Goal: Task Accomplishment & Management: Manage account settings

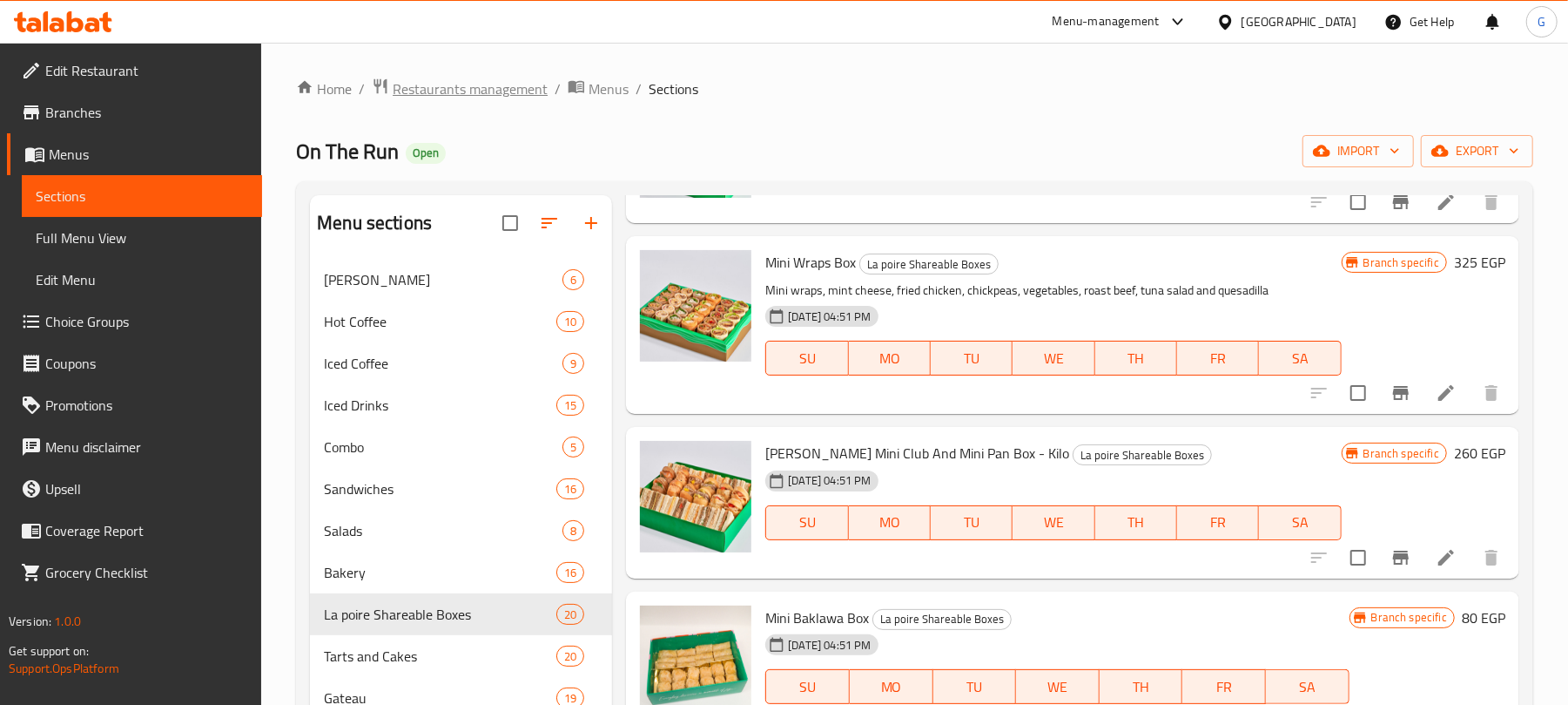
click at [457, 89] on span "Restaurants management" at bounding box center [470, 89] width 155 height 21
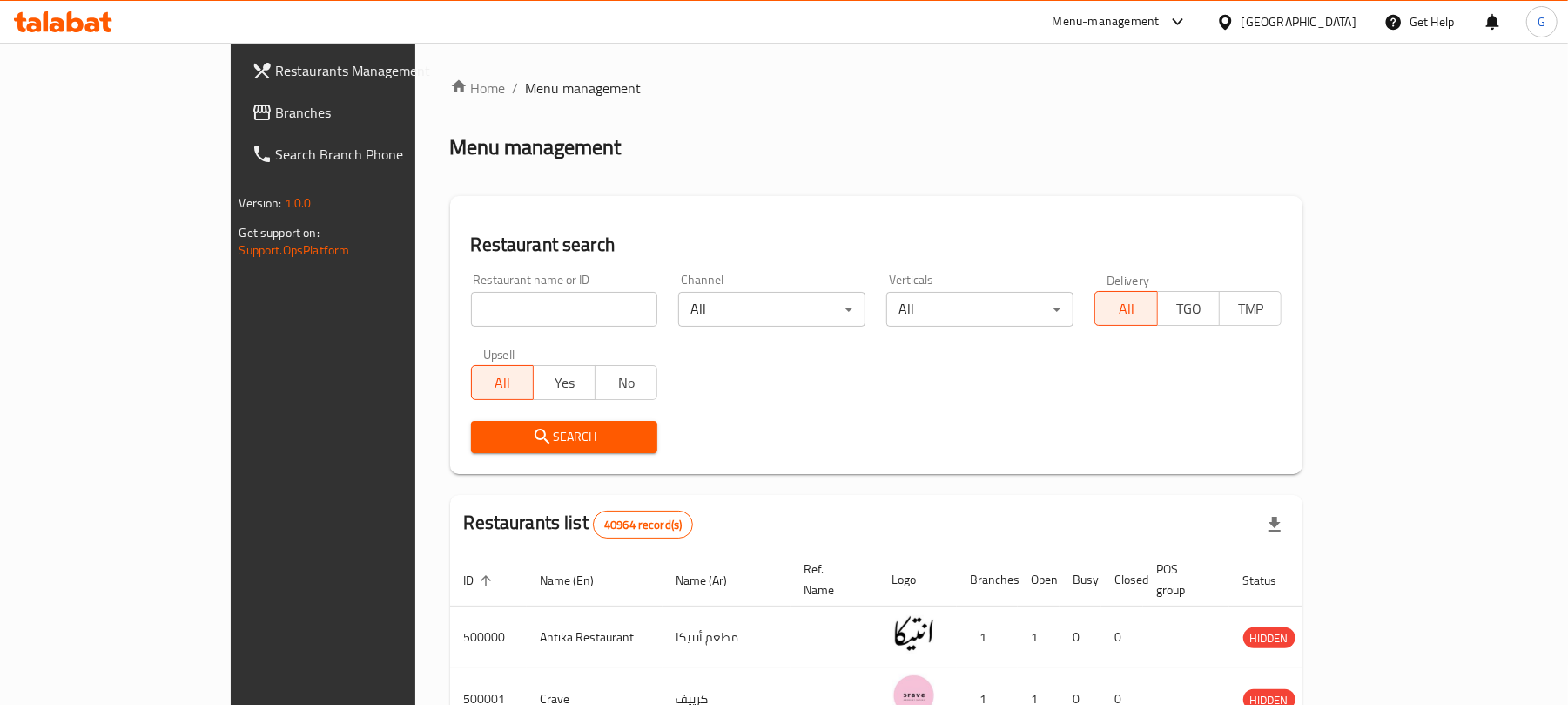
click at [1230, 16] on icon at bounding box center [1225, 22] width 12 height 15
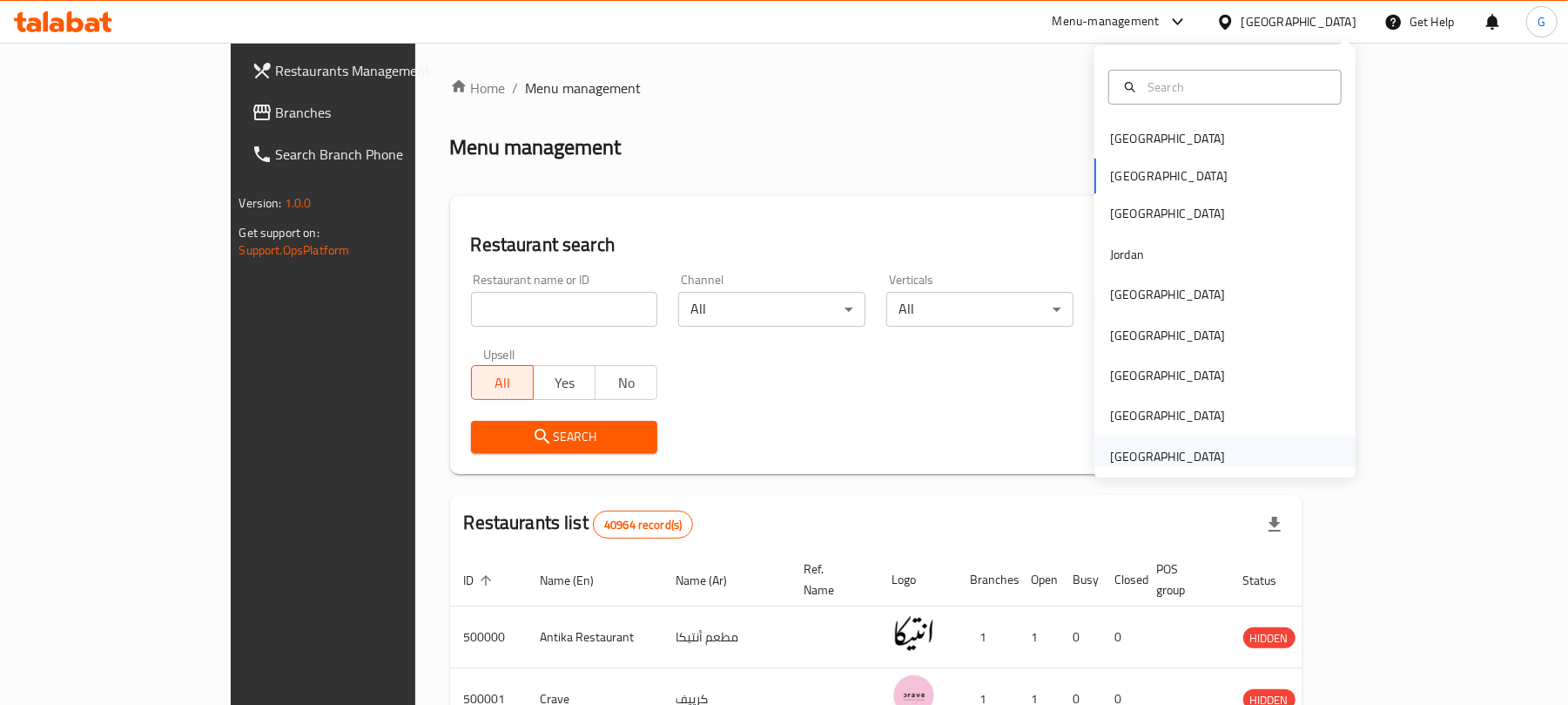
click at [1142, 466] on div "[GEOGRAPHIC_DATA]" at bounding box center [1166, 456] width 114 height 19
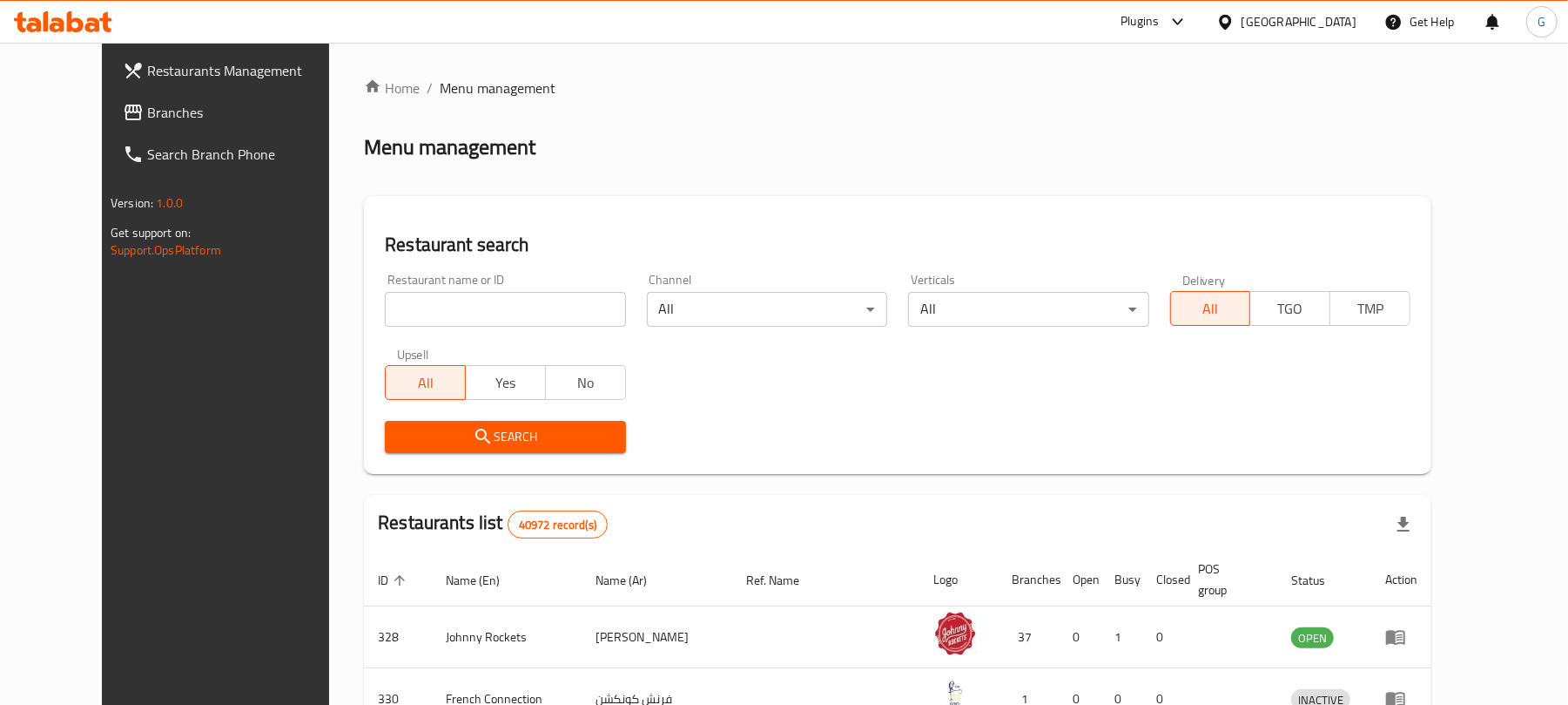
click at [148, 108] on span "Branches" at bounding box center [249, 113] width 202 height 21
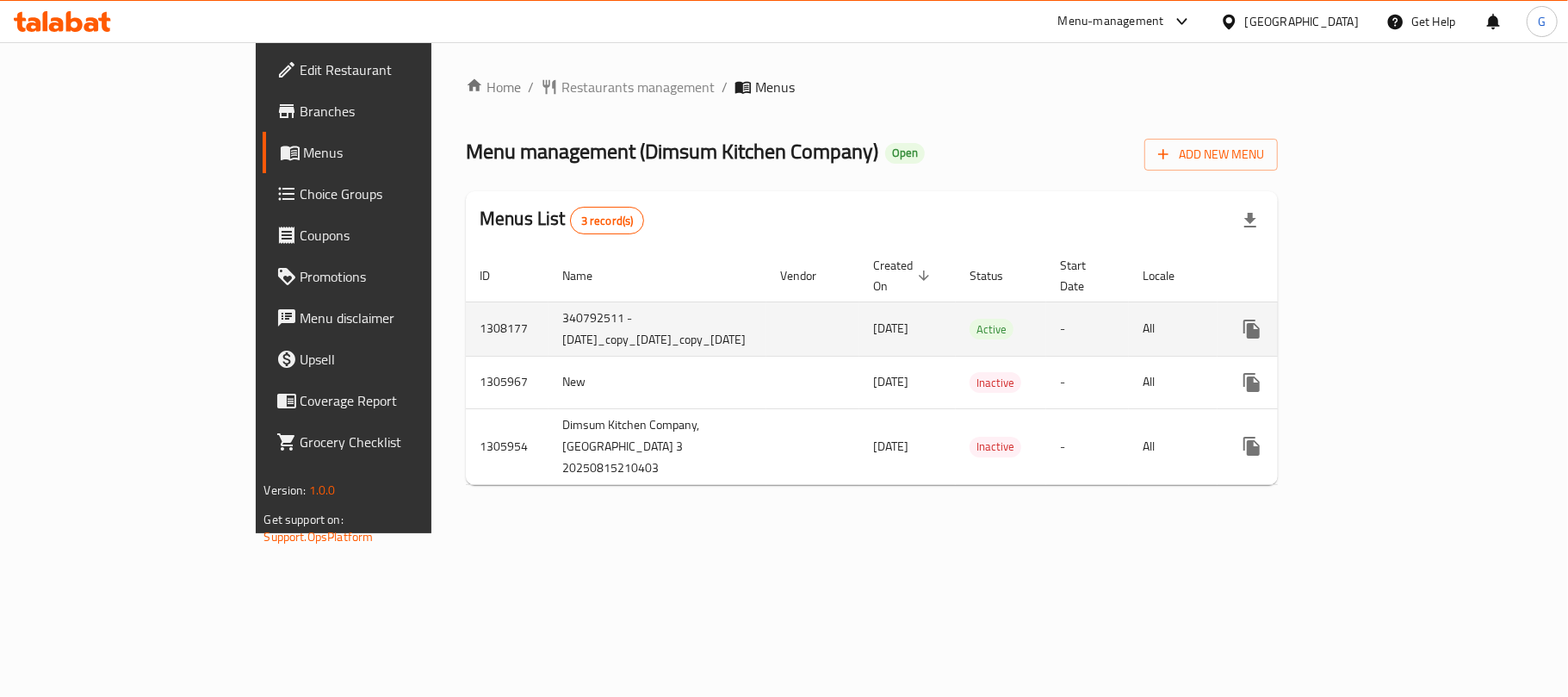
click at [1387, 319] on icon "enhanced table" at bounding box center [1376, 329] width 21 height 21
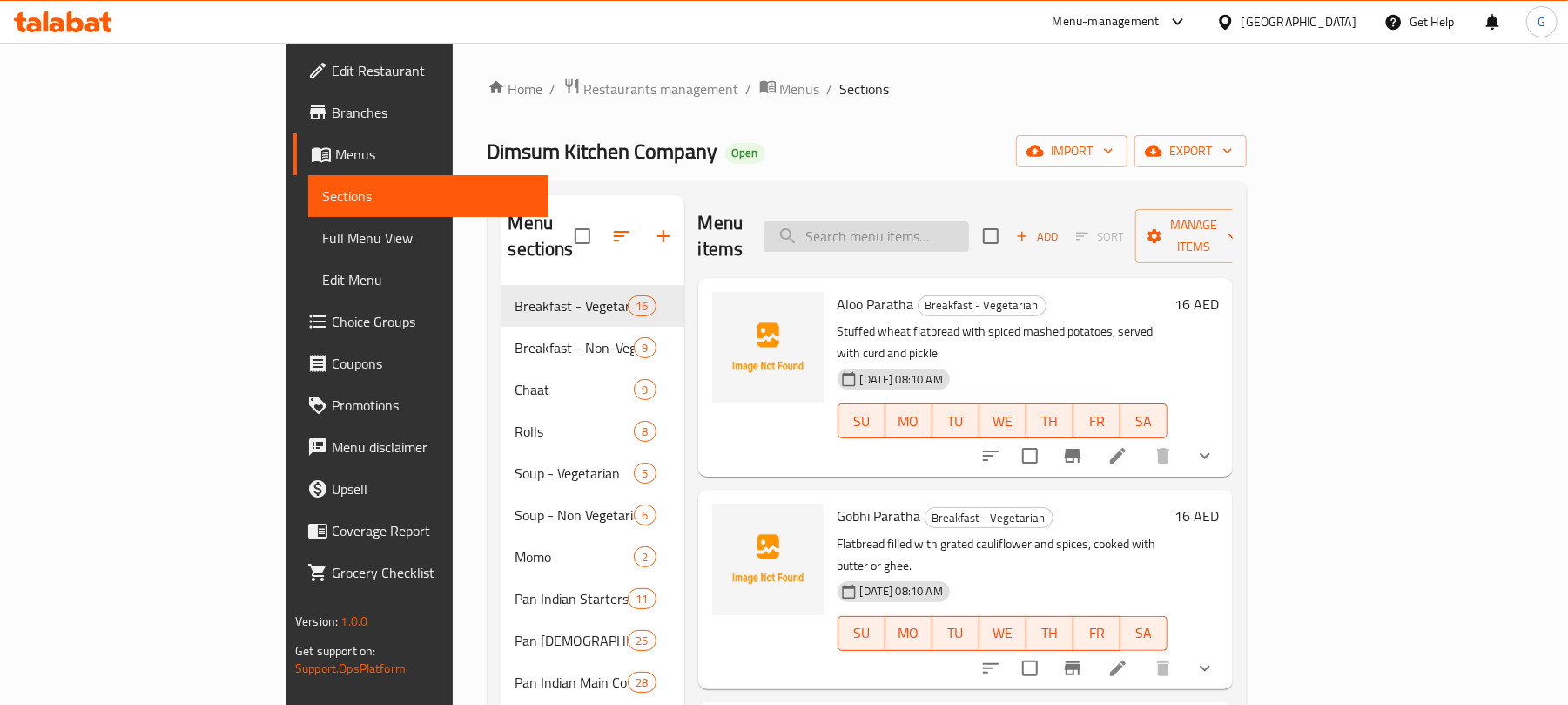
click at [968, 221] on input "search" at bounding box center [865, 237] width 205 height 30
paste input "Boiled Egg Bhurji"
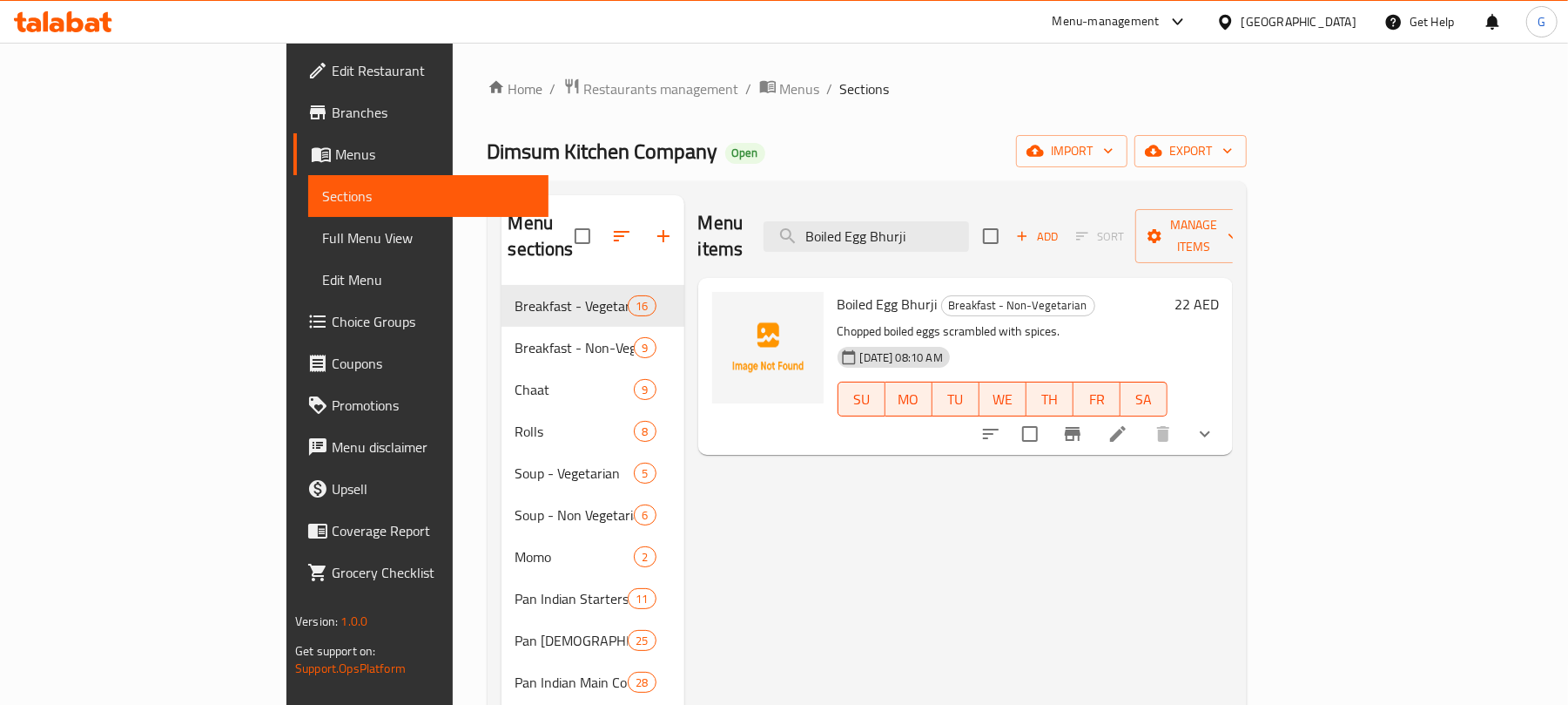
type input "Boiled Egg Bhurji"
click at [919, 321] on p "Chopped boiled eggs scrambled with spices." at bounding box center [1002, 331] width 330 height 22
click at [1215, 423] on icon "show more" at bounding box center [1205, 433] width 21 height 21
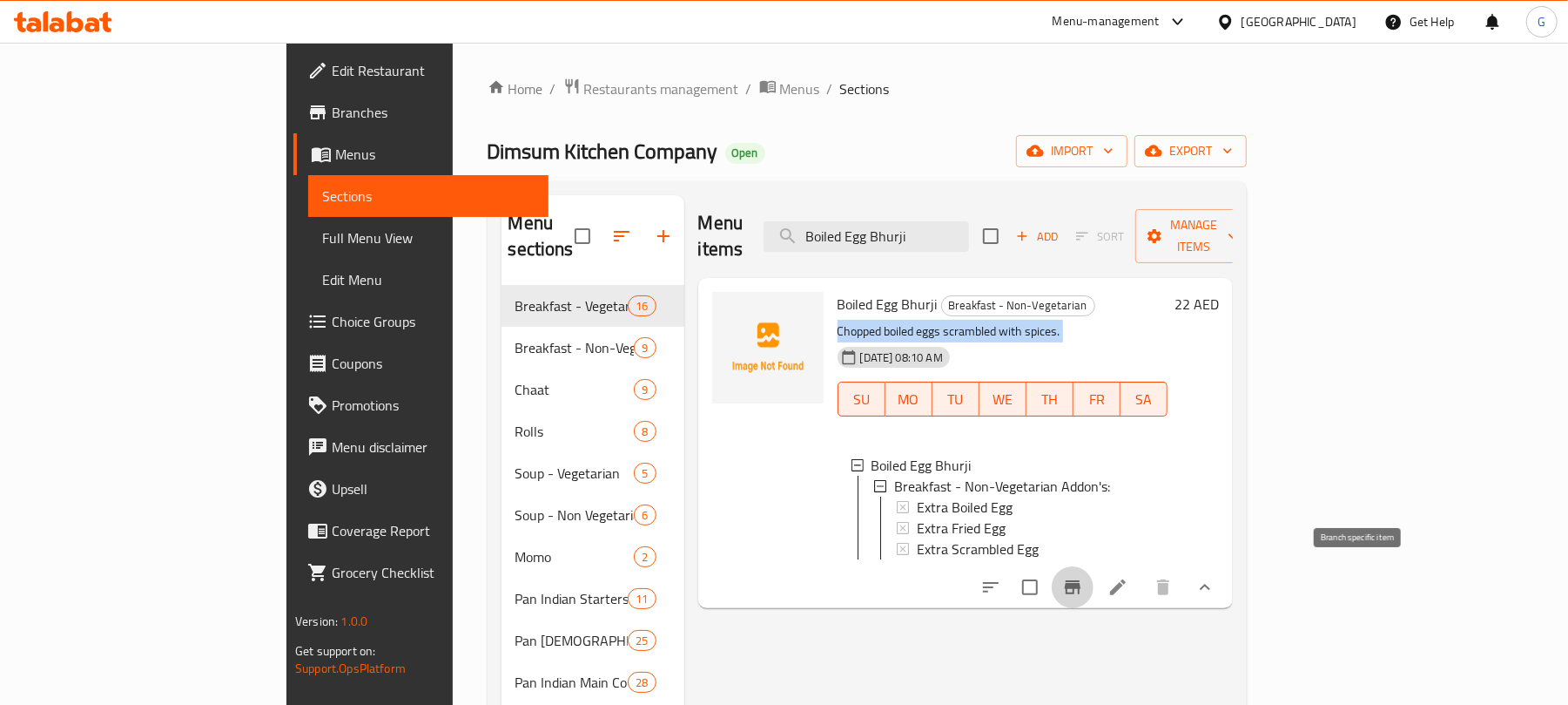
click at [1080, 586] on icon "Branch-specific-item" at bounding box center [1072, 587] width 16 height 14
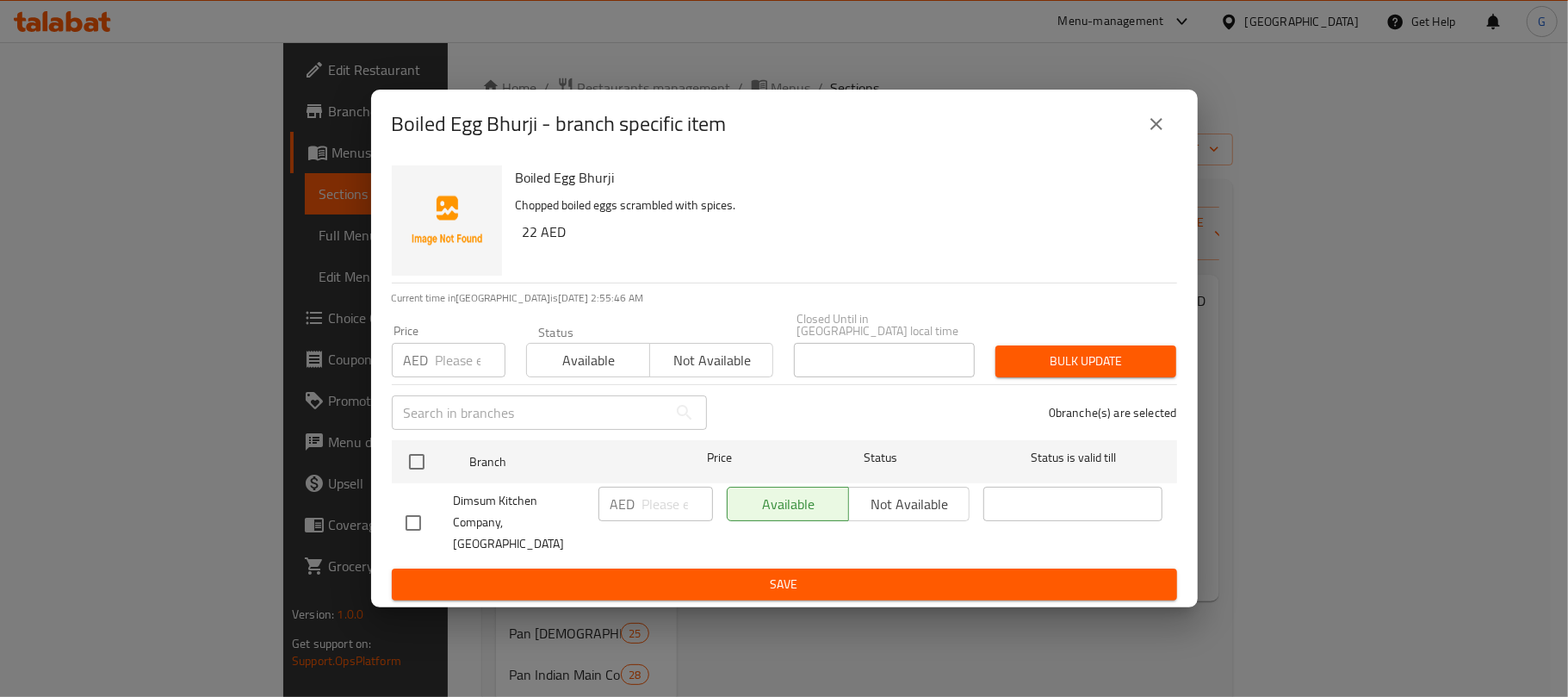
click at [1147, 117] on icon "close" at bounding box center [1156, 123] width 21 height 21
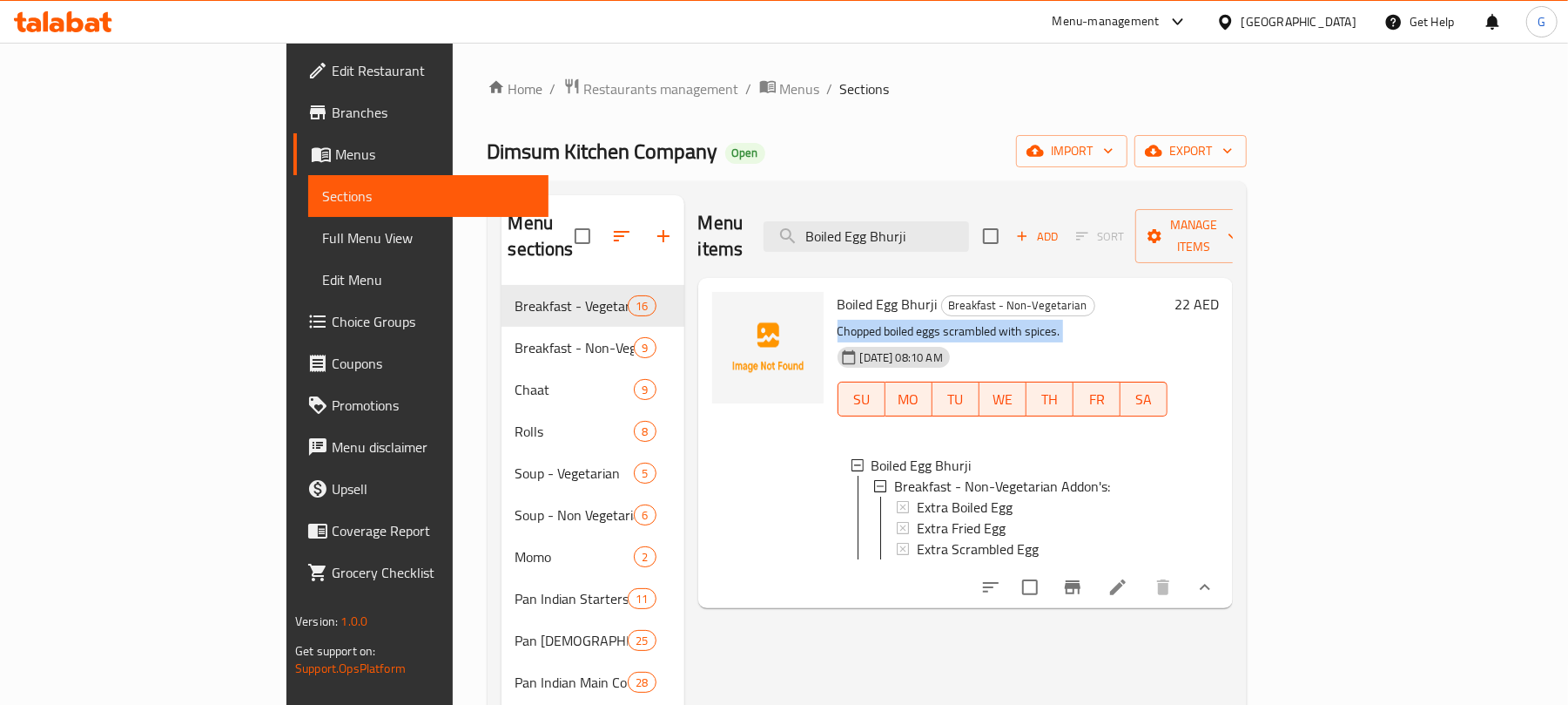
click at [1128, 586] on icon at bounding box center [1118, 587] width 21 height 21
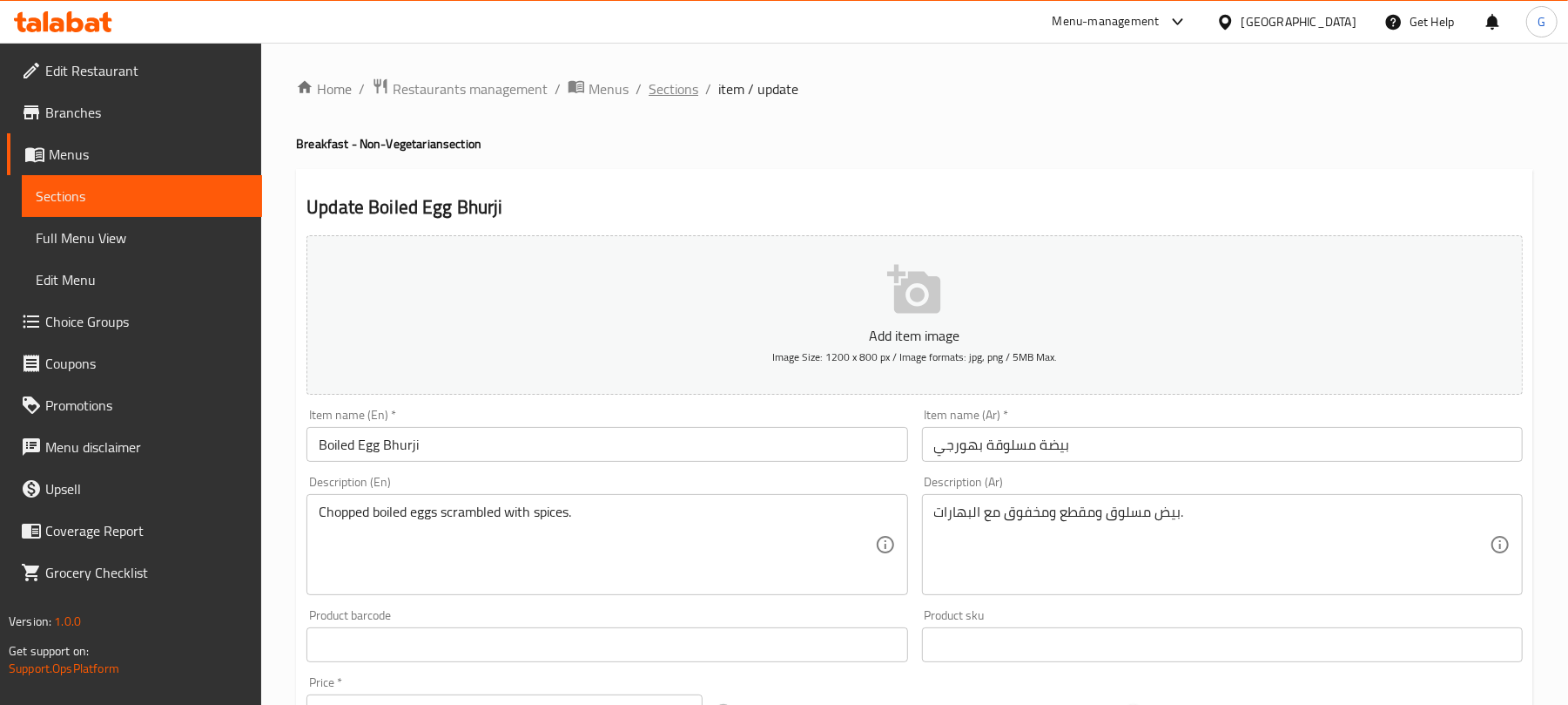
click at [684, 82] on span "Sections" at bounding box center [673, 89] width 49 height 21
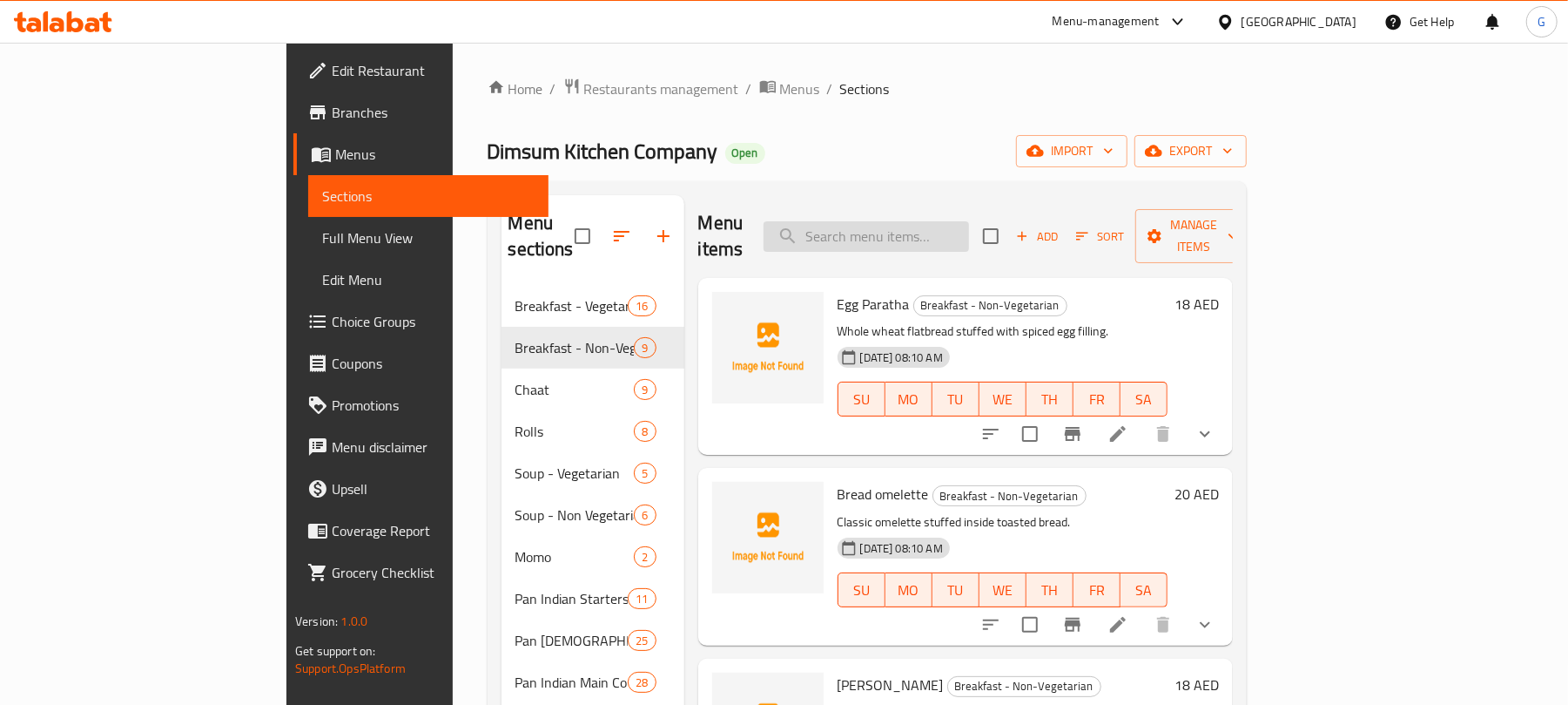
paste input "Boiled Egg Bhurji"
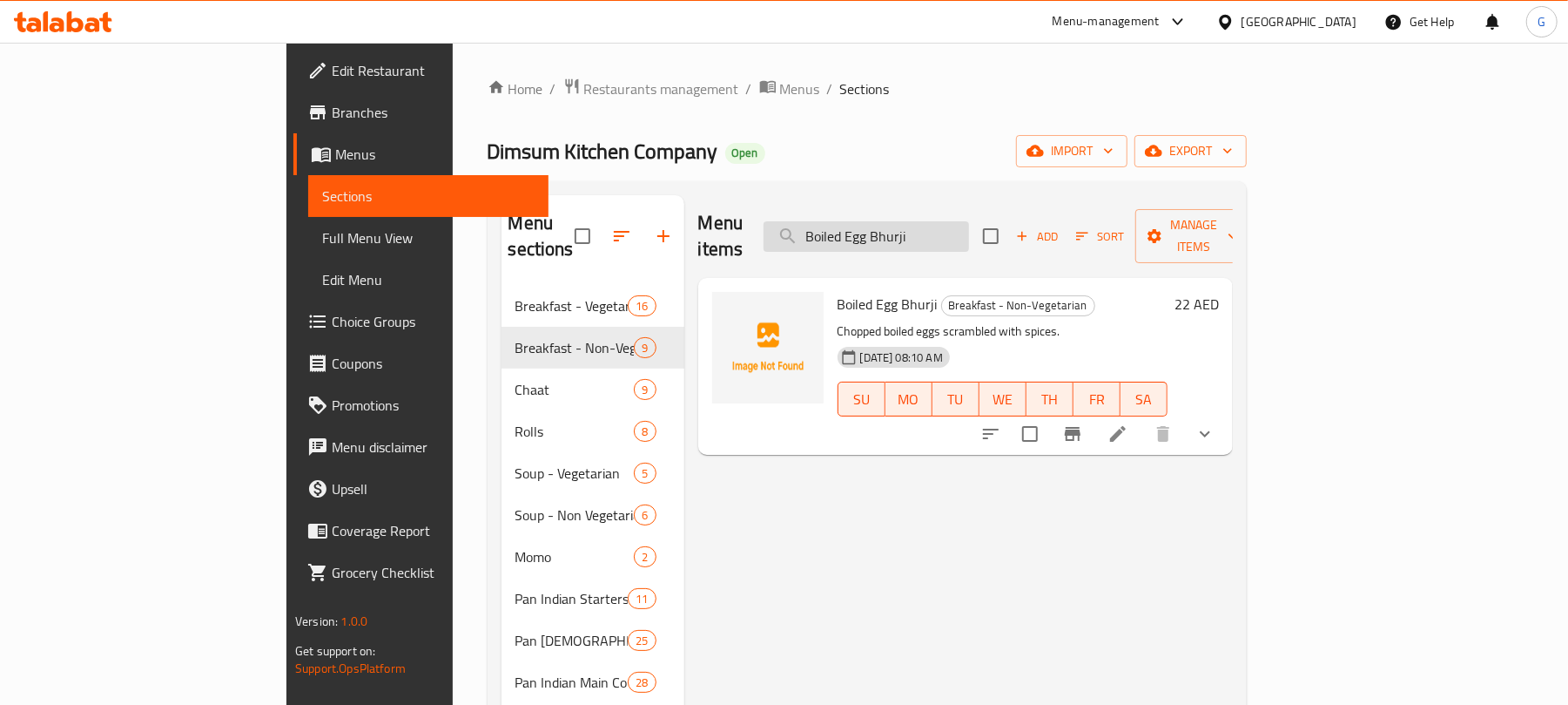
click at [968, 221] on input "Boiled Egg Bhurji" at bounding box center [865, 237] width 205 height 30
click at [968, 234] on input "Boiled Egg Bhurji" at bounding box center [865, 237] width 205 height 30
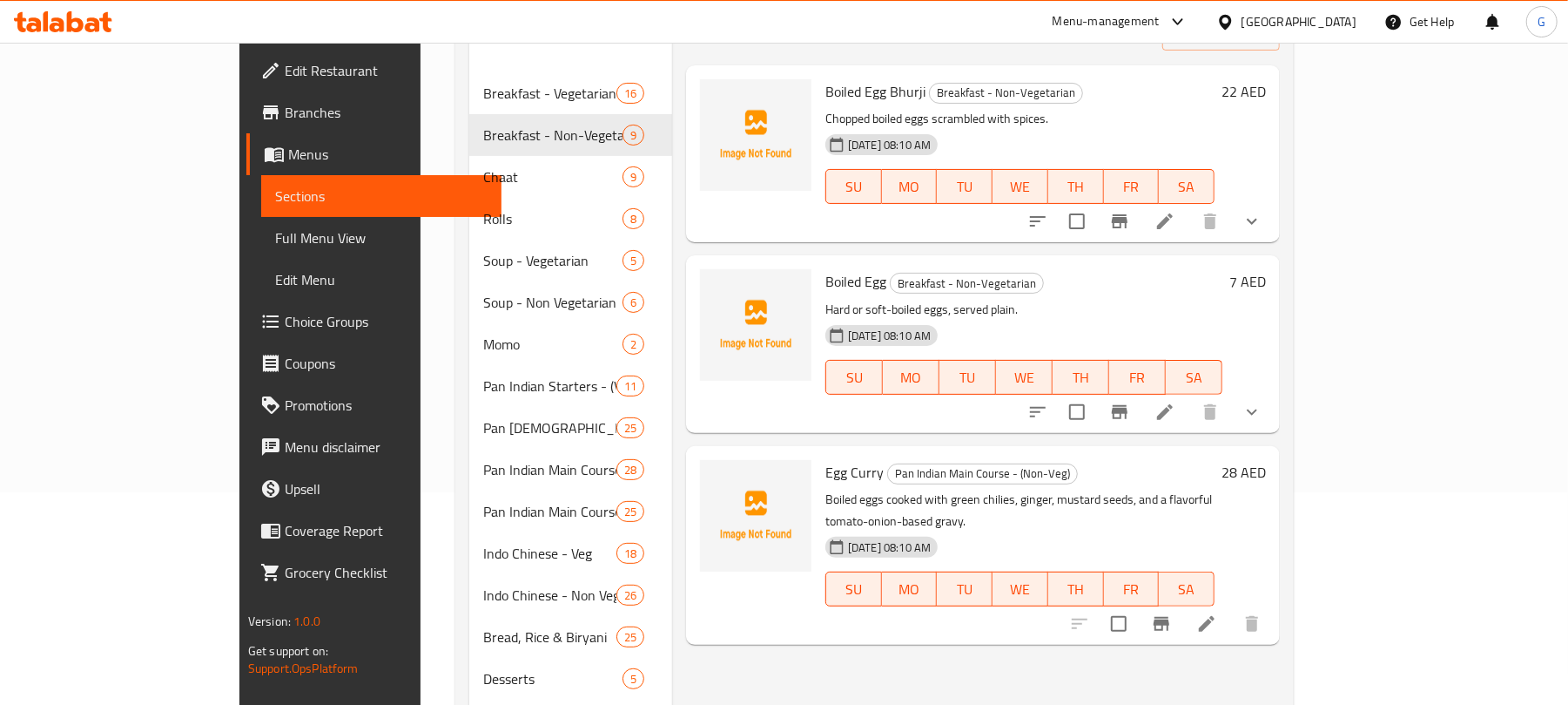
scroll to position [232, 0]
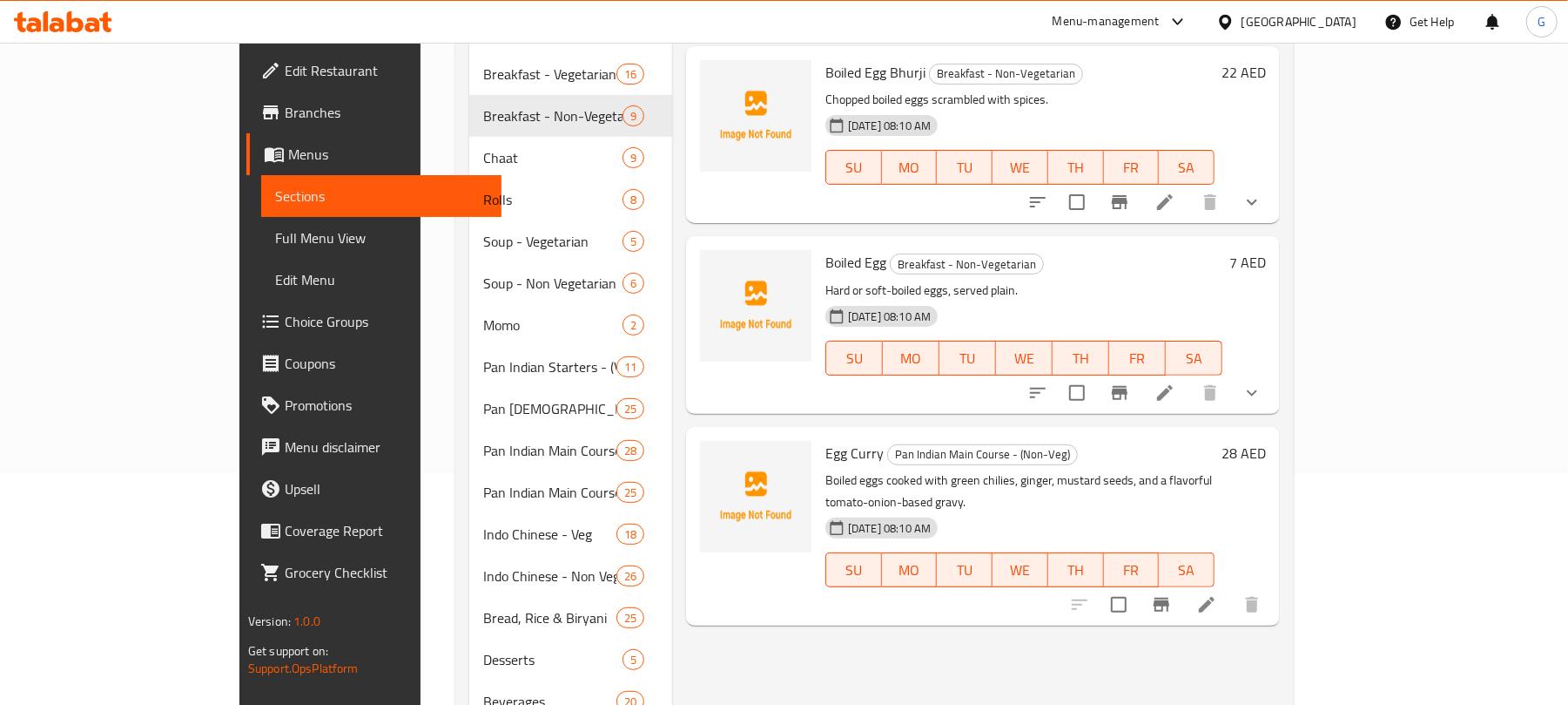
click at [818, 252] on div "Boiled Egg Breakfast - Non-Vegetarian Hard or soft-boiled eggs, served plain. 2…" at bounding box center [1023, 325] width 410 height 163
click at [1130, 382] on icon "Branch-specific-item" at bounding box center [1120, 393] width 21 height 21
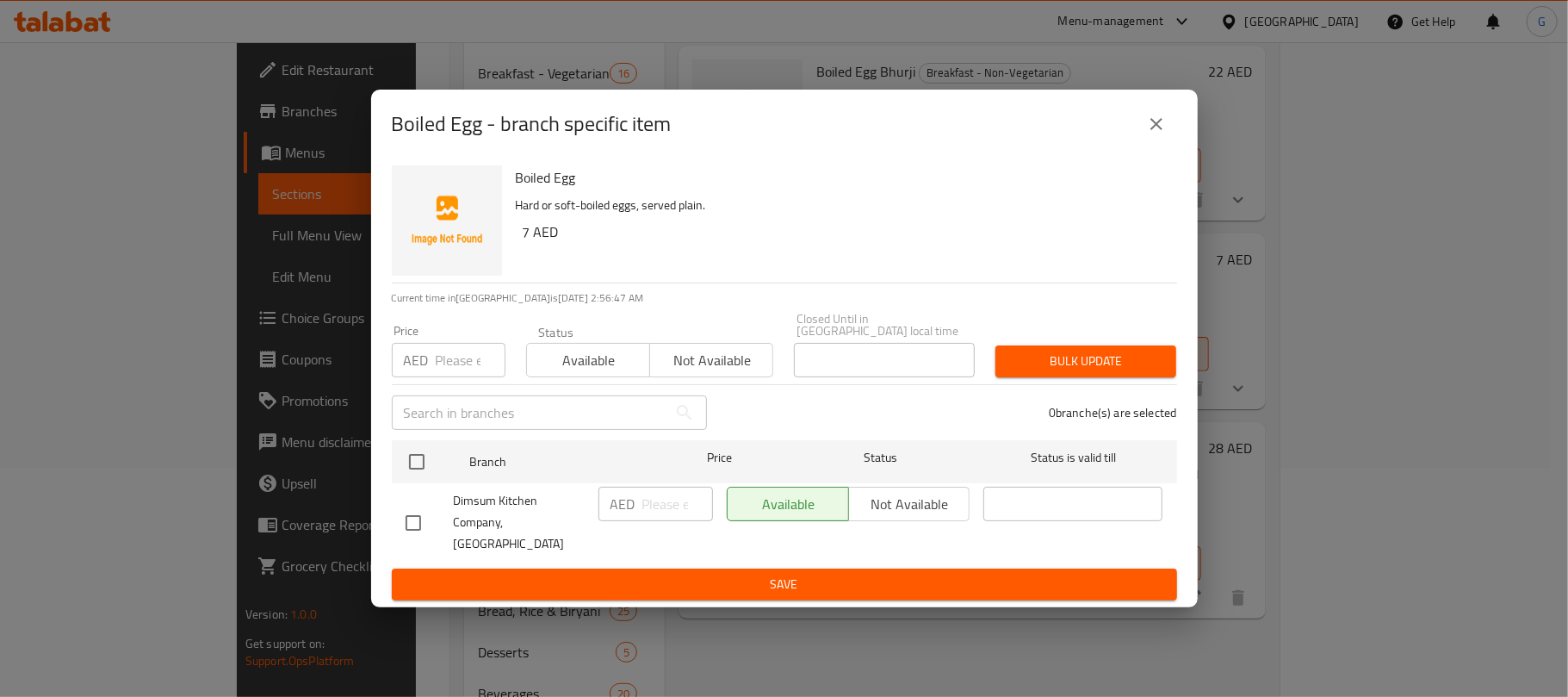
click at [1154, 114] on icon "close" at bounding box center [1156, 123] width 21 height 21
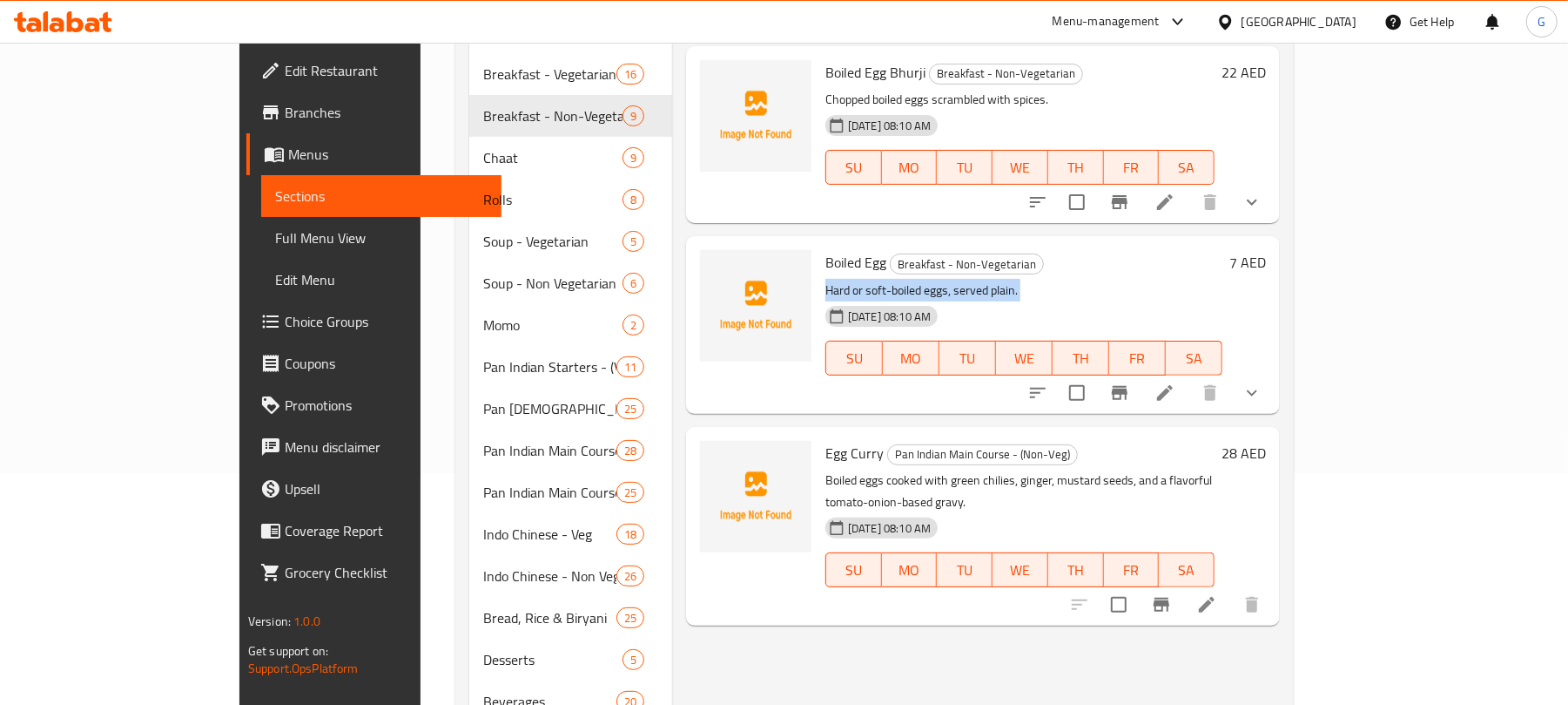
click at [1273, 372] on button "show more" at bounding box center [1251, 393] width 42 height 42
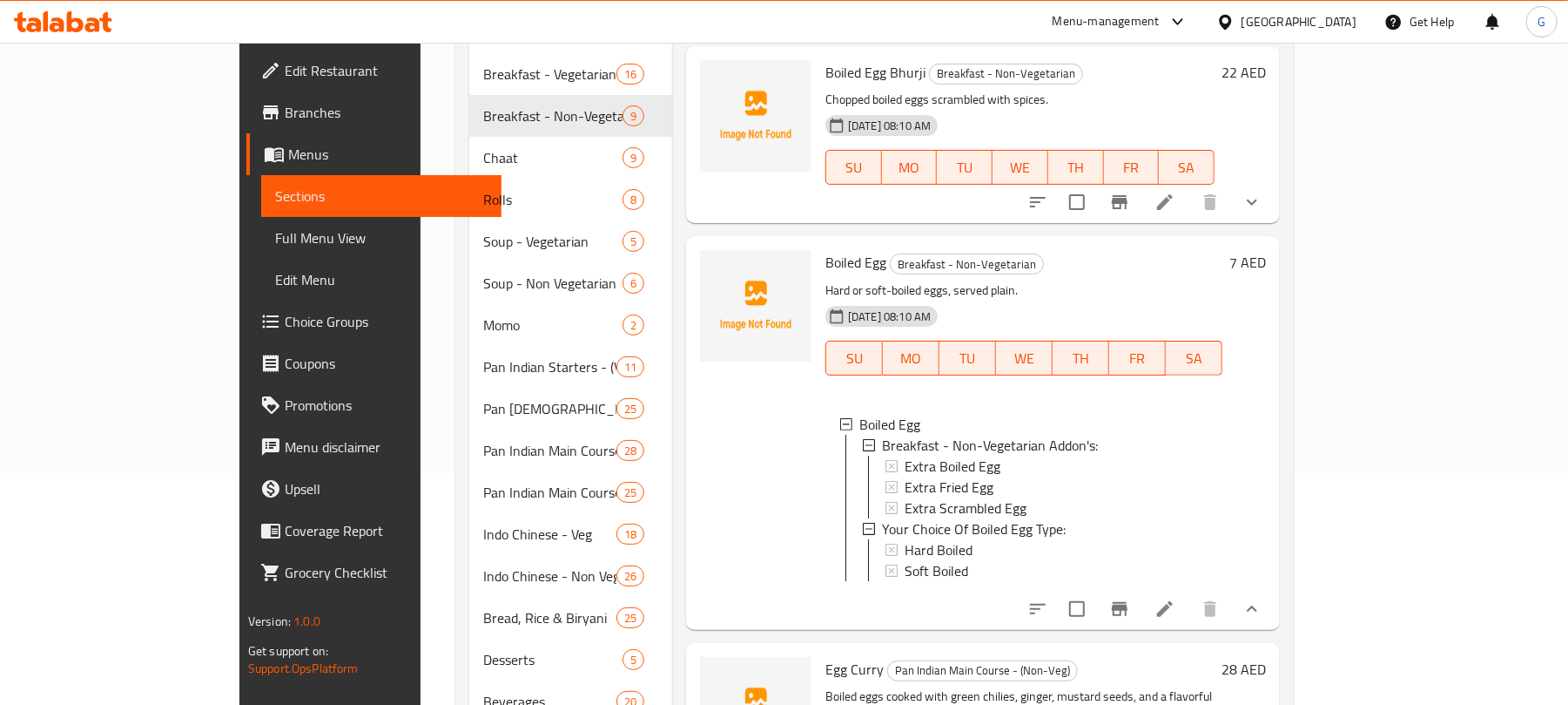
click at [985, 299] on div "27-08-2025 08:10 AM SU MO TU WE TH FR SA" at bounding box center [1023, 345] width 410 height 94
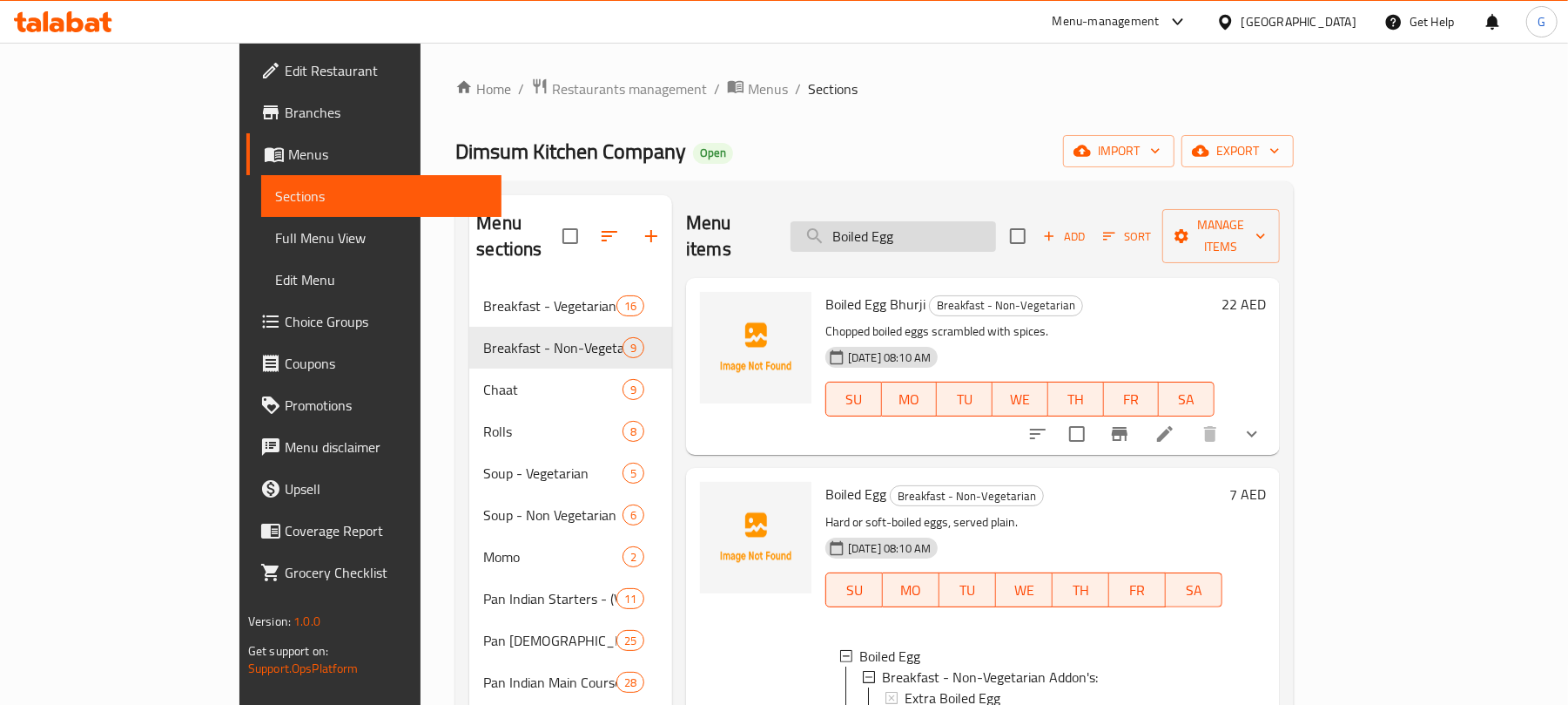
click at [983, 221] on input "Boiled Egg" at bounding box center [893, 237] width 205 height 30
paste input "Poached"
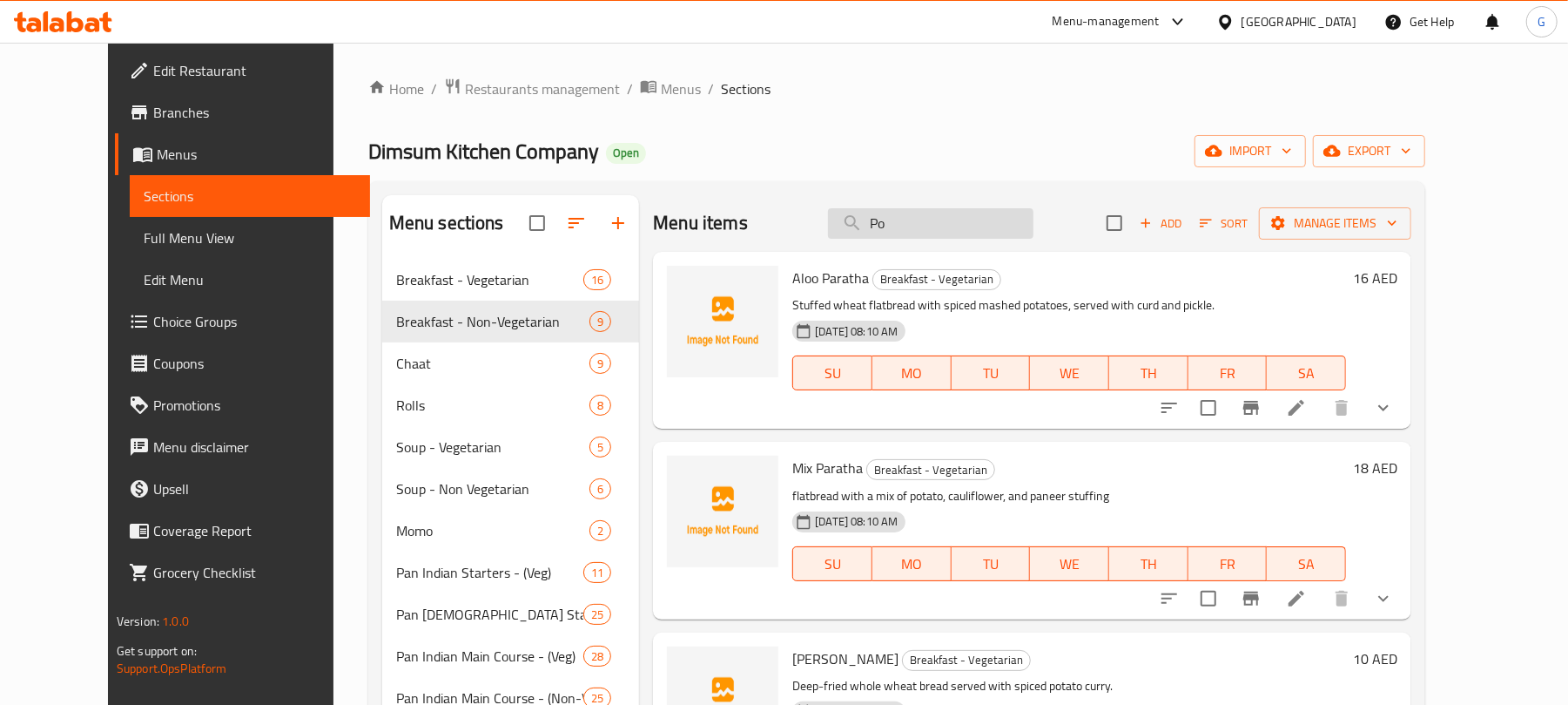
type input "P"
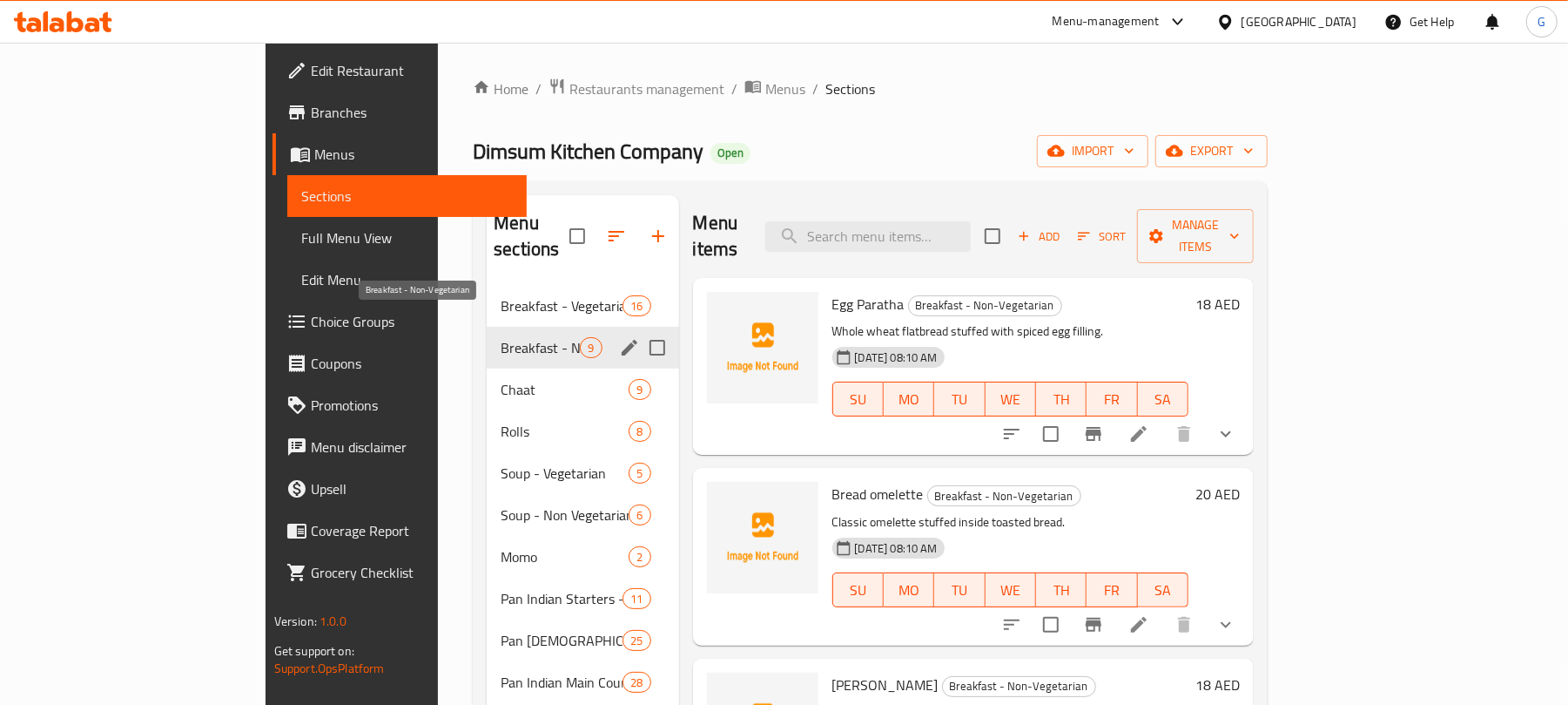
click at [500, 337] on span "Breakfast - Non-Vegetarian" at bounding box center [540, 347] width 79 height 21
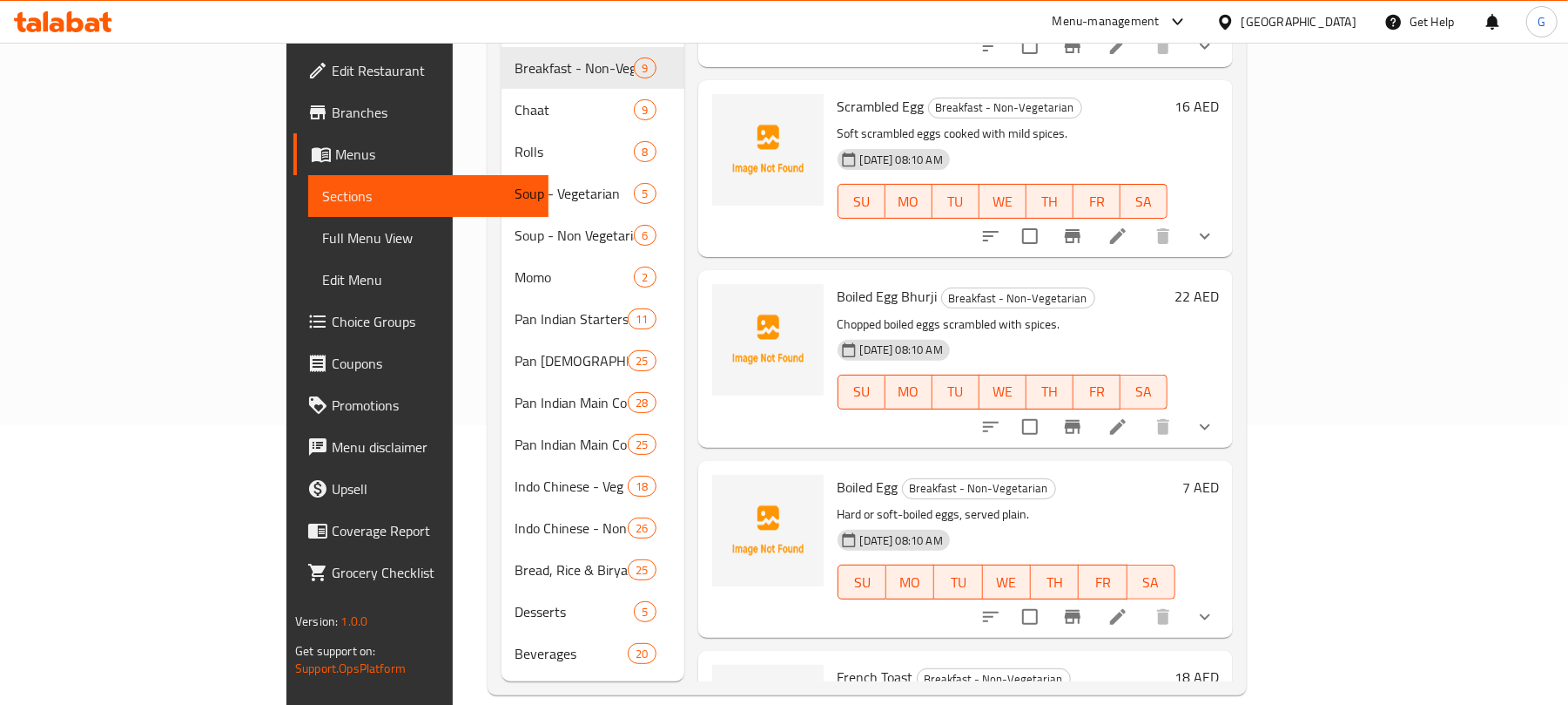
scroll to position [667, 0]
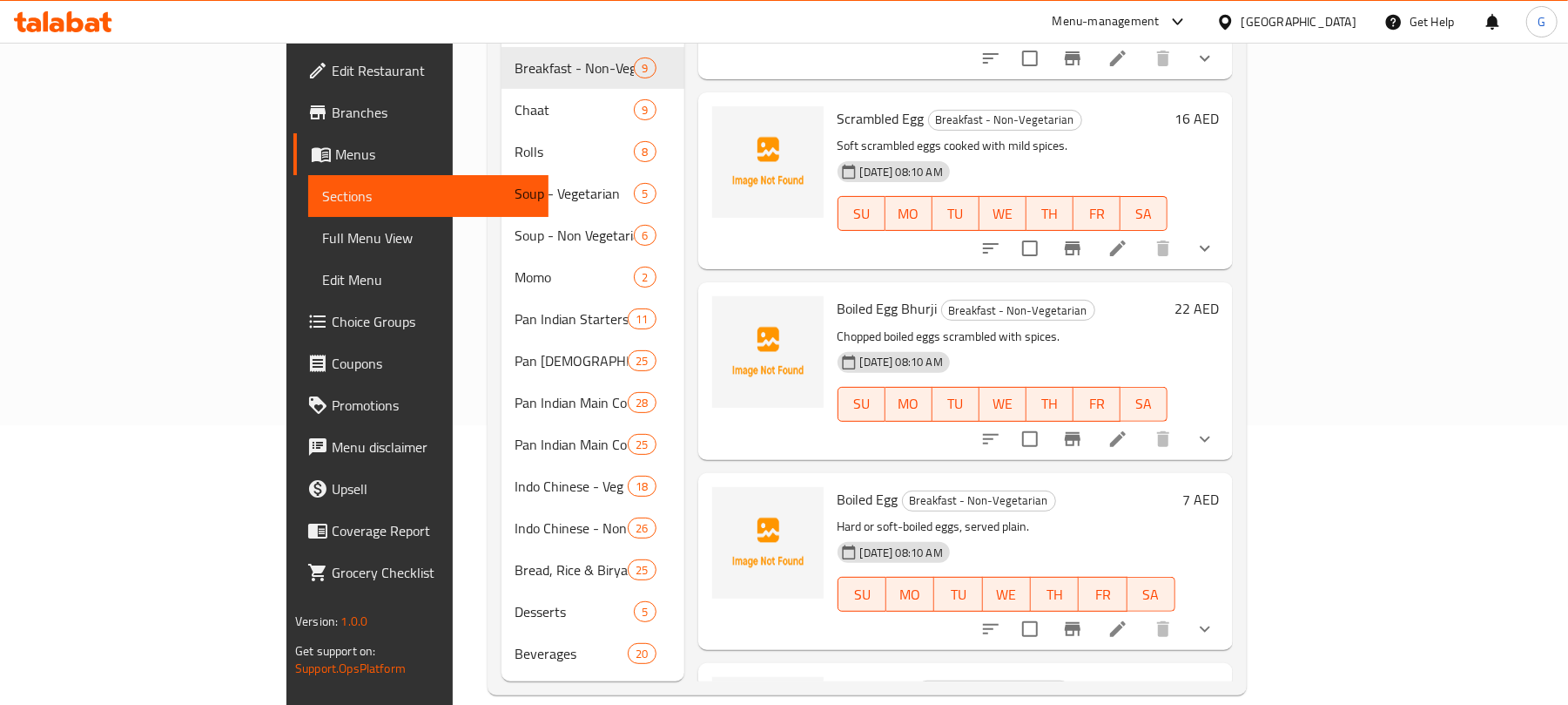
click at [874, 516] on p "Hard or soft-boiled eggs, served plain." at bounding box center [1005, 526] width 338 height 22
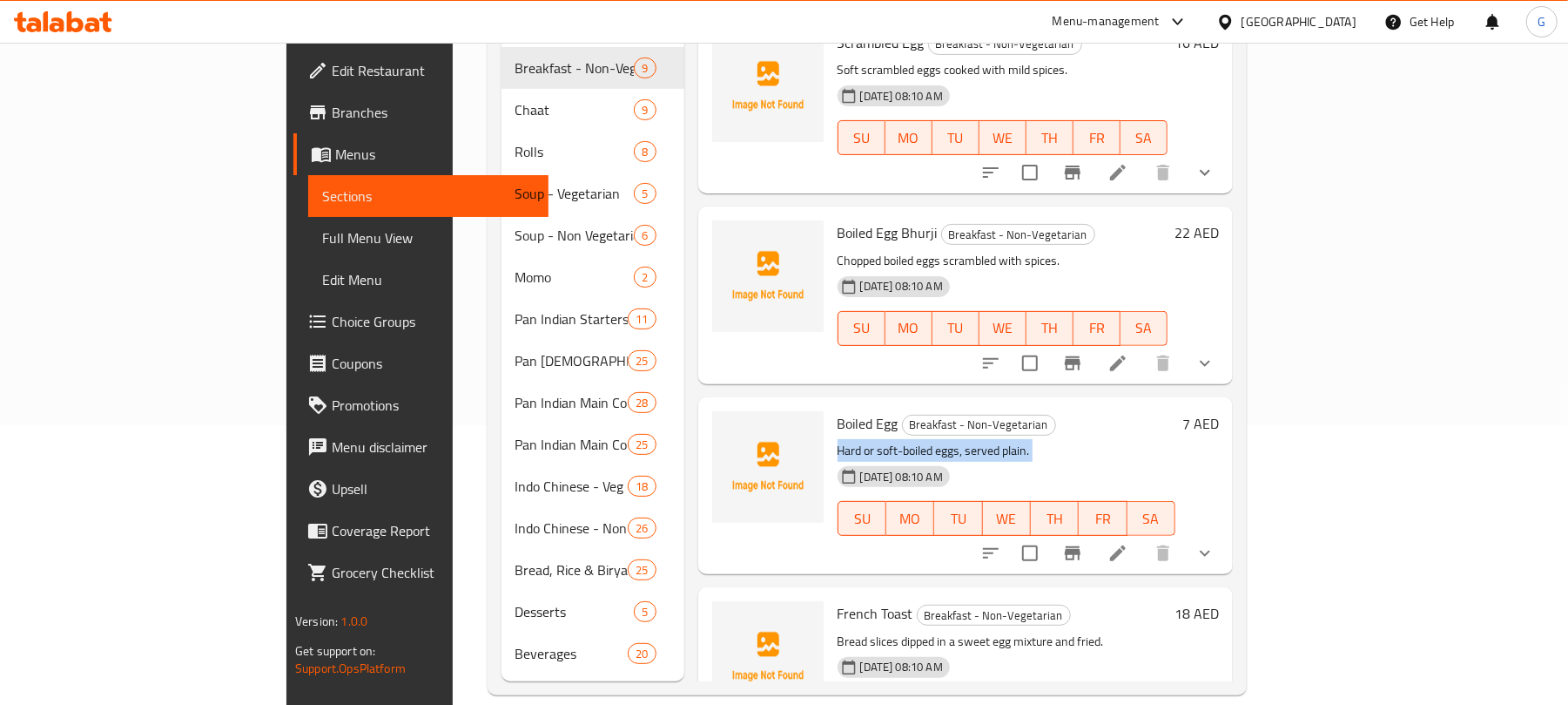
scroll to position [784, 0]
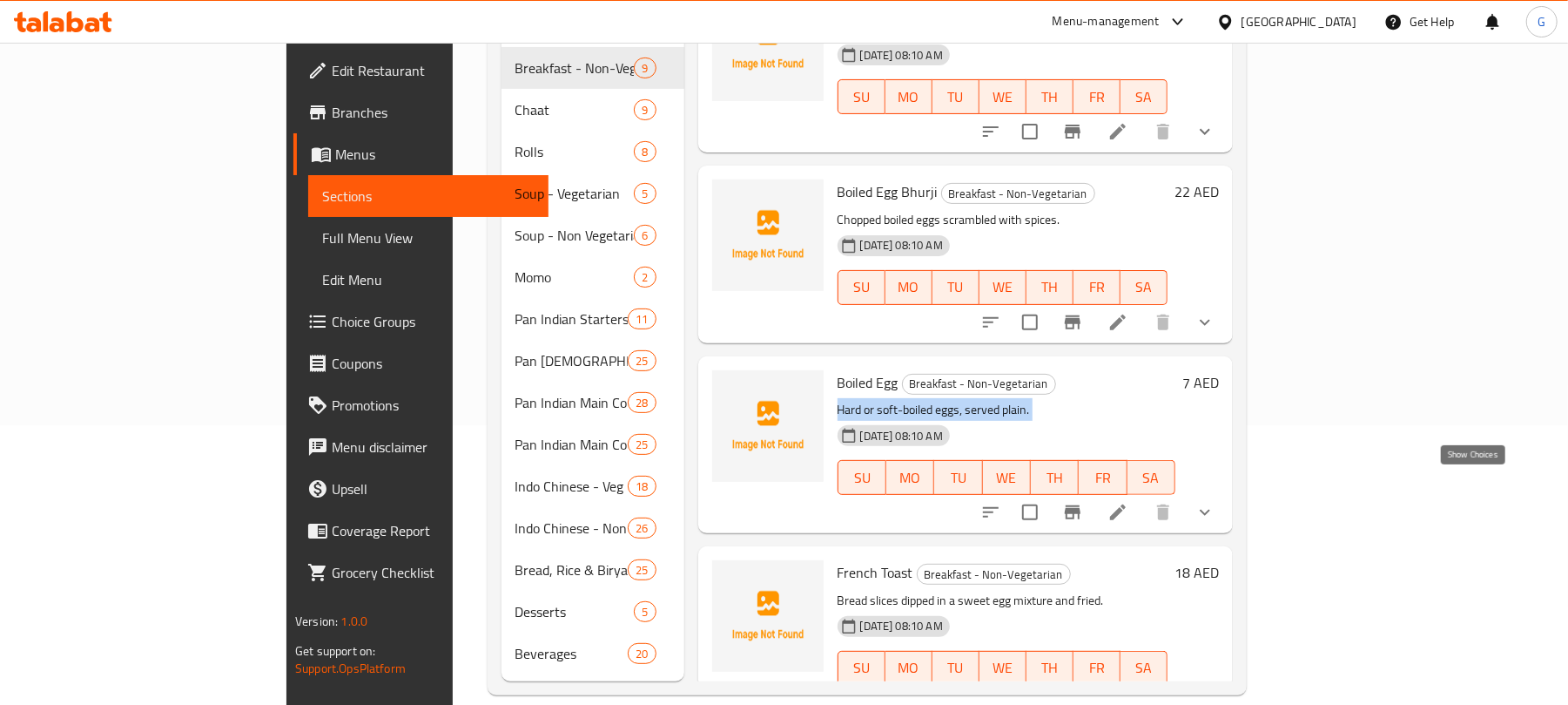
click at [1215, 502] on icon "show more" at bounding box center [1205, 512] width 21 height 21
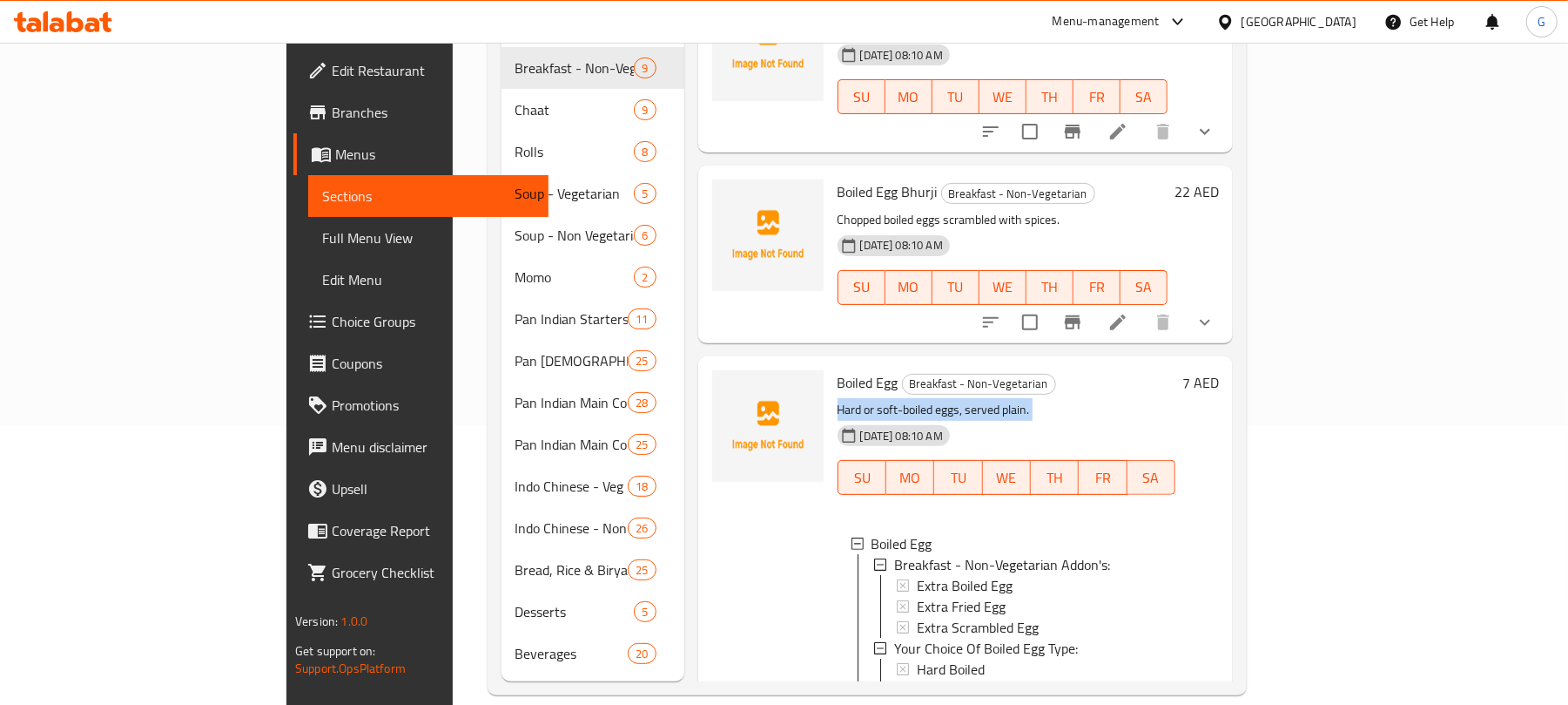
scroll to position [900, 0]
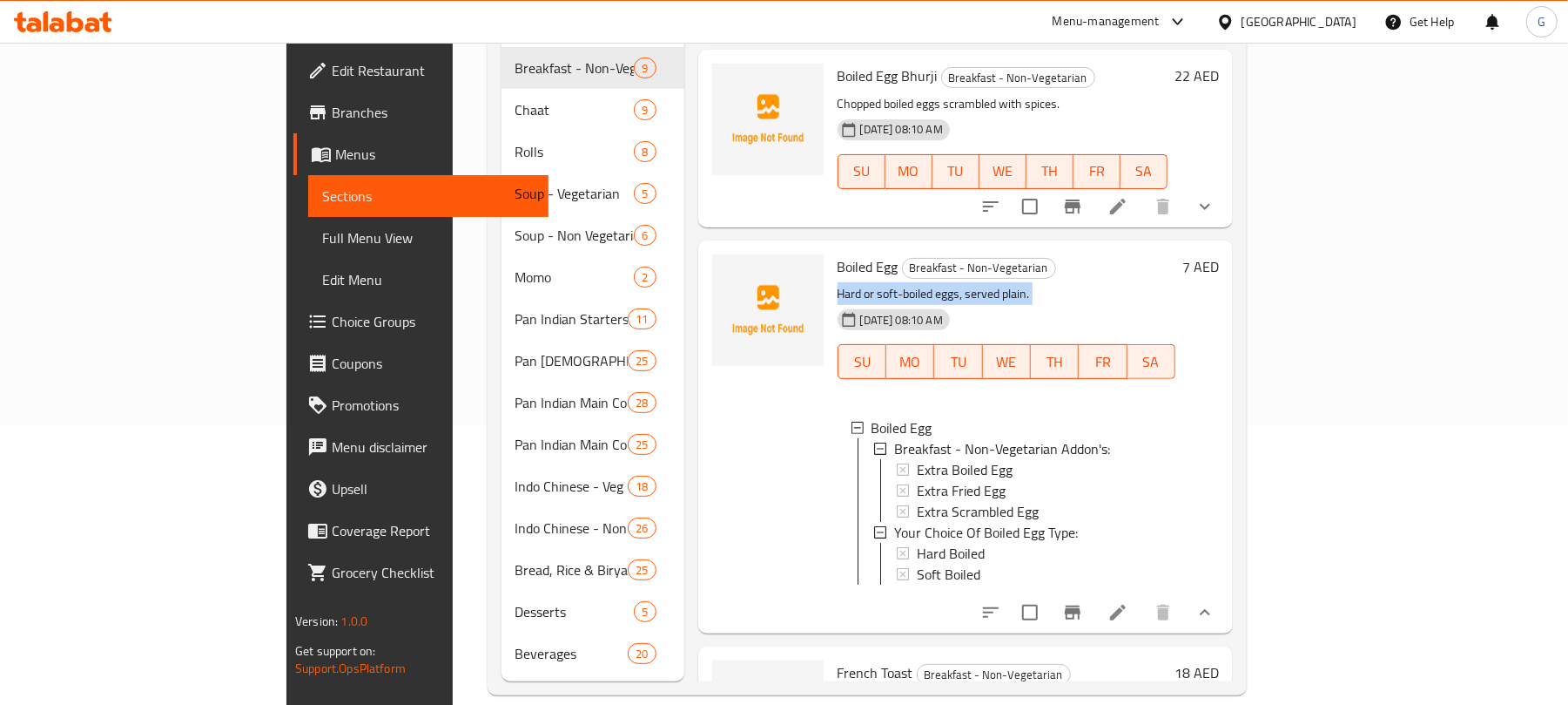
click at [1142, 609] on li at bounding box center [1118, 611] width 49 height 31
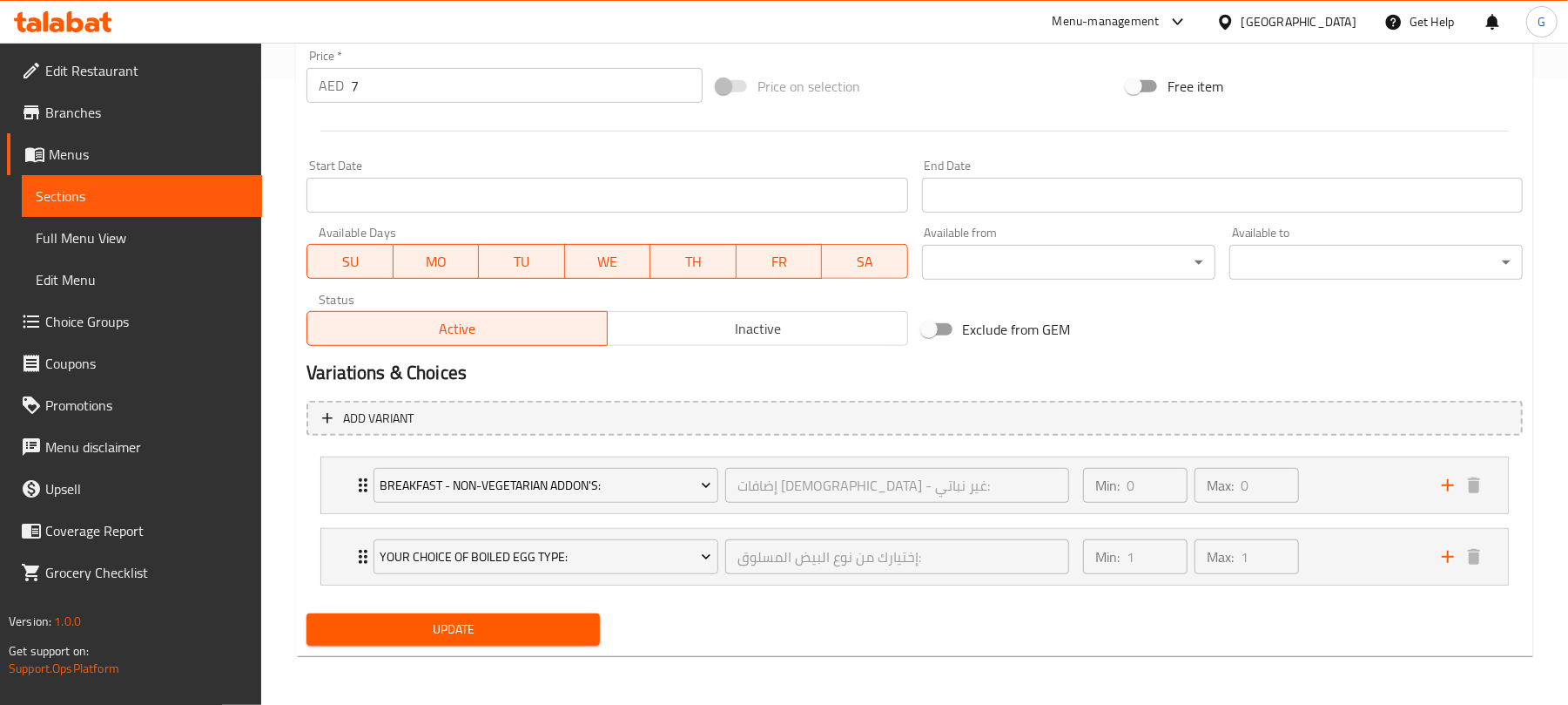
scroll to position [628, 0]
click at [328, 562] on div "Your Choice Of Boiled Egg Type: إختيارك من نوع البيض المسلوق: ​ Min: 1 ​ Max: 1…" at bounding box center [915, 556] width 1186 height 56
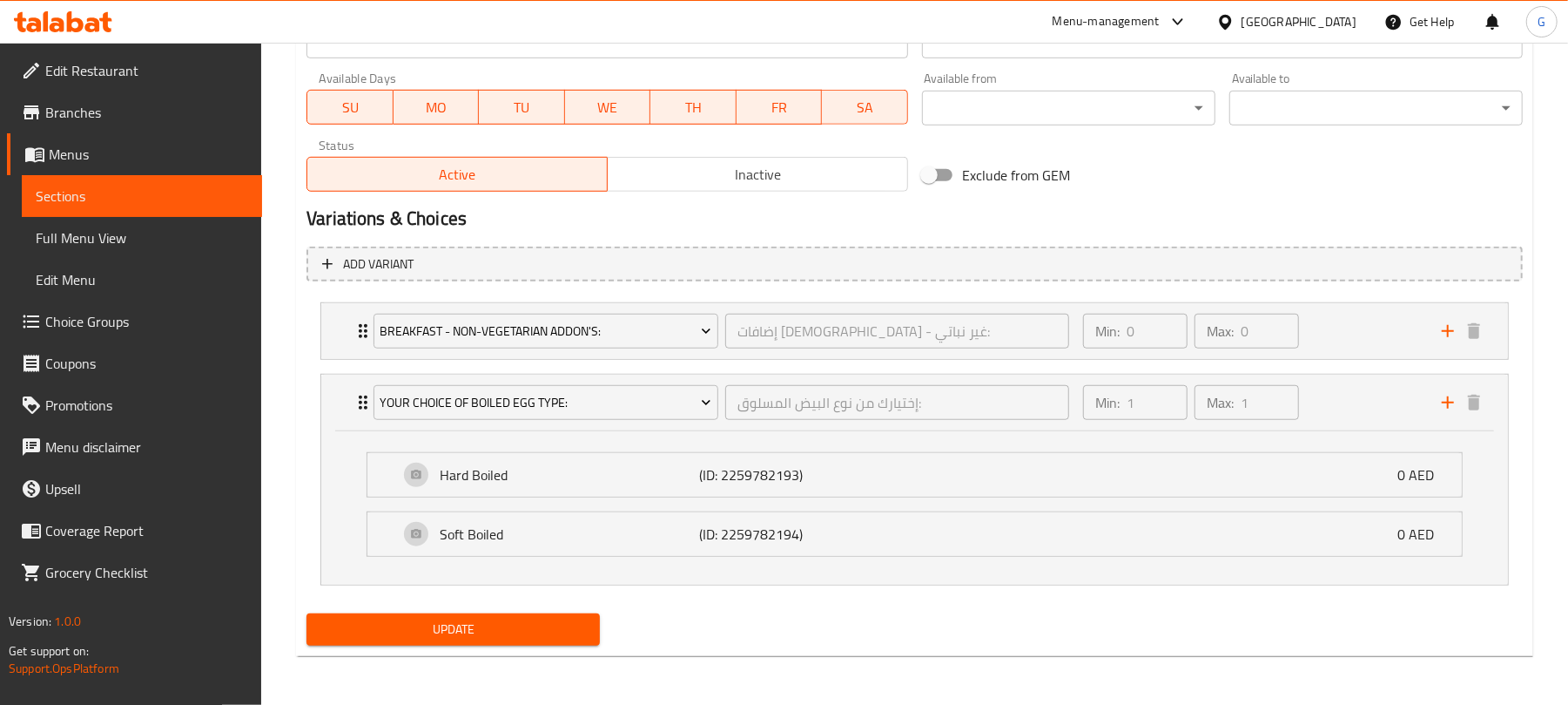
scroll to position [784, 0]
click at [325, 321] on div "Breakfast - Non-Vegetarian Addon's: إضافات الإفطار - غير نباتي: ​ Min: 0 ​ Max:…" at bounding box center [915, 330] width 1186 height 56
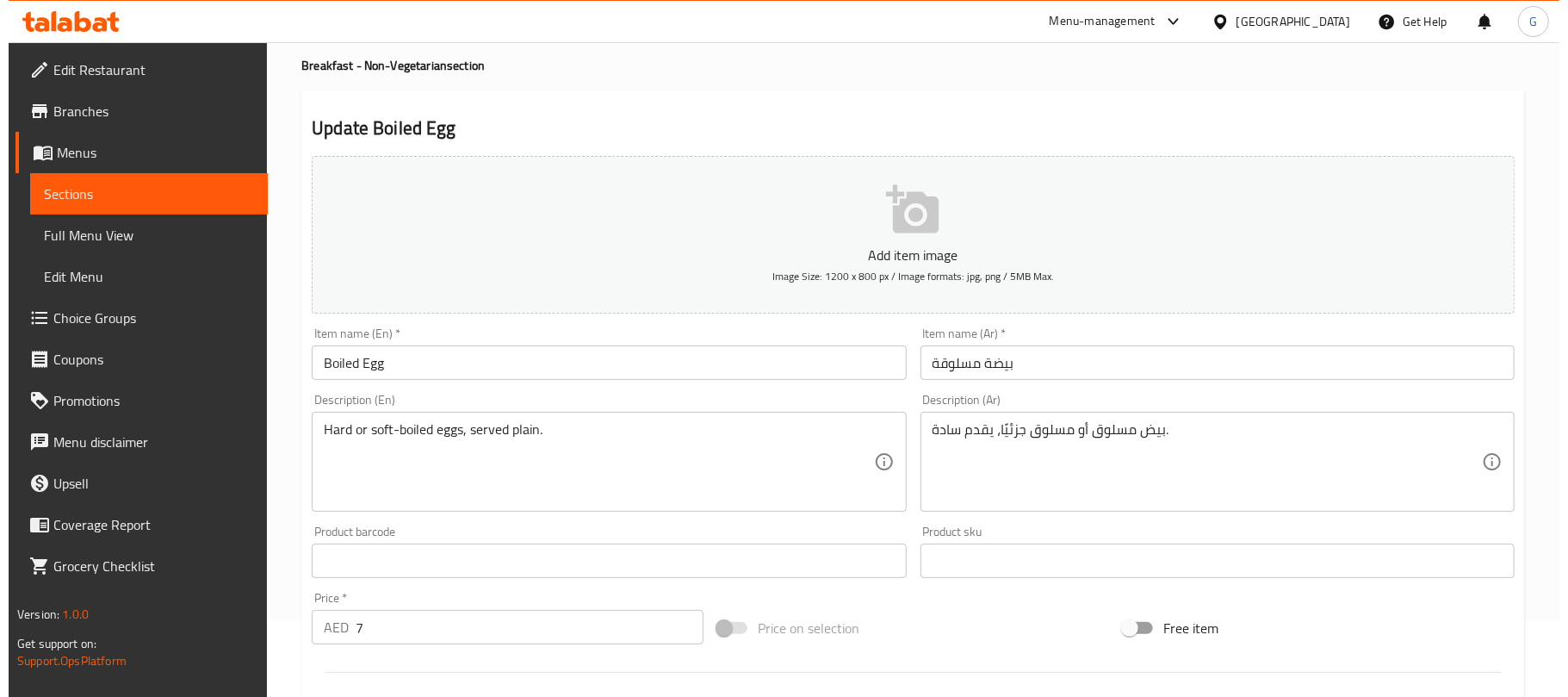
scroll to position [0, 0]
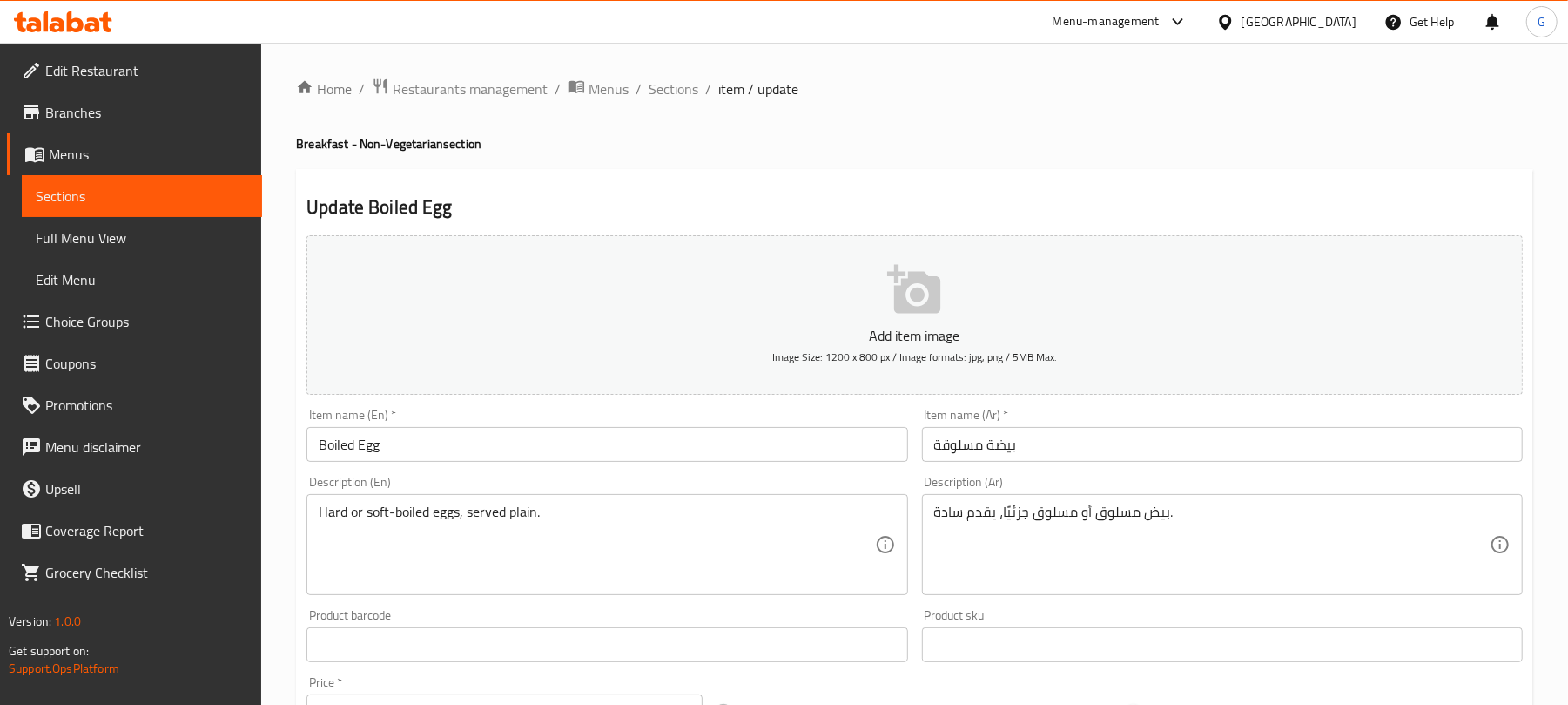
click at [406, 447] on input "Boiled Egg" at bounding box center [606, 444] width 601 height 35
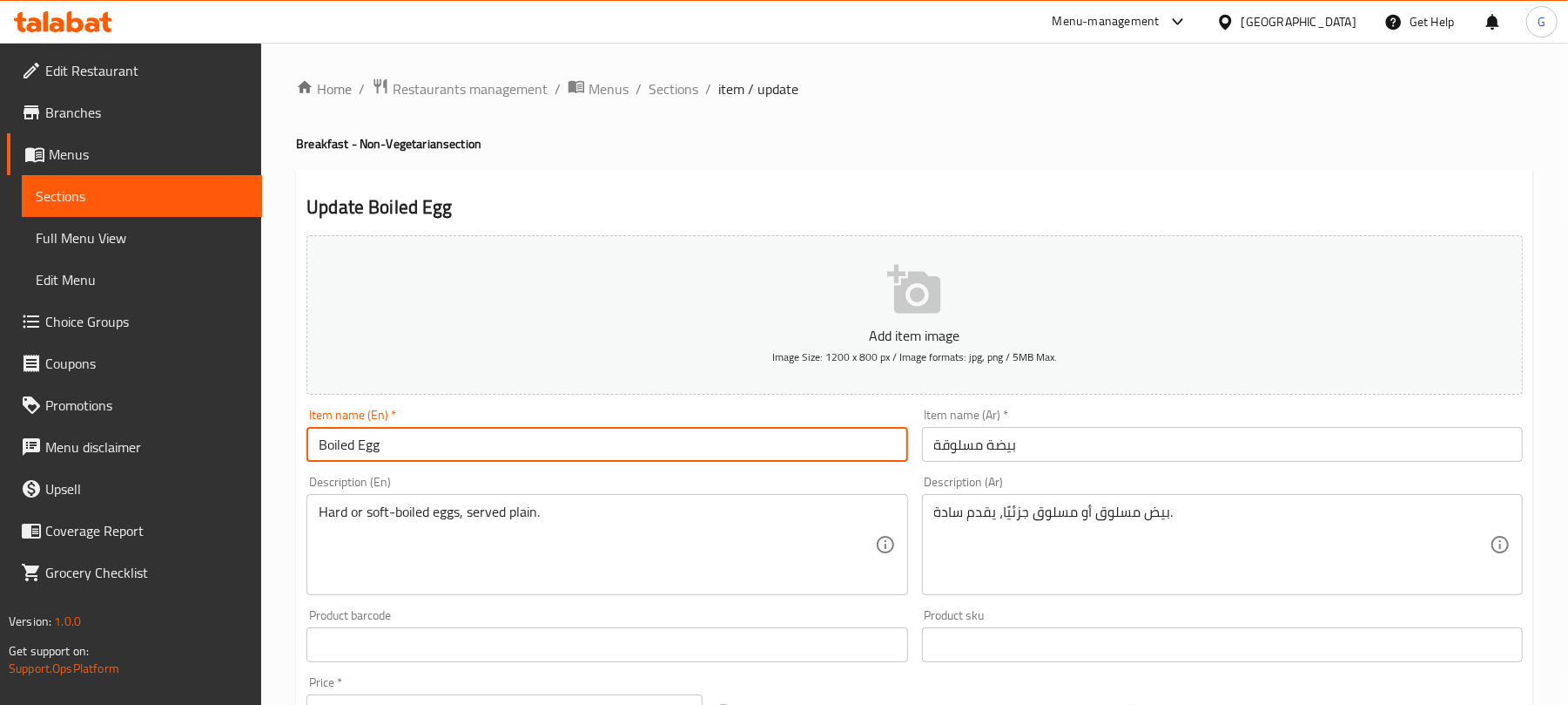
click at [406, 447] on input "Boiled Egg" at bounding box center [606, 444] width 601 height 35
click at [686, 92] on span "Sections" at bounding box center [673, 89] width 49 height 21
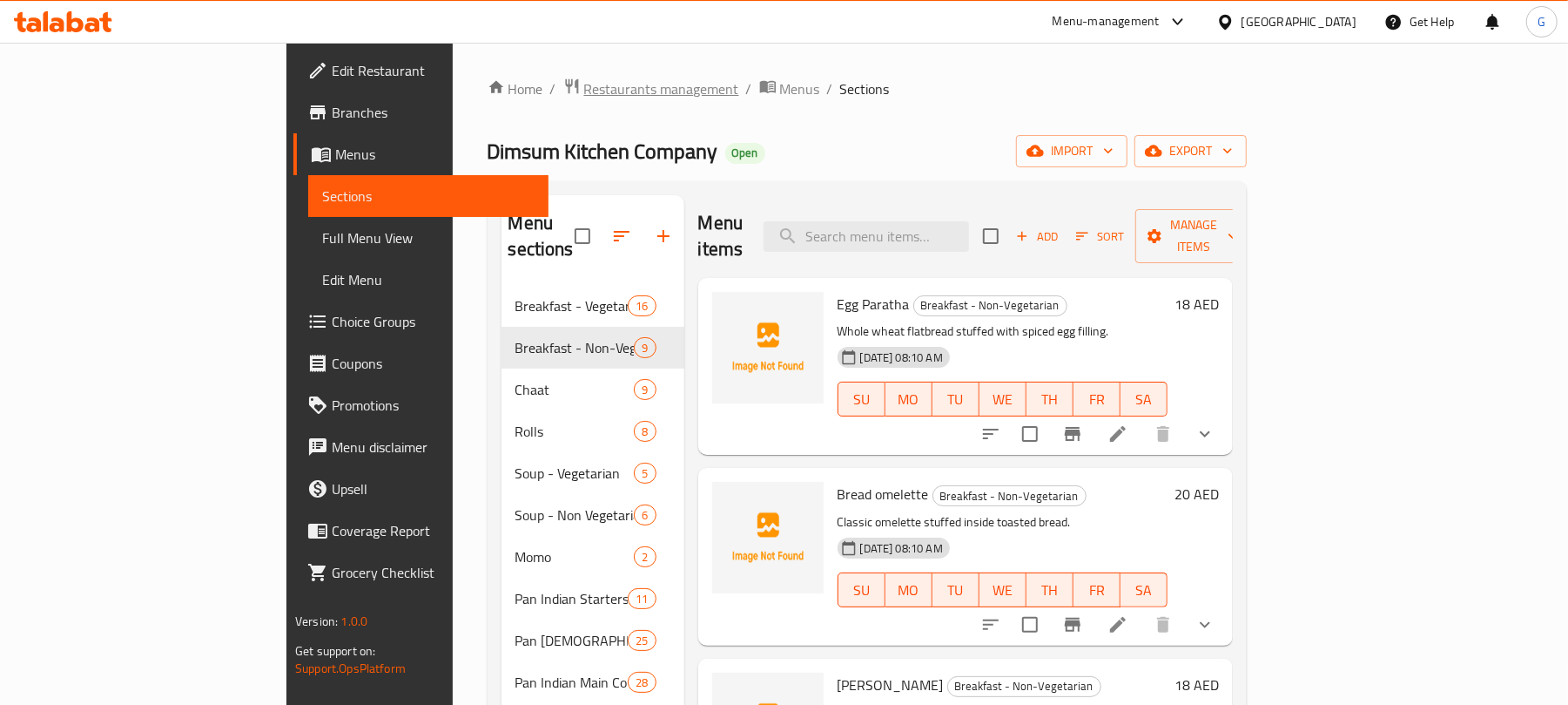
click at [584, 93] on span "Restaurants management" at bounding box center [662, 89] width 155 height 21
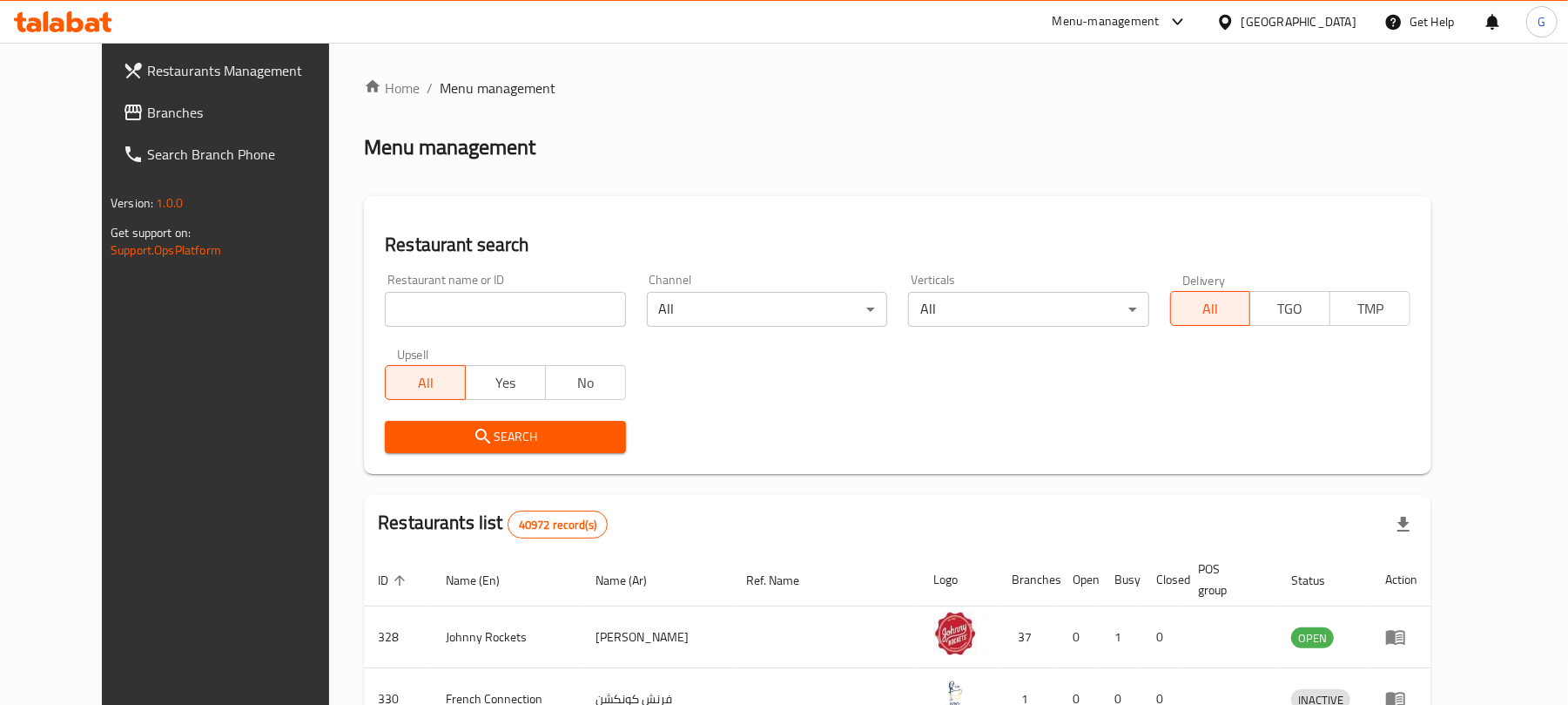
click at [487, 301] on input "search" at bounding box center [505, 308] width 240 height 35
paste input "624099"
type input "624099"
click at [433, 421] on button "Search" at bounding box center [505, 437] width 240 height 32
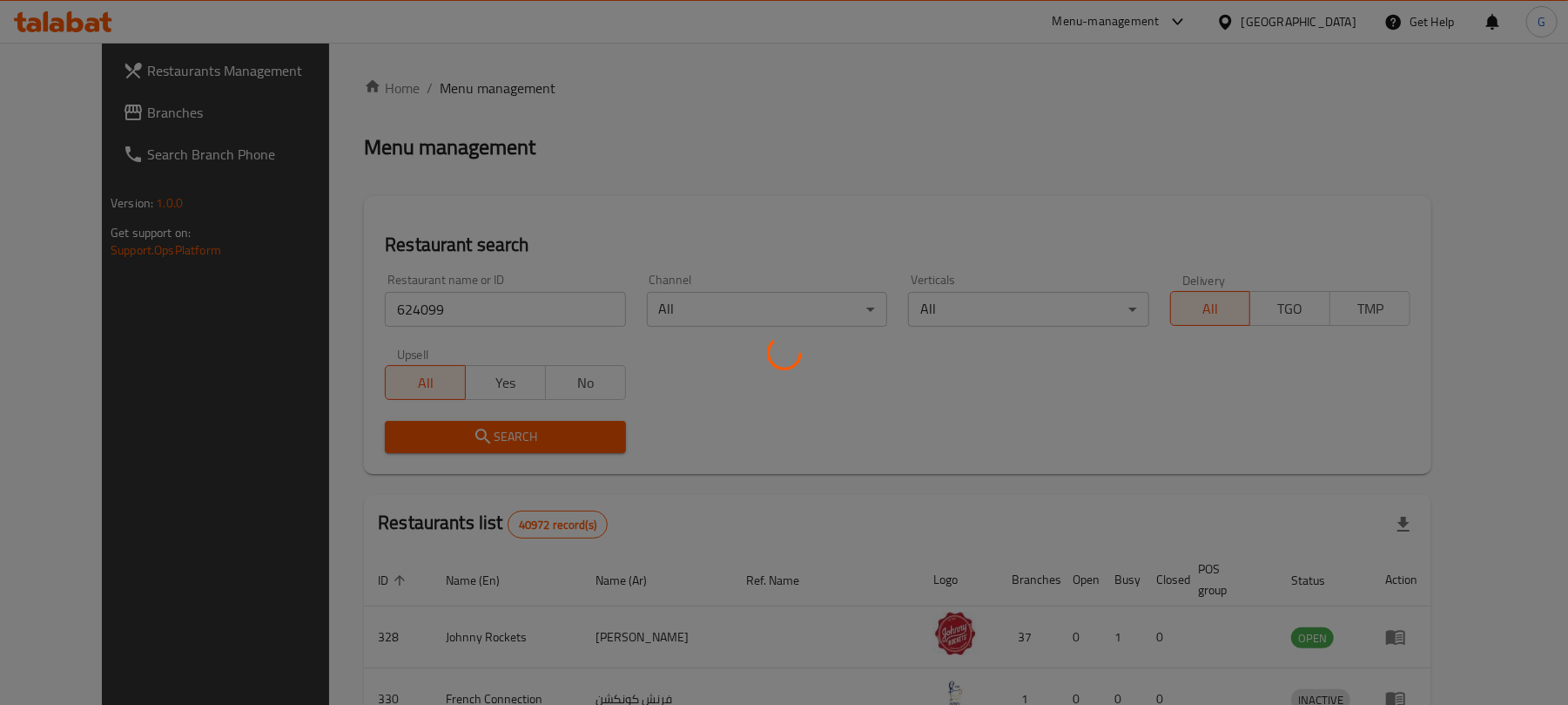
click at [432, 441] on div at bounding box center [784, 352] width 1568 height 705
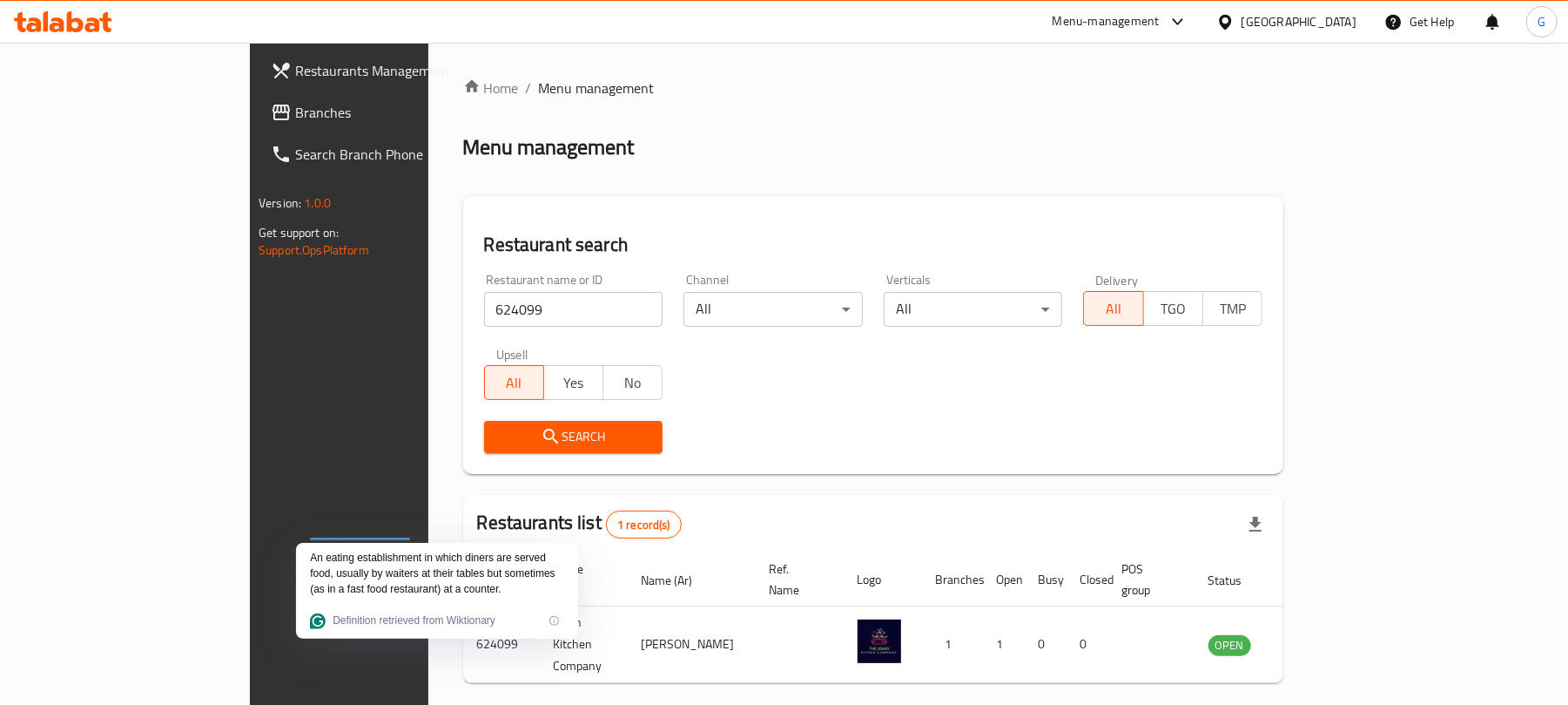
click at [828, 405] on div "Restaurant name or ID 624099 Restaurant name or ID Channel All ​ Verticals All …" at bounding box center [873, 363] width 799 height 201
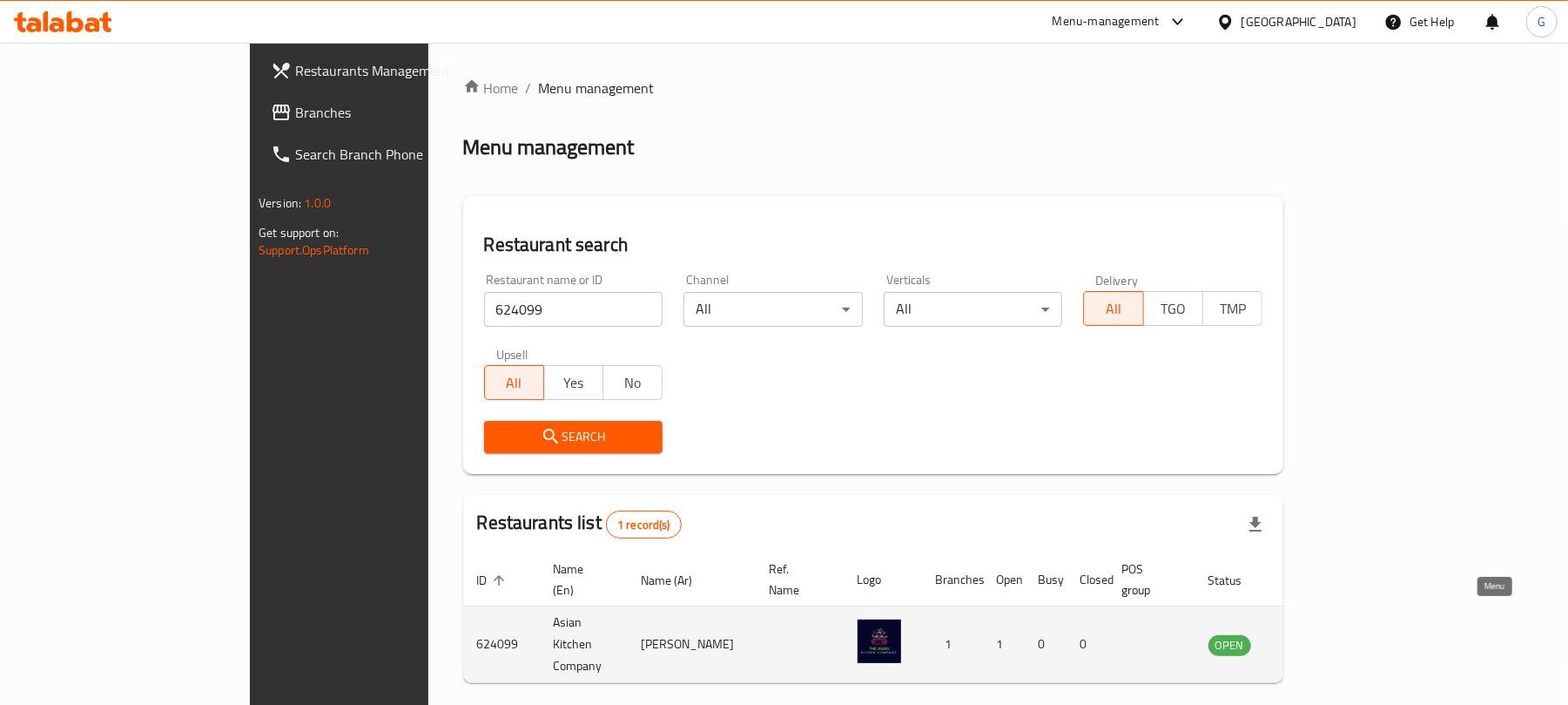
click at [1317, 642] on icon "enhanced table" at bounding box center [1314, 644] width 6 height 7
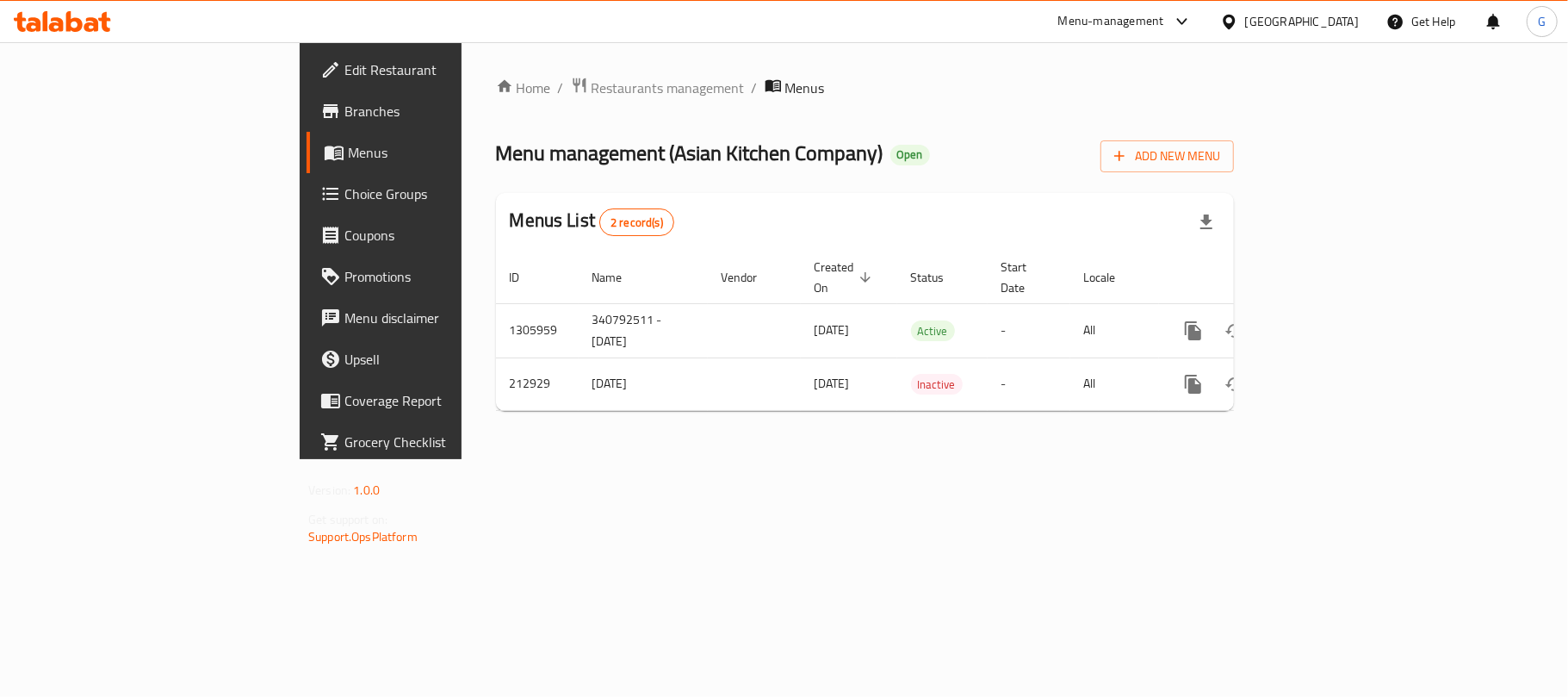
click at [344, 104] on span "Branches" at bounding box center [445, 111] width 203 height 21
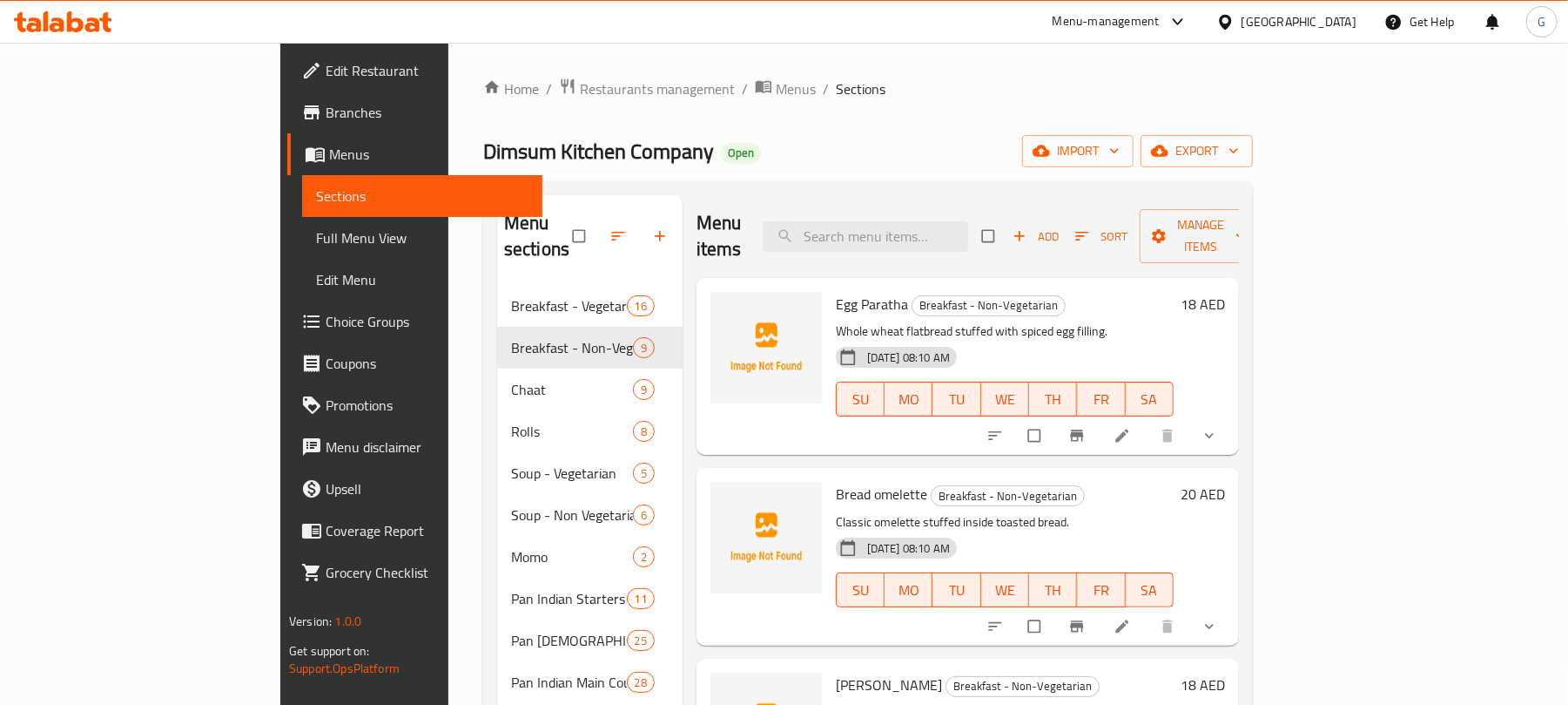
click at [325, 112] on span "Branches" at bounding box center [427, 113] width 202 height 21
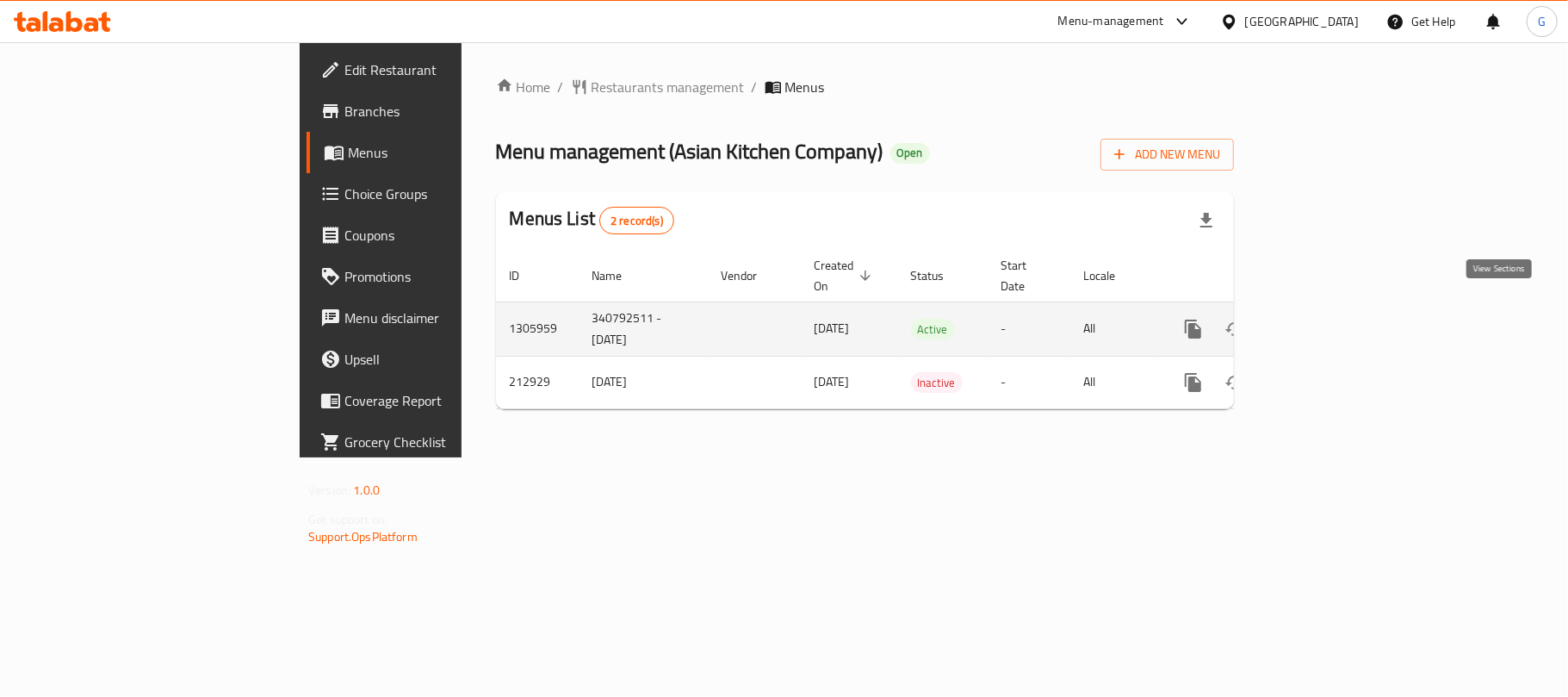
click at [1328, 319] on icon "enhanced table" at bounding box center [1317, 329] width 21 height 21
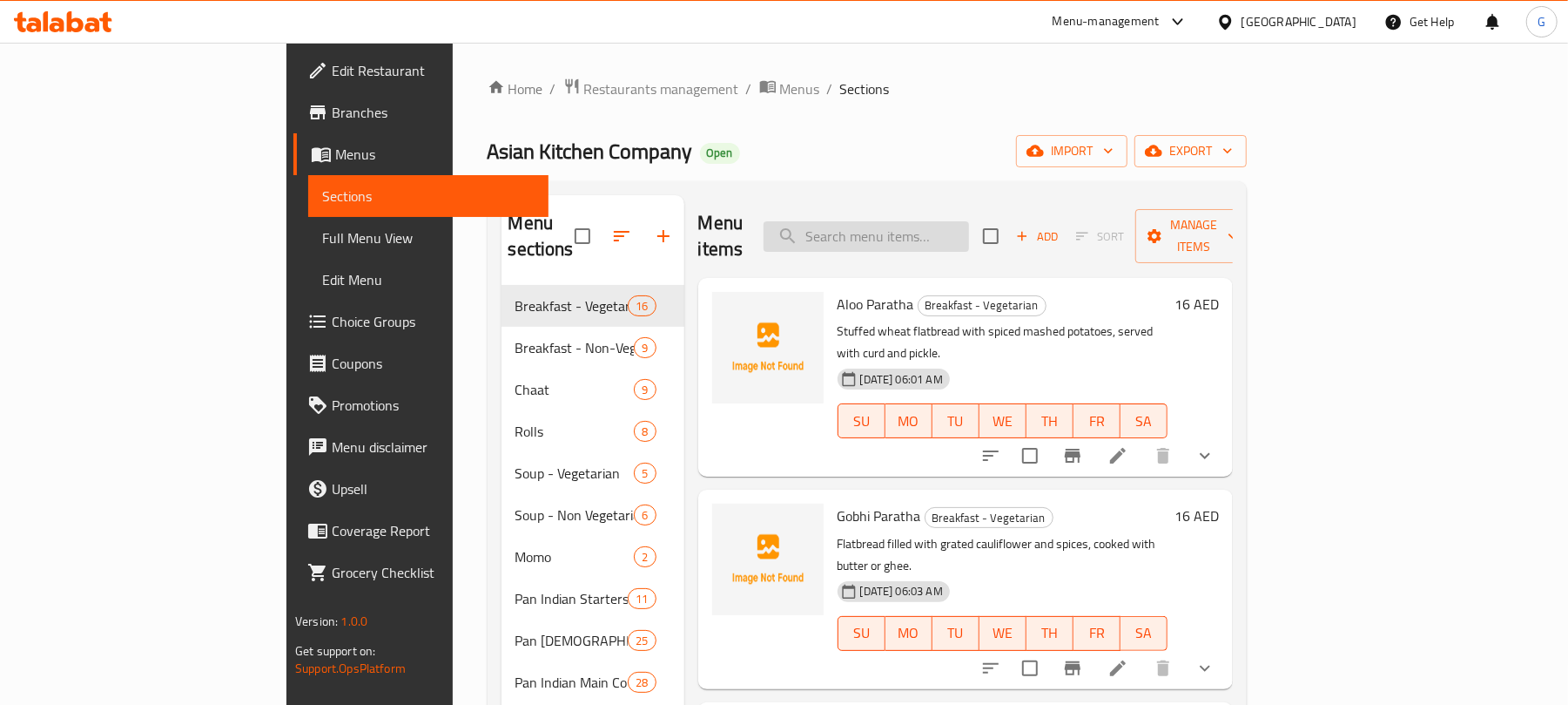
click at [968, 221] on input "search" at bounding box center [865, 237] width 205 height 30
paste input "Prawn Fried Rice"
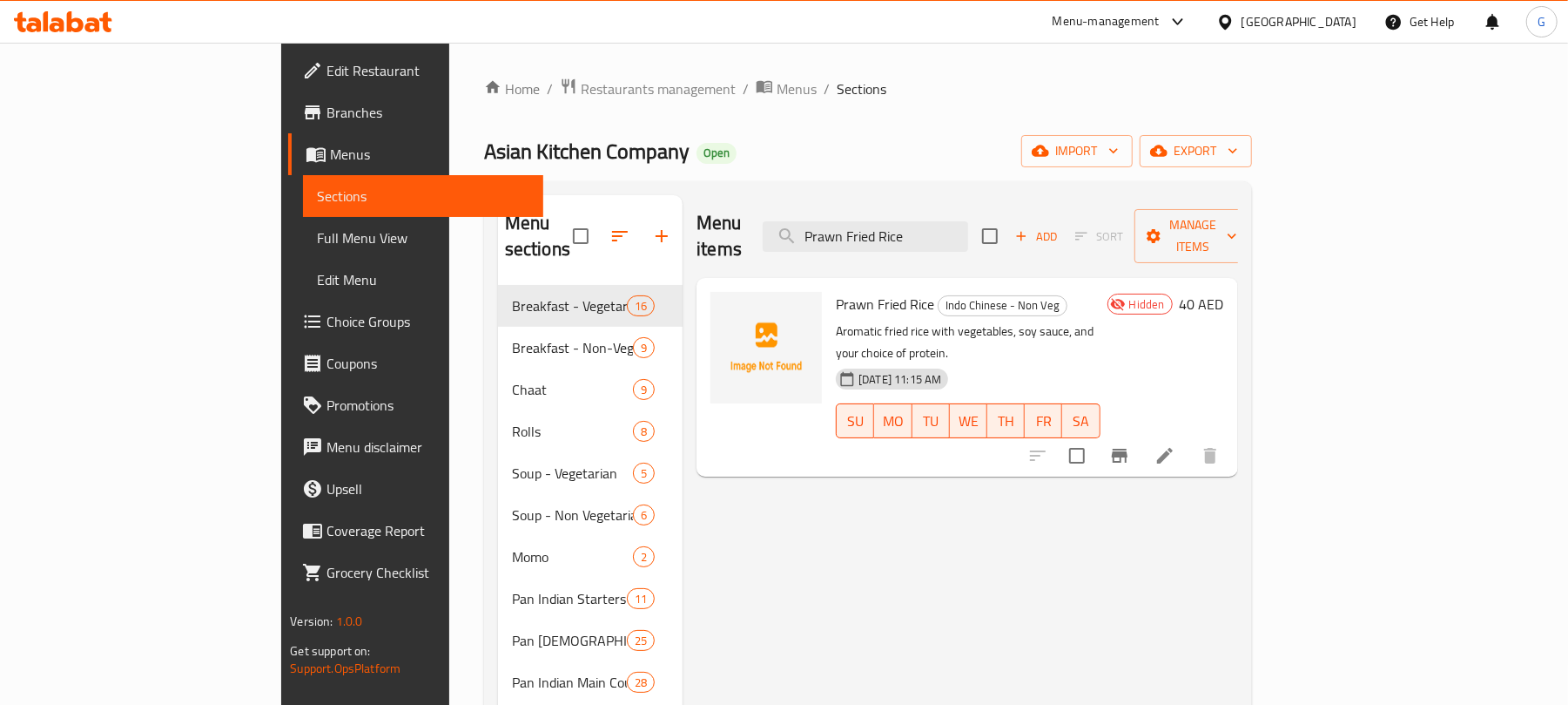
type input "Prawn Fried Rice"
click at [1176, 445] on icon at bounding box center [1164, 455] width 21 height 21
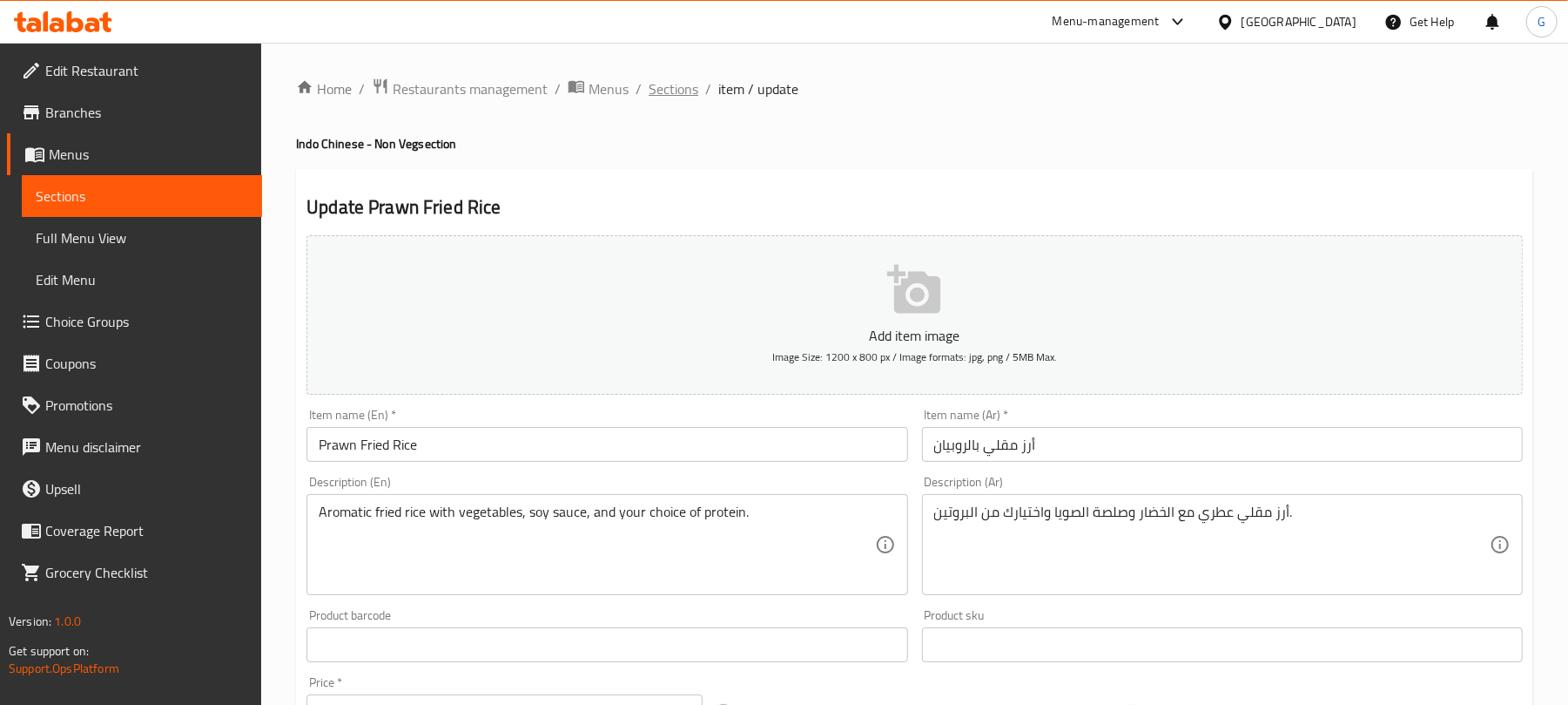
click at [687, 87] on span "Sections" at bounding box center [673, 89] width 49 height 21
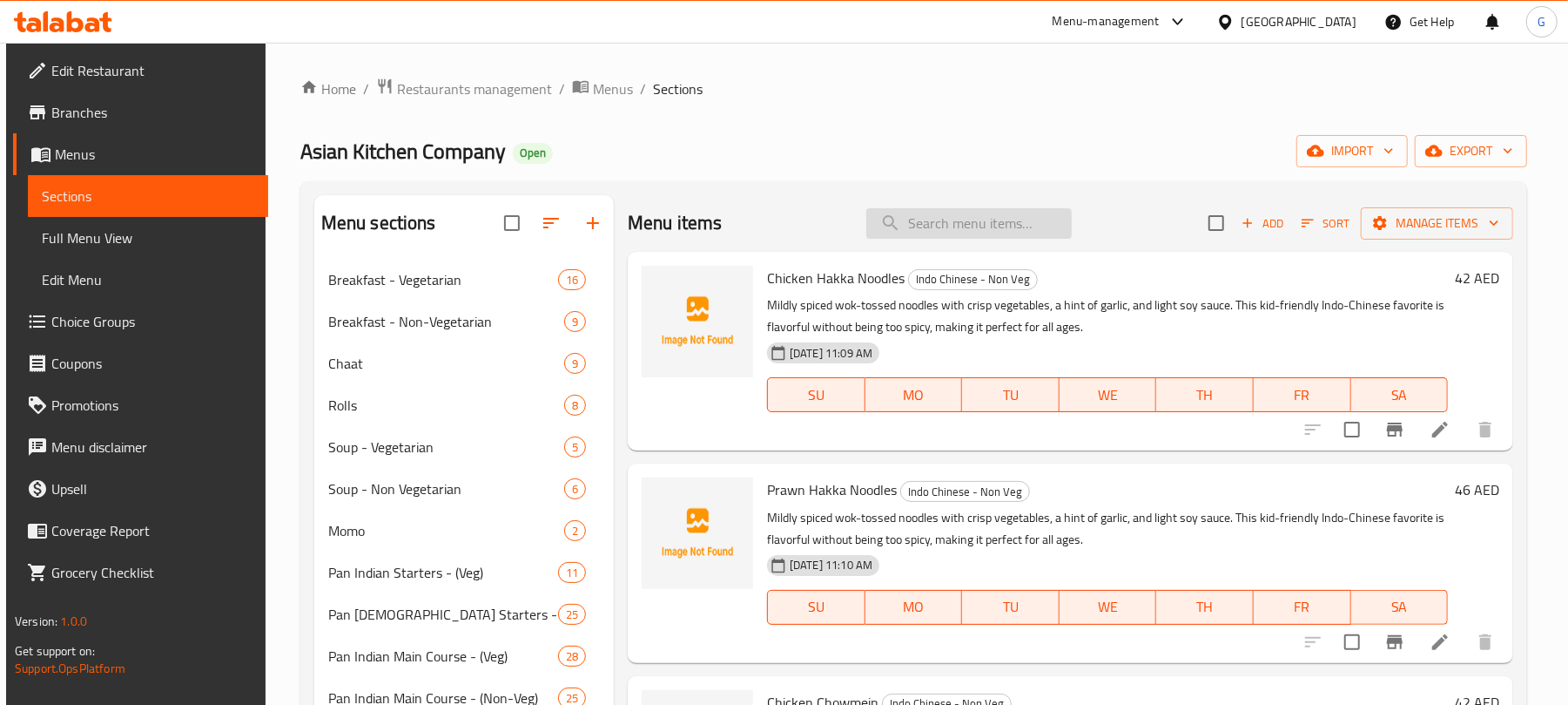
click at [1039, 220] on input "search" at bounding box center [968, 223] width 205 height 30
paste input "Prawn Fried Rice"
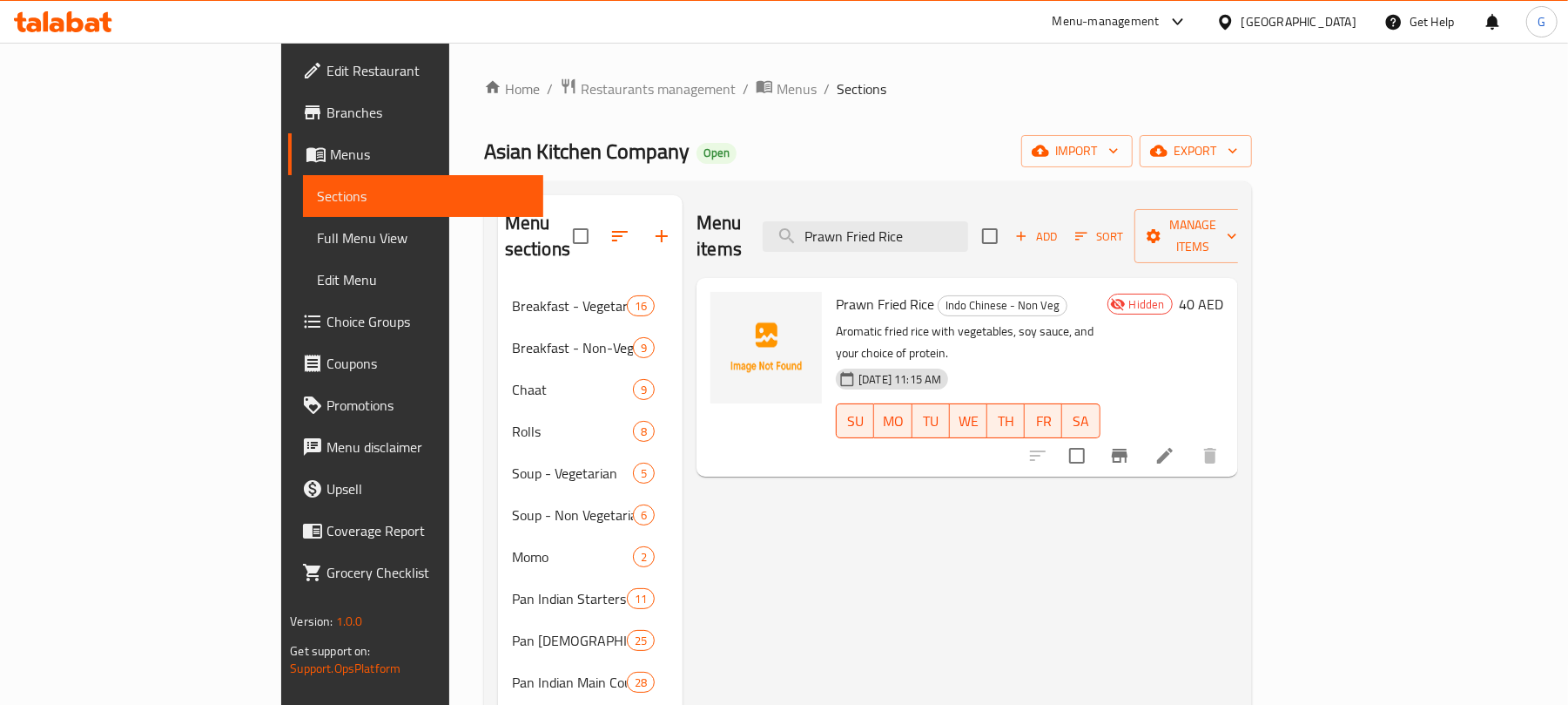
type input "Prawn Fried Rice"
click at [1176, 445] on icon at bounding box center [1164, 455] width 21 height 21
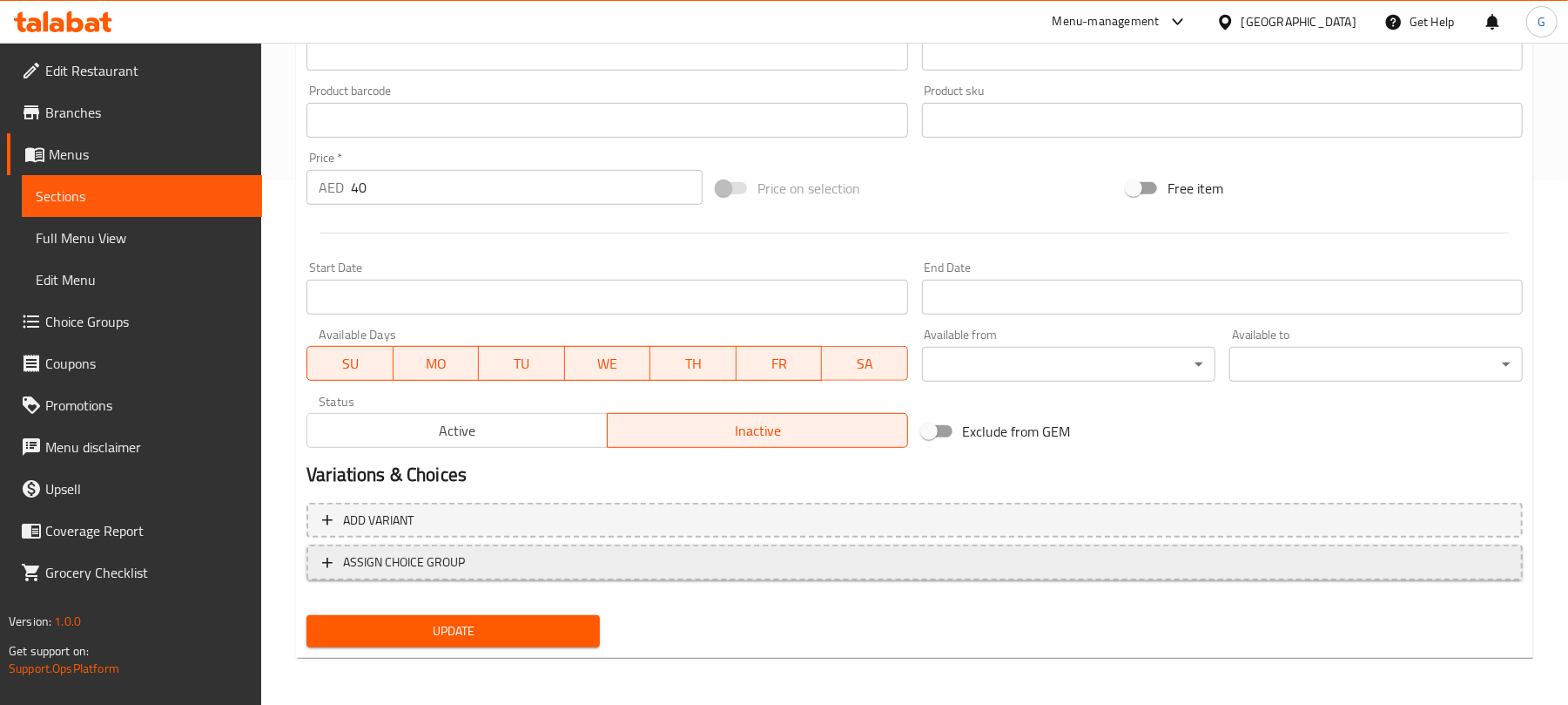
click at [436, 573] on span "ASSIGN CHOICE GROUP" at bounding box center [404, 562] width 122 height 22
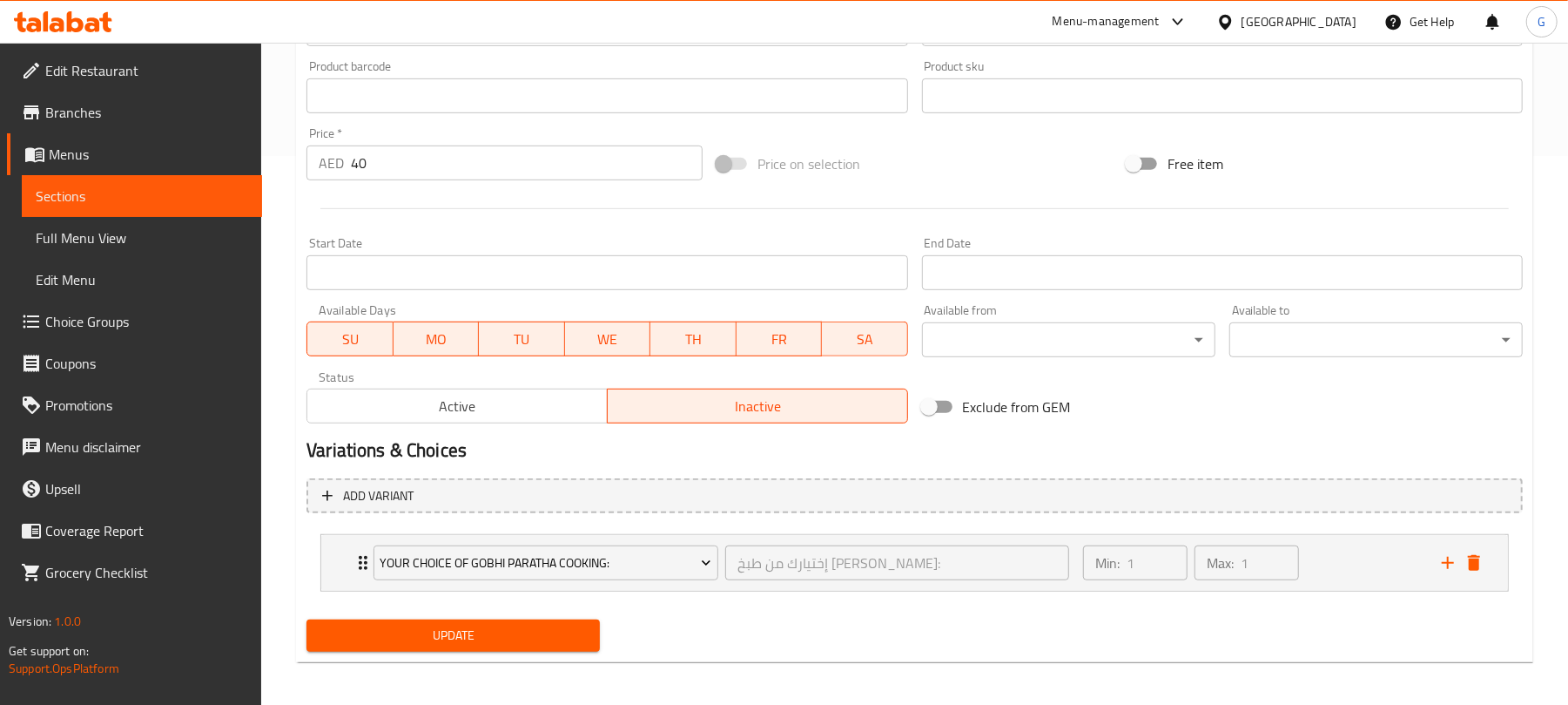
scroll to position [555, 0]
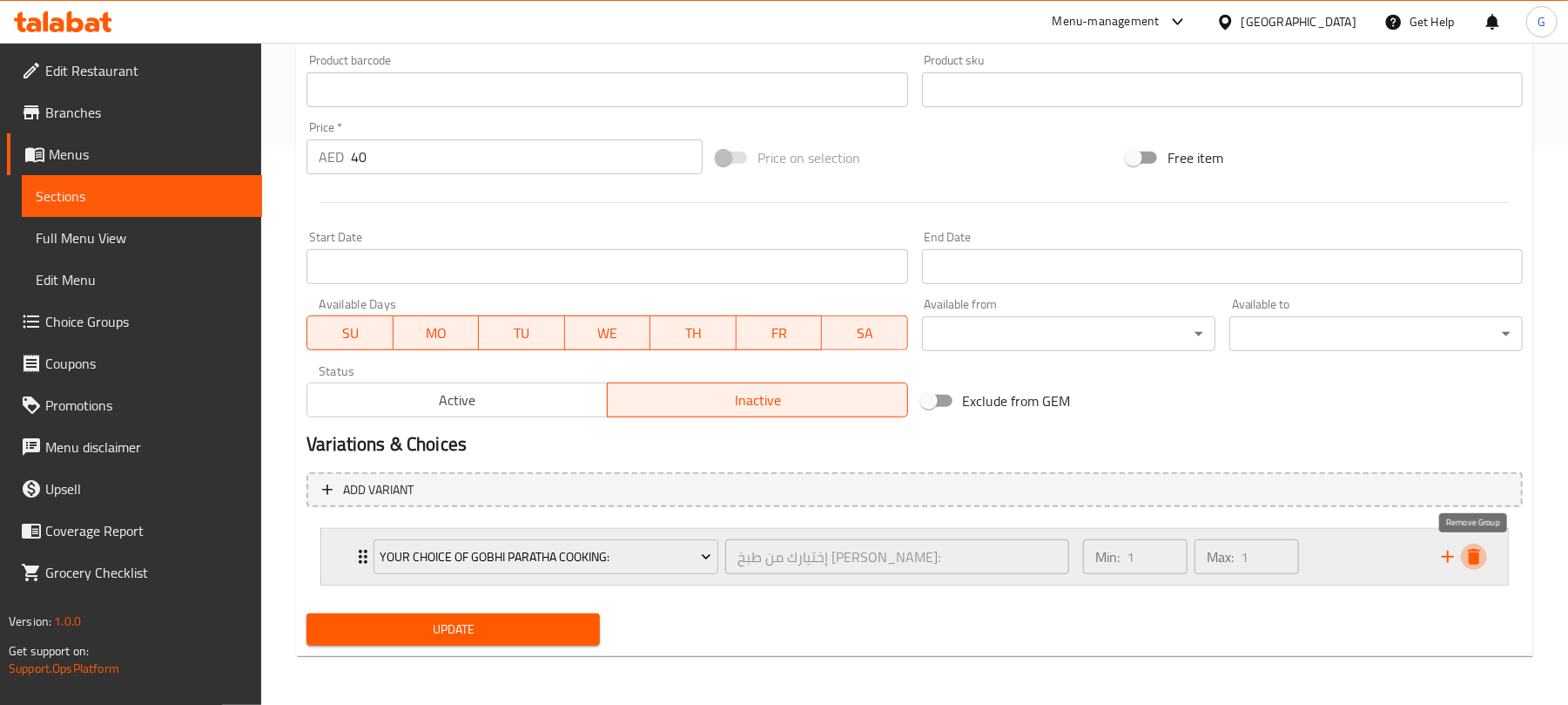
click at [1480, 552] on icon "delete" at bounding box center [1473, 556] width 21 height 21
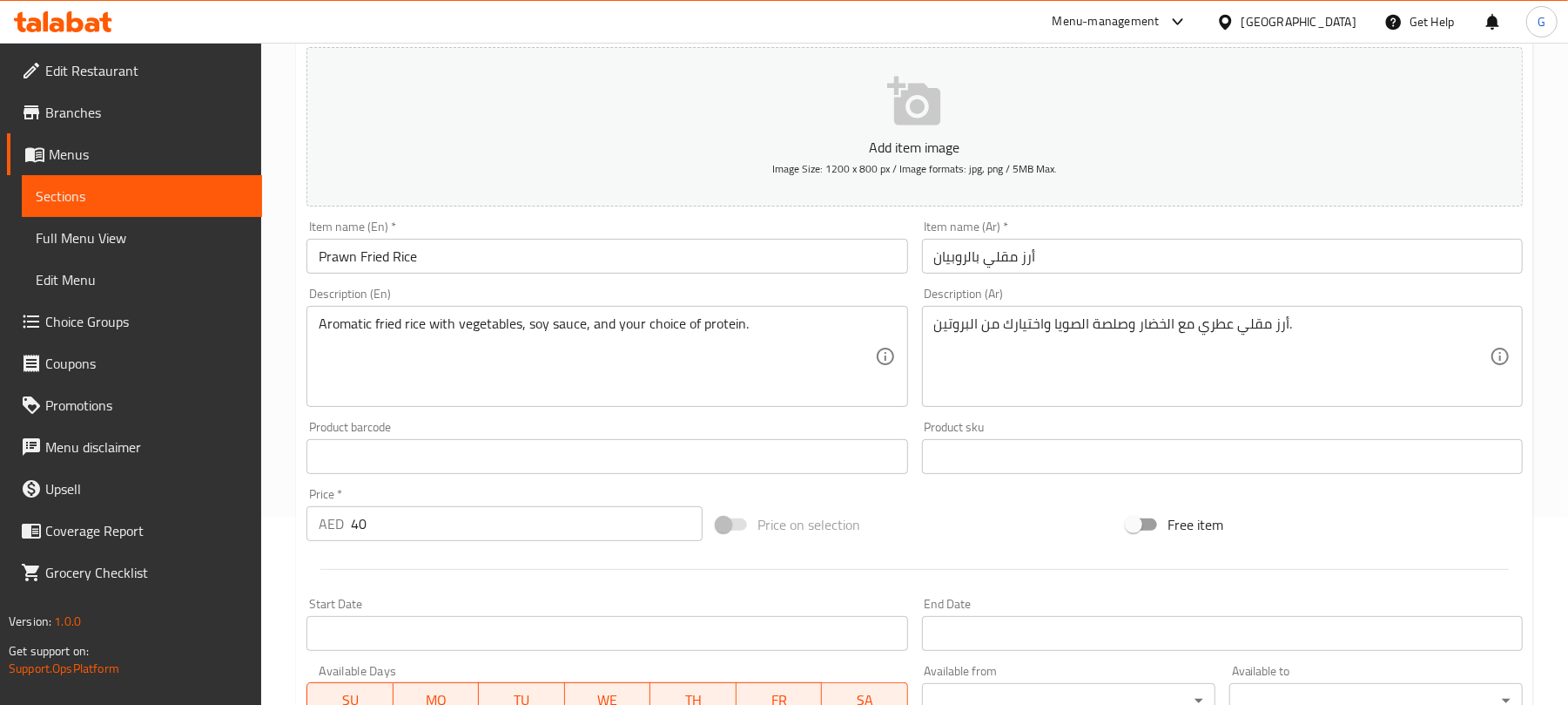
scroll to position [0, 0]
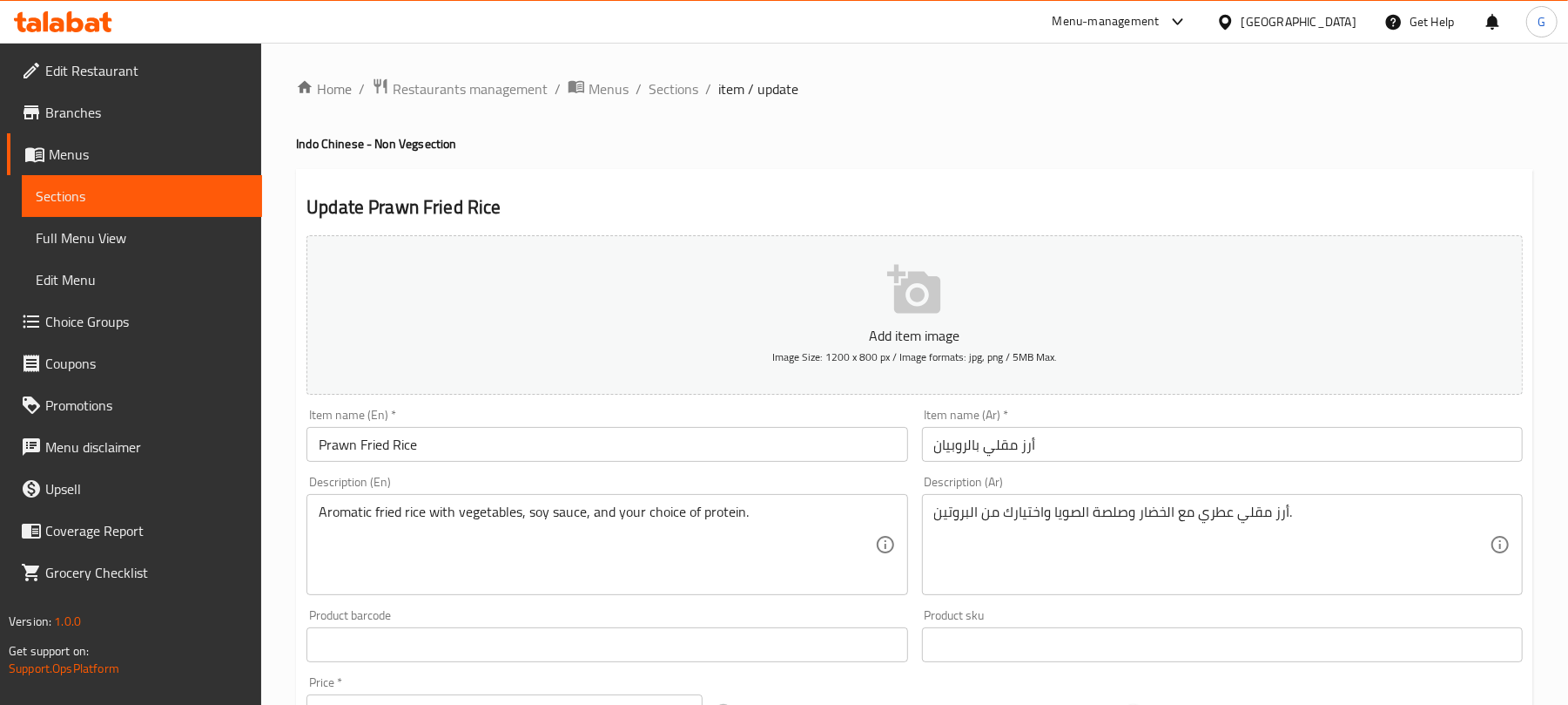
click at [719, 513] on textarea "Aromatic fried rice with vegetables, soy sauce, and your choice of protein." at bounding box center [596, 544] width 555 height 82
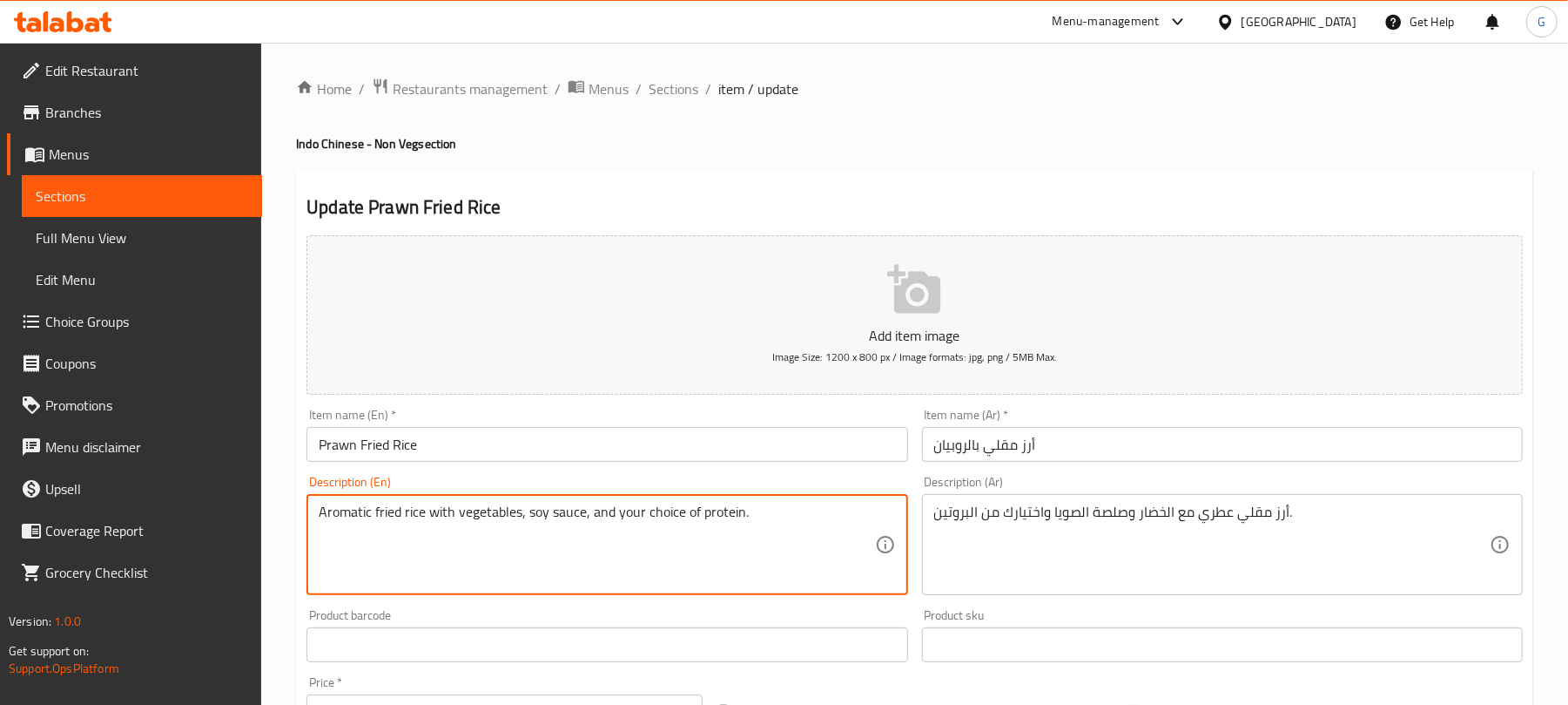
click at [719, 513] on textarea "Aromatic fried rice with vegetables, soy sauce, and your choice of protein." at bounding box center [596, 544] width 555 height 82
click at [717, 510] on textarea "Aromatic fried rice with vegetables, soy sauce, and your choice of protein." at bounding box center [596, 544] width 555 height 82
click at [715, 509] on textarea "Aromatic fried rice with vegetables, soy sauce, and your choice of protein." at bounding box center [596, 544] width 555 height 82
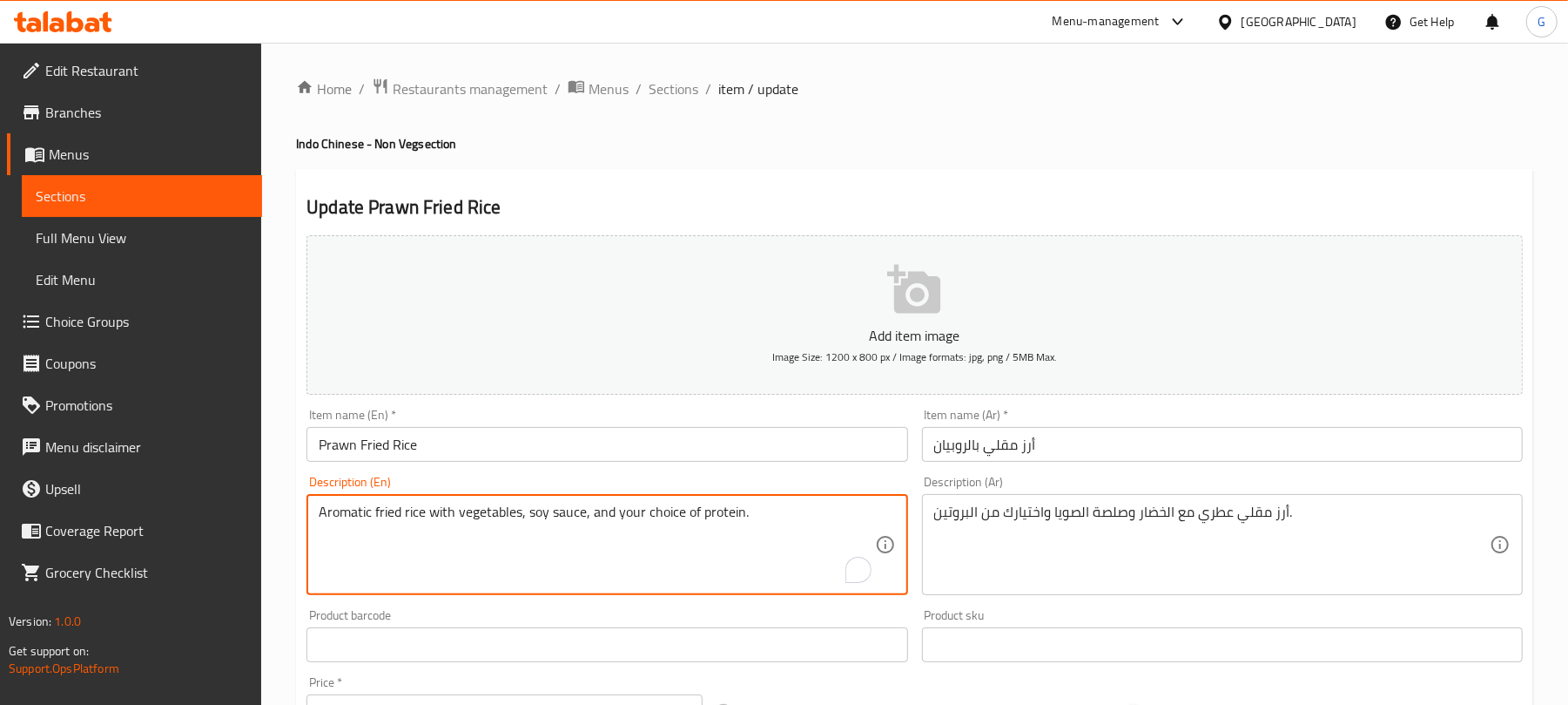
click at [715, 509] on textarea "Aromatic fried rice with vegetables, soy sauce, and your choice of protein." at bounding box center [596, 544] width 555 height 82
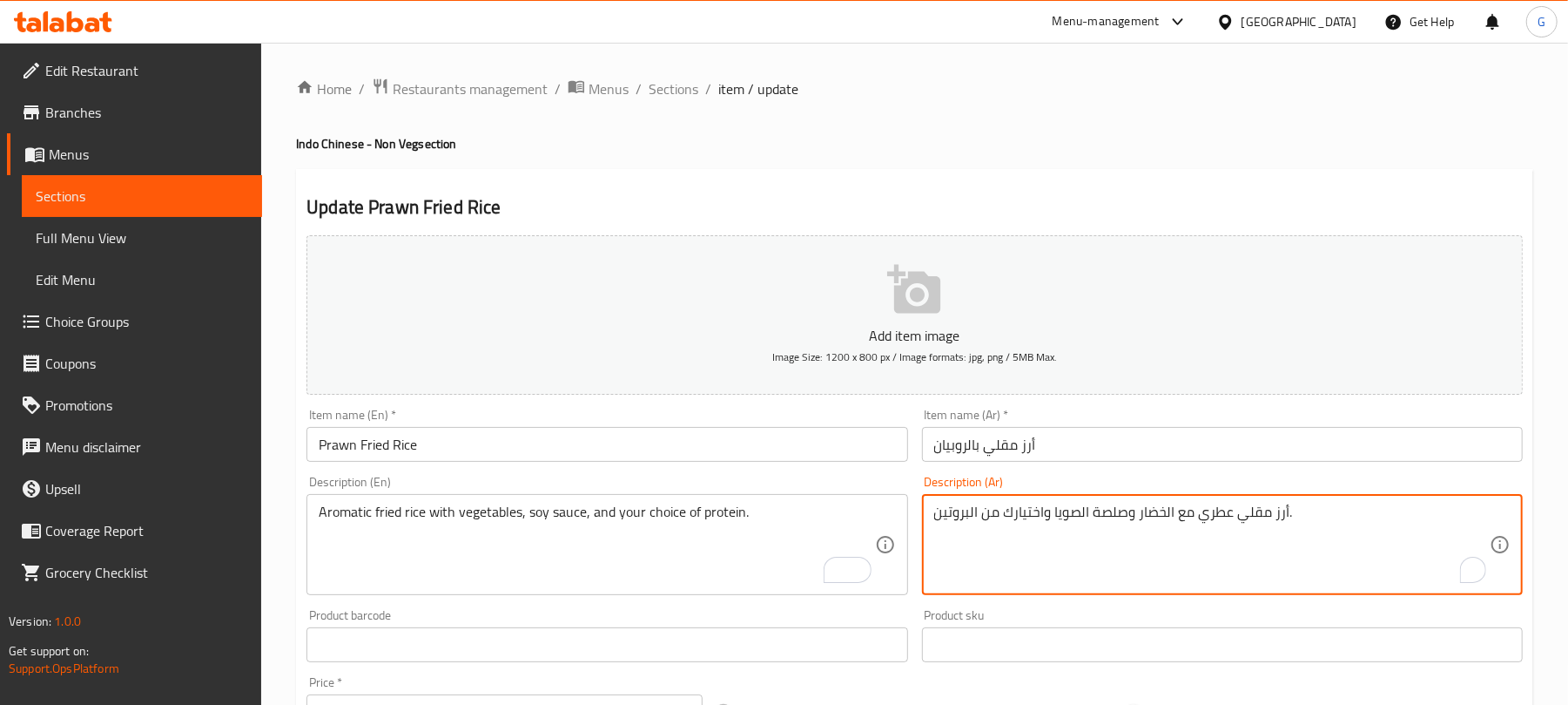
click at [961, 520] on textarea "أرز مقلي عطري مع الخضار وصلصة الصويا واختيارك من البروتين." at bounding box center [1211, 544] width 555 height 82
drag, startPoint x: 684, startPoint y: 96, endPoint x: 851, endPoint y: 110, distance: 167.6
click at [684, 95] on span "Sections" at bounding box center [673, 89] width 49 height 21
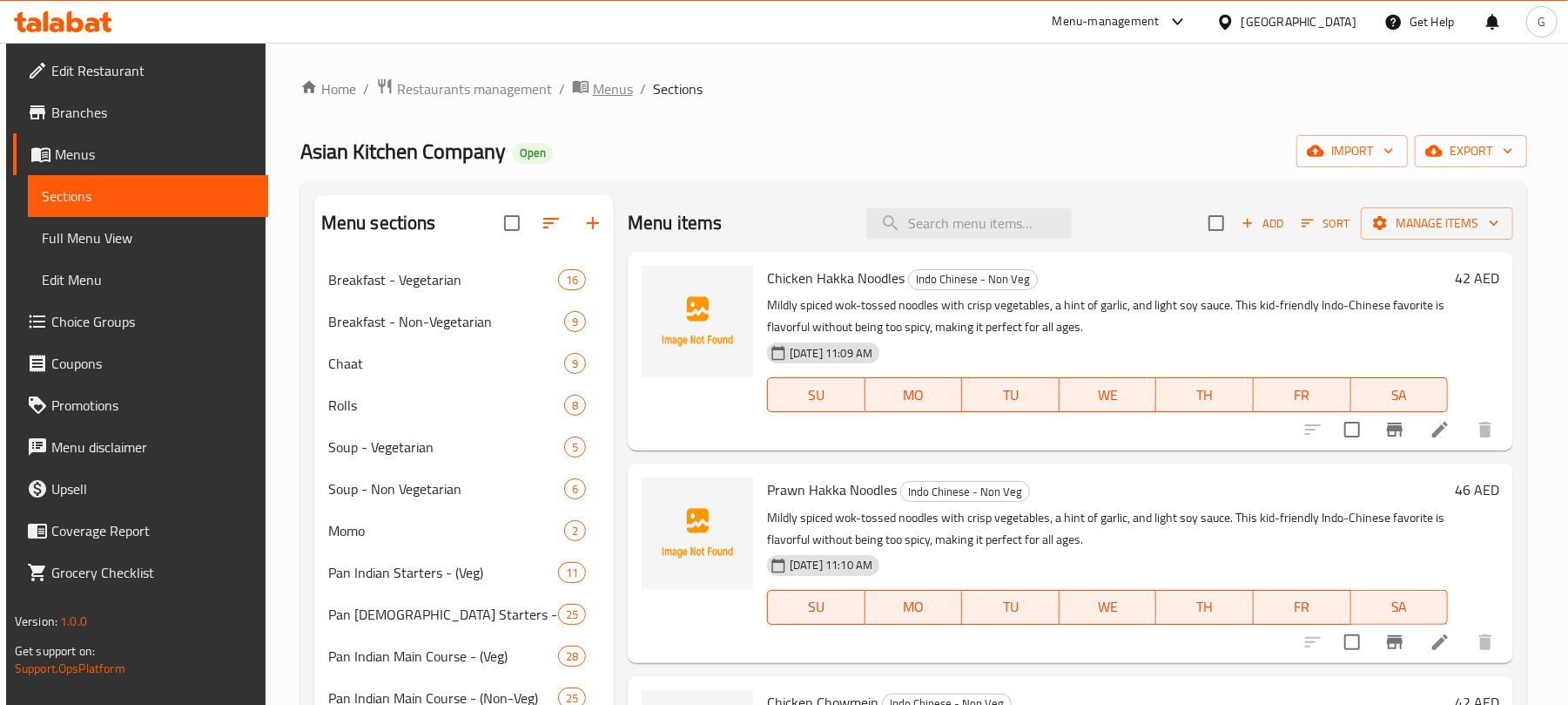
click at [599, 89] on span "Menus" at bounding box center [613, 89] width 40 height 21
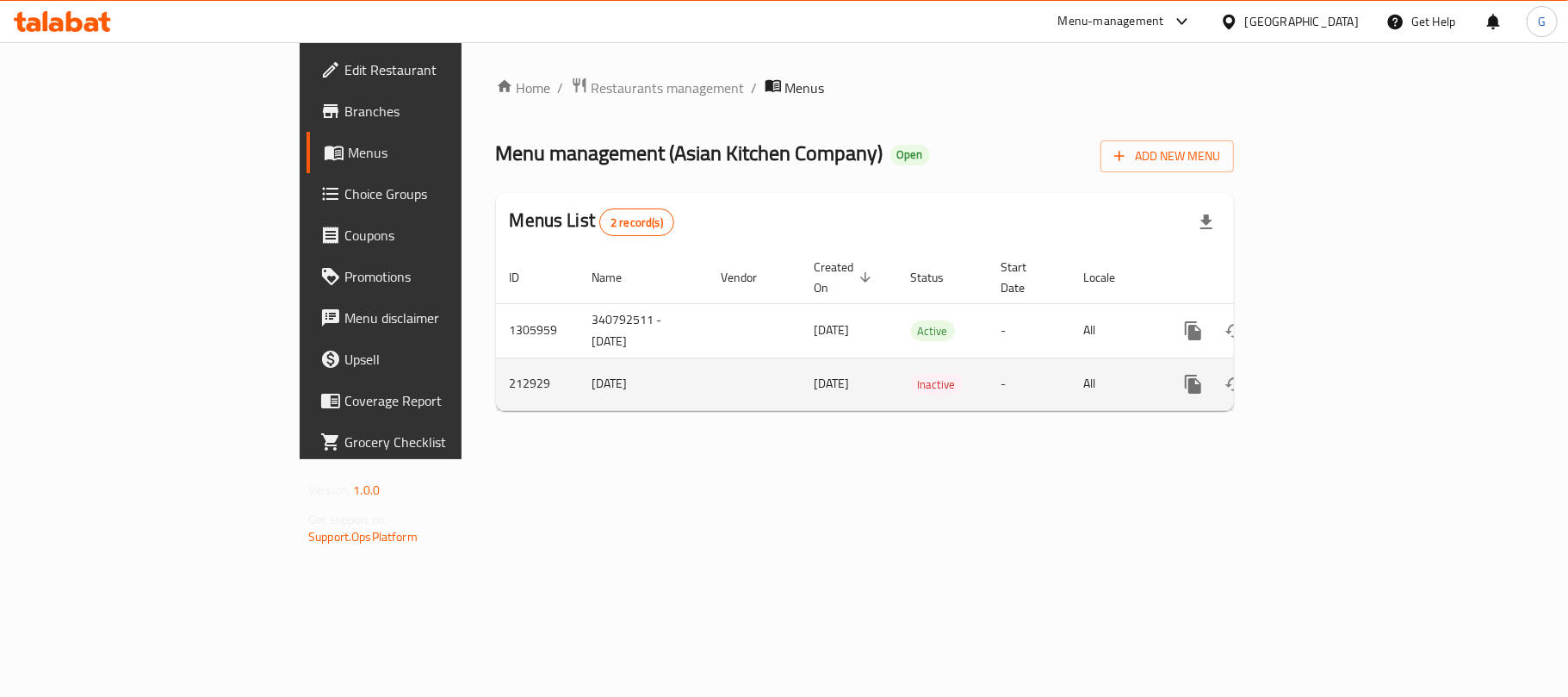
drag, startPoint x: 683, startPoint y: 365, endPoint x: 584, endPoint y: 365, distance: 99.0
click at [584, 365] on tr "212929 Mar 23rd 2021 23/03/2021 Inactive - All" at bounding box center [923, 384] width 856 height 52
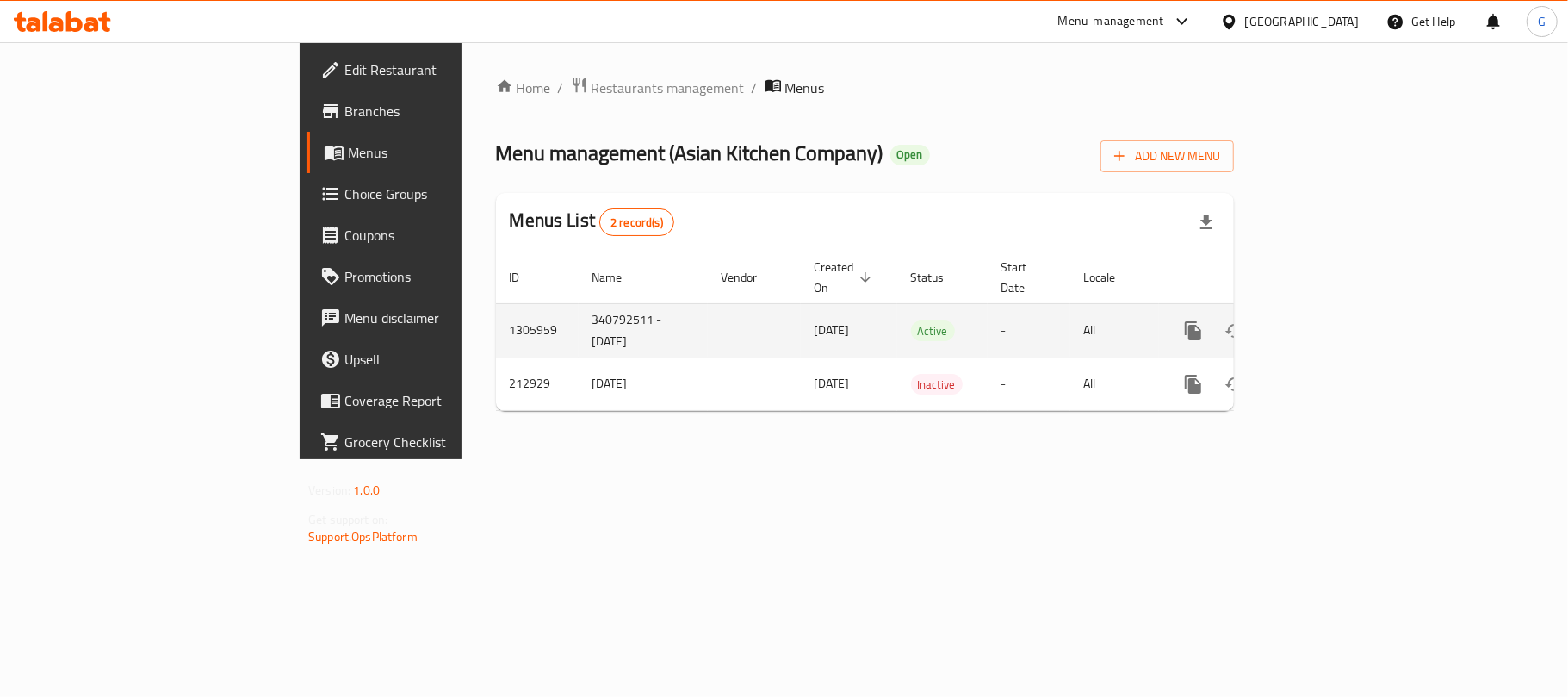
click at [496, 310] on td "1305959" at bounding box center [537, 330] width 82 height 54
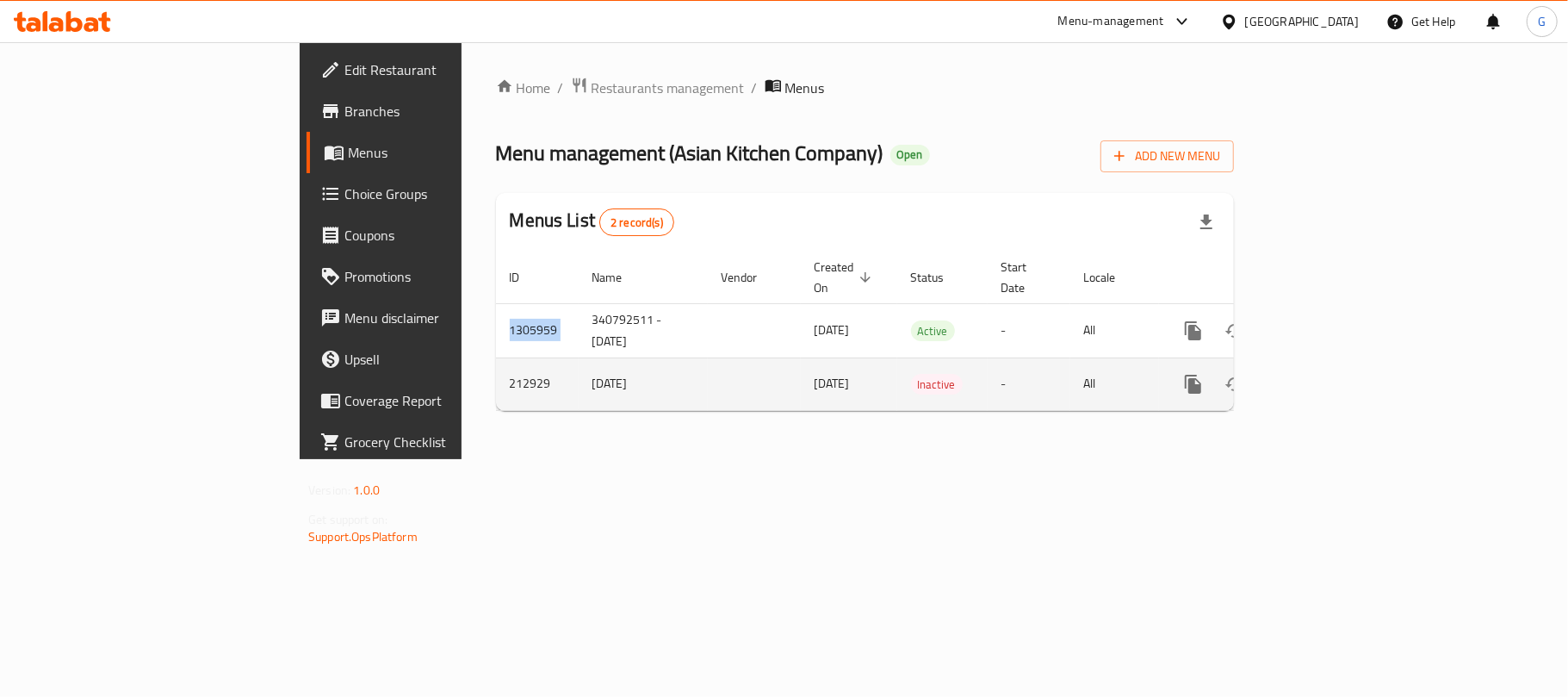
copy td "1305959"
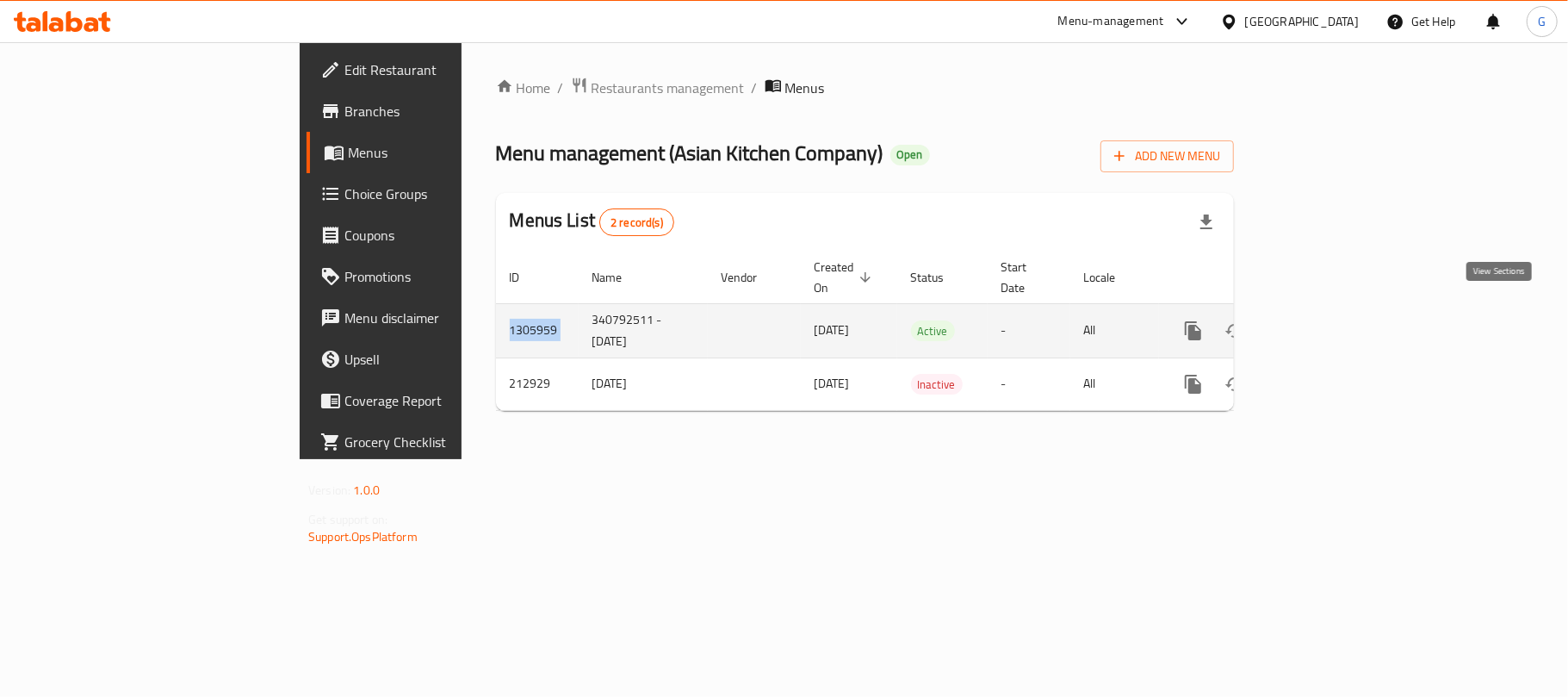
click at [1328, 320] on icon "enhanced table" at bounding box center [1317, 330] width 21 height 21
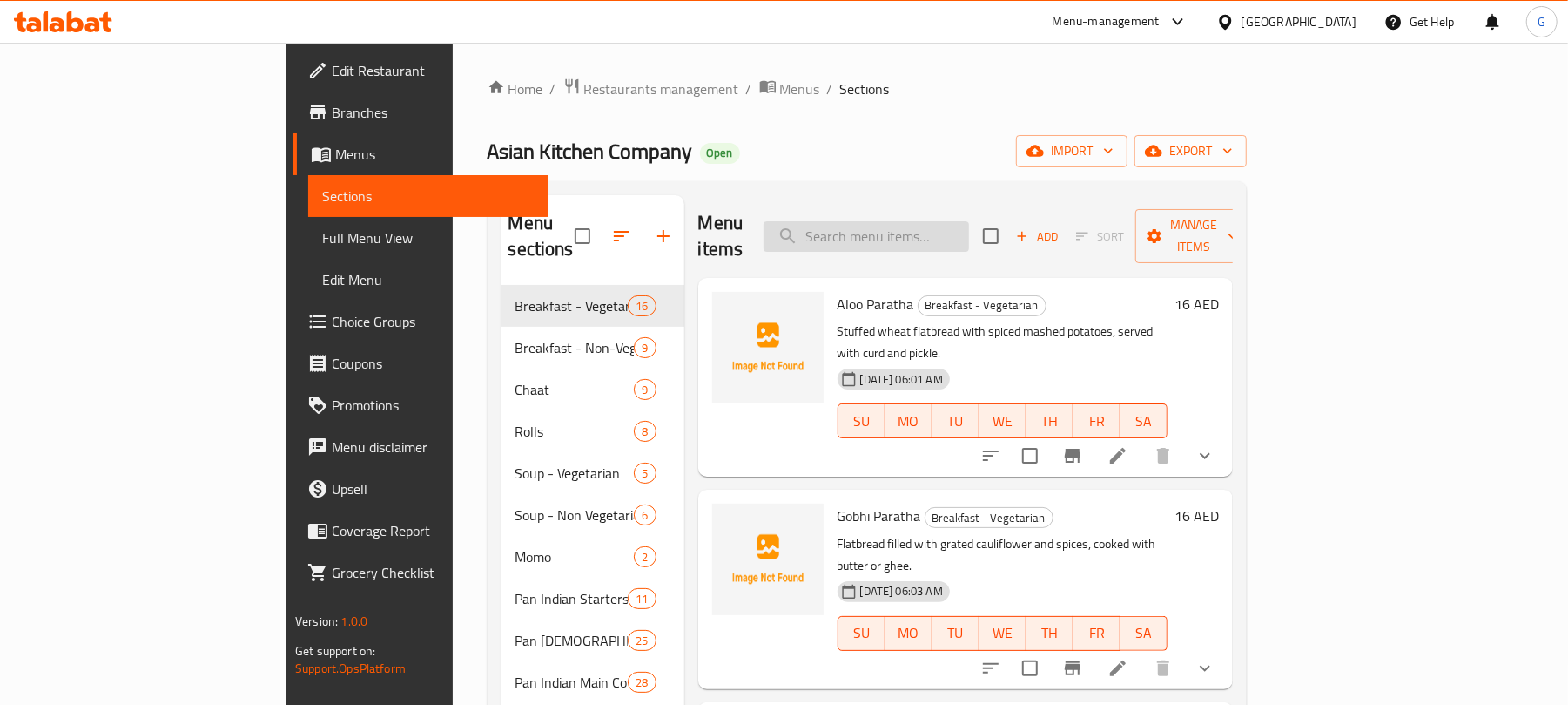
click at [947, 228] on input "search" at bounding box center [865, 237] width 205 height 30
paste input "Chicken Fried Rice"
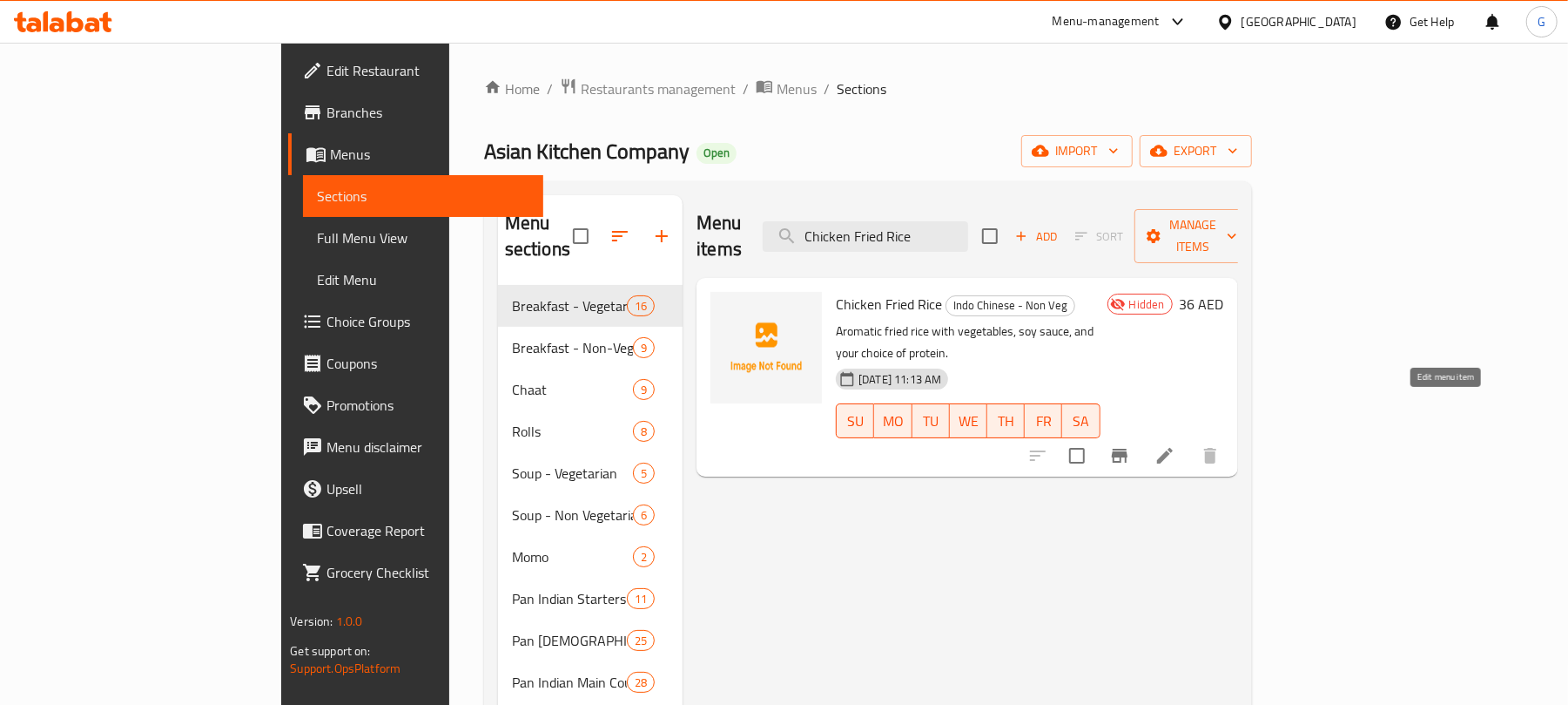
type input "Chicken Fried Rice"
click at [1173, 448] on icon at bounding box center [1164, 455] width 16 height 16
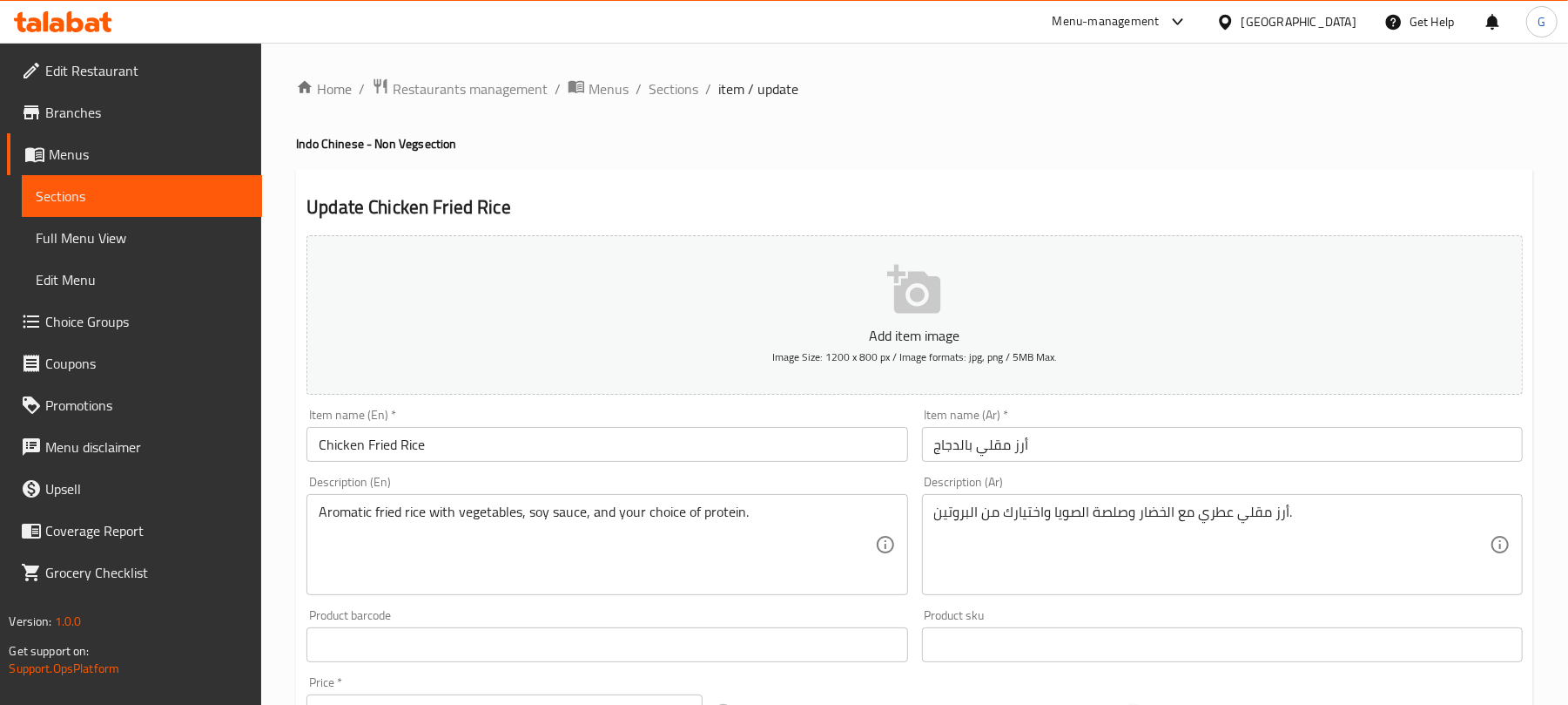
type input "اختيارك من البروتين:"
type input "1"
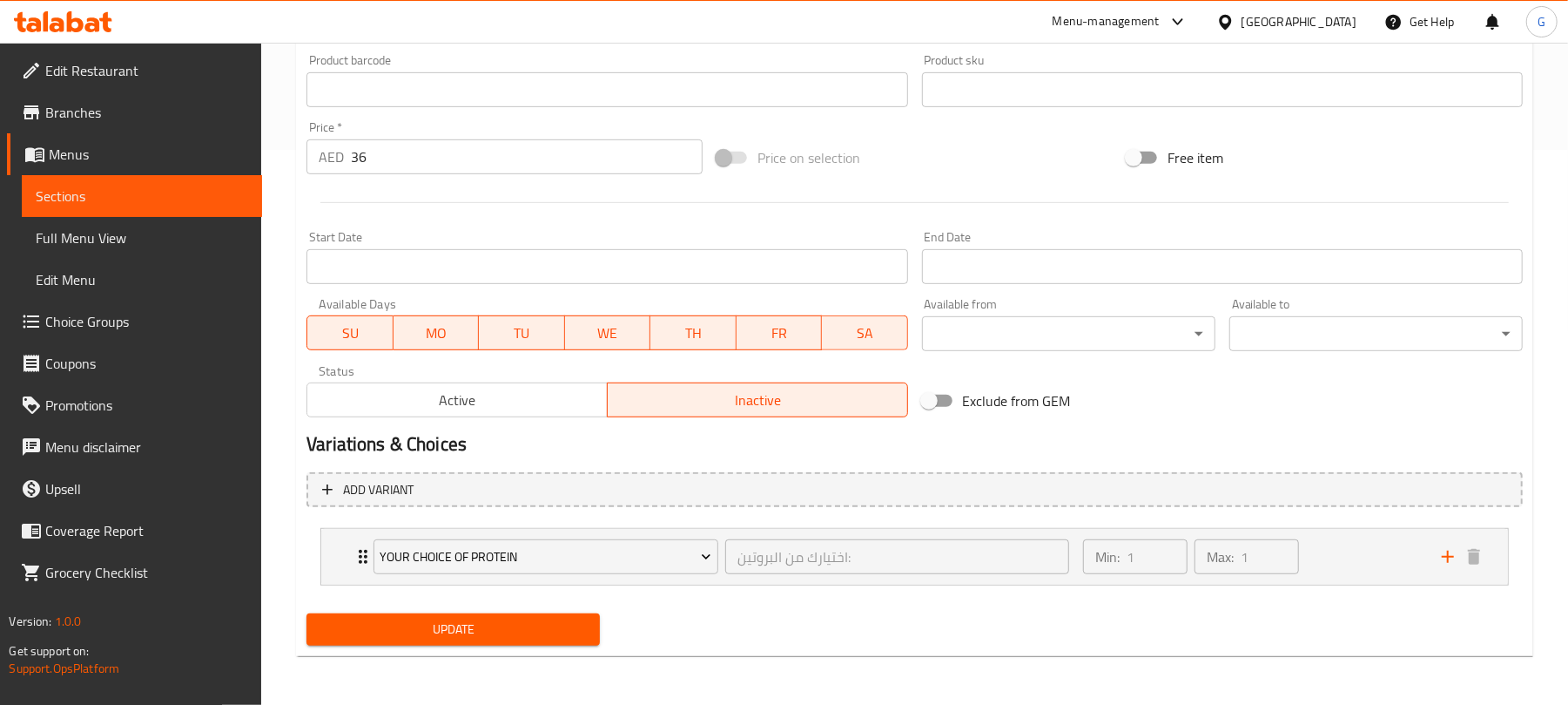
click at [575, 385] on button "Active" at bounding box center [457, 399] width 301 height 35
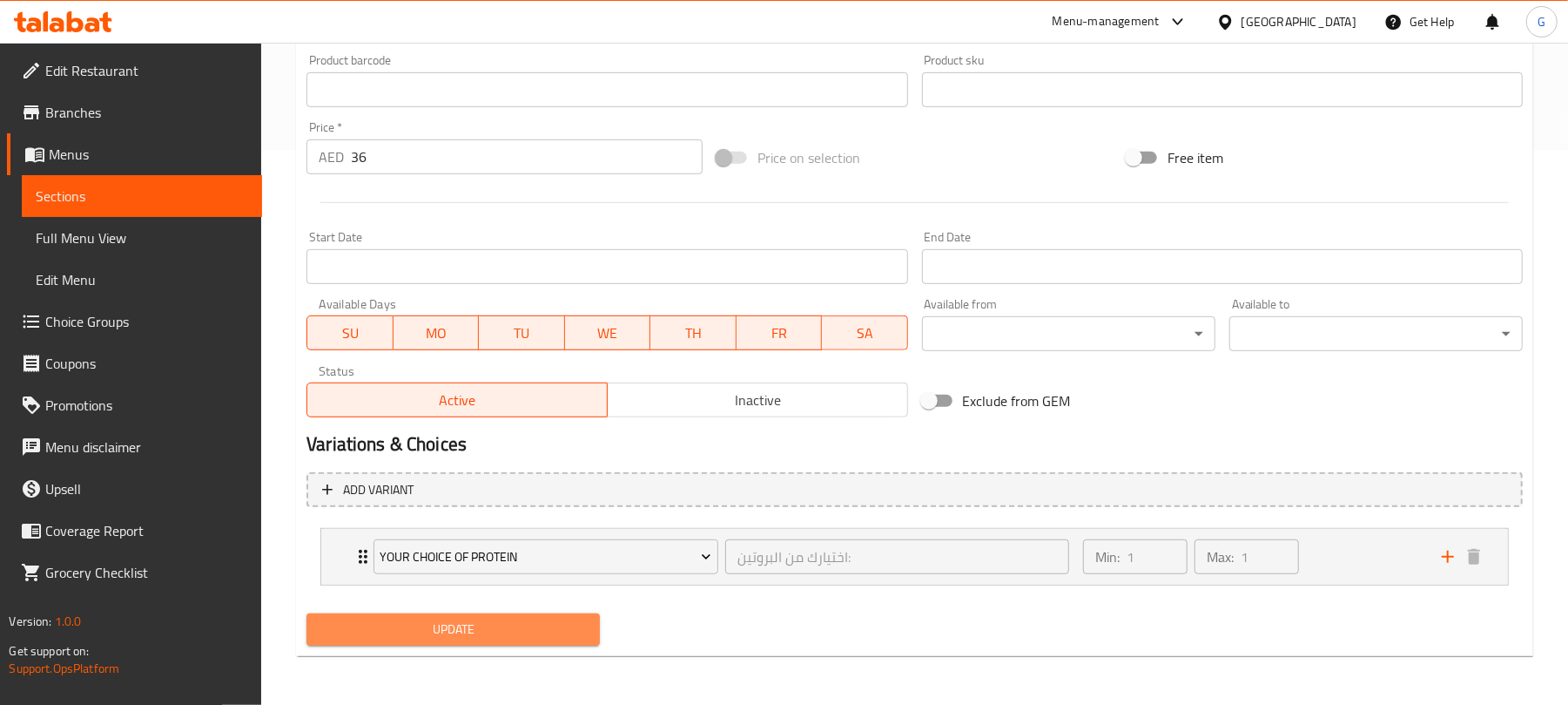
click at [563, 634] on span "Update" at bounding box center [453, 628] width 266 height 22
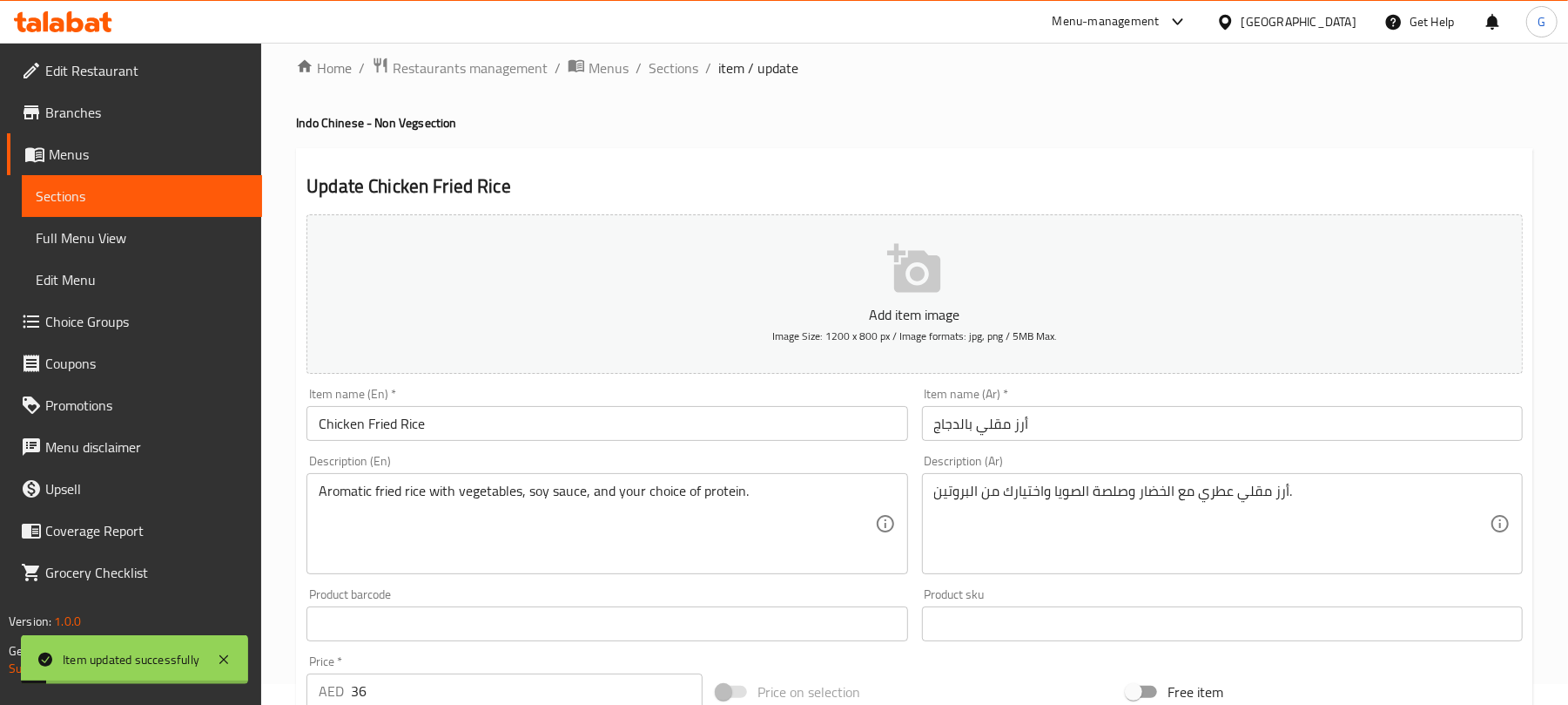
scroll to position [0, 0]
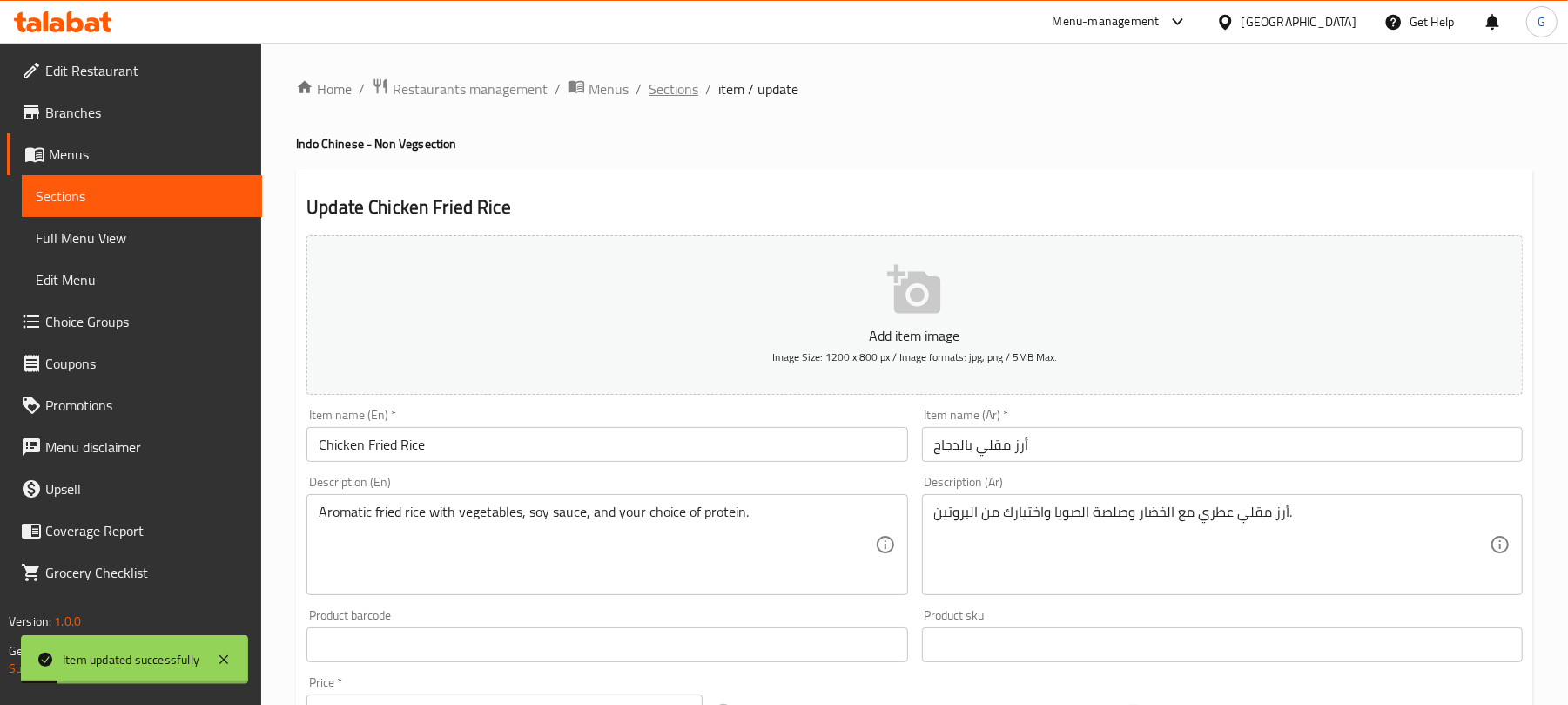
click at [684, 82] on span "Sections" at bounding box center [673, 89] width 49 height 21
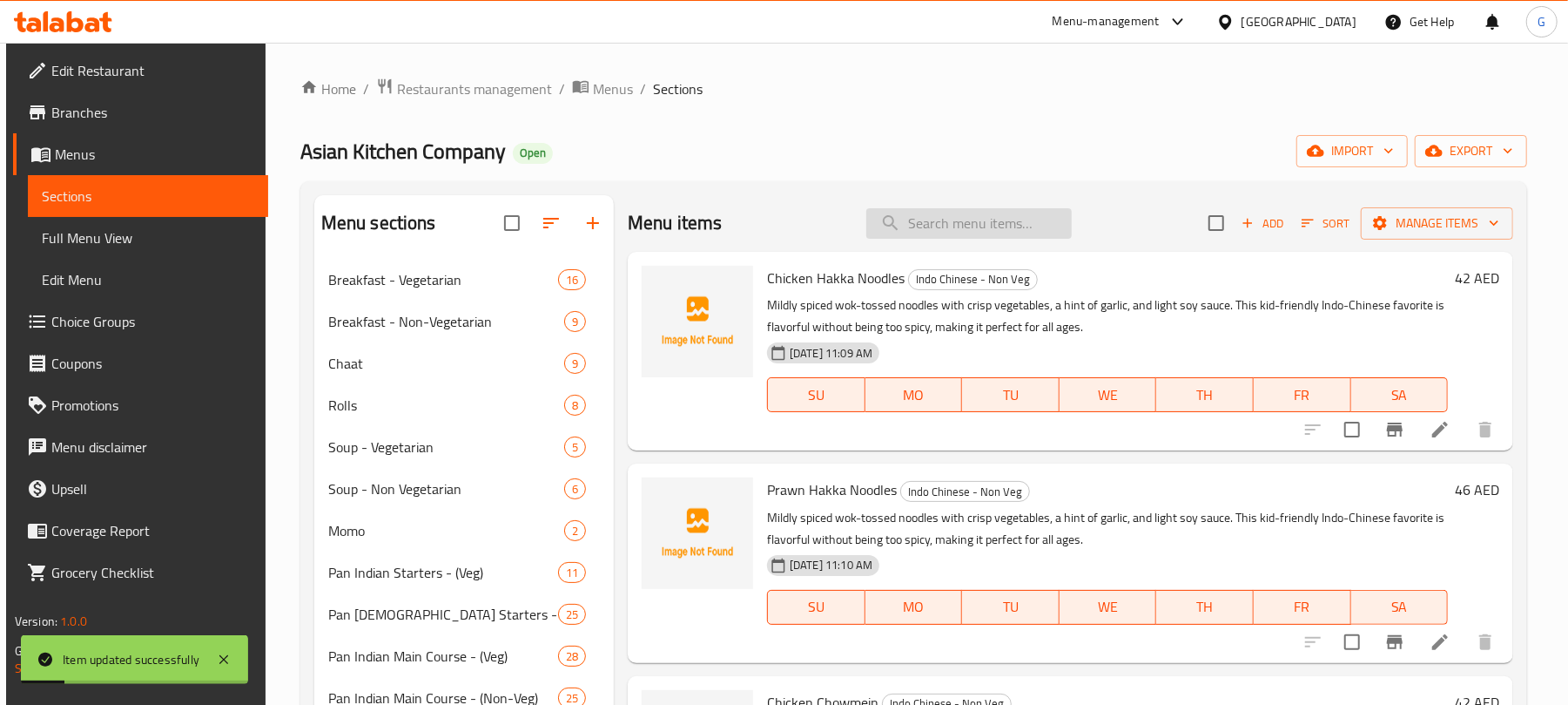
click at [1018, 223] on input "search" at bounding box center [968, 223] width 205 height 30
paste input "Prawn Fried Rice"
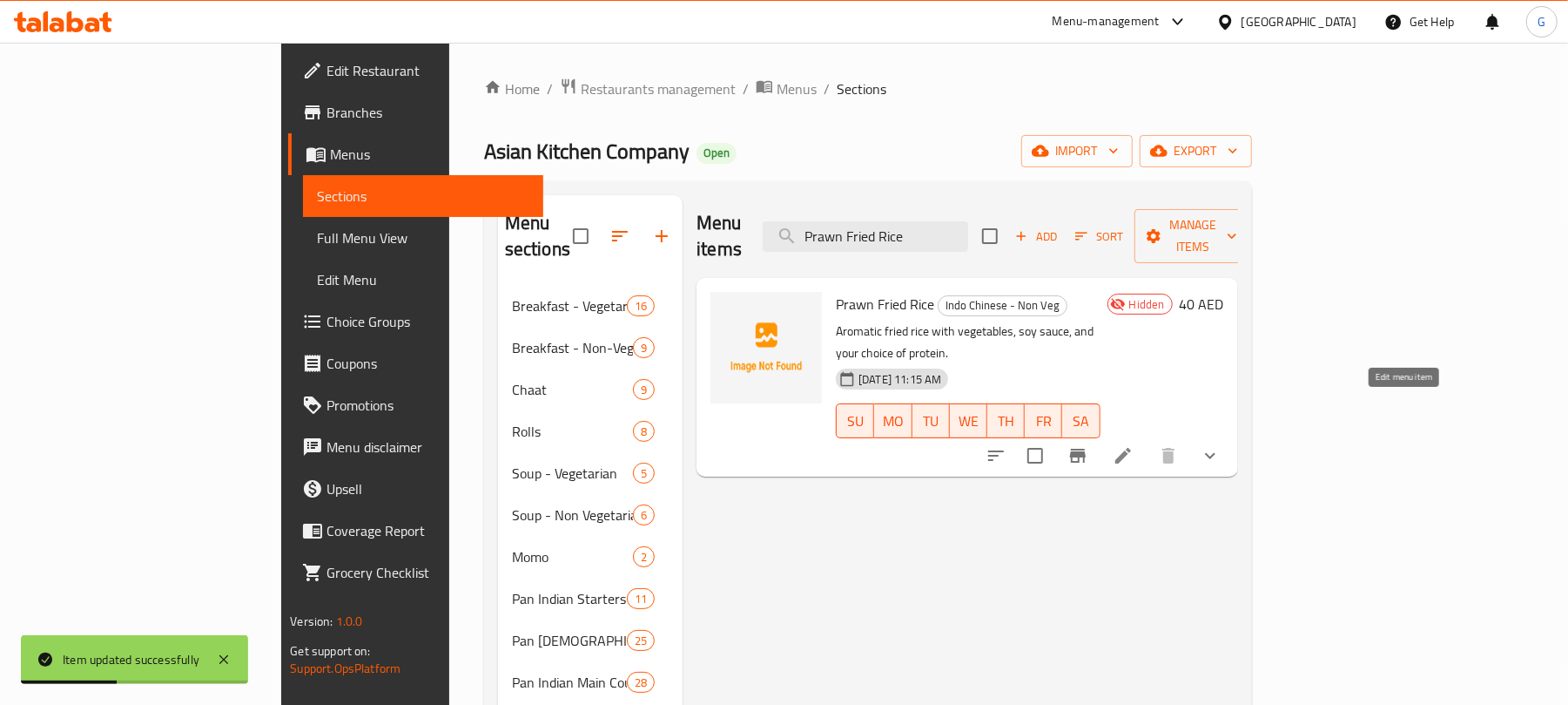
type input "Prawn Fried Rice"
click at [1133, 445] on icon at bounding box center [1123, 455] width 21 height 21
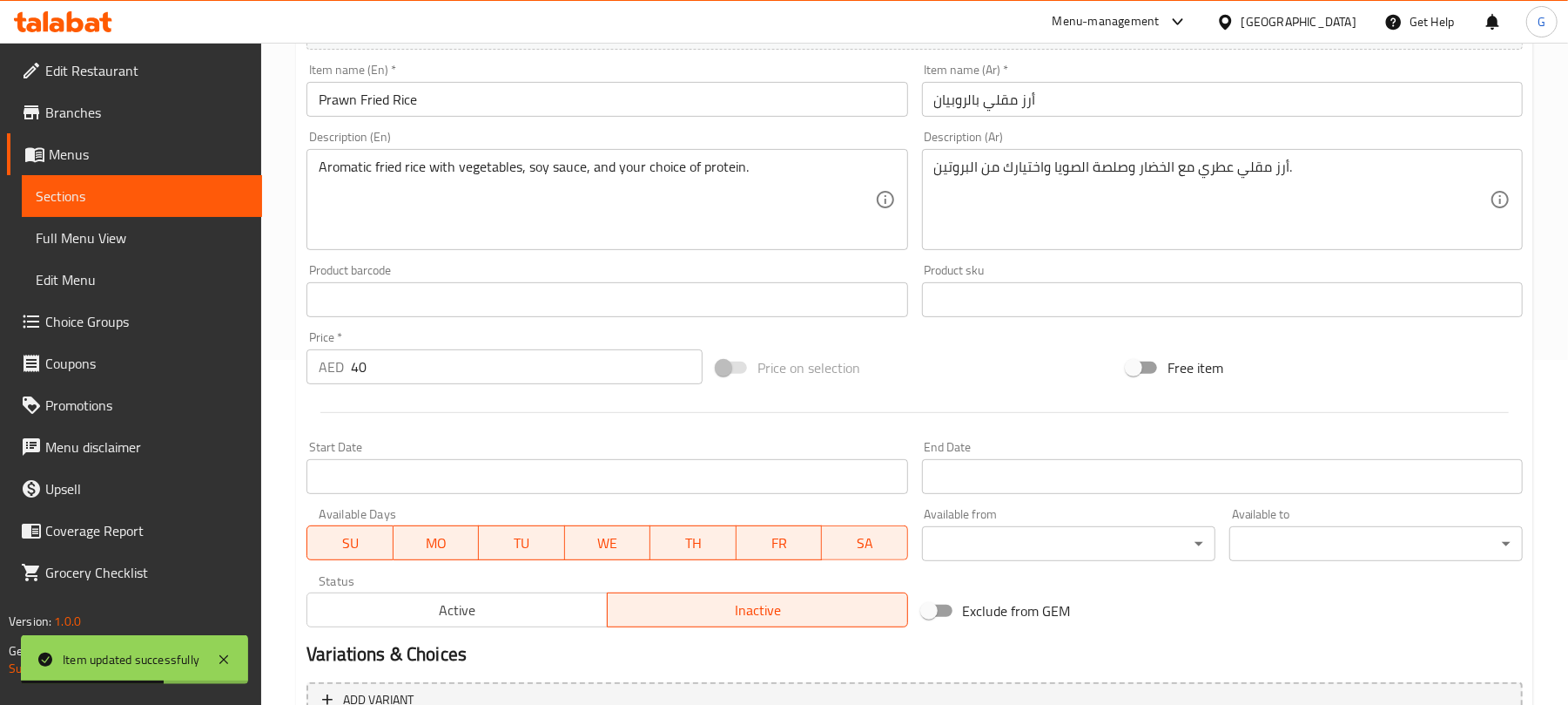
scroll to position [555, 0]
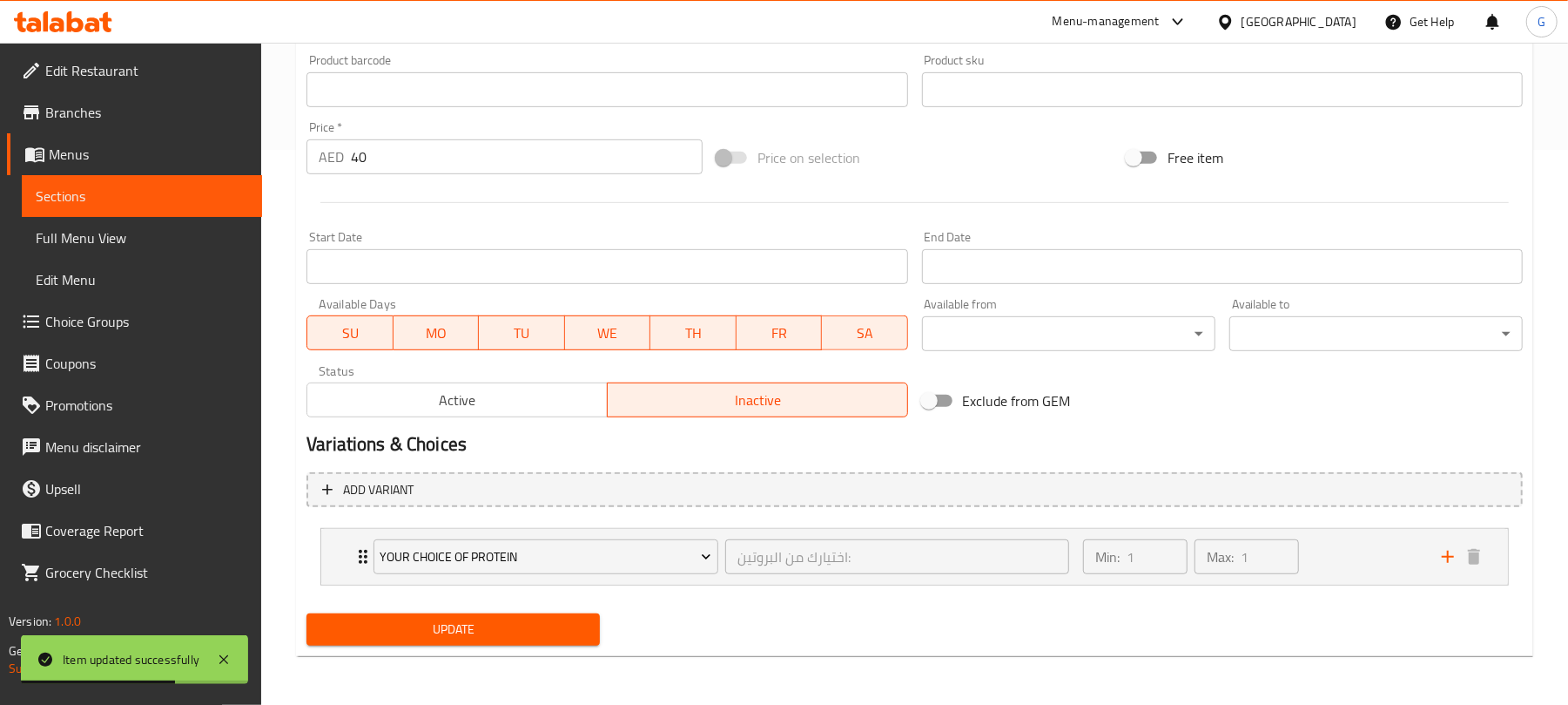
click at [568, 399] on span "Active" at bounding box center [457, 400] width 287 height 26
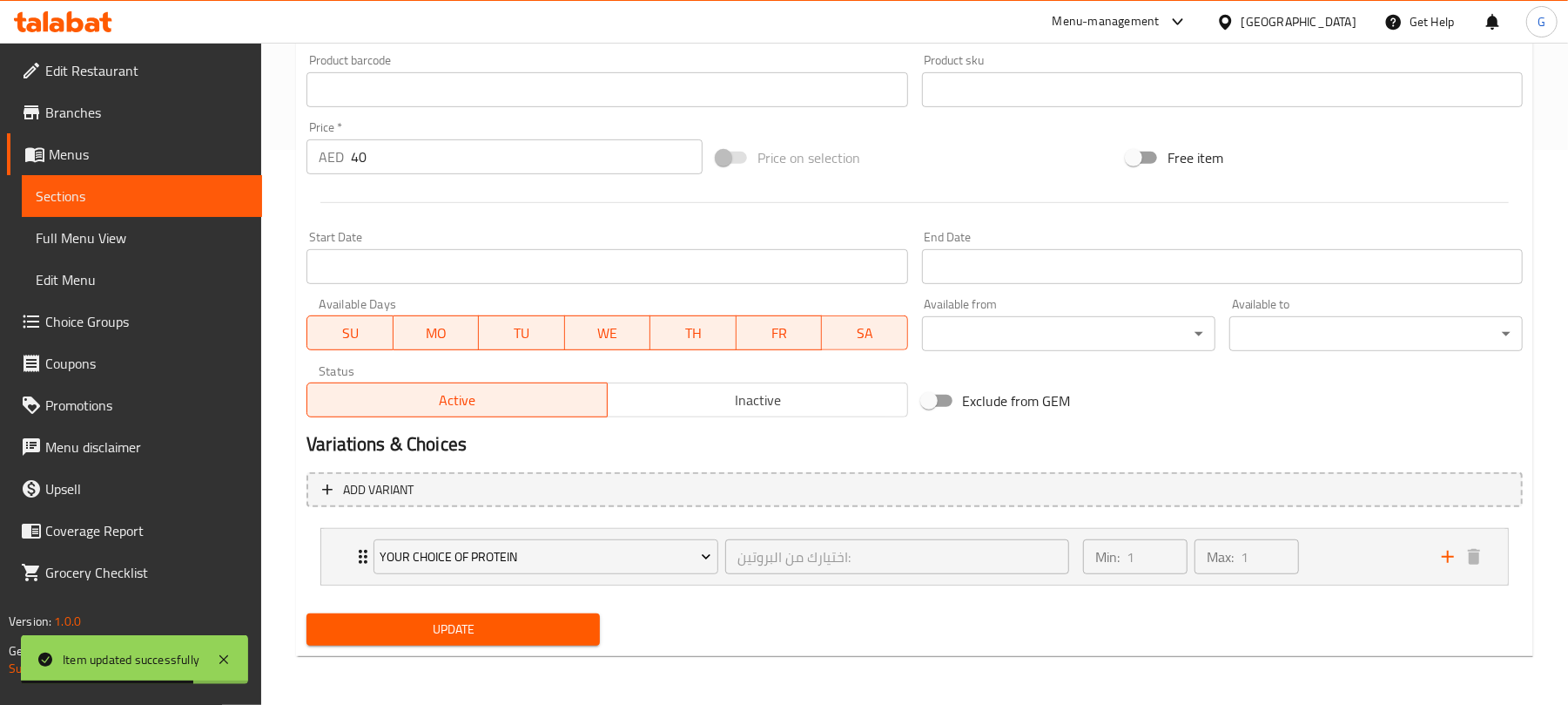
click at [503, 613] on button "Update" at bounding box center [453, 629] width 293 height 32
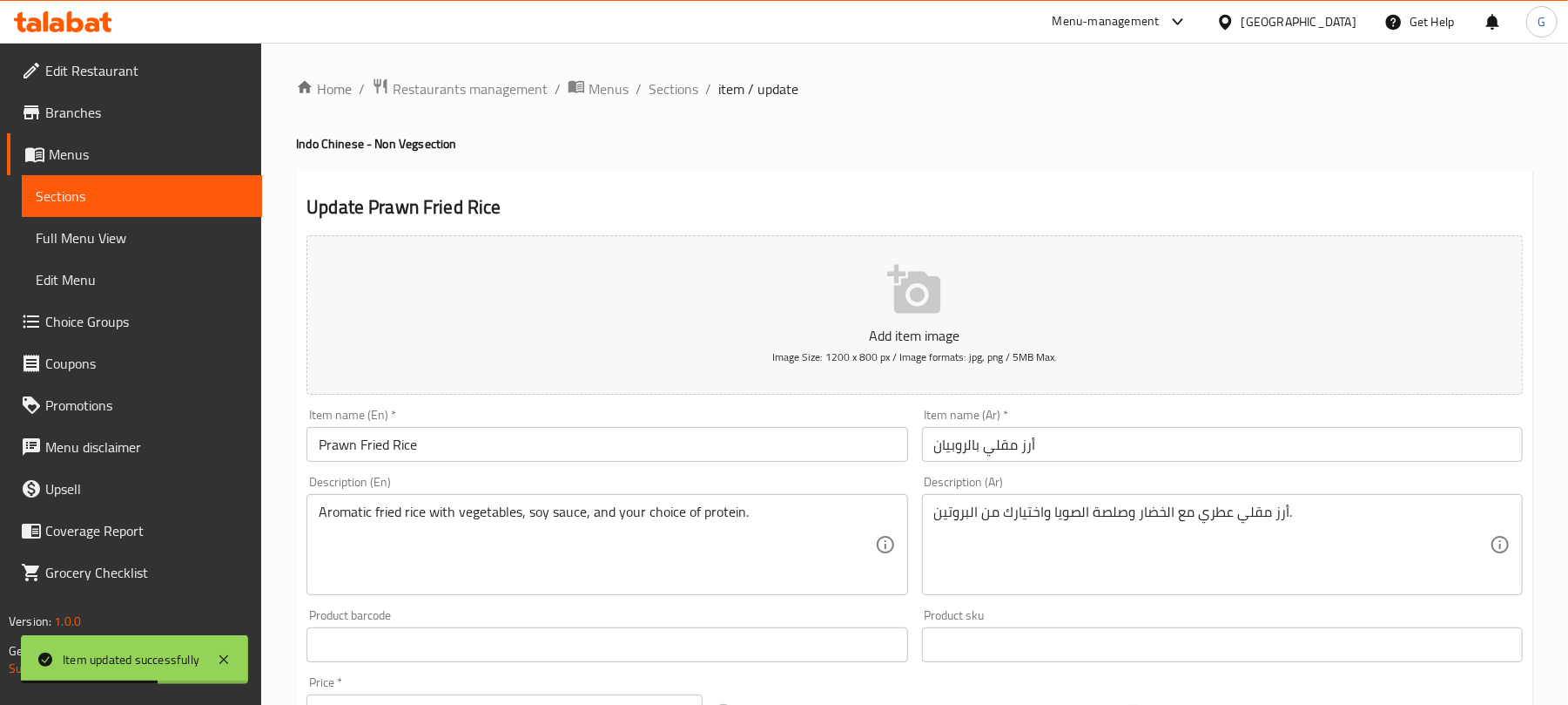
click at [427, 71] on div "Home / Restaurants management / Menus / Sections / item / update Indo Chinese -…" at bounding box center [915, 651] width 1307 height 1217
click at [436, 98] on span "Restaurants management" at bounding box center [470, 89] width 155 height 21
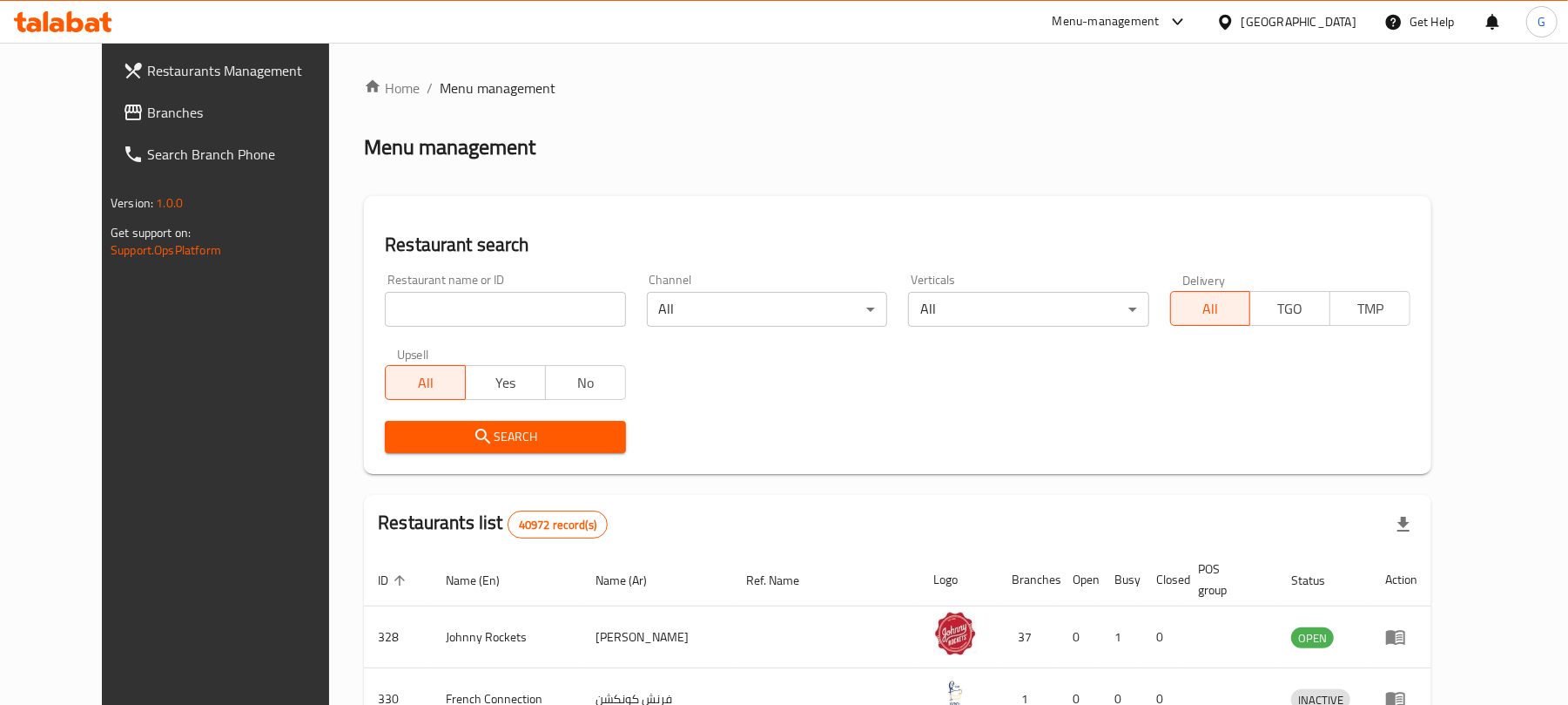
click at [460, 326] on input "search" at bounding box center [505, 308] width 240 height 35
paste input "703923"
type input "703923"
click at [461, 440] on span "Search" at bounding box center [505, 436] width 213 height 22
click at [461, 440] on div at bounding box center [784, 352] width 1568 height 705
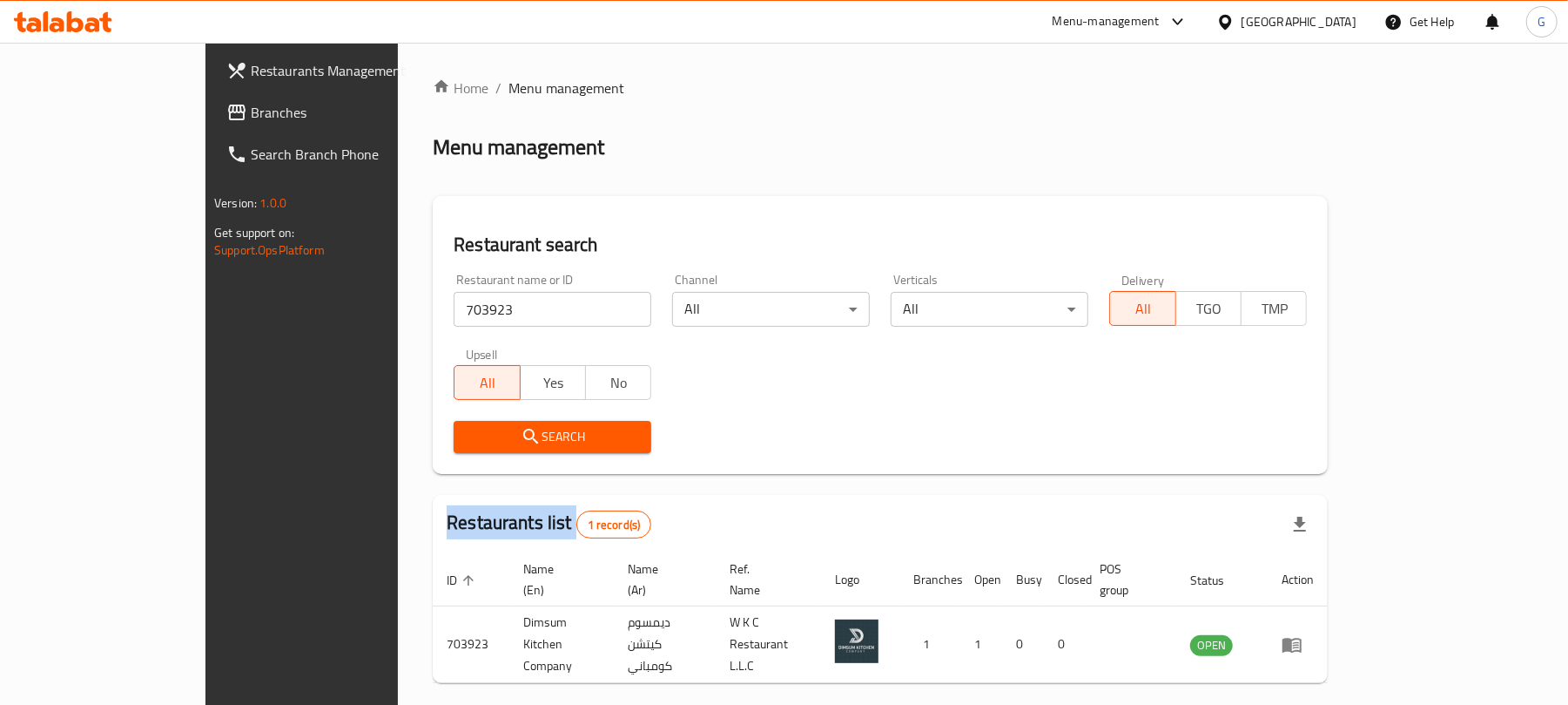
scroll to position [39, 0]
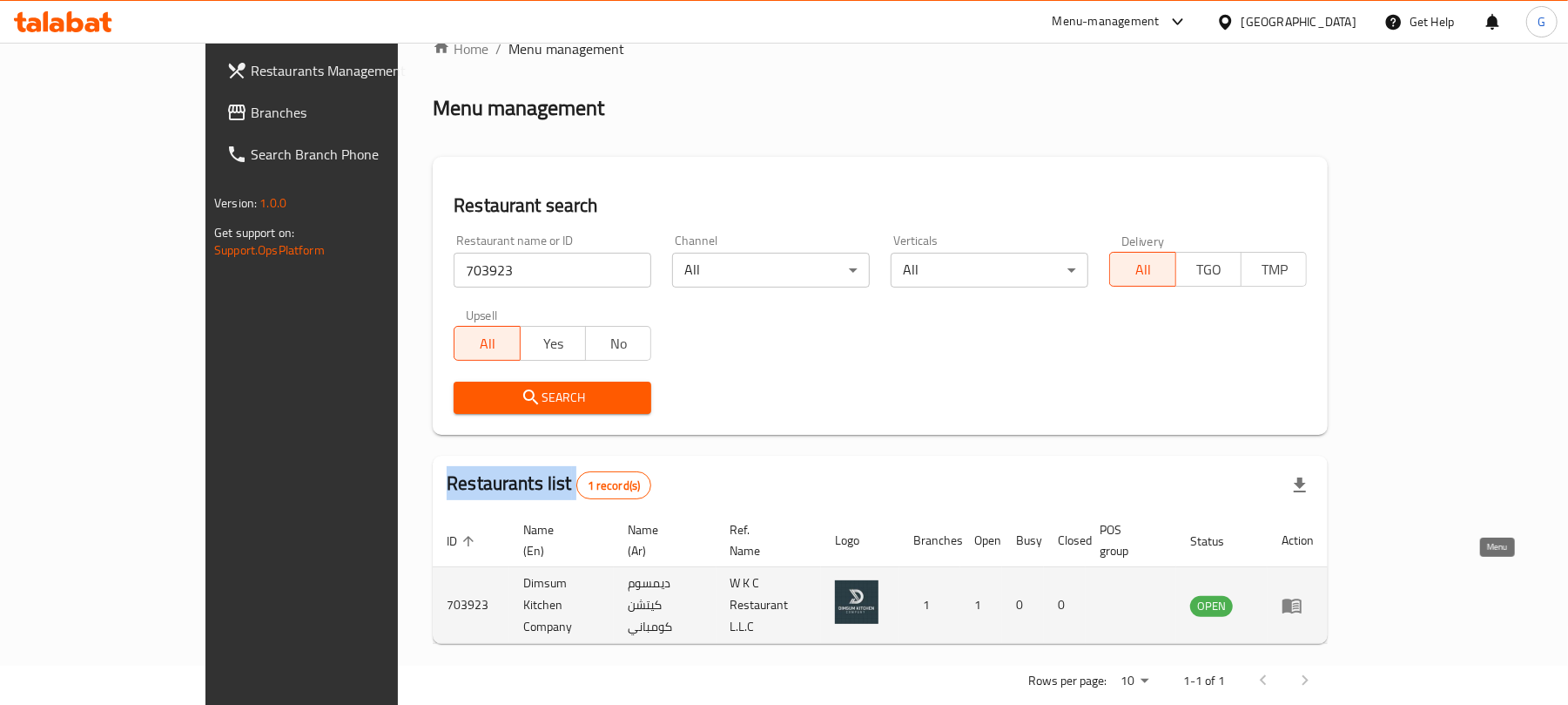
click at [1298, 603] on icon "enhanced table" at bounding box center [1296, 606] width 6 height 7
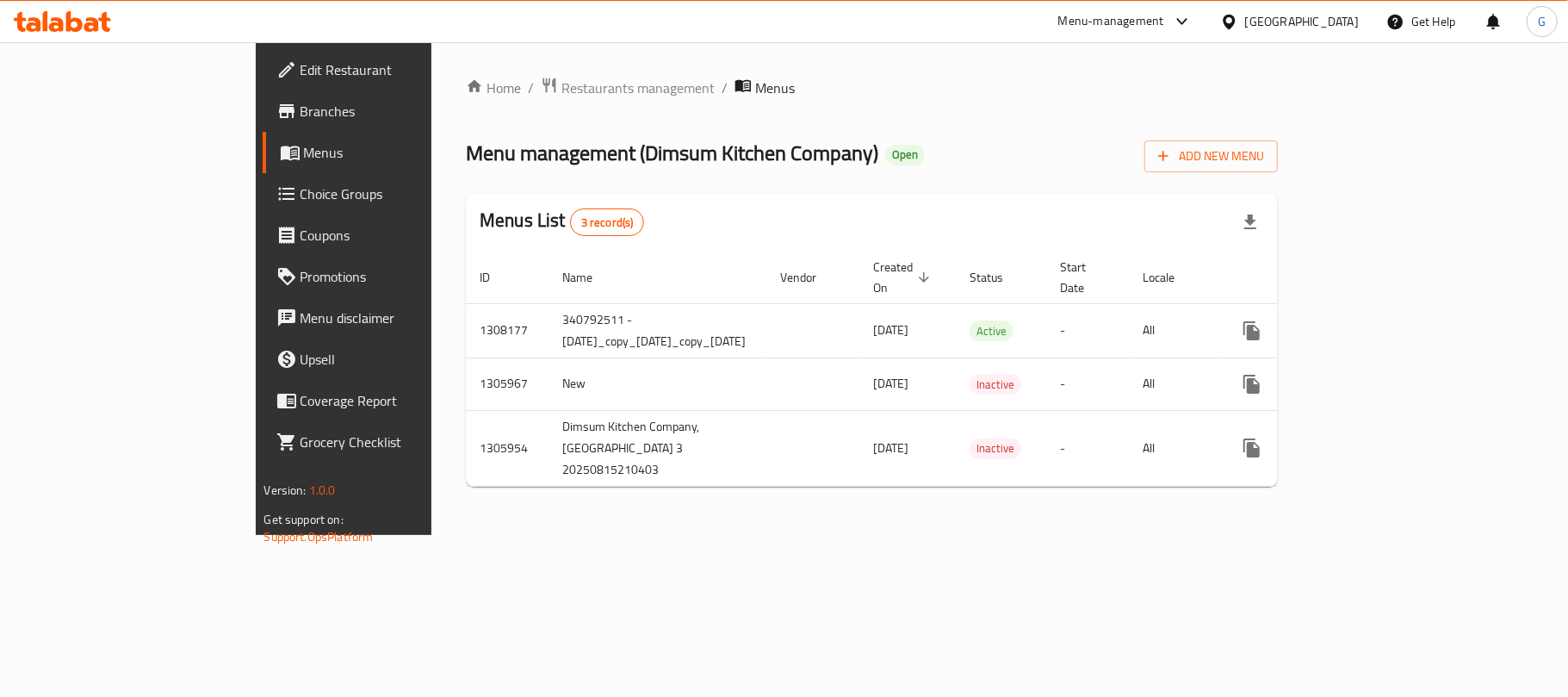
click at [300, 108] on span "Branches" at bounding box center [401, 111] width 203 height 21
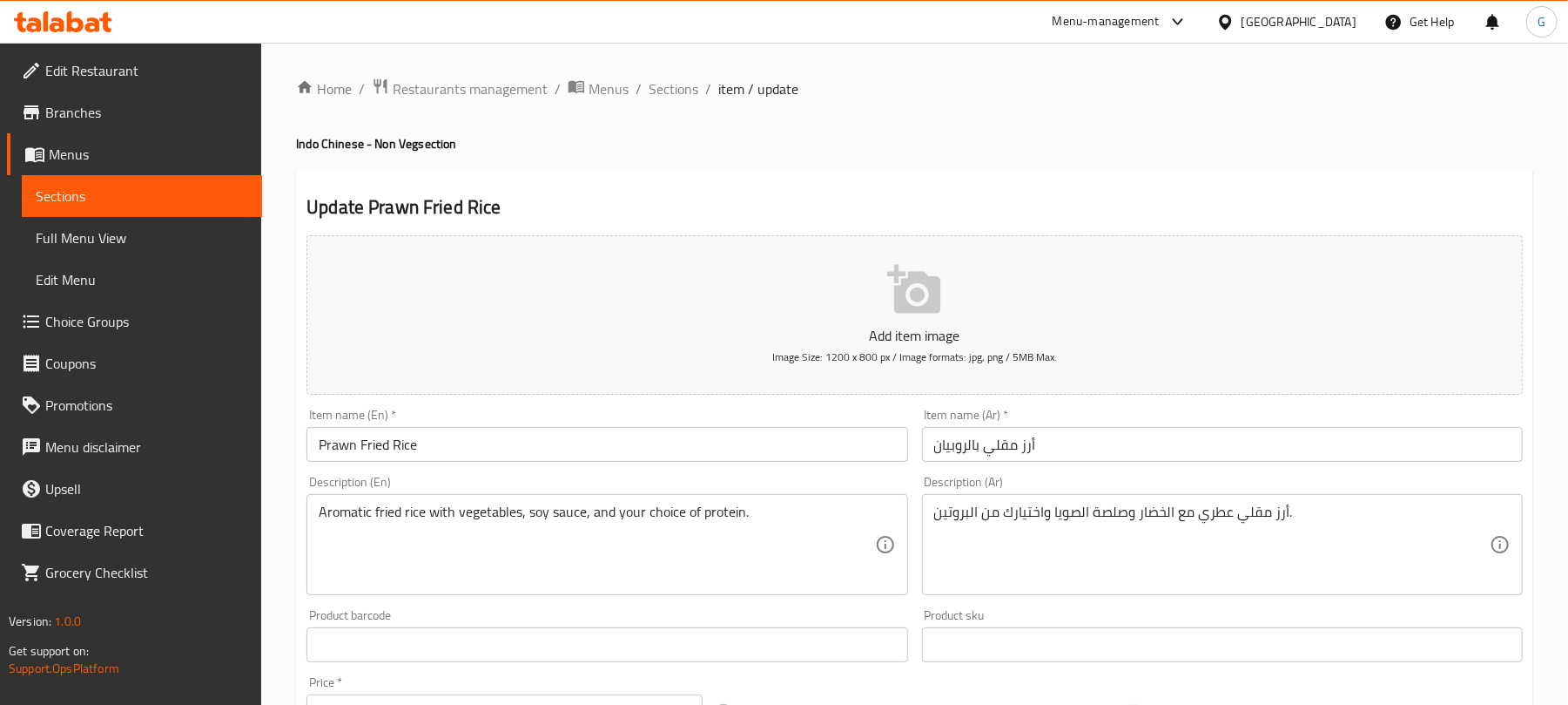
click at [116, 323] on span "Choice Groups" at bounding box center [147, 322] width 202 height 21
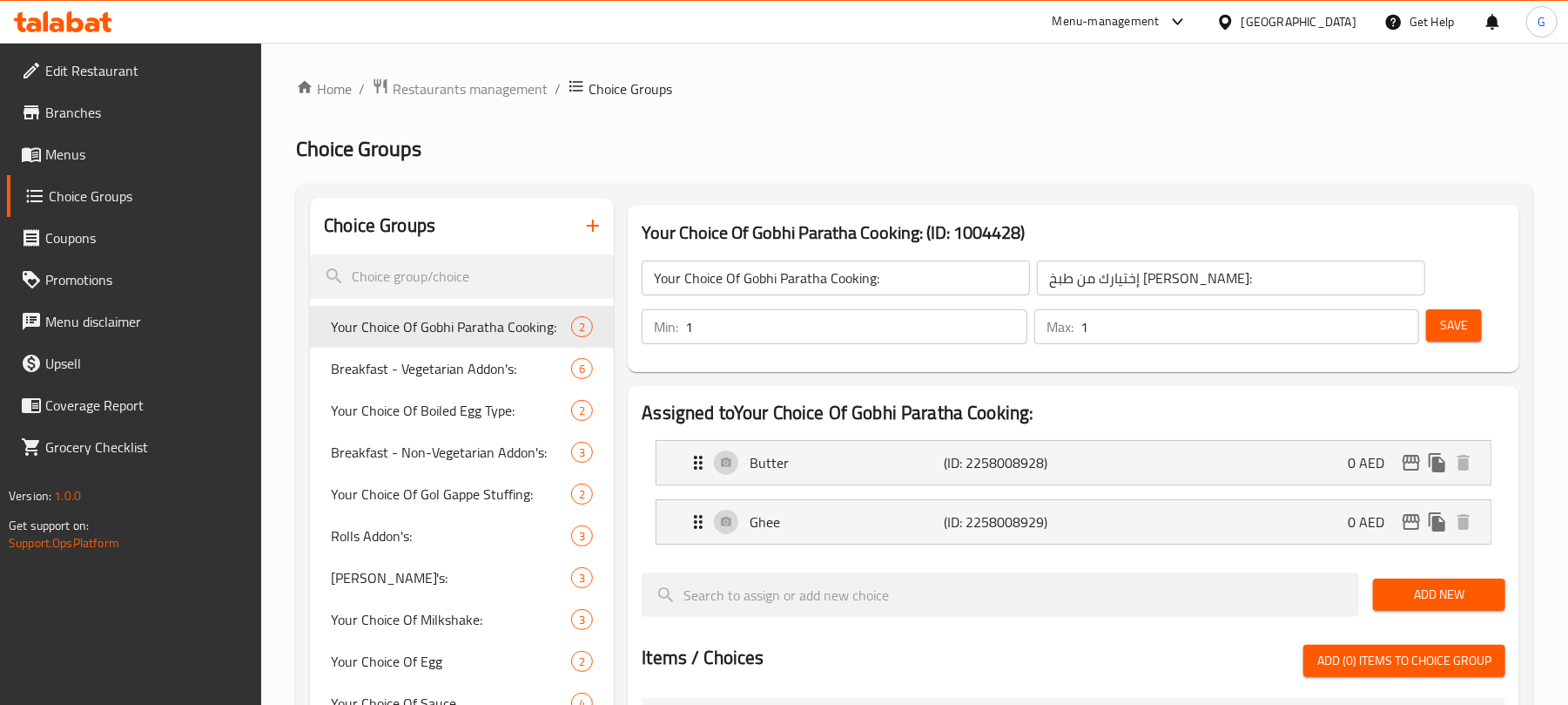
click at [596, 230] on icon "button" at bounding box center [593, 225] width 21 height 21
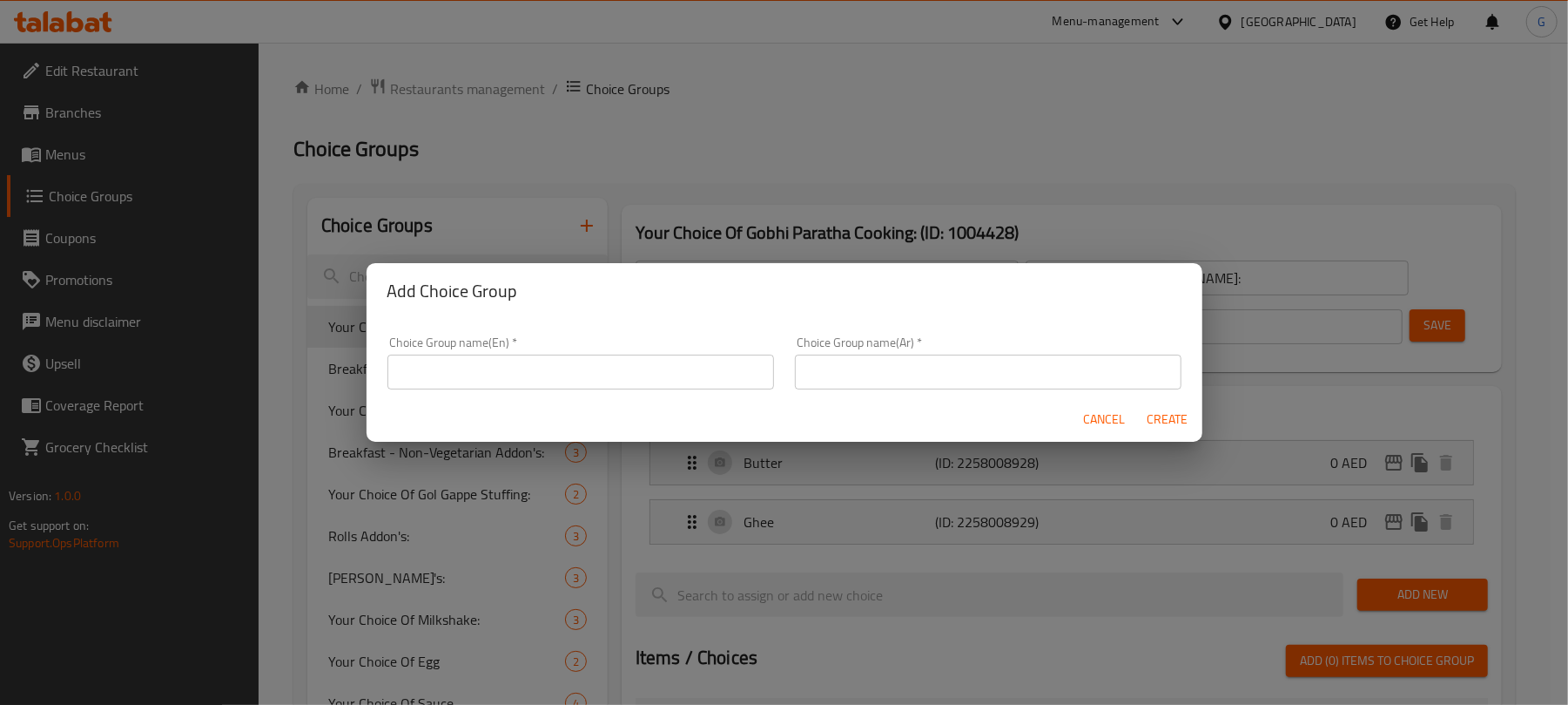
click at [589, 220] on div "Add Choice Group Choice Group name(En)   * Choice Group name(En) * Choice Group…" at bounding box center [784, 352] width 1568 height 705
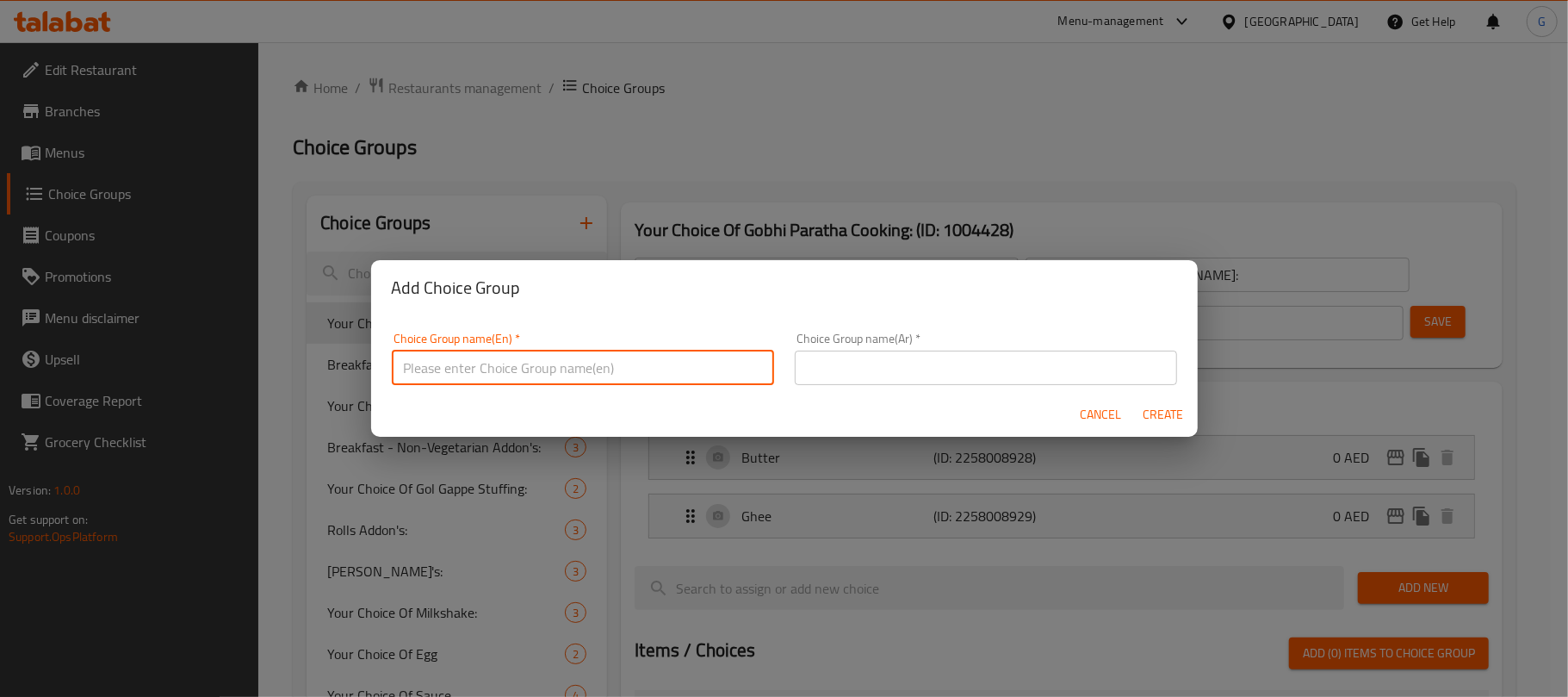
click at [514, 365] on input "text" at bounding box center [583, 368] width 383 height 35
click at [497, 372] on input "Your Choice Of Size" at bounding box center [583, 368] width 383 height 35
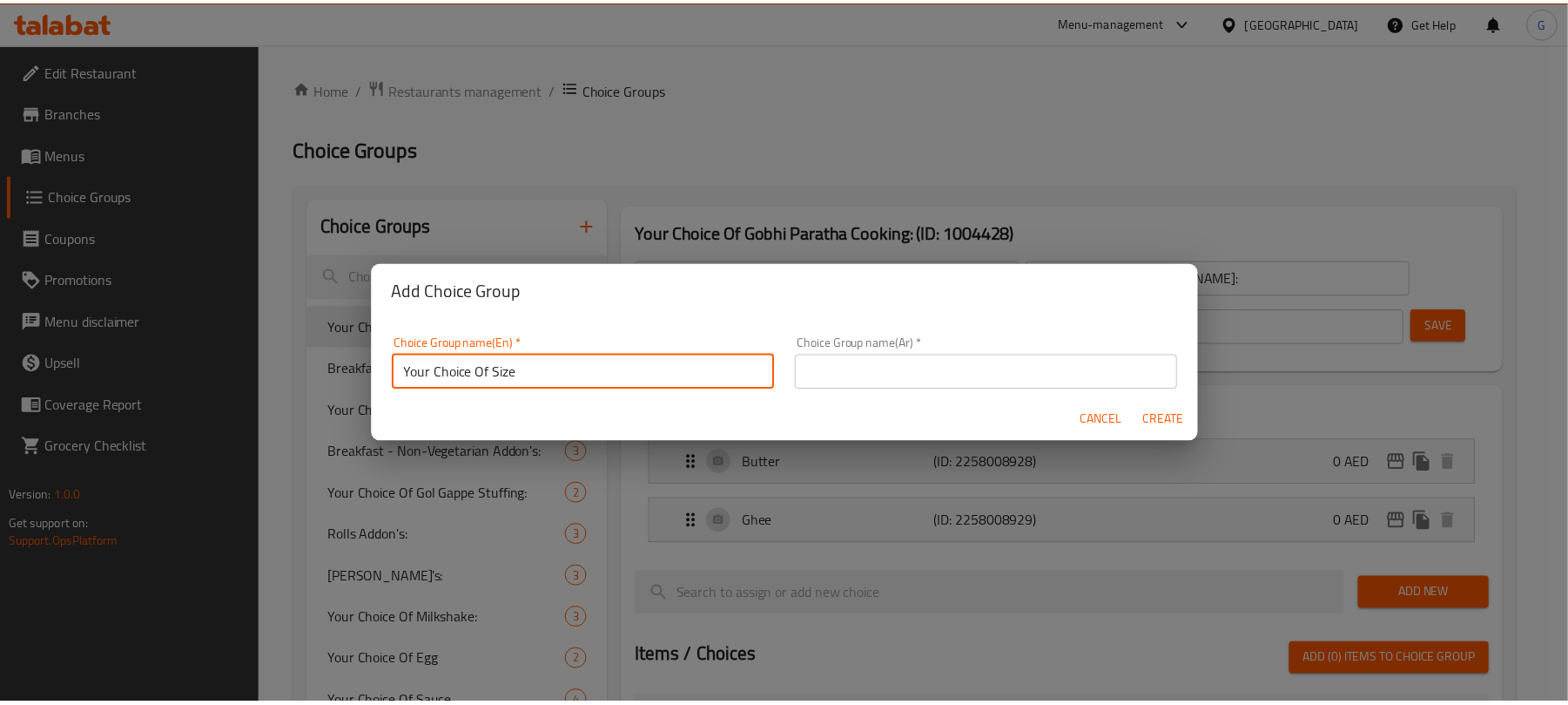
scroll to position [5, 0]
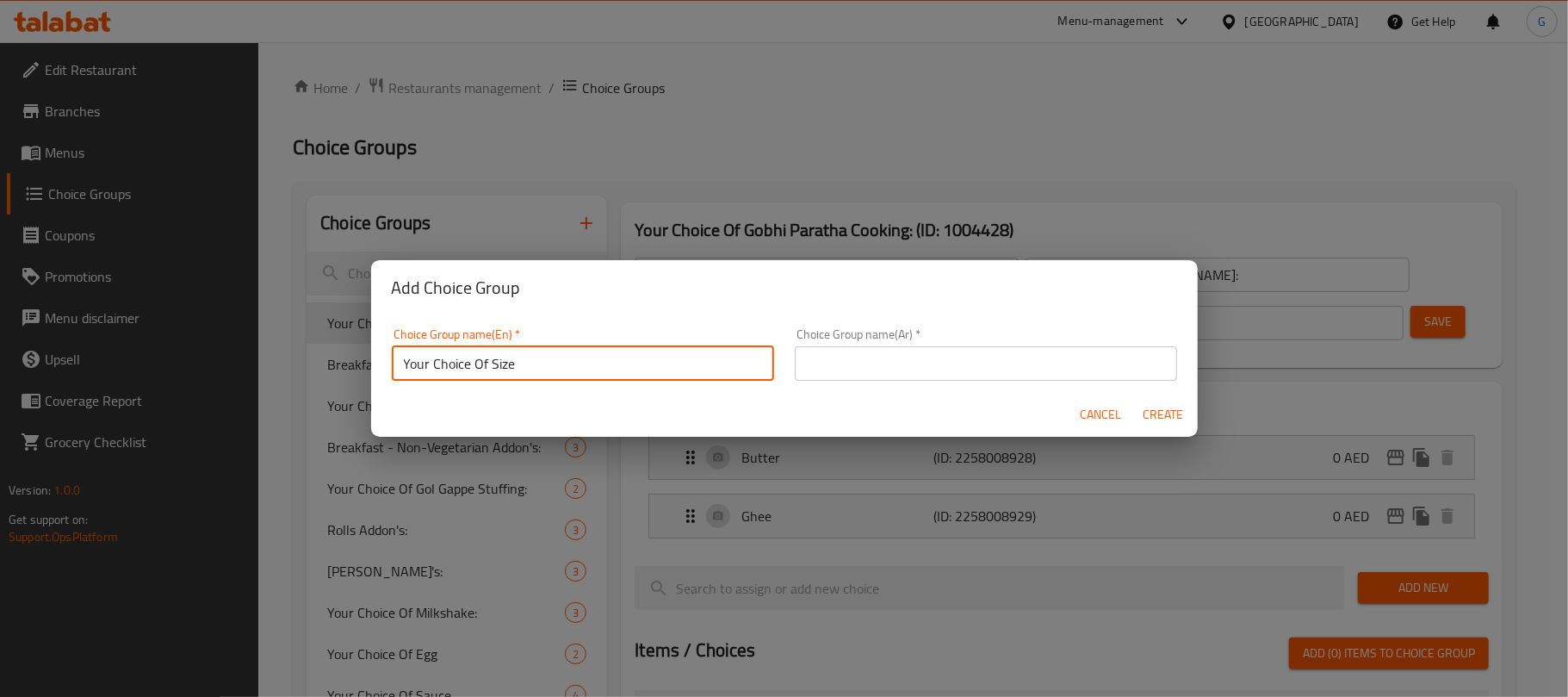
paste input "protein"
click at [506, 376] on input "Your Choice Of protein" at bounding box center [583, 363] width 383 height 35
click at [511, 369] on input "Your Choice Of protein" at bounding box center [583, 363] width 383 height 35
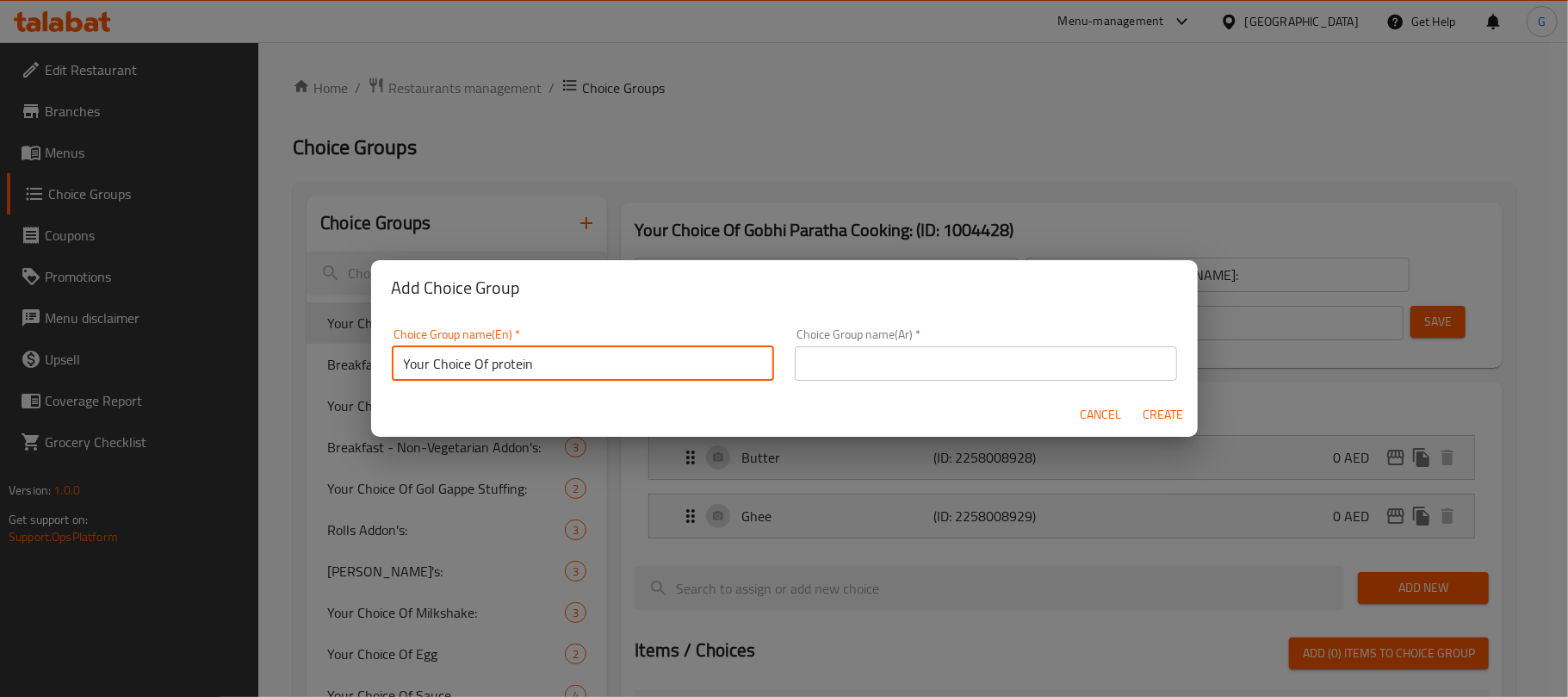
click at [511, 369] on input "Your Choice Of protein" at bounding box center [583, 363] width 383 height 35
type input "Your Choice of Protein"
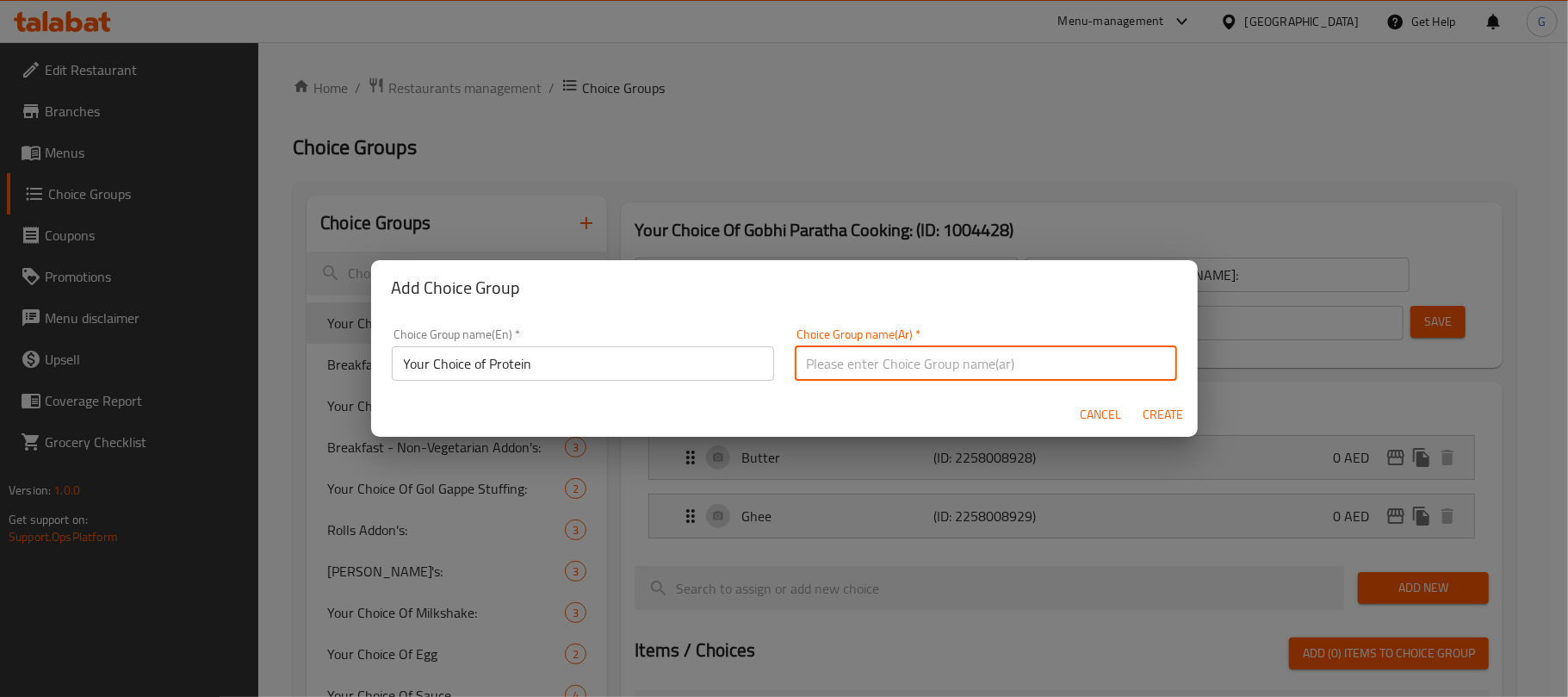
click at [963, 372] on input "text" at bounding box center [986, 363] width 383 height 35
type input "إضافات"
click at [877, 359] on input "إضافات" at bounding box center [986, 363] width 383 height 35
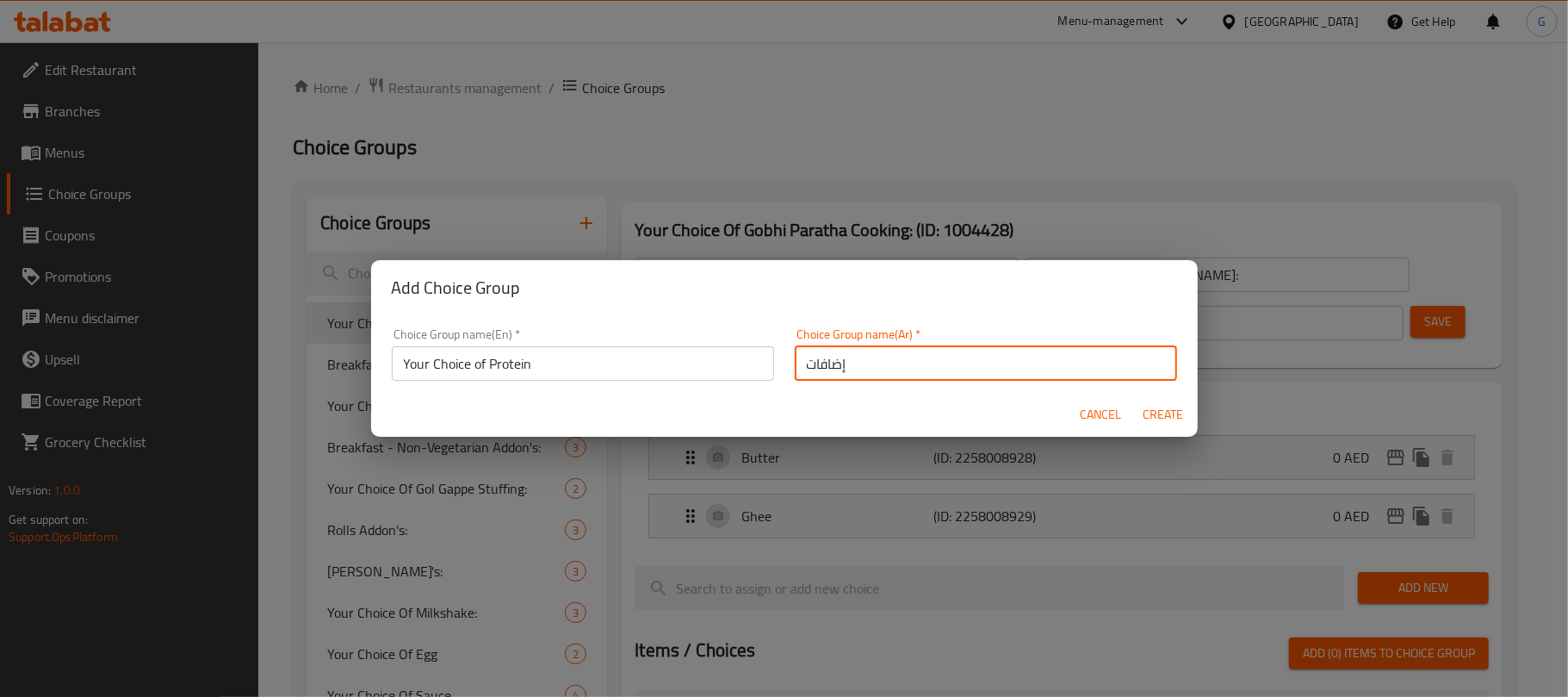
click at [877, 359] on input "إضافات" at bounding box center [986, 363] width 383 height 35
click at [879, 362] on input "text" at bounding box center [986, 363] width 383 height 35
click at [861, 366] on input "اختيارك من :" at bounding box center [986, 363] width 383 height 35
paste input "البروتين"
type input "اختيارك من البروتين:"
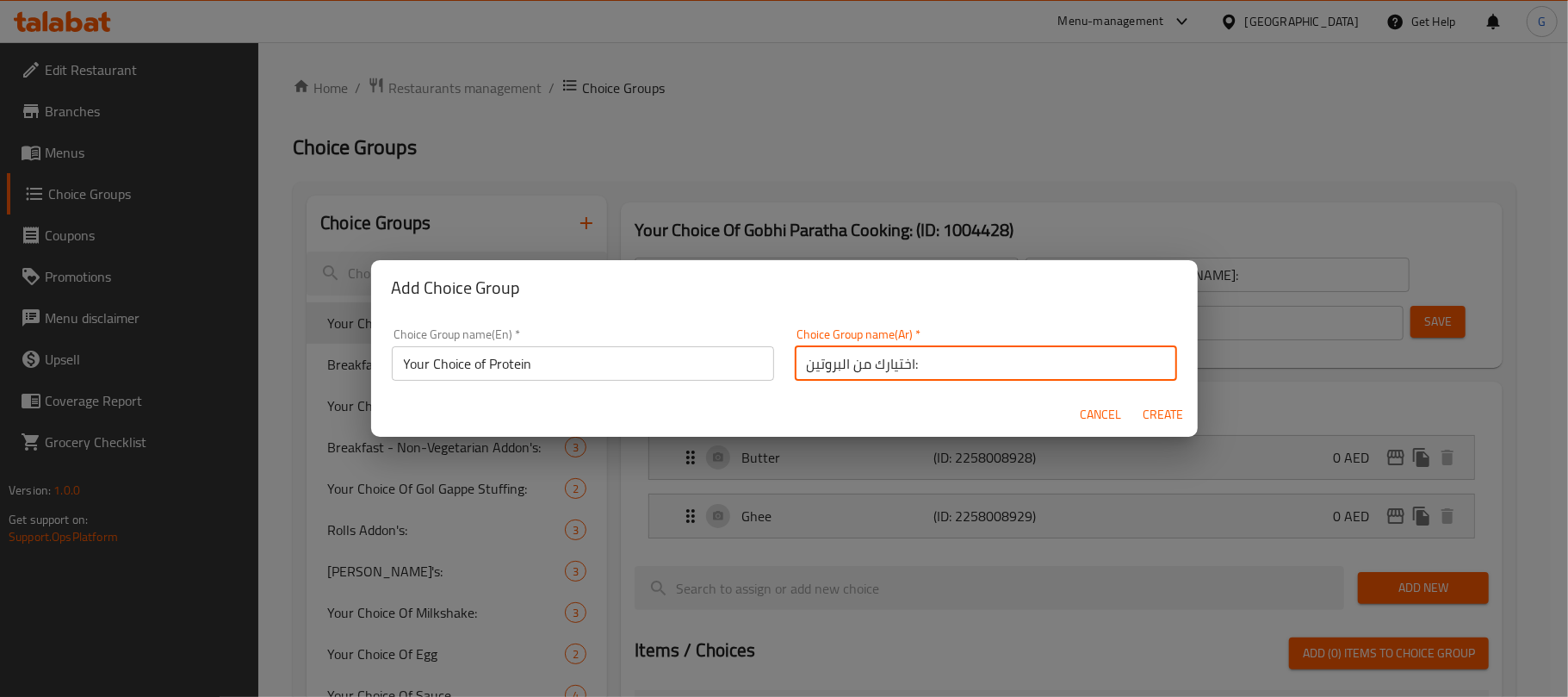
click at [1168, 408] on span "Create" at bounding box center [1163, 414] width 41 height 22
type input "Your Choice of Protein"
type input "اختيارك من البروتين:"
type input "0"
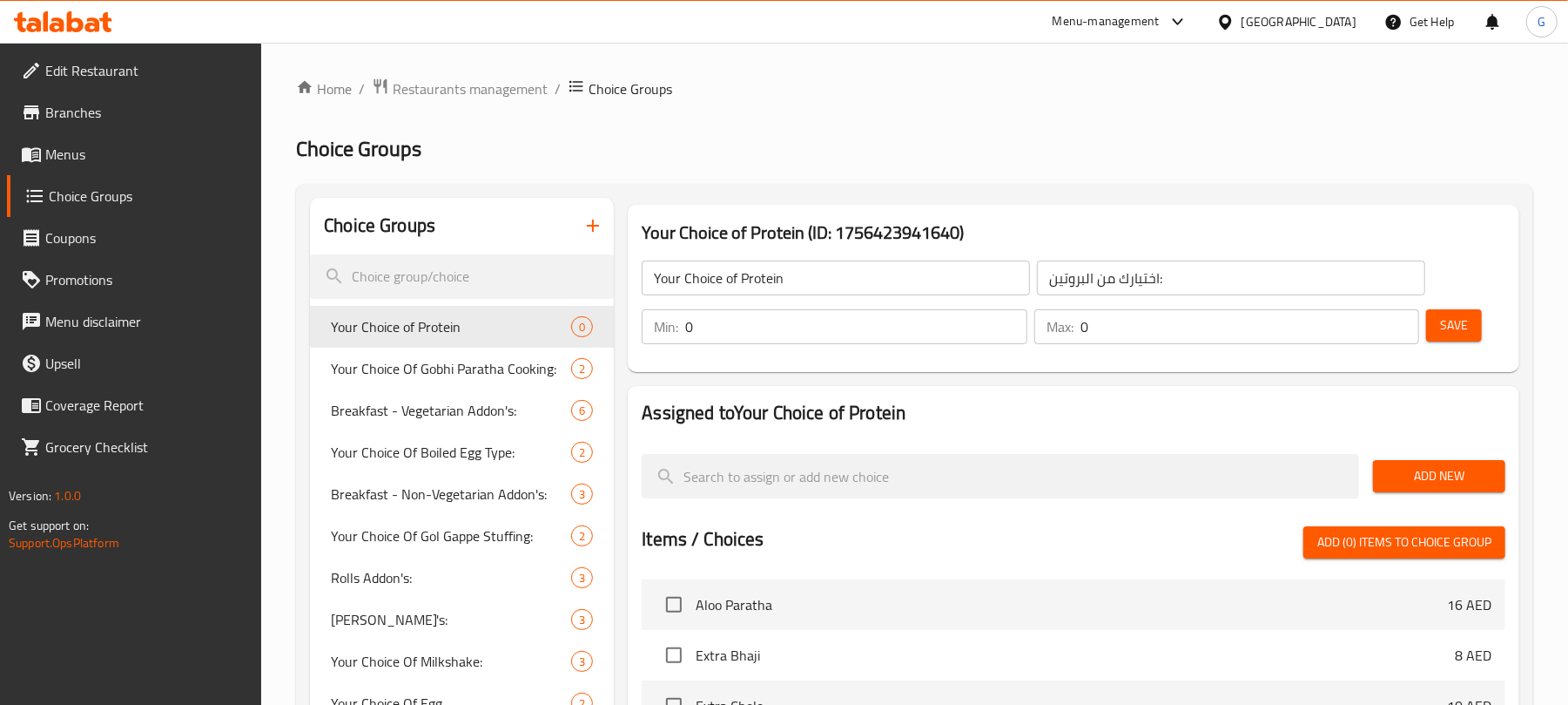
click at [759, 340] on input "0" at bounding box center [855, 326] width 341 height 35
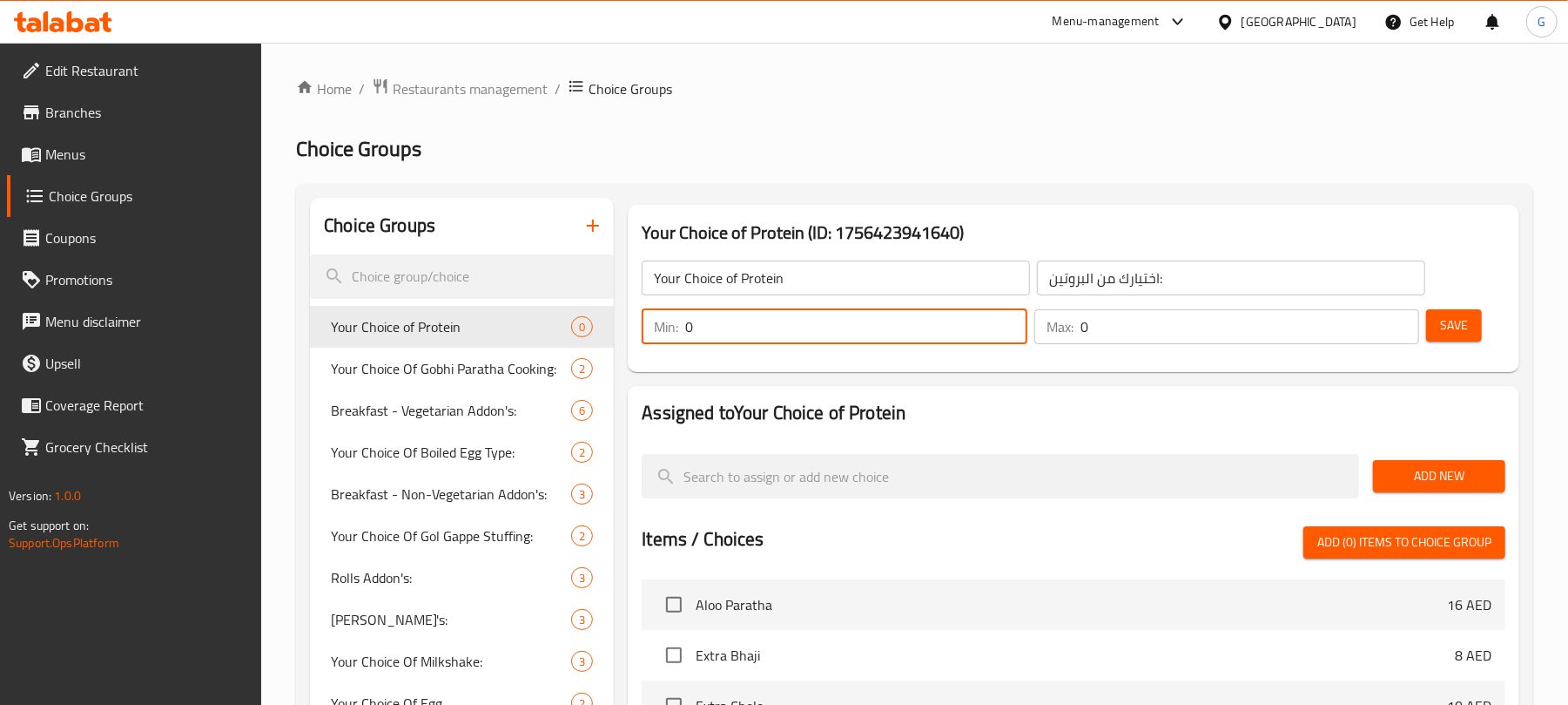
click at [759, 340] on input "0" at bounding box center [855, 326] width 341 height 35
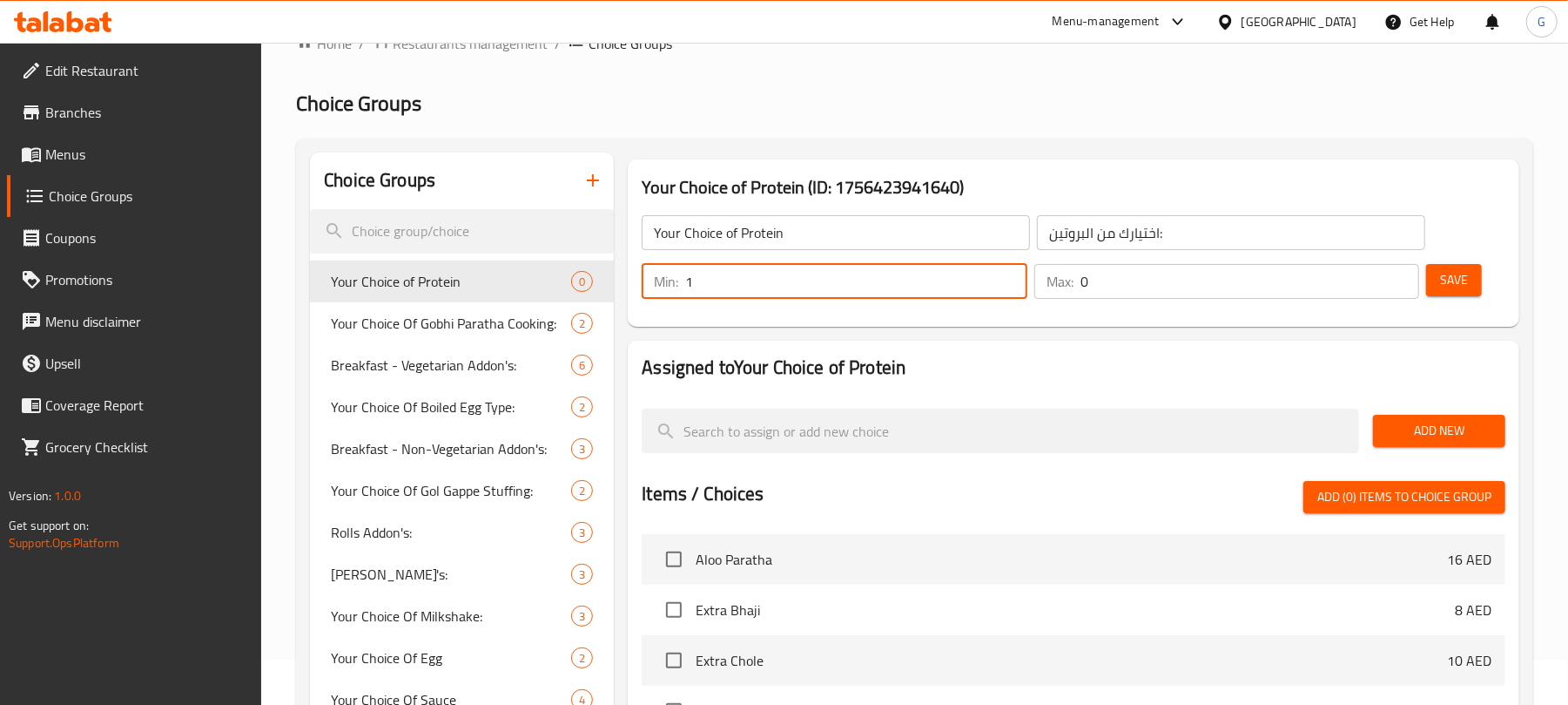
type input "1"
click at [1130, 341] on div "Assigned to Your Choice of Protein Add New Items / Choices Add (0) items to cho…" at bounding box center [1073, 652] width 891 height 623
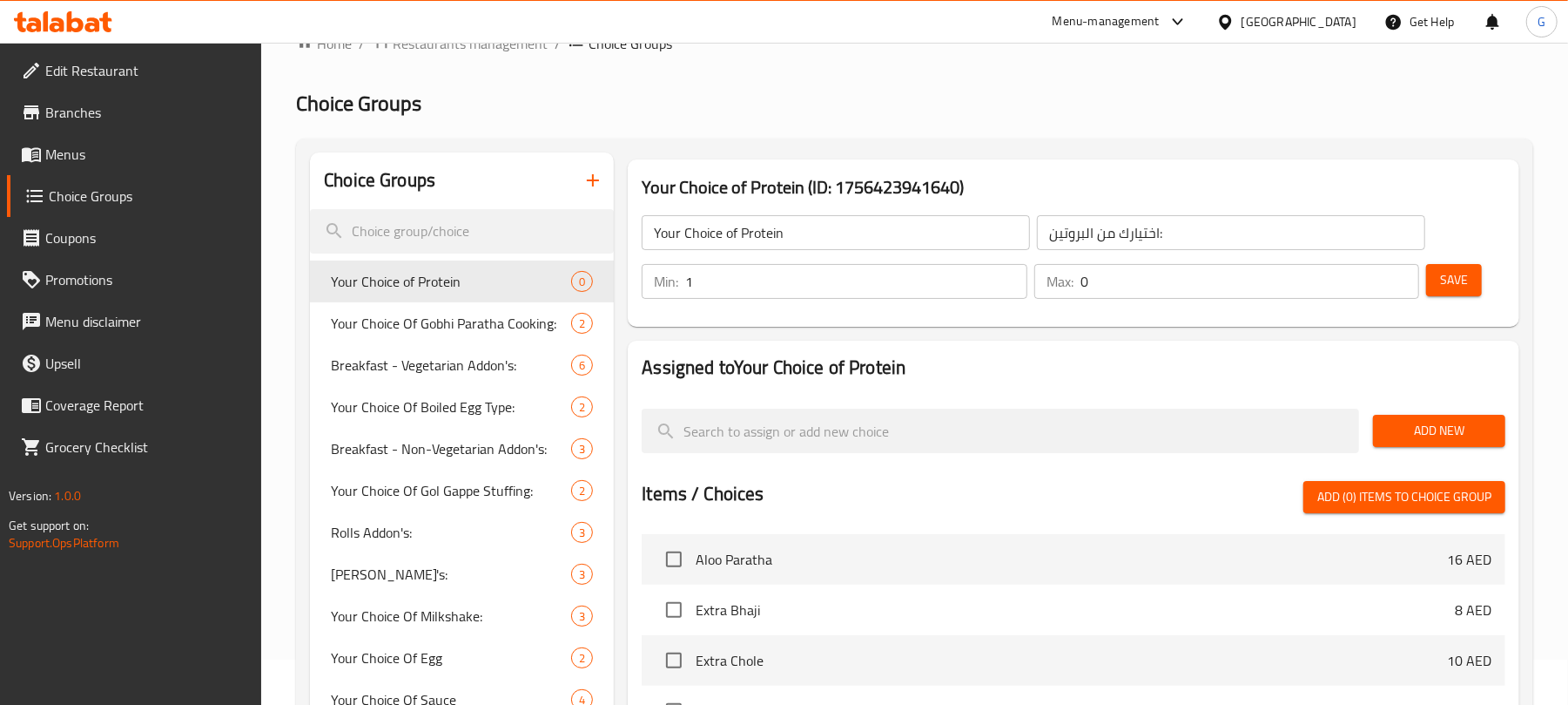
scroll to position [115, 0]
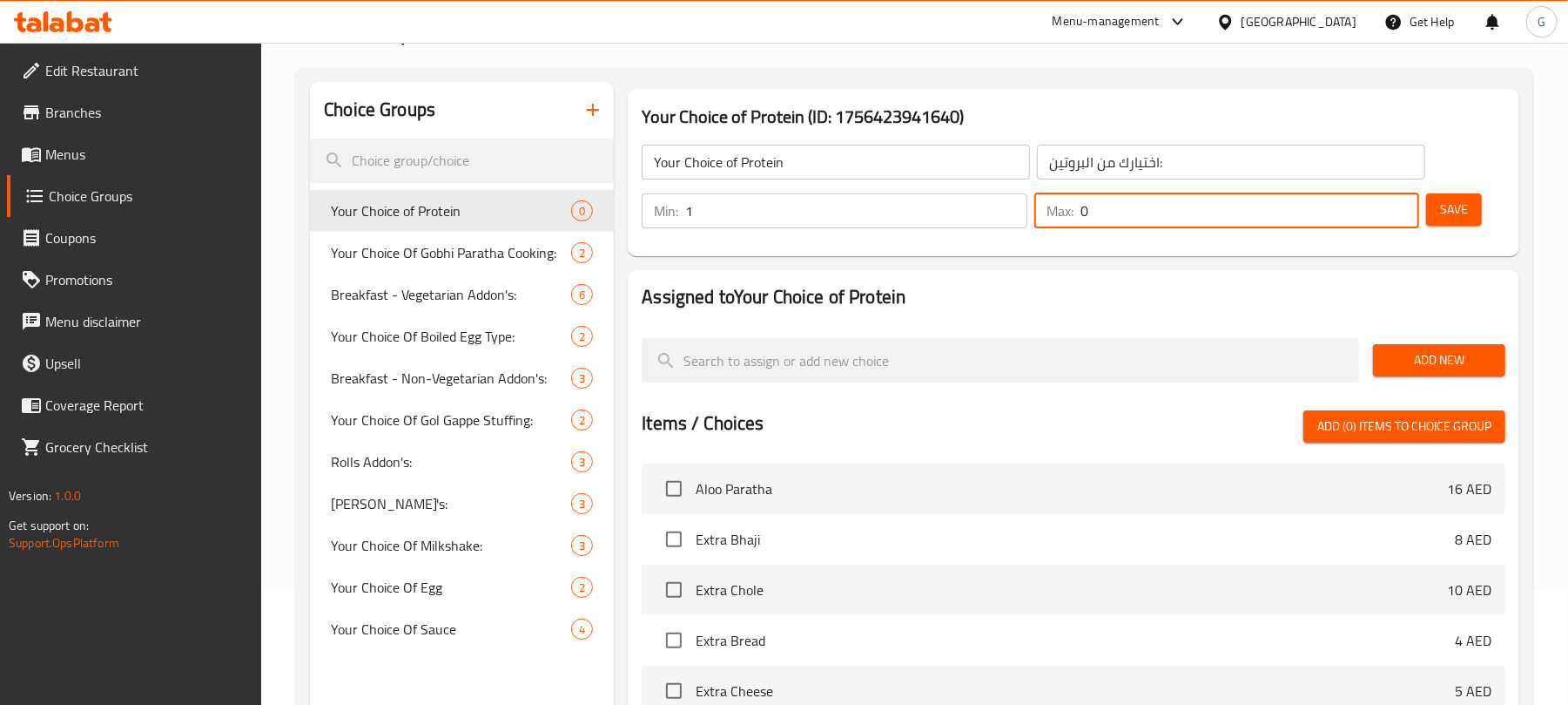
click at [1143, 220] on input "0" at bounding box center [1249, 210] width 339 height 35
type input "1"
click at [1468, 223] on button "Save" at bounding box center [1454, 209] width 56 height 32
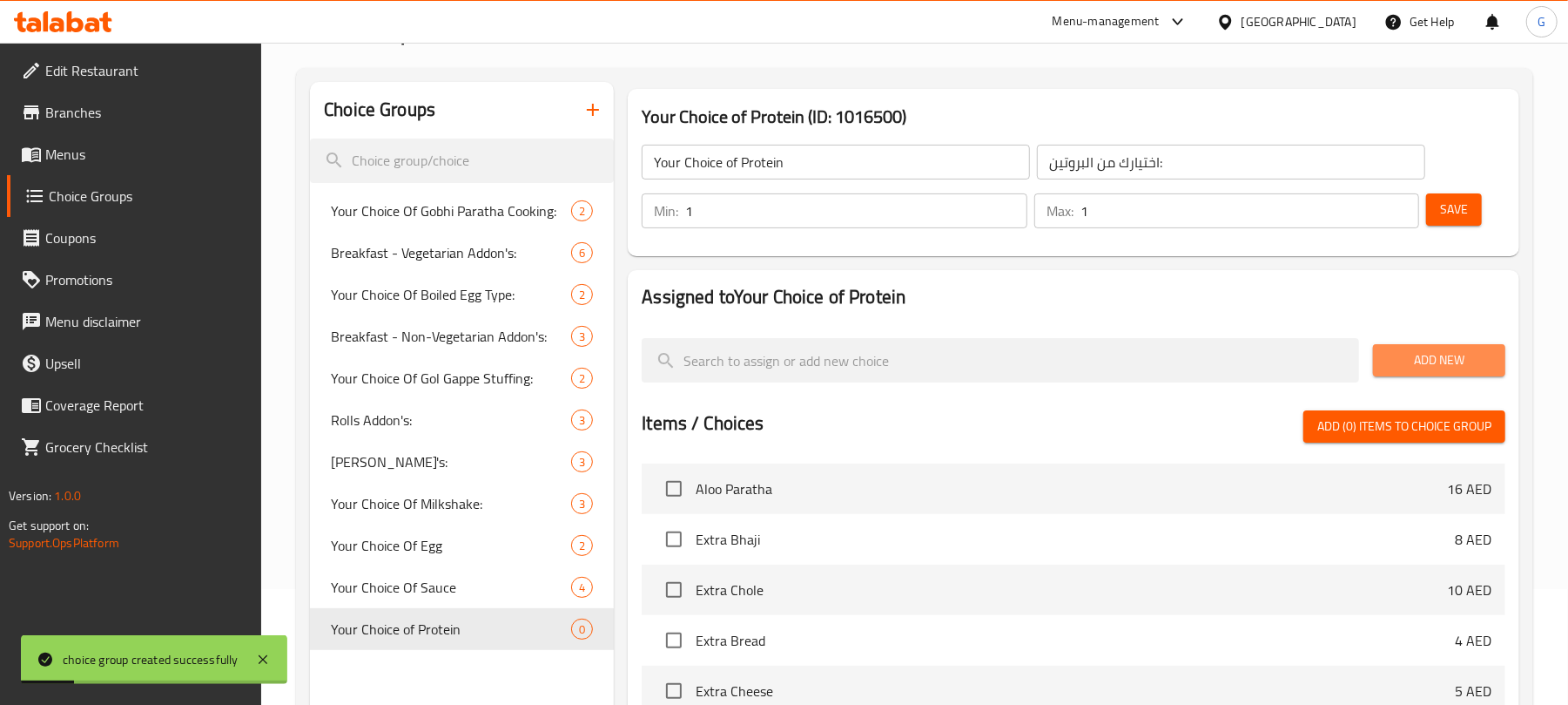
click at [1449, 363] on span "Add New" at bounding box center [1438, 360] width 104 height 22
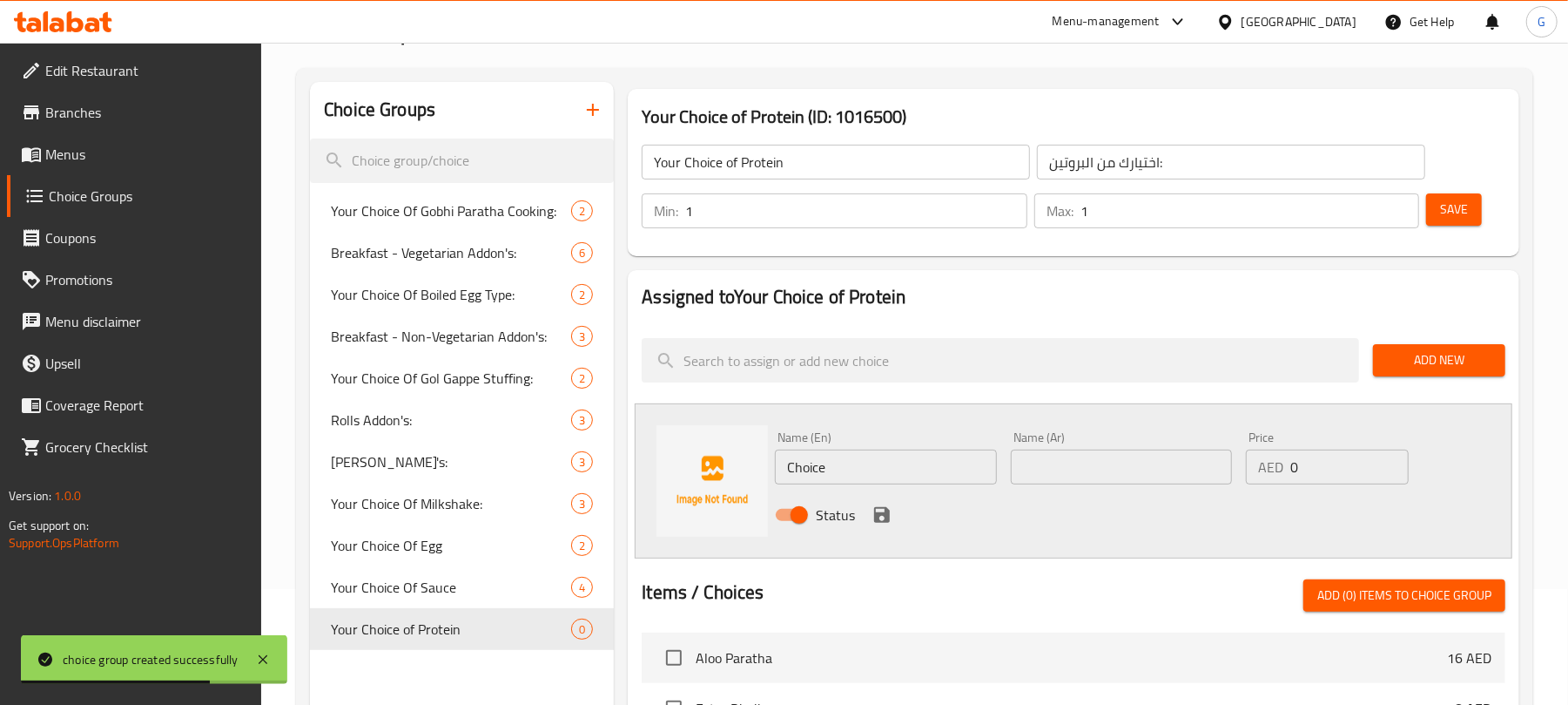
click at [891, 474] on input "Choice" at bounding box center [885, 467] width 221 height 35
paste input "Veg"
type input "Veg"
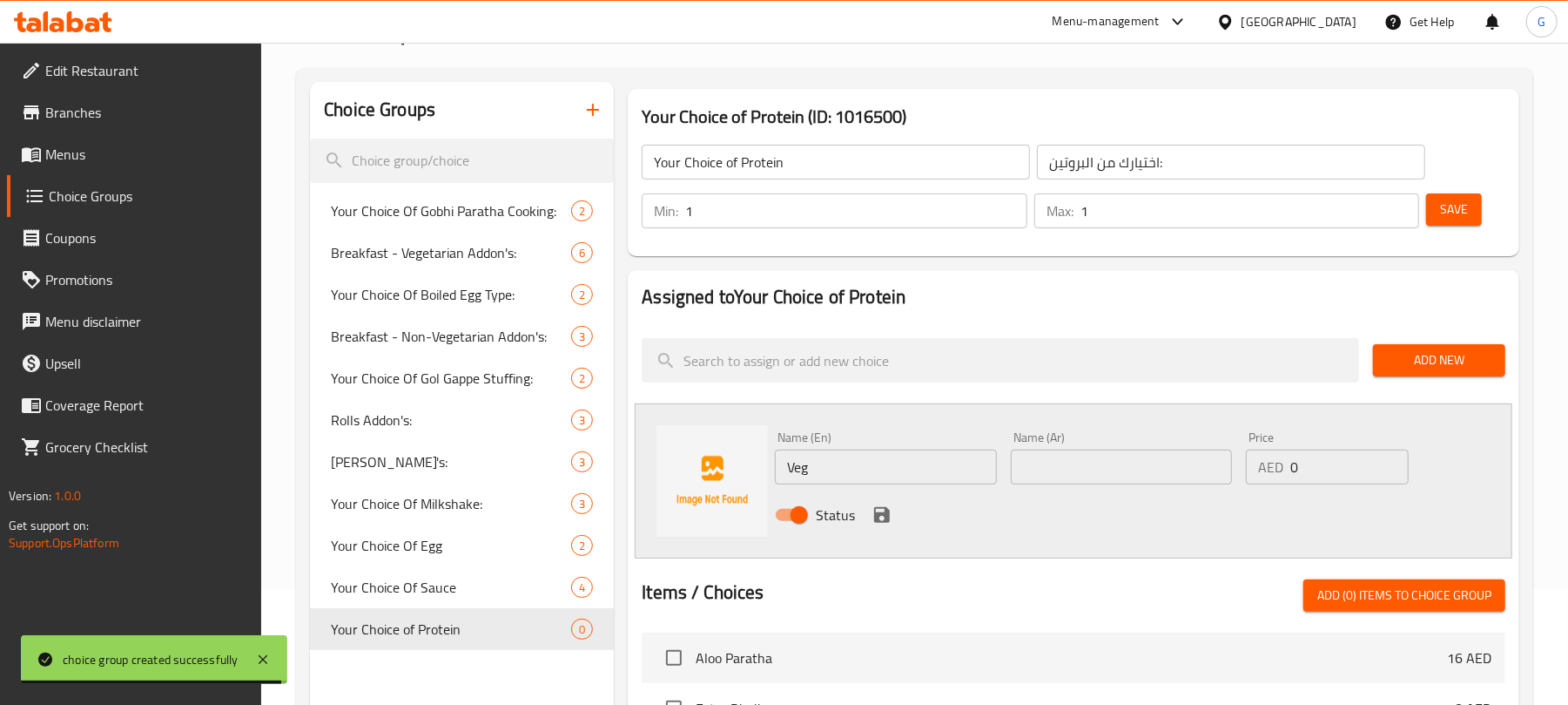
click at [1081, 448] on div "Name (Ar) Name (Ar)" at bounding box center [1122, 458] width 221 height 53
drag, startPoint x: 1074, startPoint y: 460, endPoint x: 1046, endPoint y: 481, distance: 35.0
click at [1074, 460] on input "text" at bounding box center [1122, 467] width 221 height 35
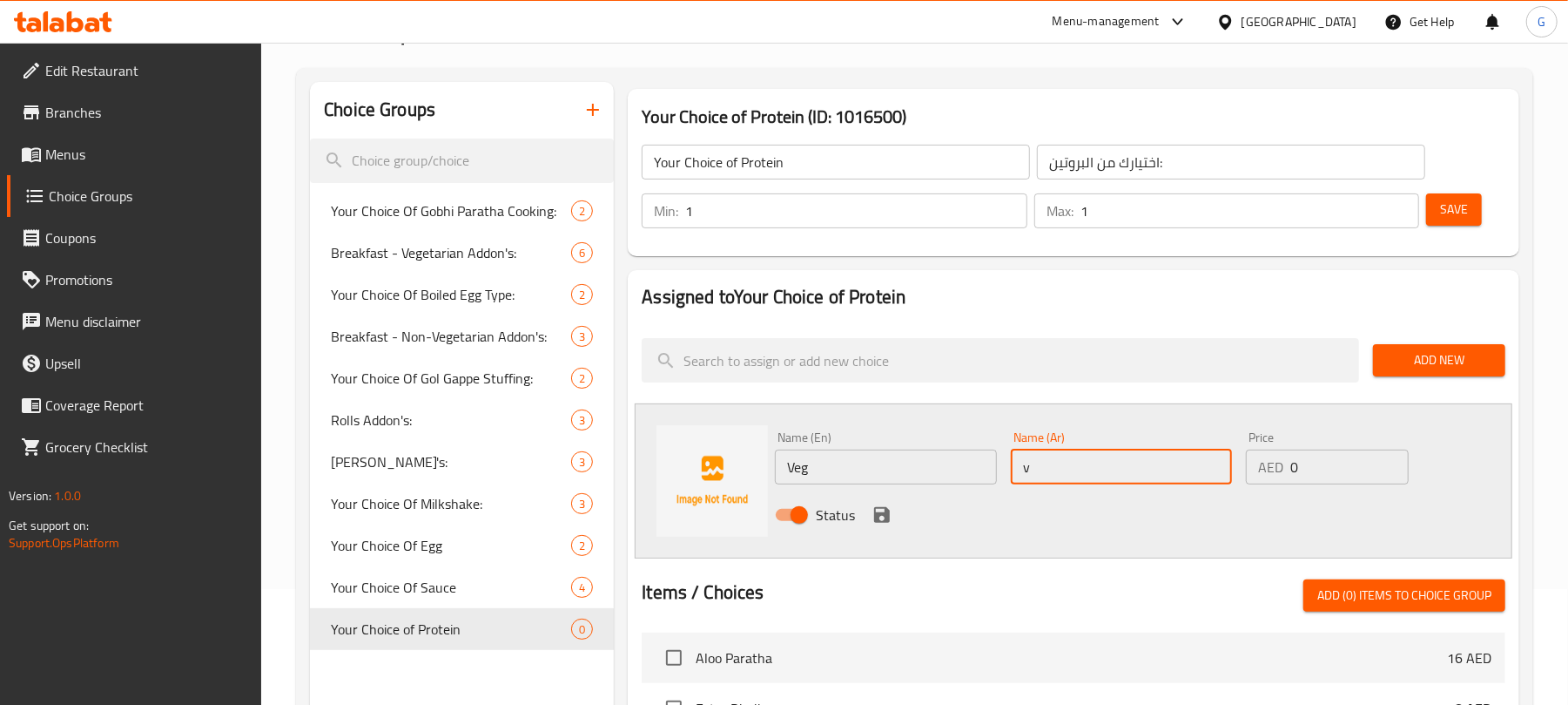
click at [1059, 483] on input "v" at bounding box center [1122, 467] width 221 height 35
paste input "نباتي"
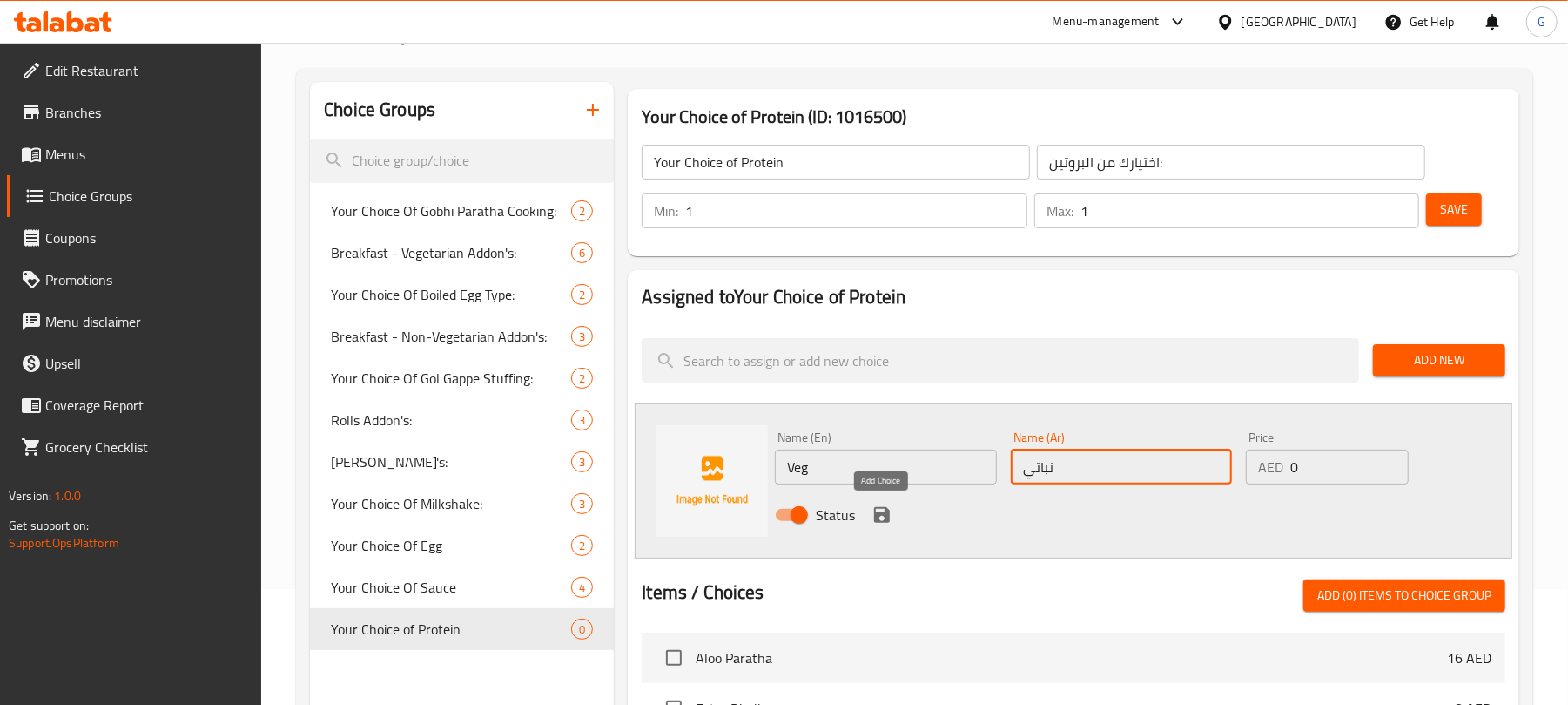
type input "نباتي"
click at [888, 509] on icon "save" at bounding box center [881, 515] width 21 height 21
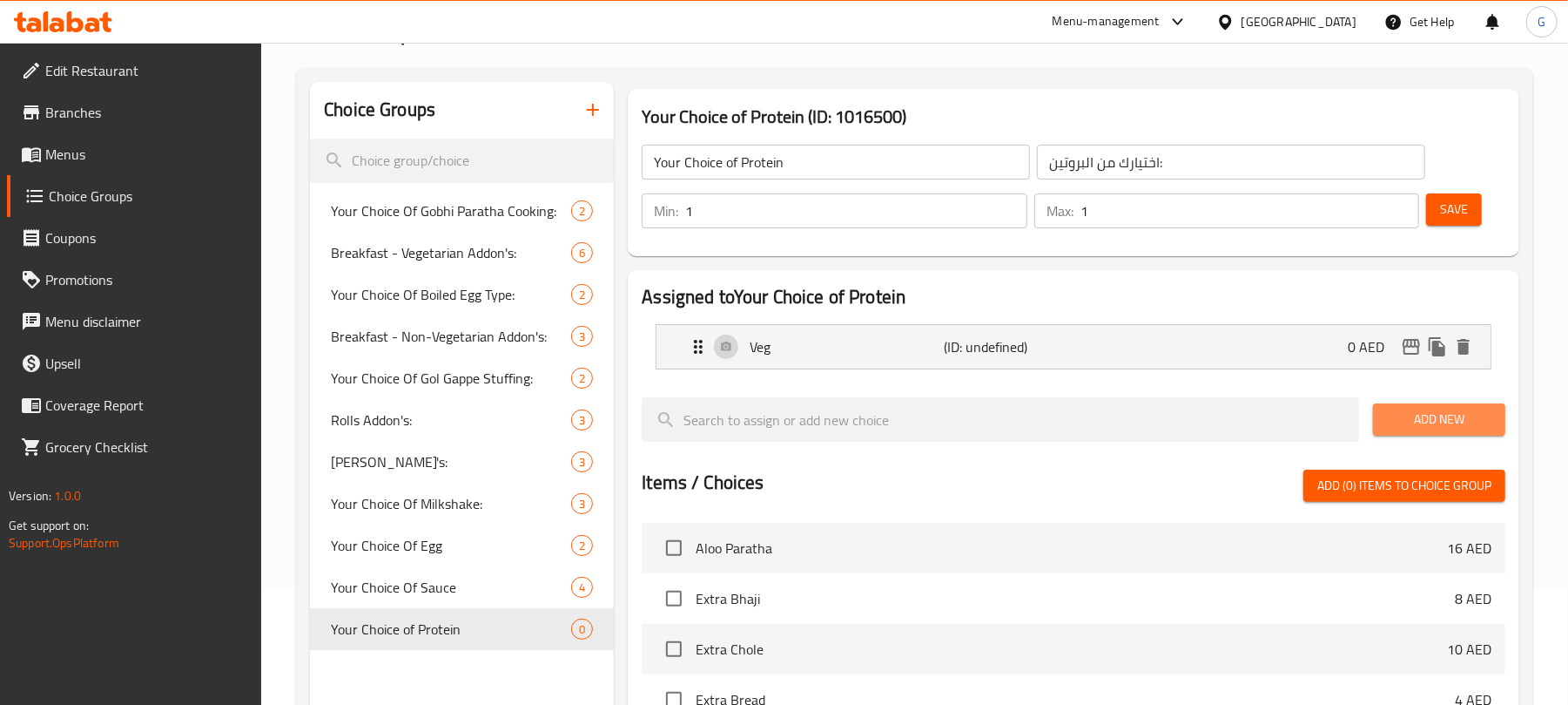
click at [1453, 423] on span "Add New" at bounding box center [1438, 419] width 104 height 22
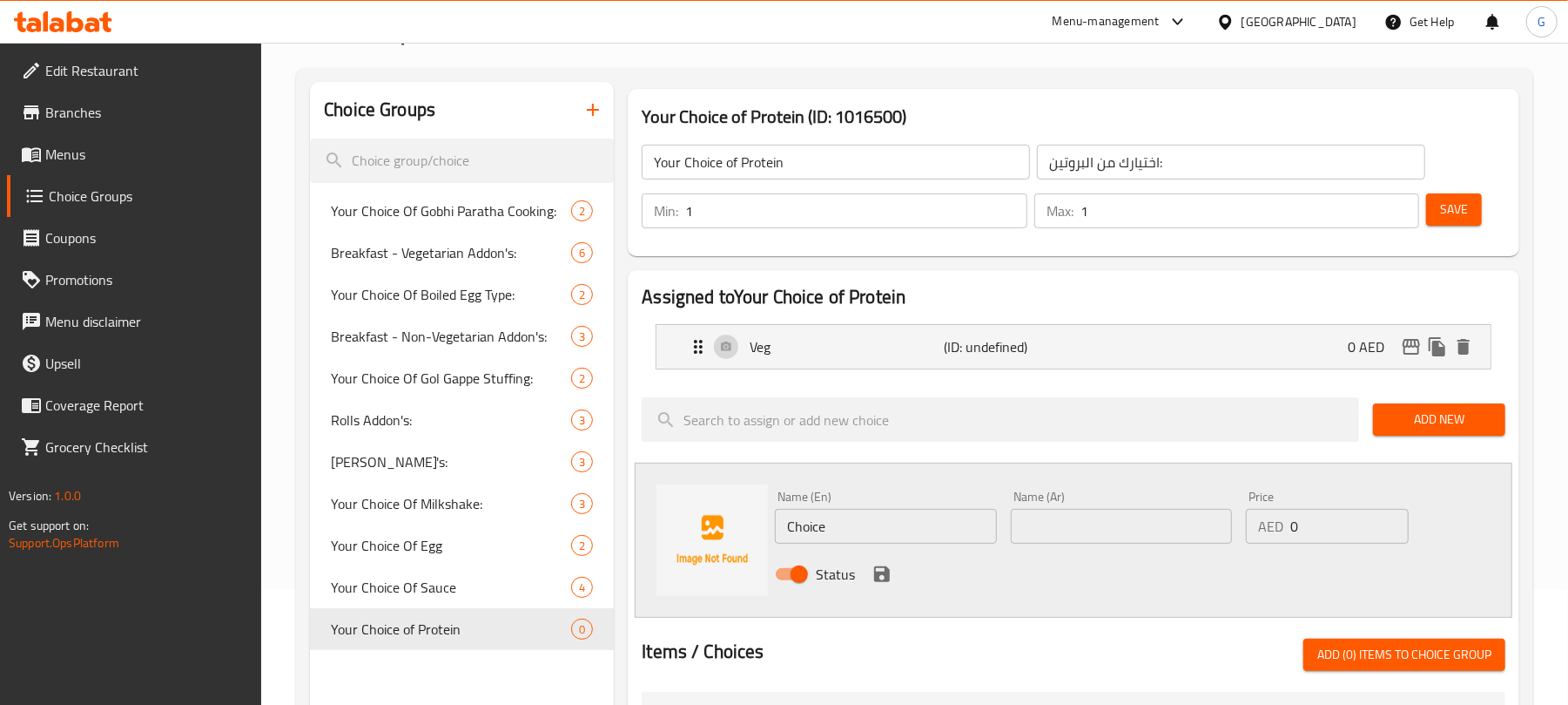
click at [944, 531] on input "Choice" at bounding box center [885, 526] width 221 height 35
paste input "icken"
type input "Chicken"
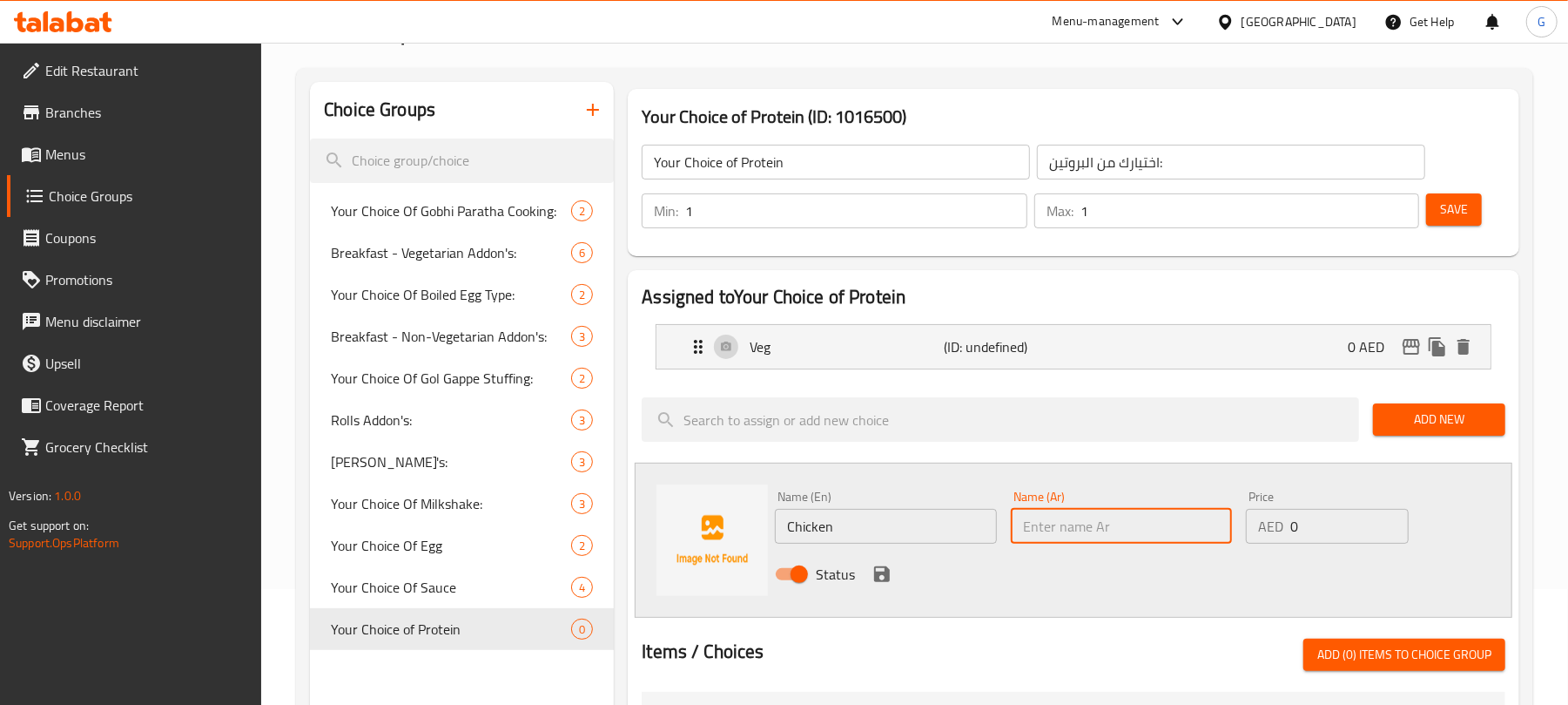
click at [1064, 531] on input "text" at bounding box center [1122, 526] width 221 height 35
paste input "دجاج"
type input "دجاج"
click at [876, 572] on icon "save" at bounding box center [881, 573] width 21 height 21
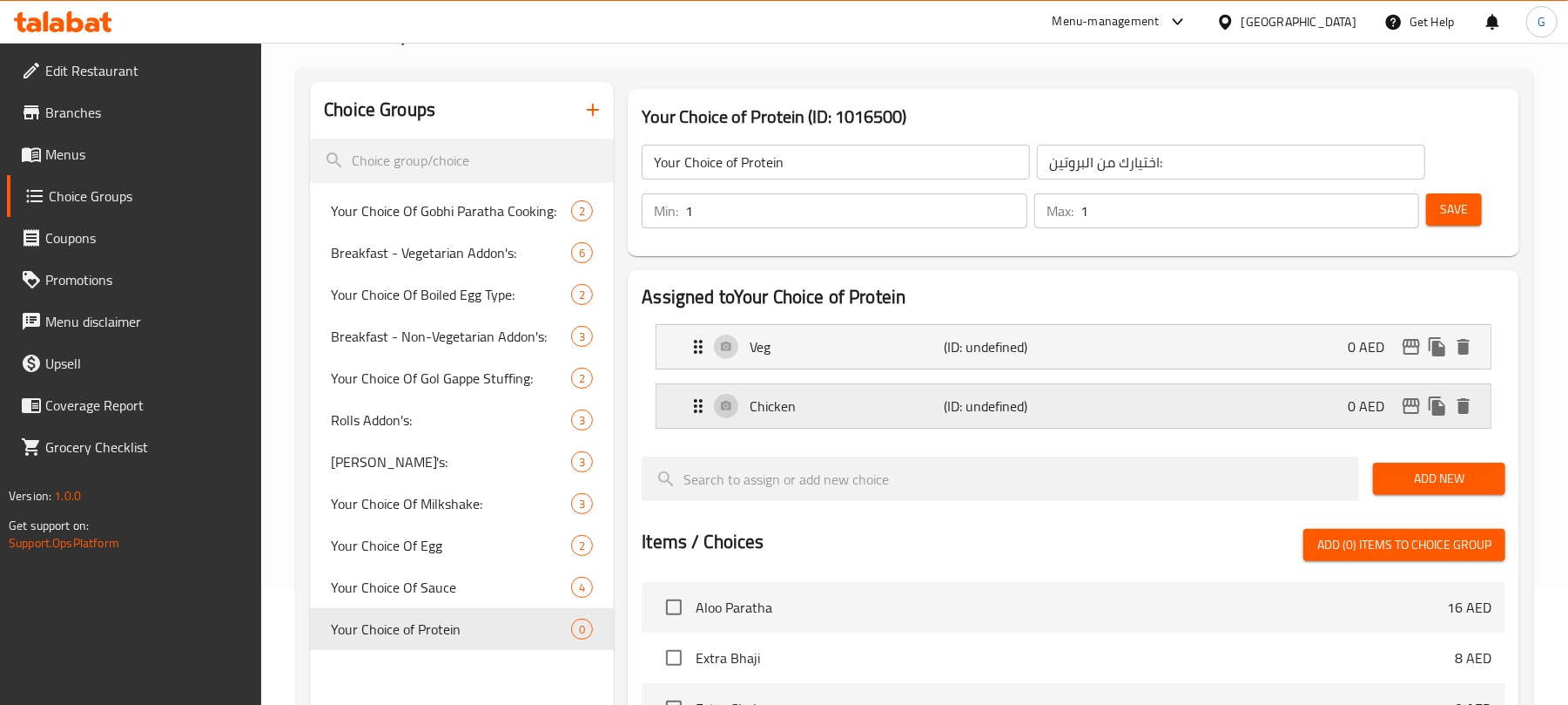
click at [1466, 470] on span "Add New" at bounding box center [1438, 478] width 104 height 22
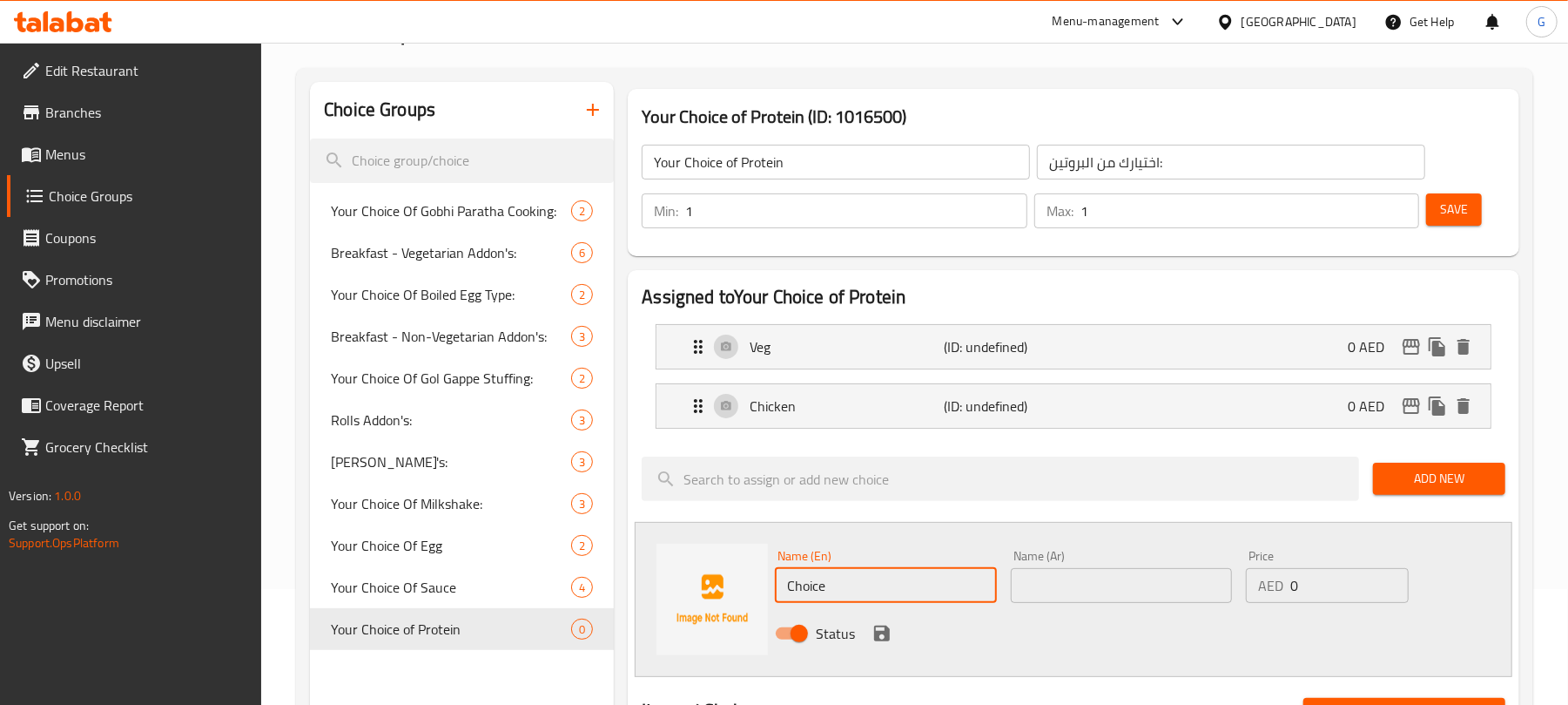
click at [959, 582] on input "Choice" at bounding box center [885, 585] width 221 height 35
paste input "Prawn"
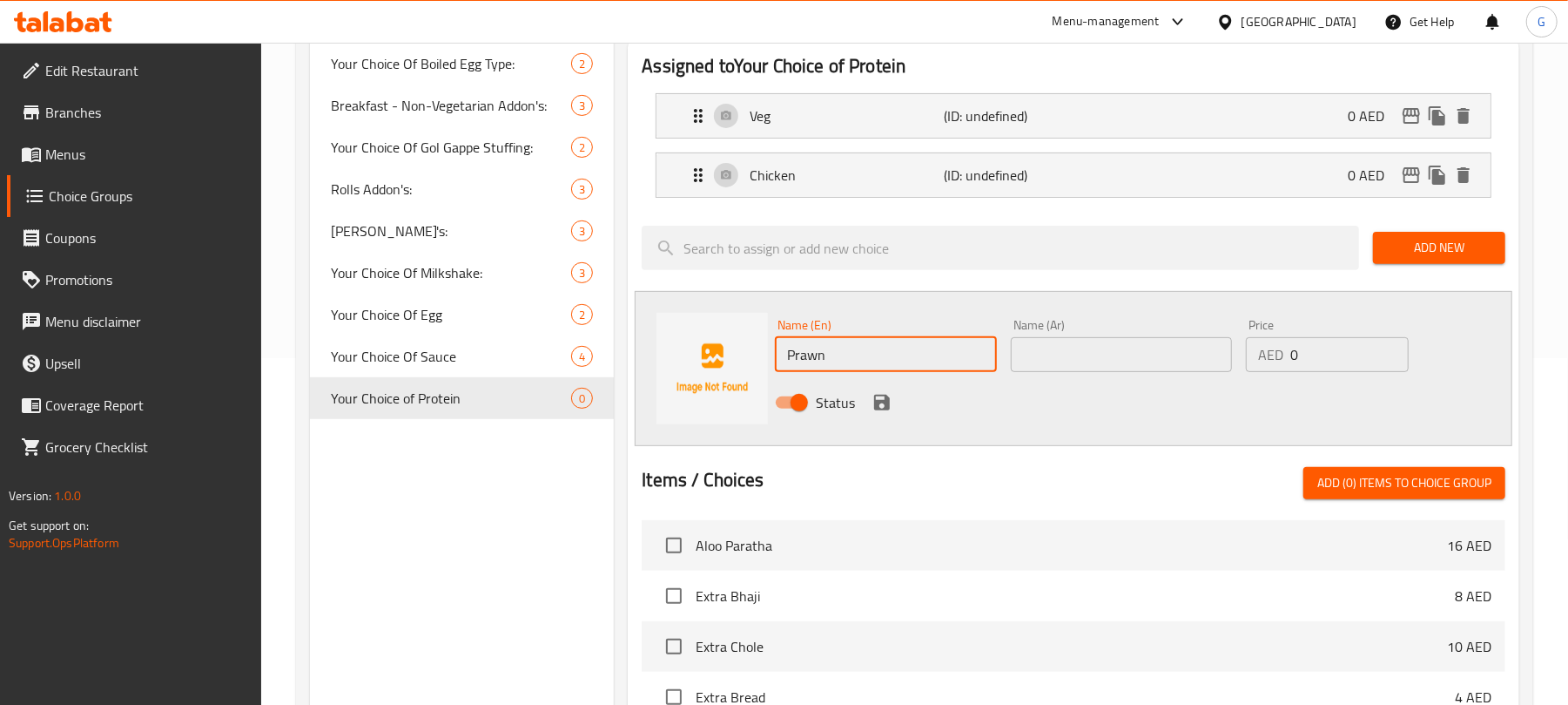
scroll to position [348, 0]
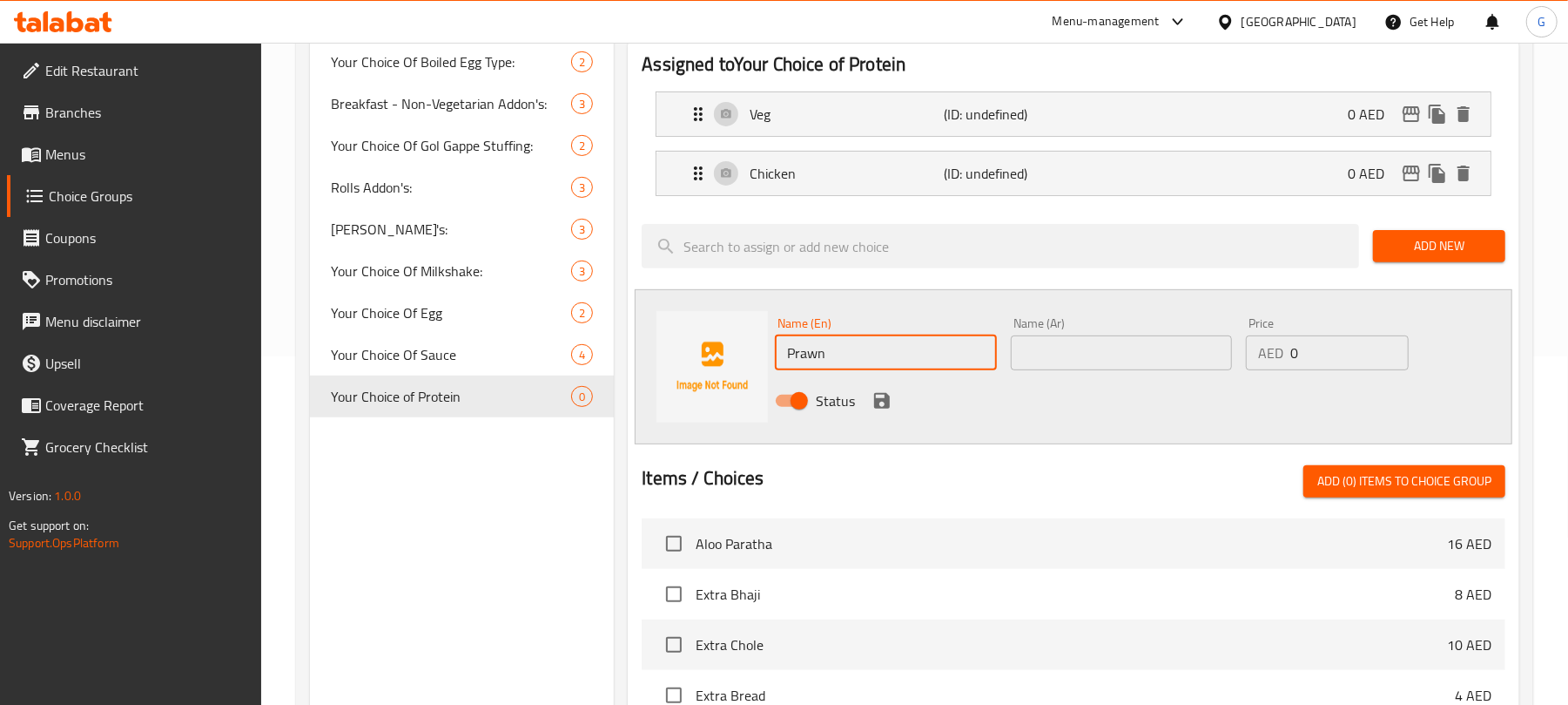
type input "Prawn"
click at [1074, 361] on input "text" at bounding box center [1122, 352] width 221 height 35
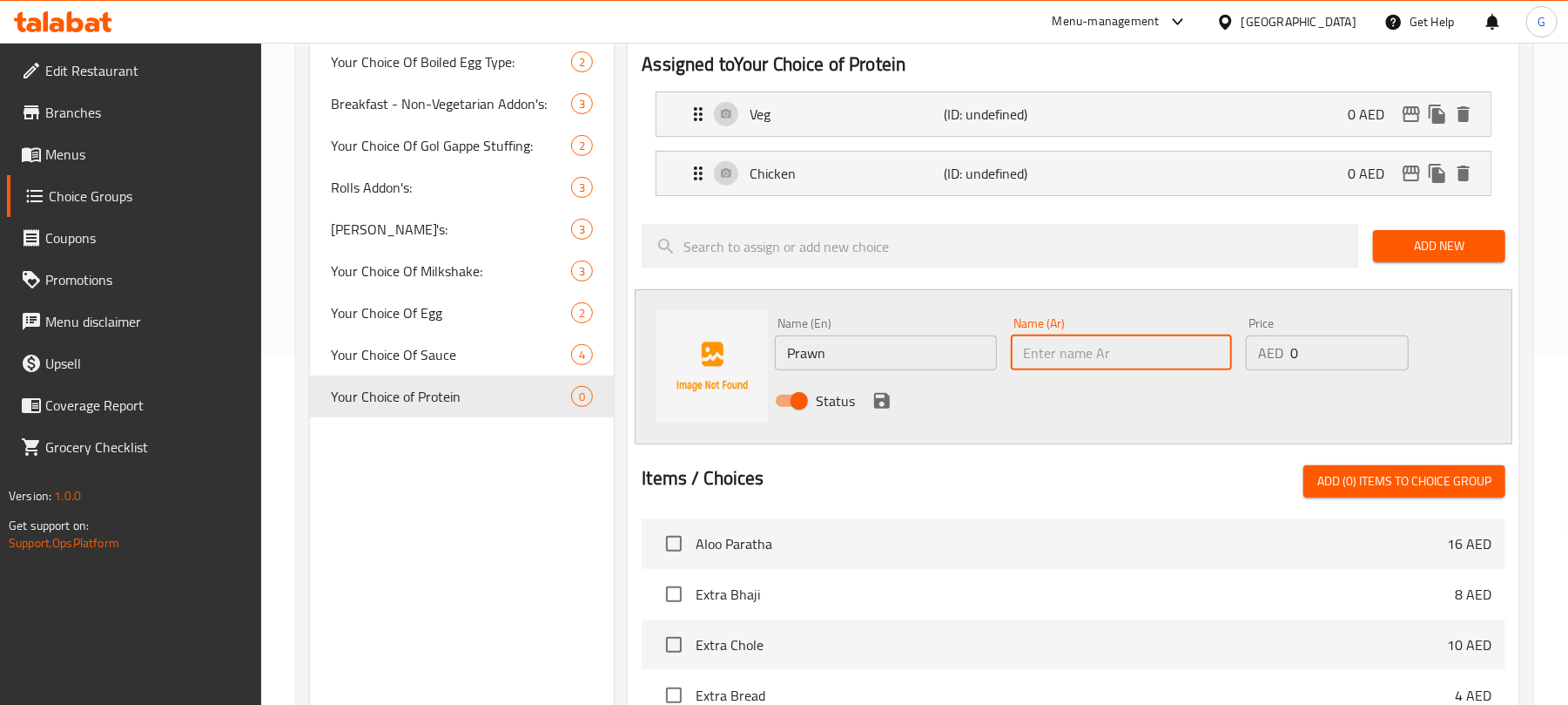
paste input "الروبيان"
type input "الروبيان"
click at [882, 405] on icon "save" at bounding box center [881, 400] width 21 height 21
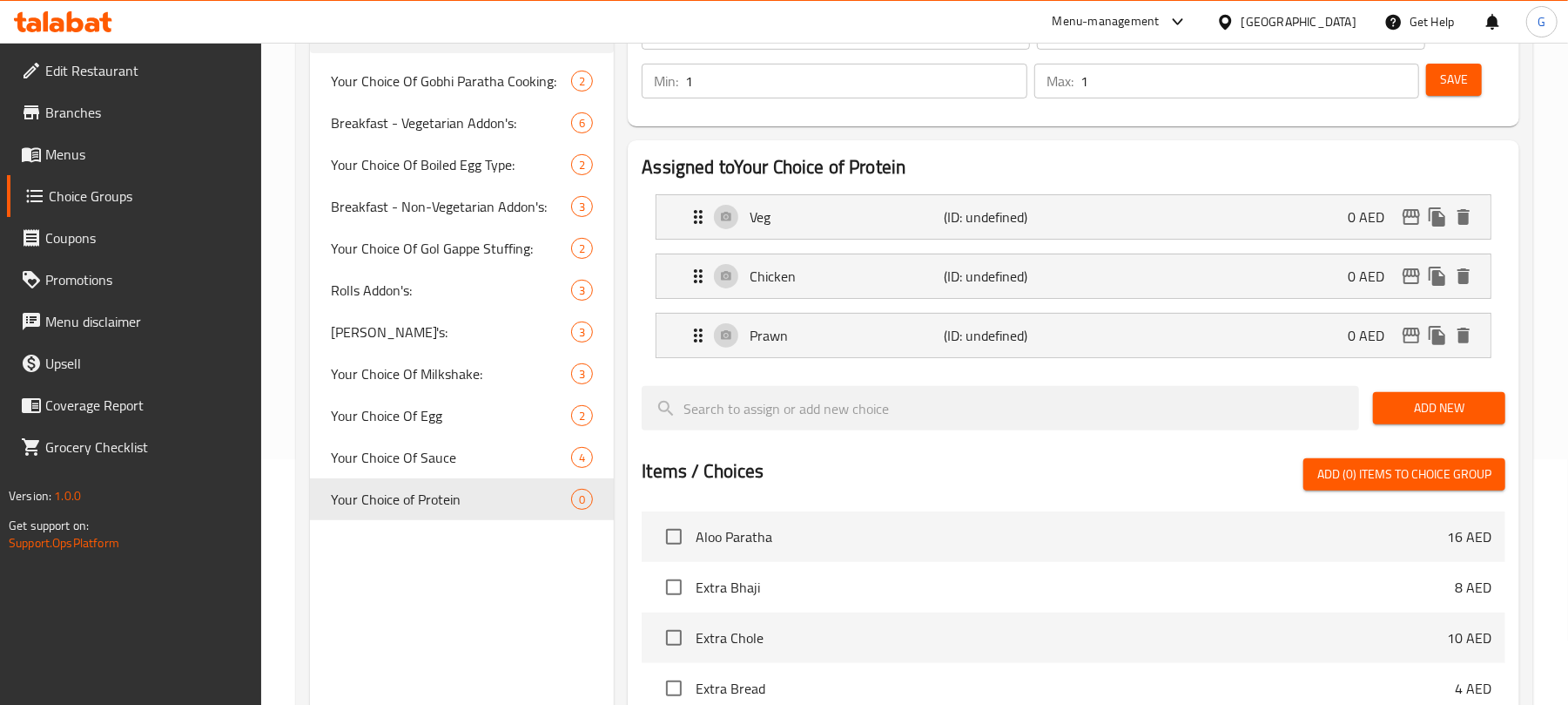
scroll to position [232, 0]
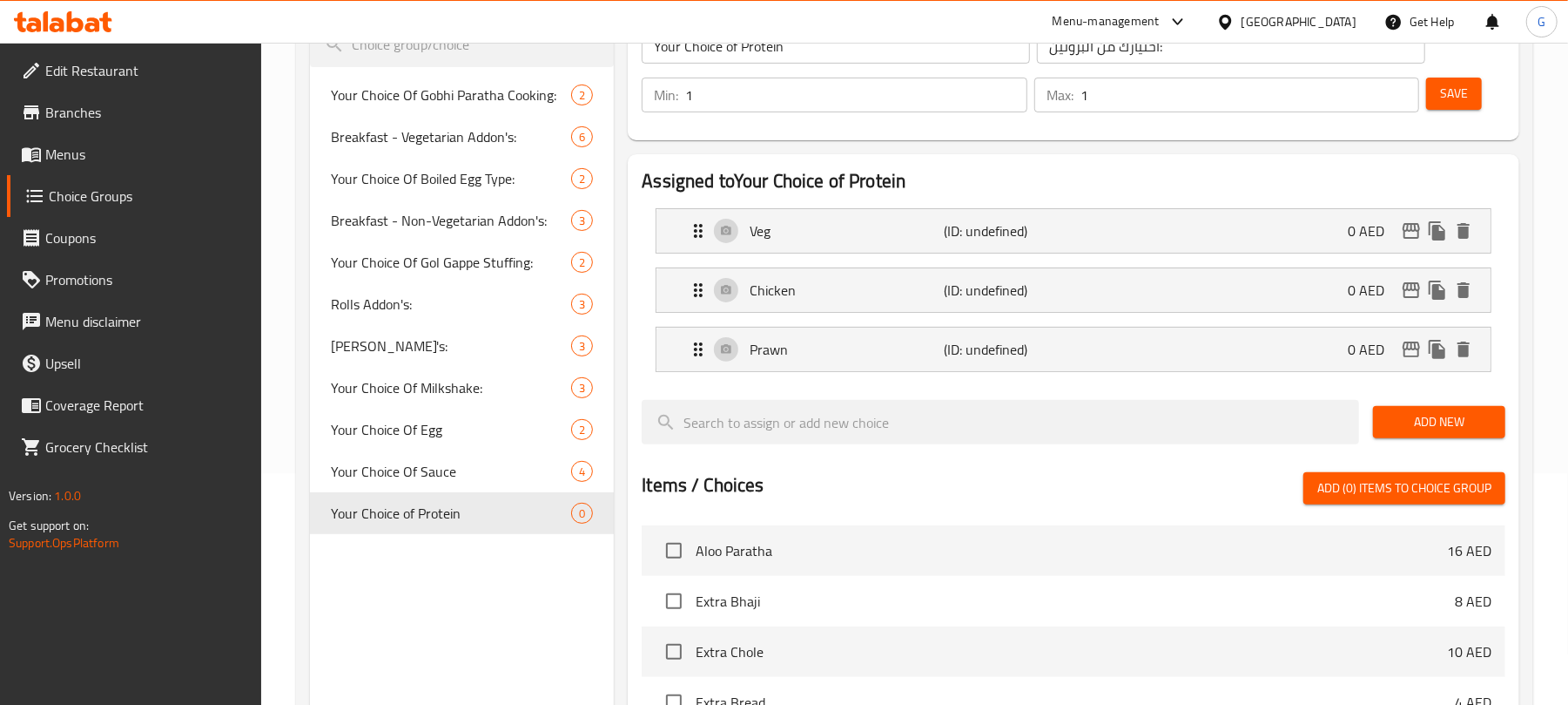
click at [1459, 95] on span "Save" at bounding box center [1453, 93] width 27 height 22
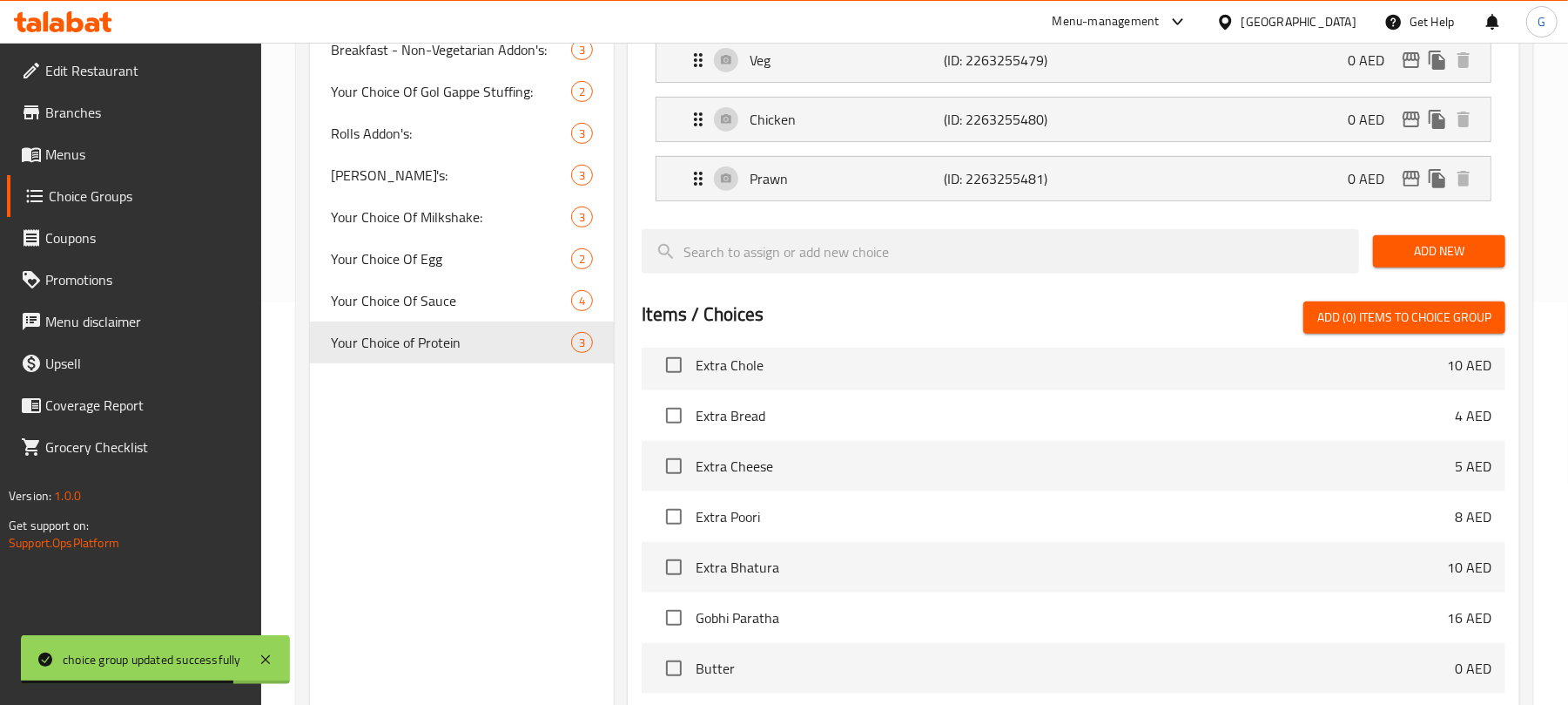
scroll to position [661, 0]
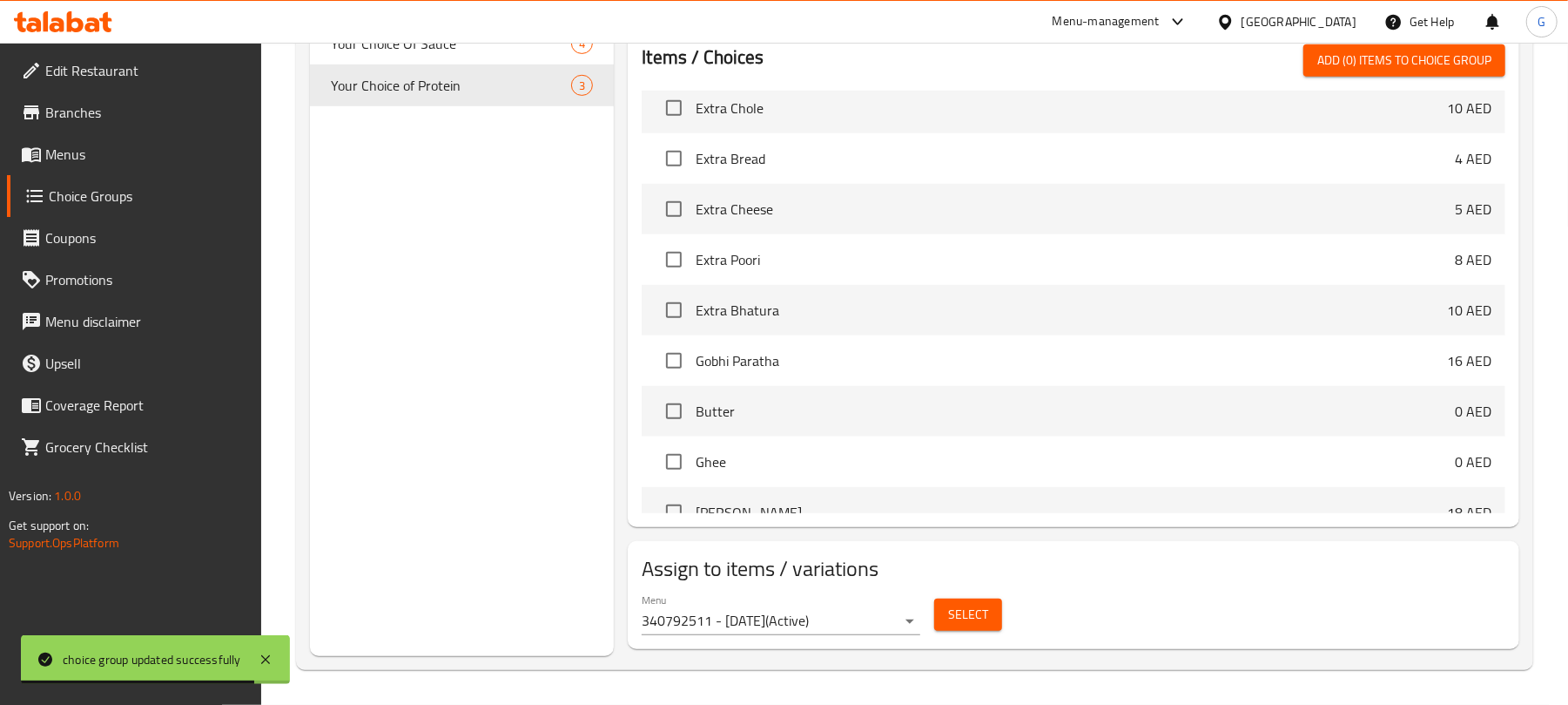
click at [982, 622] on span "Select" at bounding box center [967, 614] width 40 height 22
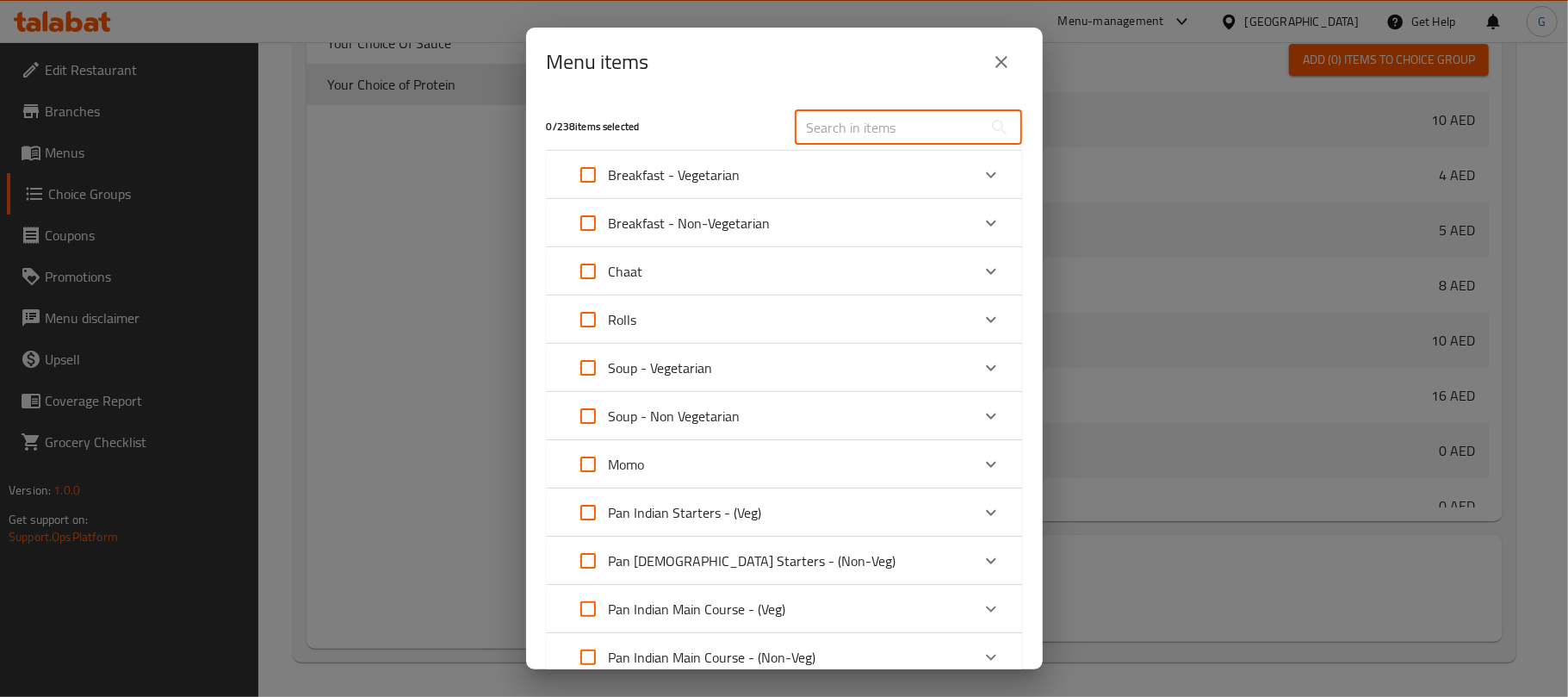
click at [897, 117] on input "text" at bounding box center [889, 127] width 188 height 35
paste input "Prawn Fried Rice"
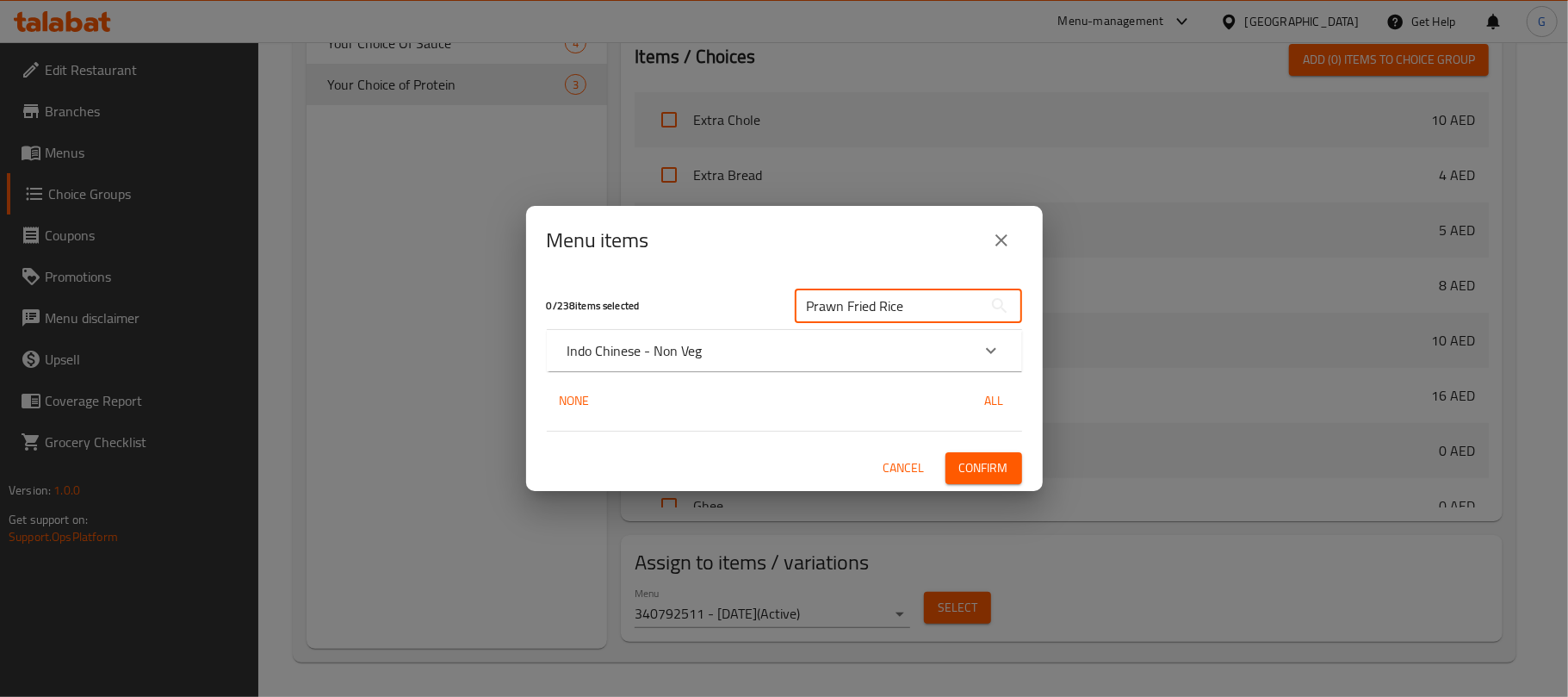
type input "Prawn Fried Rice"
click at [659, 353] on p "Indo Chinese - Non Veg" at bounding box center [635, 351] width 136 height 21
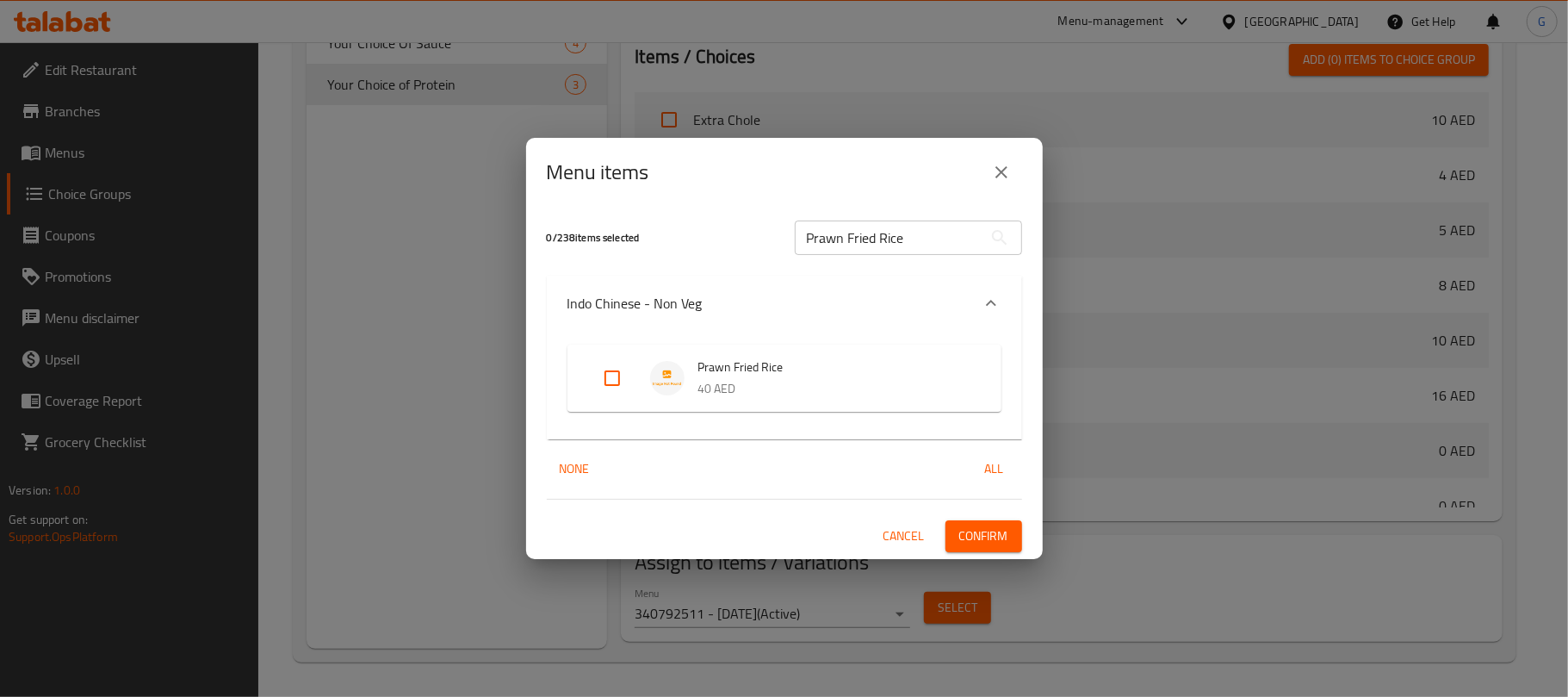
click at [593, 370] on input "Expand" at bounding box center [612, 378] width 41 height 41
checkbox input "true"
click at [885, 236] on input "Prawn Fried Rice" at bounding box center [889, 238] width 188 height 35
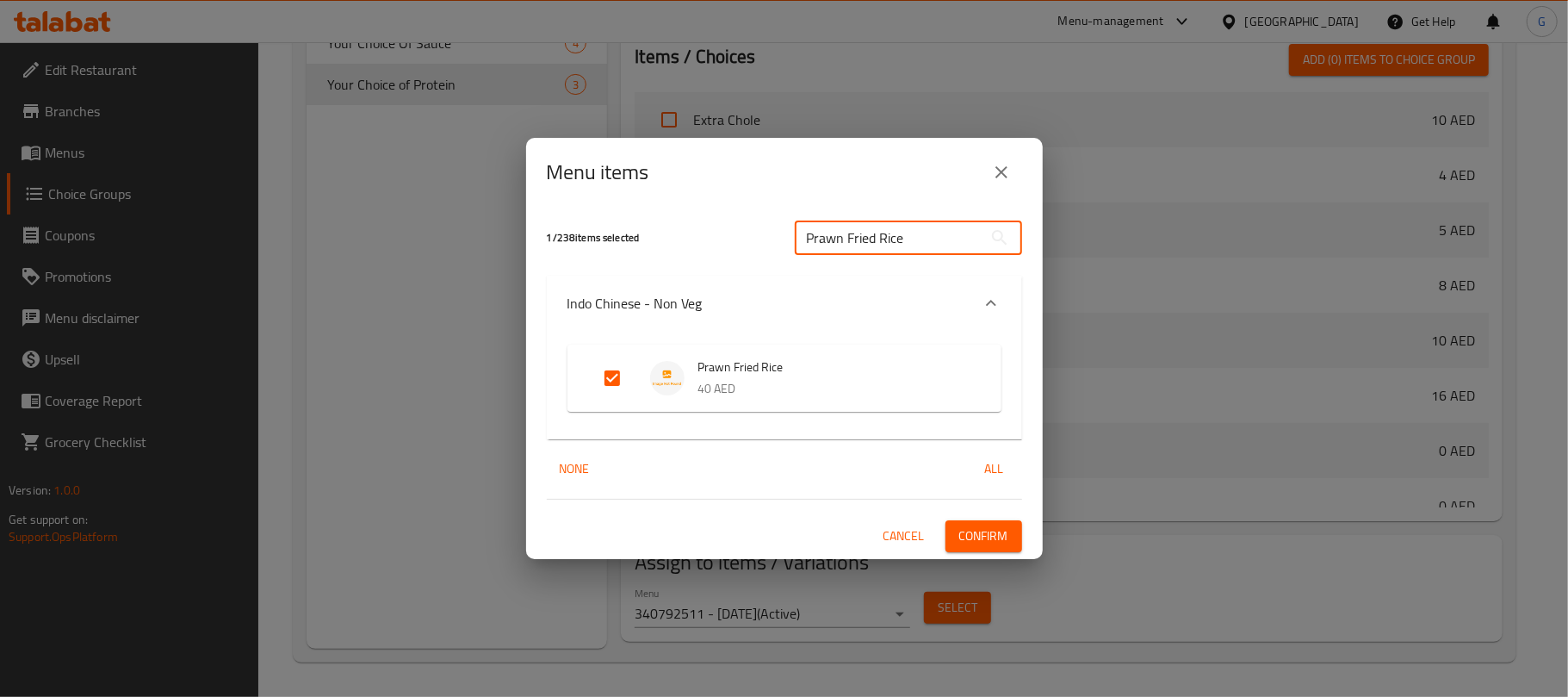
paste input "Chicke"
type input "Chicken Fried Rice"
click at [594, 370] on input "Expand" at bounding box center [612, 378] width 41 height 41
checkbox input "true"
click at [1016, 525] on button "Confirm" at bounding box center [984, 536] width 77 height 32
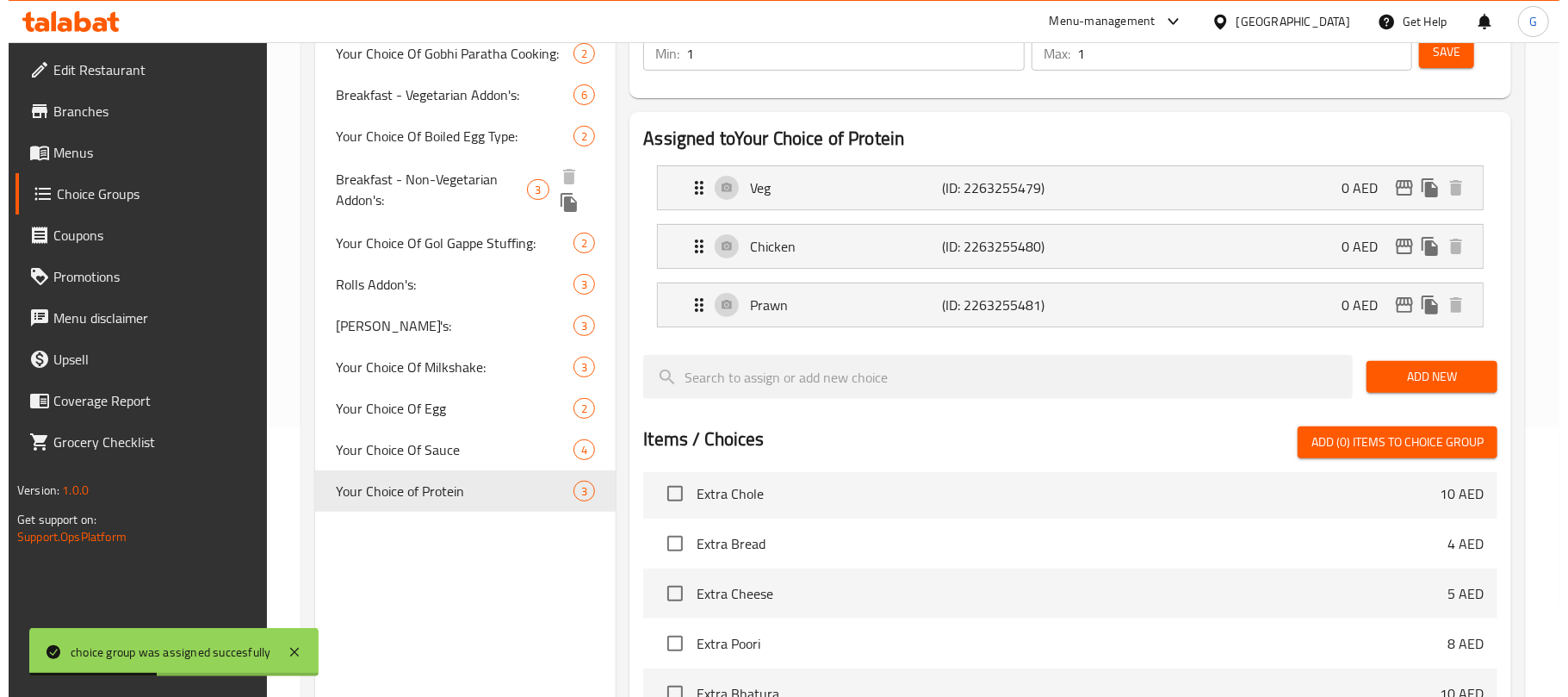
scroll to position [0, 0]
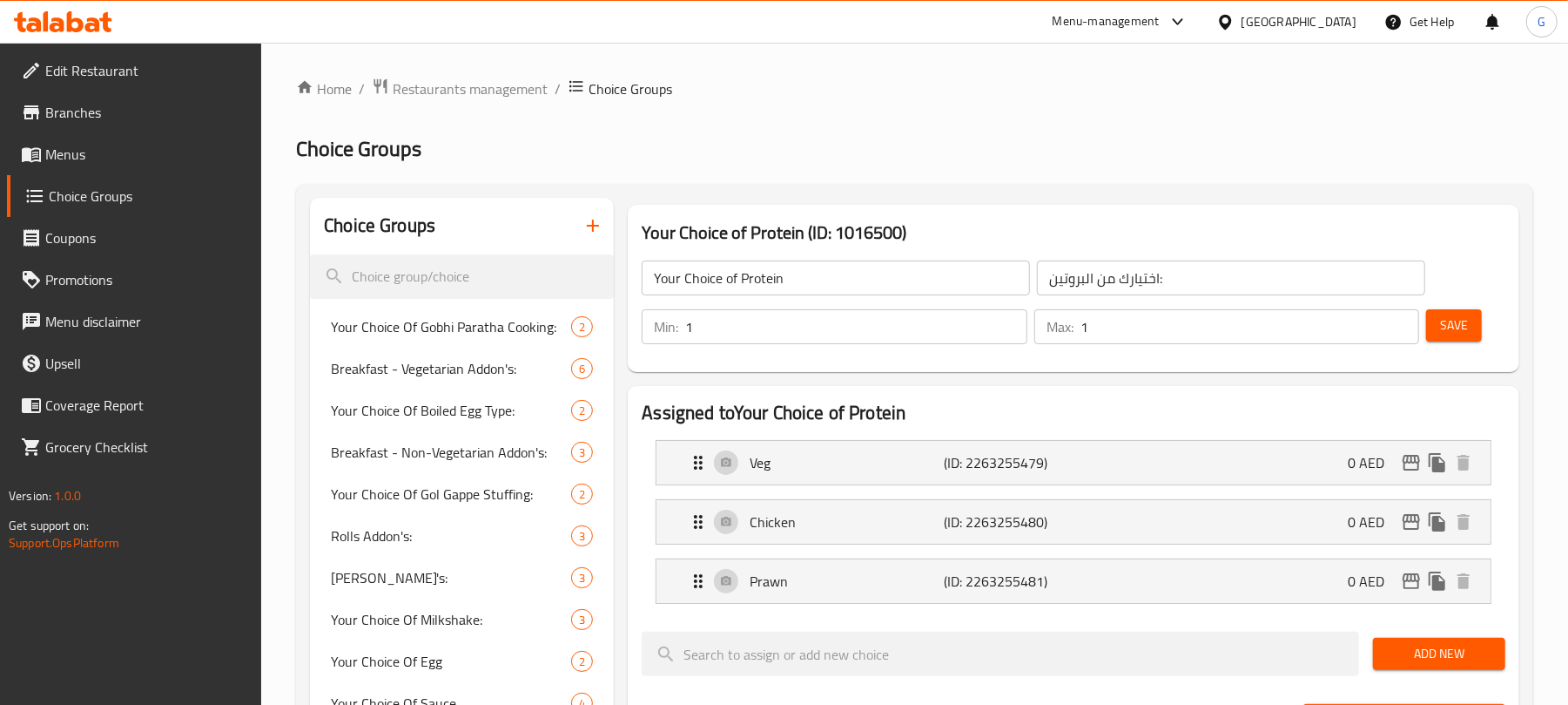
click at [75, 161] on span "Menus" at bounding box center [147, 154] width 202 height 21
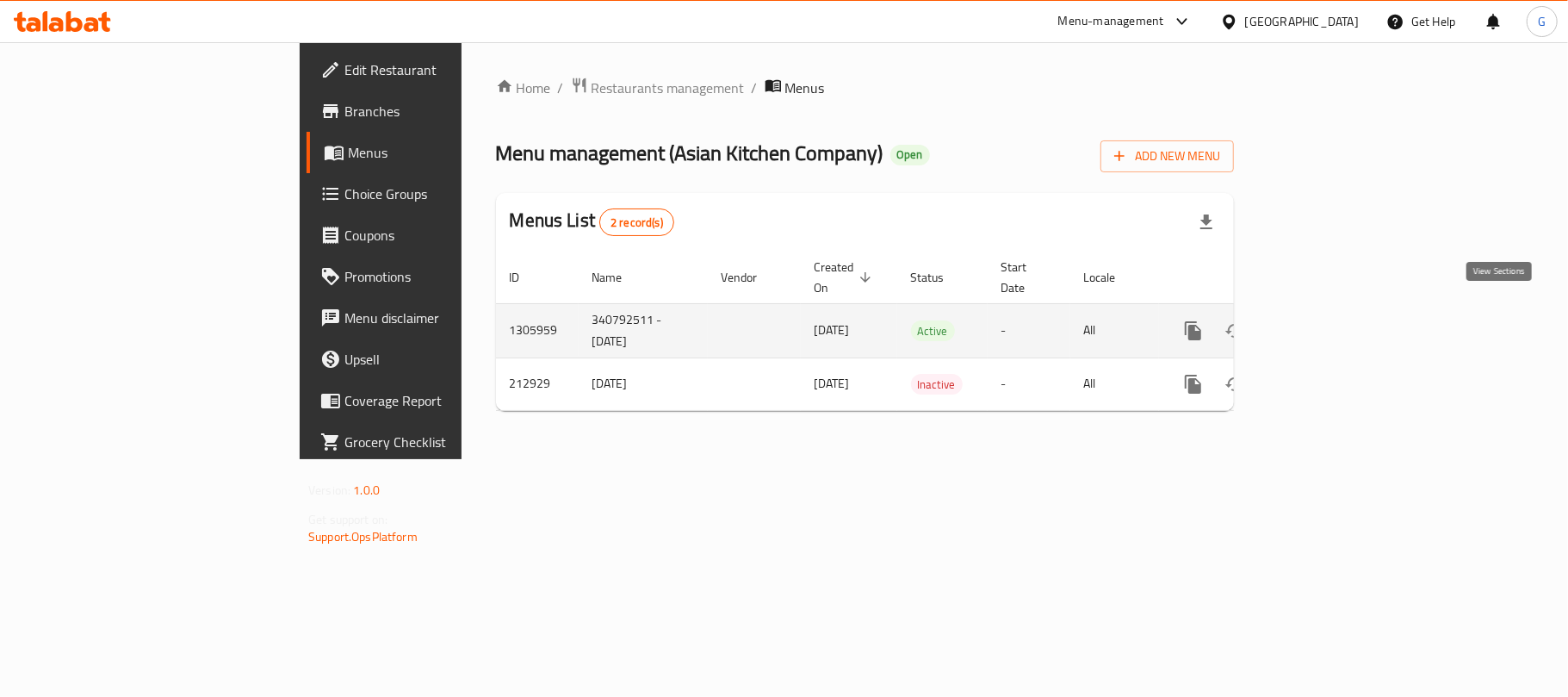
click at [1328, 320] on icon "enhanced table" at bounding box center [1317, 330] width 21 height 21
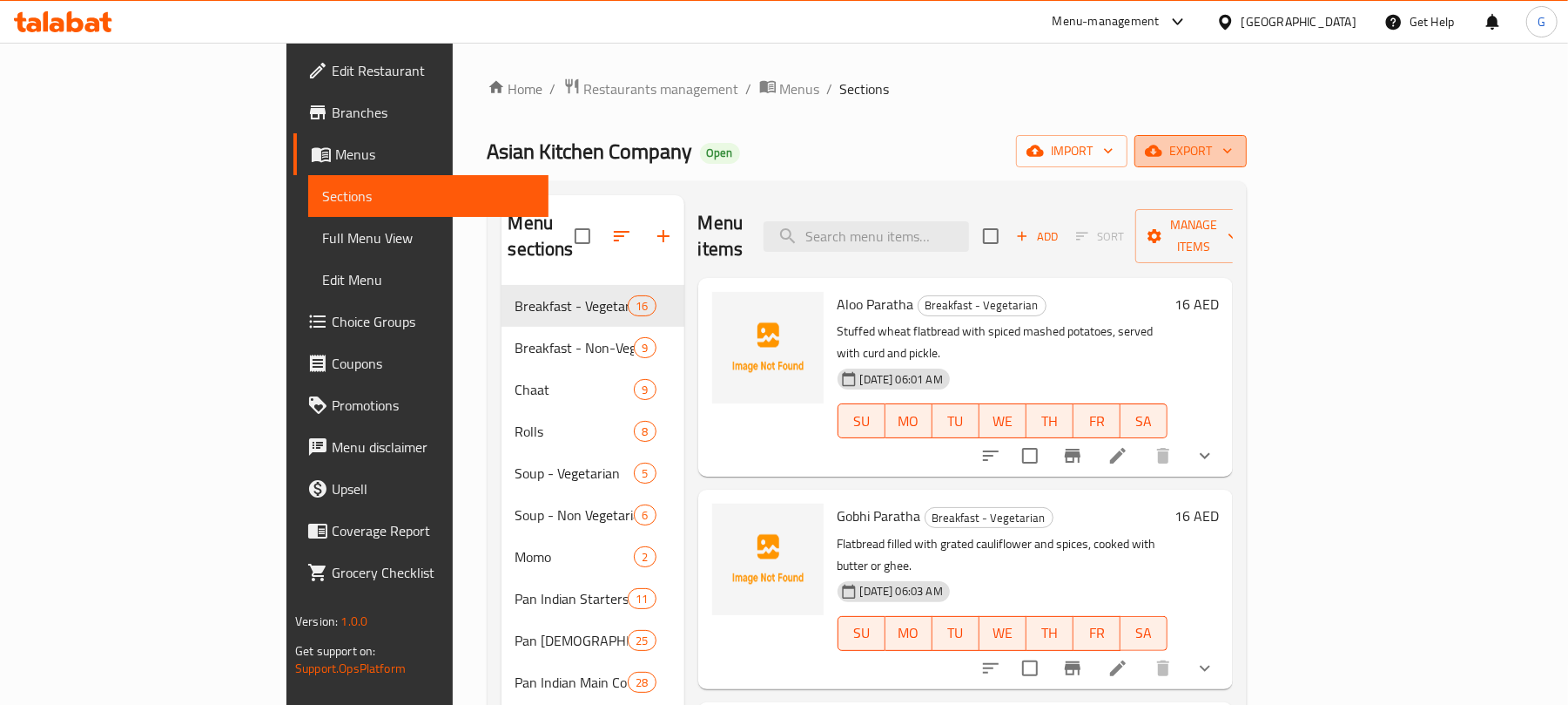
click at [1232, 150] on span "export" at bounding box center [1190, 150] width 84 height 22
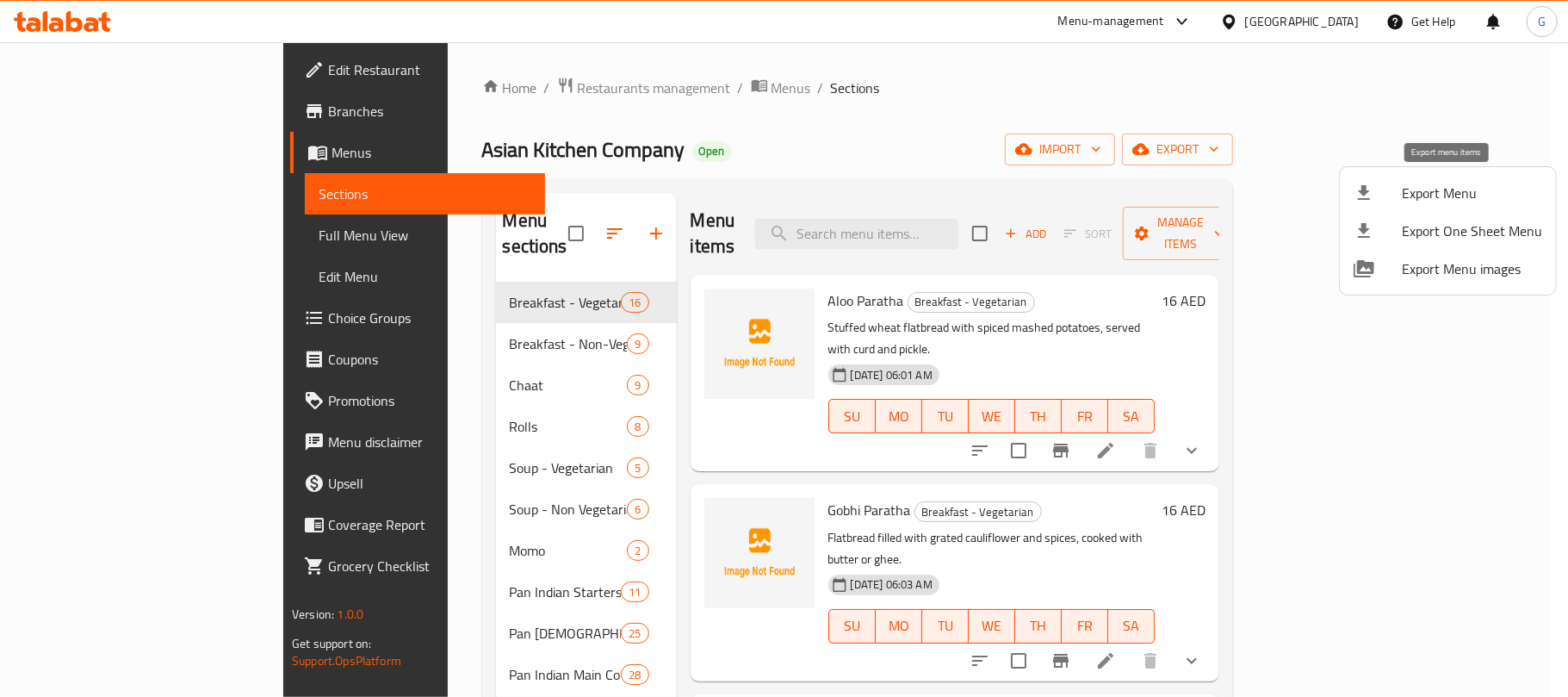
click at [1462, 211] on li "Export Menu" at bounding box center [1447, 193] width 216 height 37
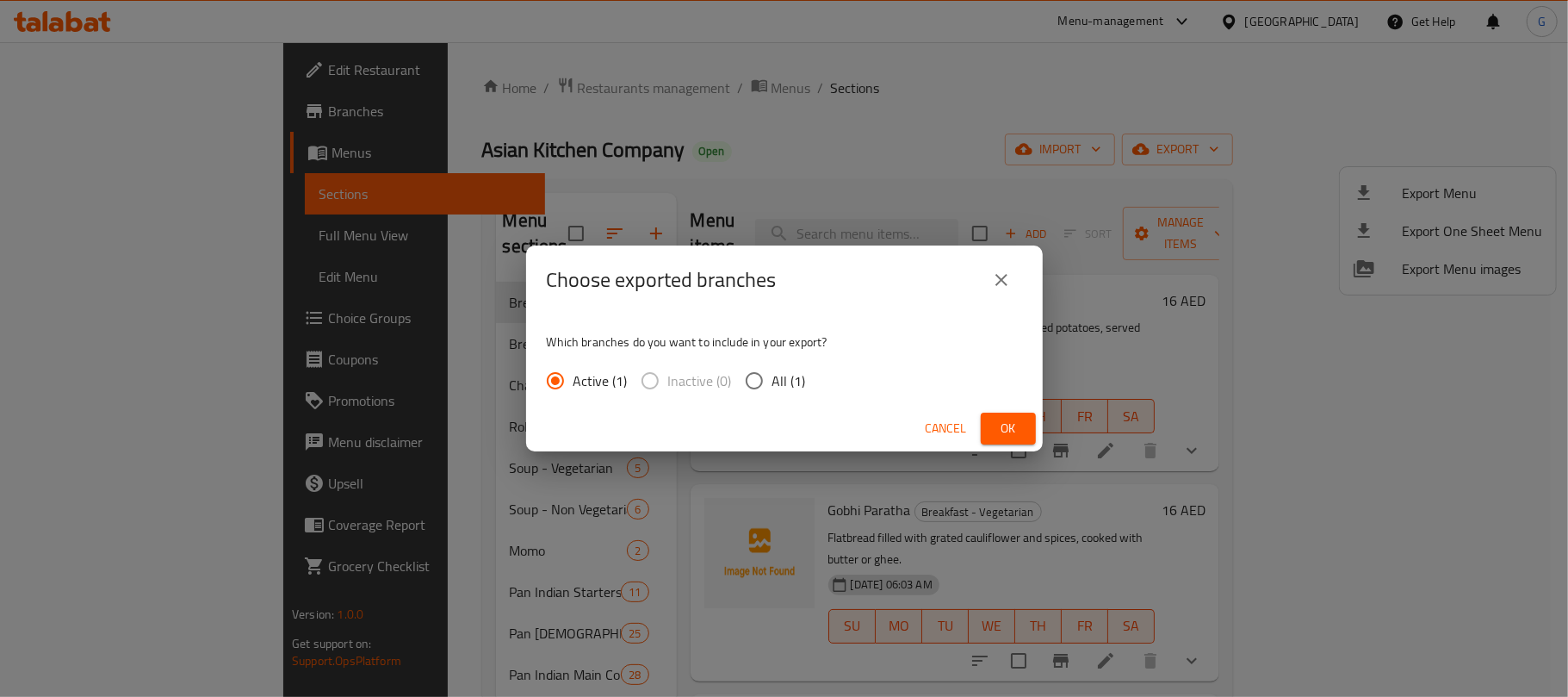
click at [776, 384] on span "All (1)" at bounding box center [790, 381] width 34 height 21
click at [773, 384] on input "All (1)" at bounding box center [754, 380] width 36 height 36
radio input "true"
click at [1038, 436] on div "Cancel Ok" at bounding box center [784, 428] width 516 height 46
click at [1000, 425] on span "Ok" at bounding box center [1008, 428] width 27 height 22
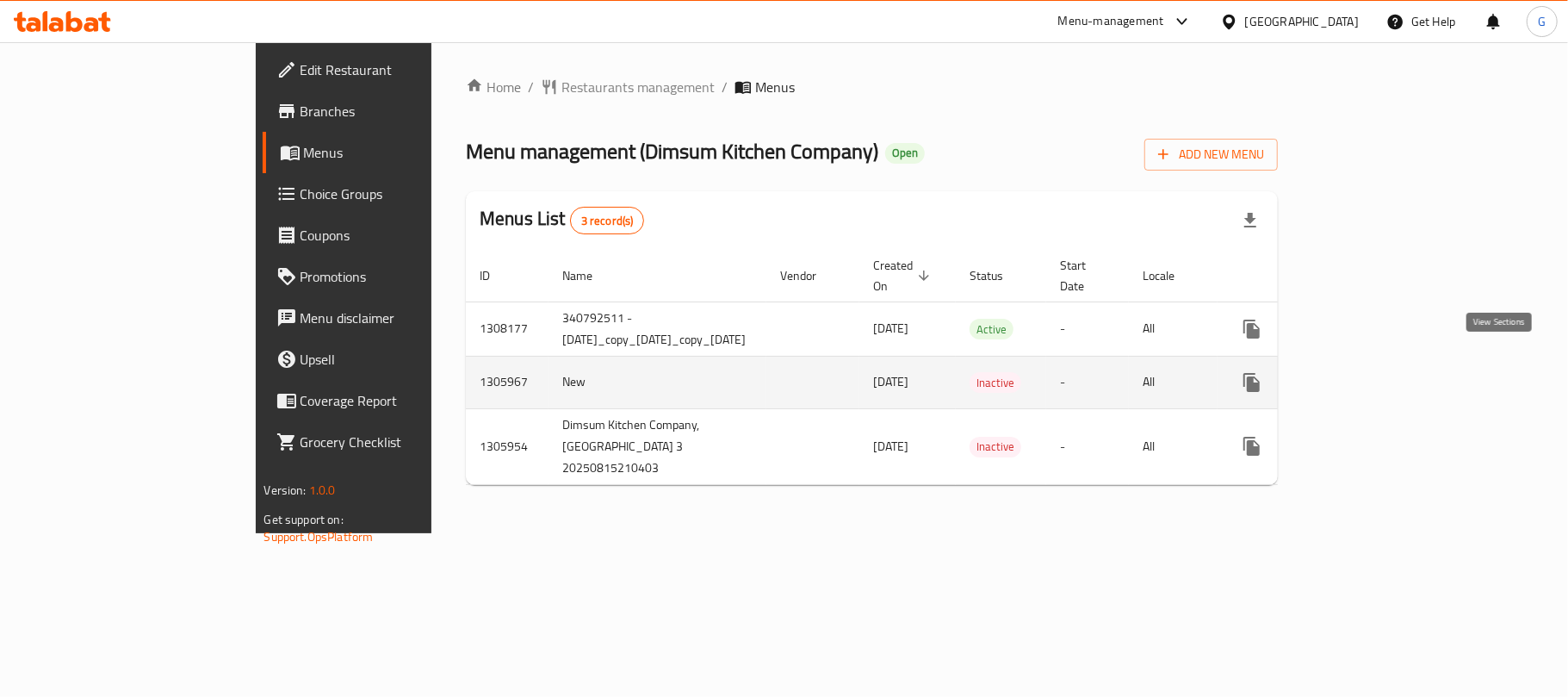
click at [1387, 372] on icon "enhanced table" at bounding box center [1376, 383] width 21 height 21
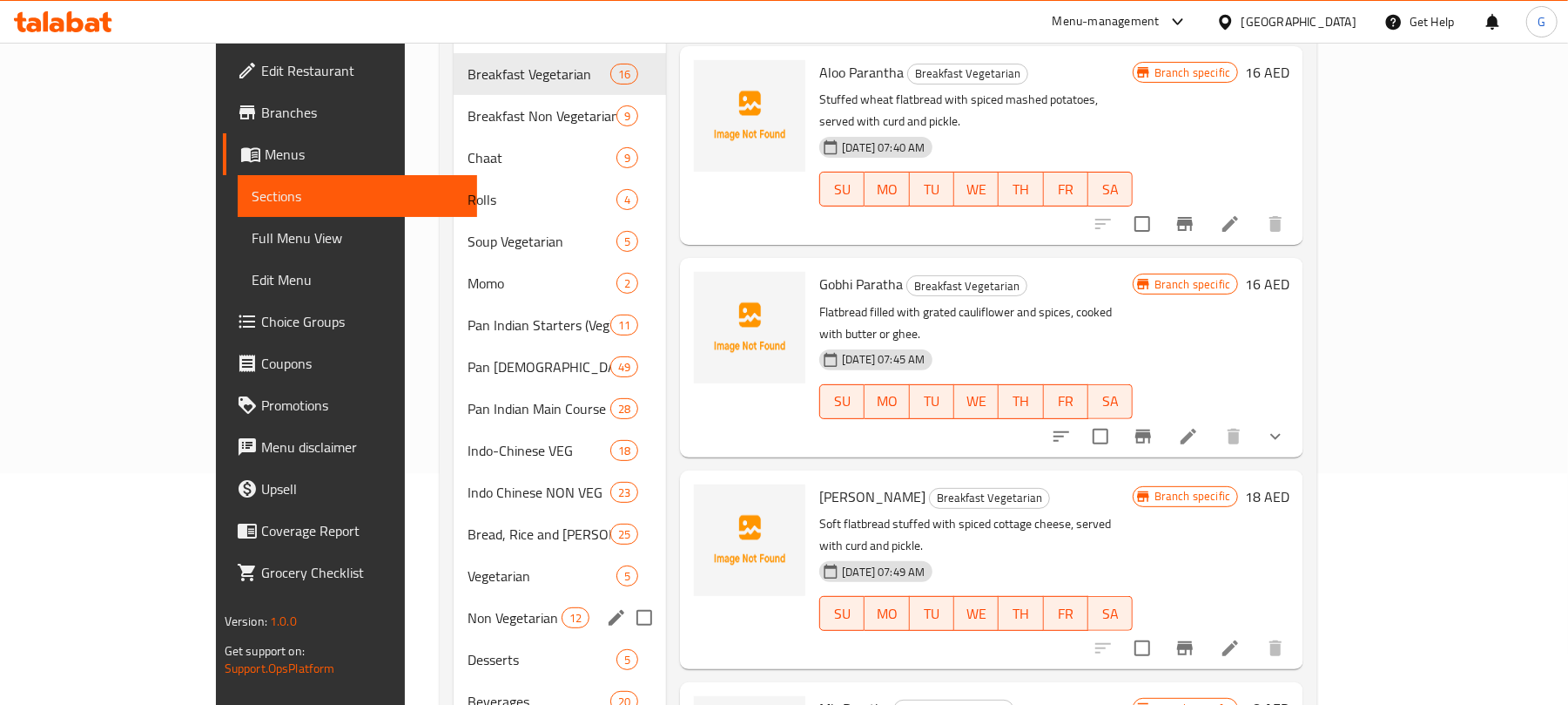
scroll to position [279, 0]
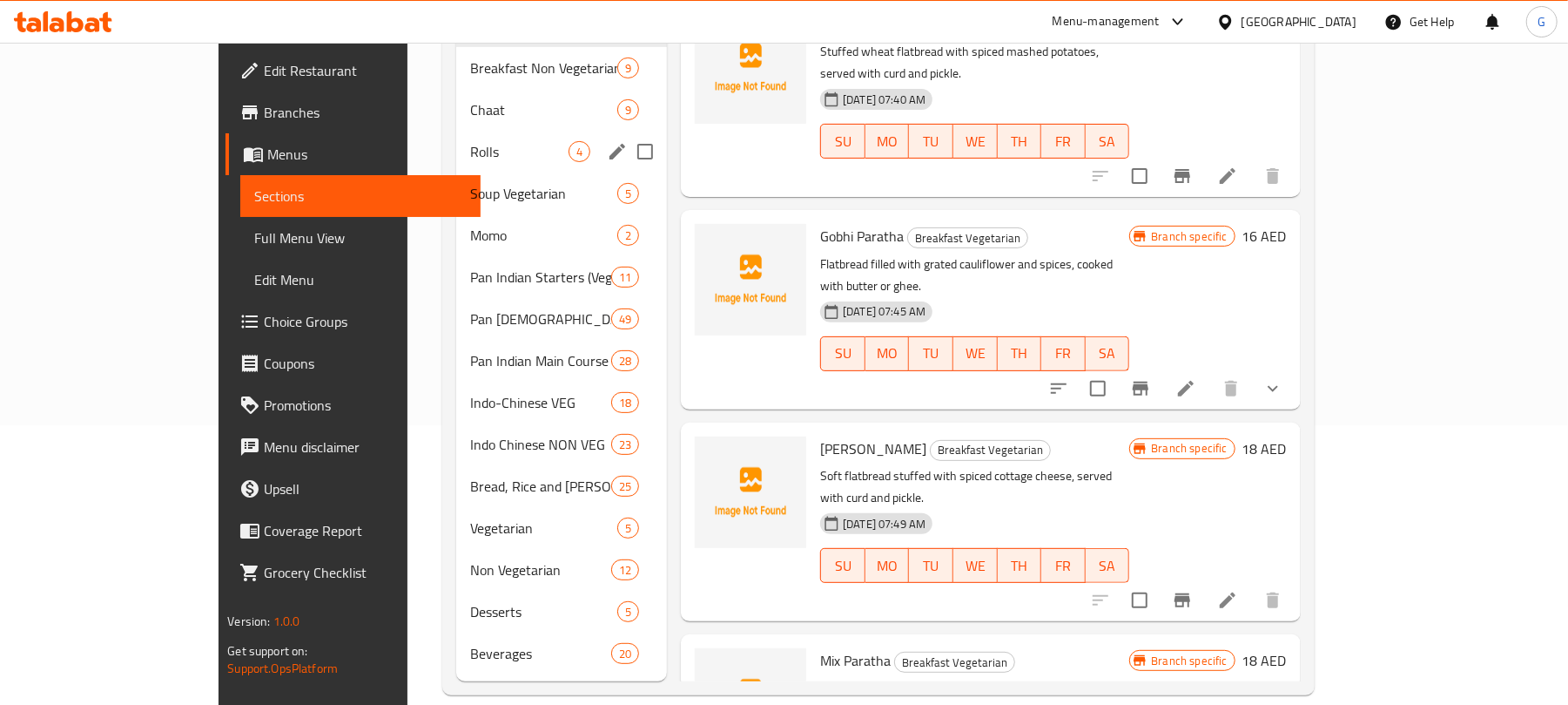
click at [470, 141] on span "Rolls" at bounding box center [519, 151] width 98 height 21
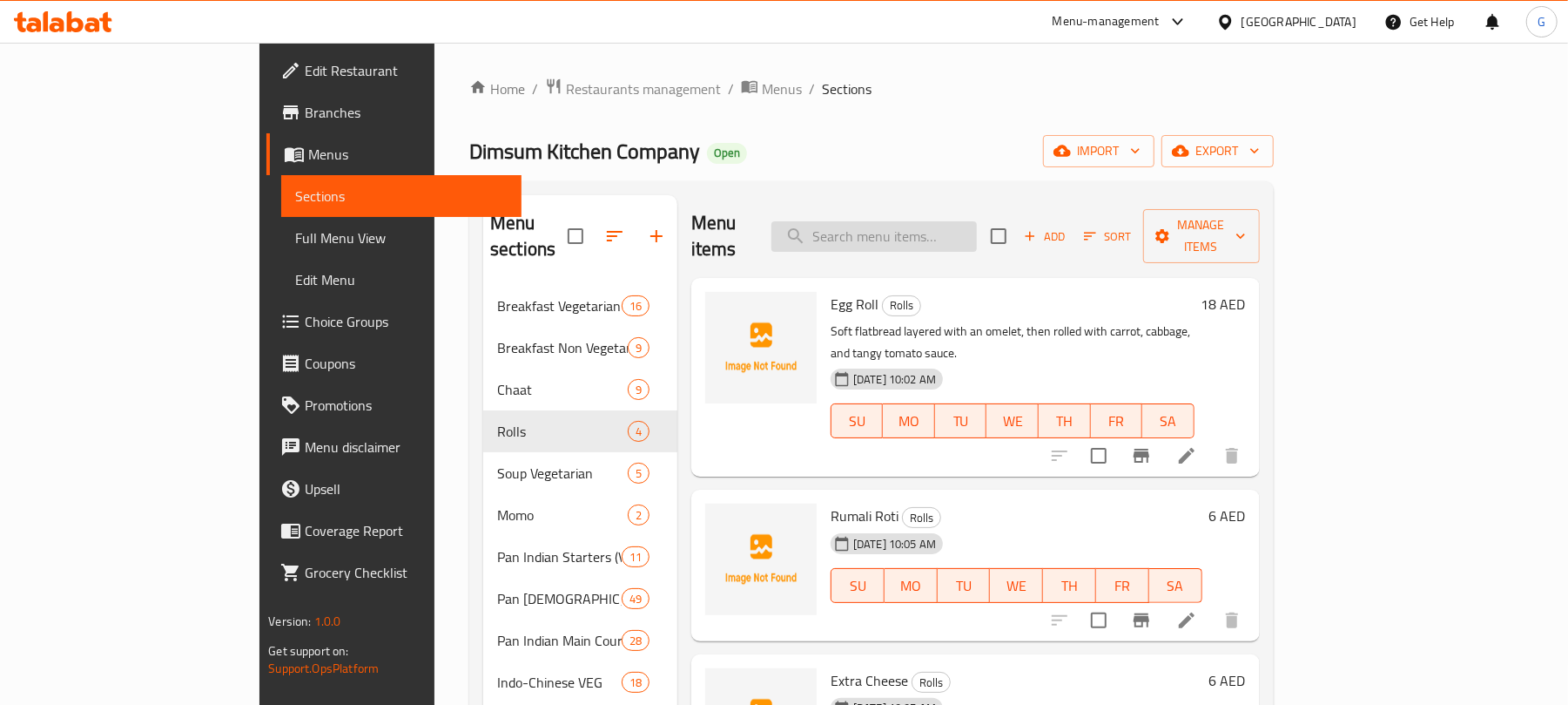
click at [977, 221] on input "search" at bounding box center [873, 237] width 205 height 30
paste input "[PERSON_NAME]"
type input "[PERSON_NAME]"
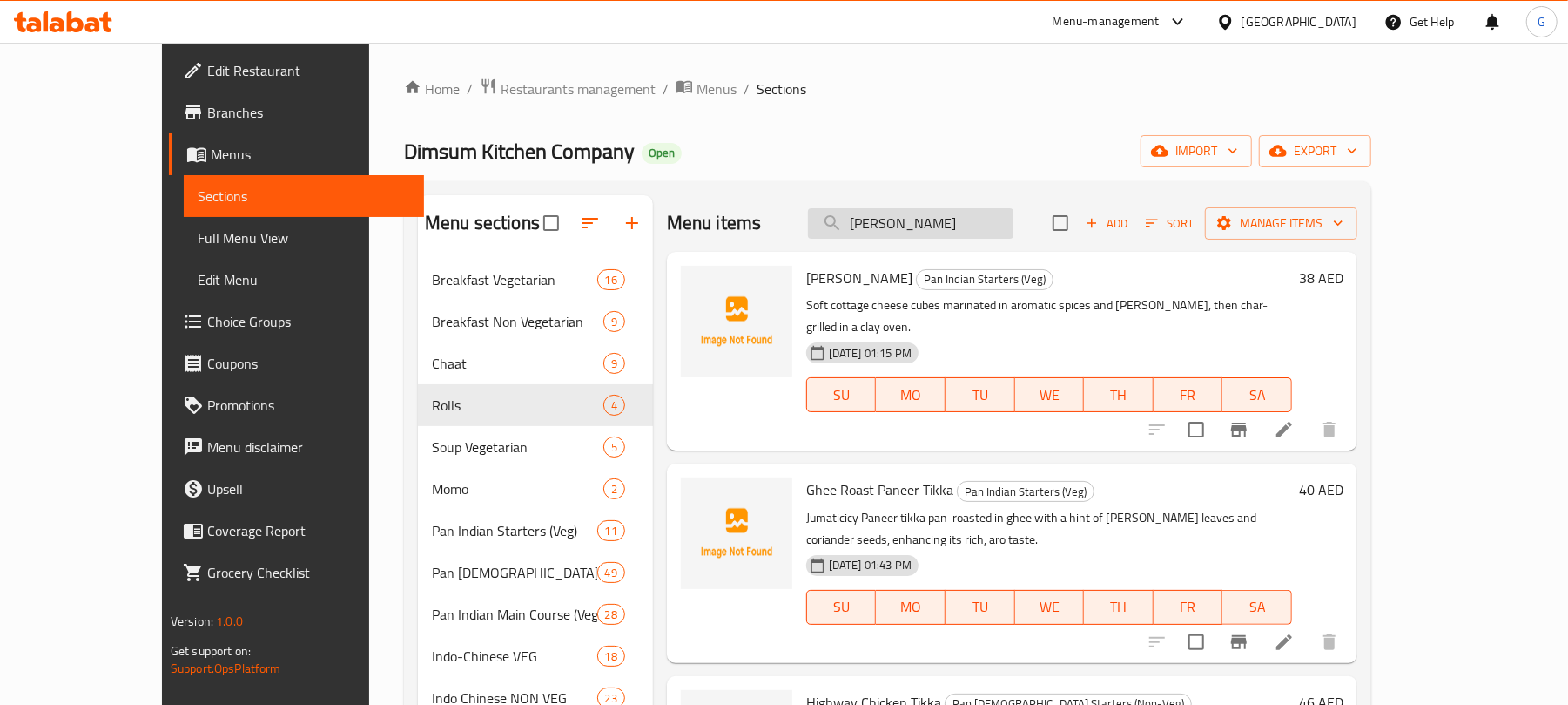
click at [1013, 221] on input "[PERSON_NAME]" at bounding box center [910, 223] width 205 height 30
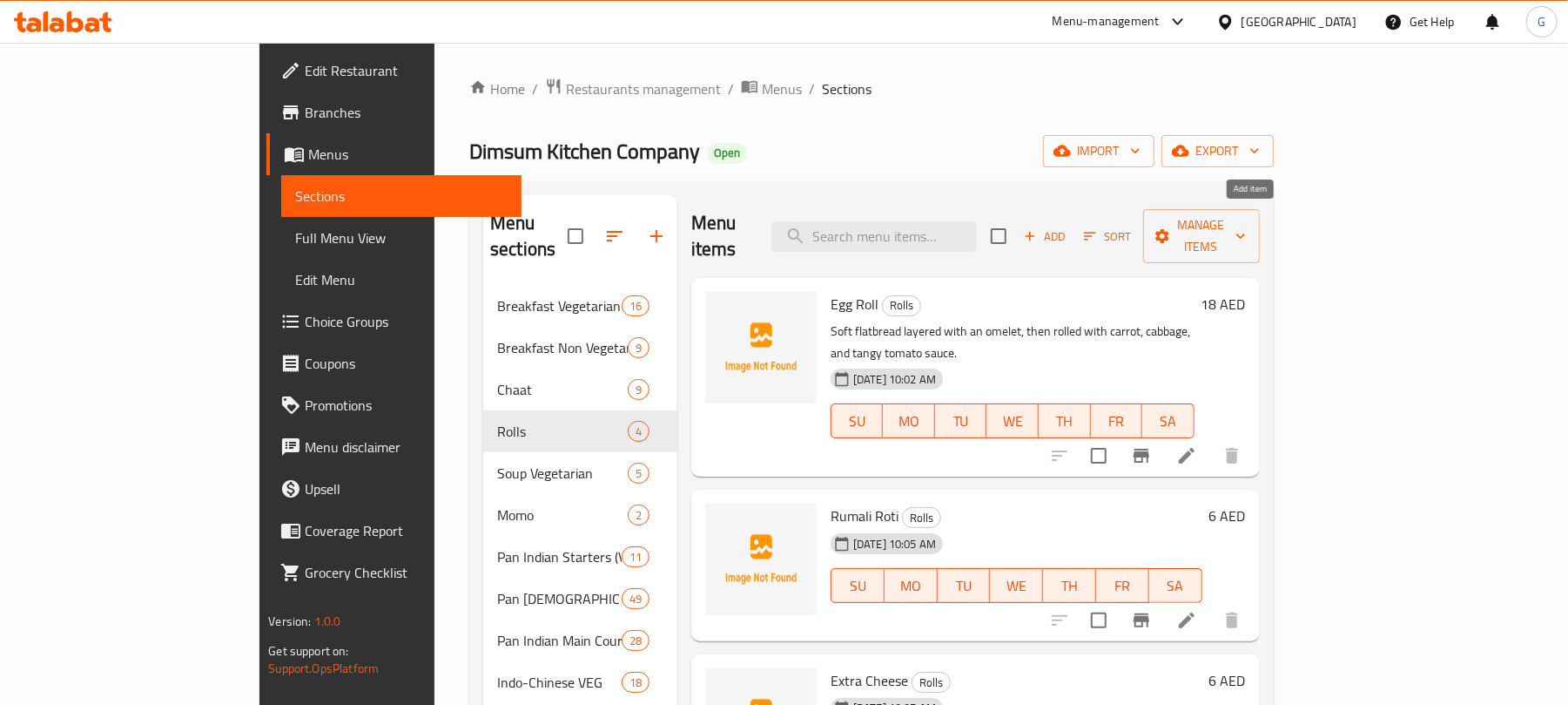
click at [1068, 227] on span "Add" at bounding box center [1045, 236] width 47 height 20
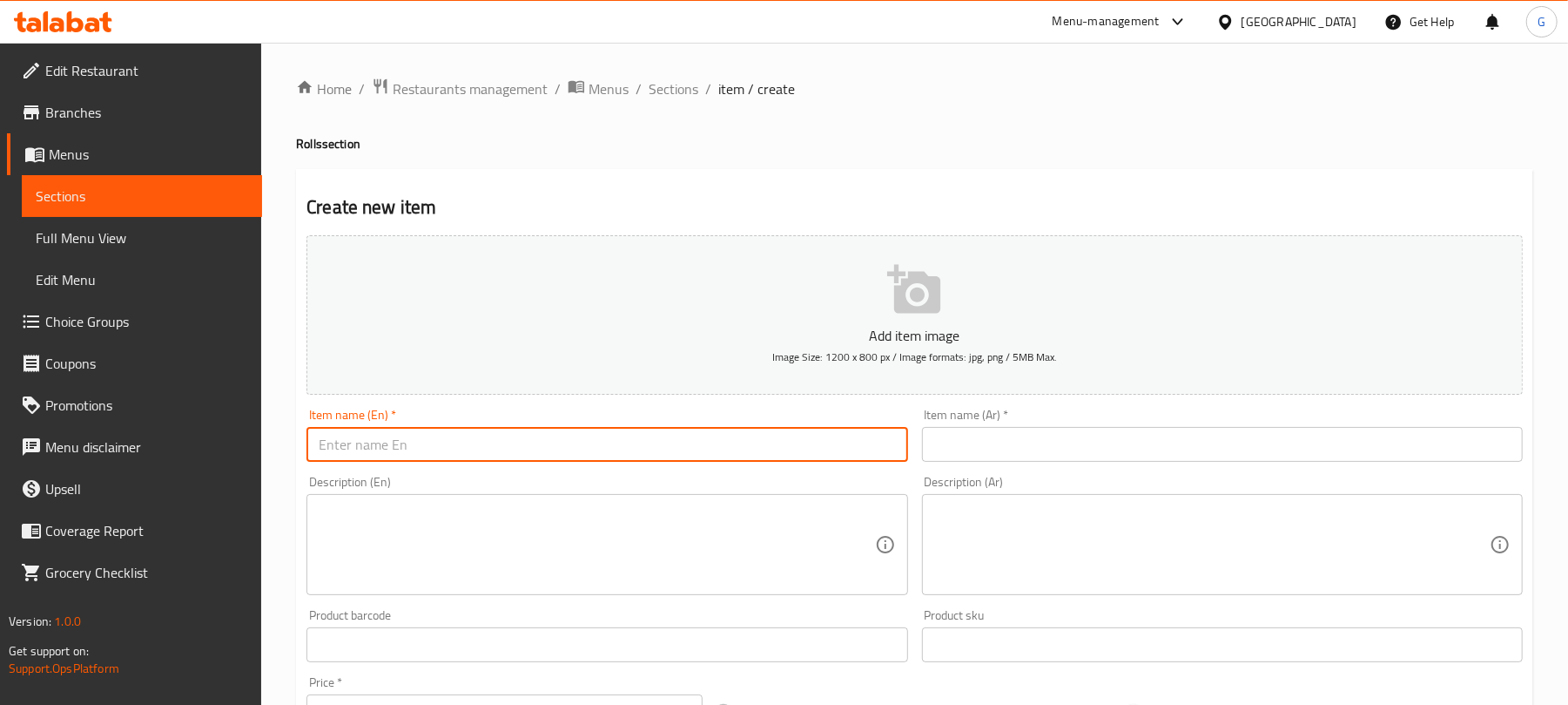
click at [387, 429] on input "text" at bounding box center [606, 444] width 601 height 35
paste input "[PERSON_NAME]"
type input "[PERSON_NAME]"
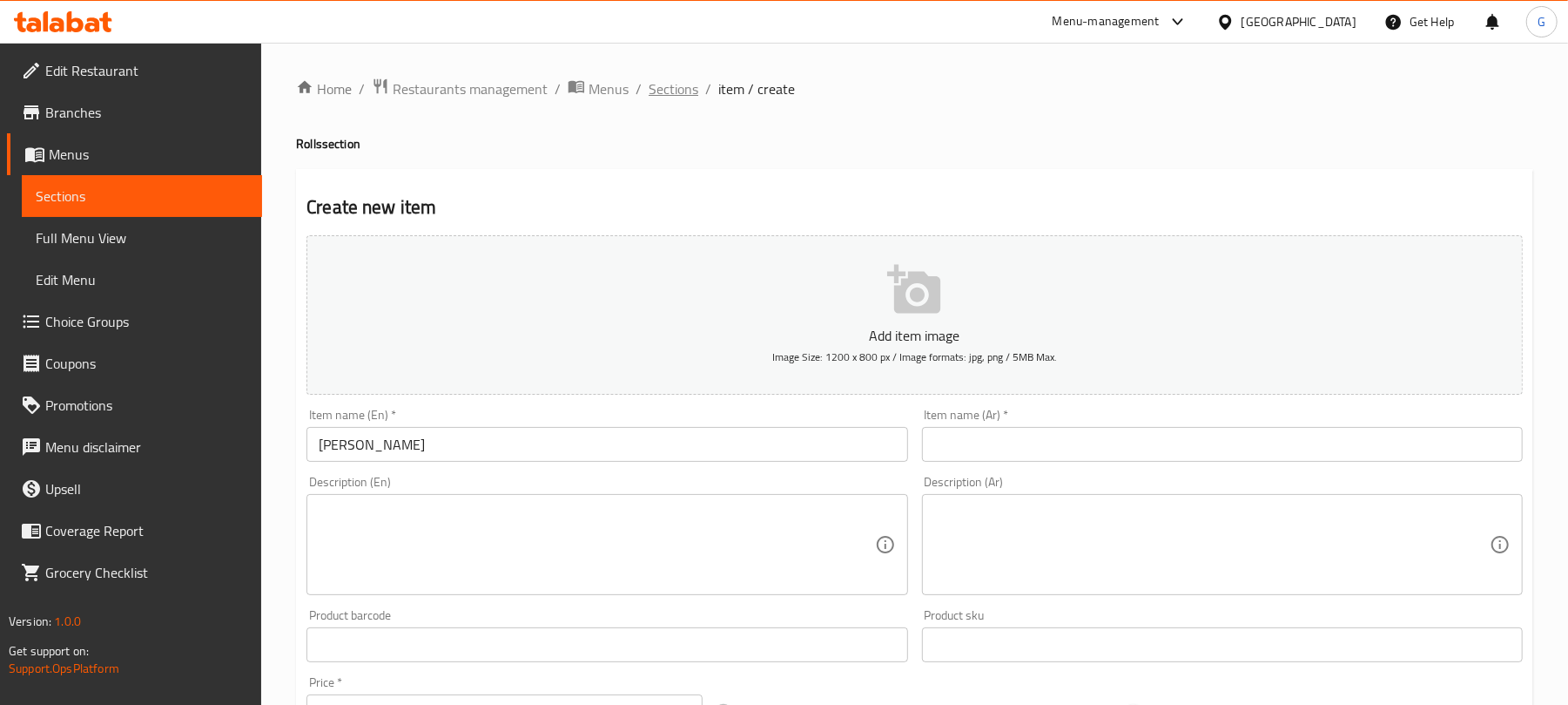
click at [687, 87] on span "Sections" at bounding box center [673, 89] width 49 height 21
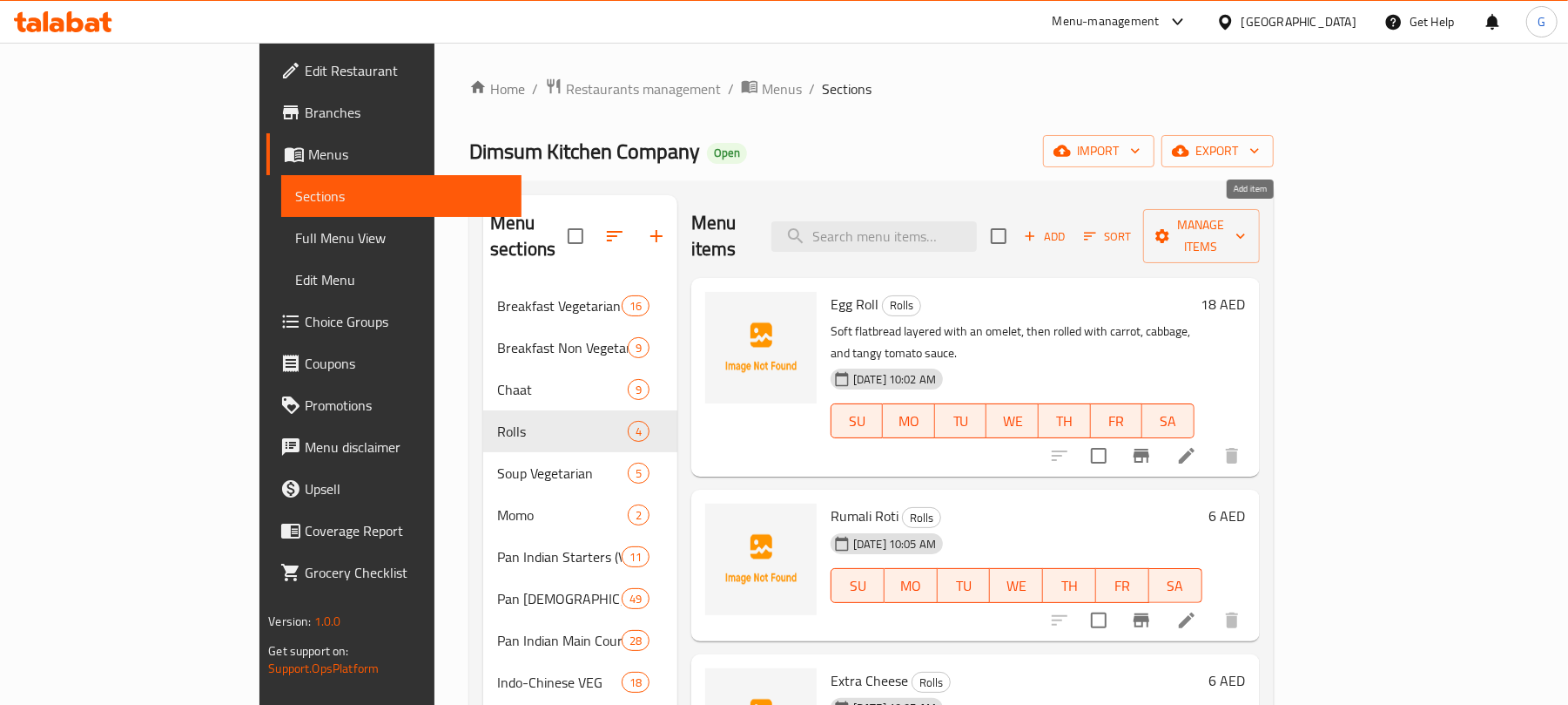
click at [1068, 226] on span "Add" at bounding box center [1045, 236] width 47 height 20
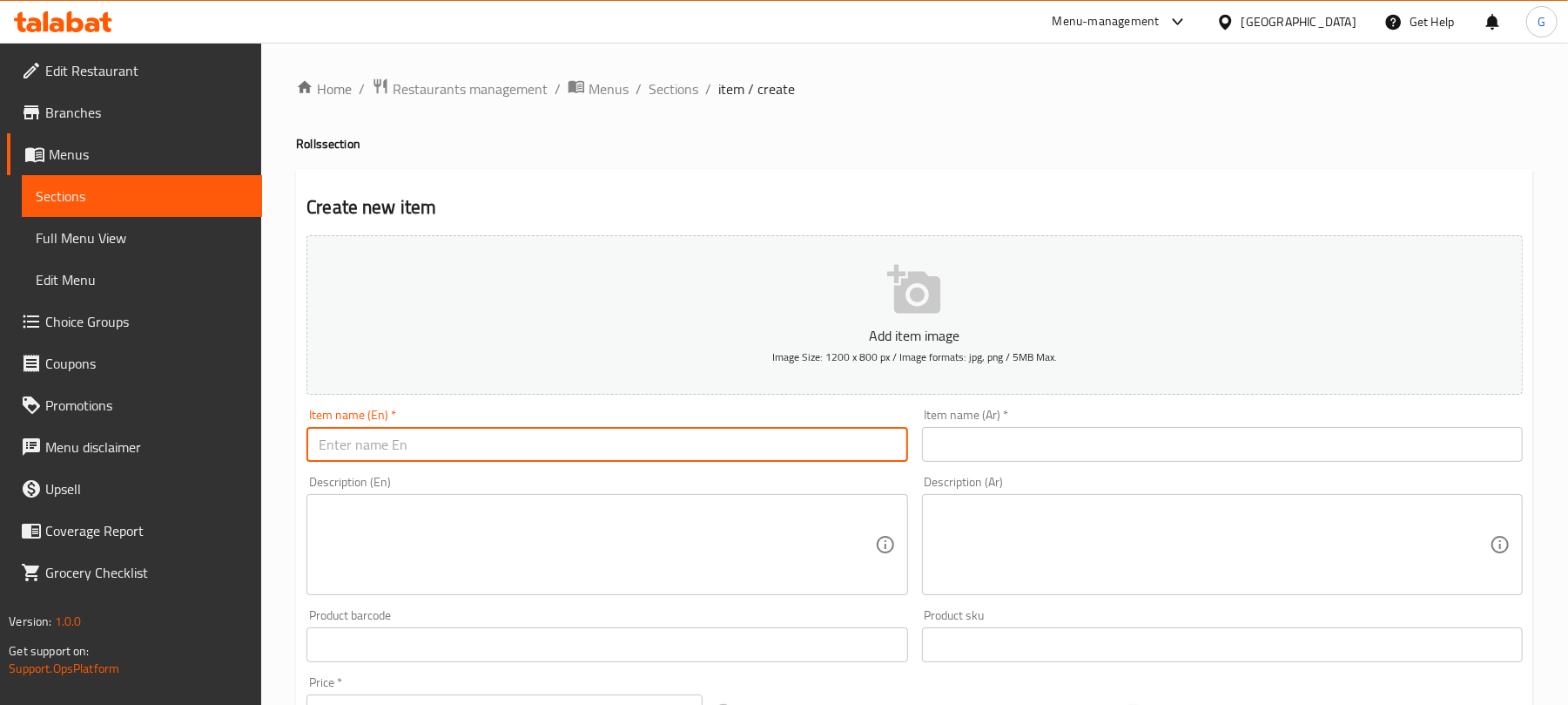
click at [497, 449] on input "text" at bounding box center [606, 444] width 601 height 35
paste input "[PERSON_NAME]"
type input "[PERSON_NAME]"
click at [1062, 458] on input "text" at bounding box center [1222, 444] width 601 height 35
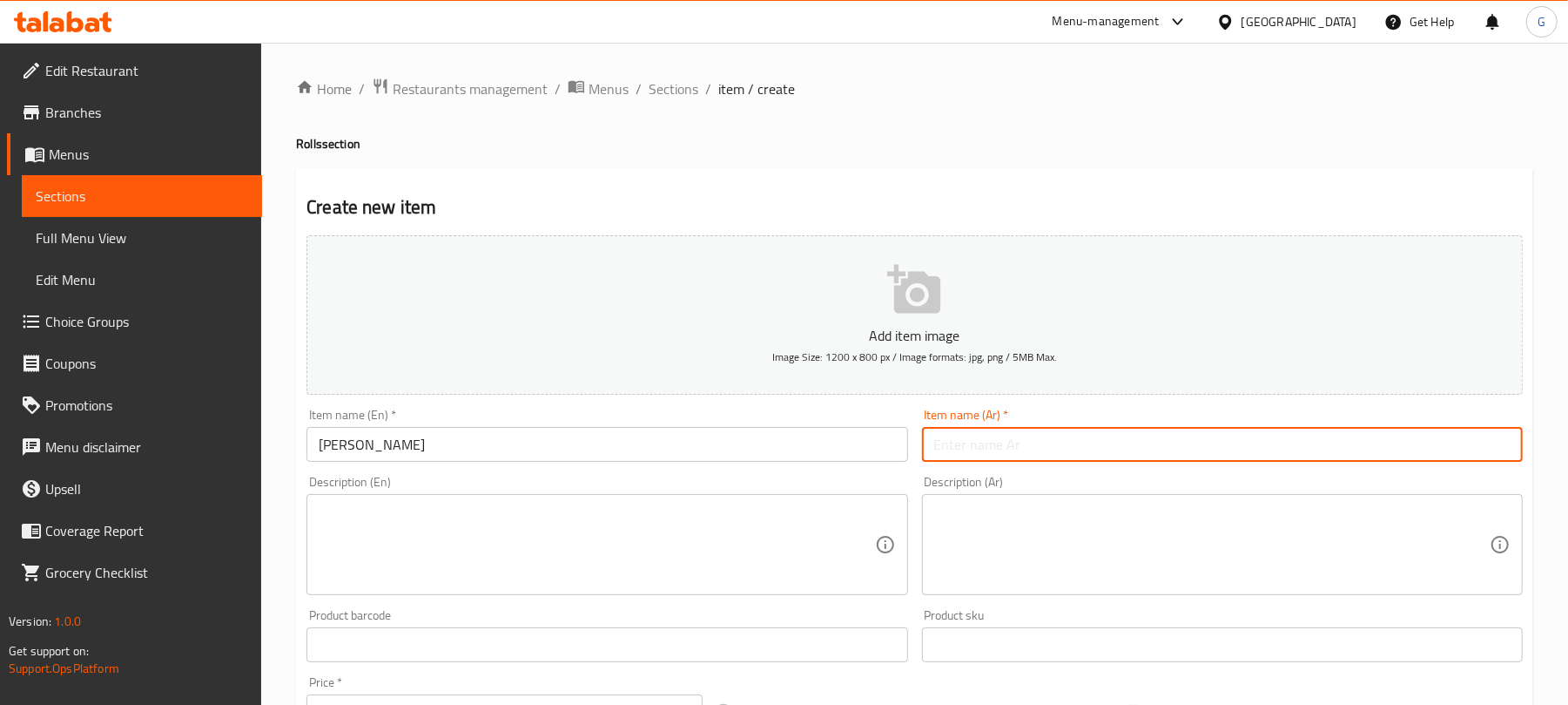
paste input "[PERSON_NAME]"
type input "[PERSON_NAME]"
click at [721, 526] on textarea at bounding box center [596, 544] width 555 height 82
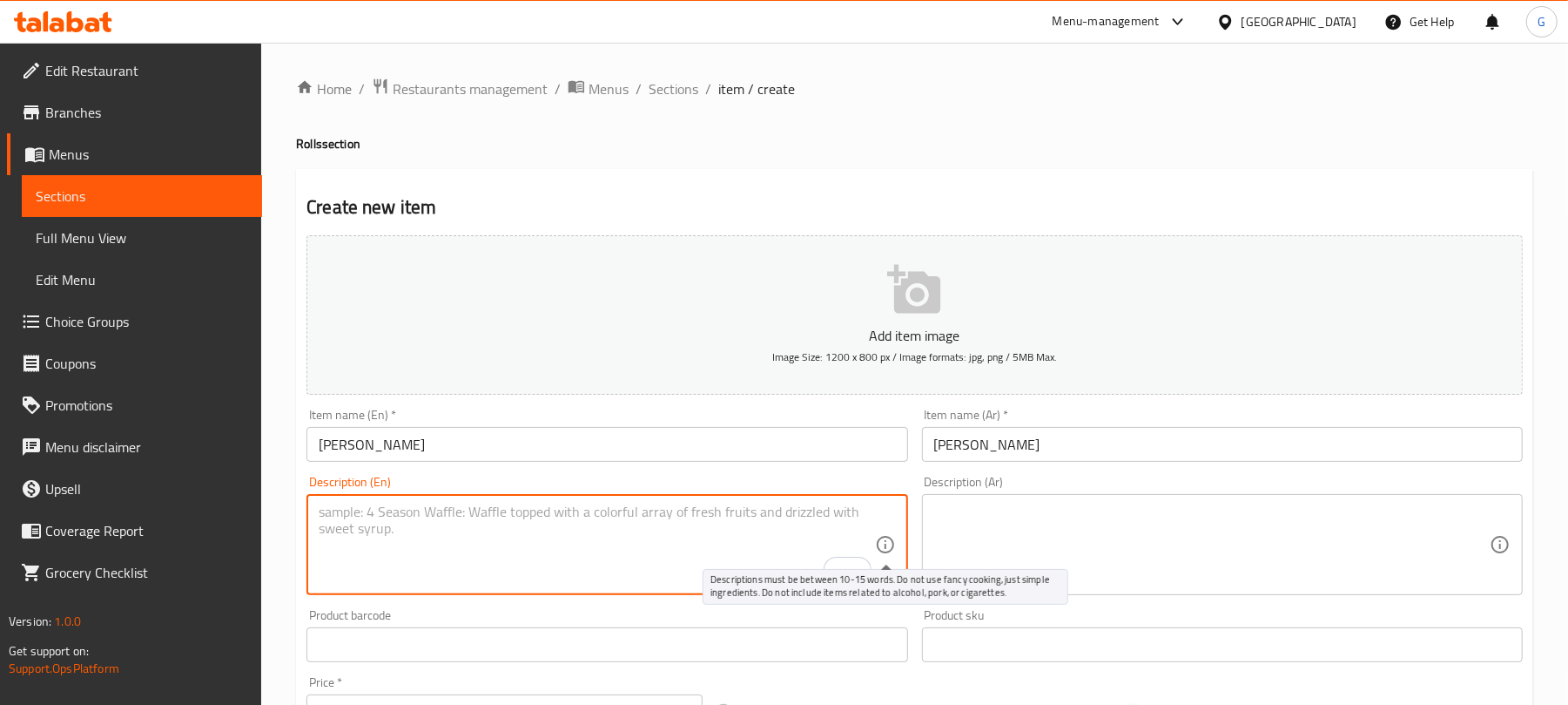
click at [715, 563] on textarea "To enrich screen reader interactions, please activate Accessibility in Grammarl…" at bounding box center [596, 544] width 555 height 82
click at [506, 540] on textarea "To enrich screen reader interactions, please activate Accessibility in Grammarl…" at bounding box center [596, 544] width 555 height 82
paste textarea "Thin Indian bread wrapped with onion, your choice of sauce, and spicy grilled c…"
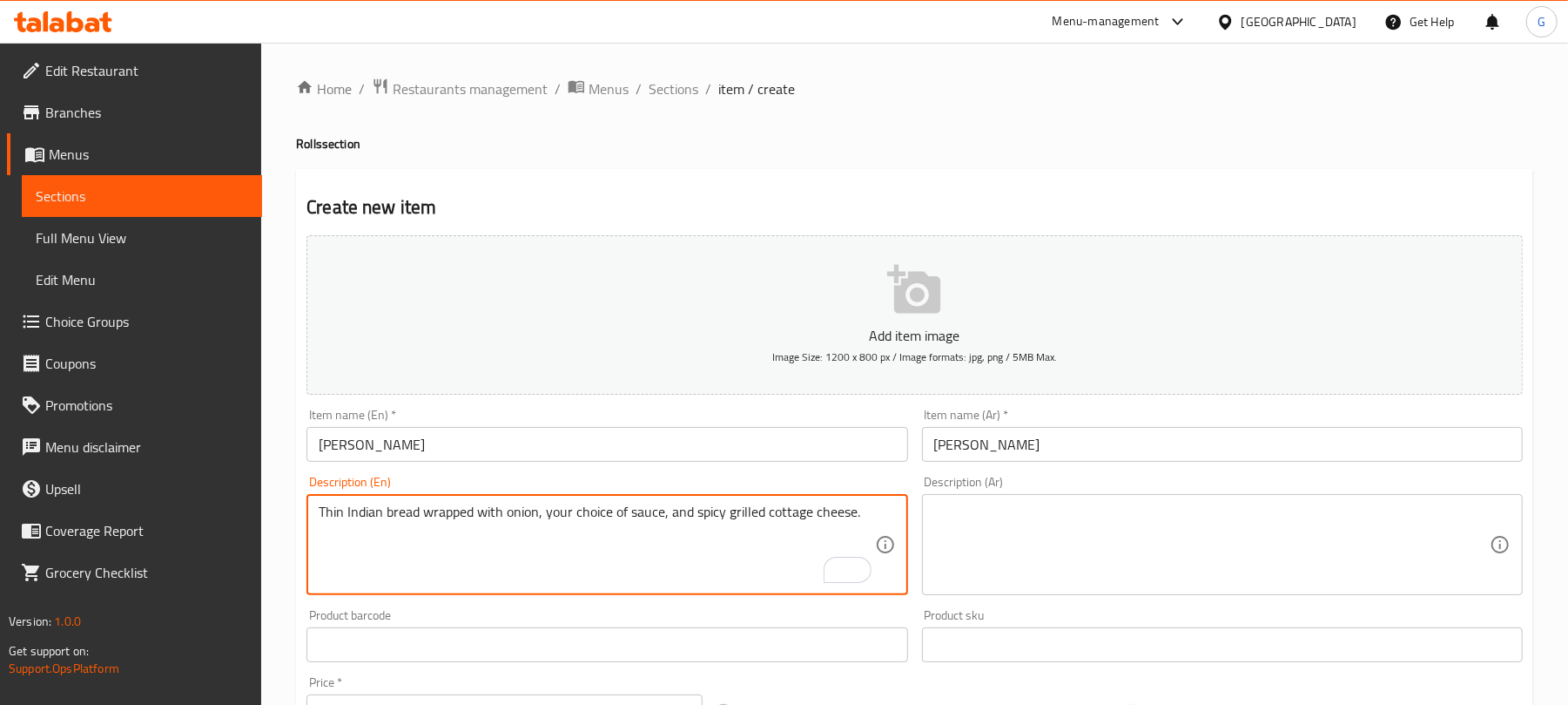
type textarea "Thin Indian bread wrapped with onion, your choice of sauce, and spicy grilled c…"
click at [1043, 549] on textarea at bounding box center [1211, 544] width 555 height 82
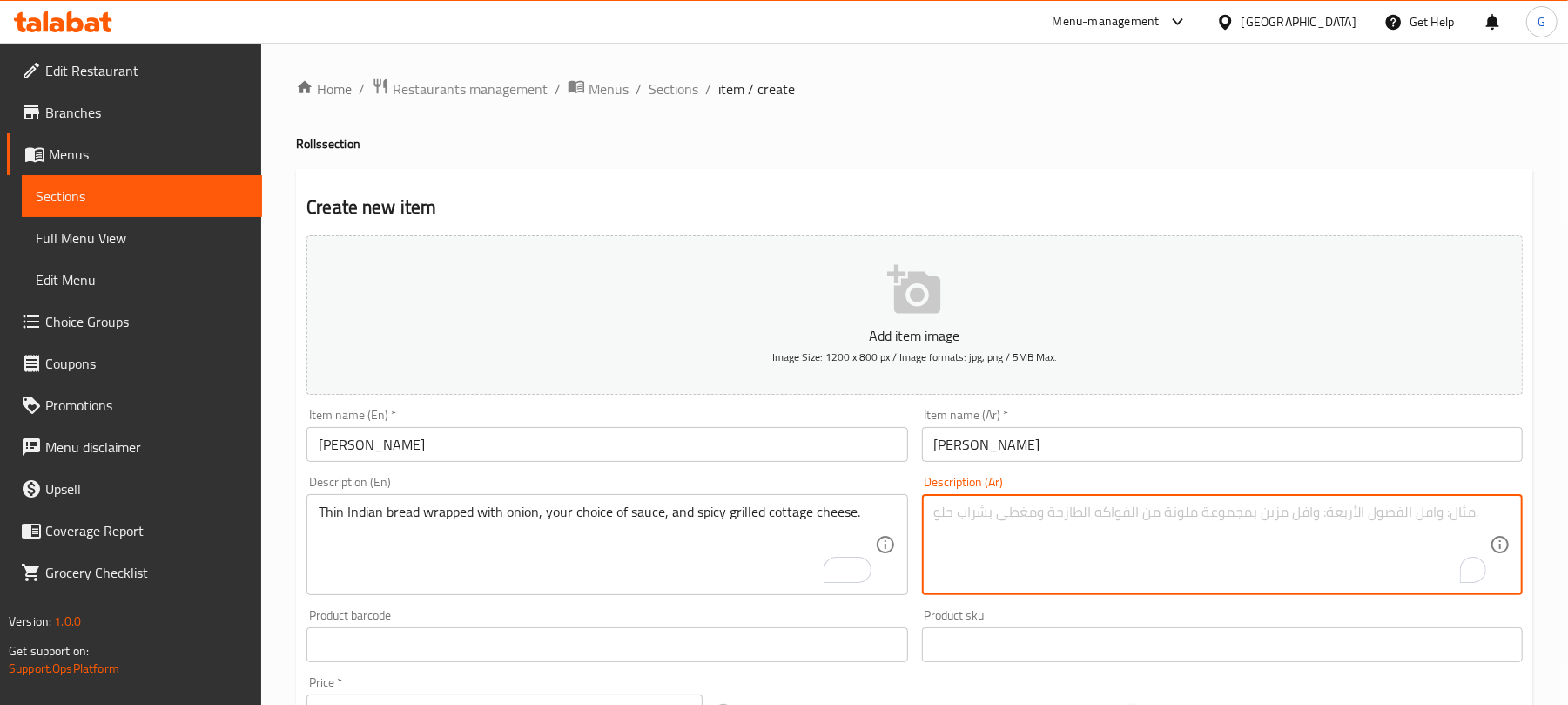
paste textarea "خبز هندي رقيق ملفوف بالبصل والصلصة حسب اختيارك والجبن القريش المشوي الحار."
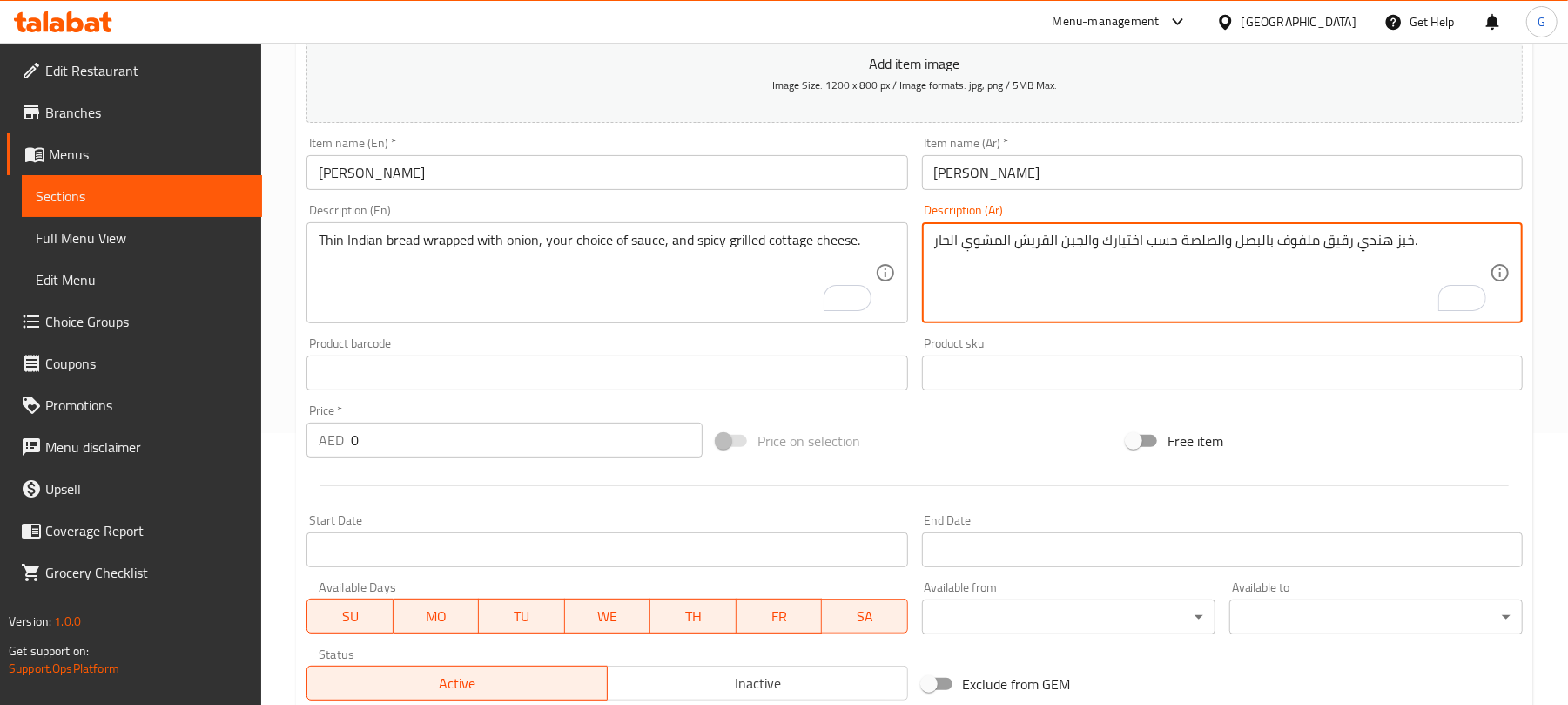
scroll to position [348, 0]
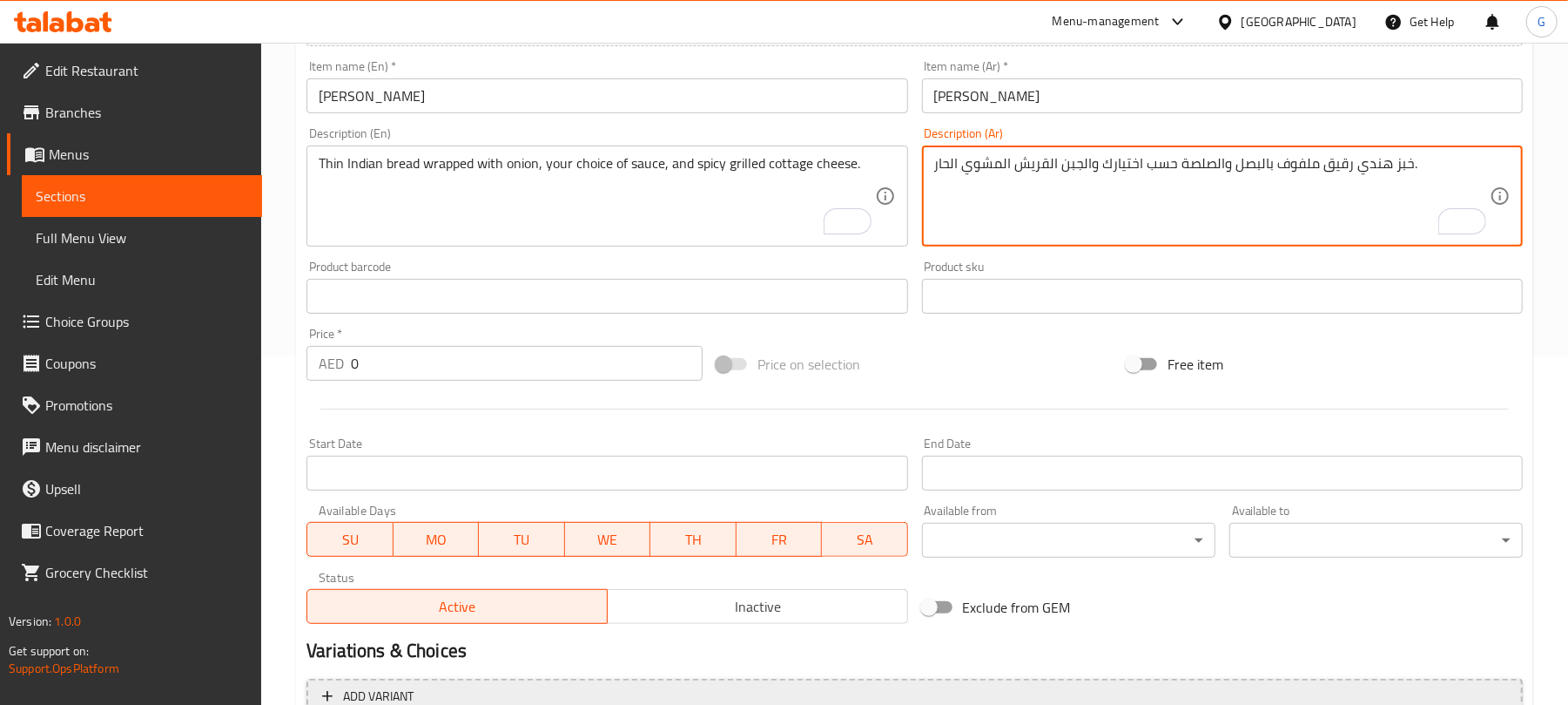
type textarea "خبز هندي رقيق ملفوف بالبصل والصلصة حسب اختيارك والجبن القريش المشوي الحار."
click at [457, 366] on input "0" at bounding box center [527, 362] width 352 height 35
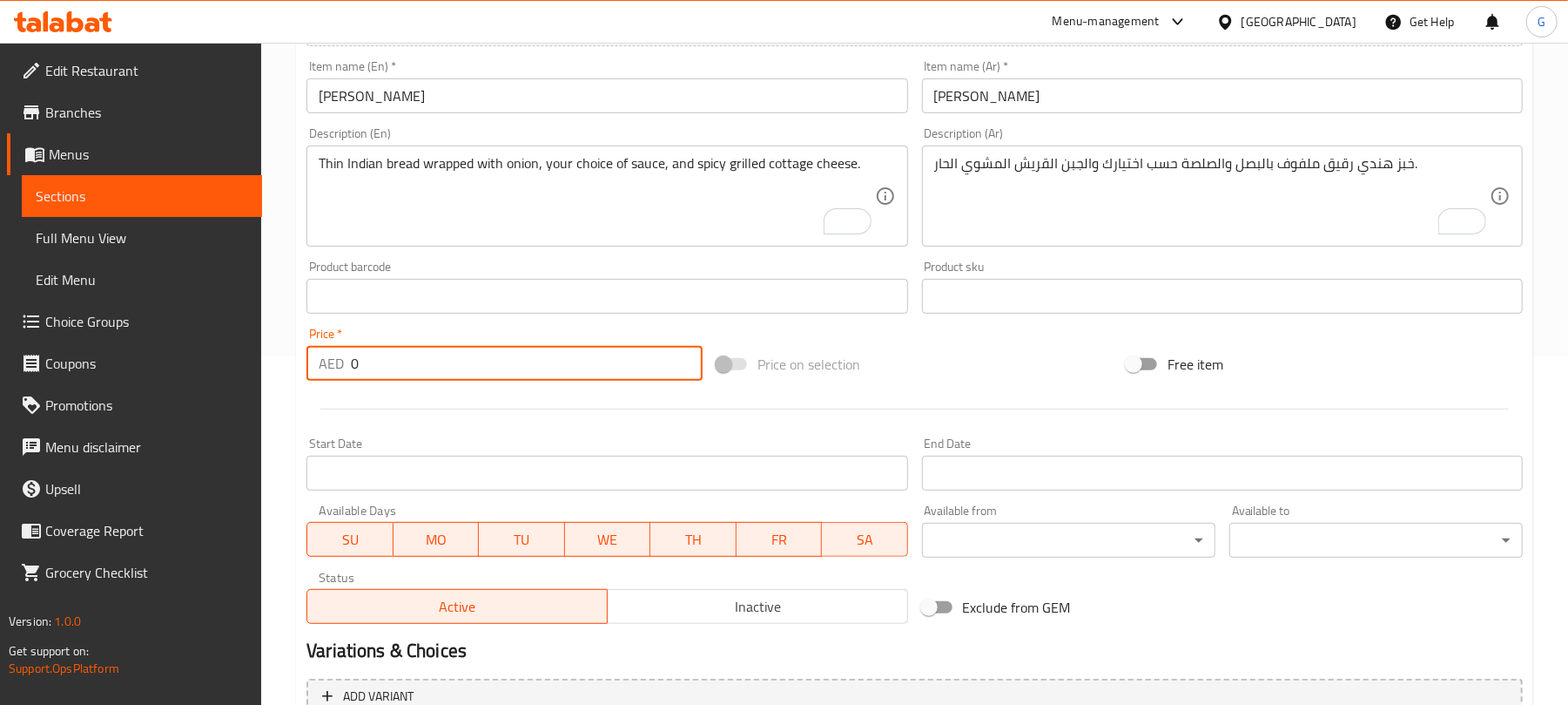
click at [457, 366] on input "0" at bounding box center [527, 362] width 352 height 35
paste input "2"
type input "20"
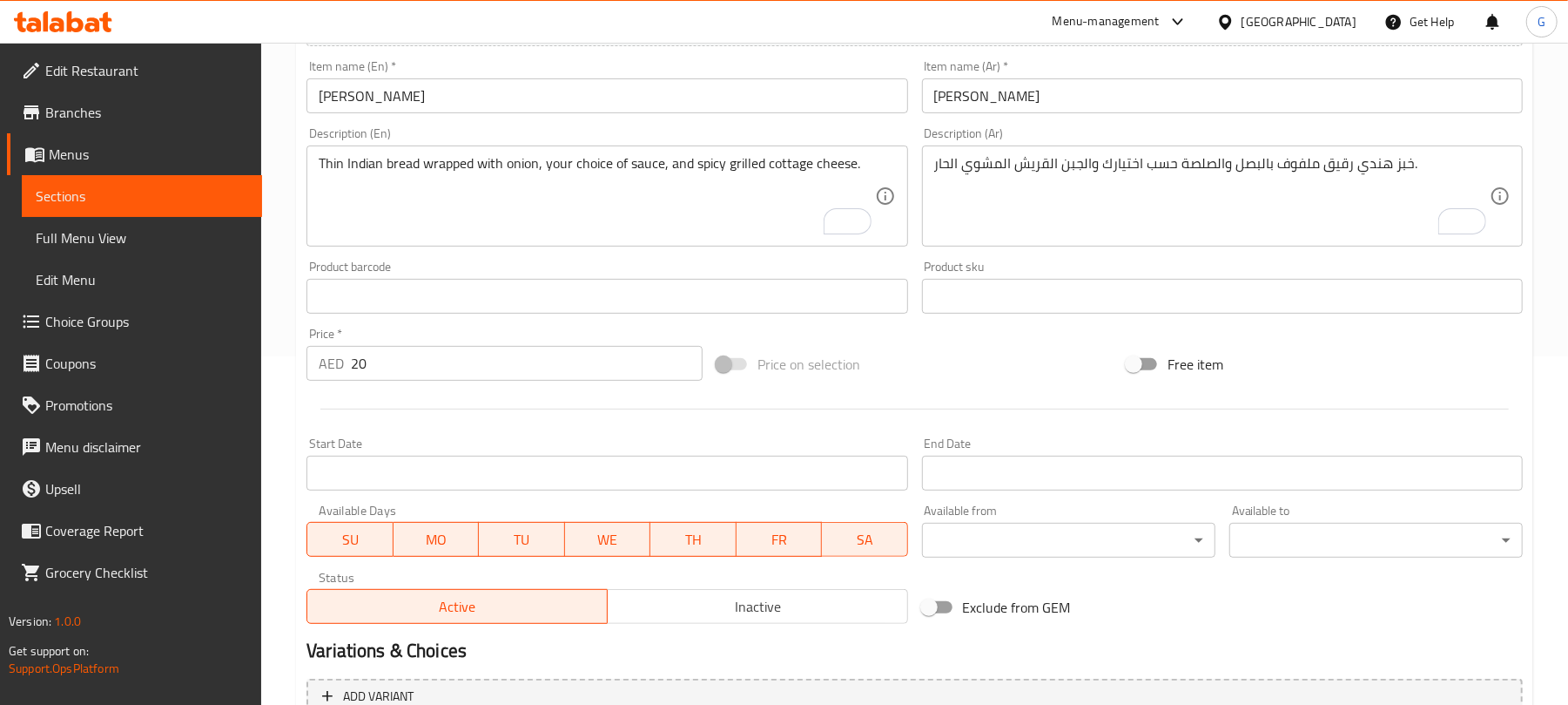
click at [639, 436] on div "Start Date Start Date" at bounding box center [607, 464] width 615 height 67
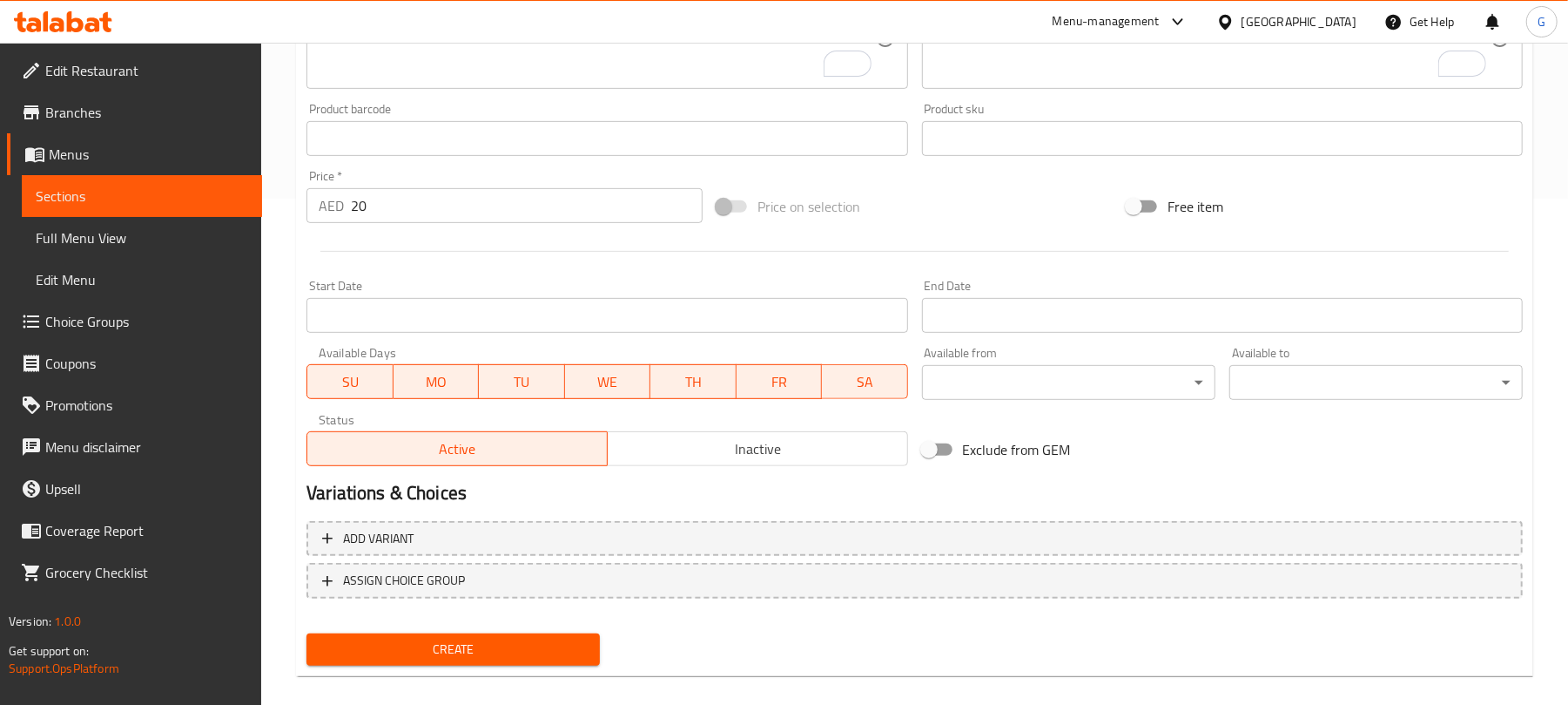
scroll to position [524, 0]
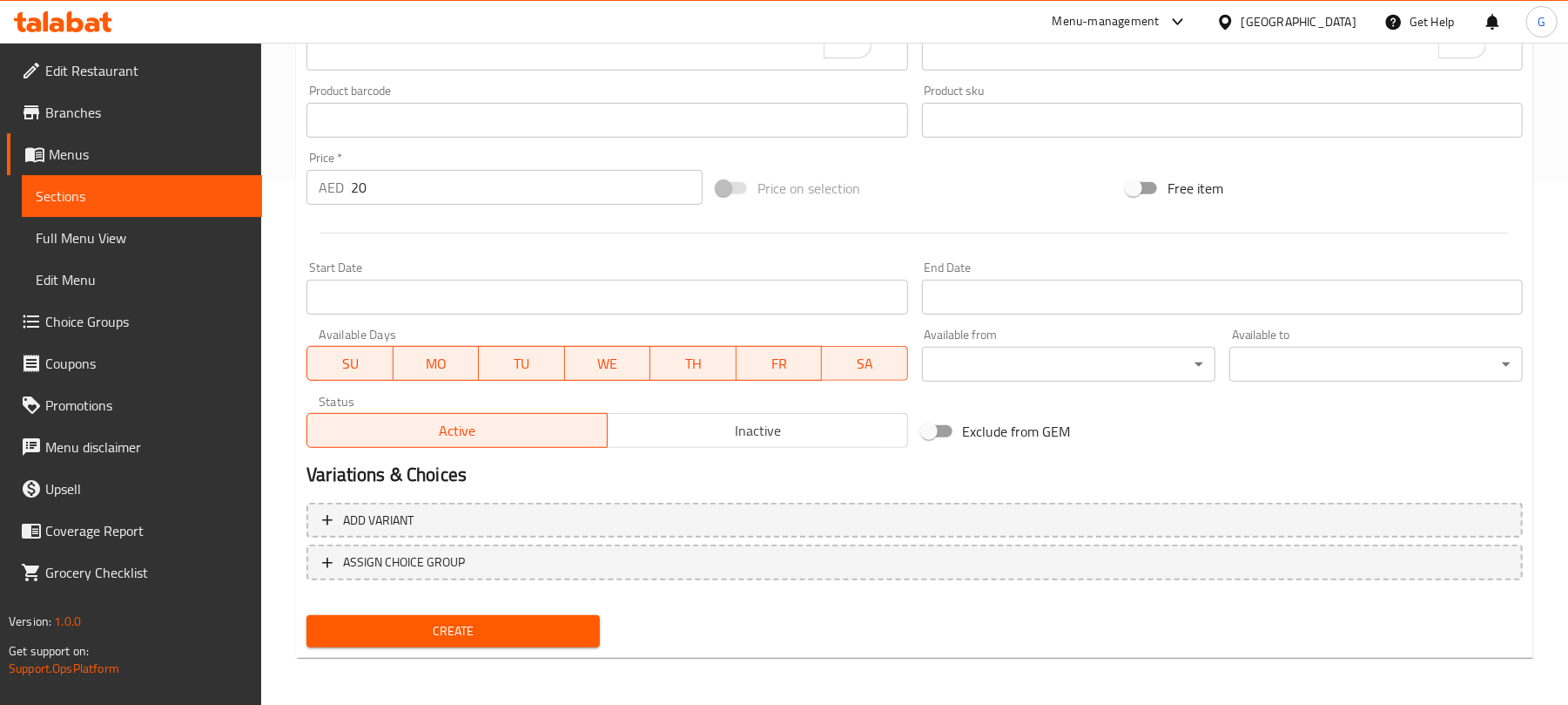
click at [799, 423] on span "Inactive" at bounding box center [758, 431] width 287 height 26
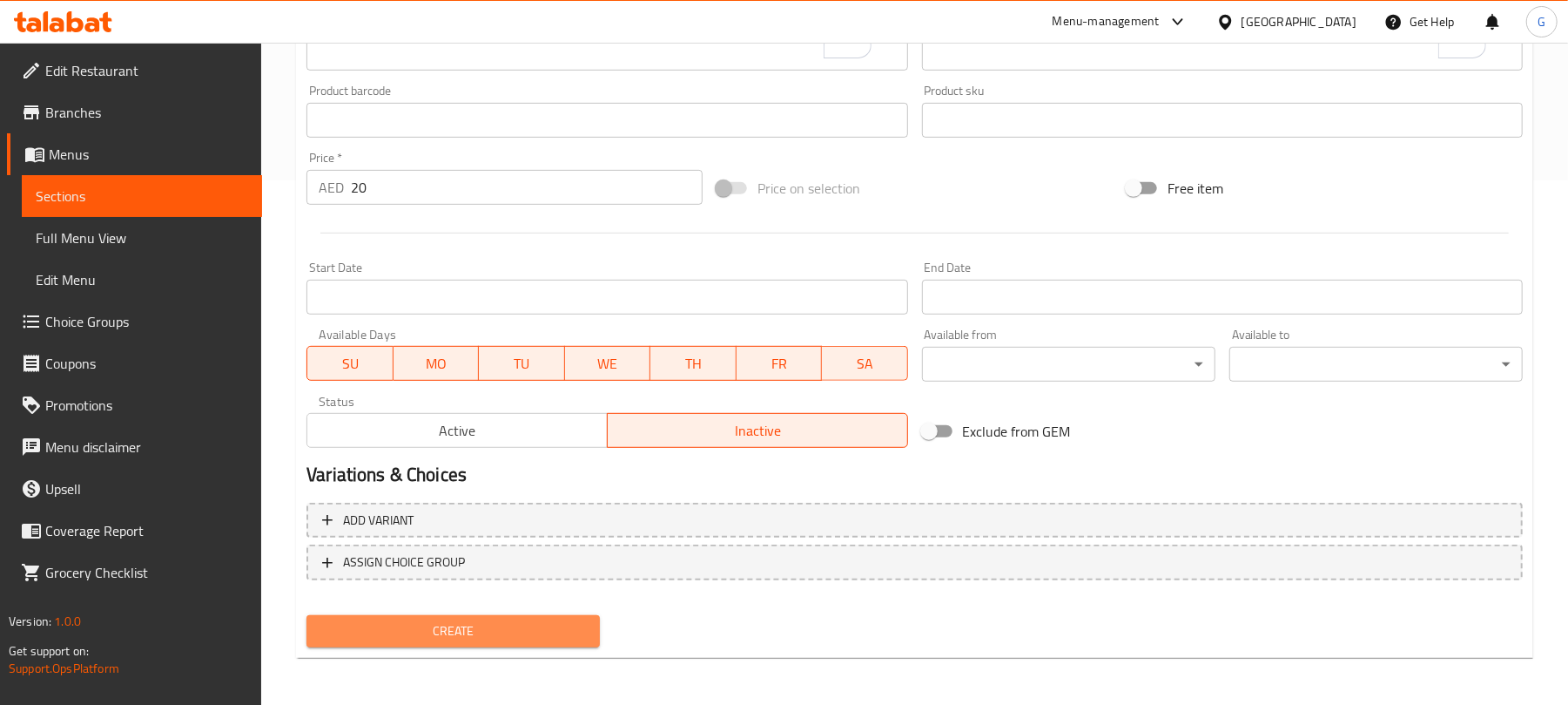
click at [572, 624] on span "Create" at bounding box center [453, 630] width 266 height 22
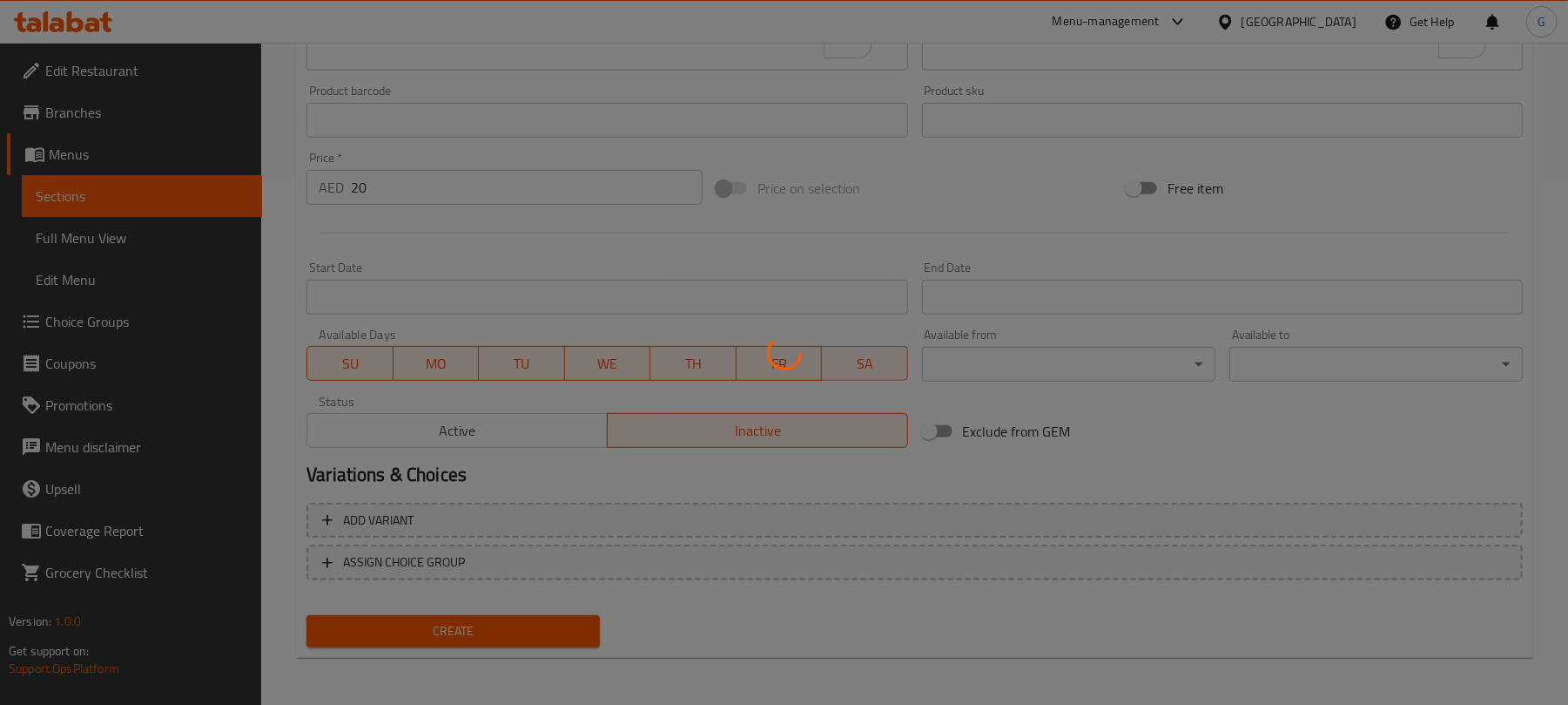
type input "0"
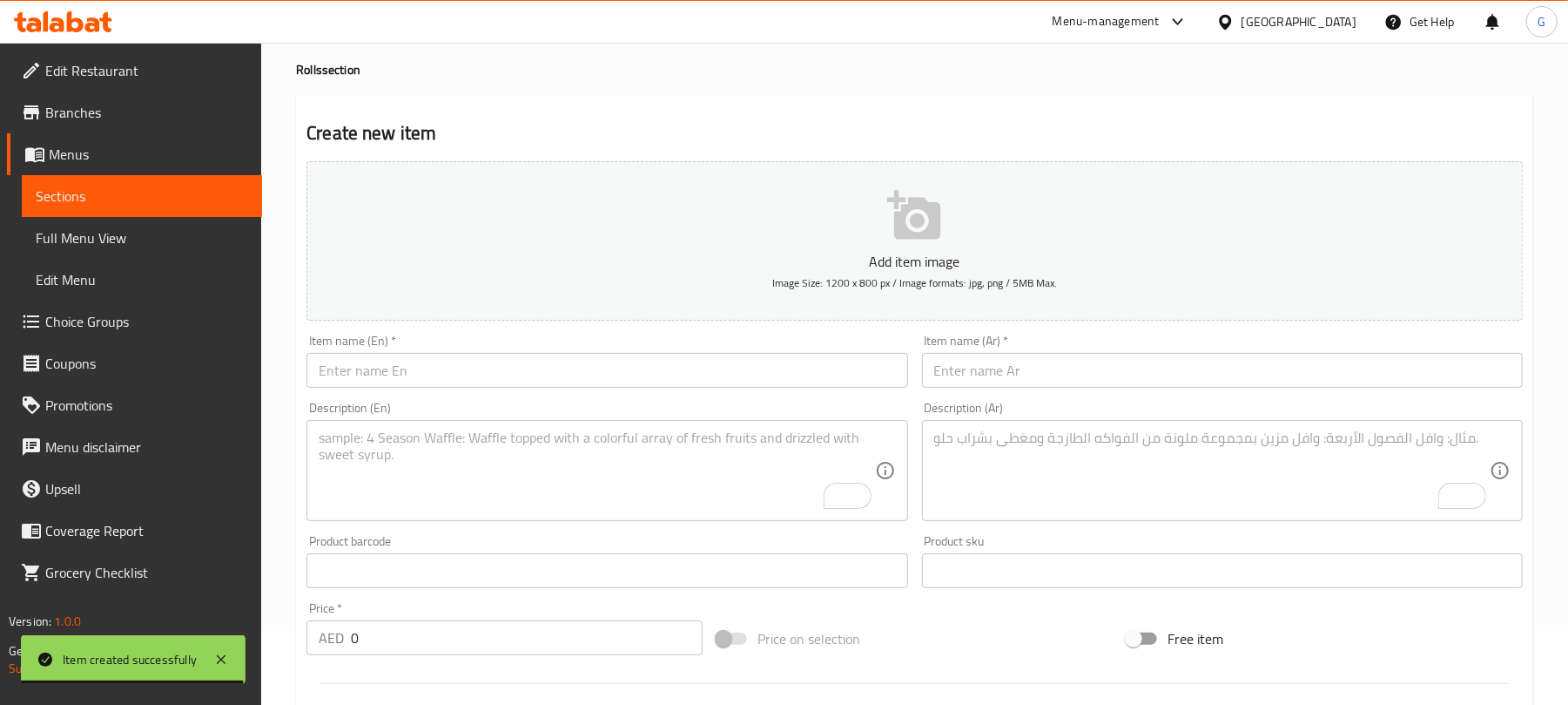
scroll to position [0, 0]
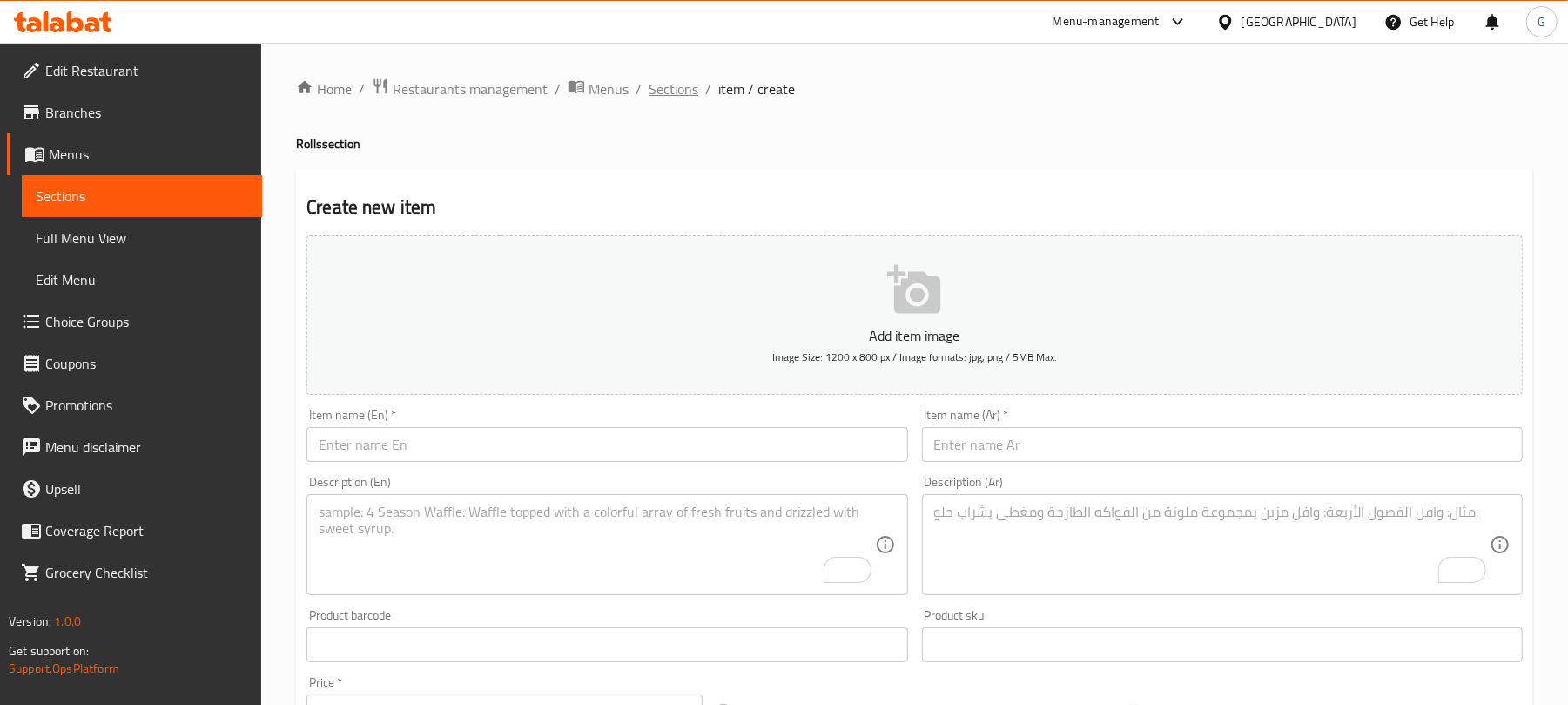
click at [684, 96] on span "Sections" at bounding box center [673, 89] width 49 height 21
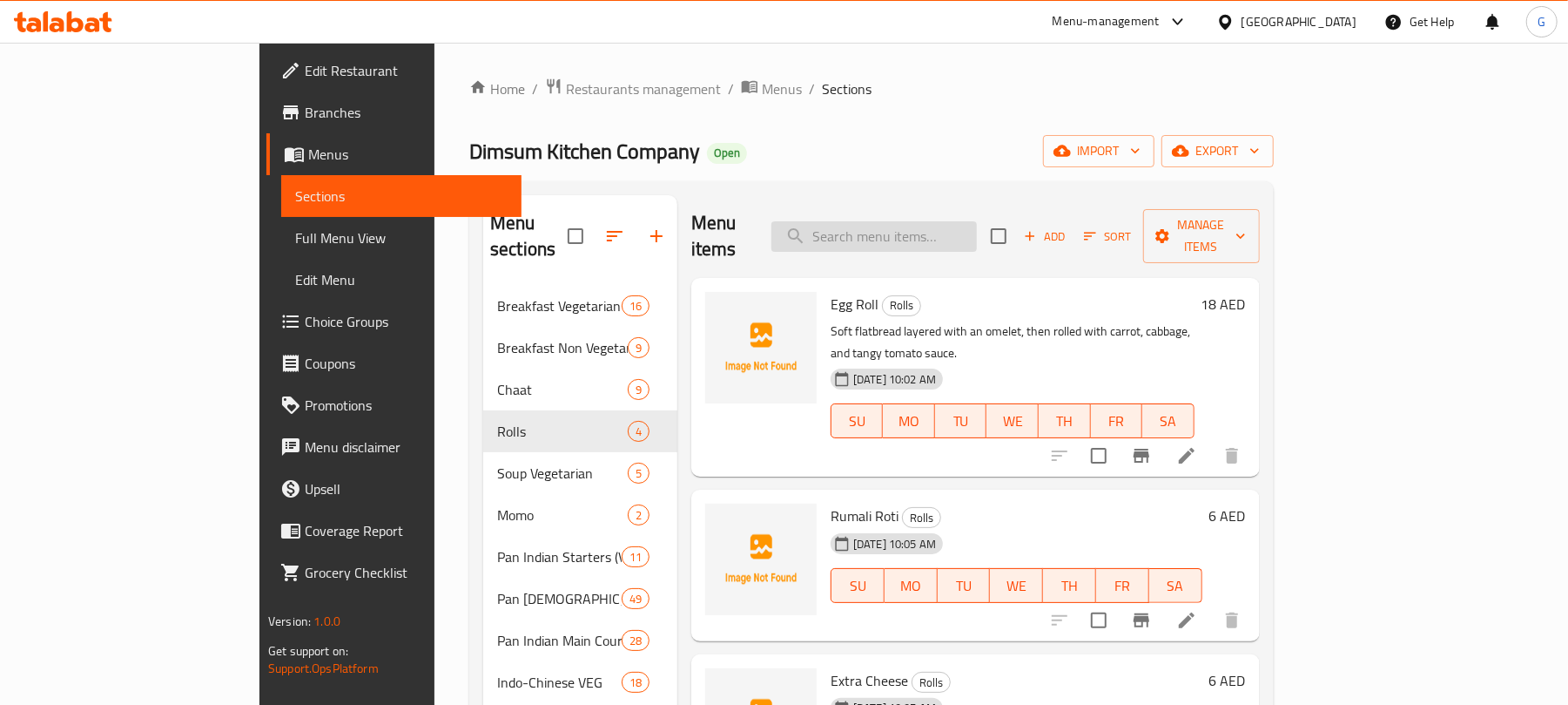
click at [947, 227] on input "search" at bounding box center [873, 237] width 205 height 30
paste input "Veg Kabab Roll"
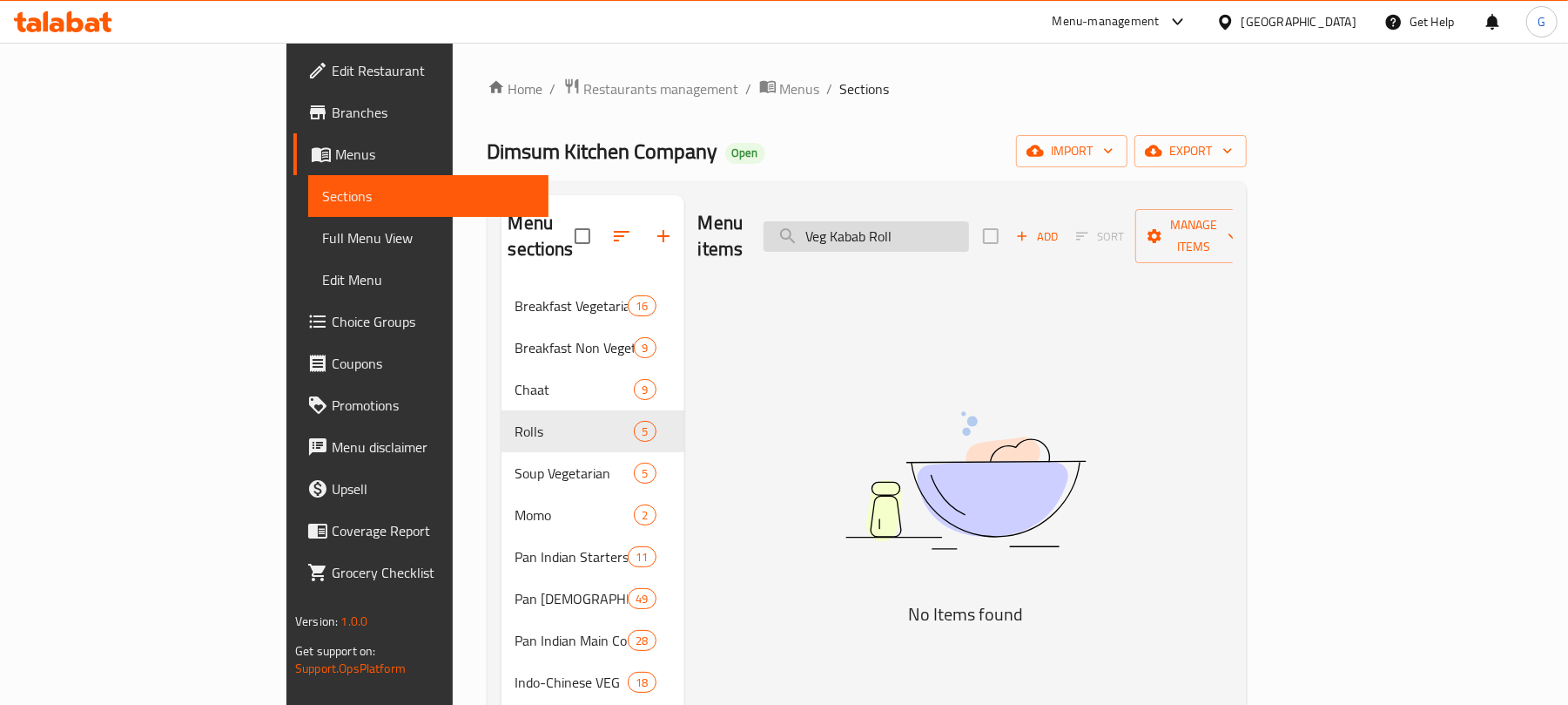
click at [968, 227] on input "Veg Kabab Roll" at bounding box center [865, 237] width 205 height 30
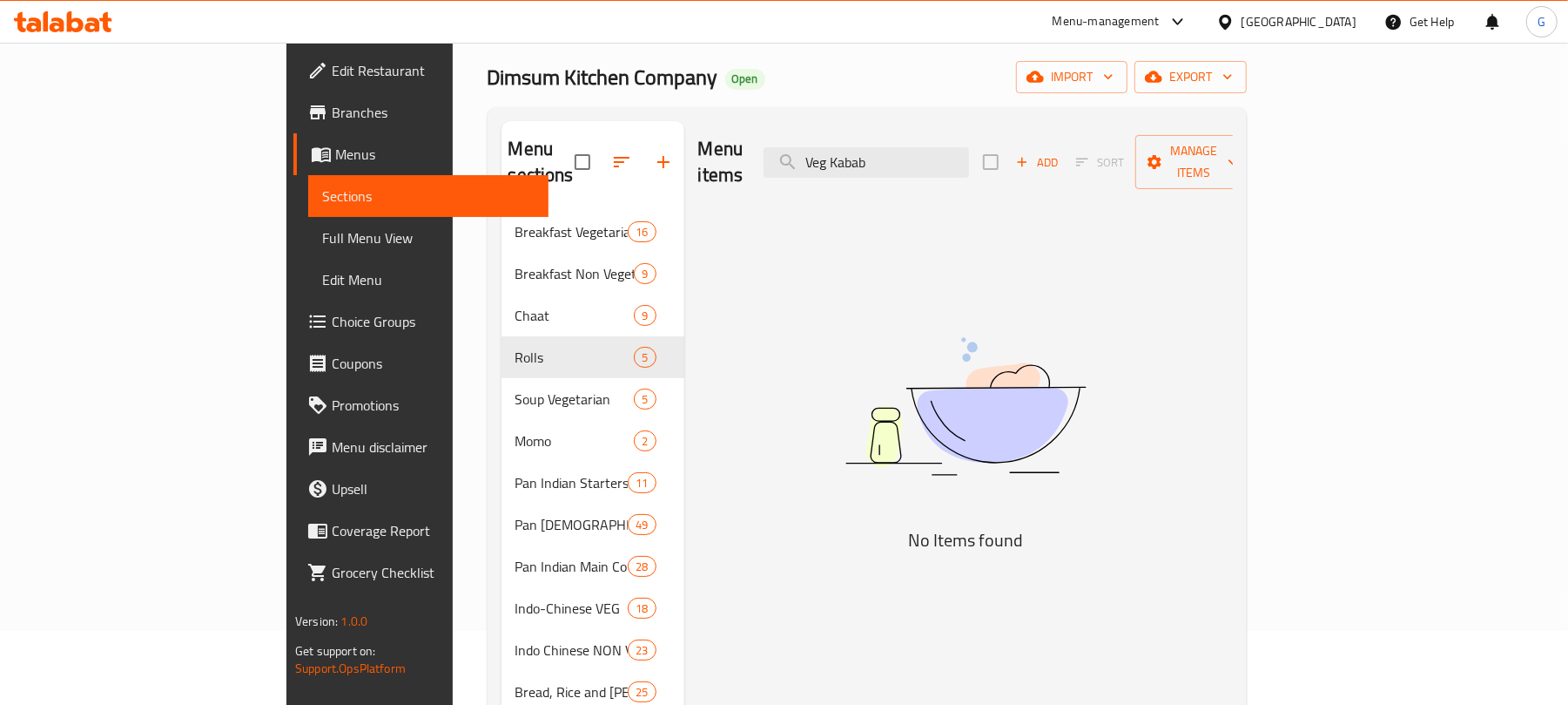
scroll to position [115, 0]
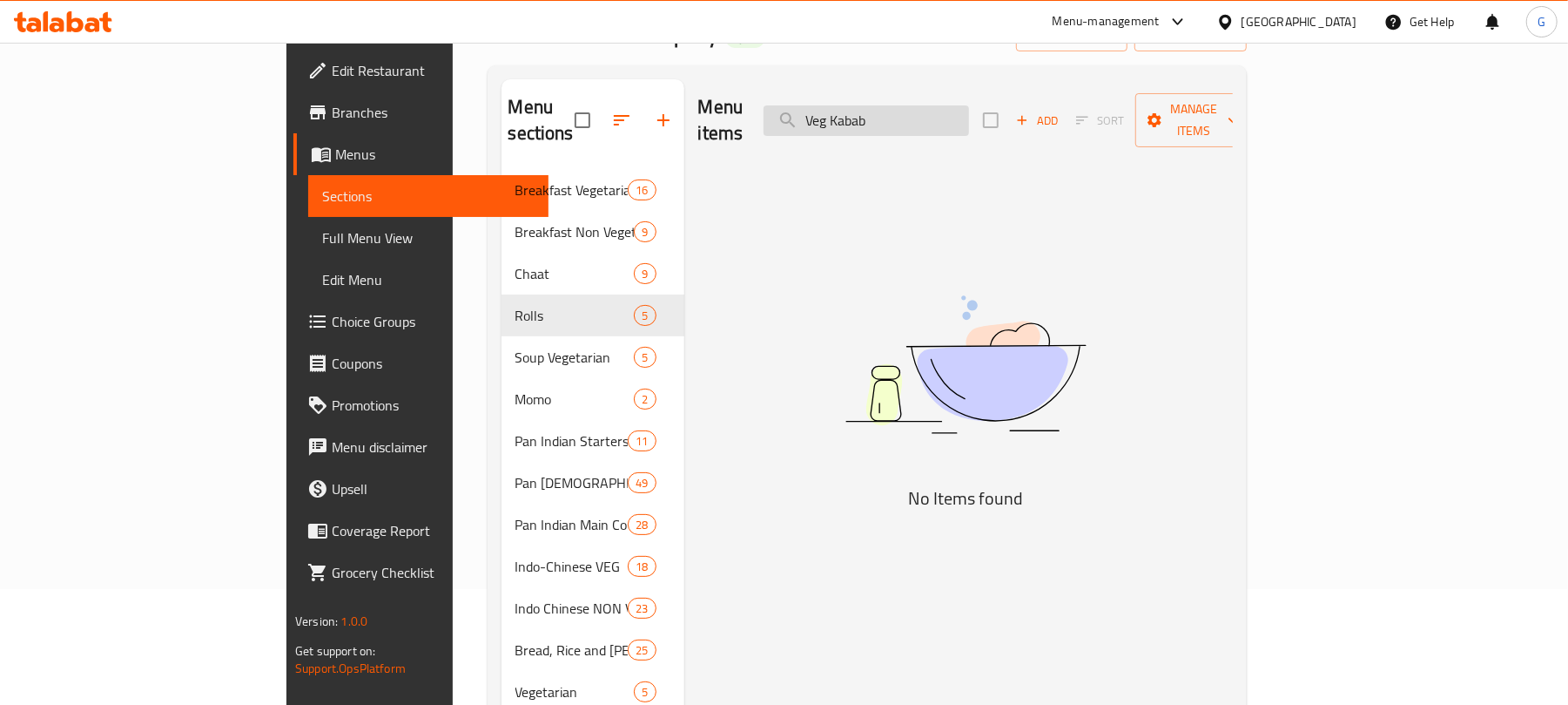
click at [961, 112] on input "Veg Kabab" at bounding box center [865, 120] width 205 height 30
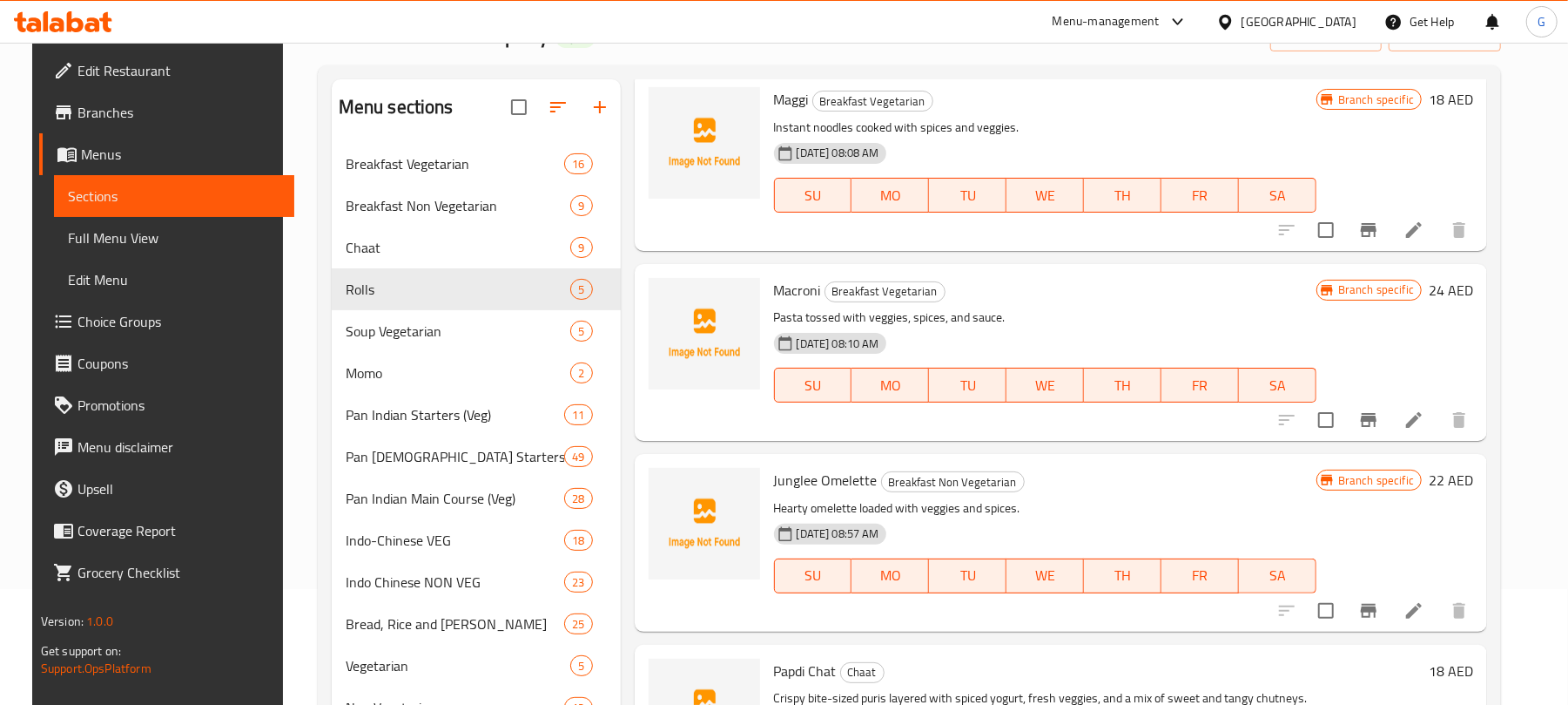
scroll to position [465, 0]
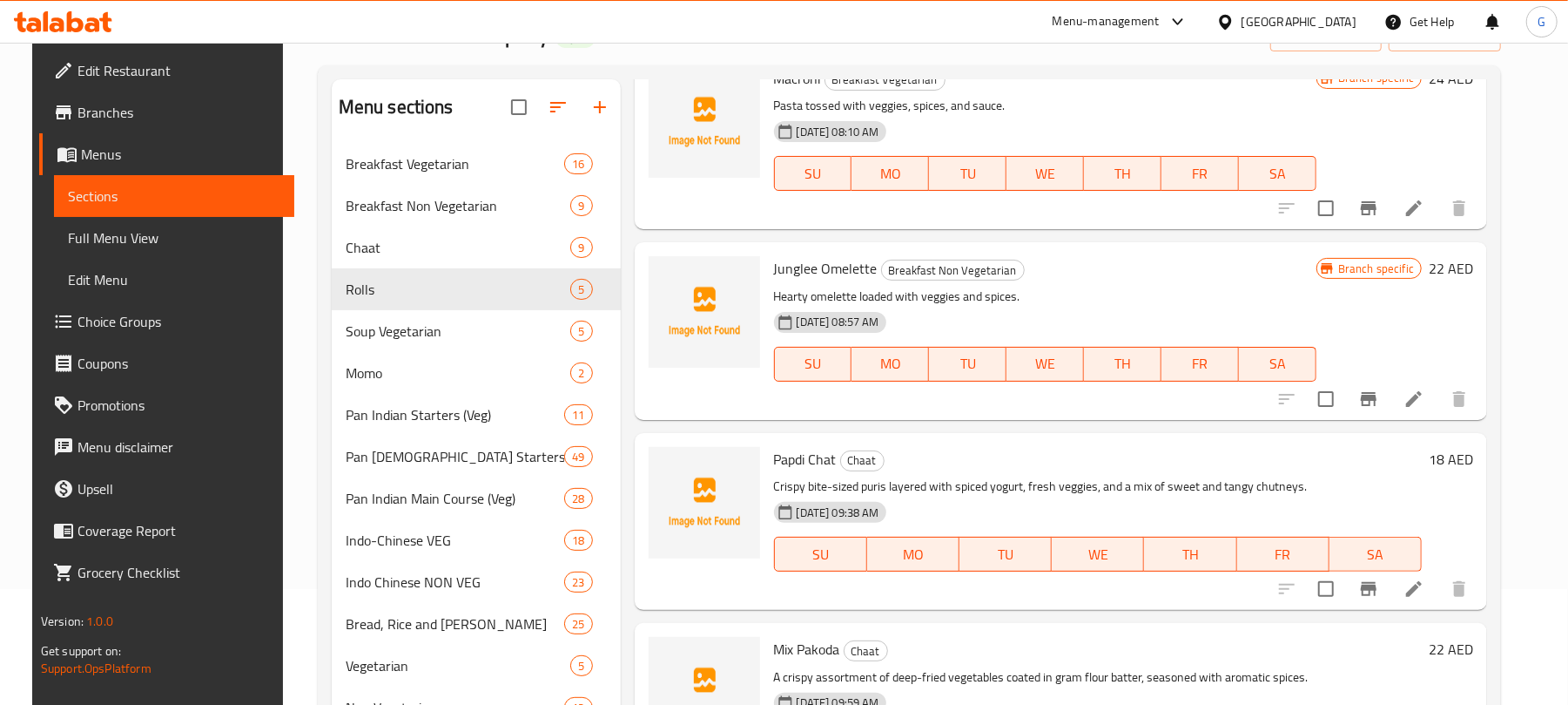
type input "Veg"
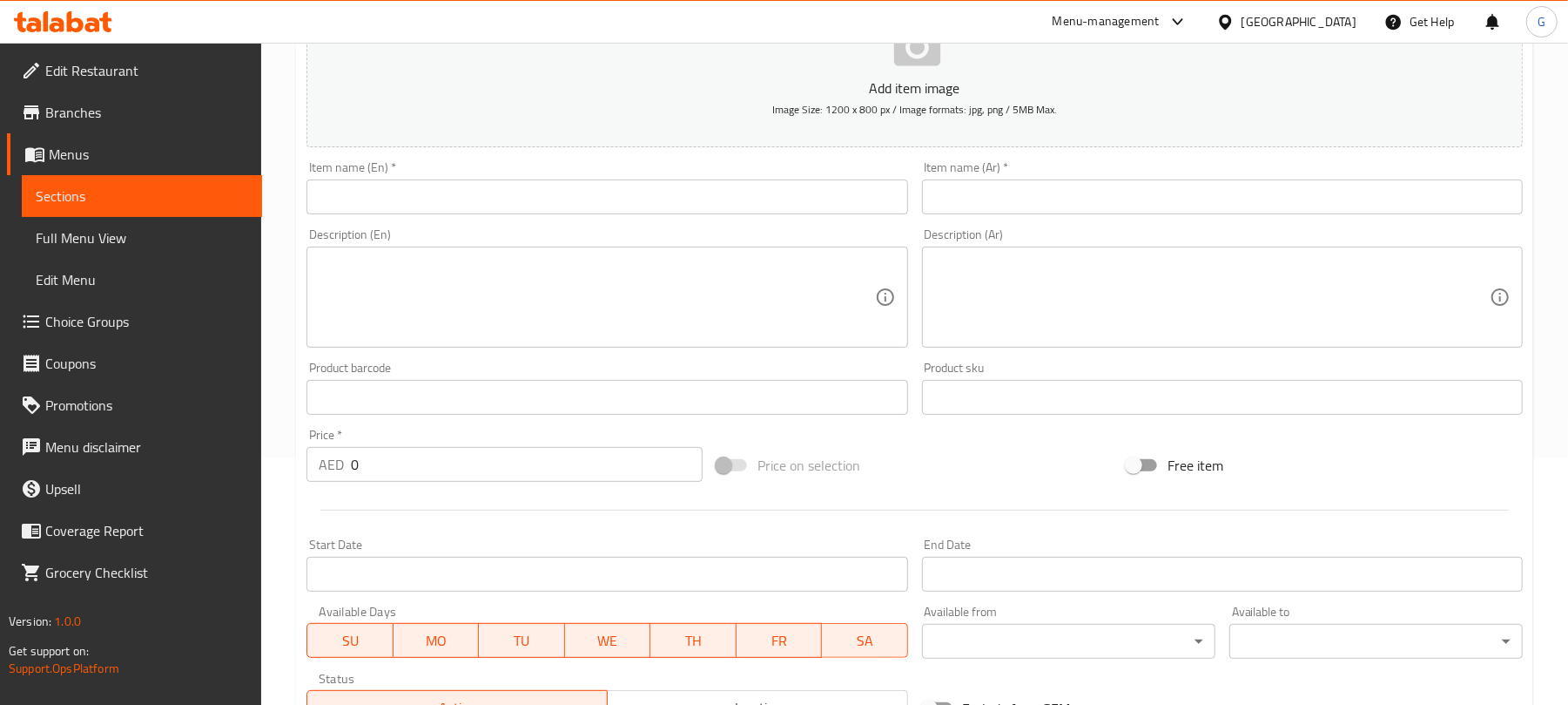
scroll to position [61, 0]
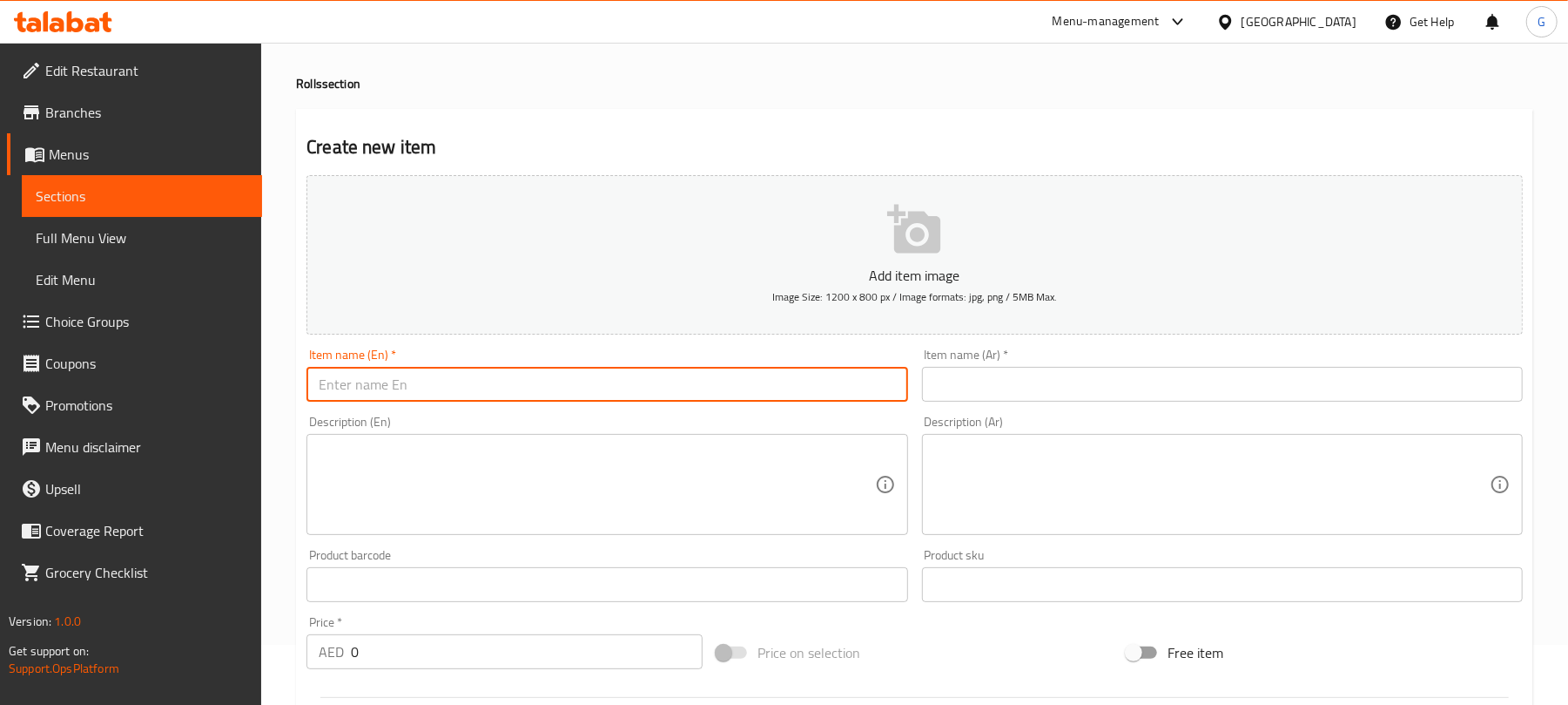
click at [778, 399] on input "text" at bounding box center [606, 383] width 601 height 35
paste input "Veg Kabab Roll"
type input "Veg Kabab Roll"
click at [1154, 395] on input "text" at bounding box center [1222, 383] width 601 height 35
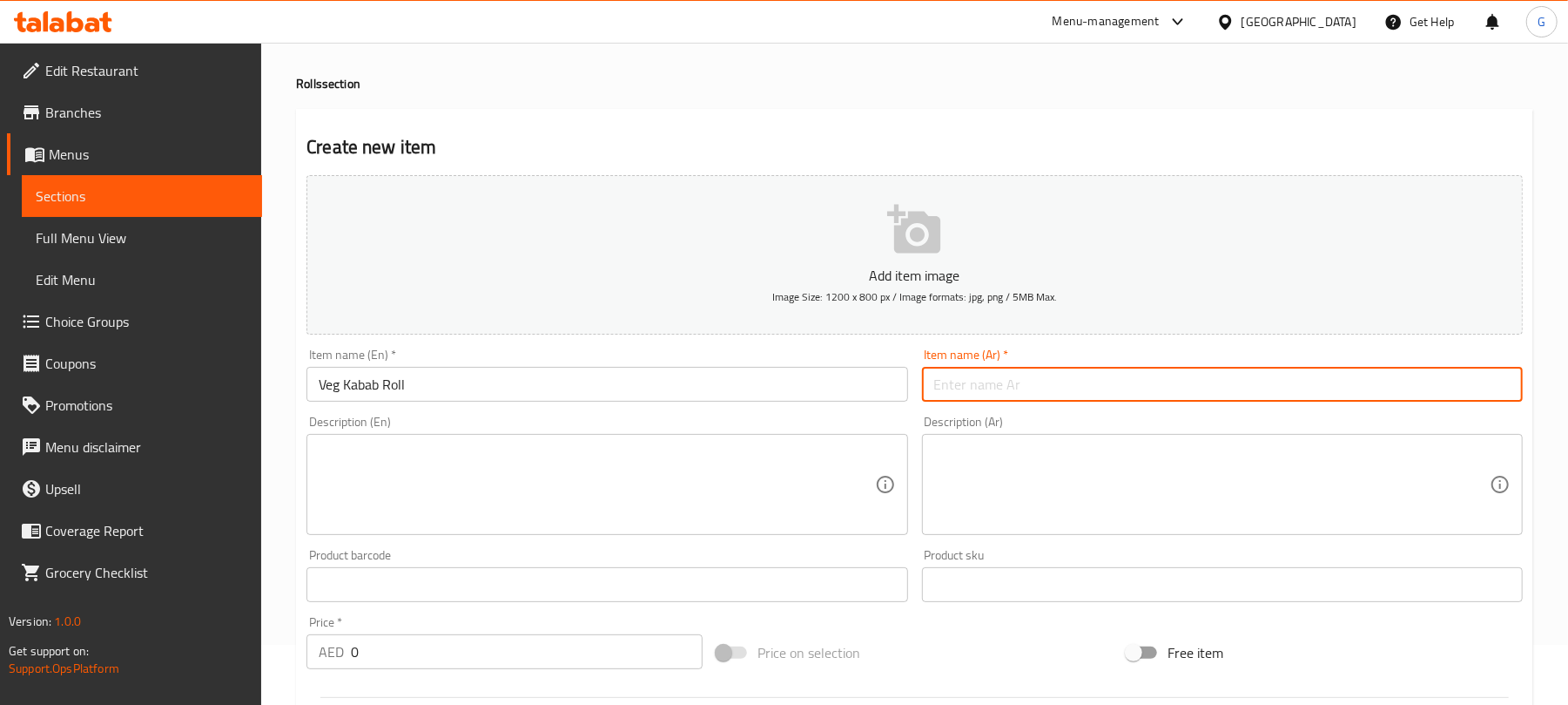
paste input "لفائف كباب الخضار"
type input "لفائف كباب الخضار"
click at [1044, 461] on textarea at bounding box center [1211, 484] width 555 height 82
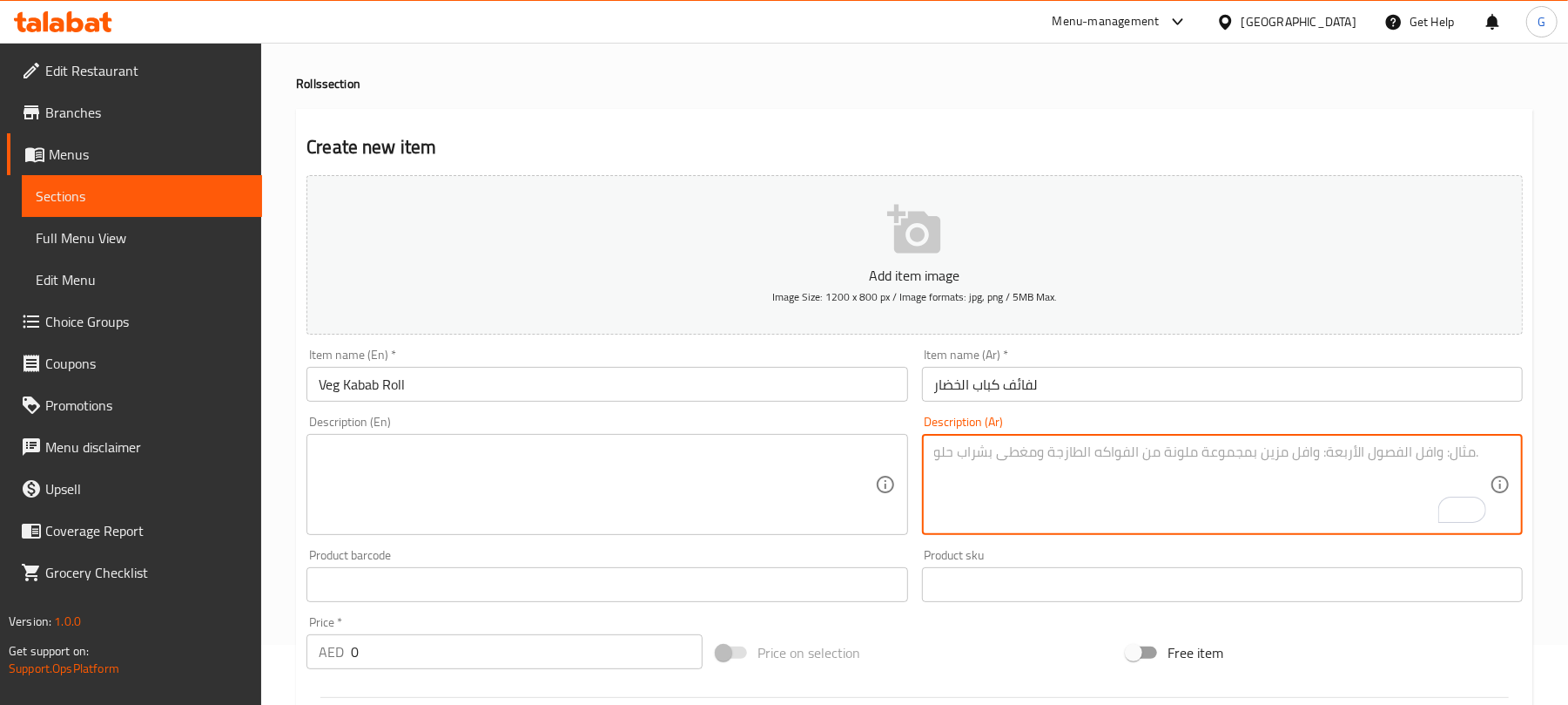
click at [432, 524] on textarea at bounding box center [596, 484] width 555 height 82
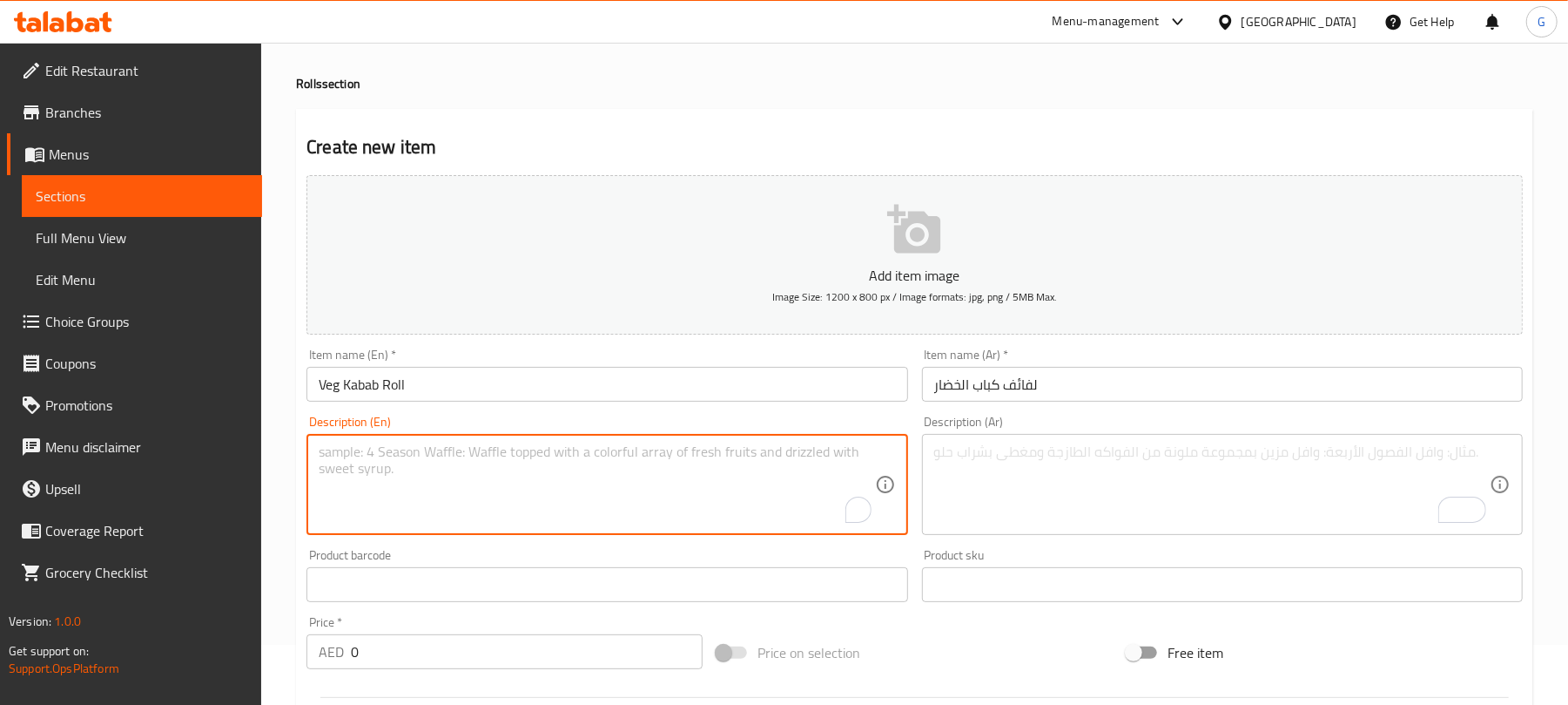
paste textarea "Thin Indian bread filled with onion, your choice of sauce, and a flavorful veg …"
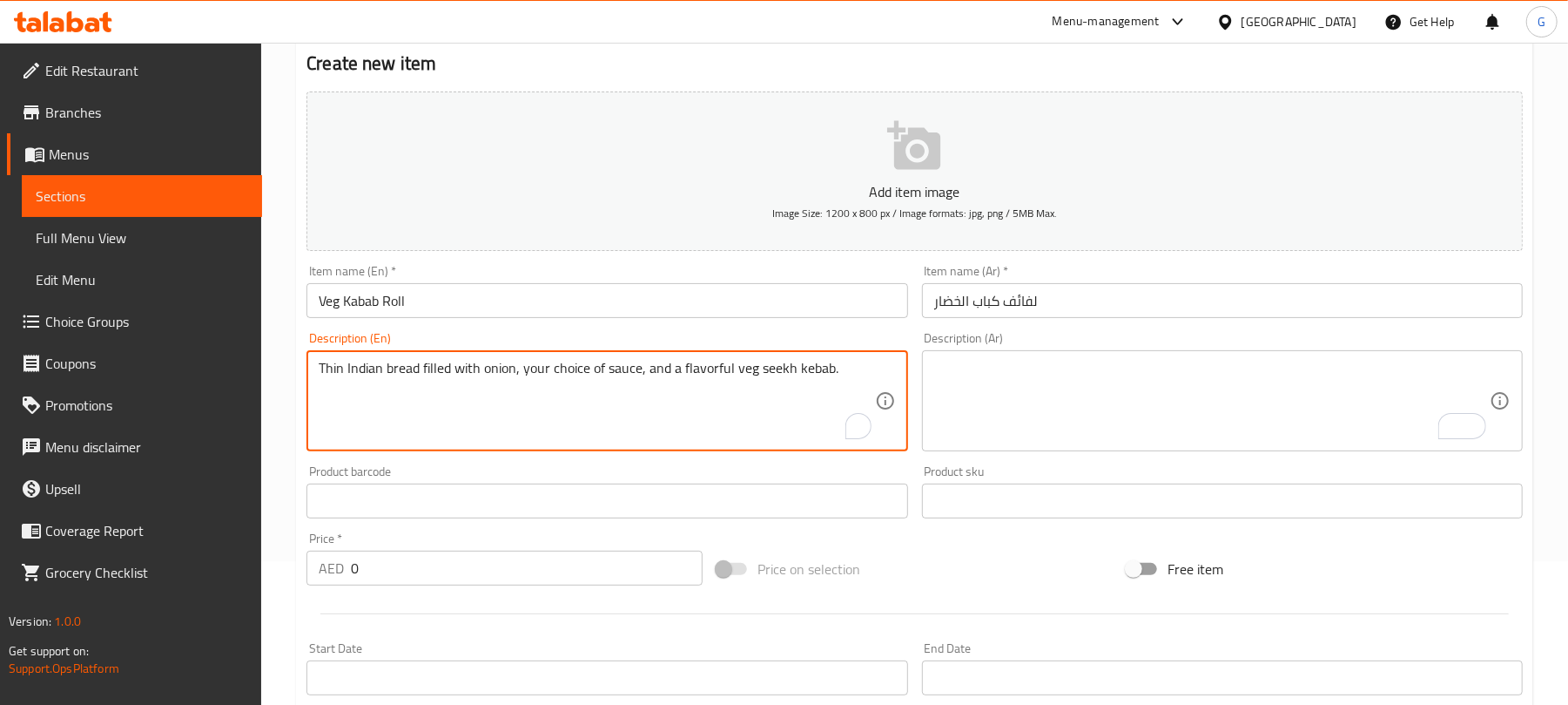
scroll to position [176, 0]
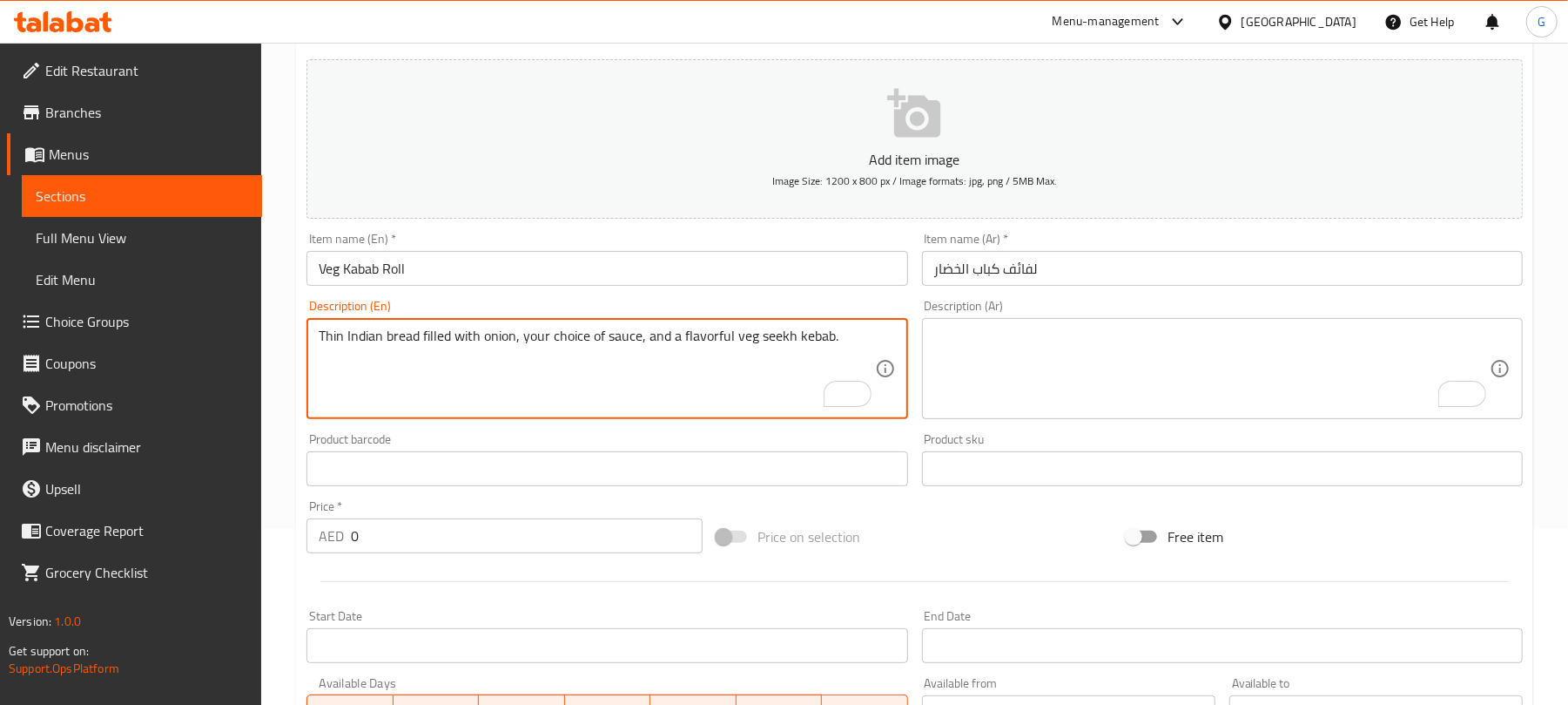
type textarea "Thin Indian bread filled with onion, your choice of sauce, and a flavorful veg …"
click at [976, 360] on textarea "To enrich screen reader interactions, please activate Accessibility in Grammarl…" at bounding box center [1211, 368] width 555 height 82
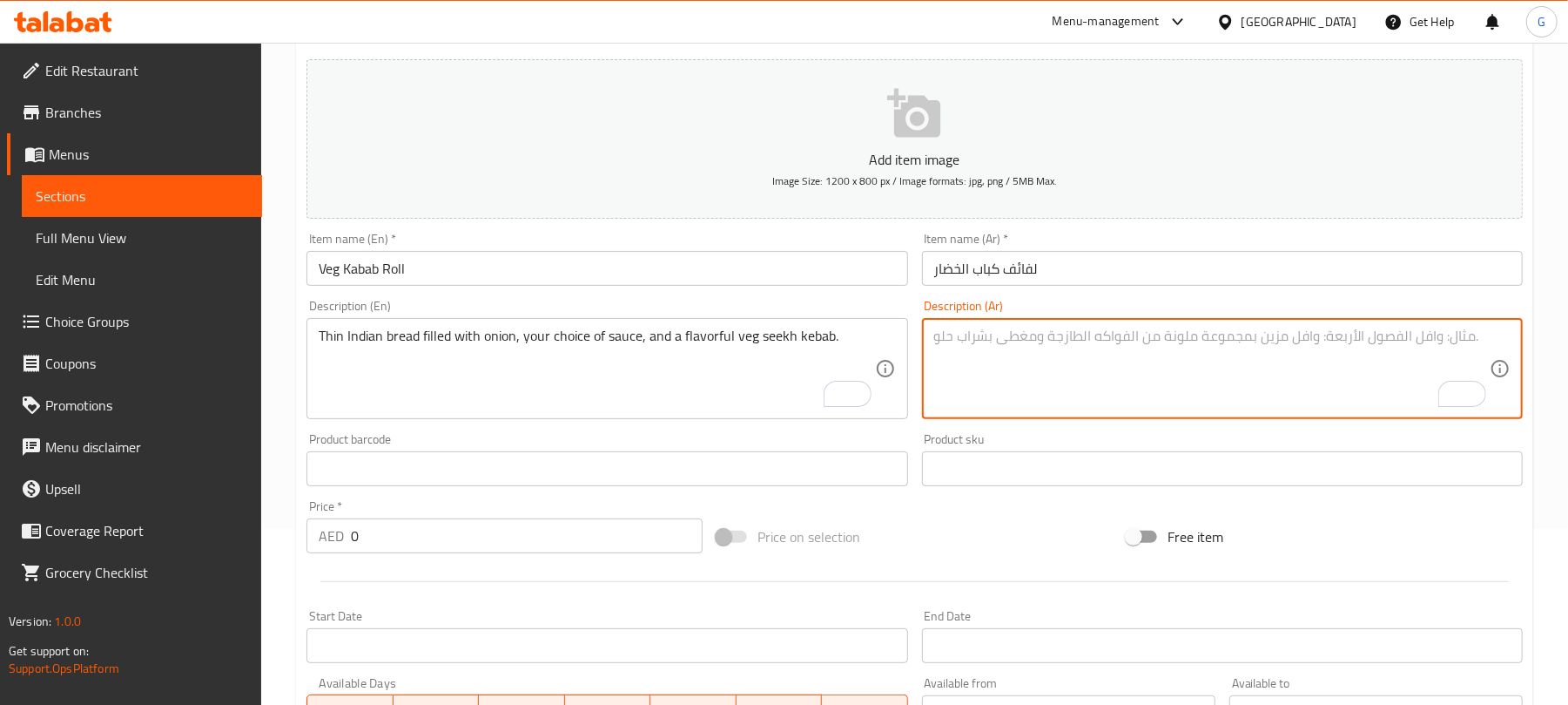
paste textarea "خبز هندي رقيق محشو بالبصل والصلصة حسب اختيارك وسيخ كباب الخضار اللذيذ."
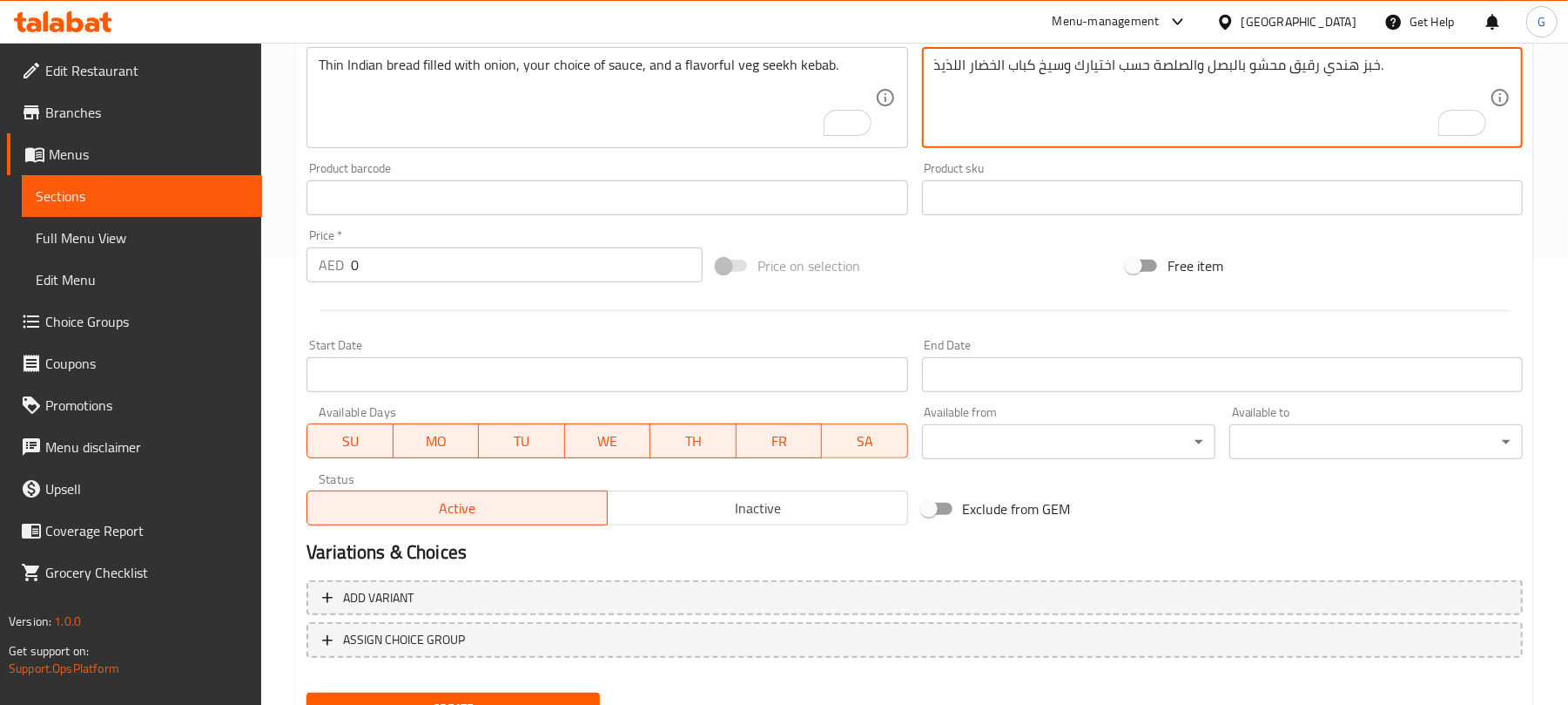
scroll to position [524, 0]
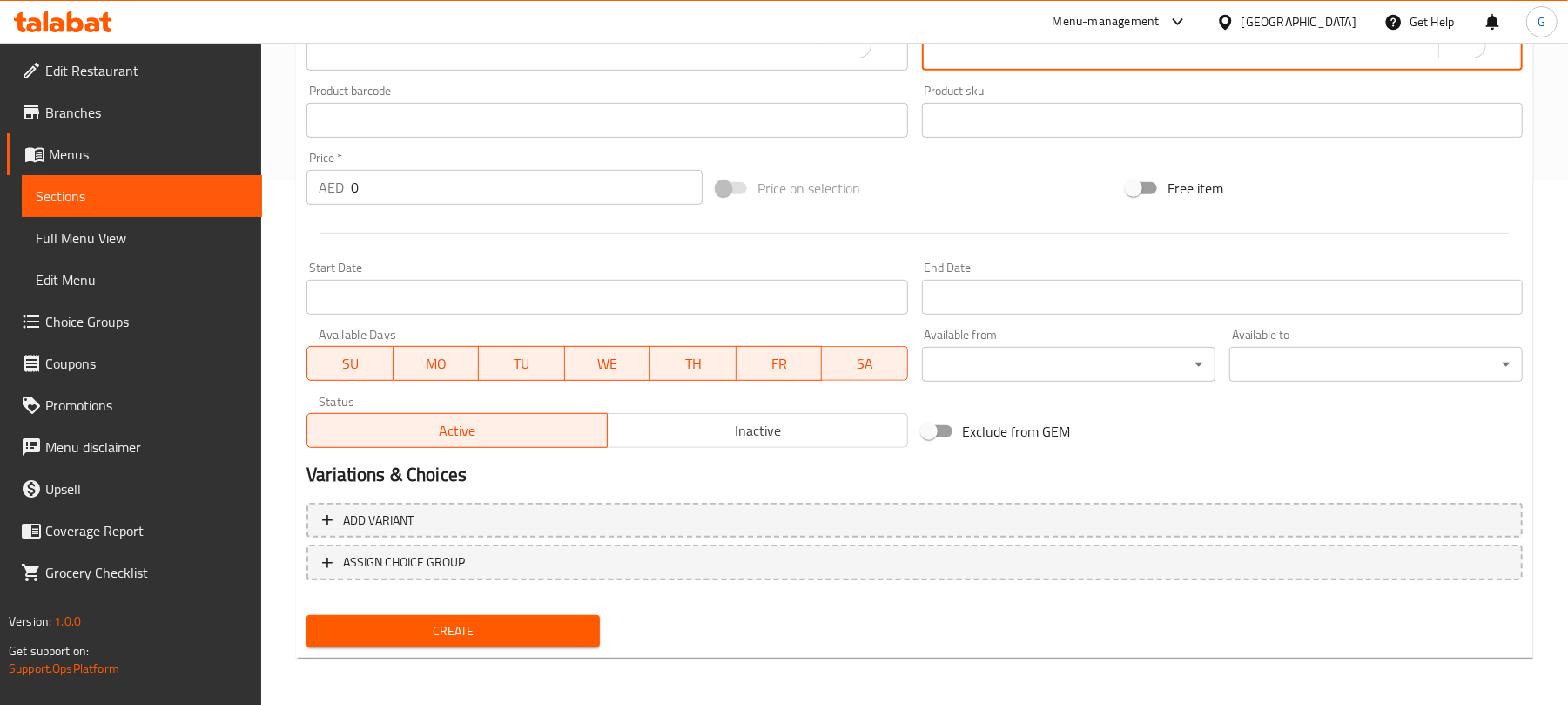
type textarea "خبز هندي رقيق محشو بالبصل والصلصة حسب اختيارك وسيخ كباب الخضار اللذيذ."
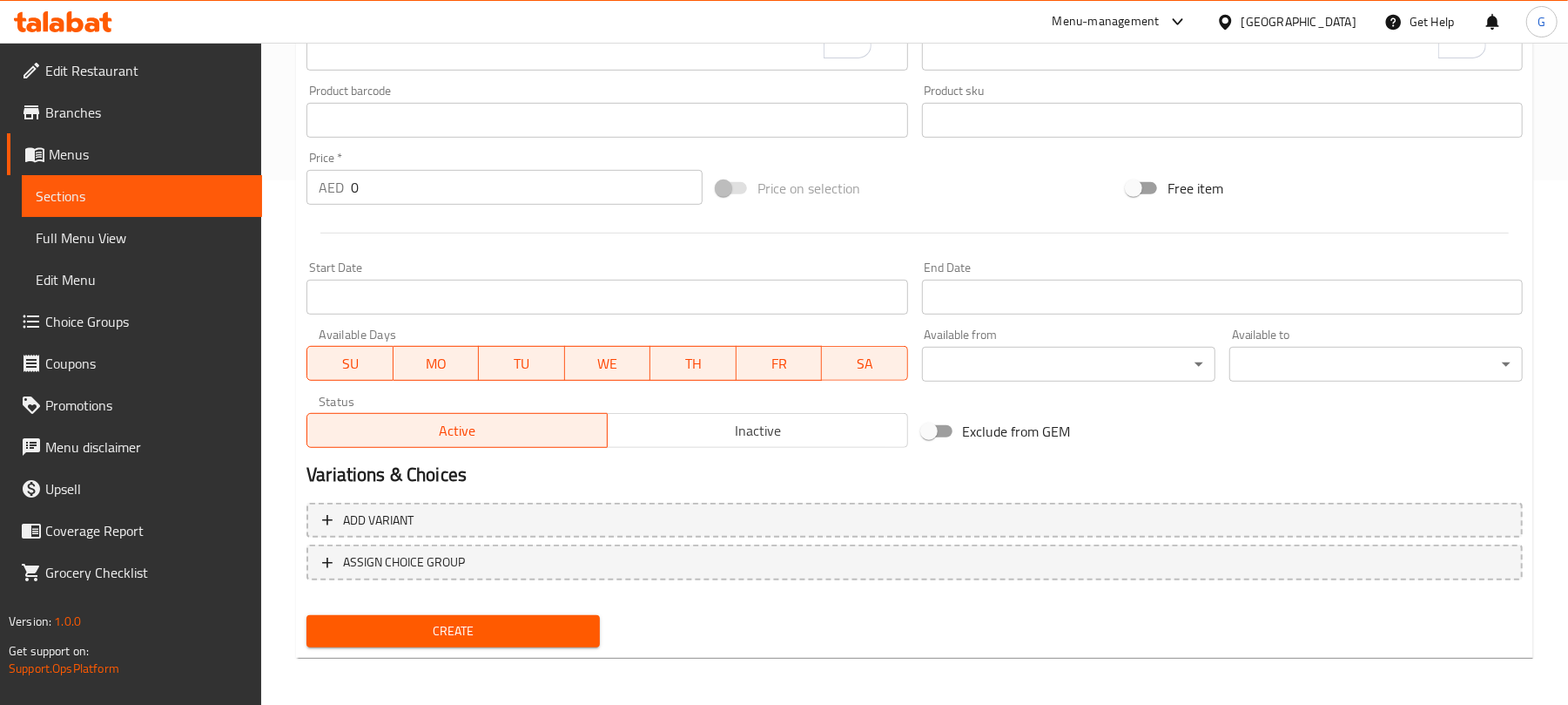
click at [470, 279] on div "Start Date Start Date" at bounding box center [606, 288] width 601 height 53
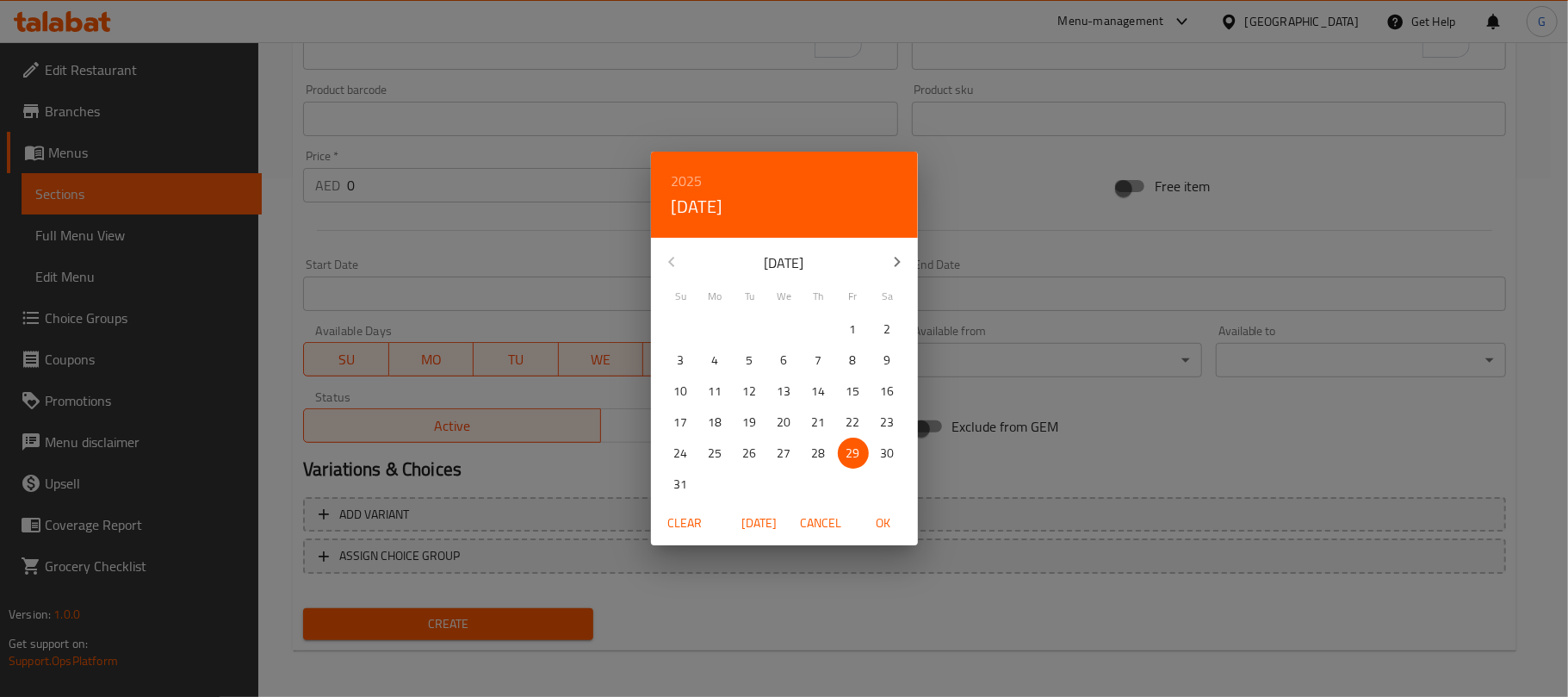
click at [451, 186] on div "2025 Fri, Aug [DATE] Mo Tu We Th Fr Sa 27 28 29 30 31 1 2 3 4 5 6 7 8 9 10 11 1…" at bounding box center [784, 348] width 1568 height 697
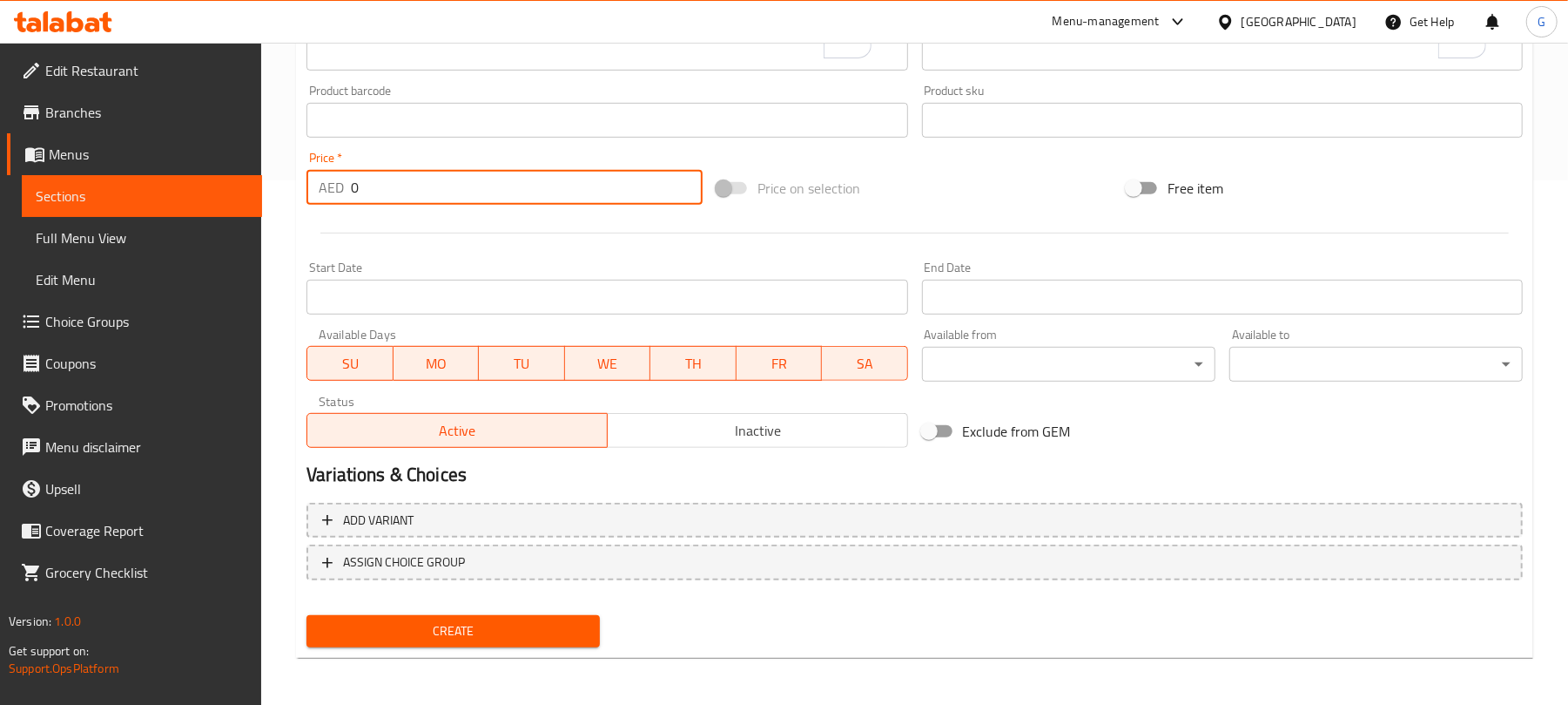
click at [456, 186] on input "0" at bounding box center [527, 186] width 352 height 35
paste input "18"
type input "18"
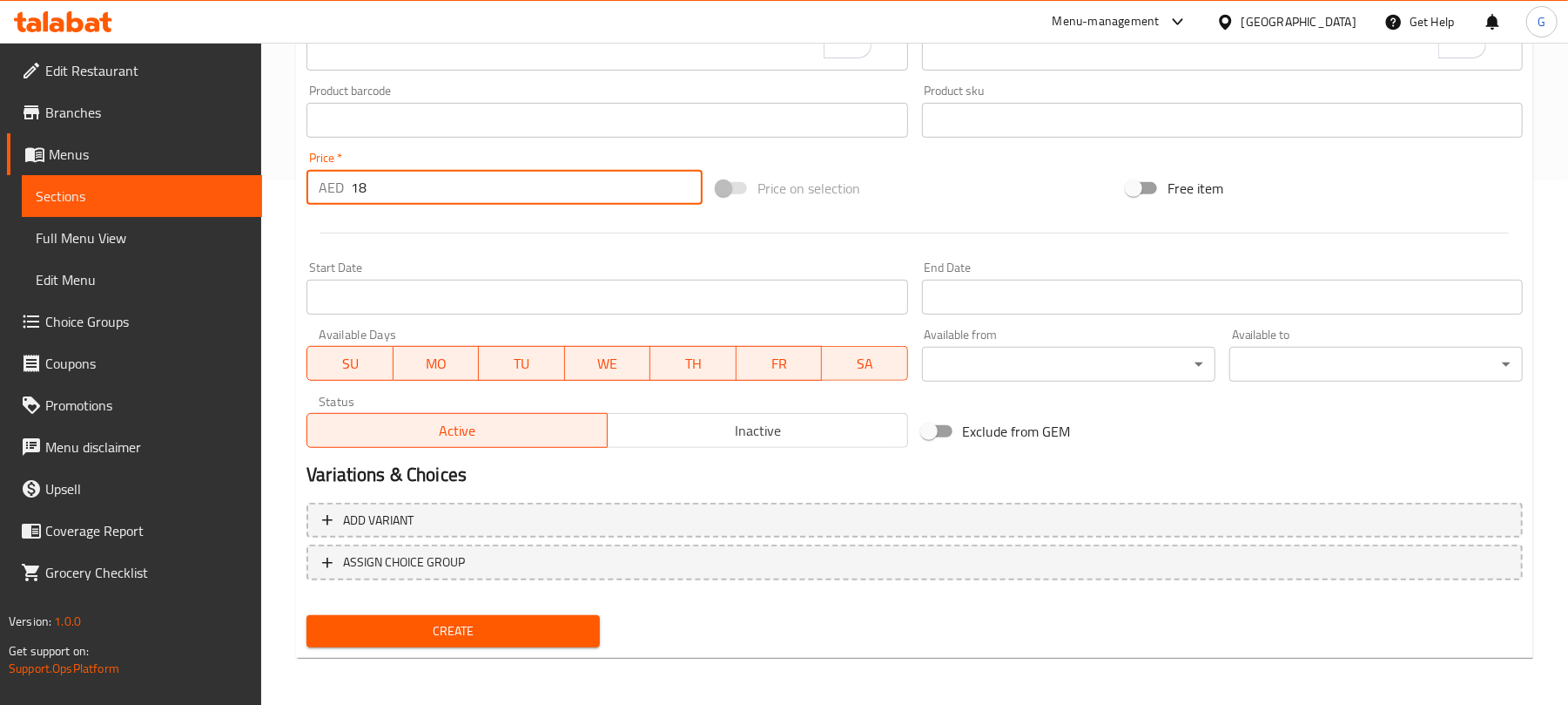
click at [517, 236] on div at bounding box center [915, 233] width 1230 height 43
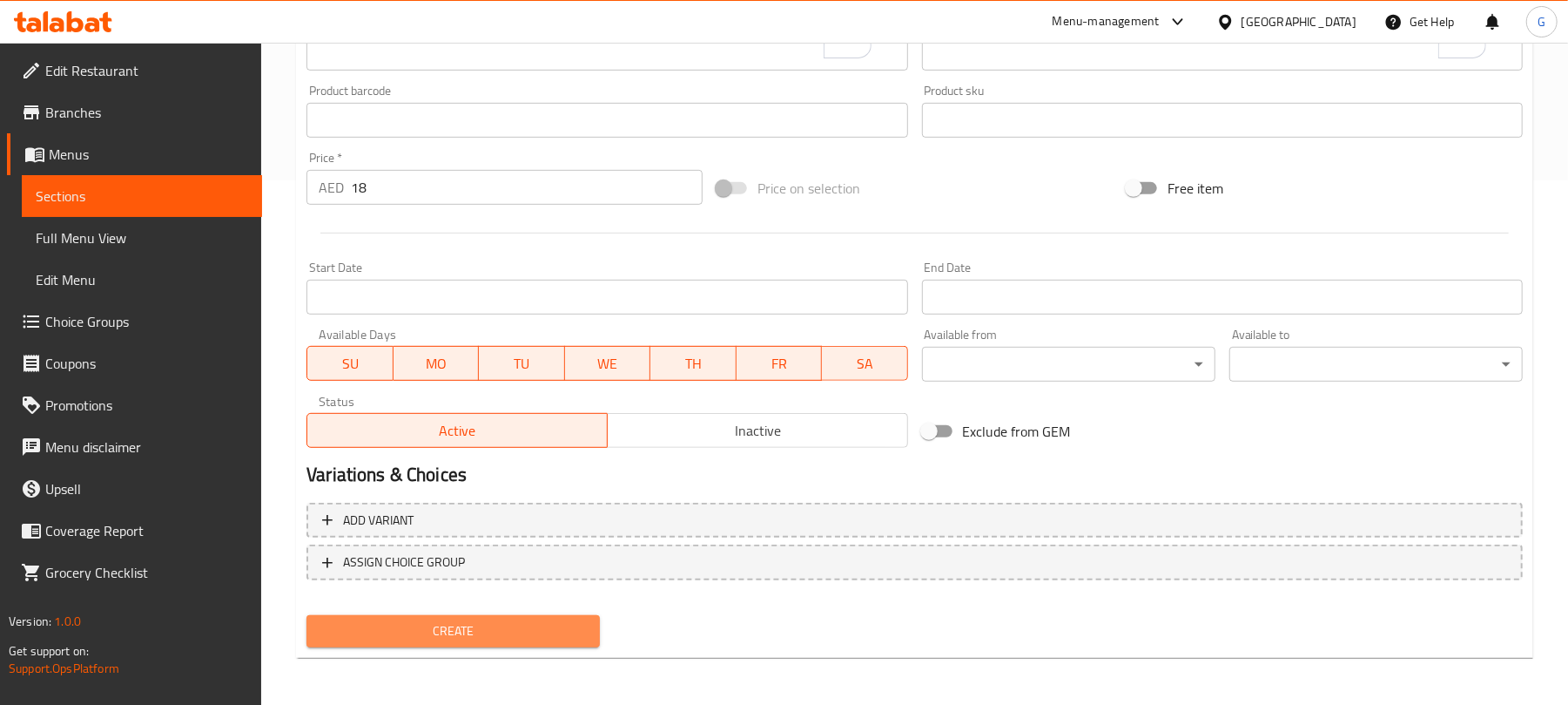
click at [533, 629] on span "Create" at bounding box center [453, 630] width 266 height 22
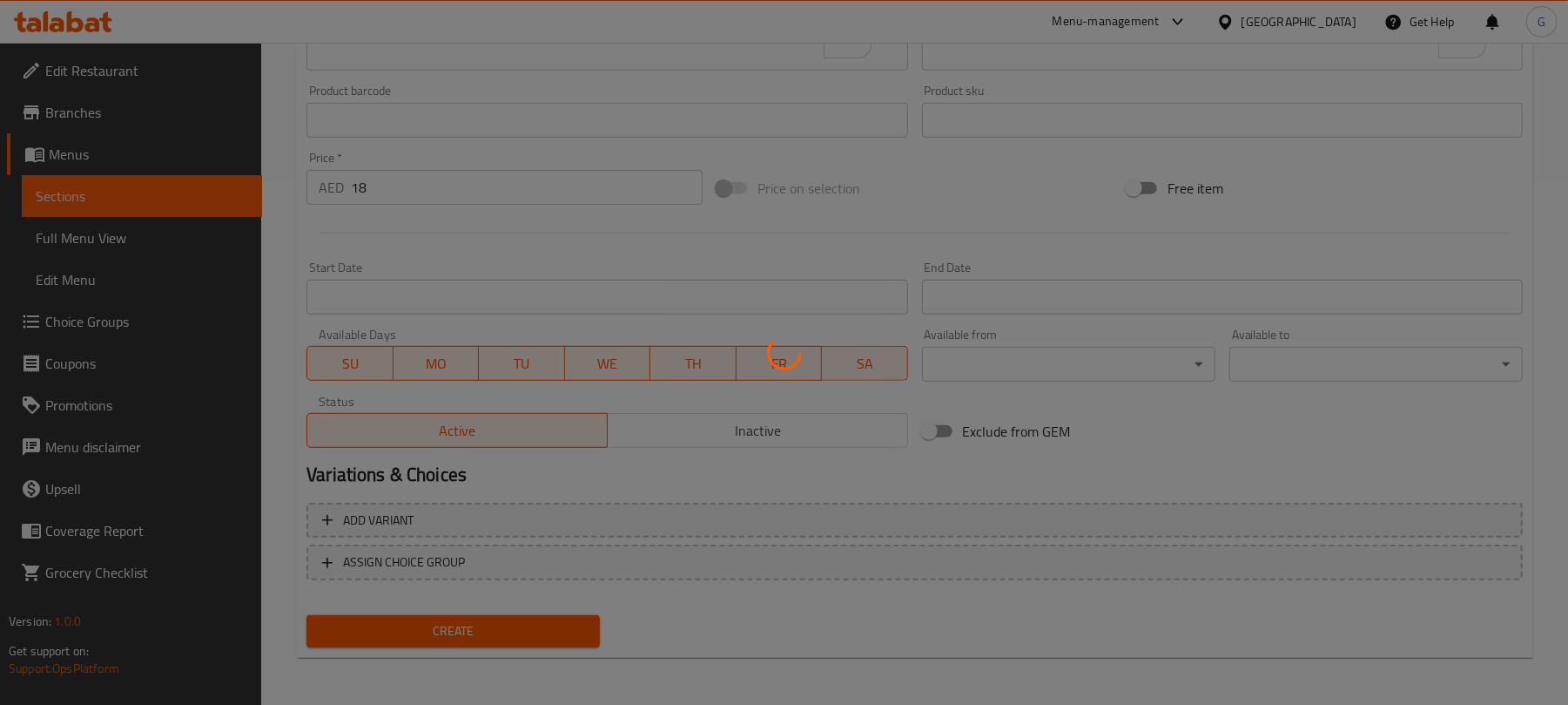
type input "0"
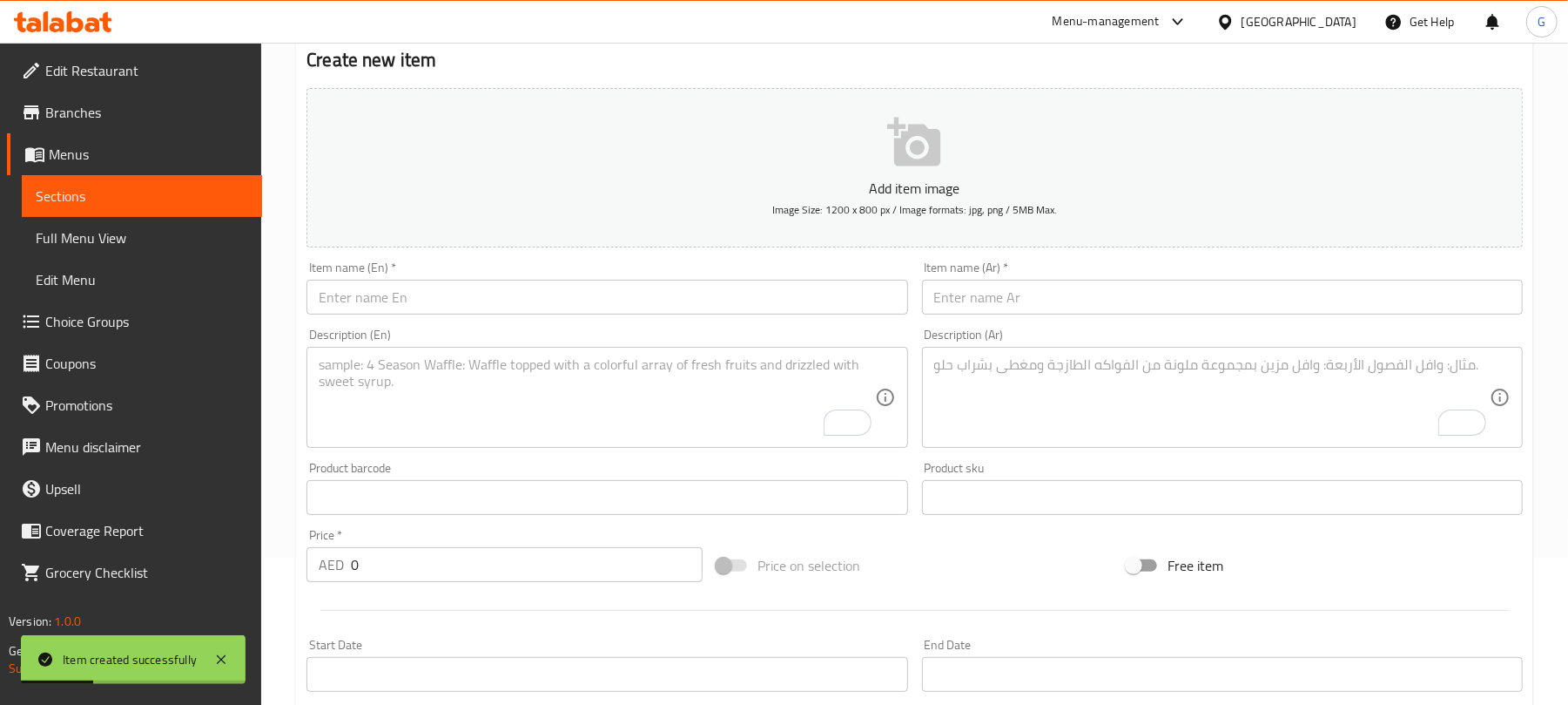
scroll to position [0, 0]
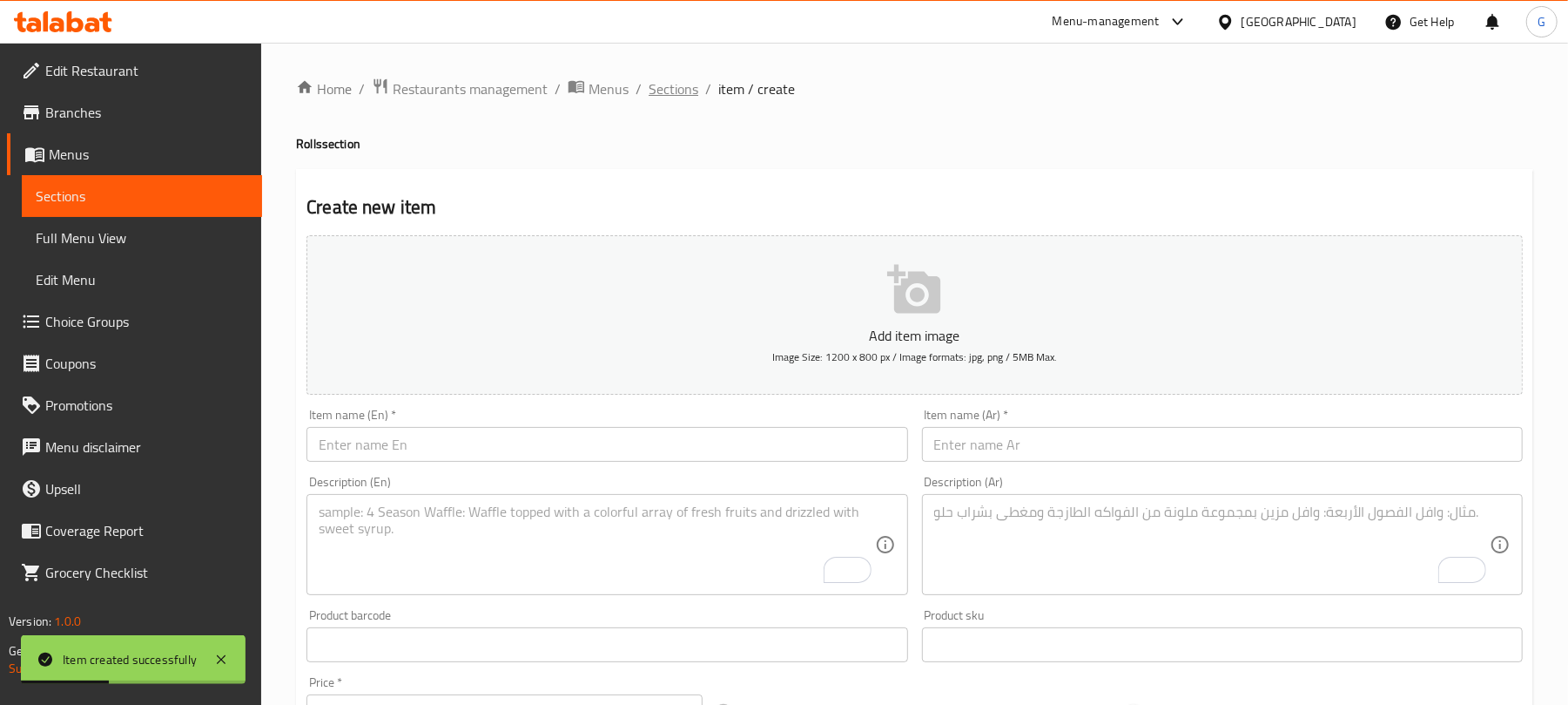
click at [663, 82] on span "Sections" at bounding box center [673, 89] width 49 height 21
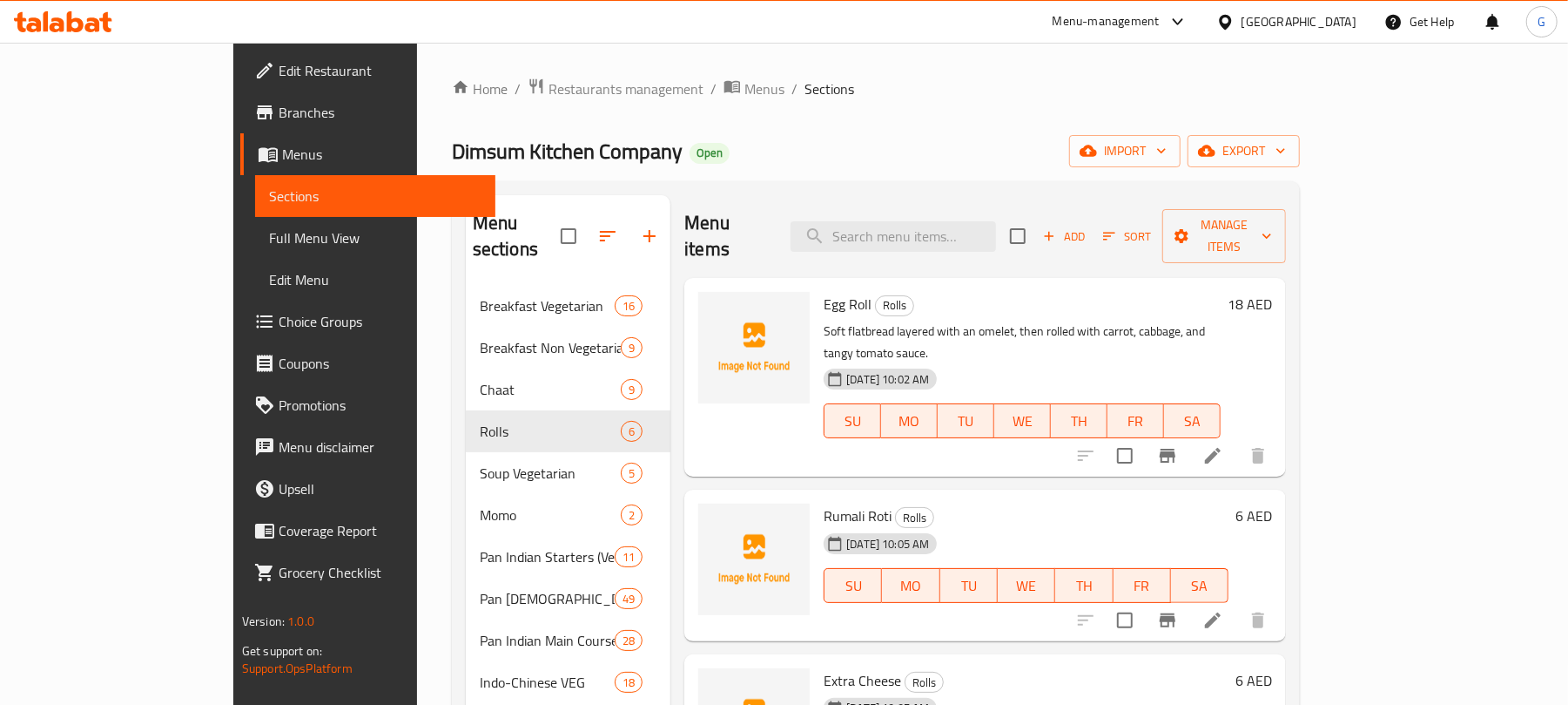
click at [1088, 226] on span "Add" at bounding box center [1064, 236] width 47 height 20
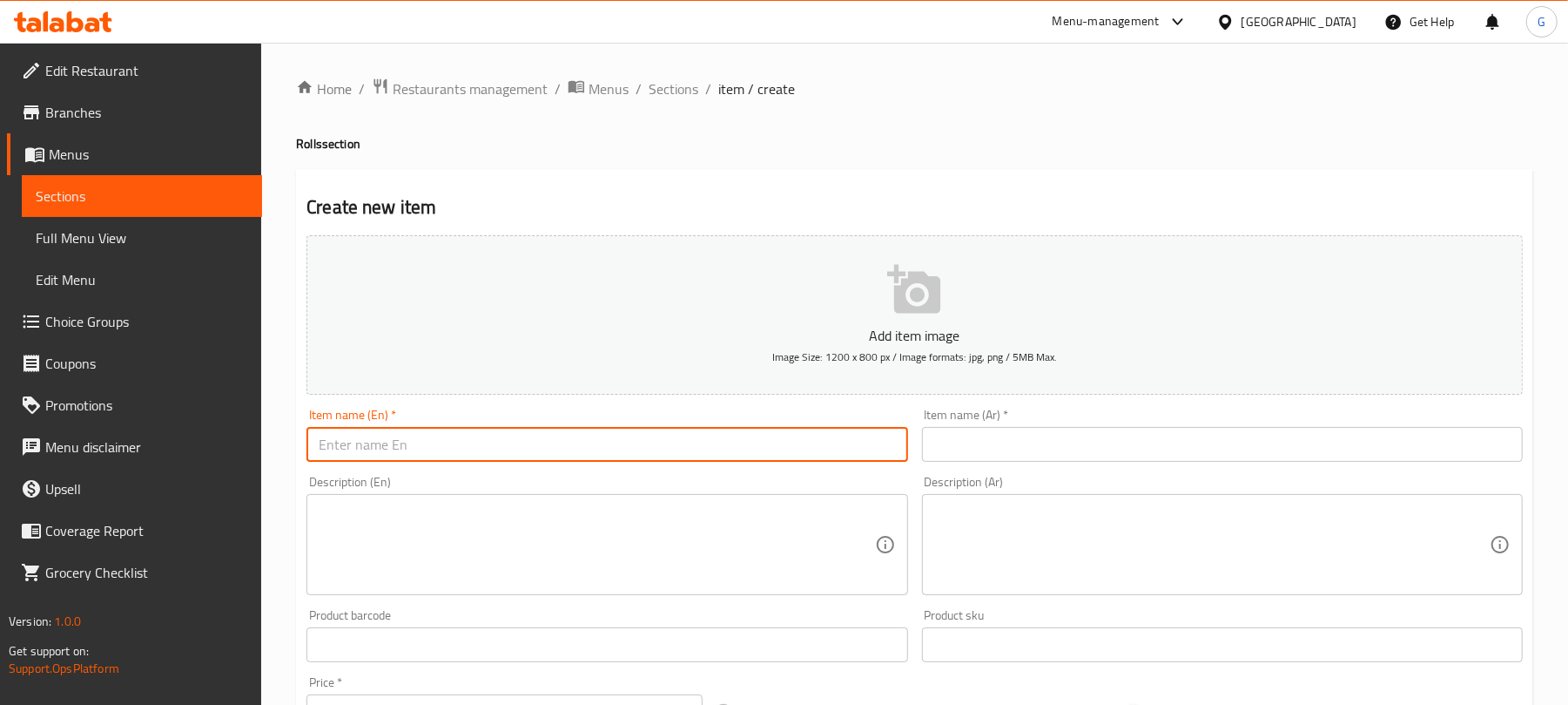
click at [430, 453] on input "text" at bounding box center [606, 444] width 601 height 35
paste input "Chicken Tikka"
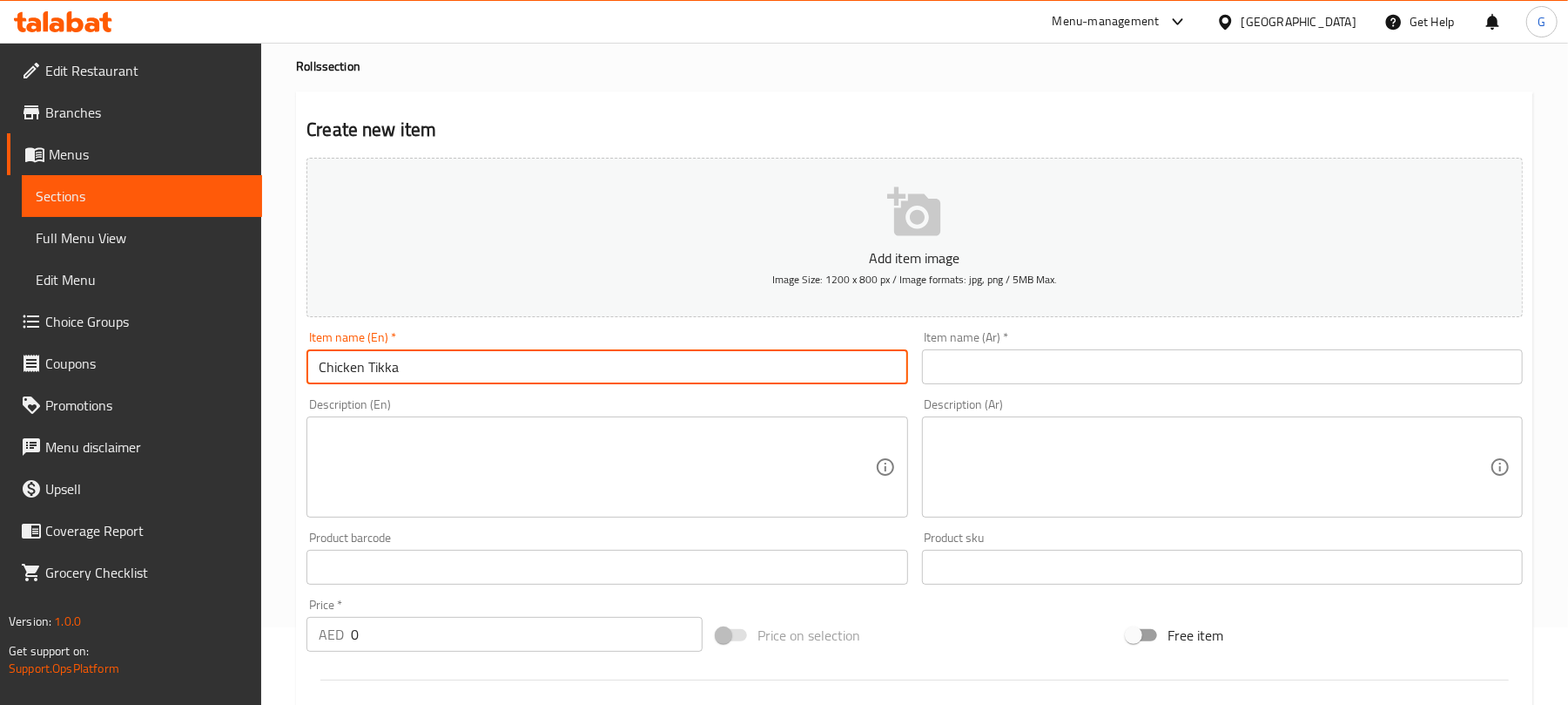
scroll to position [115, 0]
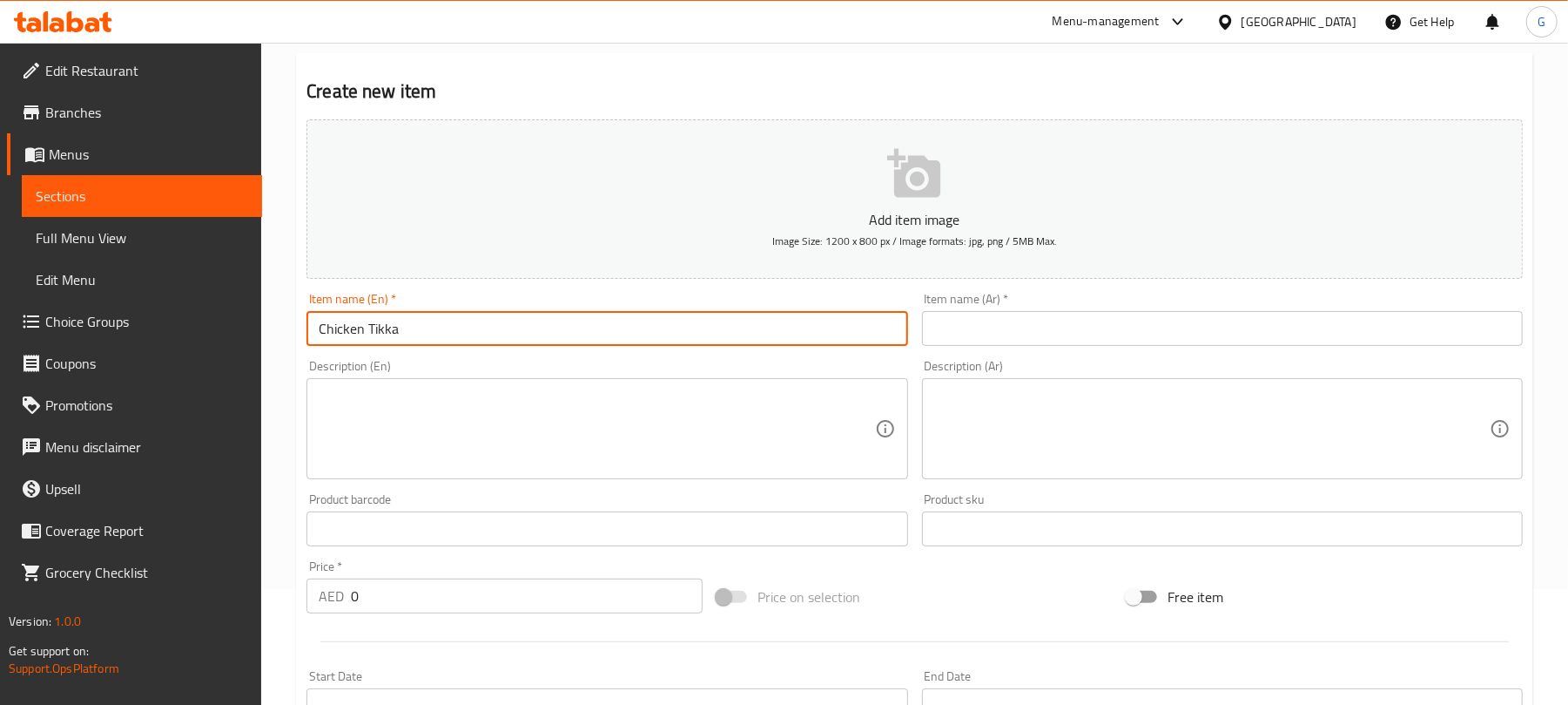
type input "Chicken Tikka"
click at [544, 451] on textarea at bounding box center [596, 429] width 555 height 82
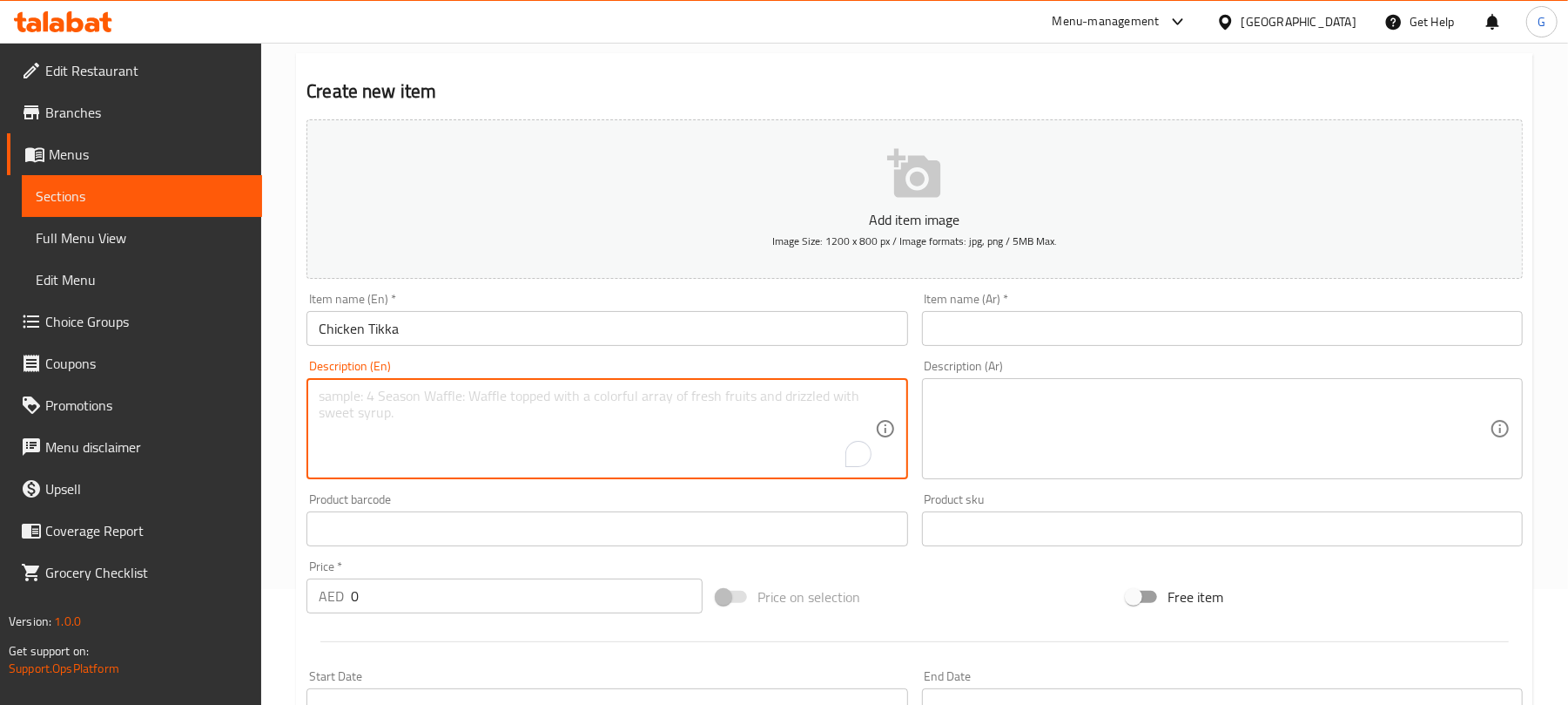
paste textarea "Thin Indian bread filled with onion, your choice of sauce, and juicy grilled ch…"
type textarea "Thin Indian bread filled with onion, your choice of sauce, and juicy grilled ch…"
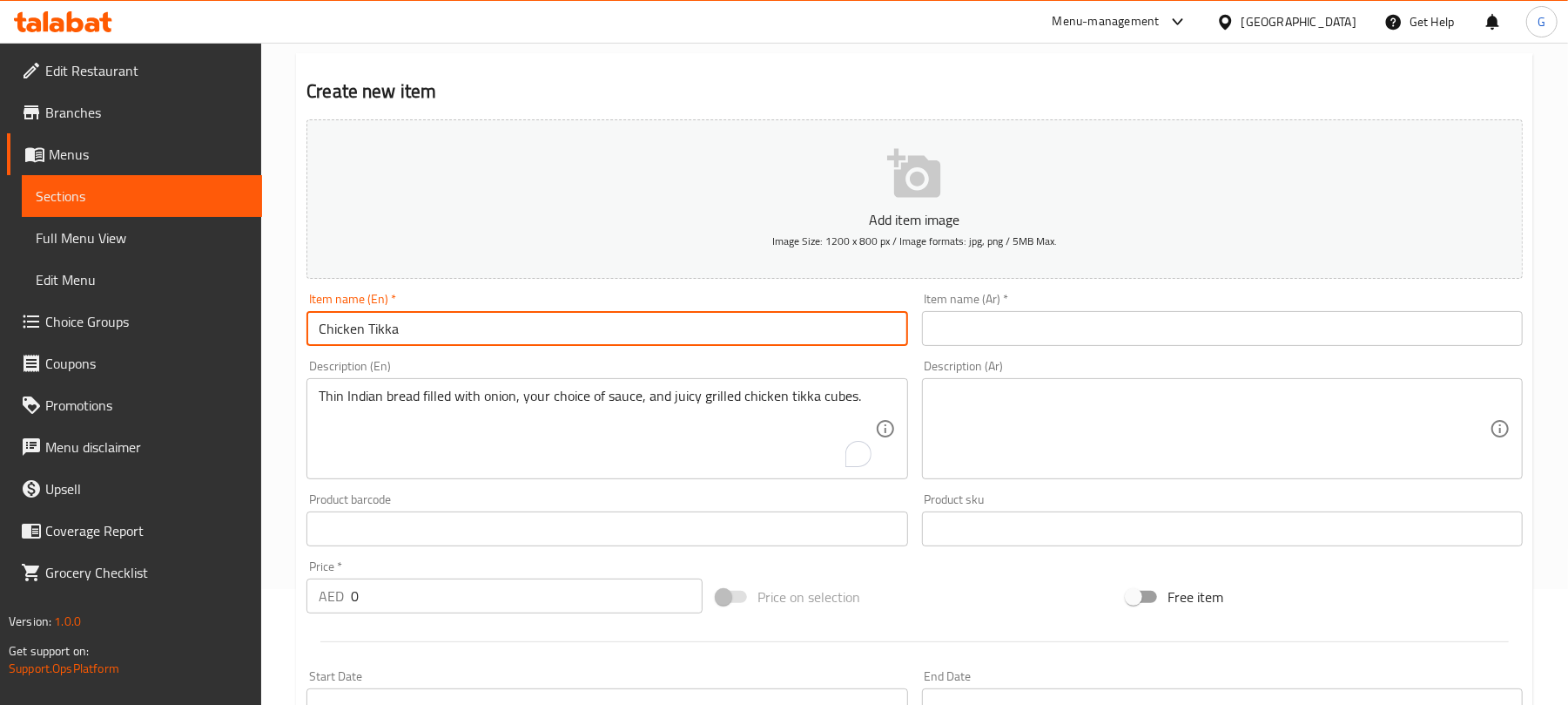
click at [445, 334] on input "Chicken Tikka" at bounding box center [606, 328] width 601 height 35
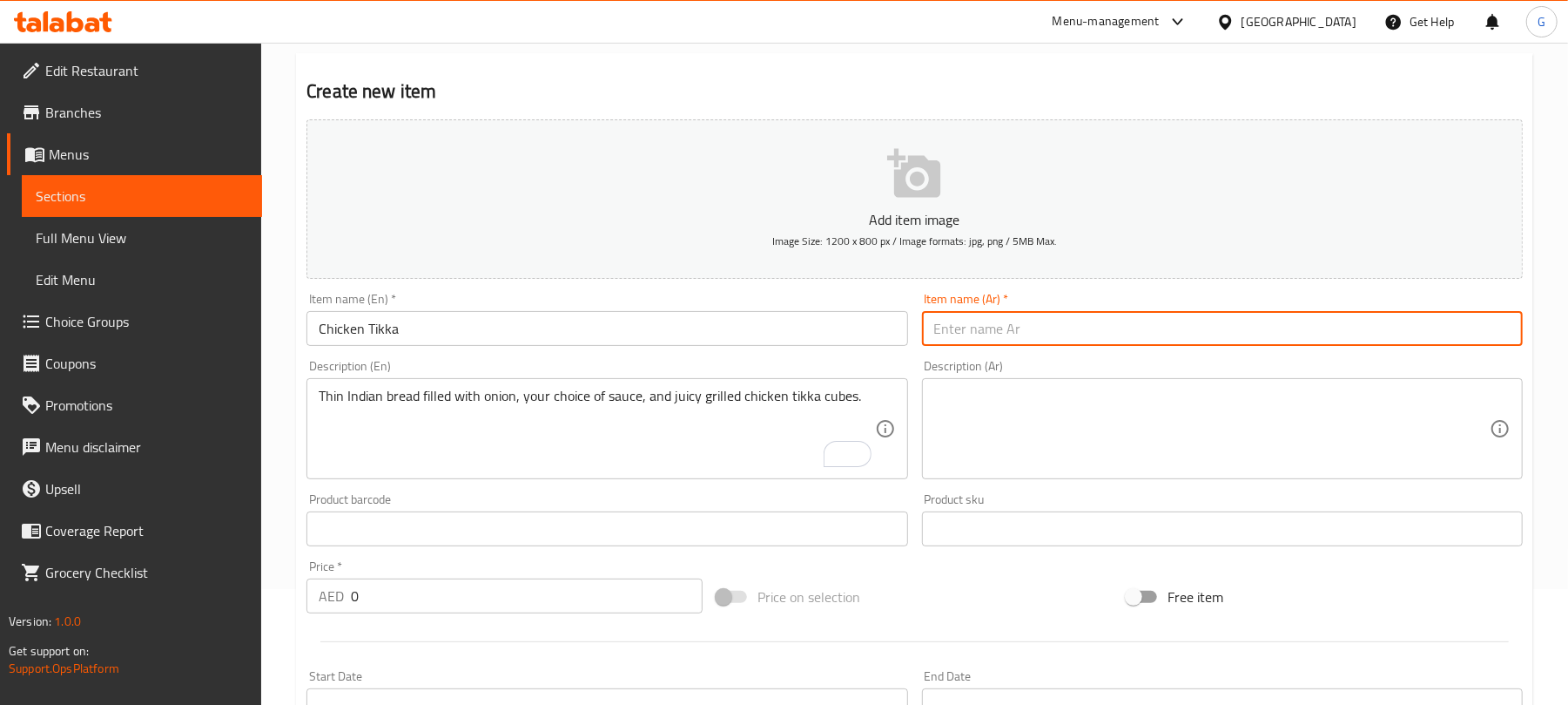
click at [1130, 344] on input "text" at bounding box center [1222, 328] width 601 height 35
paste input "دجاج تيكا"
type input "دجاج تيكا"
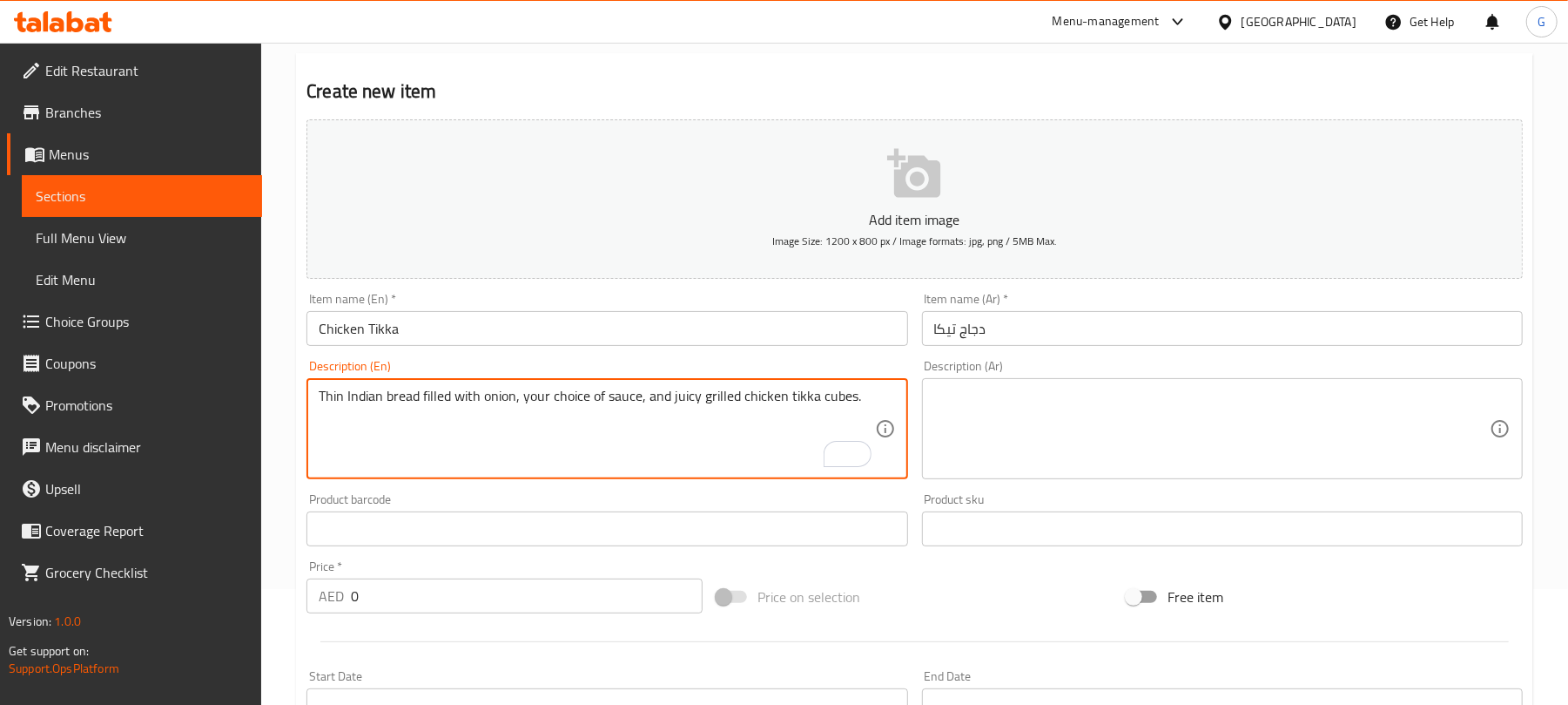
click at [443, 412] on textarea "Thin Indian bread filled with onion, your choice of sauce, and juicy grilled ch…" at bounding box center [596, 429] width 555 height 82
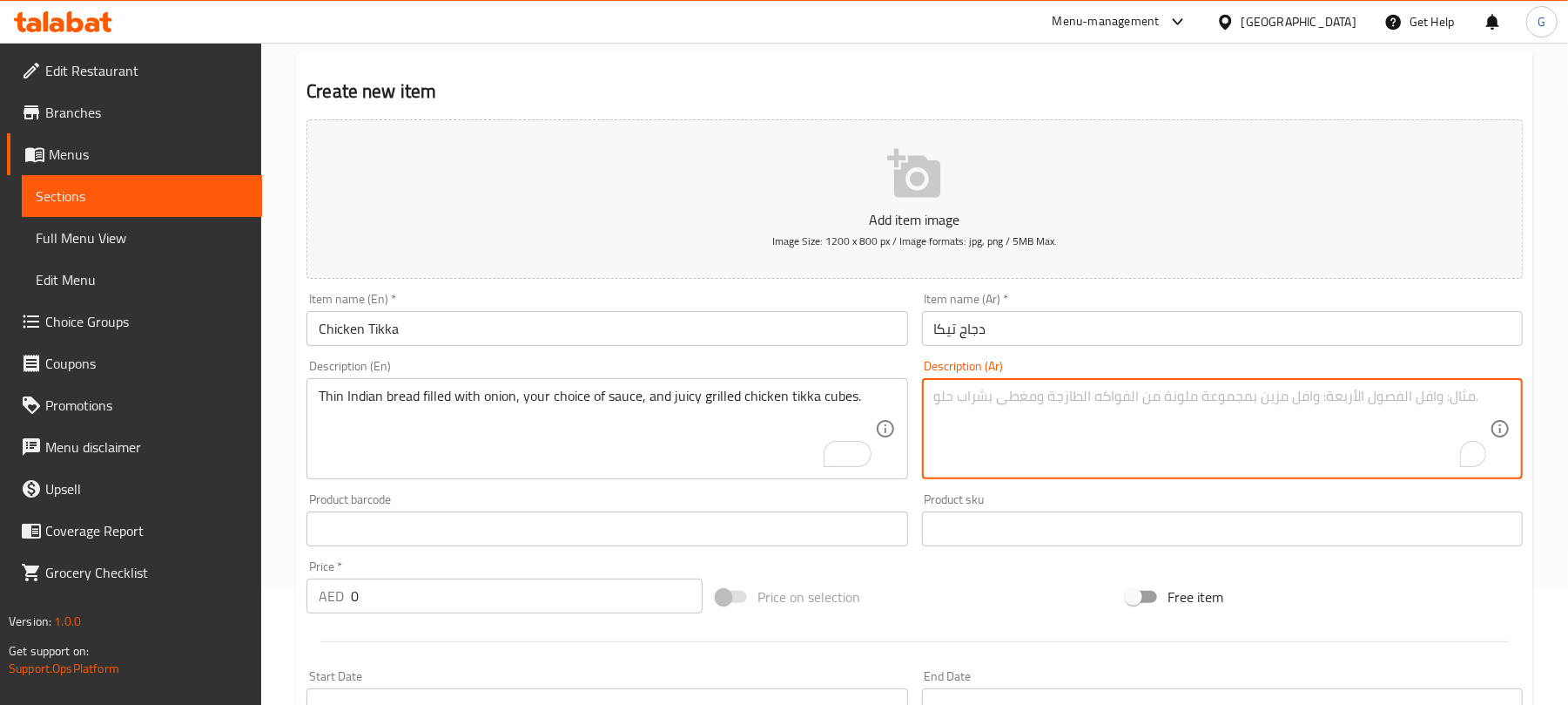
click at [1246, 433] on textarea "To enrich screen reader interactions, please activate Accessibility in Grammarl…" at bounding box center [1211, 429] width 555 height 82
paste textarea "خبز هندي رقيق محشو بالبصل والصلصة حسب اختيارك ومكعبات تيكا الدجاج المشوية اللذي…"
type textarea "خبز هندي رقيق محشو بالبصل والصلصة حسب اختيارك ومكعبات تيكا الدجاج المشوية اللذي…"
click at [1110, 328] on input "دجاج تيكا" at bounding box center [1222, 328] width 601 height 35
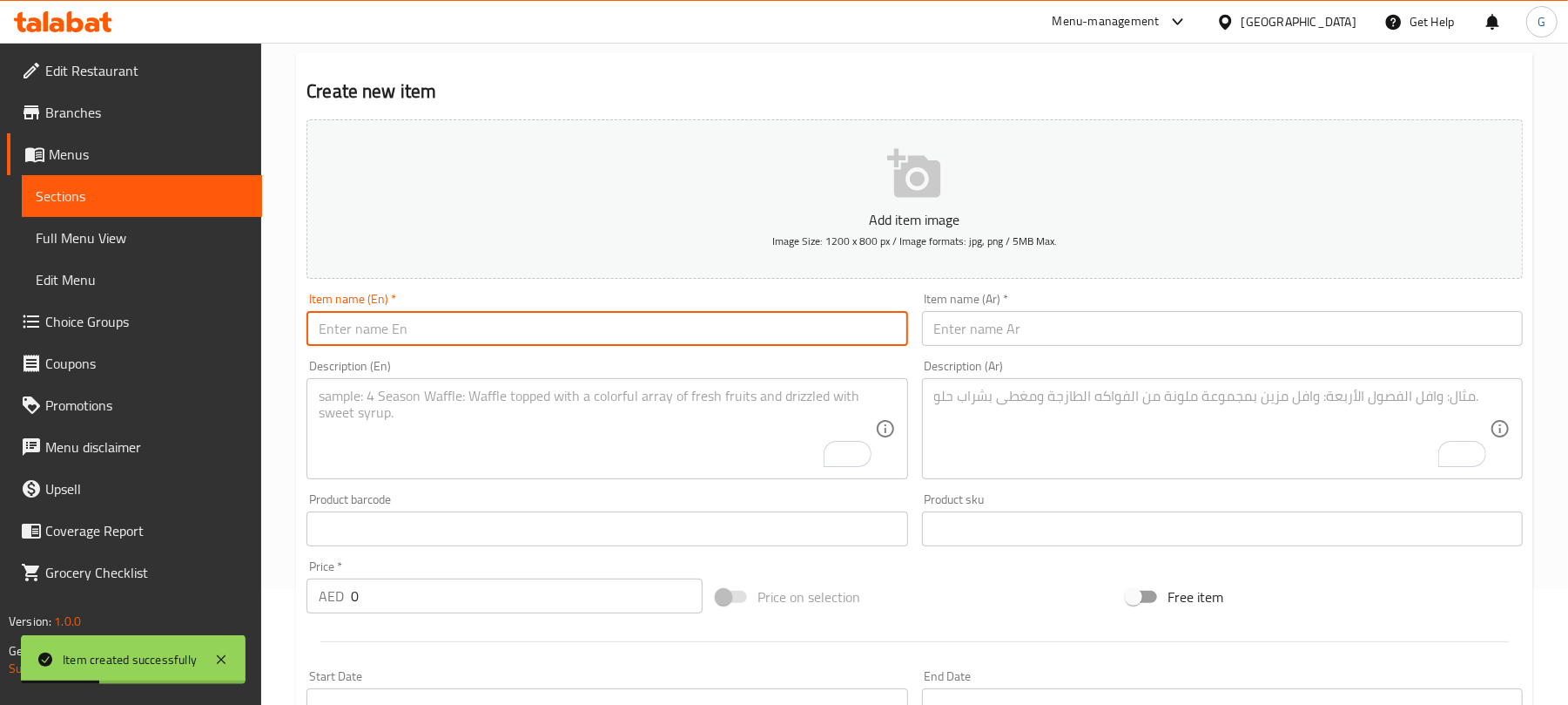
click at [723, 314] on input "text" at bounding box center [606, 328] width 601 height 35
paste input "Chicken Malai Tikka"
click at [572, 308] on div "Item name (En)   * Chicken Malai Tikka Item name (En) *" at bounding box center [606, 319] width 601 height 53
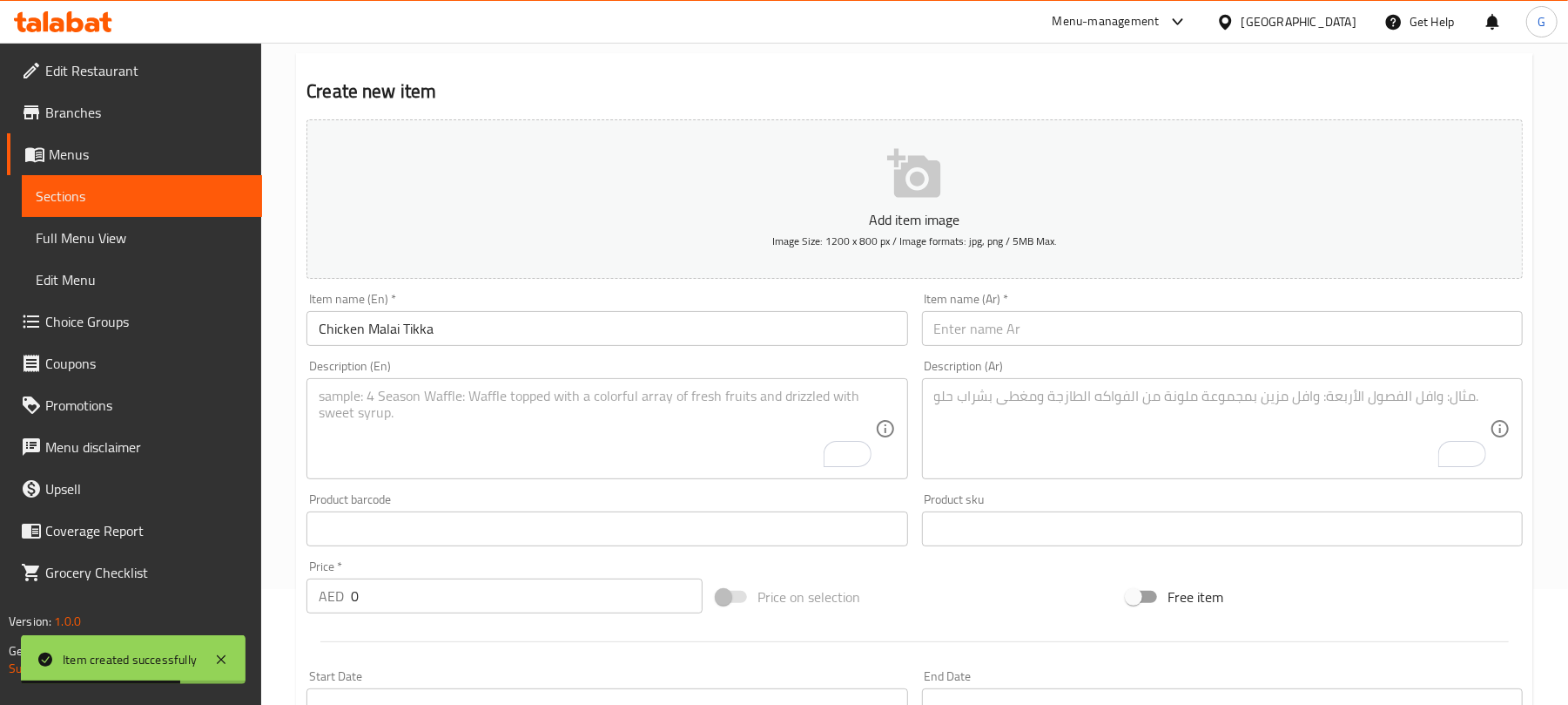
click at [574, 323] on input "Chicken Malai Tikka" at bounding box center [606, 328] width 601 height 35
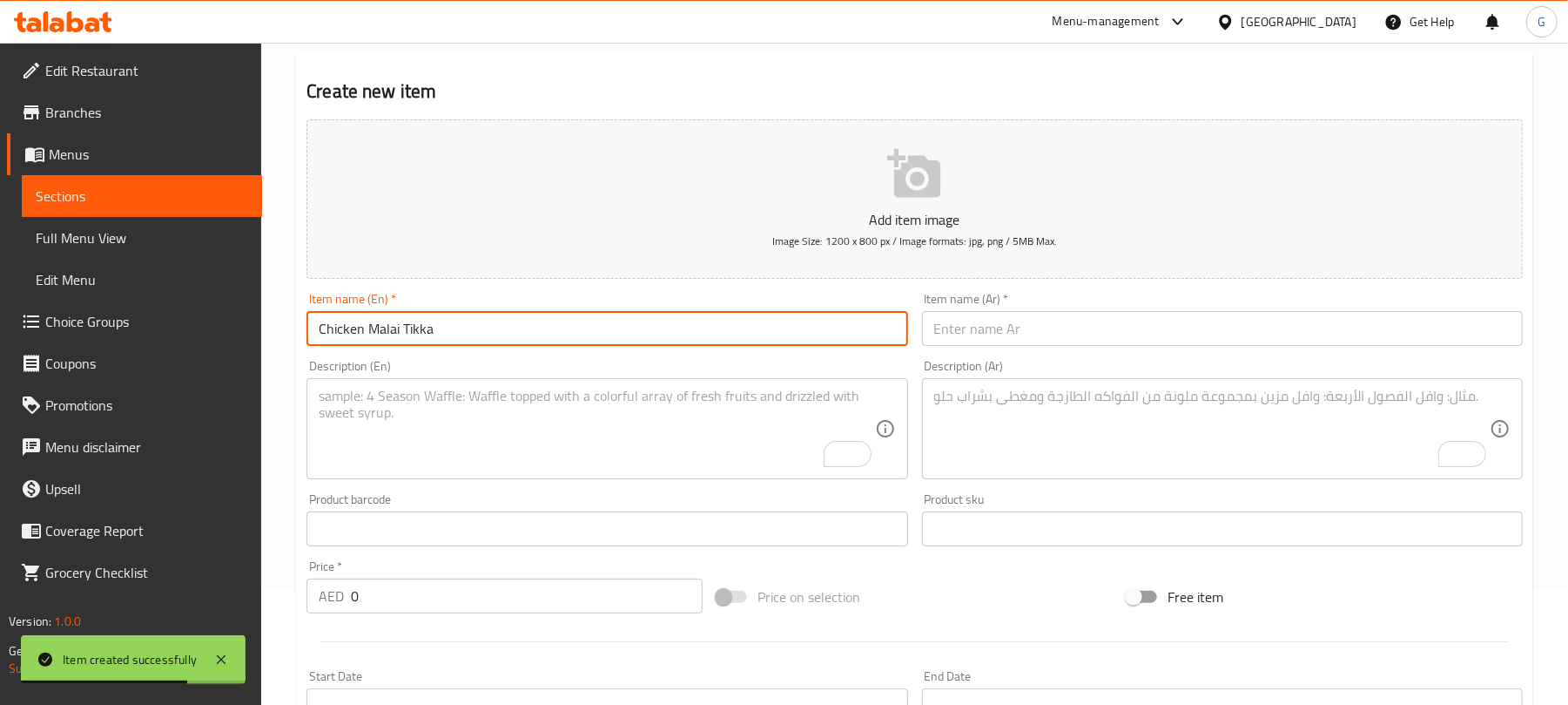
click at [574, 323] on input "Chicken Malai Tikka" at bounding box center [606, 328] width 601 height 35
paste input "Roll"
type input "Chicken Malai Tikka Roll"
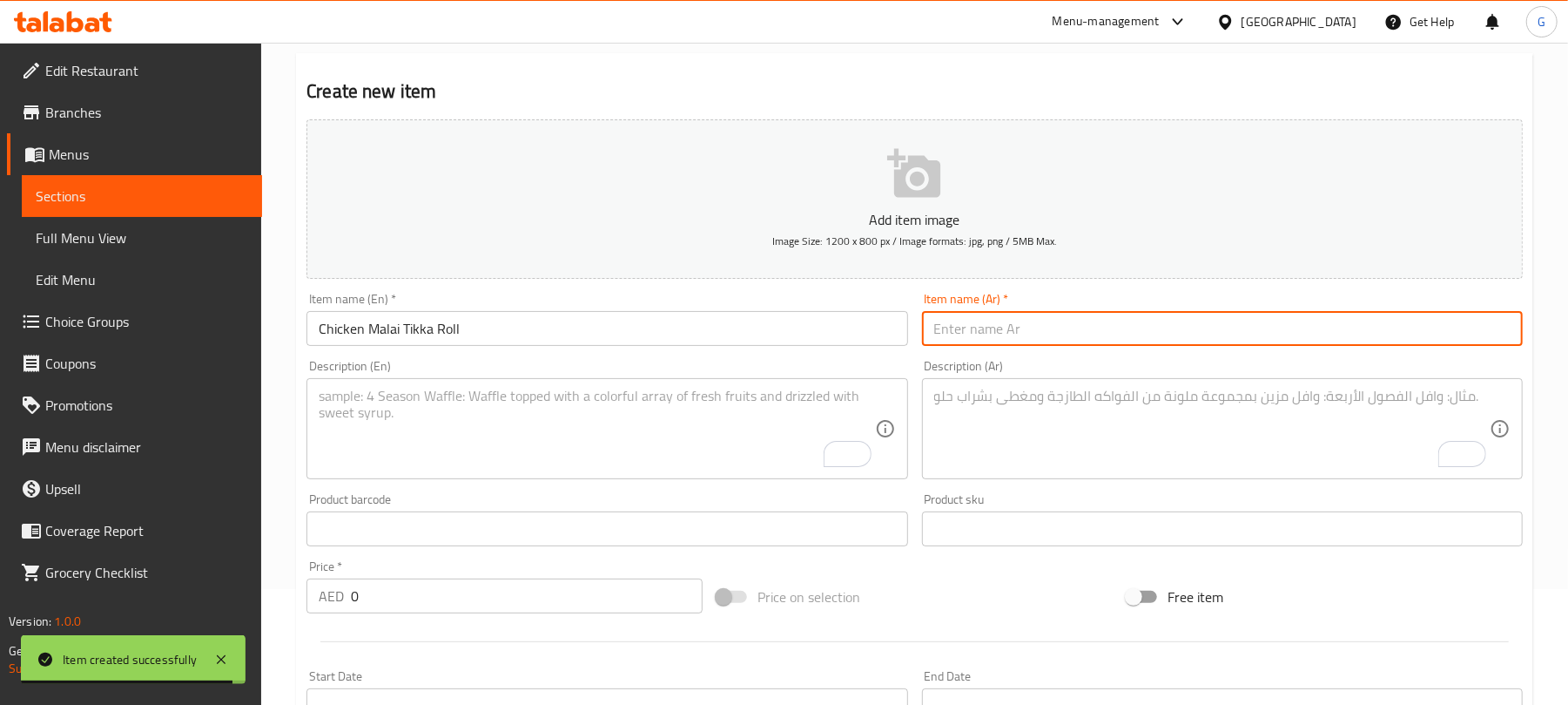
click at [1066, 339] on input "text" at bounding box center [1222, 328] width 601 height 35
paste input "لفائف دجاج مالاي تيكا"
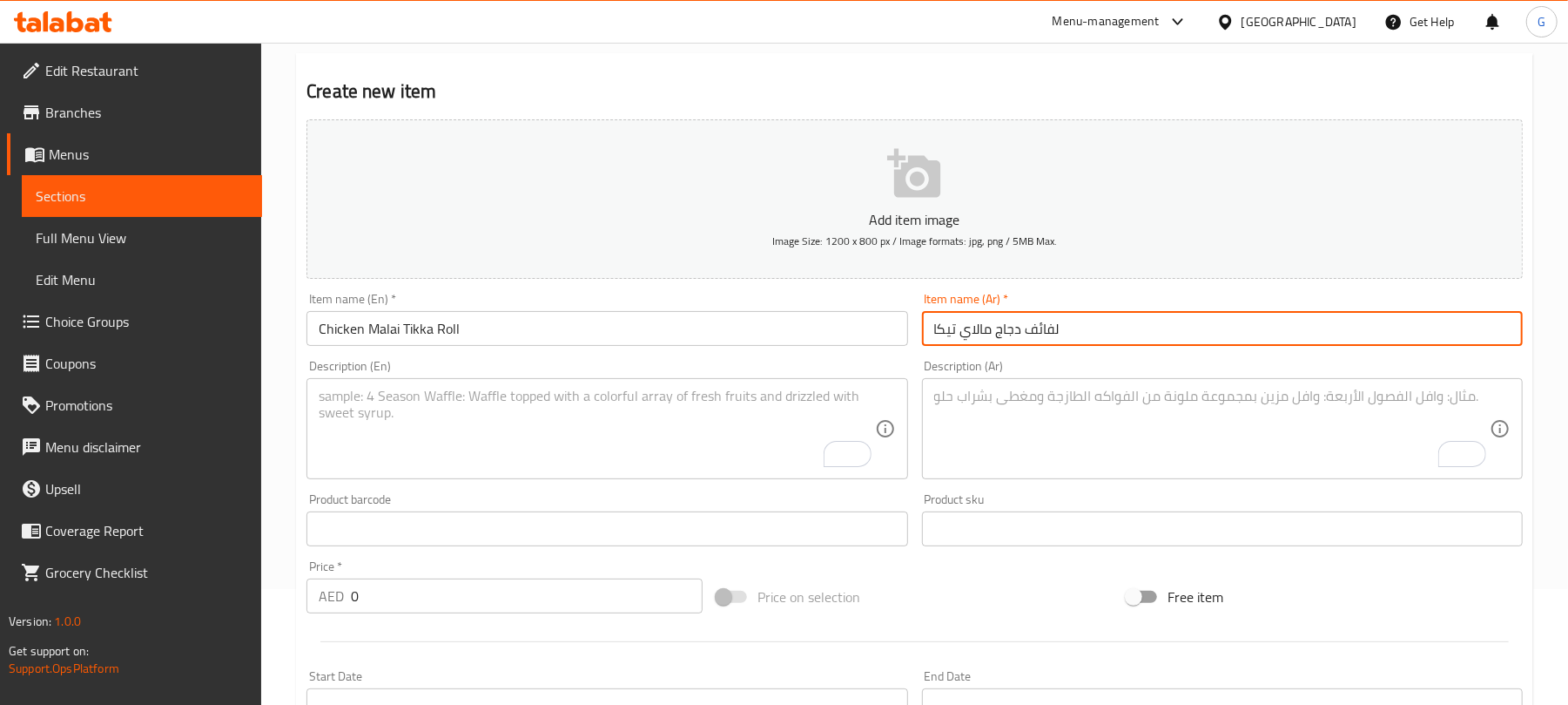
type input "لفائف دجاج مالاي تيكا"
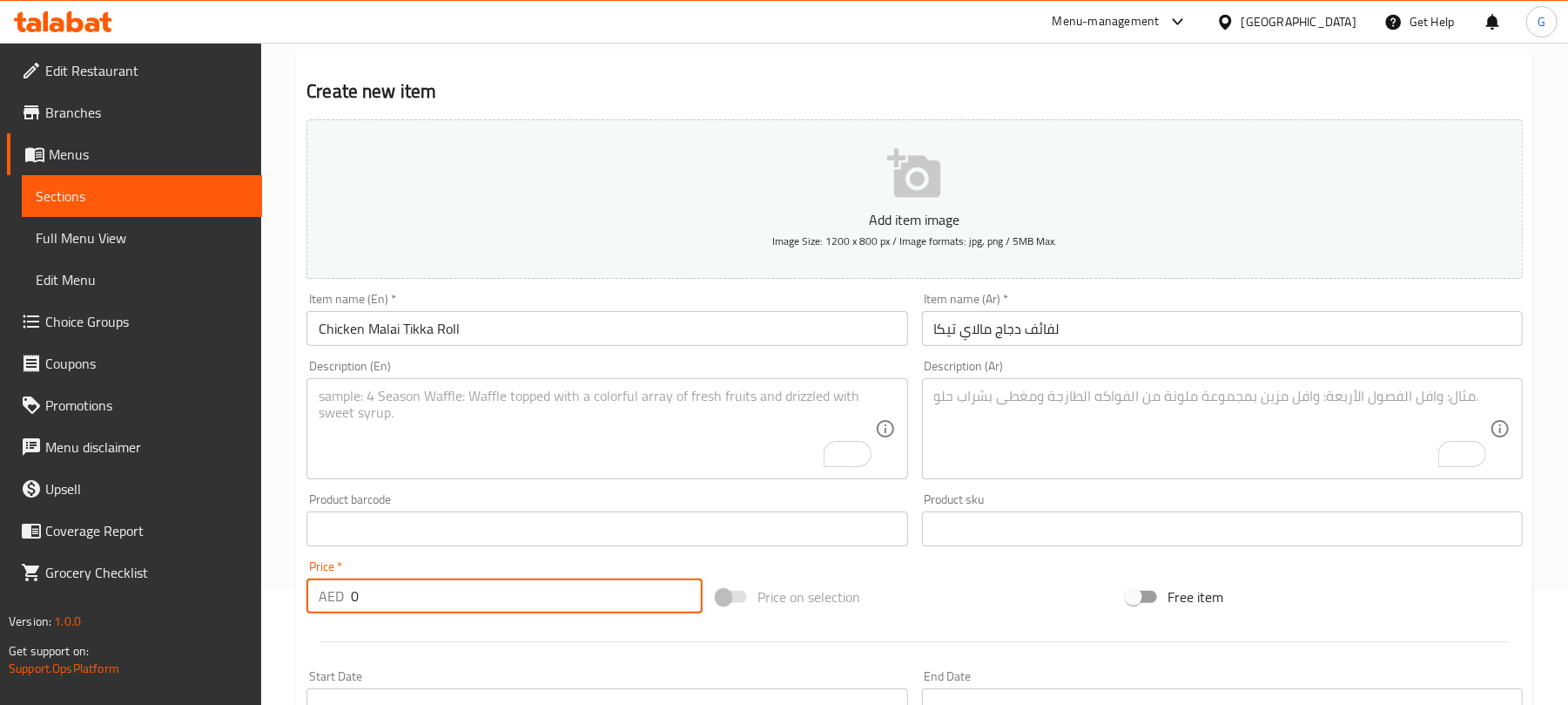
click at [536, 607] on input "0" at bounding box center [527, 595] width 352 height 35
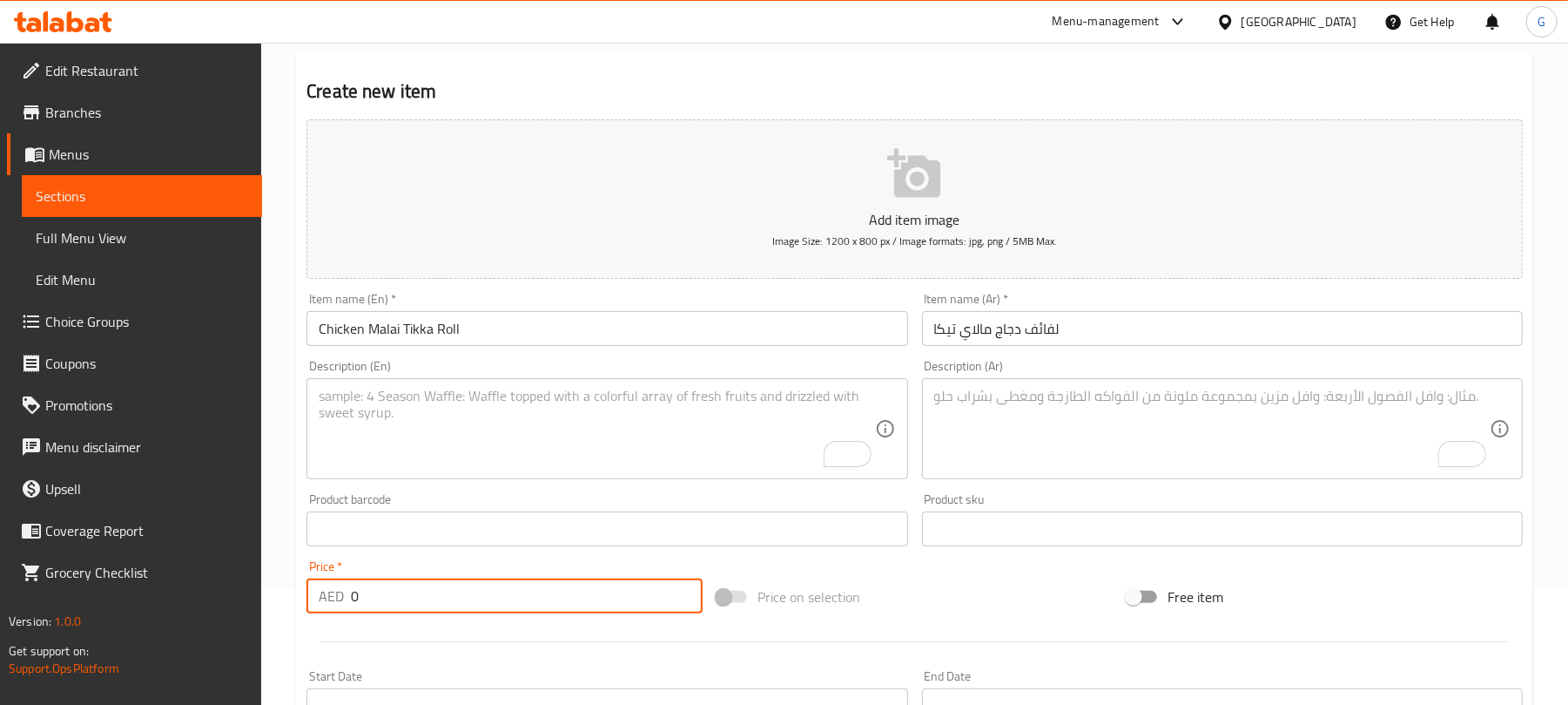
paste input "22"
type input "22"
click at [514, 444] on textarea "To enrich screen reader interactions, please activate Accessibility in Grammarl…" at bounding box center [596, 429] width 555 height 82
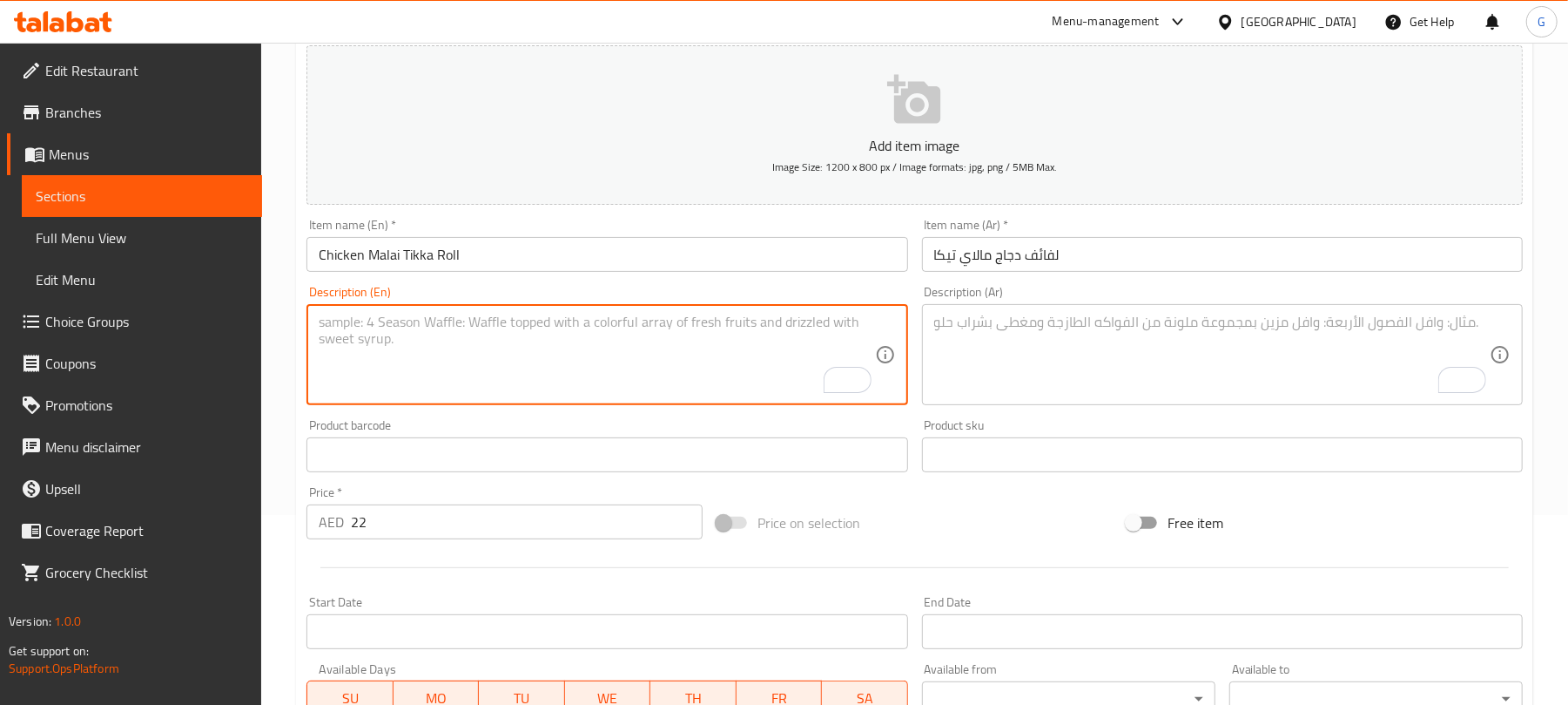
scroll to position [232, 0]
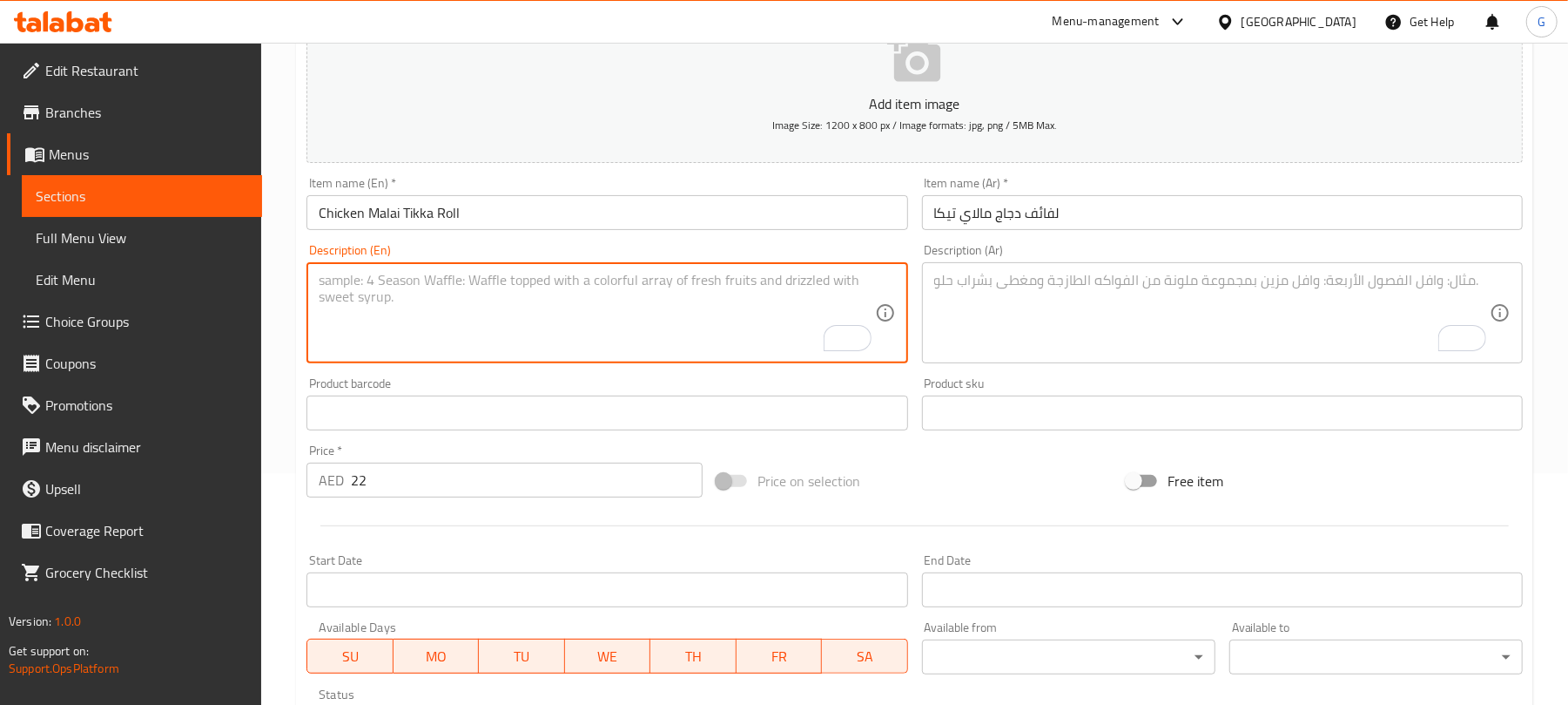
click at [640, 324] on textarea "To enrich screen reader interactions, please activate Accessibility in Grammarl…" at bounding box center [596, 312] width 555 height 82
paste textarea "Thin Indian bread filled with onion, your choice of sauce, and tender, mildly s…"
type textarea "Thin Indian bread filled with onion, your choice of sauce, and tender, mildly s…"
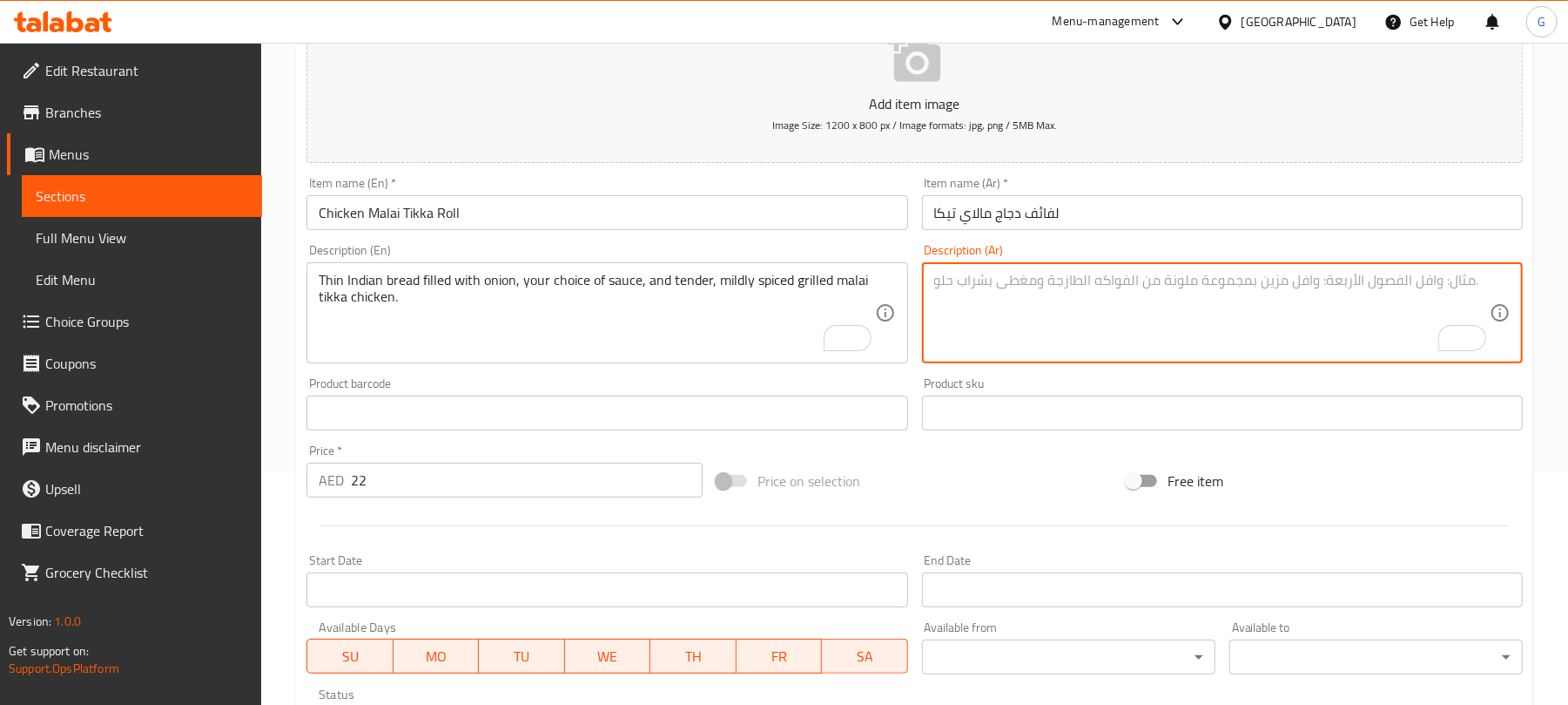
click at [1066, 296] on textarea "To enrich screen reader interactions, please activate Accessibility in Grammarl…" at bounding box center [1211, 312] width 555 height 82
paste textarea "خبز هندي رقيق محشو بالبصل والصلصة المفضلة لديك ودجاج تيكا مالاي المشوي المتبل ب…"
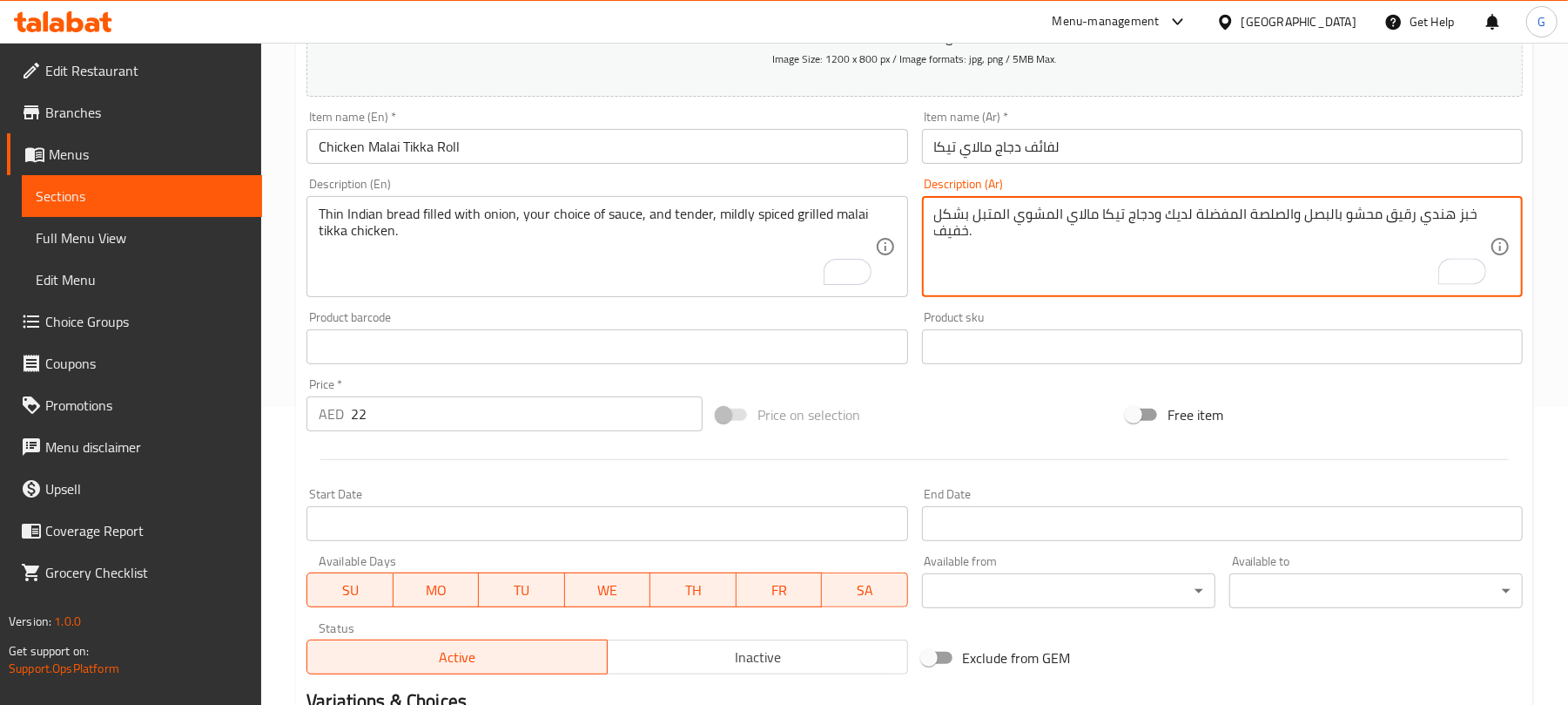
scroll to position [61, 0]
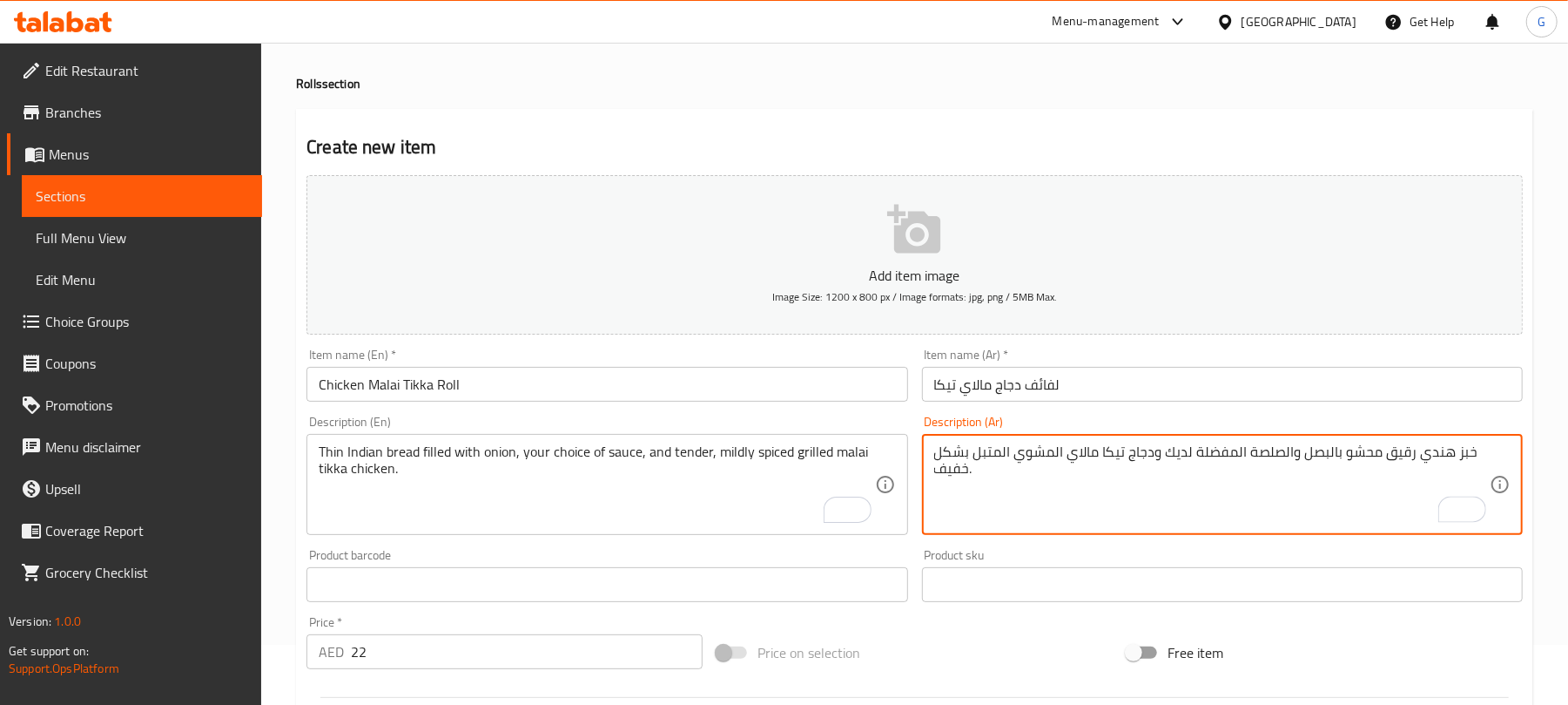
type textarea "خبز هندي رقيق محشو بالبصل والصلصة المفضلة لديك ودجاج تيكا مالاي المشوي المتبل ب…"
click at [671, 392] on input "Chicken Malai Tikka Roll" at bounding box center [606, 383] width 601 height 35
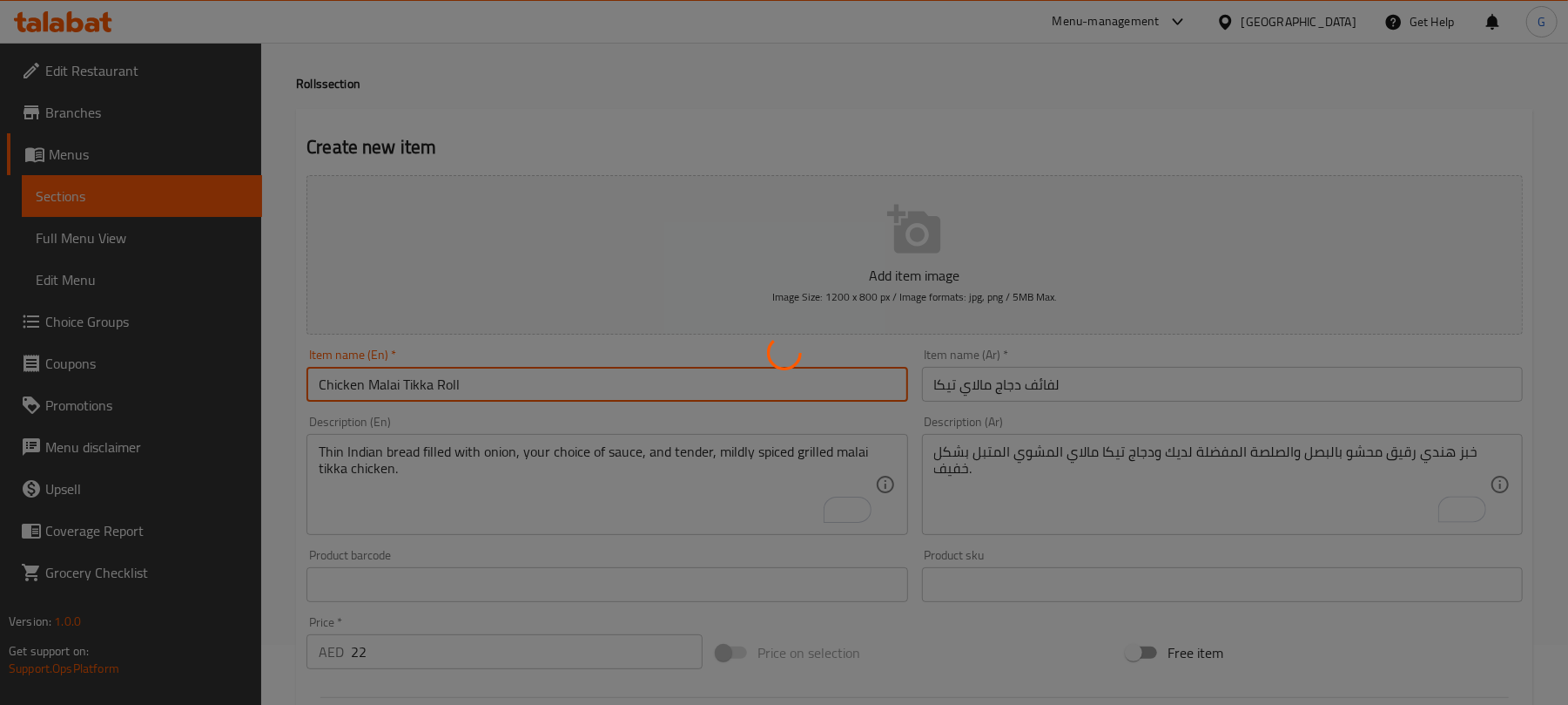
type input "0"
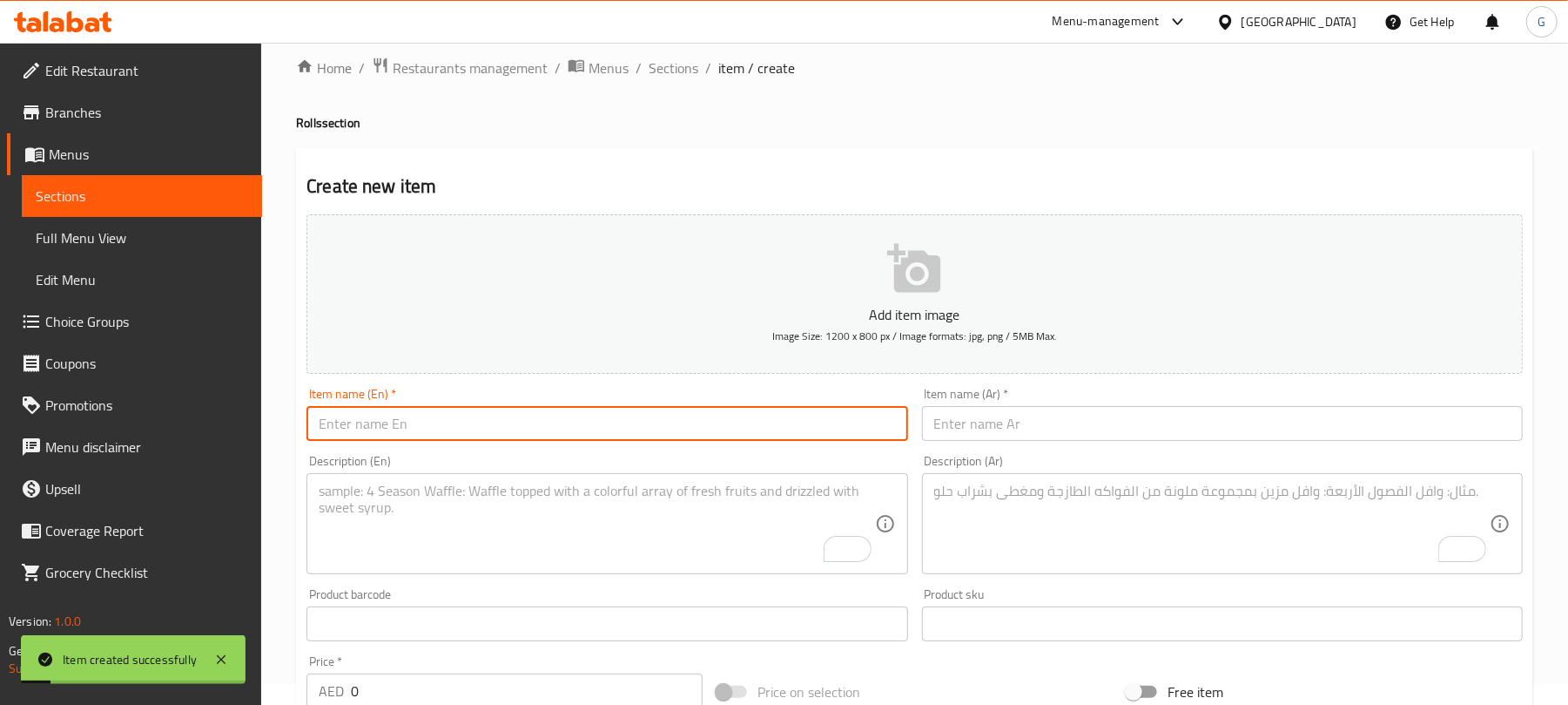
scroll to position [0, 0]
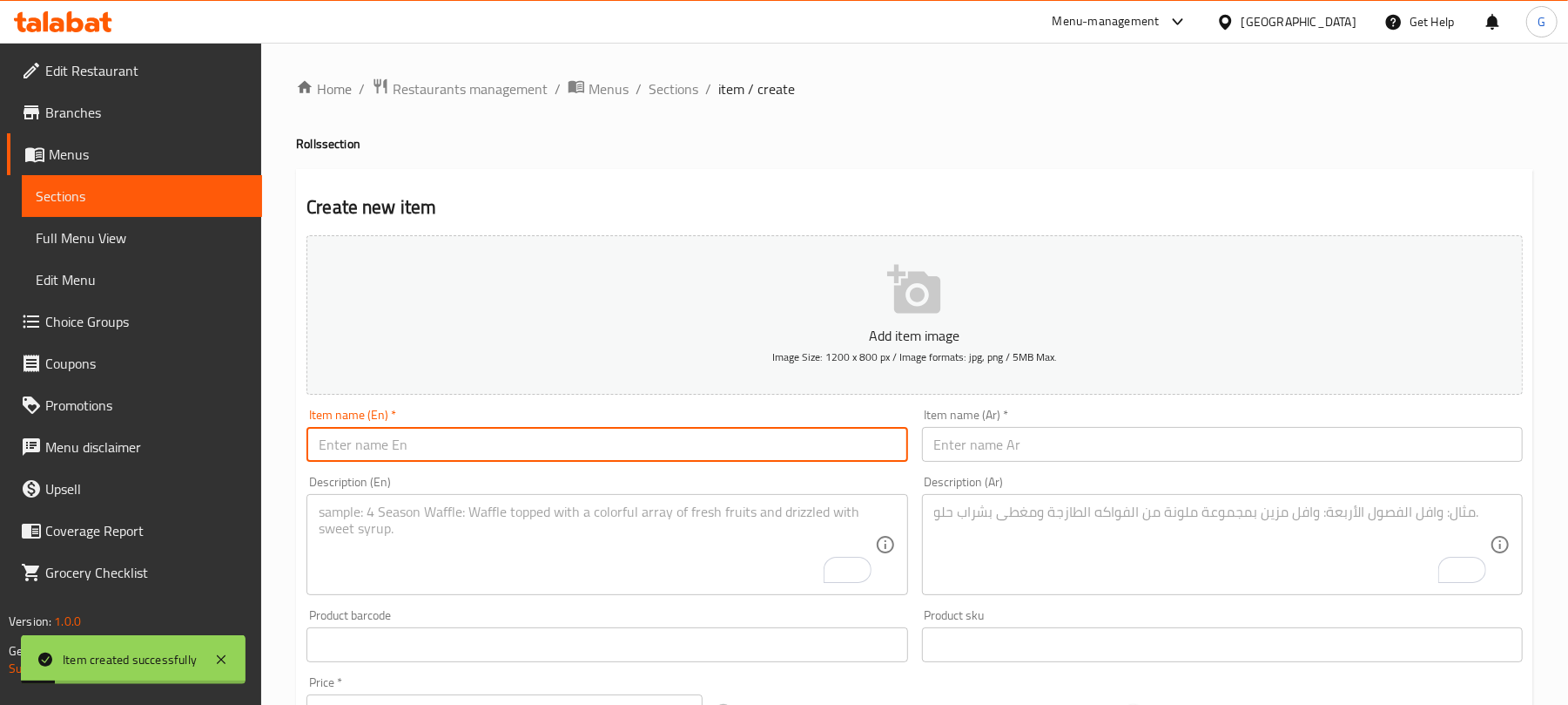
click at [667, 68] on div "Home / Restaurants management / Menus / Sections / item / create Rolls section …" at bounding box center [915, 636] width 1307 height 1188
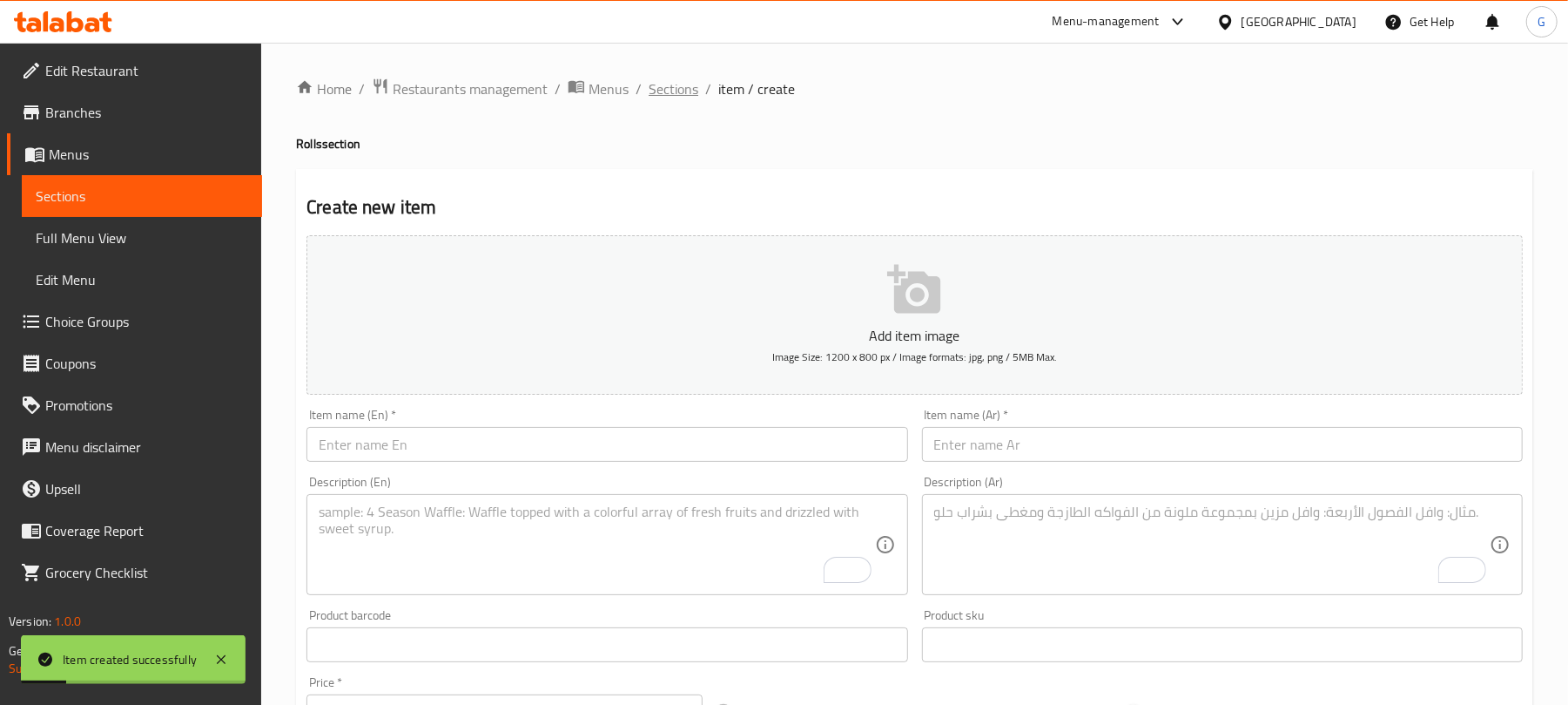
click at [667, 83] on span "Sections" at bounding box center [673, 89] width 49 height 21
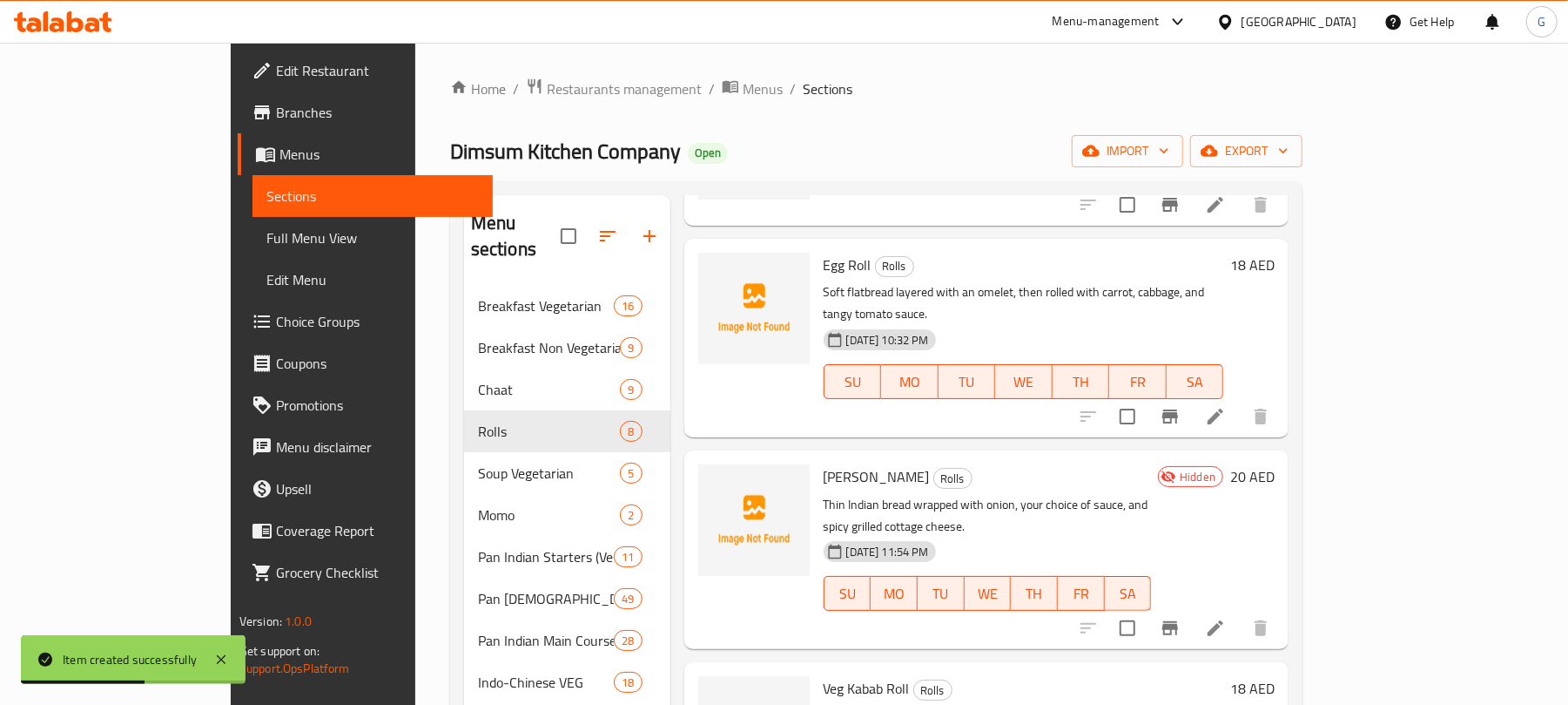
scroll to position [696, 0]
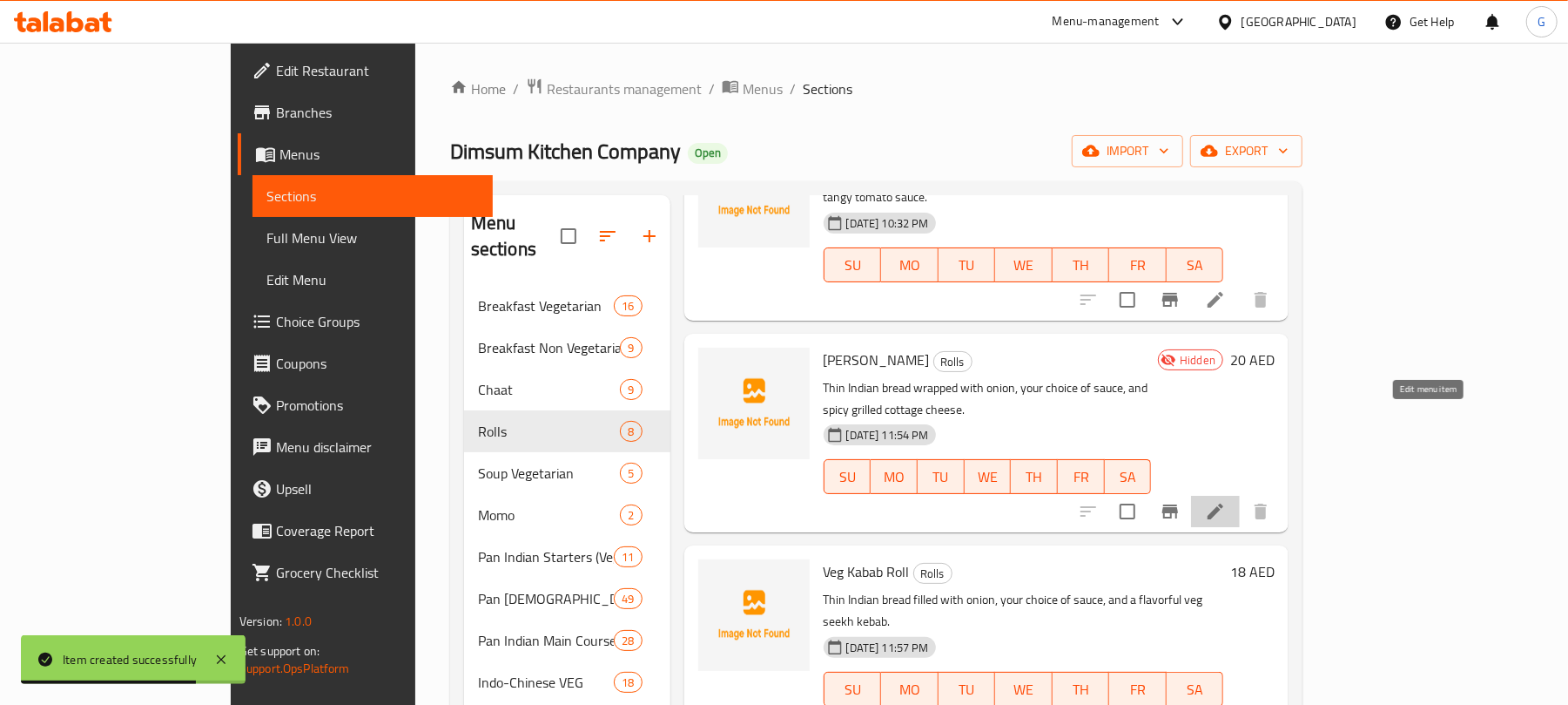
click at [1226, 501] on icon at bounding box center [1215, 511] width 21 height 21
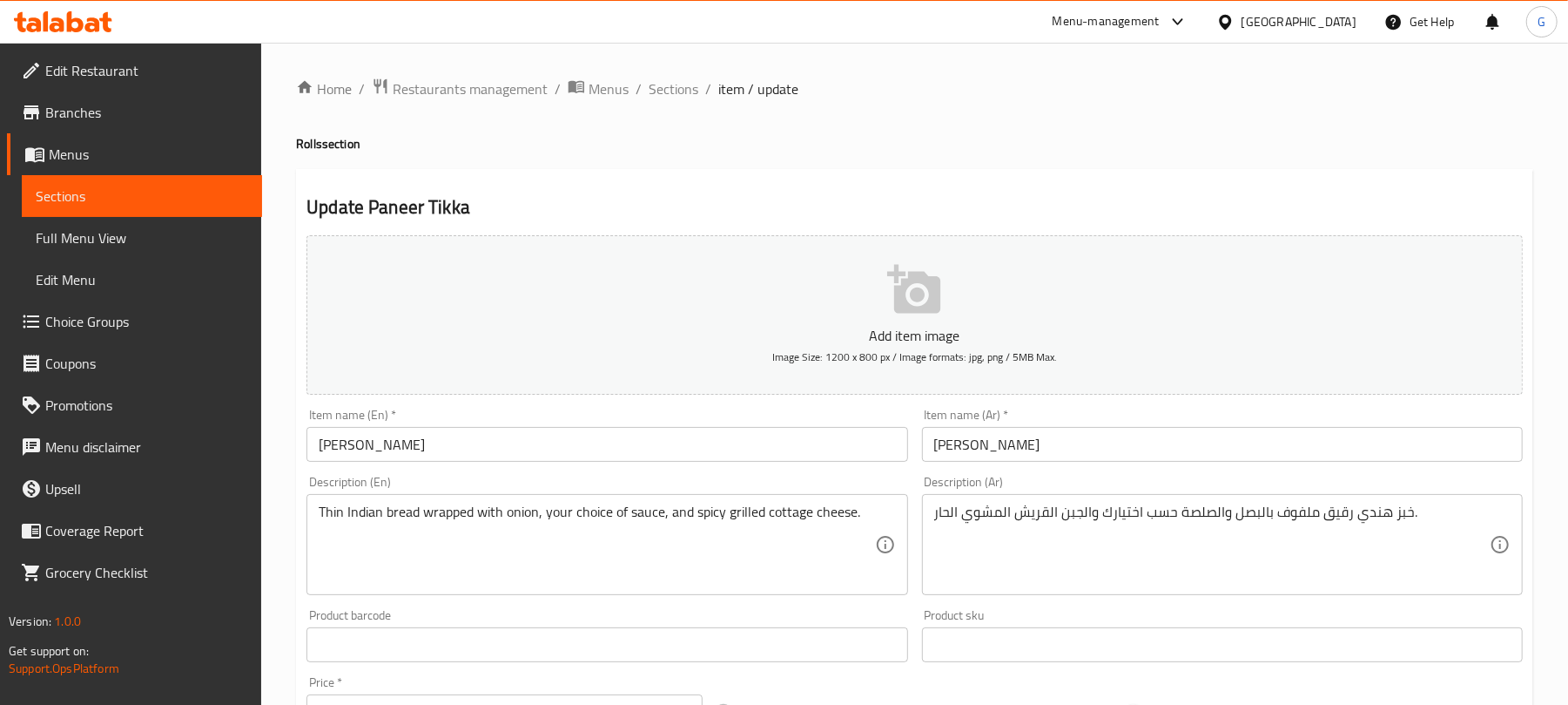
click at [496, 436] on input "[PERSON_NAME]" at bounding box center [606, 444] width 601 height 35
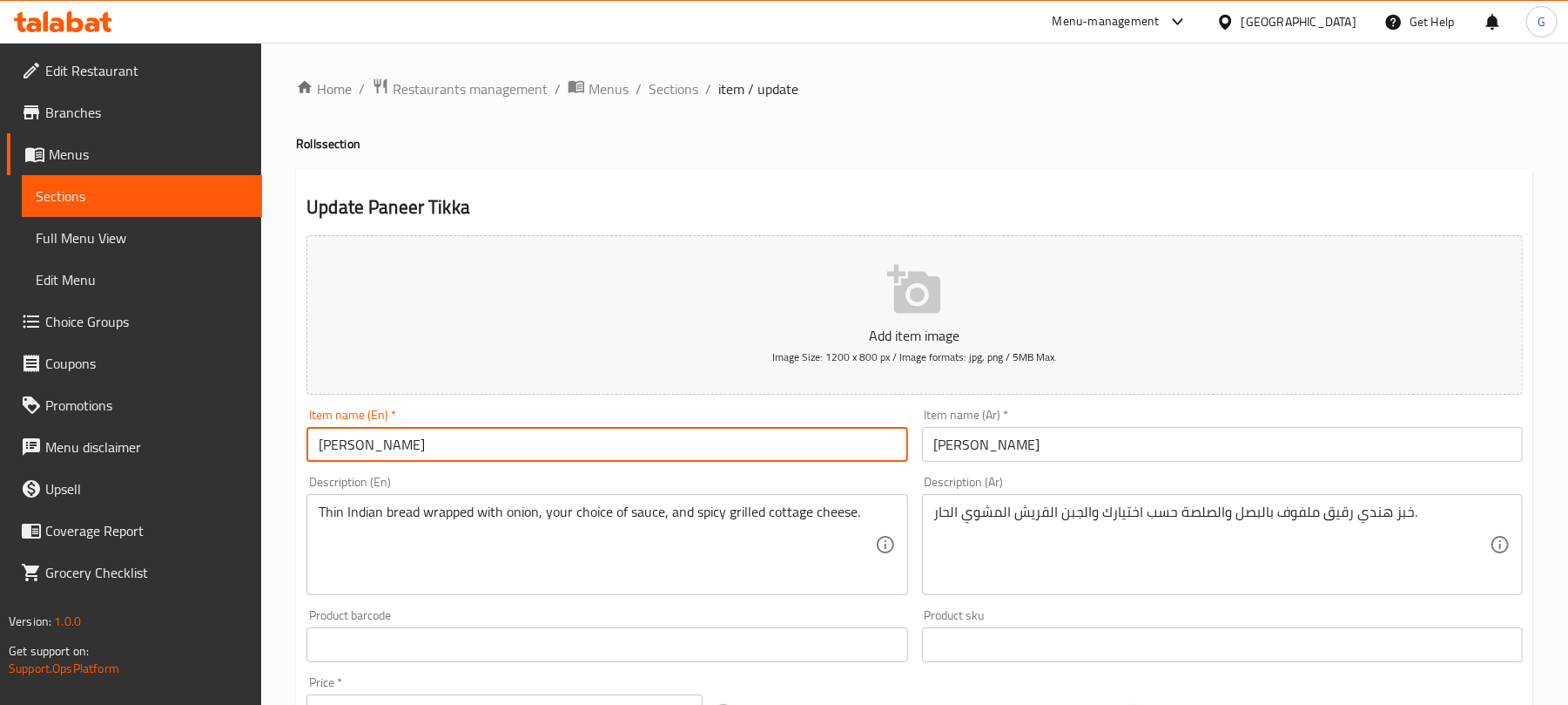
paste input "Roll"
type input "Paneer Tikka Roll"
click at [1093, 443] on input "[PERSON_NAME]" at bounding box center [1222, 444] width 601 height 35
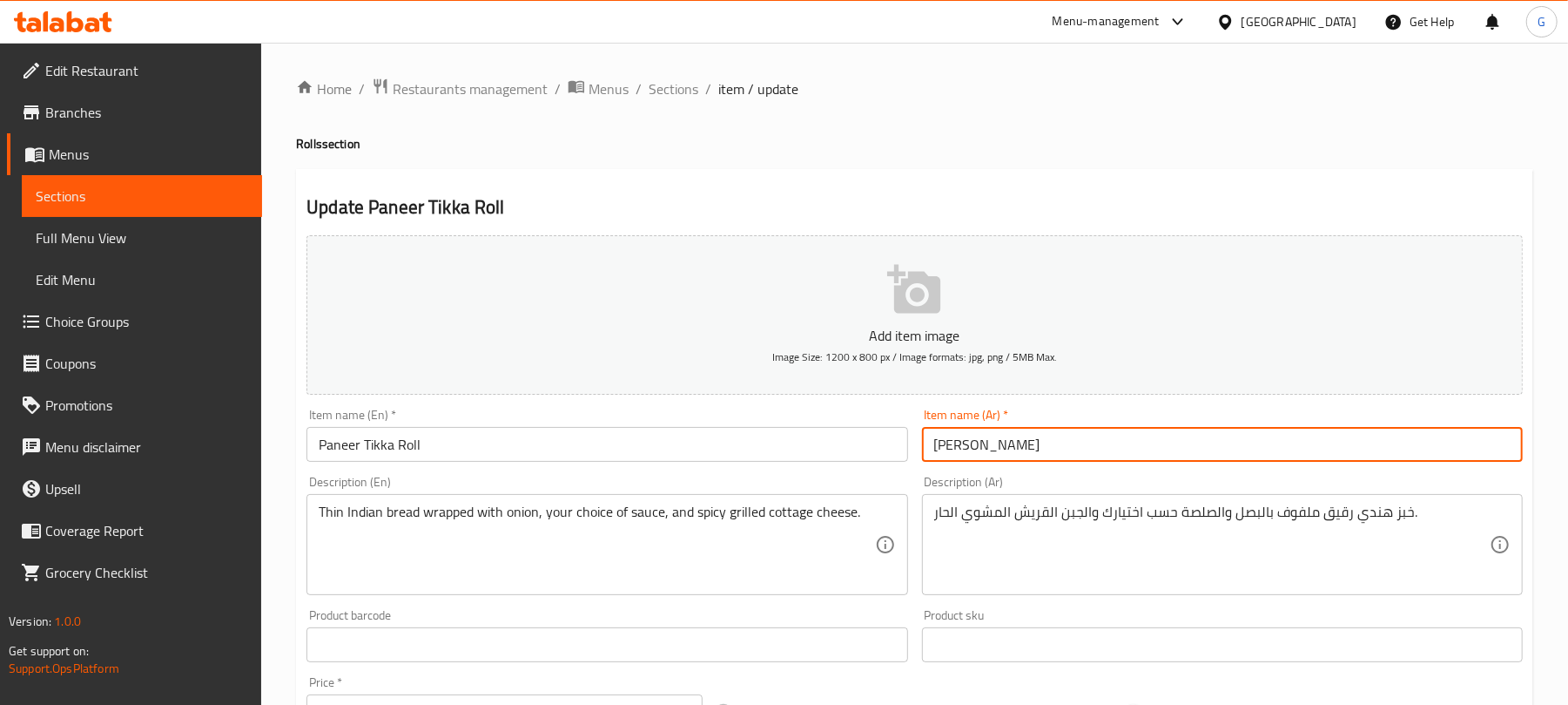
paste input "لفائف"
type input "بانير تيكا لفائف"
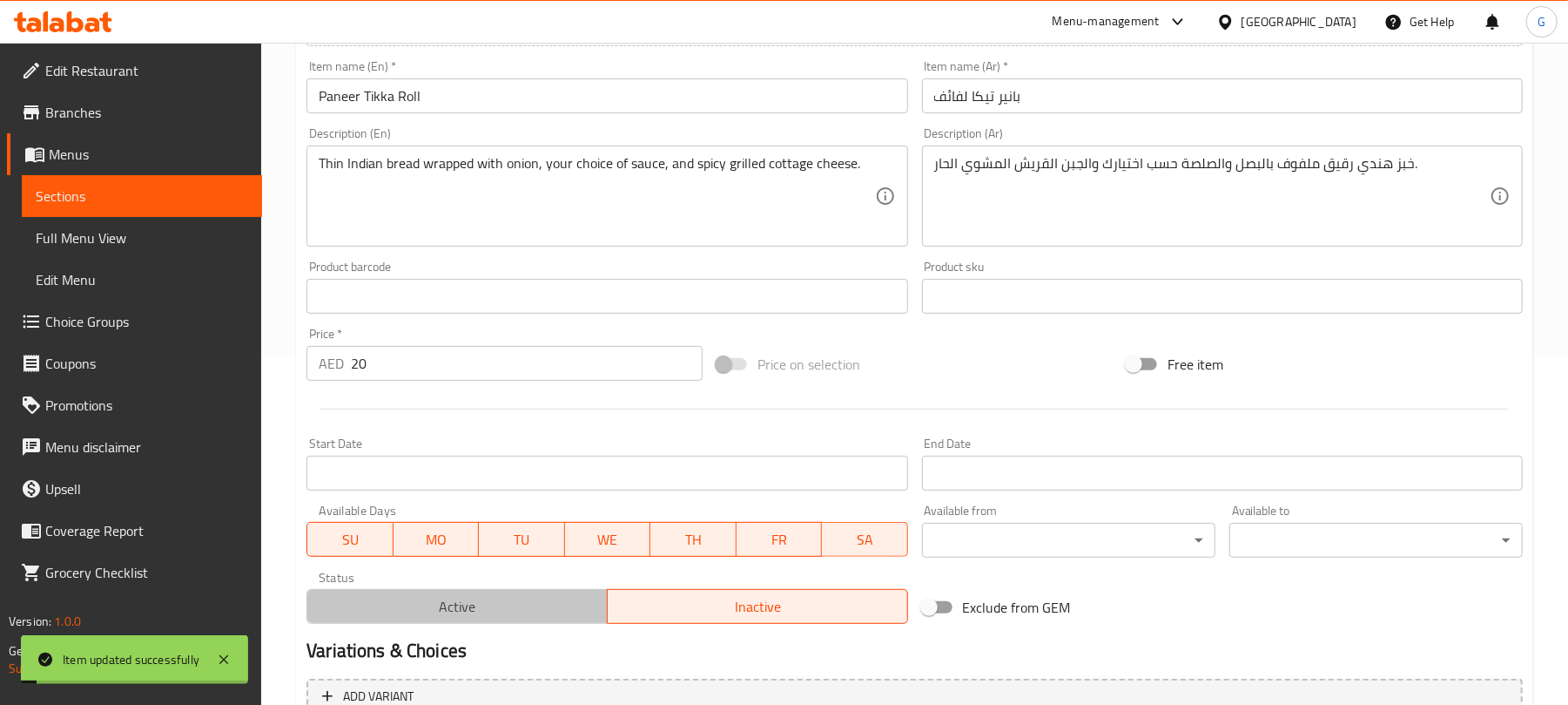
click at [541, 596] on span "Active" at bounding box center [457, 607] width 287 height 26
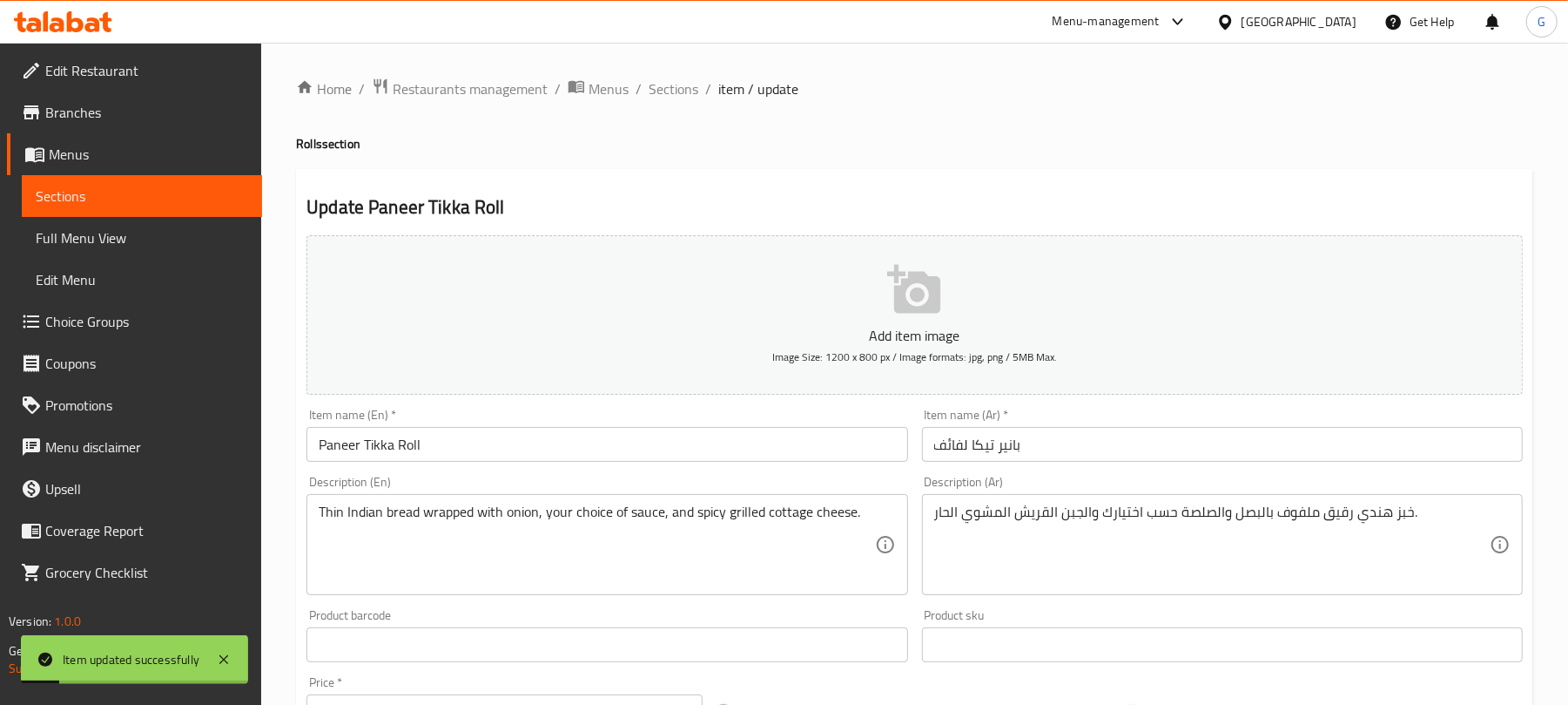
click at [768, 443] on input "Paneer Tikka Roll" at bounding box center [606, 444] width 601 height 35
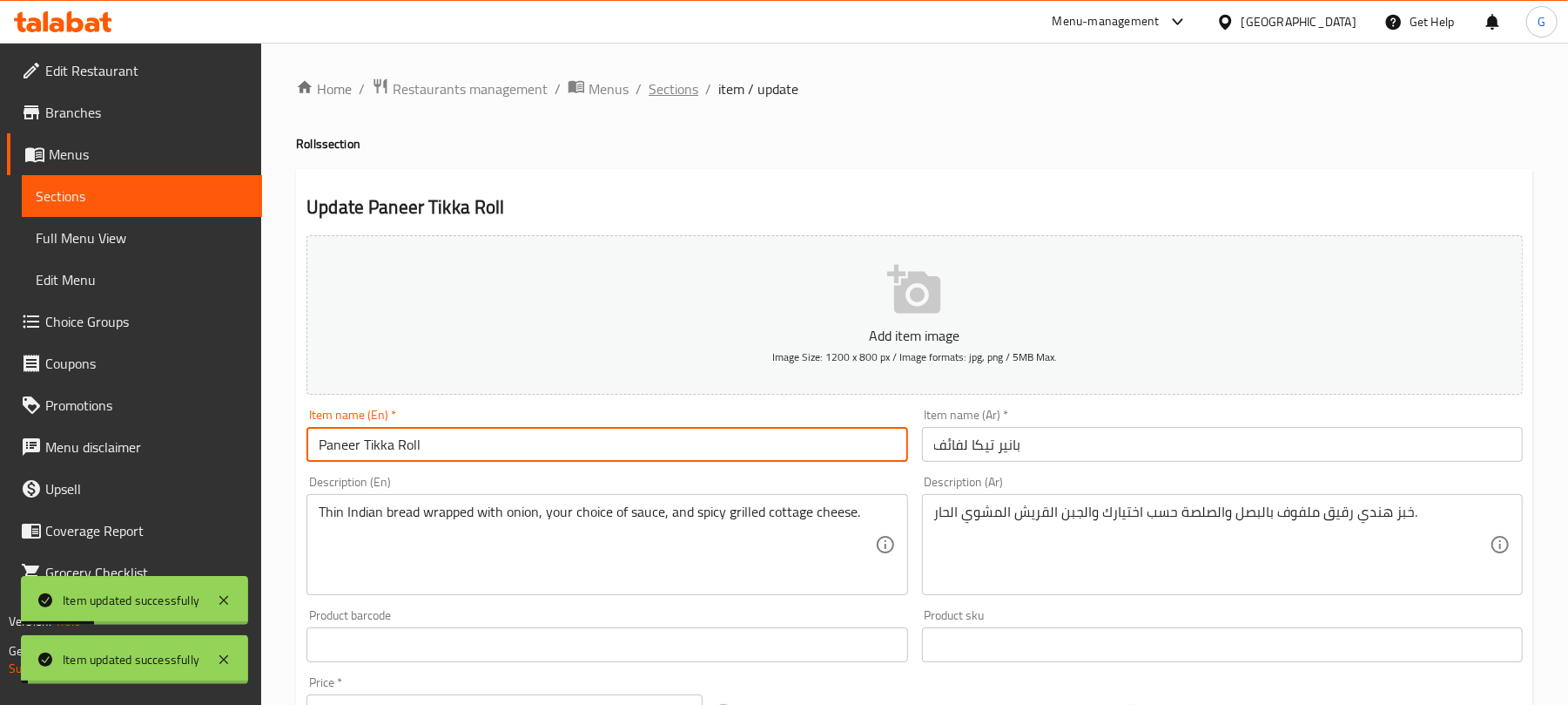
click at [690, 99] on span "Sections" at bounding box center [673, 89] width 49 height 21
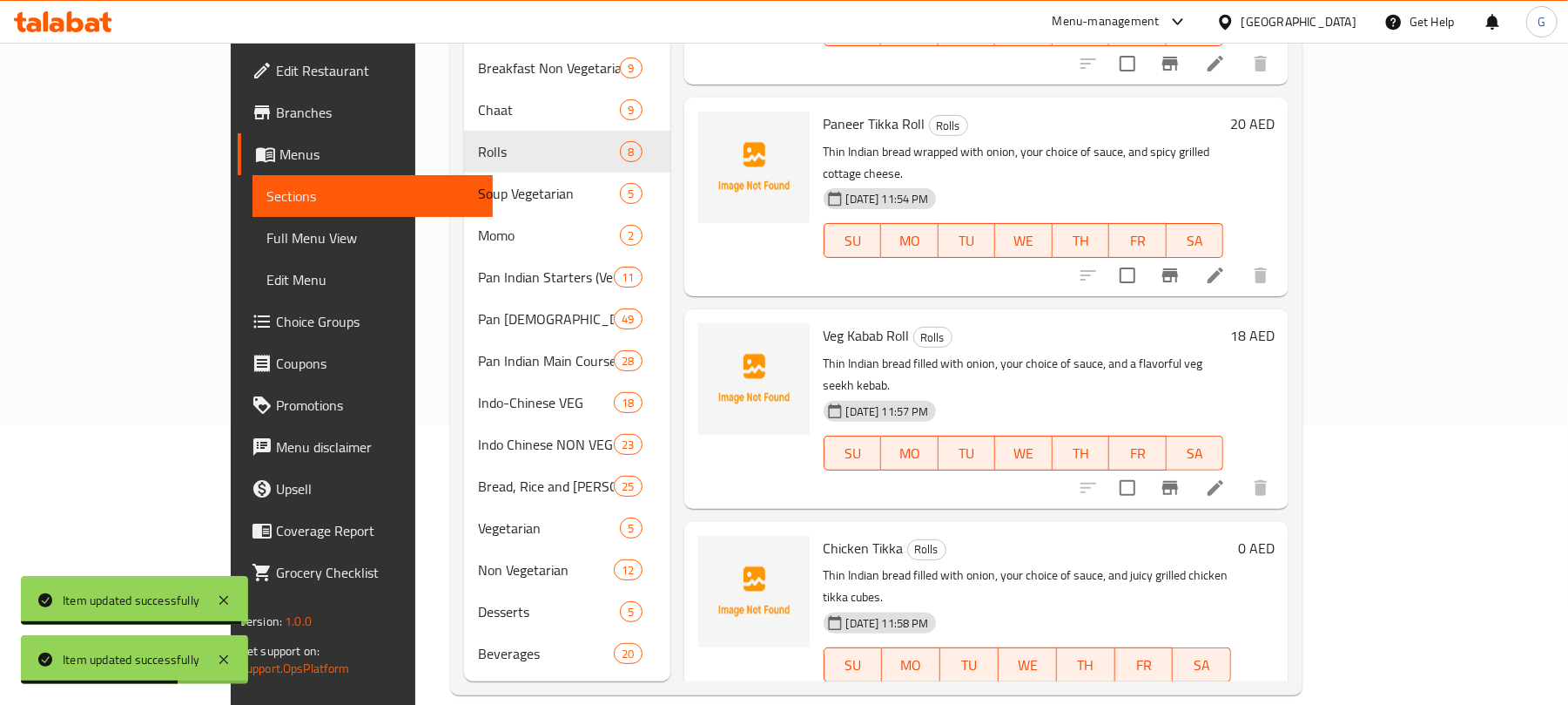
scroll to position [773, 0]
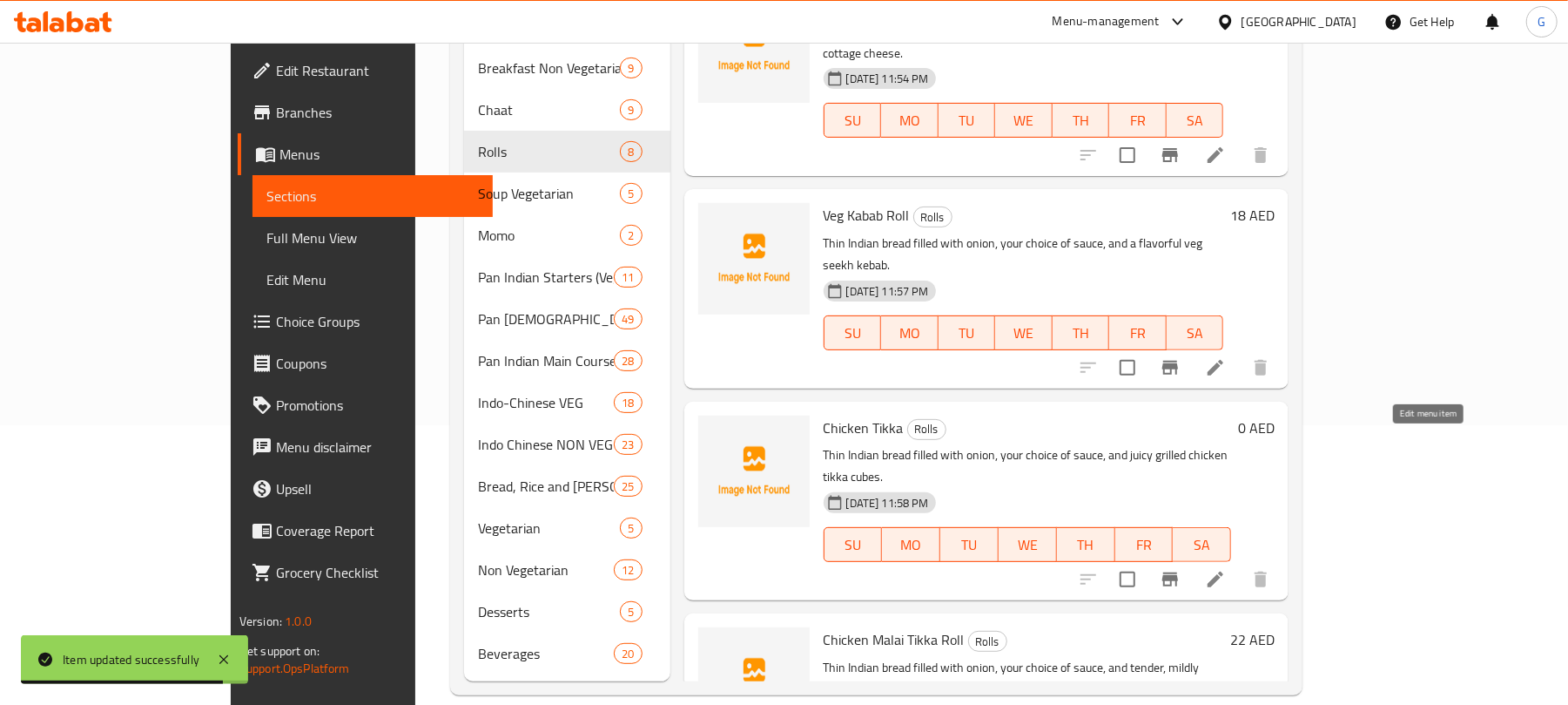
click at [1226, 569] on icon at bounding box center [1215, 579] width 21 height 21
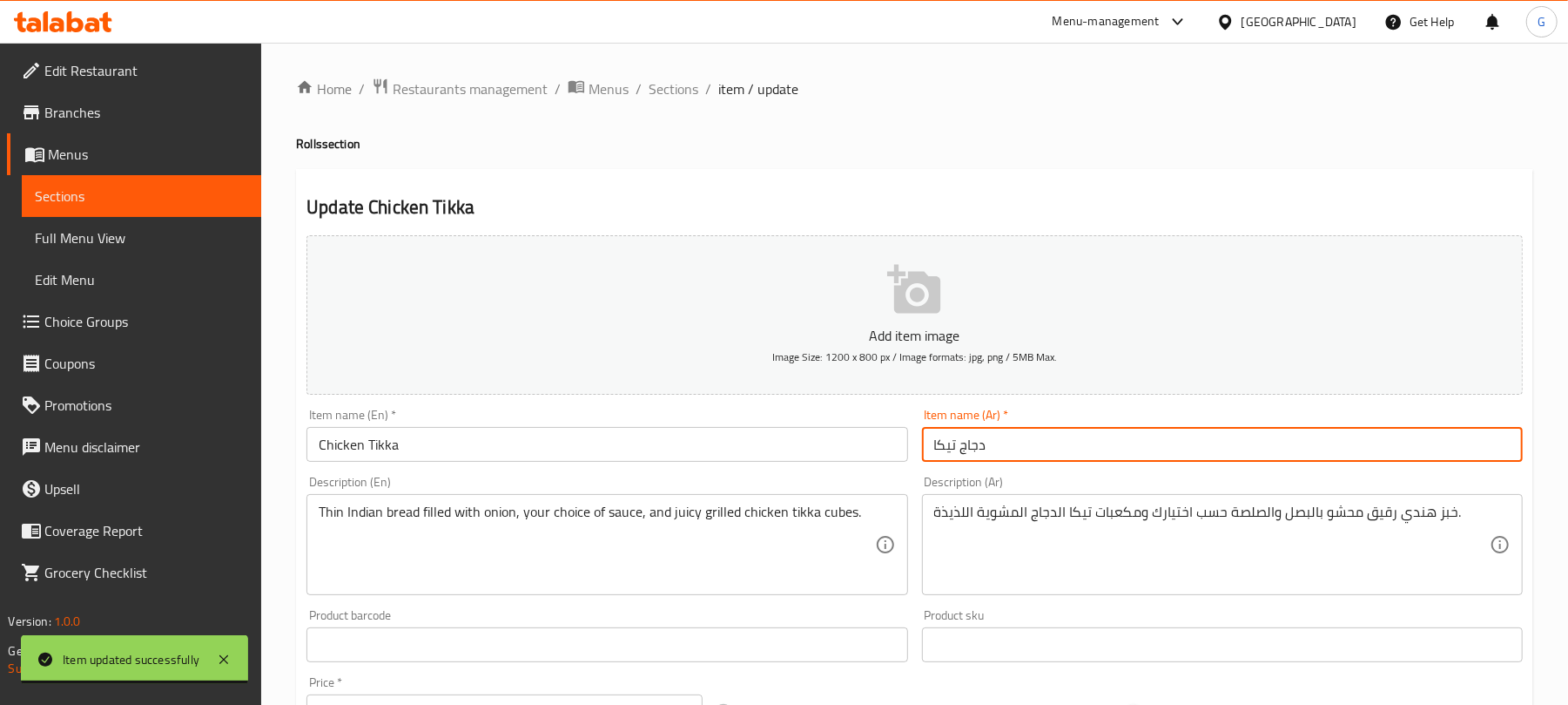
click at [1052, 462] on input "دجاج تيكا" at bounding box center [1222, 444] width 601 height 35
paste input "لفائف"
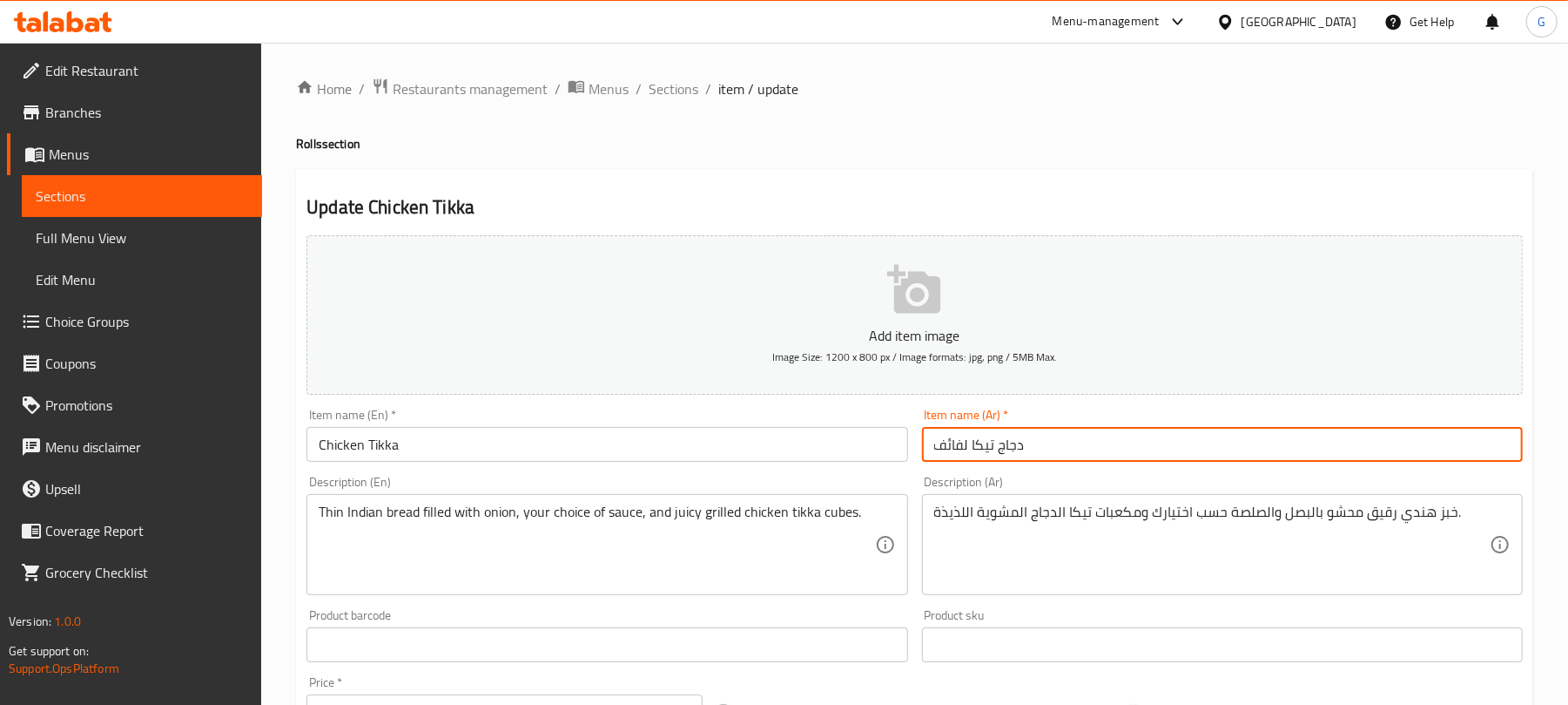
type input "دجاج تيكا لفائف"
click at [638, 444] on input "Chicken Tikka" at bounding box center [606, 444] width 601 height 35
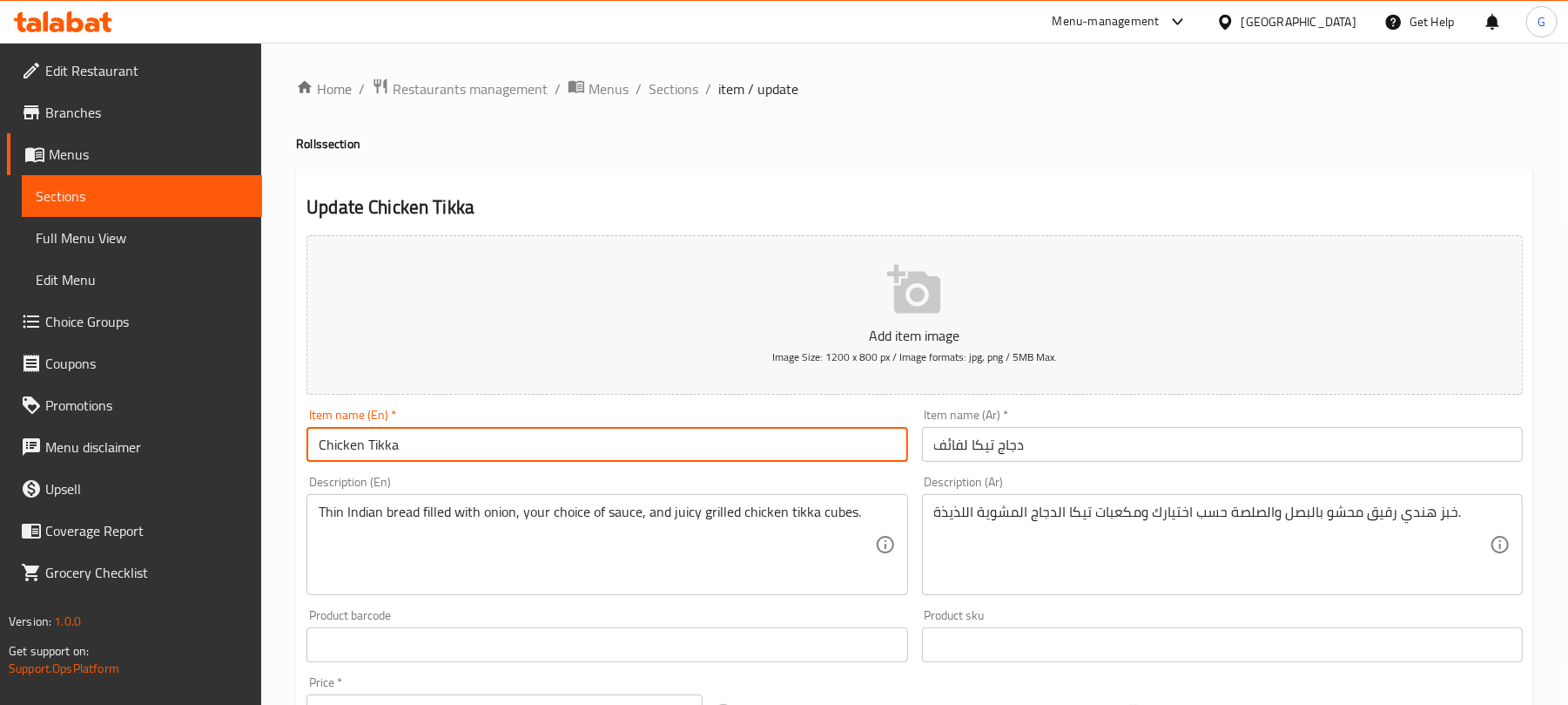
paste input "Roll"
type input "Chicken Tikka Roll"
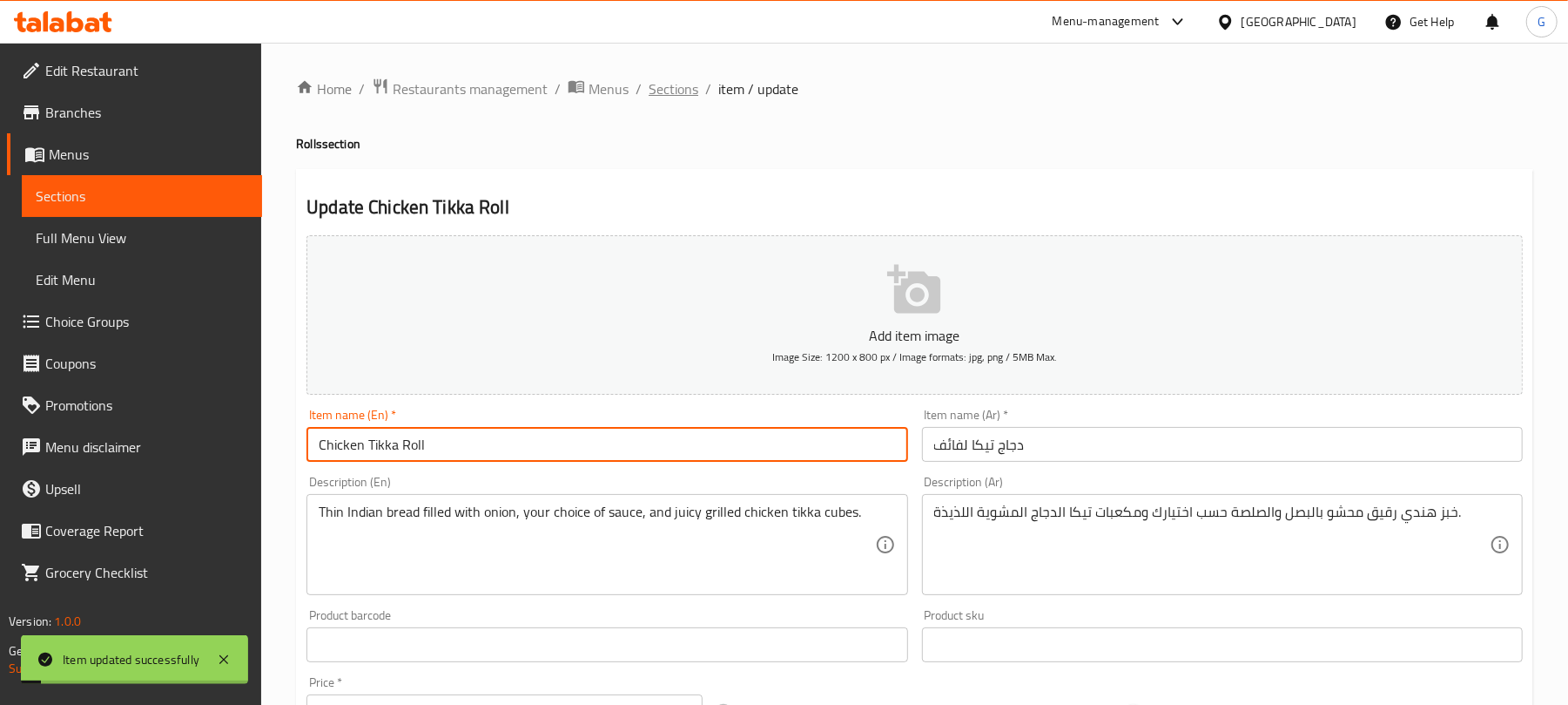
click at [666, 93] on span "Sections" at bounding box center [673, 89] width 49 height 21
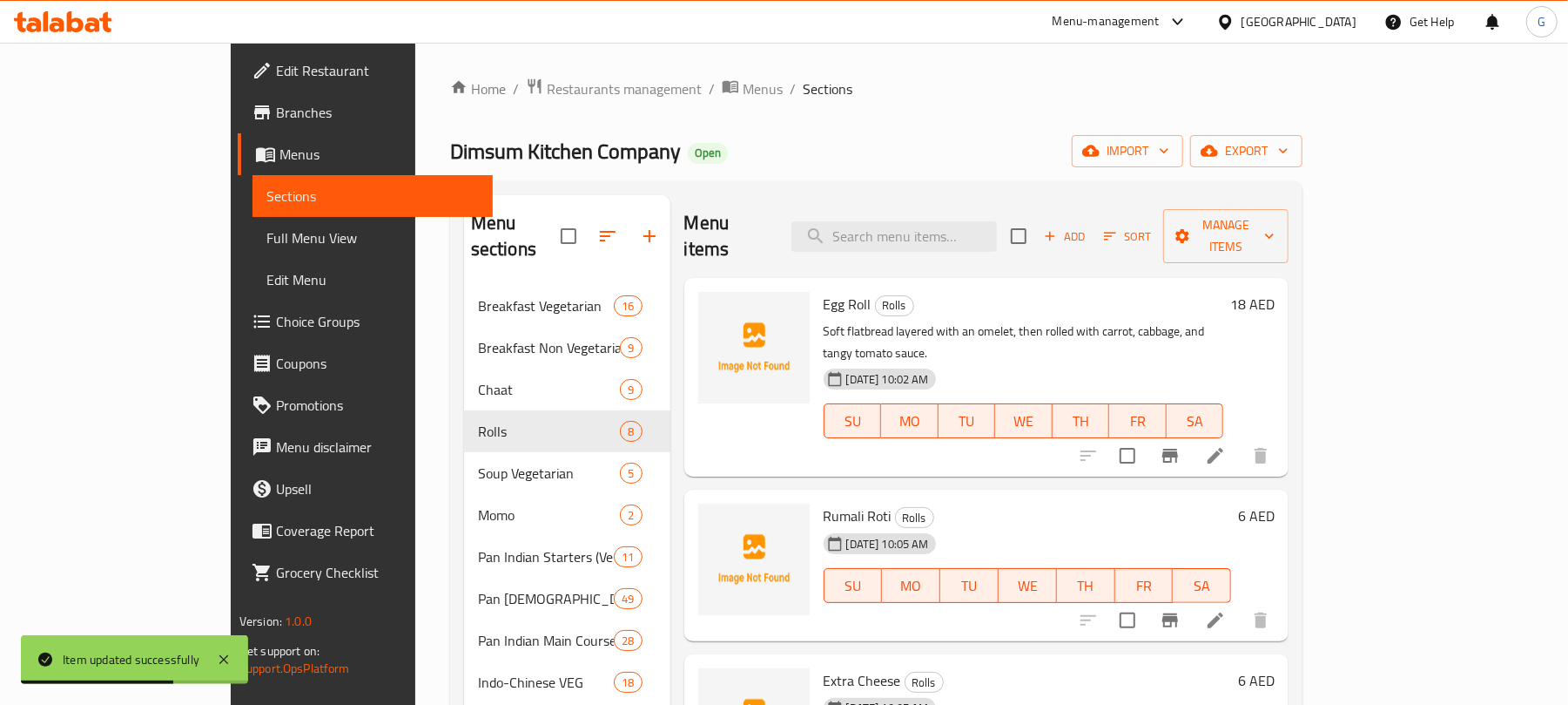
click at [1088, 226] on span "Add" at bounding box center [1065, 236] width 47 height 20
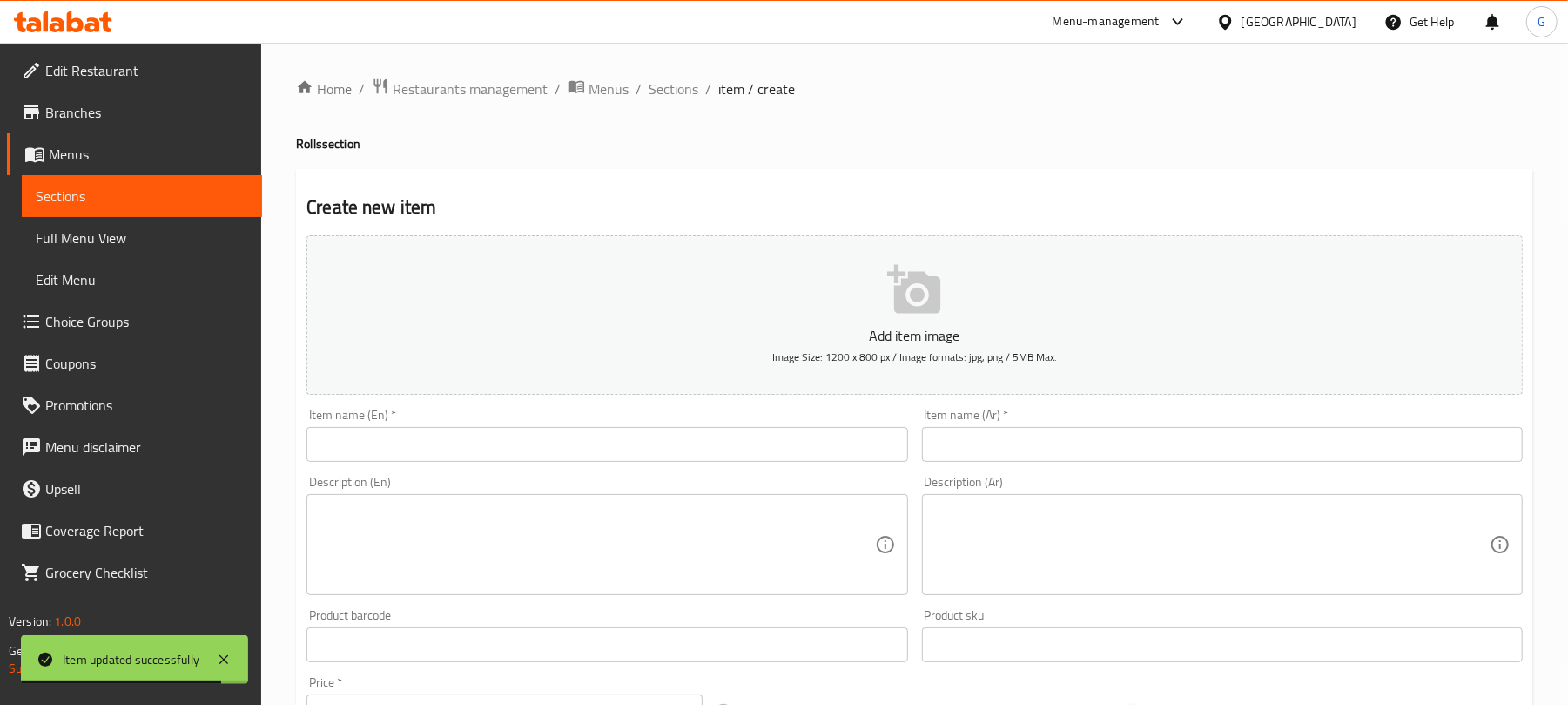
click at [509, 454] on input "text" at bounding box center [606, 444] width 601 height 35
paste input "Chicken Seekh Roll"
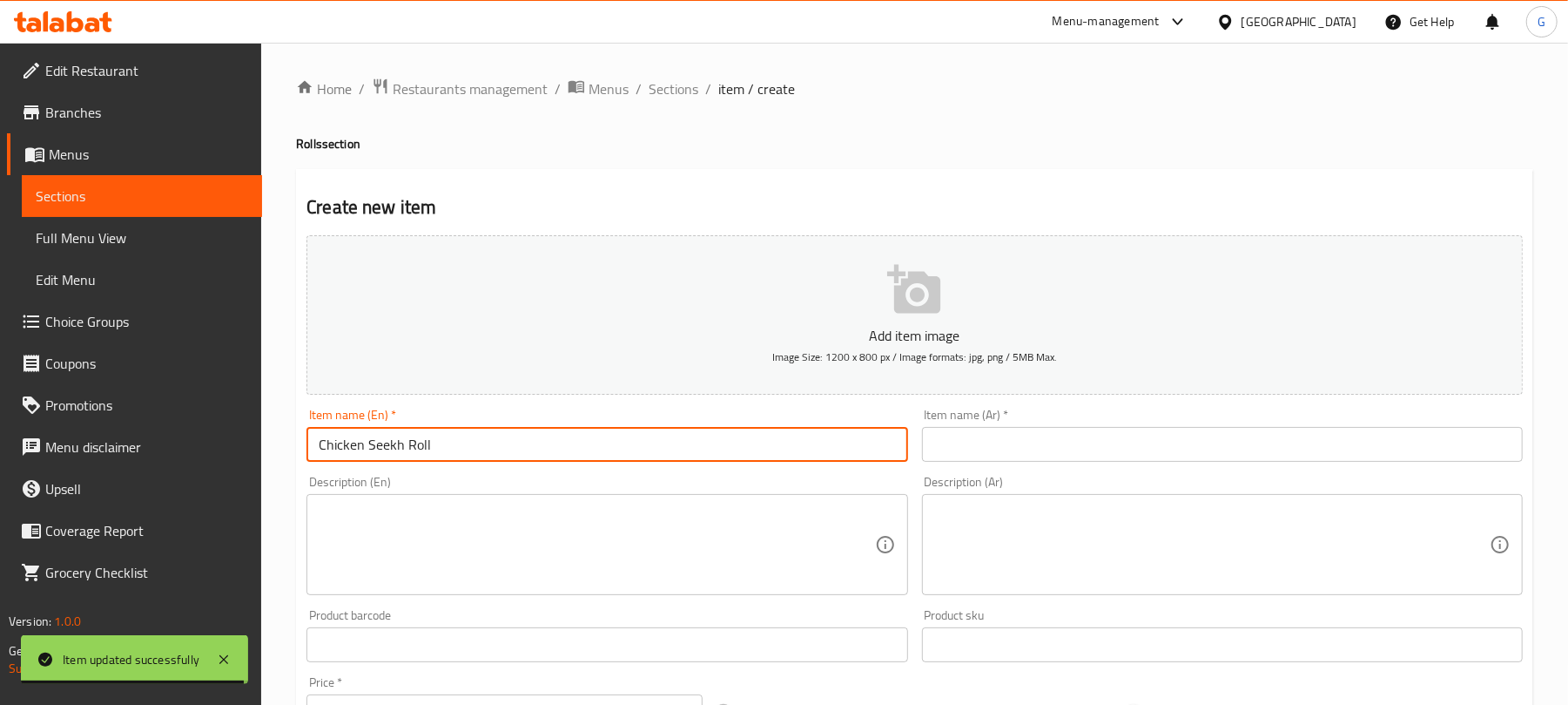
type input "Chicken Seekh Roll"
click at [1094, 461] on input "text" at bounding box center [1222, 444] width 601 height 35
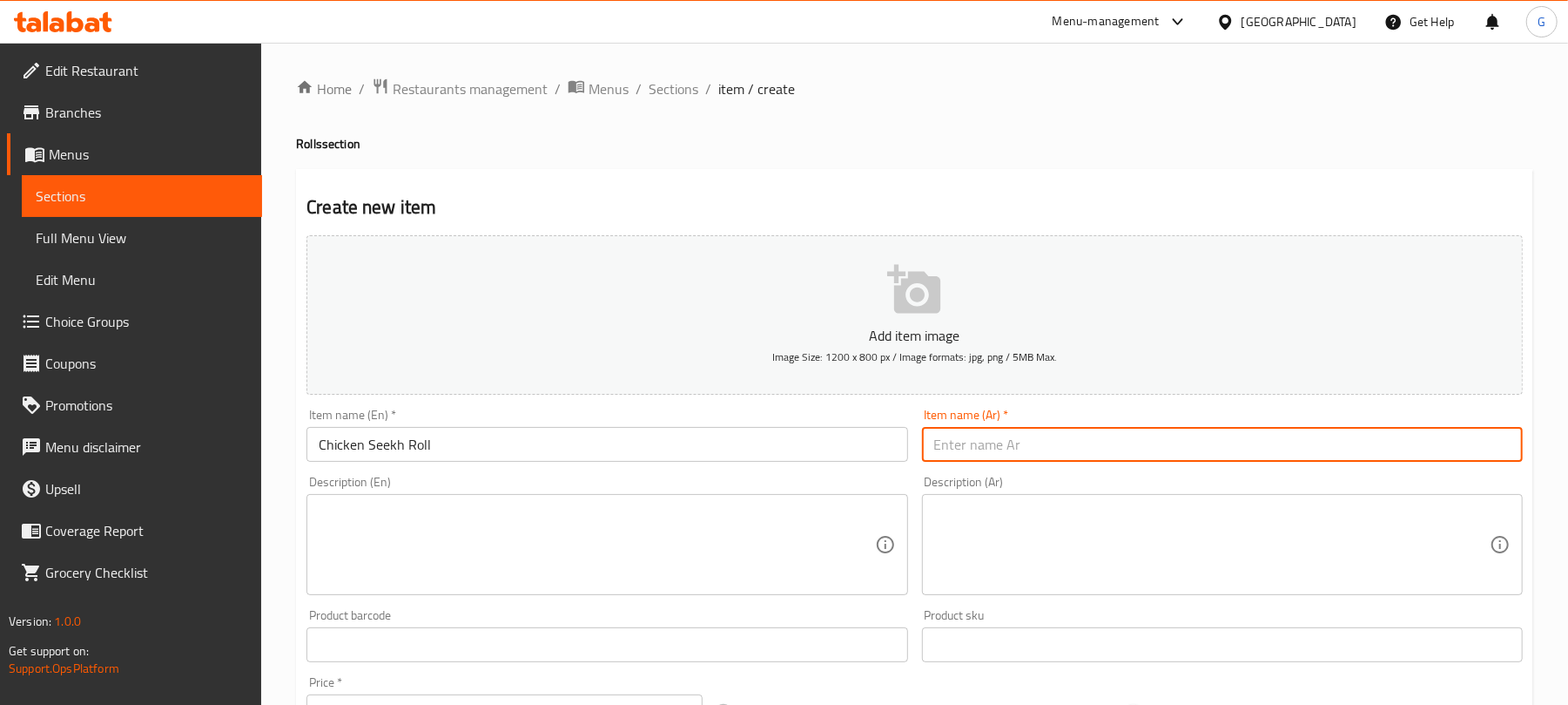
paste input "لفائف سيخ الدجاج"
type input "لفائف سيخ الدجاج"
click at [478, 558] on textarea at bounding box center [596, 544] width 555 height 82
paste textarea "Thin Indian bread wrapped with onion, your choice of sauce, and a flavorful chi…"
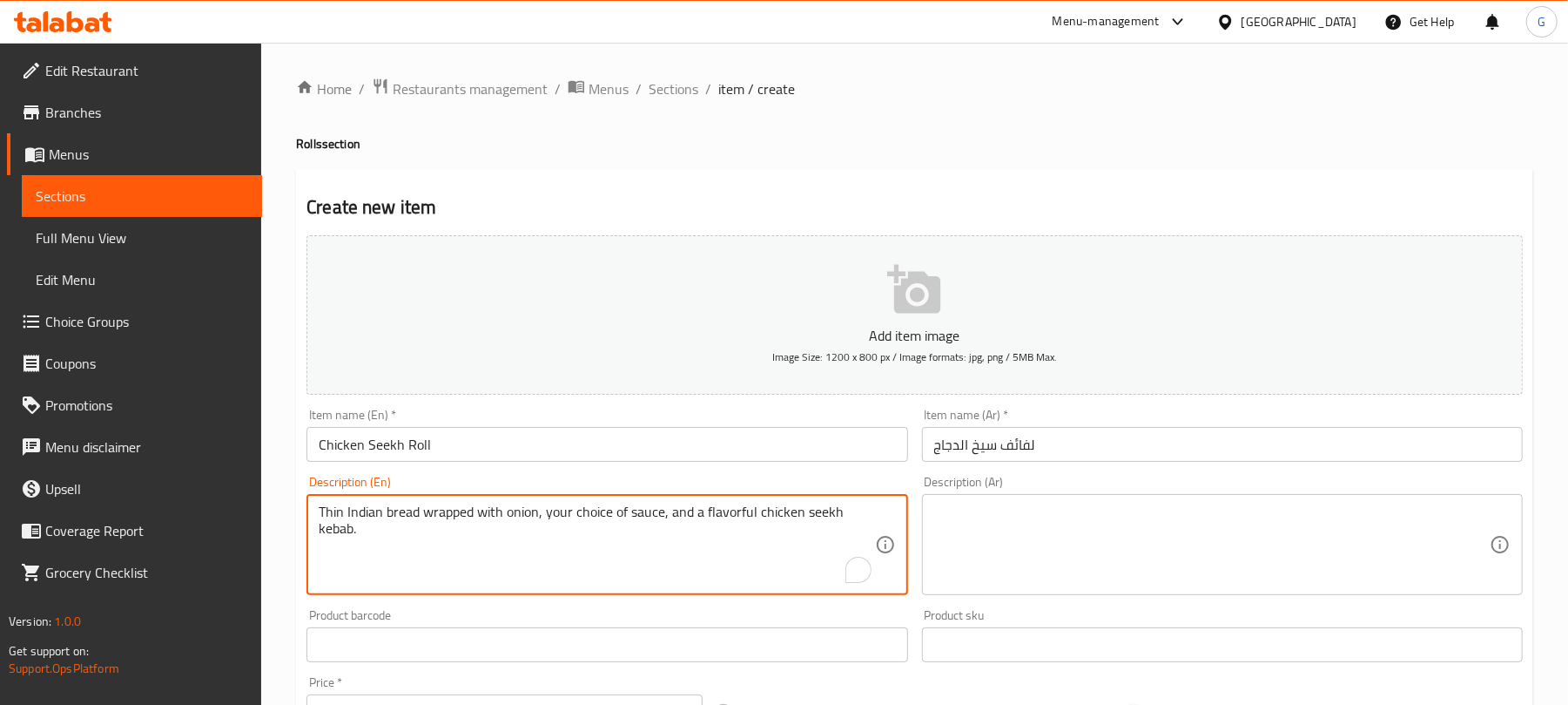
type textarea "Thin Indian bread wrapped with onion, your choice of sauce, and a flavorful chi…"
click at [1031, 497] on div "Description (Ar)" at bounding box center [1222, 544] width 601 height 101
paste textarea "خبز هندي رقيق ملفوف بالبصل والصلصة حسب اختيارك وكباب دجاج لذيذ."
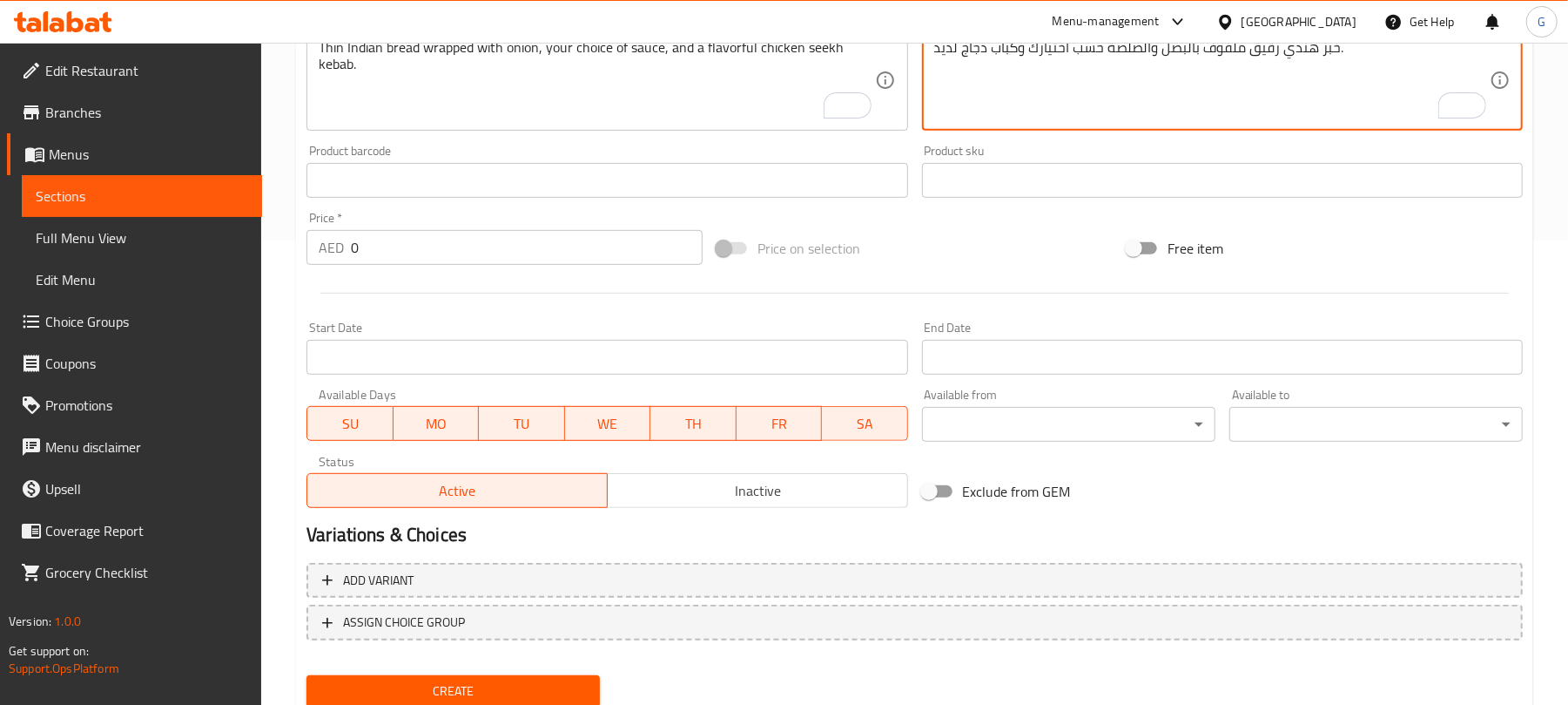
scroll to position [348, 0]
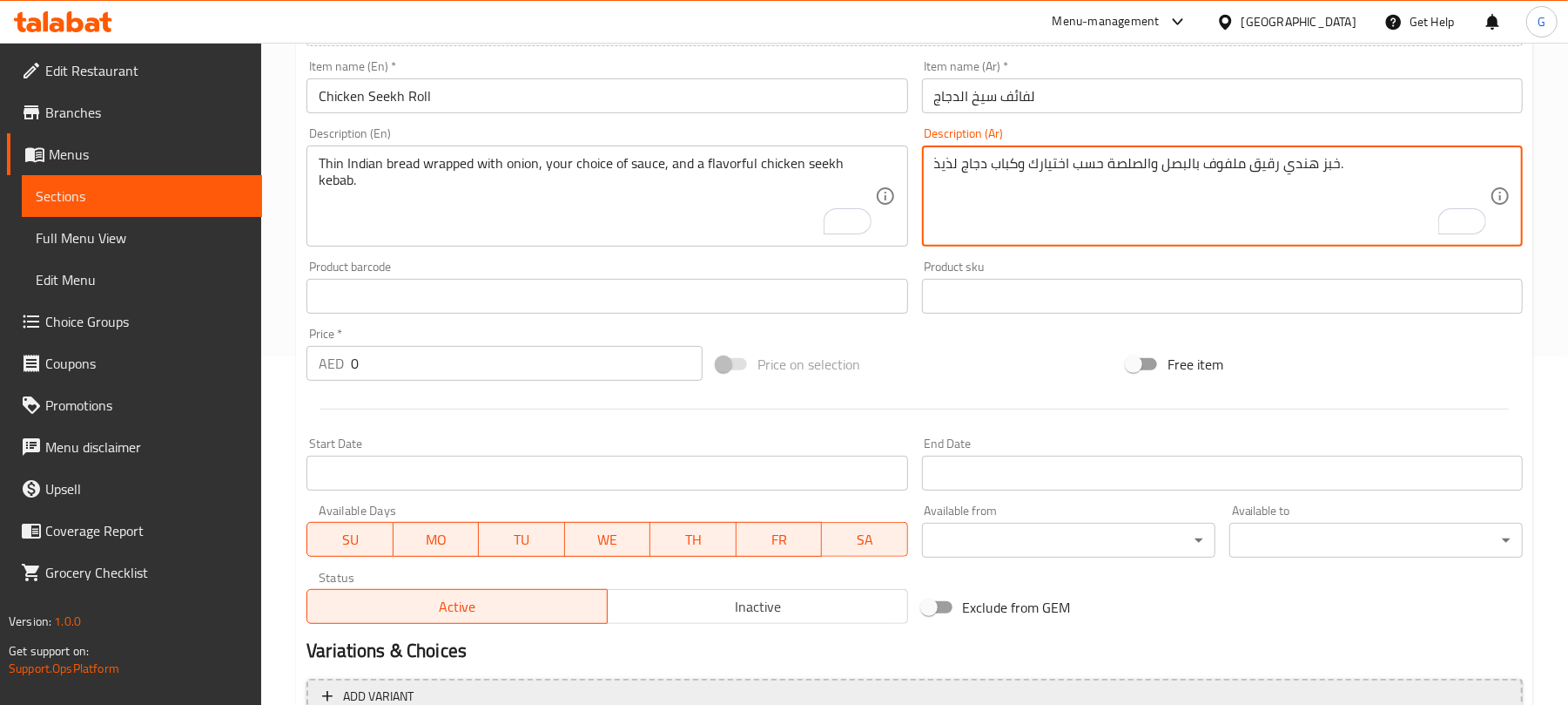
type textarea "خبز هندي رقيق ملفوف بالبصل والصلصة حسب اختيارك وكباب دجاج لذيذ."
click at [567, 346] on input "0" at bounding box center [527, 362] width 352 height 35
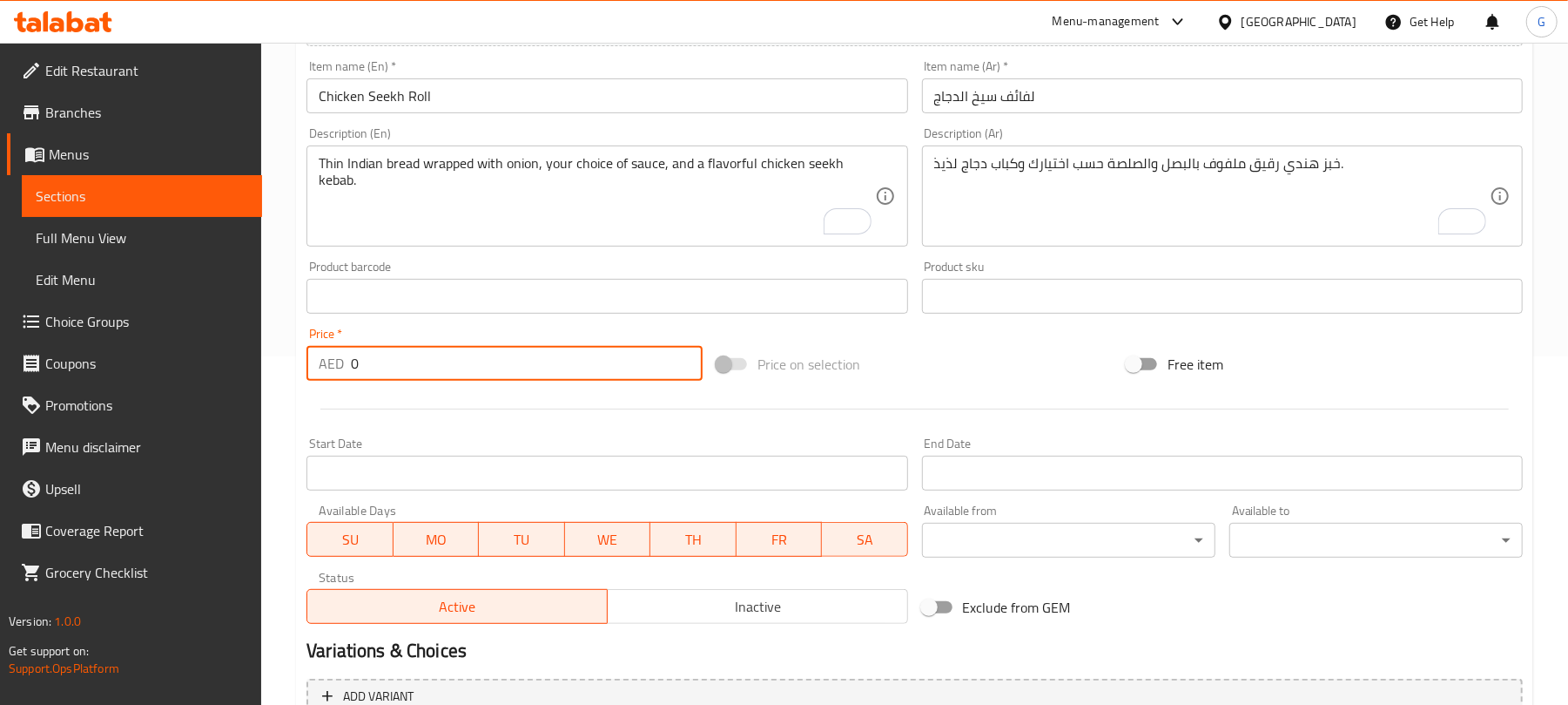
paste input "24"
type input "24"
click at [582, 440] on div "Start Date Start Date" at bounding box center [606, 464] width 601 height 53
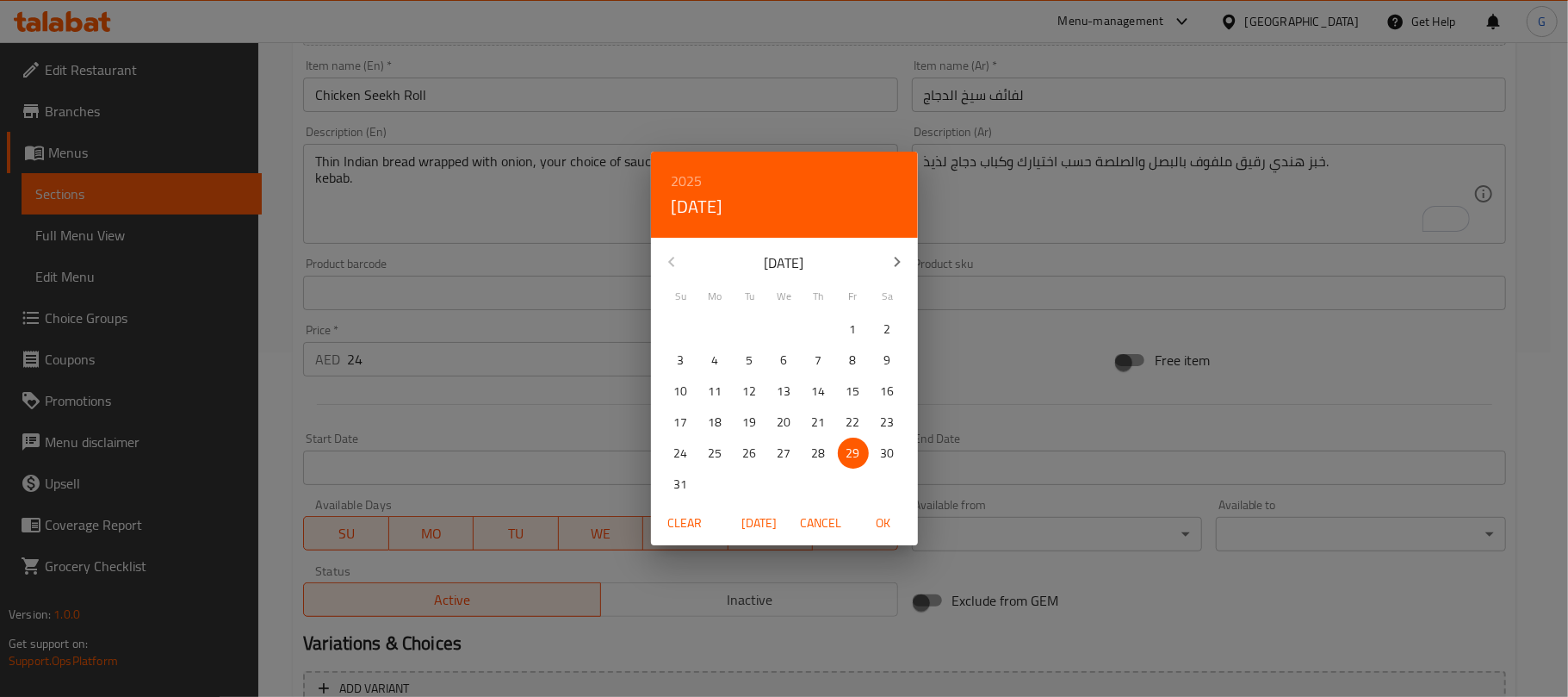
click at [487, 395] on div "2025 Fri, Aug [DATE] Mo Tu We Th Fr Sa 27 28 29 30 31 1 2 3 4 5 6 7 8 9 10 11 1…" at bounding box center [784, 348] width 1568 height 697
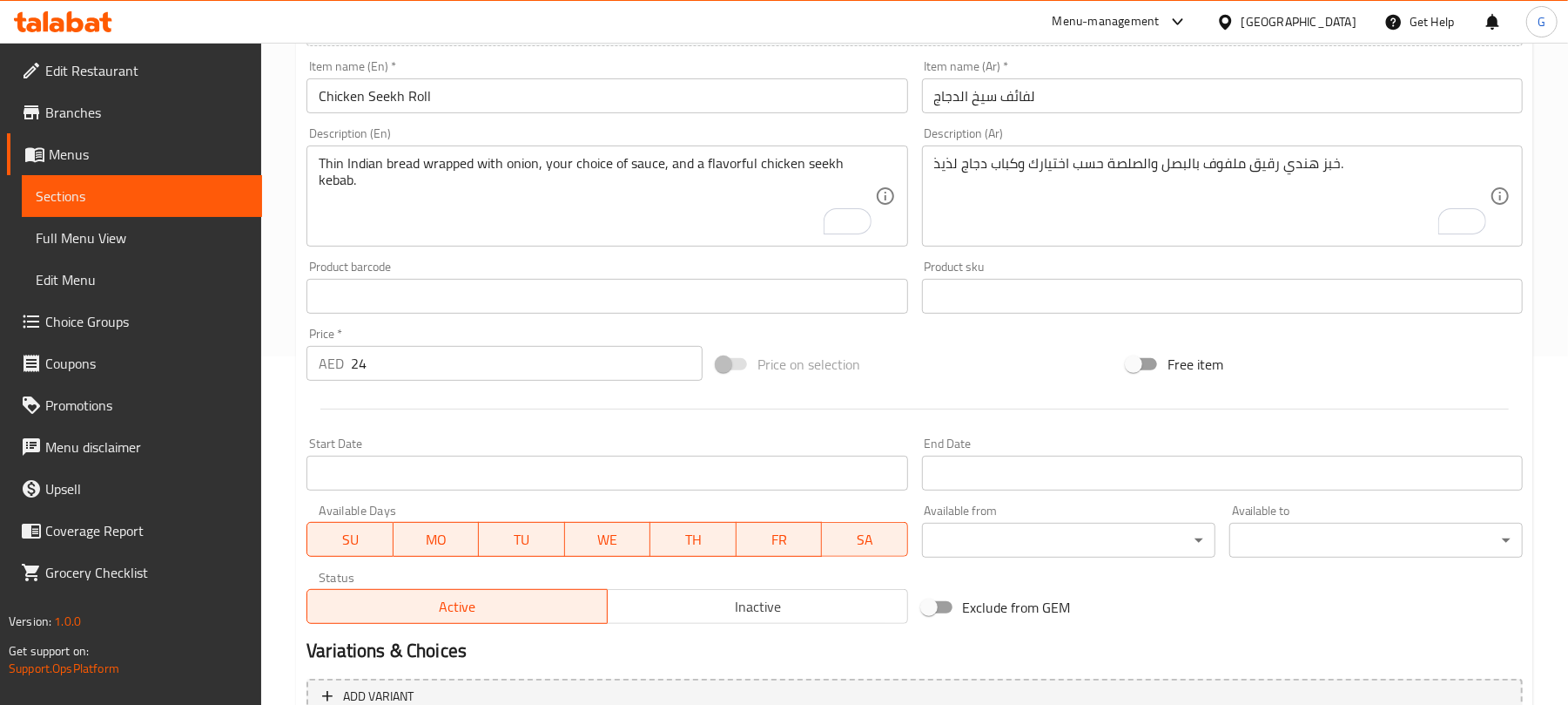
click at [537, 89] on input "Chicken Seekh Roll" at bounding box center [606, 96] width 601 height 35
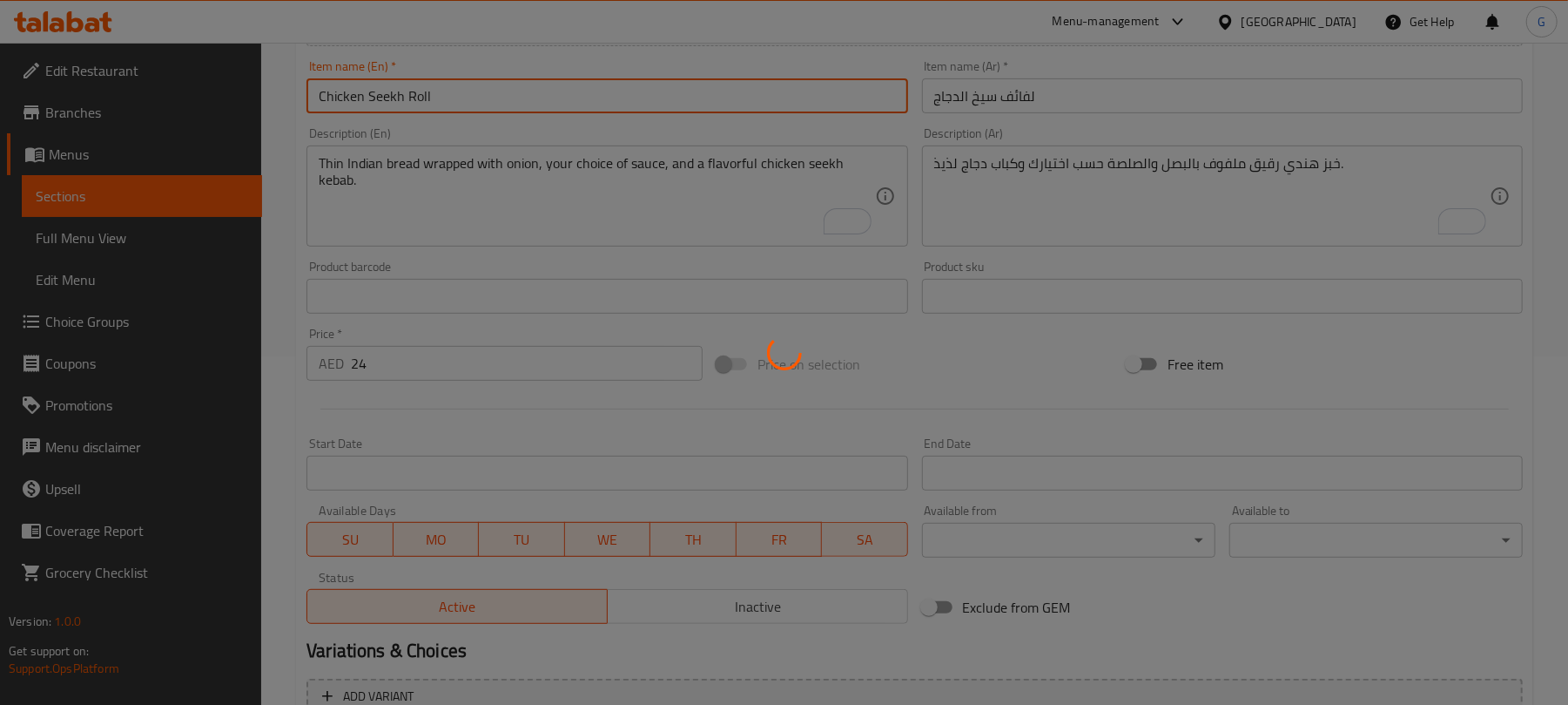
type input "0"
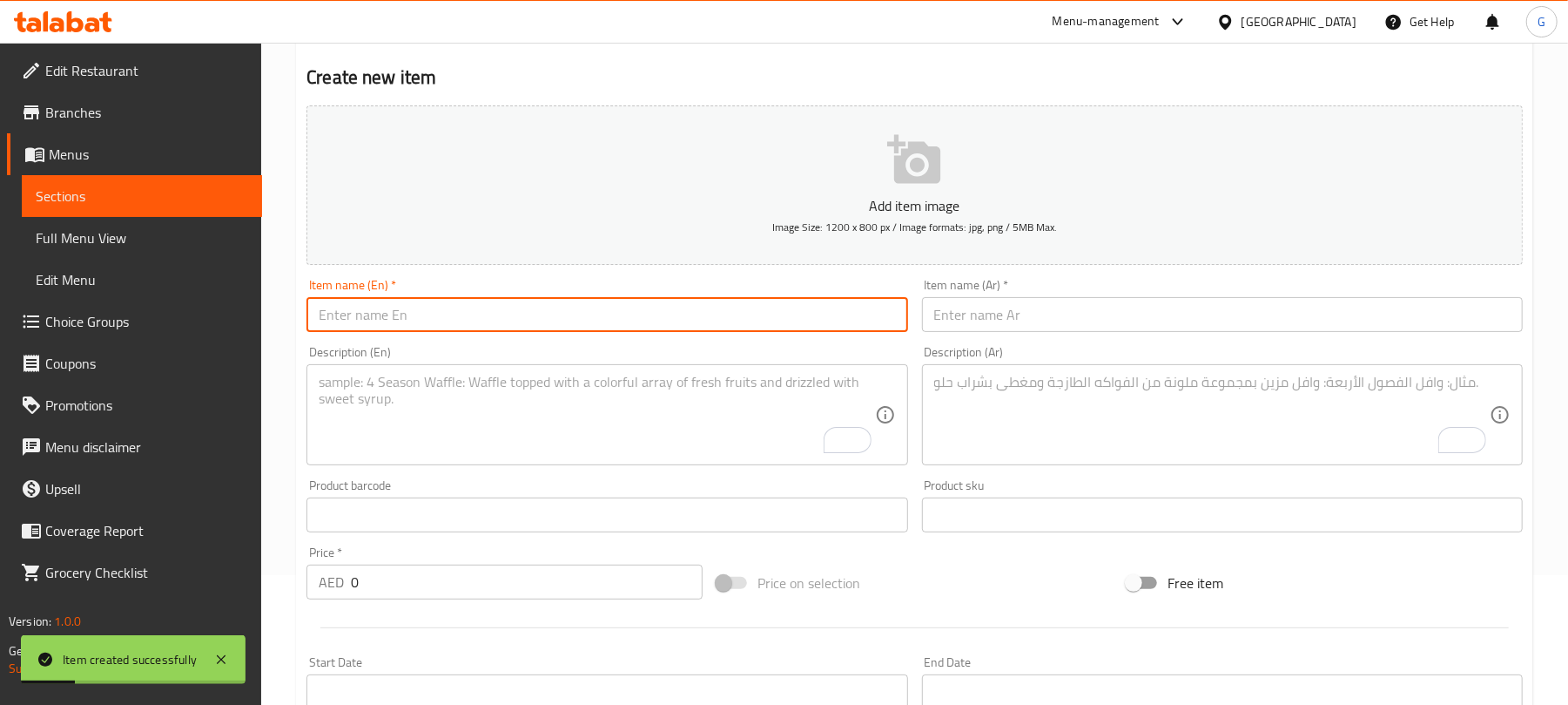
scroll to position [0, 0]
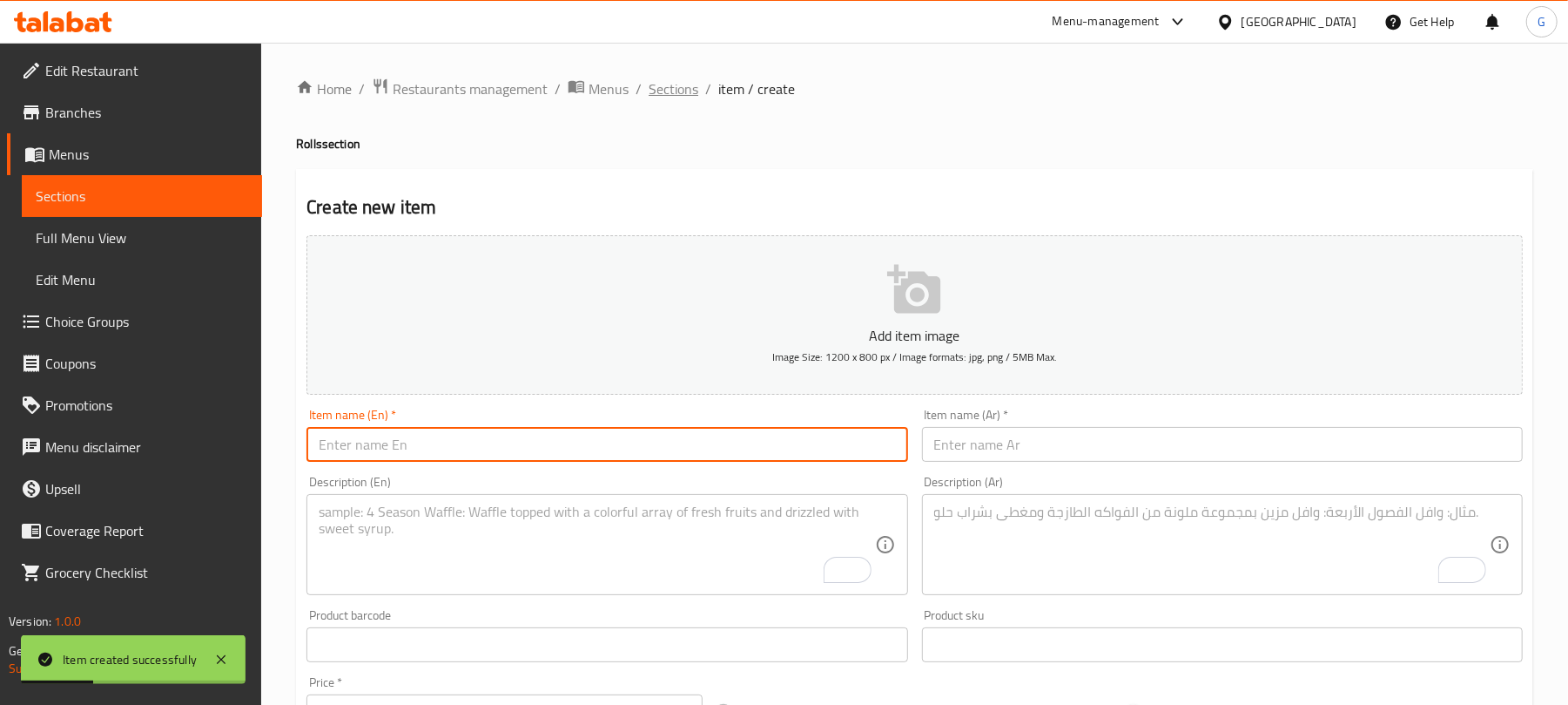
click at [659, 92] on span "Sections" at bounding box center [673, 89] width 49 height 21
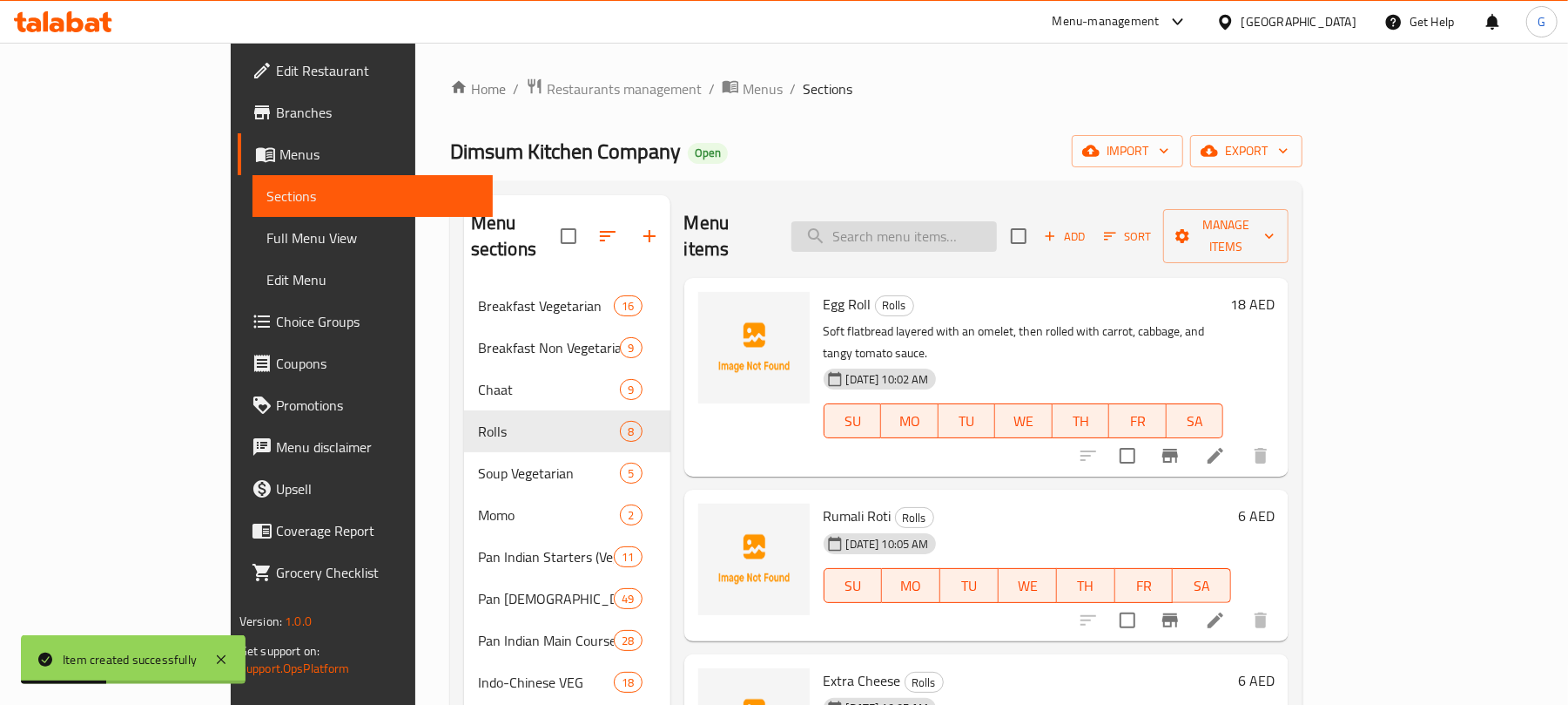
click at [921, 221] on input "search" at bounding box center [894, 237] width 205 height 30
paste input "Mutton Seekh"
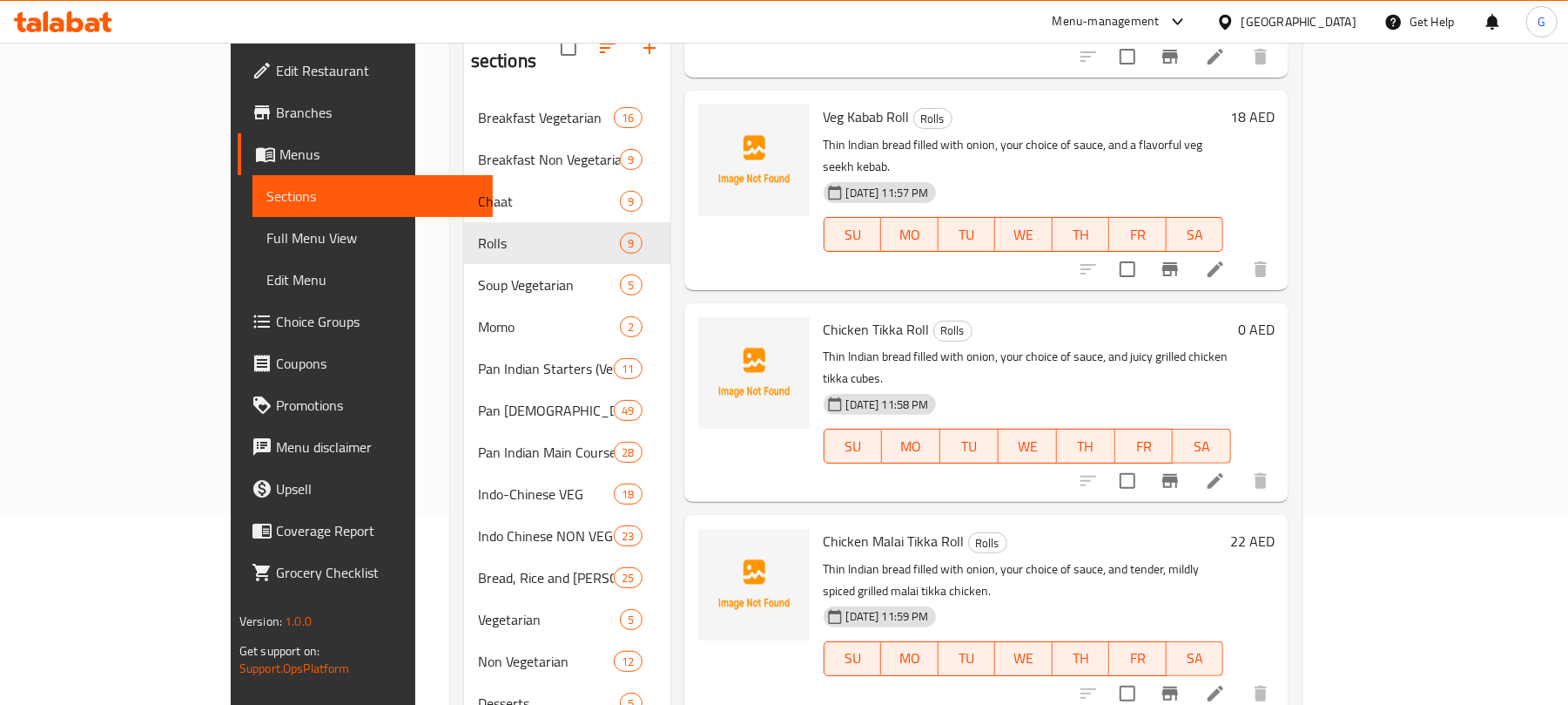
scroll to position [232, 0]
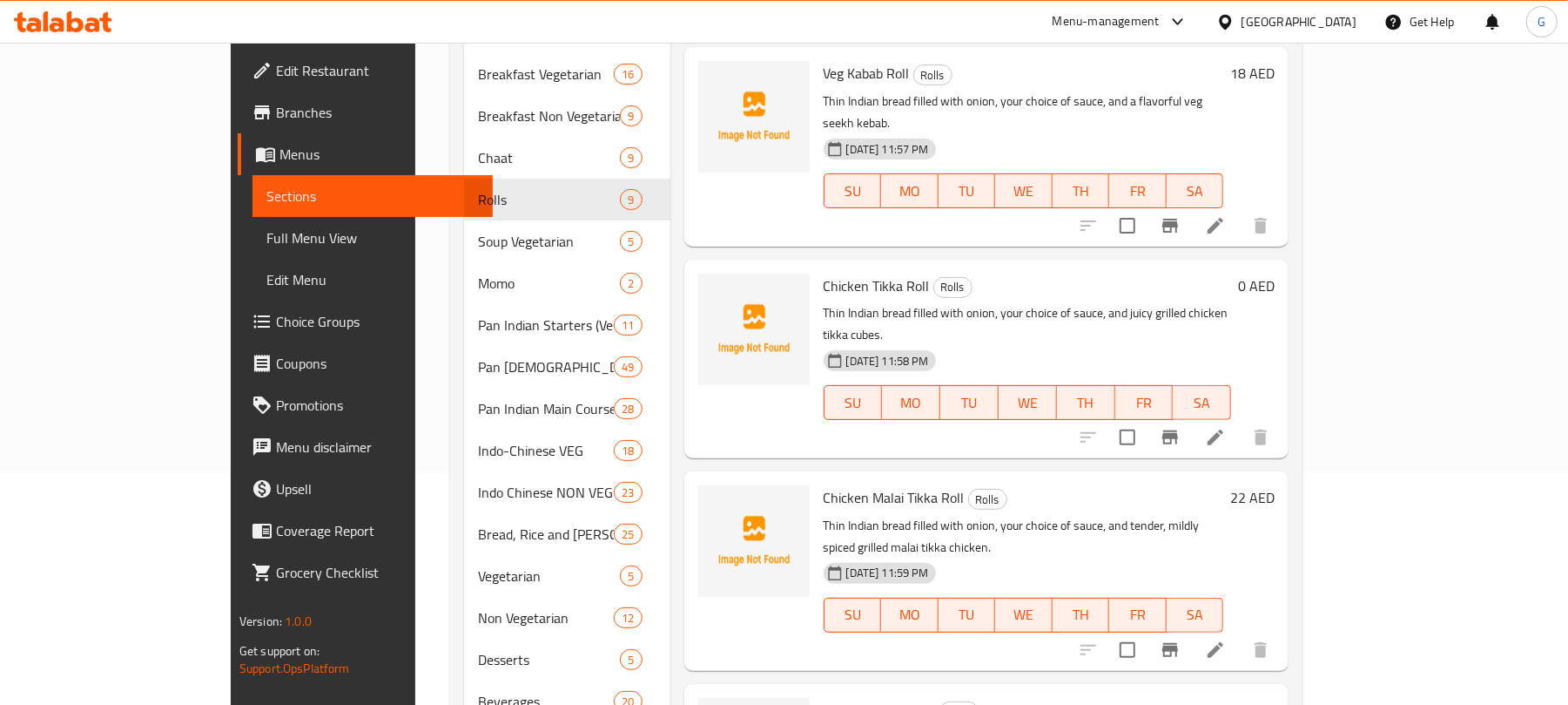
type input "Mutton Seekh"
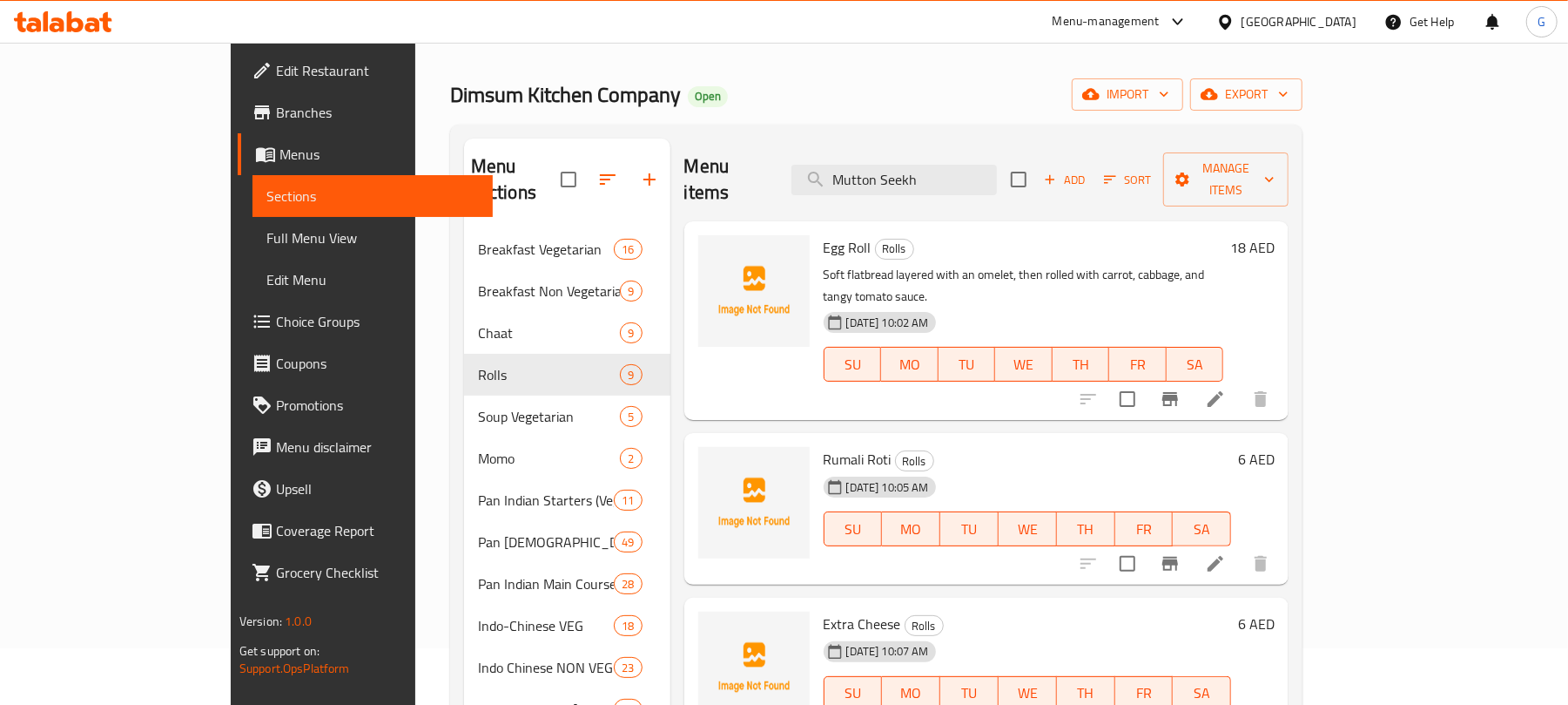
scroll to position [0, 0]
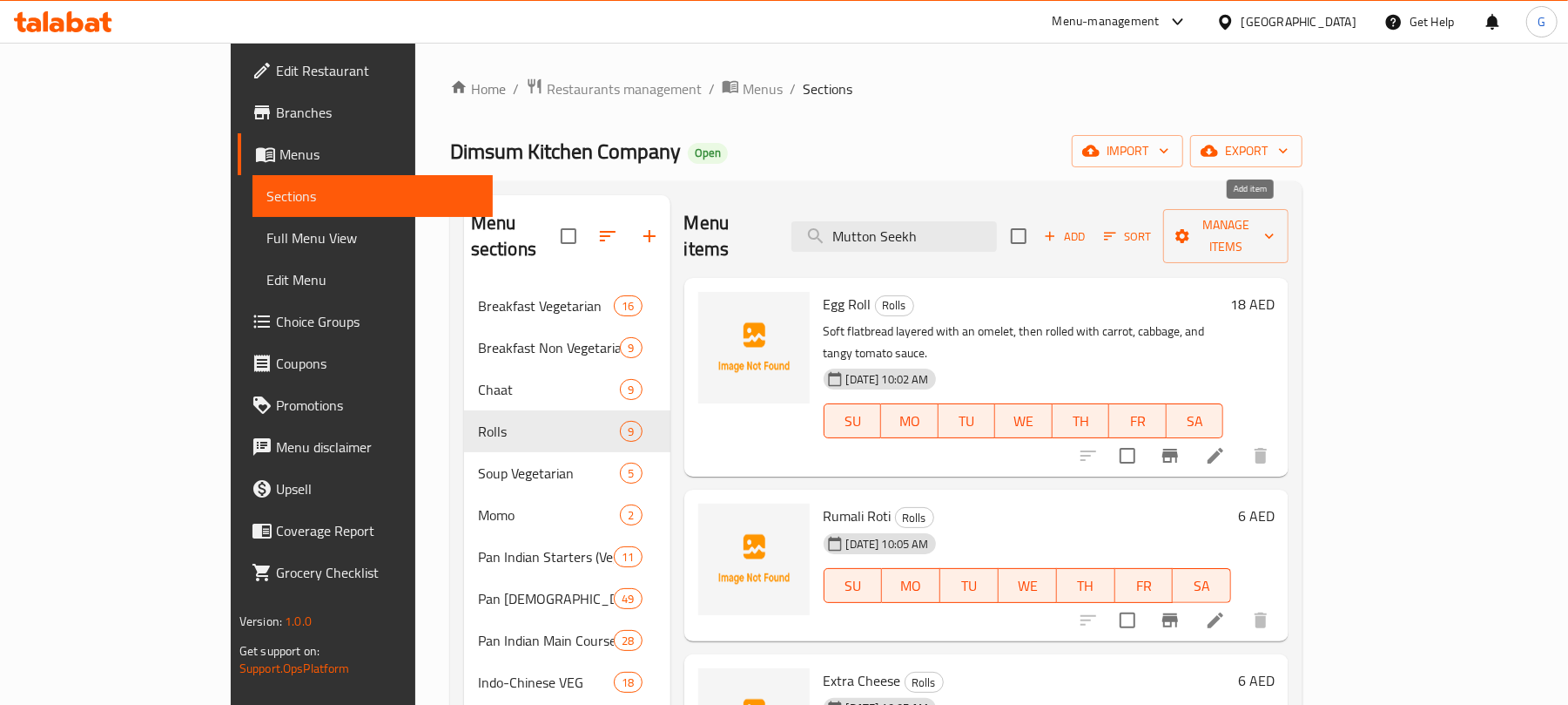
click at [1088, 226] on span "Add" at bounding box center [1065, 236] width 47 height 20
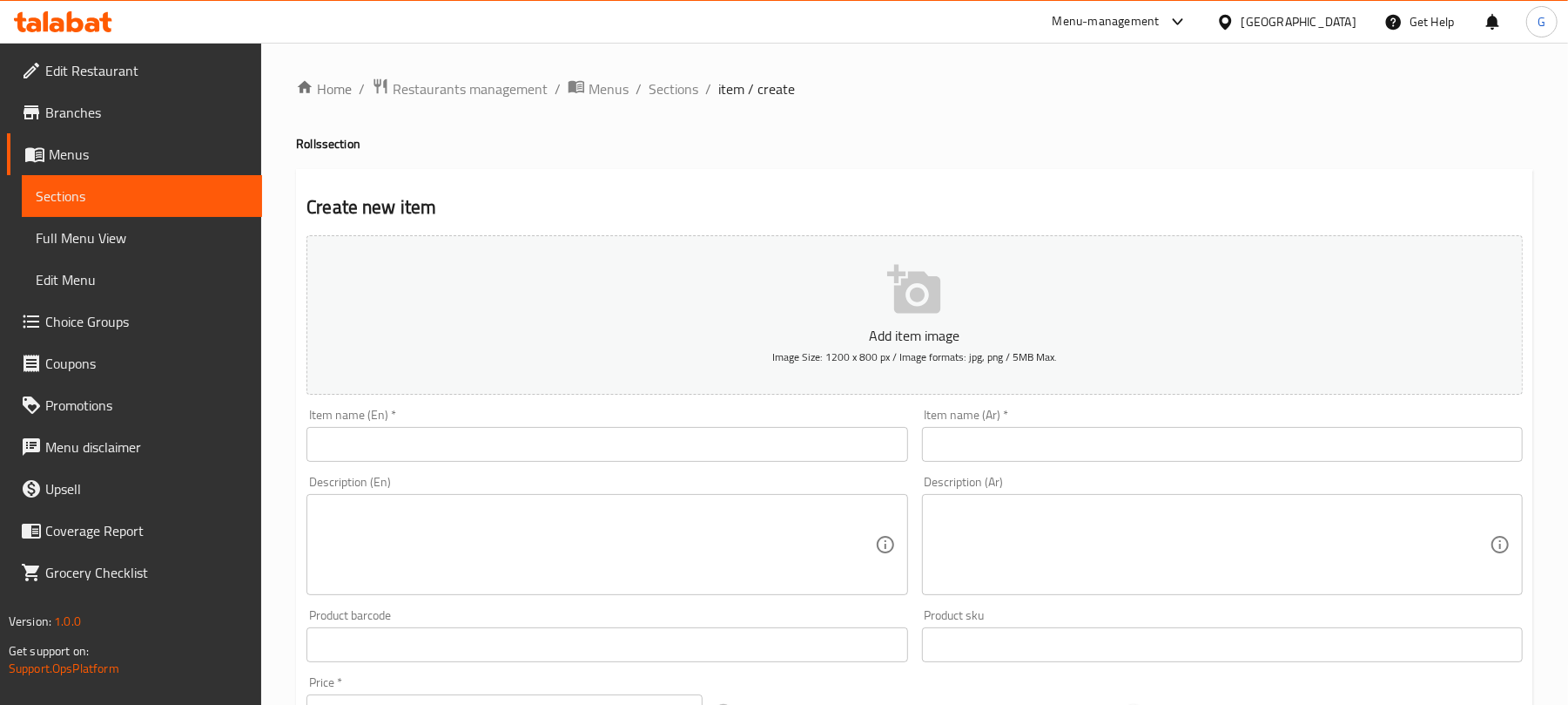
click at [505, 440] on input "text" at bounding box center [606, 444] width 601 height 35
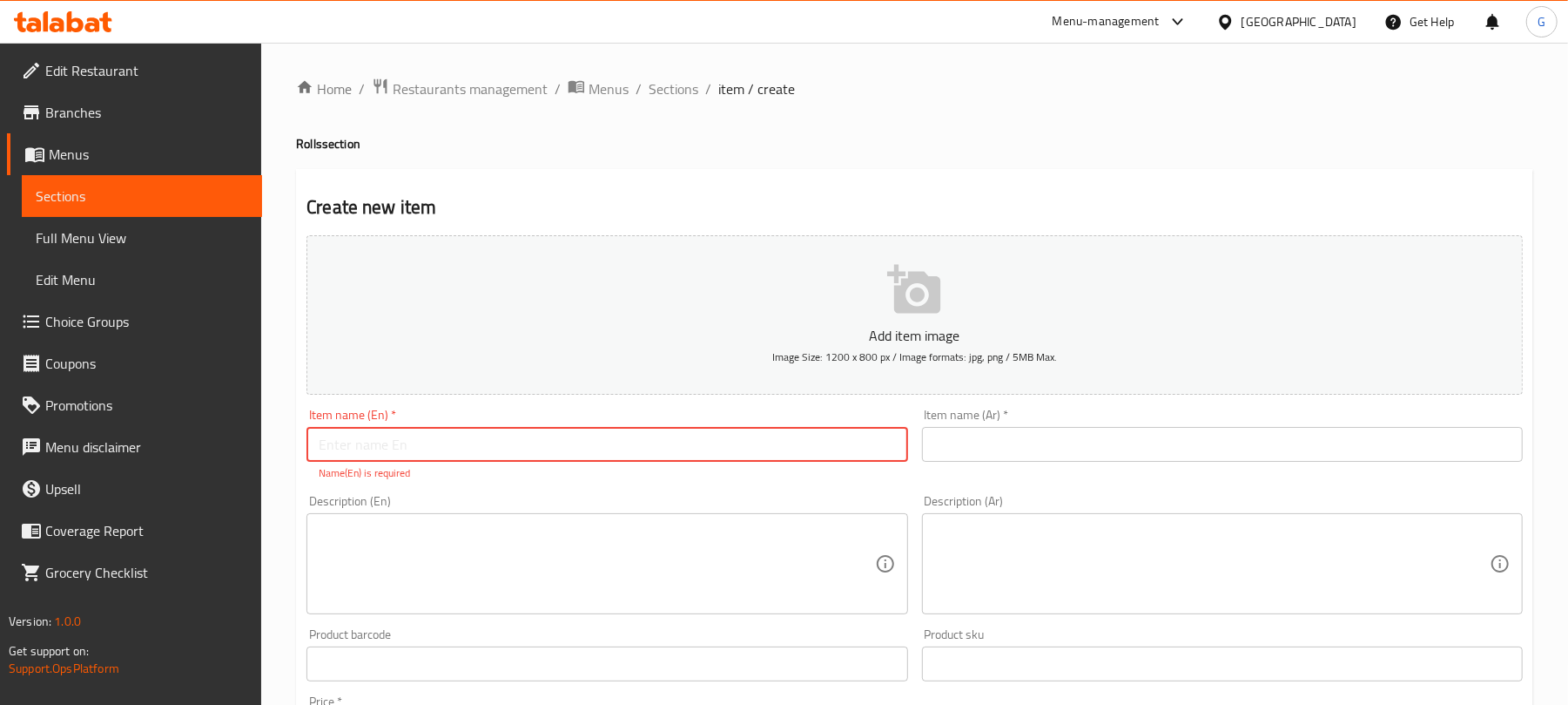
paste input "Mutton Seekh Roll"
type input "Mutton Seekh Roll"
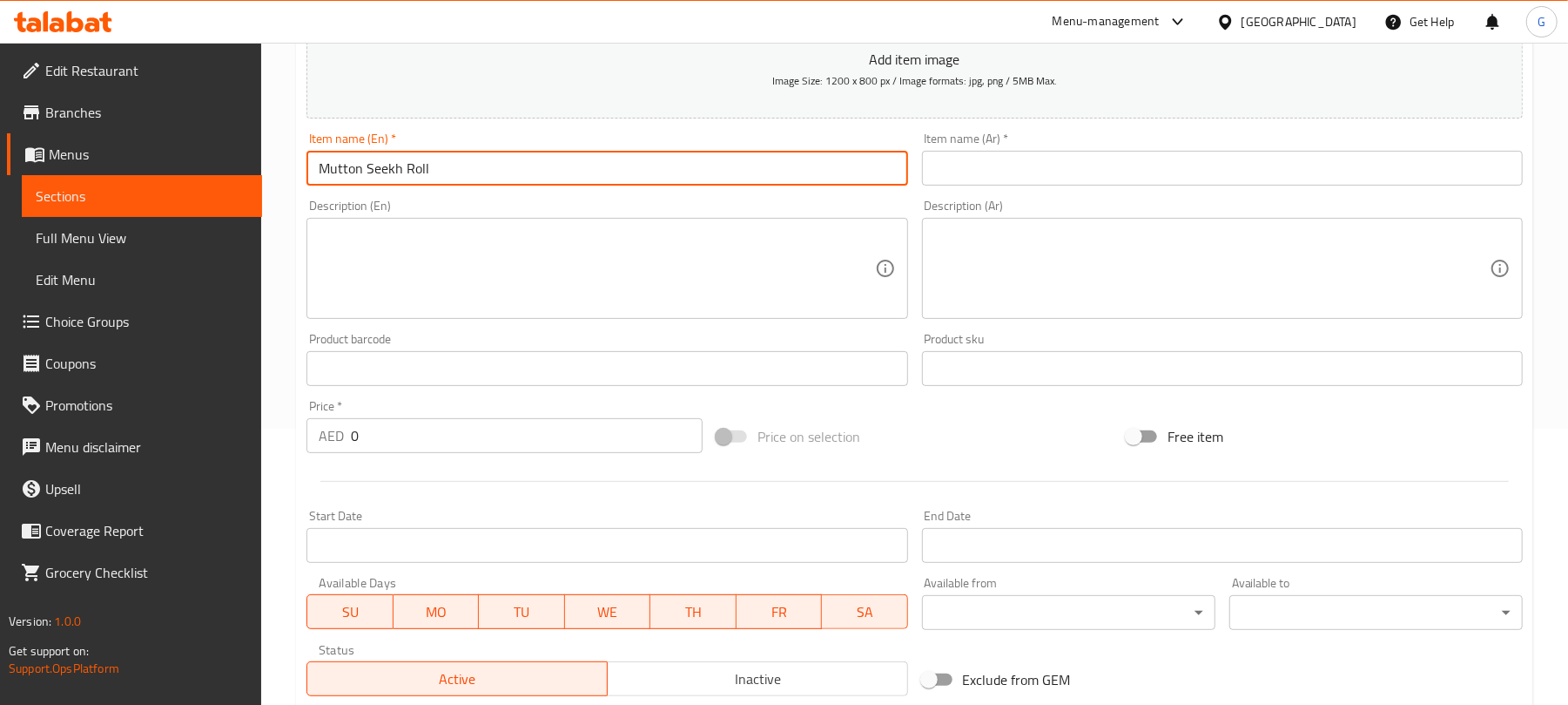
scroll to position [348, 0]
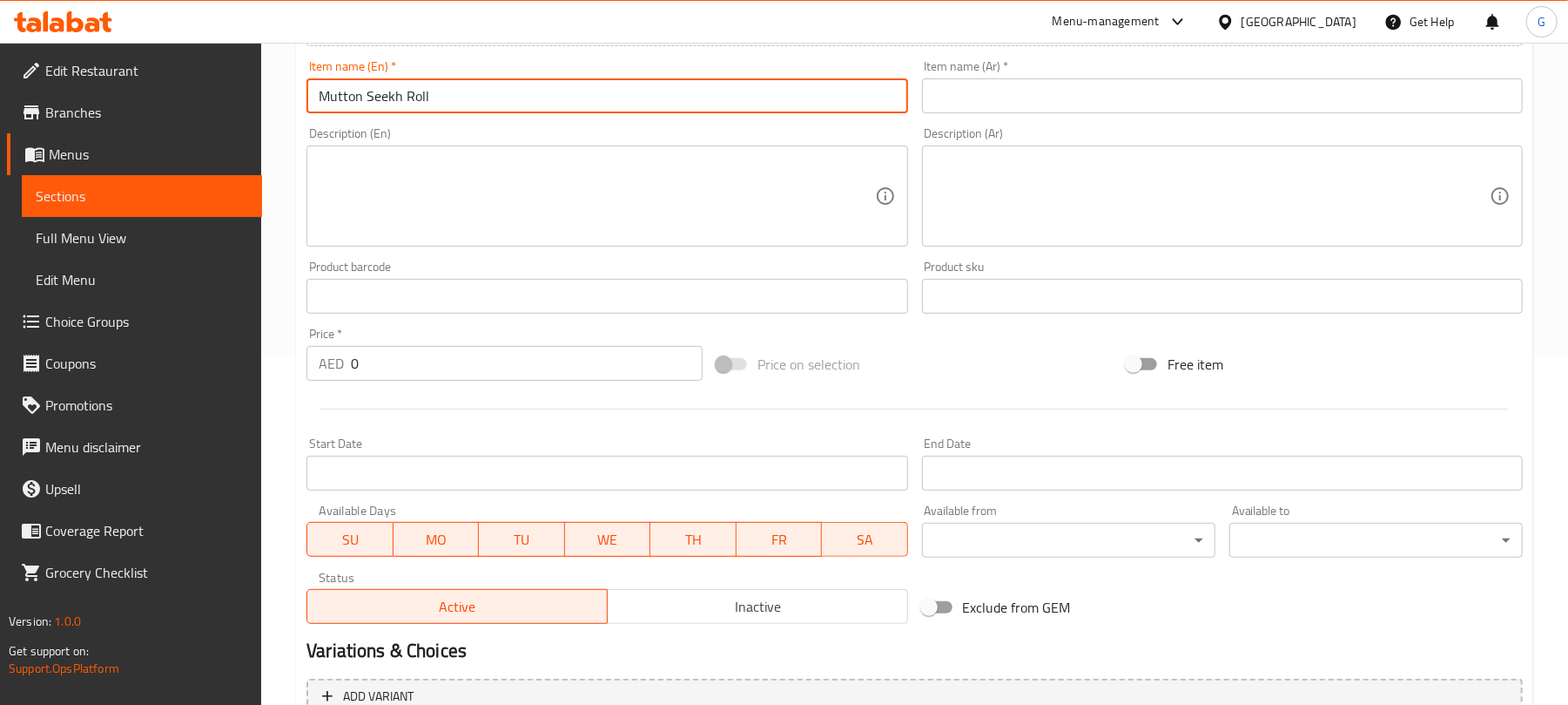
click at [406, 352] on input "0" at bounding box center [527, 362] width 352 height 35
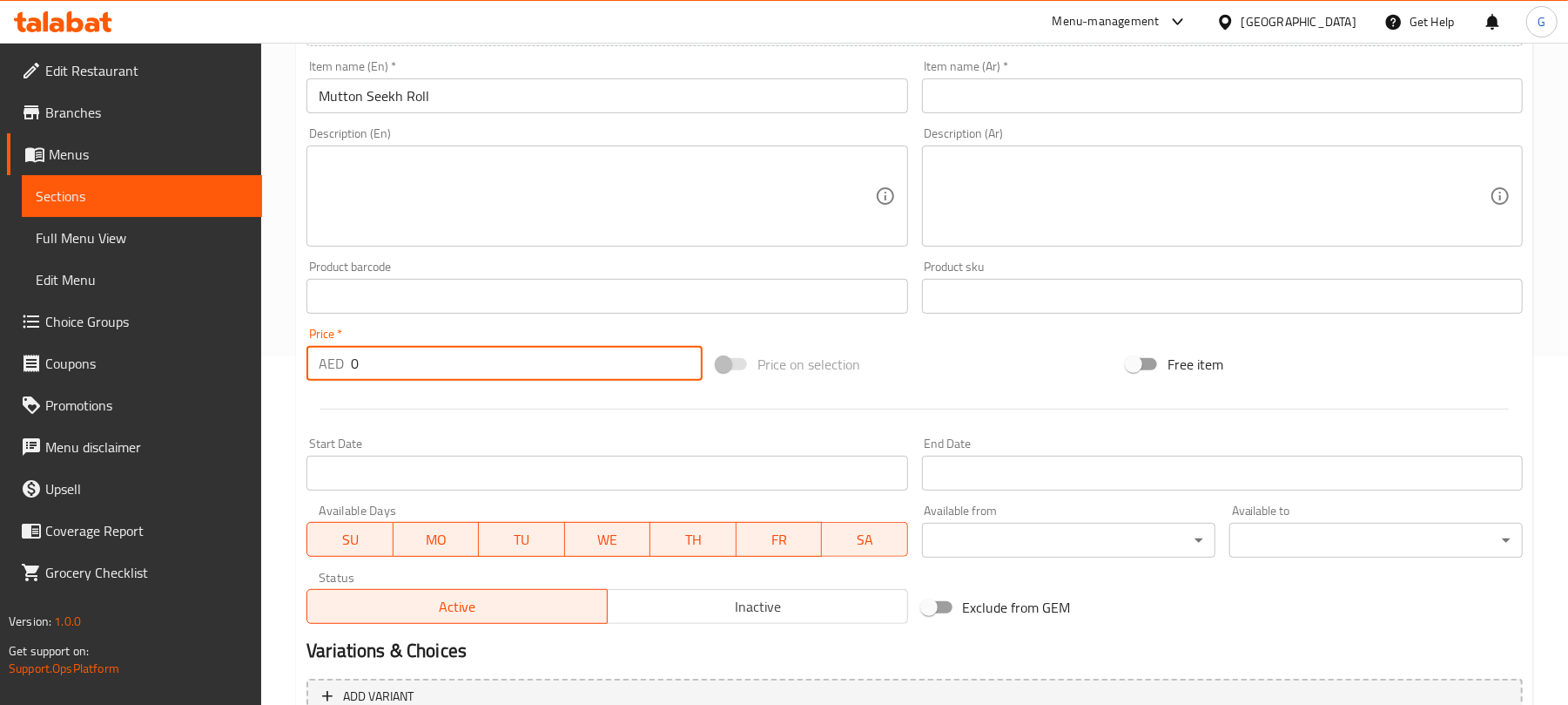
click at [406, 352] on input "0" at bounding box center [527, 362] width 352 height 35
paste input "26"
type input "26"
click at [437, 201] on textarea at bounding box center [596, 196] width 555 height 82
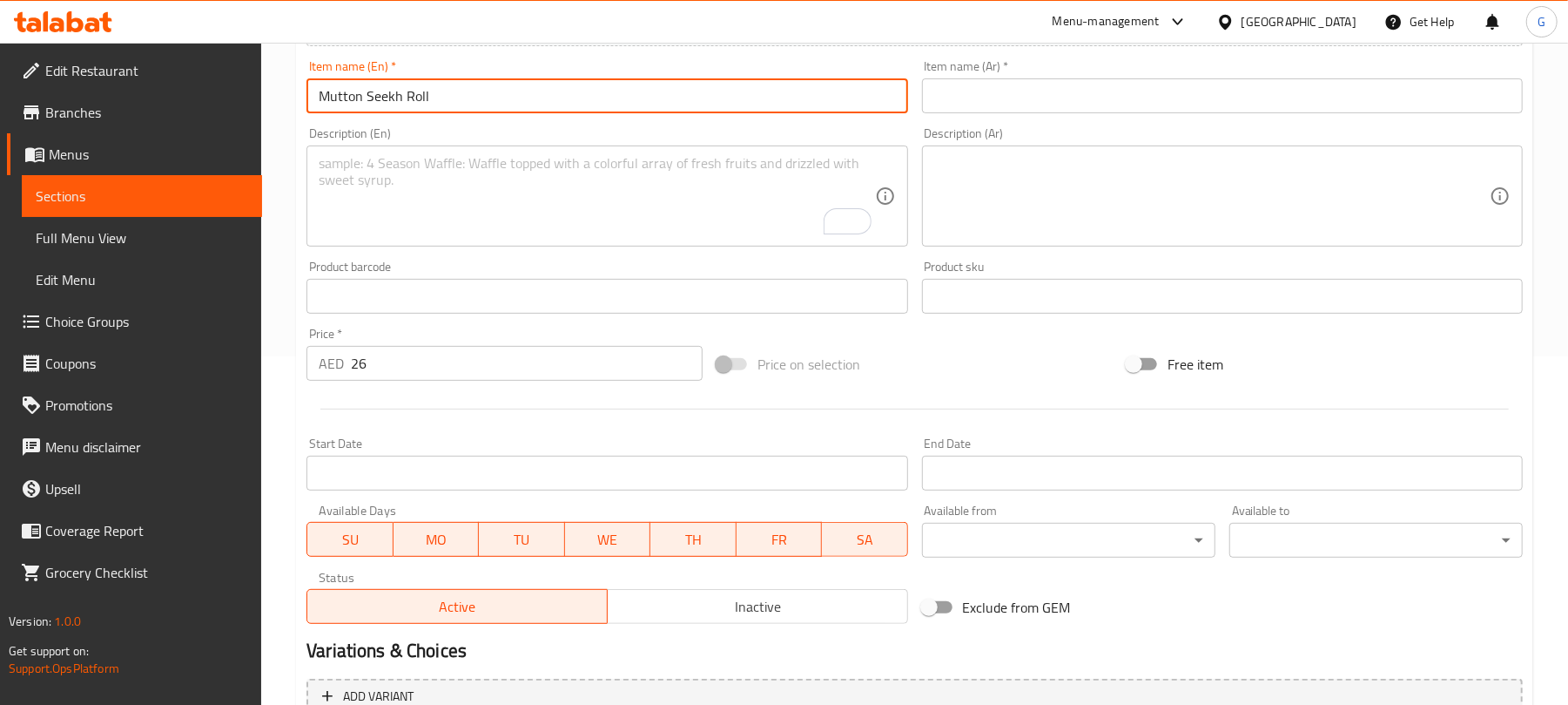
click at [454, 112] on input "Mutton Seekh Roll" at bounding box center [606, 96] width 601 height 35
click at [967, 93] on input "text" at bounding box center [1222, 96] width 601 height 35
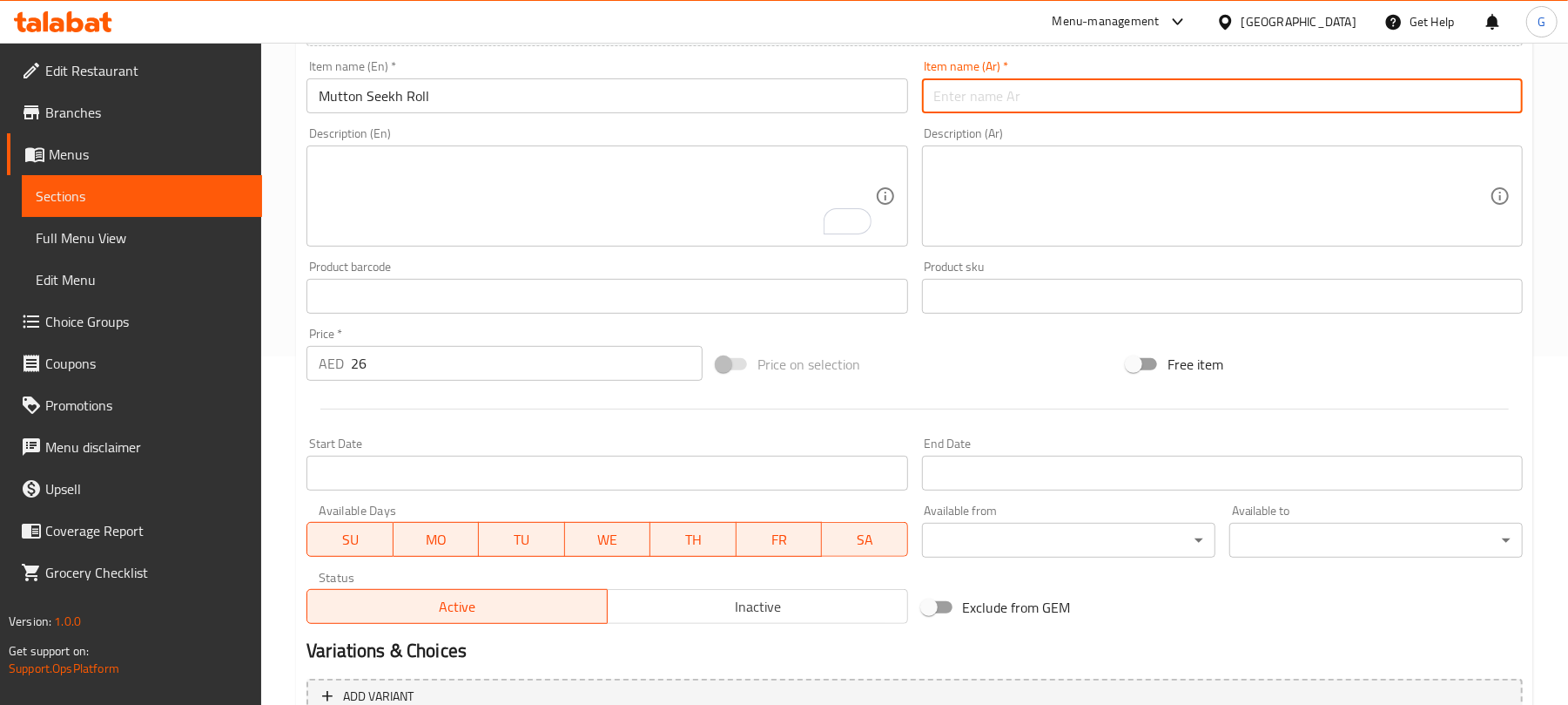
paste input "لفائف سيخ لحم الضأن"
type input "لفائف سيخ لحم الضأن"
click at [754, 200] on textarea "To enrich screen reader interactions, please activate Accessibility in Grammarl…" at bounding box center [596, 196] width 555 height 82
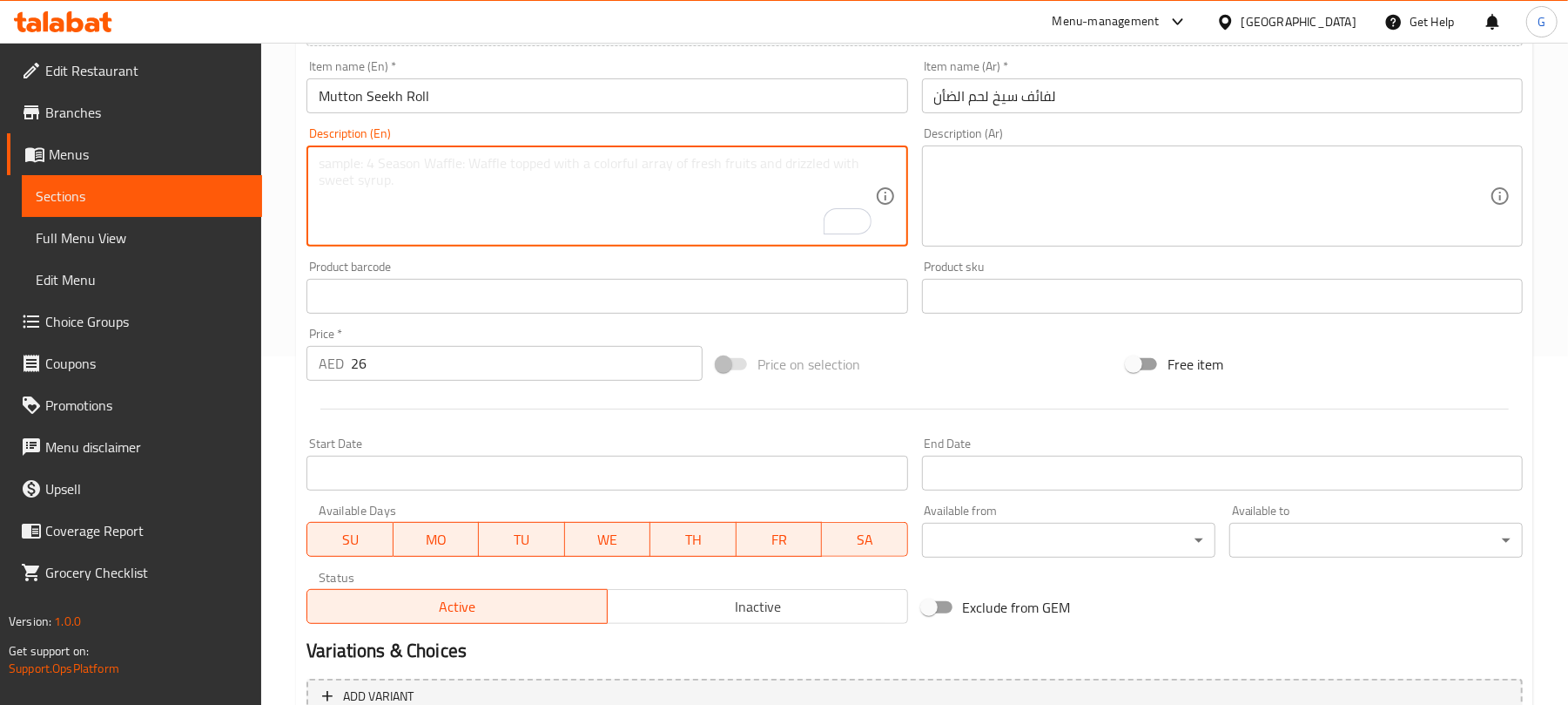
click at [421, 221] on textarea "To enrich screen reader interactions, please activate Accessibility in Grammarl…" at bounding box center [596, 196] width 555 height 82
paste textarea "Thin Indian bread filled with onion, your choice of sauce, and a spicy mutton s…"
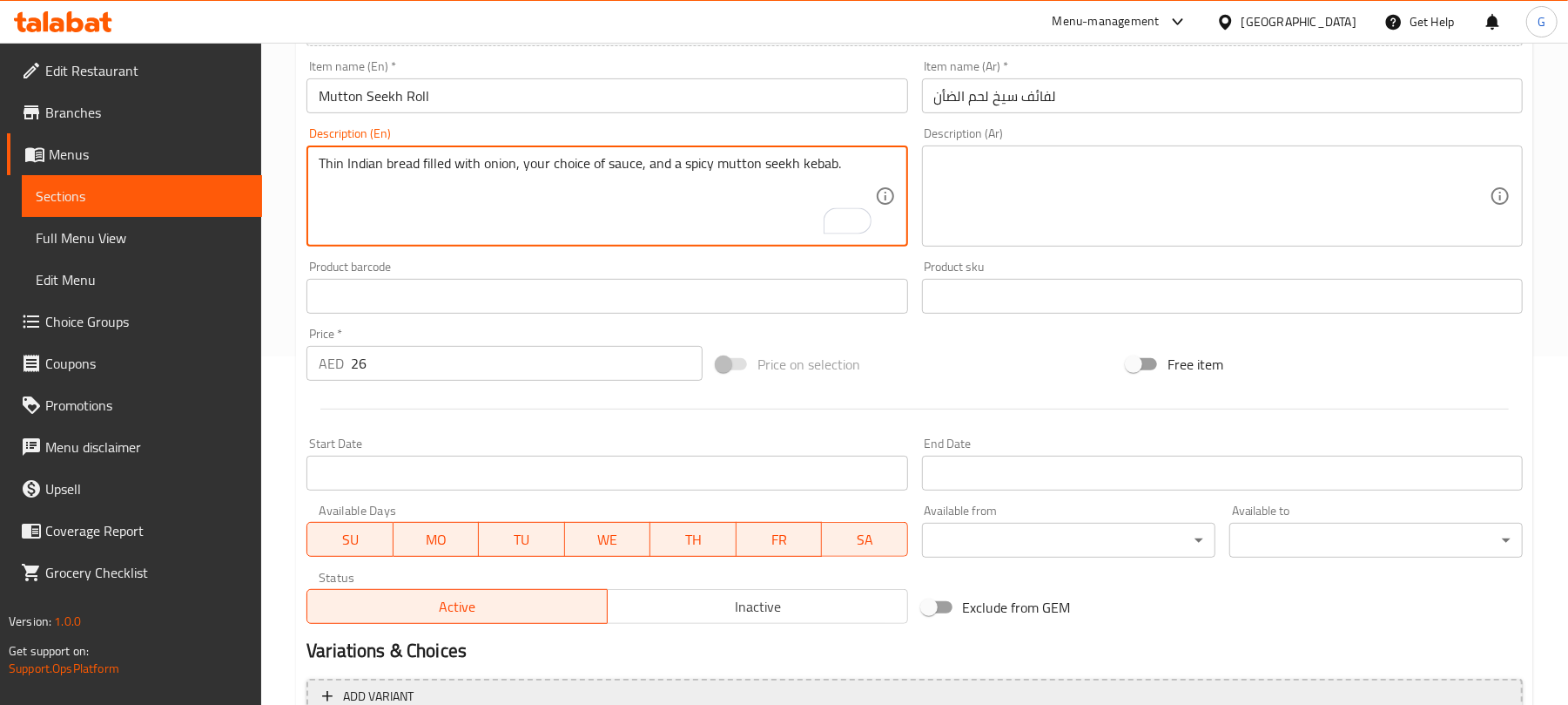
type textarea "Thin Indian bread filled with onion, your choice of sauce, and a spicy mutton s…"
click at [1024, 195] on textarea at bounding box center [1211, 196] width 555 height 82
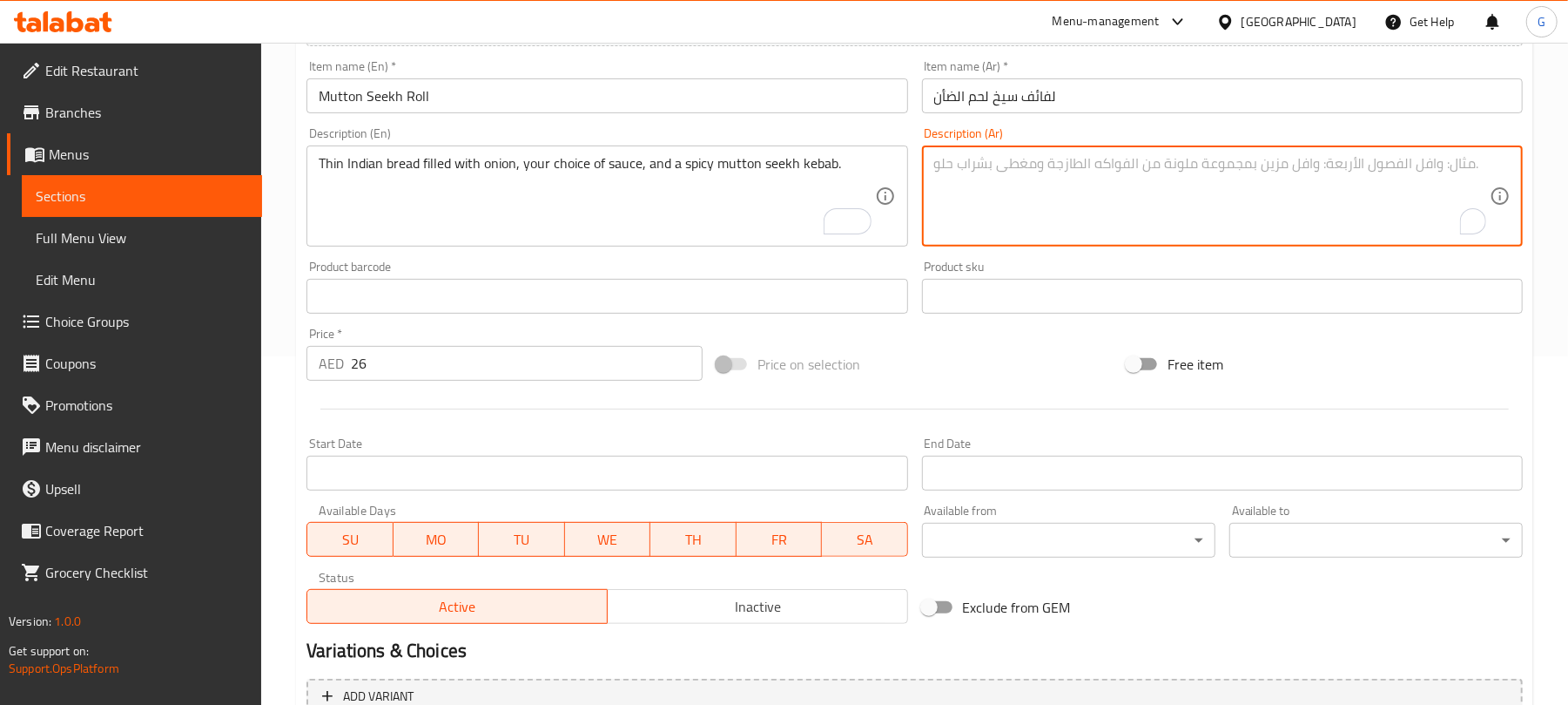
paste textarea "خبز هندي رقيق محشو بالبصل والصلصة حسب اختيارك وسيخ كباب لحم الضأن الحار."
type textarea "خبز هندي رقيق محشو بالبصل والصلصة حسب اختيارك وسيخ كباب لحم الضأن الحار."
click at [1090, 94] on input "لفائف سيخ لحم الضأن" at bounding box center [1222, 96] width 601 height 35
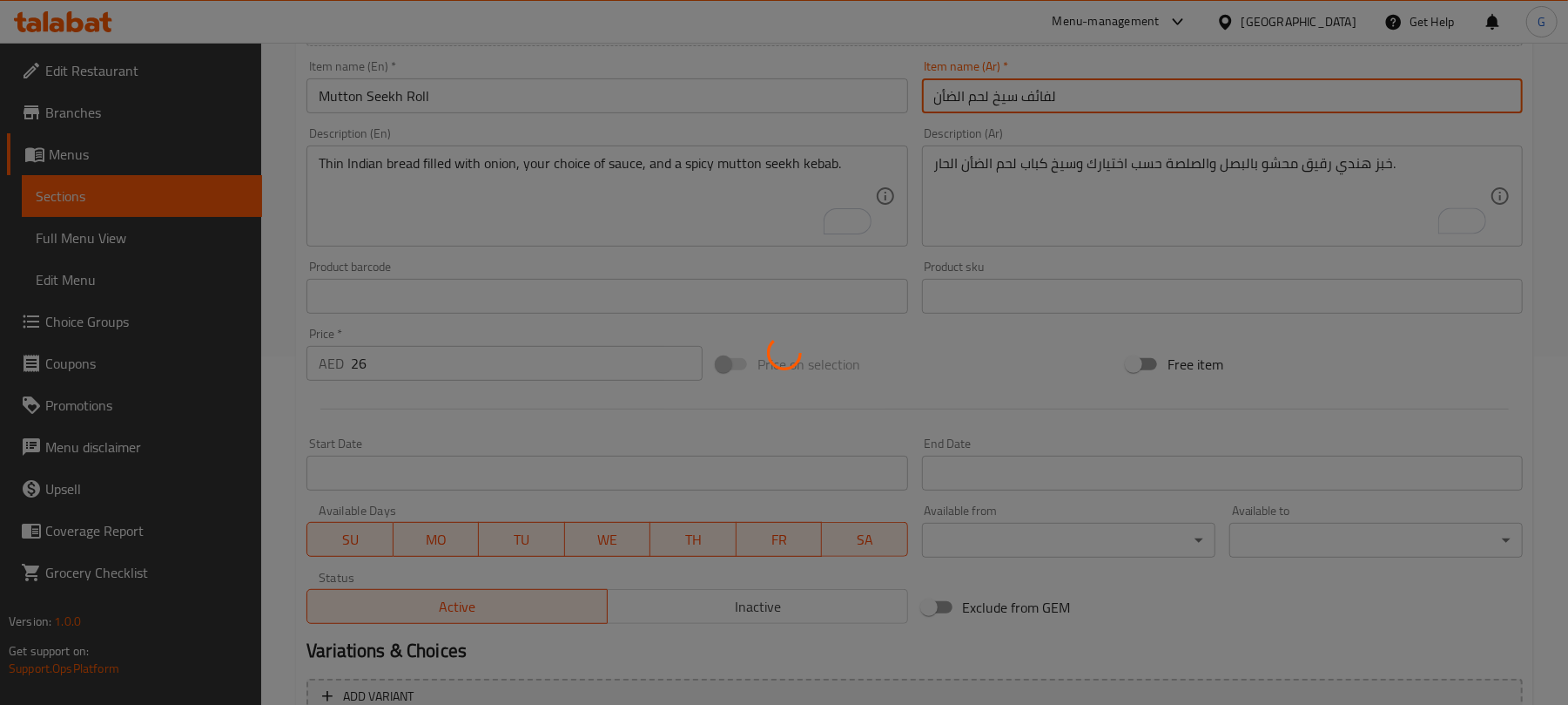
type input "0"
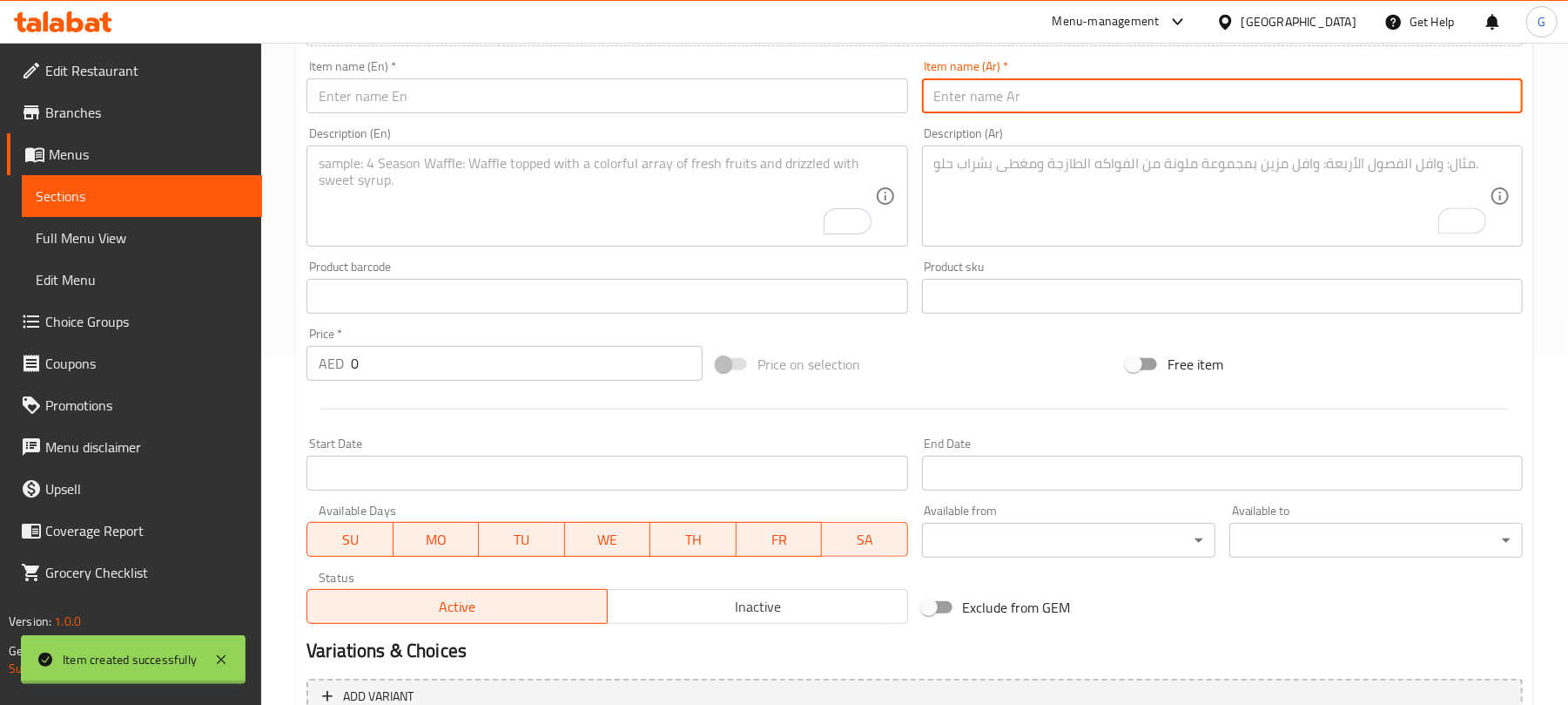
scroll to position [0, 0]
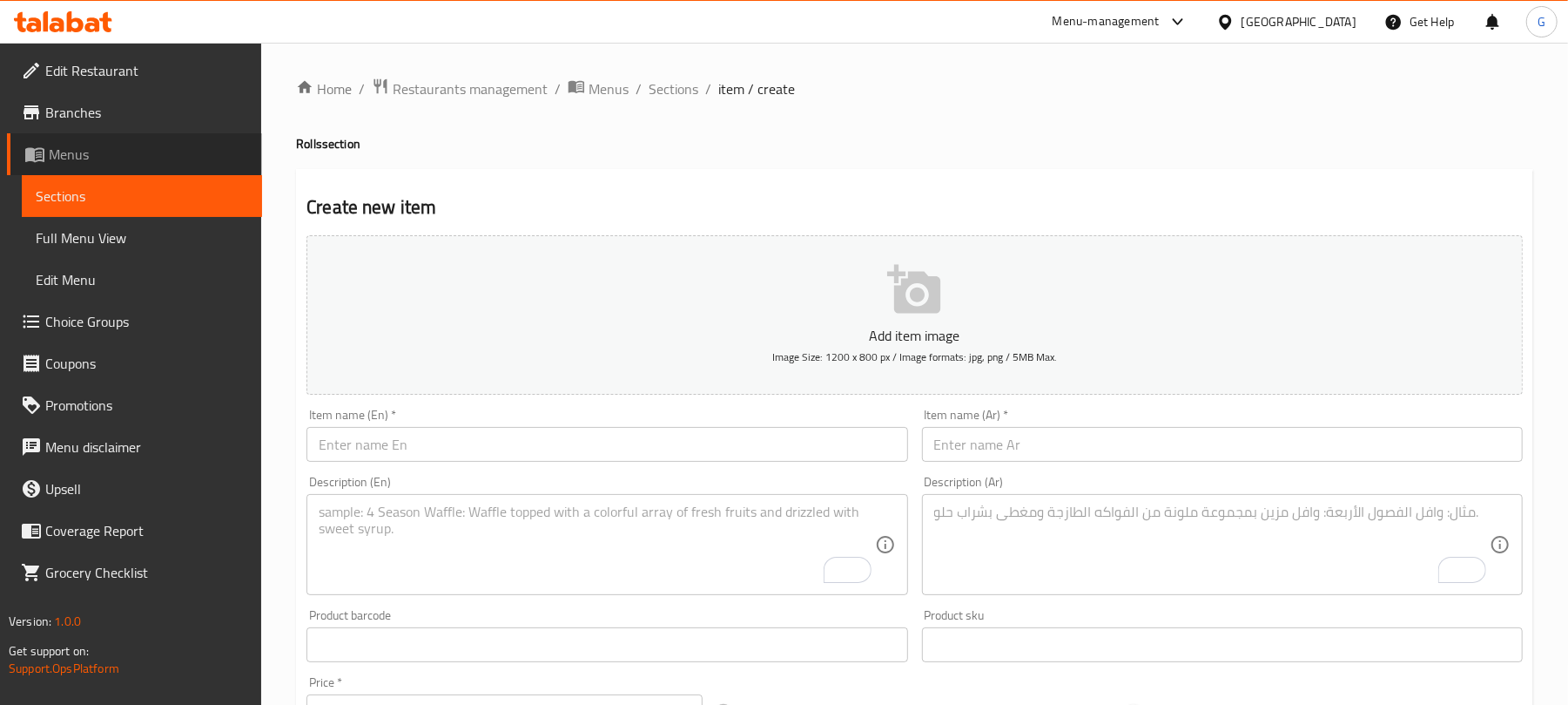
click at [73, 155] on span "Menus" at bounding box center [148, 154] width 200 height 21
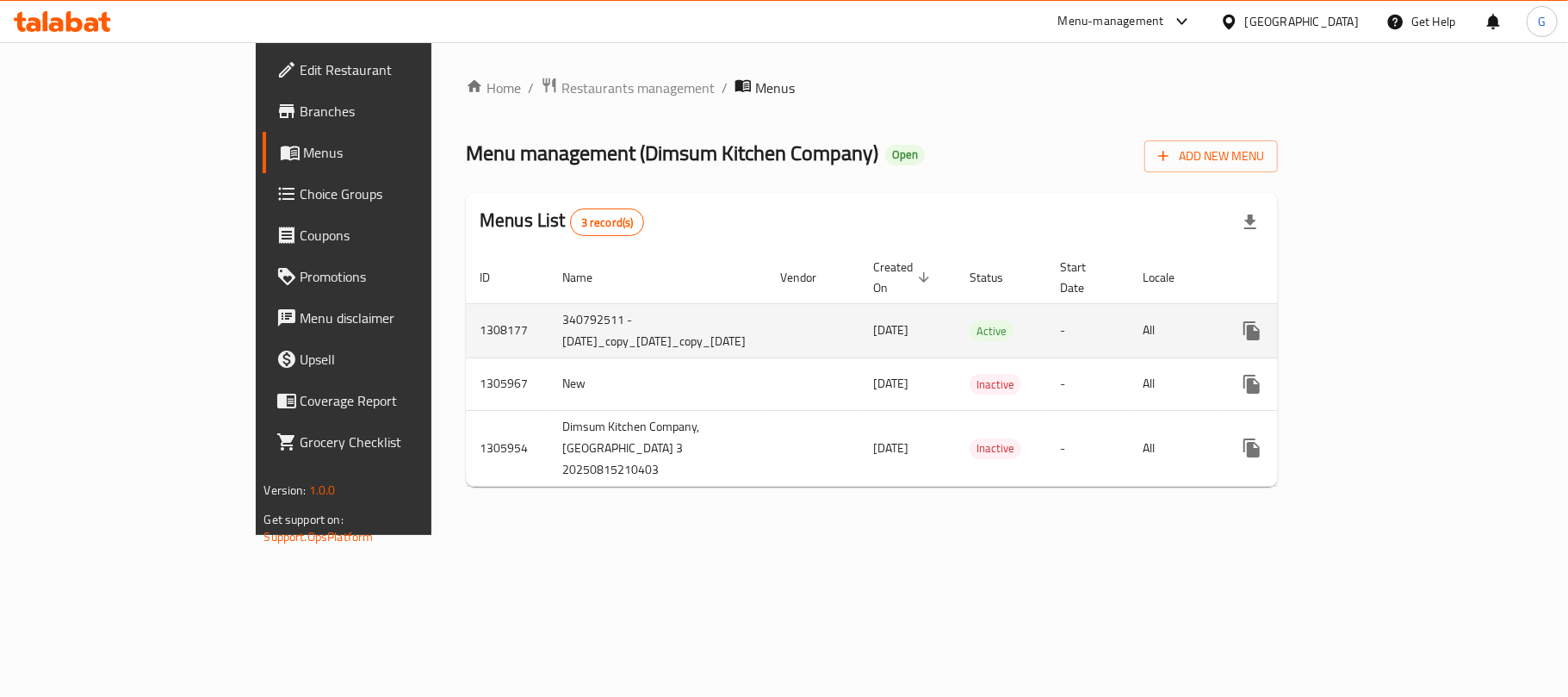
click at [766, 318] on td "enhanced table" at bounding box center [812, 330] width 93 height 54
click at [555, 329] on td "340792511 - [DATE]_copy_[DATE]_copy_[DATE]" at bounding box center [657, 330] width 218 height 54
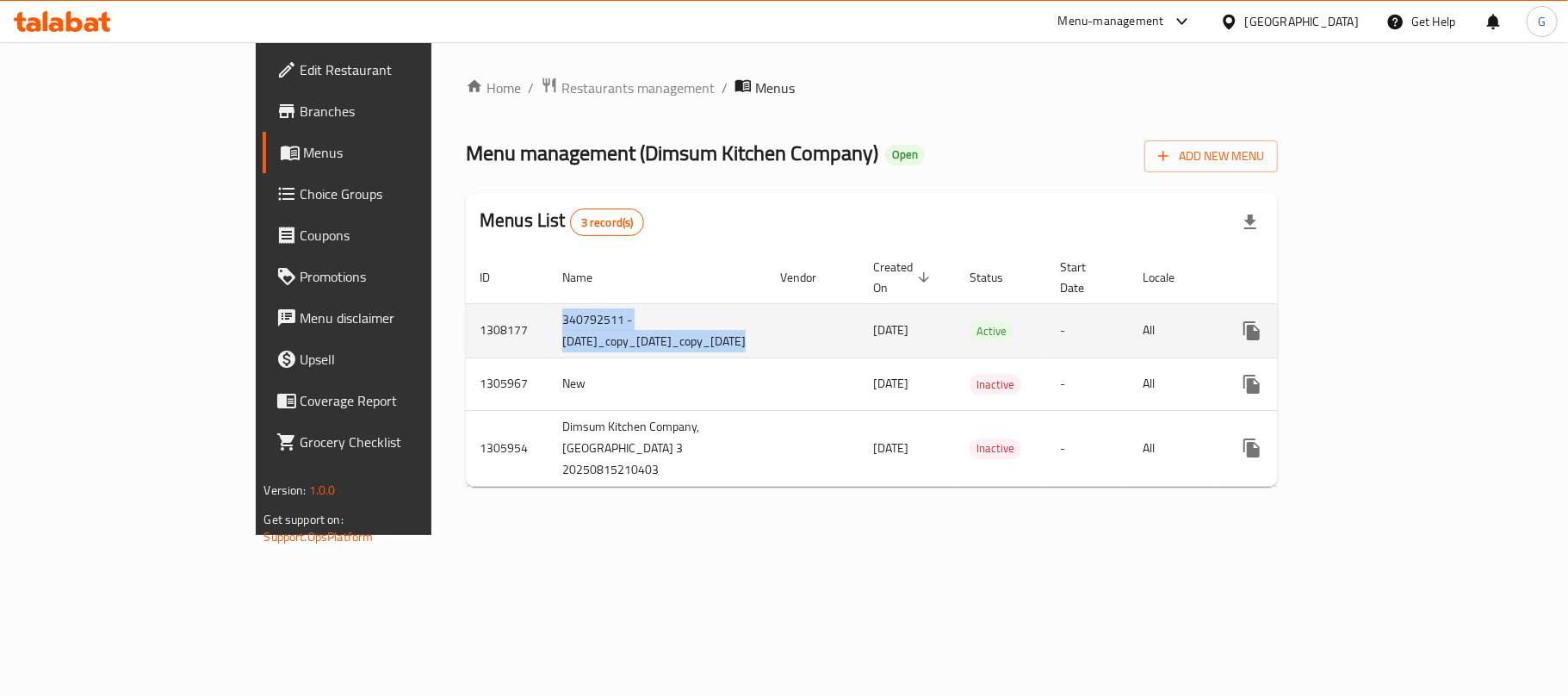
click at [555, 329] on td "340792511 - [DATE]_copy_[DATE]_copy_[DATE]" at bounding box center [657, 330] width 218 height 54
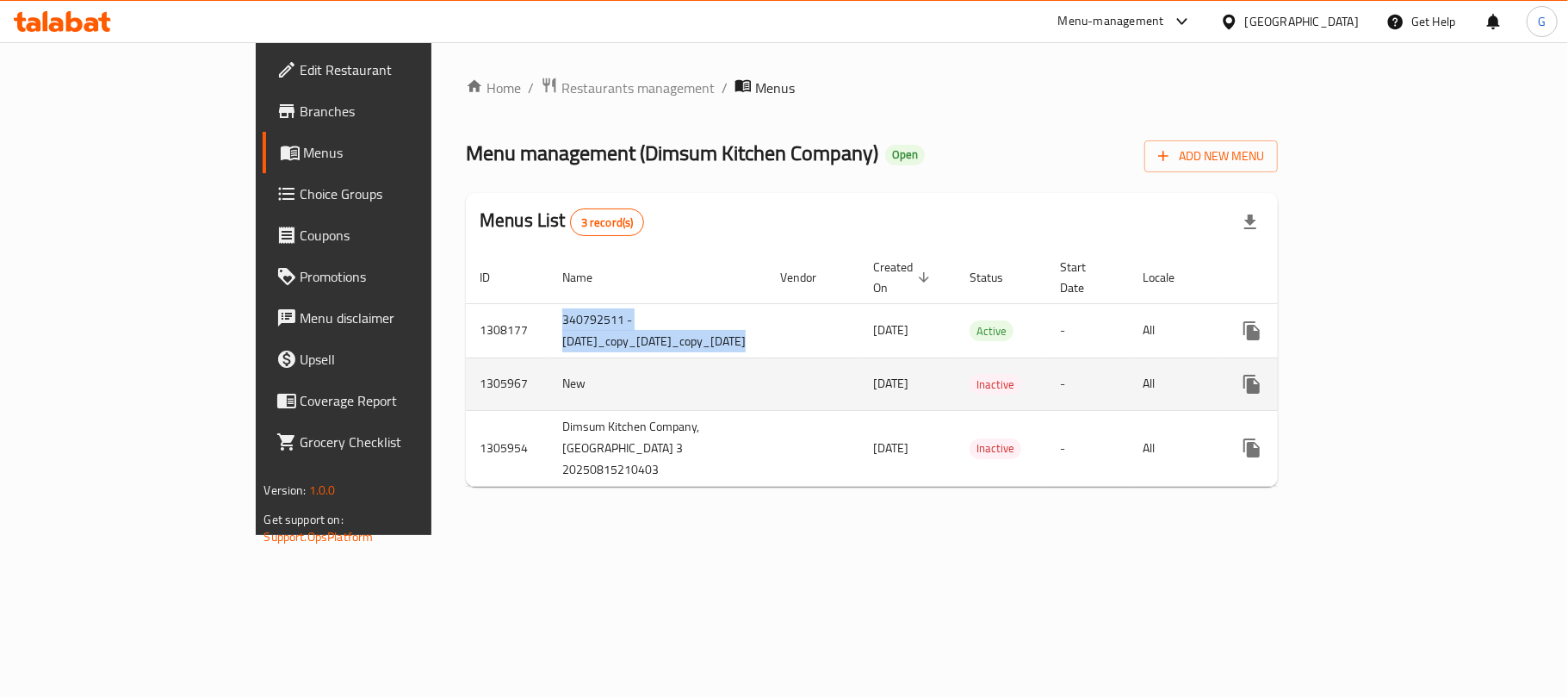
click at [466, 367] on td "1305967" at bounding box center [507, 384] width 82 height 52
copy td "1305967"
click at [1387, 373] on icon "enhanced table" at bounding box center [1376, 384] width 21 height 21
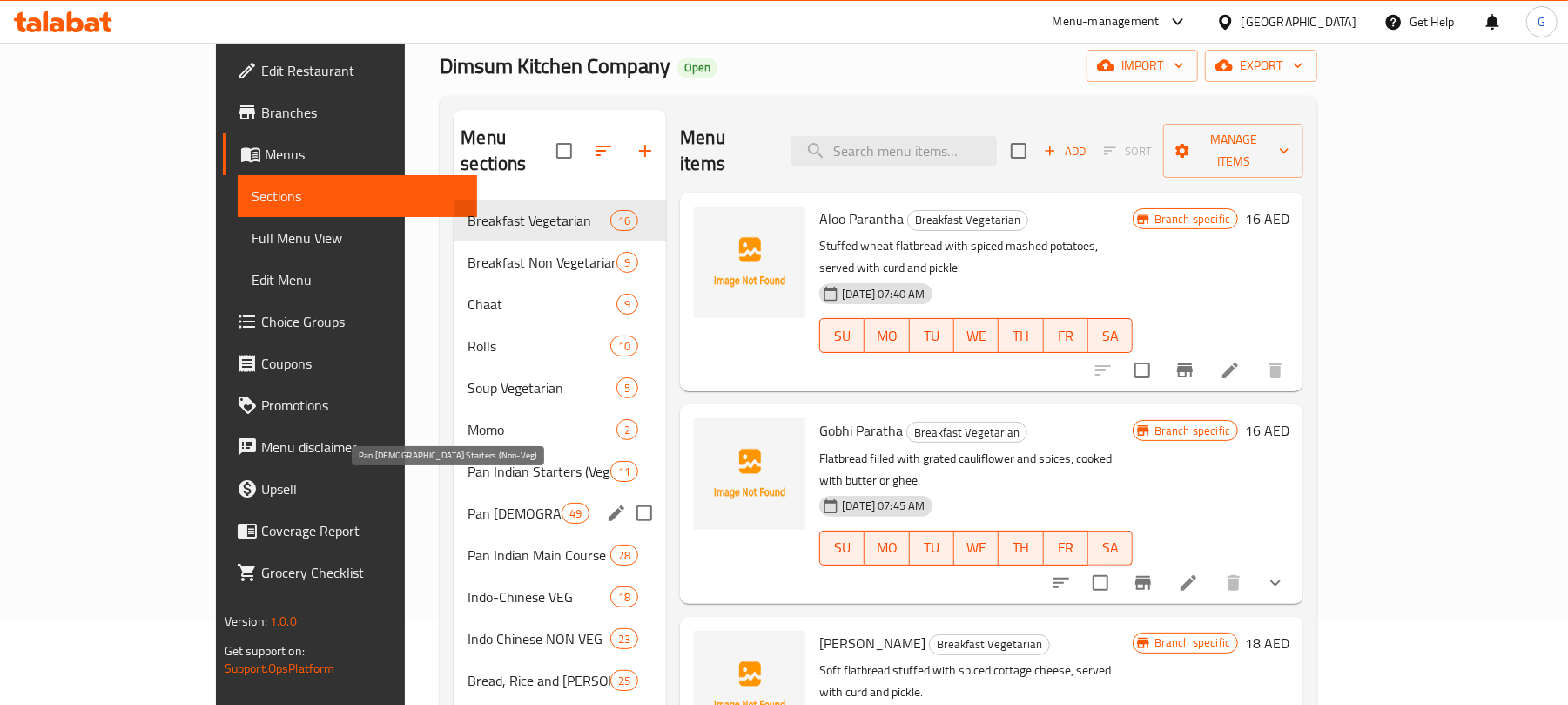
scroll to position [279, 0]
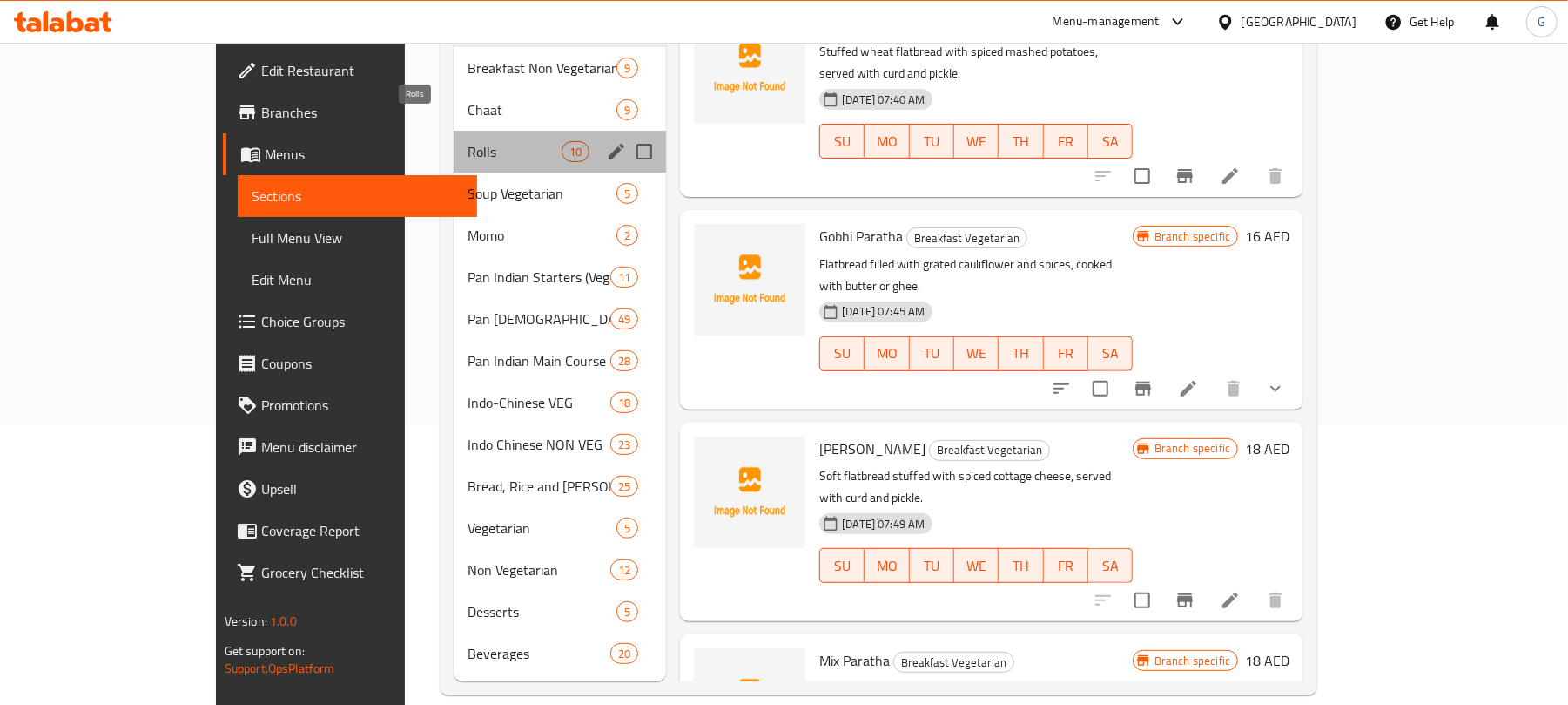
click at [467, 141] on span "Rolls" at bounding box center [514, 151] width 94 height 21
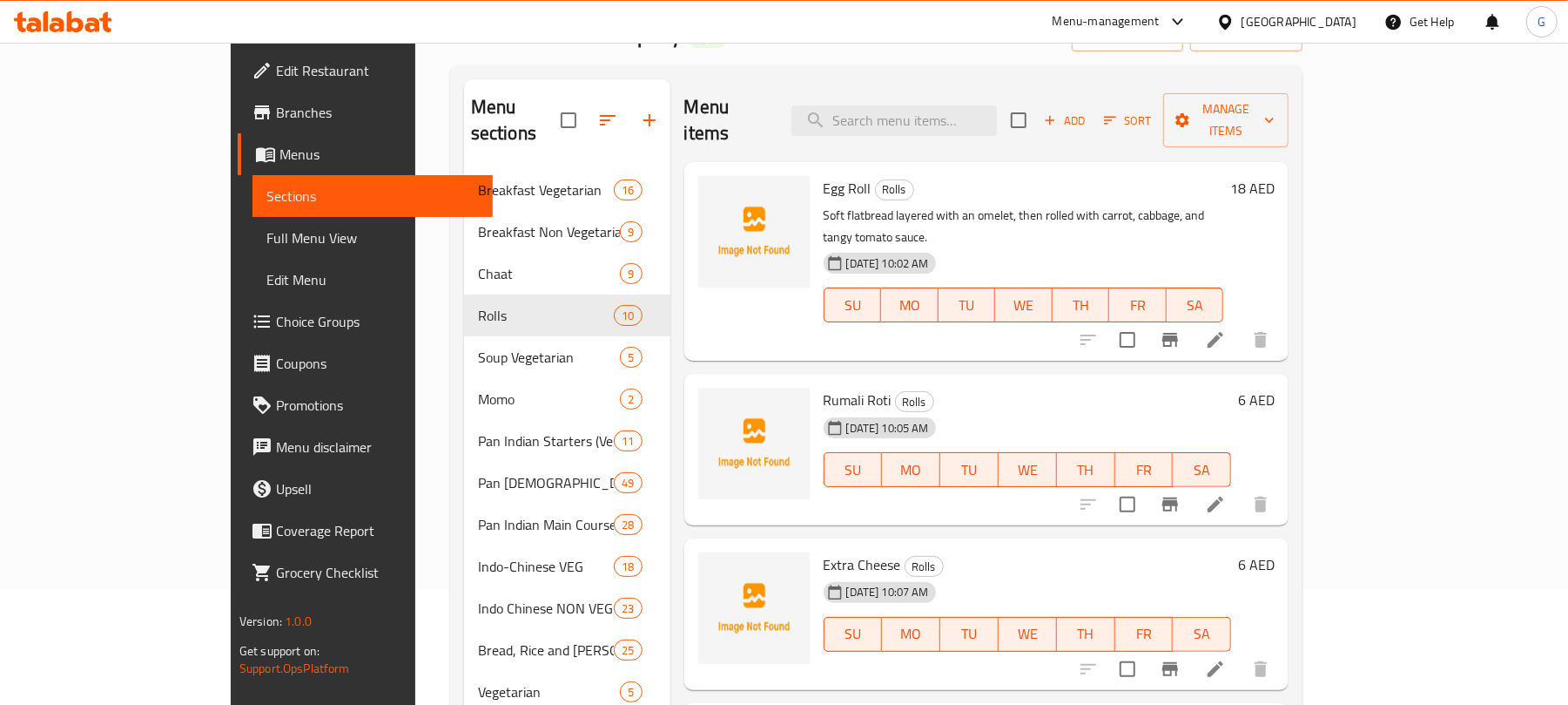
scroll to position [1154, 0]
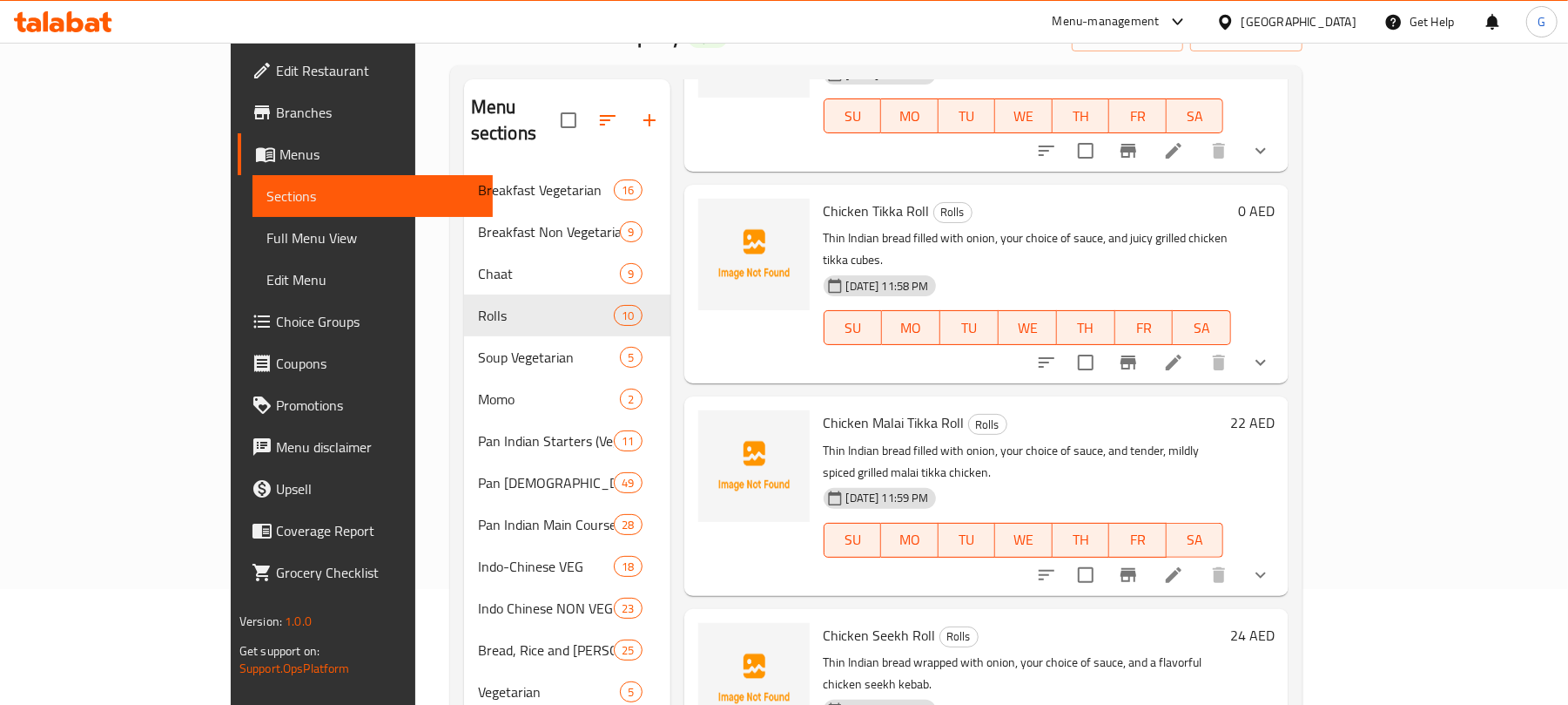
click at [1271, 564] on icon "show more" at bounding box center [1261, 574] width 21 height 21
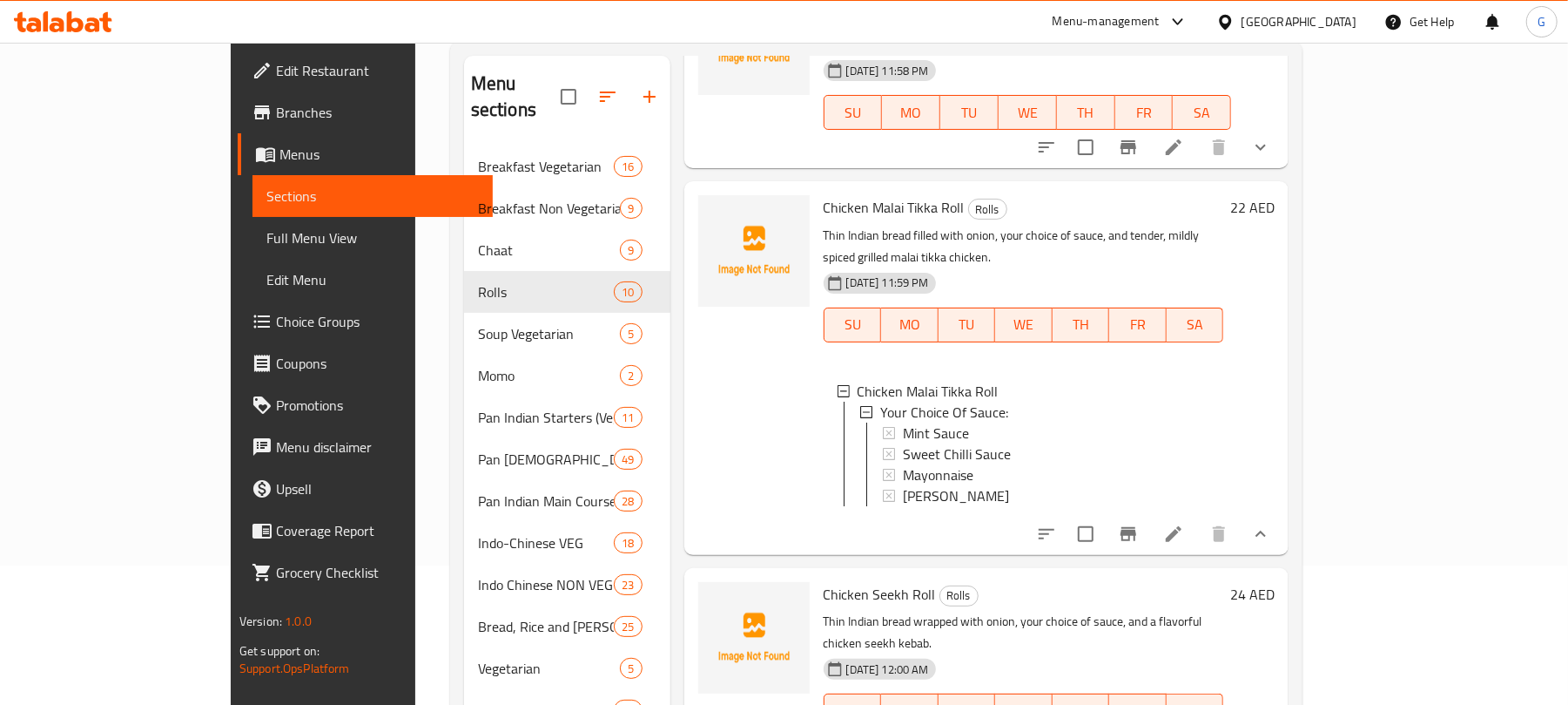
scroll to position [115, 0]
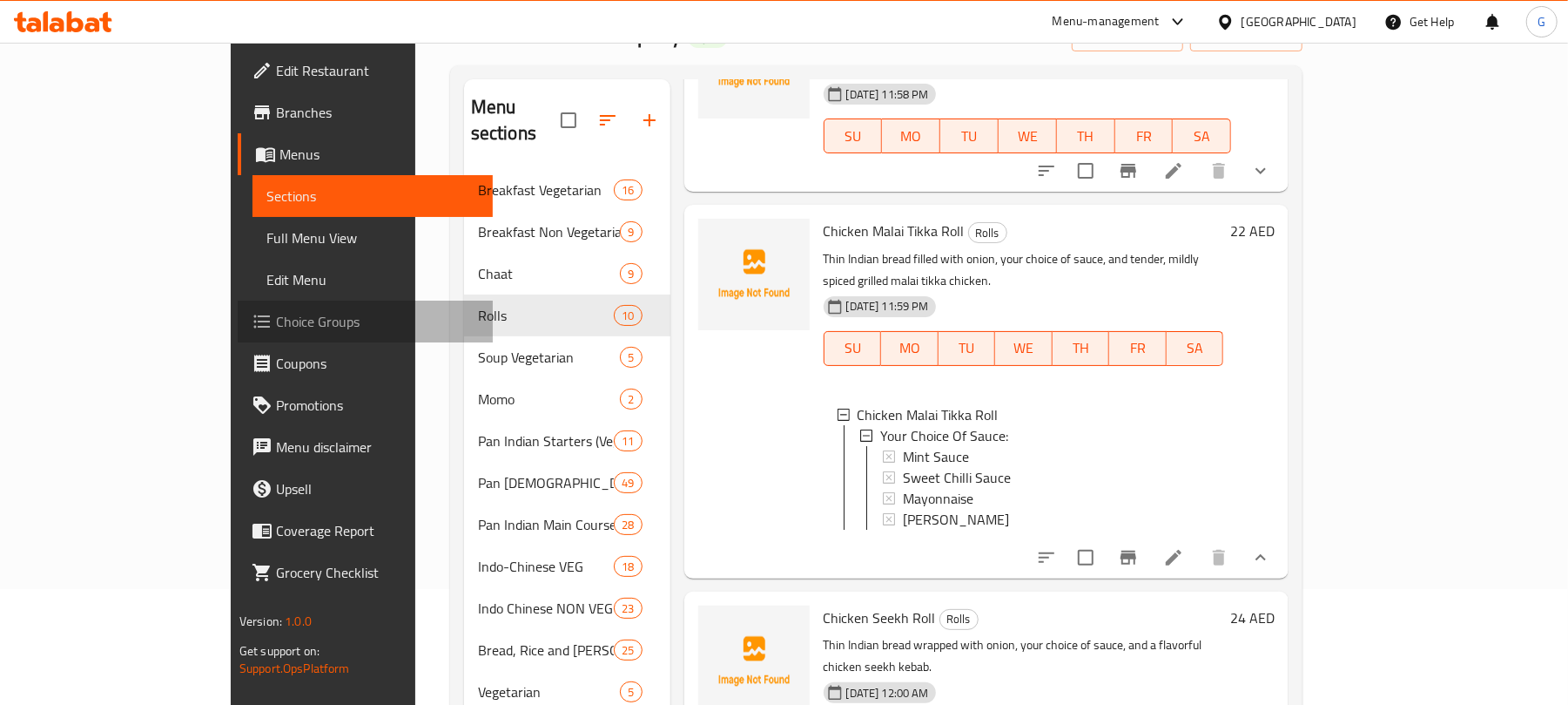
click at [276, 314] on span "Choice Groups" at bounding box center [377, 322] width 202 height 21
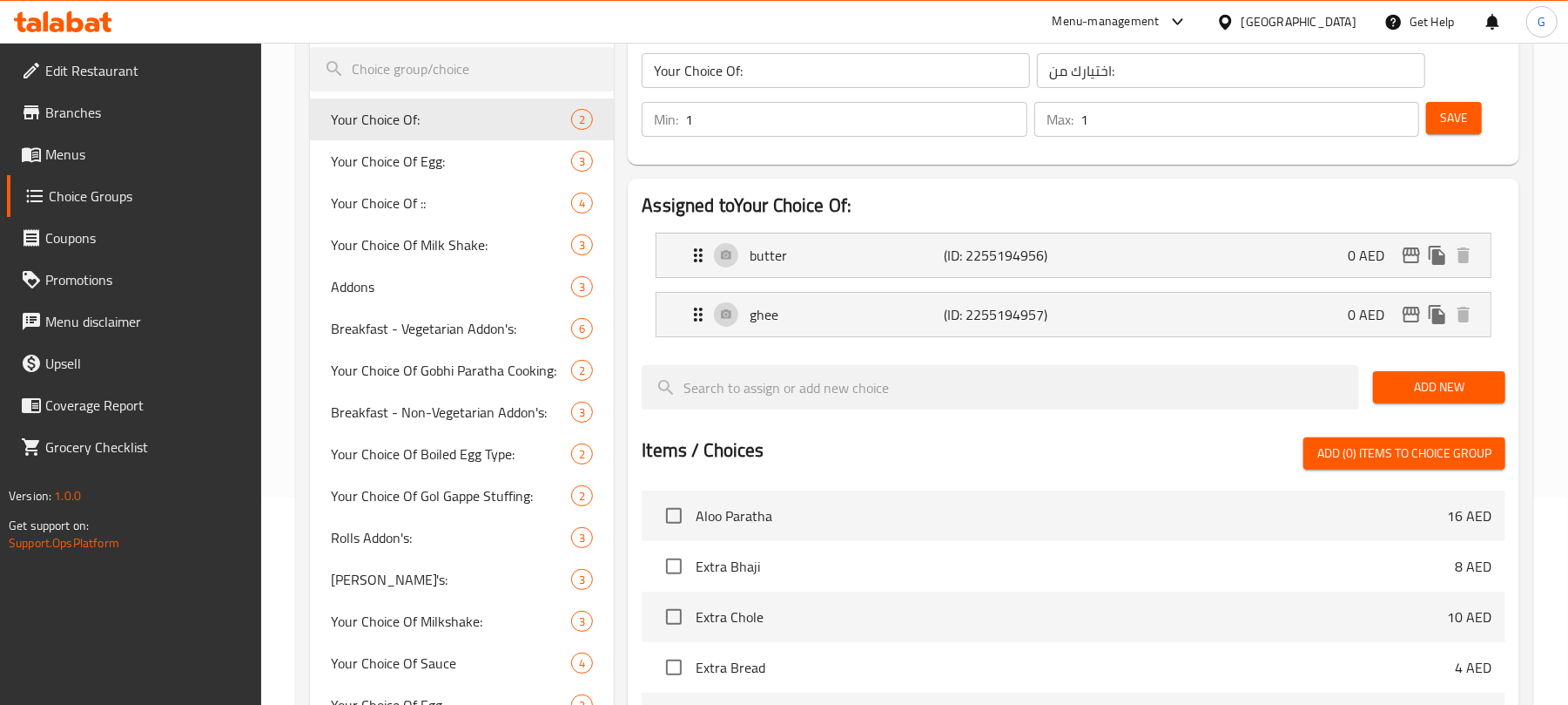
scroll to position [348, 0]
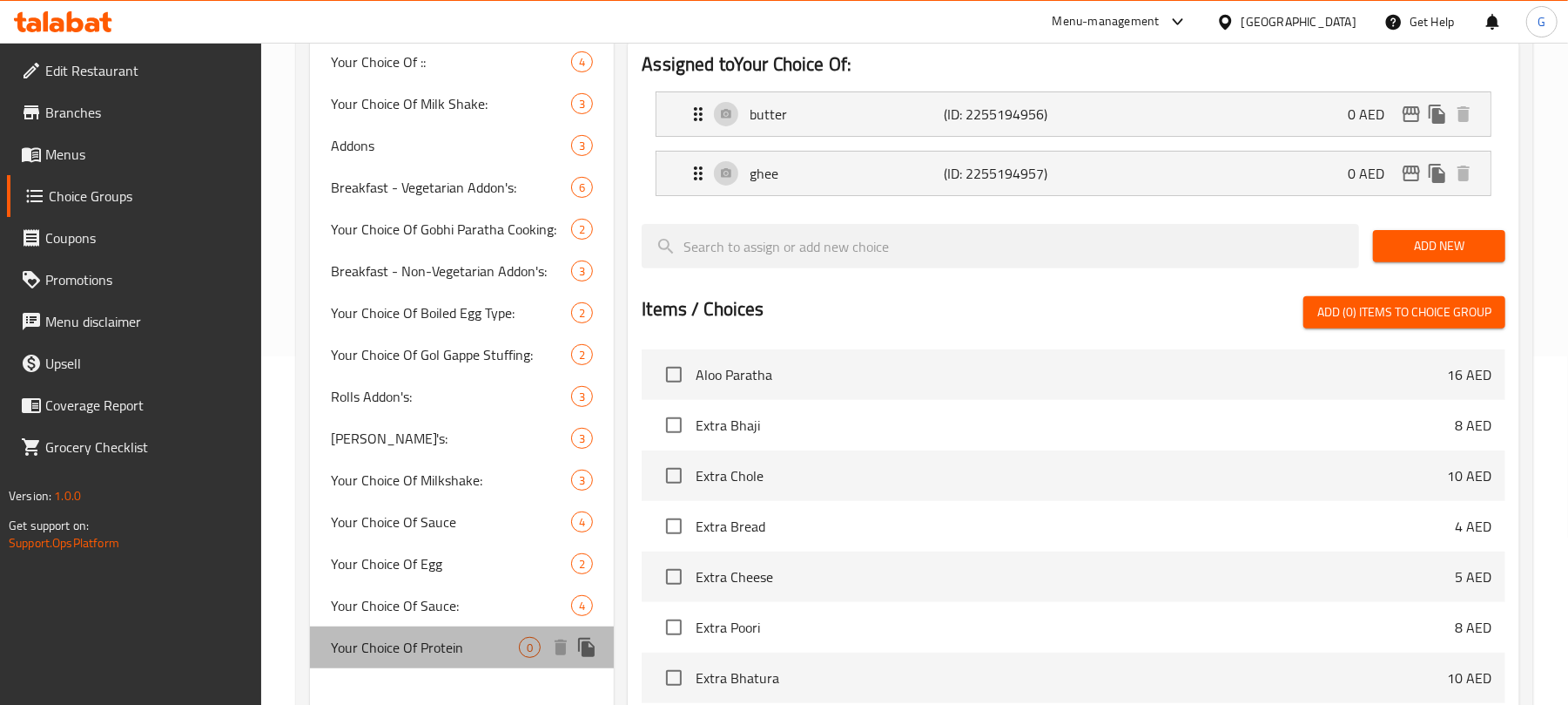
click at [445, 637] on span "Your Choice Of Protein" at bounding box center [425, 647] width 188 height 21
type input "Your Choice Of Protein"
type input "اختيارك من البروتين"
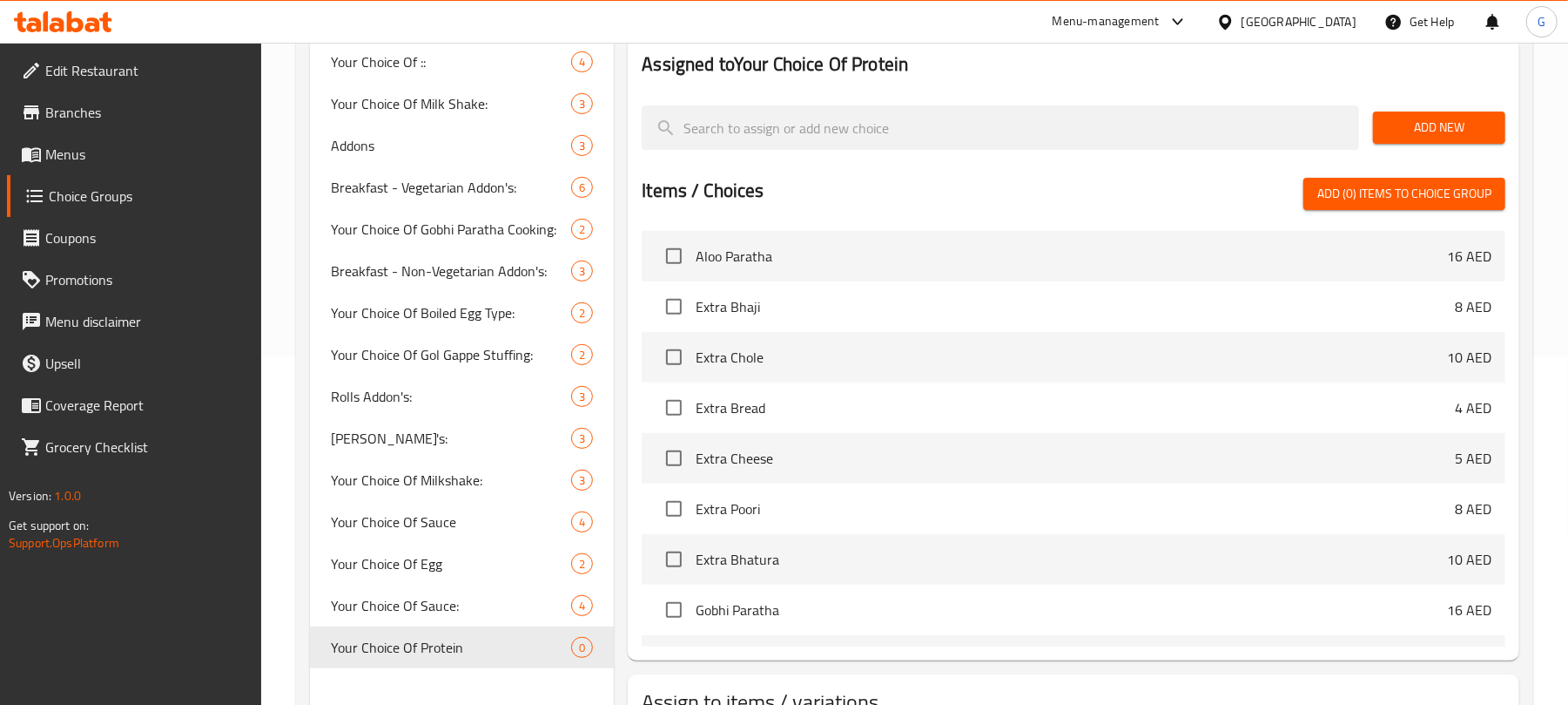
scroll to position [232, 0]
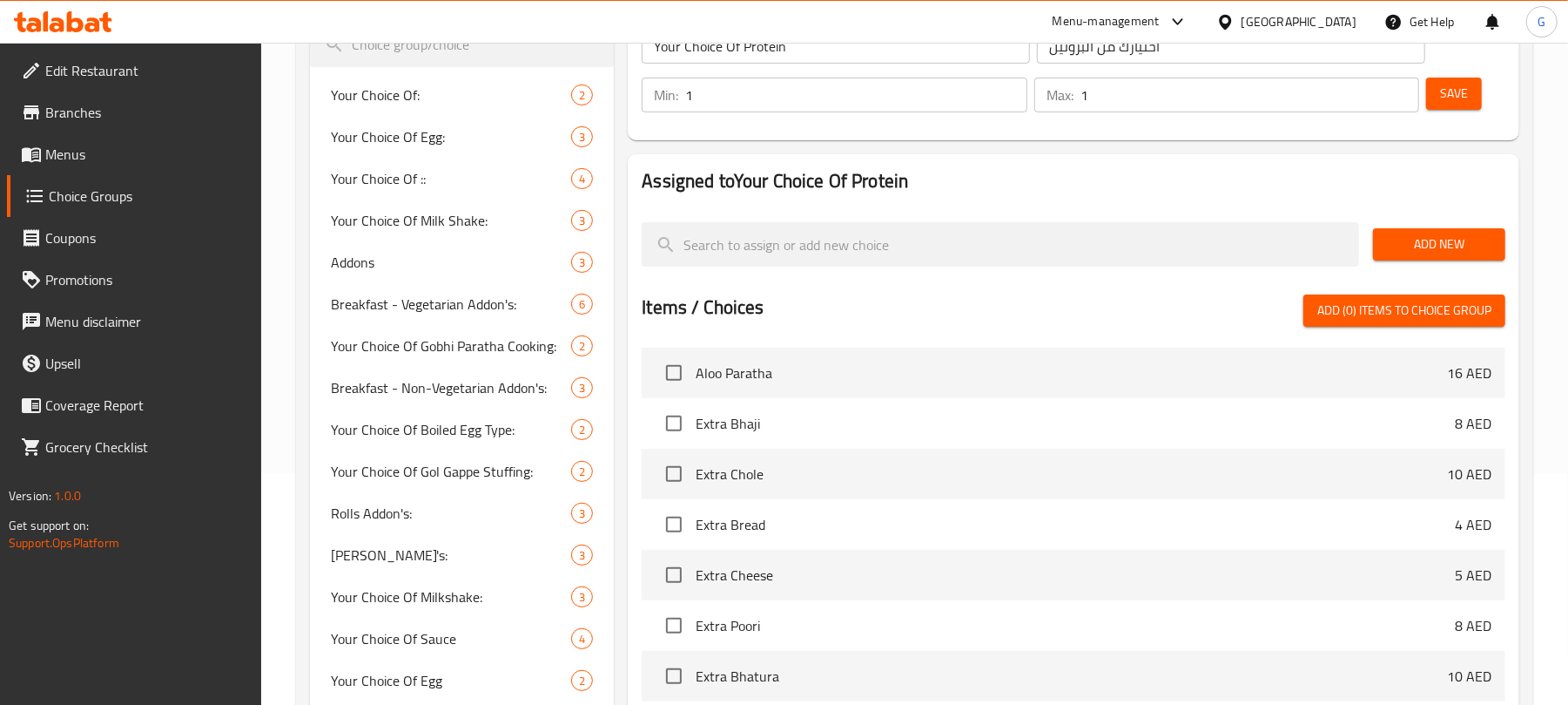
click at [1455, 224] on div "Add New" at bounding box center [1438, 244] width 147 height 59
click at [1455, 253] on span "Add New" at bounding box center [1438, 244] width 104 height 22
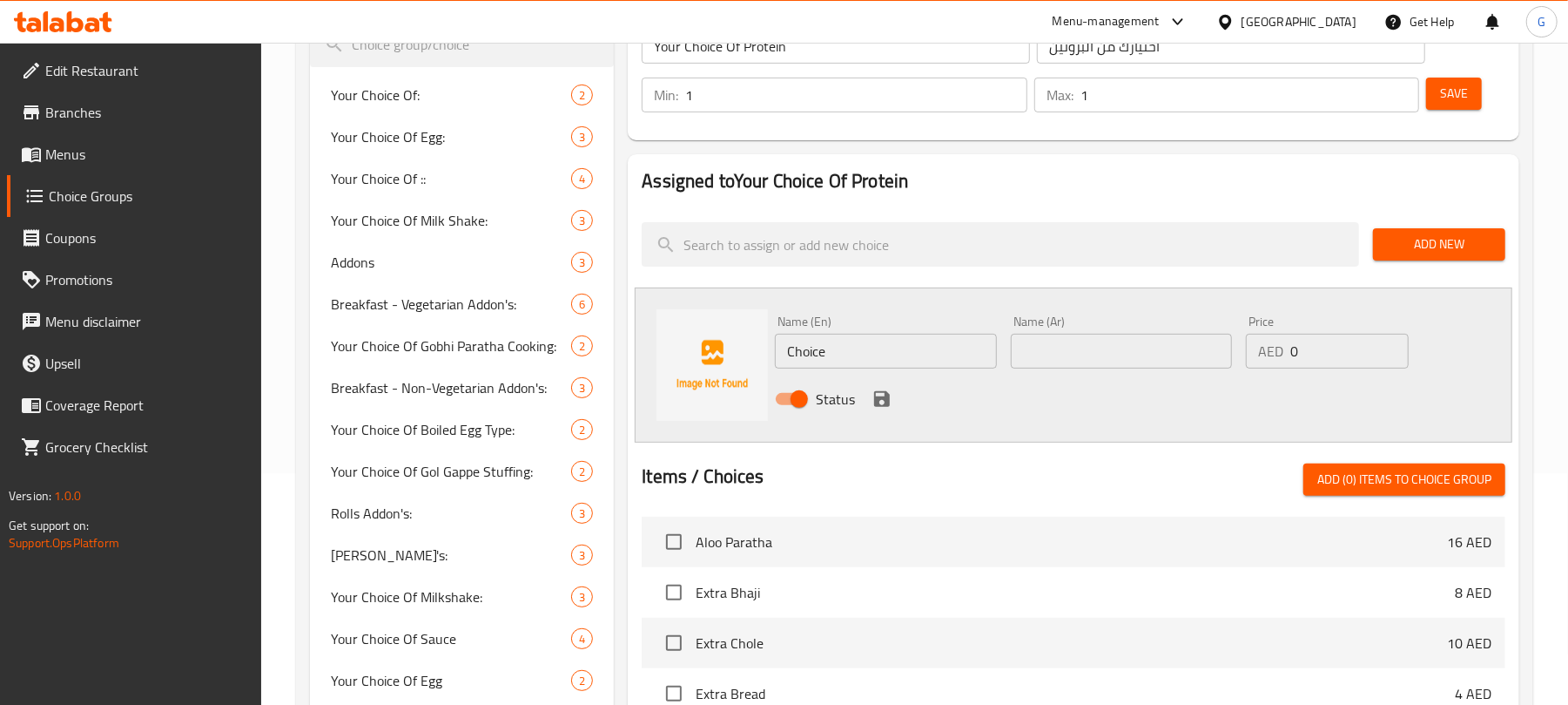
click at [892, 363] on input "Choice" at bounding box center [885, 351] width 221 height 35
paste input "Veg"
type input "Veg"
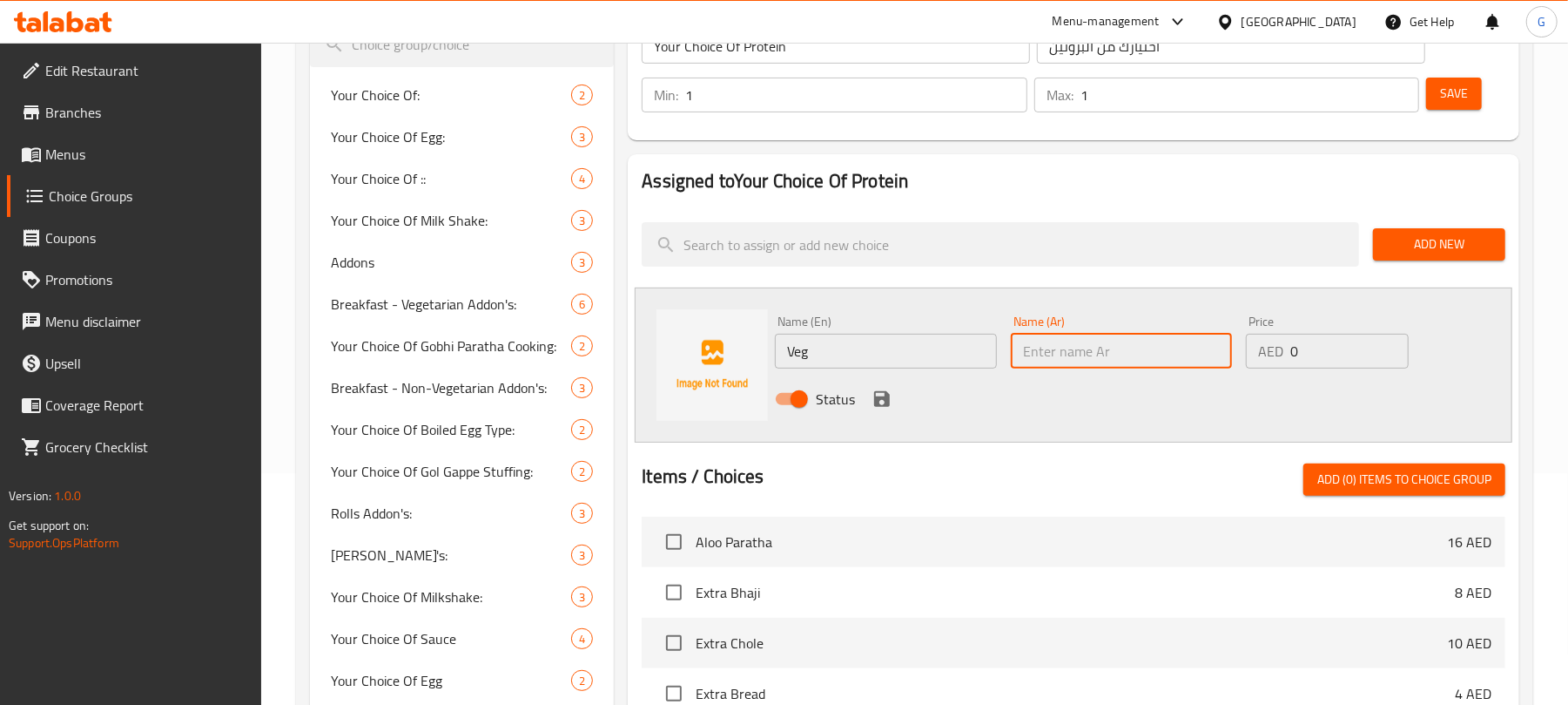
click at [1151, 346] on input "text" at bounding box center [1122, 351] width 221 height 35
paste input "نباتي"
type input "نباتي"
click at [875, 400] on icon "save" at bounding box center [881, 398] width 16 height 16
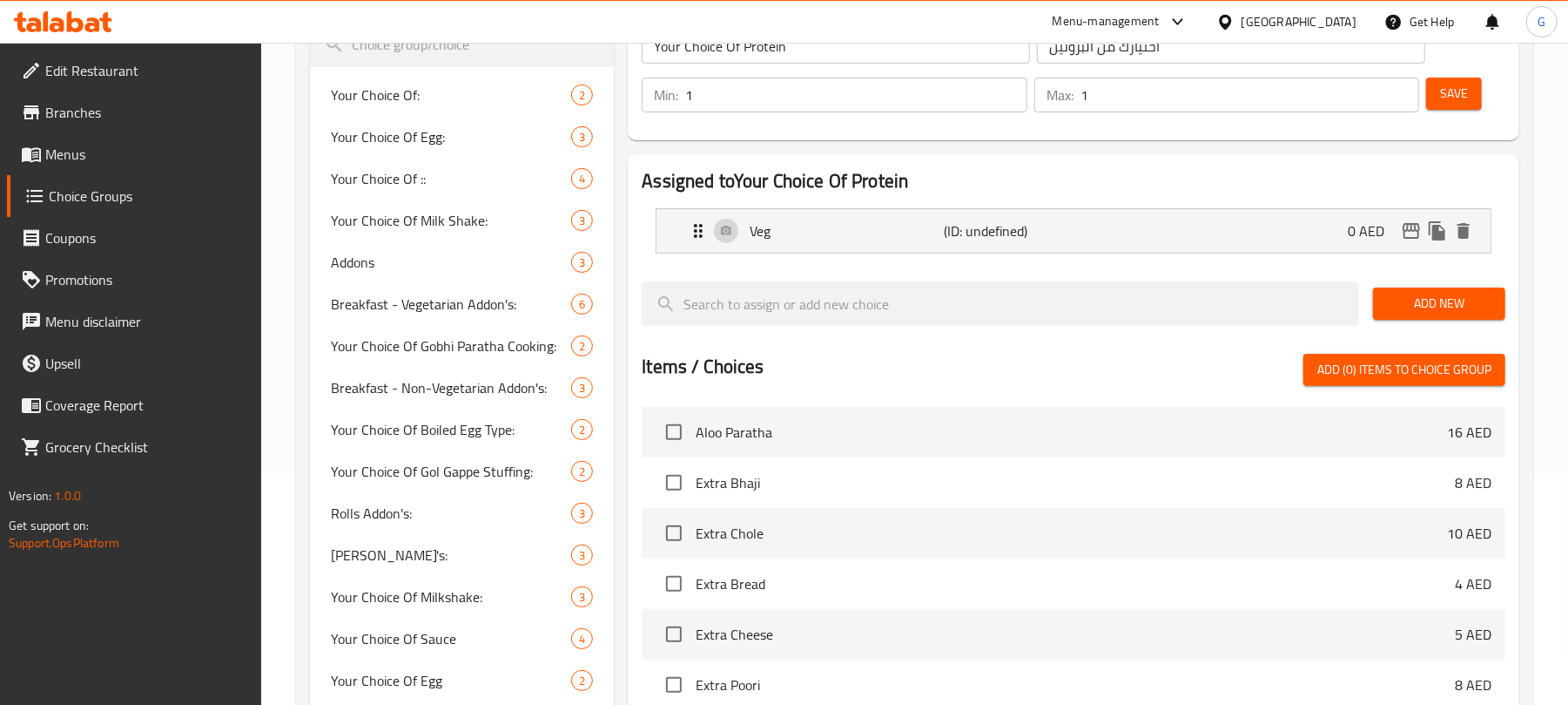
click at [1474, 298] on span "Add New" at bounding box center [1438, 303] width 104 height 22
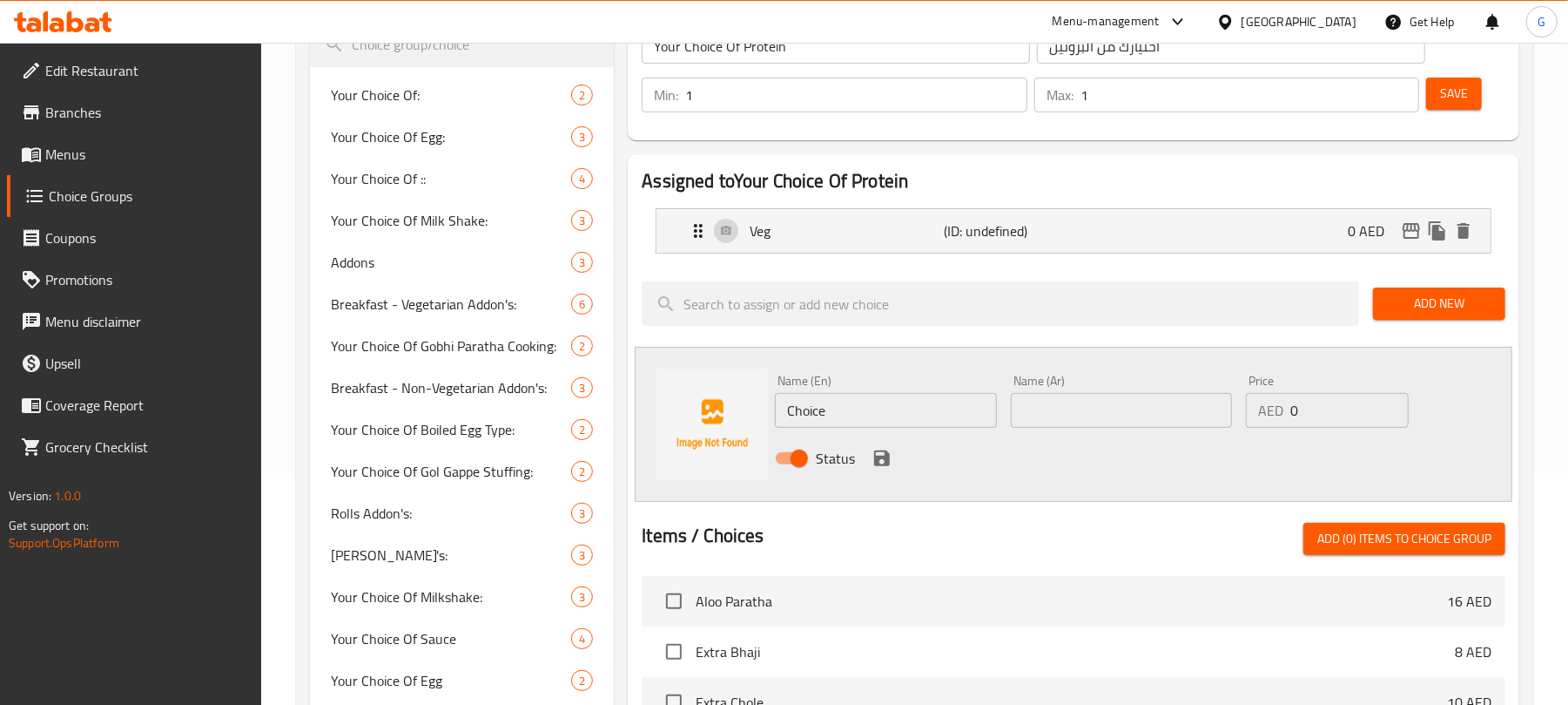
click at [862, 416] on input "Choice" at bounding box center [885, 410] width 221 height 35
paste input "icken"
type input "Chicken"
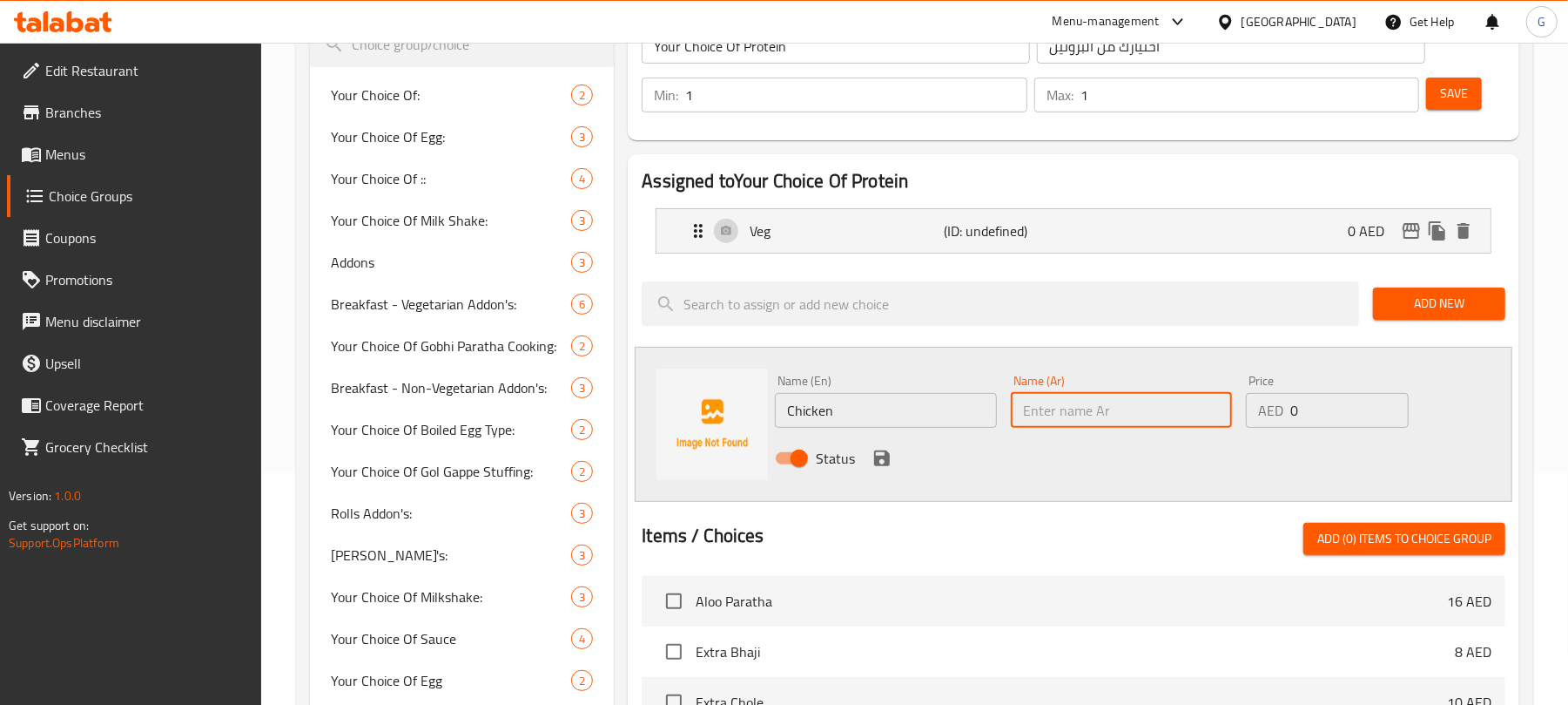
click at [1101, 412] on input "text" at bounding box center [1122, 410] width 221 height 35
paste input "دجاج"
type input "دجاج"
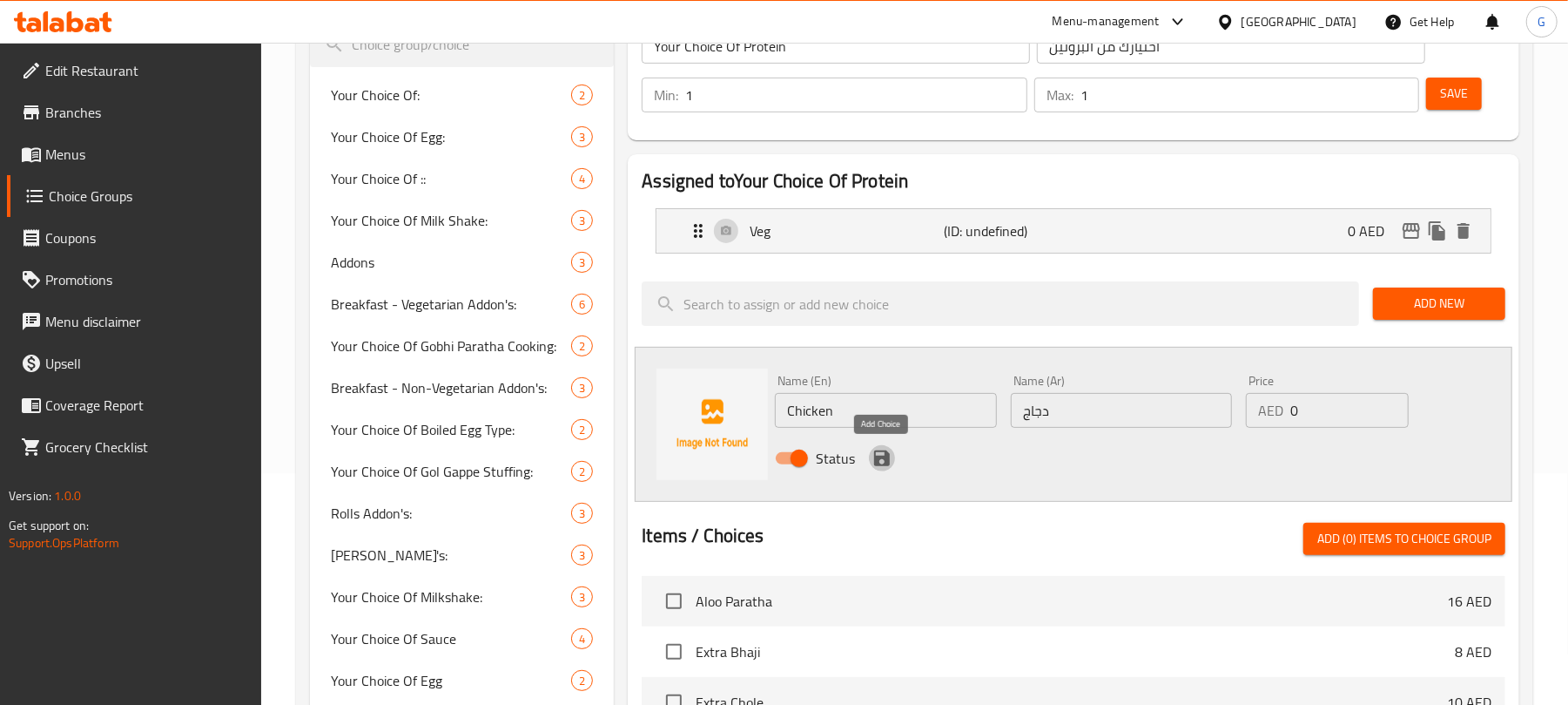
click at [876, 456] on icon "save" at bounding box center [881, 458] width 16 height 16
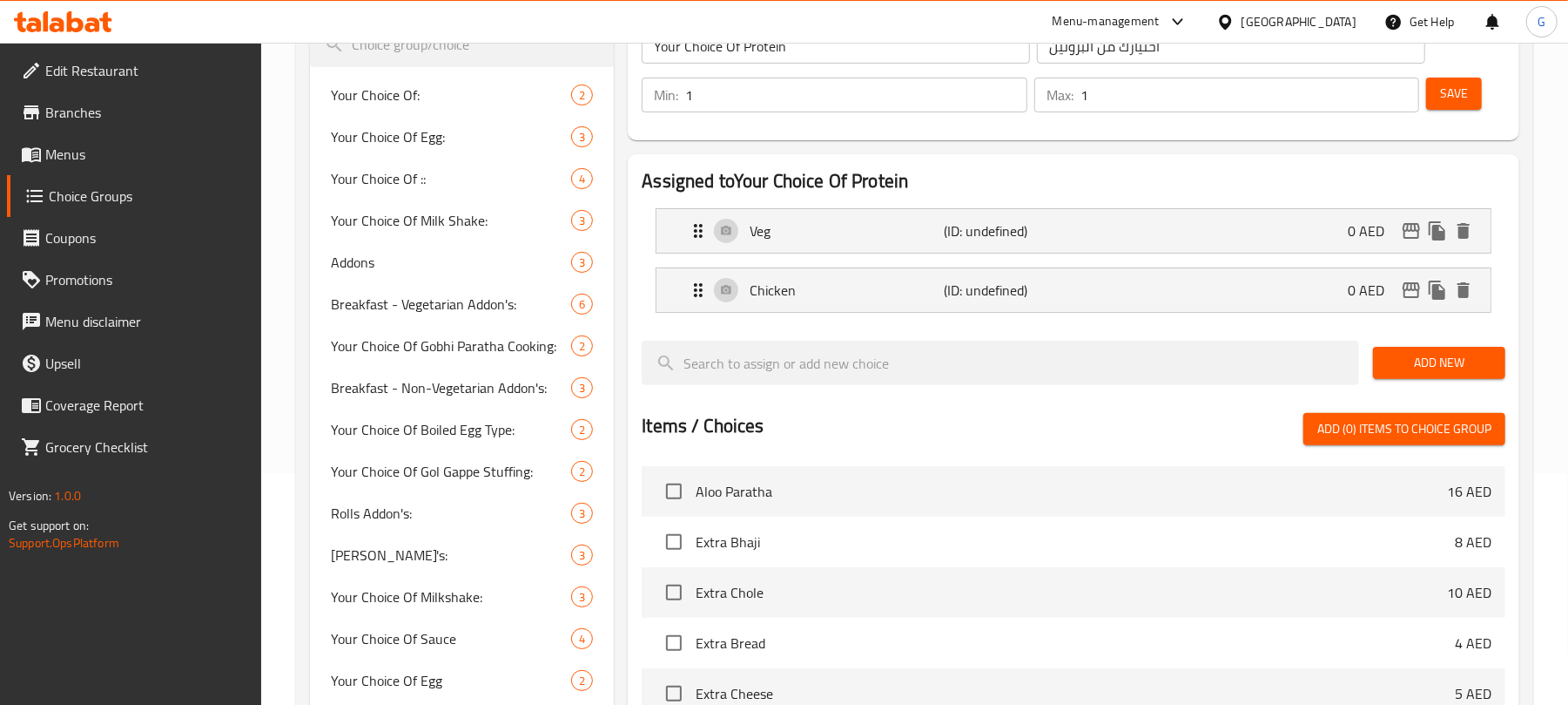
click at [1427, 357] on span "Add New" at bounding box center [1438, 362] width 104 height 22
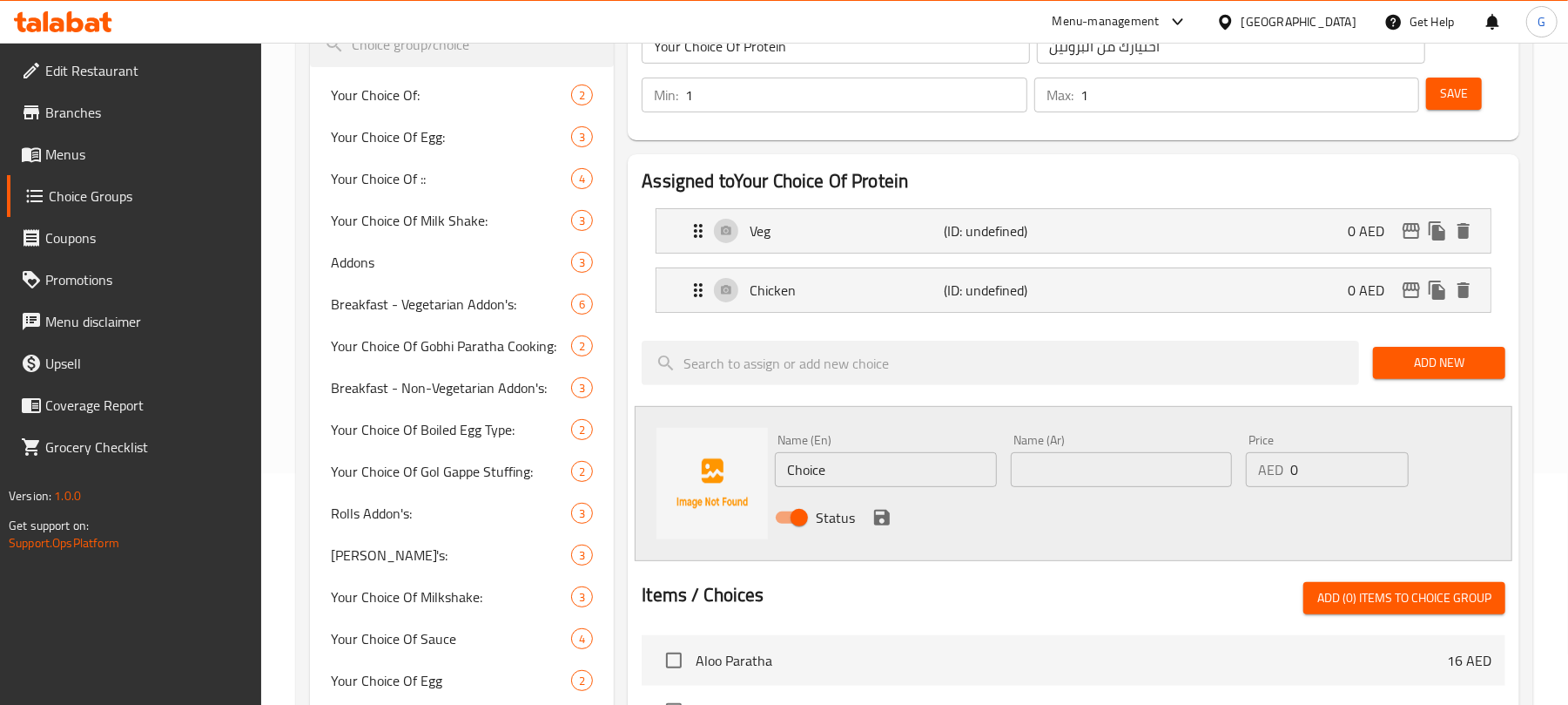
click at [836, 486] on input "Choice" at bounding box center [885, 469] width 221 height 35
paste input "Prawn"
type input "Prawn"
click at [1120, 475] on input "text" at bounding box center [1122, 469] width 221 height 35
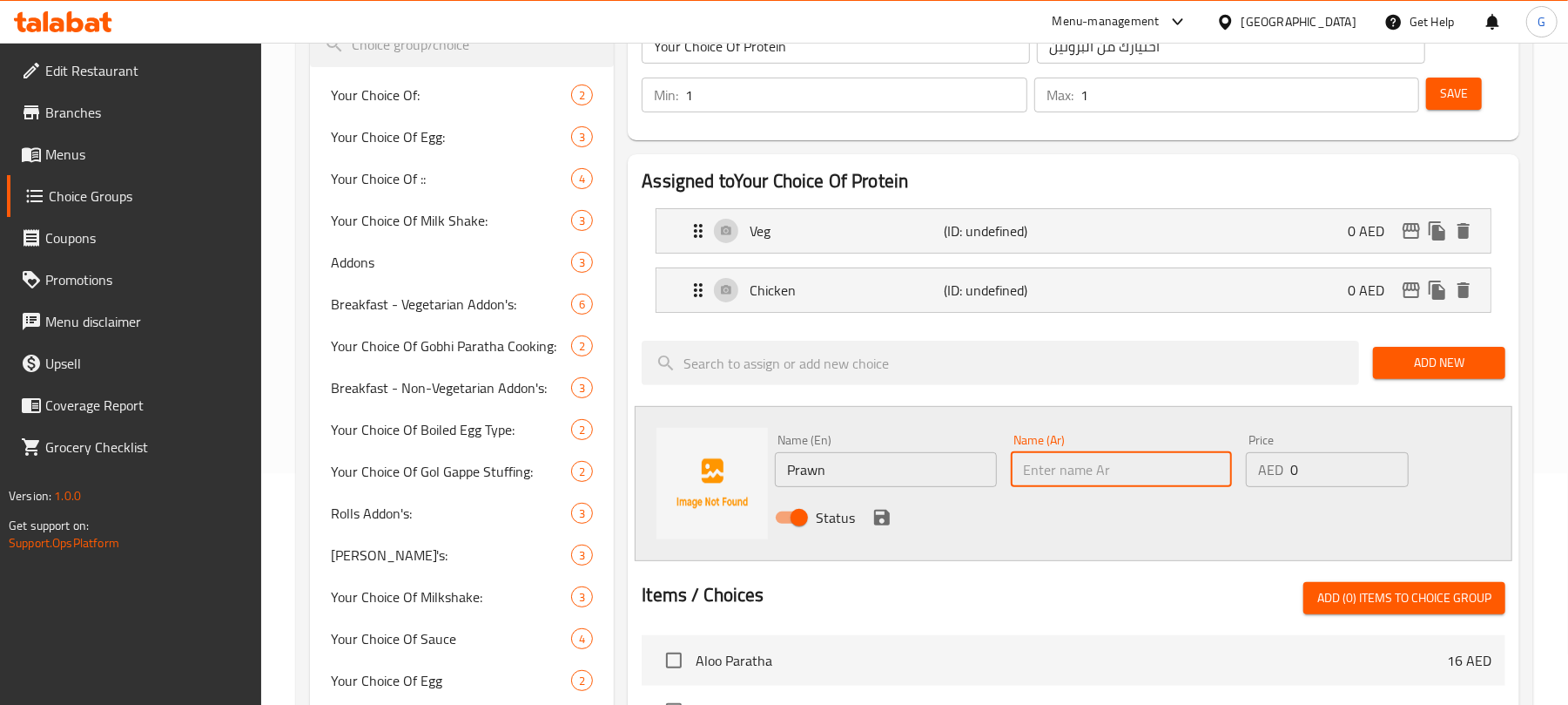
paste input "الروبيان"
type input "الروبيان"
click at [863, 513] on div "Status" at bounding box center [1121, 518] width 706 height 47
click at [878, 510] on icon "save" at bounding box center [881, 517] width 16 height 16
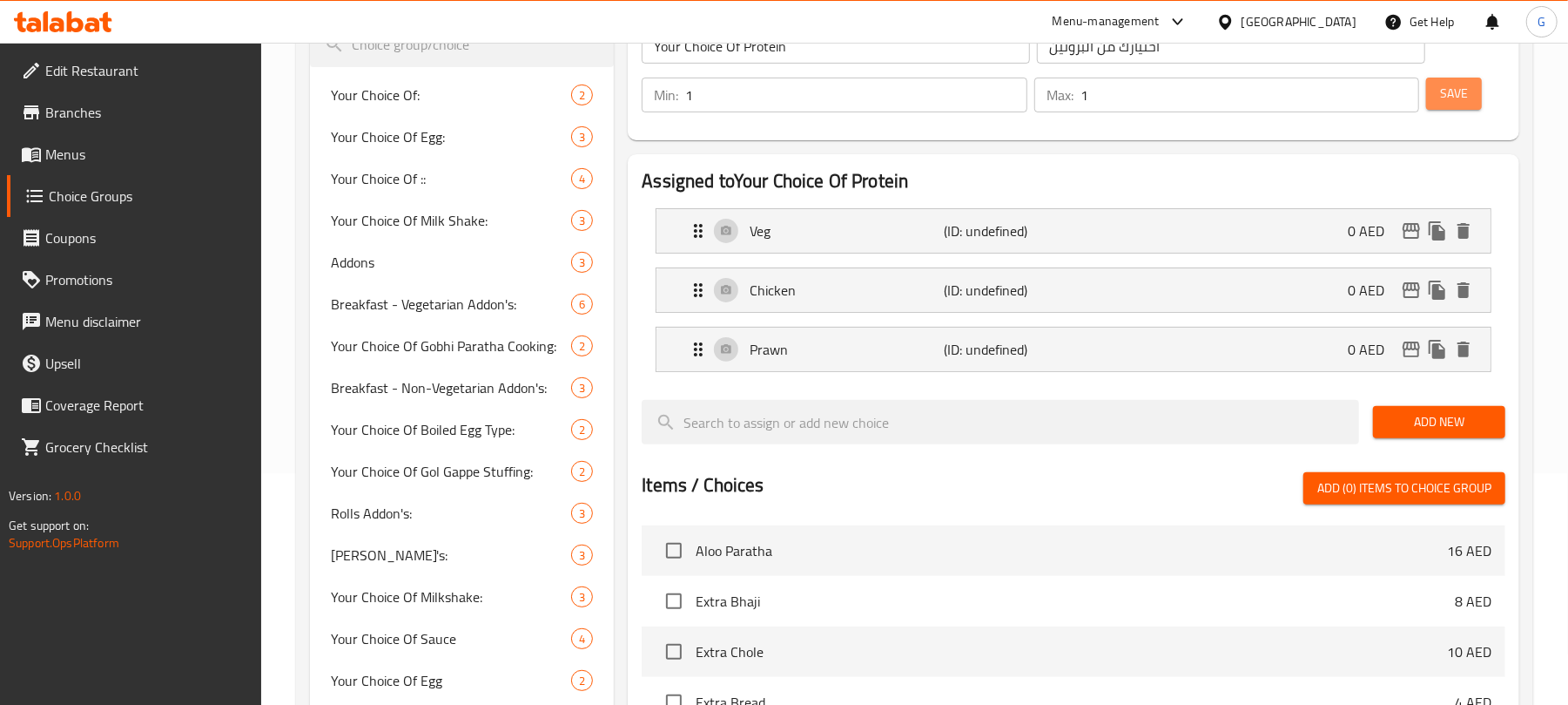
click at [1459, 87] on span "Save" at bounding box center [1453, 93] width 27 height 22
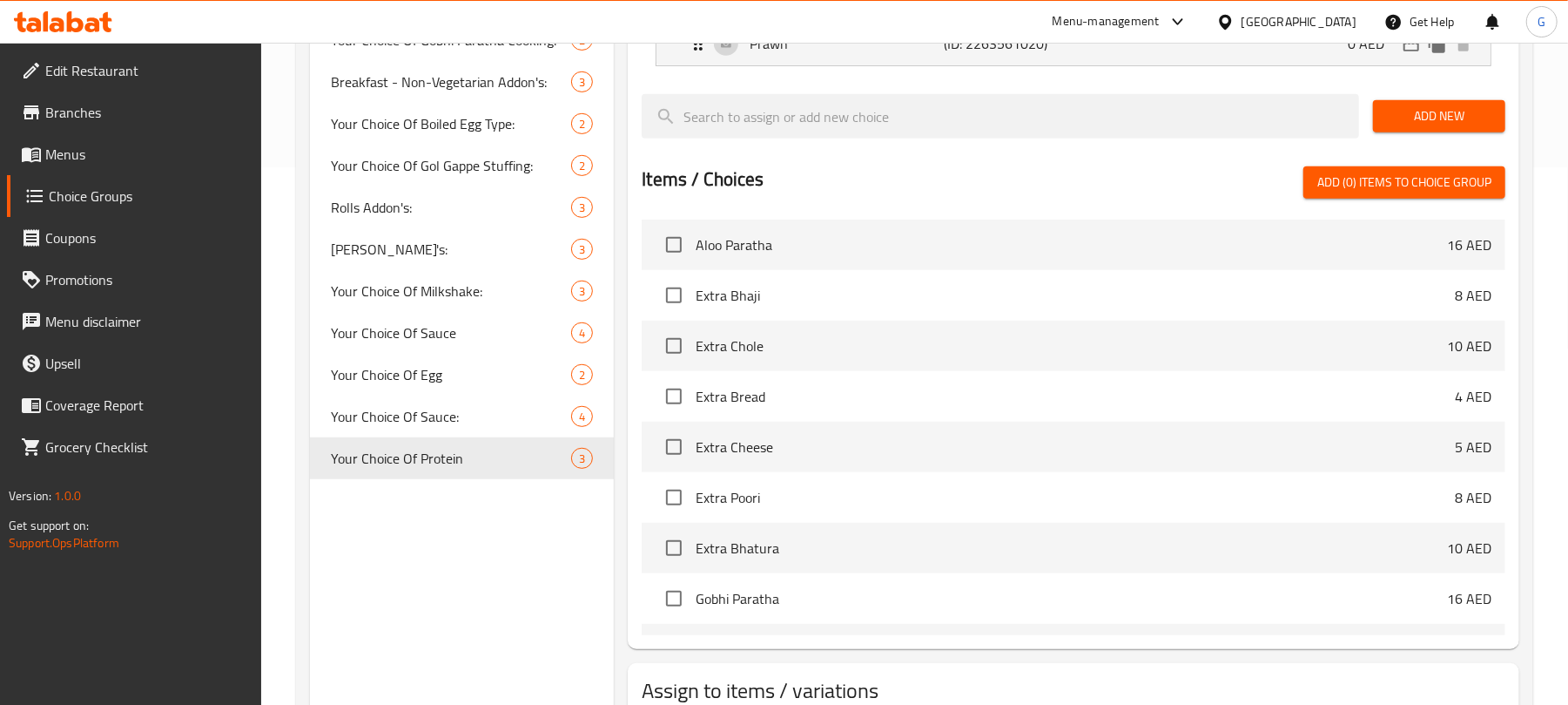
scroll to position [661, 0]
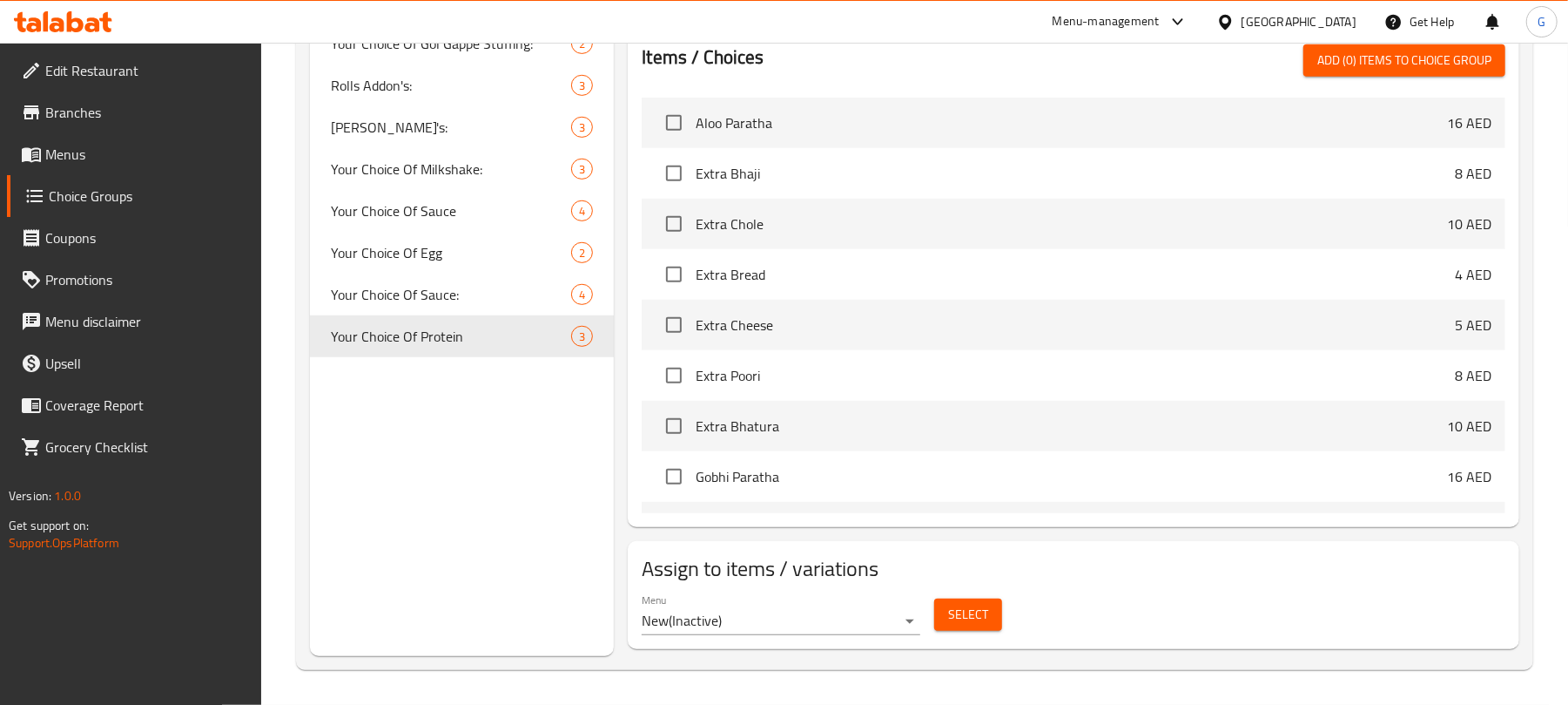
click at [954, 622] on span "Select" at bounding box center [967, 614] width 40 height 22
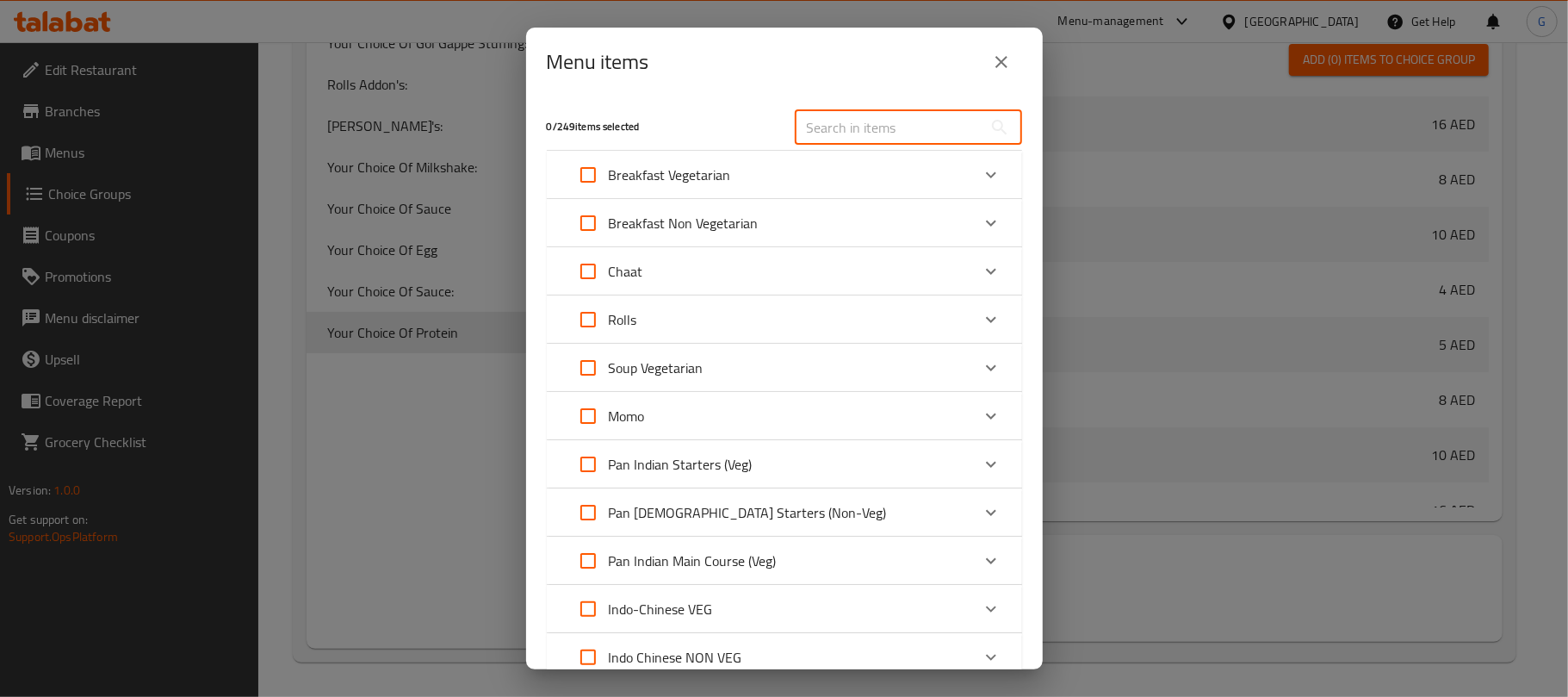
click at [875, 133] on input "text" at bounding box center [889, 127] width 188 height 35
paste input "Chicken Fried Rice"
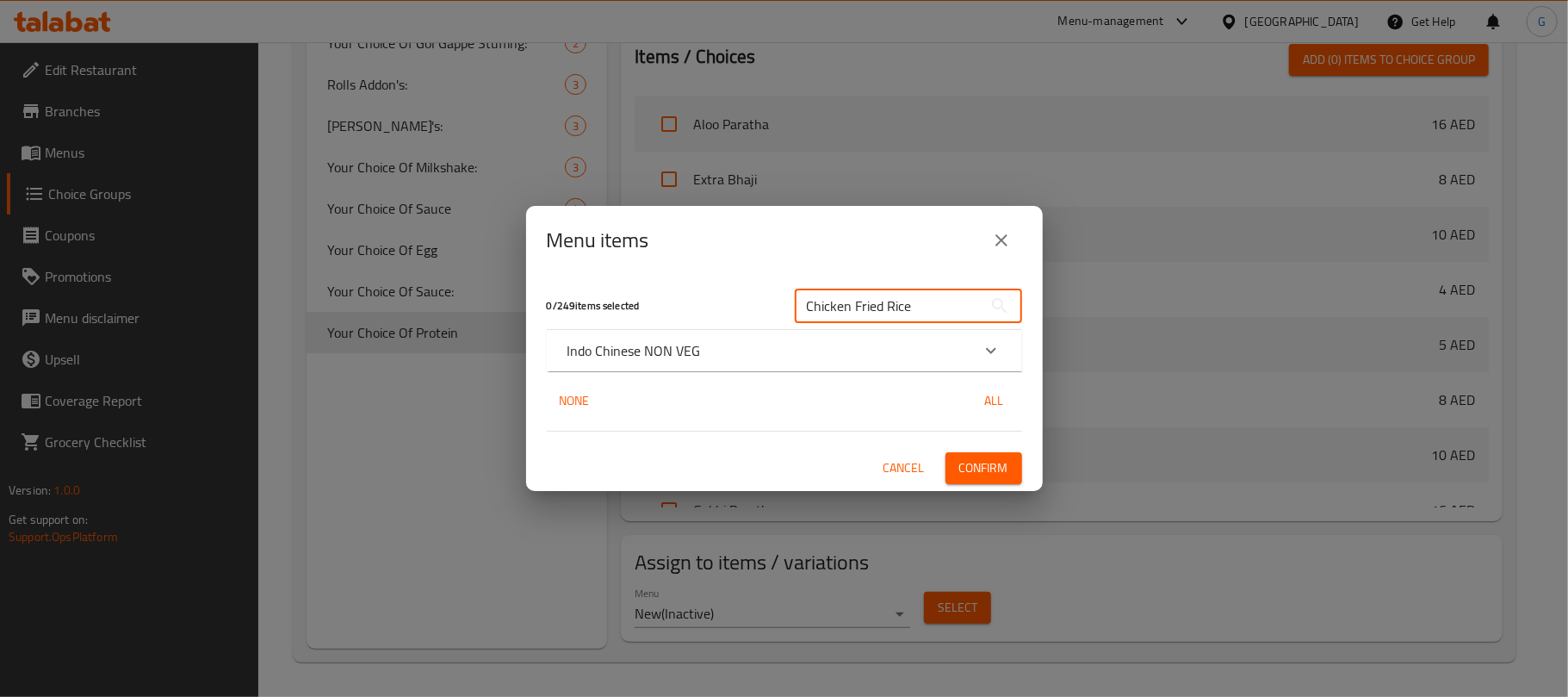
type input "Chicken Fried Rice"
click at [709, 346] on div "Indo Chinese NON VEG" at bounding box center [769, 351] width 403 height 21
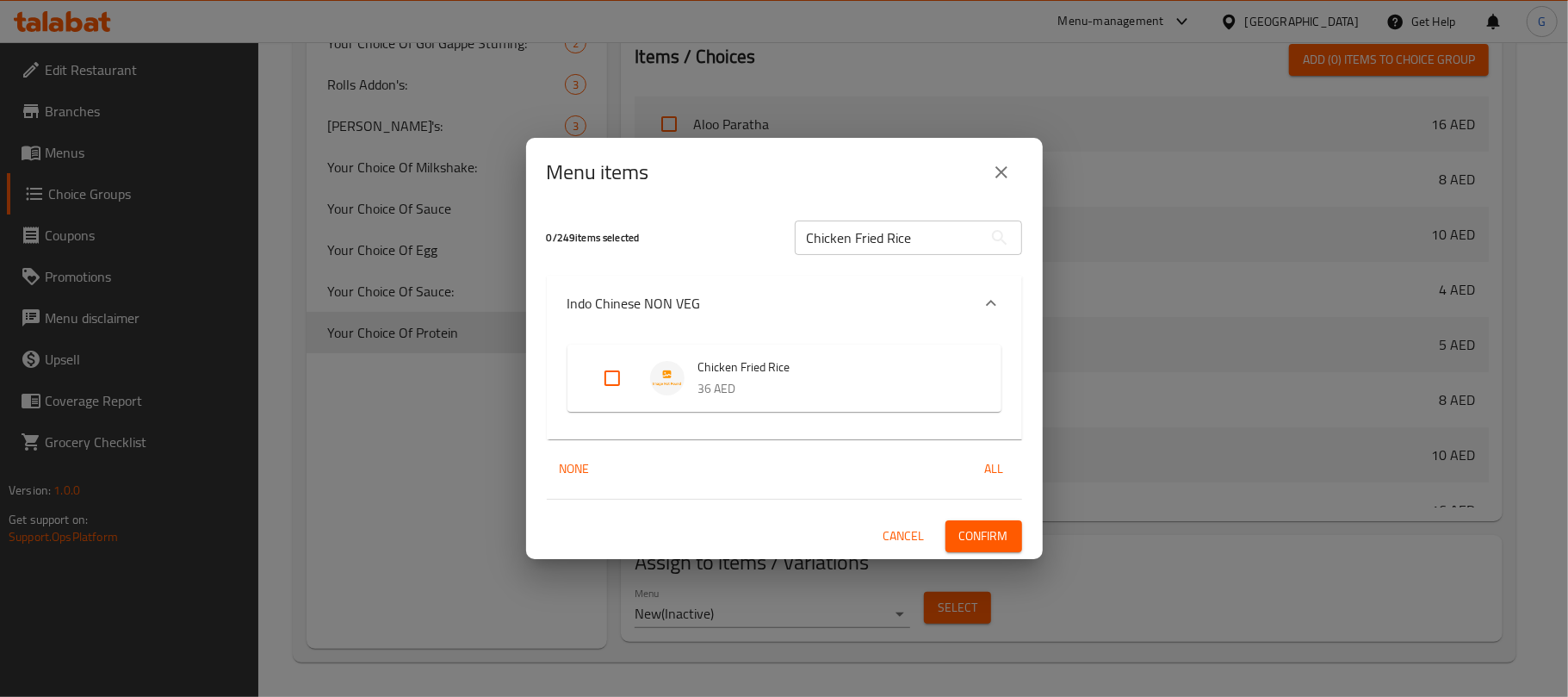
click at [601, 384] on input "Expand" at bounding box center [612, 378] width 41 height 41
checkbox input "true"
click at [849, 234] on input "Chicken Fried Rice" at bounding box center [889, 238] width 188 height 35
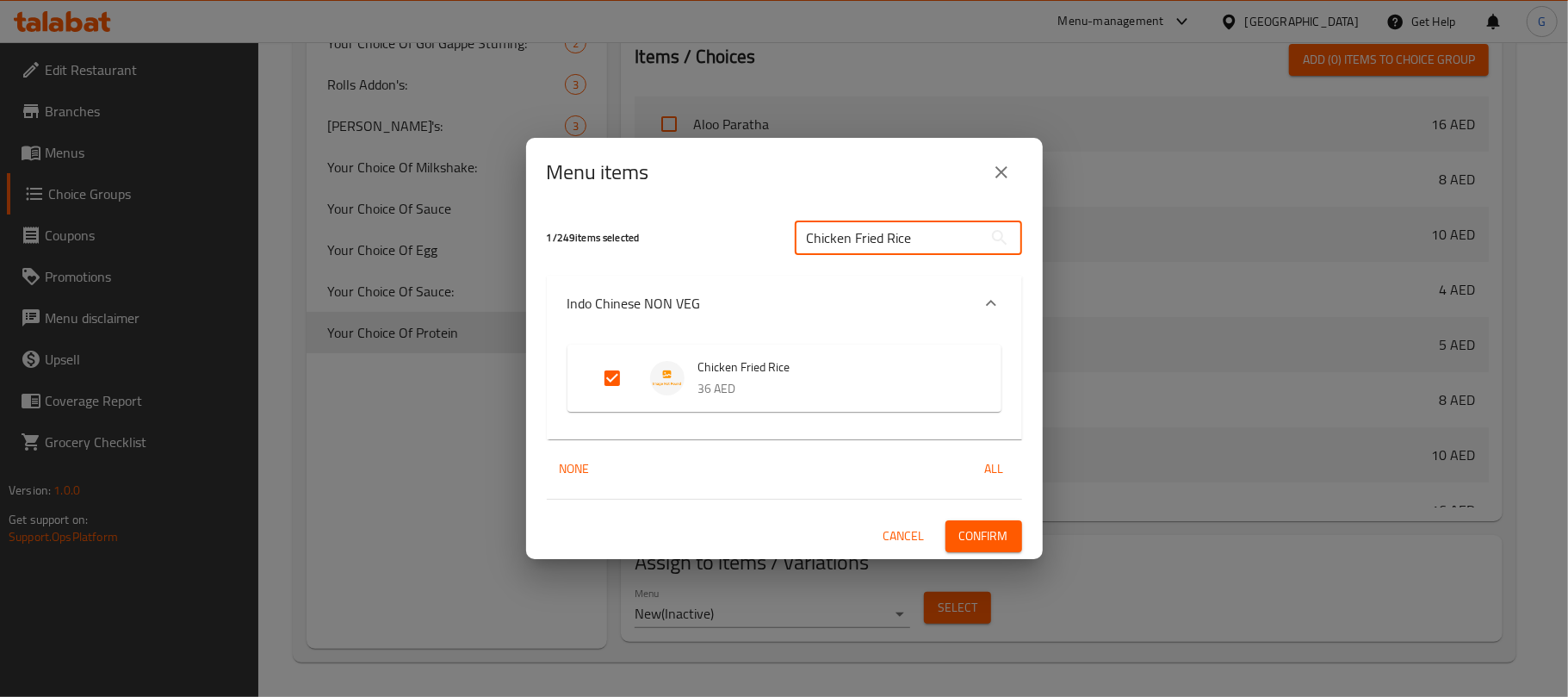
paste input "Praw"
type input "Prawn Fried Rice"
click at [623, 370] on input "Expand" at bounding box center [612, 378] width 41 height 41
checkbox input "true"
click at [1009, 545] on button "Confirm" at bounding box center [984, 536] width 77 height 32
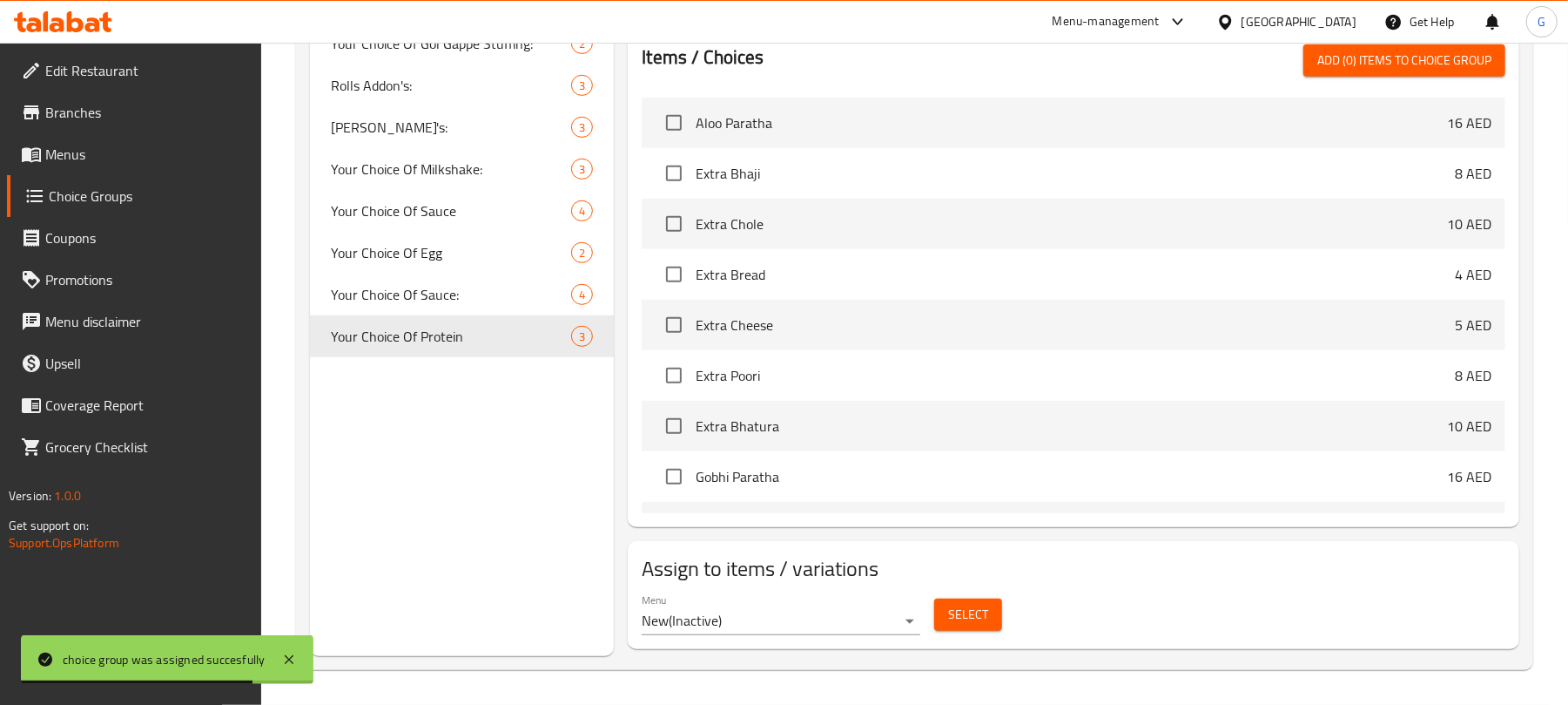
click at [70, 147] on span "Menus" at bounding box center [147, 154] width 202 height 21
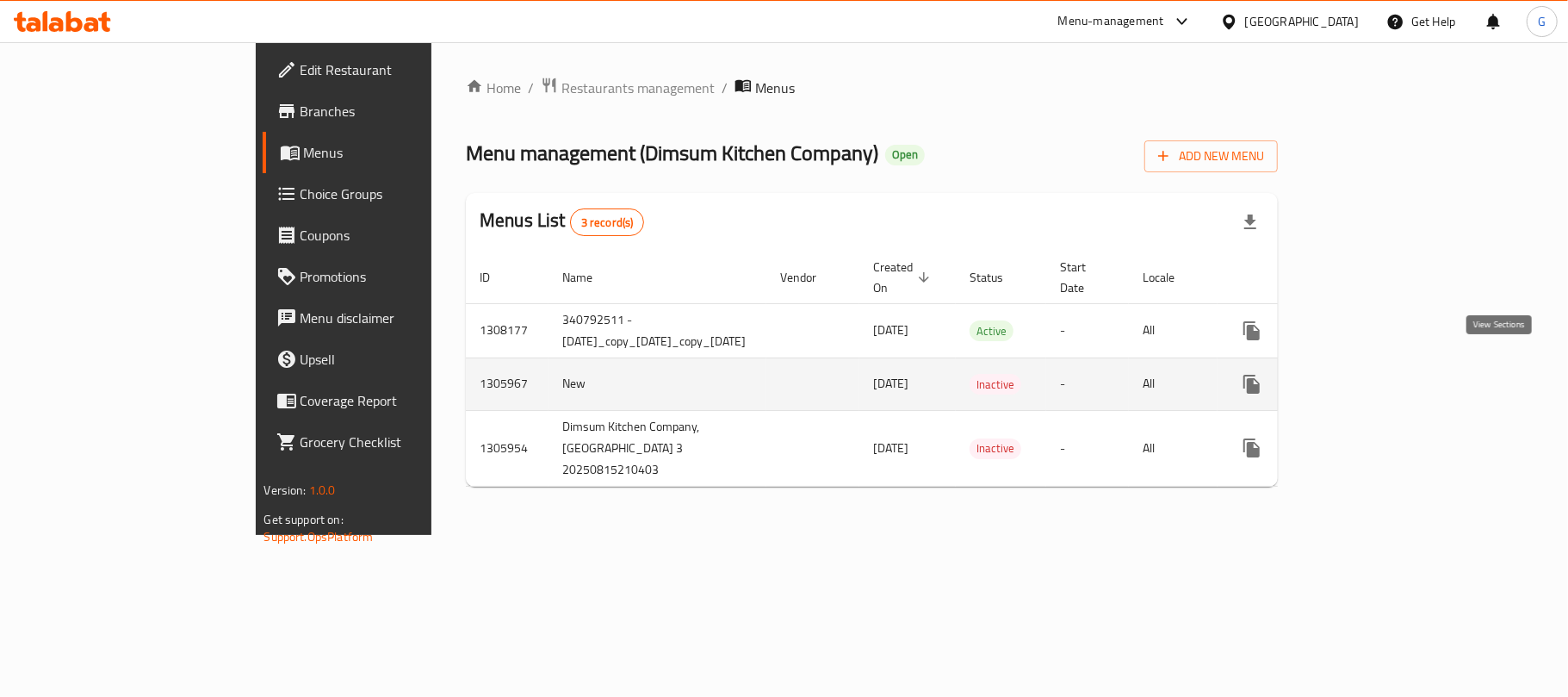
click at [1387, 373] on icon "enhanced table" at bounding box center [1376, 384] width 21 height 21
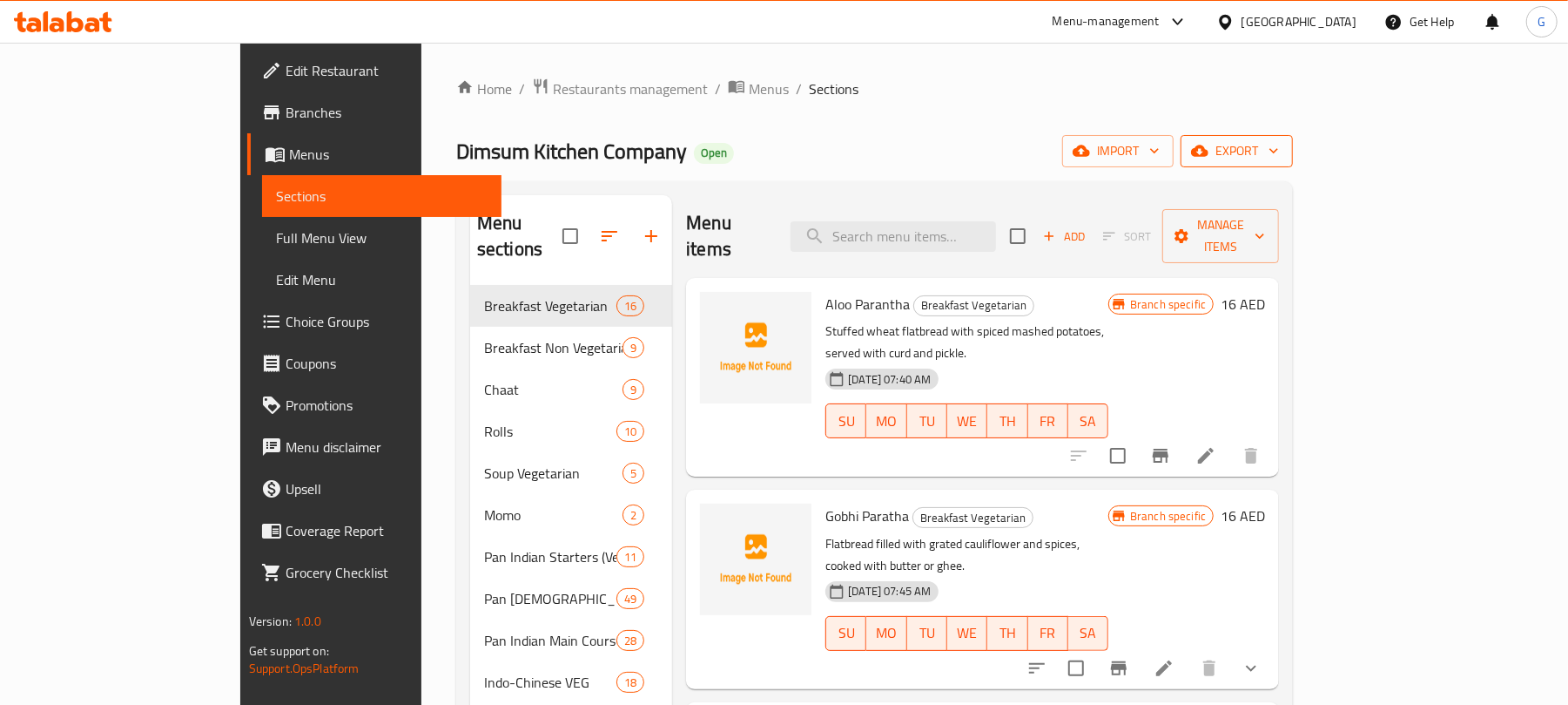
click at [1282, 155] on icon "button" at bounding box center [1273, 150] width 17 height 17
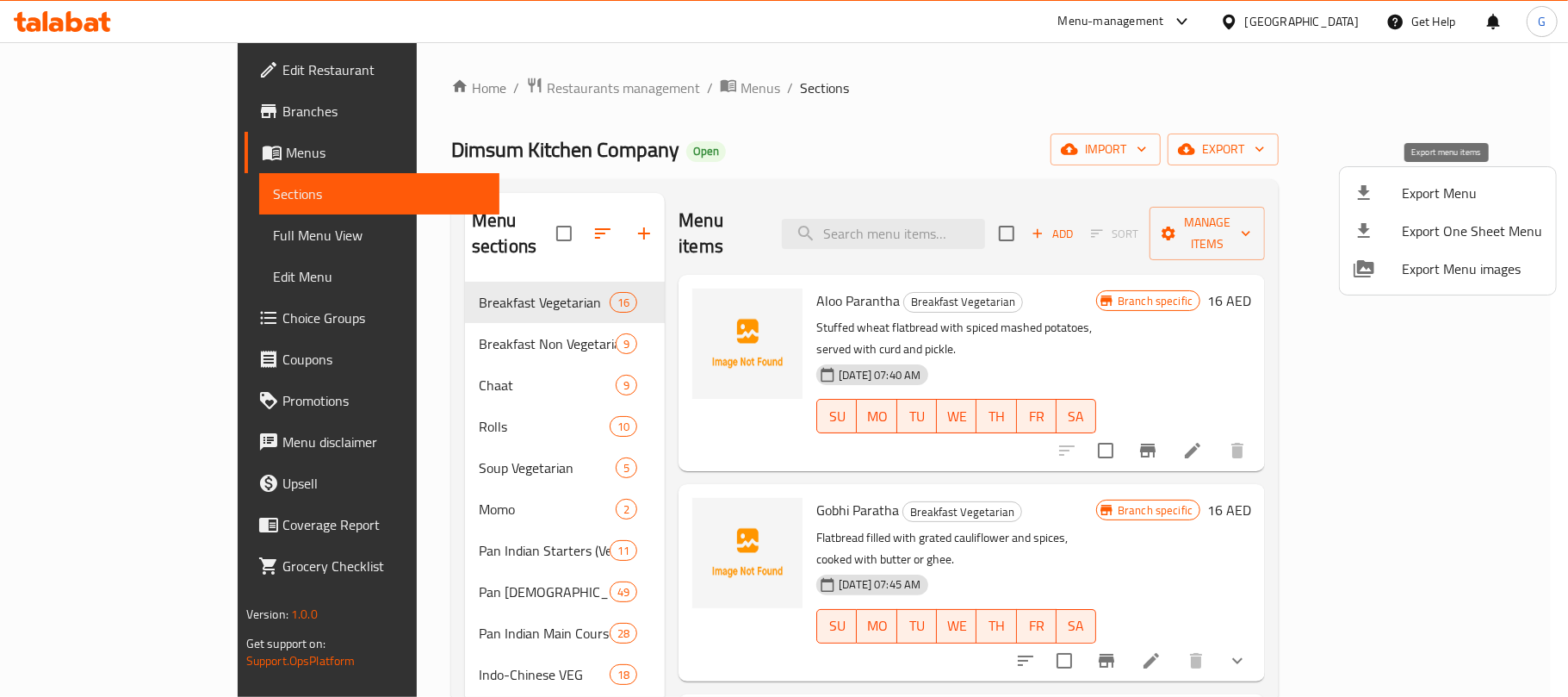
click at [1444, 188] on span "Export Menu" at bounding box center [1472, 193] width 140 height 21
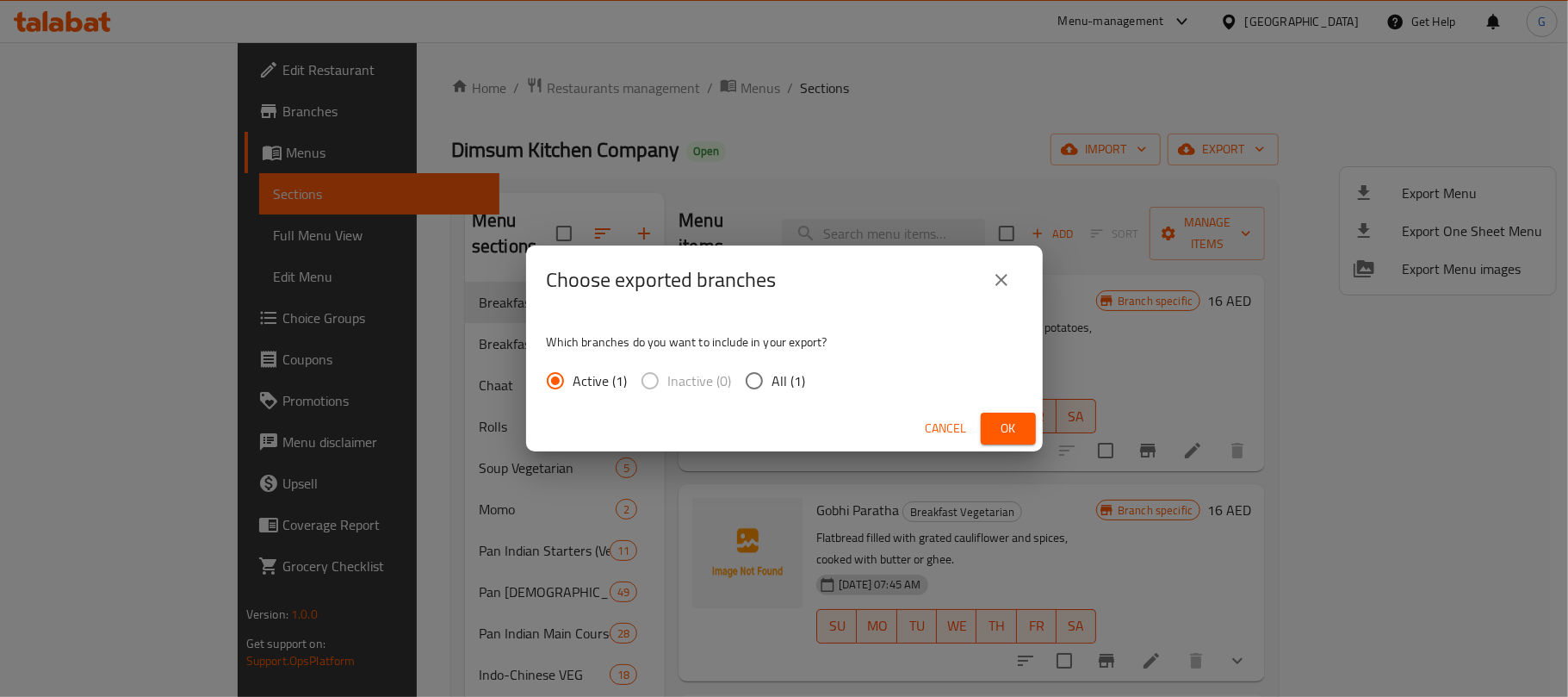
click at [780, 385] on span "All (1)" at bounding box center [790, 381] width 34 height 21
click at [773, 385] on input "All (1)" at bounding box center [754, 380] width 36 height 36
radio input "true"
click at [1020, 431] on span "Ok" at bounding box center [1008, 428] width 27 height 22
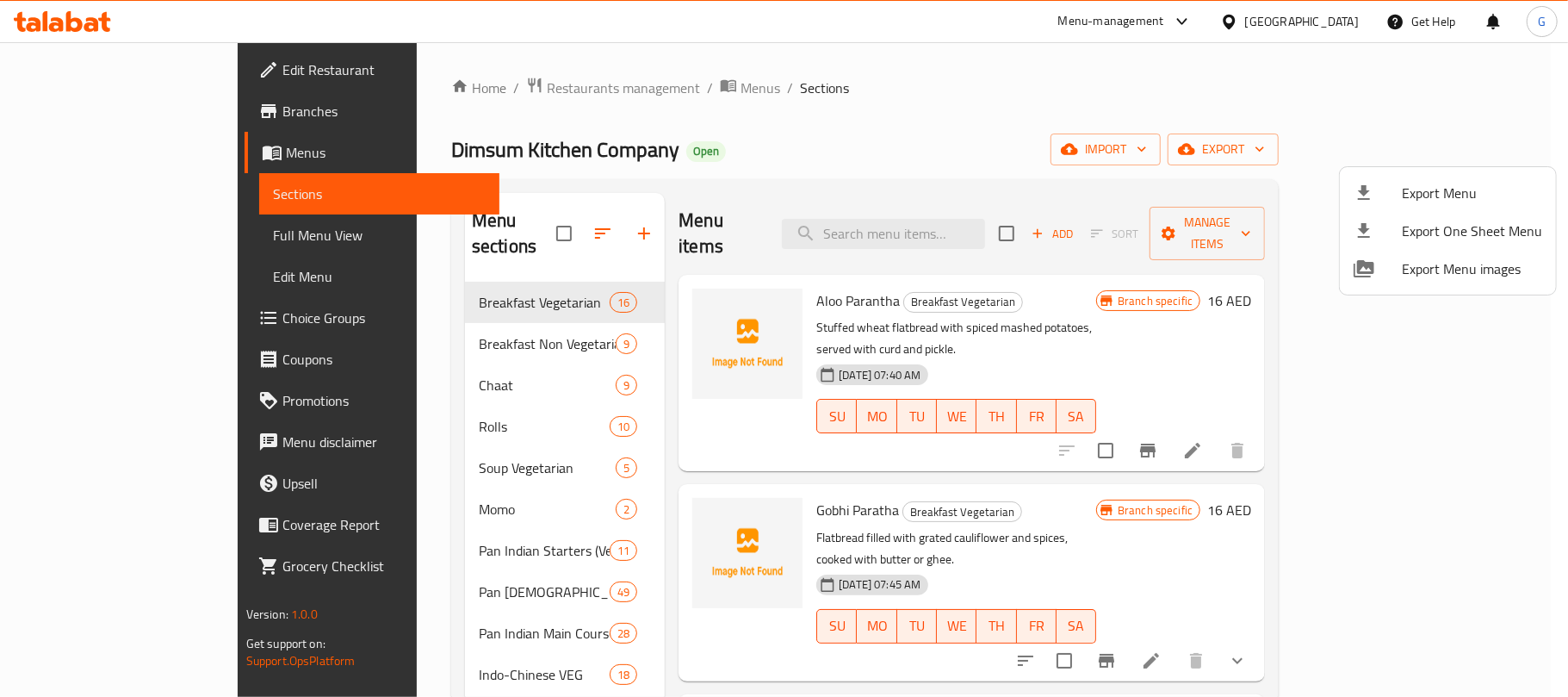
click at [600, 72] on div at bounding box center [784, 348] width 1568 height 697
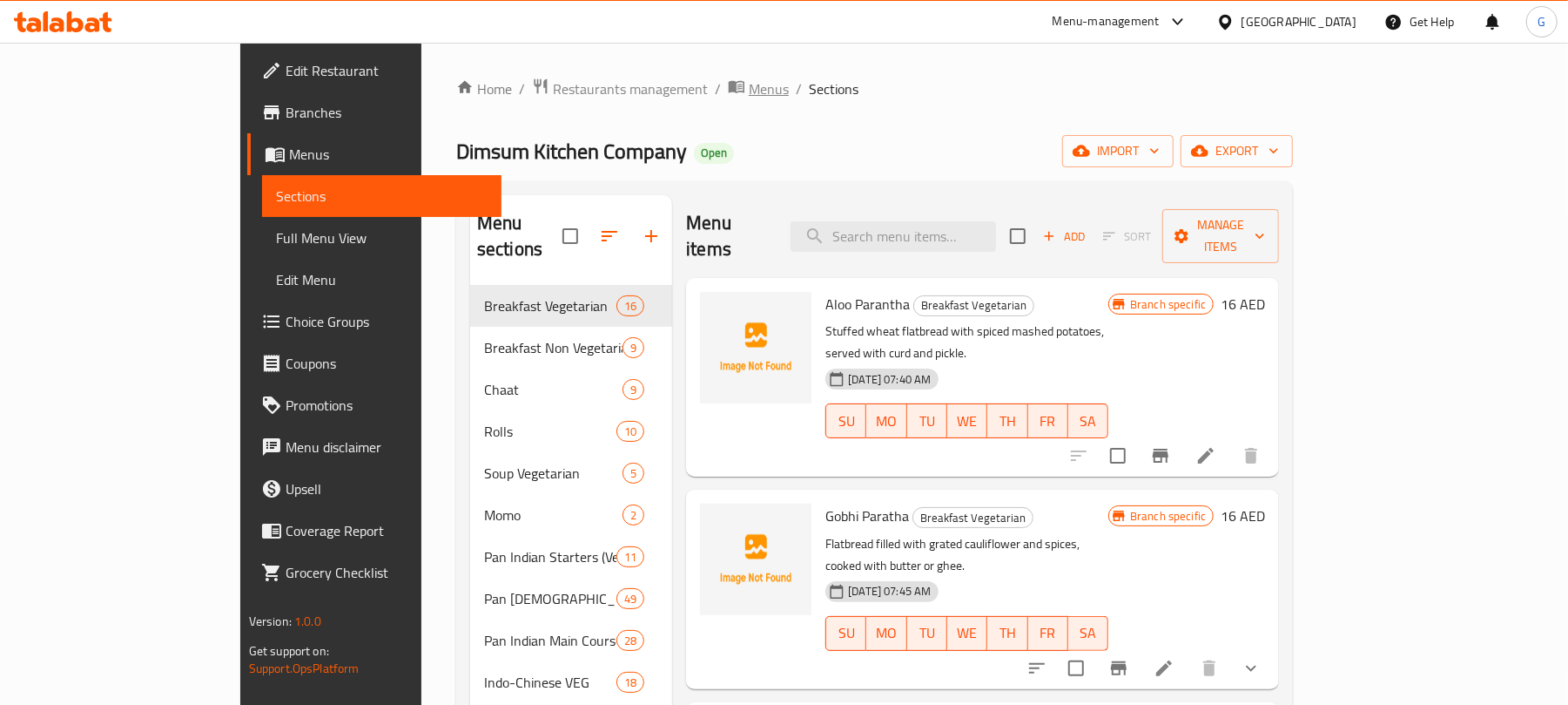
click at [749, 92] on span "Menus" at bounding box center [769, 89] width 40 height 21
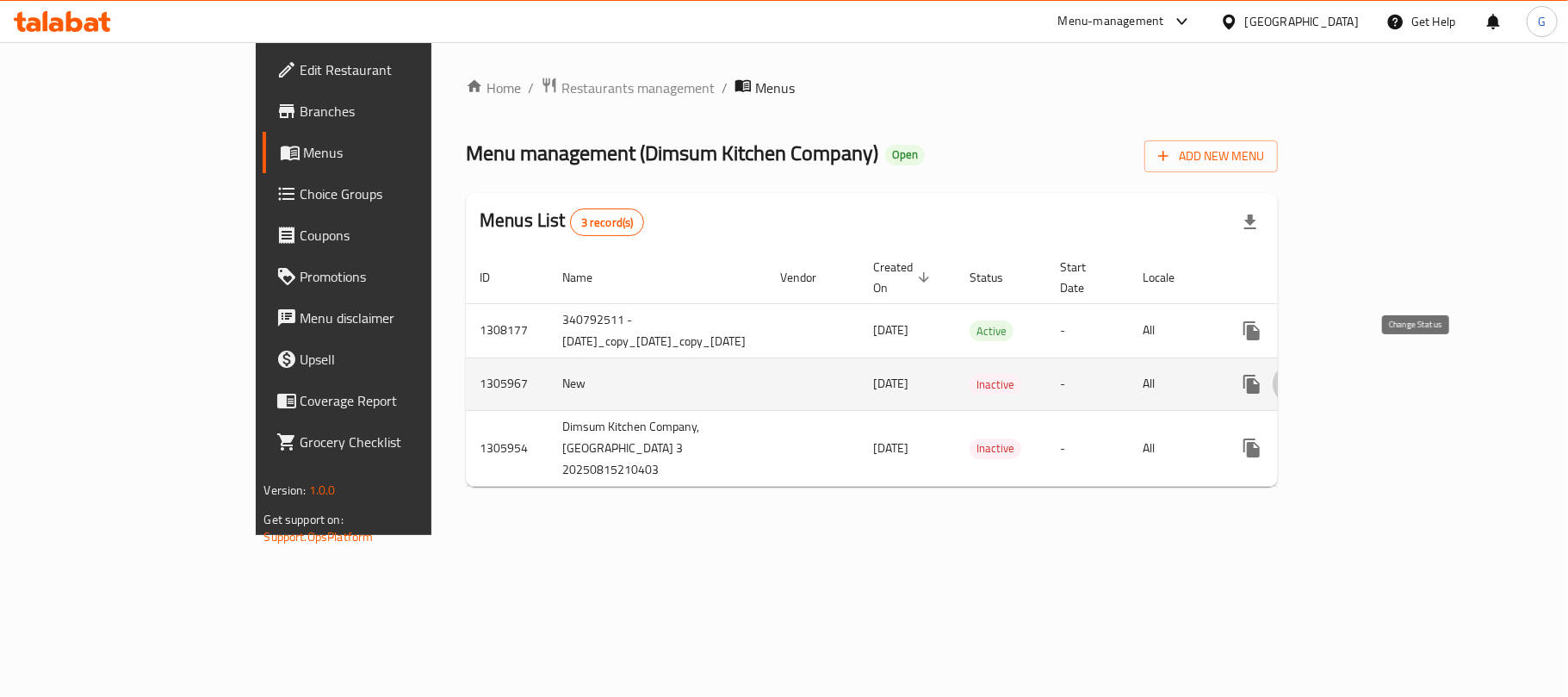
click at [1303, 373] on icon "enhanced table" at bounding box center [1293, 384] width 21 height 21
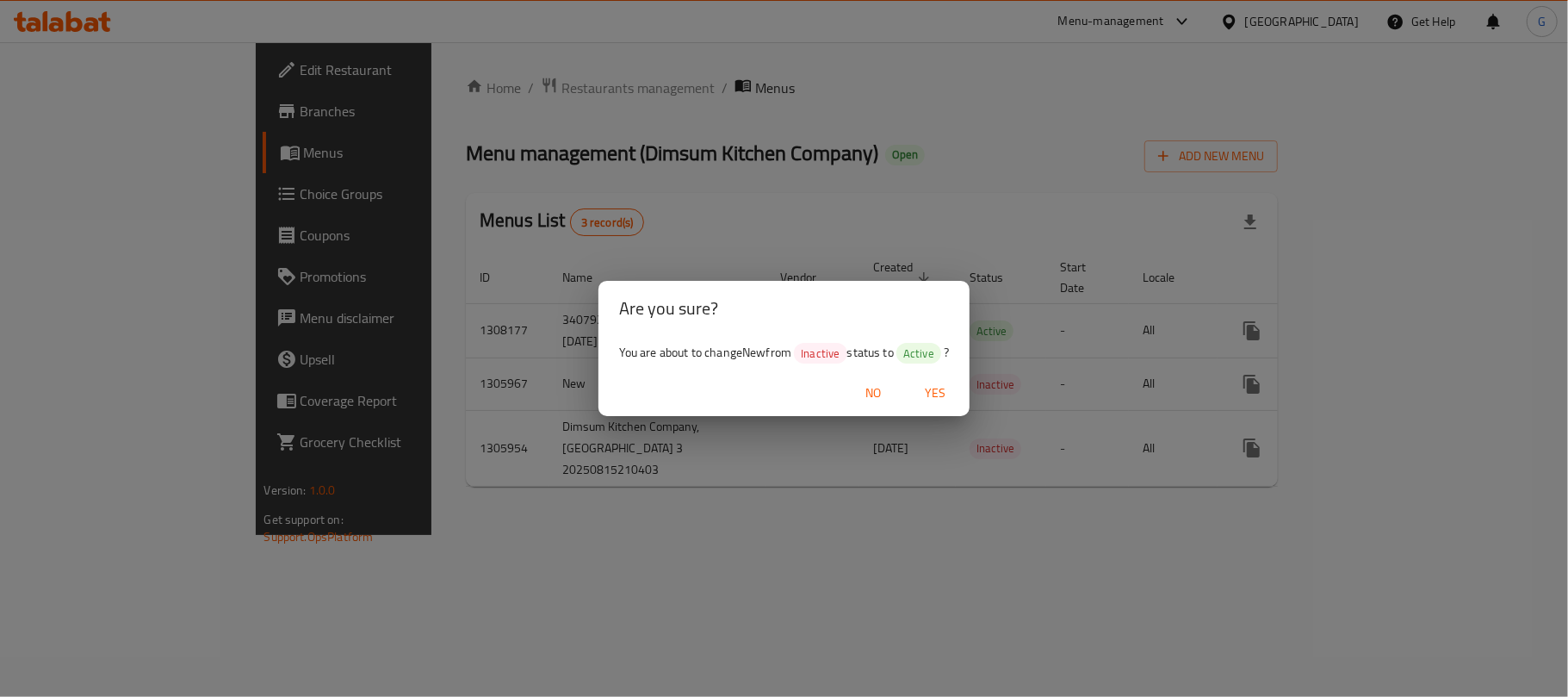
click at [940, 391] on span "Yes" at bounding box center [935, 393] width 41 height 22
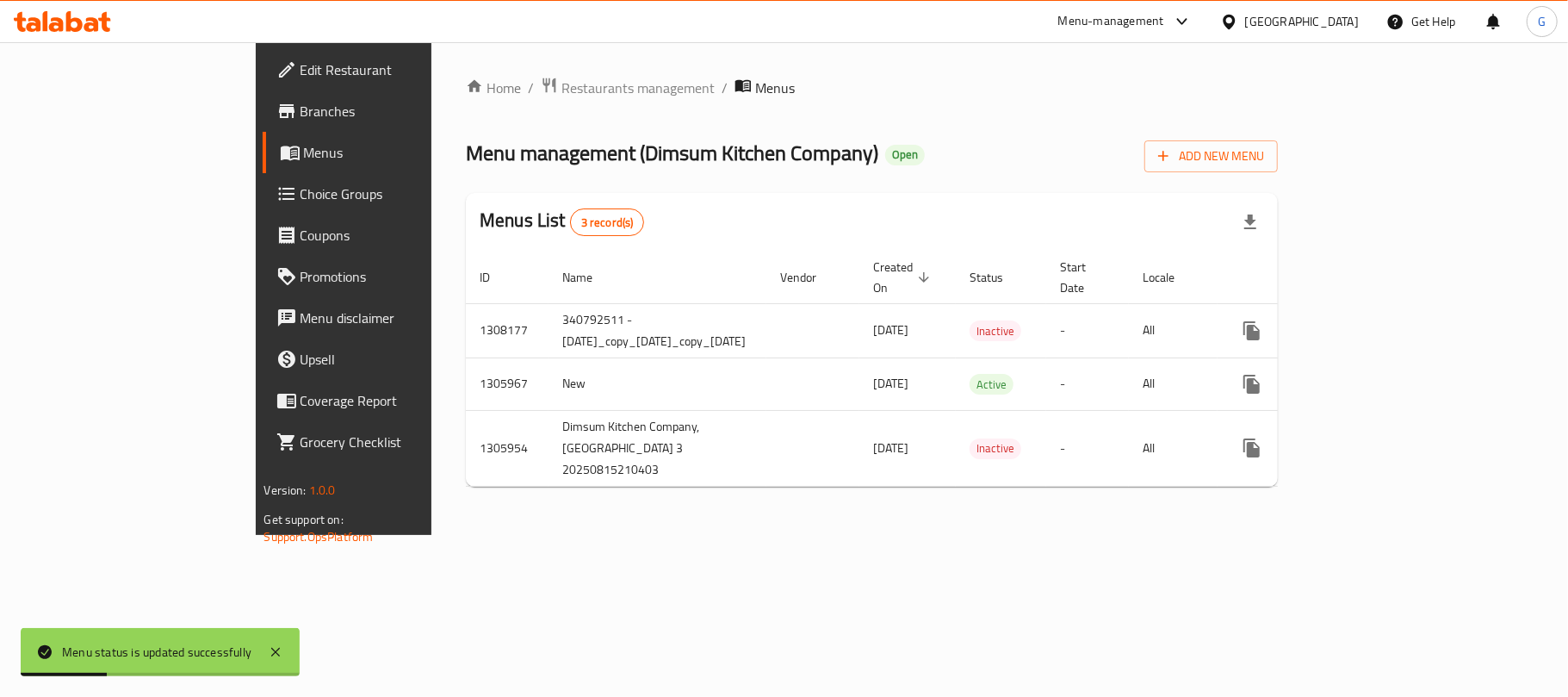
click at [589, 222] on div "Menus List 3 record(s)" at bounding box center [872, 222] width 812 height 59
click at [1231, 123] on div "Home / Restaurants management / Menus Menu management ( Dimsum Kitchen Company …" at bounding box center [872, 288] width 812 height 424
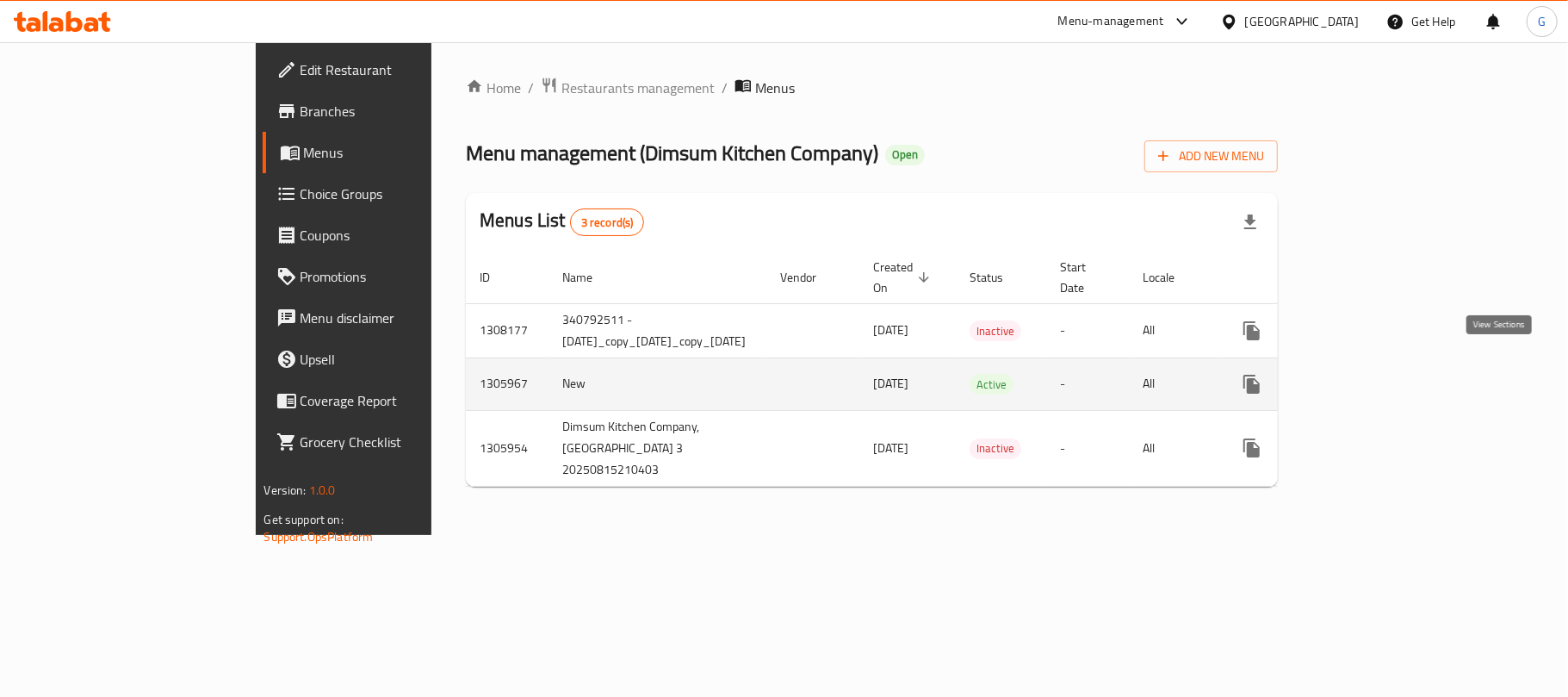
click at [1397, 370] on link "enhanced table" at bounding box center [1376, 384] width 41 height 41
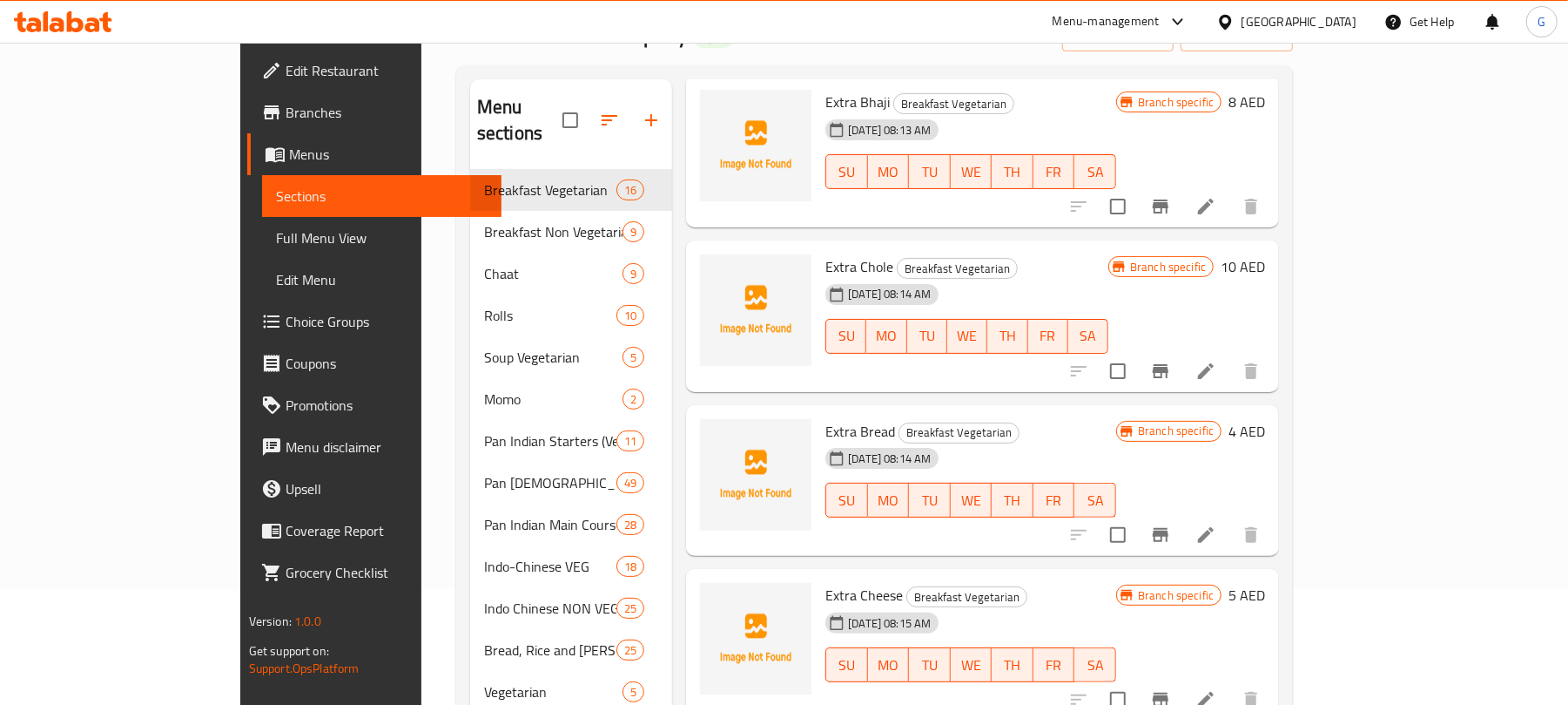
scroll to position [2192, 0]
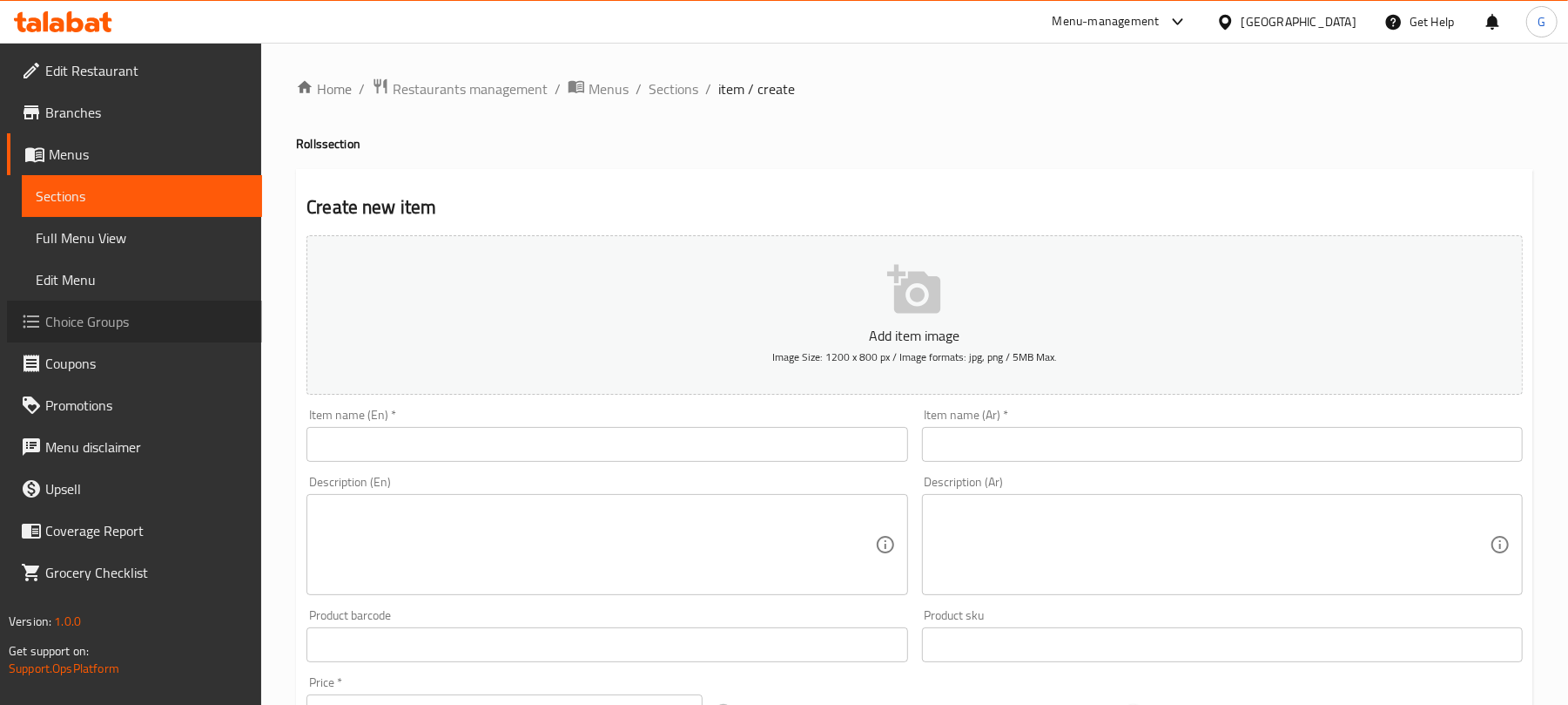
click at [104, 317] on span "Choice Groups" at bounding box center [147, 322] width 202 height 21
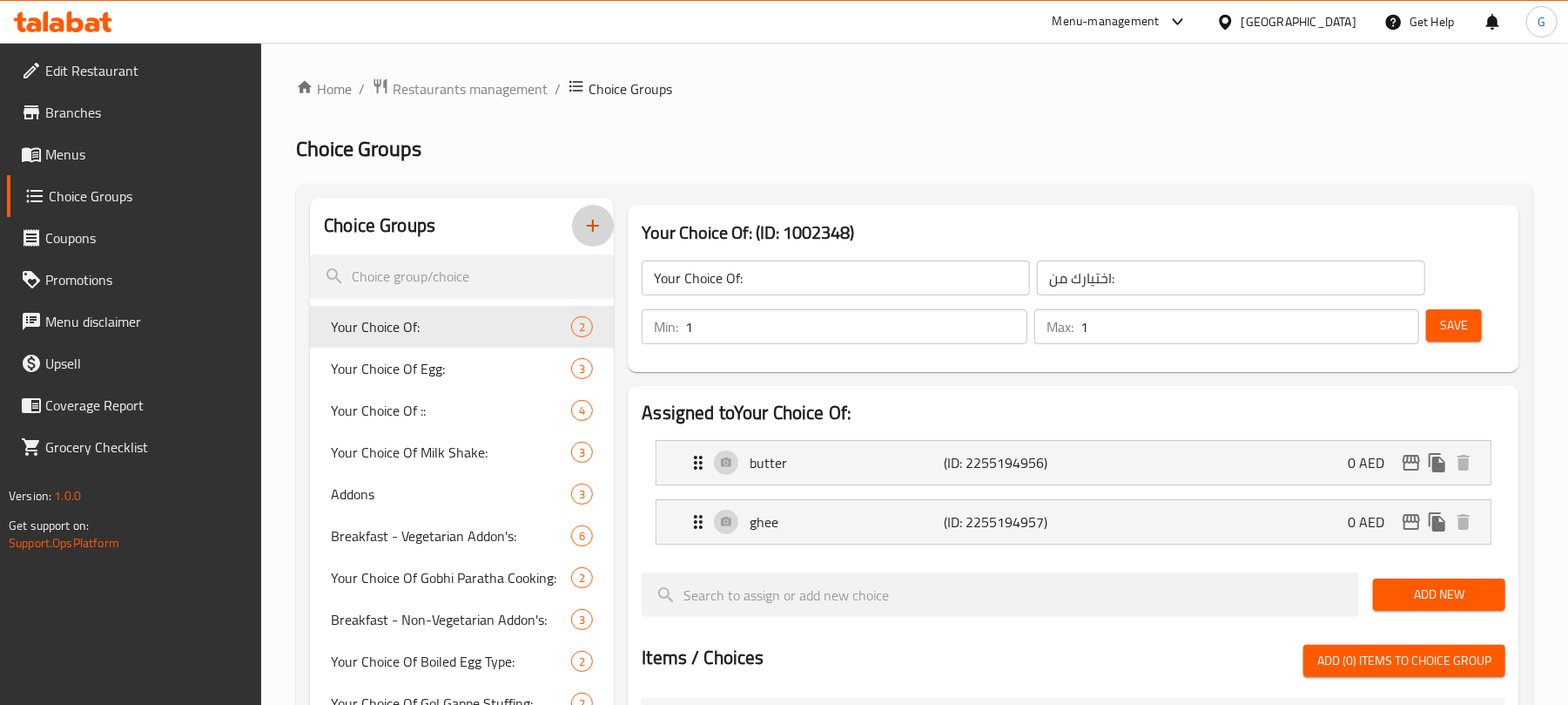
click at [592, 228] on icon "button" at bounding box center [593, 225] width 21 height 21
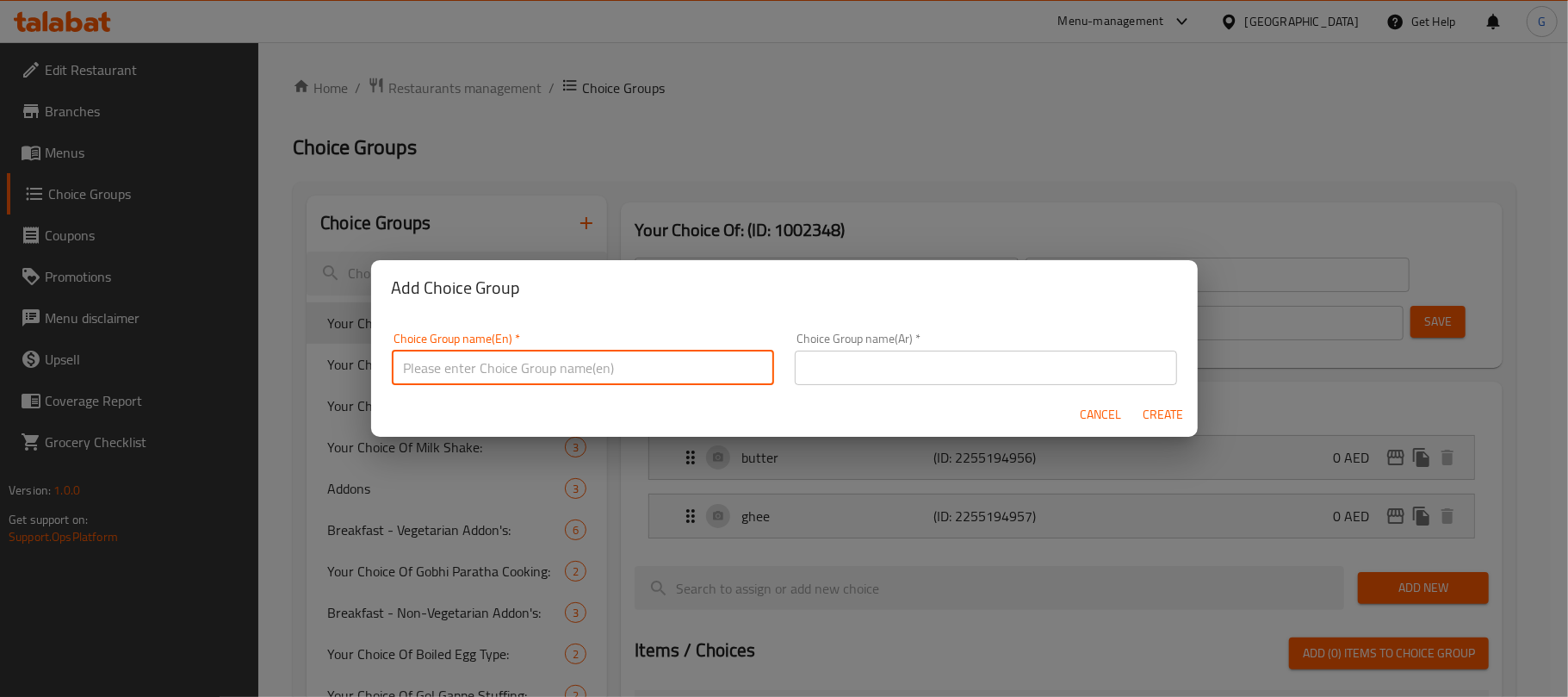
click at [596, 373] on input "text" at bounding box center [583, 368] width 383 height 35
paste input "Mint Sauce"
type input "Mint Sauce"
click at [596, 373] on input "Mint Sauce" at bounding box center [583, 368] width 383 height 35
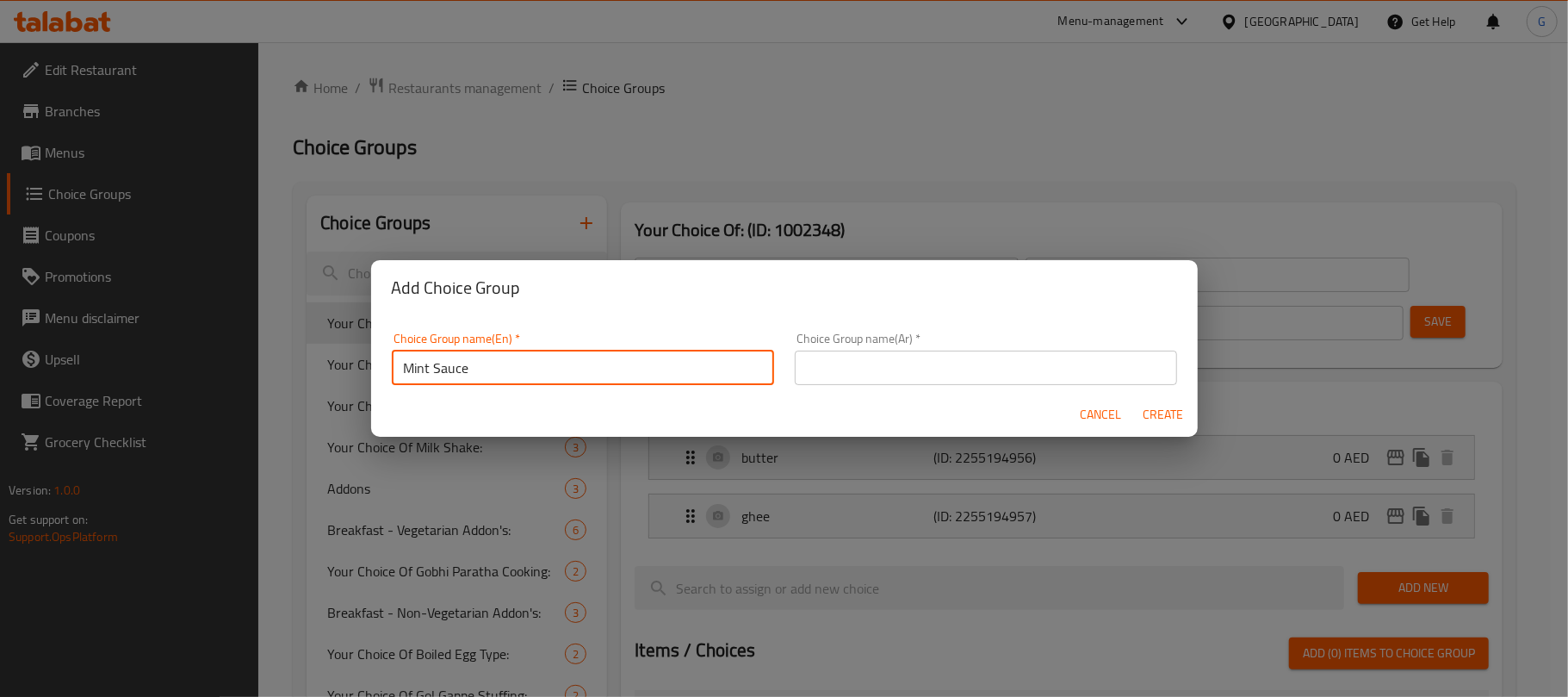
click at [596, 373] on input "Mint Sauce" at bounding box center [583, 368] width 383 height 35
click at [596, 373] on input "text" at bounding box center [583, 368] width 383 height 35
click at [503, 366] on input "Your Choice Of Size" at bounding box center [583, 368] width 383 height 35
click at [504, 366] on input "Your Choice Of Size" at bounding box center [583, 368] width 383 height 35
paste input "Mint Sauc"
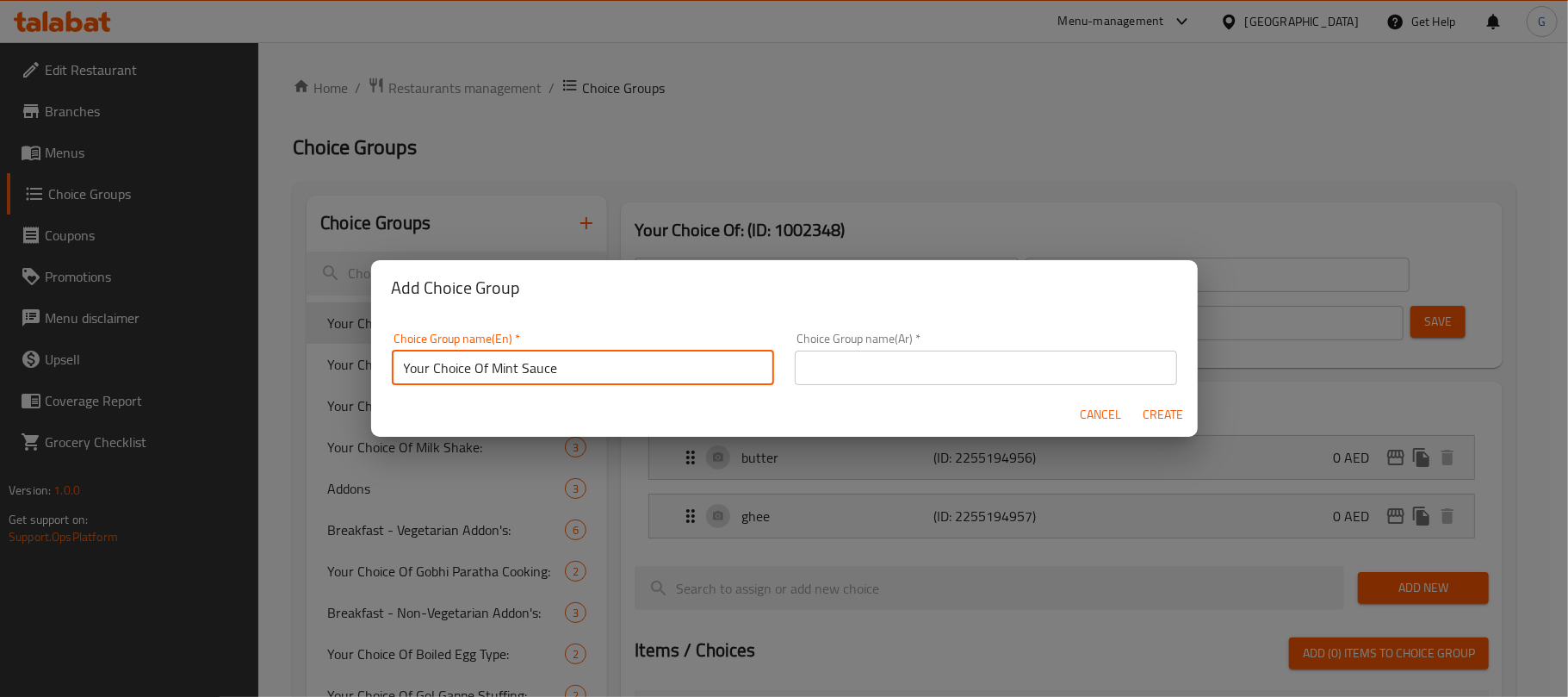
click at [504, 366] on input "Your Choice Of Mint Sauce" at bounding box center [583, 368] width 383 height 35
click at [504, 366] on input "Your Choice Of Sauce" at bounding box center [583, 368] width 383 height 35
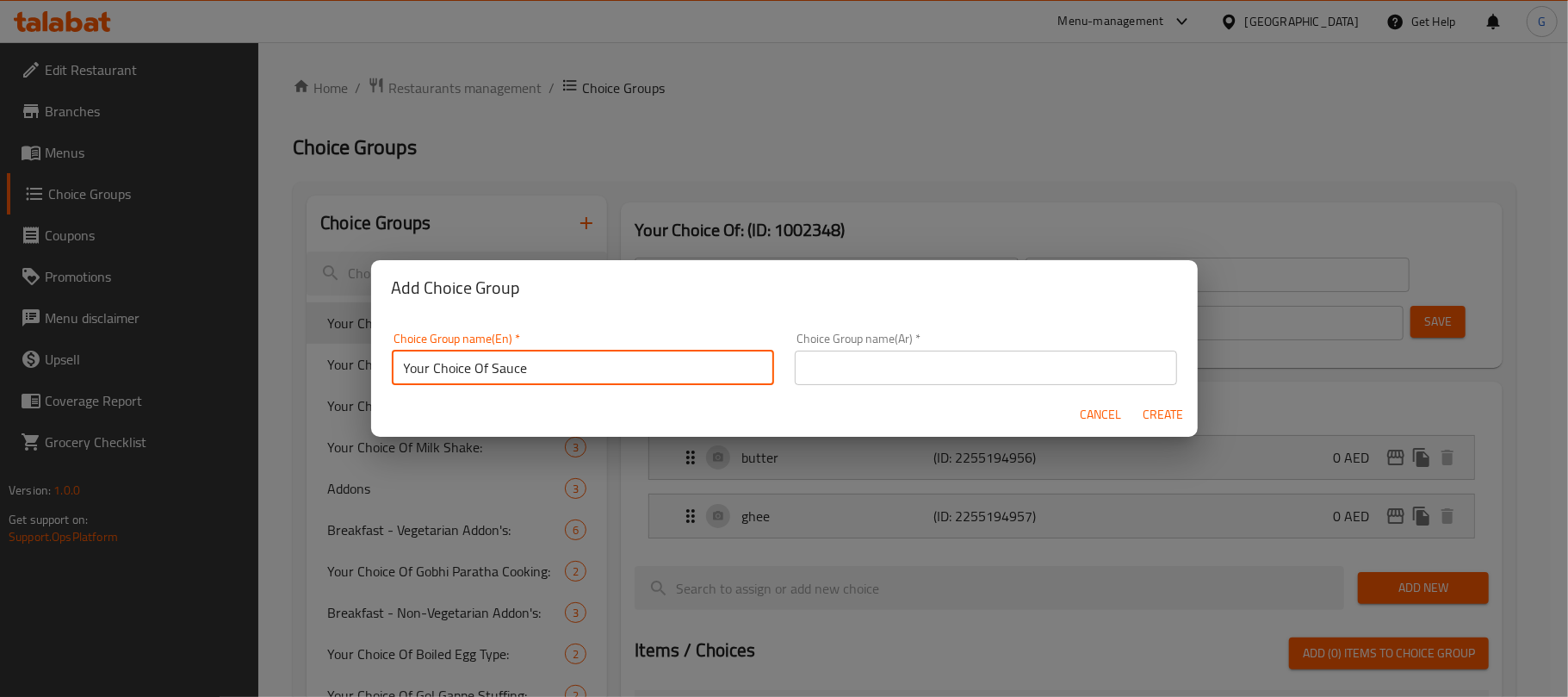
type input "Your Choice Of Sauce"
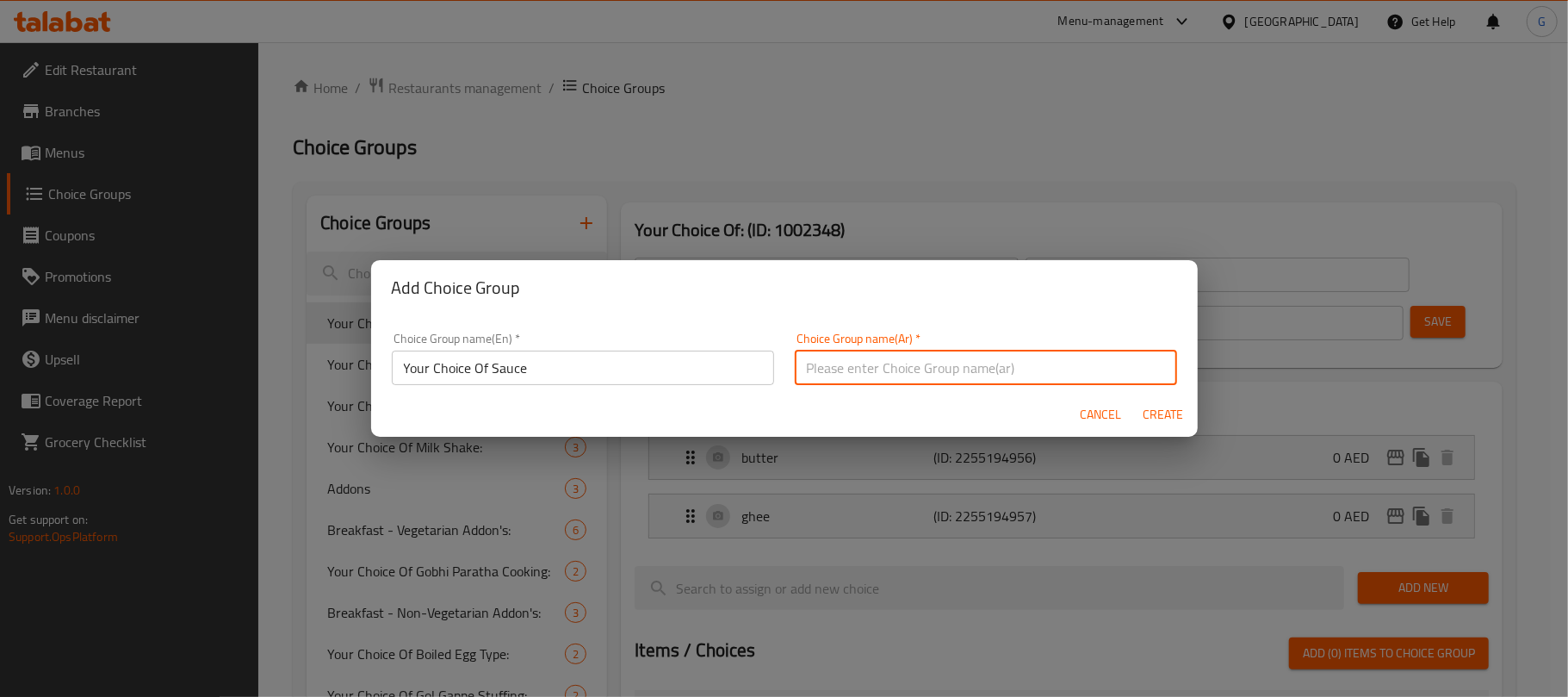
click at [966, 369] on input "text" at bounding box center [986, 368] width 383 height 35
paste input "اختيارك من الصلصة"
type input "اختيارك من الصلصة"
click at [1200, 406] on div "Add Choice Group Choice Group name(En)   * Your Choice Of Sauce Choice Group na…" at bounding box center [784, 348] width 1568 height 697
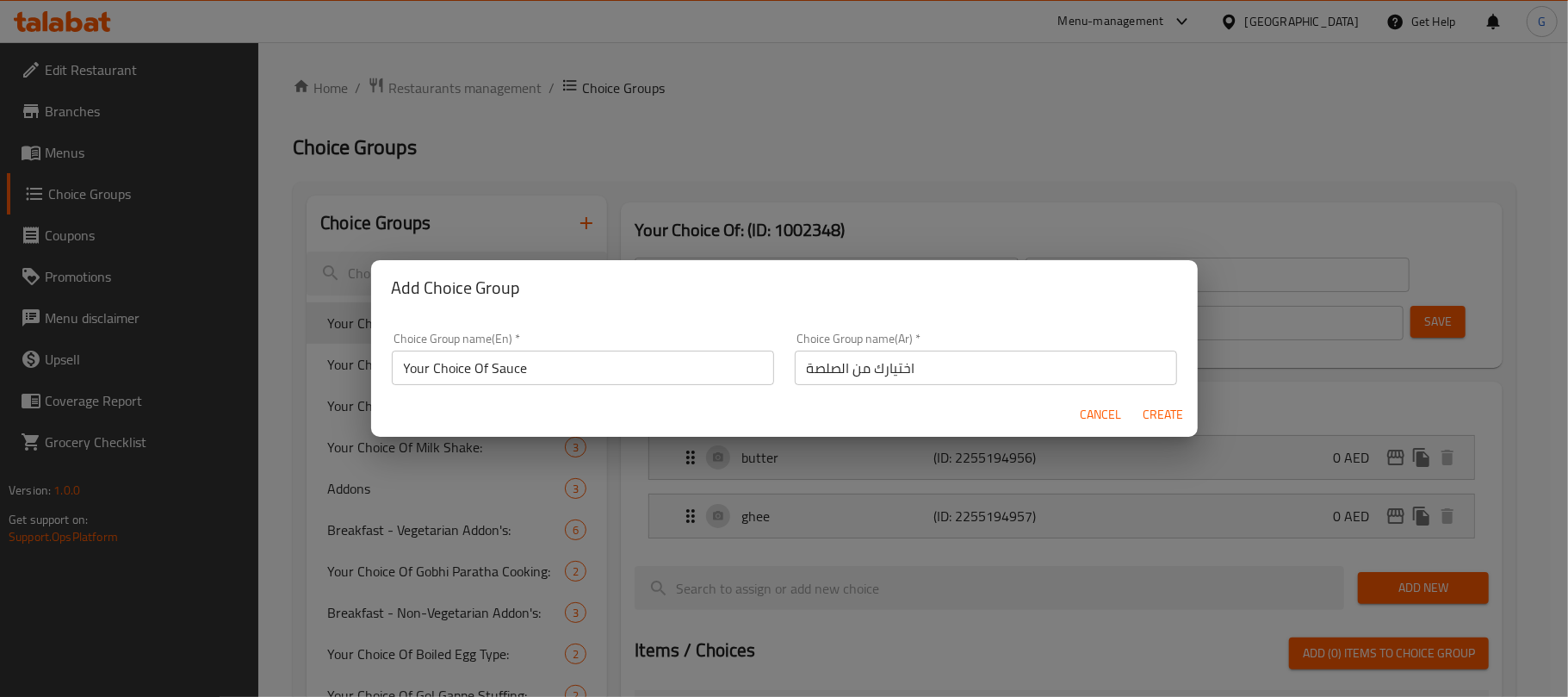
click at [1168, 408] on span "Create" at bounding box center [1163, 414] width 41 height 22
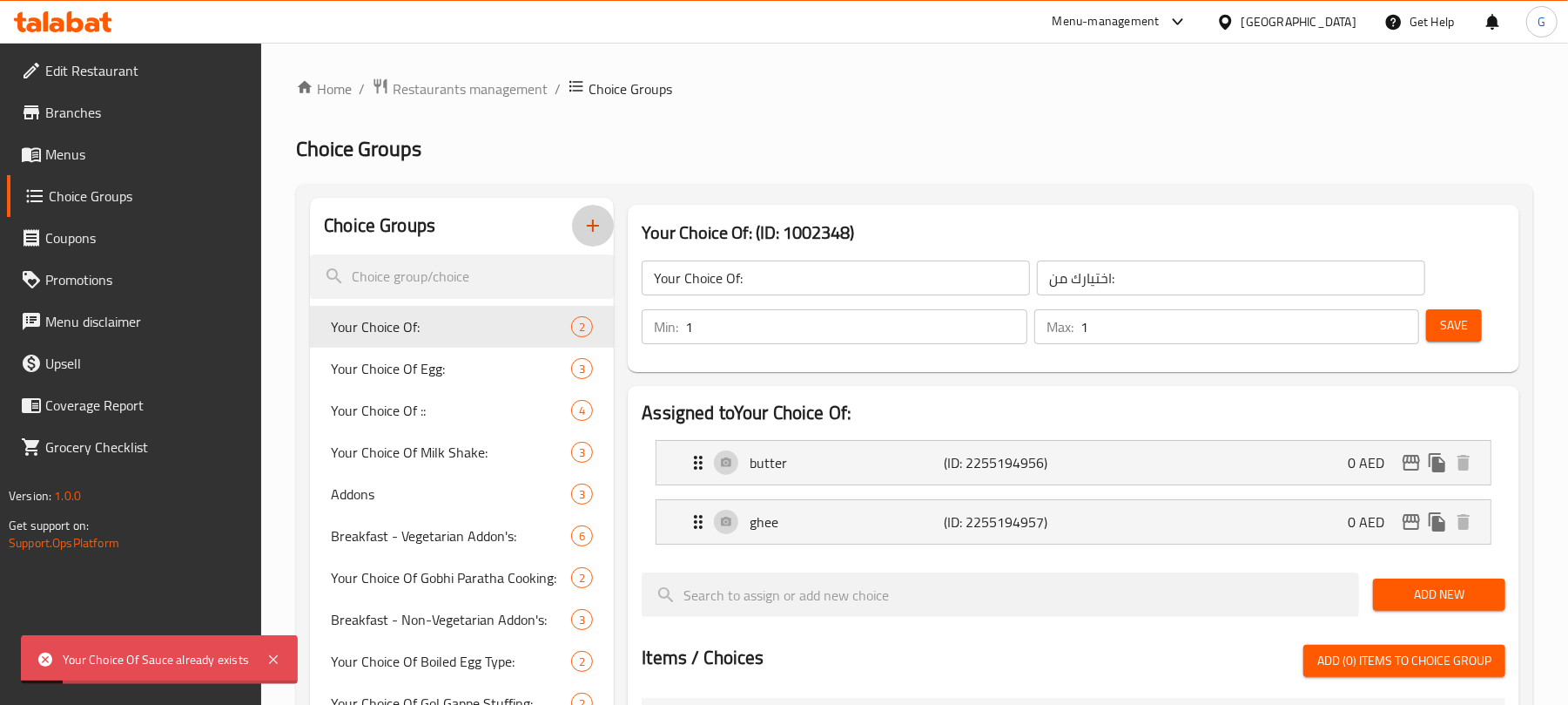
click at [585, 223] on icon "button" at bounding box center [593, 225] width 21 height 21
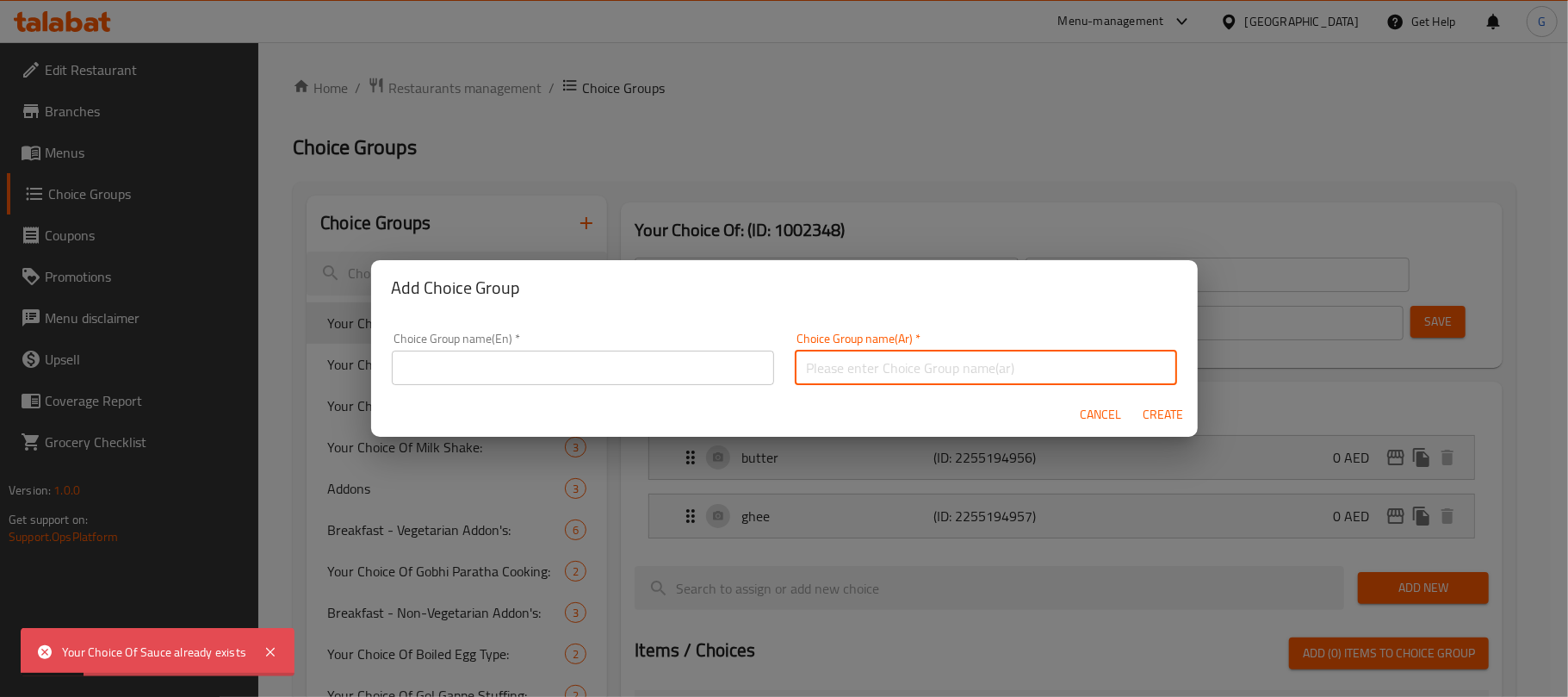
click at [932, 362] on input "text" at bounding box center [986, 368] width 383 height 35
paste input "اختيارك من الصلصة"
type input "اختيارك من الصلصة"
click at [610, 363] on input "text" at bounding box center [583, 368] width 383 height 35
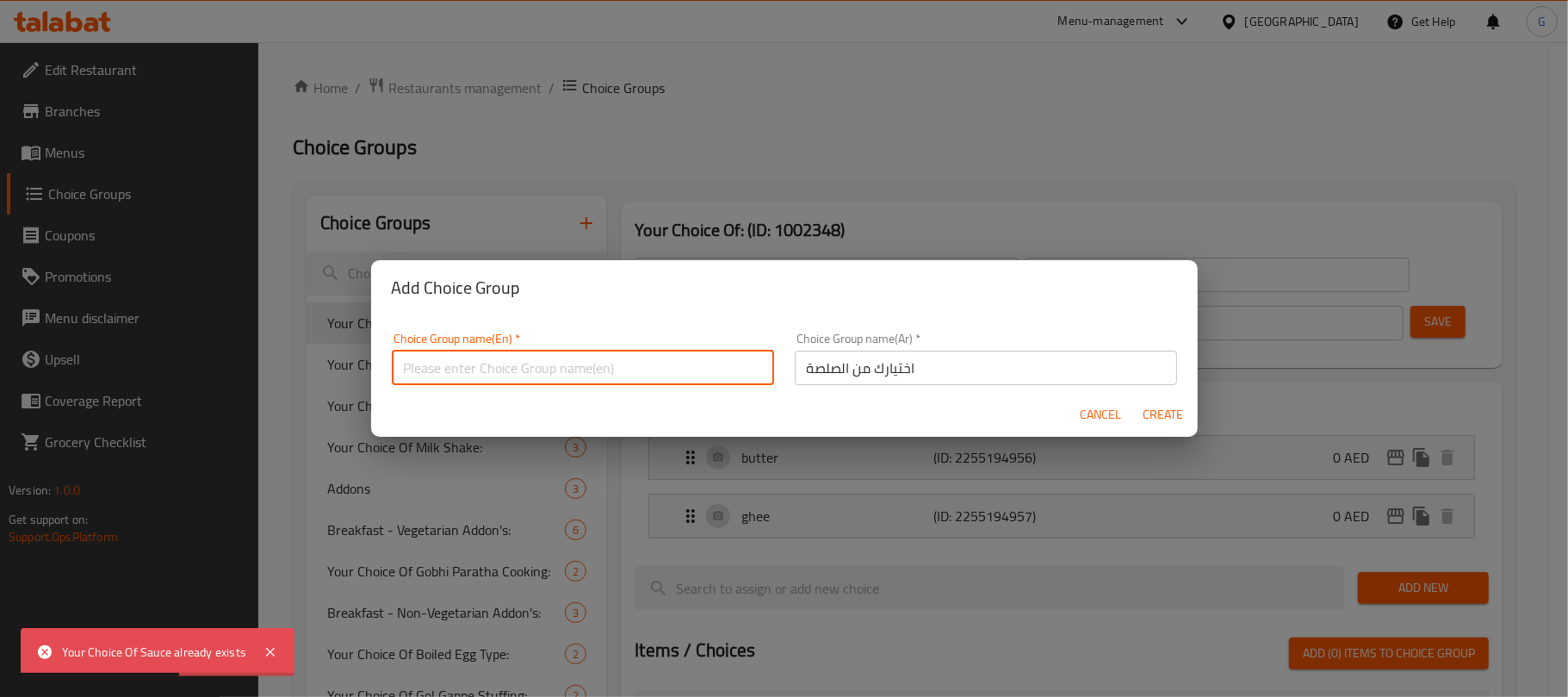
paste input "Your Choice Of Sauce"
type input "Your Choice Of Sauce:"
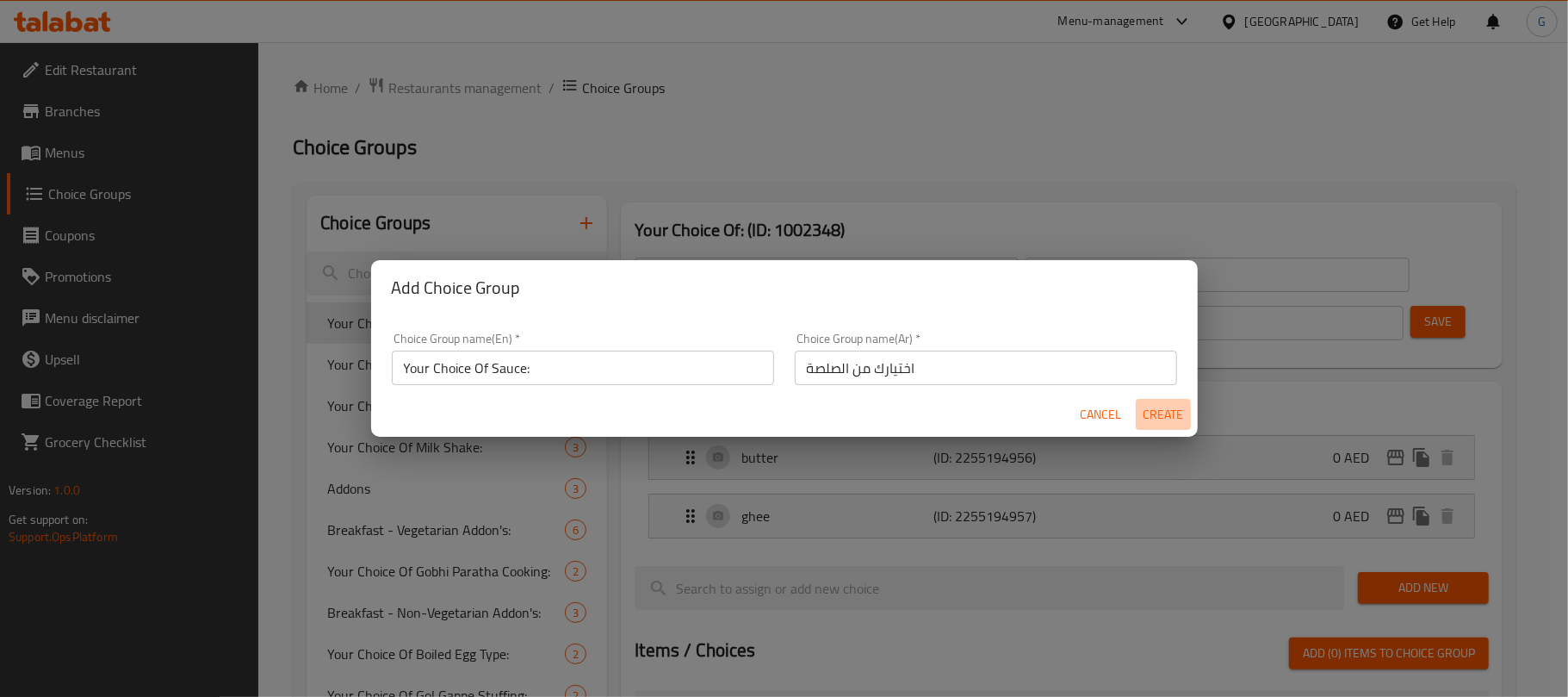
click at [1175, 405] on span "Create" at bounding box center [1163, 414] width 41 height 22
type input "Your Choice Of Sauce:"
type input "اختيارك من الصلصة"
type input "0"
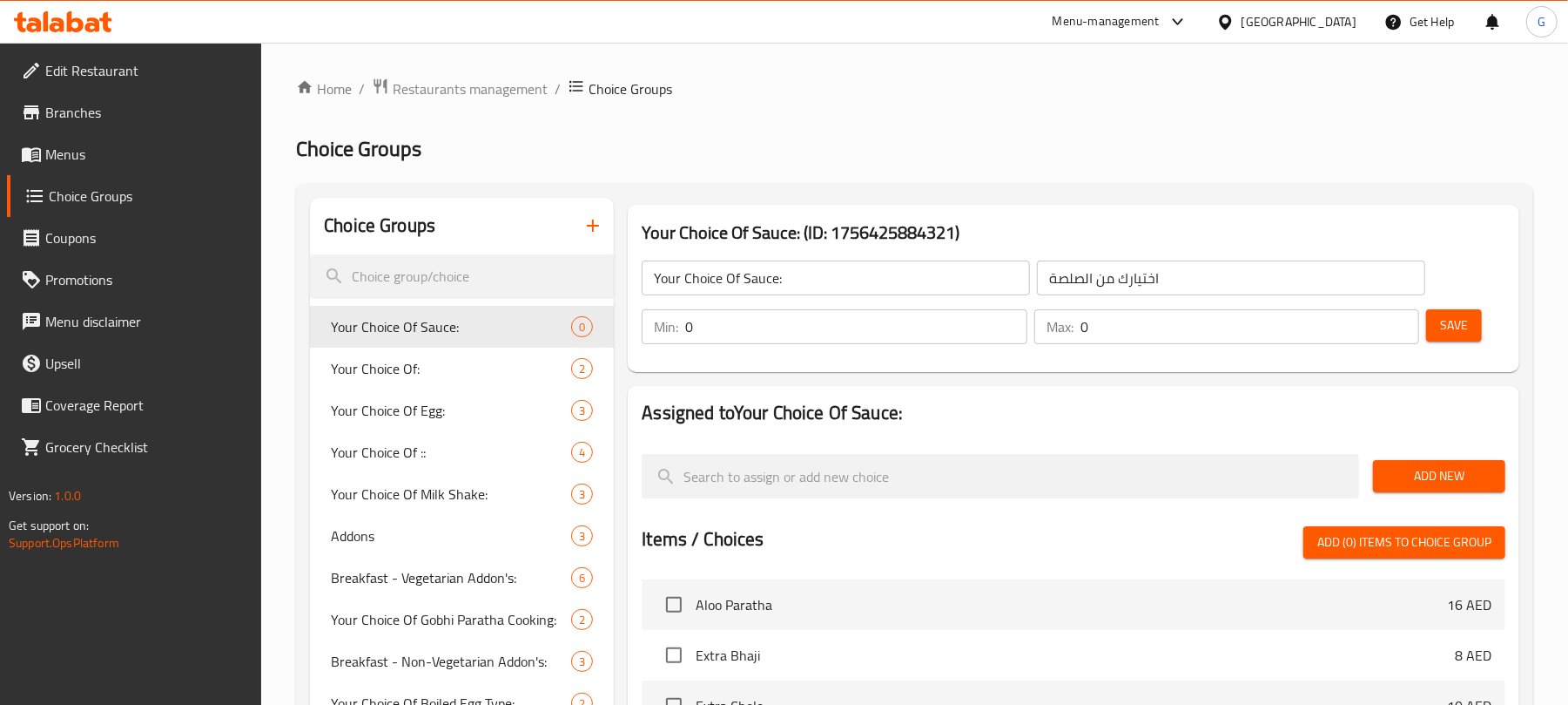
click at [792, 346] on div "Min: 0 ​" at bounding box center [834, 326] width 392 height 42
click at [792, 327] on input "0" at bounding box center [855, 326] width 341 height 35
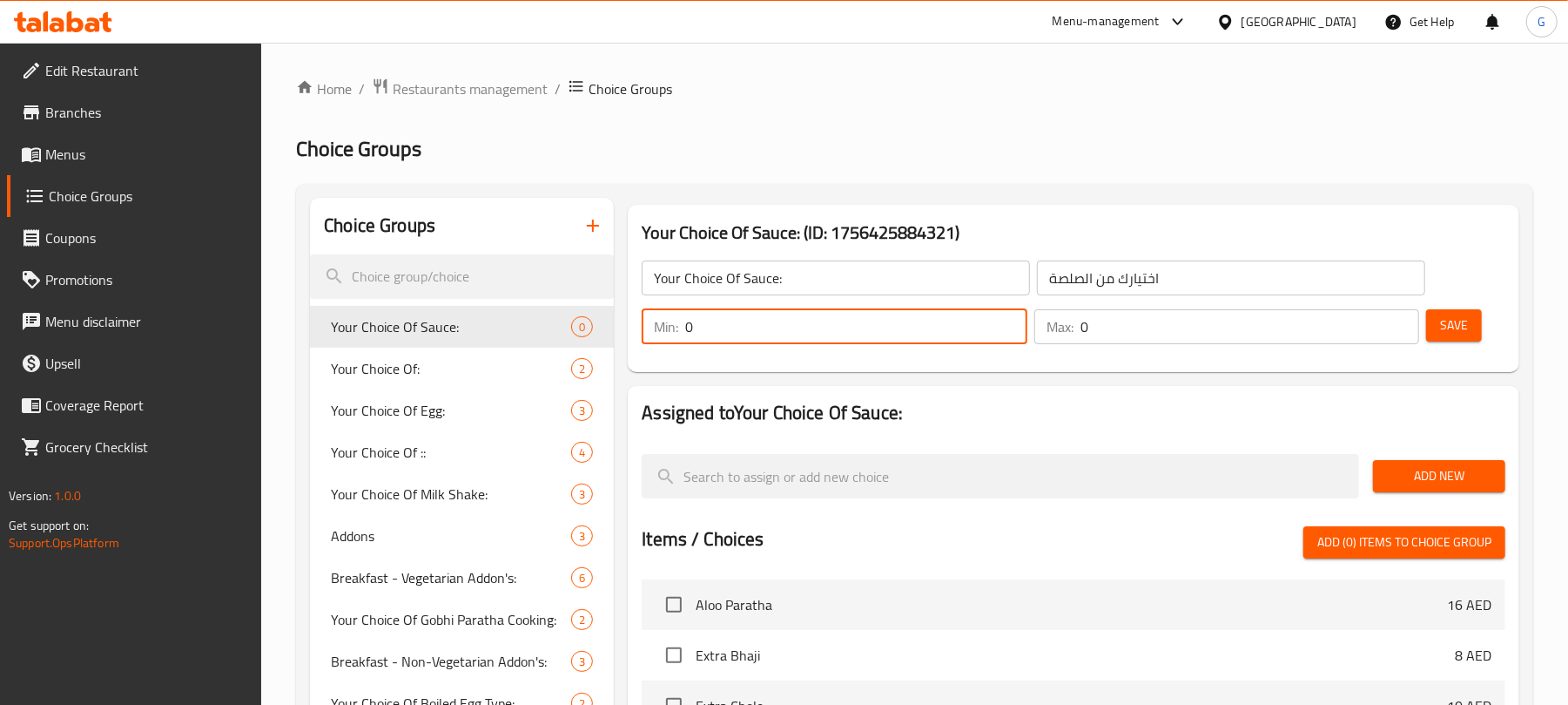
click at [792, 327] on input "0" at bounding box center [855, 326] width 341 height 35
type input "1"
click at [1102, 331] on input "0" at bounding box center [1249, 326] width 339 height 35
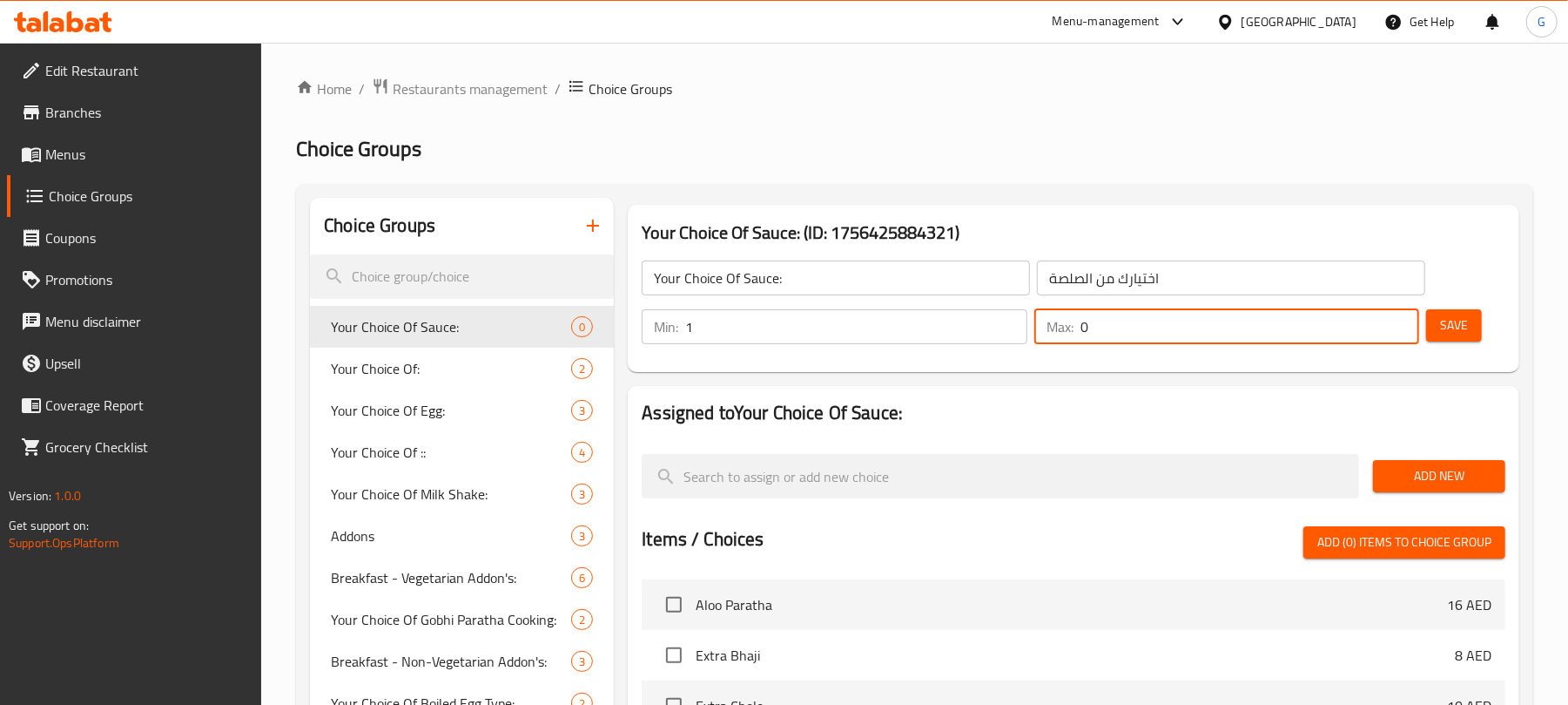
click at [1102, 331] on input "0" at bounding box center [1249, 326] width 339 height 35
type input "1"
click at [1464, 319] on span "Save" at bounding box center [1453, 325] width 27 height 22
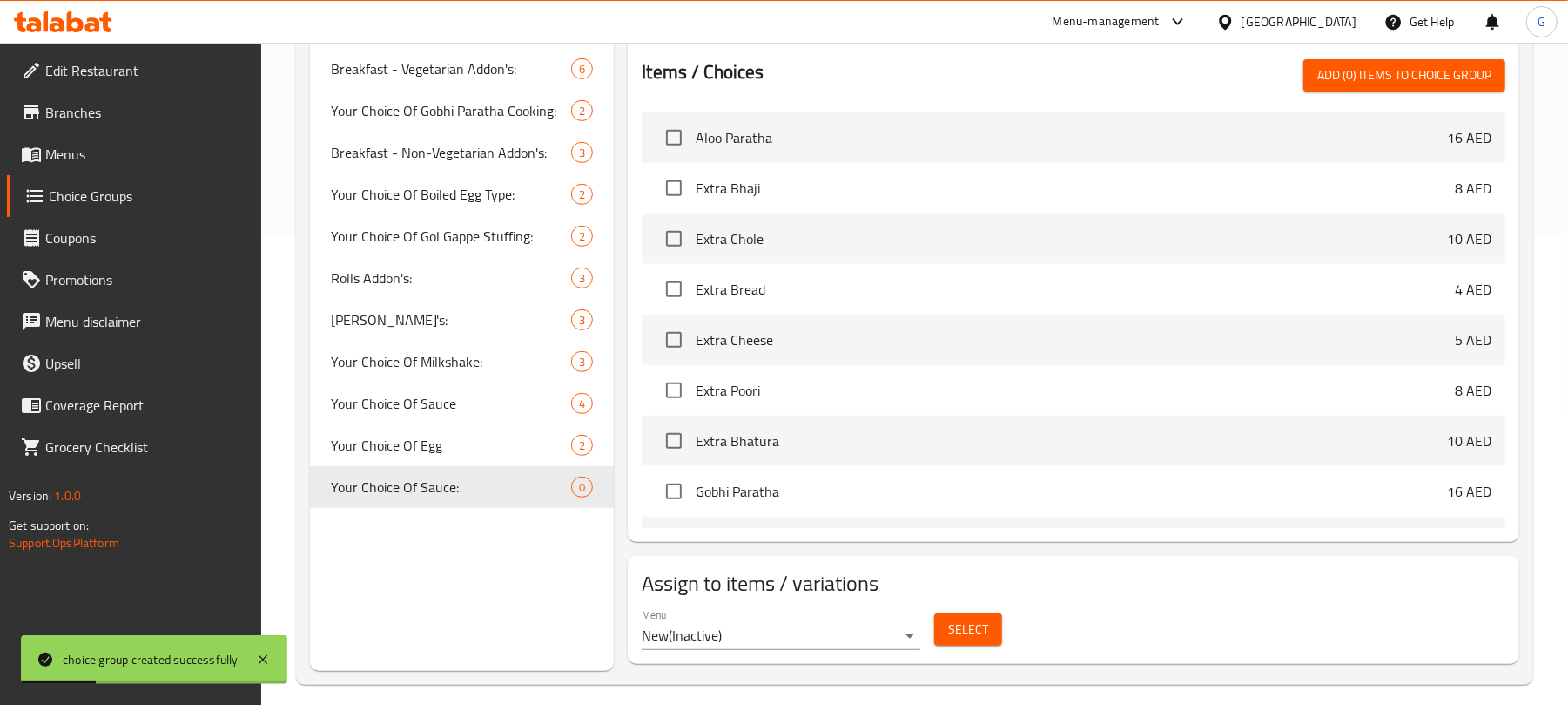
scroll to position [482, 0]
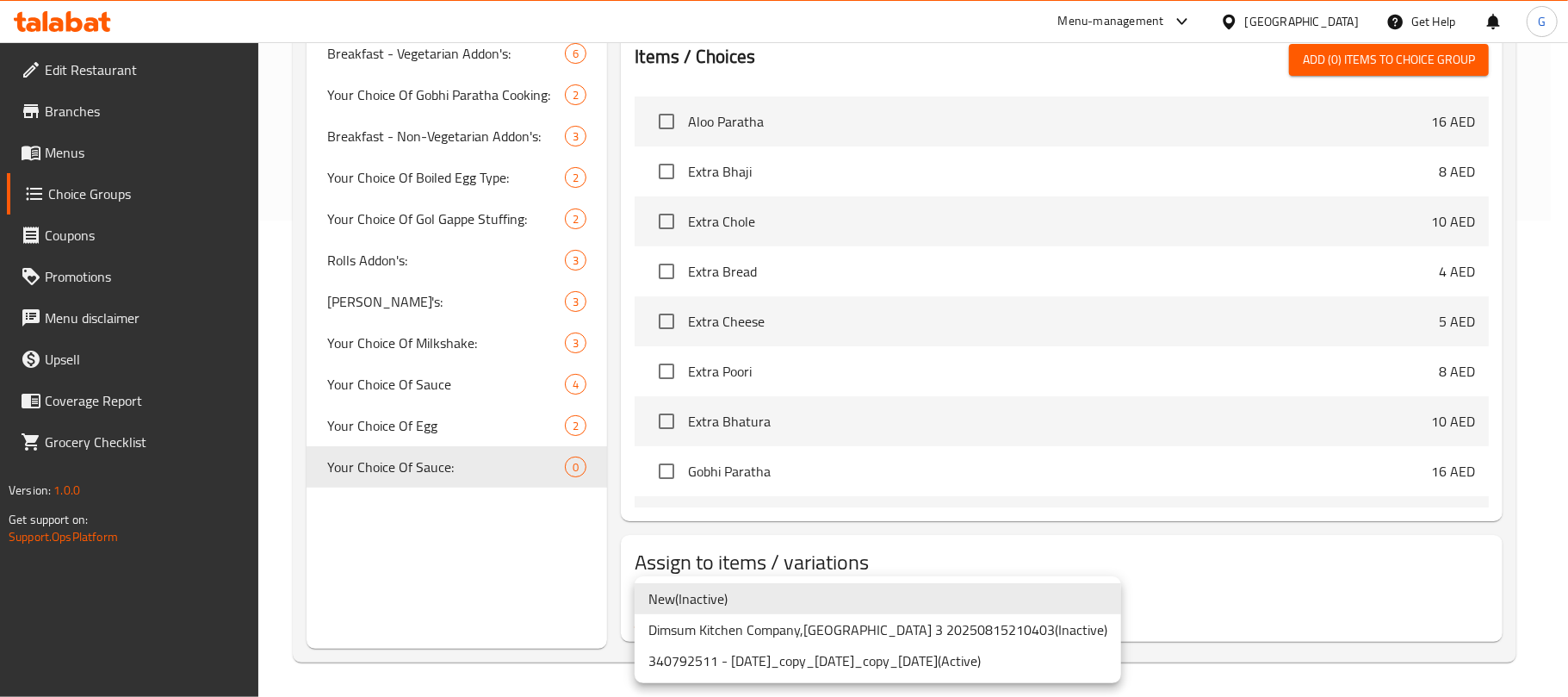
click at [817, 596] on li "New ( Inactive )" at bounding box center [878, 598] width 486 height 31
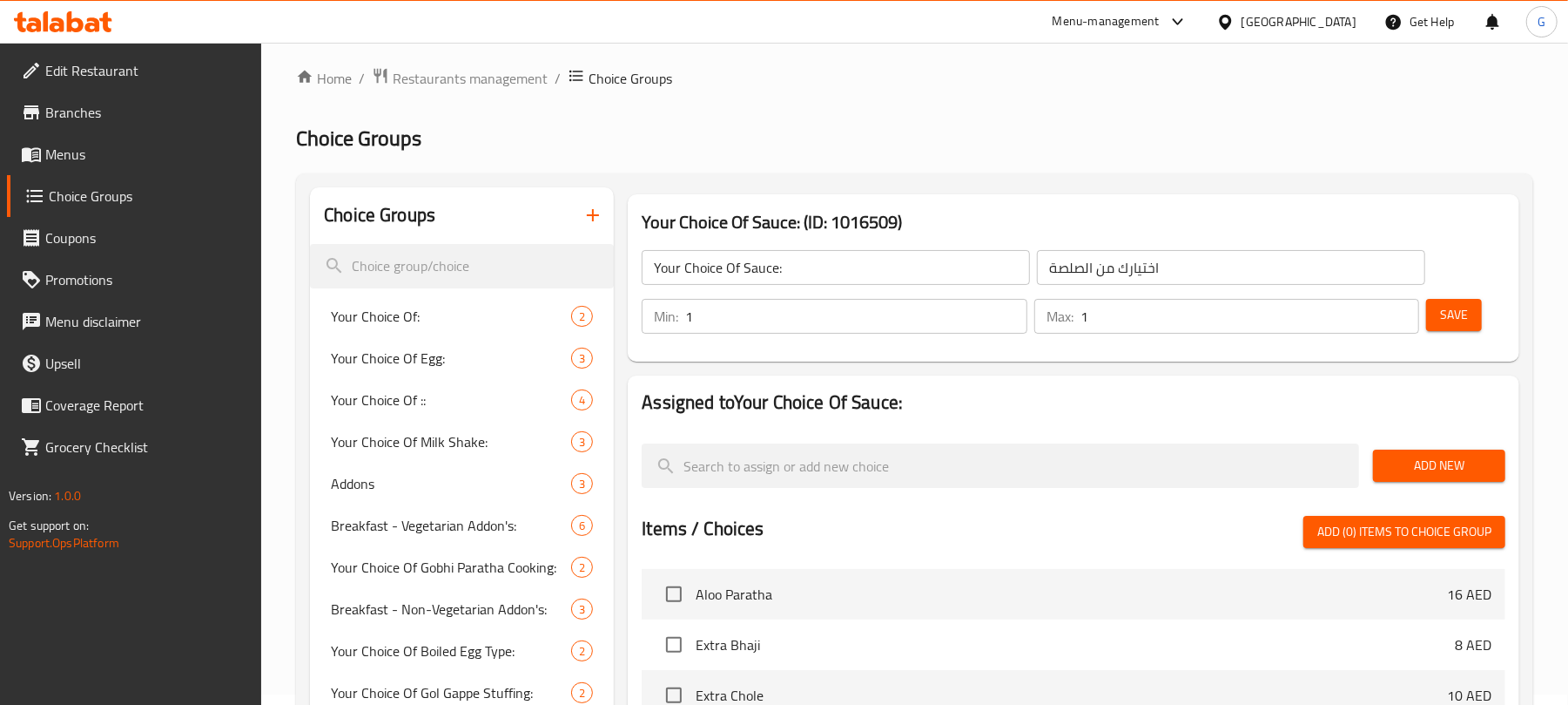
scroll to position [0, 0]
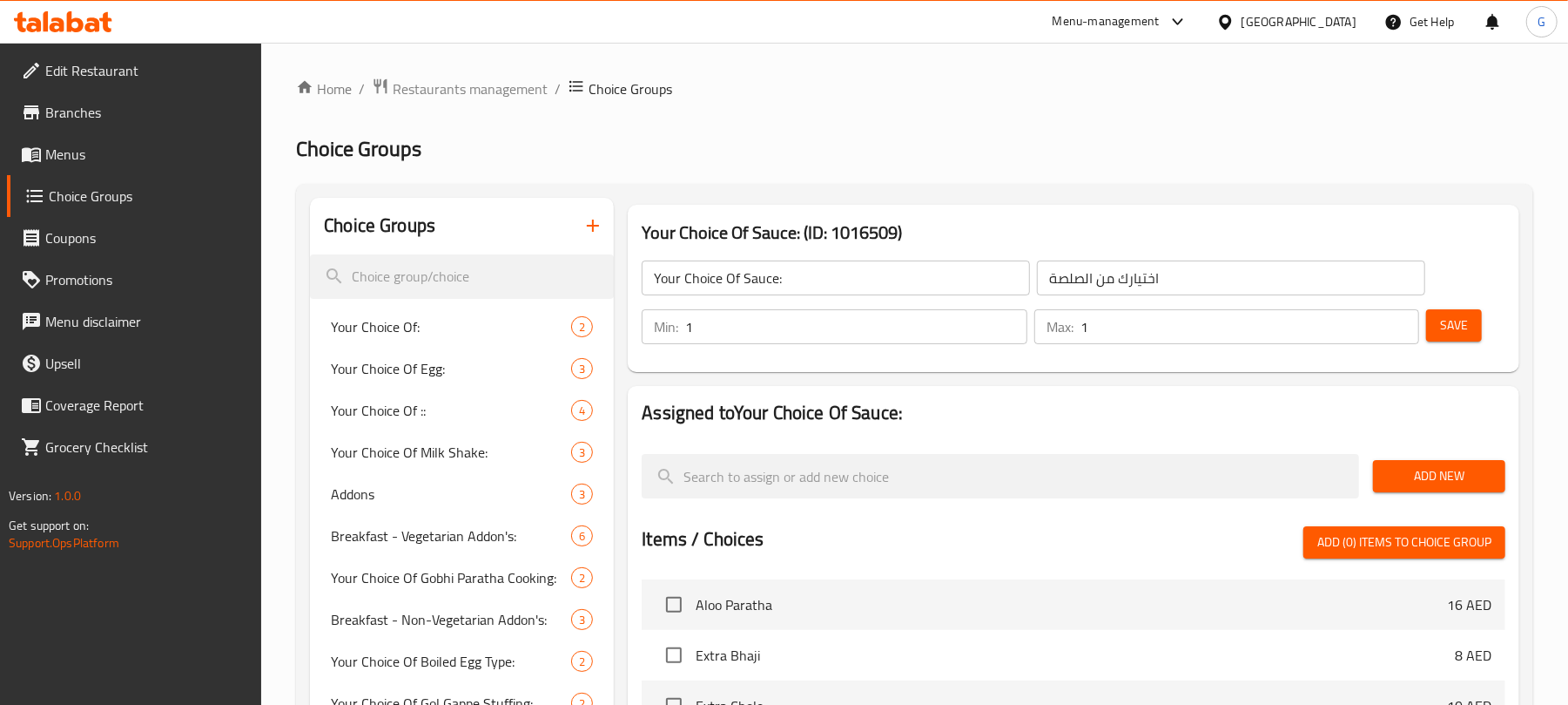
click at [1438, 477] on span "Add New" at bounding box center [1438, 475] width 104 height 22
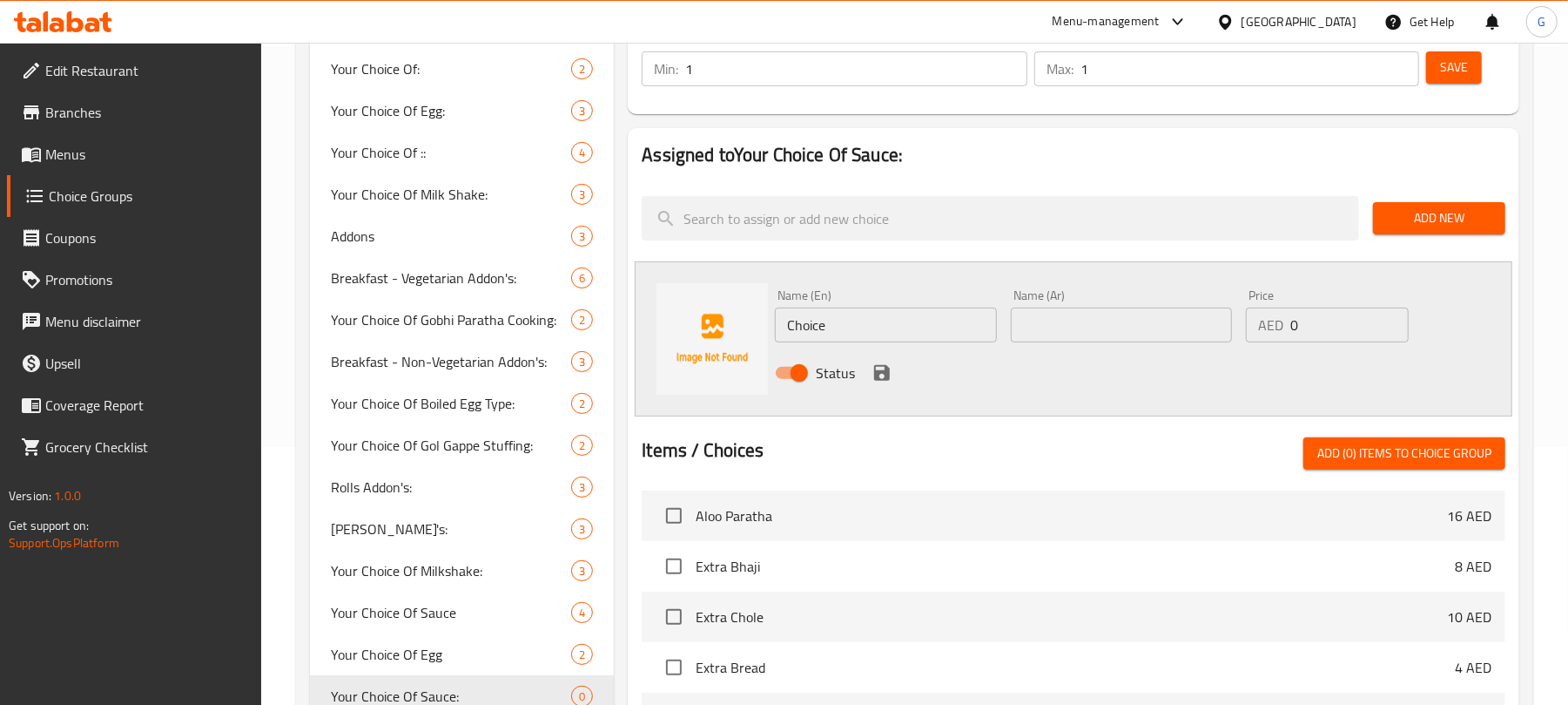
scroll to position [348, 0]
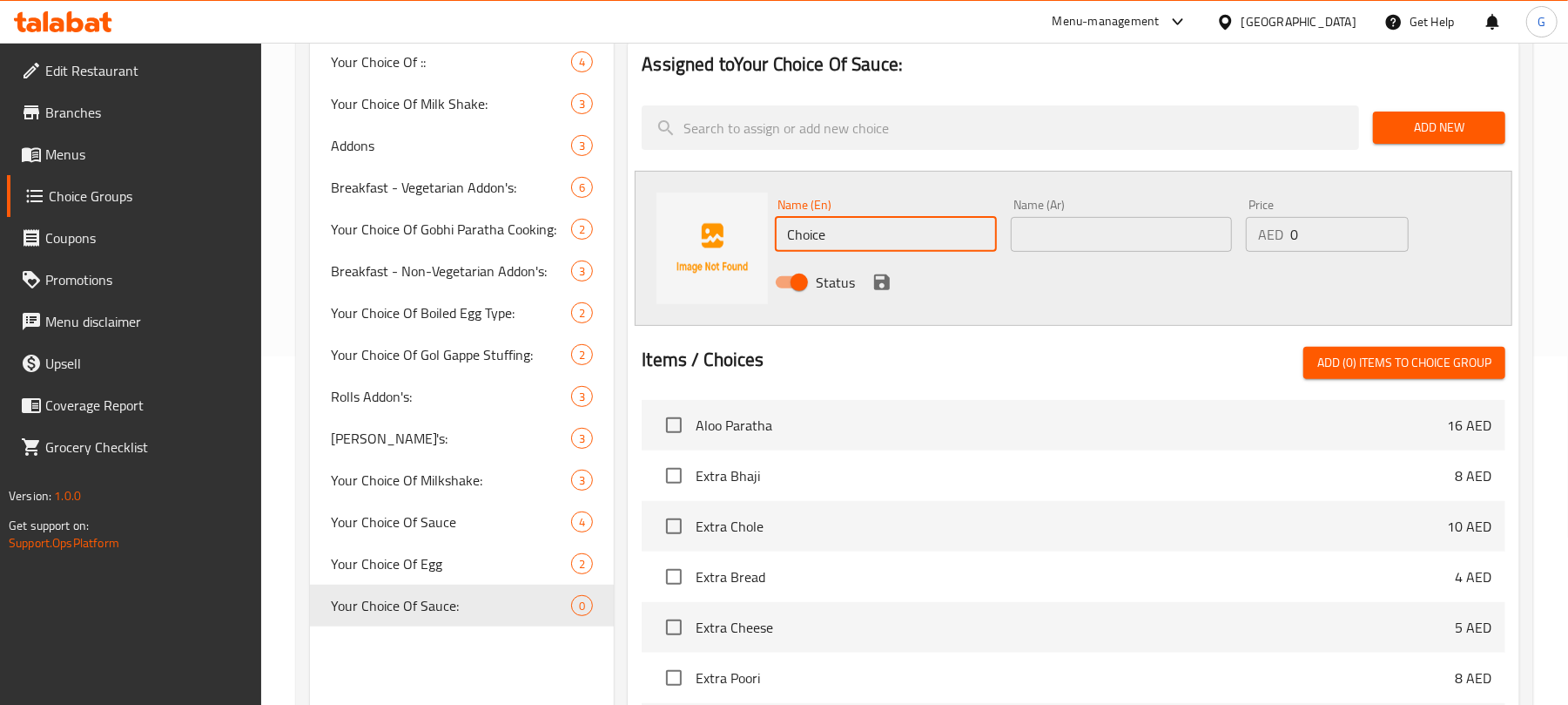
click at [870, 232] on input "Choice" at bounding box center [885, 234] width 221 height 35
paste input "Mint Sau"
type input "Mint Sauce"
click at [1119, 244] on input "text" at bounding box center [1122, 234] width 221 height 35
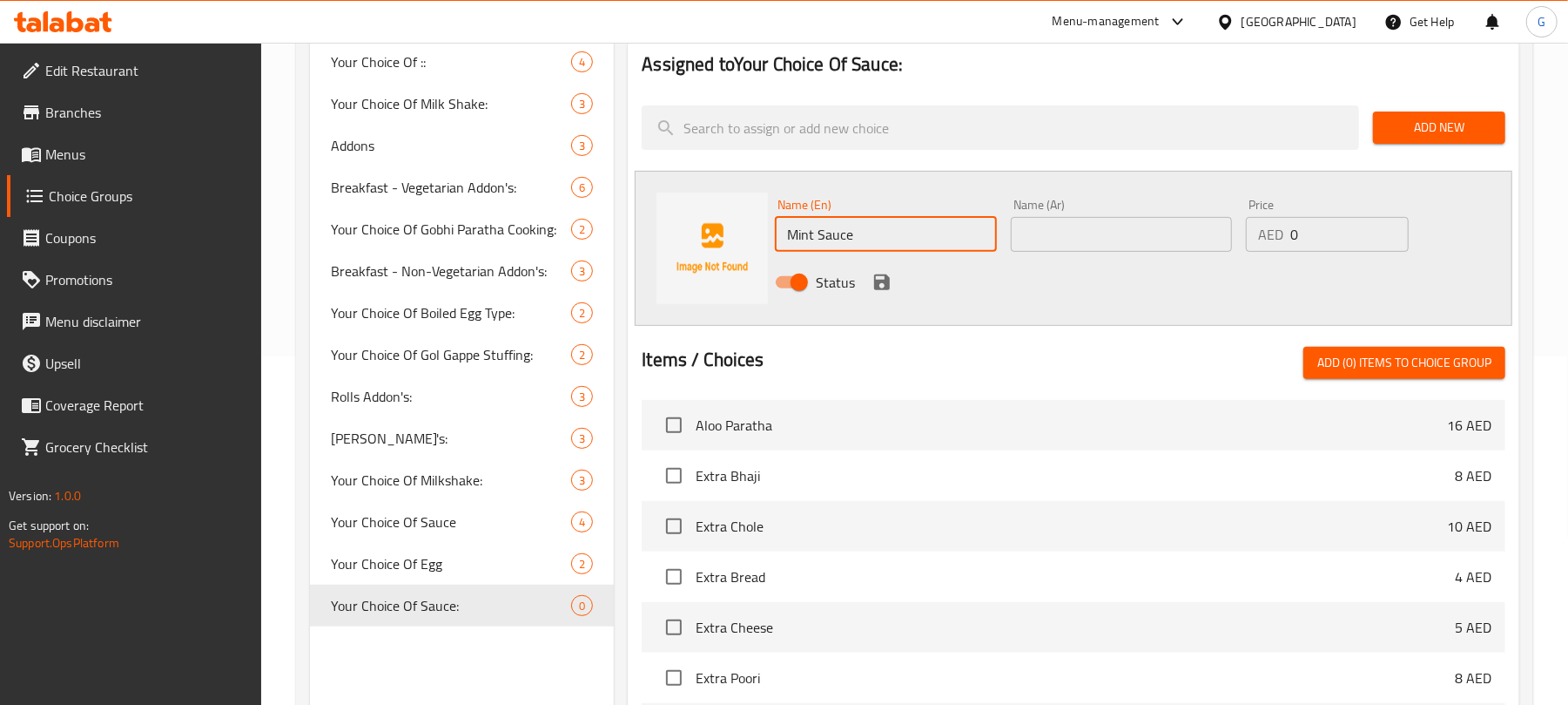
paste input "صلصة النعناع"
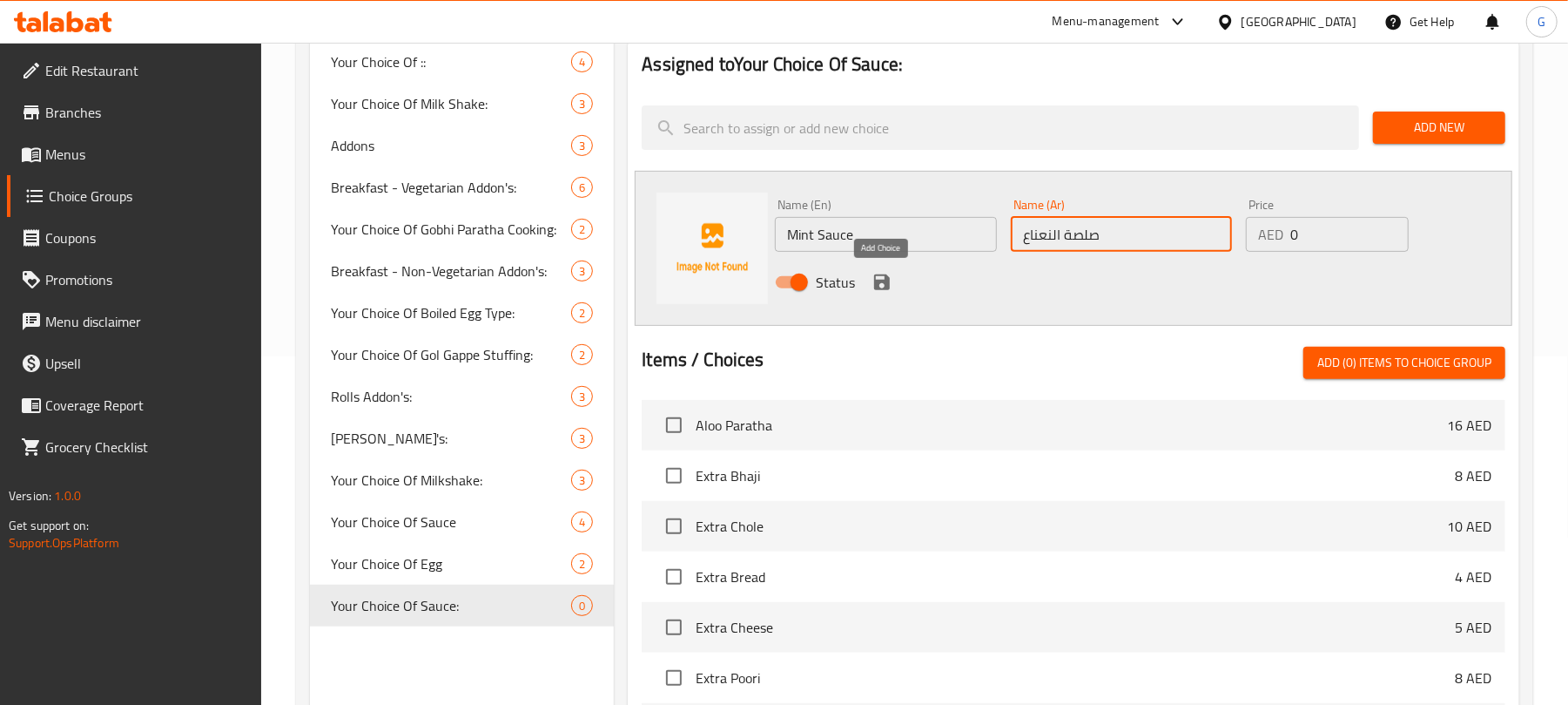
type input "صلصة النعناع"
click at [885, 284] on icon "save" at bounding box center [881, 282] width 16 height 16
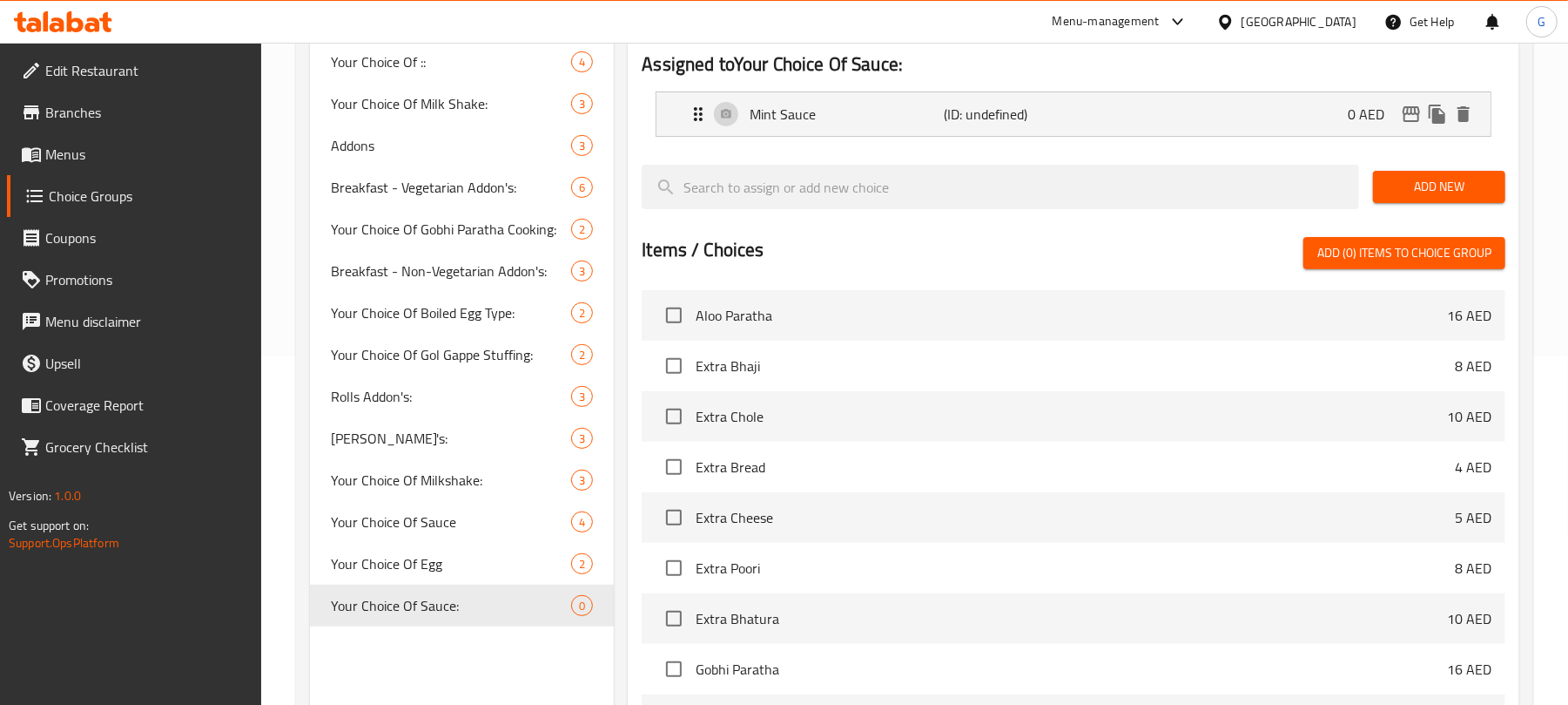
click at [1477, 189] on span "Add New" at bounding box center [1438, 186] width 104 height 22
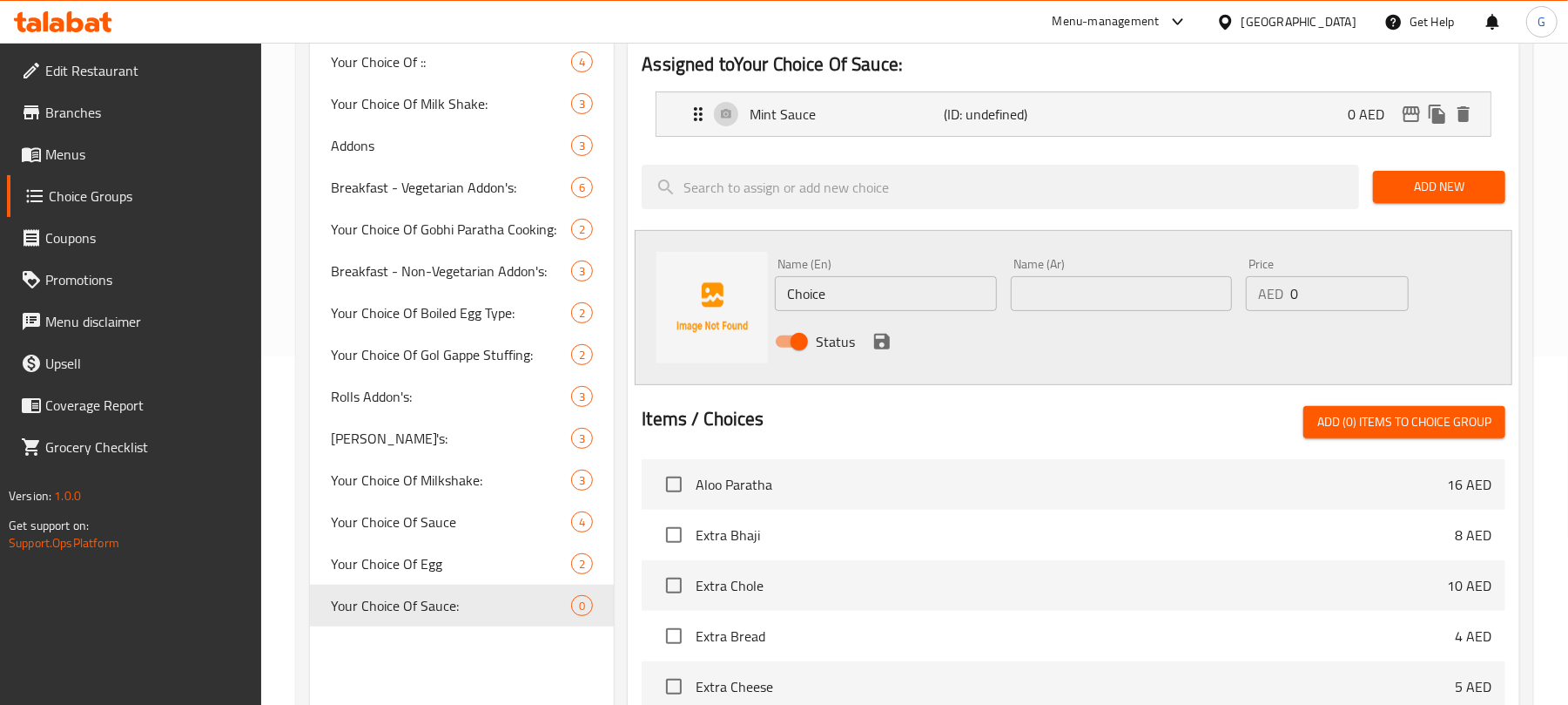
click at [811, 307] on input "Choice" at bounding box center [885, 293] width 221 height 35
paste input "Sweet Chilli Sau"
type input "Sweet Chilli Sauce"
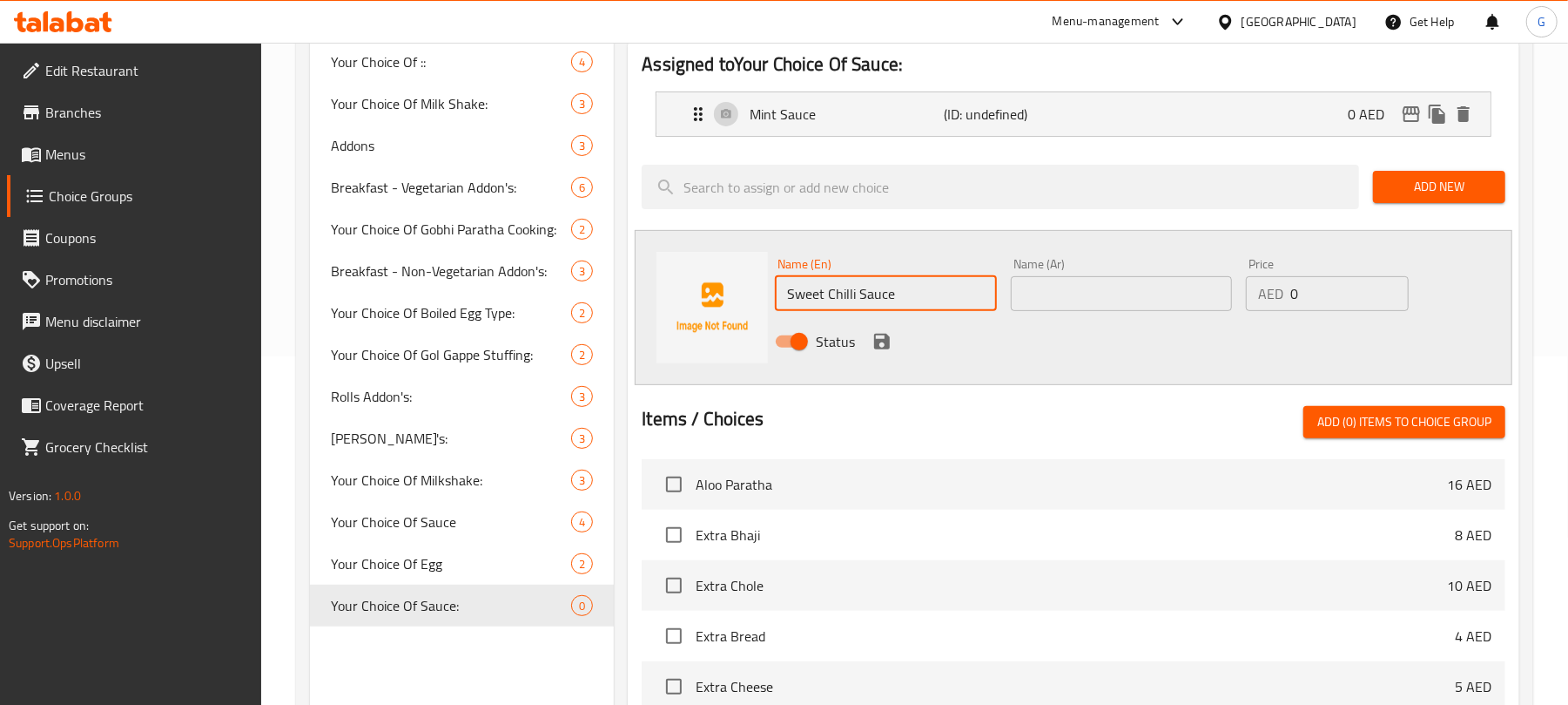
click at [1163, 292] on input "text" at bounding box center [1122, 293] width 221 height 35
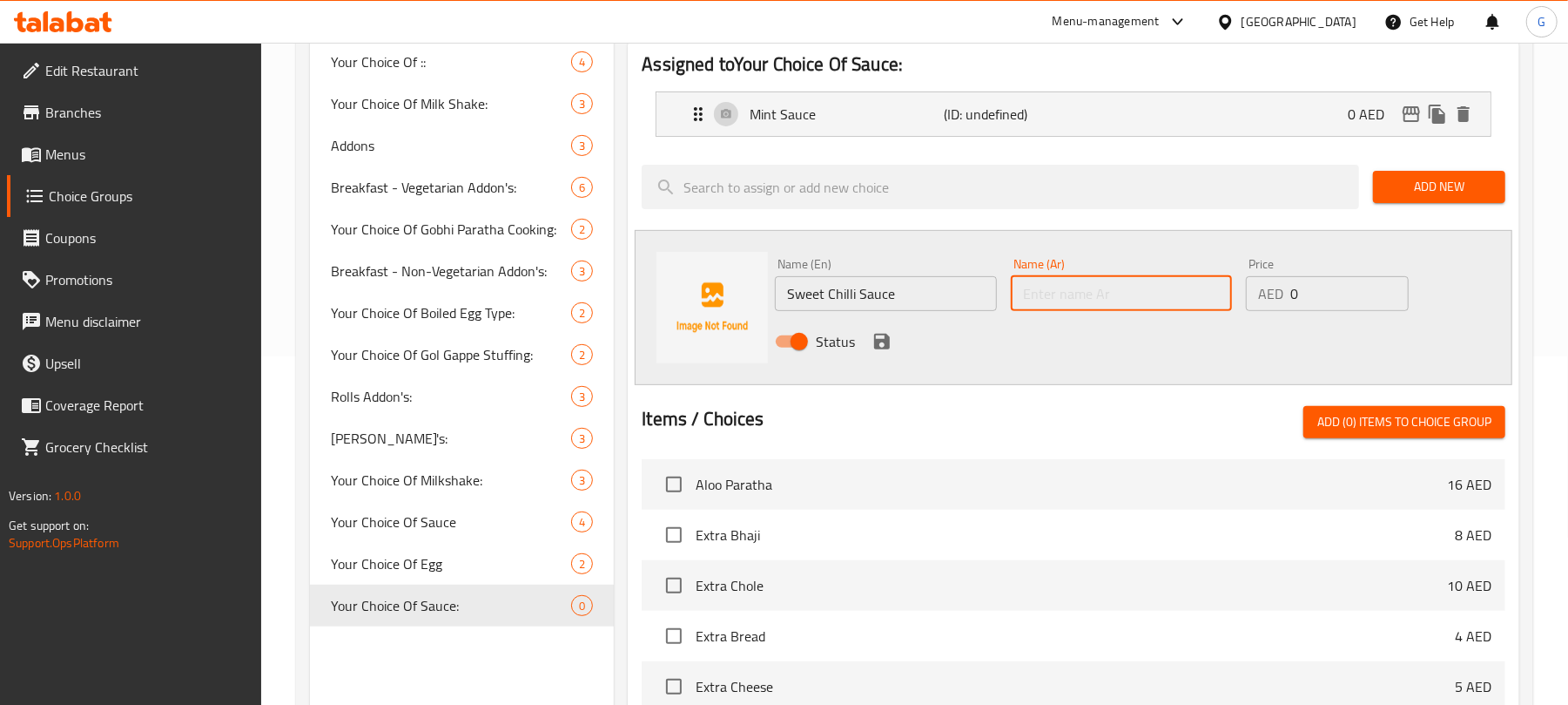
paste input "صلصة الفلفل الحلو"
type input "صلصة الفلفل الحلو"
click at [885, 345] on icon "save" at bounding box center [881, 342] width 16 height 16
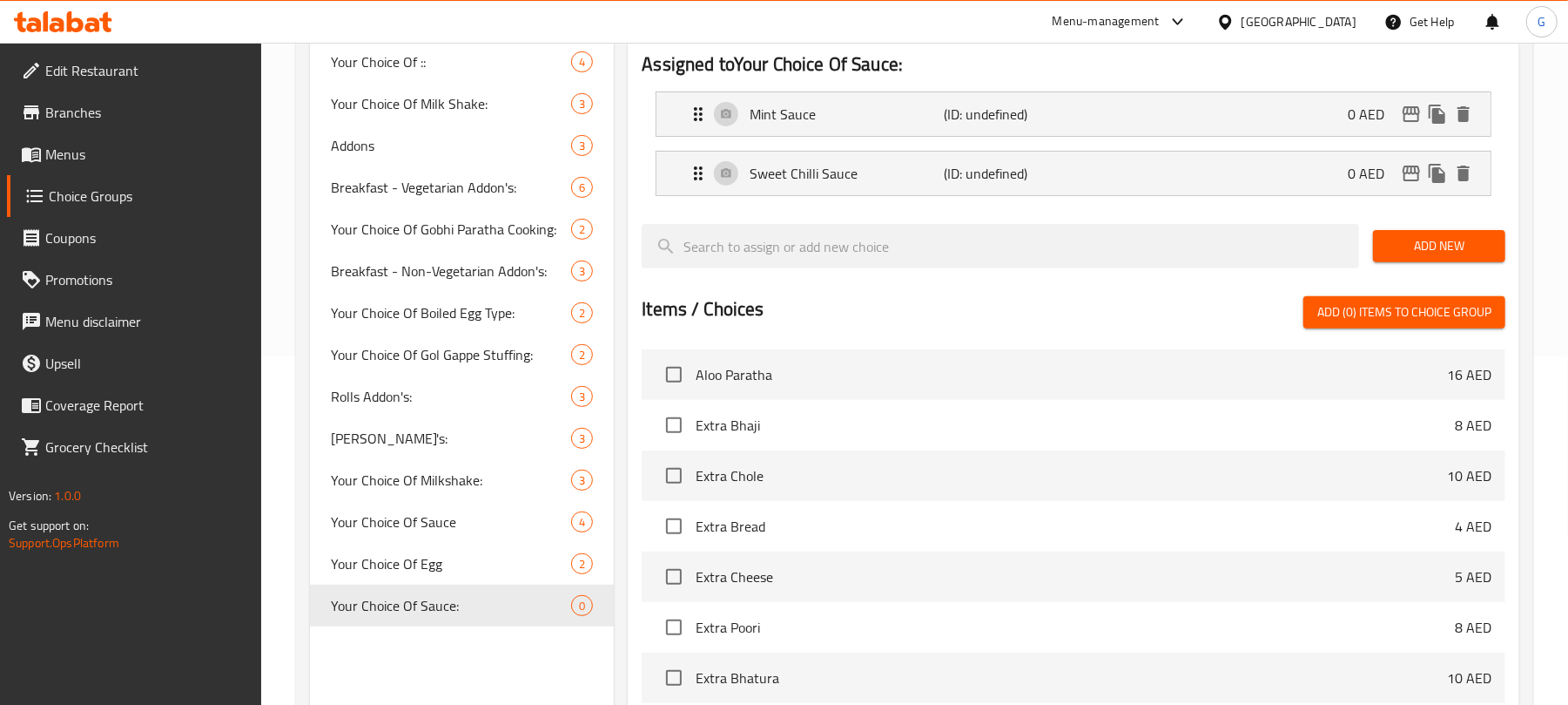
click at [1450, 251] on span "Add New" at bounding box center [1438, 246] width 104 height 22
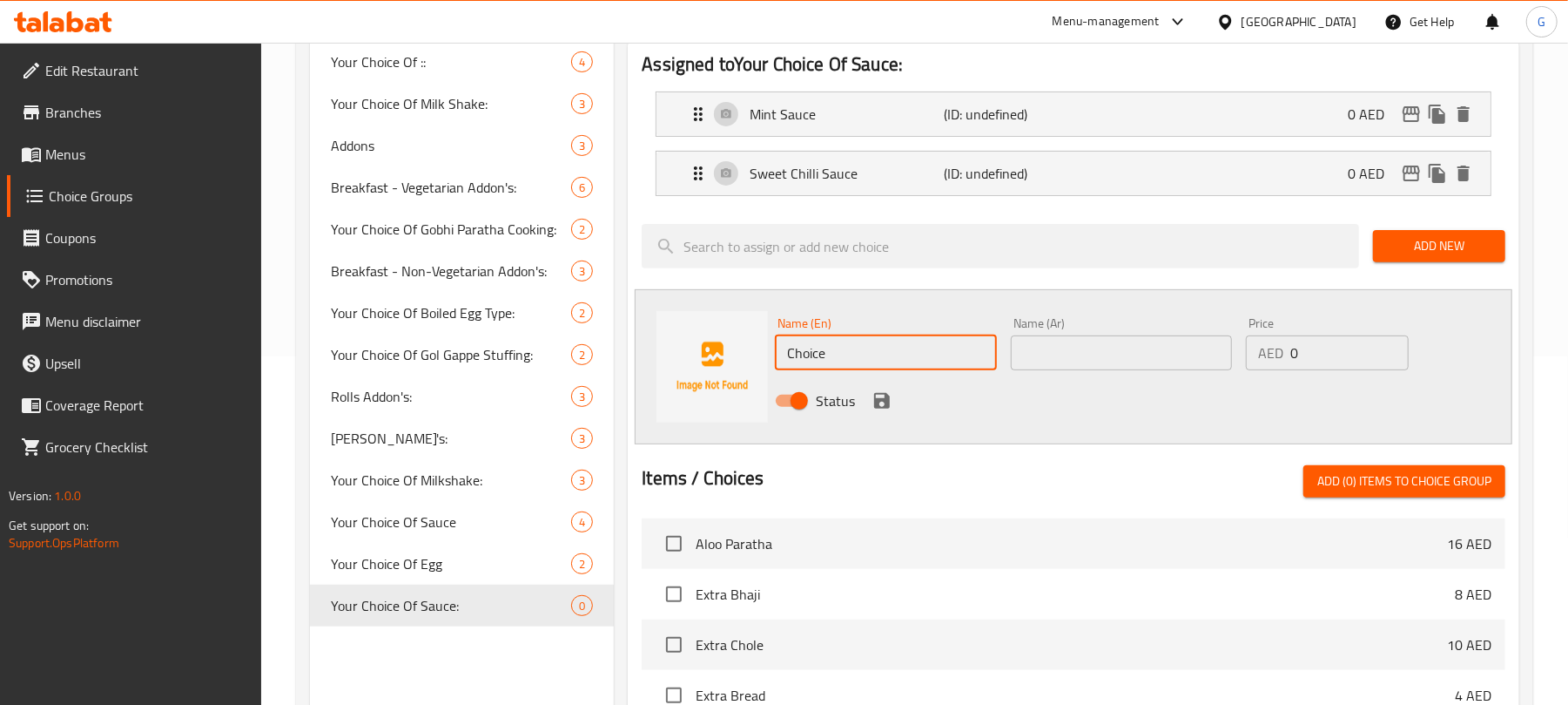
click at [851, 348] on input "Choice" at bounding box center [885, 352] width 221 height 35
paste input "Mayonnais"
type input "Mayonnaise"
click at [1111, 344] on input "text" at bounding box center [1122, 352] width 221 height 35
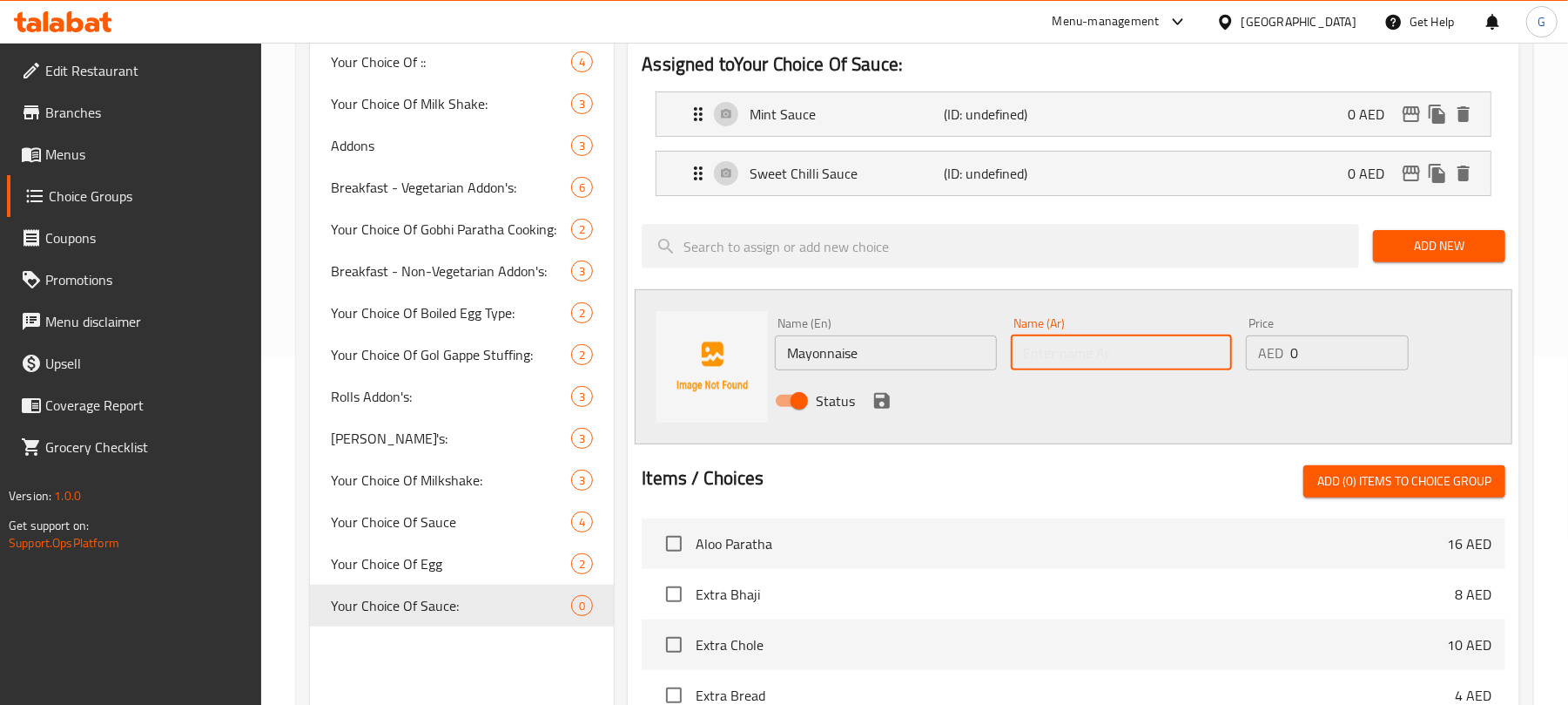
paste input "مايونيز"
type input "مايونيز"
click at [876, 398] on icon "save" at bounding box center [881, 400] width 21 height 21
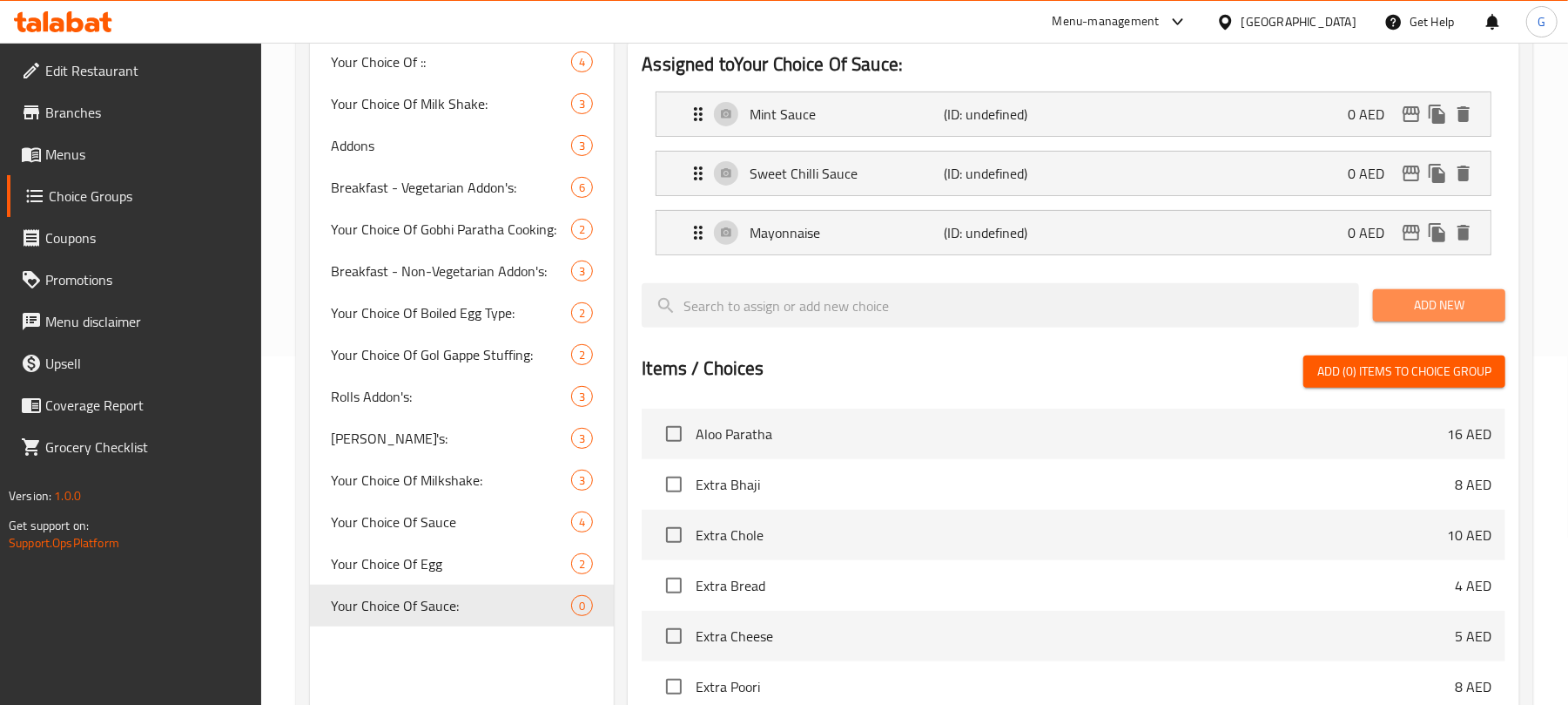
click at [1471, 308] on span "Add New" at bounding box center [1438, 305] width 104 height 22
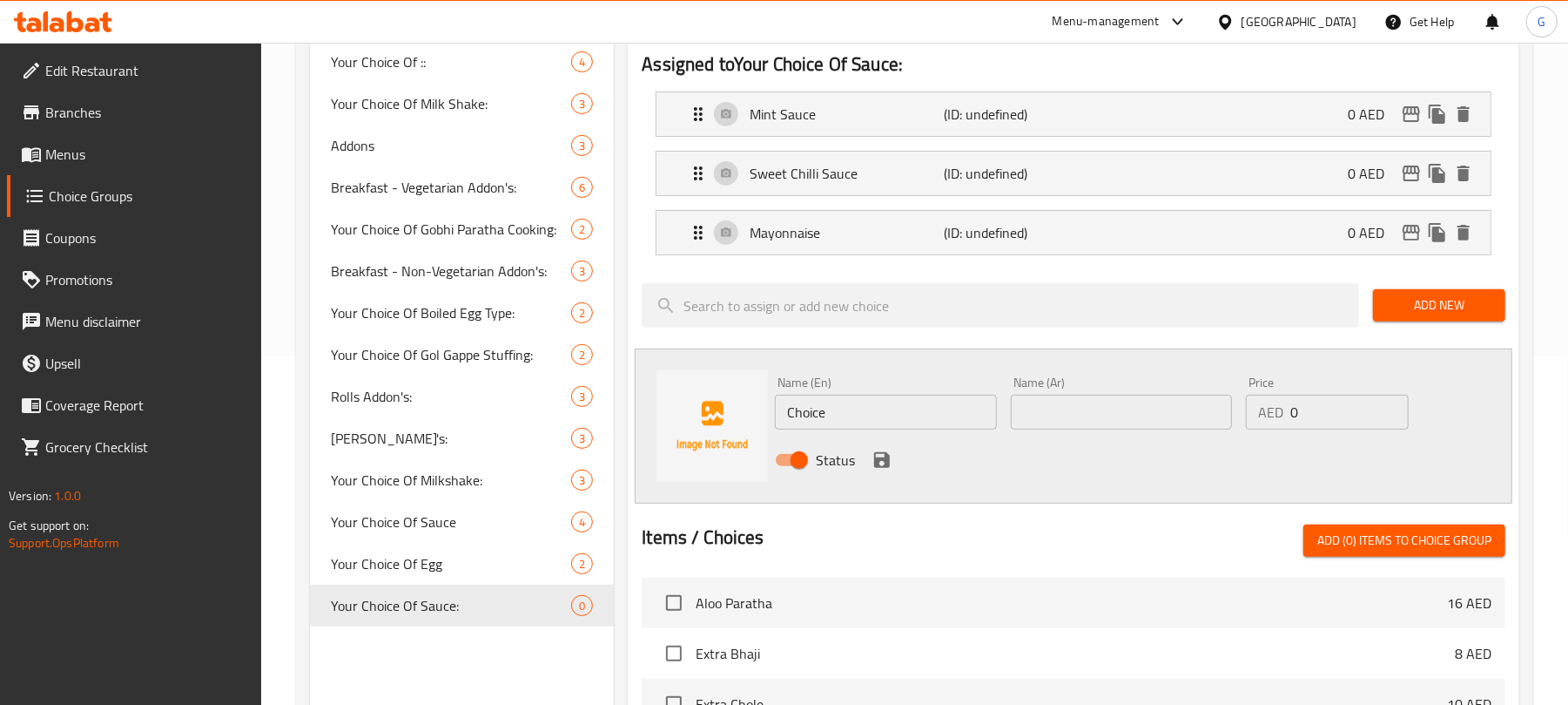
click at [814, 418] on input "Choice" at bounding box center [885, 412] width 221 height 35
paste input "[PERSON_NAME]"
type input "[PERSON_NAME]"
click at [1102, 413] on input "text" at bounding box center [1122, 412] width 221 height 35
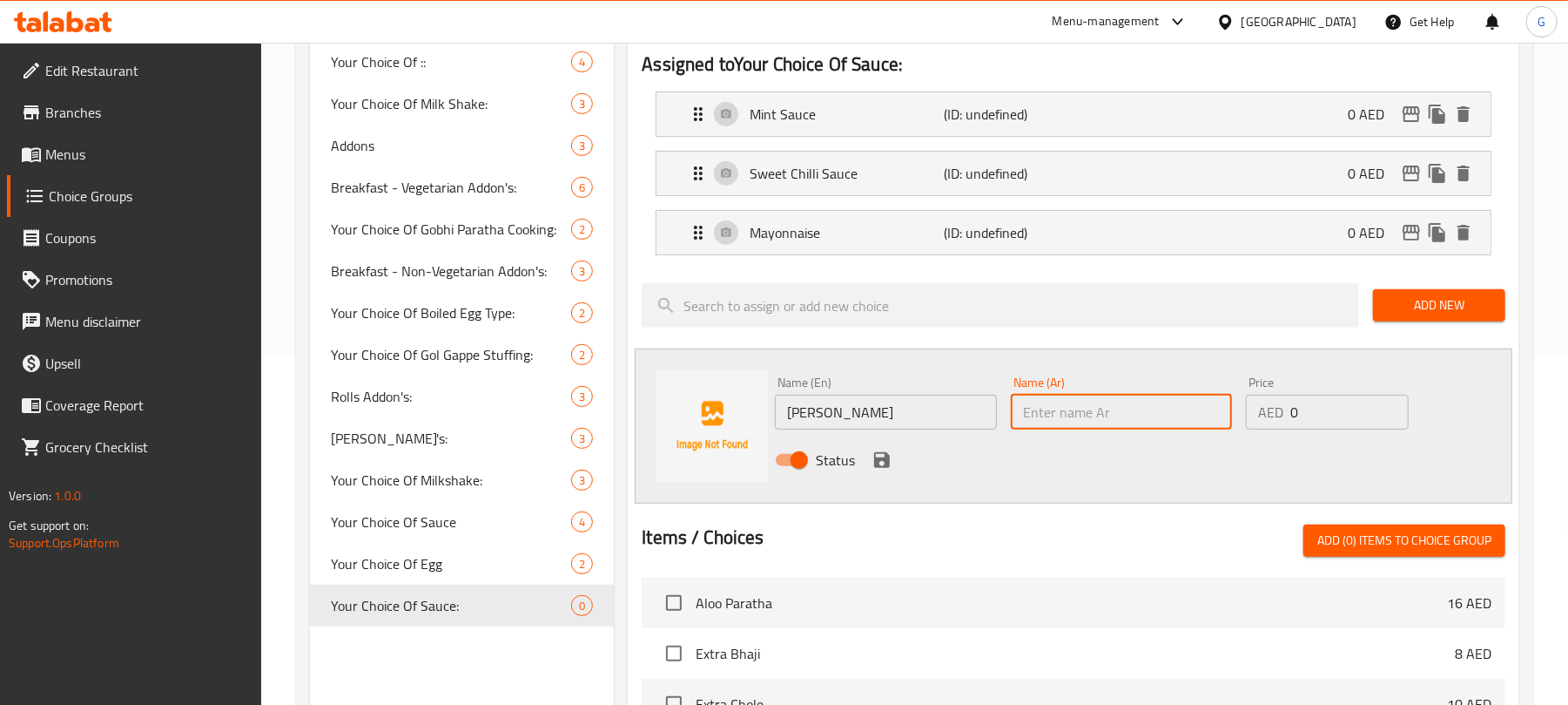
paste input "كاتشب الطماطم"
type input "كاتشب الطماطم"
click at [875, 462] on icon "save" at bounding box center [881, 460] width 16 height 16
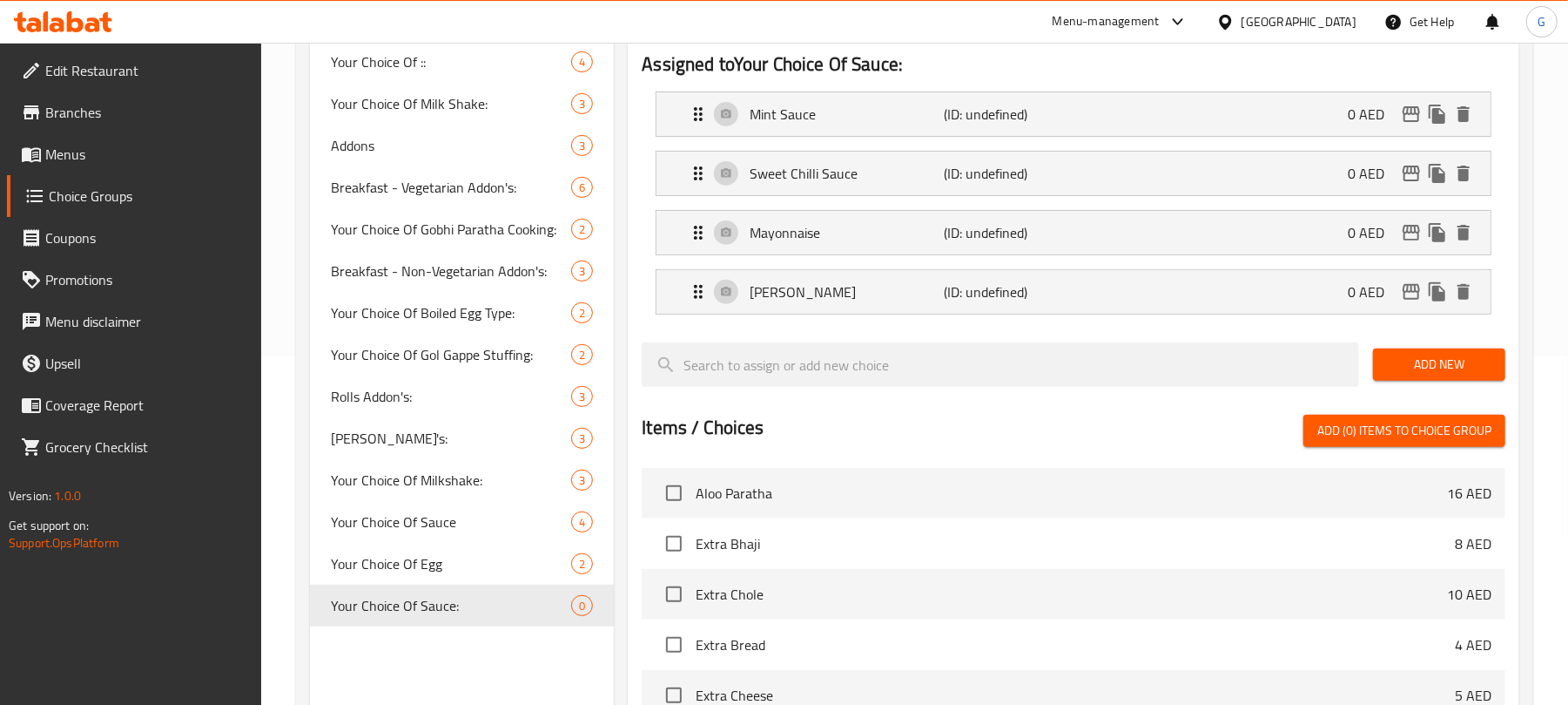
scroll to position [115, 0]
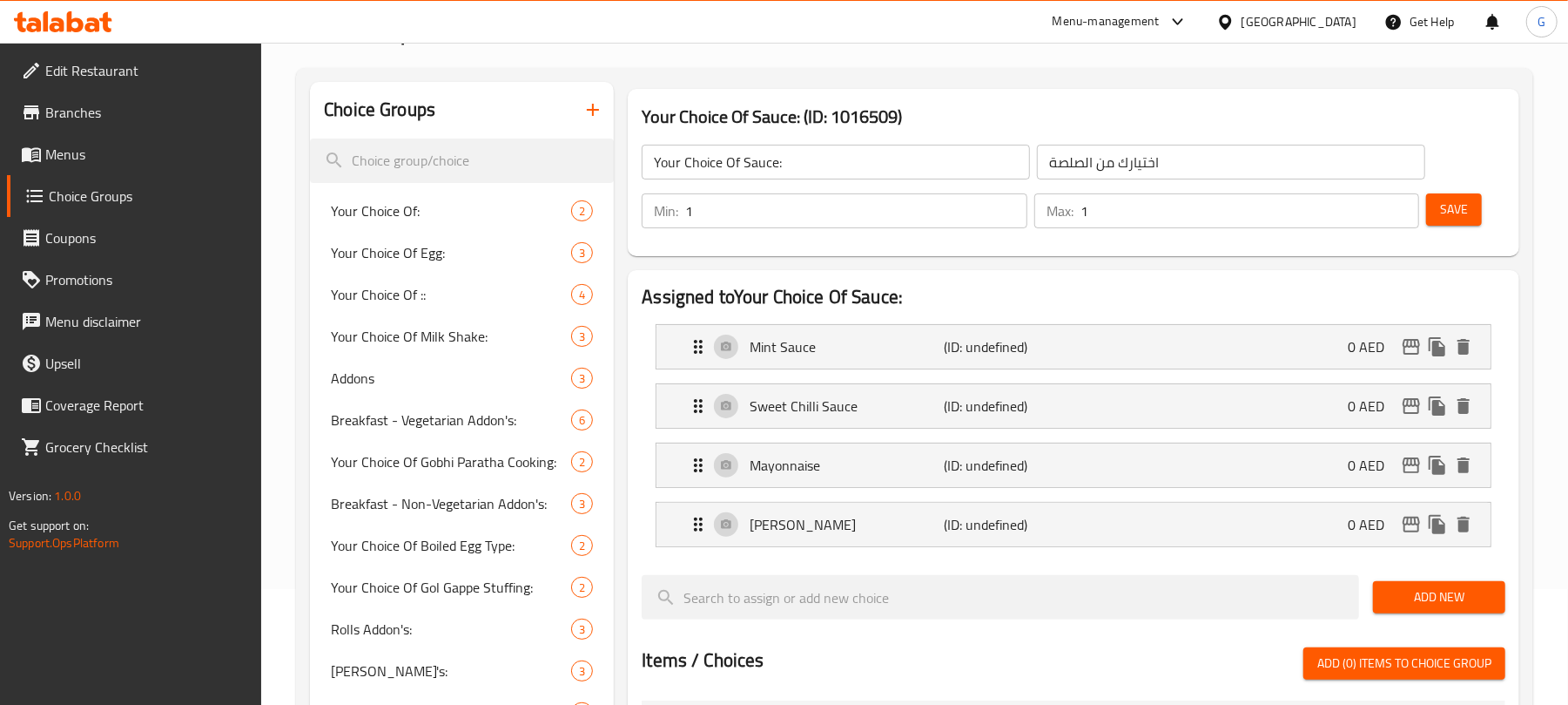
click at [1462, 207] on span "Save" at bounding box center [1453, 209] width 27 height 22
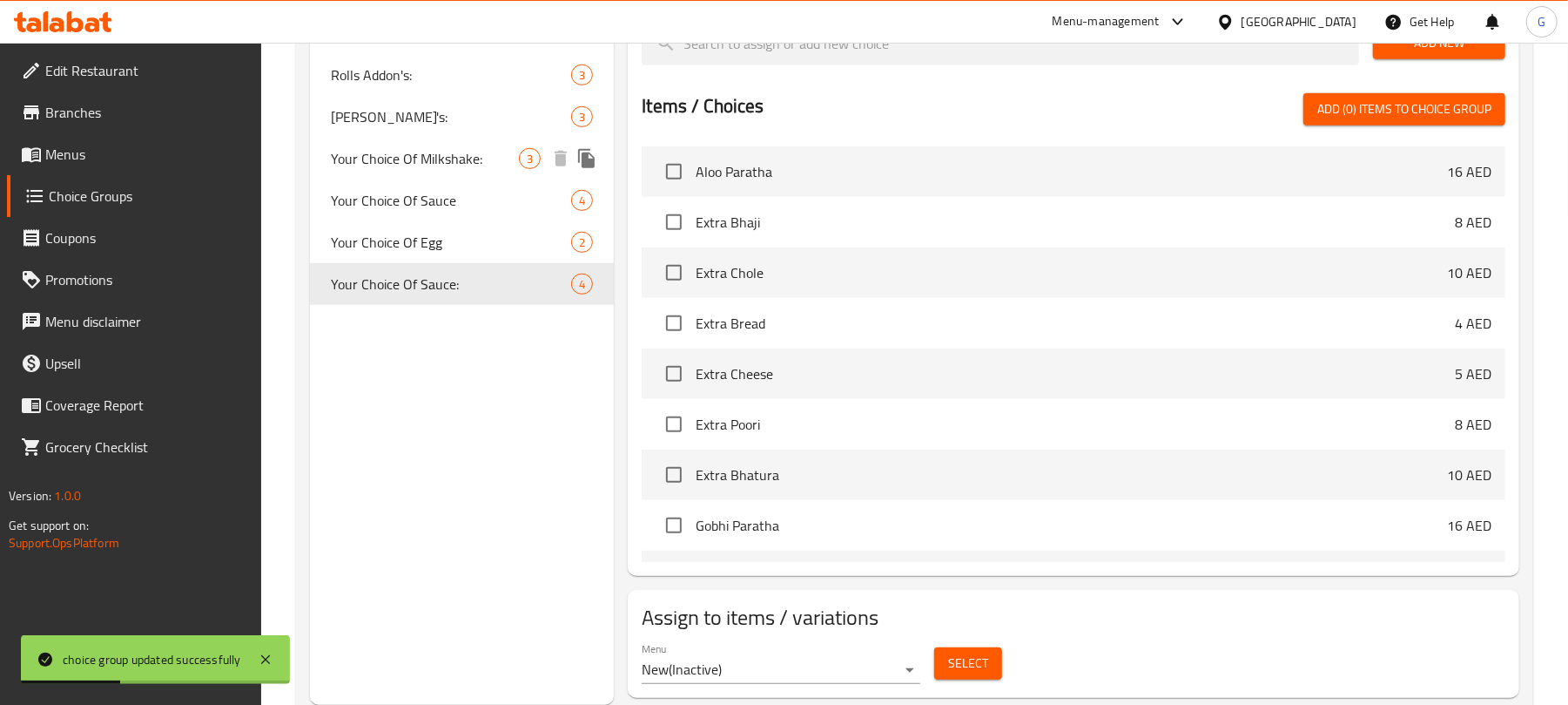
scroll to position [721, 0]
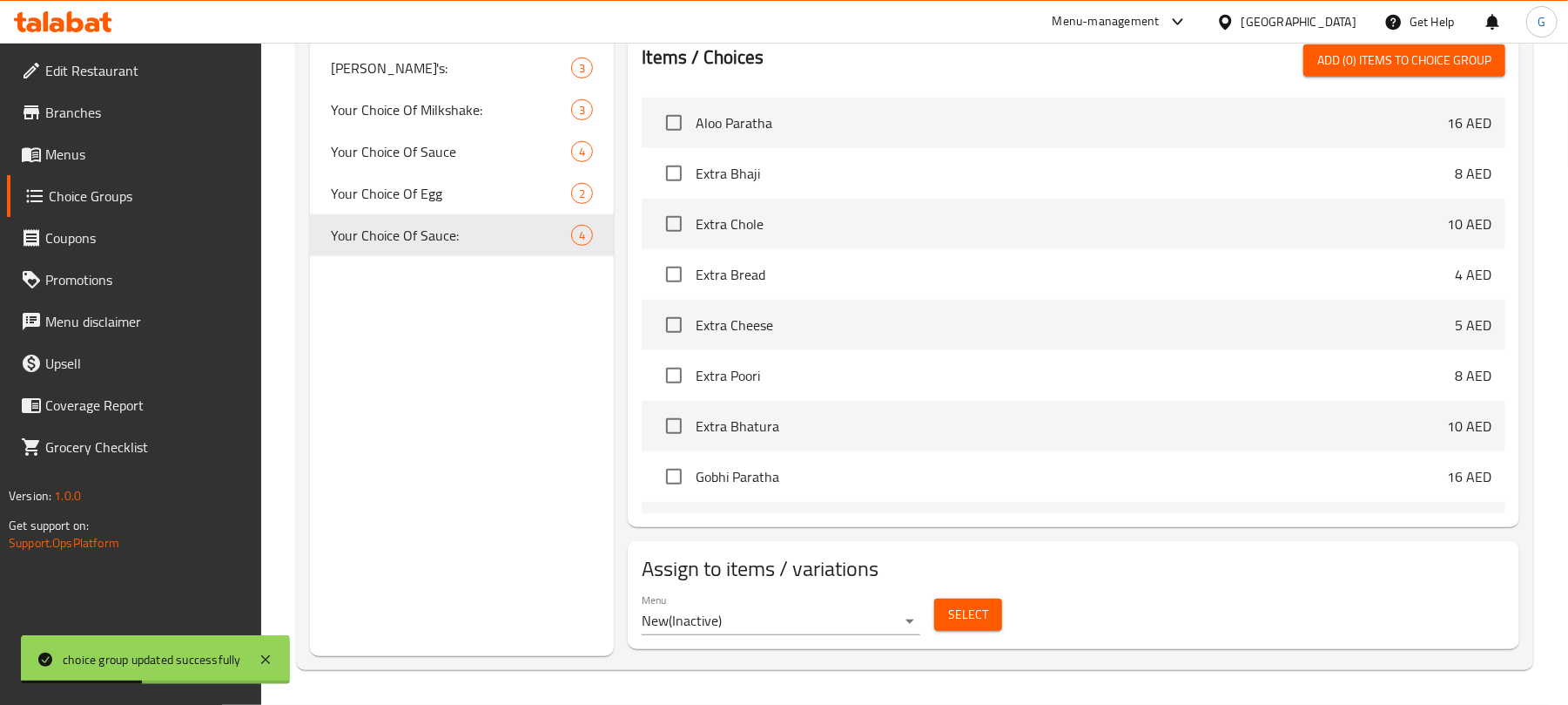
click at [984, 618] on span "Select" at bounding box center [967, 614] width 40 height 22
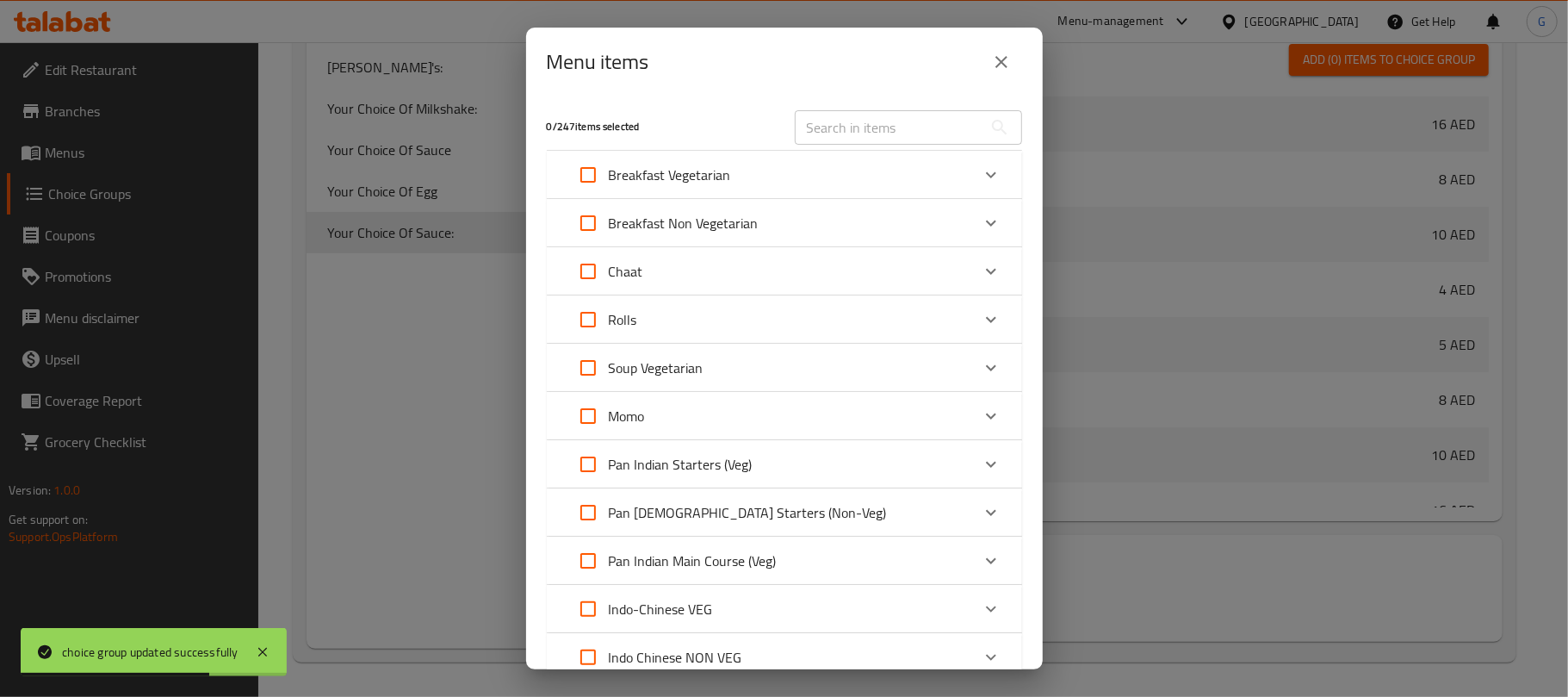
click at [870, 125] on input "text" at bounding box center [889, 127] width 188 height 35
paste input "Veg Kabab Roll"
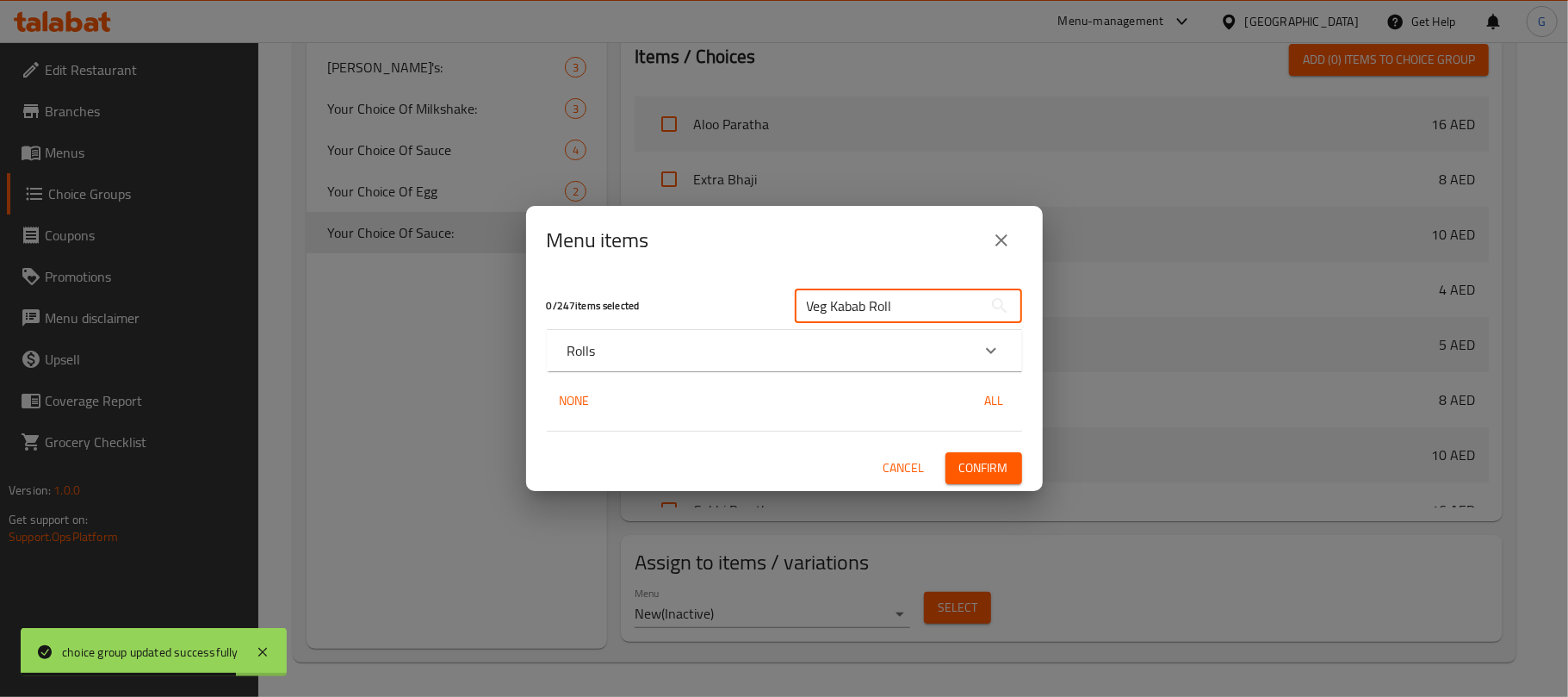
type input "Veg Kabab Roll"
click at [607, 341] on div "Rolls" at bounding box center [769, 351] width 403 height 21
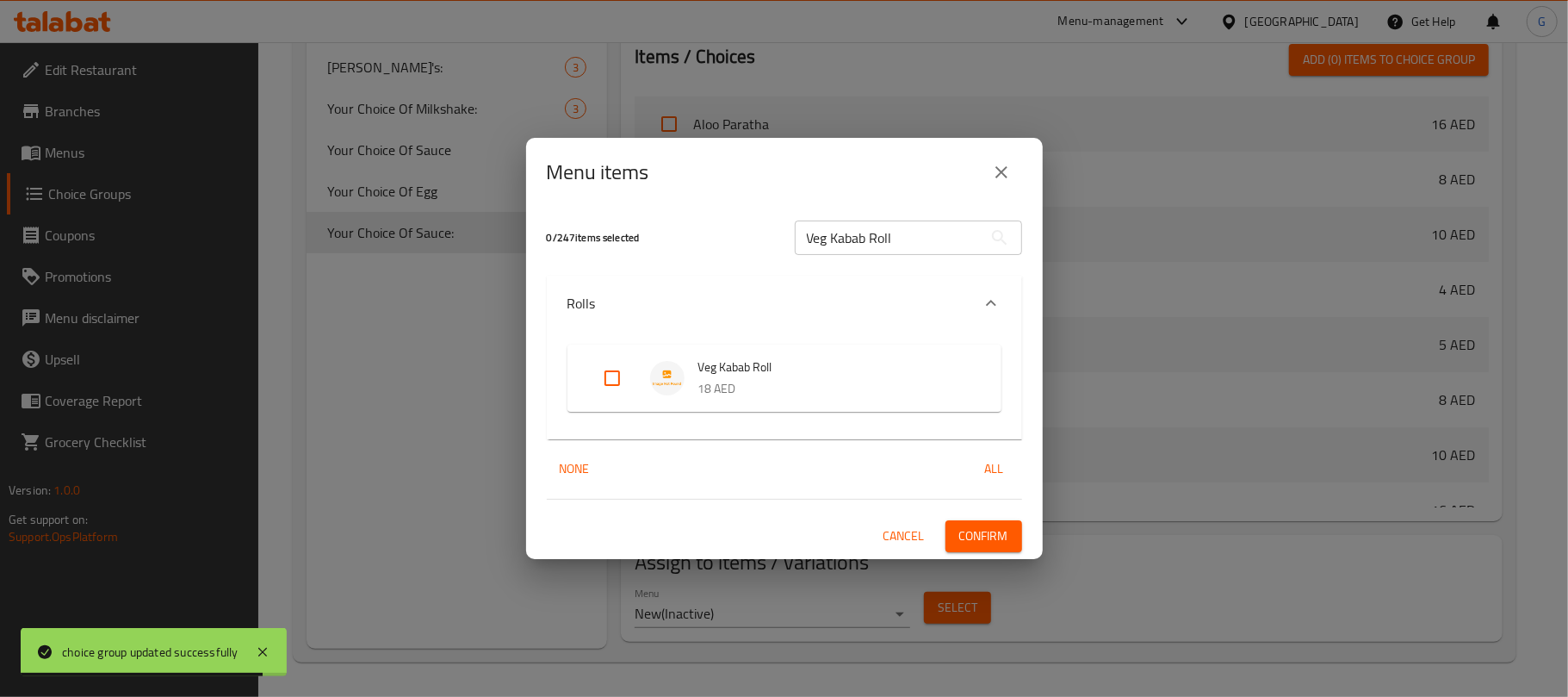
click at [603, 375] on input "Expand" at bounding box center [612, 378] width 41 height 41
checkbox input "true"
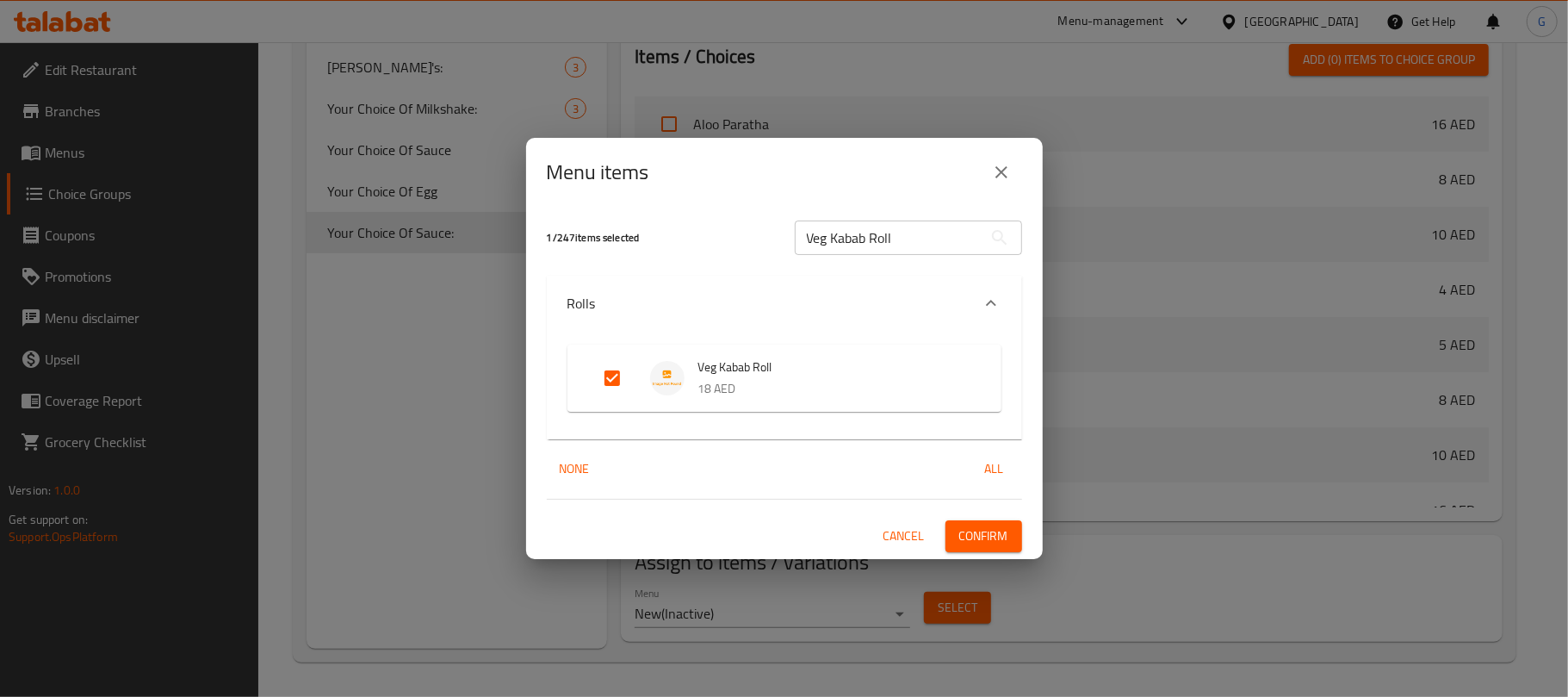
click at [838, 239] on input "Veg Kabab Roll" at bounding box center [889, 238] width 188 height 35
paste input "[PERSON_NAME]"
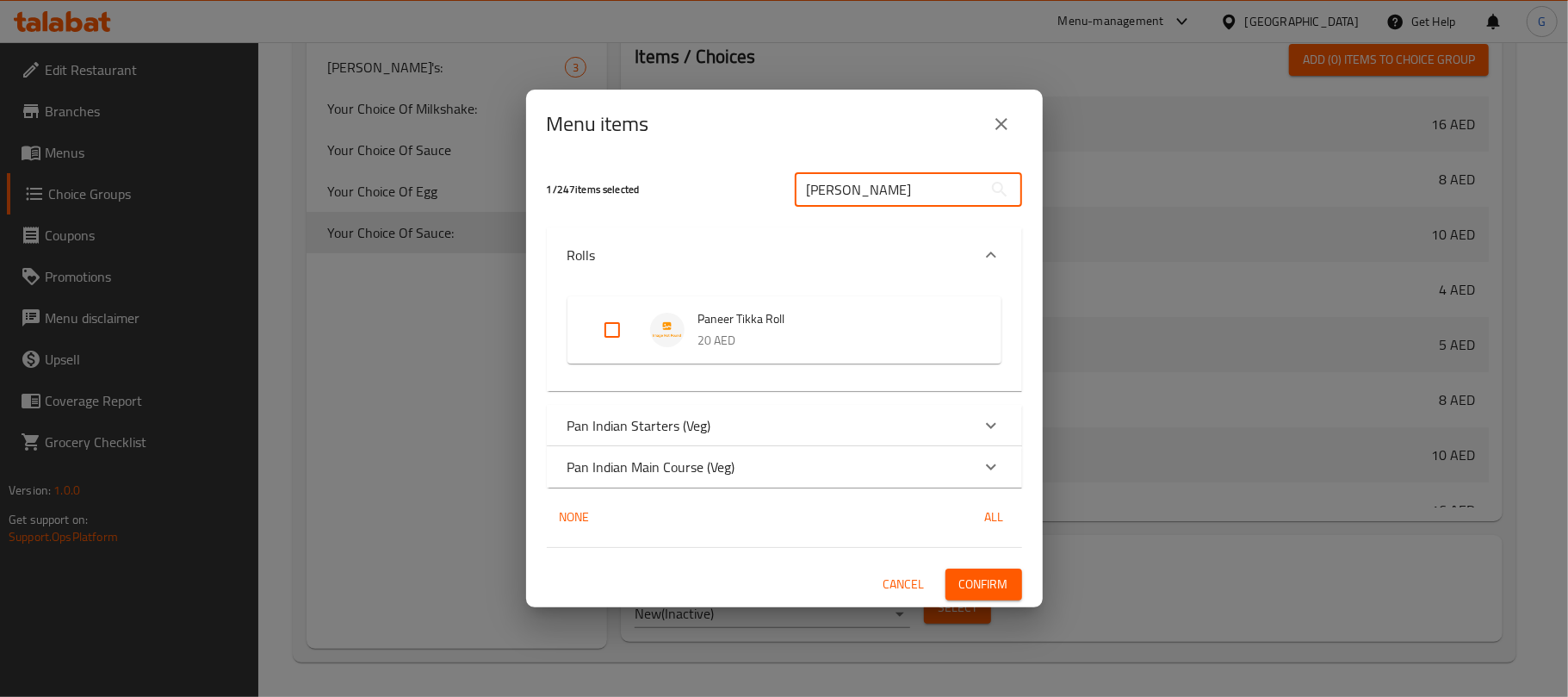
type input "[PERSON_NAME]"
click at [611, 324] on input "Expand" at bounding box center [612, 329] width 41 height 41
checkbox input "true"
click at [877, 198] on input "[PERSON_NAME]" at bounding box center [889, 189] width 188 height 35
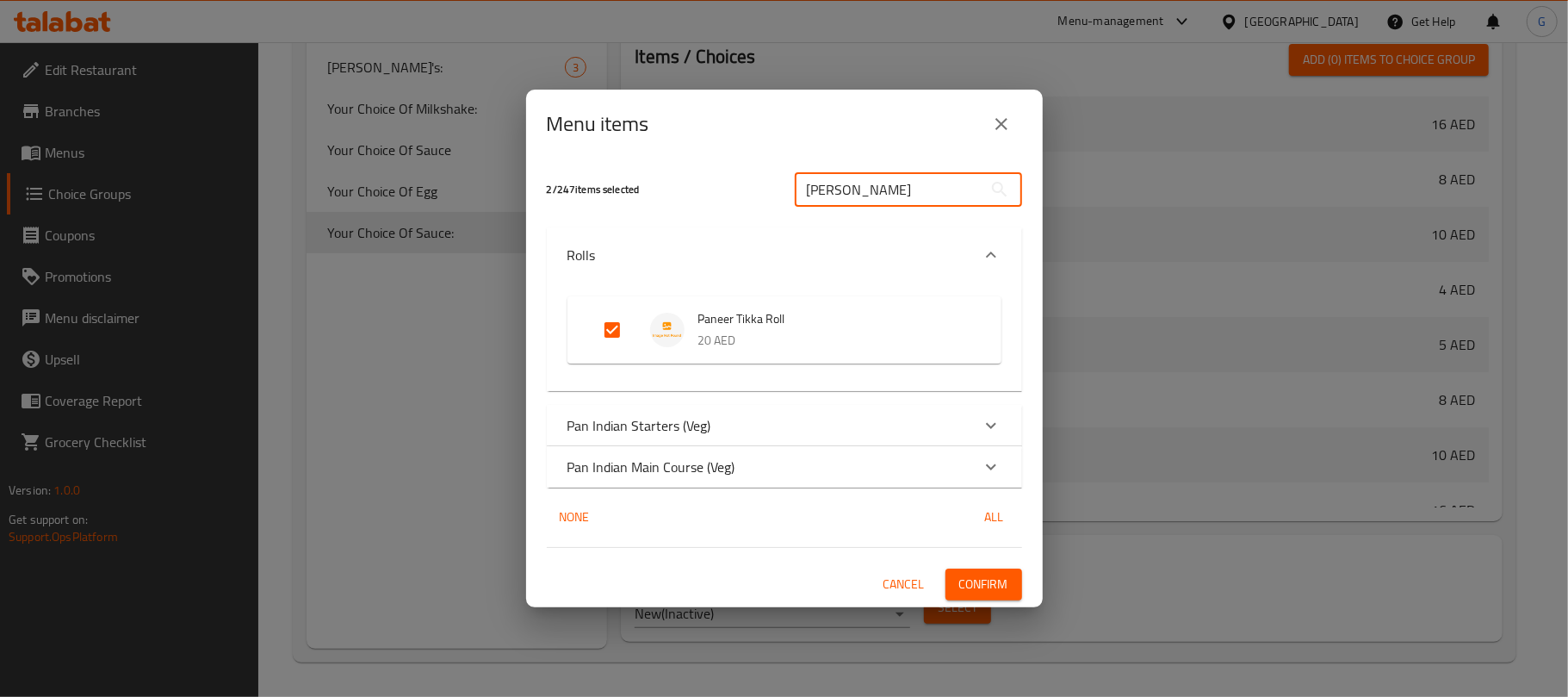
click at [877, 198] on input "[PERSON_NAME]" at bounding box center [889, 189] width 188 height 35
paste input "Veg Kabab"
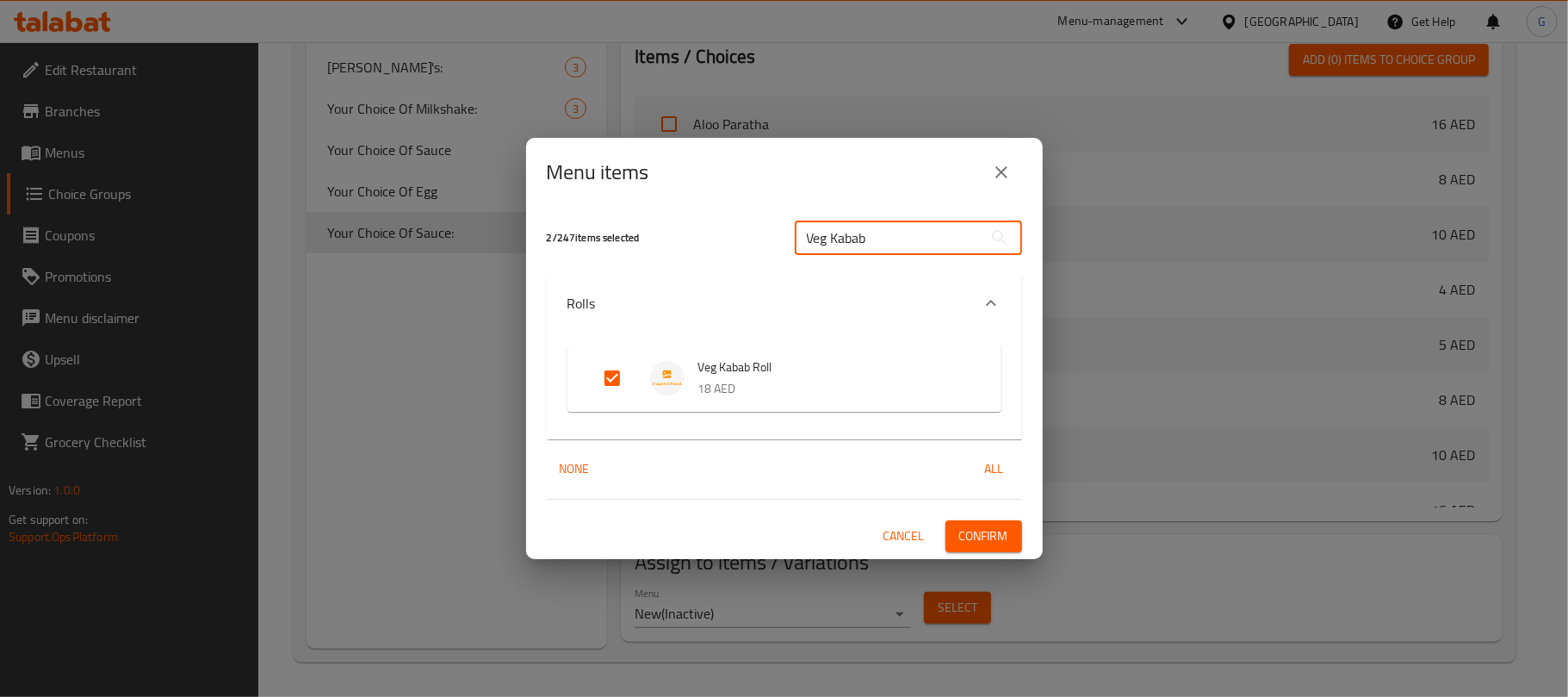
click at [886, 227] on input "Veg Kabab" at bounding box center [889, 238] width 188 height 35
paste input "Chicken Tikk"
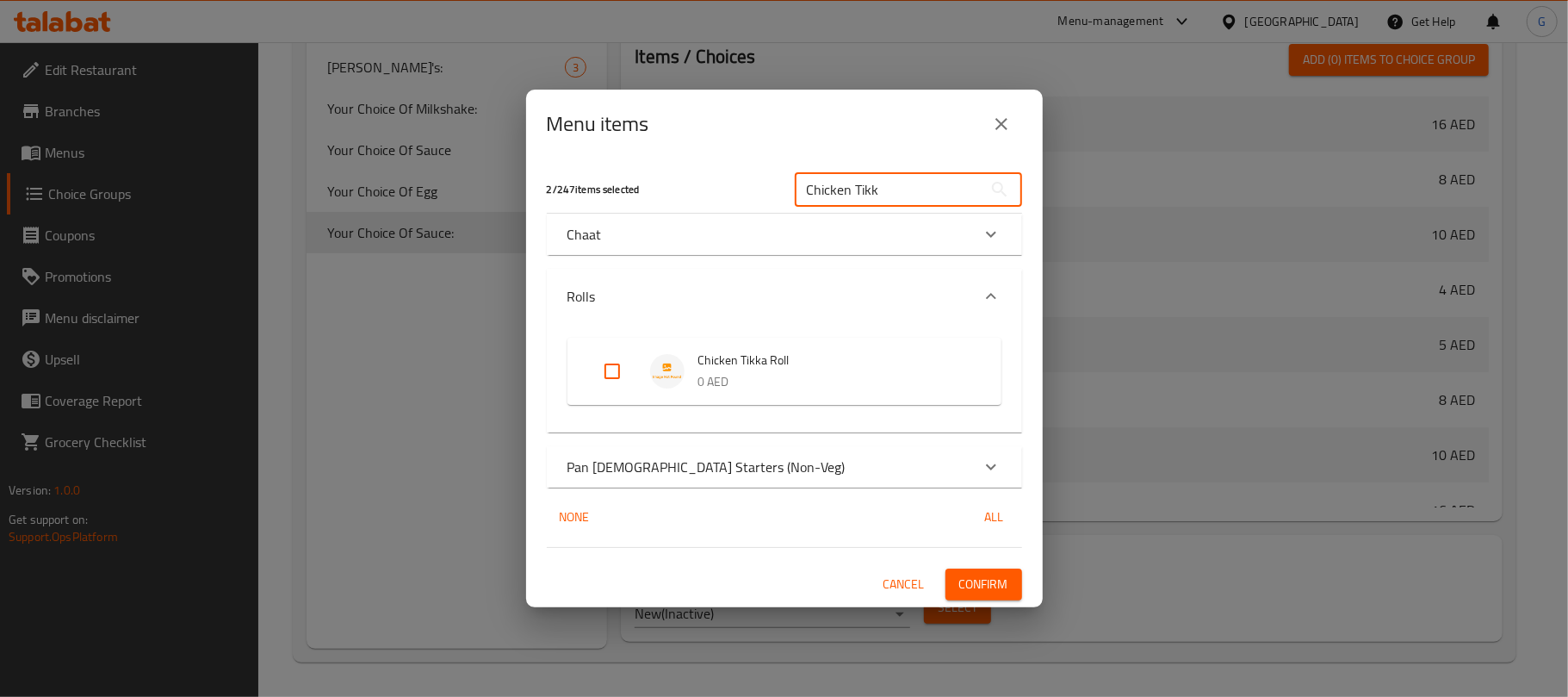
type input "Chicken Tikk"
click at [611, 367] on input "Expand" at bounding box center [612, 371] width 41 height 41
checkbox input "true"
click at [879, 189] on input "Chicken Tikk" at bounding box center [889, 189] width 188 height 35
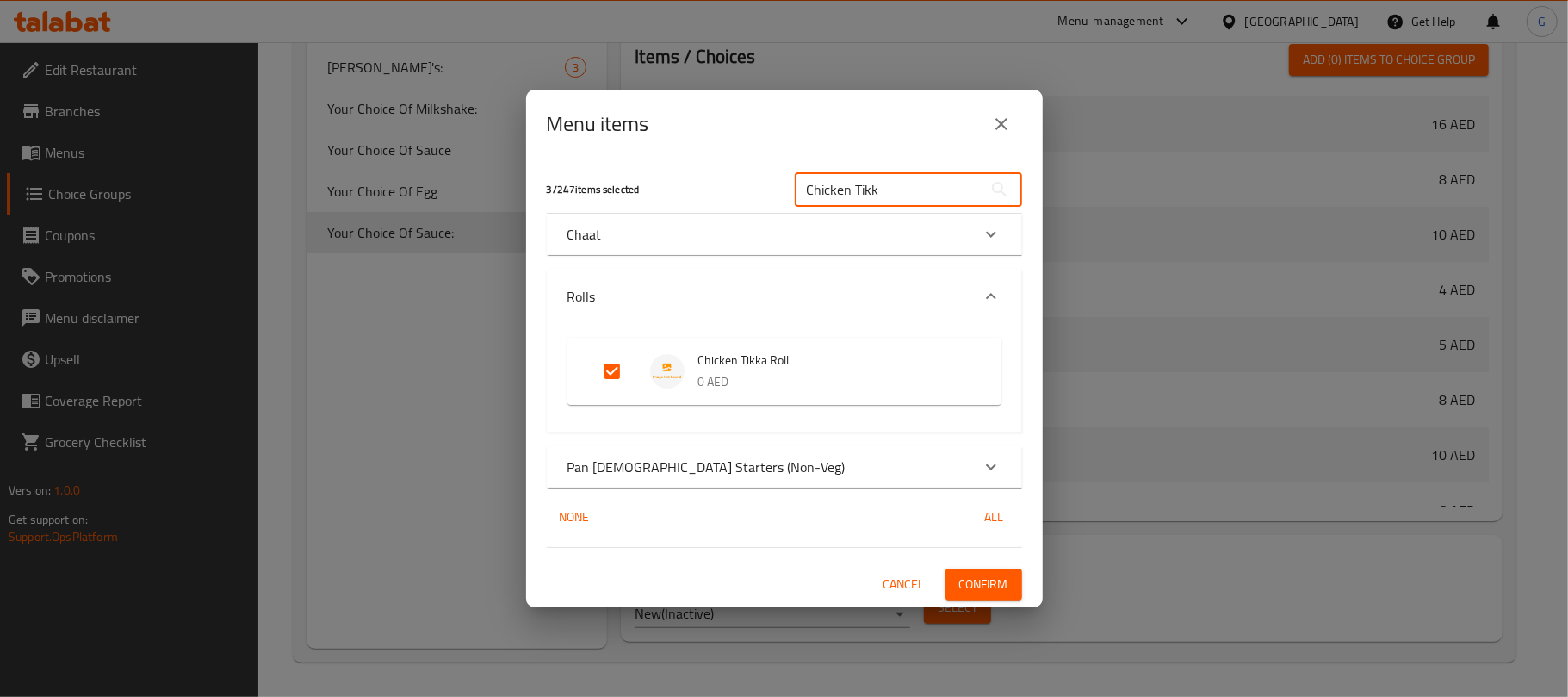
click at [879, 189] on input "Chicken Tikk" at bounding box center [889, 189] width 188 height 35
paste input "[PERSON_NAME]"
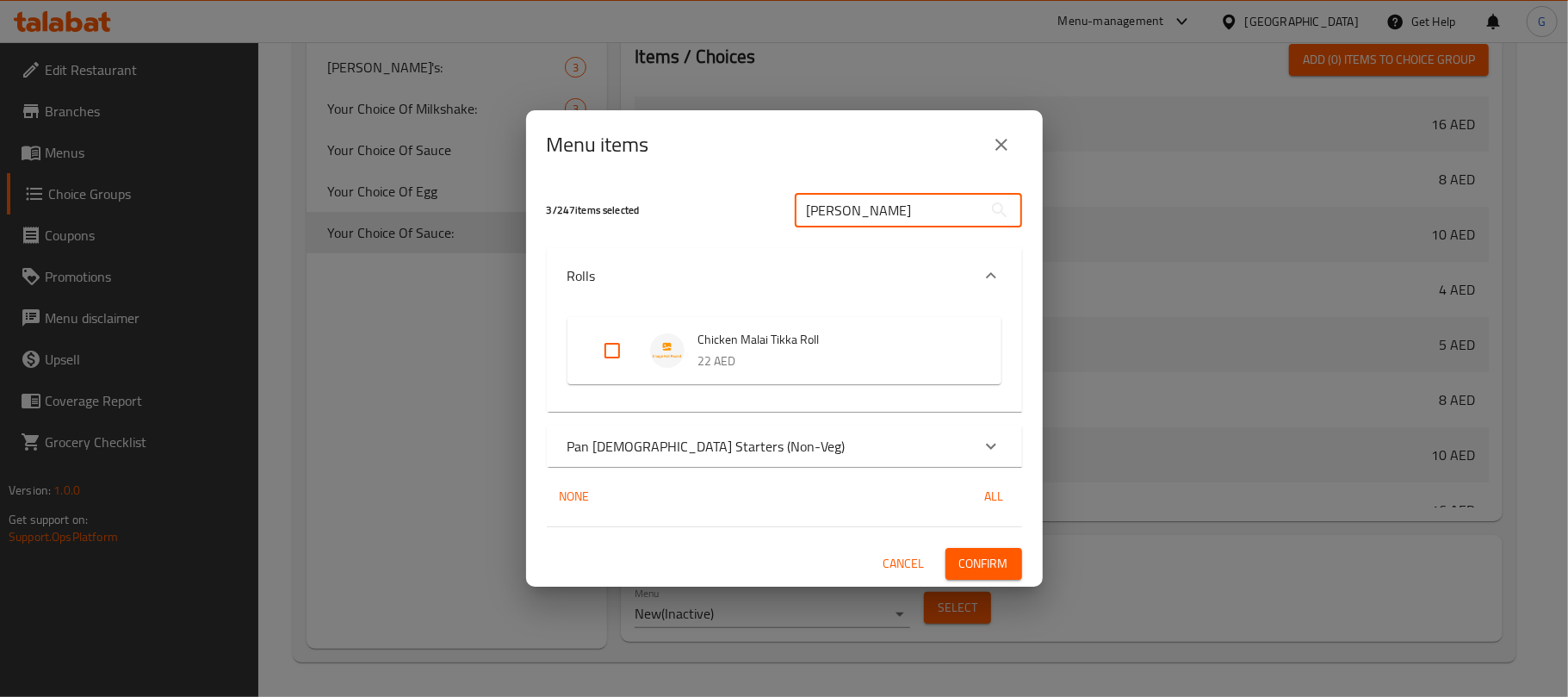
type input "[PERSON_NAME]"
click at [617, 349] on input "Expand" at bounding box center [612, 351] width 41 height 41
checkbox input "true"
click at [903, 219] on input "[PERSON_NAME]" at bounding box center [889, 210] width 188 height 35
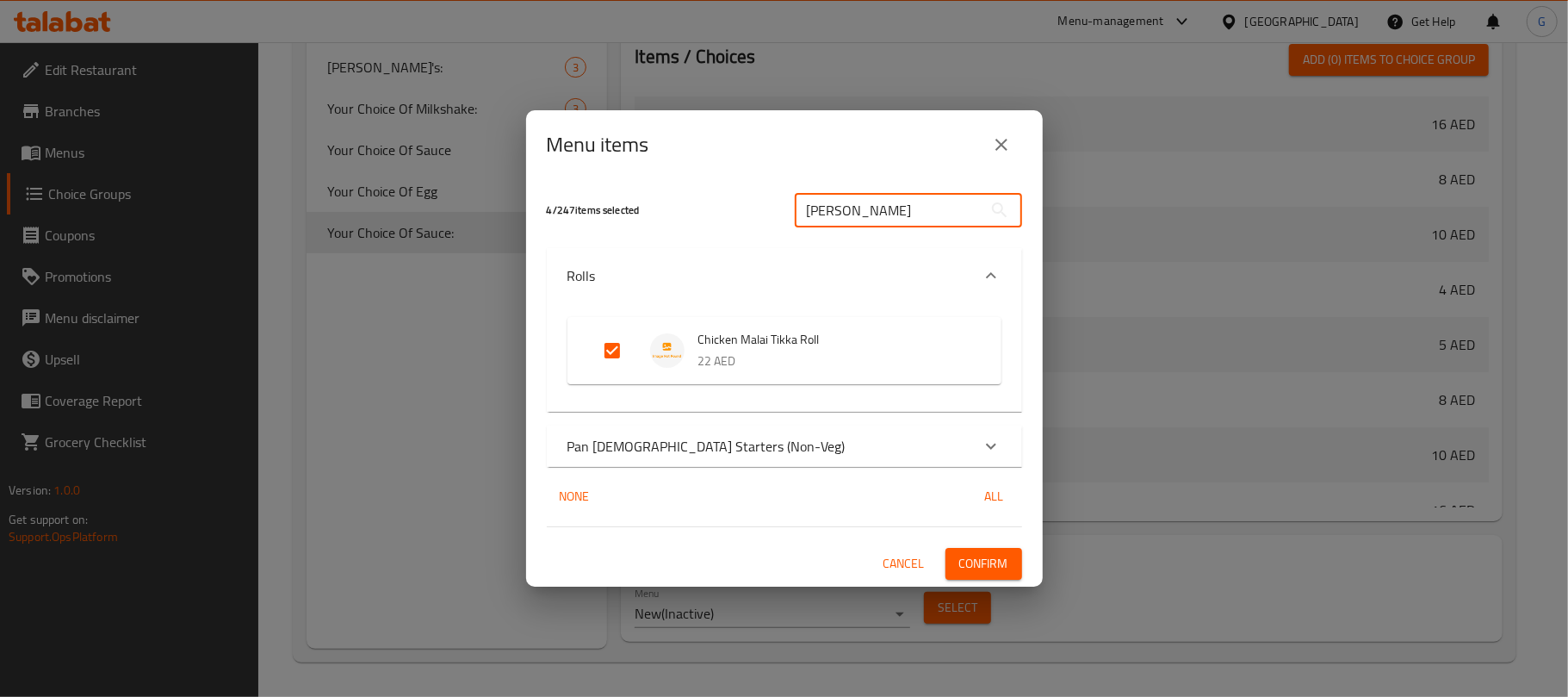
click at [903, 219] on input "[PERSON_NAME]" at bounding box center [889, 210] width 188 height 35
paste input "Chicken Seekh"
type input "Chicken Seekh"
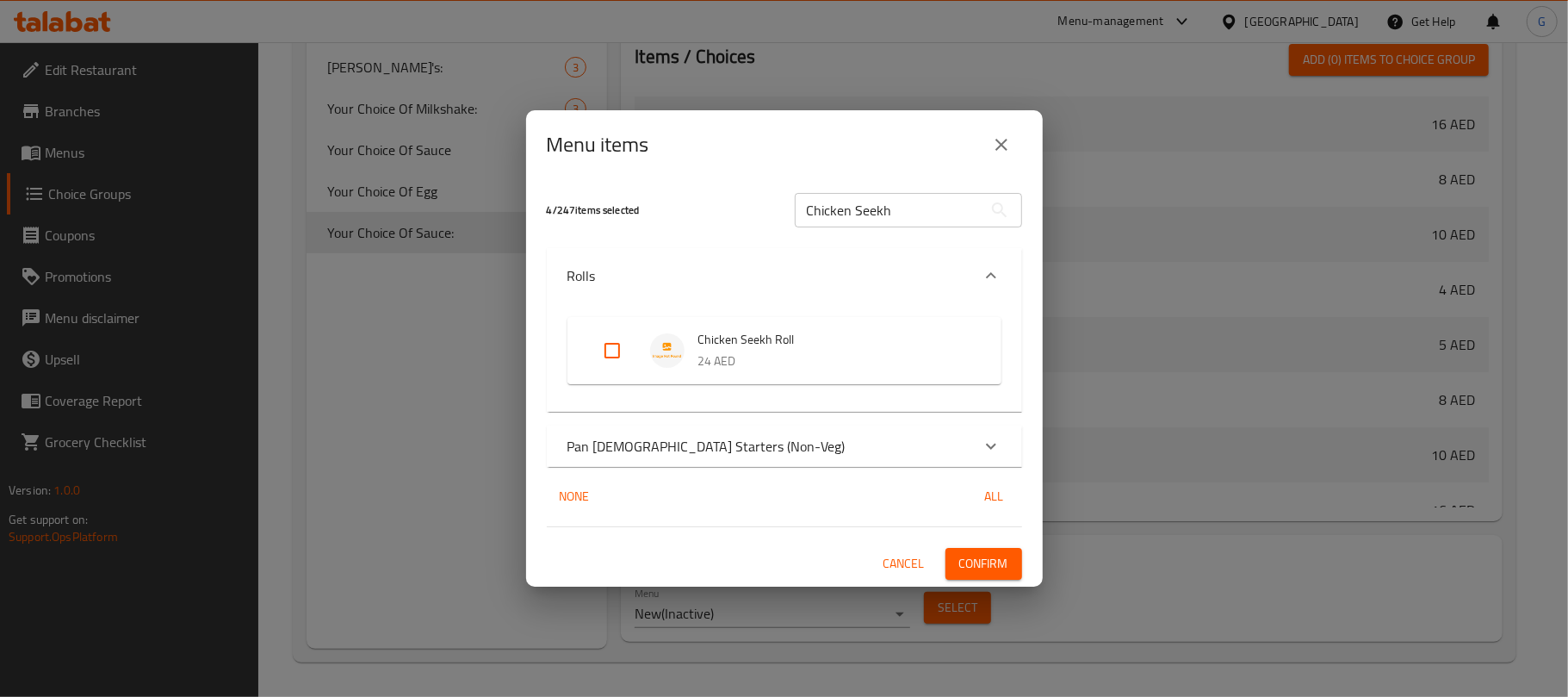
click at [618, 349] on input "Expand" at bounding box center [612, 351] width 41 height 41
checkbox input "true"
click at [854, 215] on input "Chicken Seekh" at bounding box center [889, 210] width 188 height 35
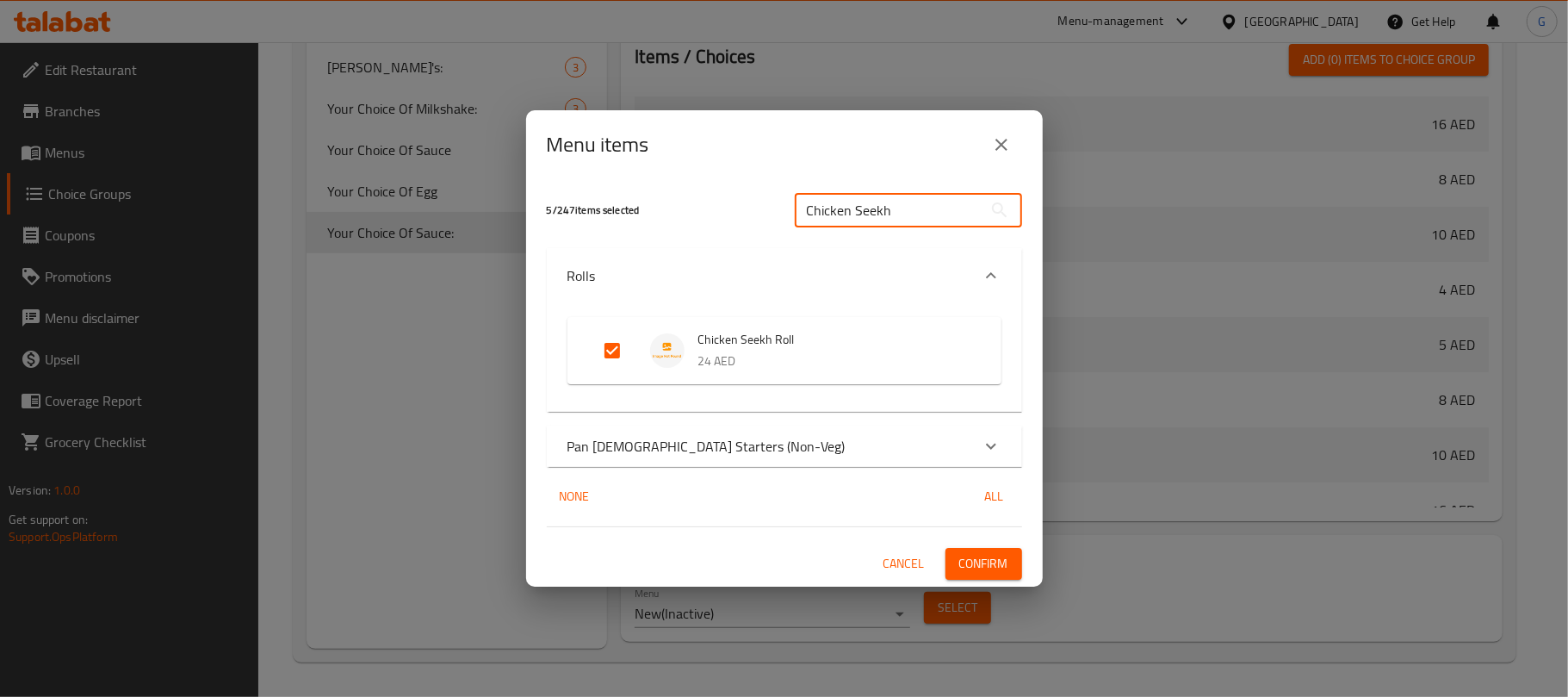
paste input "Mutto"
type input "Mutton Seekh"
click at [601, 346] on input "Expand" at bounding box center [612, 351] width 41 height 41
checkbox input "true"
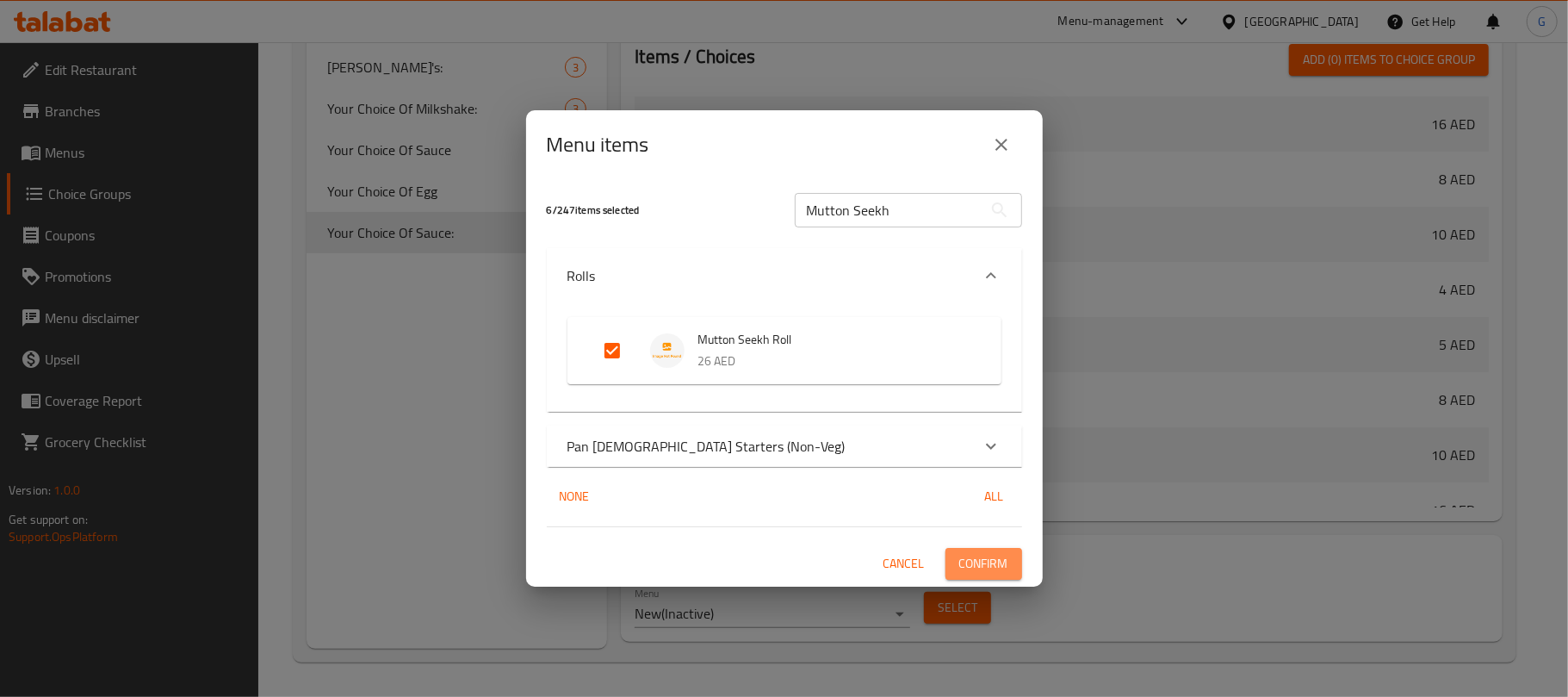
click at [969, 566] on span "Confirm" at bounding box center [983, 563] width 49 height 22
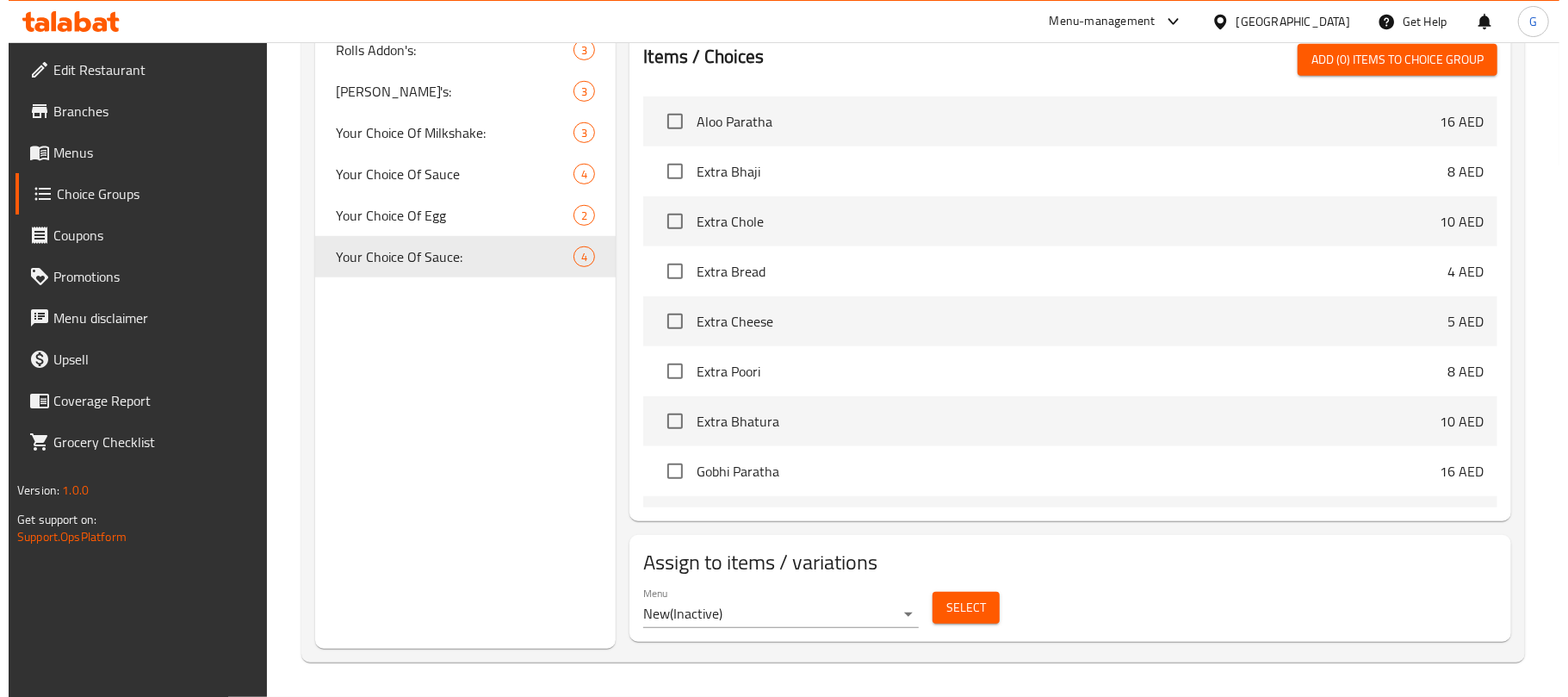
scroll to position [0, 0]
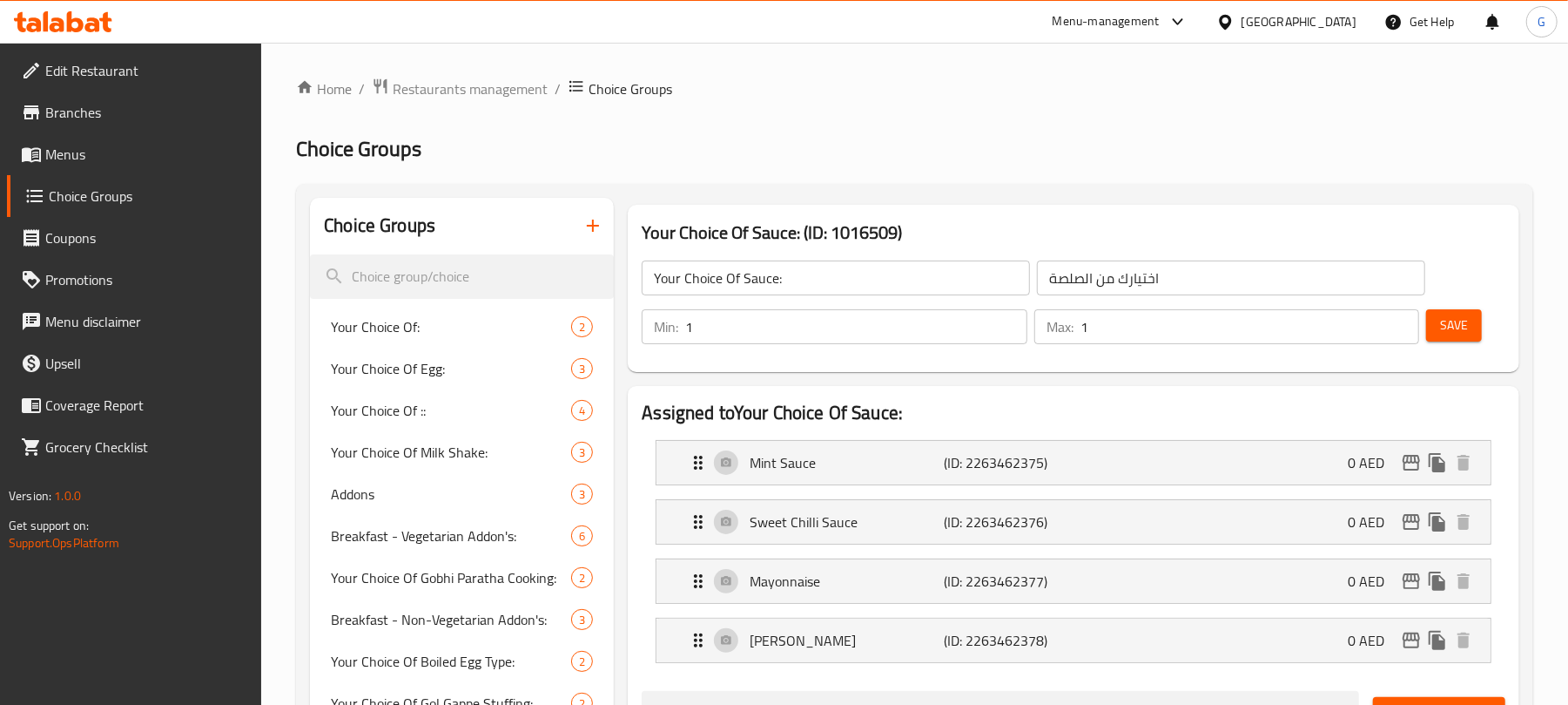
click at [586, 227] on icon "button" at bounding box center [593, 225] width 21 height 21
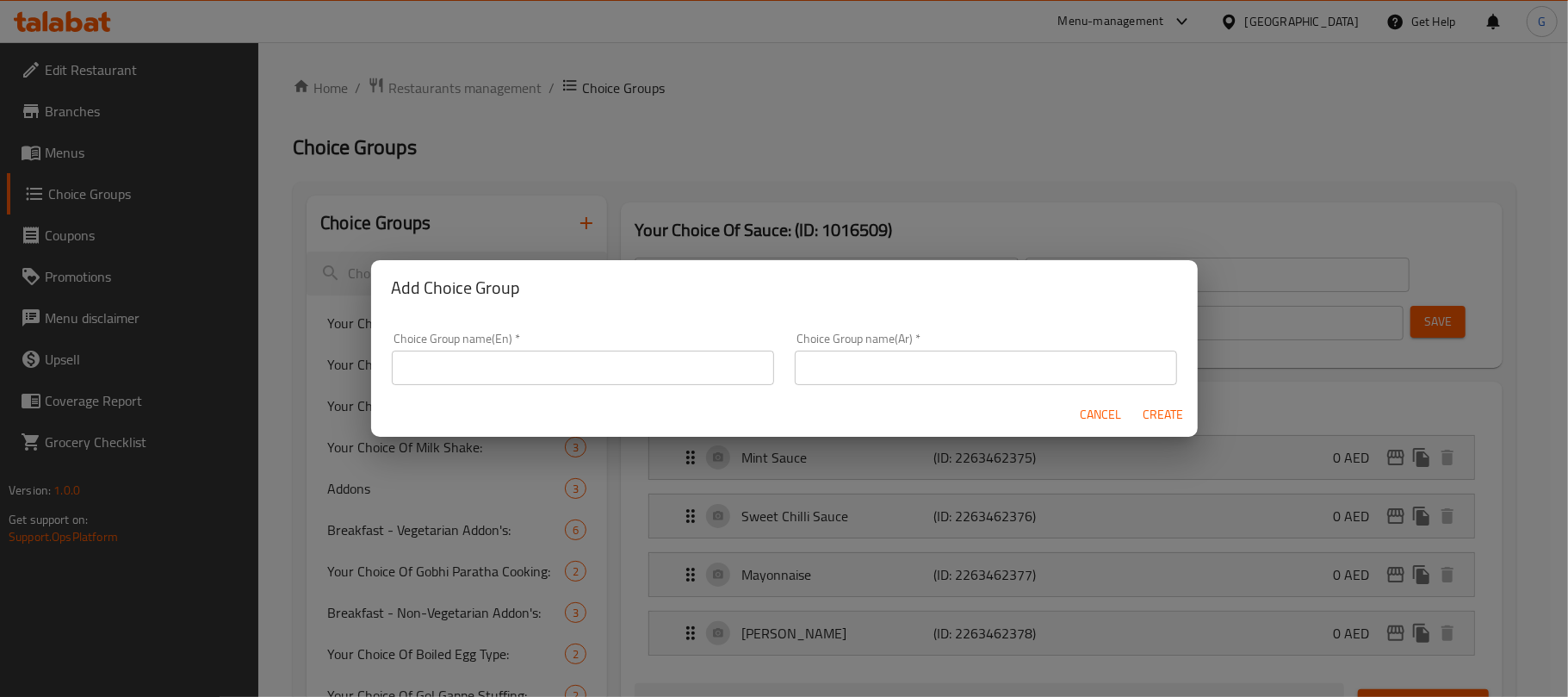
click at [621, 372] on input "text" at bounding box center [583, 368] width 383 height 35
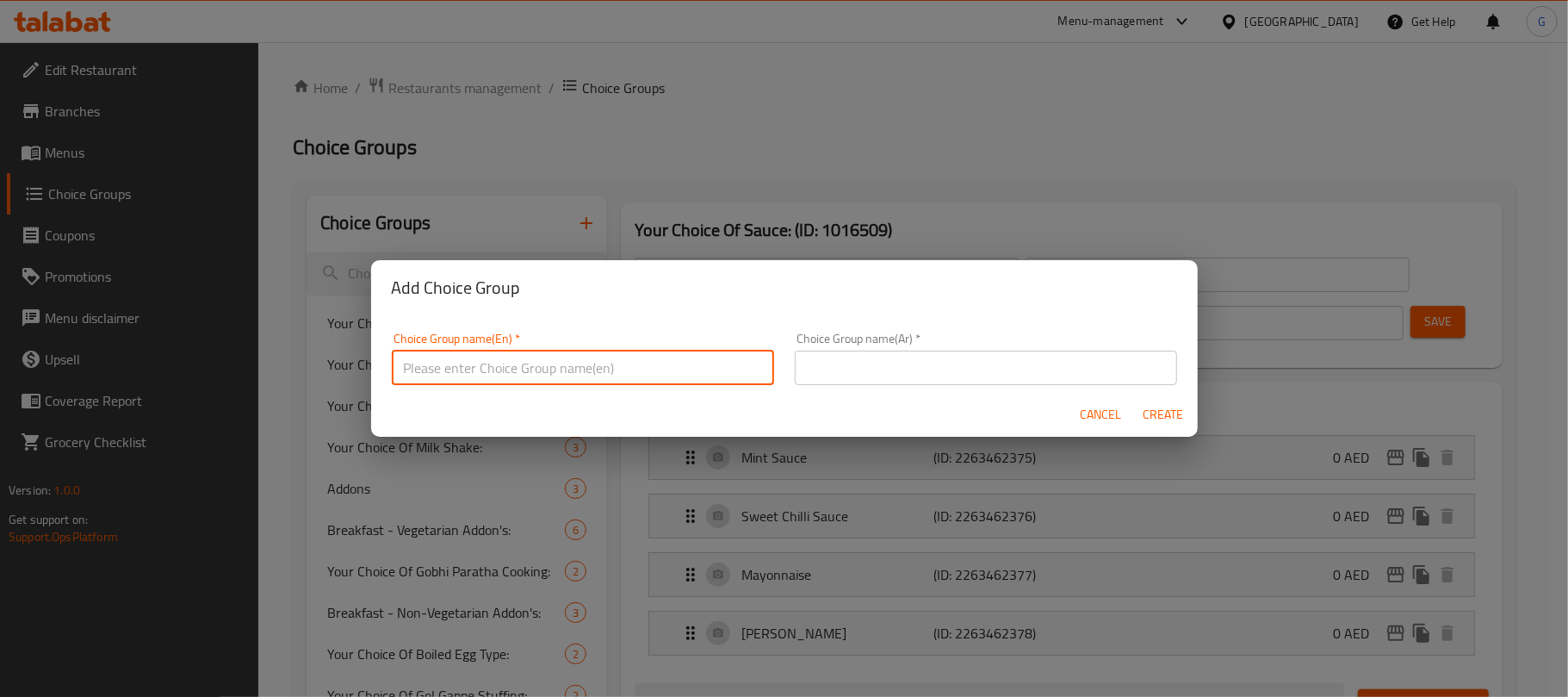
click at [1100, 414] on span "Cancel" at bounding box center [1101, 414] width 41 height 22
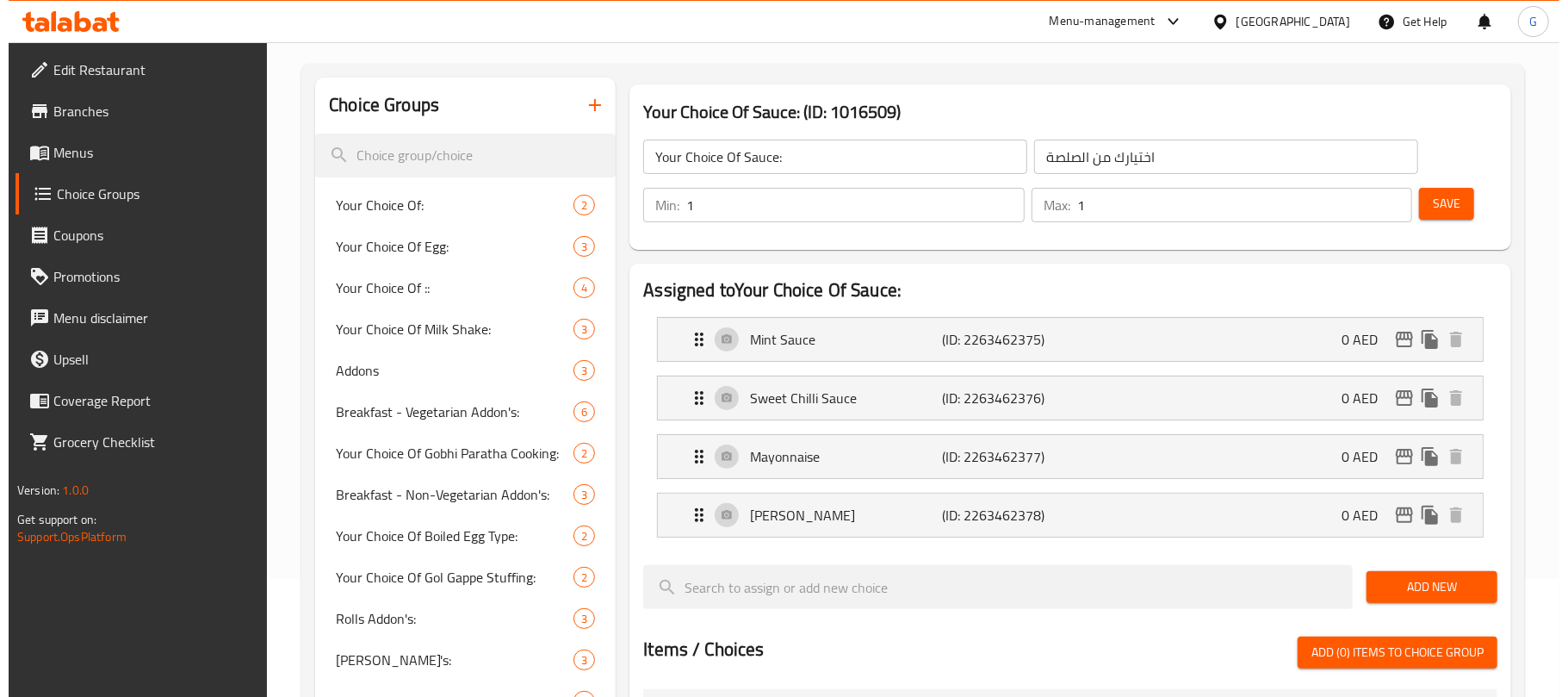
scroll to position [114, 0]
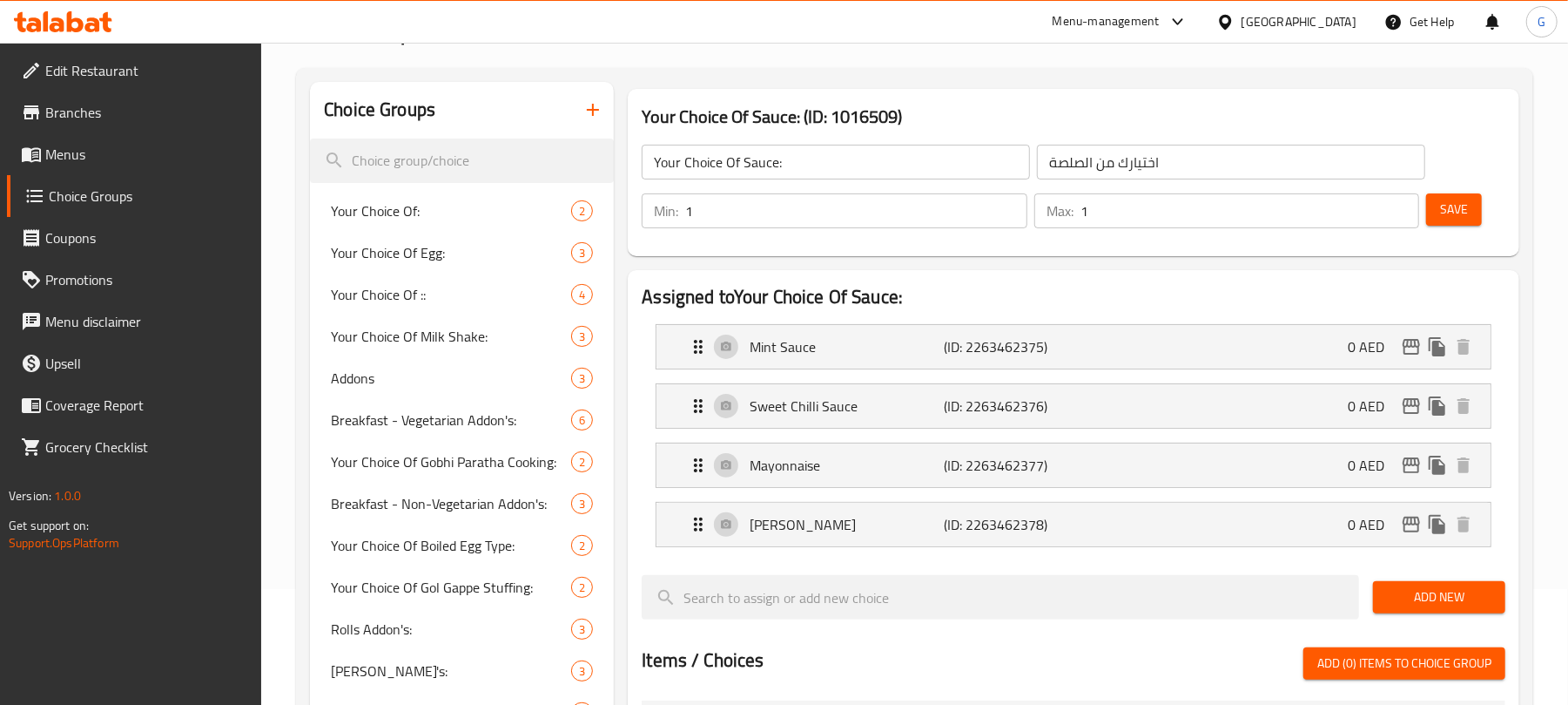
click at [599, 98] on button "button" at bounding box center [593, 110] width 42 height 42
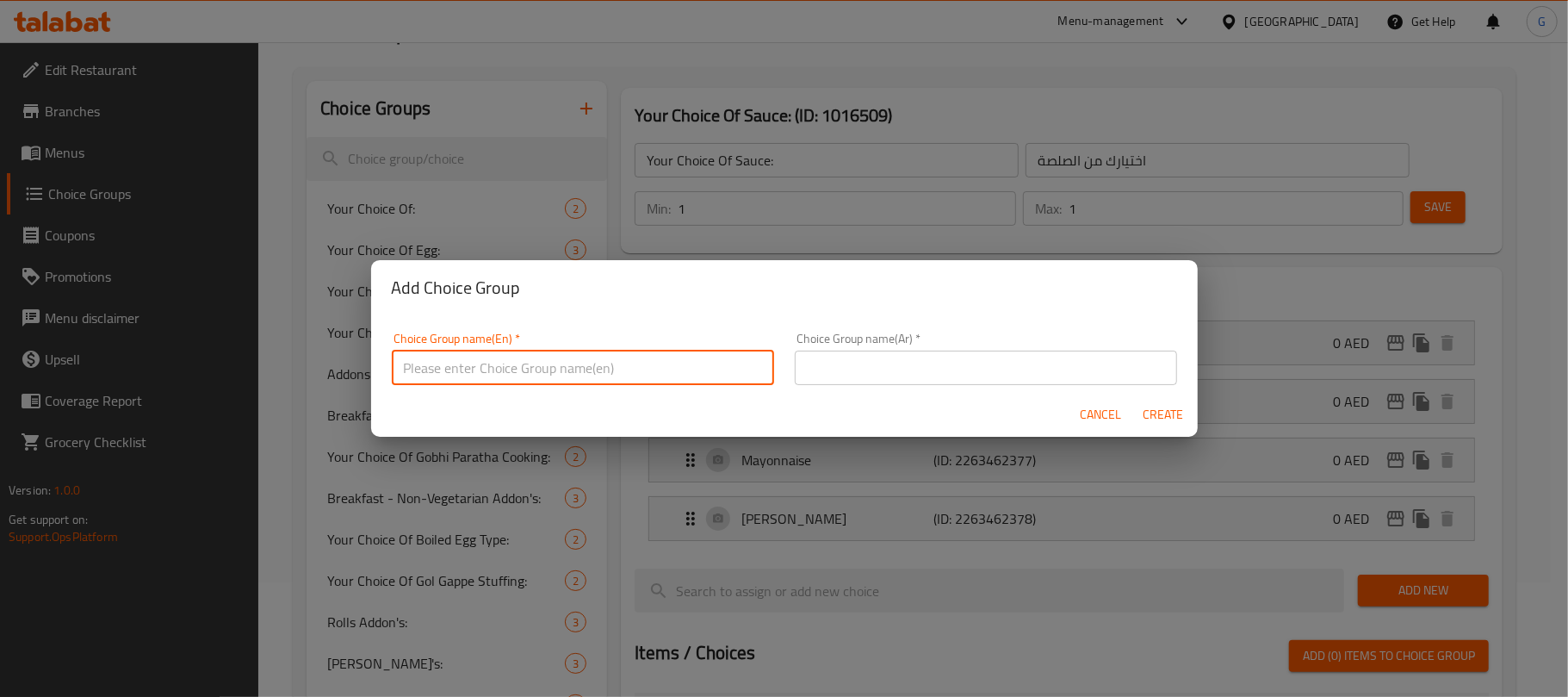
click at [559, 356] on input "text" at bounding box center [583, 368] width 383 height 35
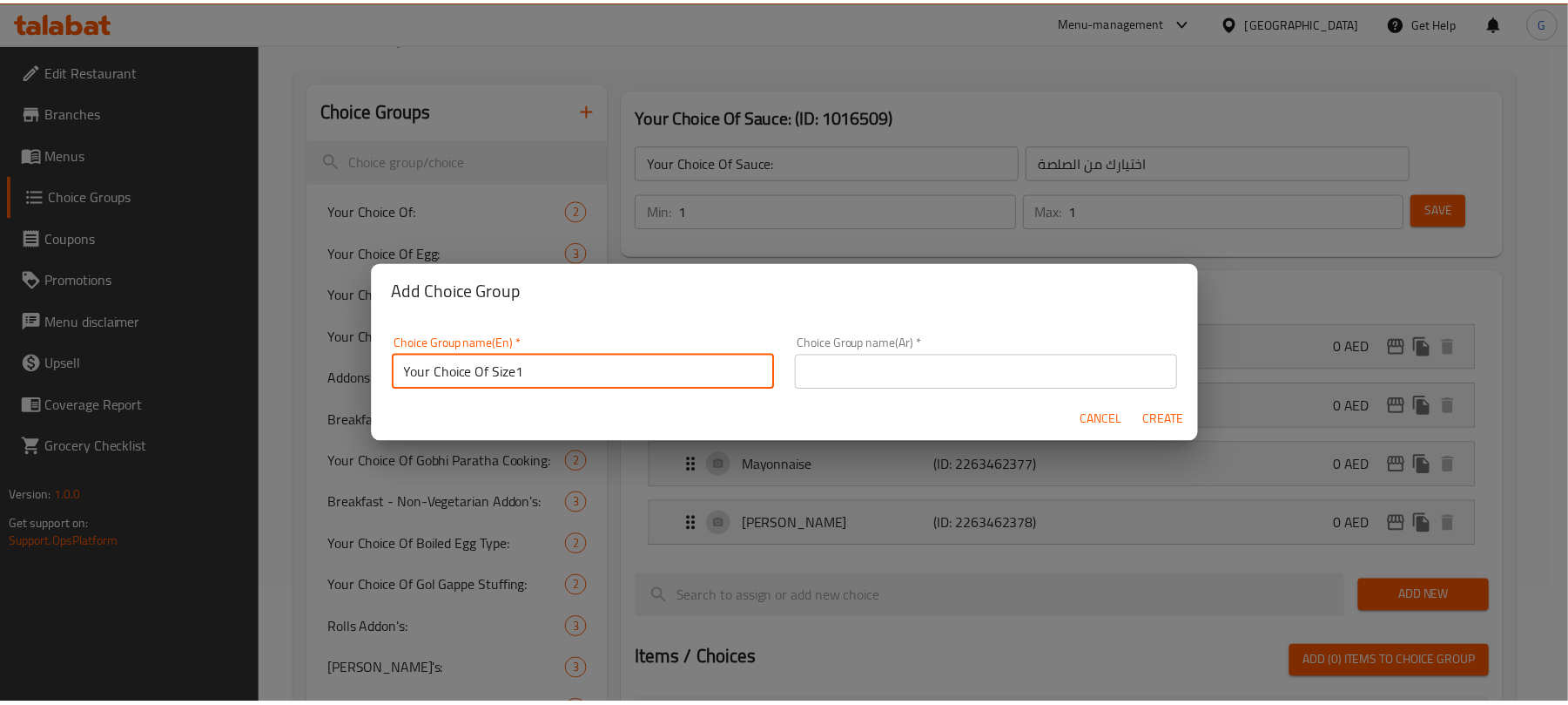
scroll to position [5, 0]
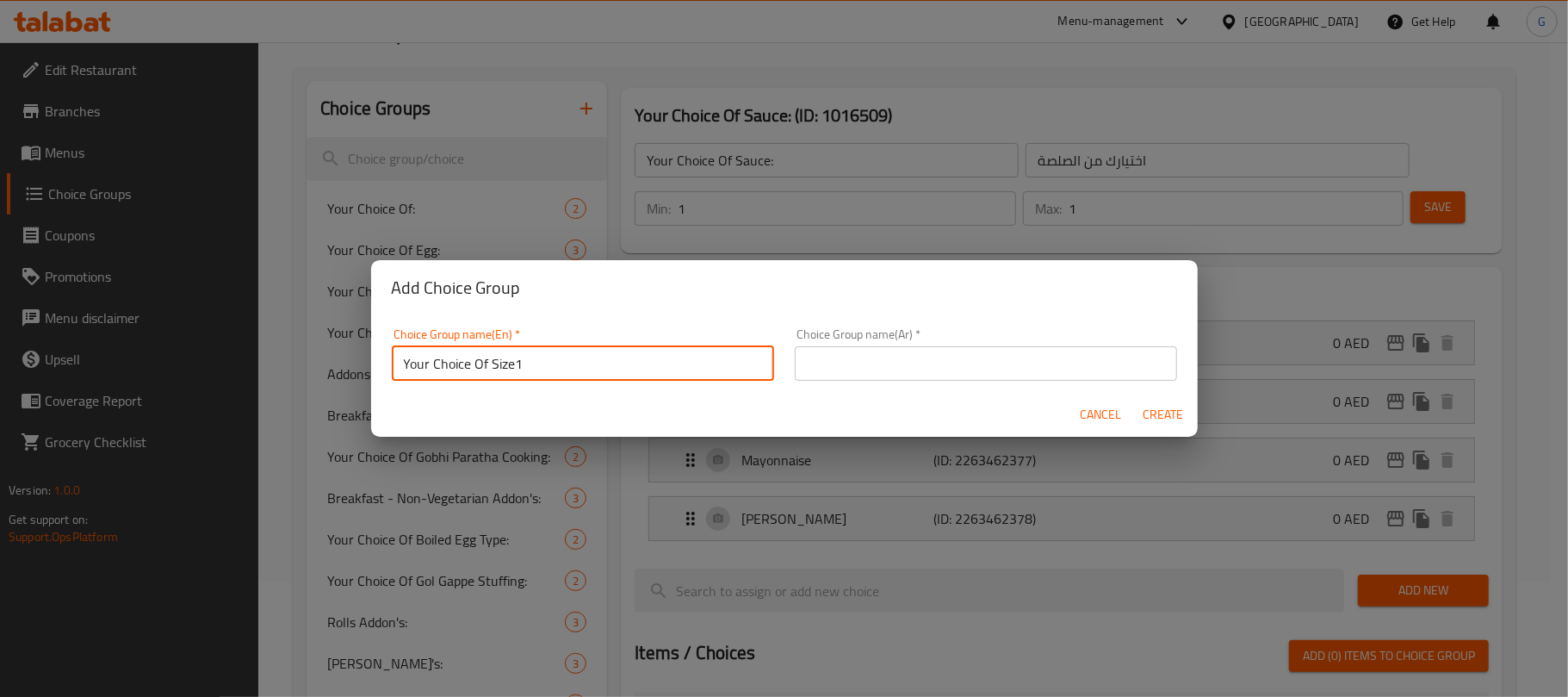
drag, startPoint x: 520, startPoint y: 363, endPoint x: 492, endPoint y: 373, distance: 29.7
click at [492, 373] on input "Your Choice Of Size1" at bounding box center [583, 363] width 383 height 35
paste input "protein"
click at [506, 367] on input "Your Choice Of protein" at bounding box center [583, 363] width 383 height 35
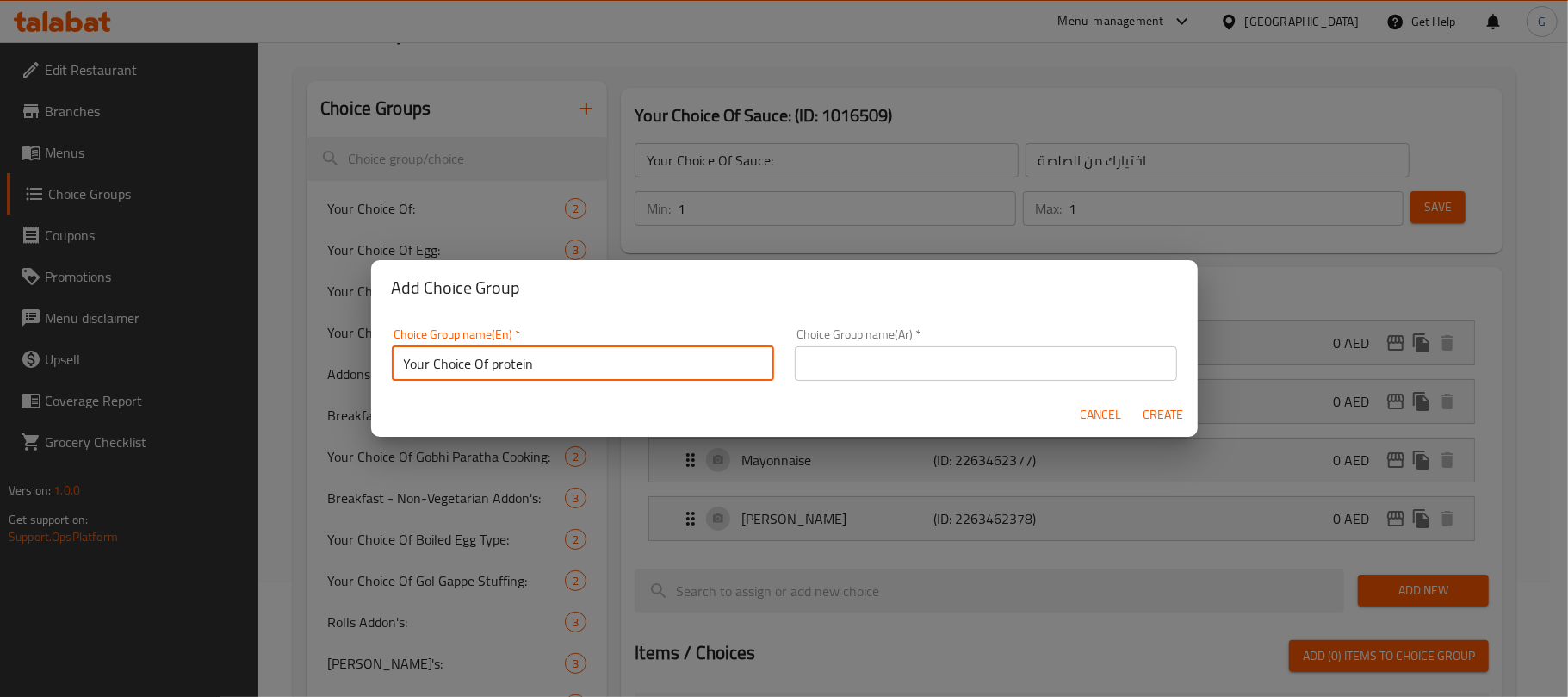
click at [506, 367] on input "Your Choice Of protein" at bounding box center [583, 363] width 383 height 35
click at [506, 367] on input "Your Choice Of Protein" at bounding box center [583, 363] width 383 height 35
type input "Your Choice Of Protein"
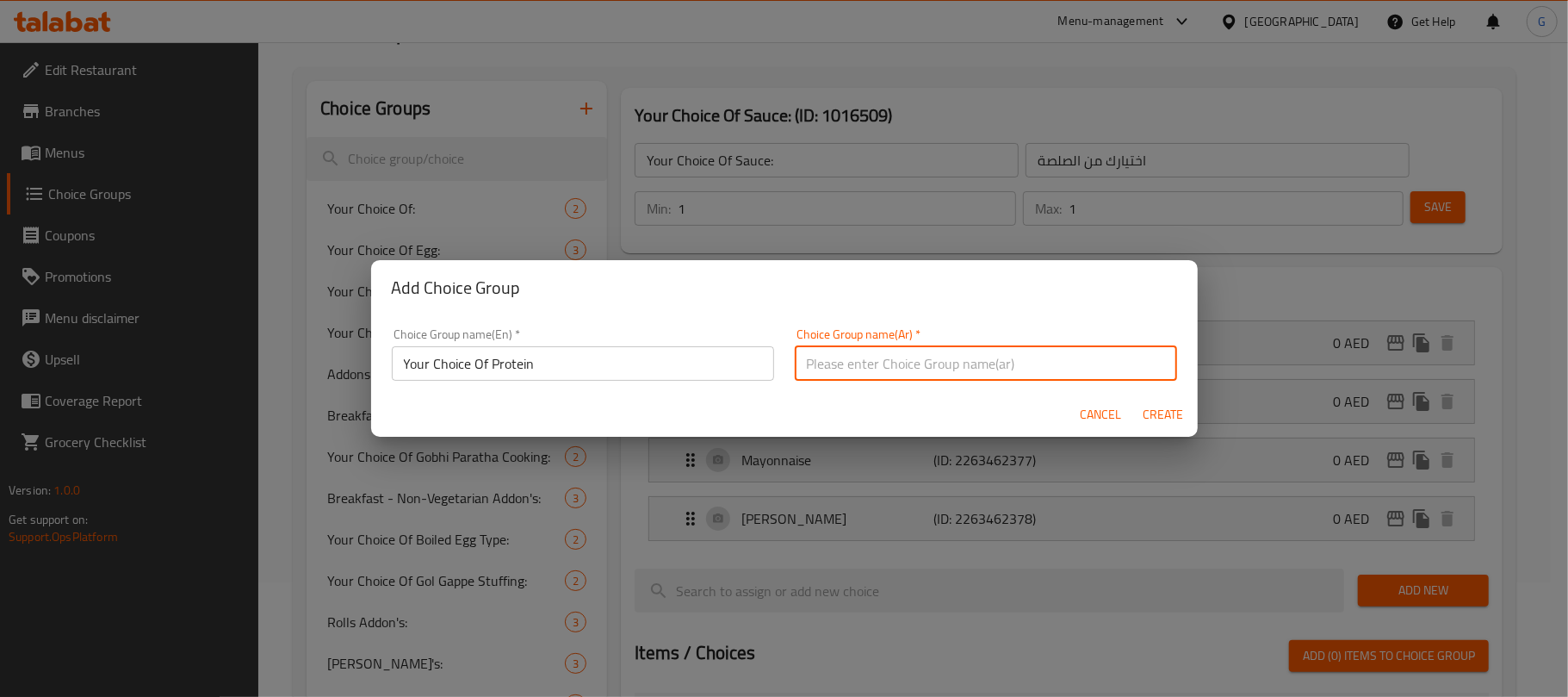
click at [940, 349] on input "text" at bounding box center [986, 363] width 383 height 35
paste input "اختيارك من البروتين"
type input "اختيارك من البروتين"
drag, startPoint x: 1141, startPoint y: 399, endPoint x: 848, endPoint y: 386, distance: 293.3
click at [1141, 399] on button "Create" at bounding box center [1163, 414] width 55 height 32
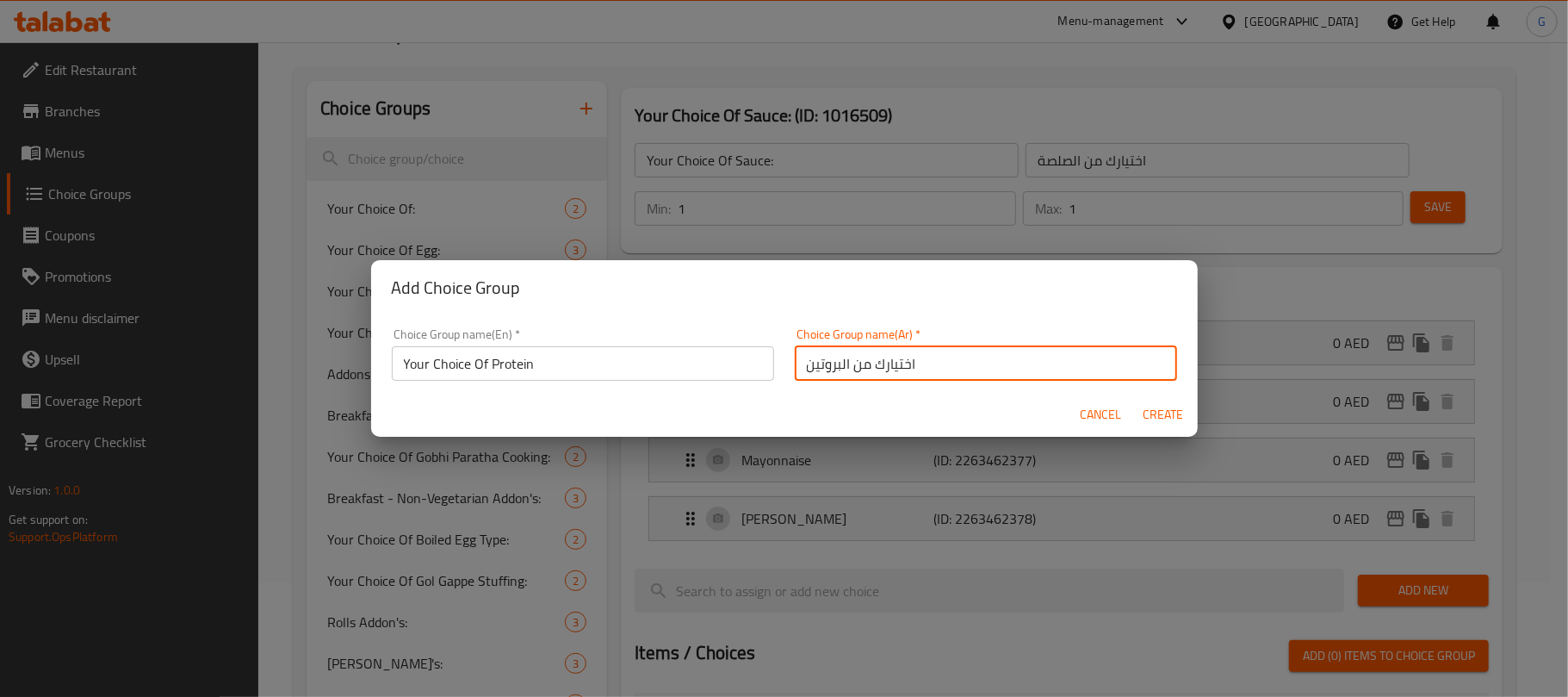
type input "Your Choice Of Protein"
type input "اختيارك من البروتين"
type input "0"
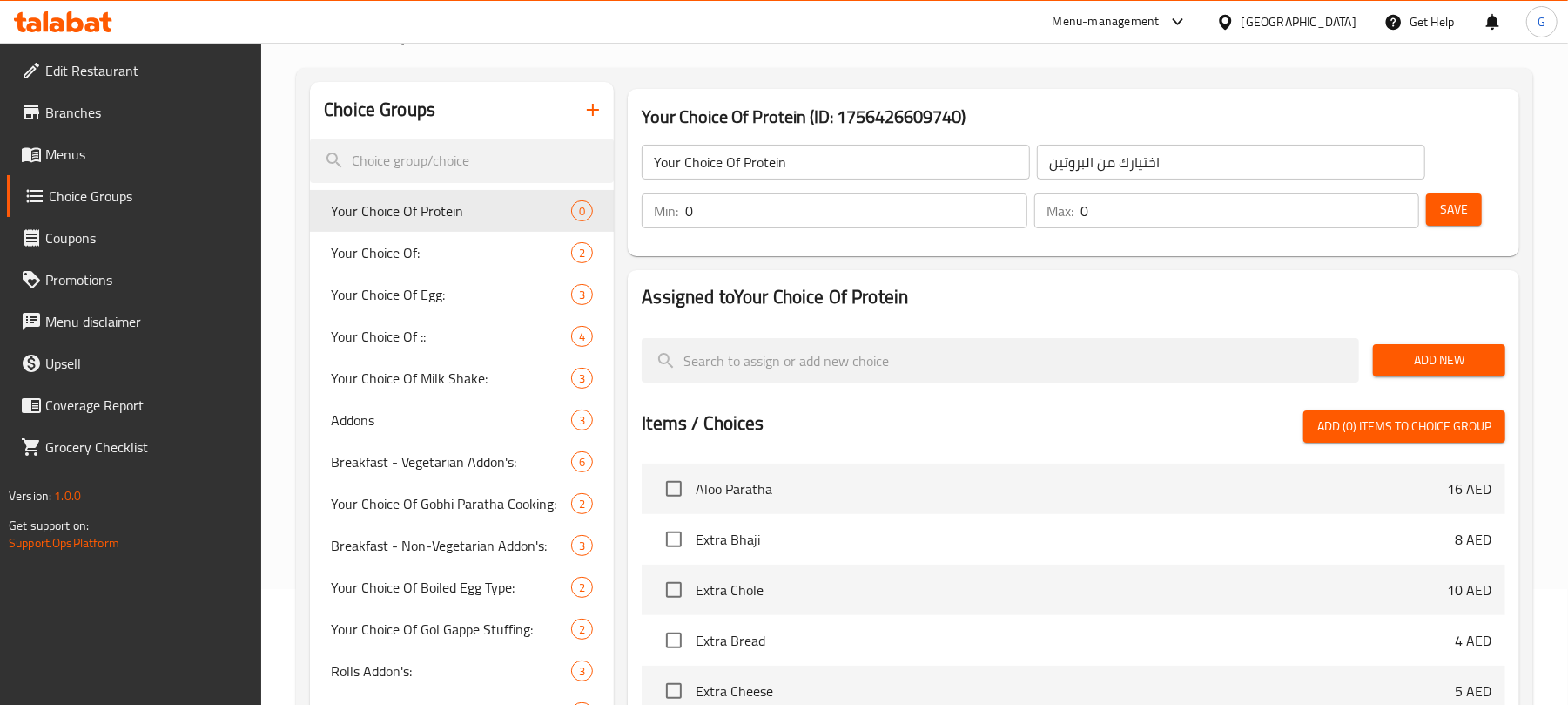
click at [905, 206] on input "0" at bounding box center [855, 210] width 341 height 35
type input "1"
click at [1142, 203] on input "0" at bounding box center [1249, 210] width 339 height 35
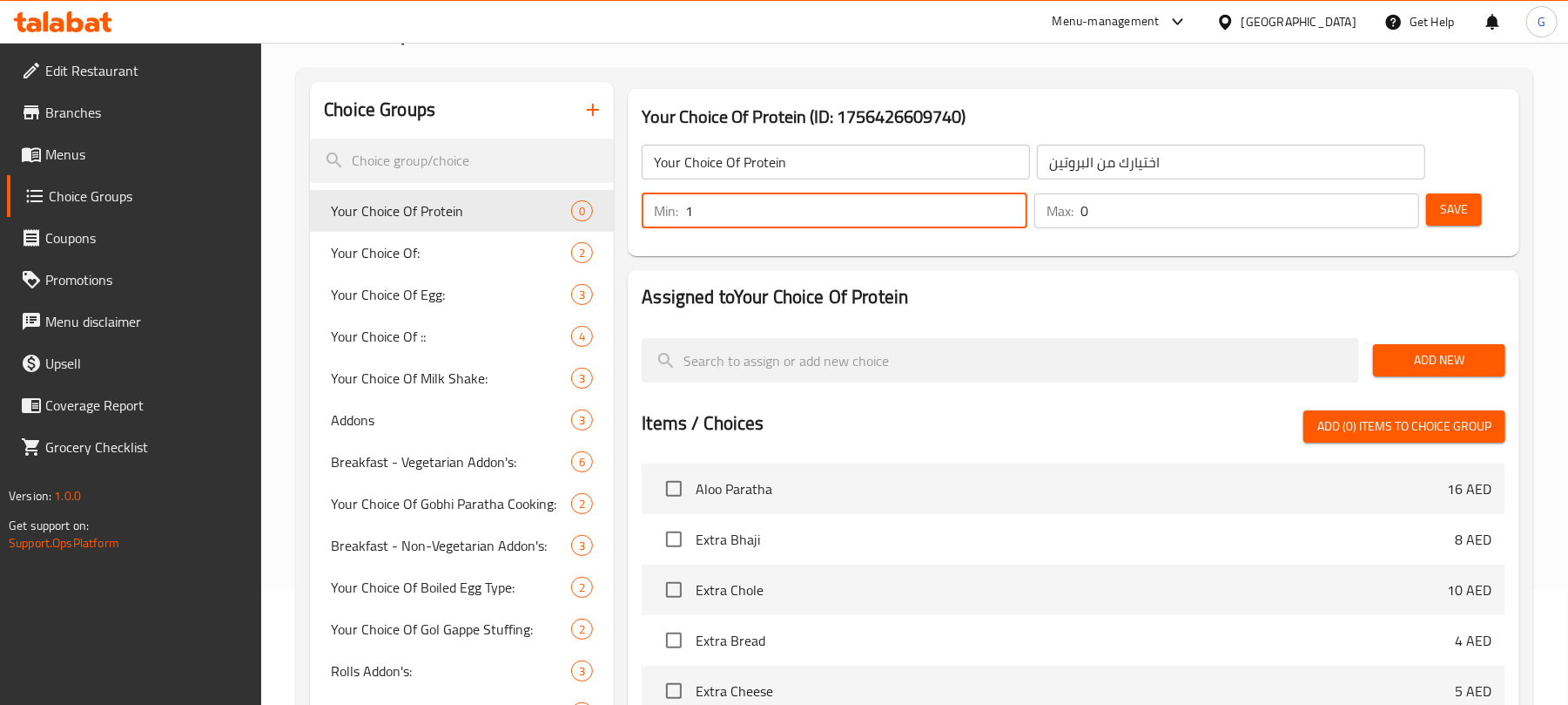
click at [1142, 203] on input "0" at bounding box center [1249, 210] width 339 height 35
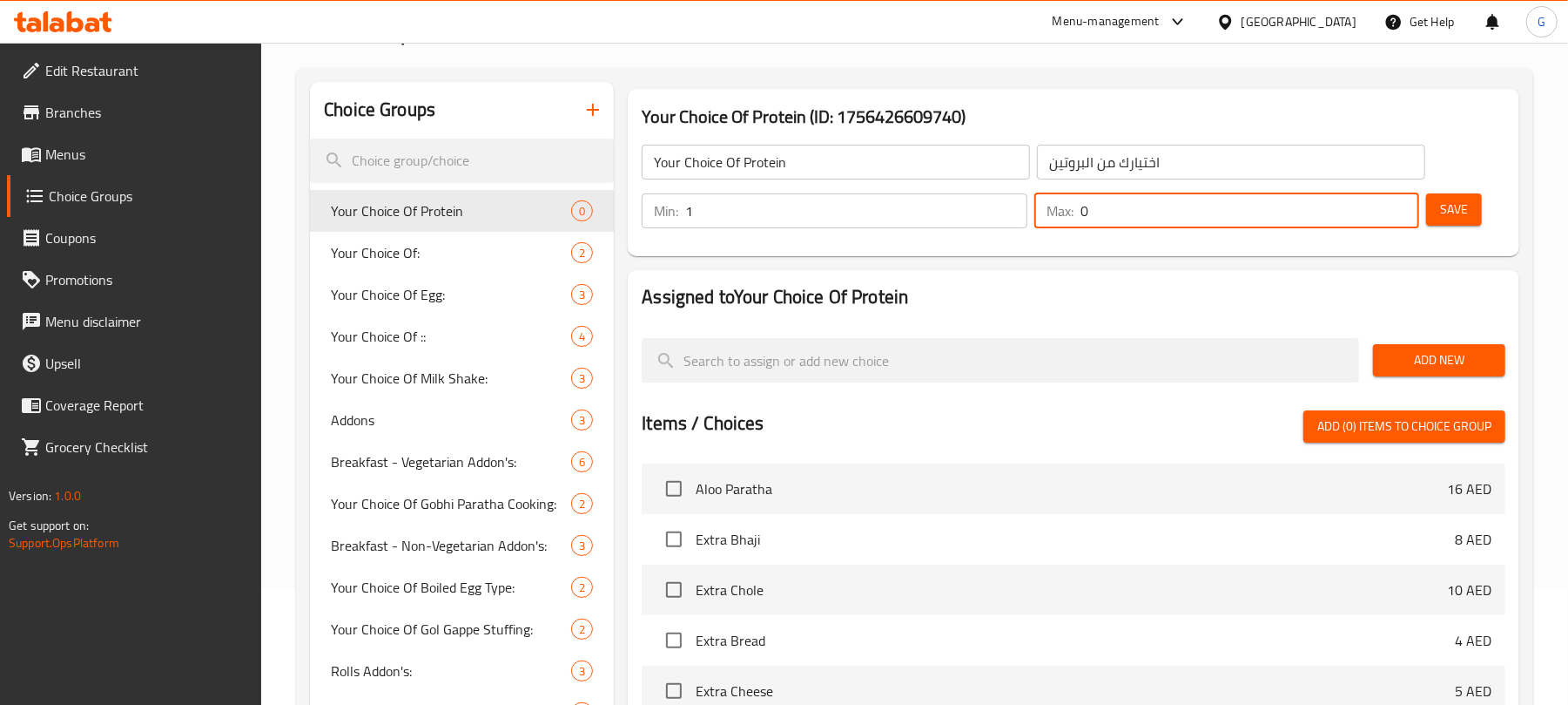
click at [1142, 203] on input "0" at bounding box center [1249, 210] width 339 height 35
type input "1"
click at [1443, 203] on span "Save" at bounding box center [1453, 209] width 27 height 22
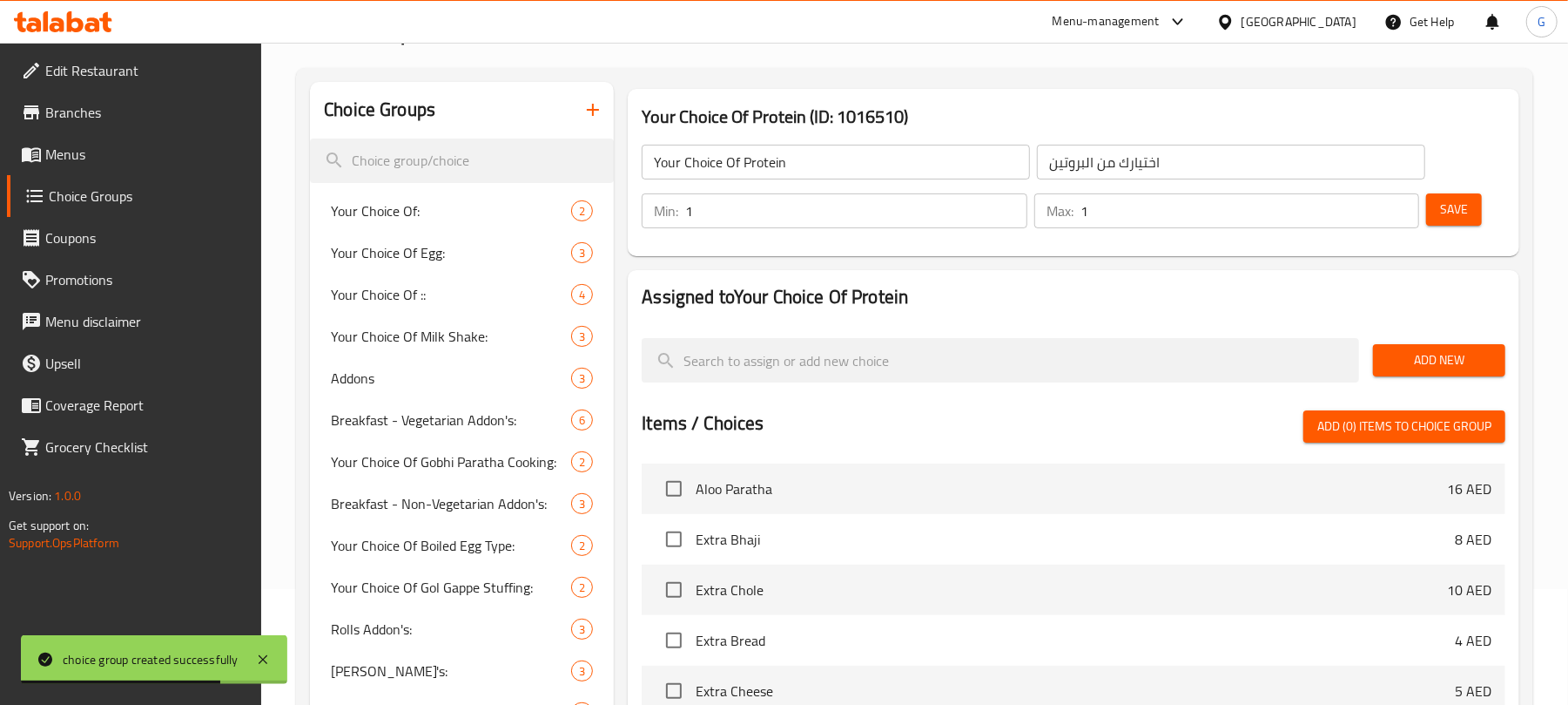
scroll to position [0, 0]
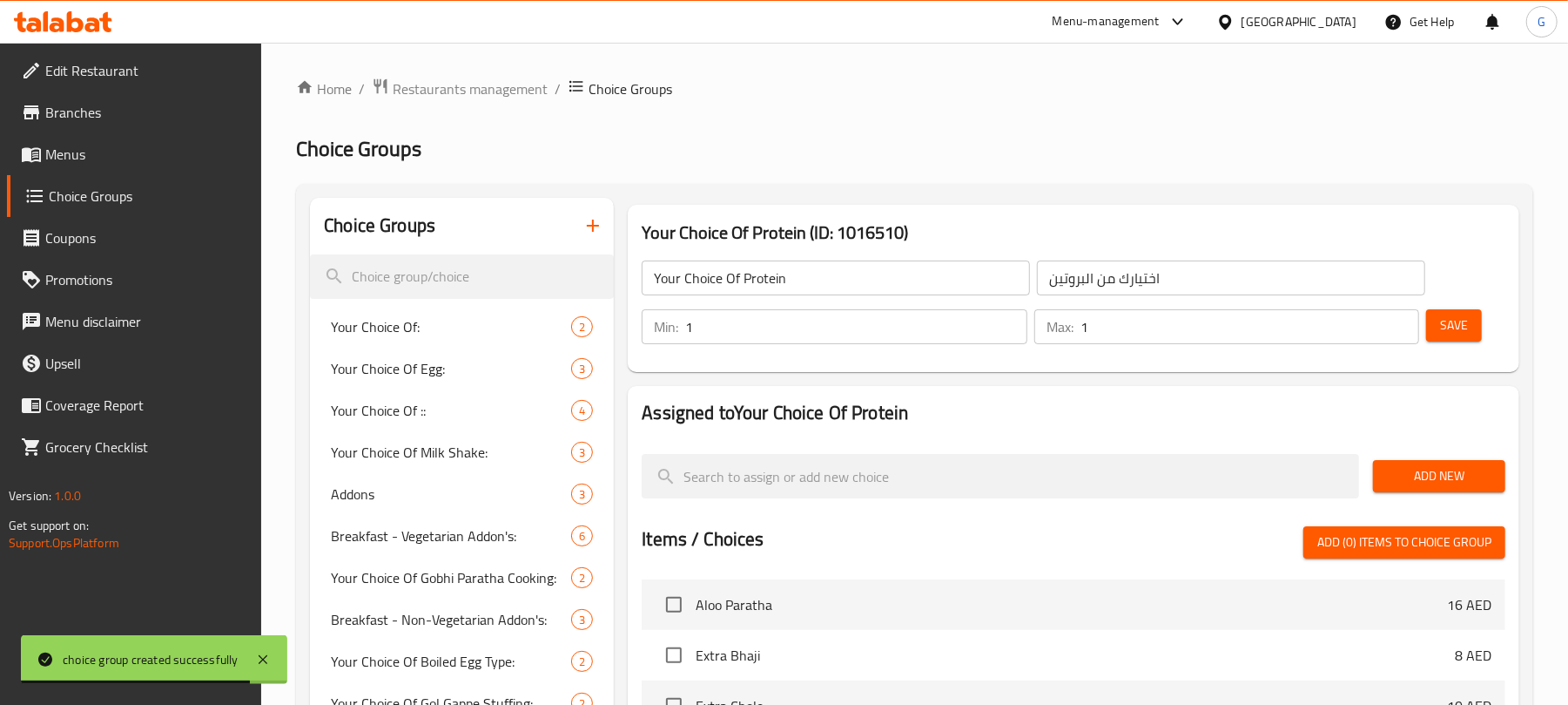
click at [62, 150] on span "Menus" at bounding box center [147, 154] width 202 height 21
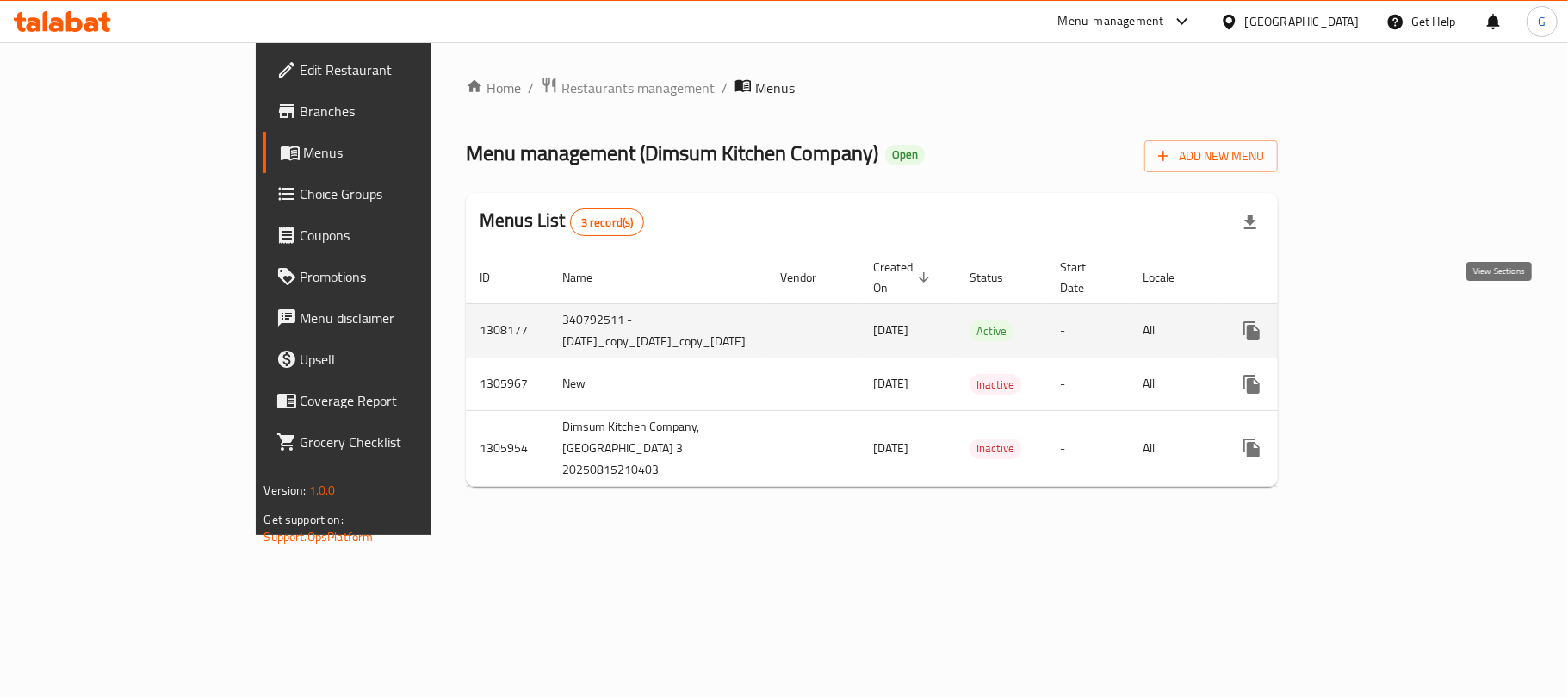
click at [1387, 320] on icon "enhanced table" at bounding box center [1376, 330] width 21 height 21
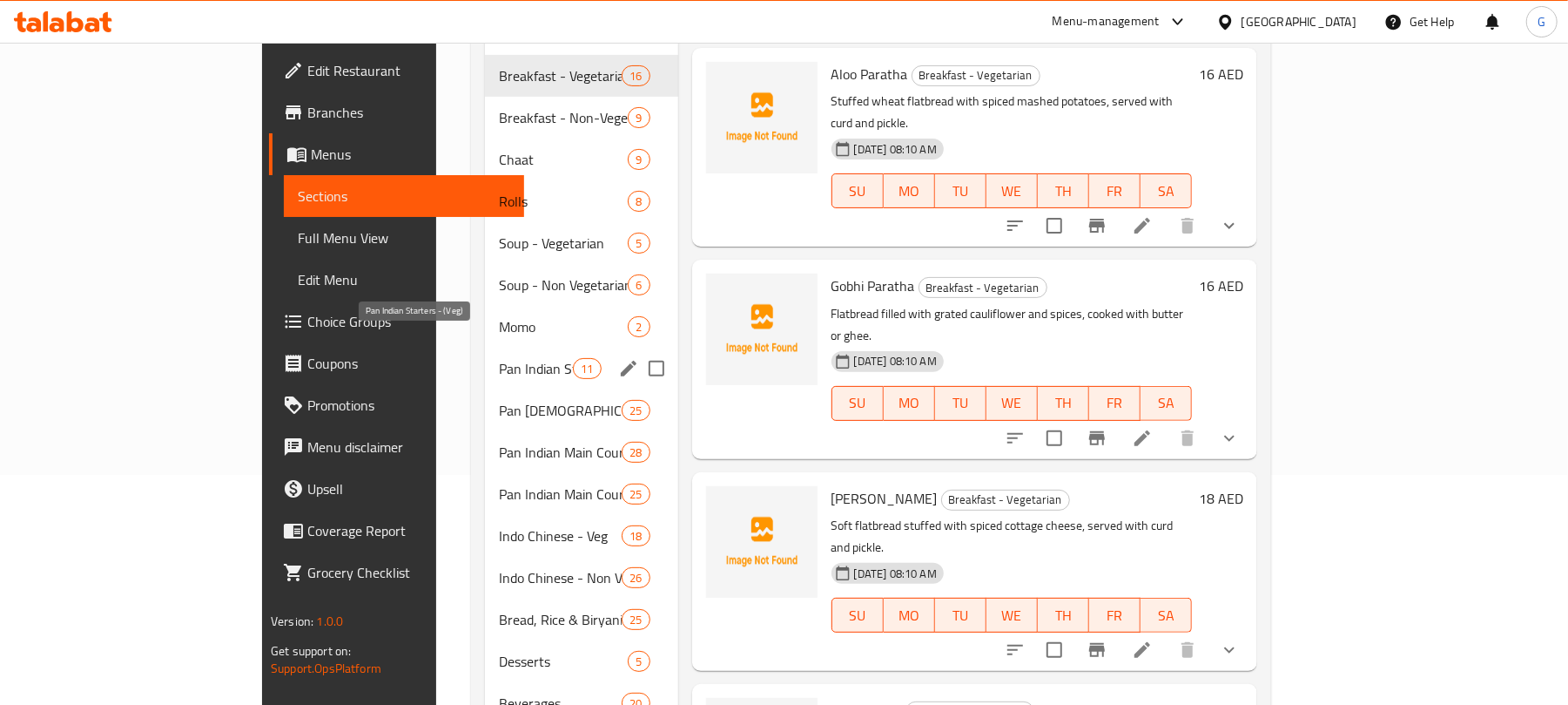
scroll to position [232, 0]
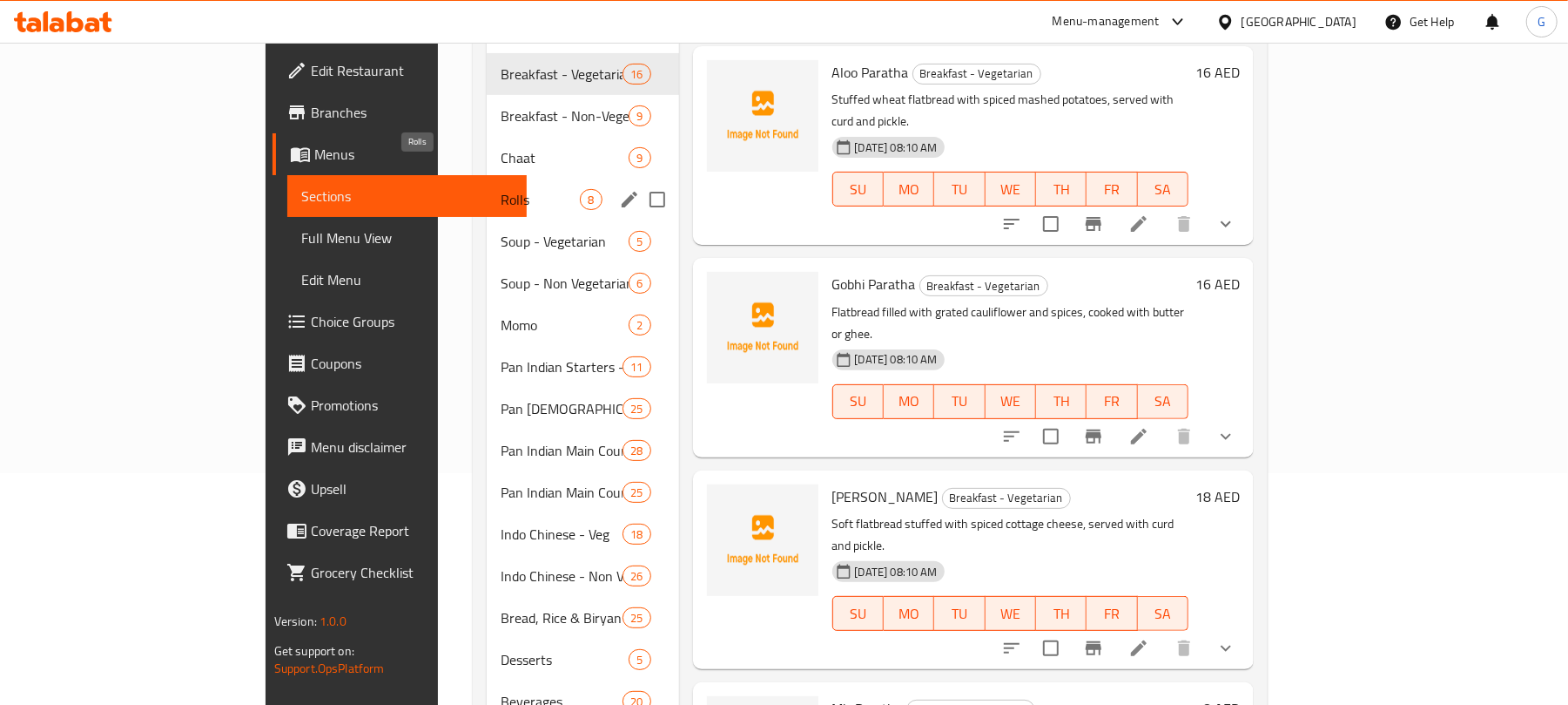
click at [500, 189] on span "Rolls" at bounding box center [540, 200] width 79 height 21
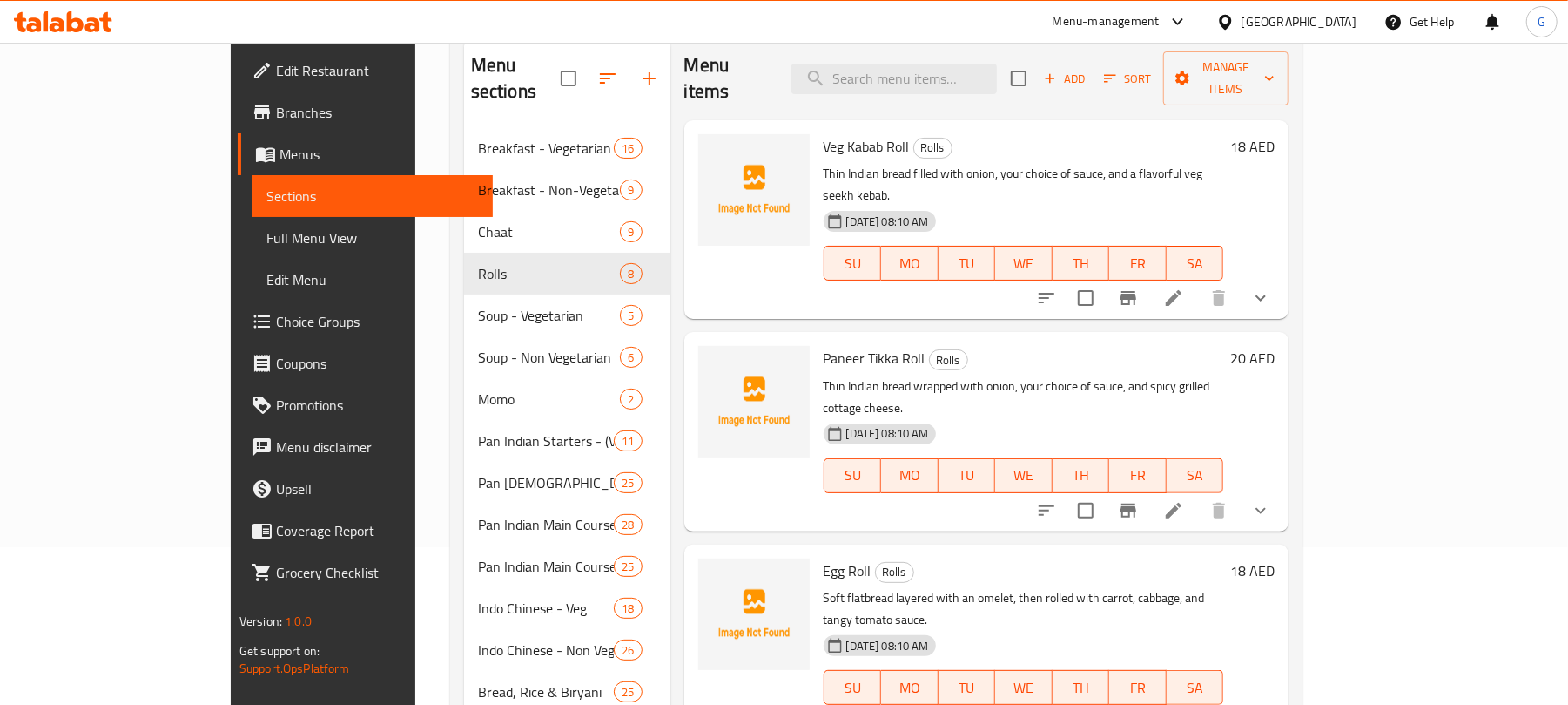
scroll to position [115, 0]
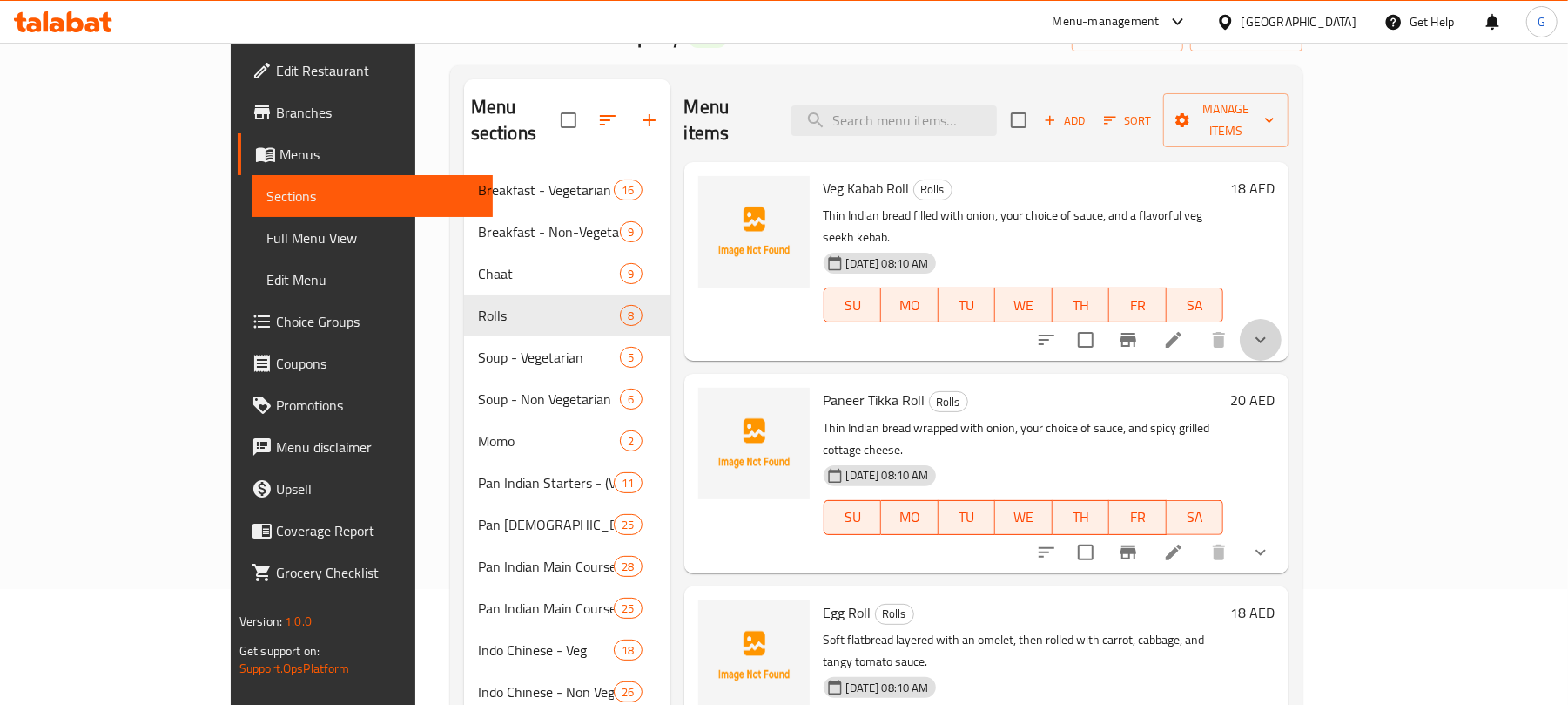
click at [1281, 319] on button "show more" at bounding box center [1261, 340] width 42 height 42
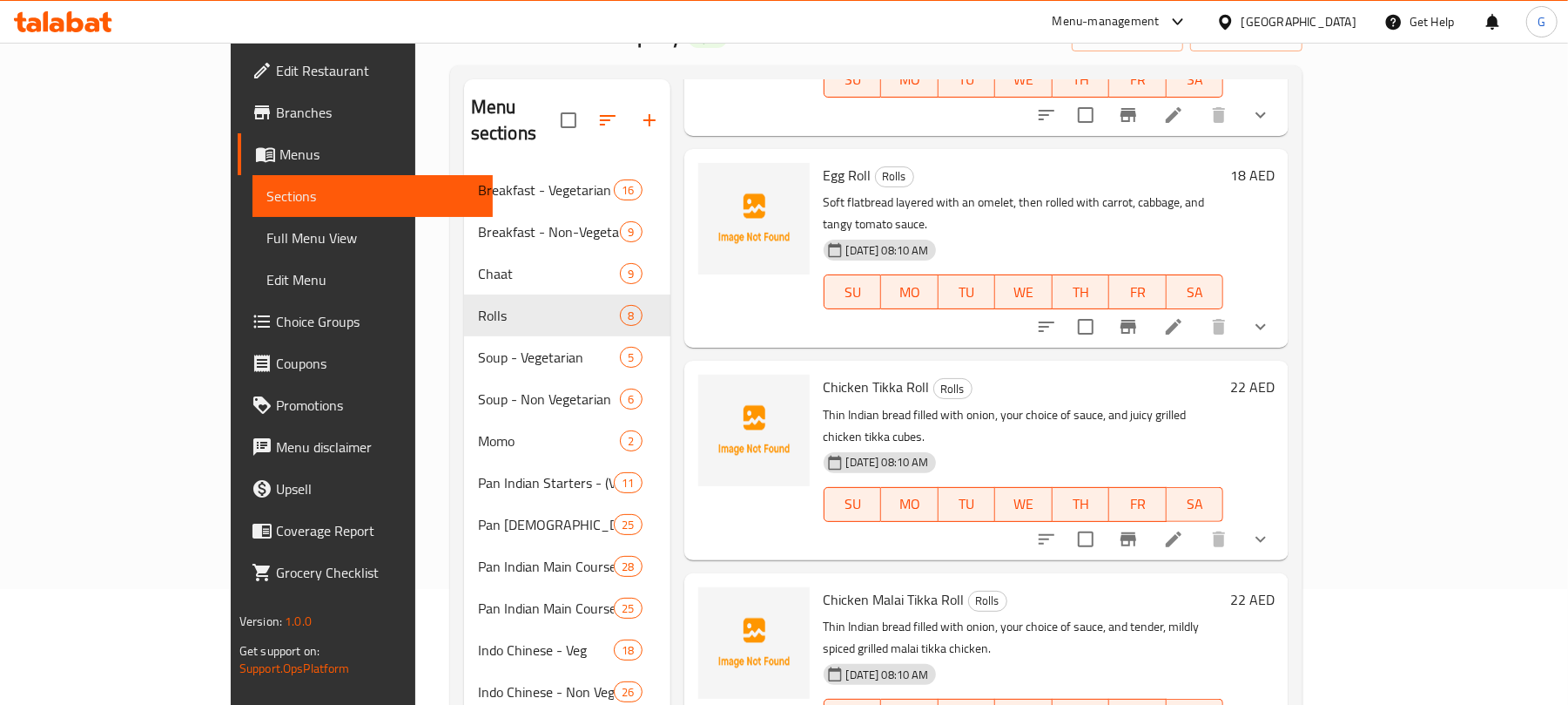
scroll to position [696, 0]
click at [1281, 304] on button "show more" at bounding box center [1261, 325] width 42 height 42
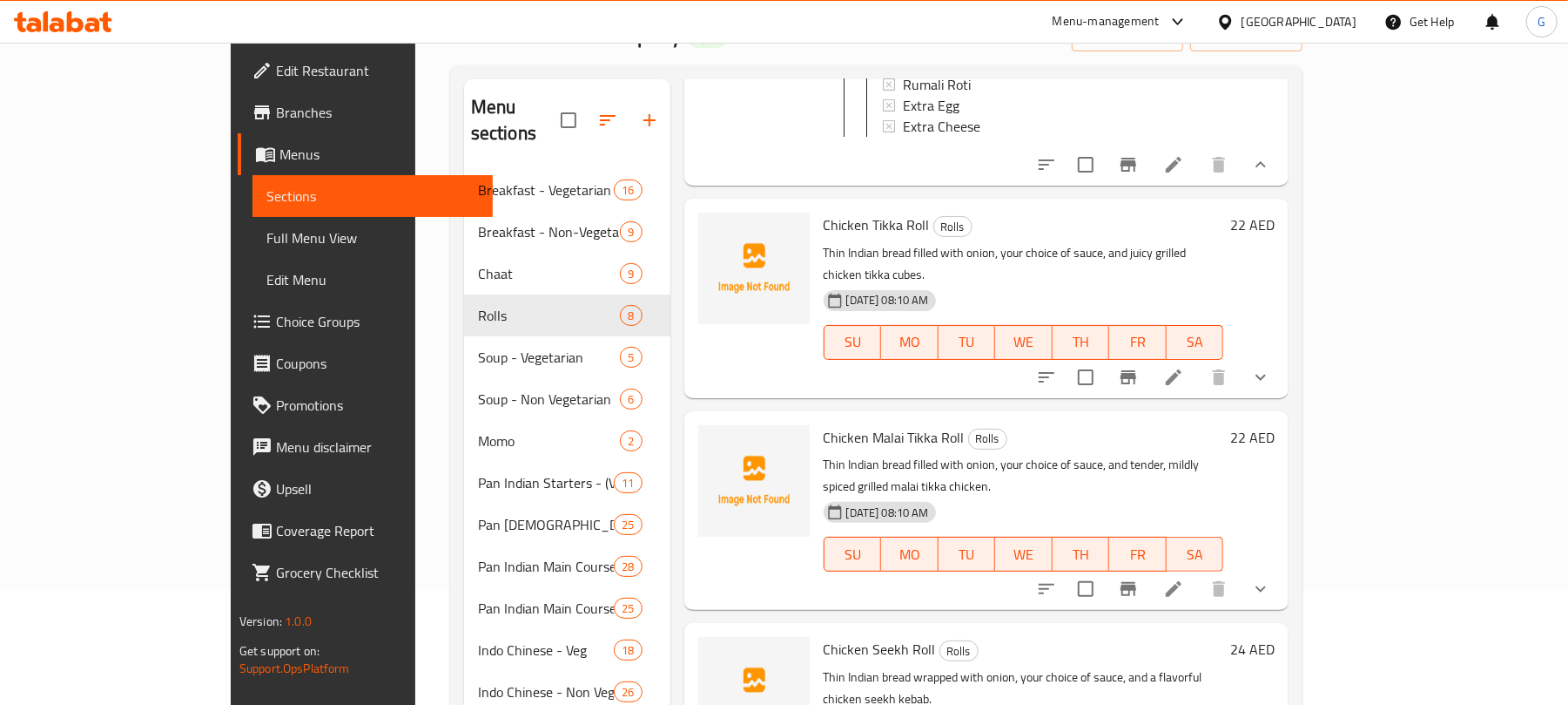
scroll to position [1045, 0]
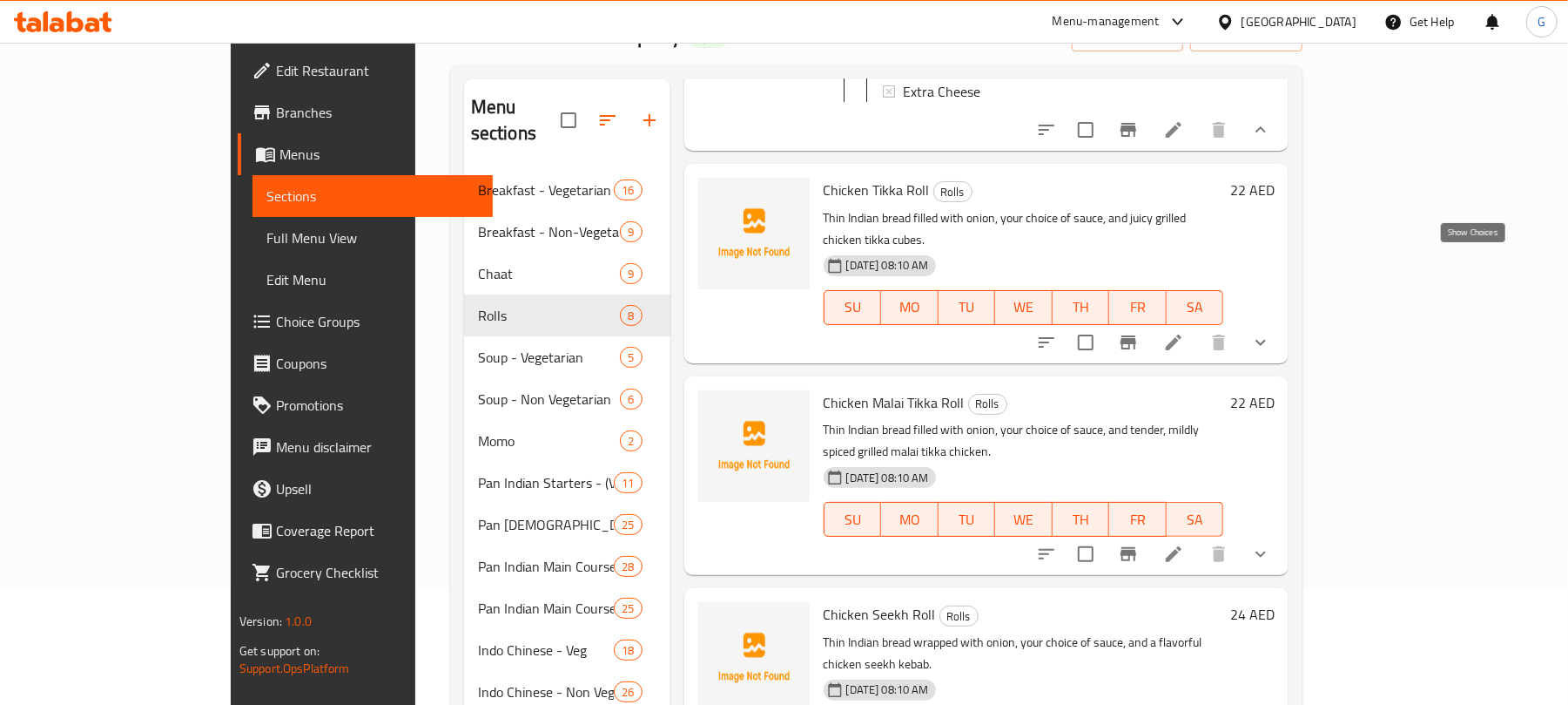
click at [1265, 339] on icon "show more" at bounding box center [1260, 342] width 10 height 6
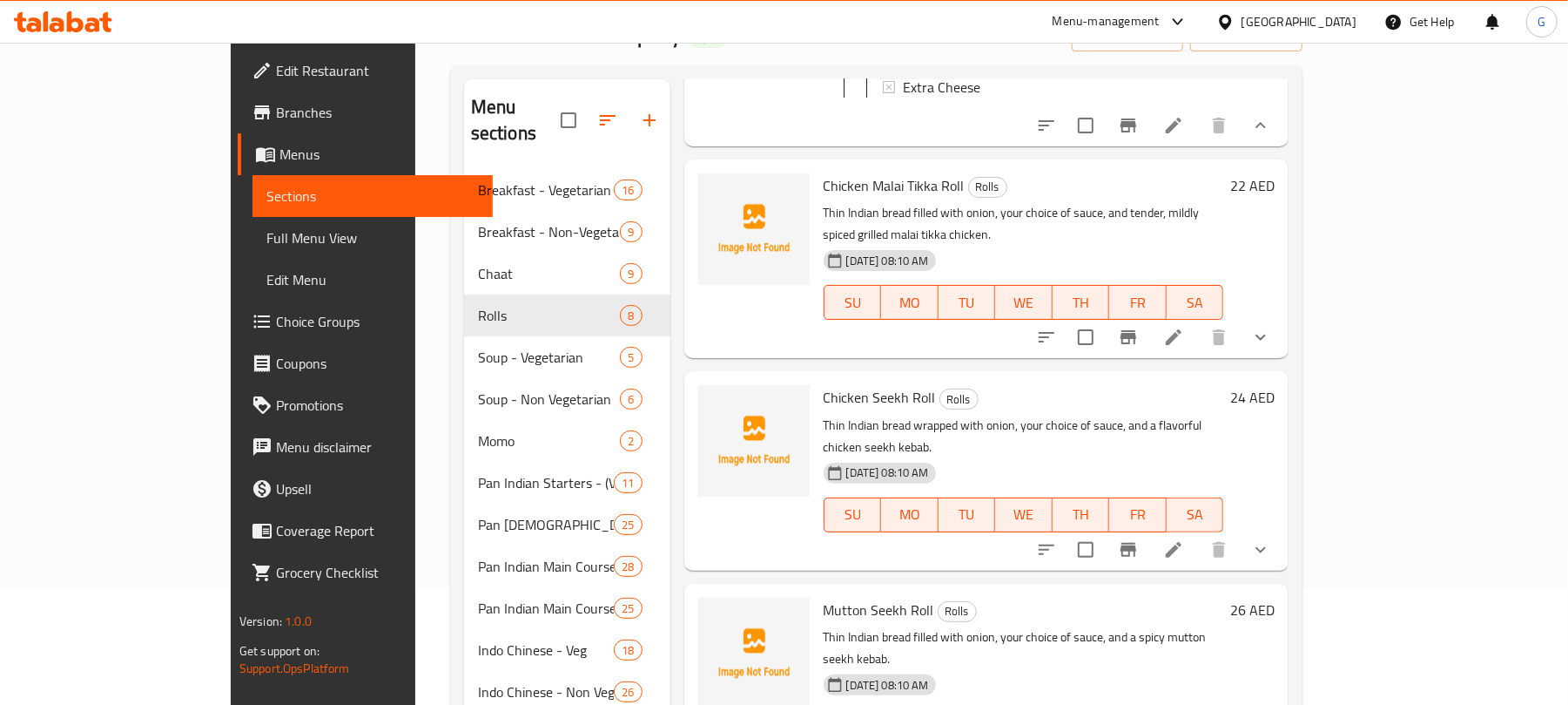
scroll to position [1521, 0]
click at [1281, 315] on button "show more" at bounding box center [1261, 336] width 42 height 42
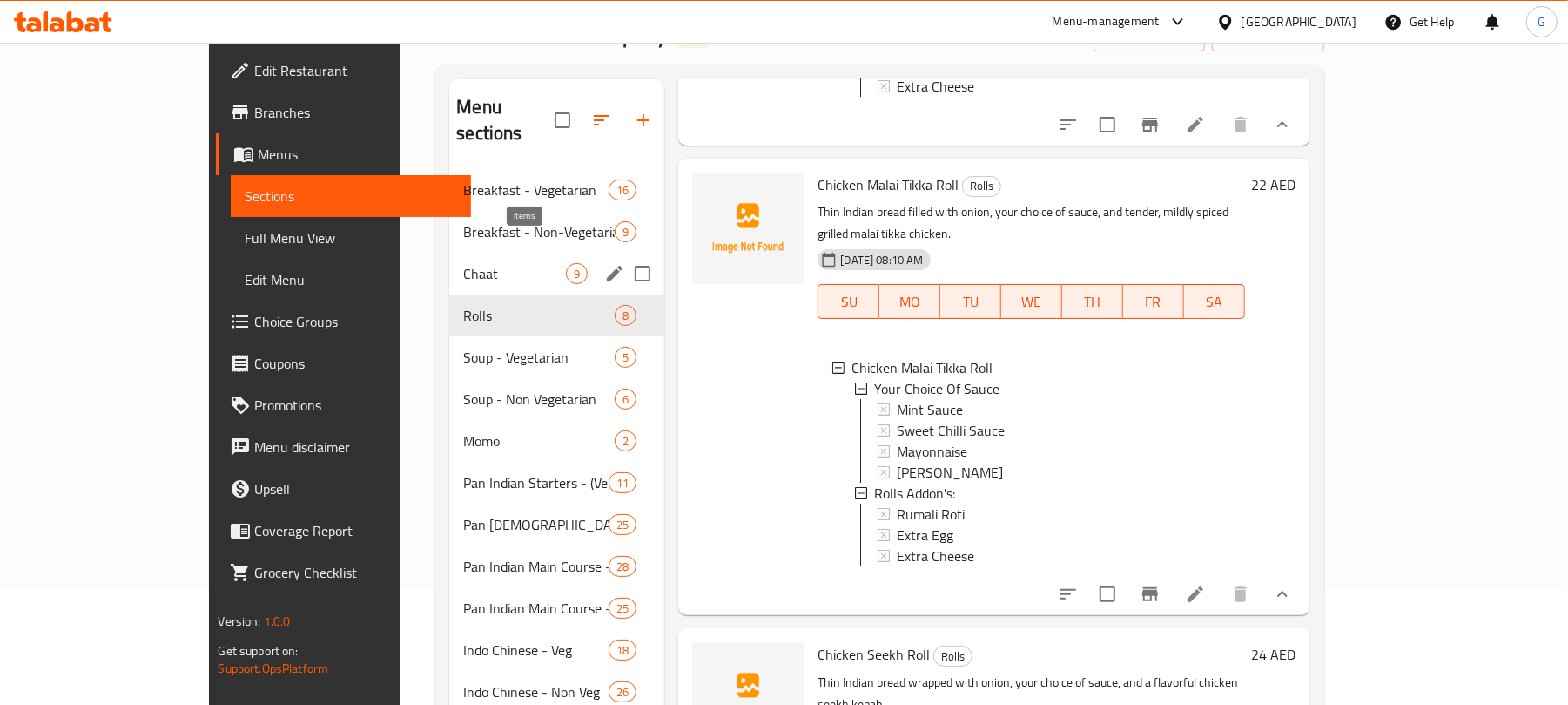
scroll to position [0, 0]
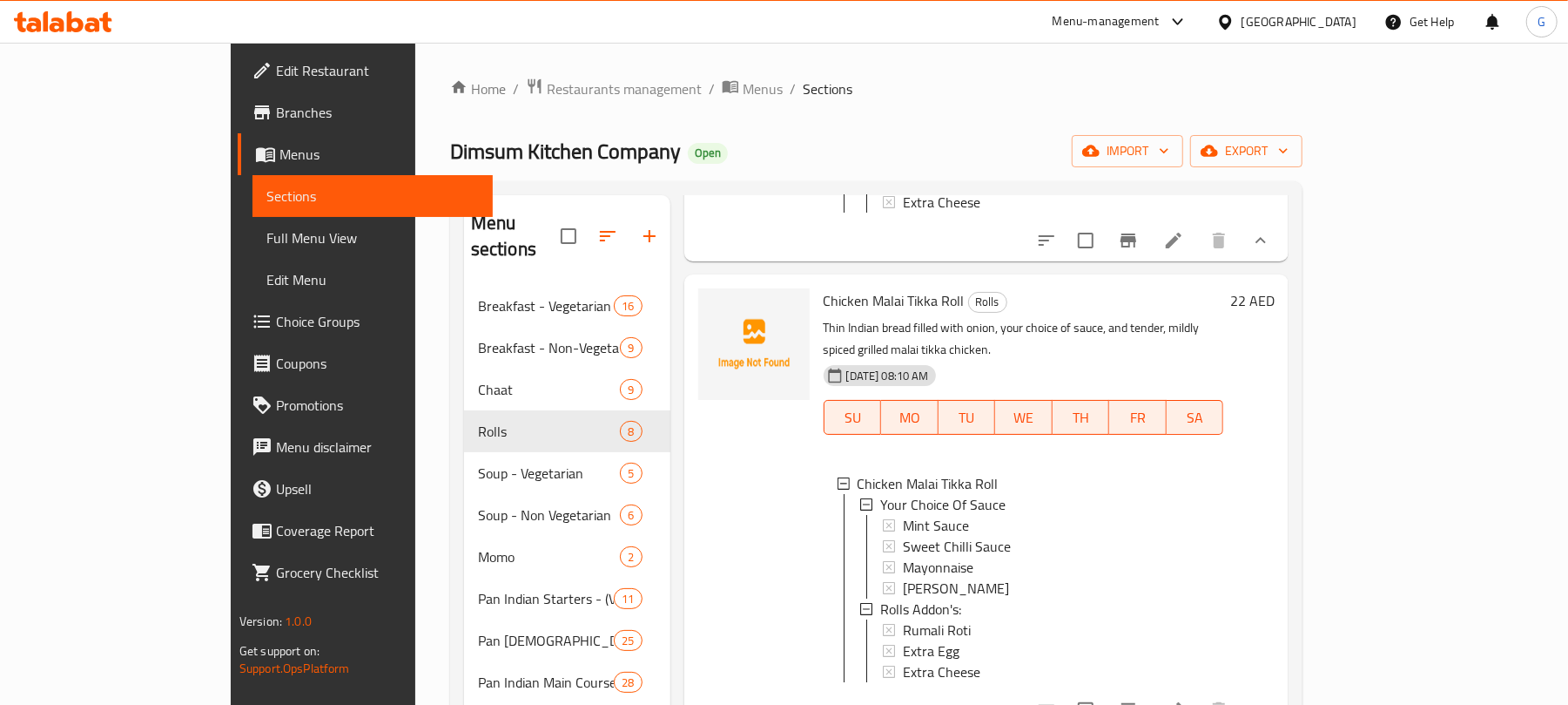
click at [279, 158] on span "Menus" at bounding box center [378, 154] width 200 height 21
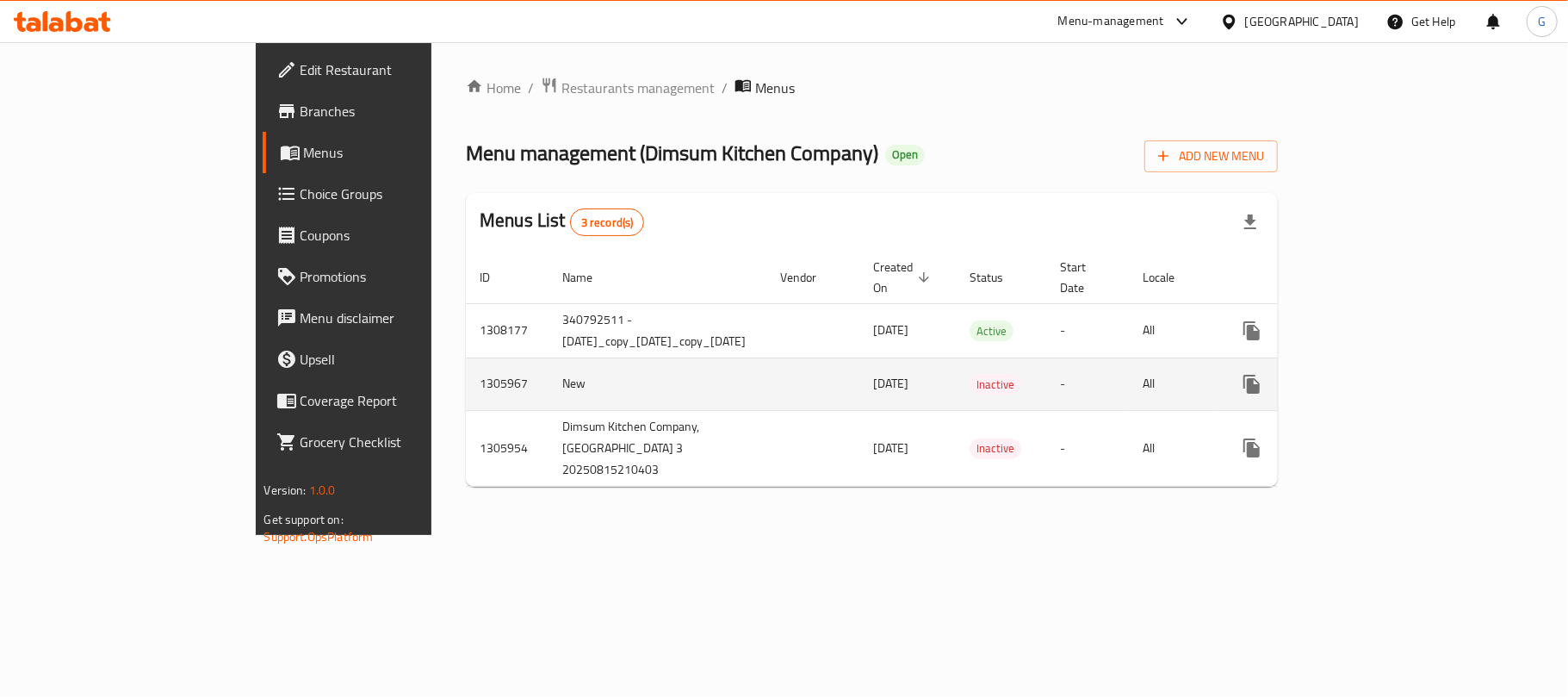
click at [466, 369] on td "1305967" at bounding box center [507, 384] width 82 height 52
copy td "1305967"
click at [1397, 373] on link "enhanced table" at bounding box center [1376, 384] width 41 height 41
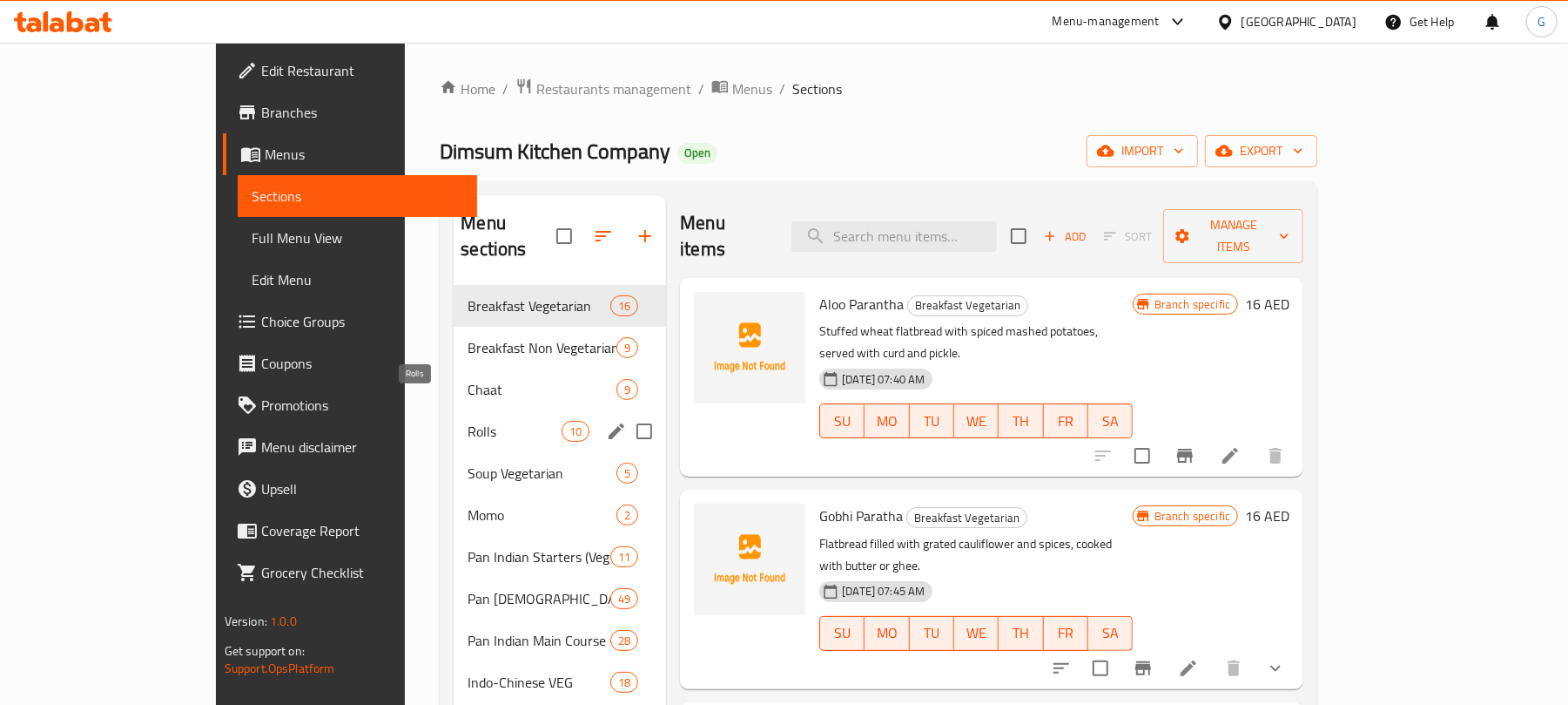
click at [454, 411] on div "Rolls 10" at bounding box center [560, 432] width 213 height 42
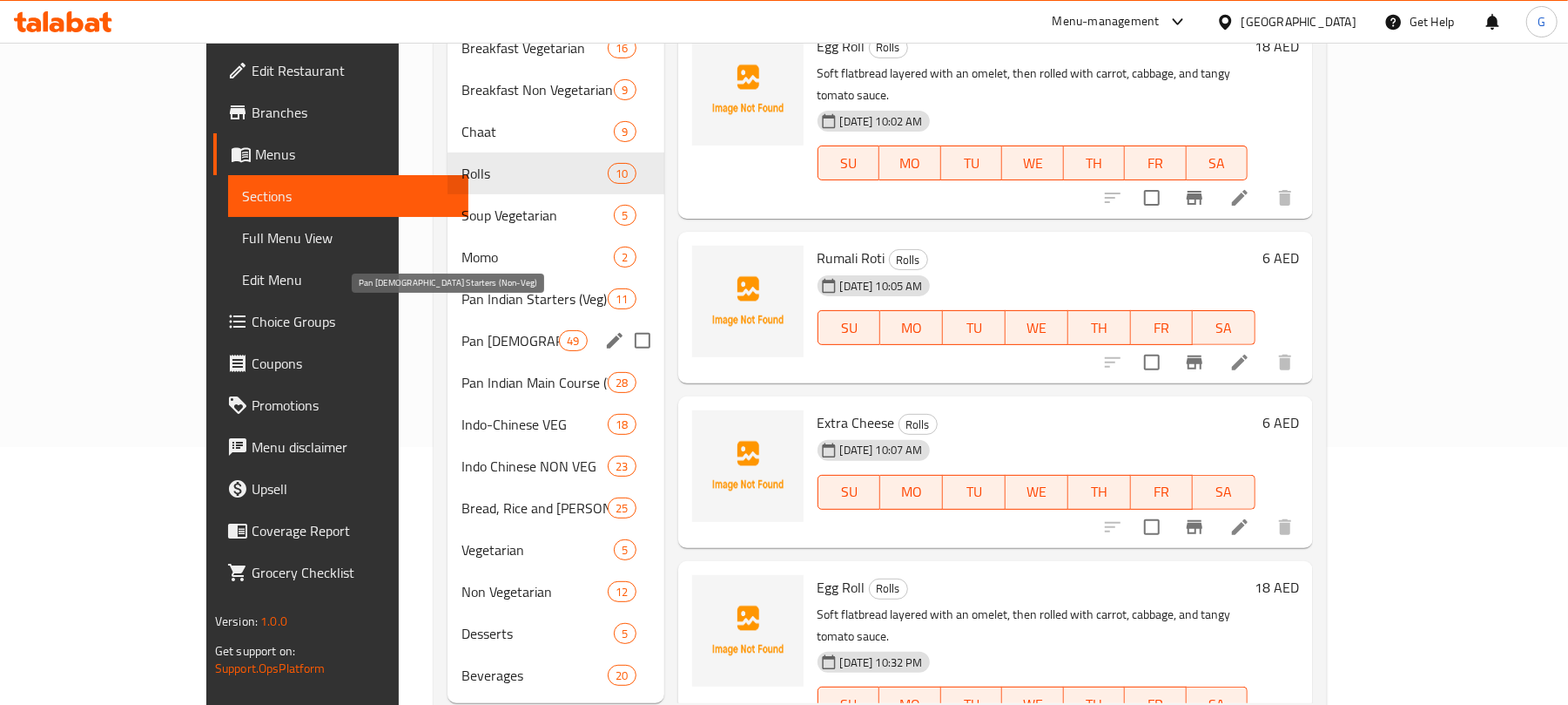
scroll to position [279, 0]
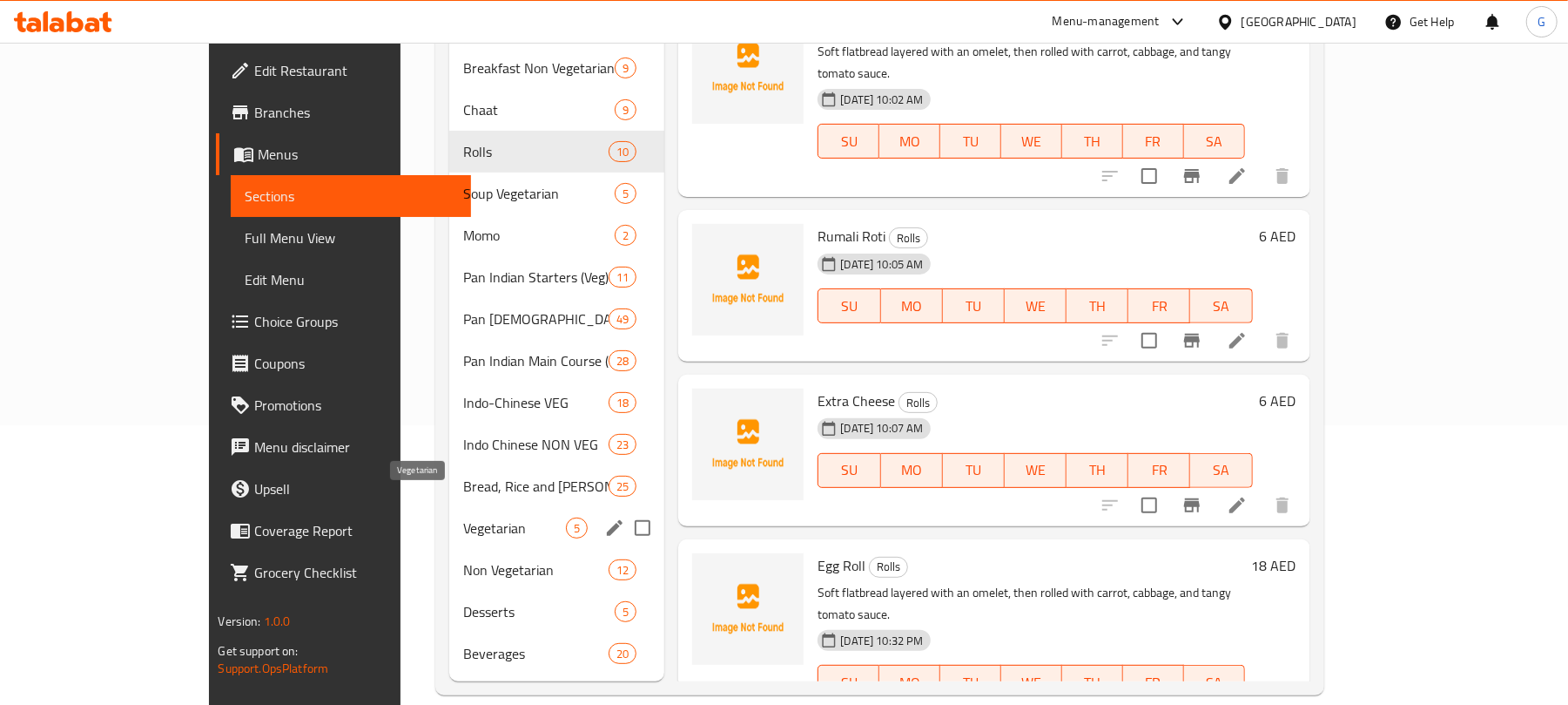
click at [477, 518] on span "Vegetarian" at bounding box center [514, 528] width 103 height 21
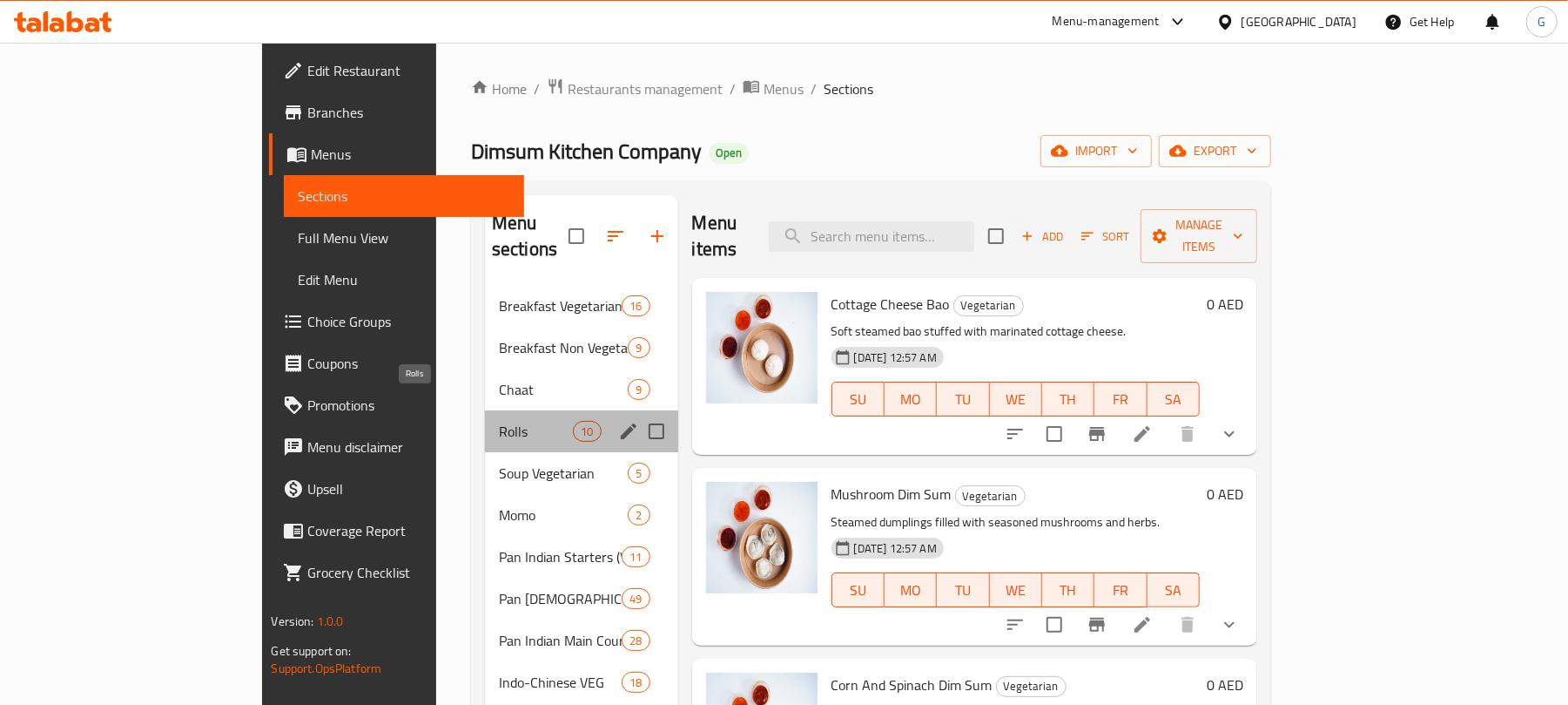
click at [498, 421] on span "Rolls" at bounding box center [535, 432] width 74 height 21
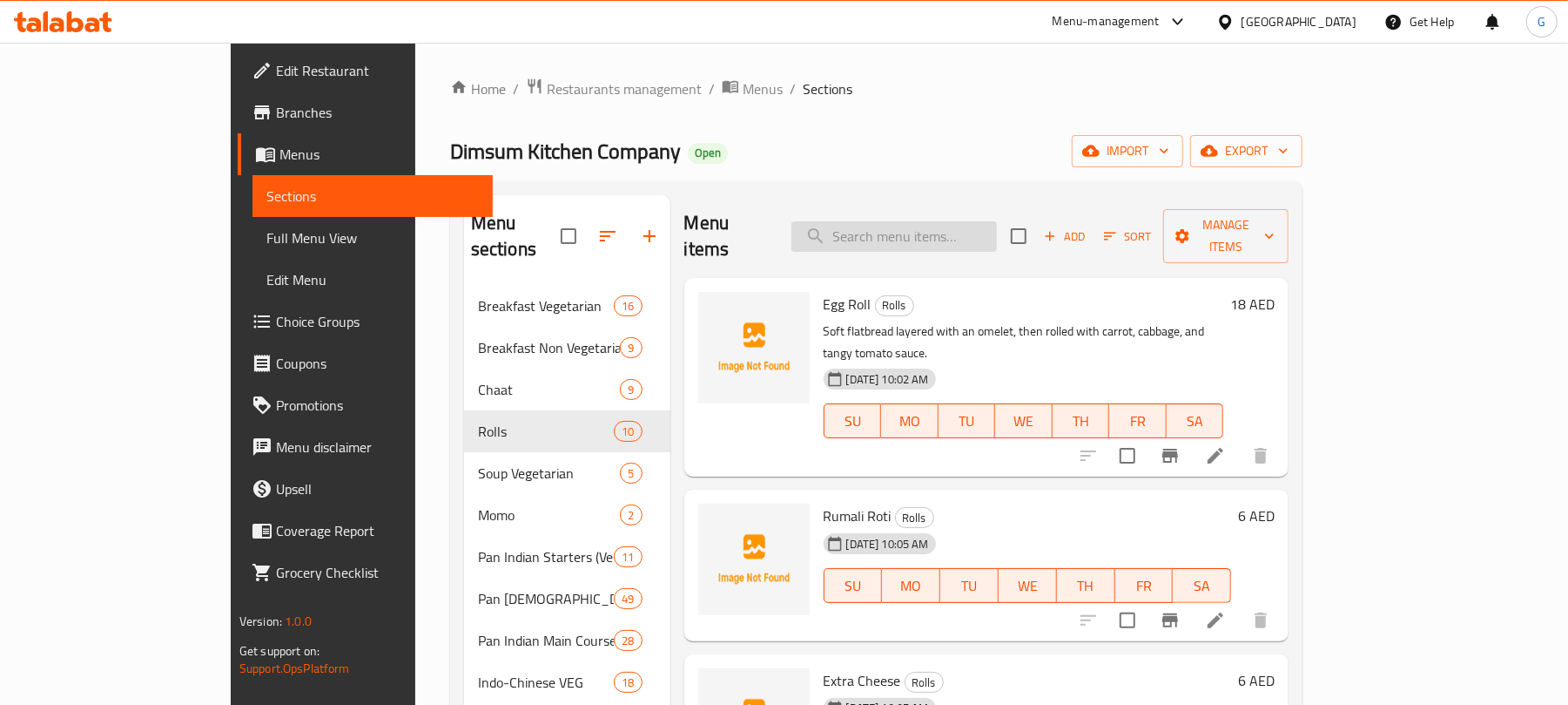
click at [997, 236] on input "search" at bounding box center [894, 237] width 205 height 30
paste input "Prawn Fried Rice"
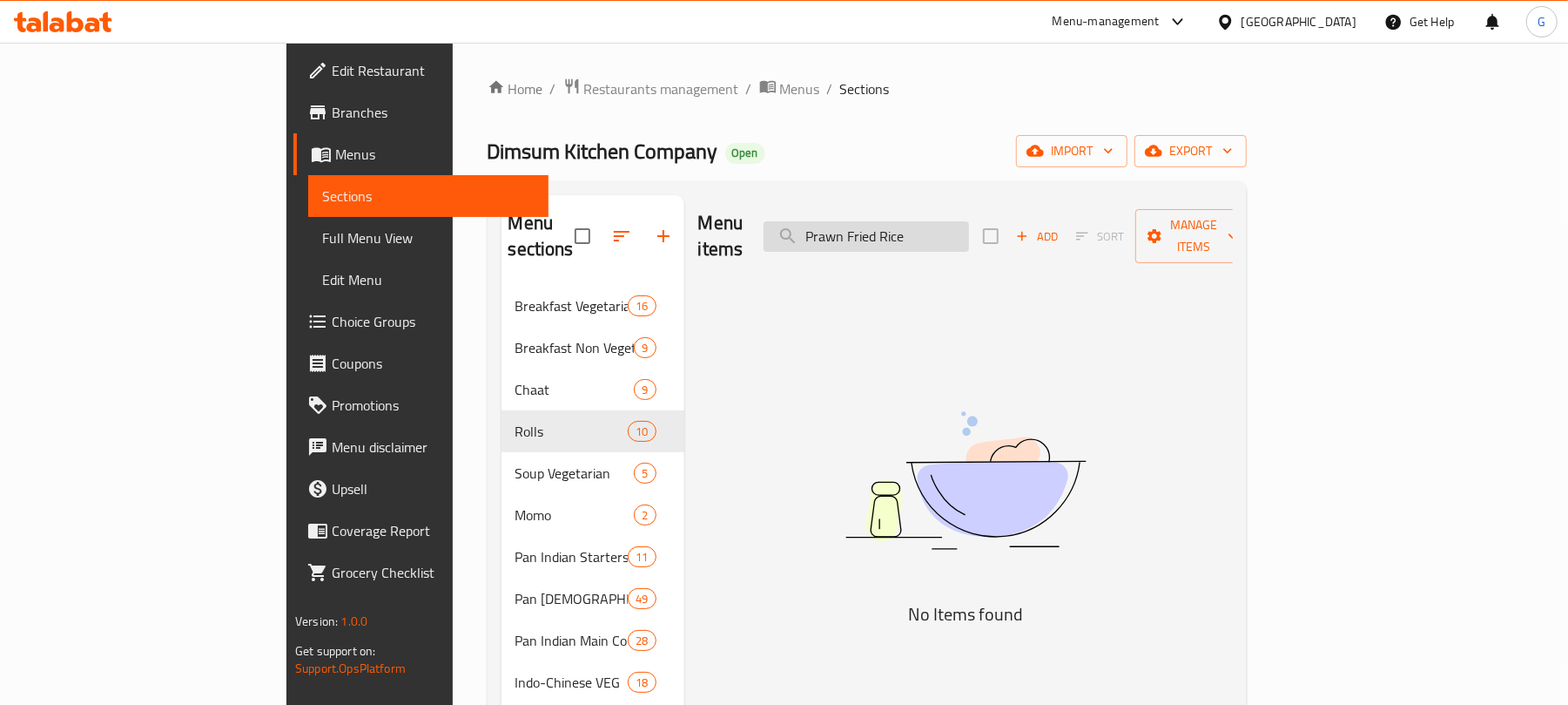
click at [968, 228] on input "Prawn Fried Rice" at bounding box center [865, 237] width 205 height 30
click at [968, 221] on input "Prawn Fried Rice" at bounding box center [865, 237] width 205 height 30
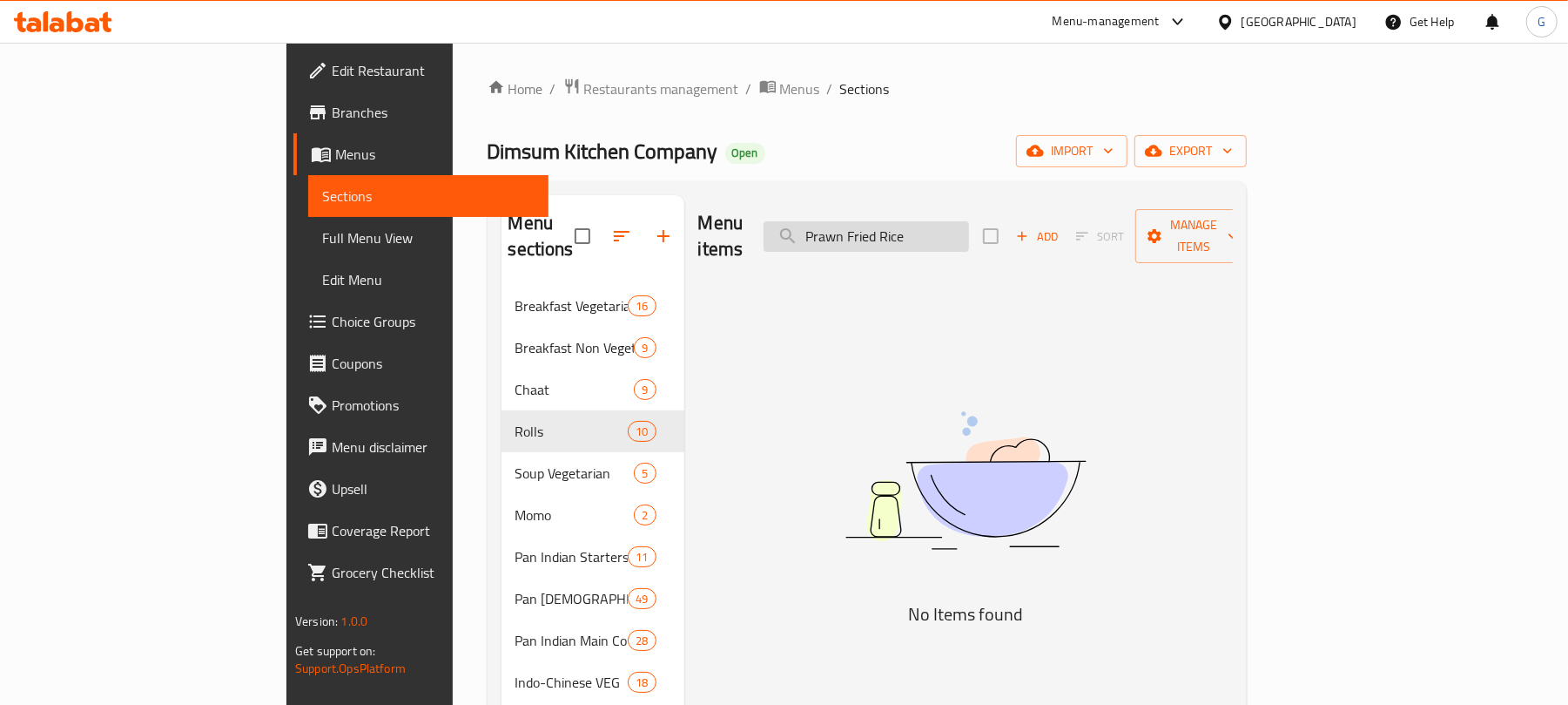
click at [968, 221] on input "Prawn Fried Rice" at bounding box center [865, 237] width 205 height 30
type input "Prawn Fried"
click at [968, 234] on input "Prawn Fried" at bounding box center [865, 237] width 205 height 30
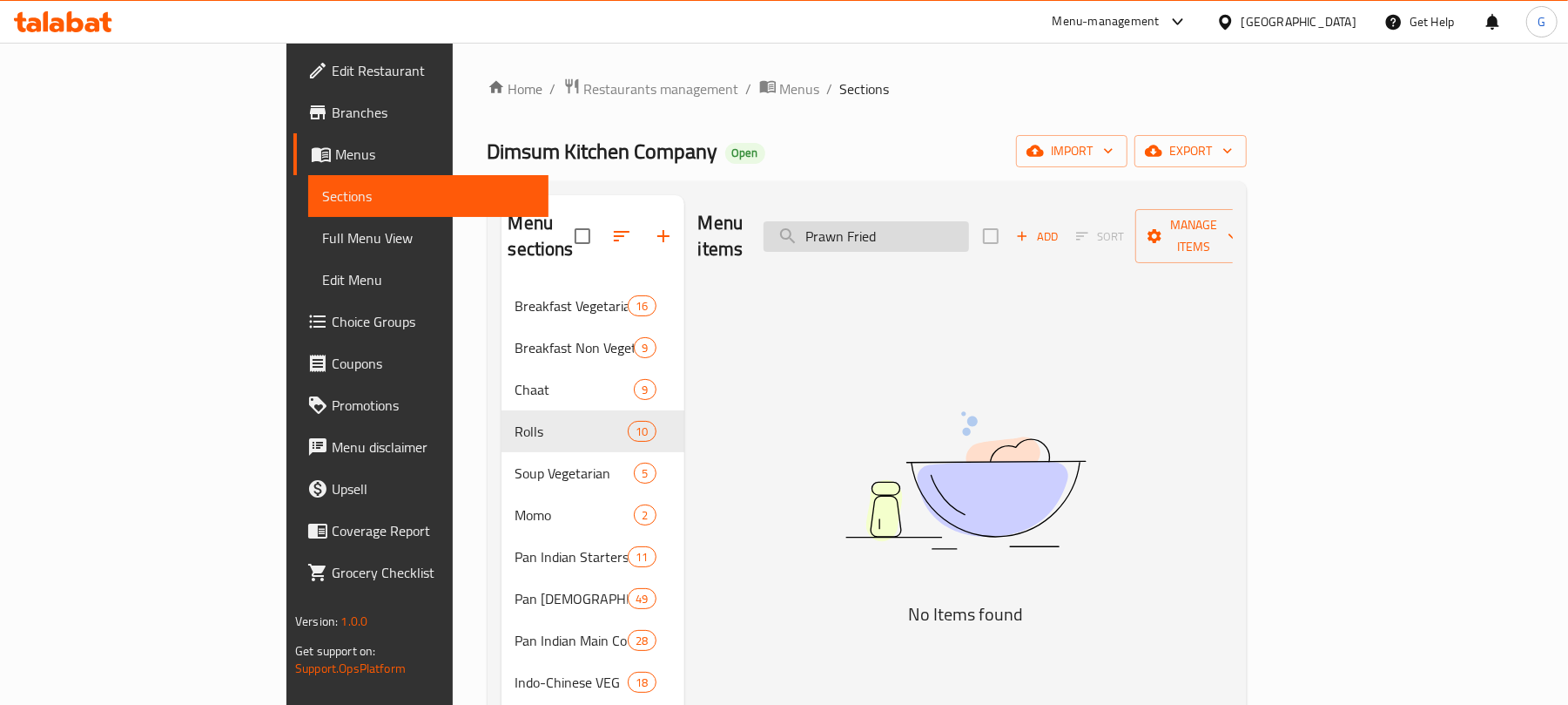
click at [968, 234] on input "Prawn Fried" at bounding box center [865, 237] width 205 height 30
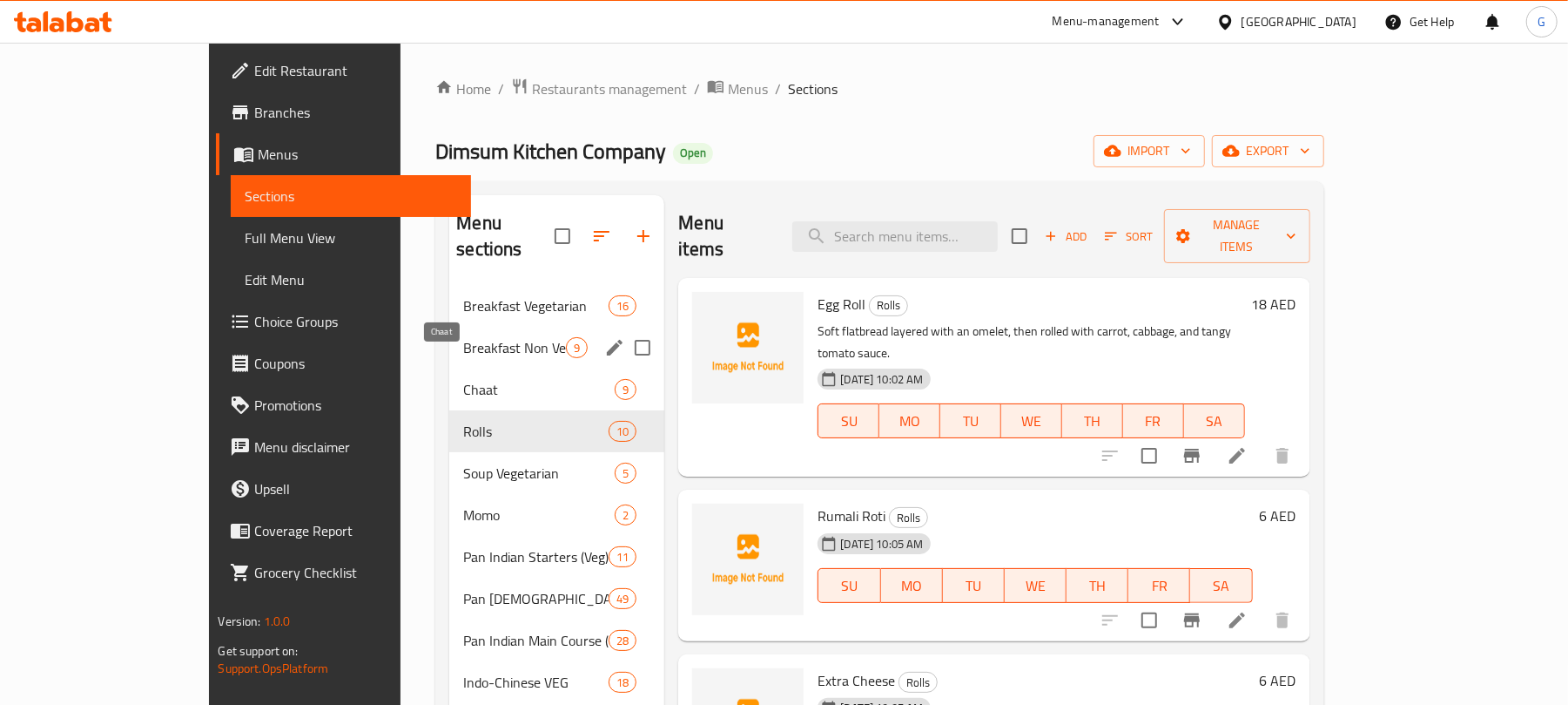
click at [449, 278] on nav "Breakfast Vegetarian 16 Breakfast Non Vegetarian 9 Chaat 9 Rolls 10 Soup Vegeta…" at bounding box center [556, 620] width 215 height 683
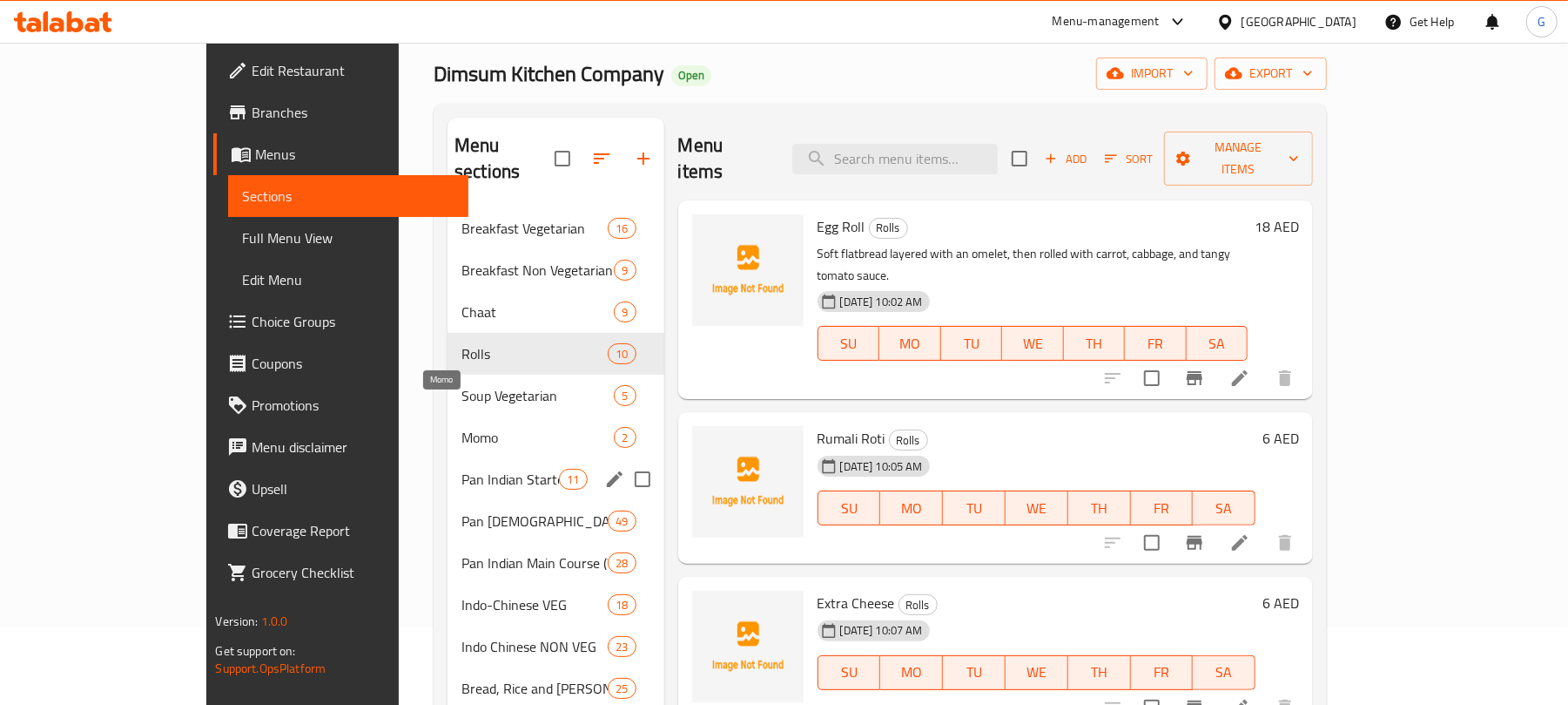
click at [447, 344] on div "Breakfast Vegetarian 16 Breakfast Non Vegetarian 9 Chaat 9 Rolls 10 Soup Vegeta…" at bounding box center [555, 541] width 217 height 669
click at [462, 510] on span "Pan Indian Starters (Non-Veg)" at bounding box center [534, 520] width 147 height 21
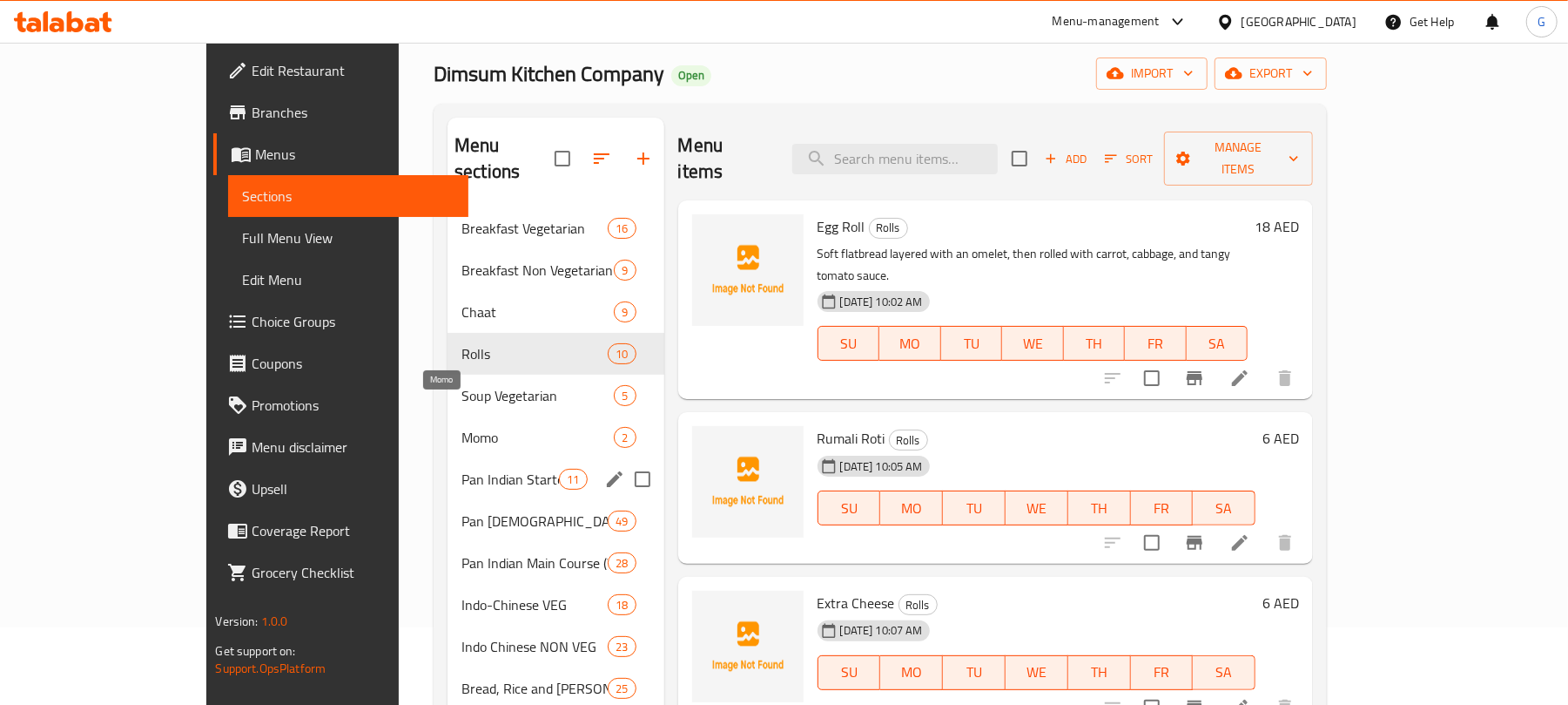
click at [462, 510] on span "Pan Indian Starters (Non-Veg)" at bounding box center [534, 520] width 147 height 21
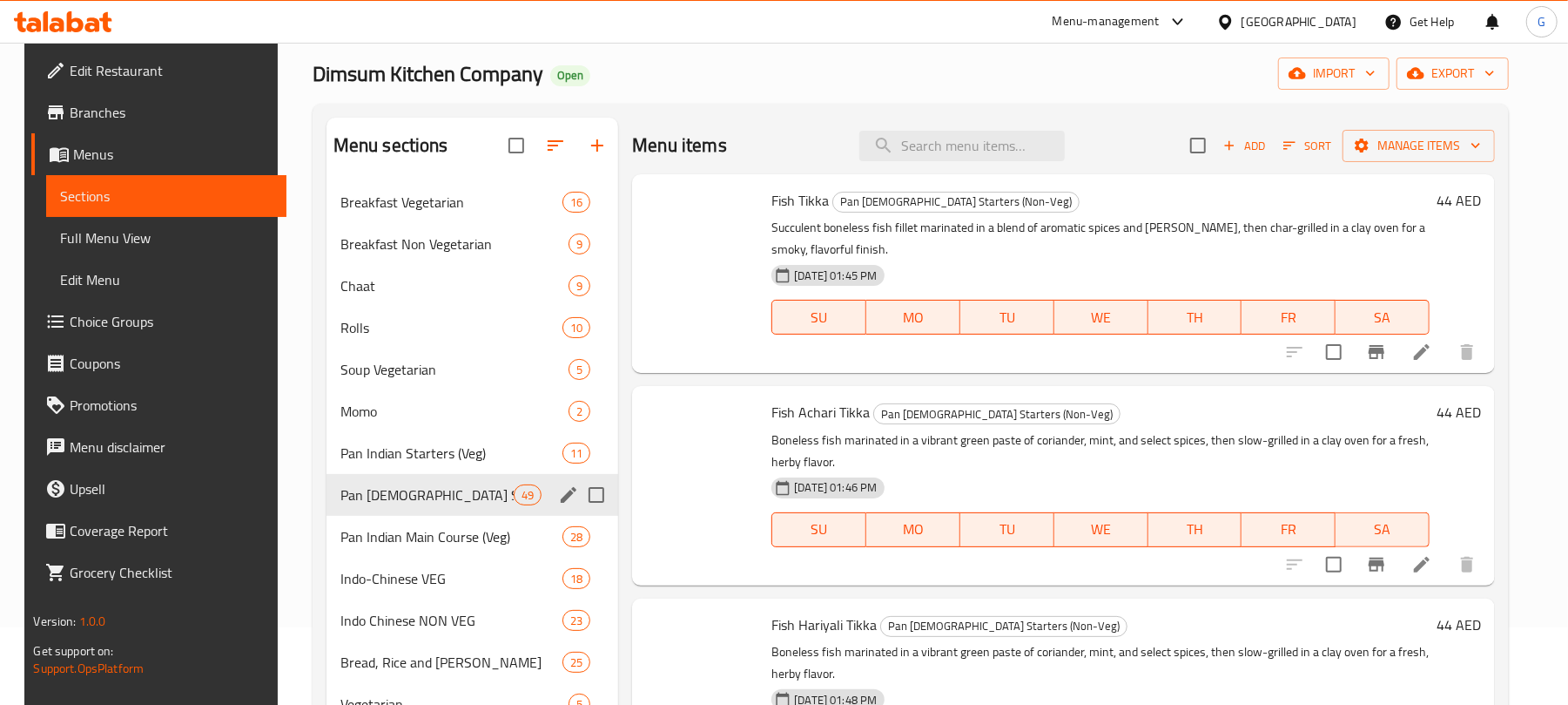
click at [422, 485] on span "Pan Indian Starters (Non-Veg)" at bounding box center [427, 495] width 173 height 21
drag, startPoint x: 422, startPoint y: 344, endPoint x: 272, endPoint y: 495, distance: 212.8
click at [422, 485] on span "Pan Indian Starters (Non-Veg)" at bounding box center [427, 495] width 173 height 21
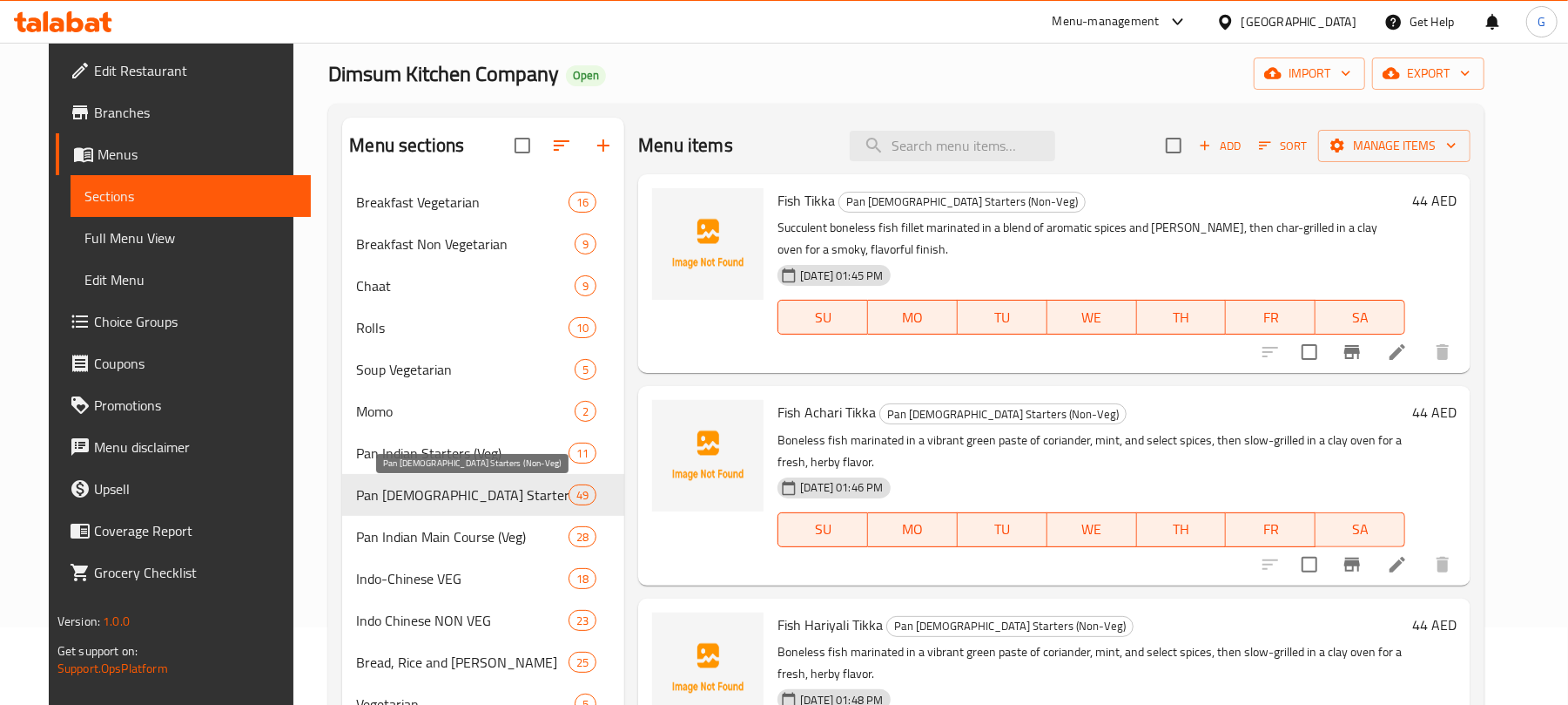
scroll to position [232, 0]
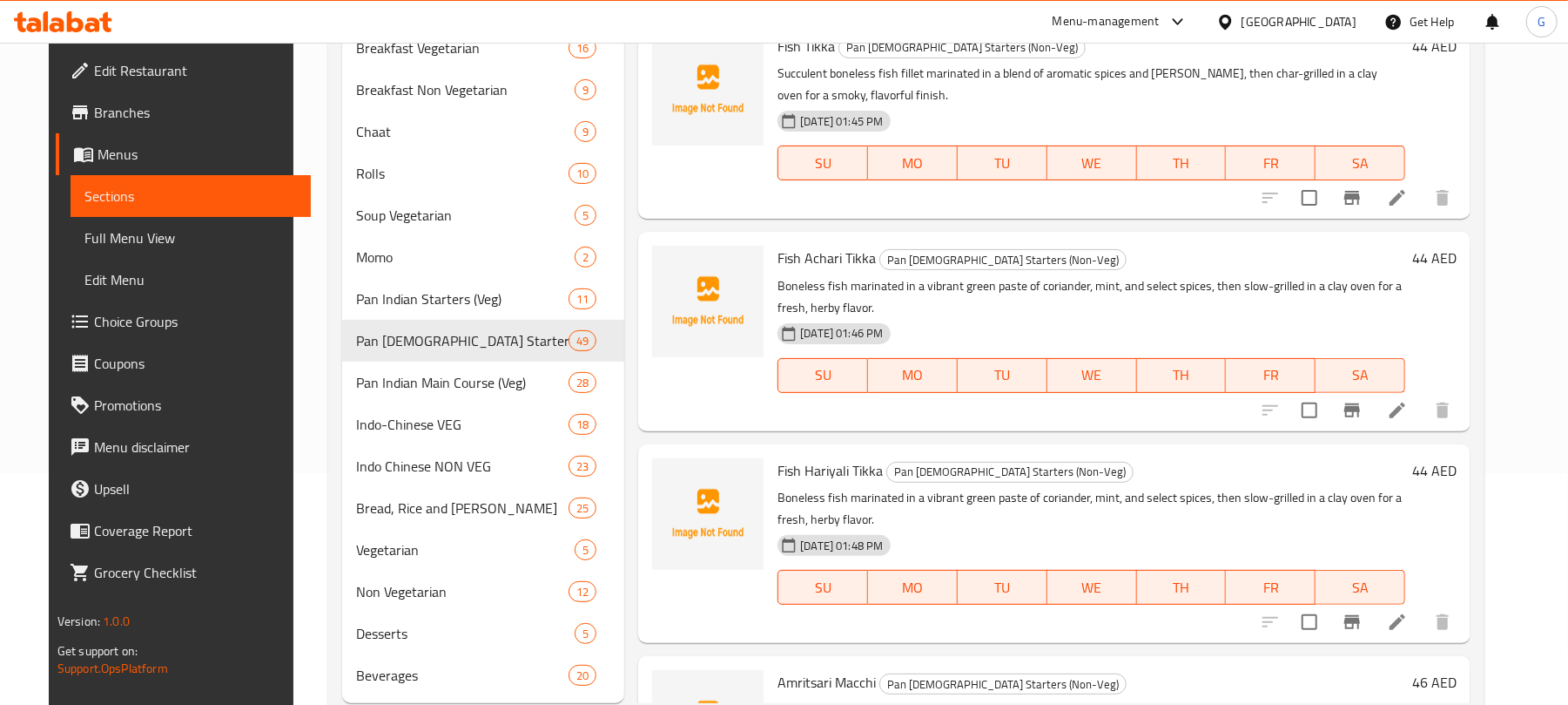
click at [293, 482] on div "Home / Restaurants management / Menus / Sections Dimsum Kitchen Company Open im…" at bounding box center [906, 281] width 1226 height 941
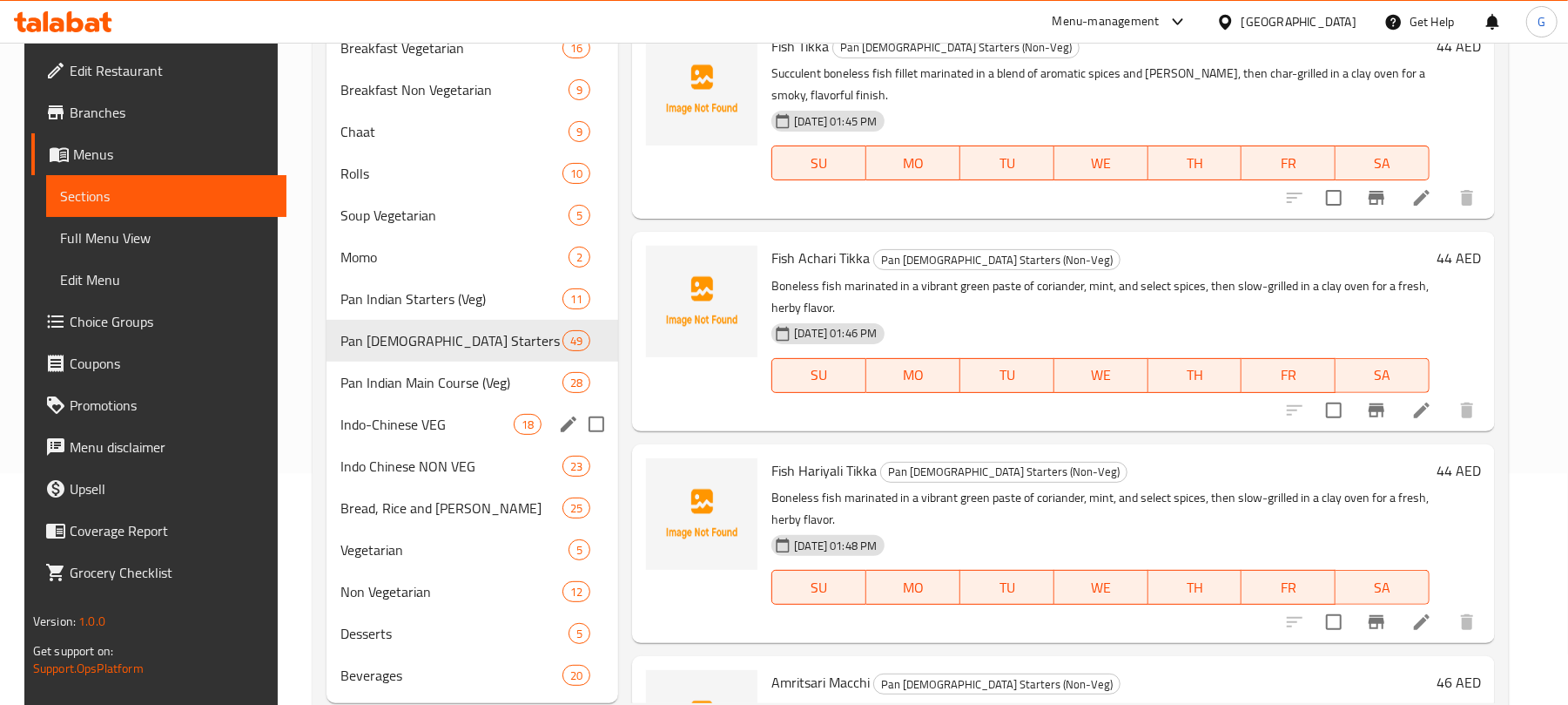
click at [363, 400] on div "Pan Indian Main Course (Veg) 28" at bounding box center [472, 382] width 292 height 42
click at [362, 421] on span "Indo-Chinese VEG" at bounding box center [427, 424] width 173 height 21
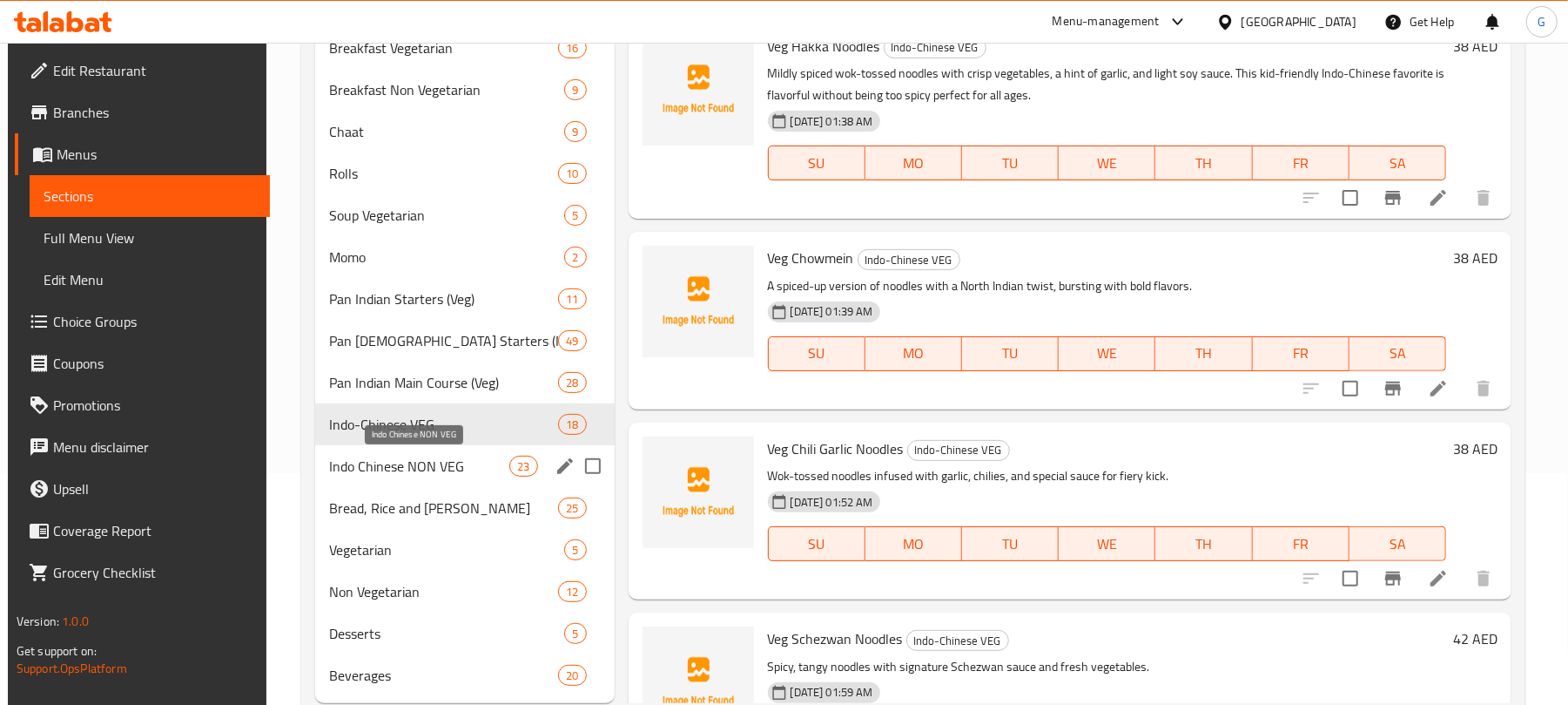
click at [420, 467] on span "Indo Chinese NON VEG" at bounding box center [419, 466] width 181 height 21
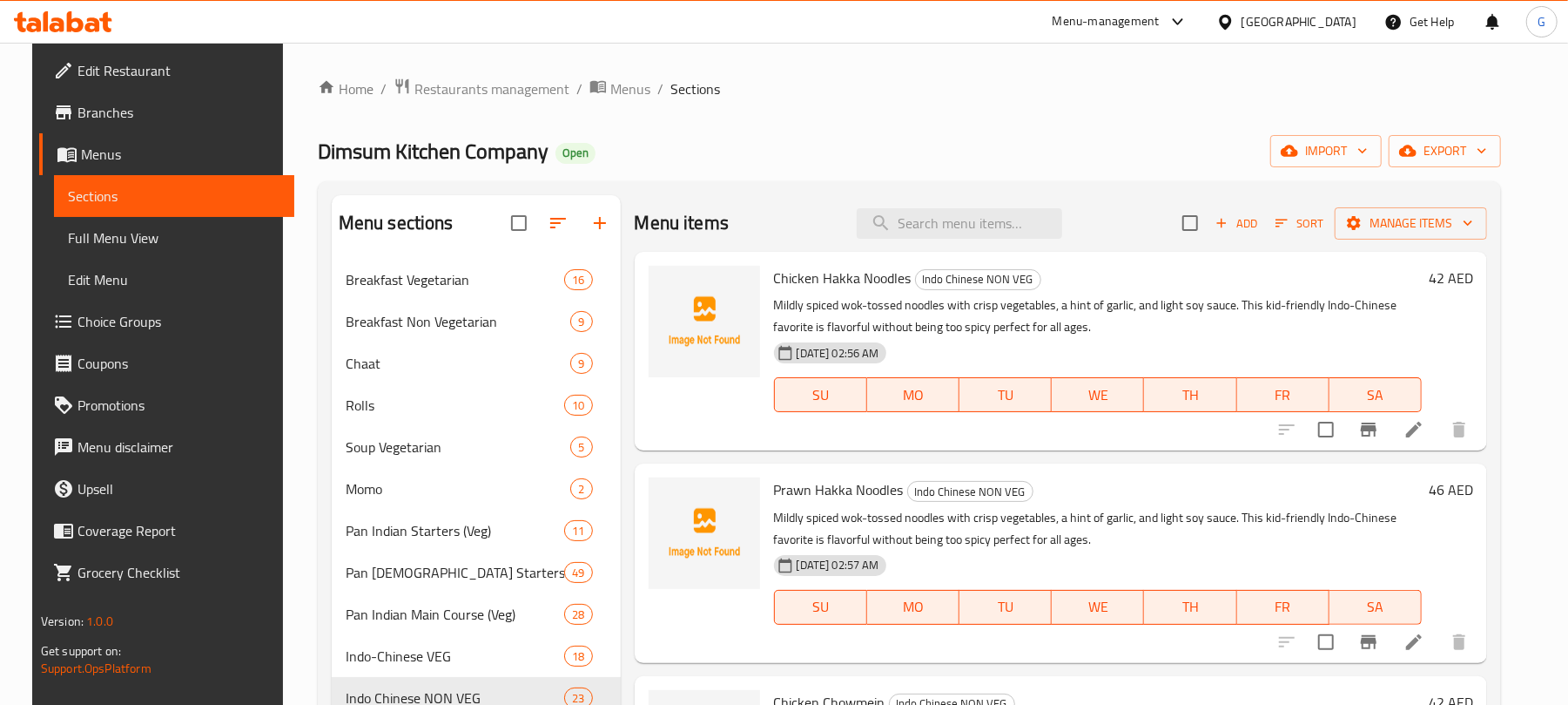
click at [1217, 178] on div "Home / Restaurants management / Menus / Sections Dimsum Kitchen Company Open im…" at bounding box center [909, 513] width 1183 height 871
click at [1145, 92] on ol "Home / Restaurants management / Menus / Sections" at bounding box center [909, 89] width 1183 height 23
click at [1258, 227] on span "Add" at bounding box center [1236, 222] width 47 height 20
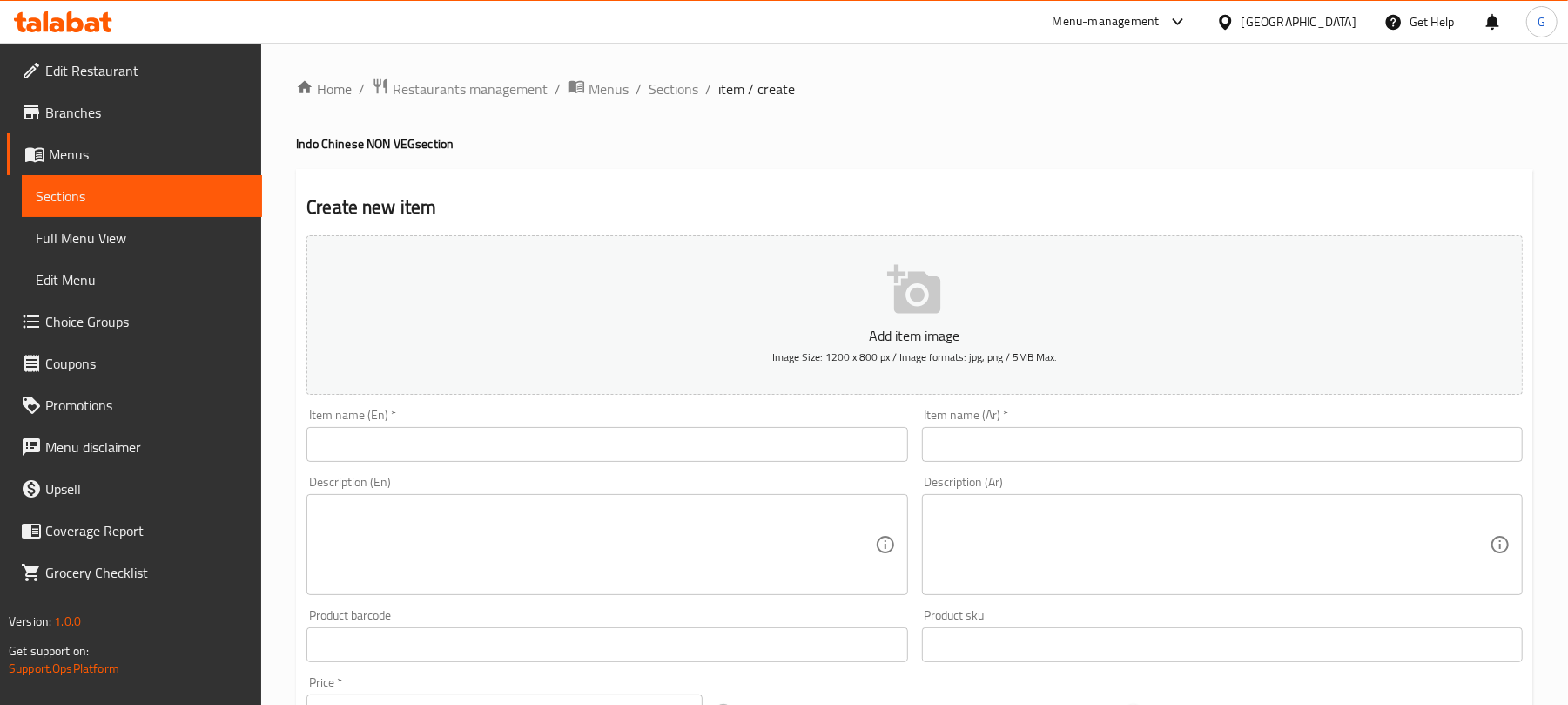
click at [561, 447] on input "text" at bounding box center [606, 444] width 601 height 35
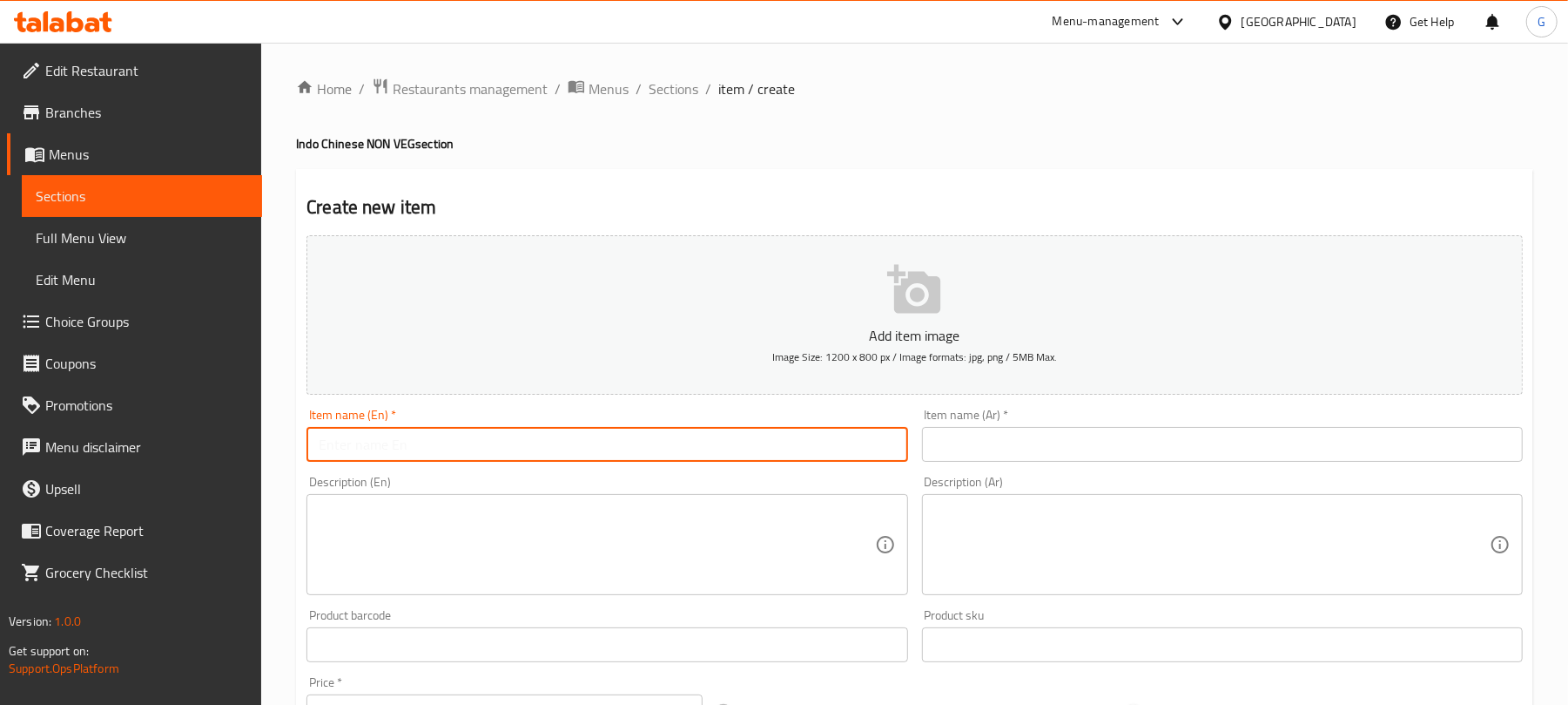
paste input "Prawn Fried Rice"
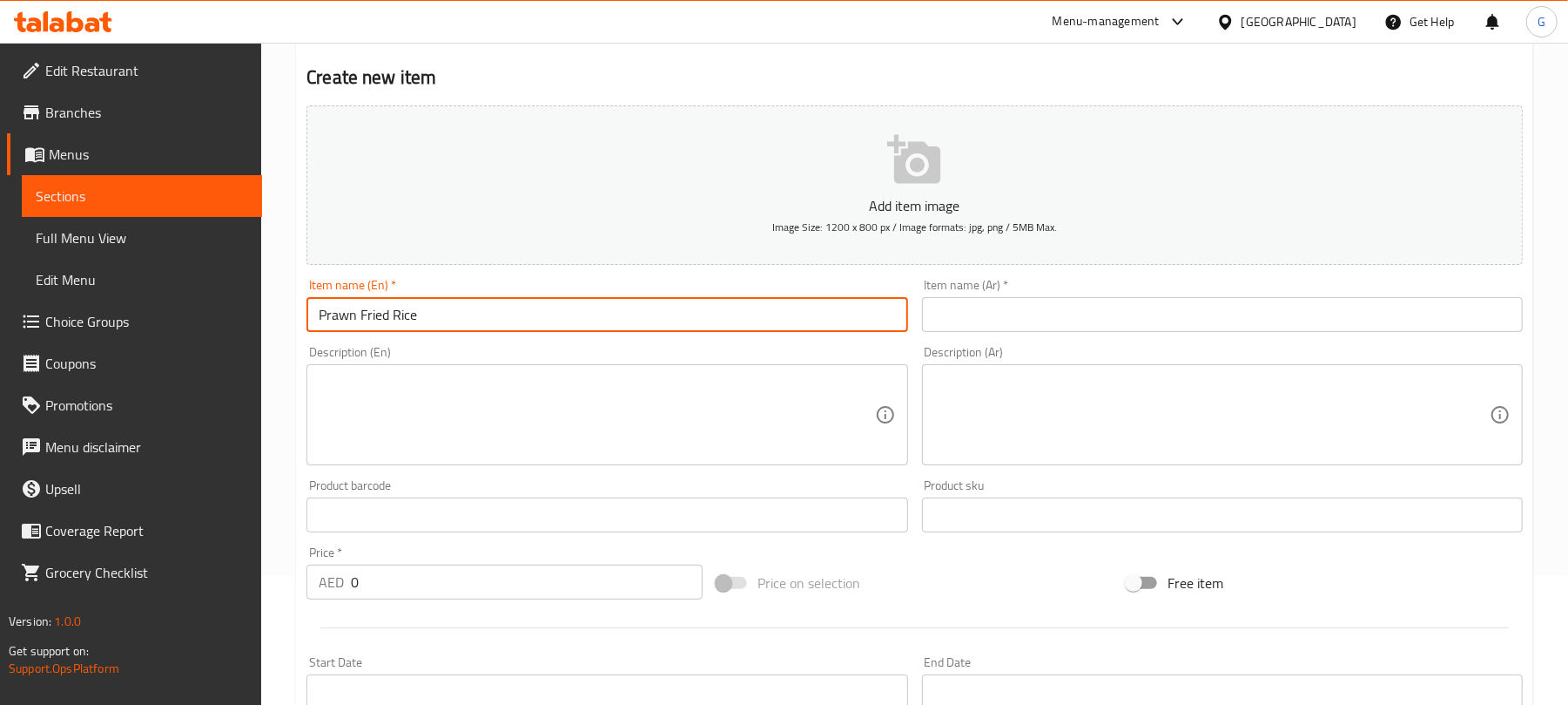
scroll to position [232, 0]
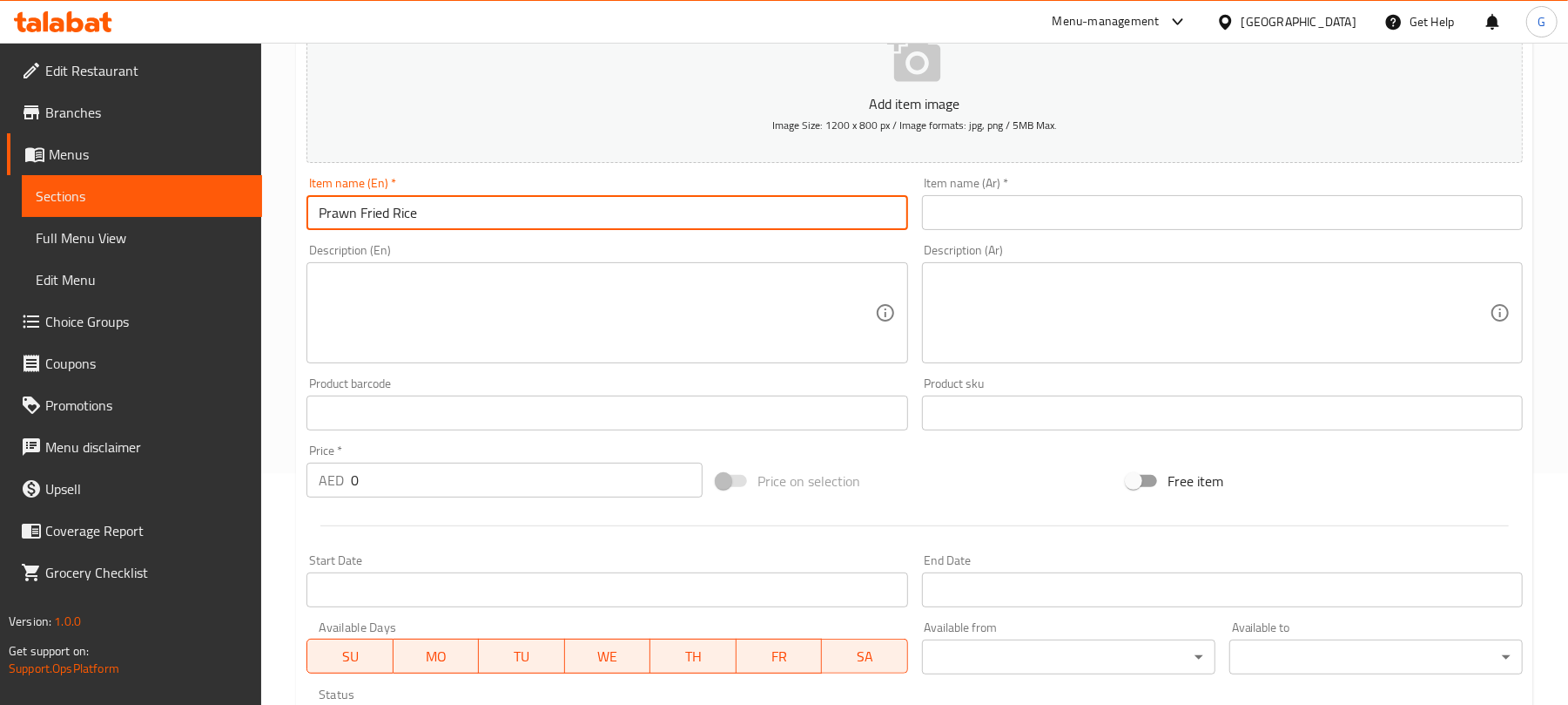
type input "Prawn Fried Rice"
click at [1018, 207] on input "text" at bounding box center [1222, 212] width 601 height 35
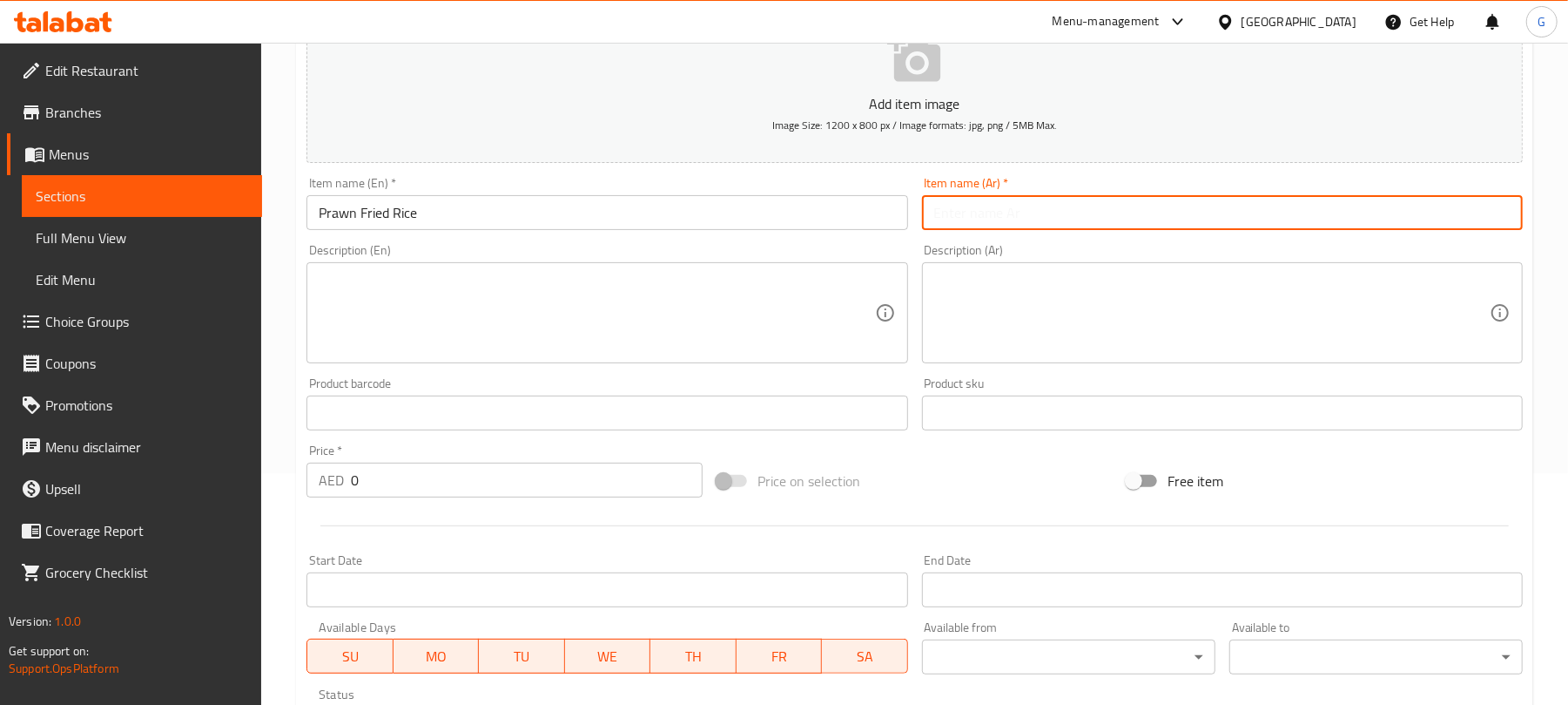
paste input "أرز مقلي بالروبيان"
type input "أرز مقلي بالروبيان"
click at [702, 318] on textarea at bounding box center [596, 312] width 555 height 82
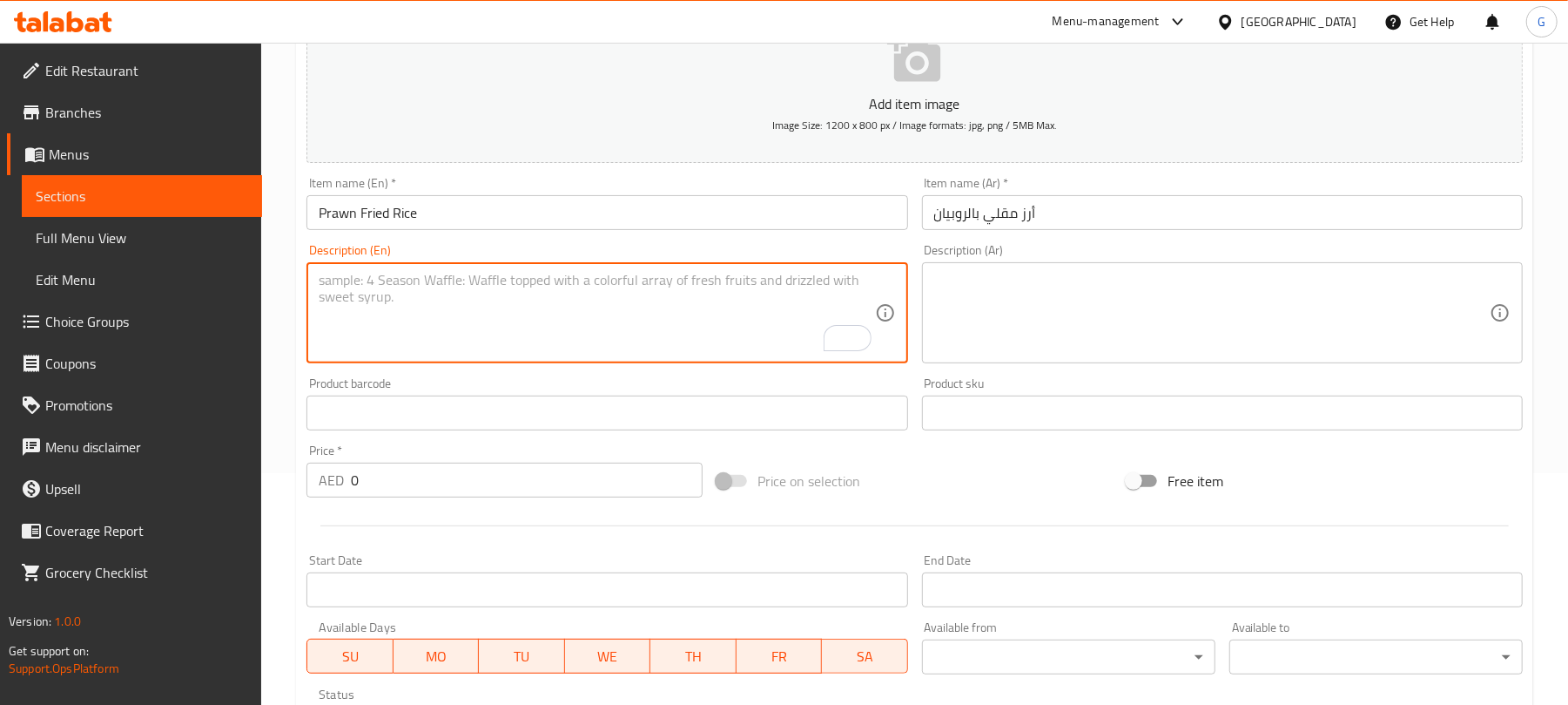
click at [460, 294] on textarea "To enrich screen reader interactions, please activate Accessibility in Grammarl…" at bounding box center [596, 312] width 555 height 82
paste textarea "Aromatic fried rice with vegetables, soy sauce, and your choice of protein."
type textarea "Aromatic fried rice with vegetables, soy sauce, and your choice of protein."
click at [1007, 314] on textarea at bounding box center [1211, 312] width 555 height 82
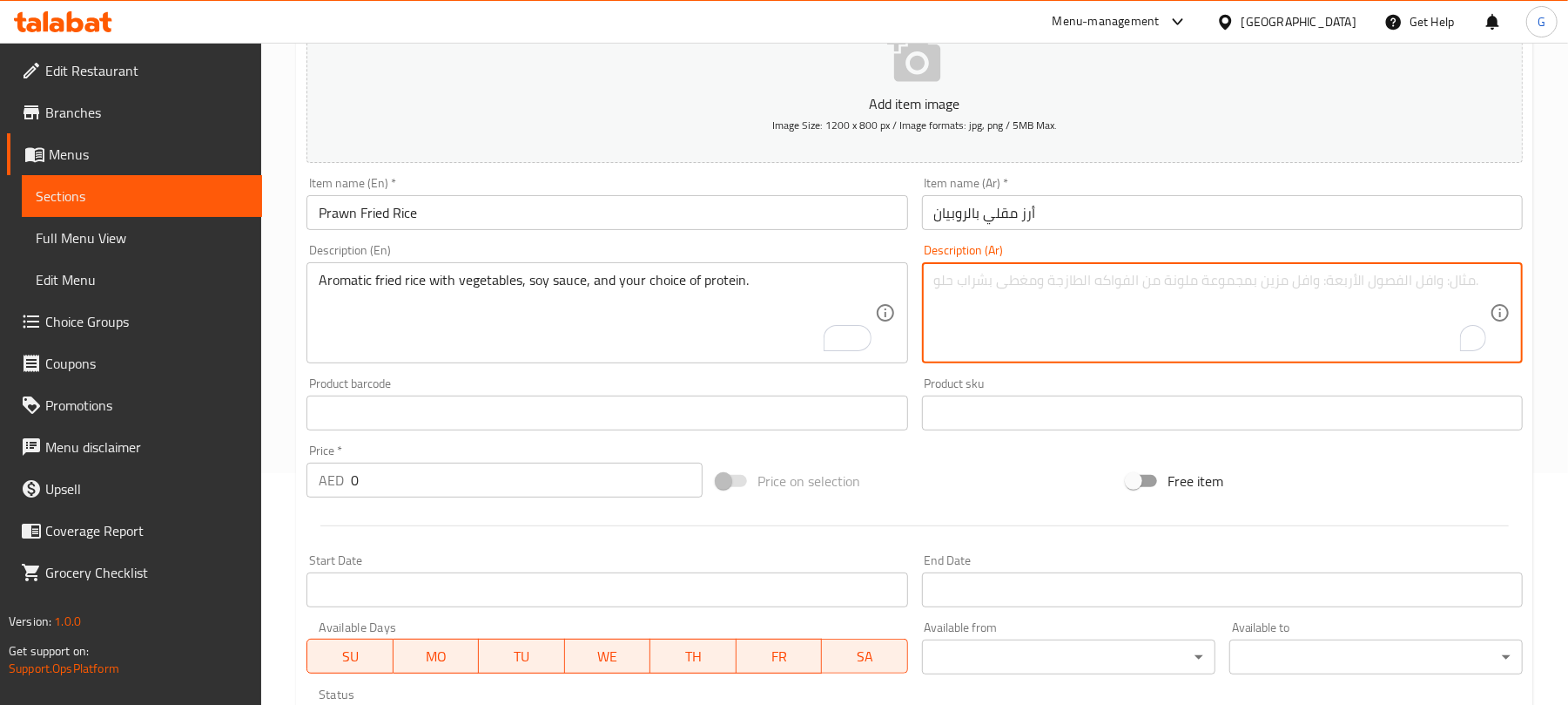
paste textarea "أرز مقلي عطري مع الخضار وصلصة الصويا واختيارك من البروتين."
type textarea "أرز مقلي عطري مع الخضار وصلصة الصويا واختيارك من البروتين."
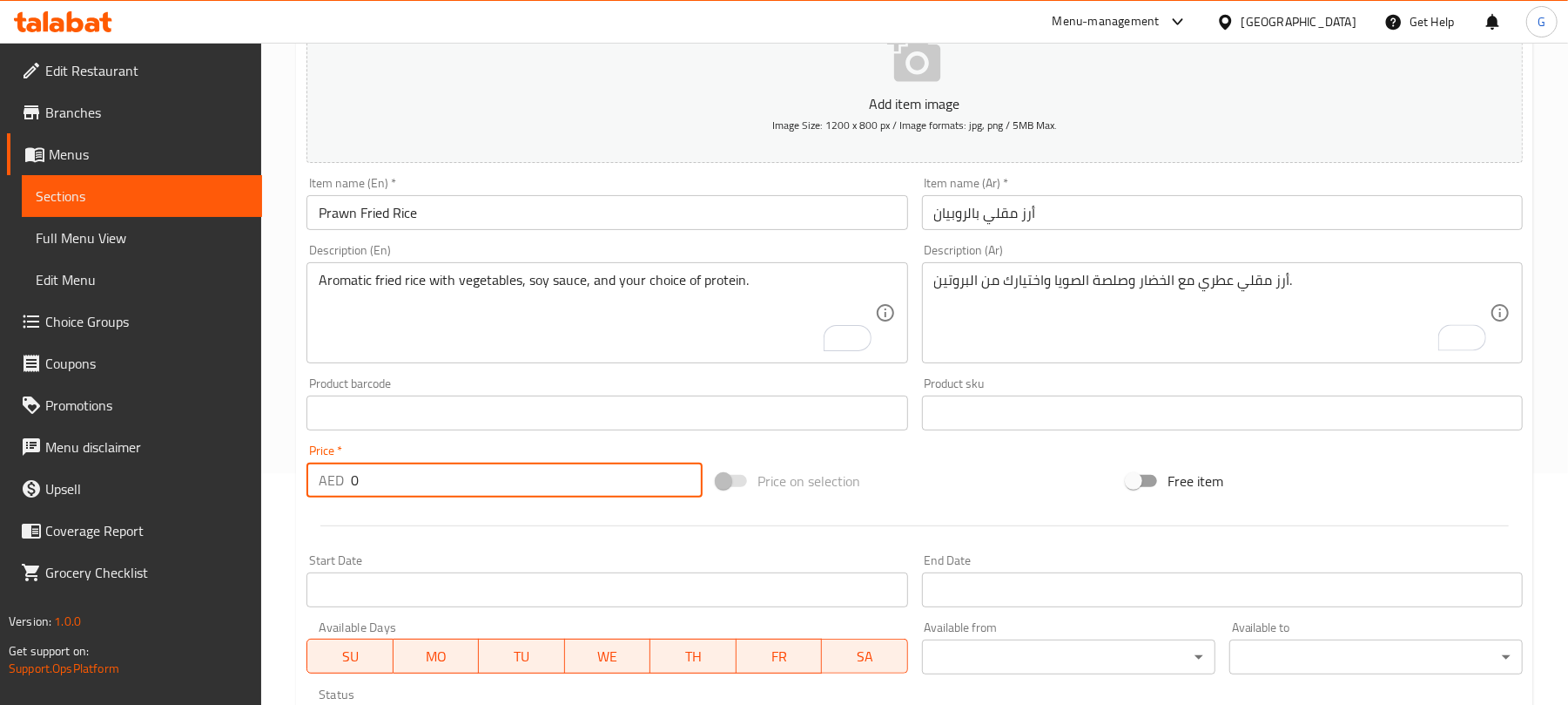
click at [425, 495] on input "0" at bounding box center [527, 480] width 352 height 35
paste input "4"
type input "40"
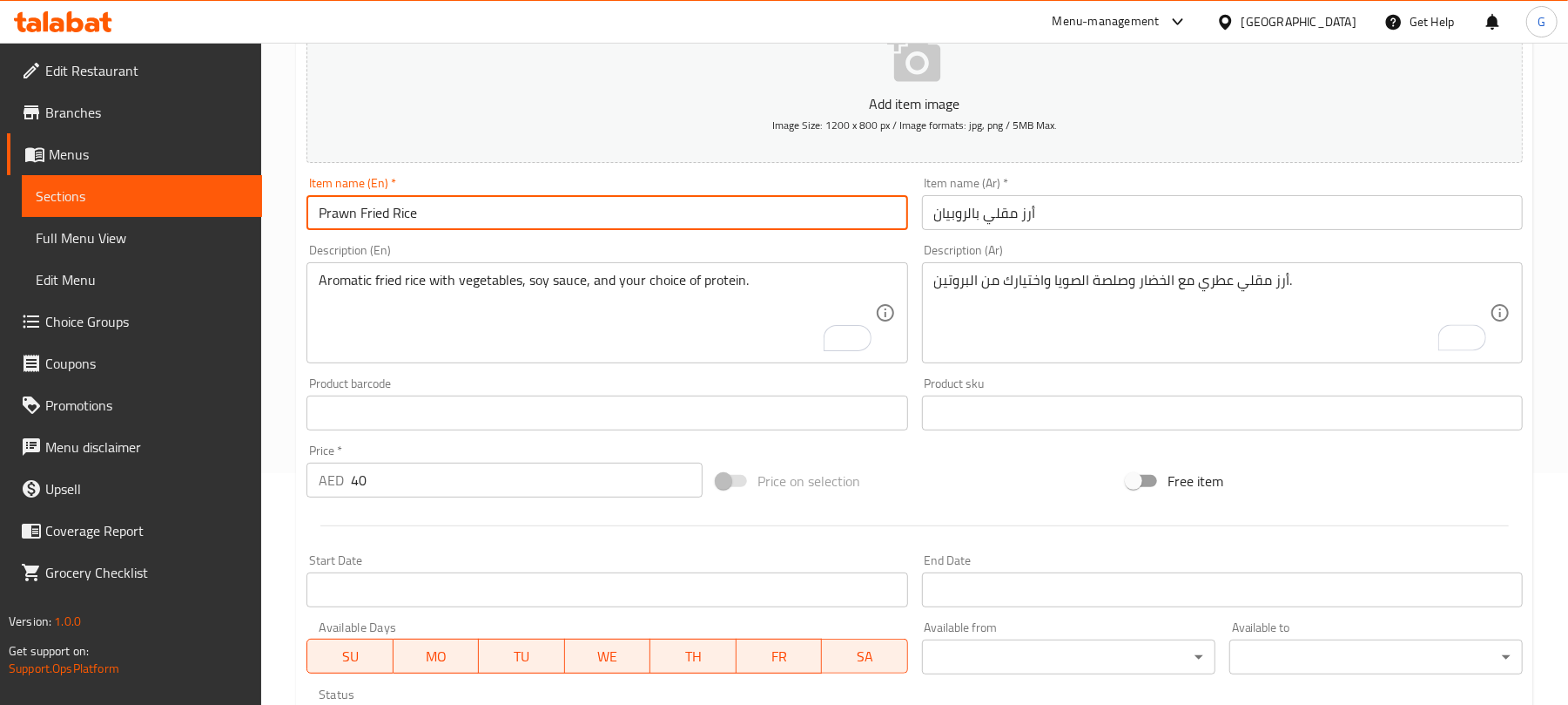
click at [470, 220] on input "Prawn Fried Rice" at bounding box center [606, 212] width 601 height 35
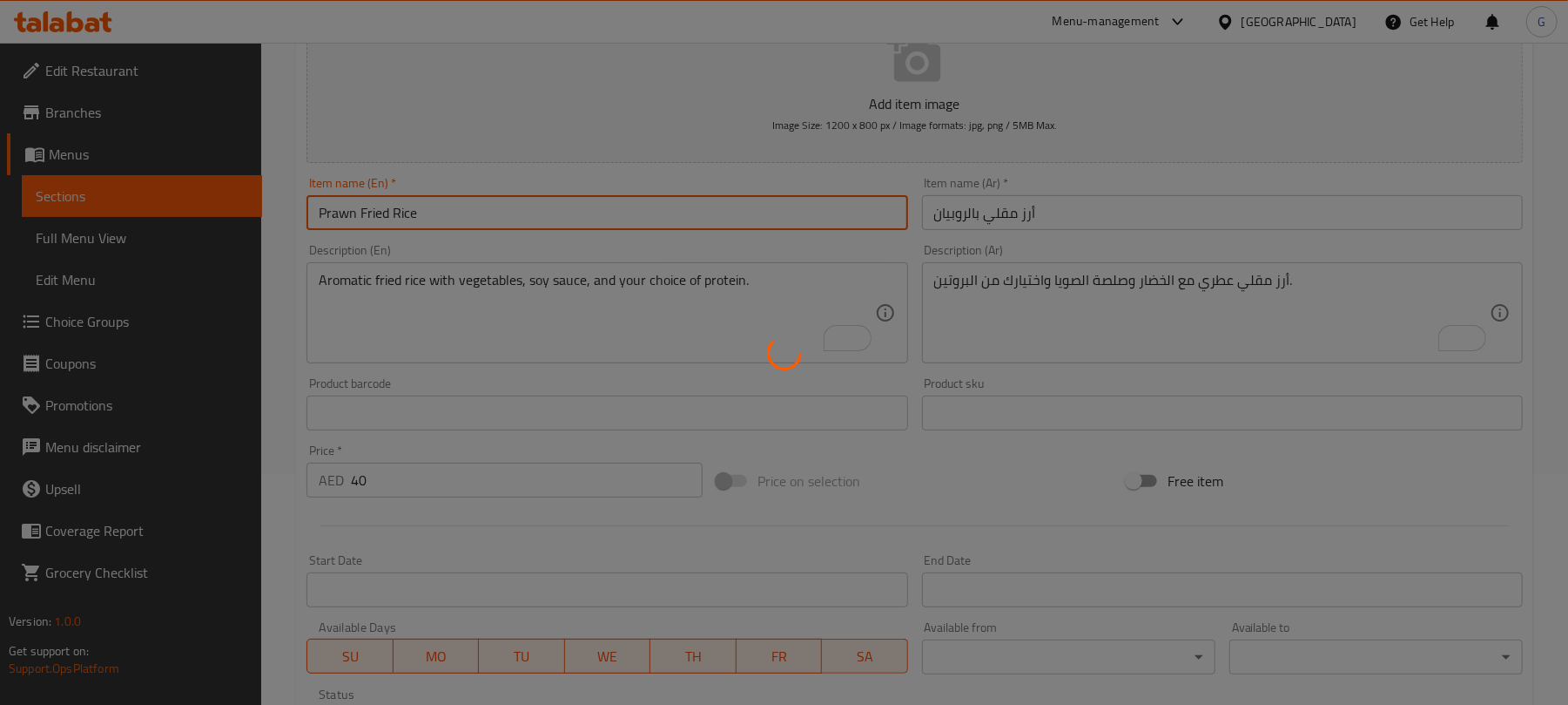
type input "0"
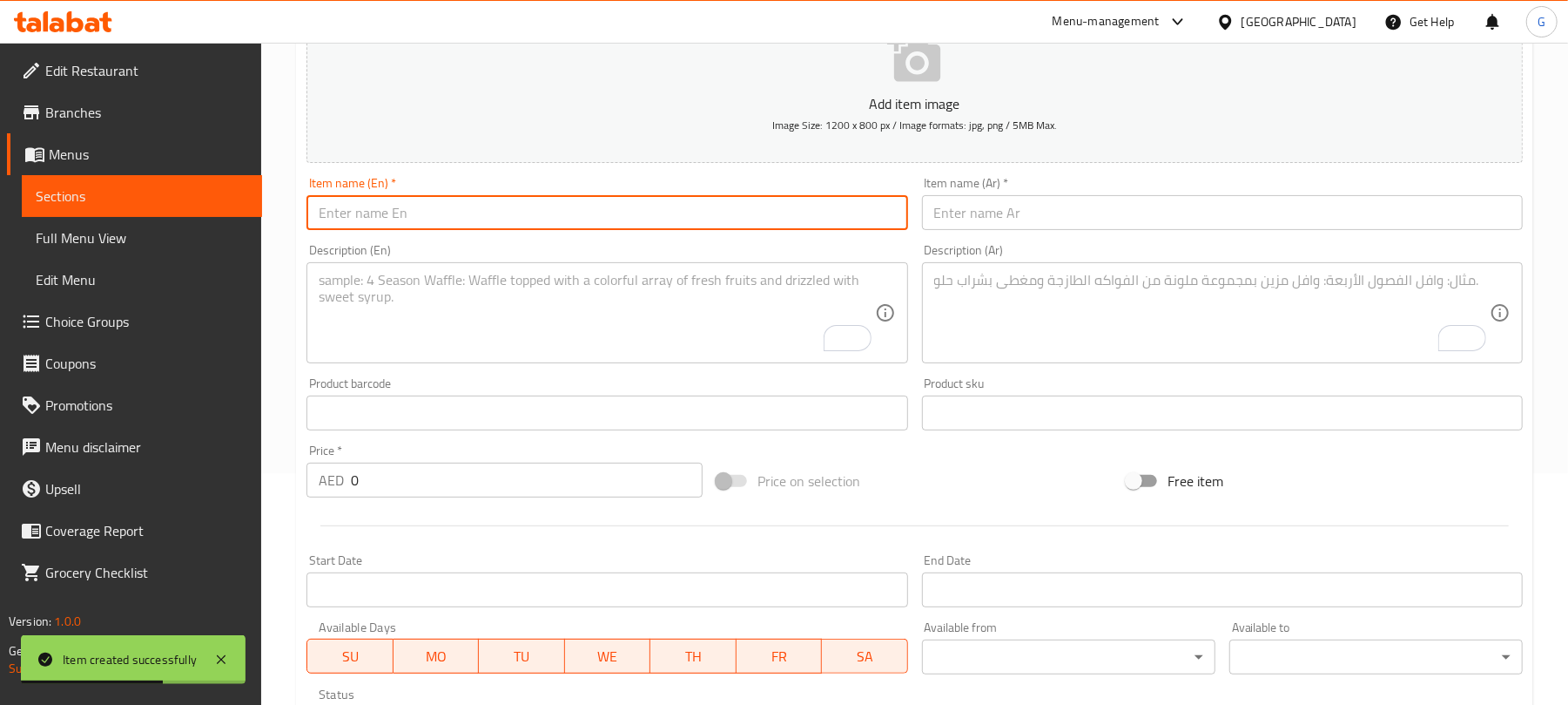
paste input "Chicken Fried Rice"
type input "Chicken Fried Rice"
click at [1024, 206] on input "text" at bounding box center [1222, 212] width 601 height 35
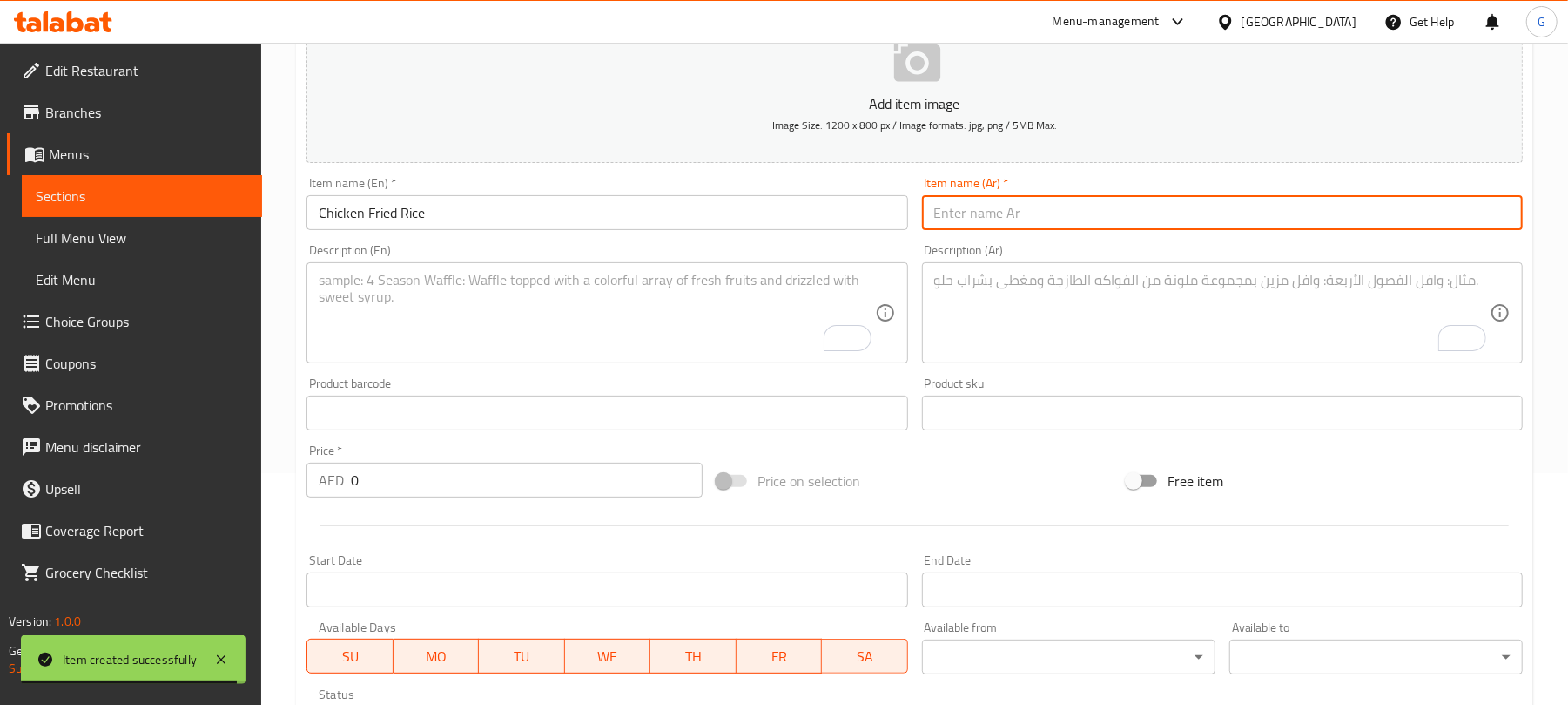
paste input "أرز مقلي بالدجاج"
type input "أرز مقلي بالدجاج"
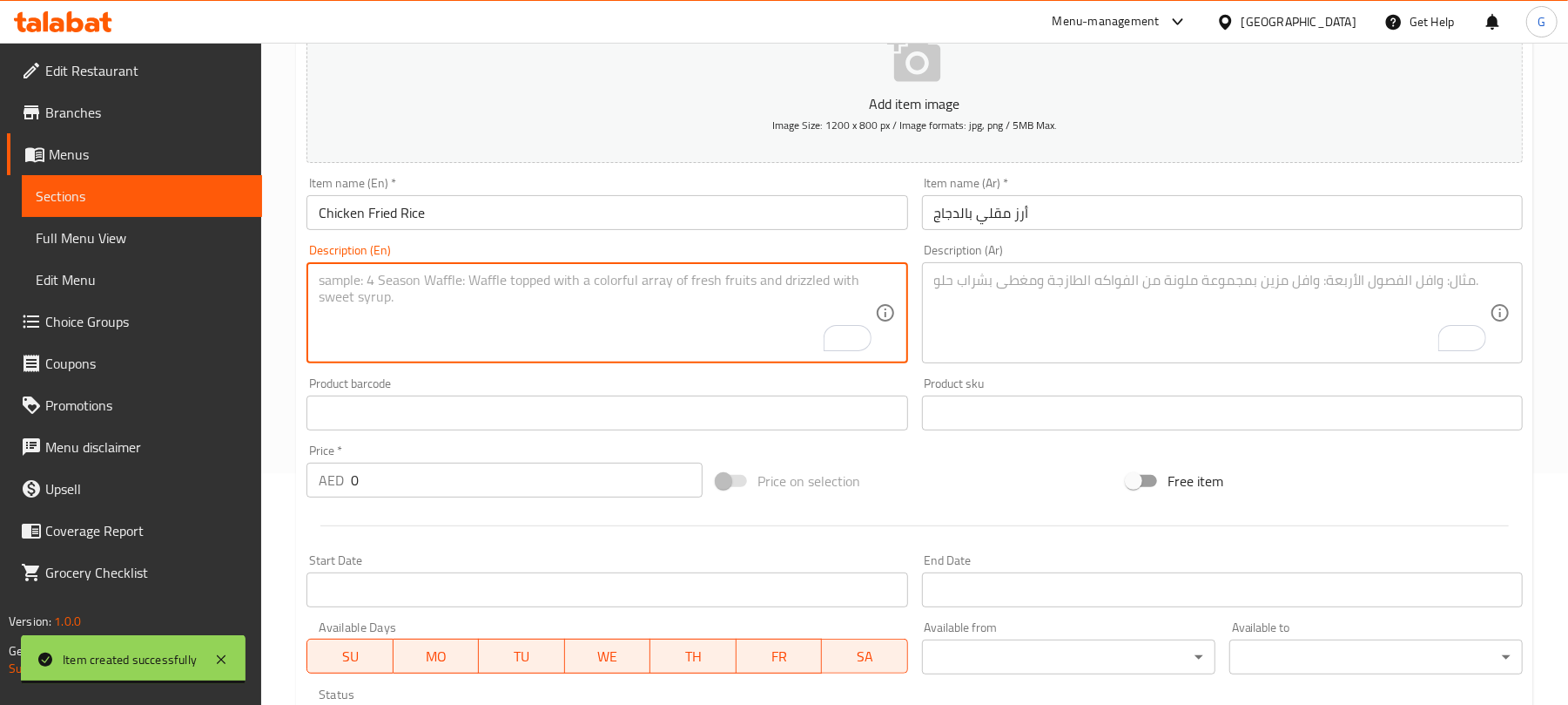
drag, startPoint x: 594, startPoint y: 334, endPoint x: 572, endPoint y: 359, distance: 33.3
click at [594, 334] on textarea "To enrich screen reader interactions, please activate Accessibility in Grammarl…" at bounding box center [596, 312] width 555 height 82
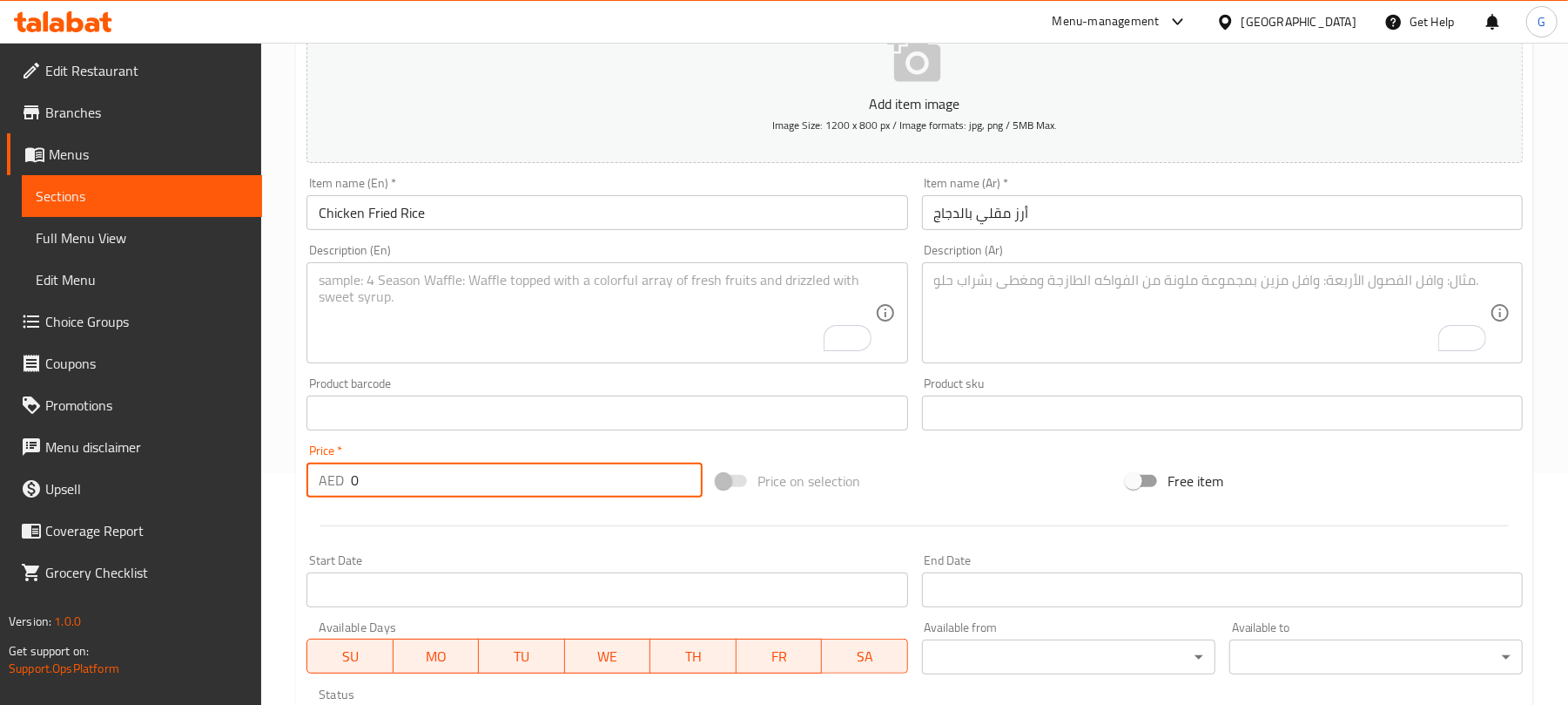
click at [428, 486] on input "0" at bounding box center [527, 480] width 352 height 35
paste input "36"
type input "36"
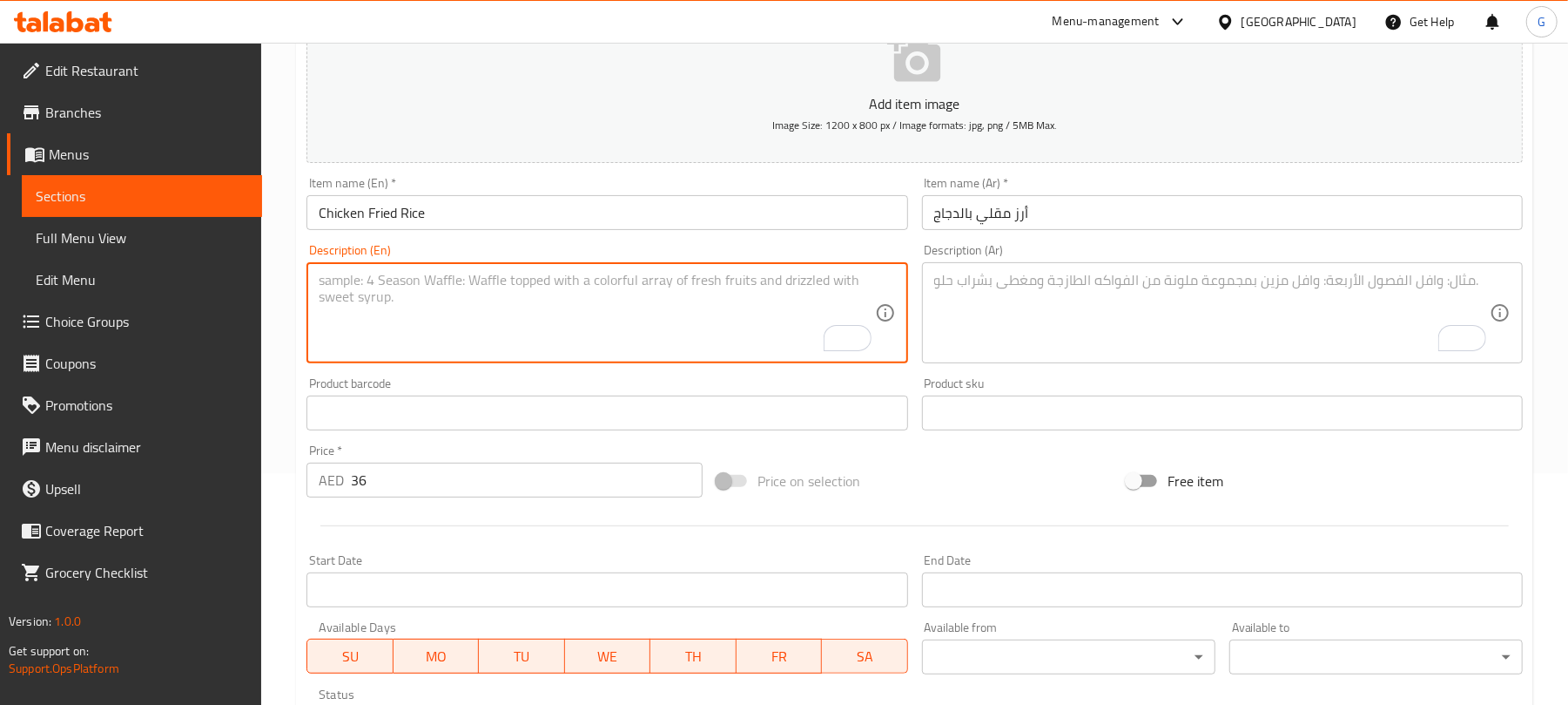
click at [412, 305] on textarea "To enrich screen reader interactions, please activate Accessibility in Grammarl…" at bounding box center [596, 312] width 555 height 82
paste textarea "Aromatic fried rice with vegetables, soy sauce, and your choice of protein."
type textarea "Aromatic fried rice with vegetables, soy sauce, and your choice of protein."
click at [1129, 253] on div "Description (Ar) Description (Ar)" at bounding box center [1222, 304] width 601 height 119
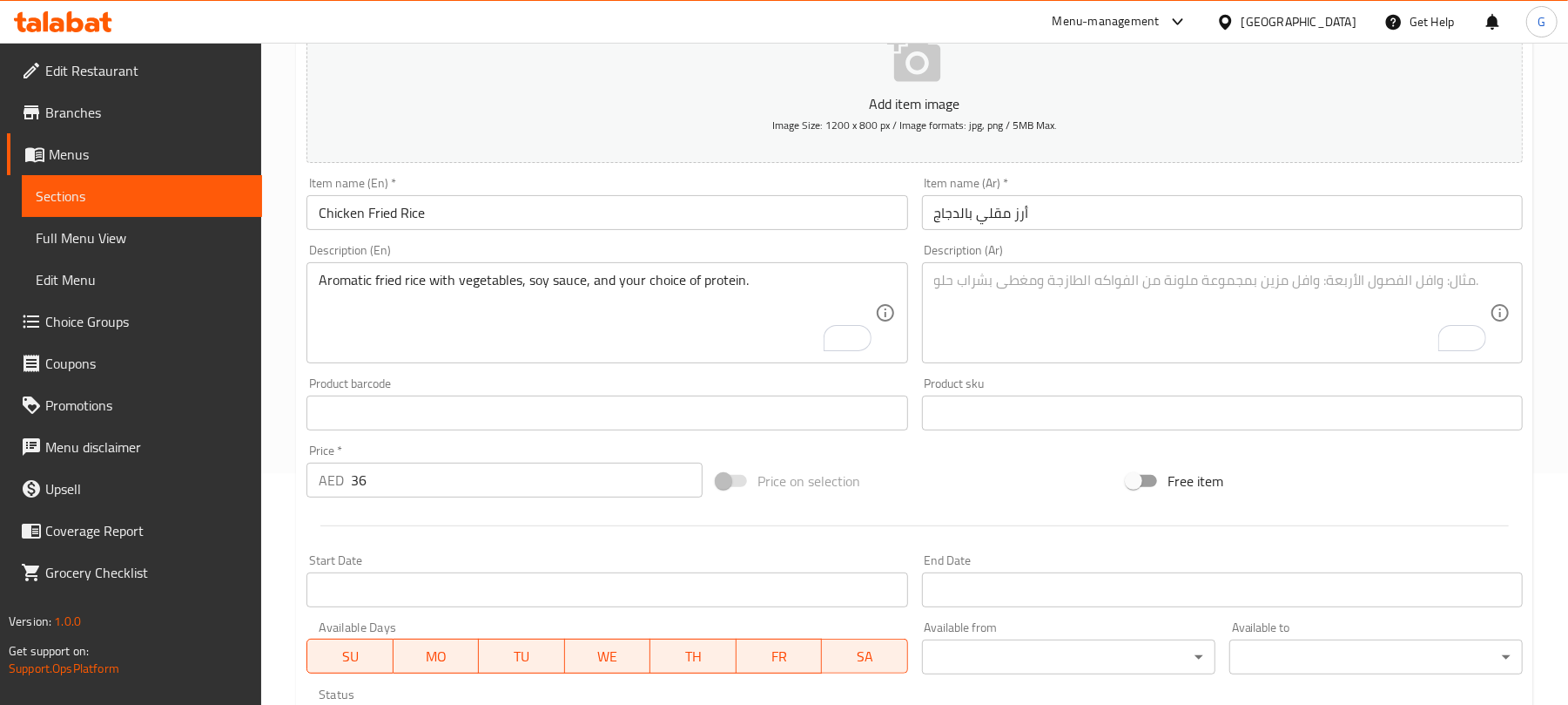
click at [1104, 304] on textarea "To enrich screen reader interactions, please activate Accessibility in Grammarl…" at bounding box center [1211, 312] width 555 height 82
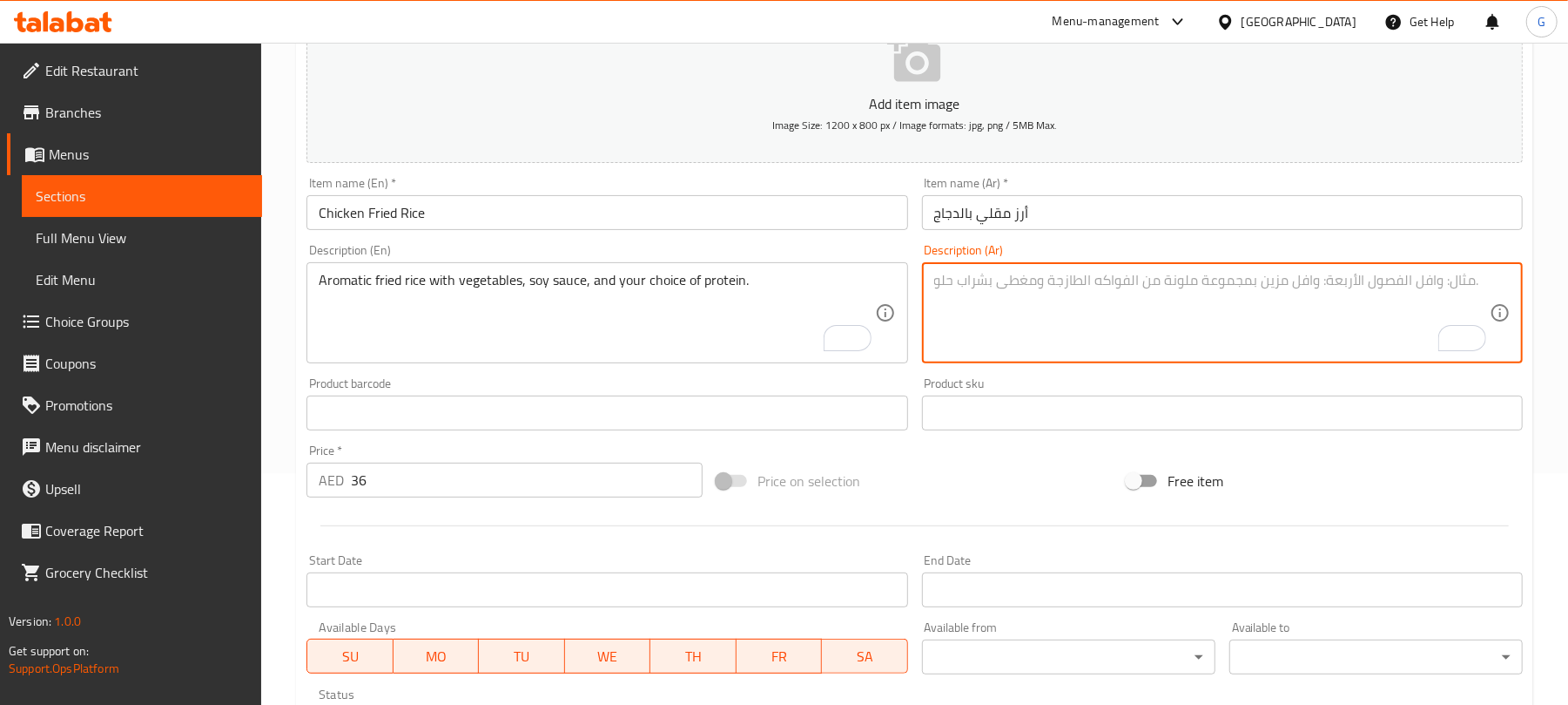
paste textarea "أرز مقلي عطري مع الخضار وصلصة الصويا واختيارك من البروتين."
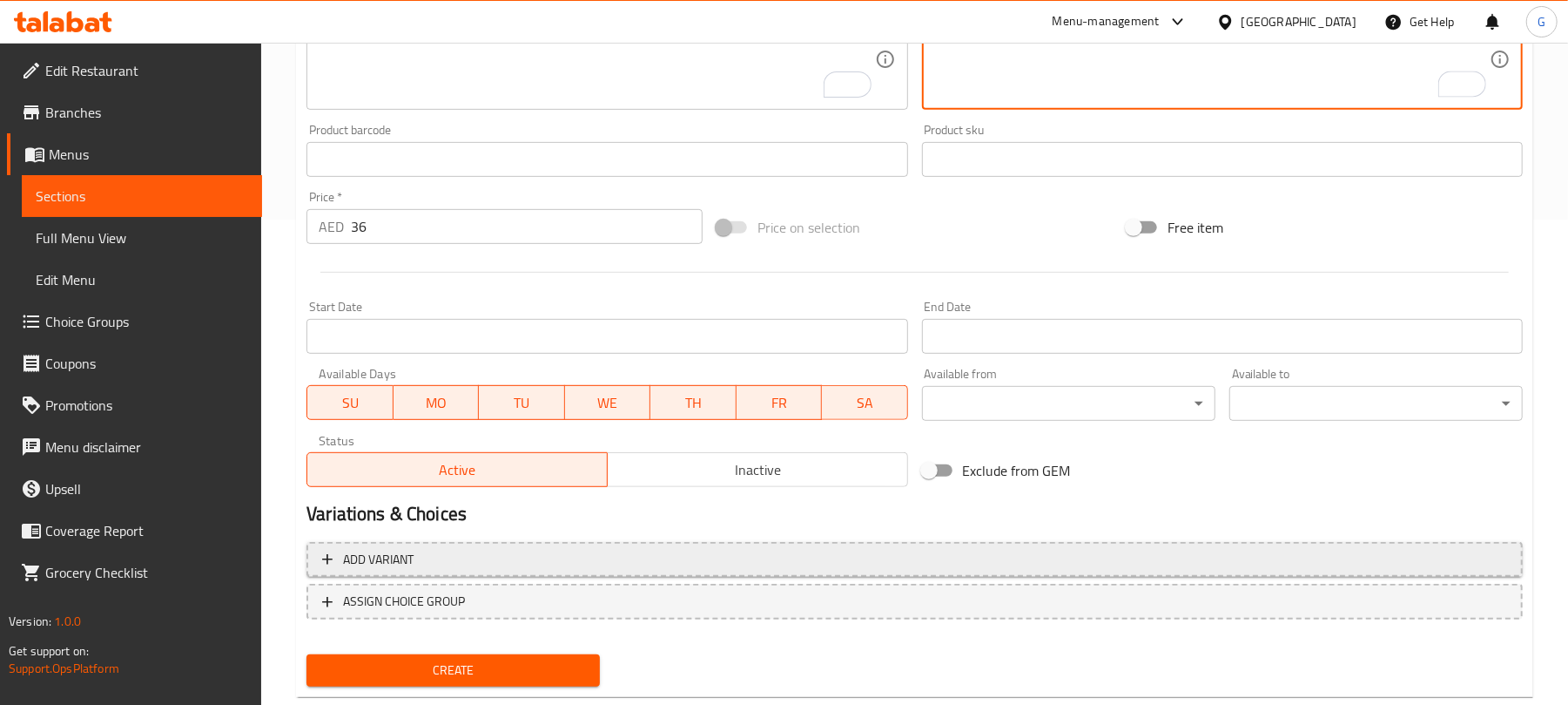
scroll to position [524, 0]
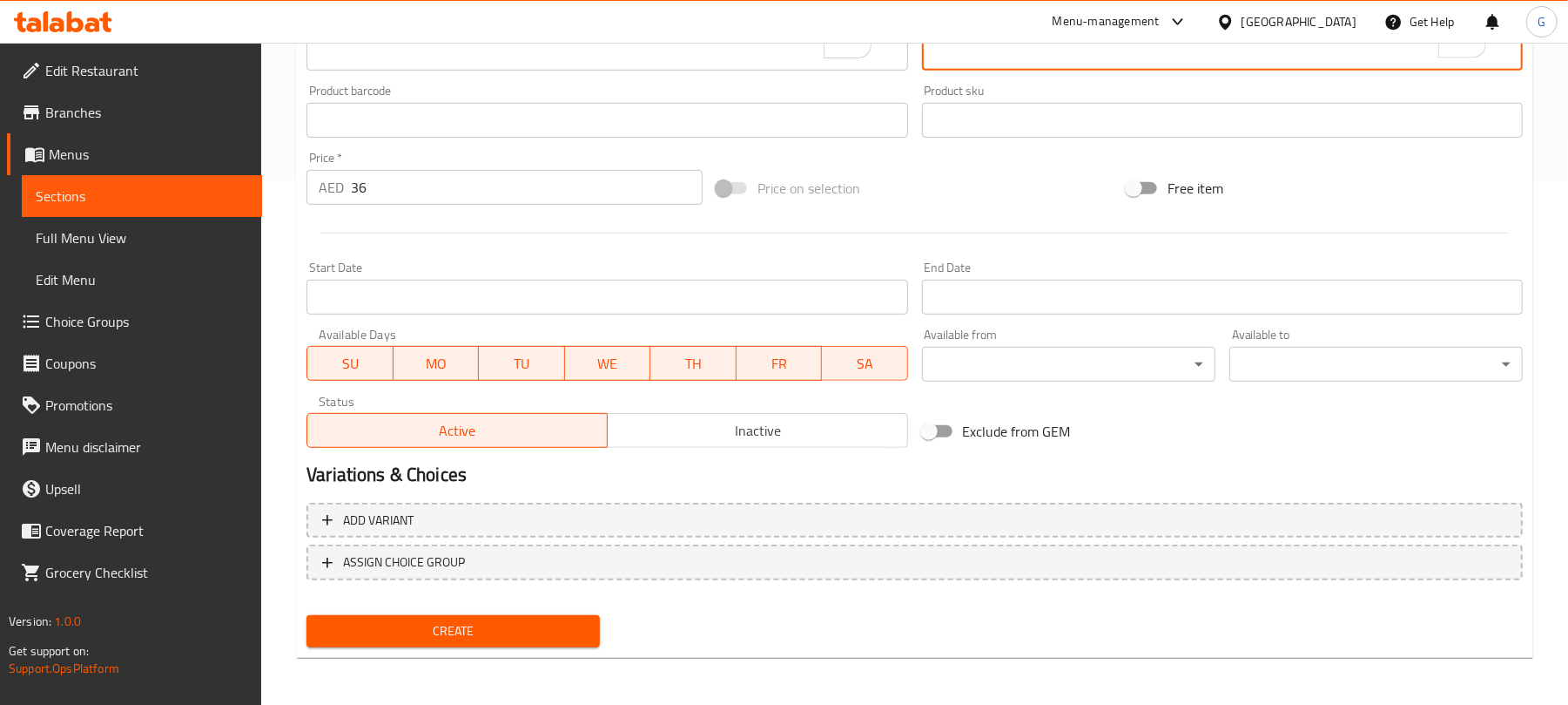
type textarea "أرز مقلي عطري مع الخضار وصلصة الصويا واختيارك من البروتين."
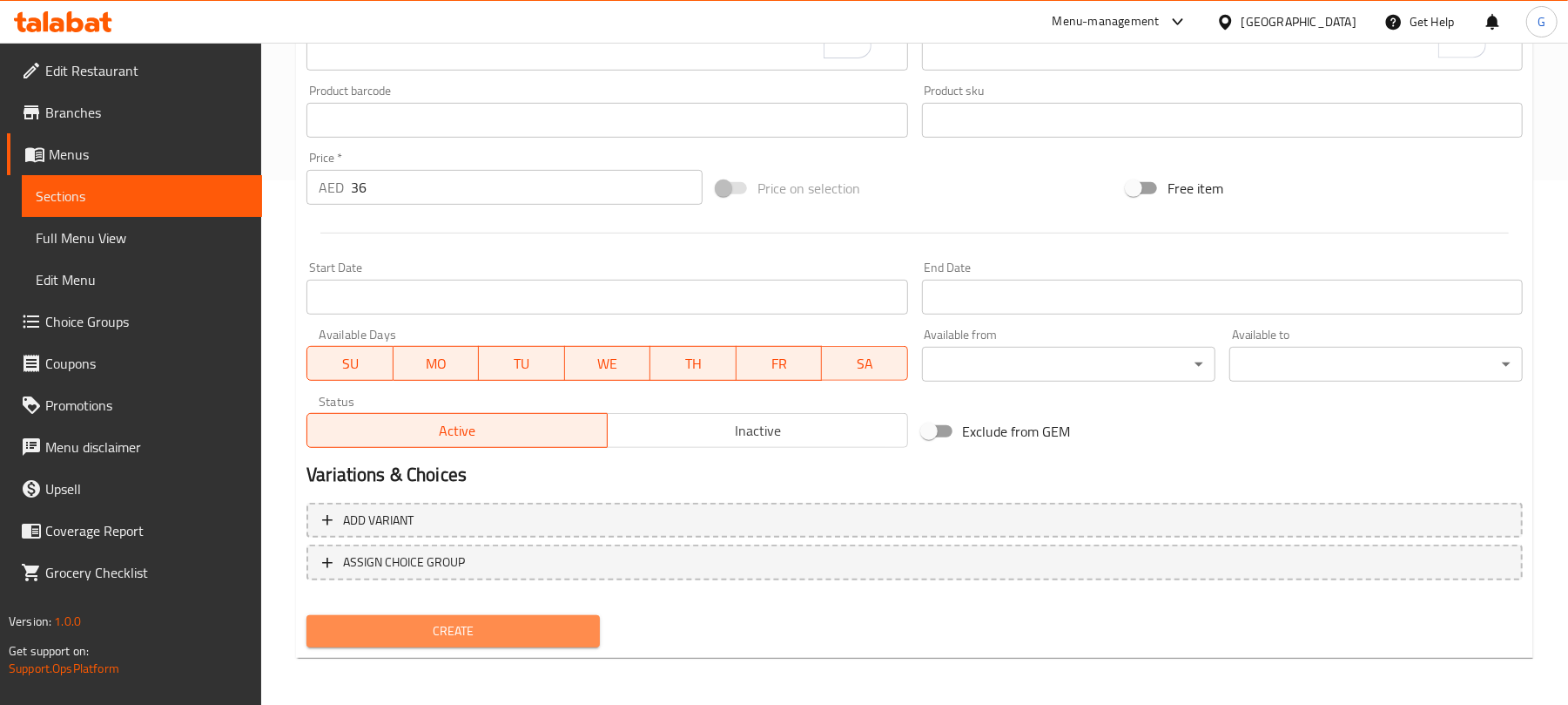
click at [569, 629] on span "Create" at bounding box center [453, 630] width 266 height 22
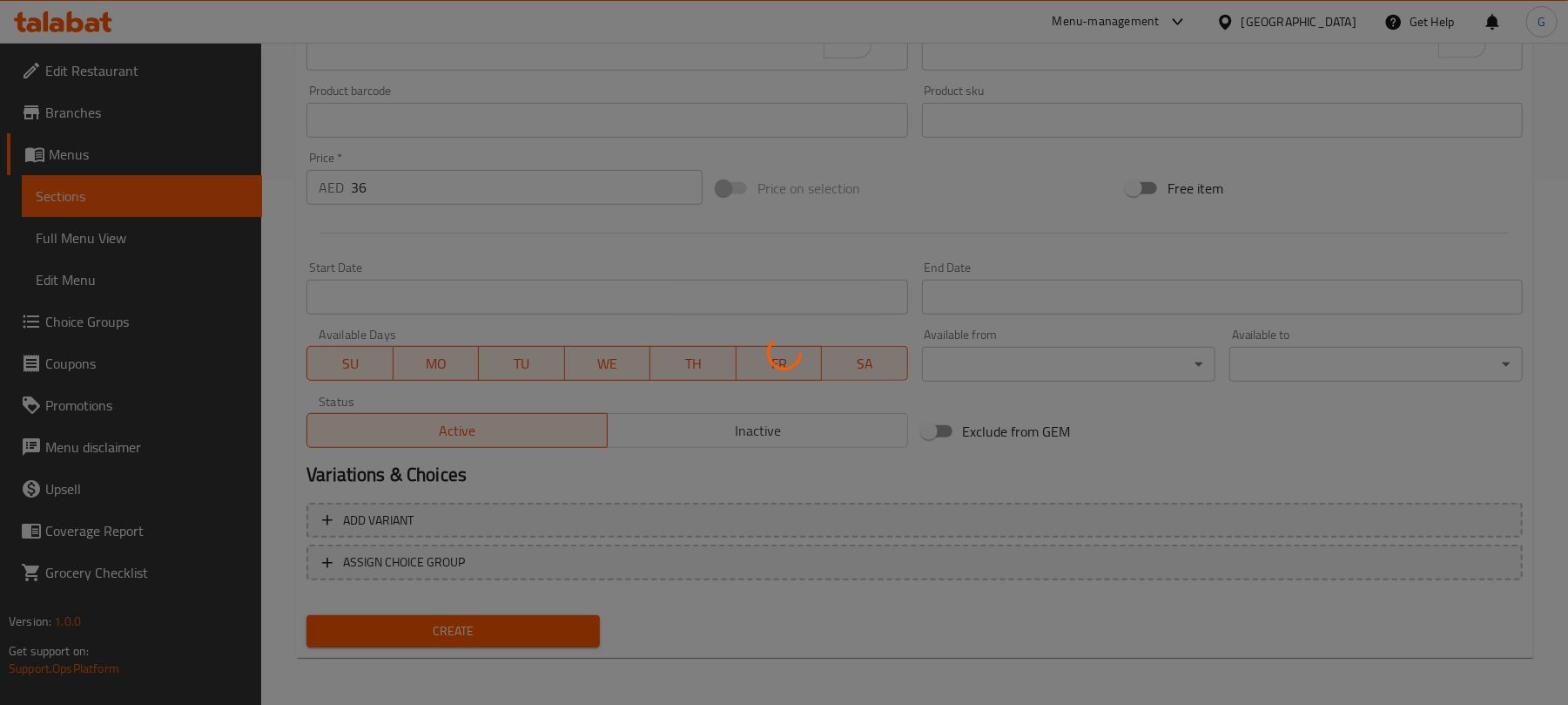
scroll to position [0, 0]
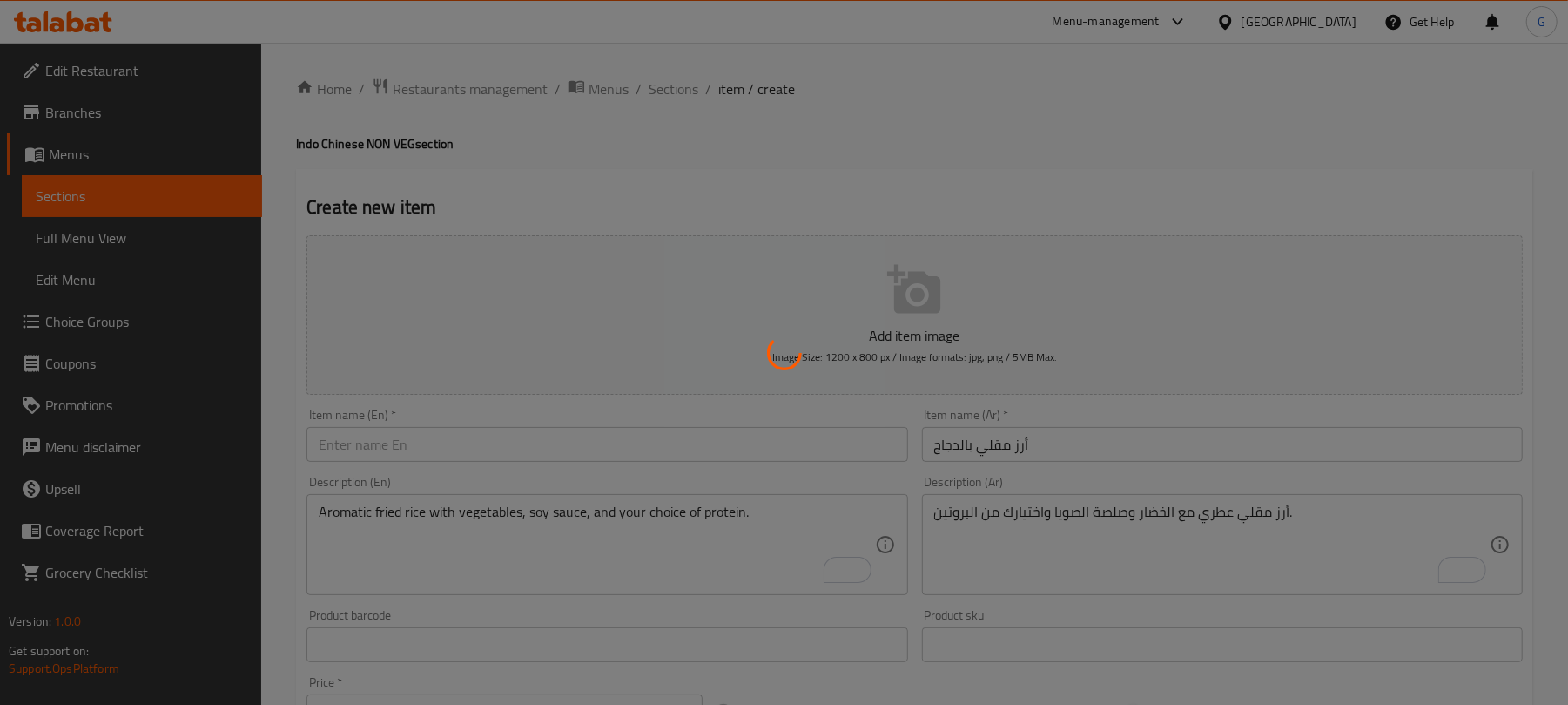
type input "0"
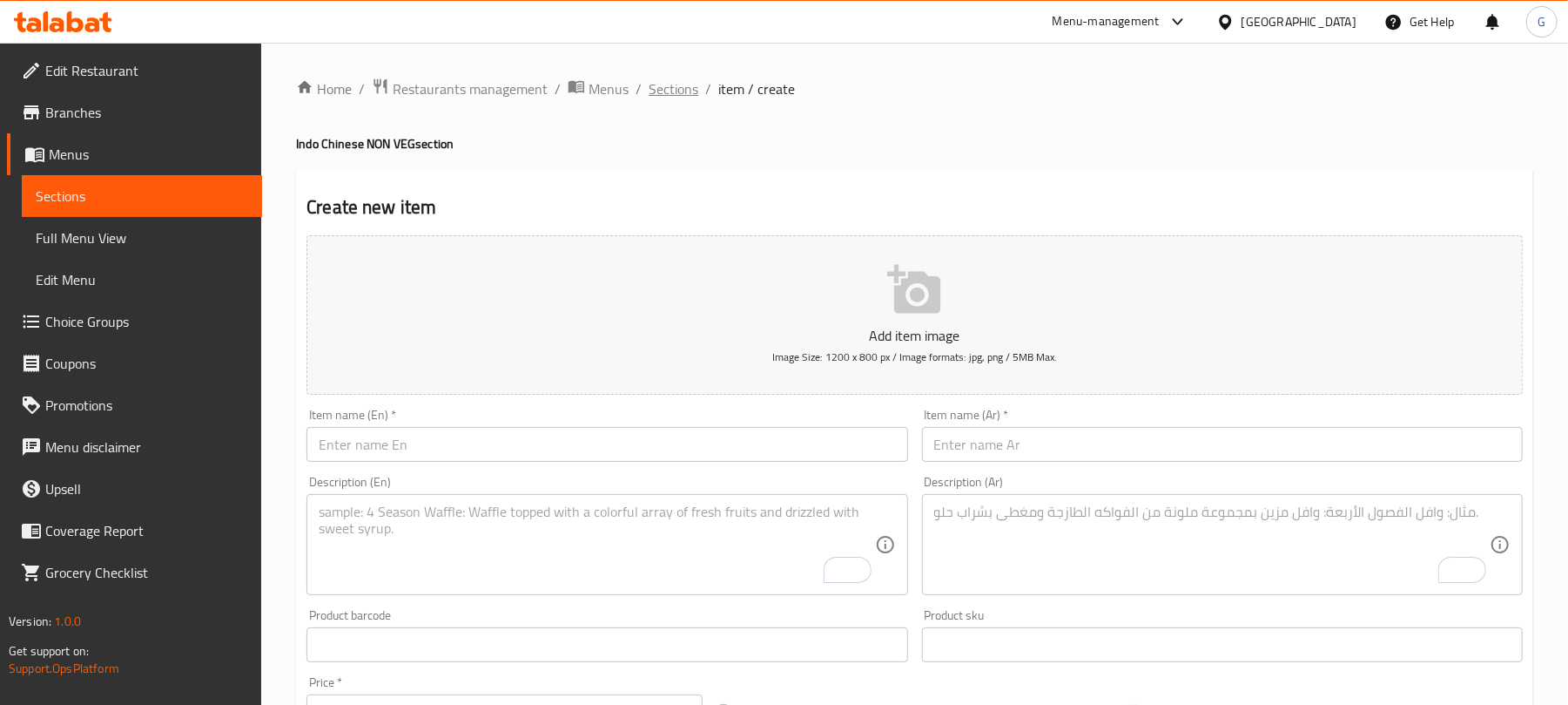
click at [687, 87] on span "Sections" at bounding box center [673, 89] width 49 height 21
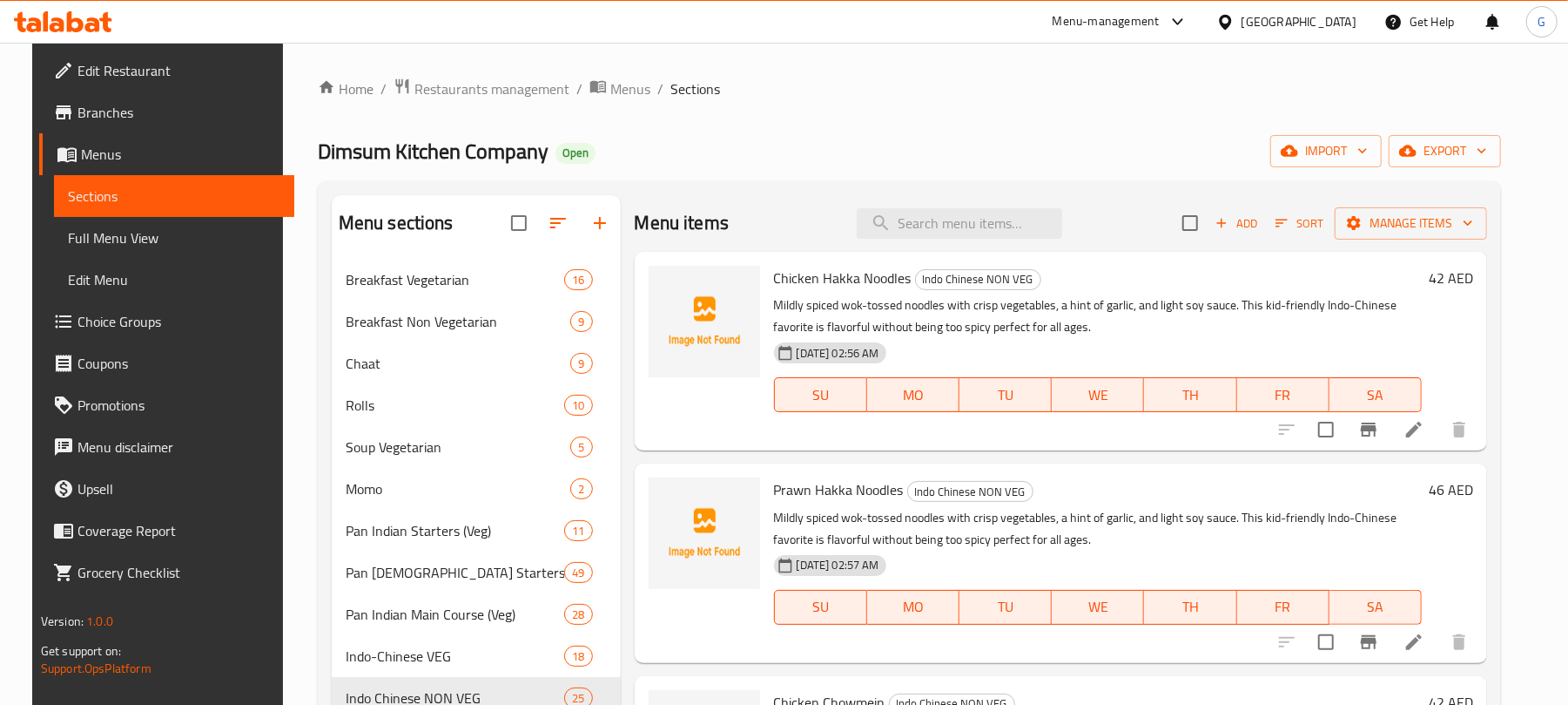
click at [1029, 240] on div "Menu items Add Sort Manage items" at bounding box center [1061, 223] width 853 height 57
click at [1029, 228] on input "search" at bounding box center [959, 223] width 205 height 30
paste input "Prawn Fried Rice"
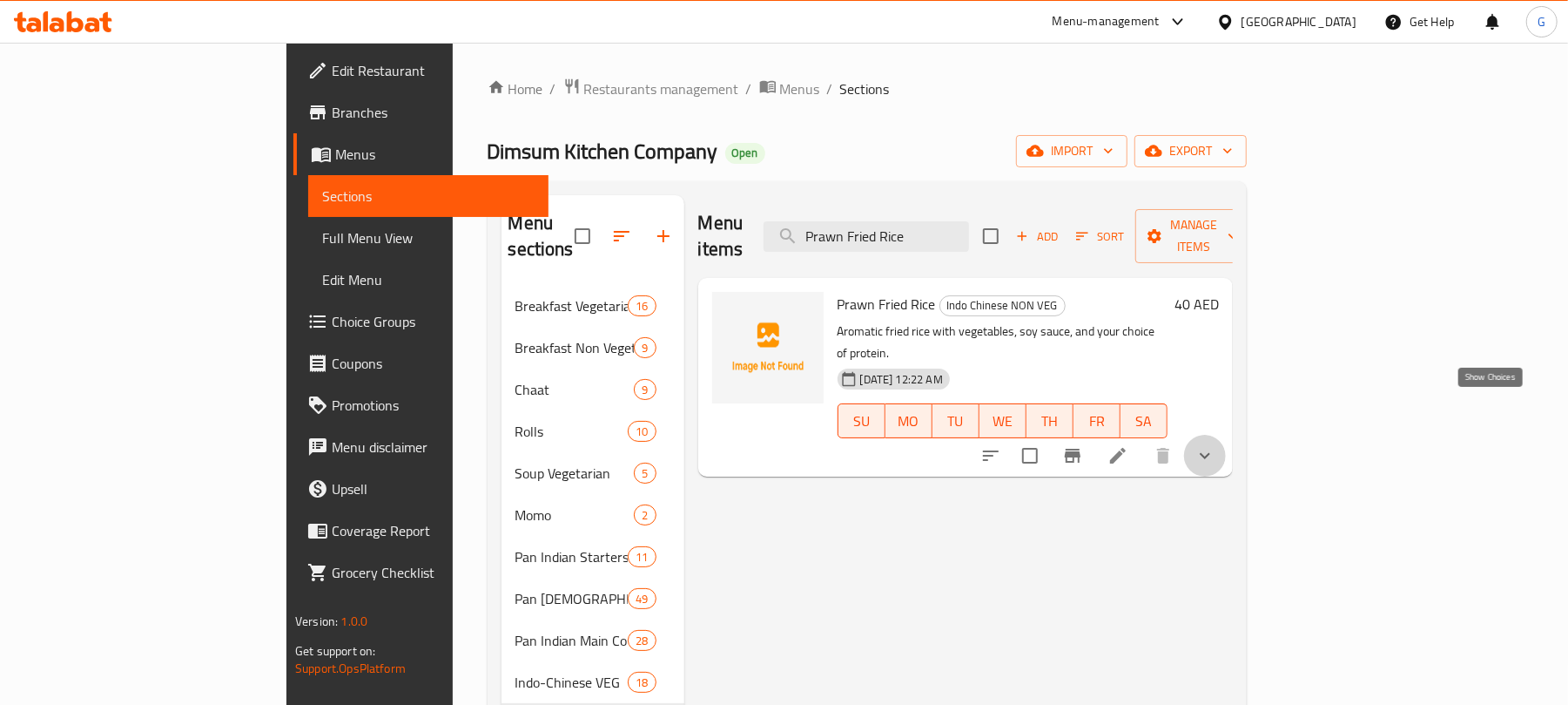
click at [1215, 445] on icon "show more" at bounding box center [1205, 455] width 21 height 21
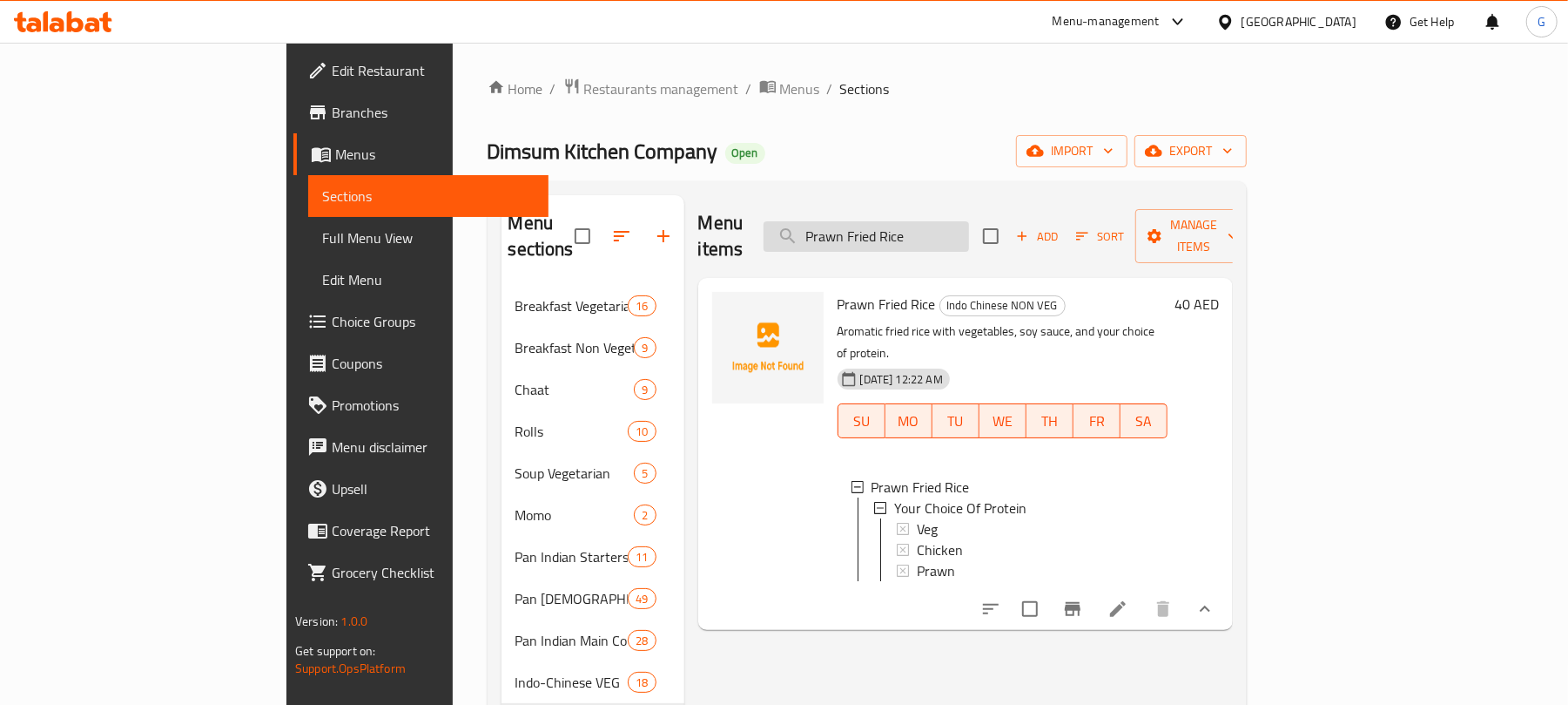
click at [968, 232] on input "Prawn Fried Rice" at bounding box center [865, 237] width 205 height 30
paste input "Chicke"
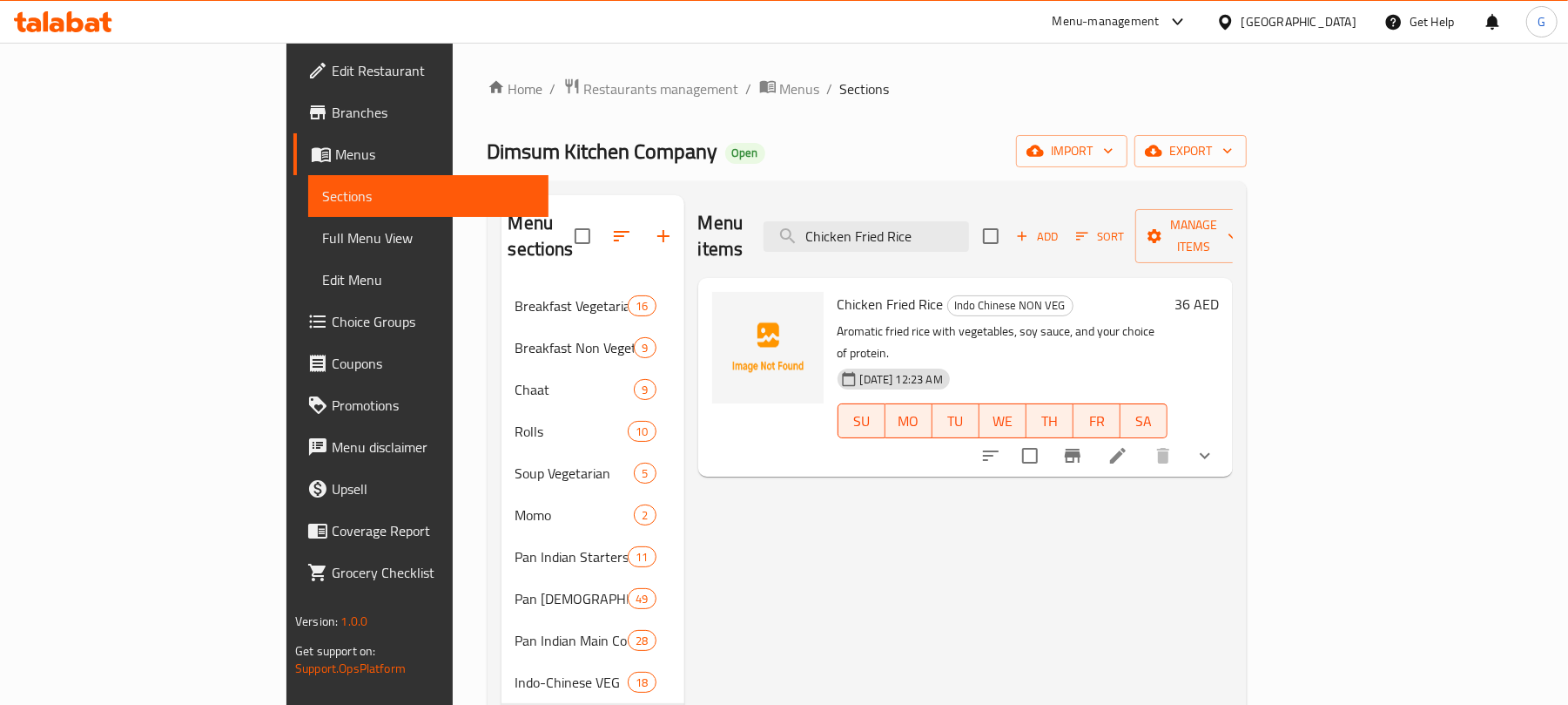
type input "Chicken Fried Rice"
click at [1215, 445] on icon "show more" at bounding box center [1205, 455] width 21 height 21
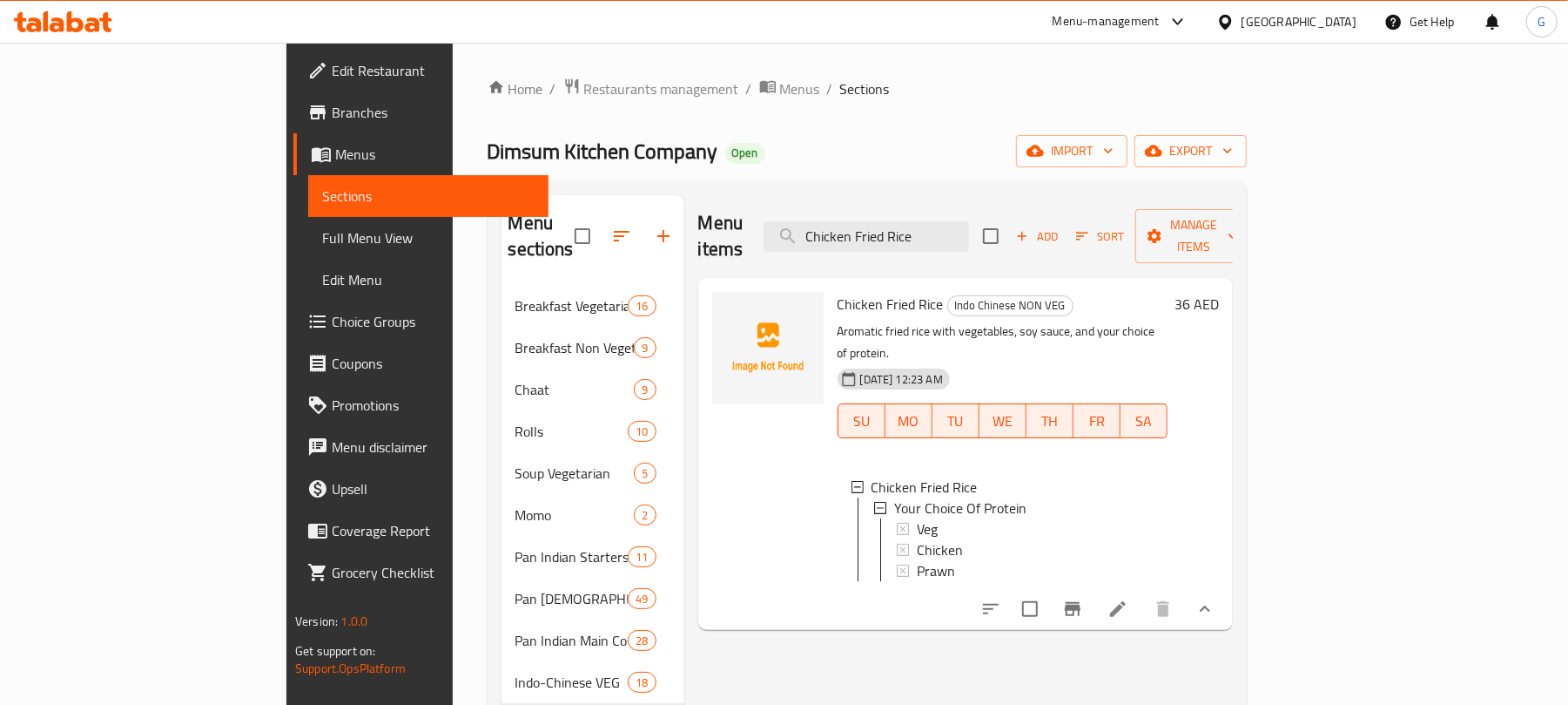
click at [1159, 161] on div "Dimsum Kitchen Company Open import export" at bounding box center [866, 151] width 759 height 32
click at [1181, 130] on div "Home / Restaurants management / Menus / Sections Dimsum Kitchen Company Open im…" at bounding box center [866, 526] width 759 height 897
click at [968, 224] on input "Chicken Fried Rice" at bounding box center [865, 237] width 205 height 30
click at [453, 73] on div "Home / Restaurants management / Menus / Sections Dimsum Kitchen Company Open im…" at bounding box center [867, 526] width 828 height 967
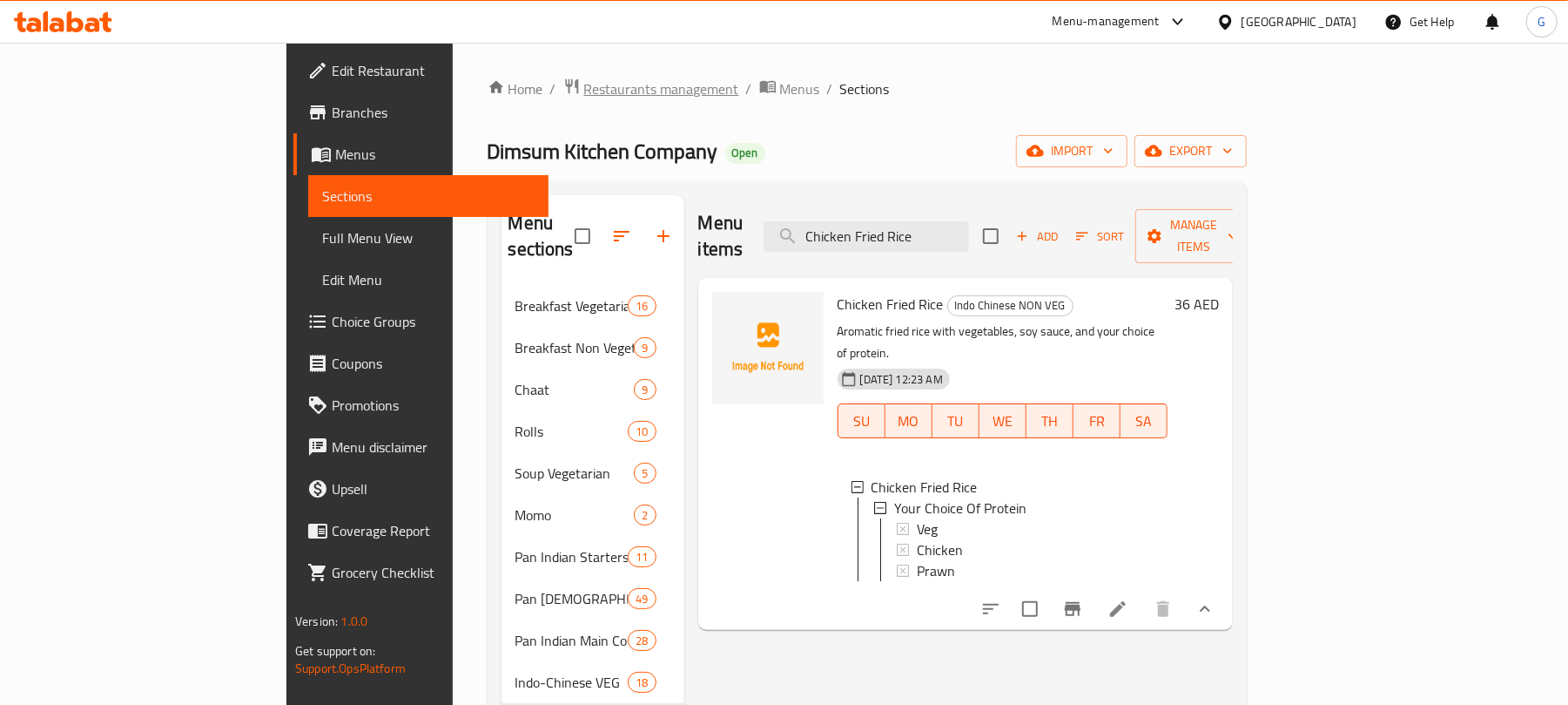
click at [584, 87] on span "Restaurants management" at bounding box center [662, 89] width 155 height 21
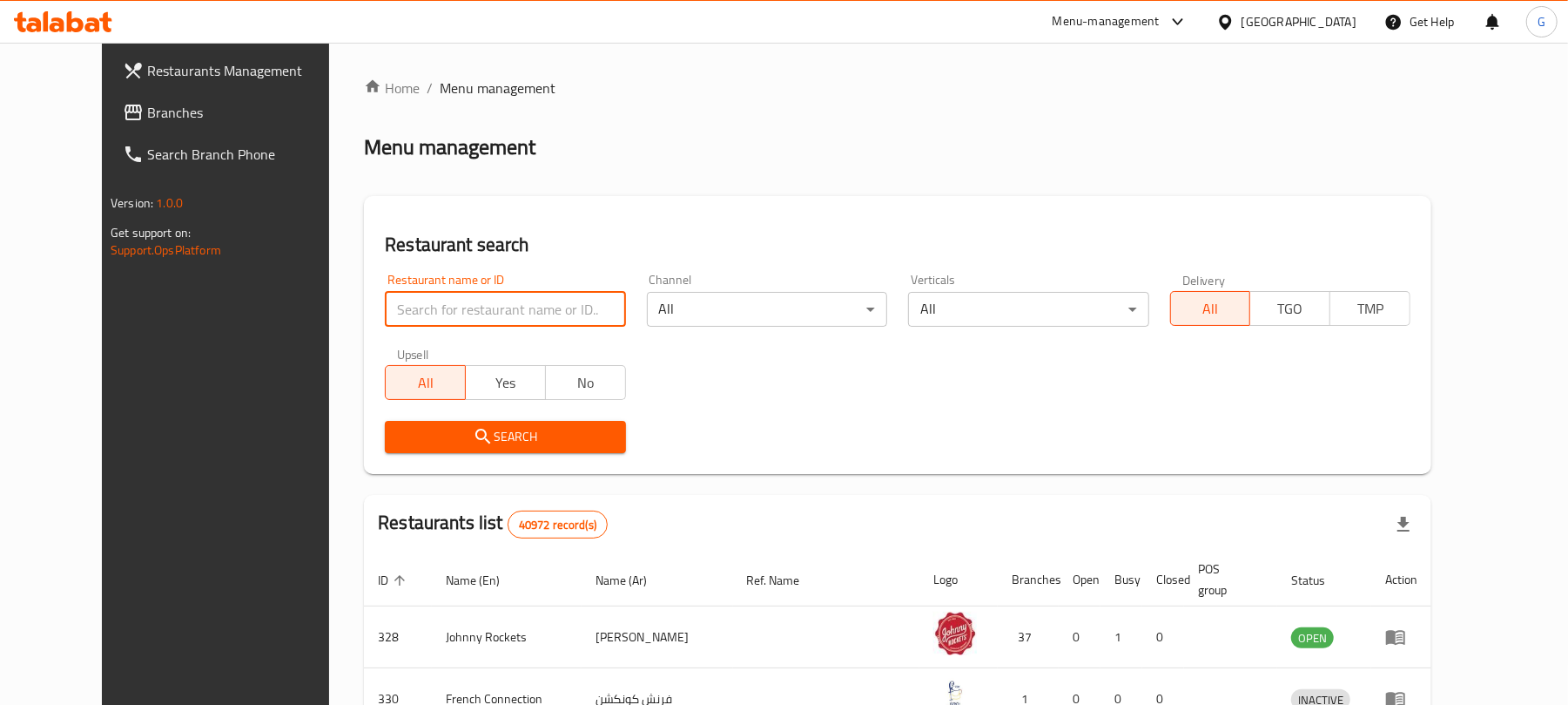
click at [416, 319] on input "search" at bounding box center [505, 308] width 240 height 35
paste input "624099"
type input "624099"
click at [404, 440] on span "Search" at bounding box center [505, 436] width 213 height 22
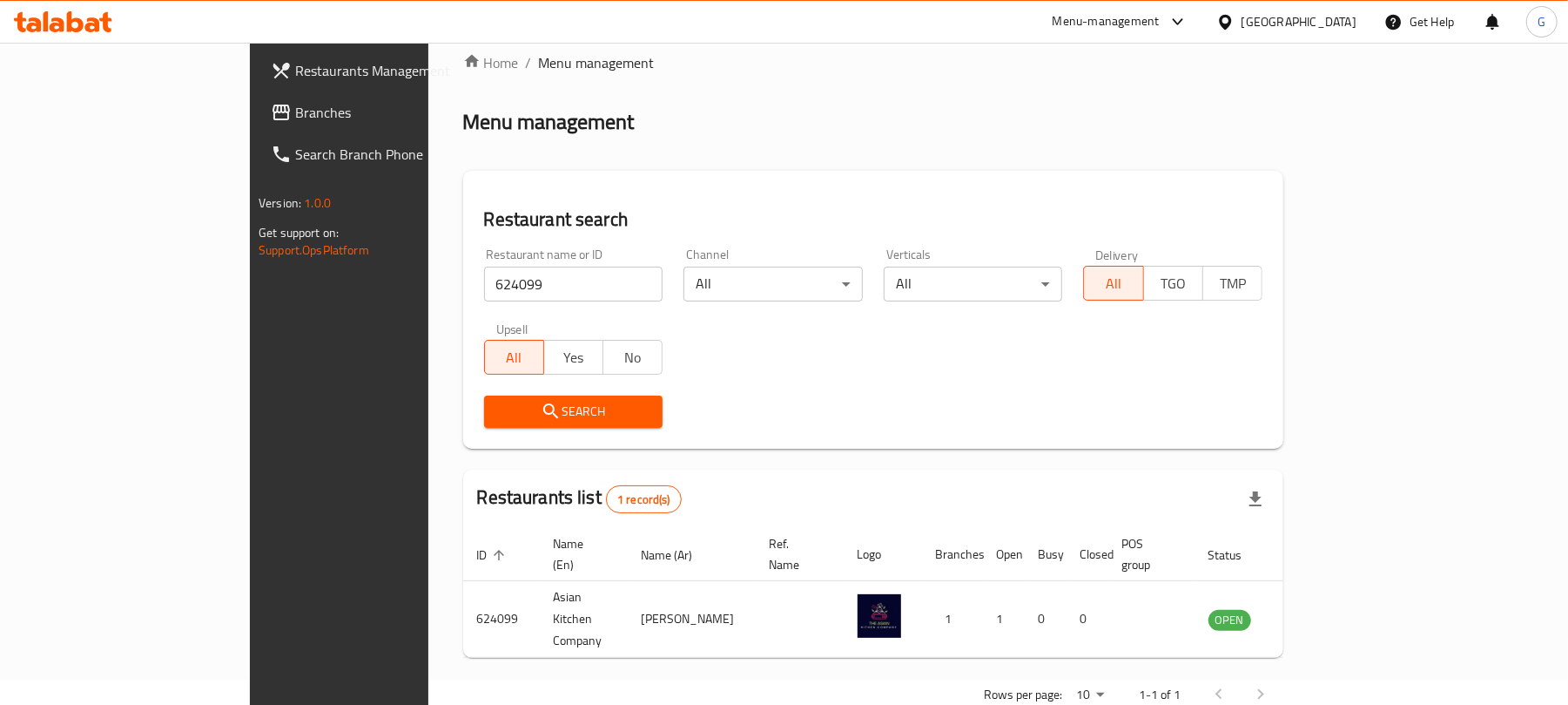
scroll to position [39, 0]
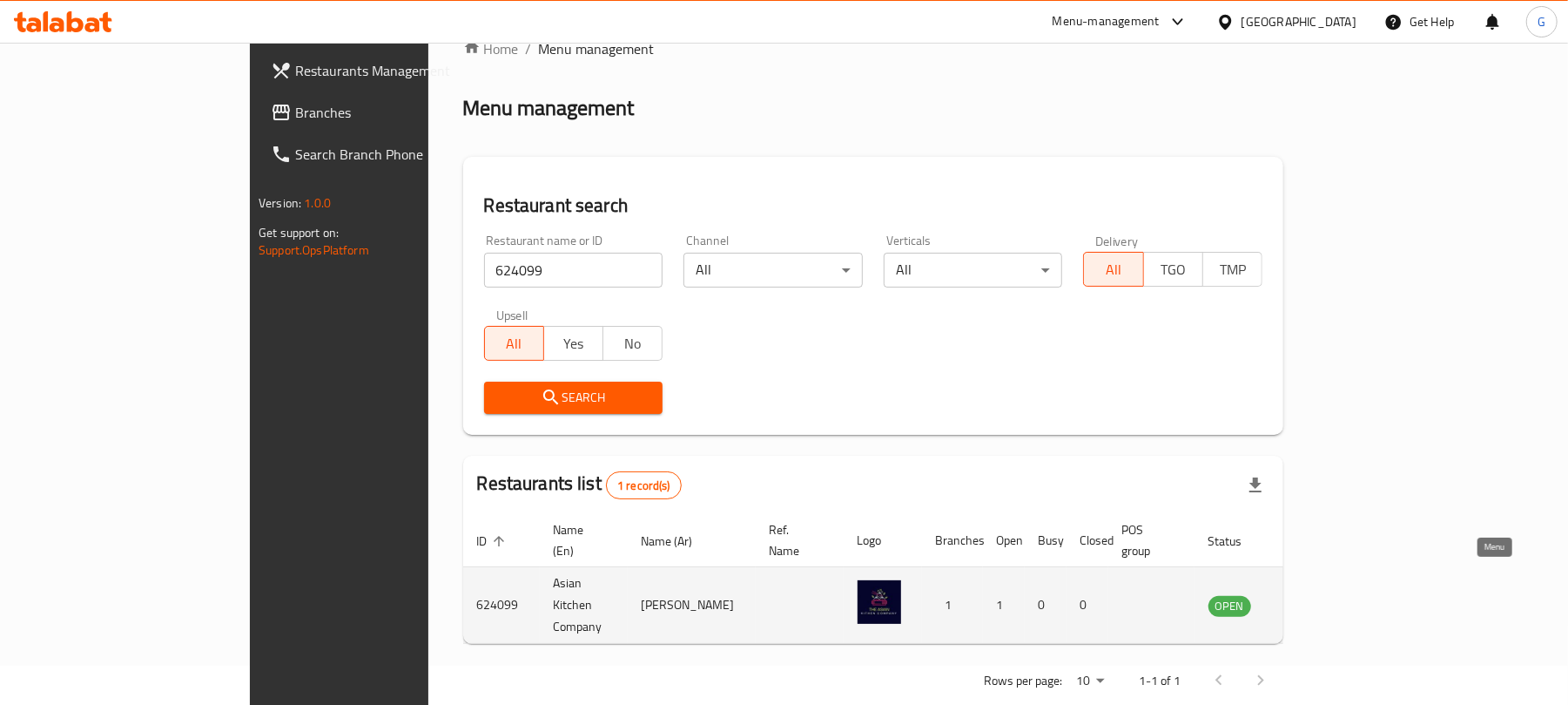
click at [1319, 598] on icon "enhanced table" at bounding box center [1310, 606] width 19 height 15
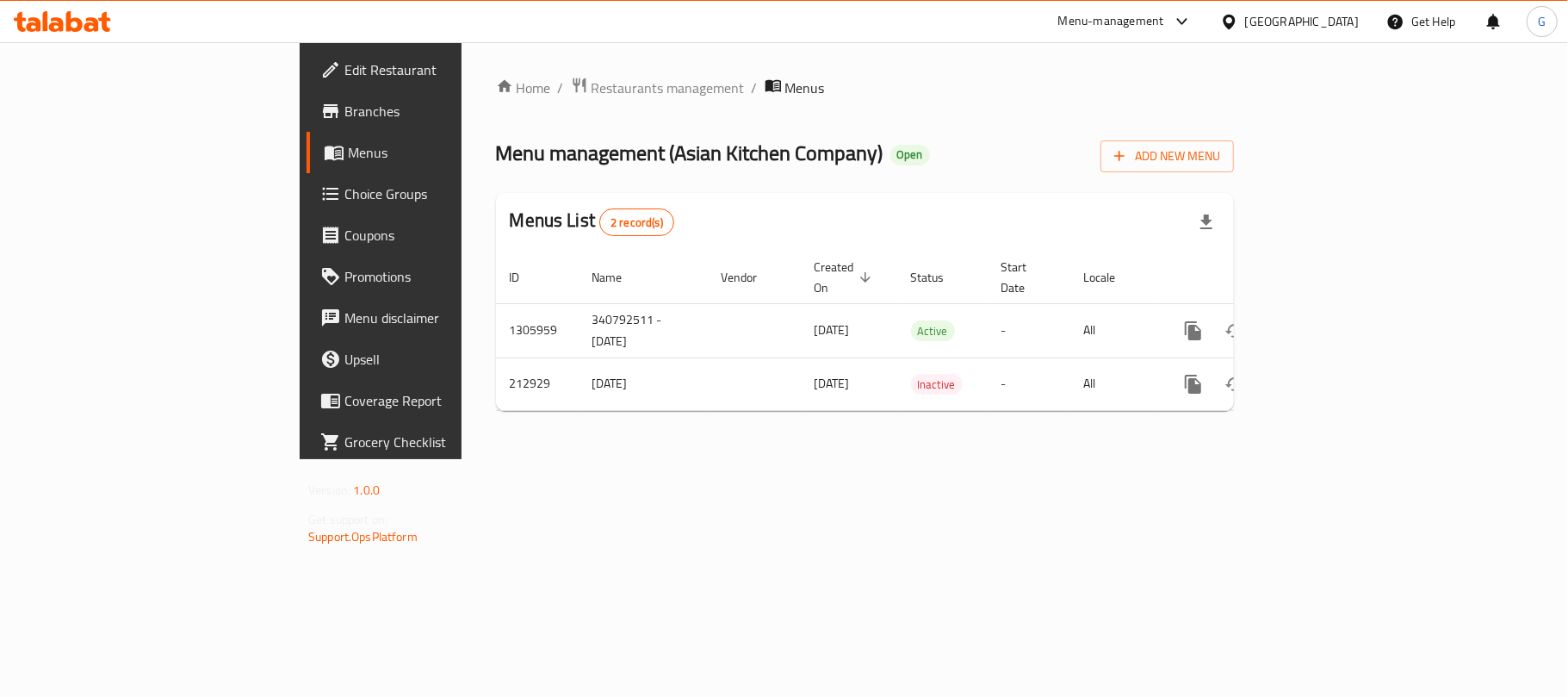
click at [344, 104] on span "Branches" at bounding box center [445, 111] width 203 height 21
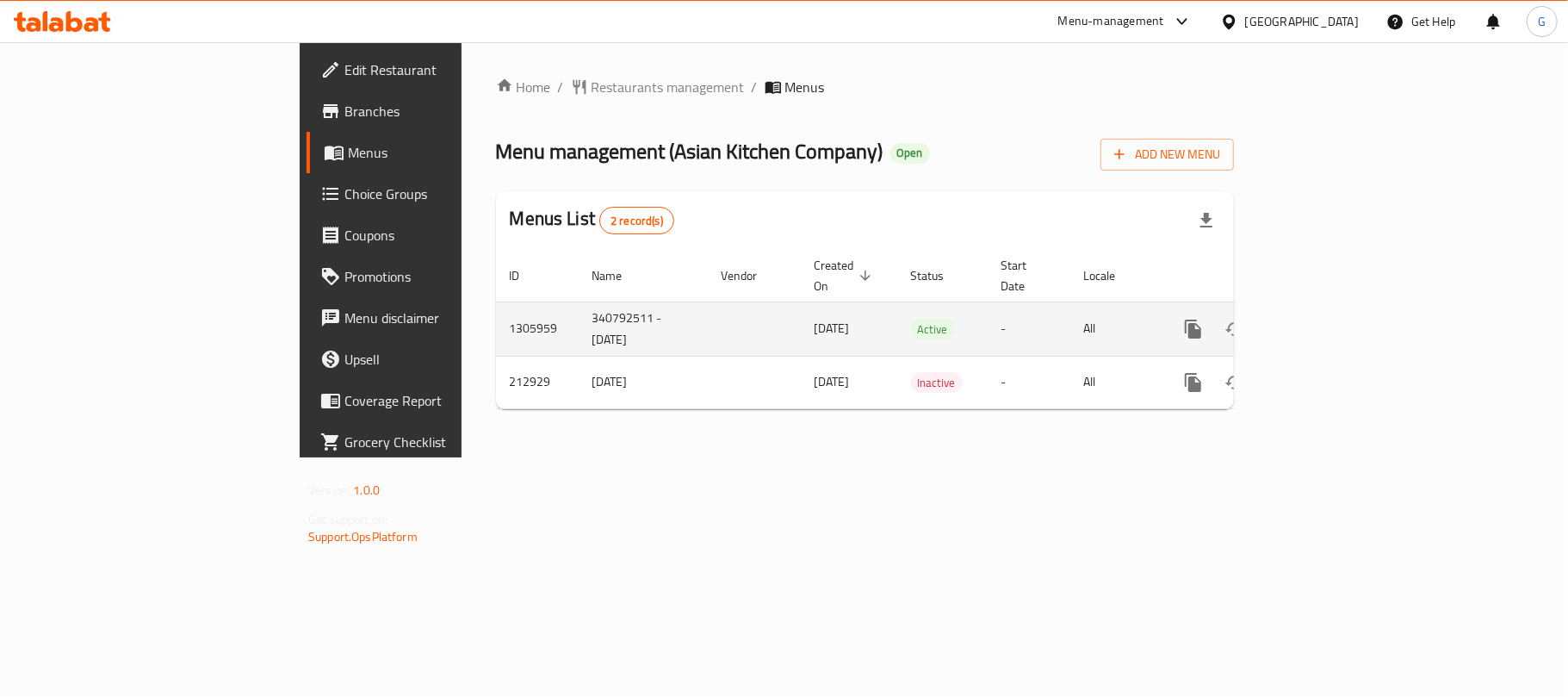
click at [1328, 319] on icon "enhanced table" at bounding box center [1317, 329] width 21 height 21
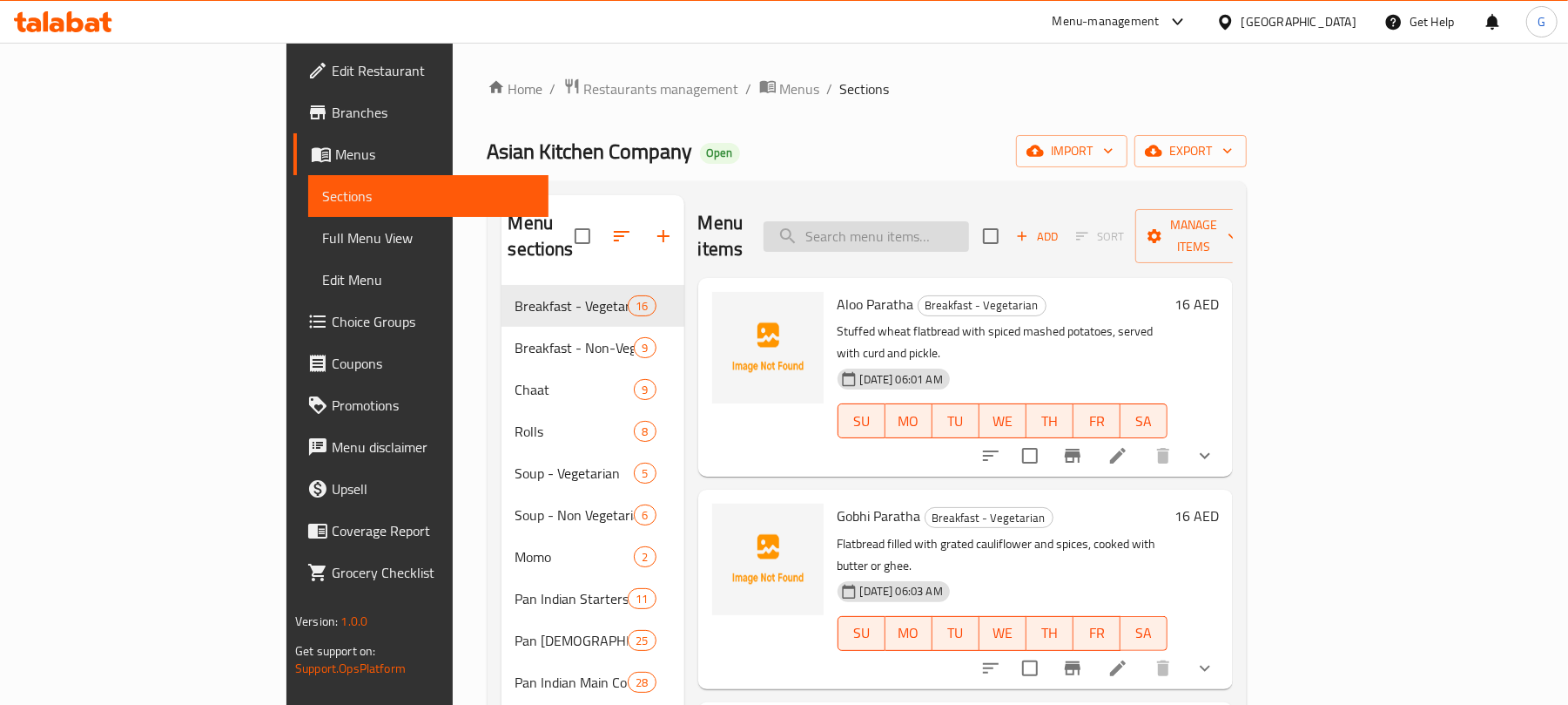
click at [968, 224] on input "search" at bounding box center [865, 237] width 205 height 30
paste input "1305959"
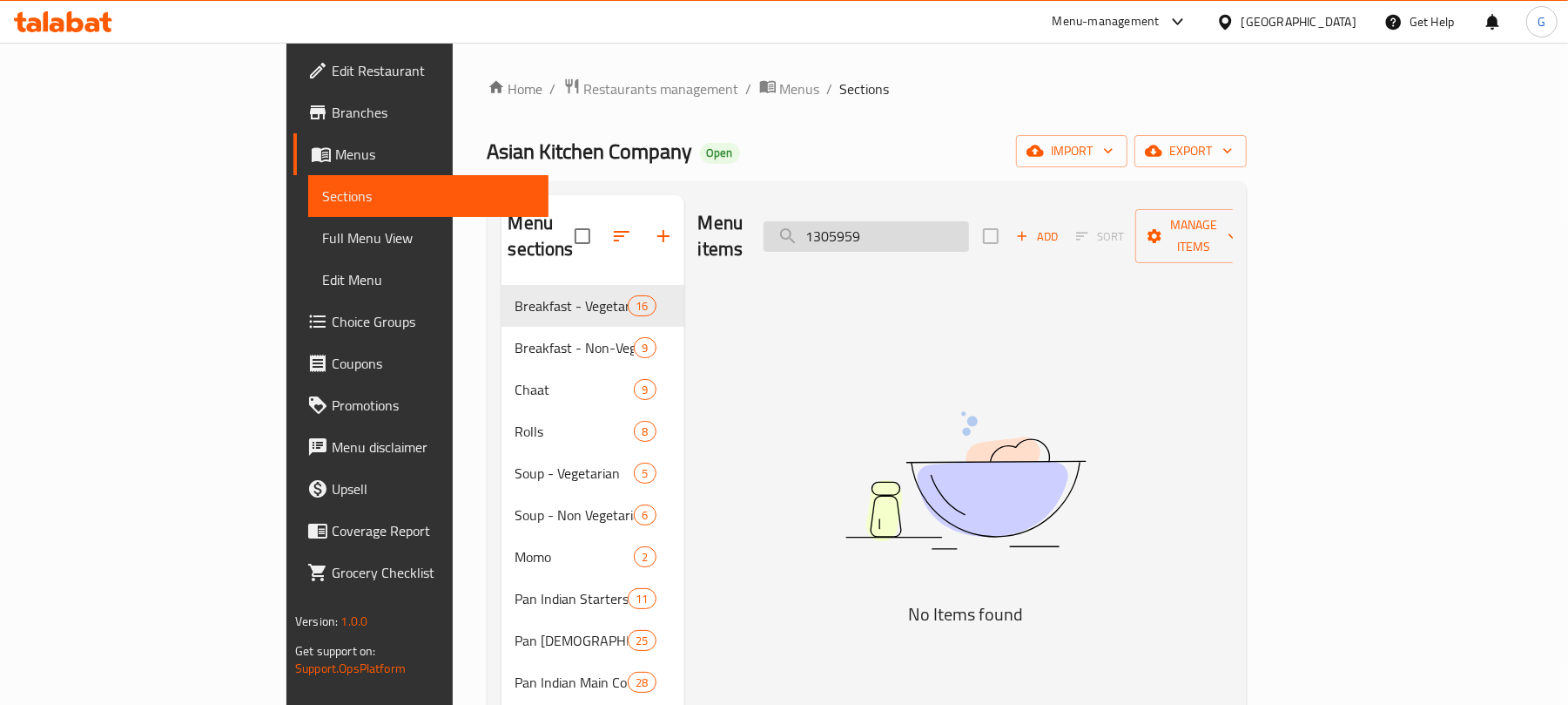
click at [968, 228] on input "1305959" at bounding box center [865, 237] width 205 height 30
paste input "Prawn Fried Rice"
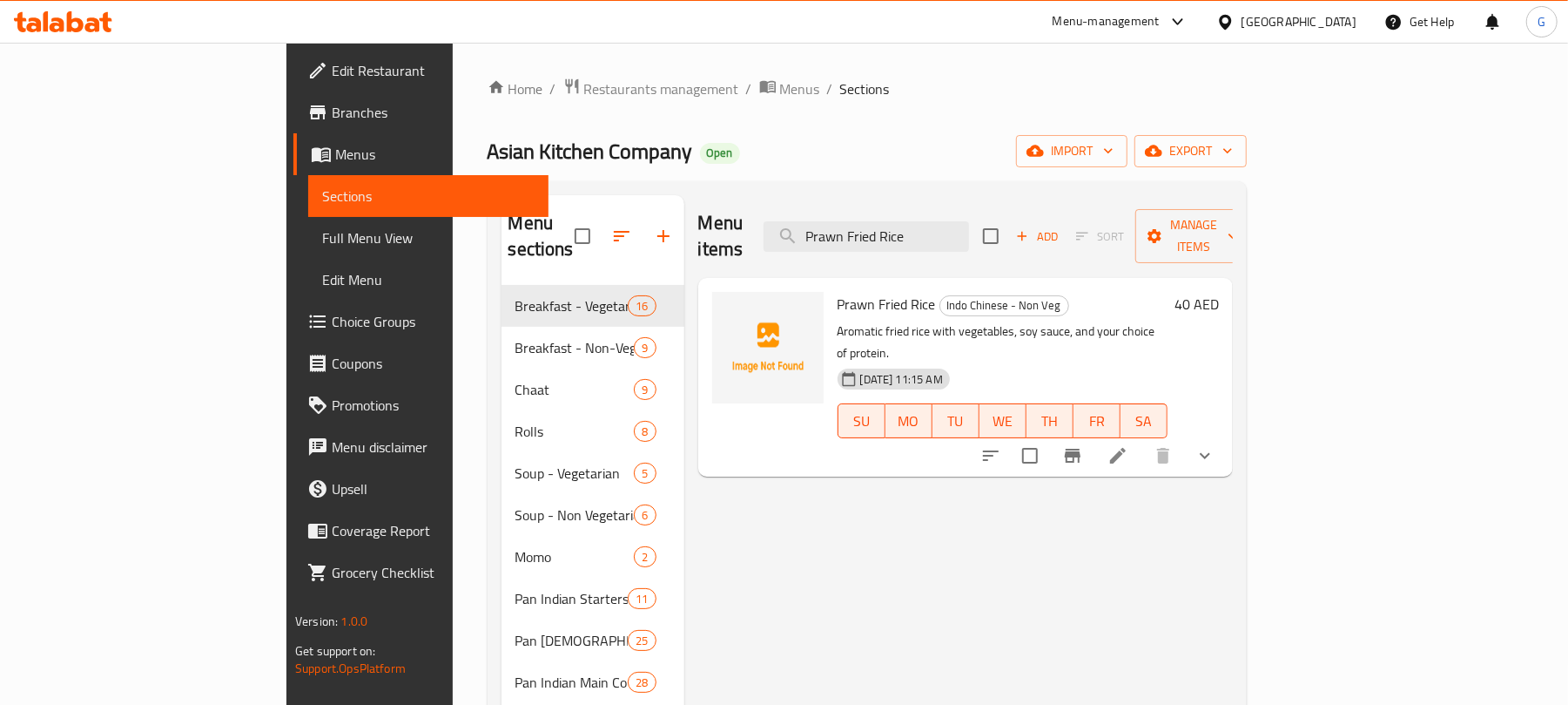
type input "Prawn Fried Rice"
click at [1215, 445] on icon "show more" at bounding box center [1205, 455] width 21 height 21
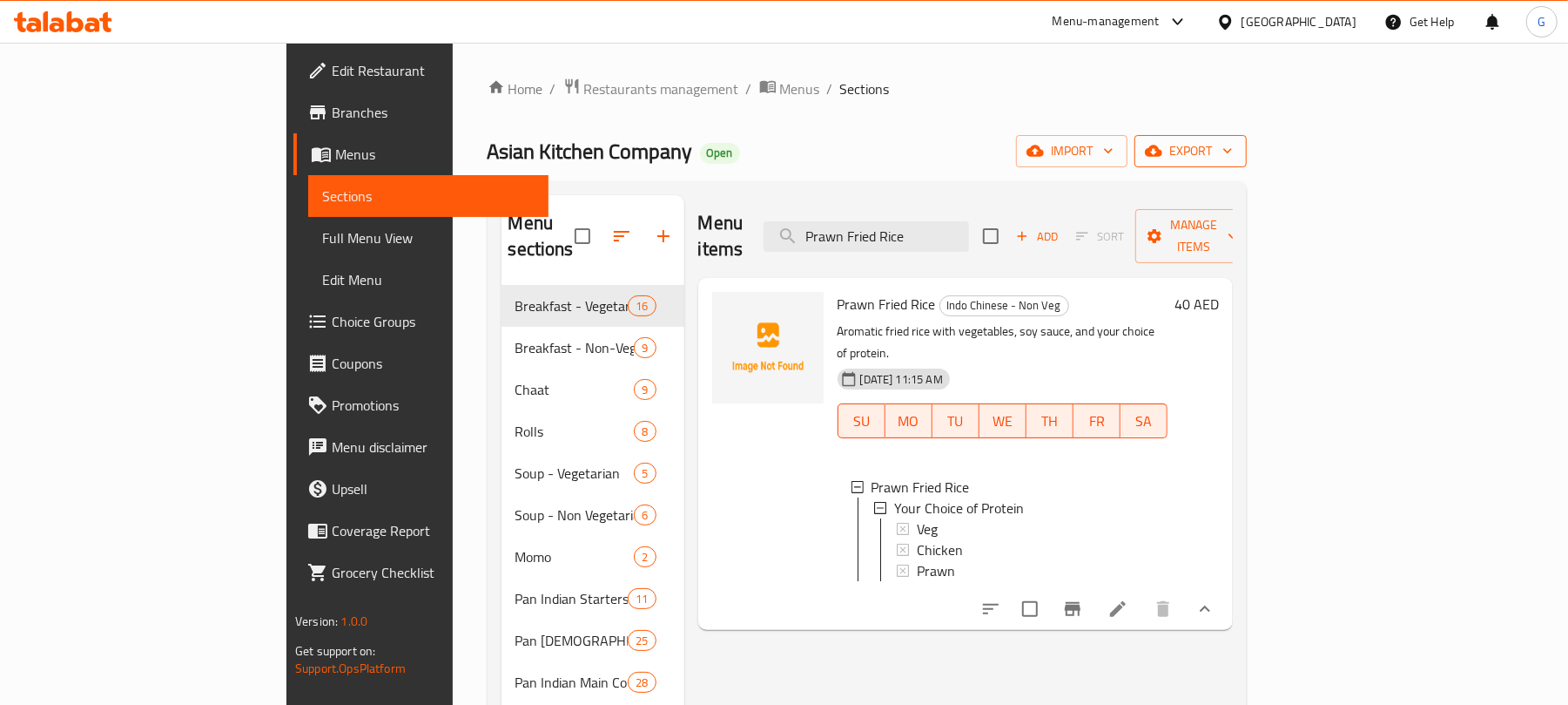
click at [1236, 150] on icon "button" at bounding box center [1228, 150] width 17 height 17
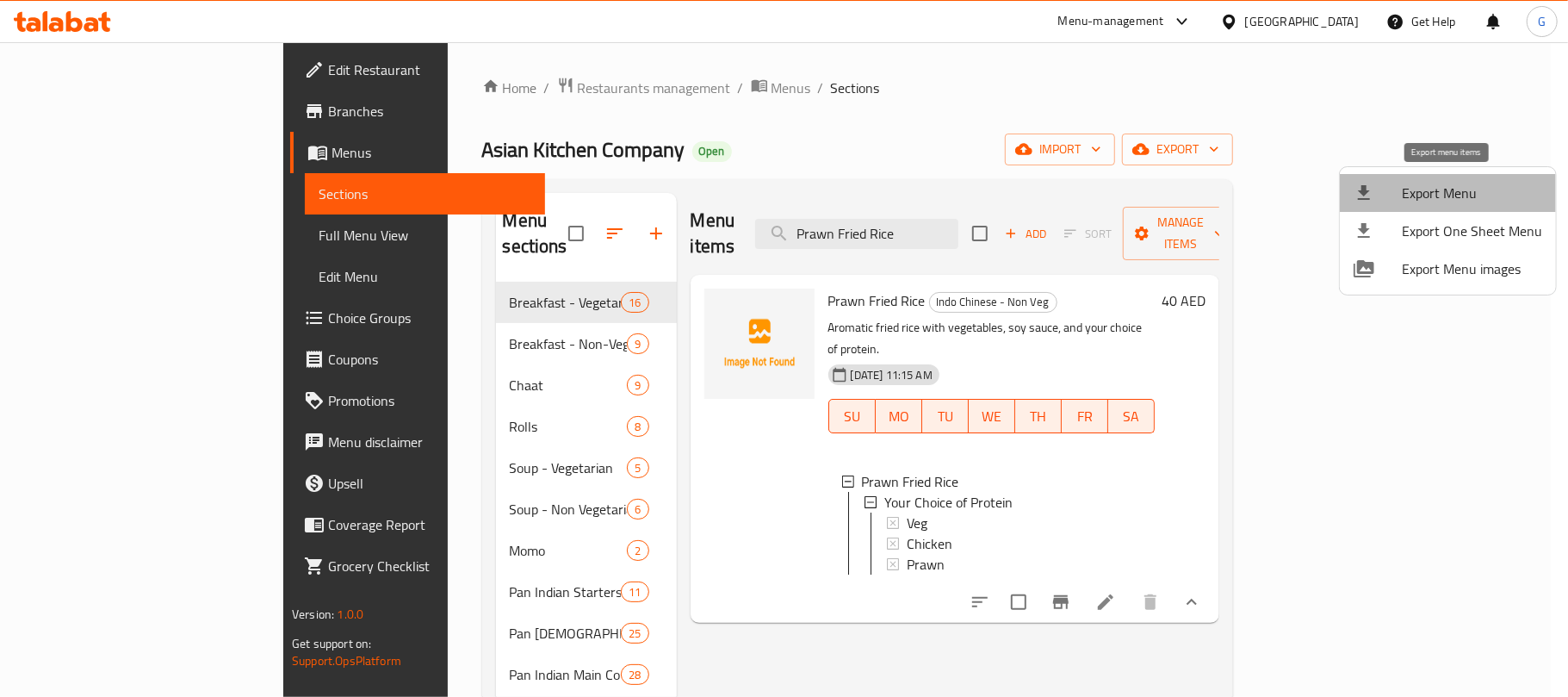
click at [1452, 201] on span "Export Menu" at bounding box center [1472, 193] width 140 height 21
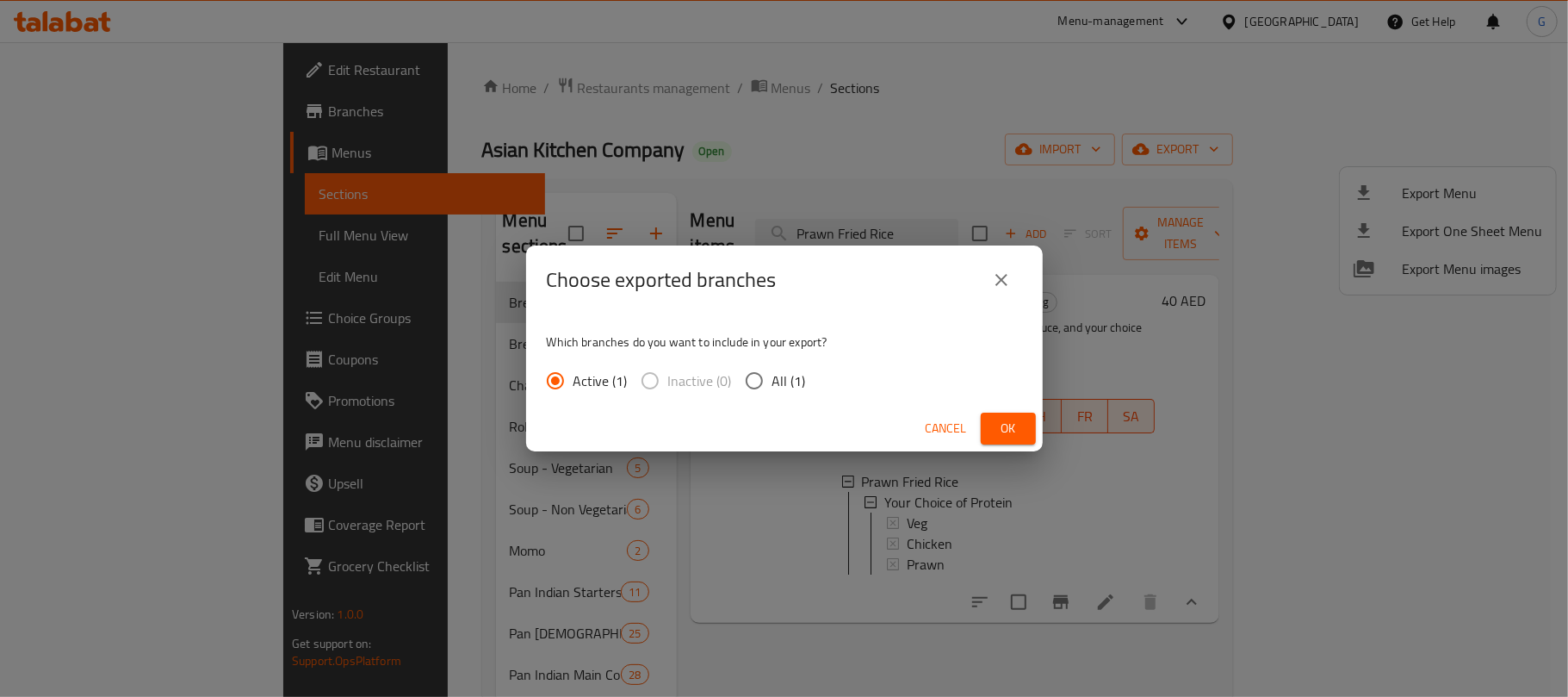
click at [778, 373] on span "All (1)" at bounding box center [790, 381] width 34 height 21
click at [773, 373] on input "All (1)" at bounding box center [754, 380] width 36 height 36
radio input "true"
click at [1009, 431] on span "Ok" at bounding box center [1008, 428] width 27 height 22
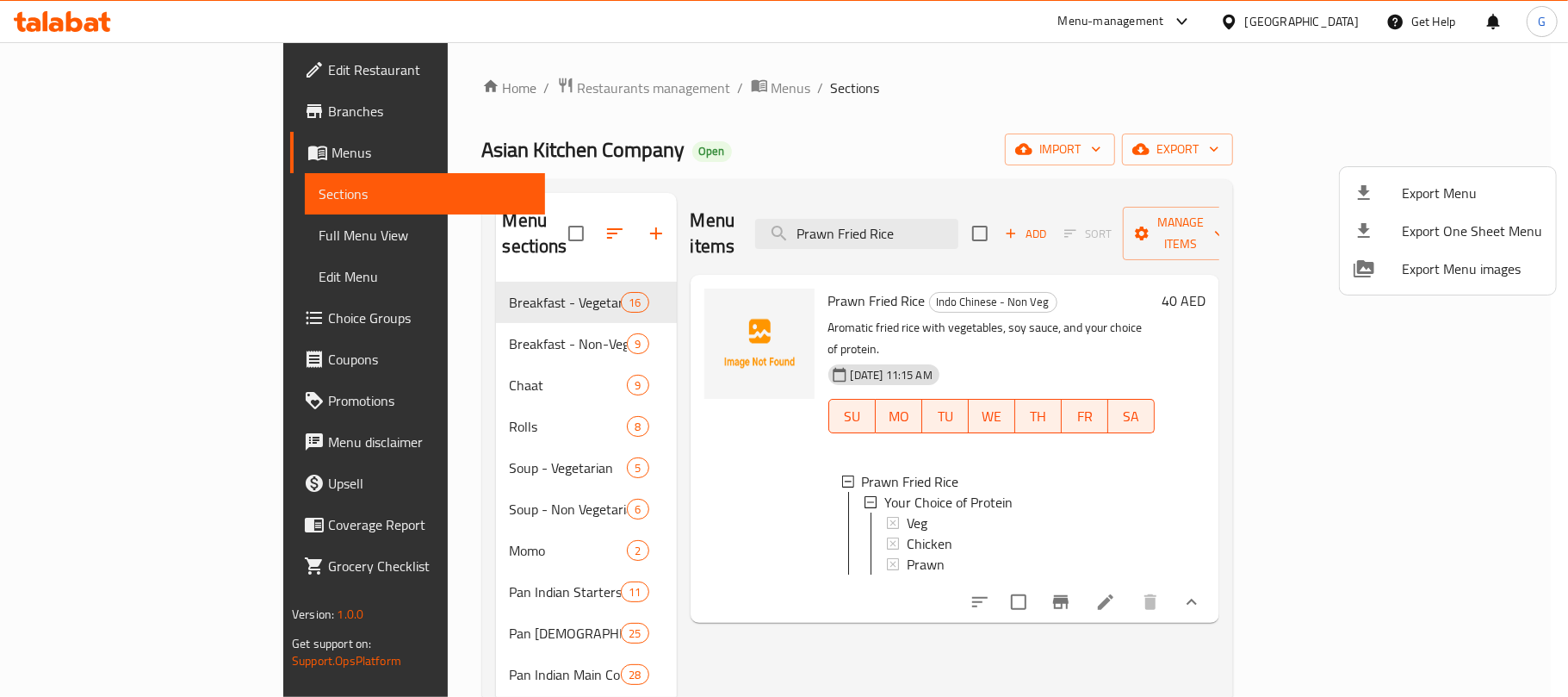
click at [741, 122] on div at bounding box center [784, 348] width 1568 height 697
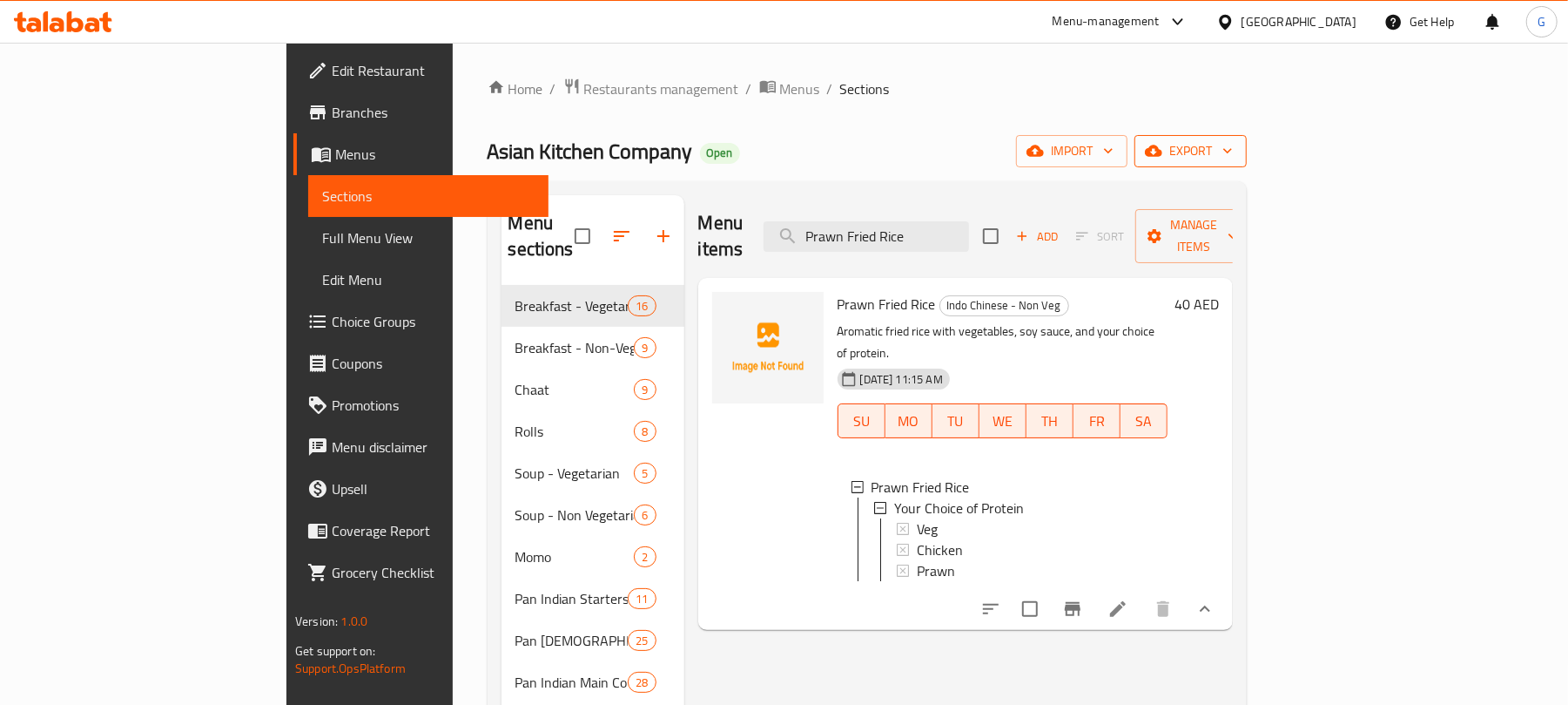
click at [1236, 147] on icon "button" at bounding box center [1228, 150] width 17 height 17
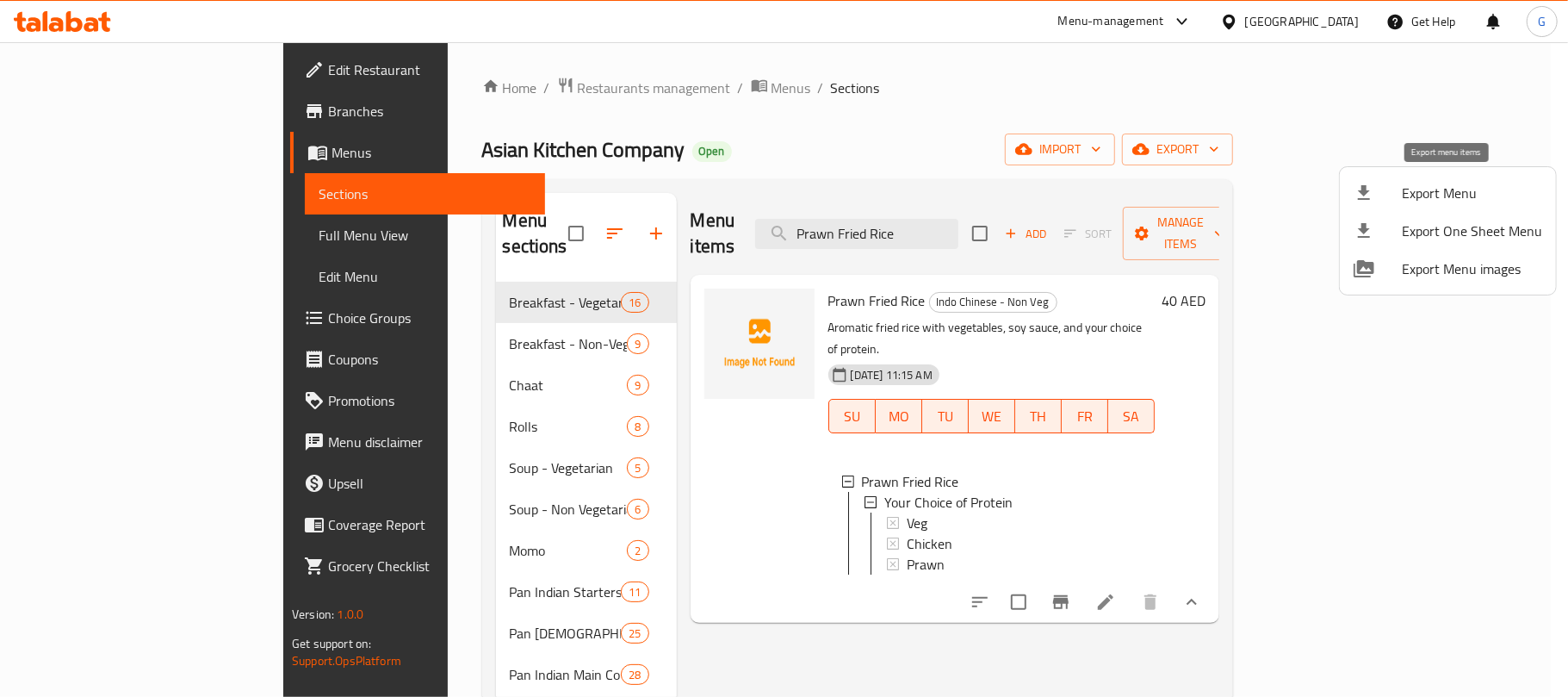
click at [1451, 184] on span "Export Menu" at bounding box center [1472, 193] width 140 height 21
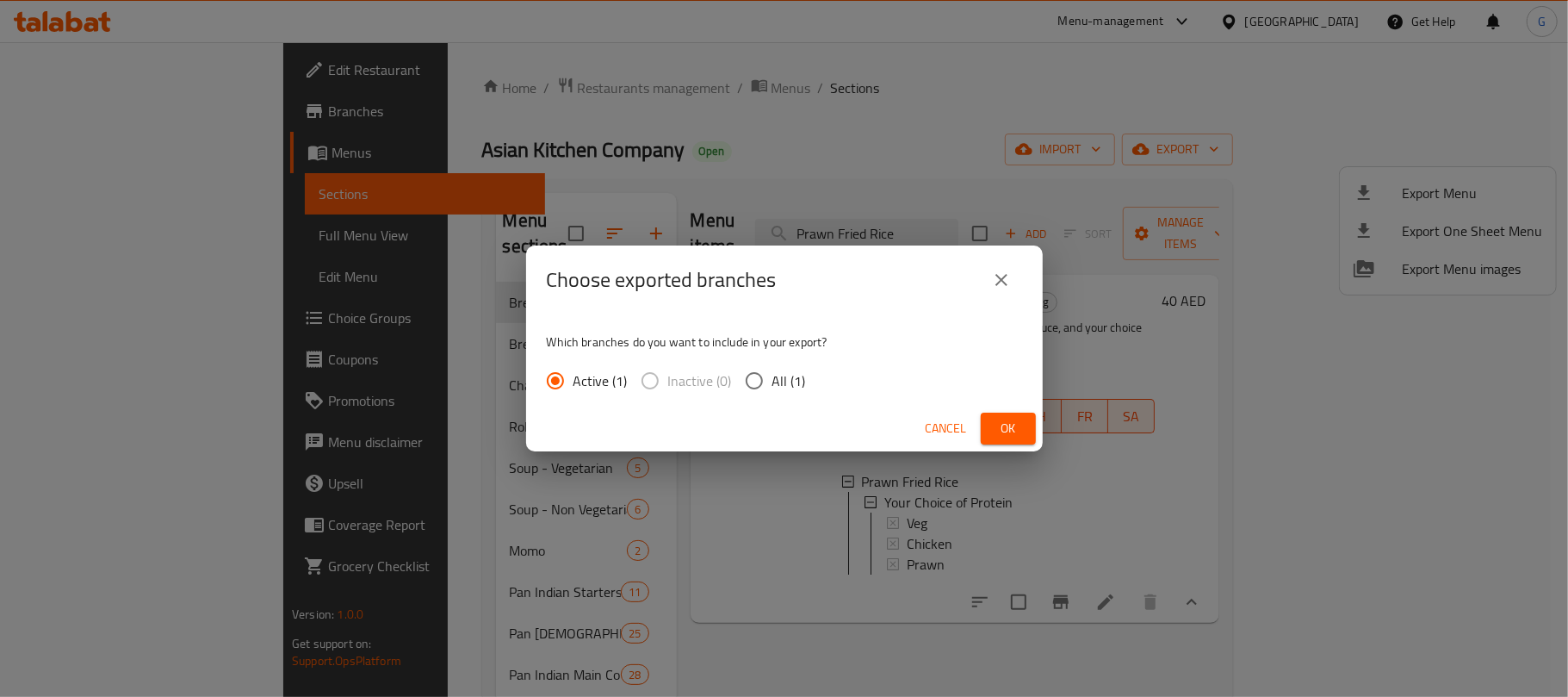
click at [759, 370] on input "All (1)" at bounding box center [754, 380] width 36 height 36
radio input "true"
click at [1012, 417] on span "Ok" at bounding box center [1008, 428] width 27 height 22
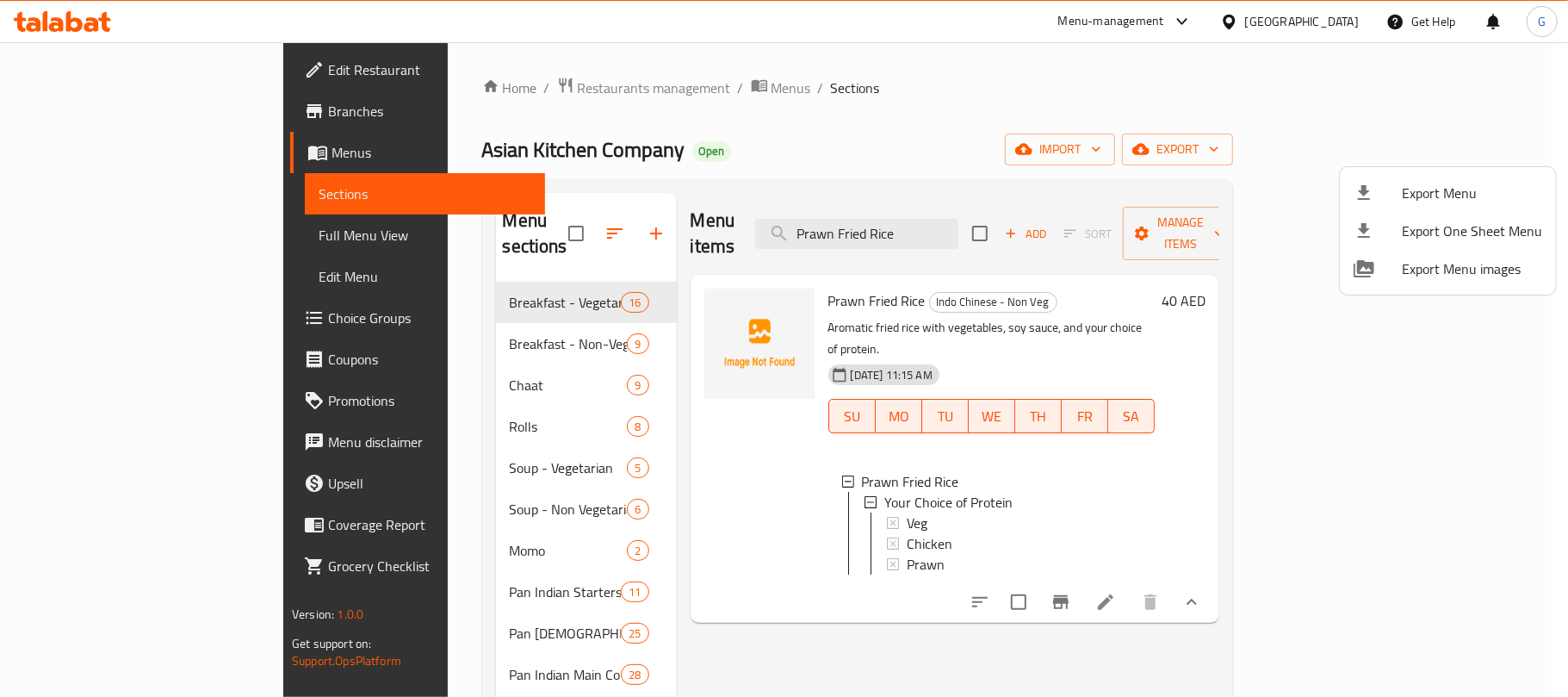
click at [456, 94] on div at bounding box center [784, 348] width 1568 height 697
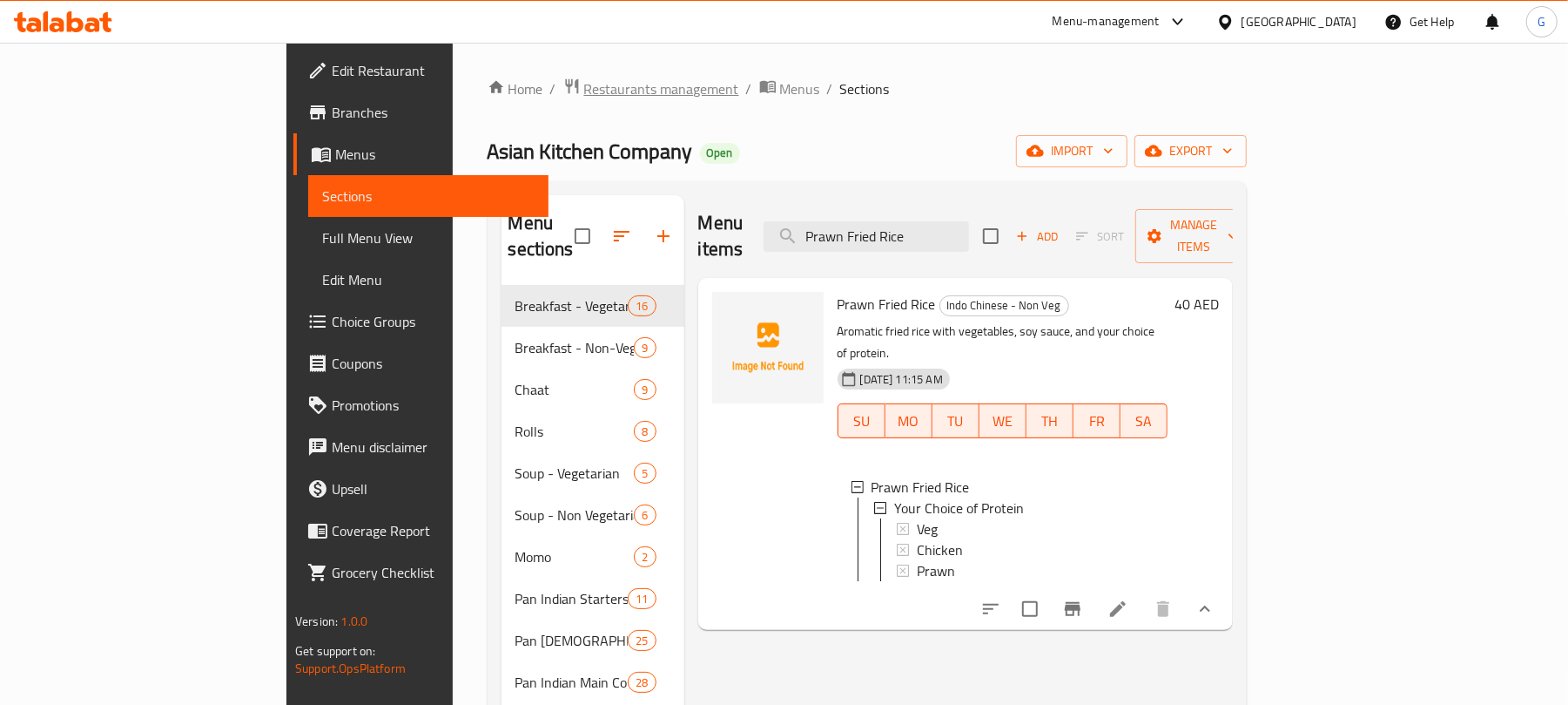
click at [584, 87] on span "Restaurants management" at bounding box center [662, 89] width 155 height 21
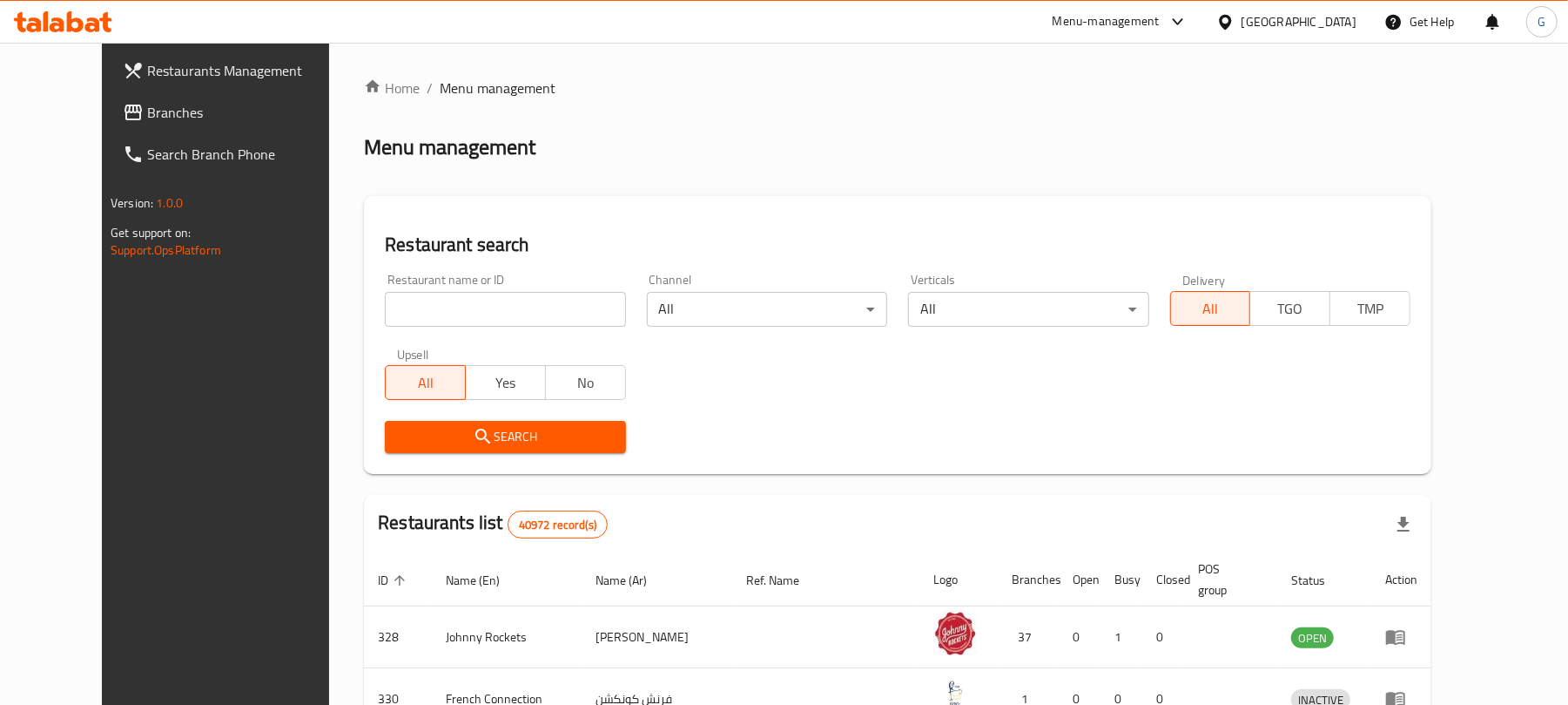
drag, startPoint x: 450, startPoint y: 304, endPoint x: 441, endPoint y: 324, distance: 21.9
click at [450, 304] on input "search" at bounding box center [505, 308] width 240 height 35
paste input "623953"
type input "623953"
click at [401, 429] on span "Search" at bounding box center [505, 436] width 213 height 22
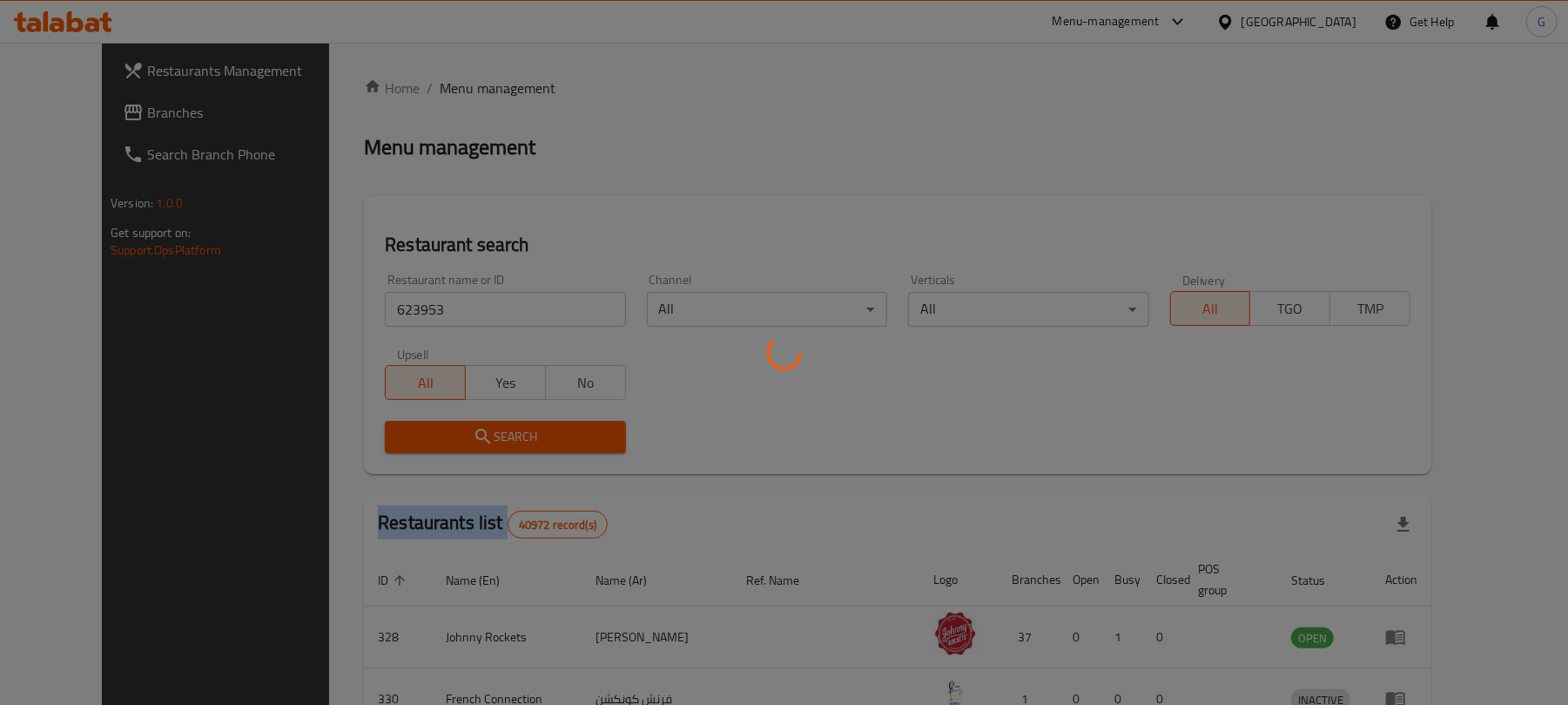
click at [401, 429] on div at bounding box center [784, 352] width 1568 height 705
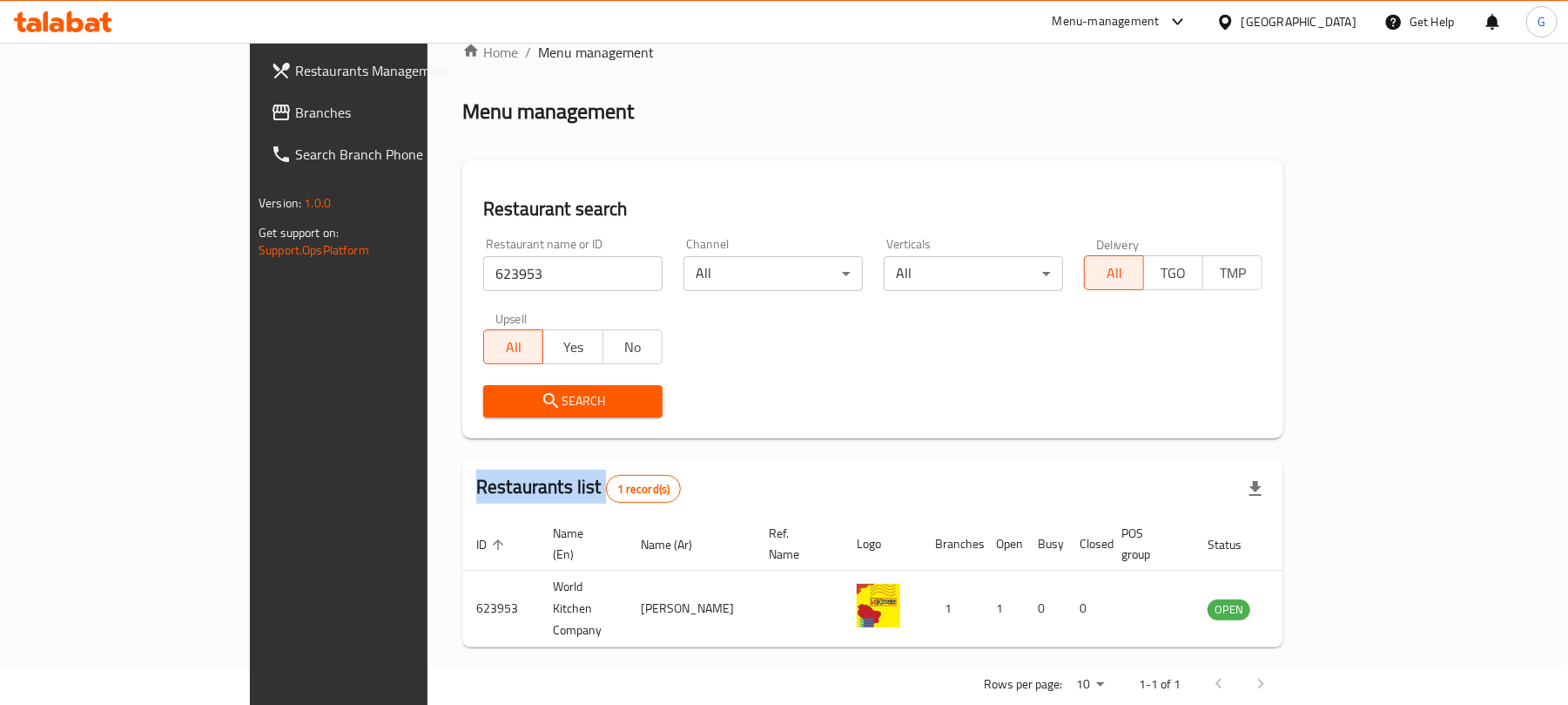
scroll to position [39, 0]
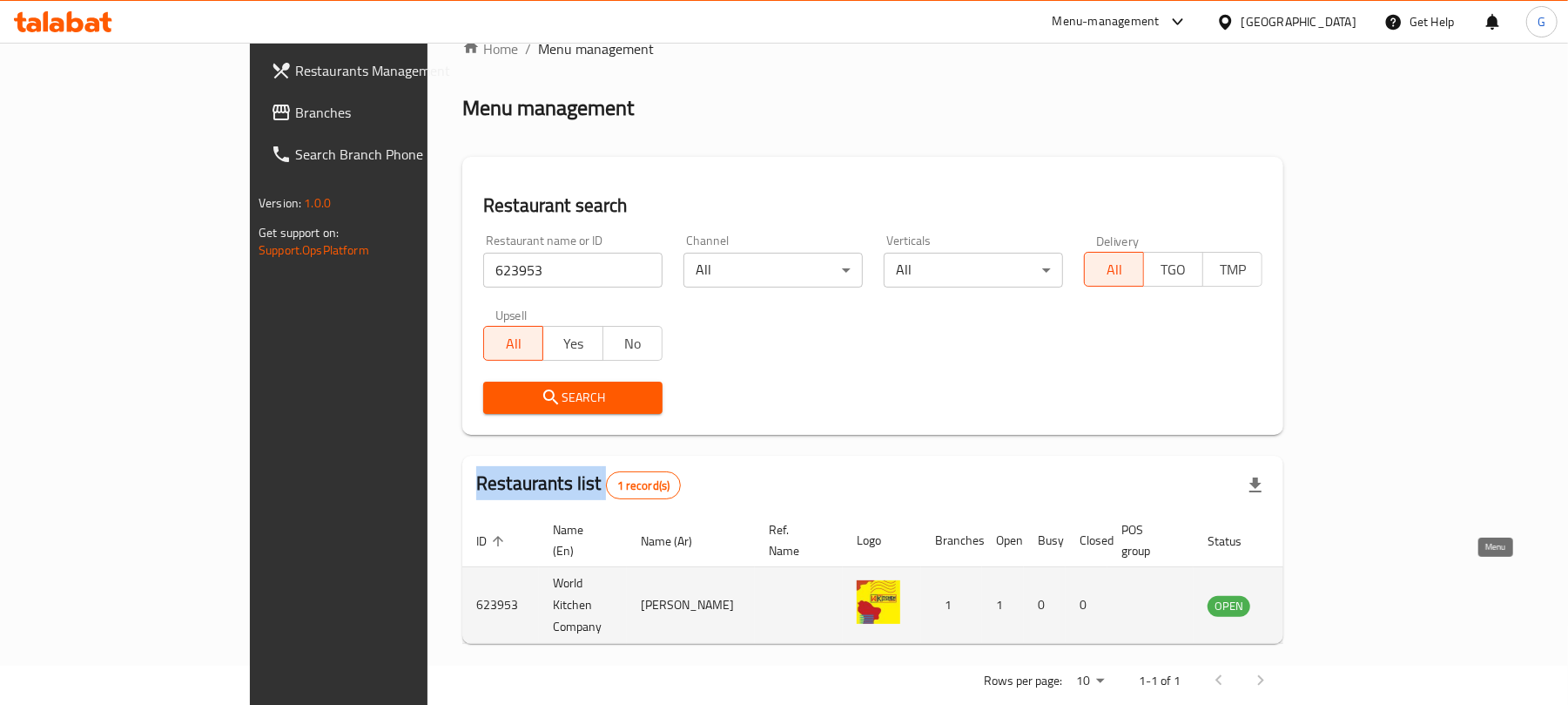
click at [1318, 598] on icon "enhanced table" at bounding box center [1309, 606] width 19 height 15
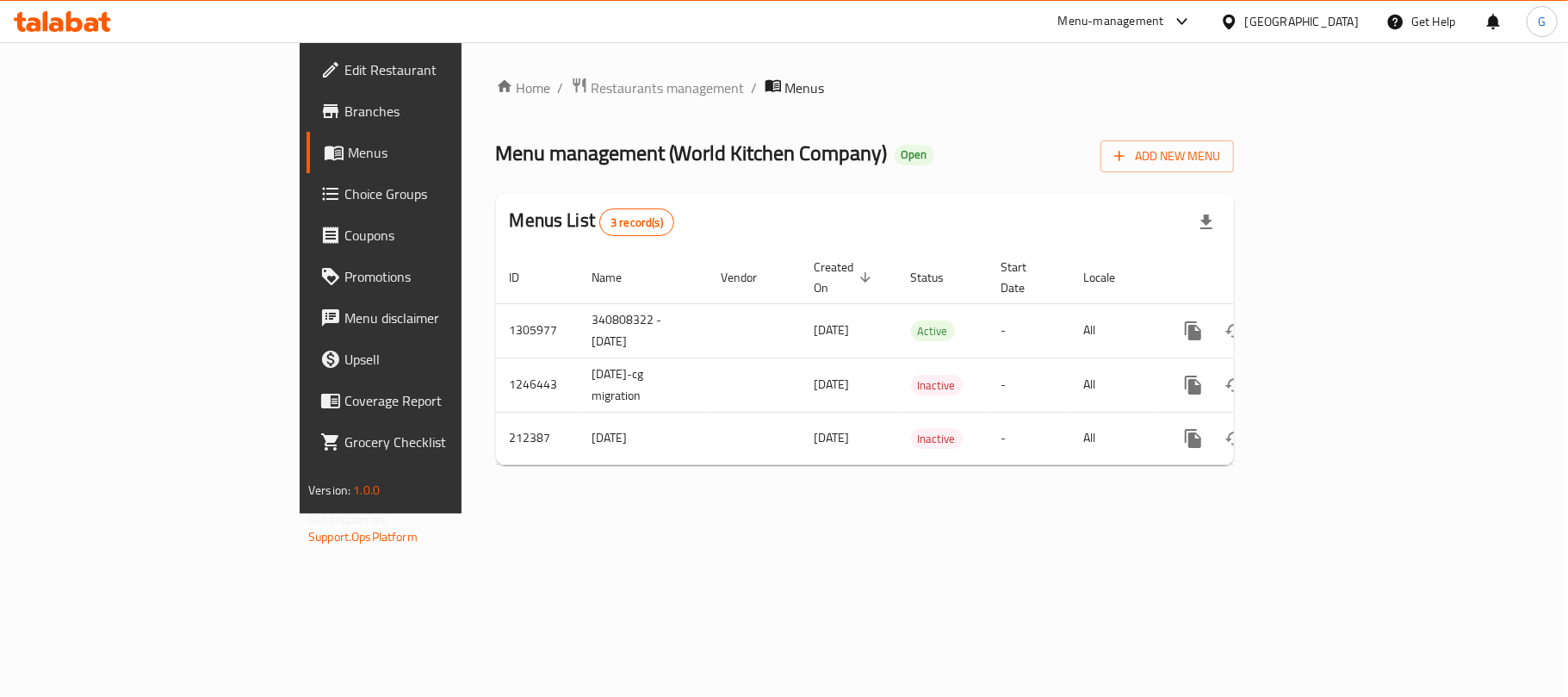
click at [344, 117] on span "Branches" at bounding box center [445, 111] width 203 height 21
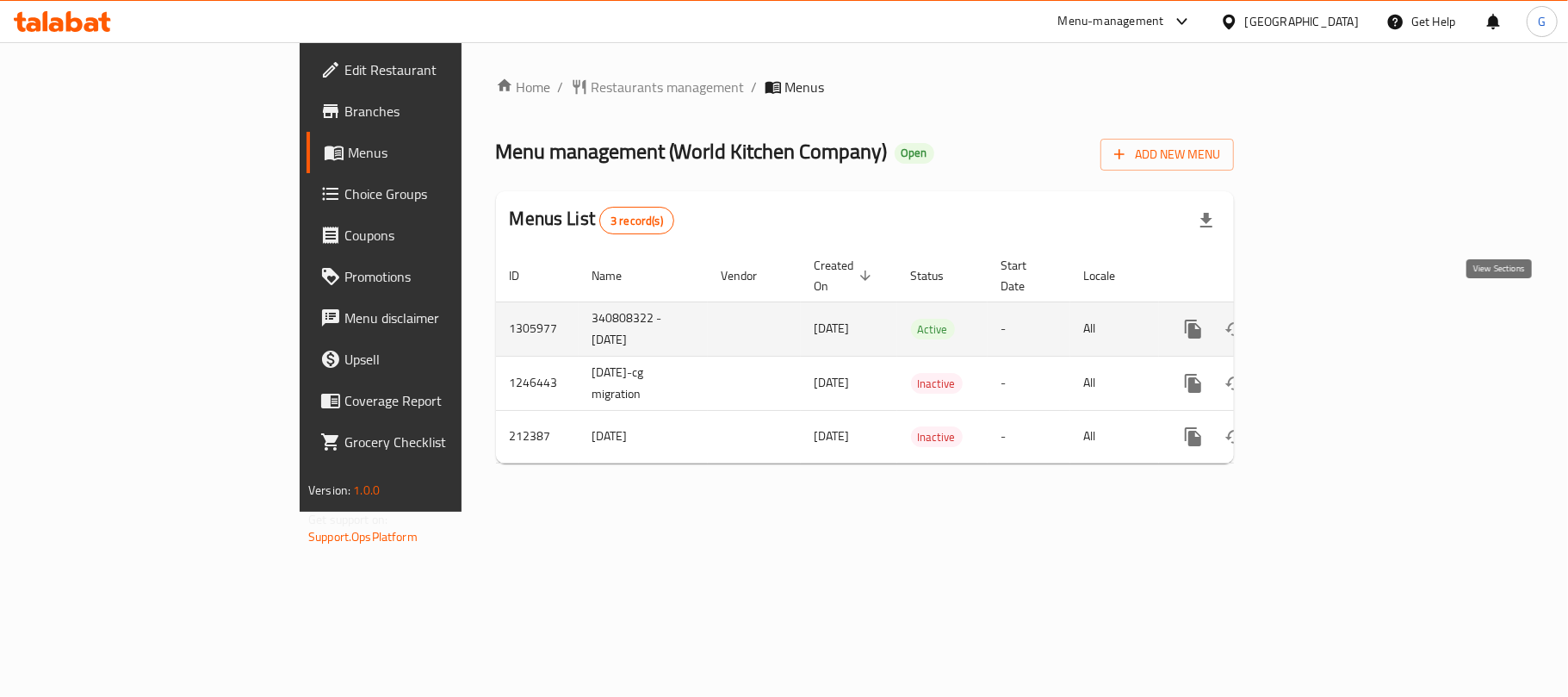
click at [1338, 320] on link "enhanced table" at bounding box center [1317, 328] width 41 height 41
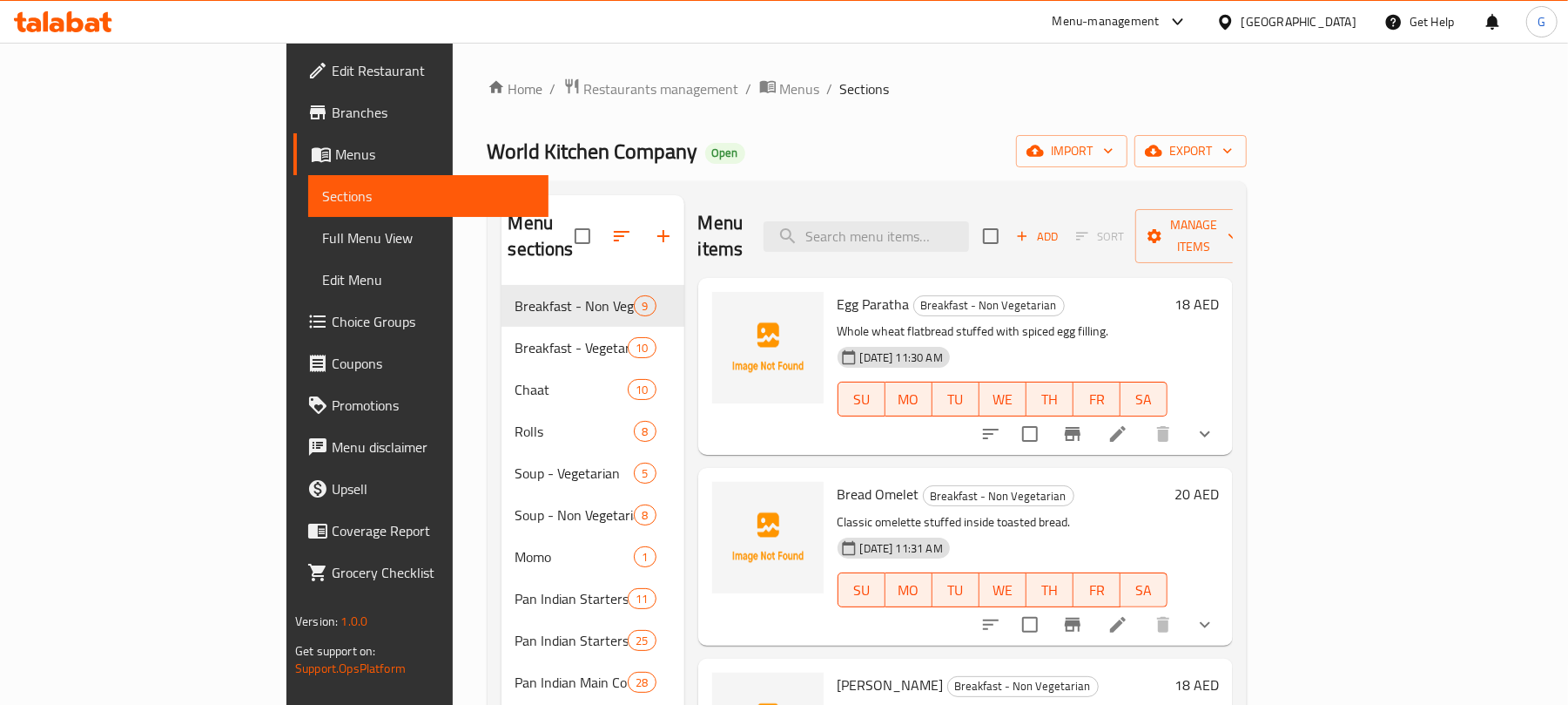
click at [1027, 203] on div "Menu items Add Sort Manage items" at bounding box center [965, 236] width 534 height 82
click at [968, 228] on input "search" at bounding box center [865, 237] width 205 height 30
paste input "Prawn Fried Rice"
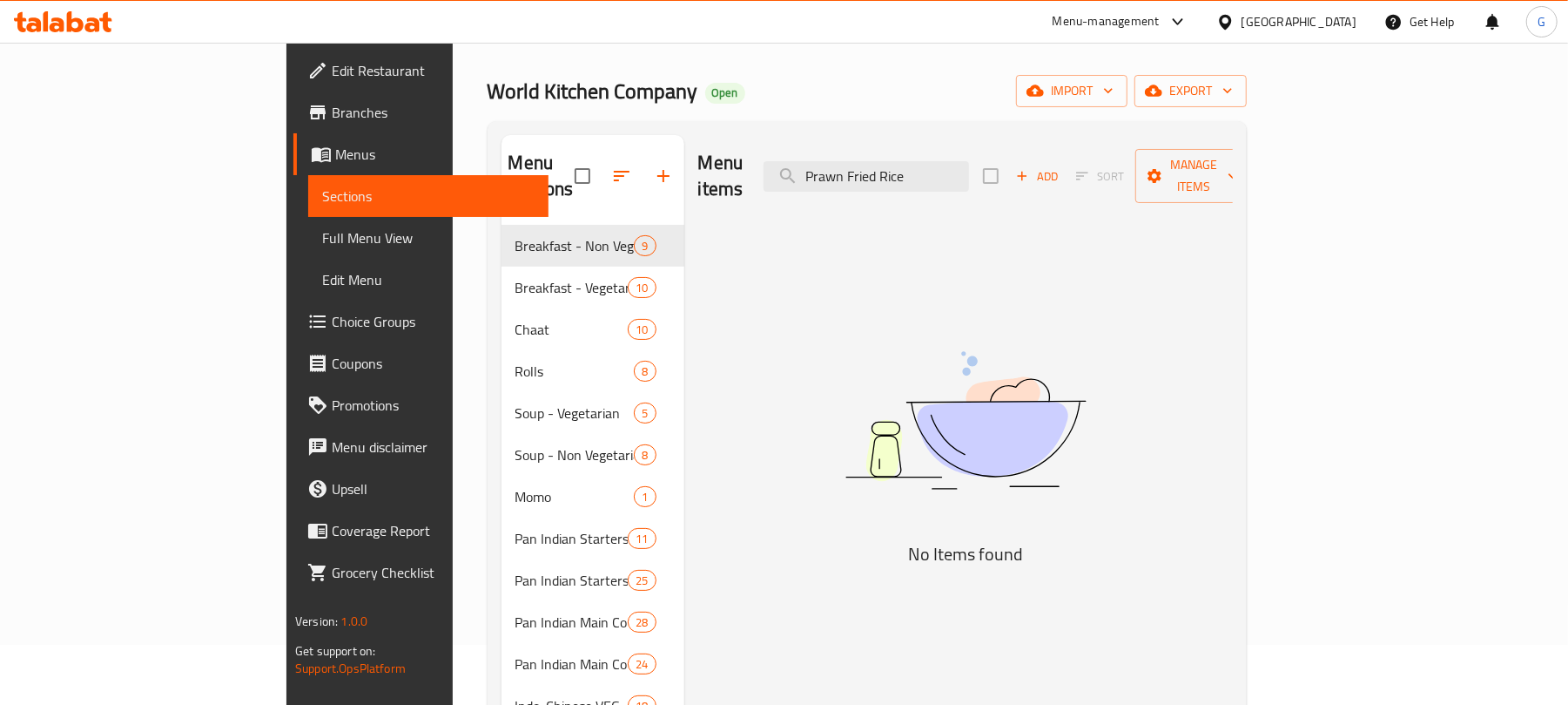
scroll to position [115, 0]
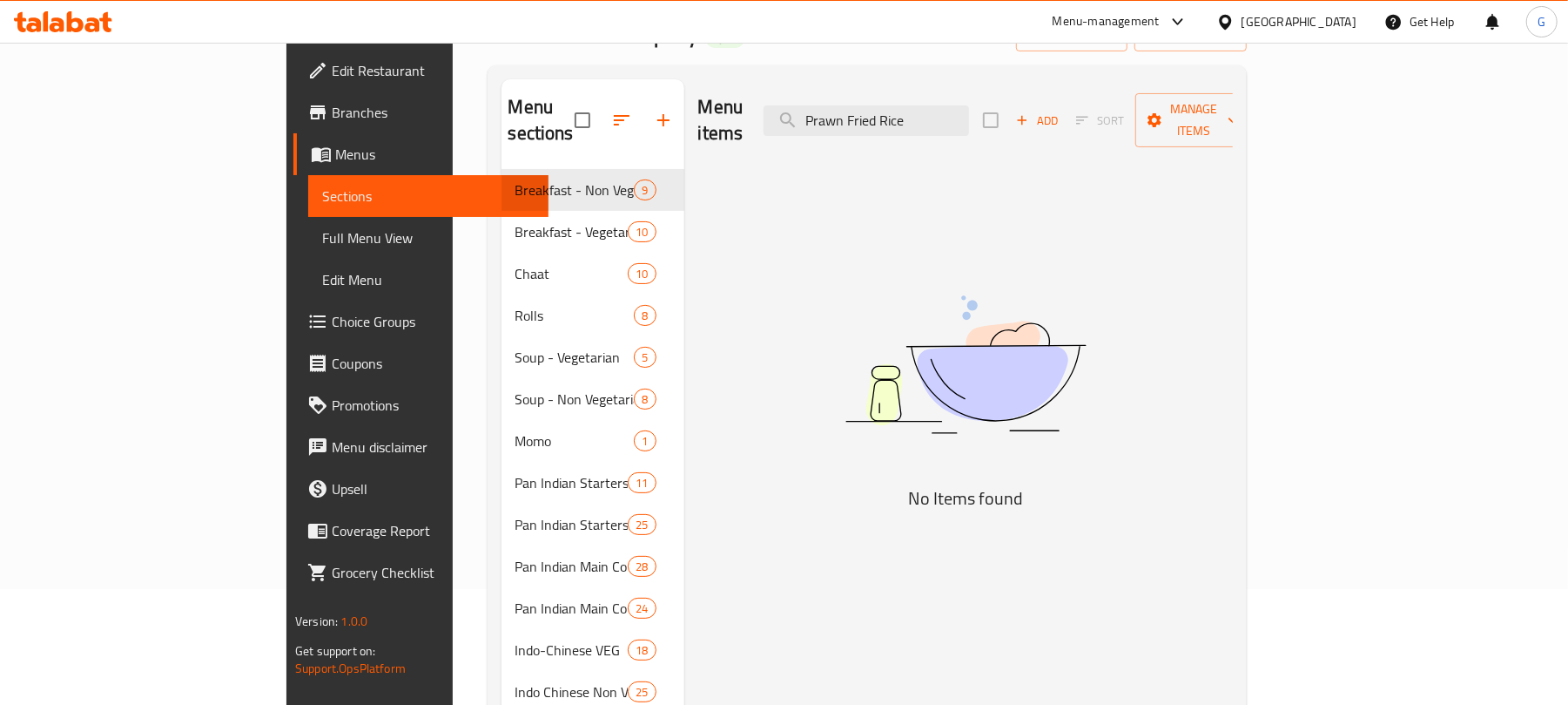
type input "Prawn Fried Rice"
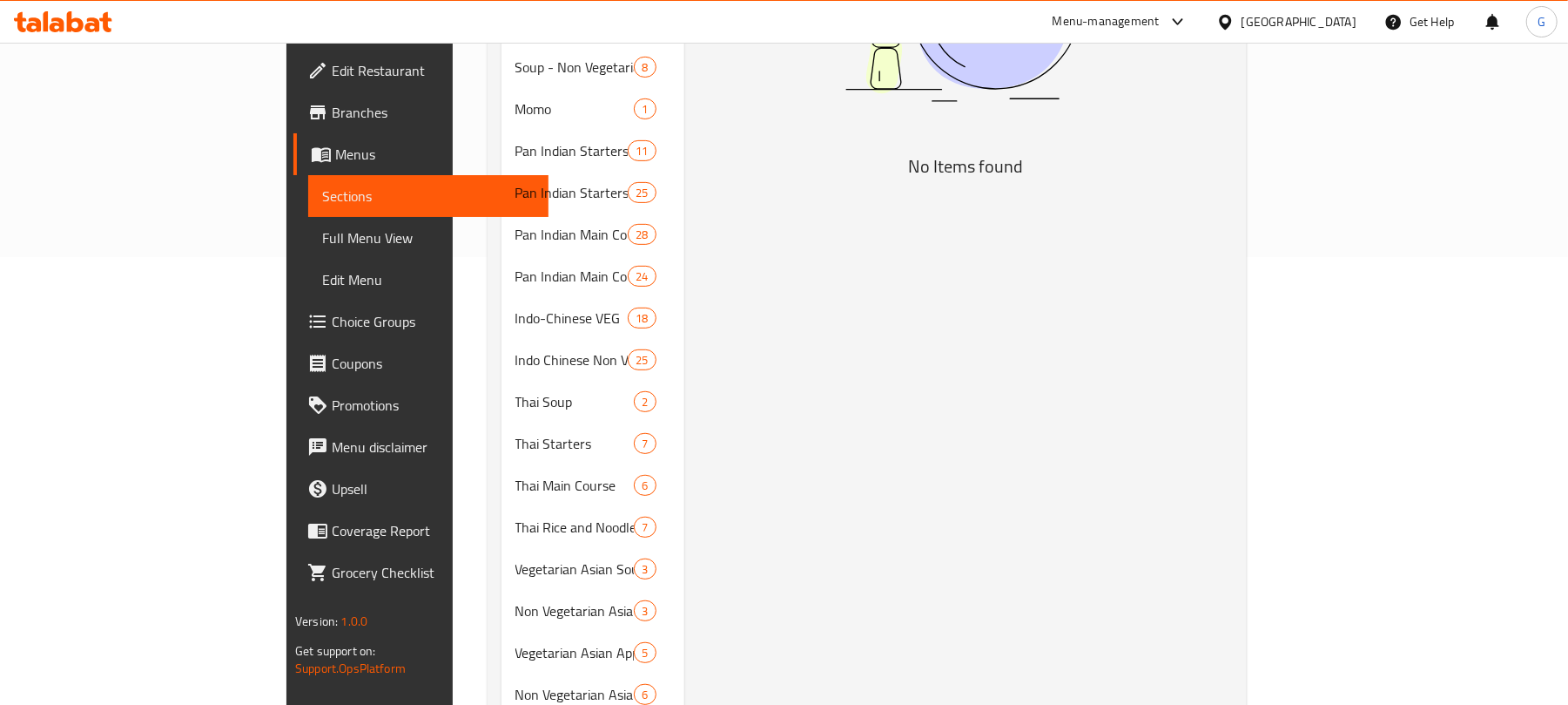
scroll to position [465, 0]
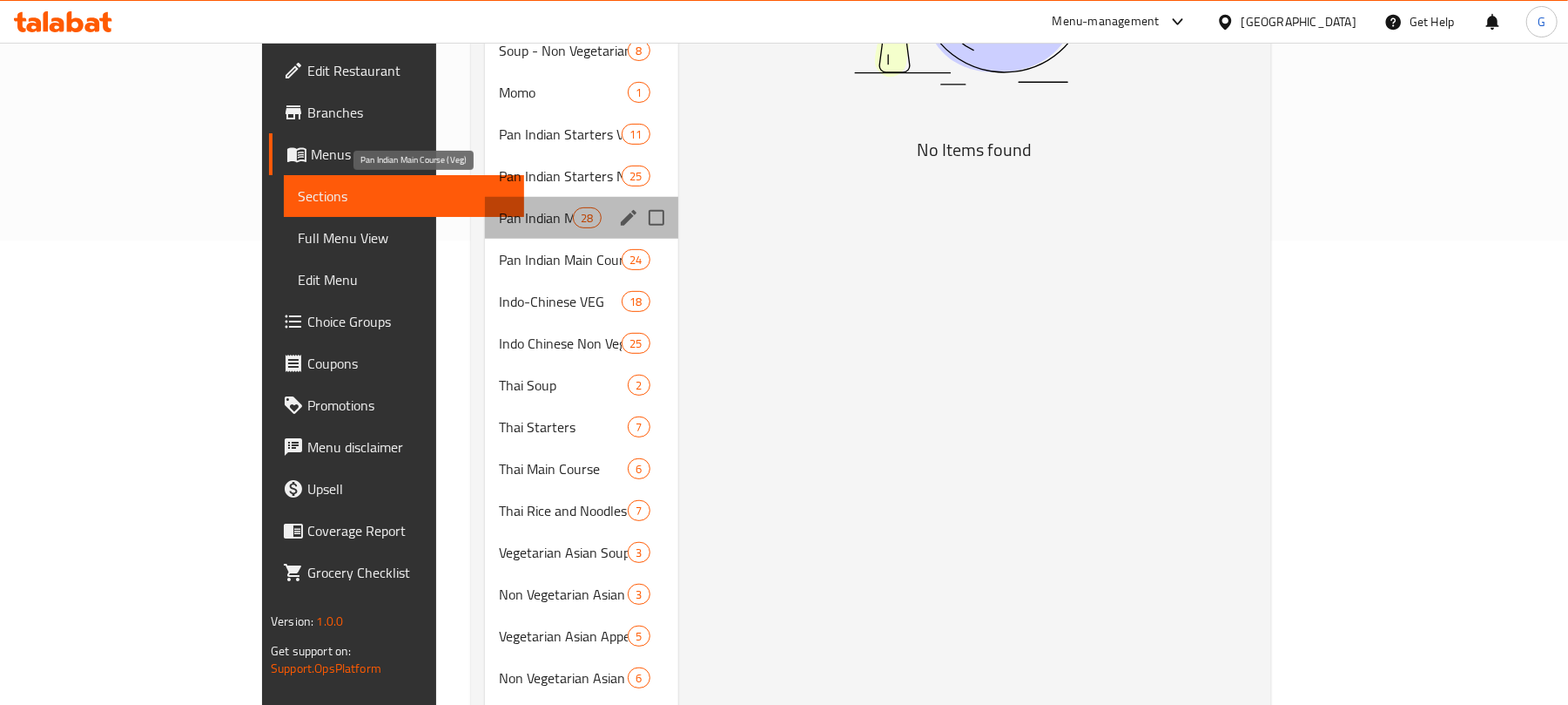
click at [498, 207] on span "Pan Indian Main Course (Veg)" at bounding box center [535, 218] width 74 height 21
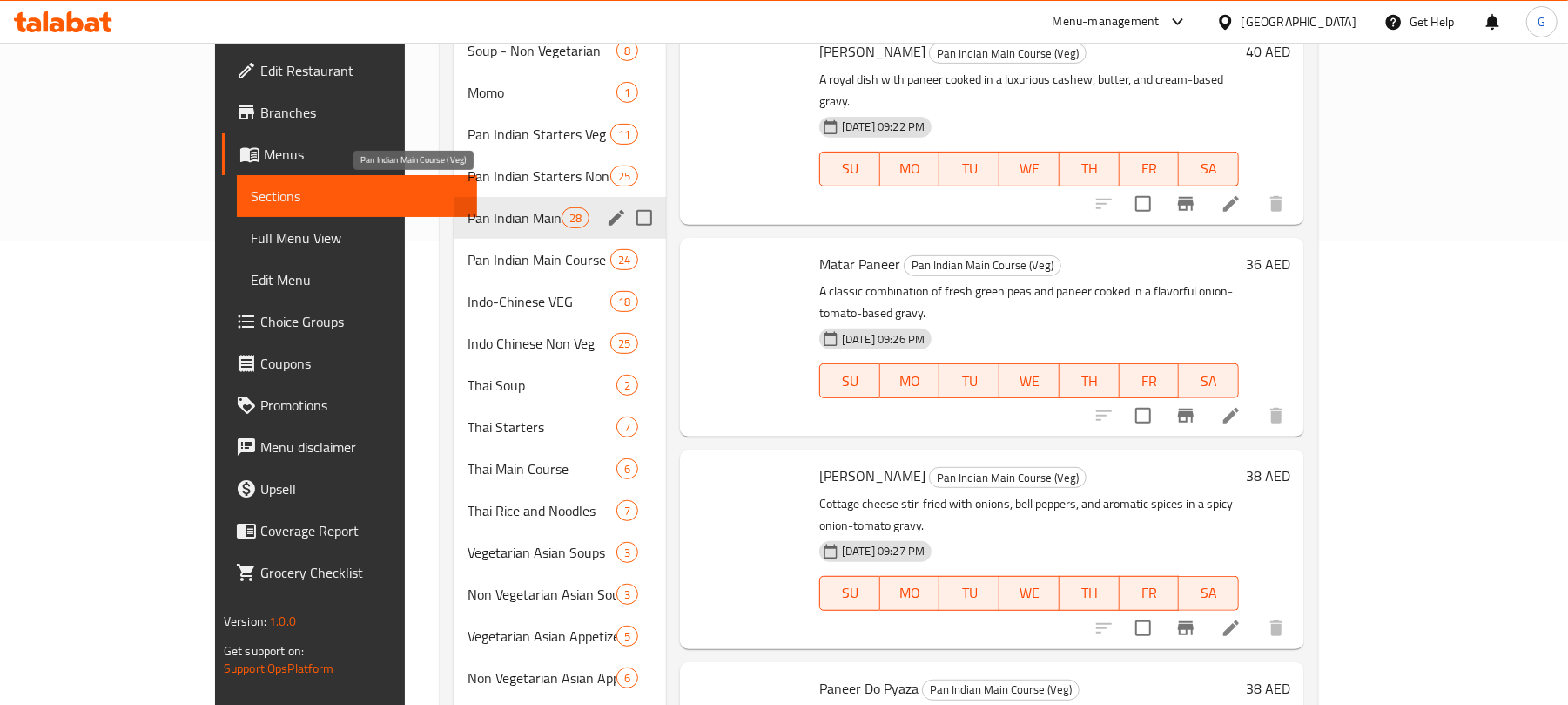
click at [467, 249] on span "Pan Indian Main Course (Non-Veg)" at bounding box center [538, 259] width 143 height 21
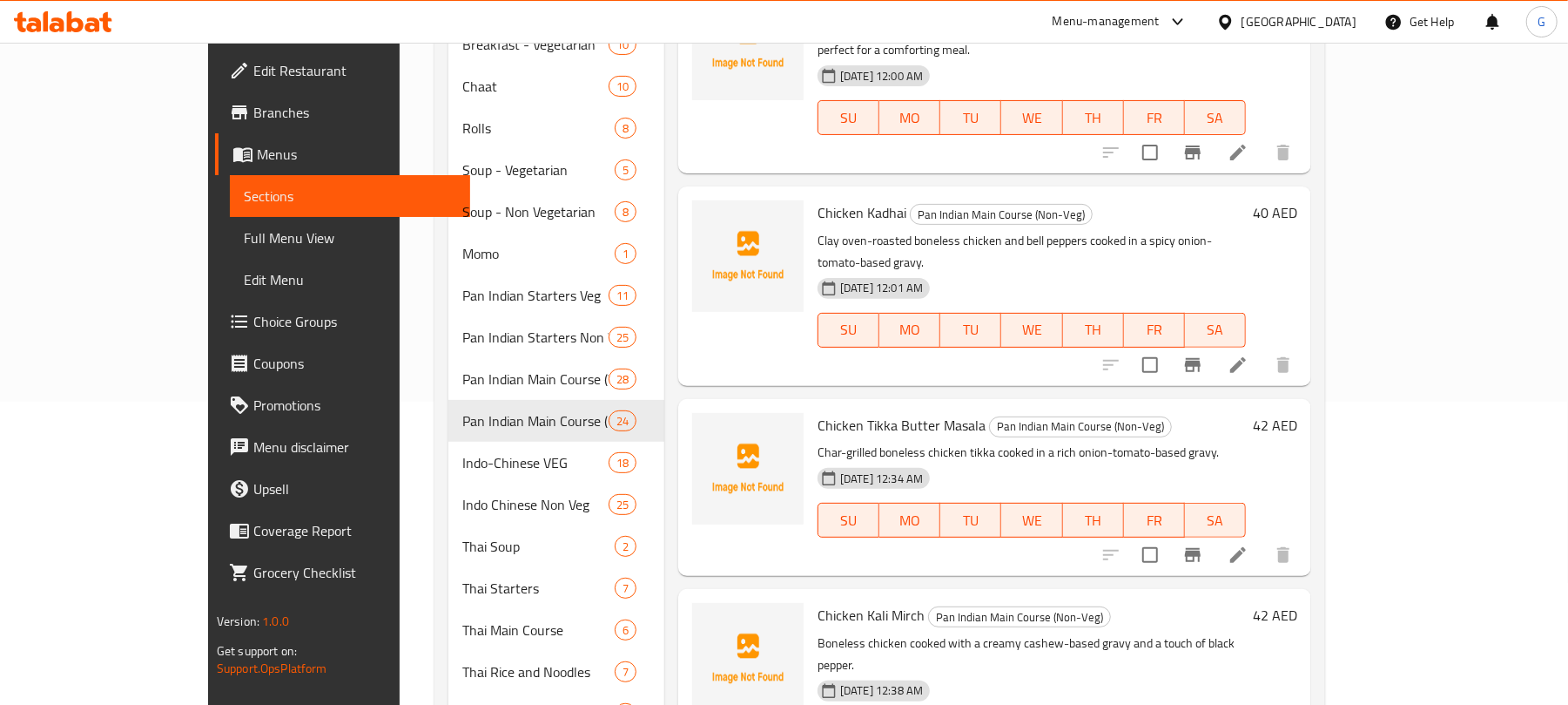
scroll to position [419, 0]
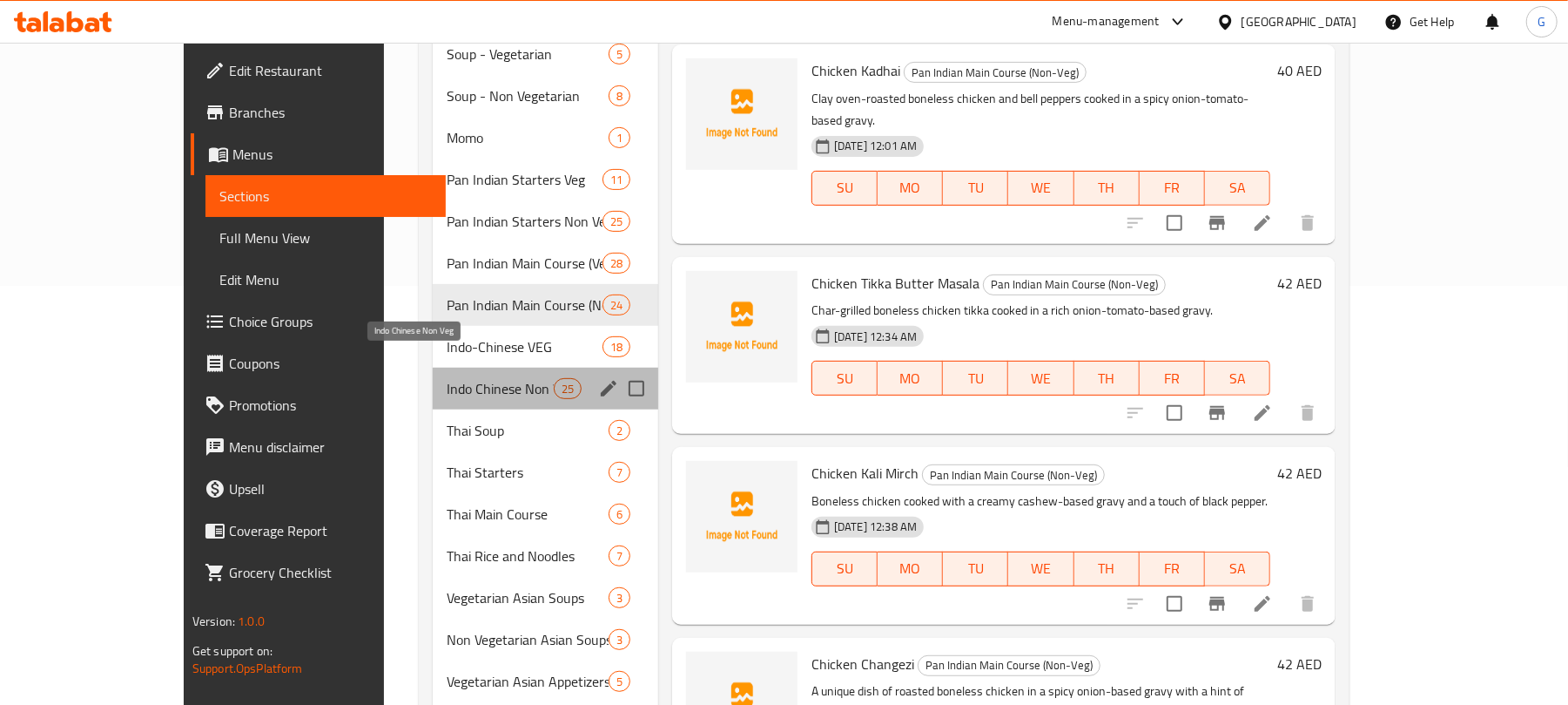
click at [446, 378] on span "Indo Chinese Non Veg" at bounding box center [499, 388] width 107 height 21
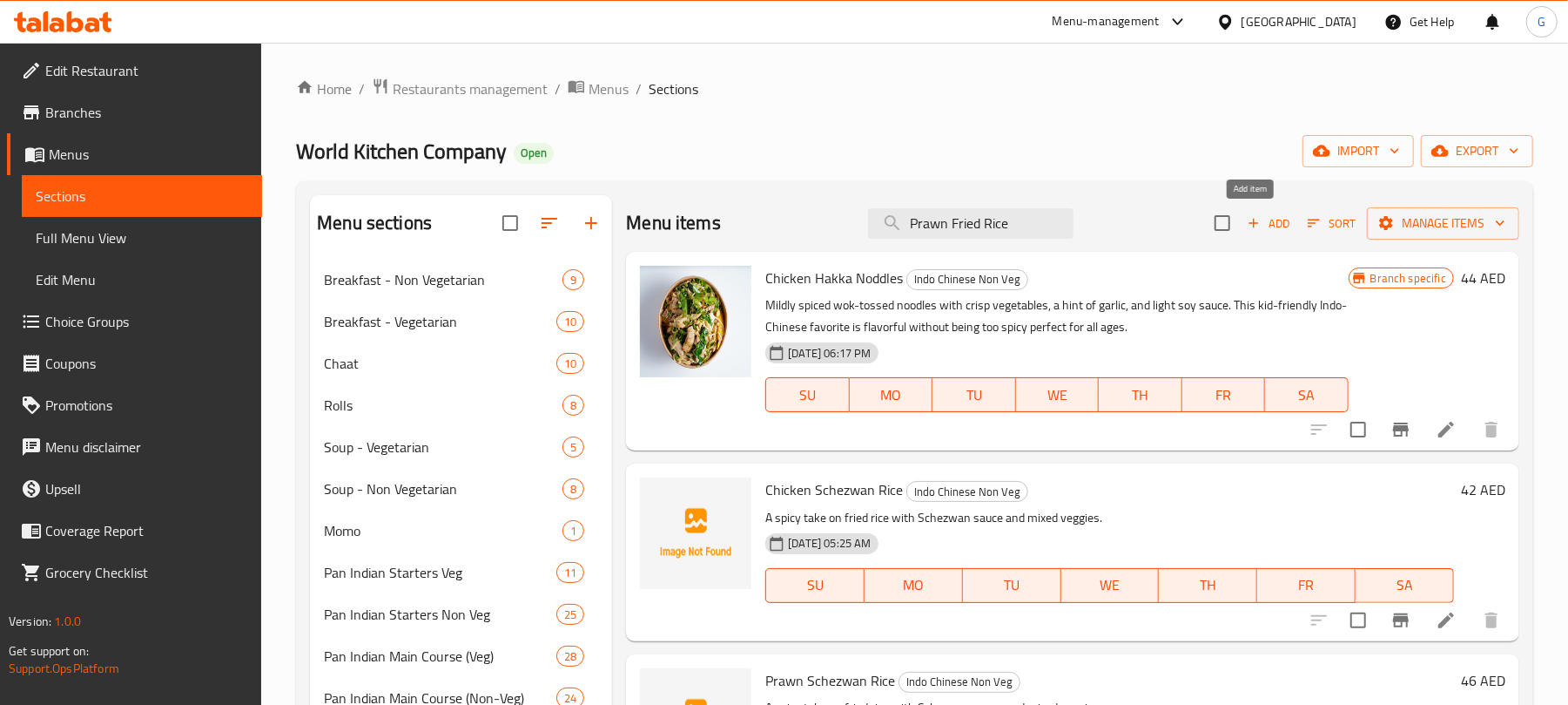
click at [1268, 228] on span "Add" at bounding box center [1268, 222] width 47 height 20
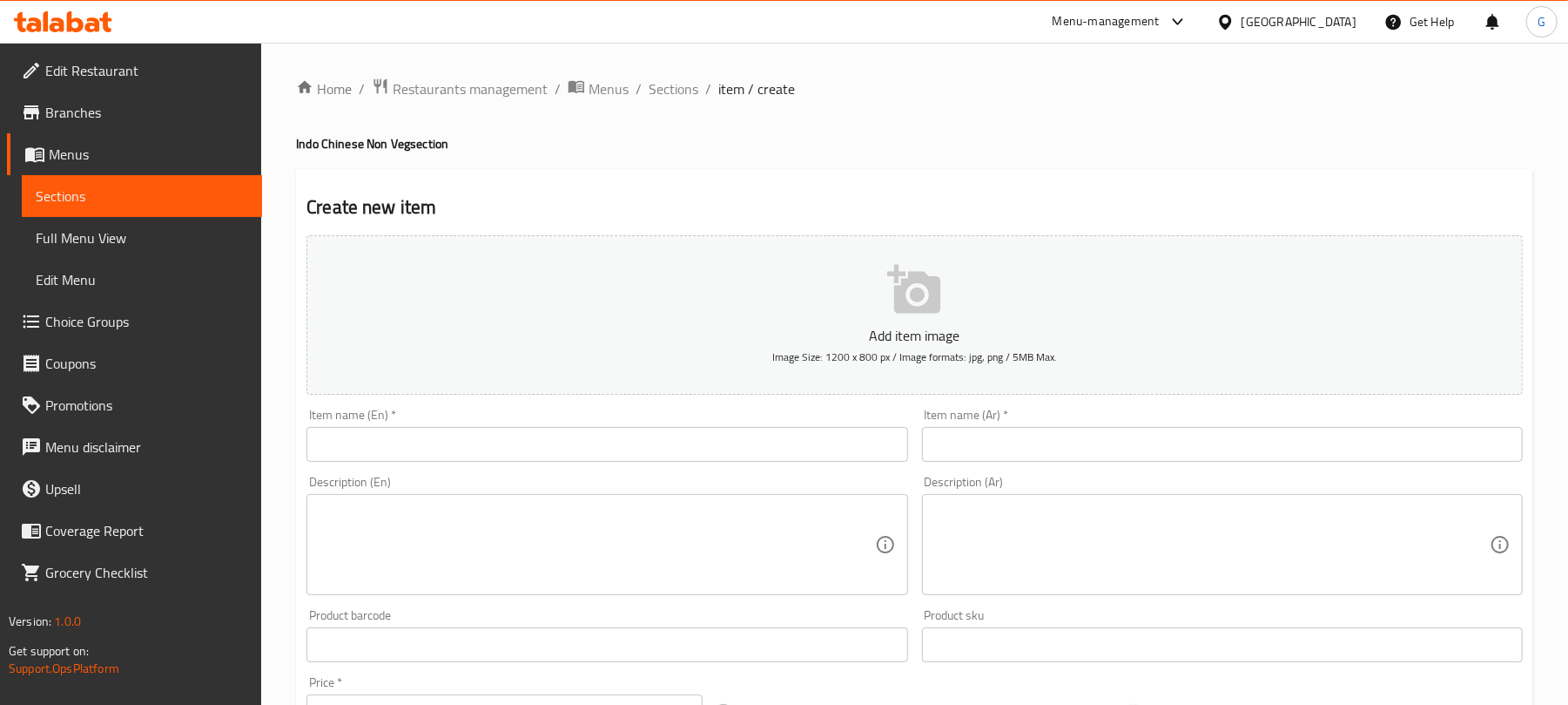
click at [387, 448] on input "text" at bounding box center [606, 444] width 601 height 35
paste input "Prawn Fried Rice"
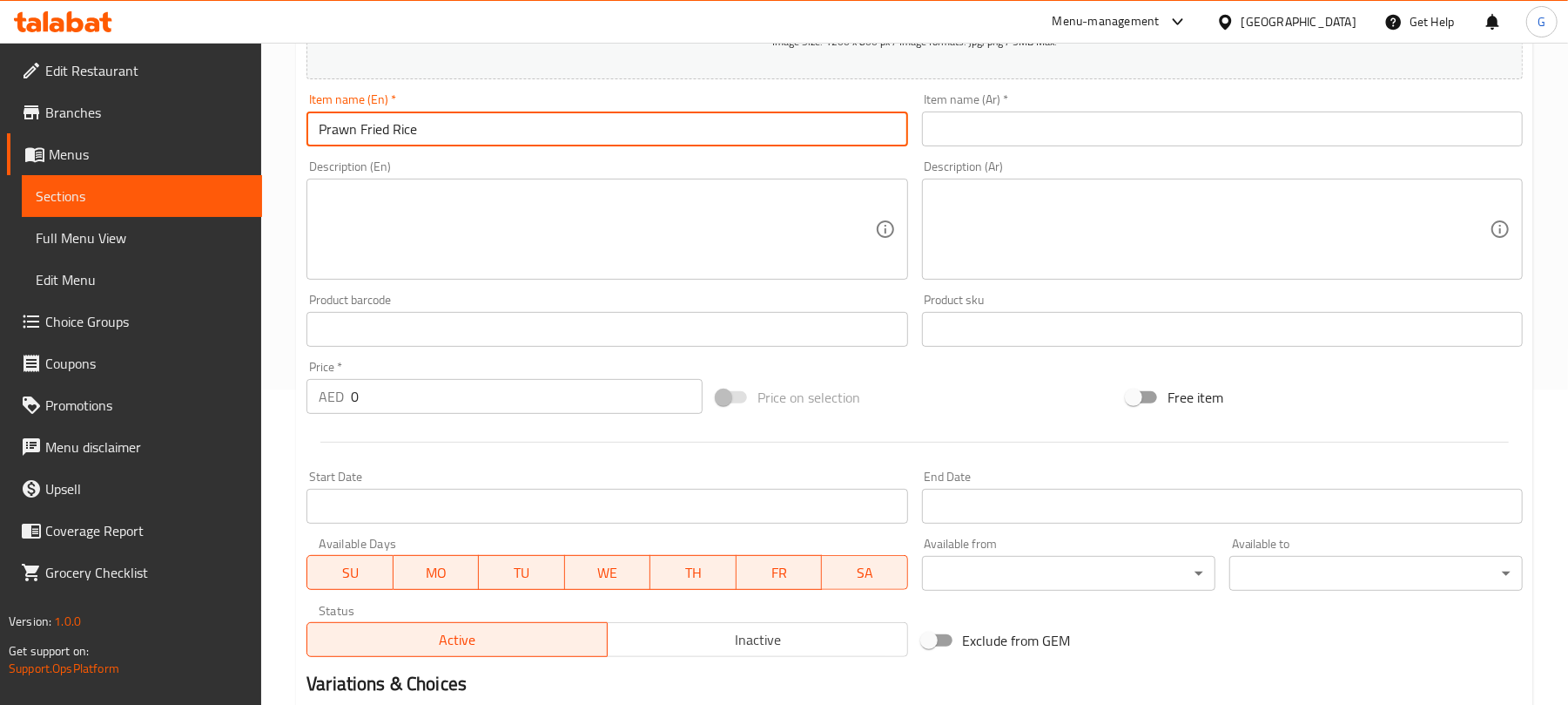
scroll to position [348, 0]
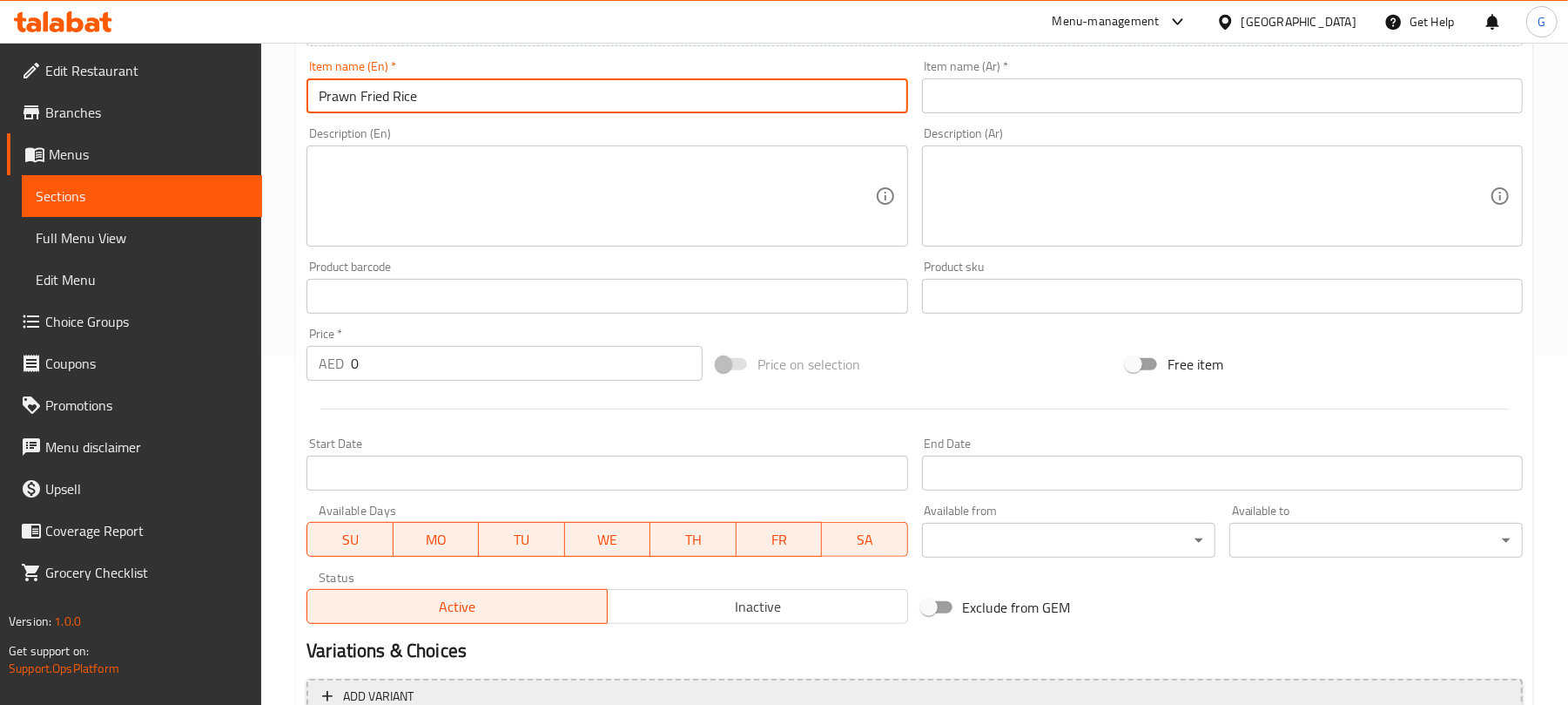
type input "Prawn Fried Rice"
click at [444, 356] on input "0" at bounding box center [527, 362] width 352 height 35
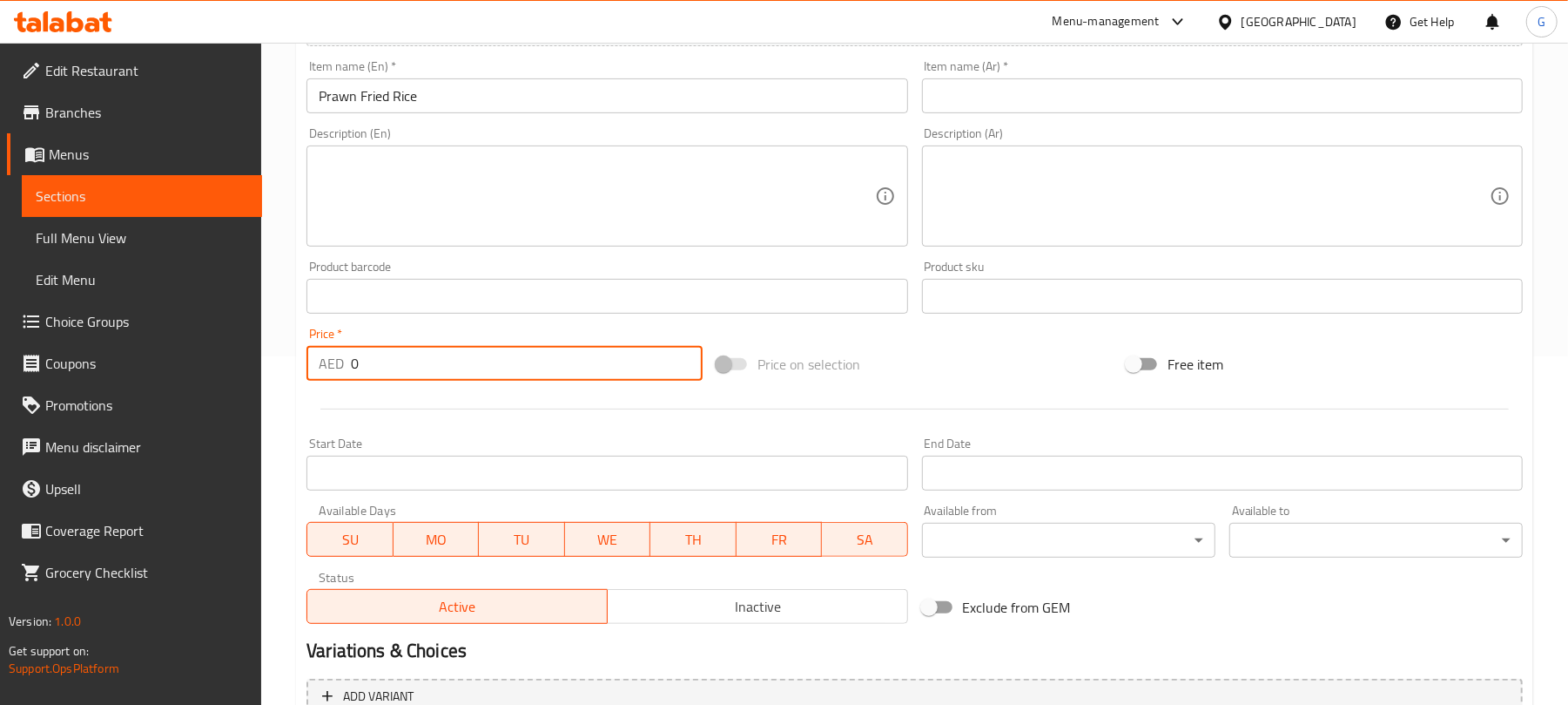
click at [444, 356] on input "0" at bounding box center [527, 362] width 352 height 35
paste input "4"
type input "40"
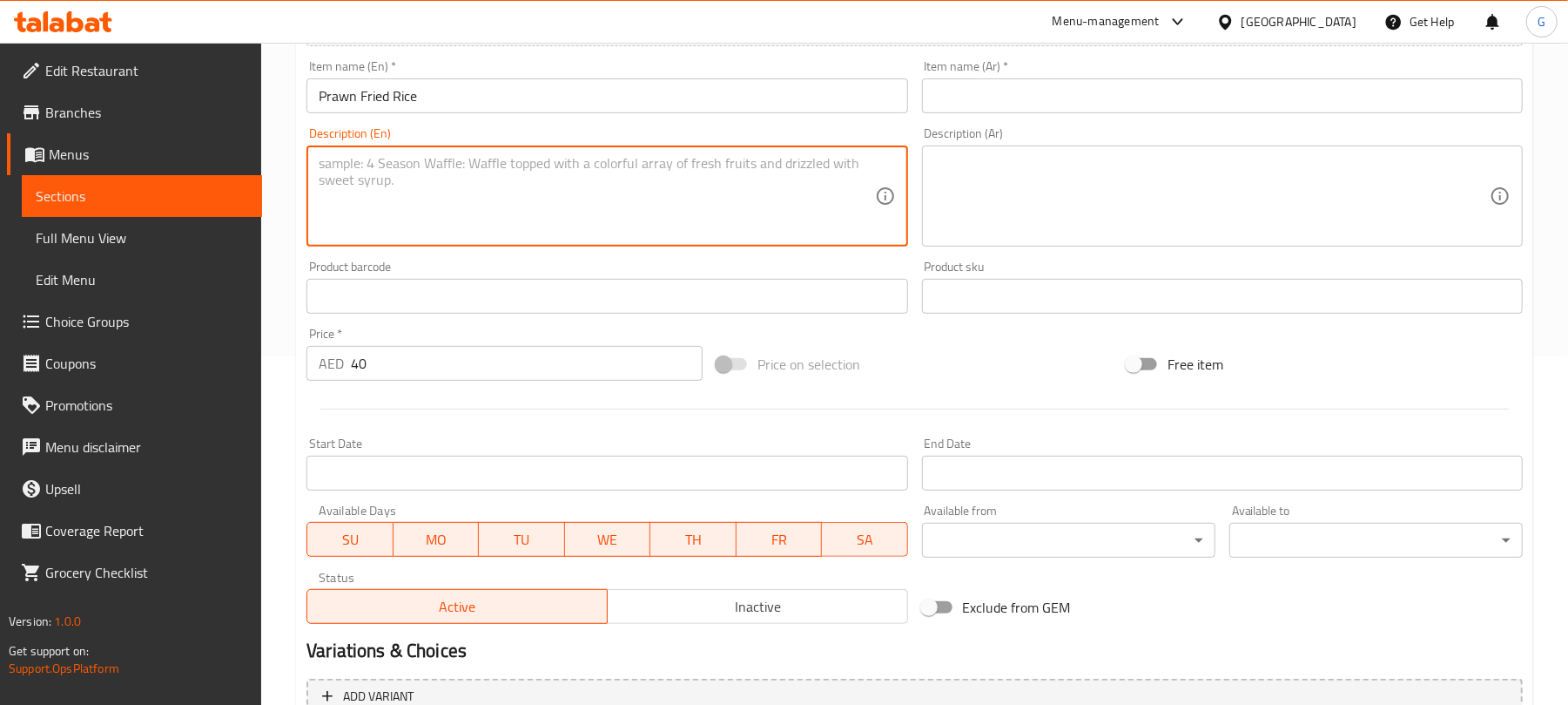
click at [446, 164] on textarea at bounding box center [596, 196] width 555 height 82
click at [388, 203] on textarea "To enrich screen reader interactions, please activate Accessibility in Grammarl…" at bounding box center [596, 196] width 555 height 82
paste textarea "Aromatic fried rice with vegetables, soy sauce, and your choice of protein."
type textarea "Aromatic fried rice with vegetables, soy sauce, and your choice of protein."
click at [1053, 201] on textarea at bounding box center [1211, 196] width 555 height 82
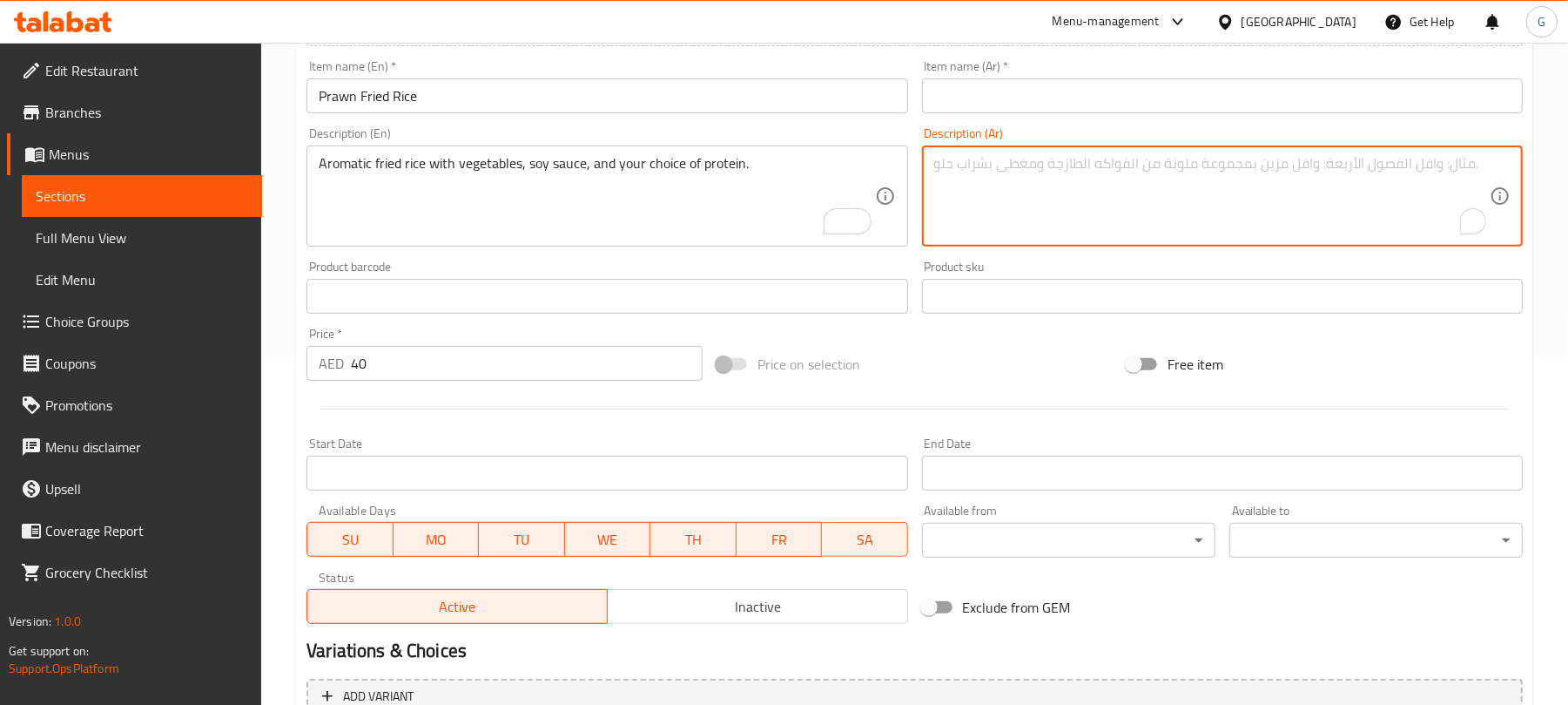
paste textarea "أرز مقلي عطري مع الخضار وصلصة الصويا واختيارك من البروتين."
type textarea "أرز مقلي عطري مع الخضار وصلصة الصويا واختيارك من البروتين."
click at [420, 110] on input "Prawn Fried Rice" at bounding box center [606, 96] width 601 height 35
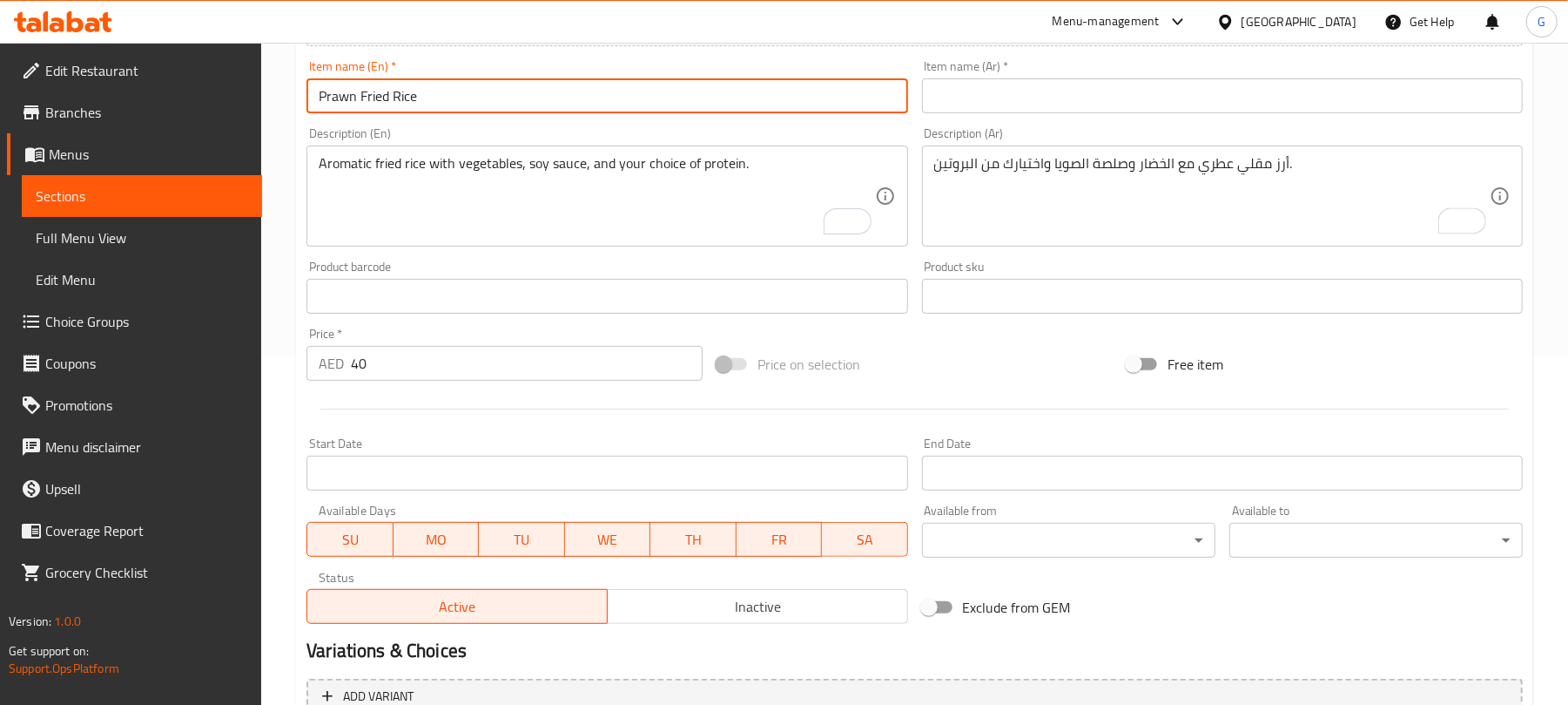
click at [420, 110] on input "Prawn Fried Rice" at bounding box center [606, 96] width 601 height 35
click at [976, 120] on div "Add item image Image Size: 1200 x 800 px / Image formats: jpg, png / 5MB Max. I…" at bounding box center [915, 255] width 1230 height 750
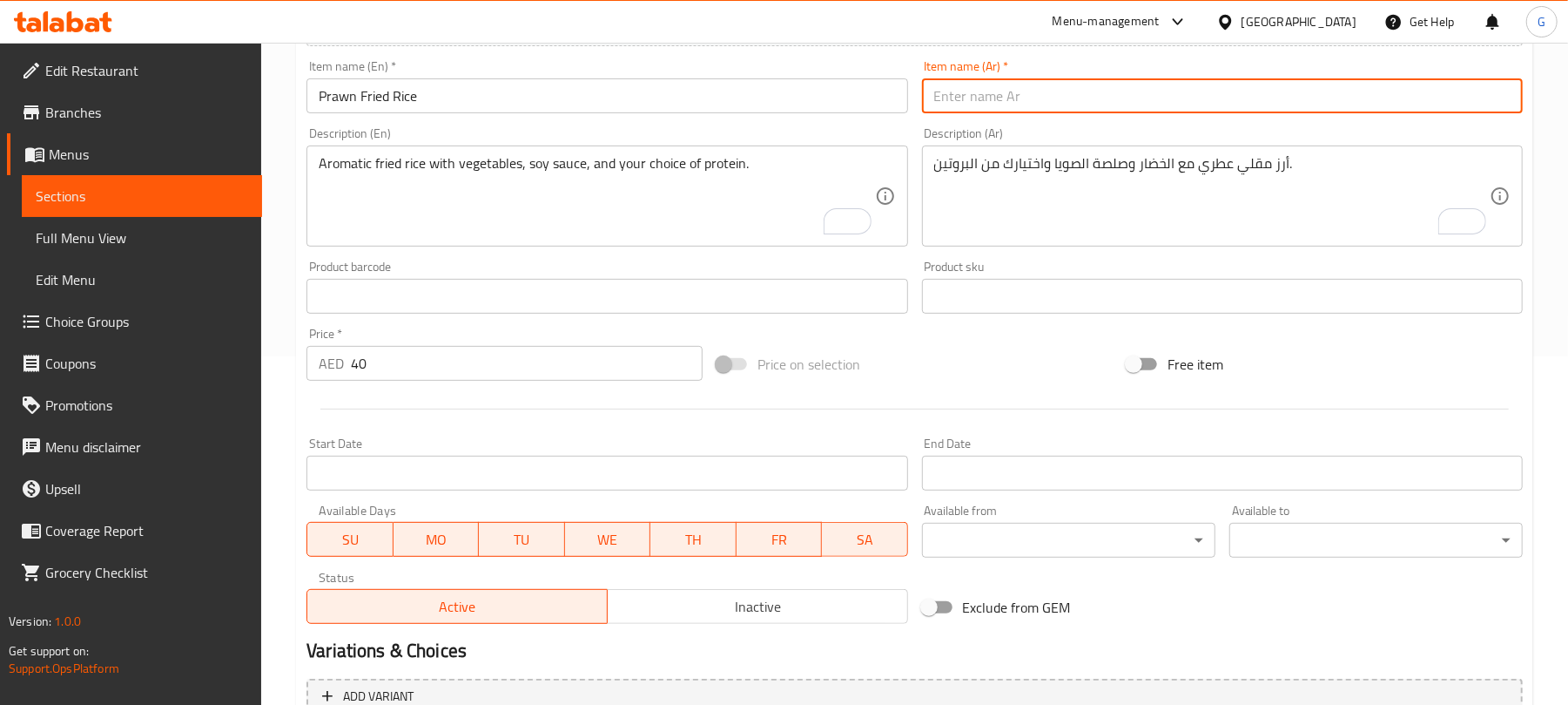
click at [997, 103] on input "text" at bounding box center [1222, 96] width 601 height 35
paste input "أرز مقلي بالروبيان"
type input "أرز مقلي بالروبيان"
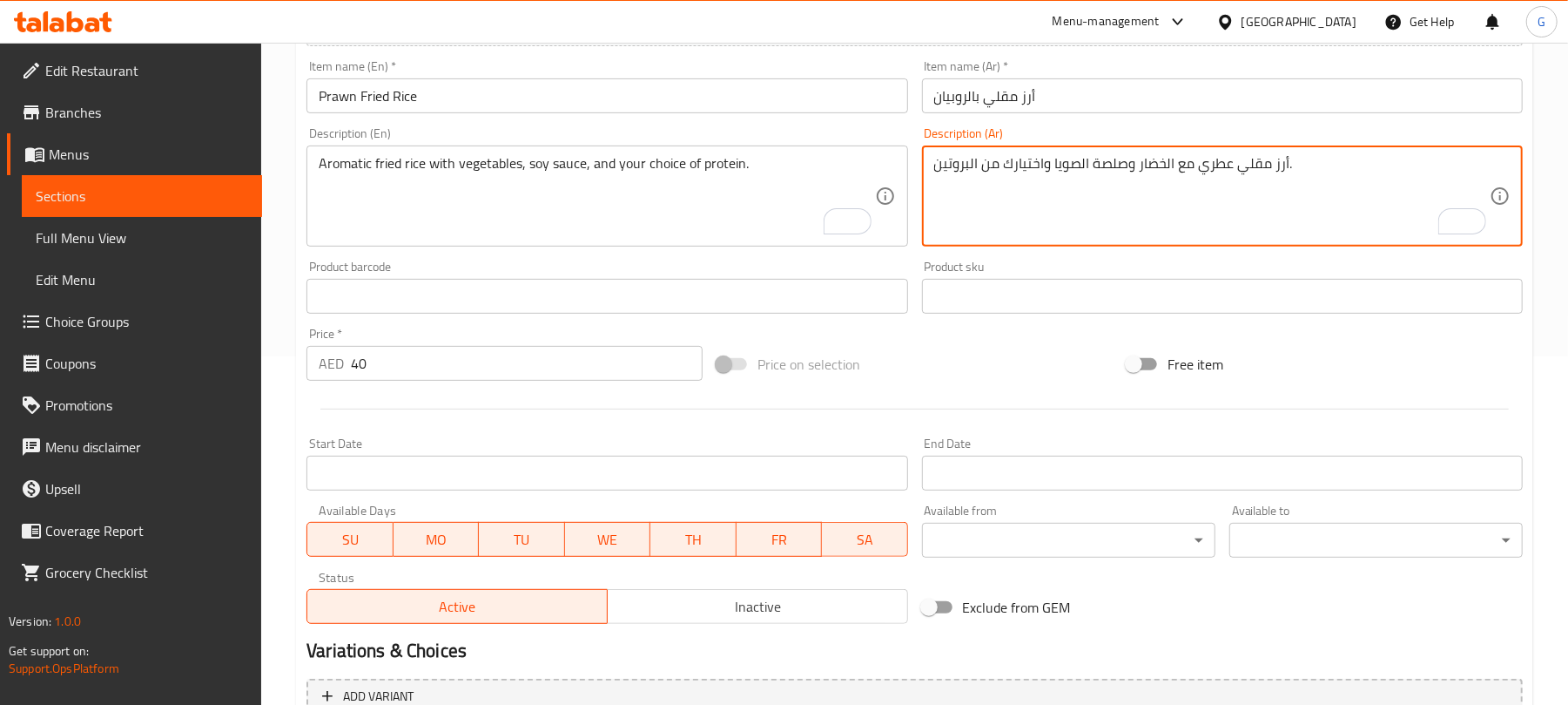
click at [994, 97] on input "أرز مقلي بالروبيان" at bounding box center [1222, 96] width 601 height 35
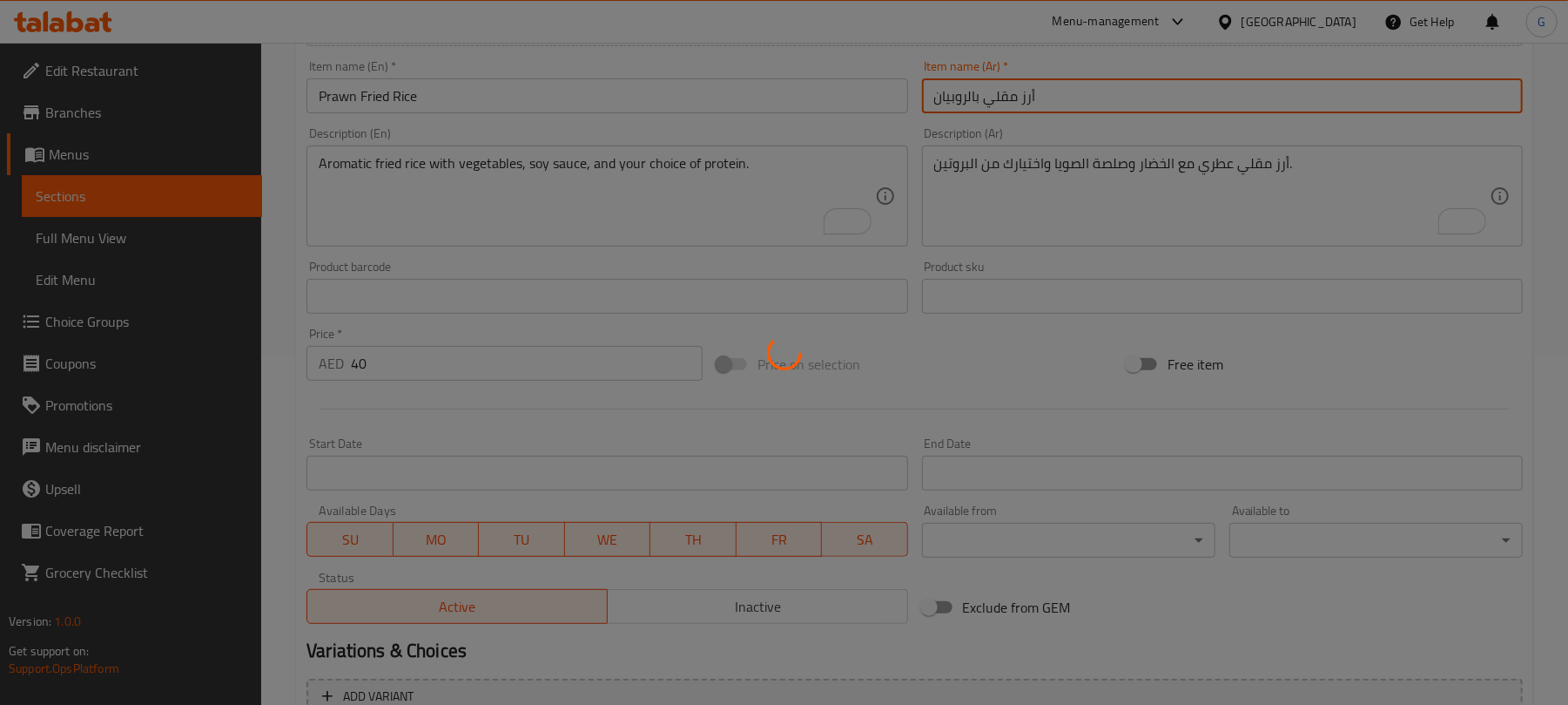
type input "0"
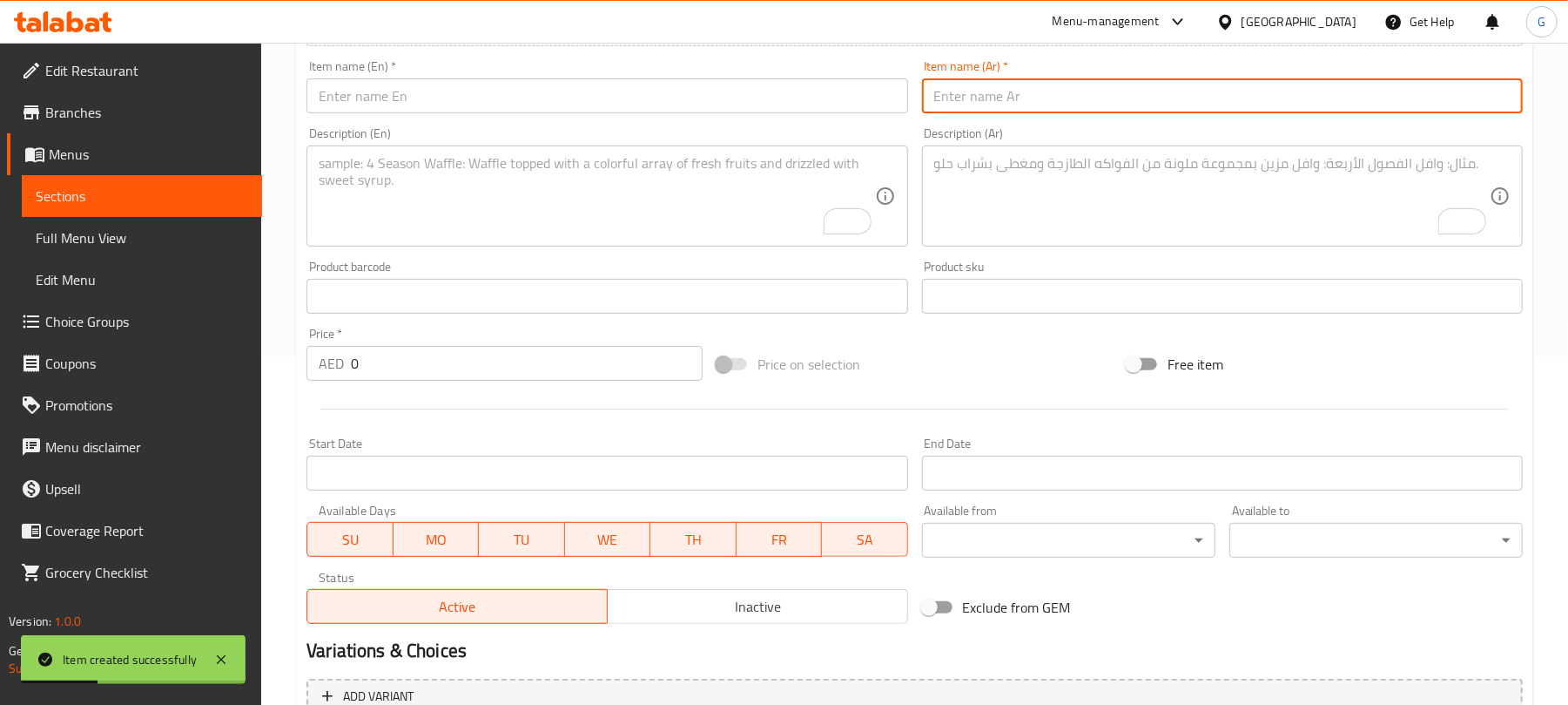
click at [563, 112] on input "text" at bounding box center [606, 96] width 601 height 35
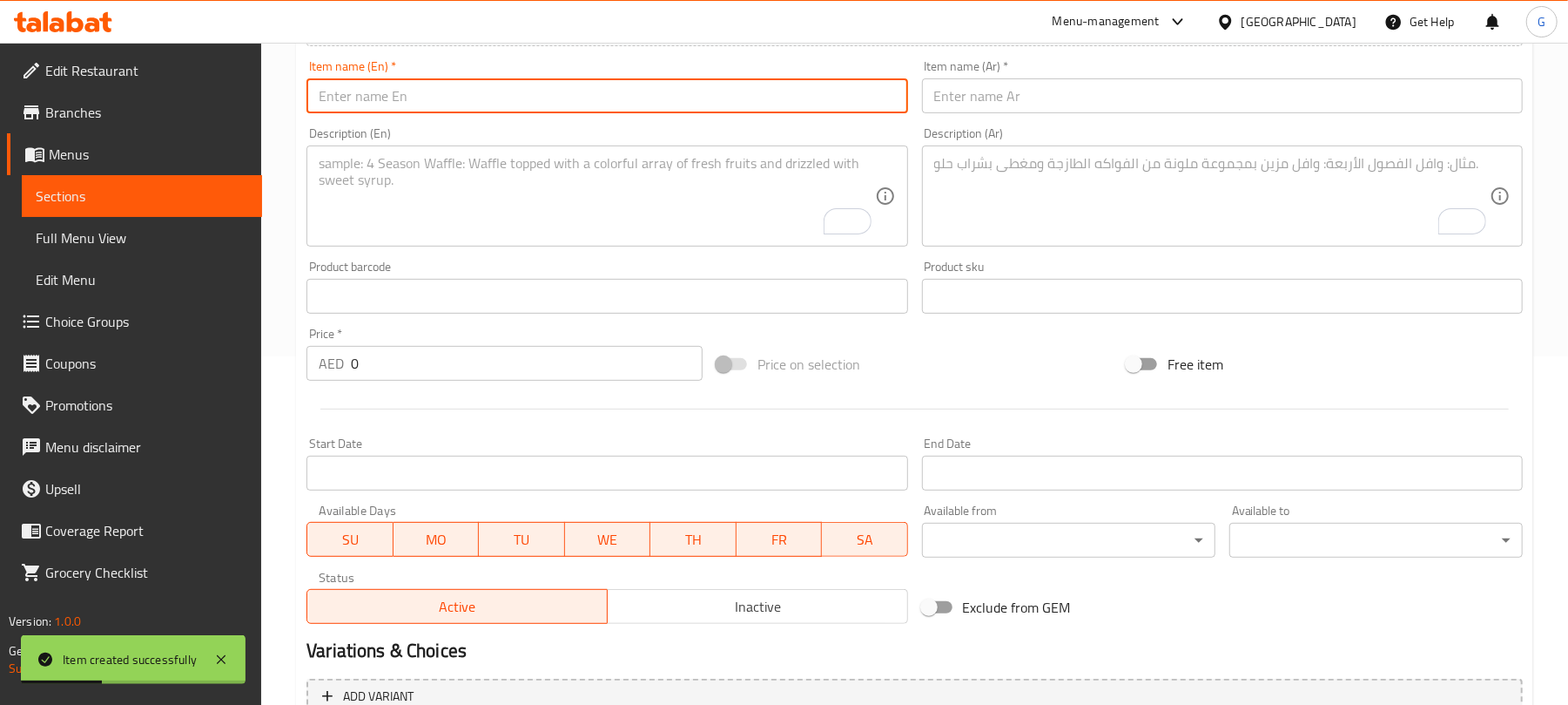
paste input "Chicken Fried Rice"
type input "Chicken Fried Rice"
click at [1058, 101] on input "text" at bounding box center [1222, 96] width 601 height 35
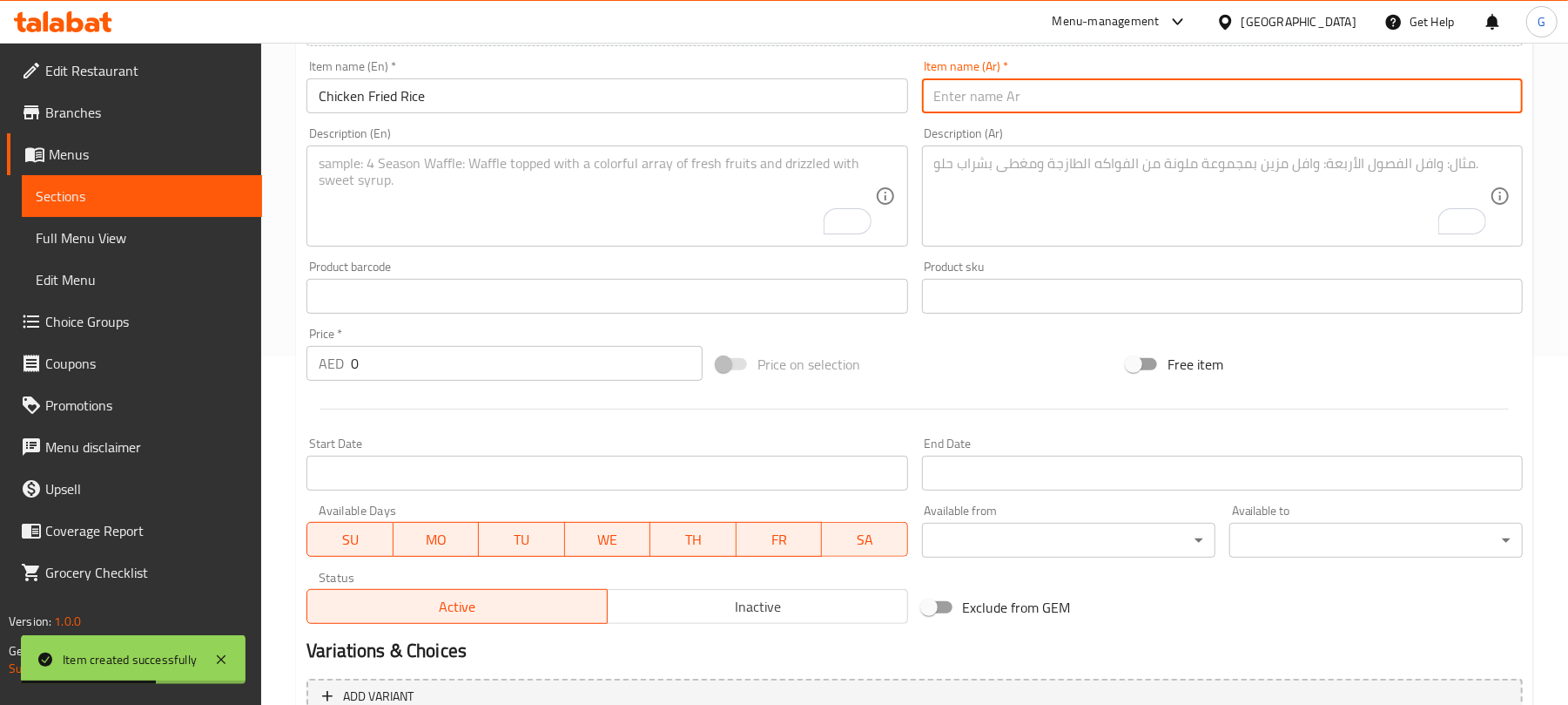
paste input "أرز مقلي بالدجاج"
type input "أرز مقلي بالدجاج"
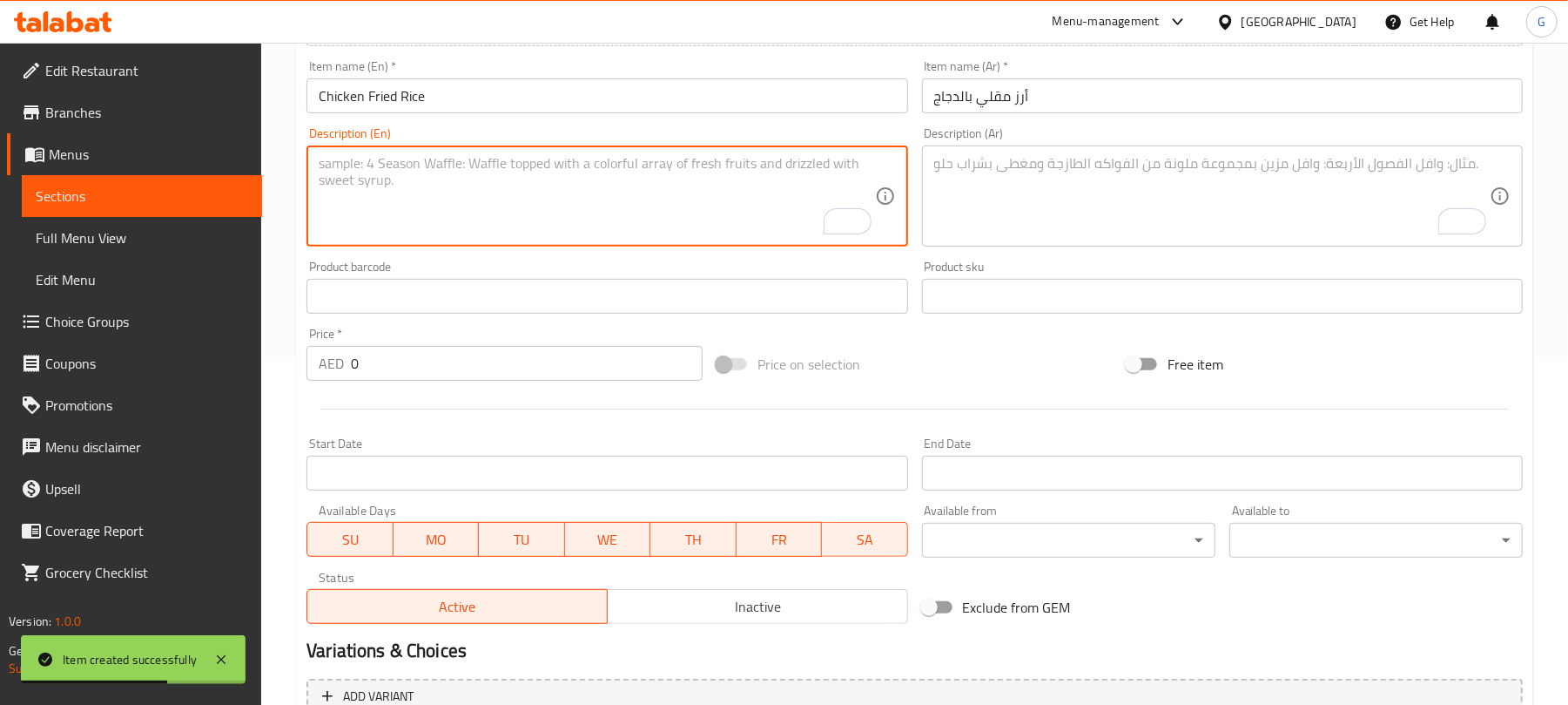
click at [614, 213] on textarea "To enrich screen reader interactions, please activate Accessibility in Grammarl…" at bounding box center [596, 196] width 555 height 82
click at [503, 190] on textarea "To enrich screen reader interactions, please activate Accessibility in Grammarl…" at bounding box center [596, 196] width 555 height 82
paste textarea "Aromatic fried rice with vegetables, soy sauce, and your choice of protein."
type textarea "Aromatic fried rice with vegetables, soy sauce, and your choice of protein."
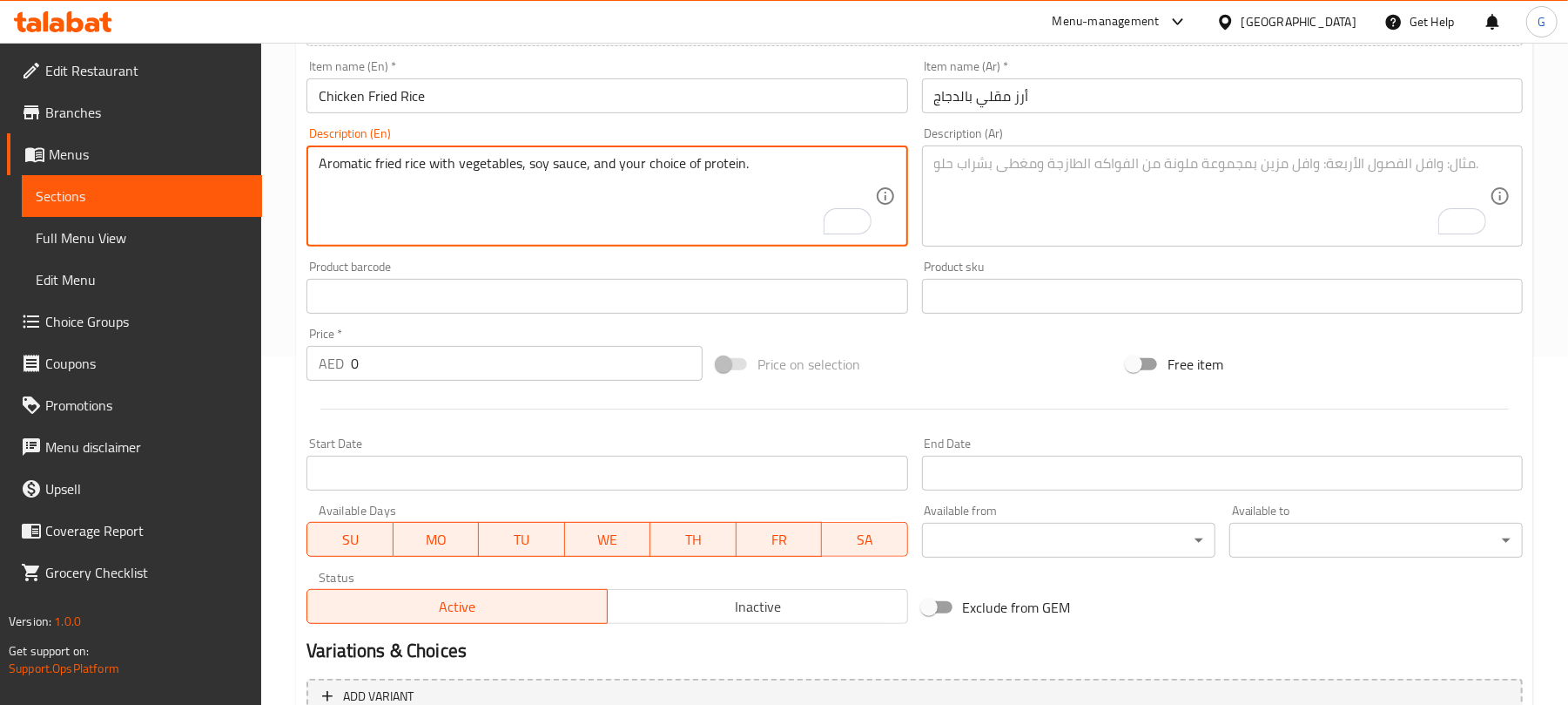
click at [1088, 178] on textarea "To enrich screen reader interactions, please activate Accessibility in Grammarl…" at bounding box center [1211, 196] width 555 height 82
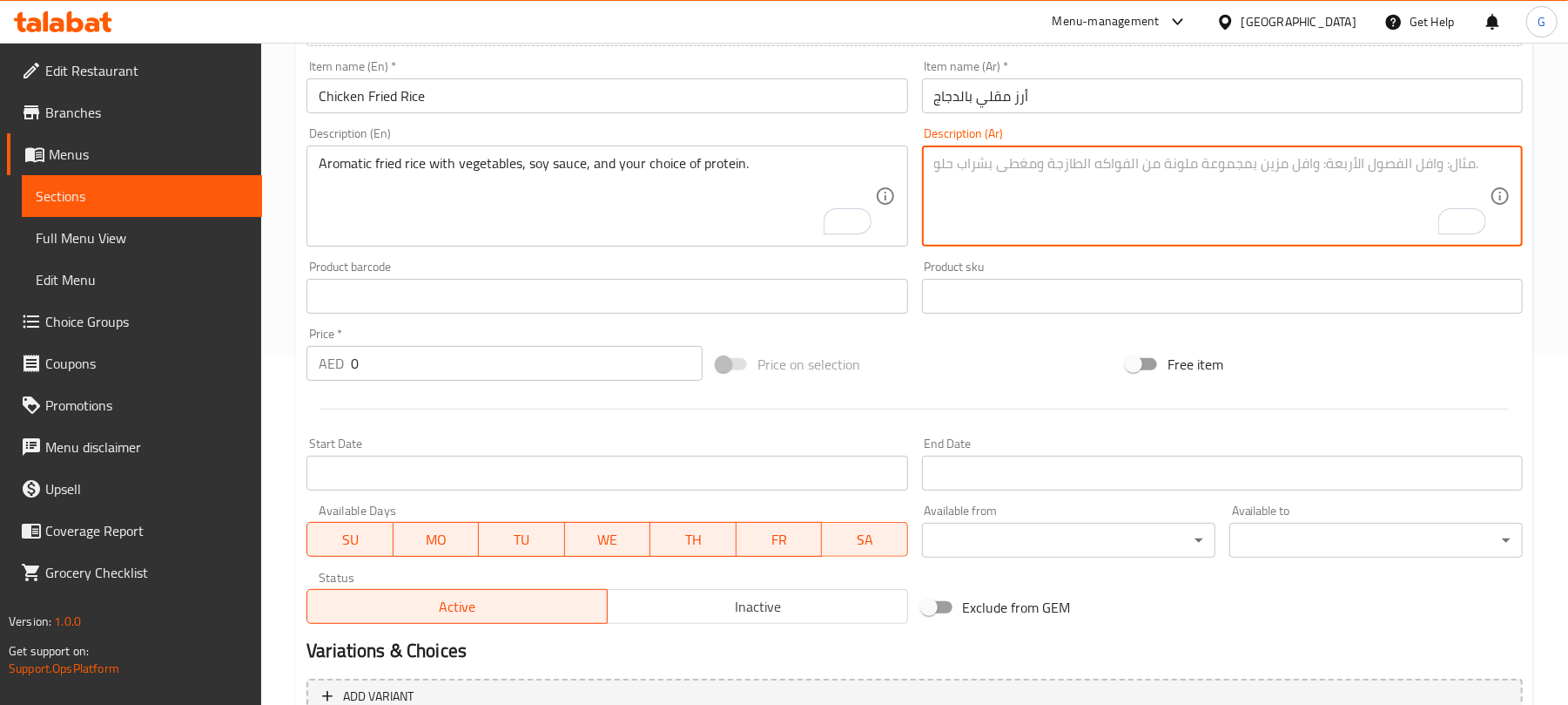
paste textarea "أرز مقلي عطري مع الخضار وصلصة الصويا واختيارك من البروتين."
type textarea "أرز مقلي عطري مع الخضار وصلصة الصويا واختيارك من البروتين."
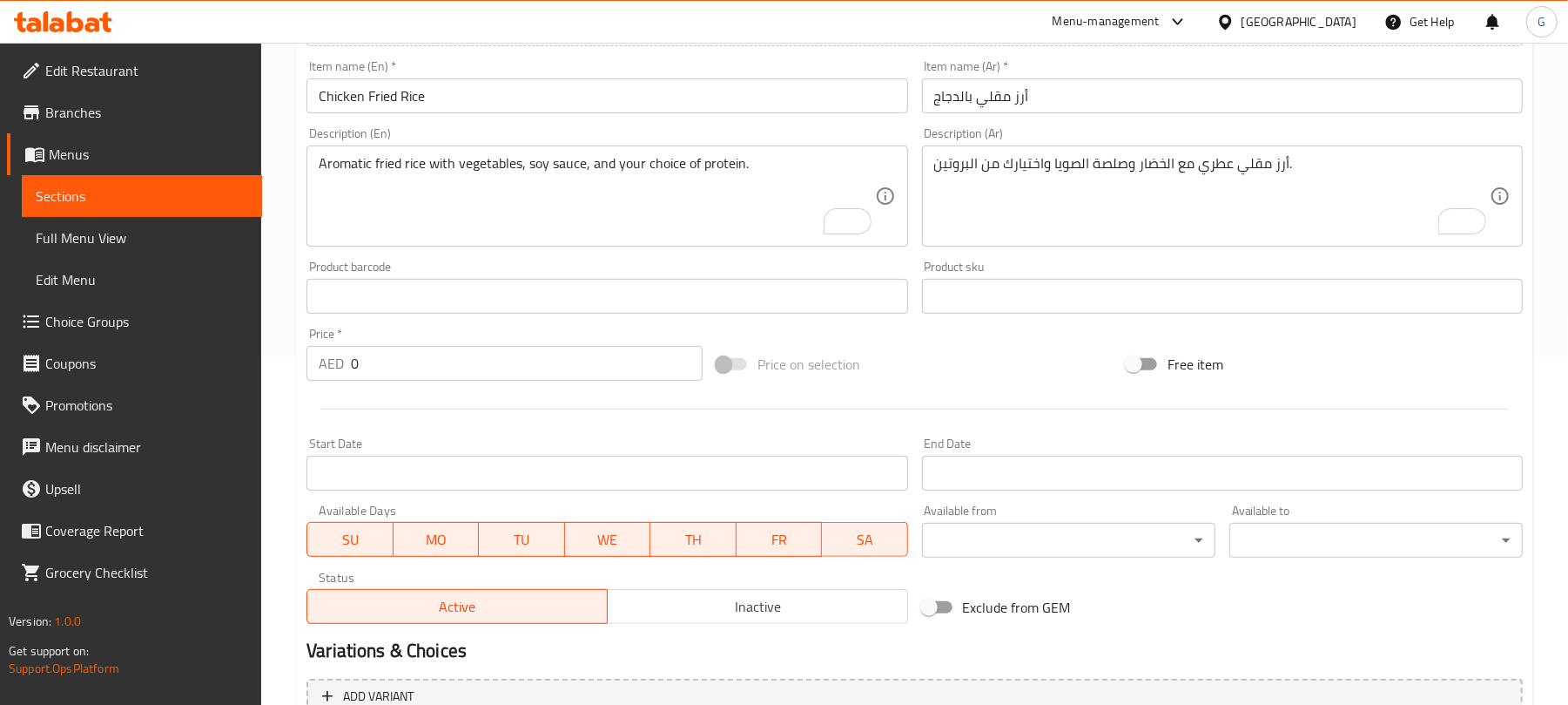
click at [432, 378] on input "0" at bounding box center [527, 362] width 352 height 35
paste input "36"
type input "36"
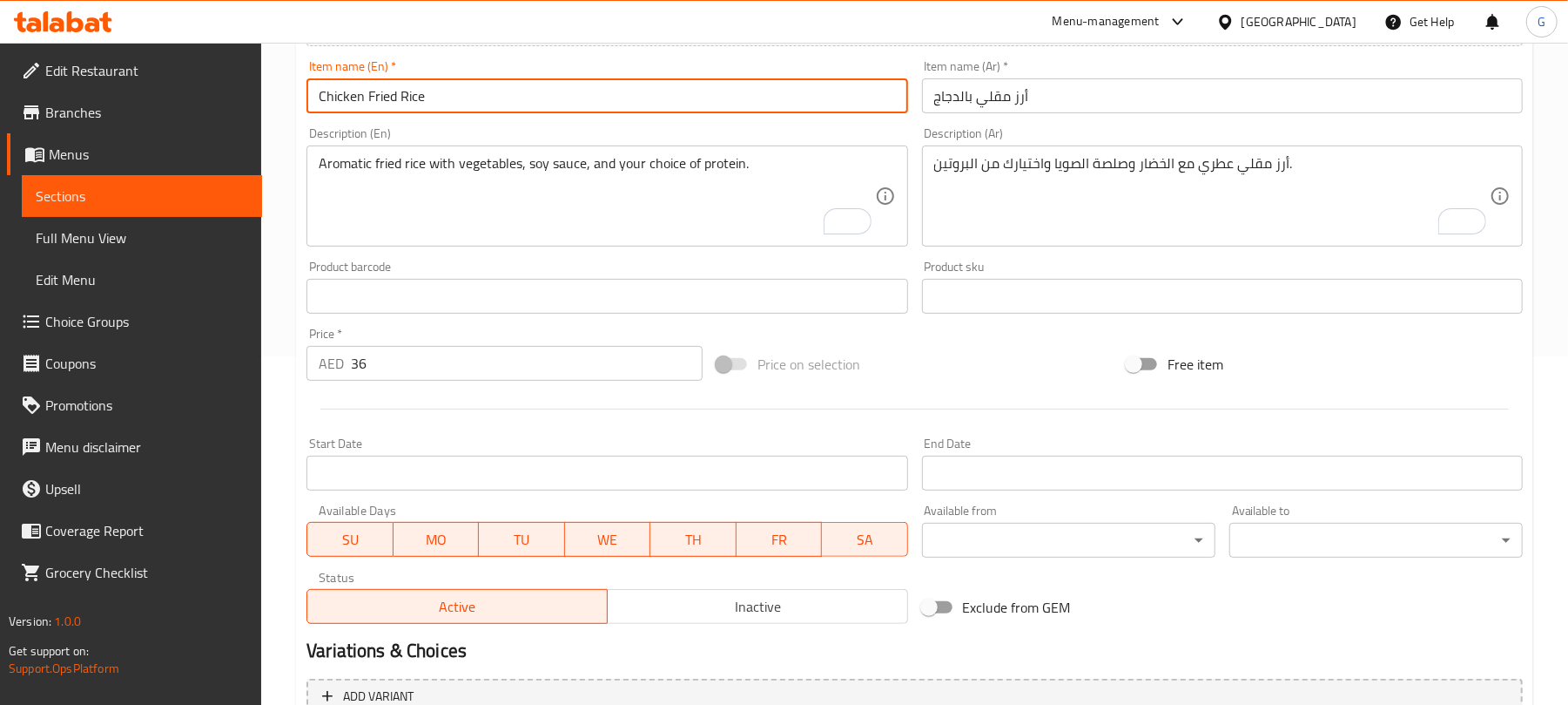
click at [523, 92] on input "Chicken Fried Rice" at bounding box center [606, 96] width 601 height 35
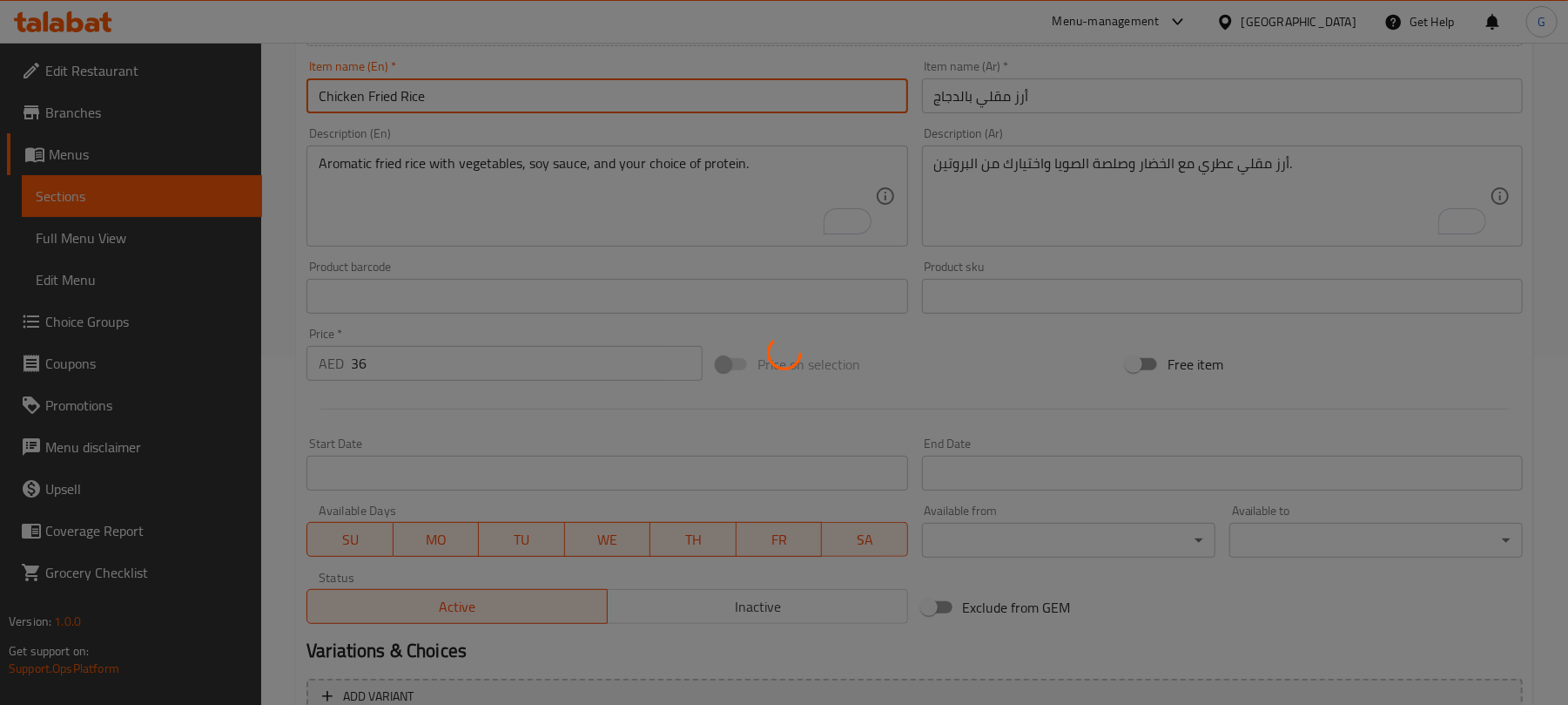
type input "0"
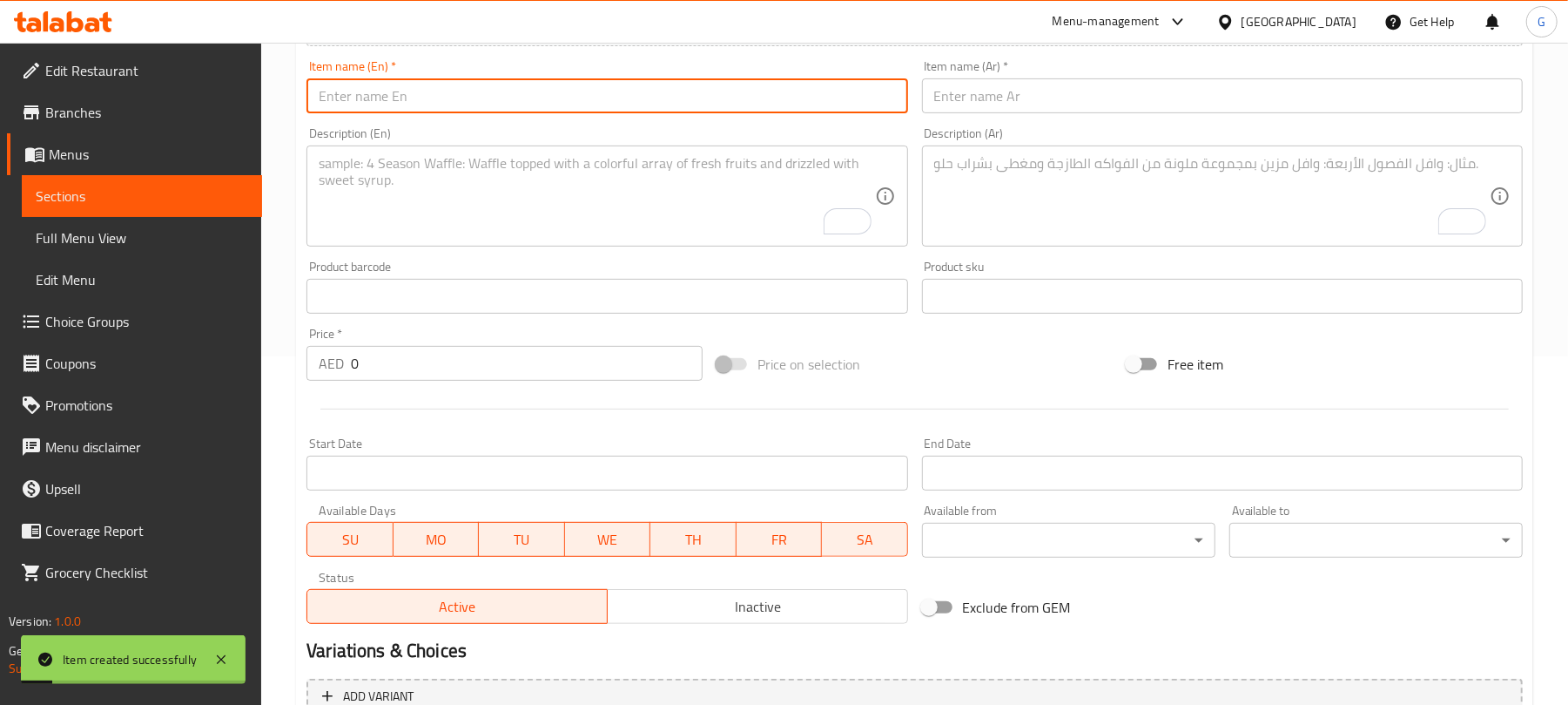
scroll to position [0, 0]
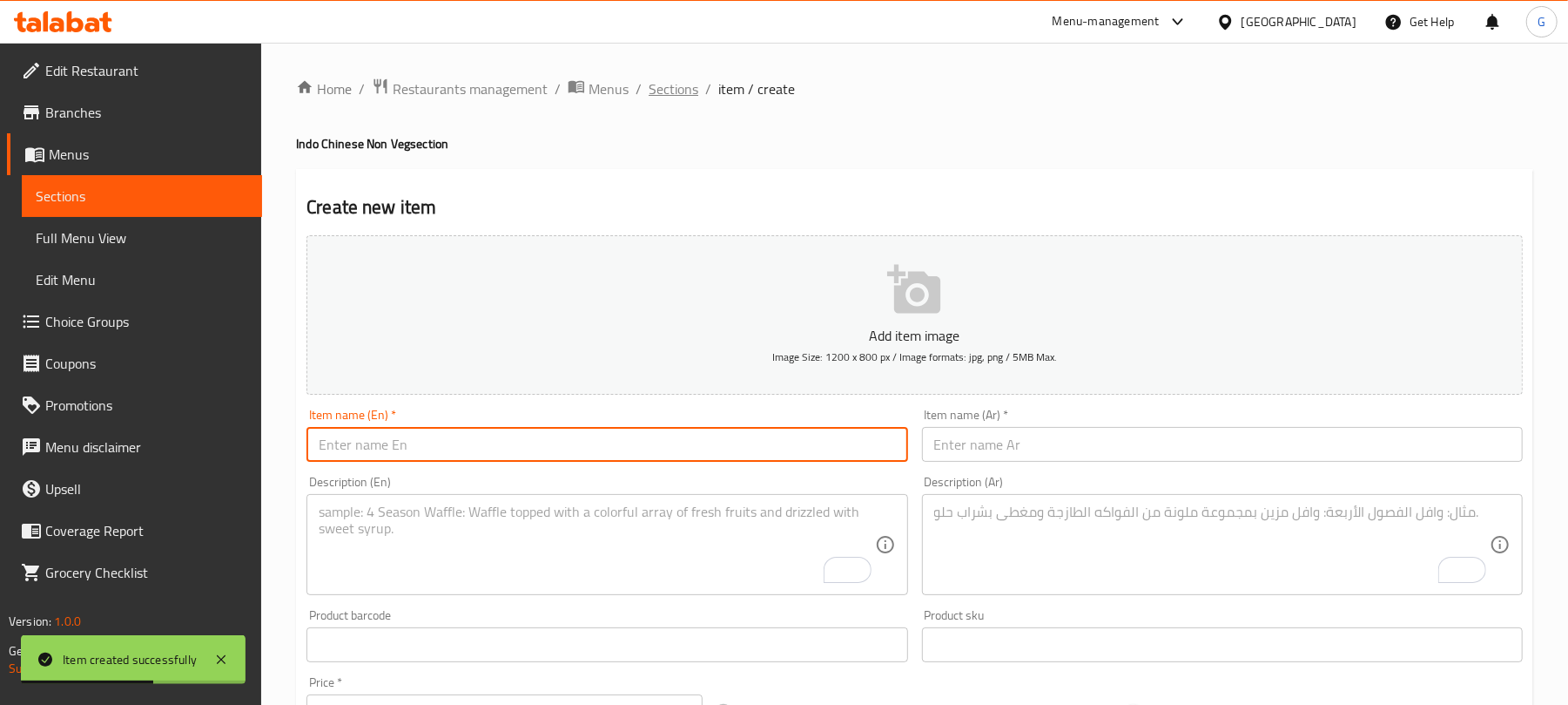
click at [687, 79] on span "Sections" at bounding box center [673, 89] width 49 height 21
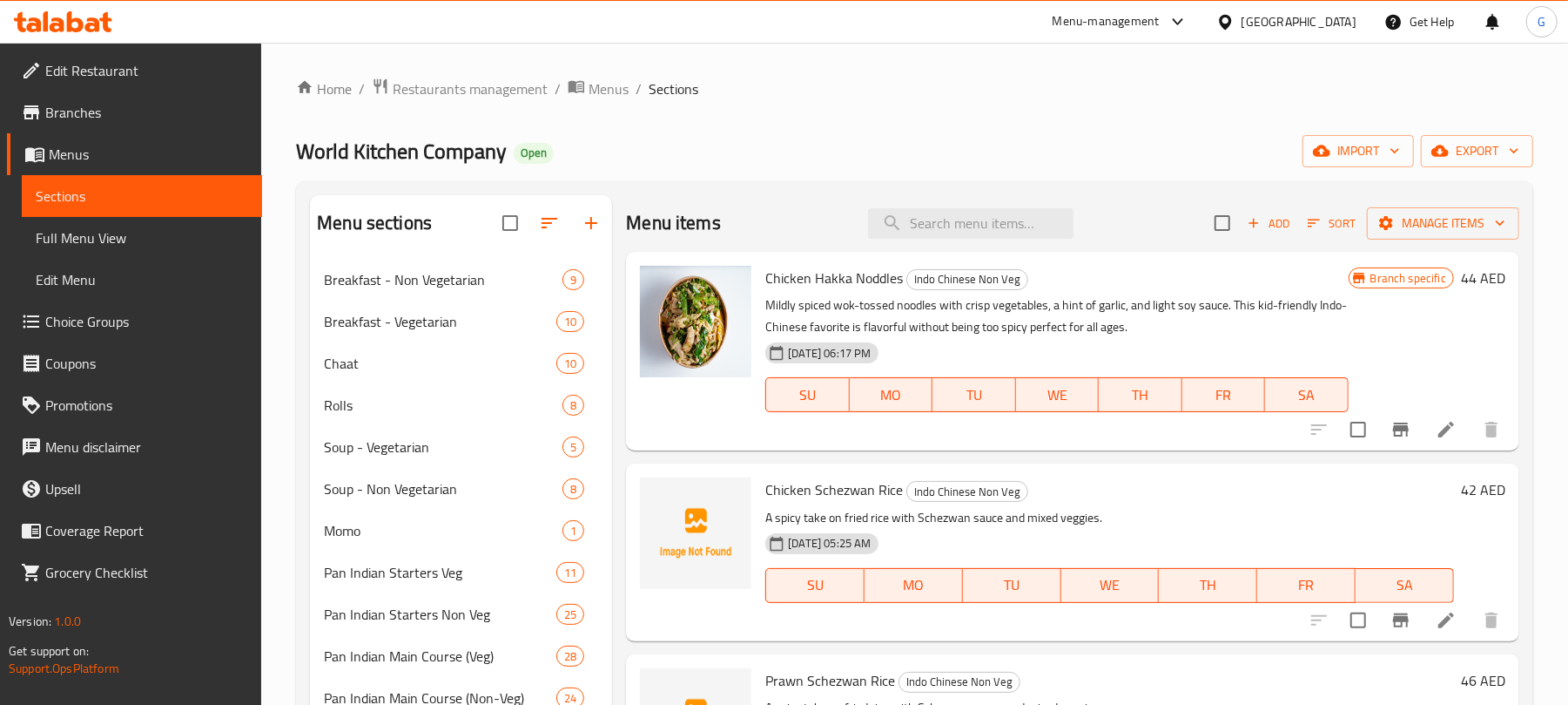
click at [1000, 240] on div "Menu items Add Sort Manage items" at bounding box center [1072, 223] width 893 height 57
click at [1000, 230] on input "search" at bounding box center [970, 223] width 205 height 30
paste input "Chicken Fried Rice"
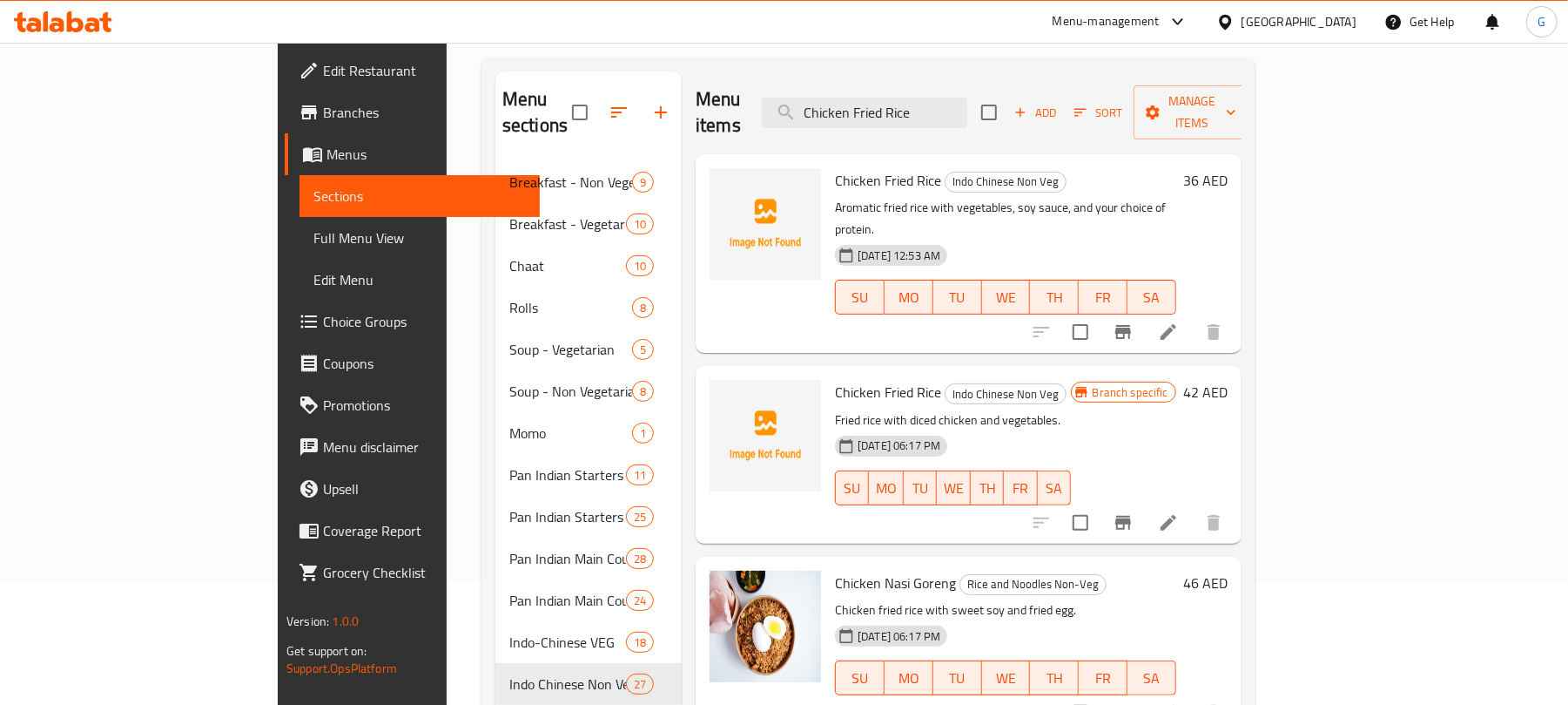
scroll to position [115, 0]
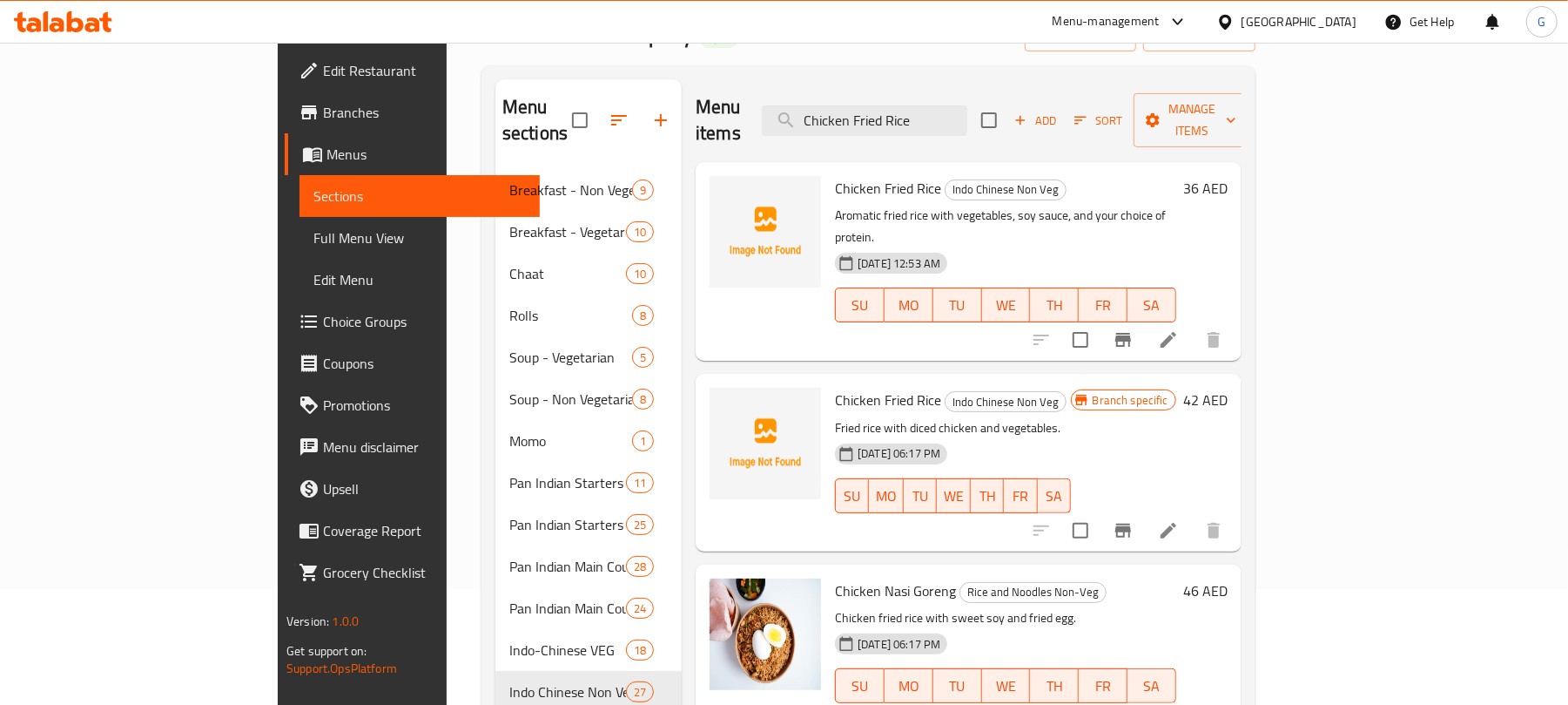
type input "Chicken Fried Rice"
click at [1131, 523] on icon "Branch-specific-item" at bounding box center [1123, 530] width 16 height 14
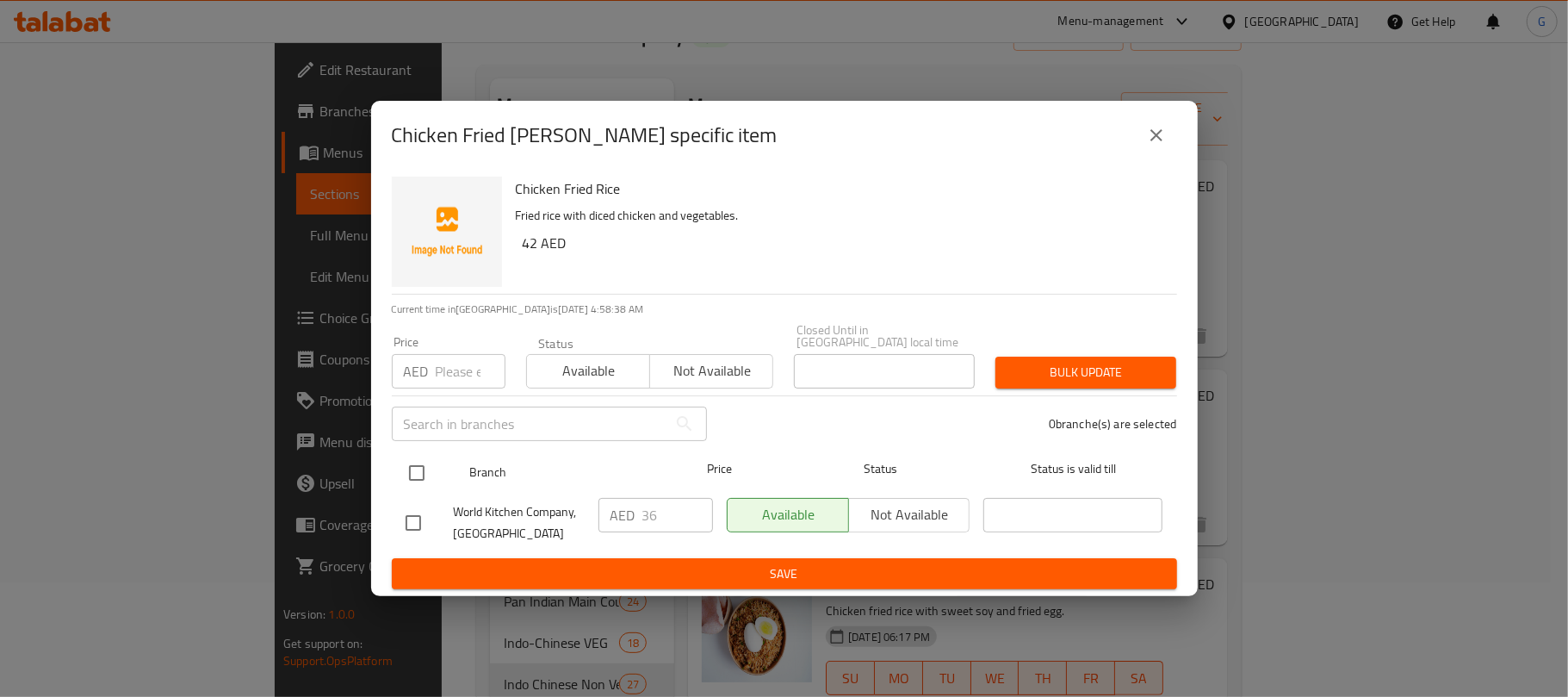
click at [406, 469] on input "checkbox" at bounding box center [416, 472] width 36 height 36
checkbox input "true"
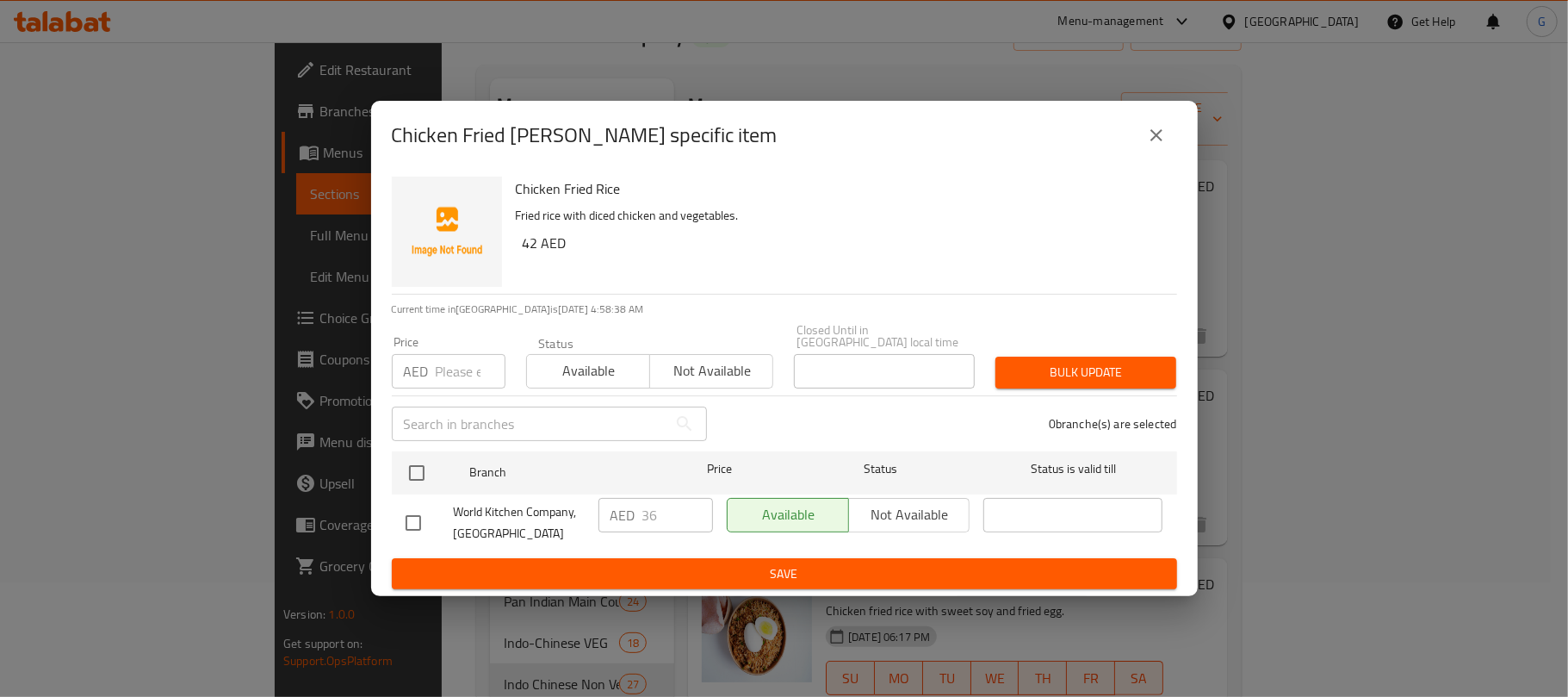
checkbox input "true"
click at [729, 370] on span "Not available" at bounding box center [711, 370] width 109 height 25
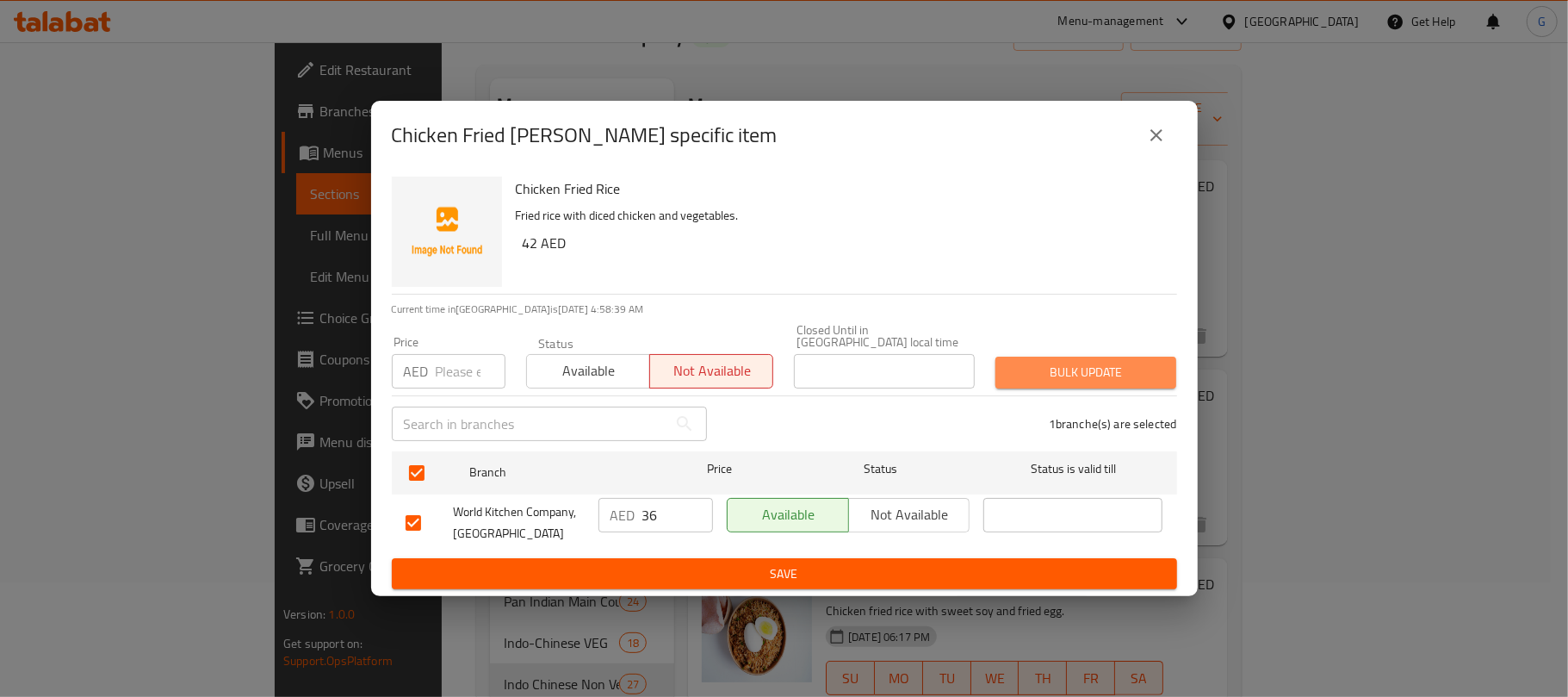
click at [1098, 370] on span "Bulk update" at bounding box center [1086, 372] width 153 height 22
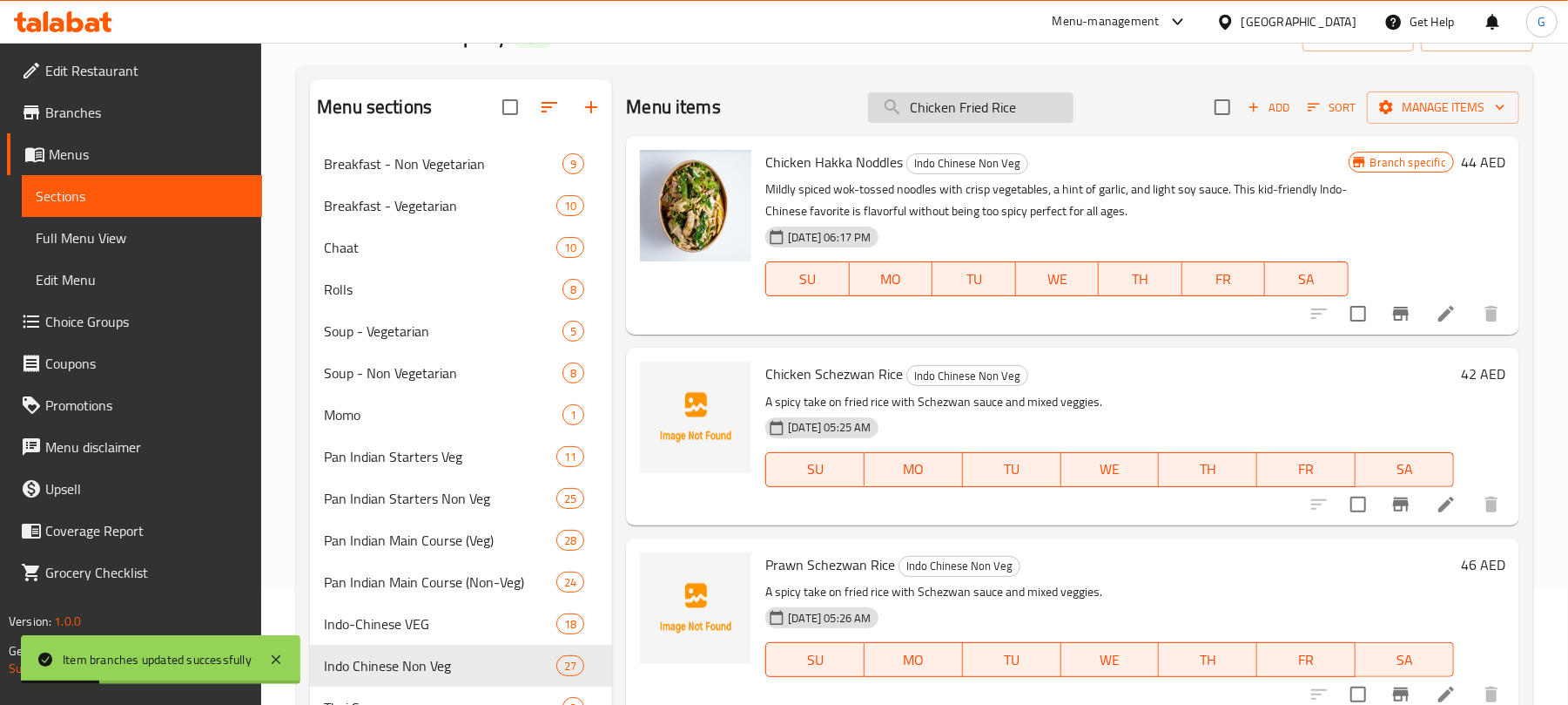
click at [1011, 109] on input "Chicken Fried Rice" at bounding box center [970, 108] width 205 height 30
paste input "Chicken Fried Rice"
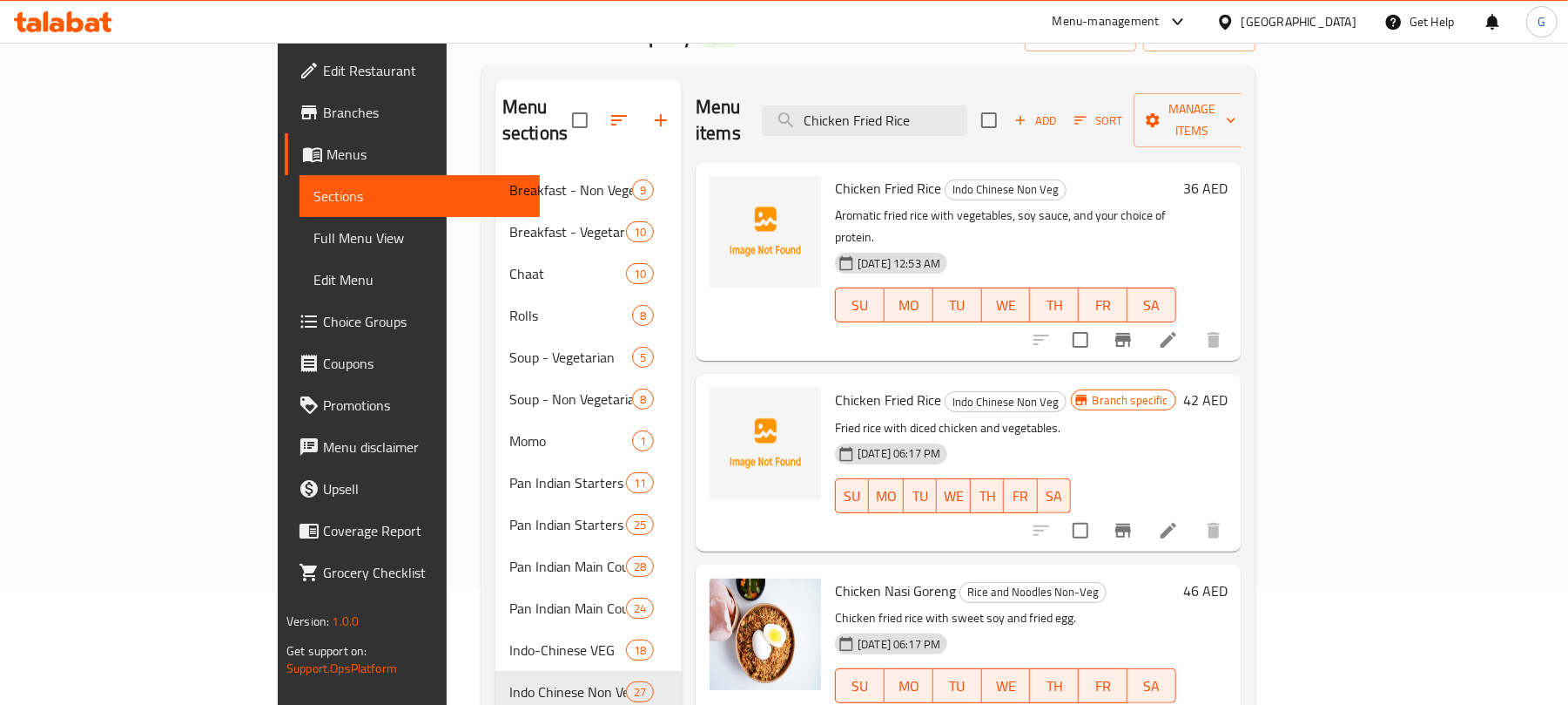
click at [835, 175] on span "Chicken Fried Rice" at bounding box center [888, 188] width 106 height 26
copy h6 "Chicken Fried Rice"
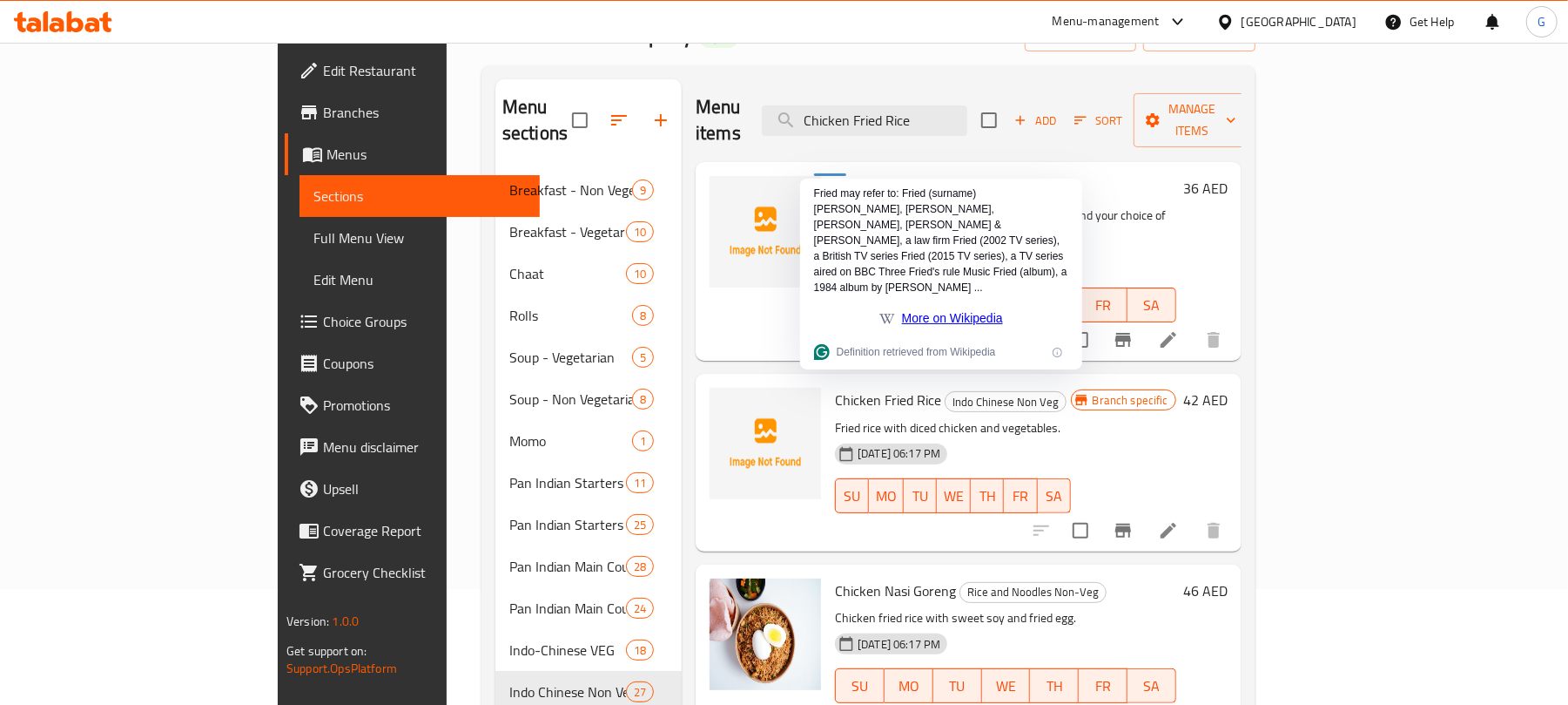
click at [1000, 92] on div "Menu items Chicken Fried Rice Add Sort Manage items" at bounding box center [967, 120] width 546 height 82
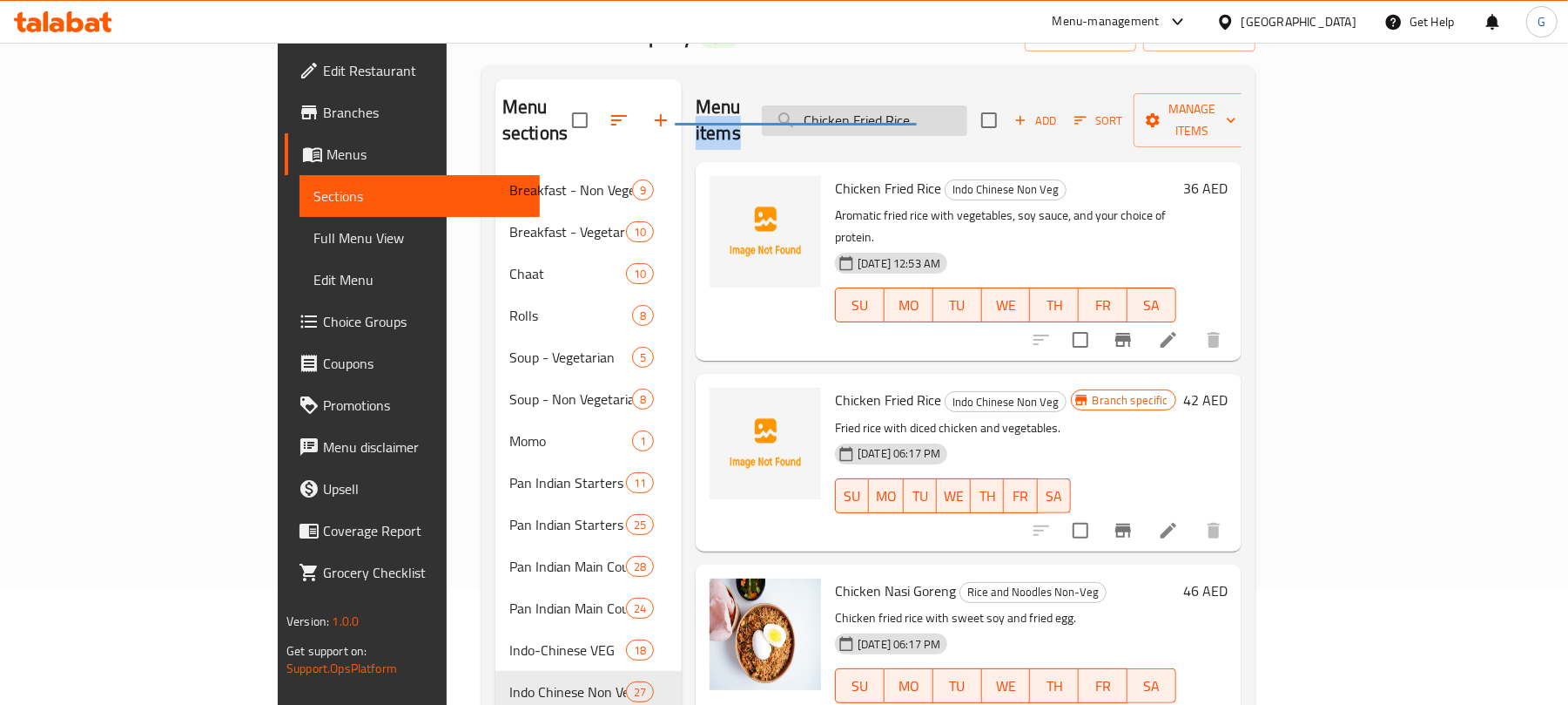
click at [967, 110] on input "Chicken Fried Rice" at bounding box center [863, 120] width 205 height 30
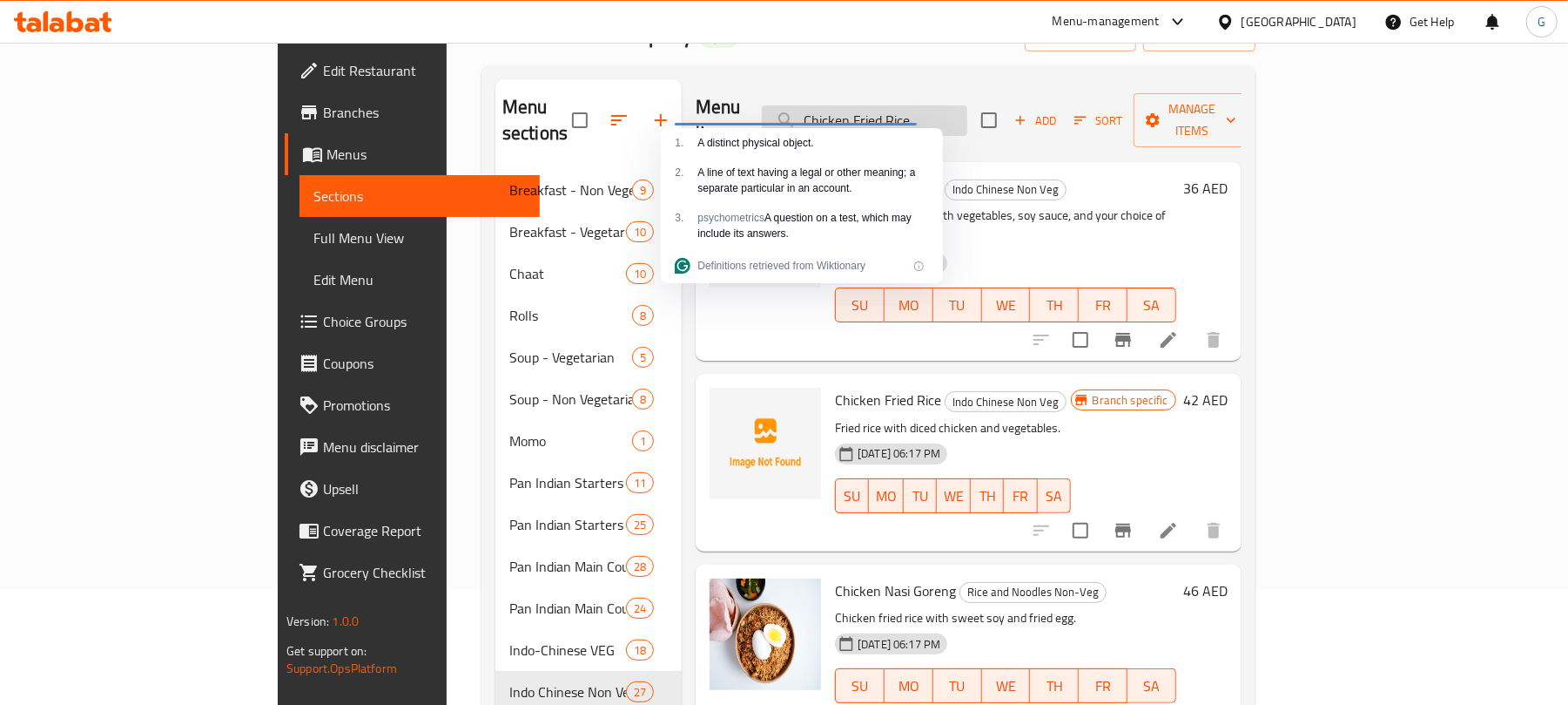
click at [967, 110] on input "Chicken Fried Rice" at bounding box center [863, 120] width 205 height 30
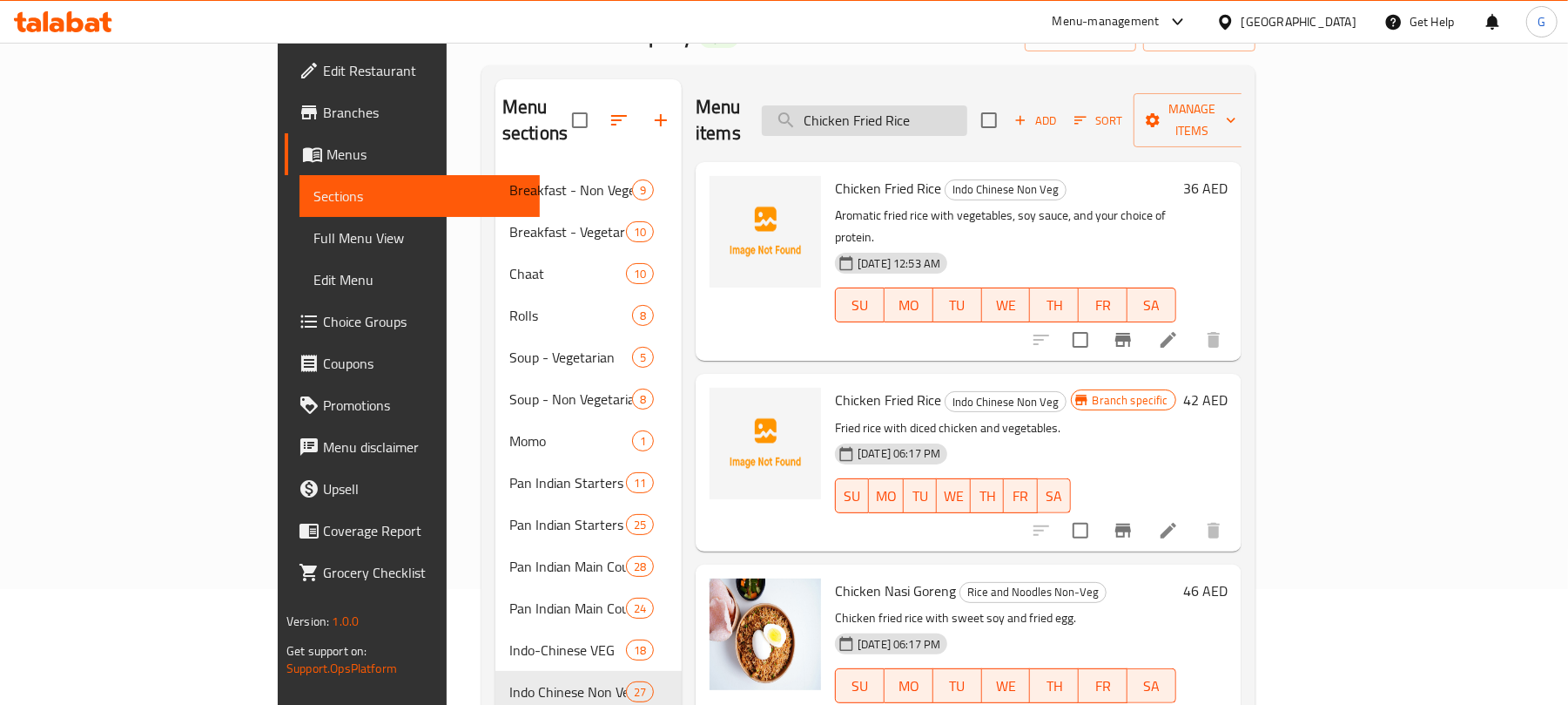
paste input "Praw"
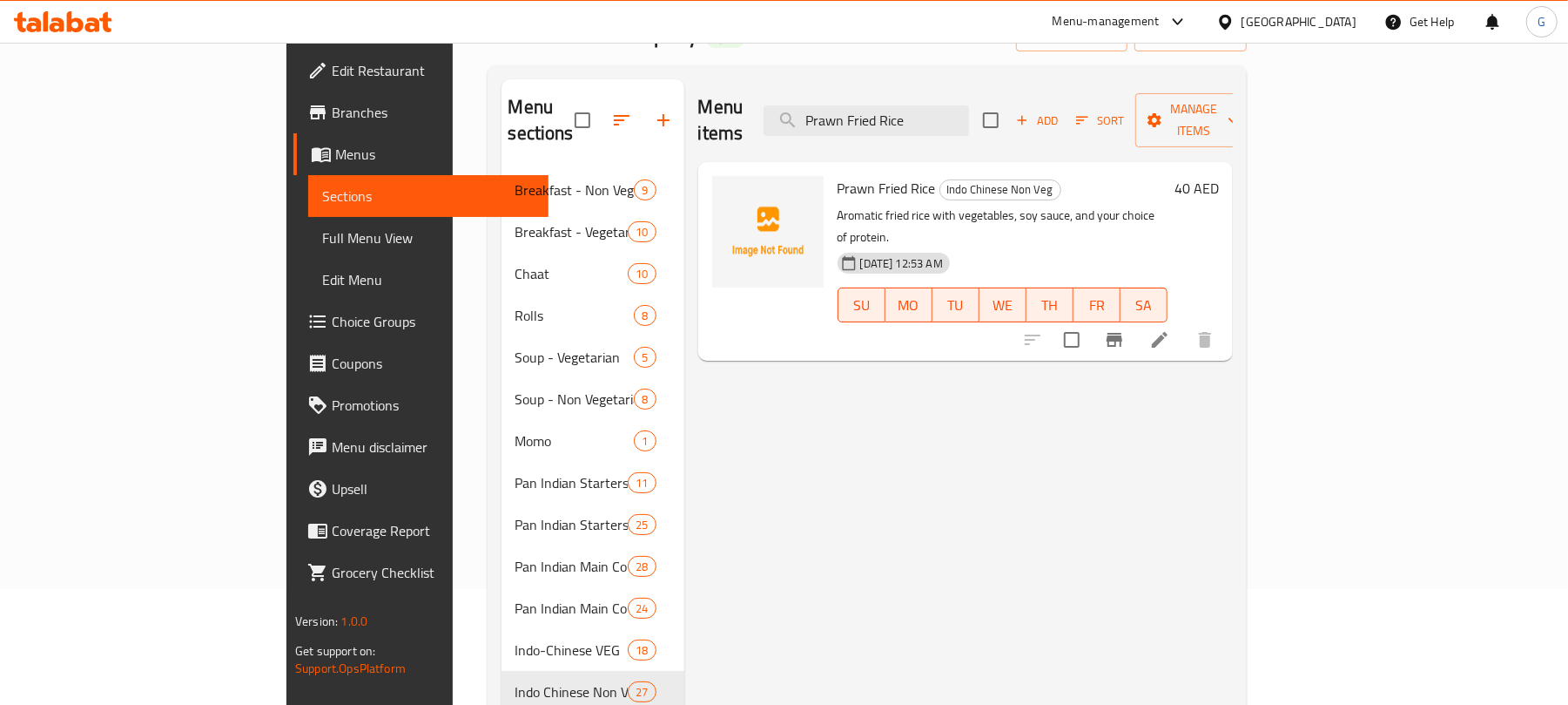
type input "Prawn Fried Rice"
click at [968, 115] on input "Prawn Fried Rice" at bounding box center [865, 120] width 205 height 30
click at [1167, 332] on icon at bounding box center [1159, 340] width 16 height 16
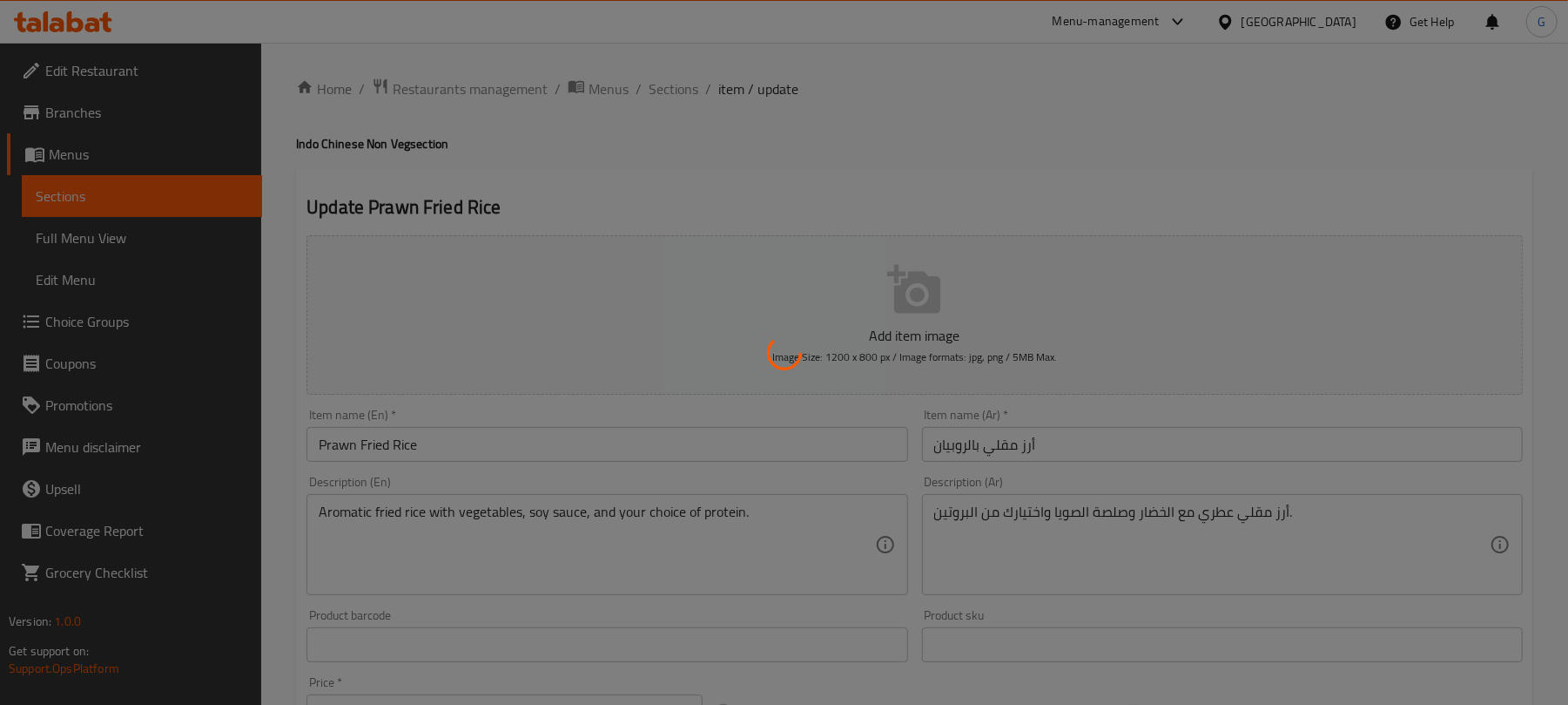
type input "اختيارك من البروتين :"
type input "1"
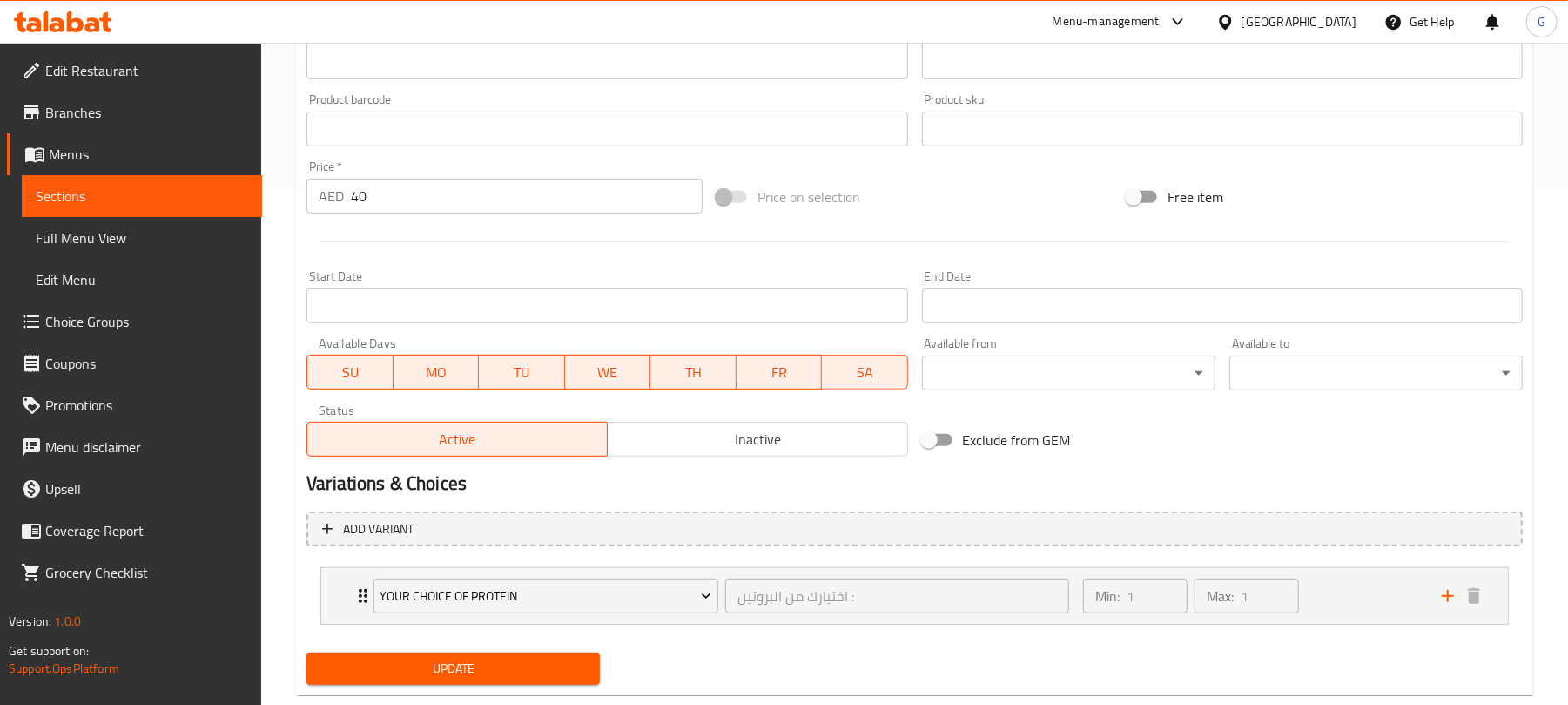
scroll to position [555, 0]
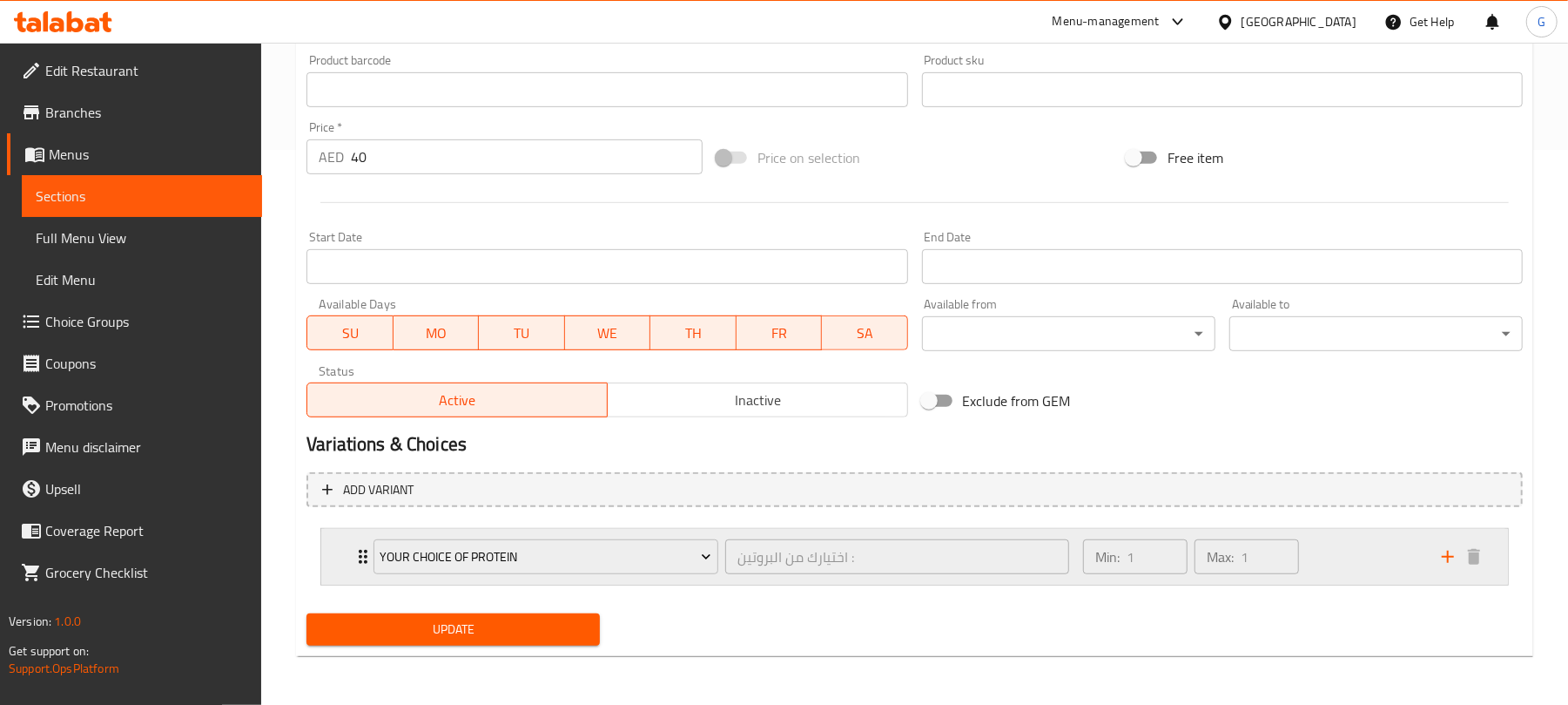
click at [333, 570] on div "Your Choice of Protein اختيارك من البروتين : ​ Min: 1 ​ Max: 1 ​" at bounding box center [915, 556] width 1186 height 56
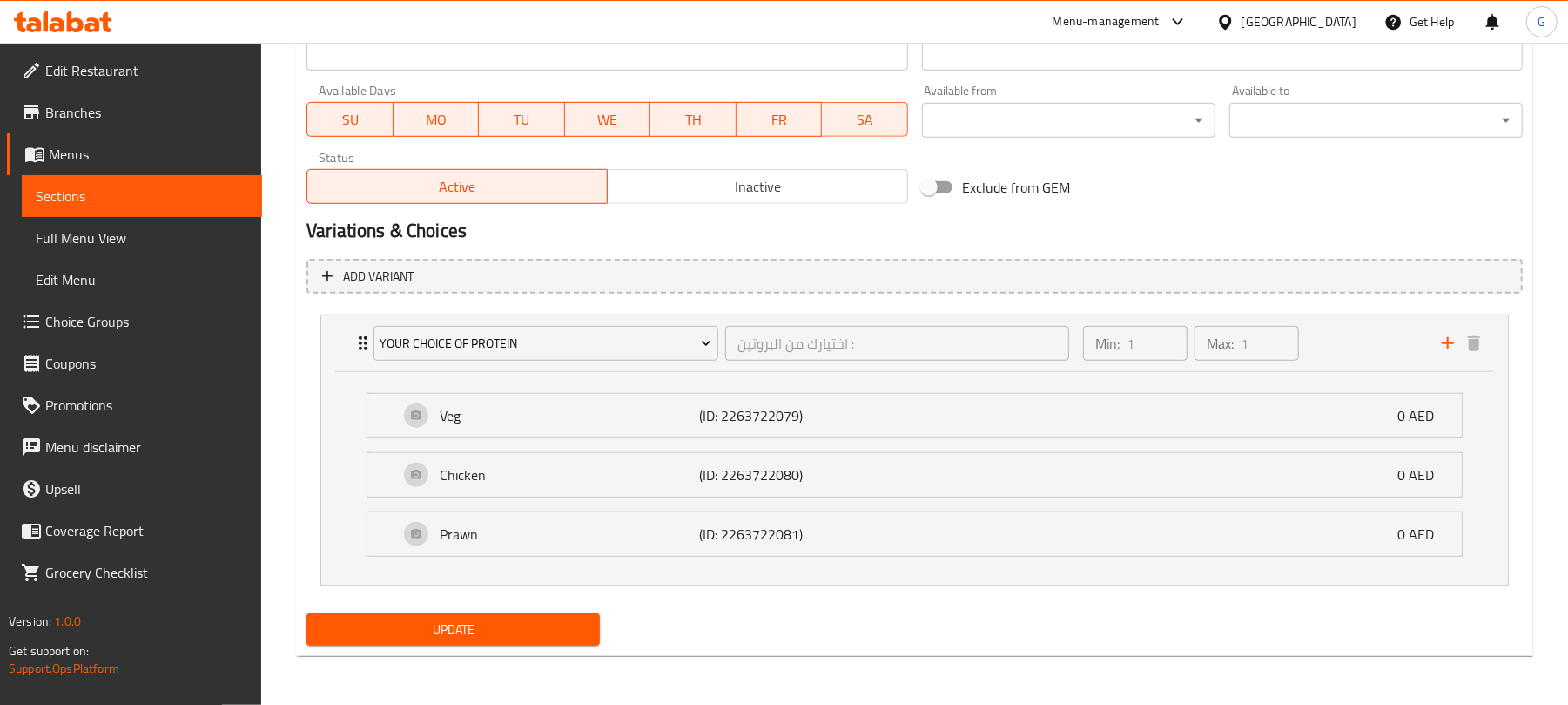
scroll to position [0, 0]
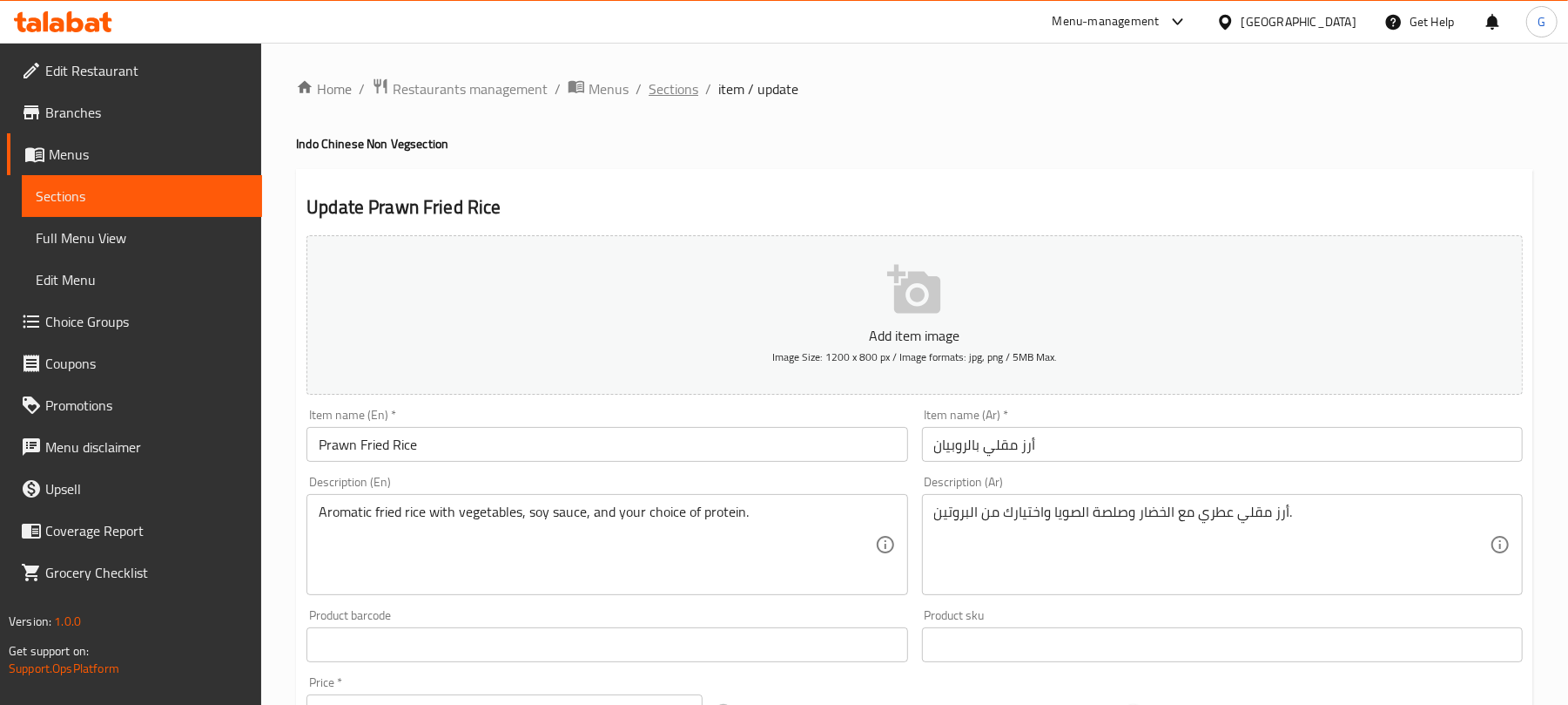
click at [683, 85] on span "Sections" at bounding box center [673, 89] width 49 height 21
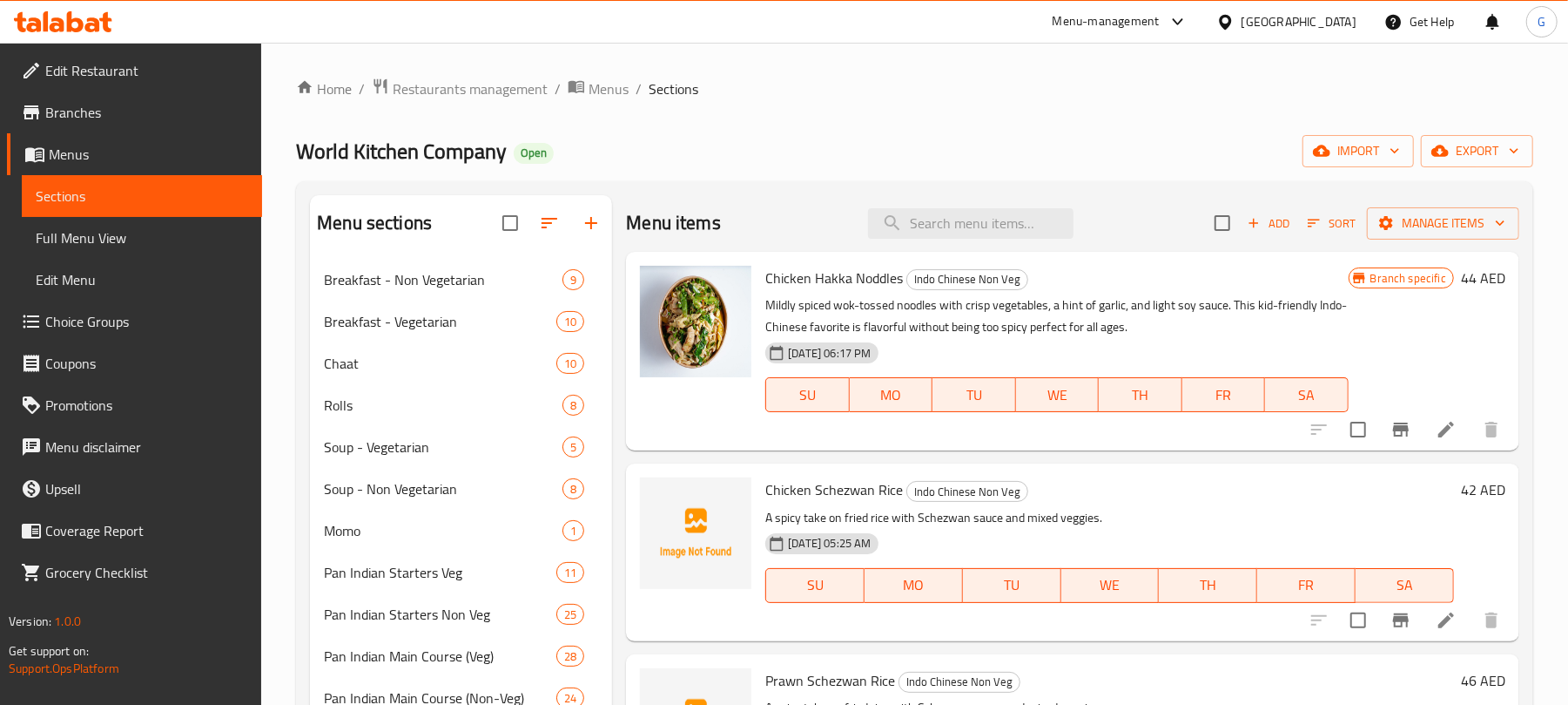
click at [68, 154] on span "Menus" at bounding box center [148, 154] width 200 height 21
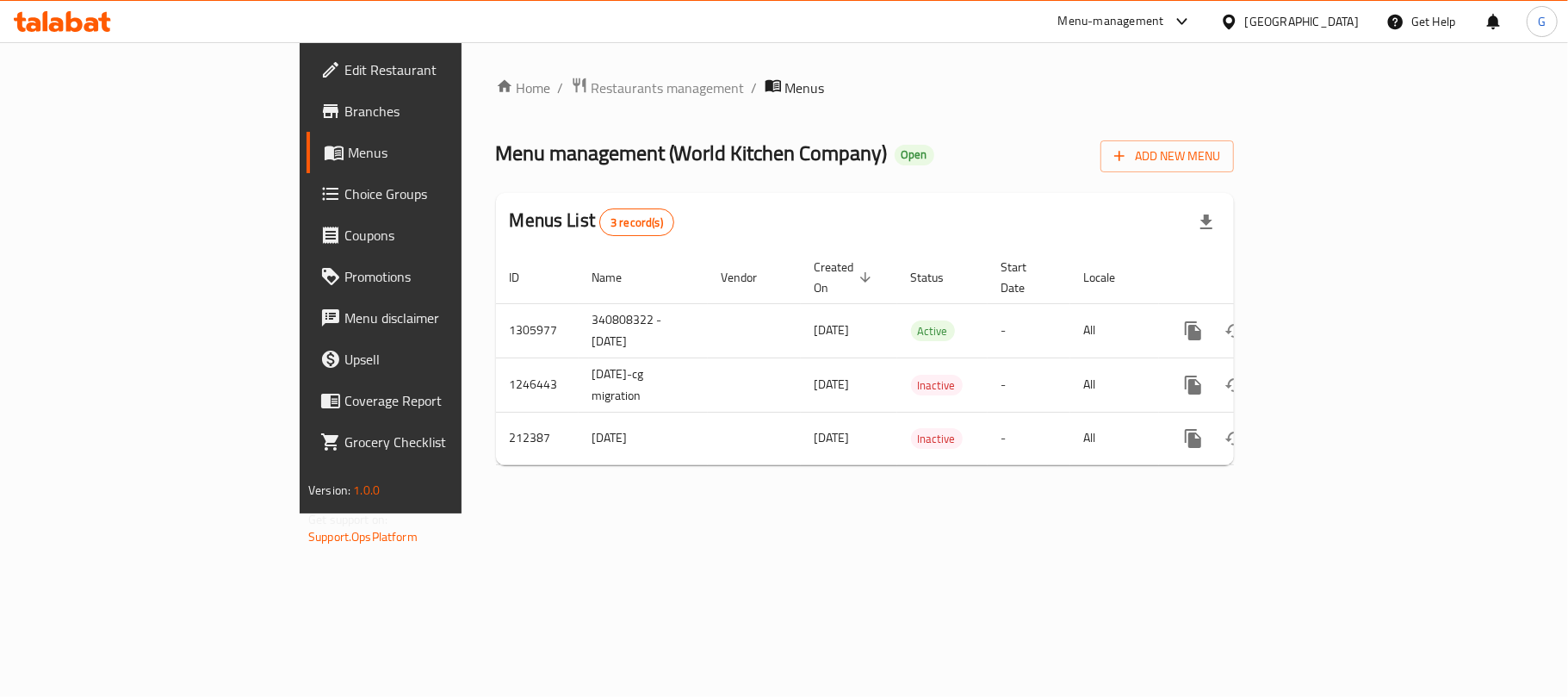
click at [496, 312] on td "1305977" at bounding box center [537, 330] width 82 height 54
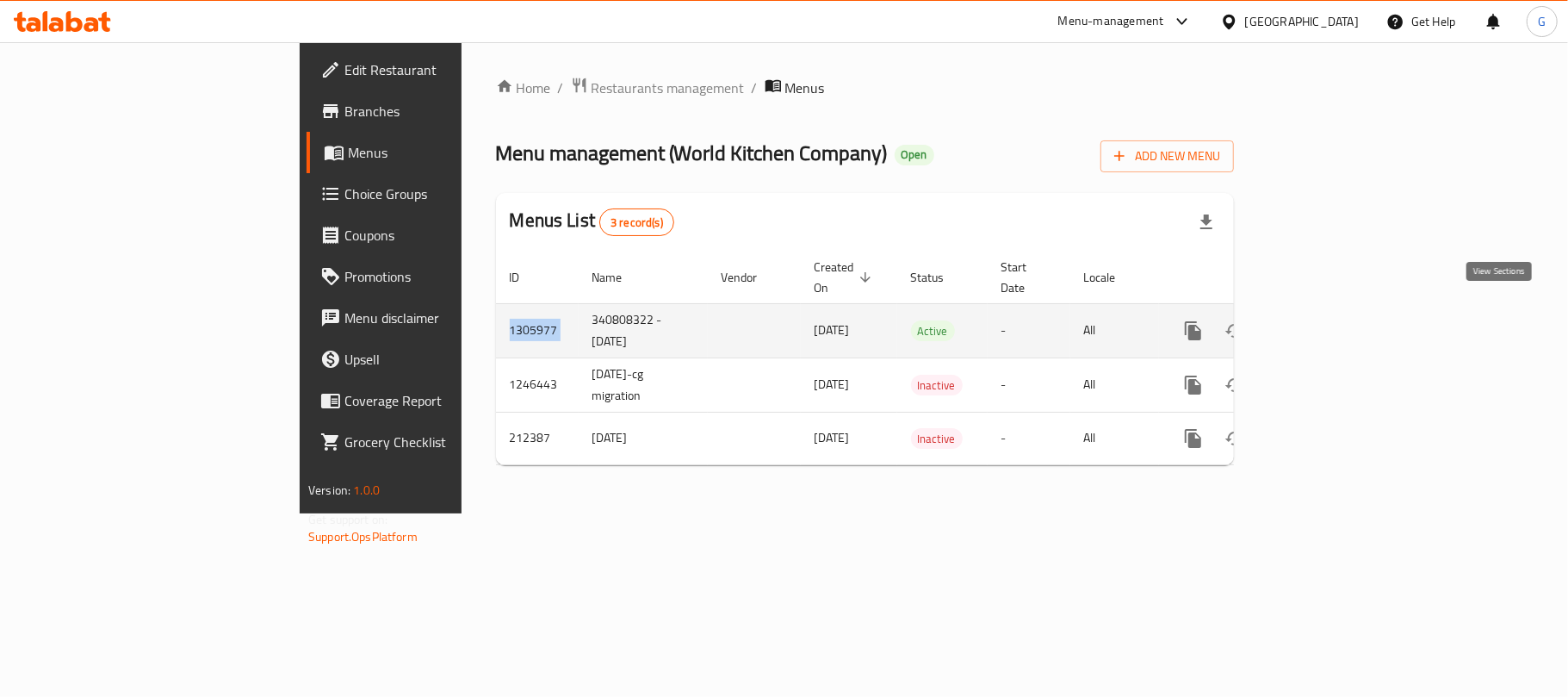
click at [1328, 320] on icon "enhanced table" at bounding box center [1317, 330] width 21 height 21
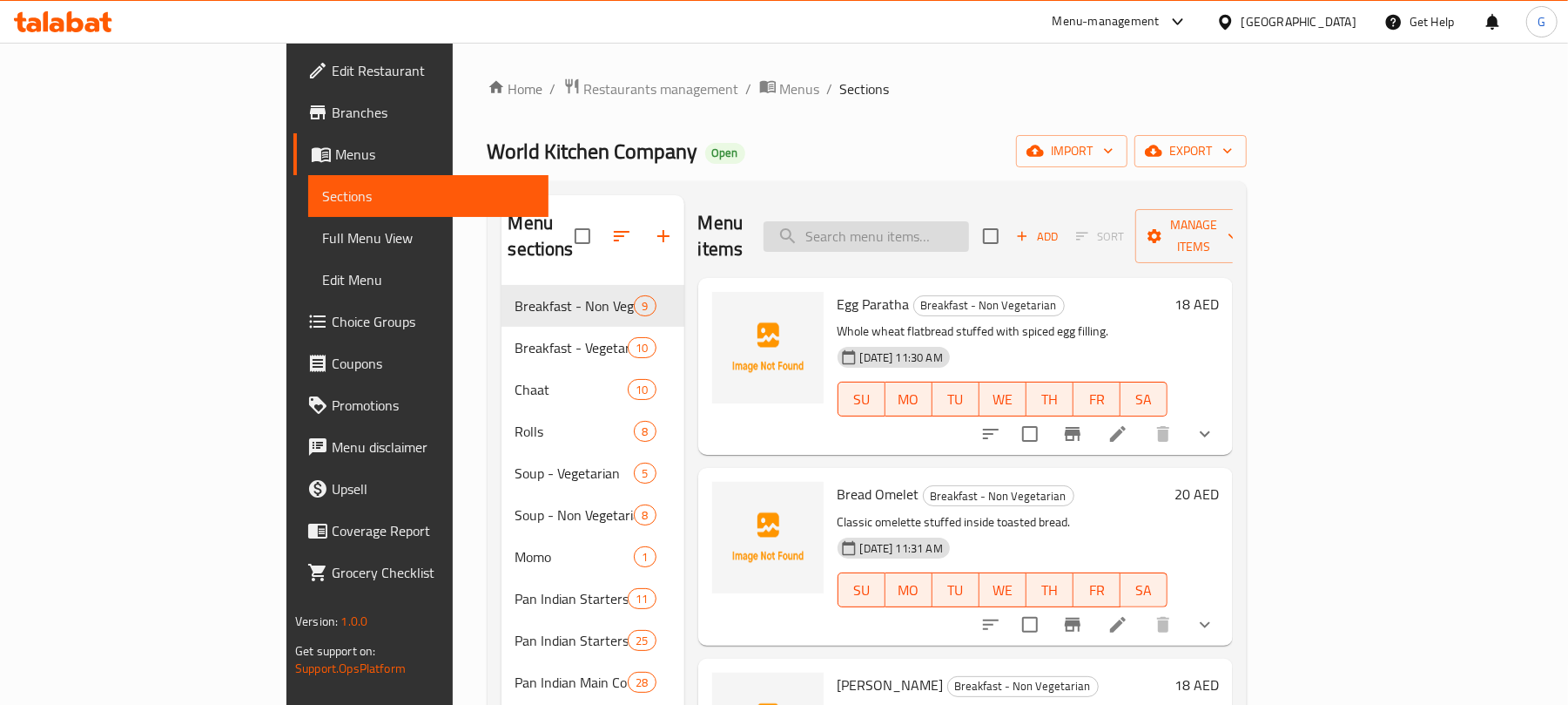
click at [955, 226] on input "search" at bounding box center [865, 237] width 205 height 30
paste input "Bread Basket"
type input "Bread Basket"
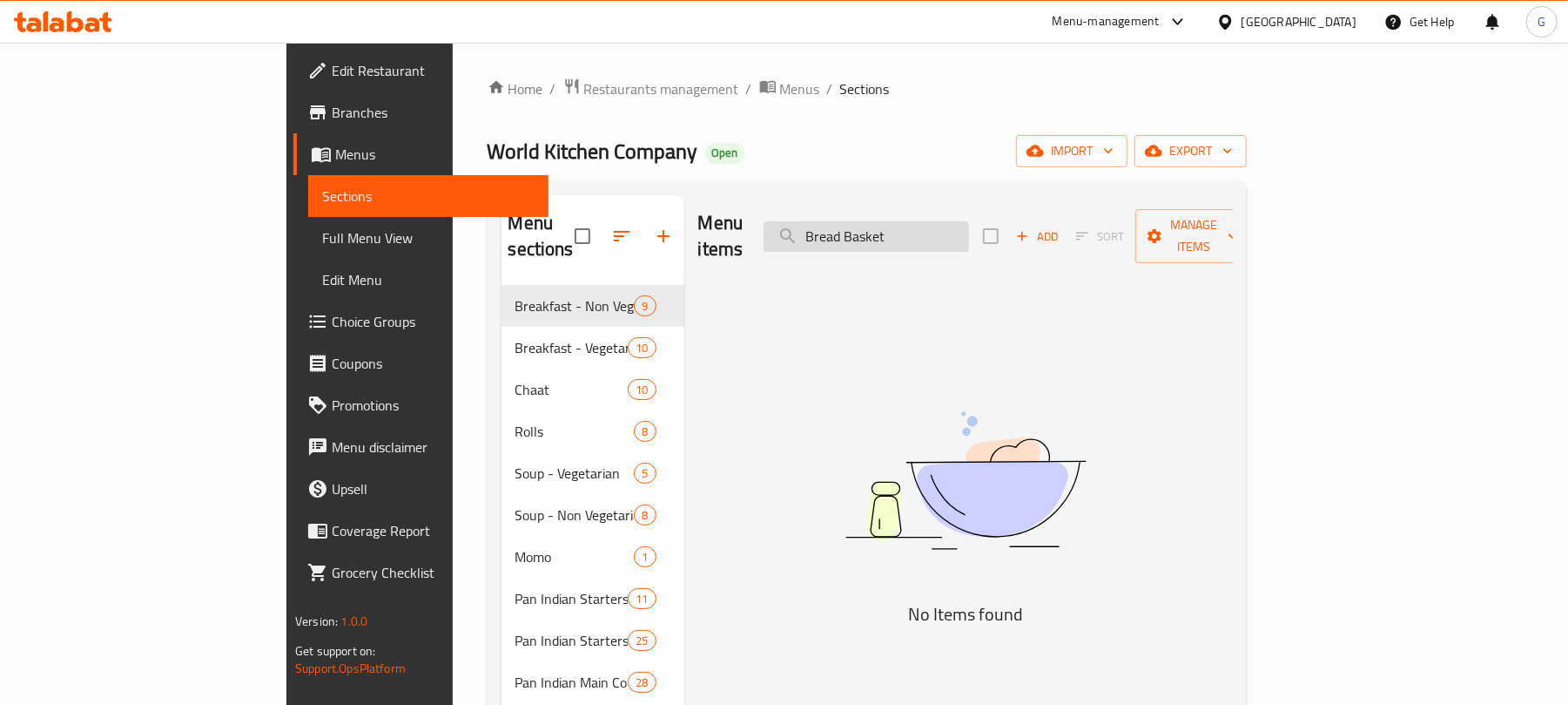
click at [968, 227] on input "Bread Basket" at bounding box center [865, 237] width 205 height 30
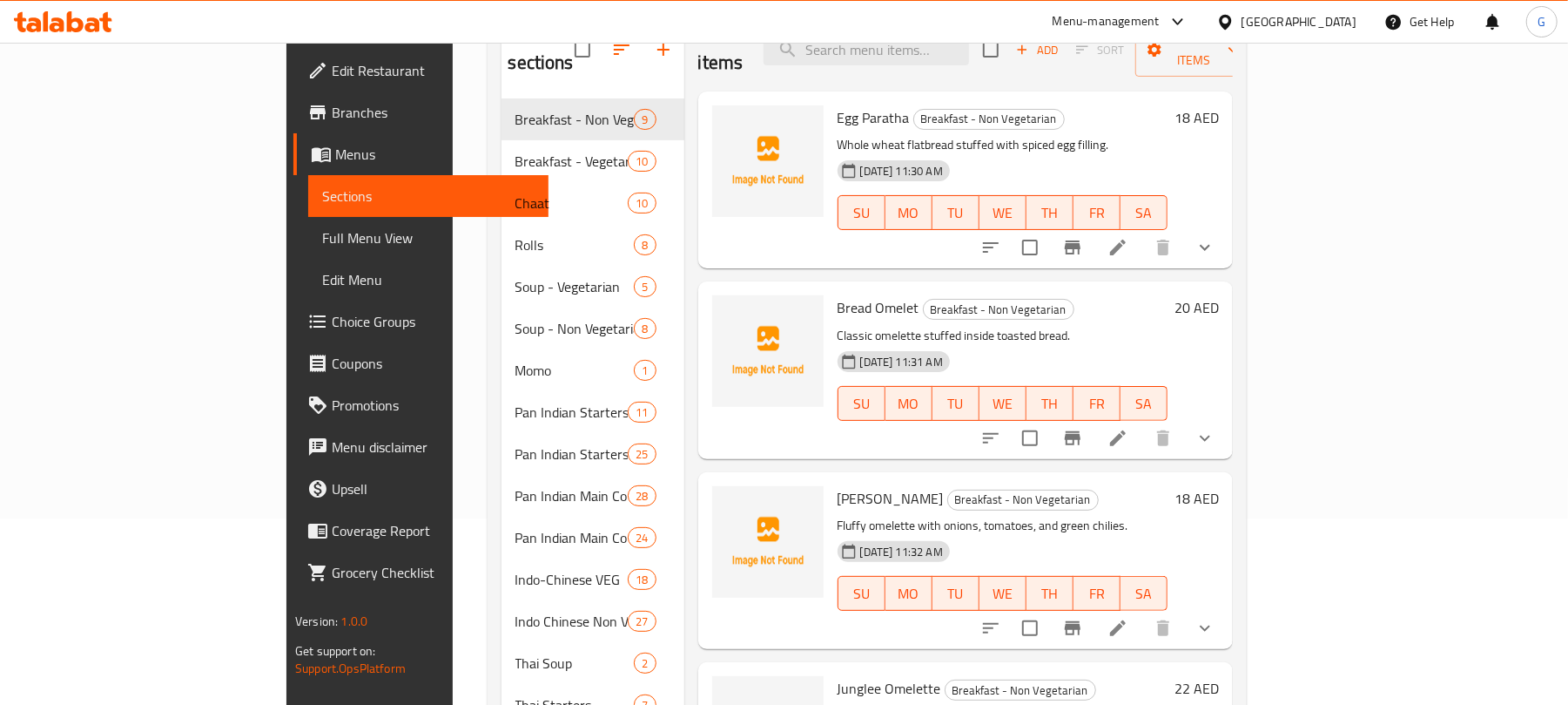
scroll to position [1116, 0]
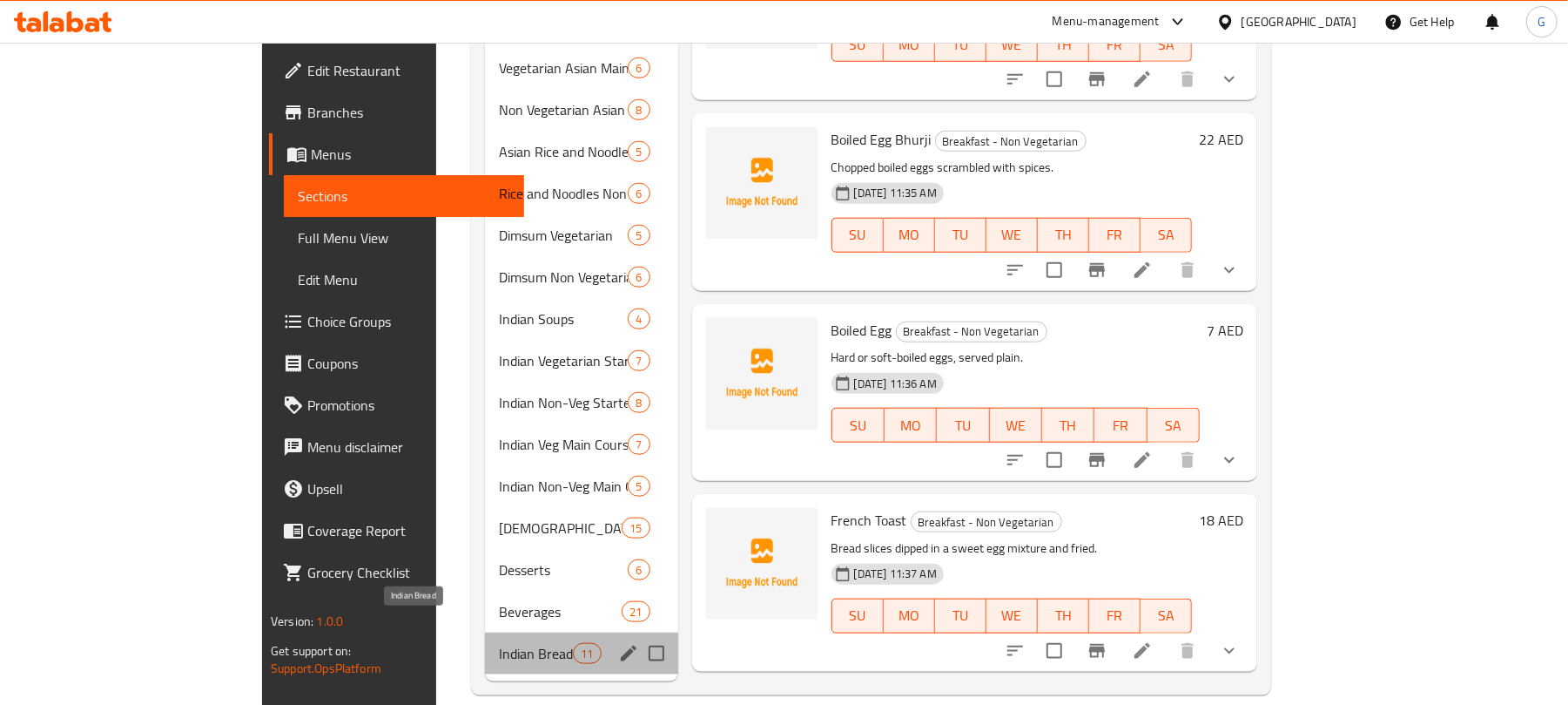
click at [498, 643] on span "Indian Bread" at bounding box center [535, 653] width 74 height 21
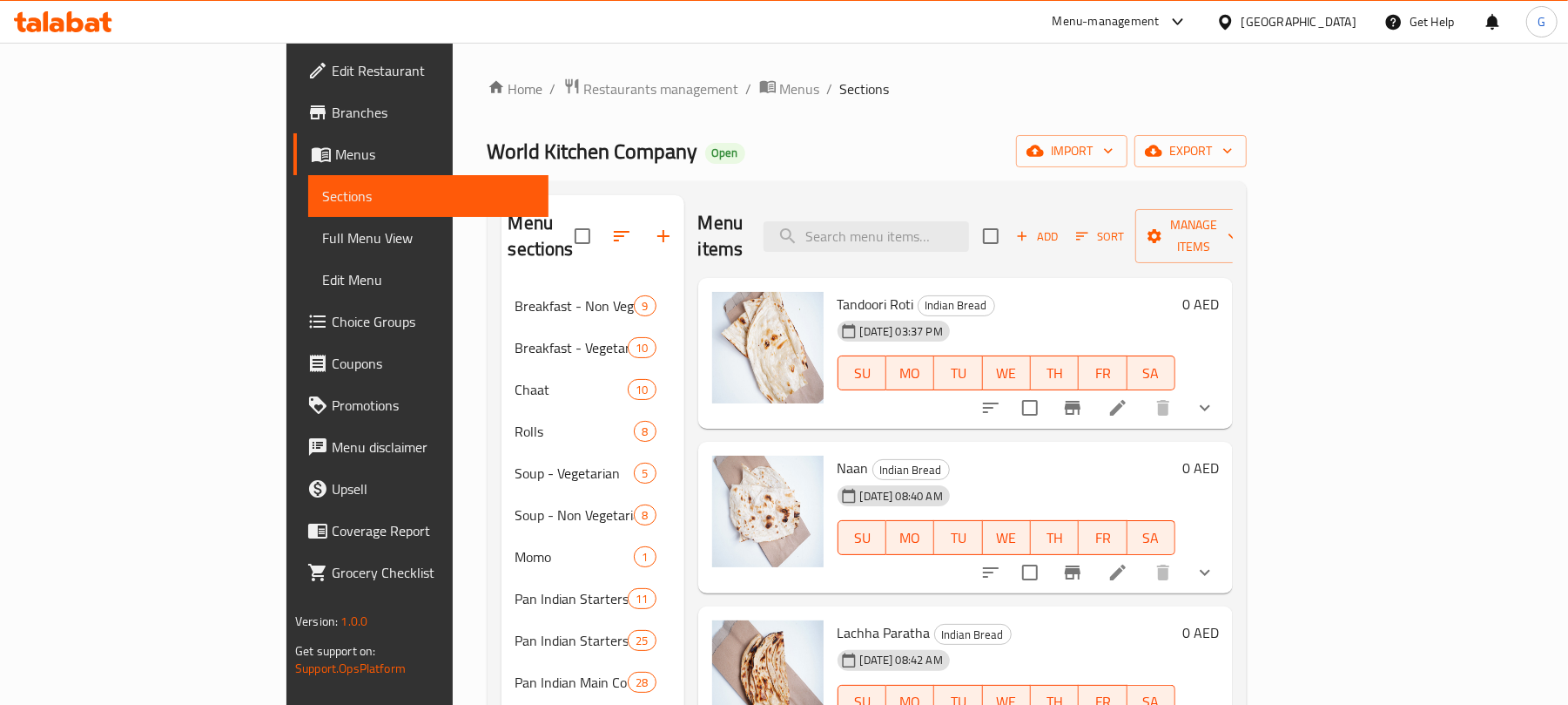
click at [1132, 80] on ol "Home / Restaurants management / Menus / Sections" at bounding box center [866, 89] width 759 height 23
click at [968, 221] on input "search" at bounding box center [865, 237] width 205 height 30
paste input "Bread Basket"
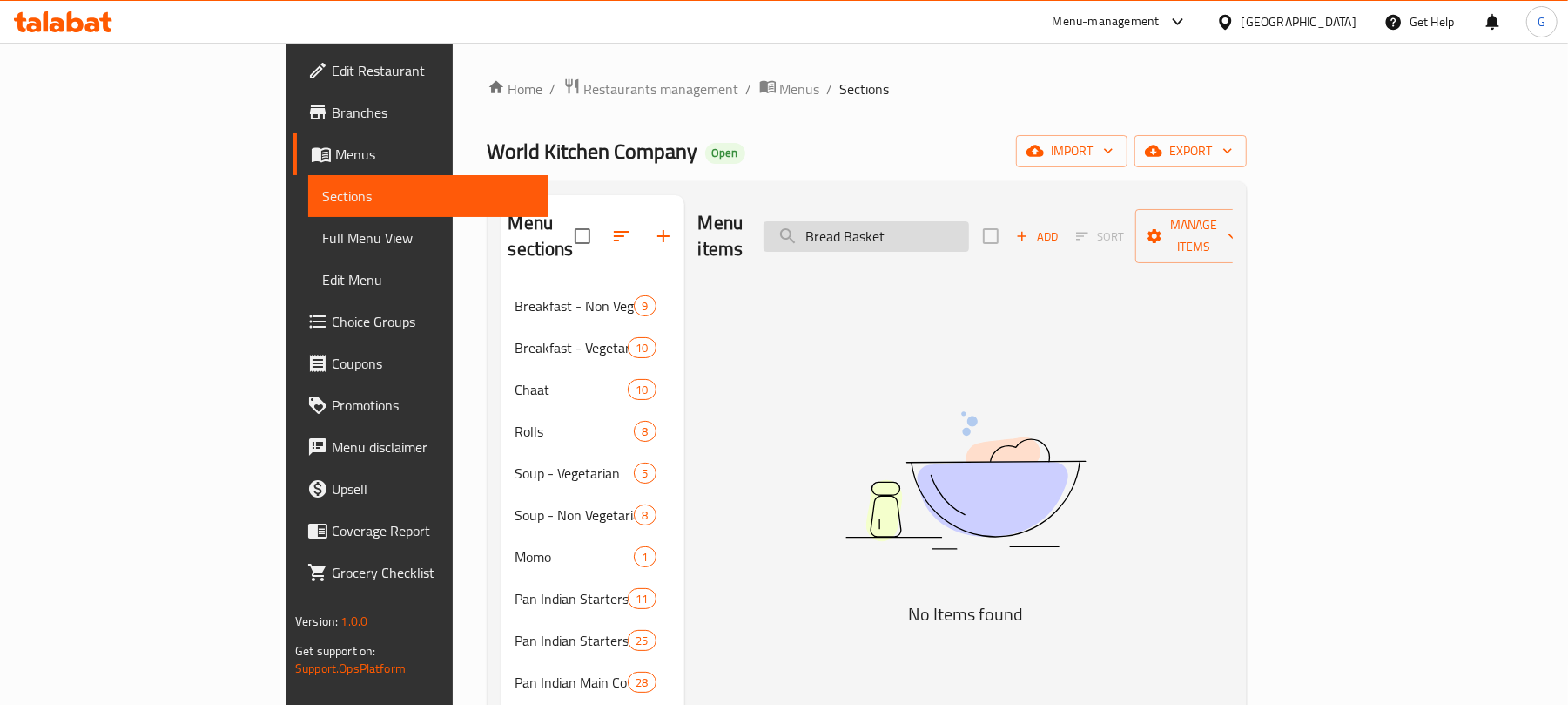
click at [968, 221] on input "Bread Basket" at bounding box center [865, 237] width 205 height 30
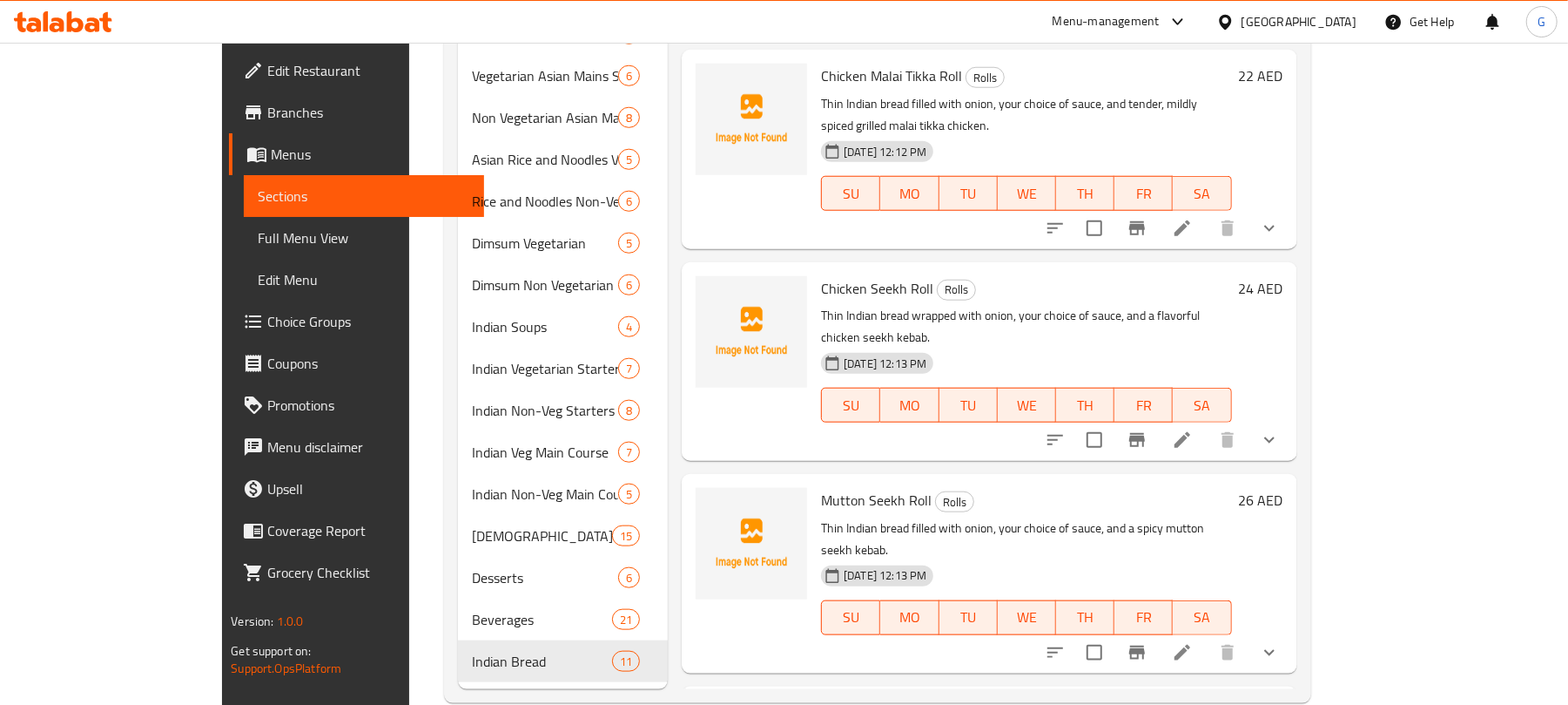
scroll to position [1116, 0]
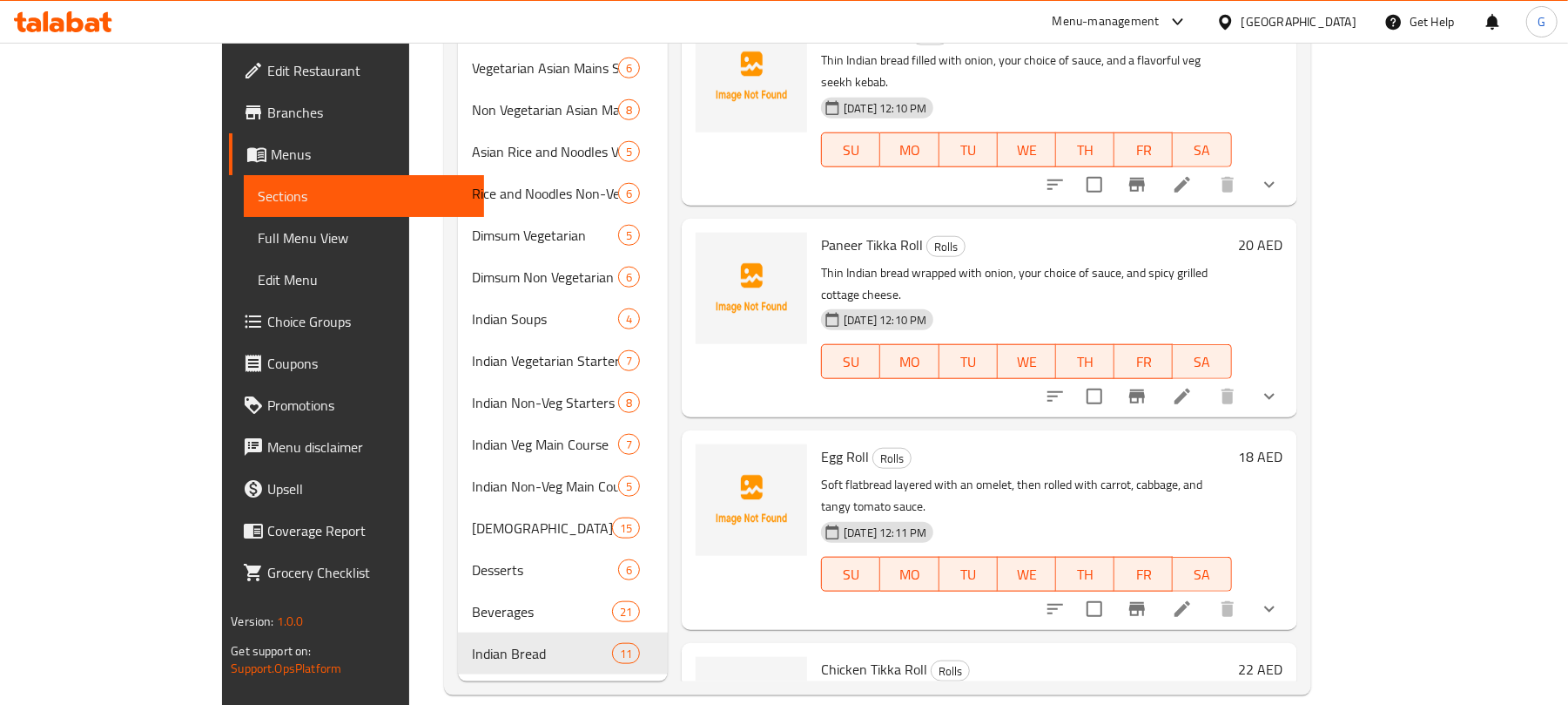
type input "Bread"
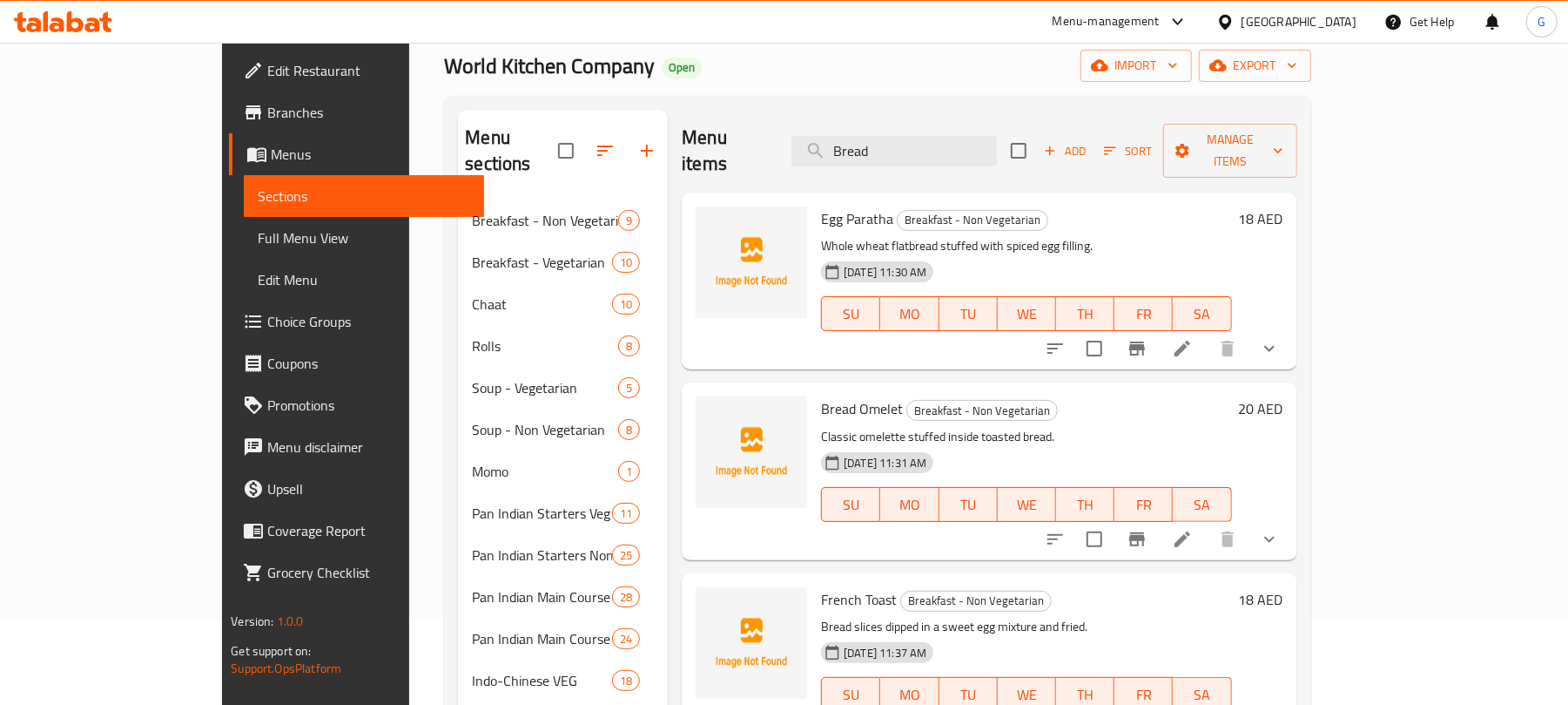
scroll to position [0, 0]
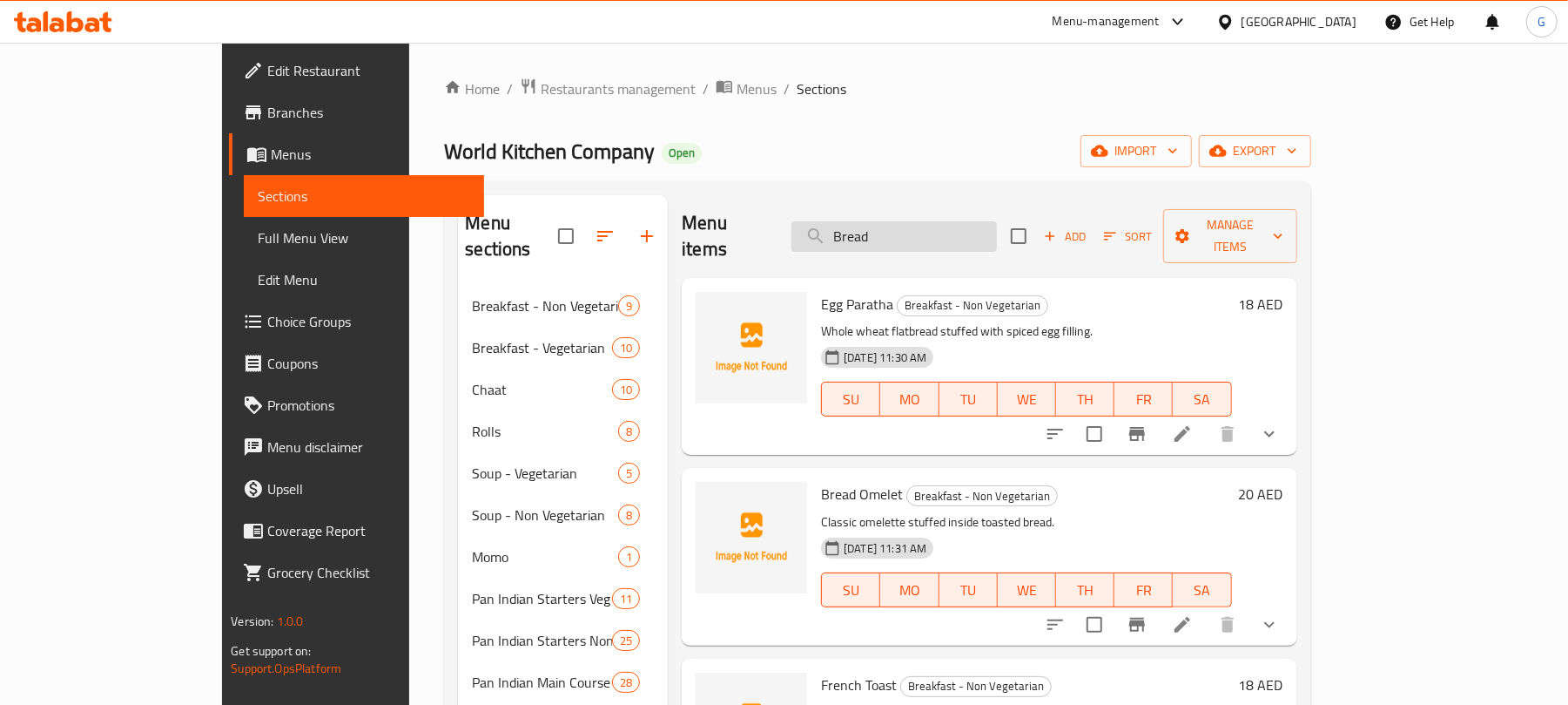
click at [987, 221] on input "Bread" at bounding box center [894, 237] width 205 height 30
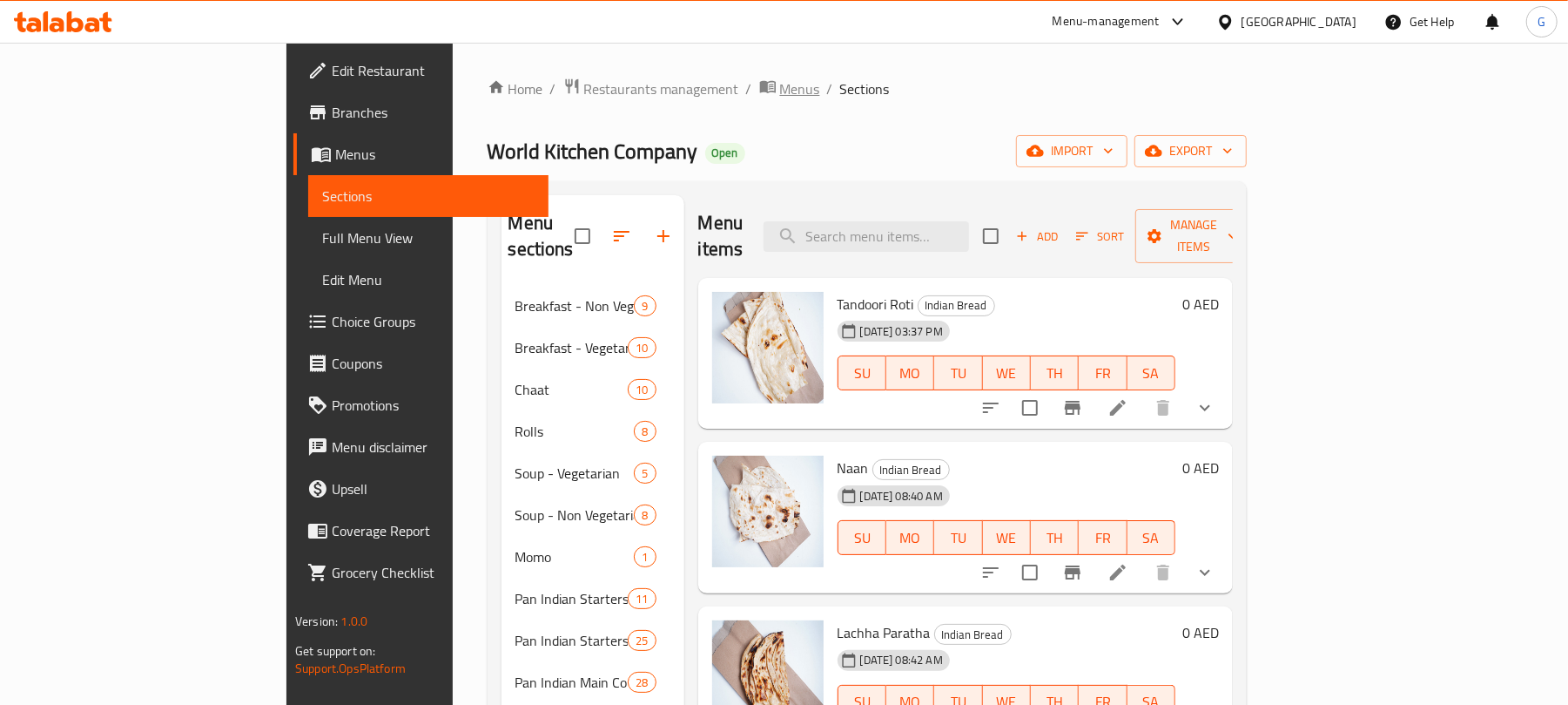
click at [780, 93] on span "Menus" at bounding box center [800, 89] width 40 height 21
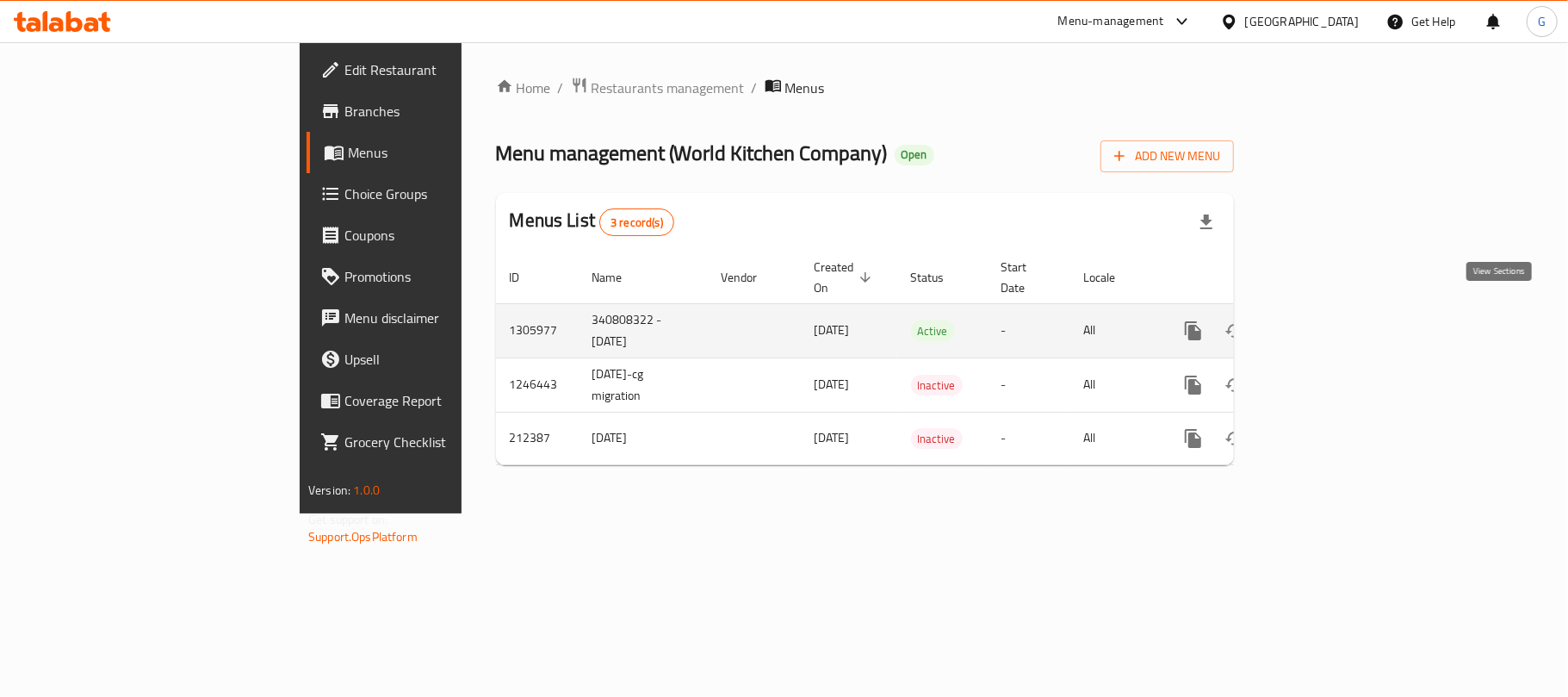
click at [1328, 320] on icon "enhanced table" at bounding box center [1317, 330] width 21 height 21
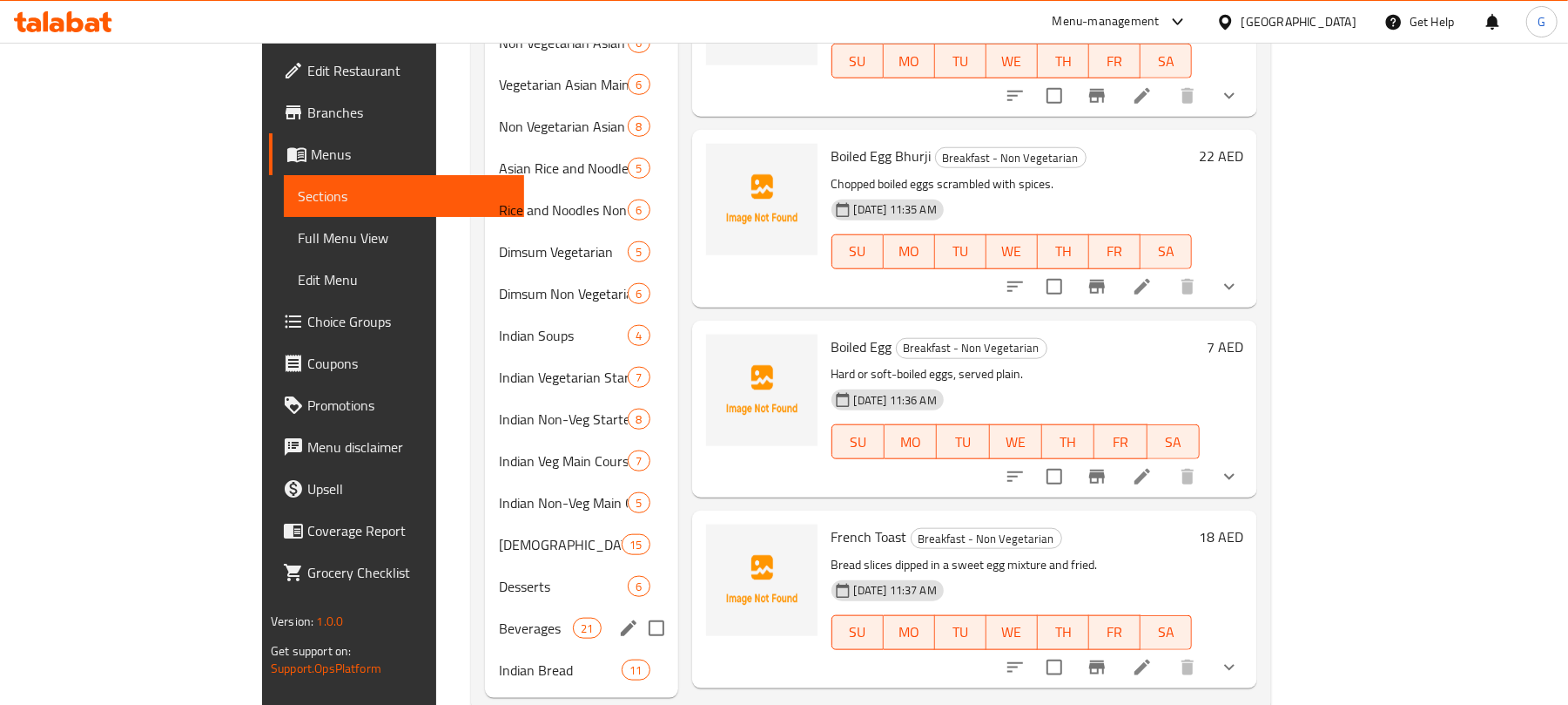
scroll to position [1116, 0]
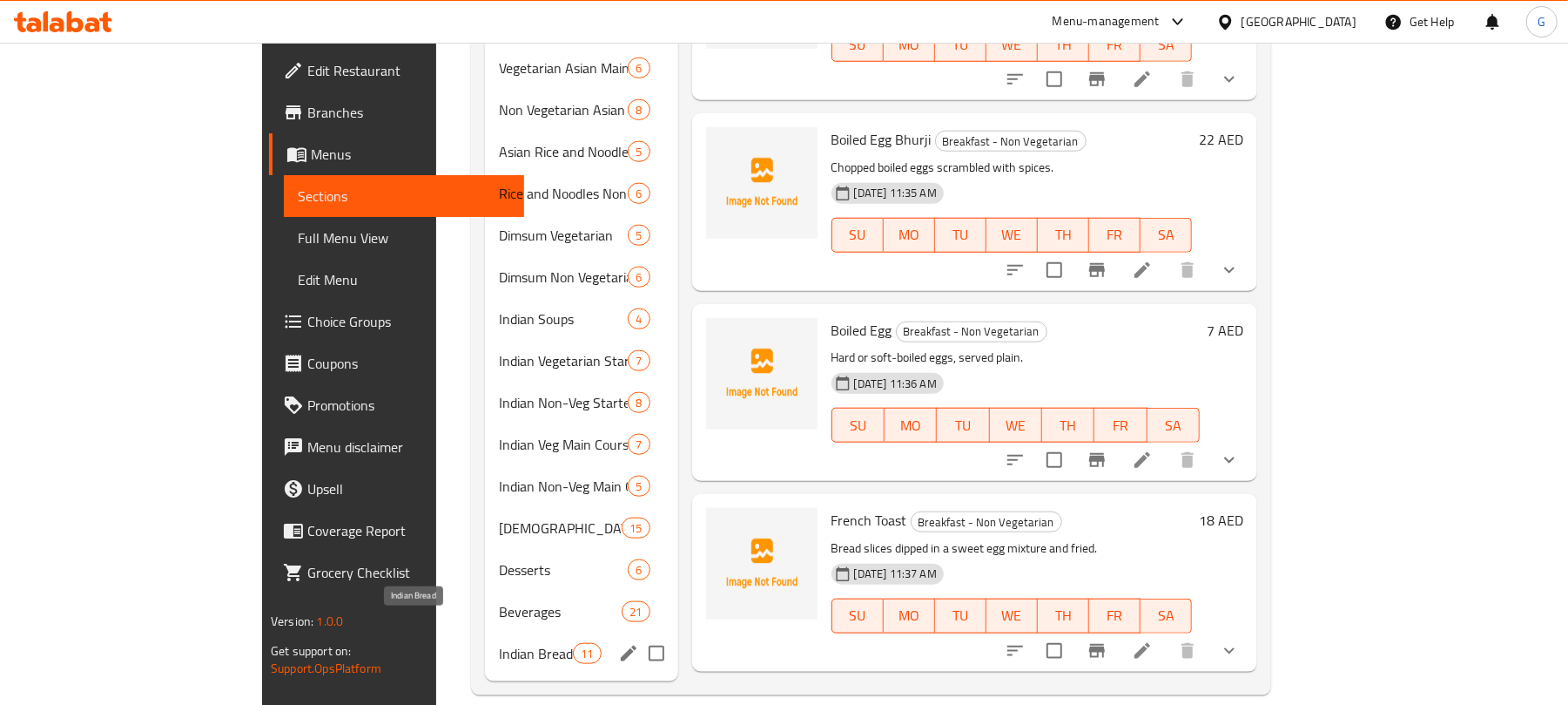
click at [498, 643] on span "Indian Bread" at bounding box center [535, 653] width 74 height 21
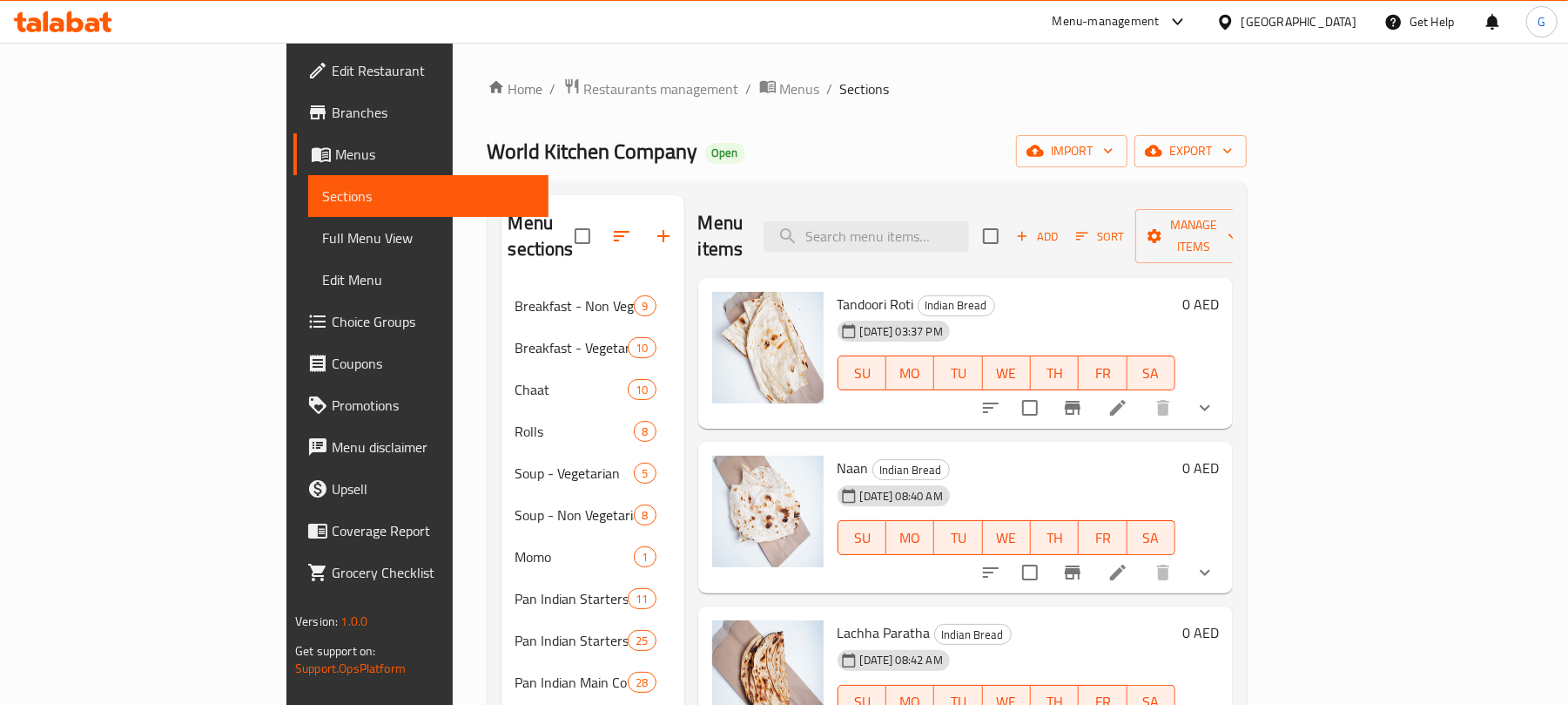
click at [1241, 209] on div "Add Sort Manage items" at bounding box center [1117, 236] width 269 height 54
click at [1060, 226] on span "Add" at bounding box center [1037, 236] width 47 height 20
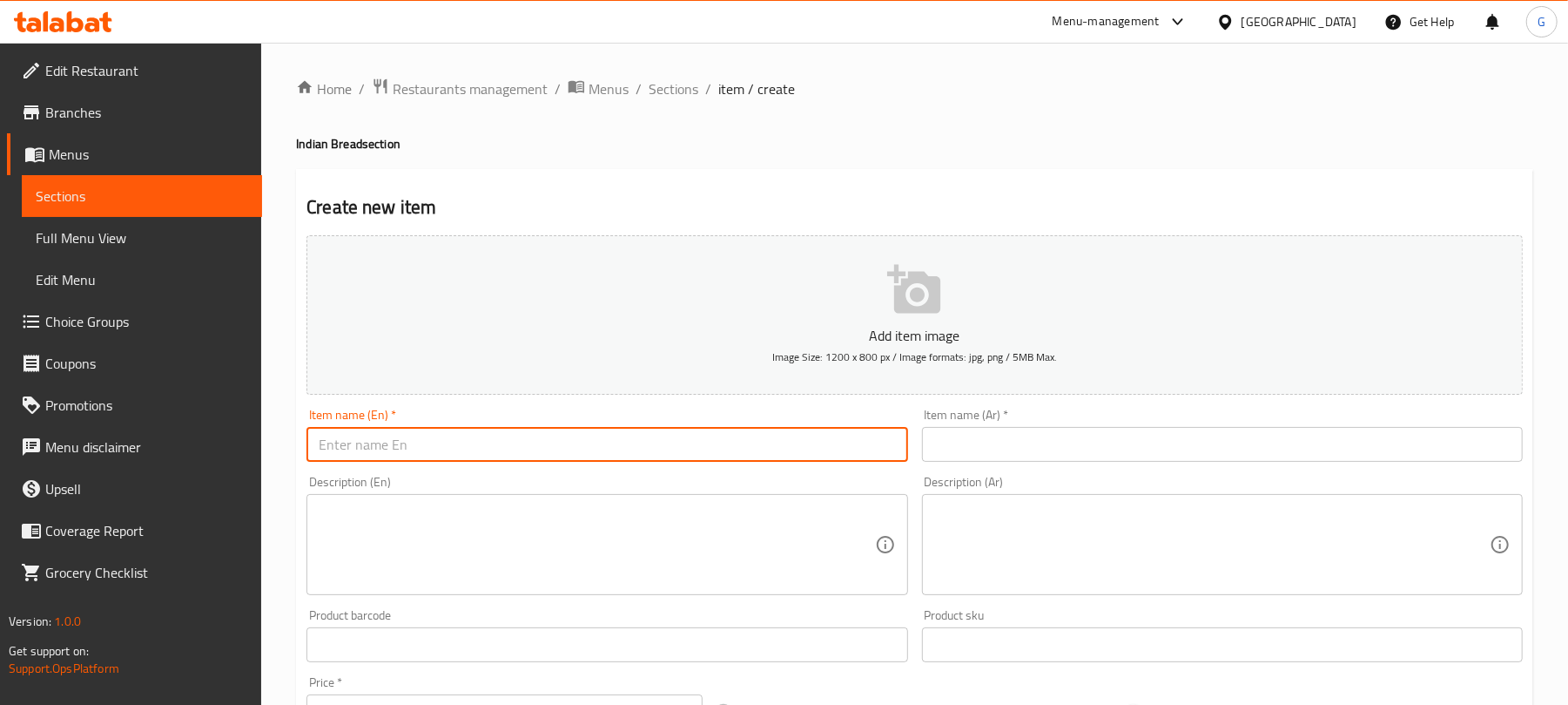
click at [432, 443] on input "text" at bounding box center [606, 444] width 601 height 35
paste input "Bread Basket"
type input "Bread Basket"
drag, startPoint x: 1077, startPoint y: 444, endPoint x: 1060, endPoint y: 451, distance: 18.4
click at [1077, 443] on input "text" at bounding box center [1222, 444] width 601 height 35
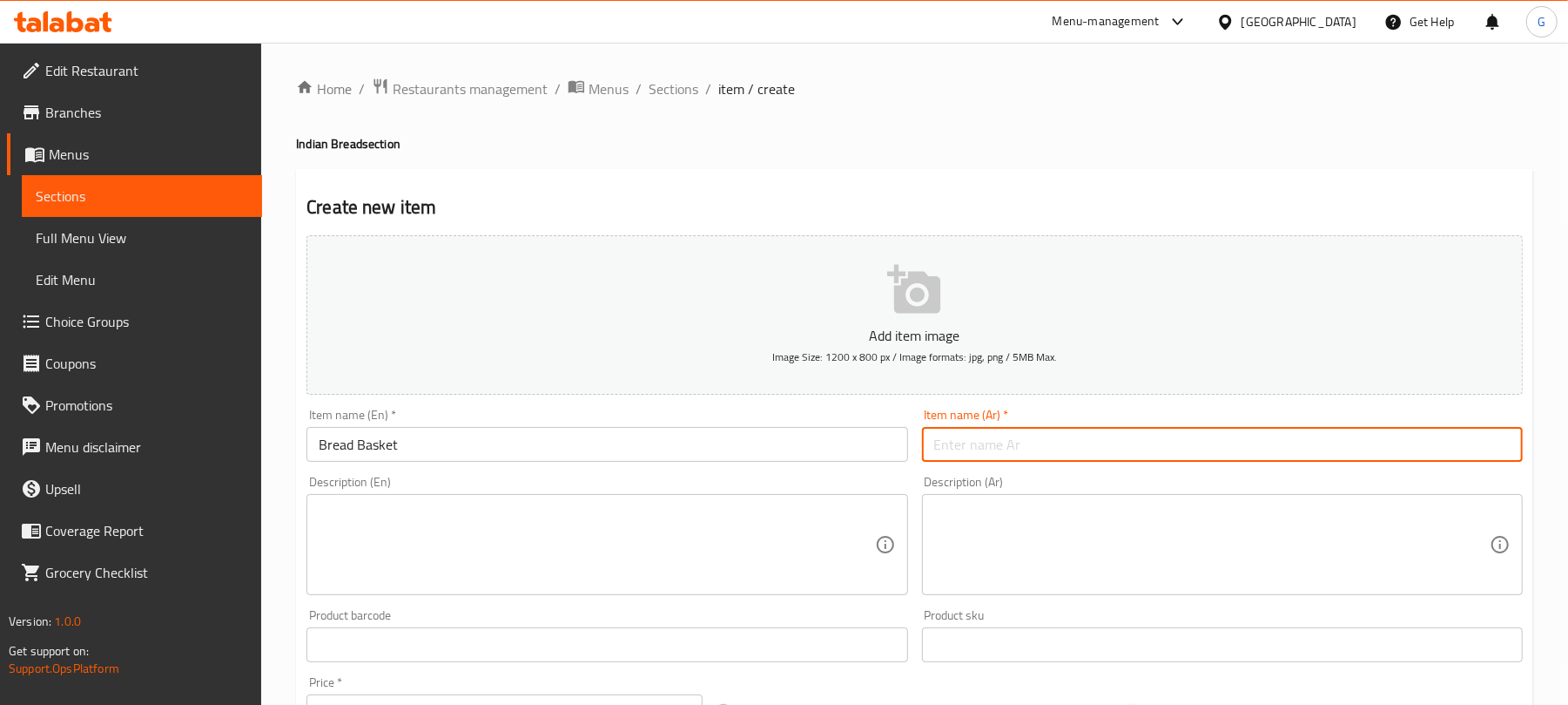
paste input "سلة الخبز"
type input "سلة الخبز"
click at [701, 540] on textarea at bounding box center [596, 544] width 555 height 82
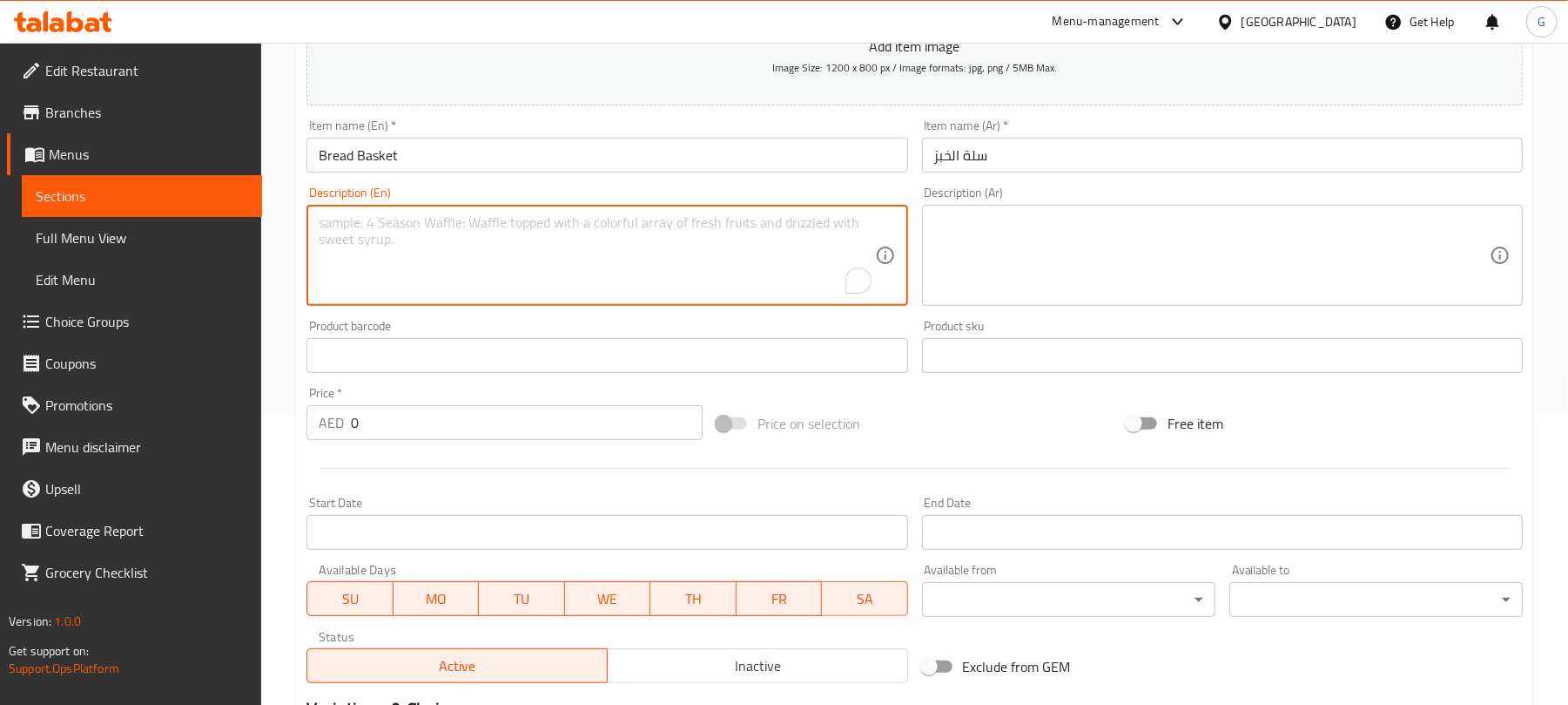
scroll to position [348, 0]
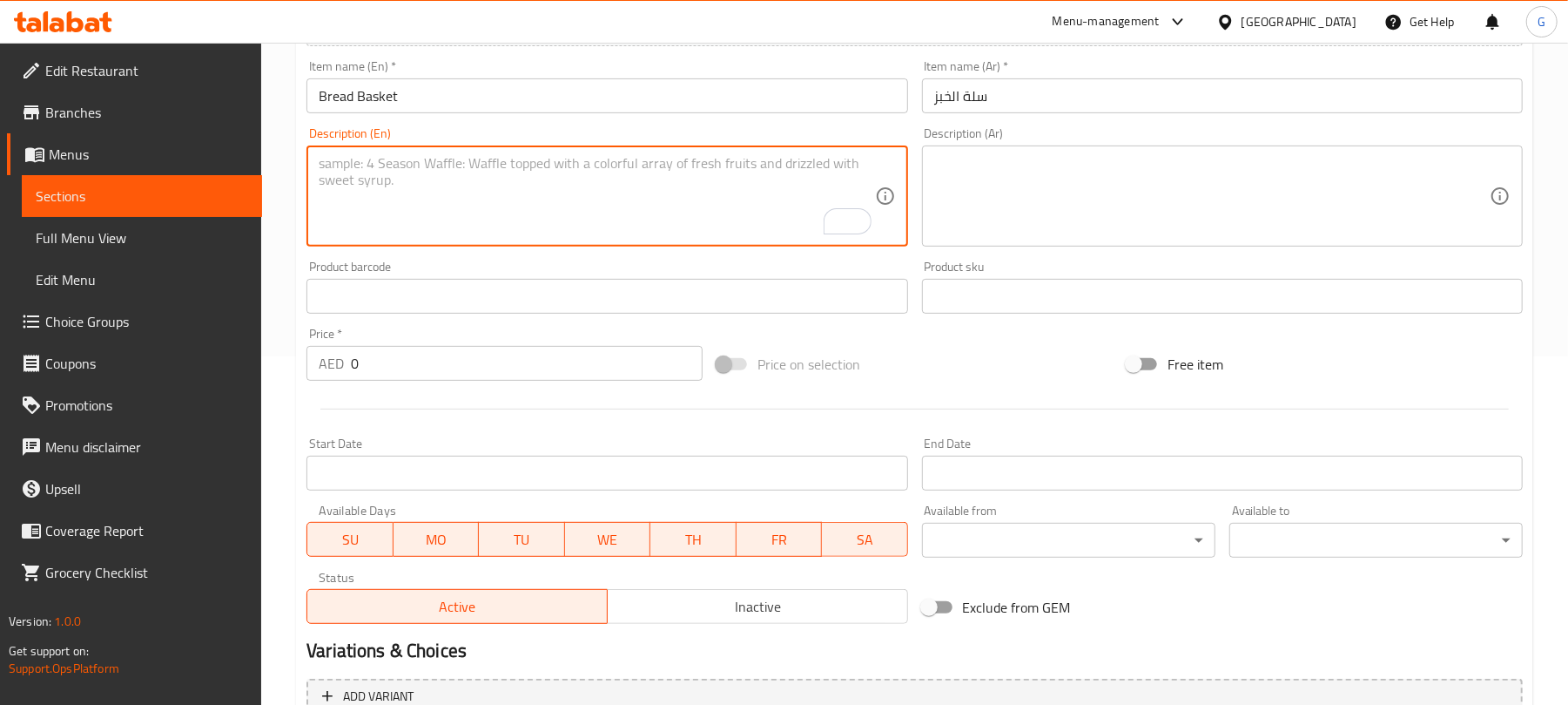
click at [387, 193] on textarea "To enrich screen reader interactions, please activate Accessibility in Grammarl…" at bounding box center [596, 196] width 555 height 82
paste textarea "A selection of assorted Indian breads, freshly baked for a perfect accompanimen…"
type textarea "A selection of assorted Indian breads, freshly baked for a perfect accompanimen…"
click at [1067, 230] on textarea at bounding box center [1211, 196] width 555 height 82
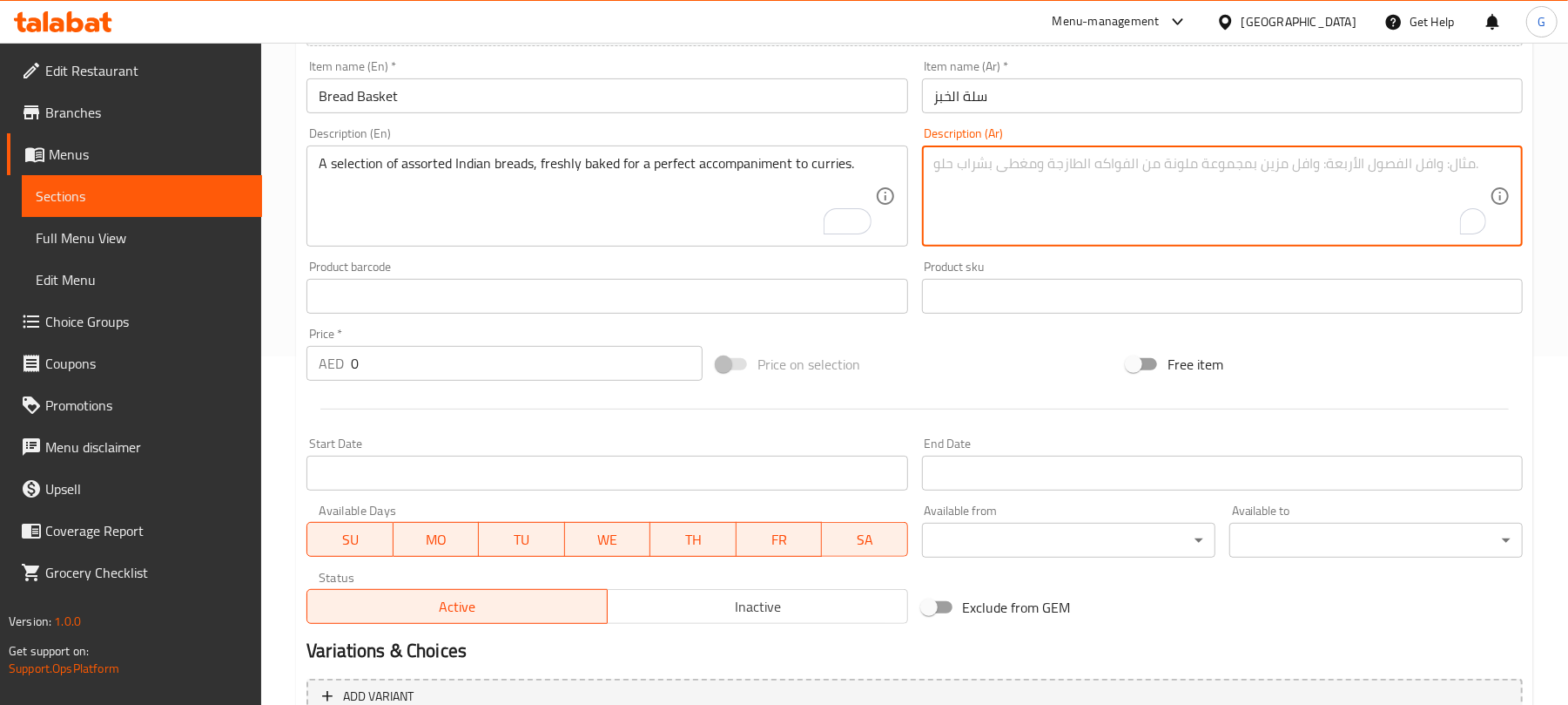
paste textarea "مجموعة مختارة من أنواع الخبز الهندي المتنوعة، المخبوزة حديثًا لتكون مكملًا مثال…"
type textarea "مجموعة مختارة من أنواع الخبز الهندي المتنوعة، المخبوزة حديثًا لتكون مكملًا مثال…"
click at [482, 350] on input "0" at bounding box center [527, 362] width 352 height 35
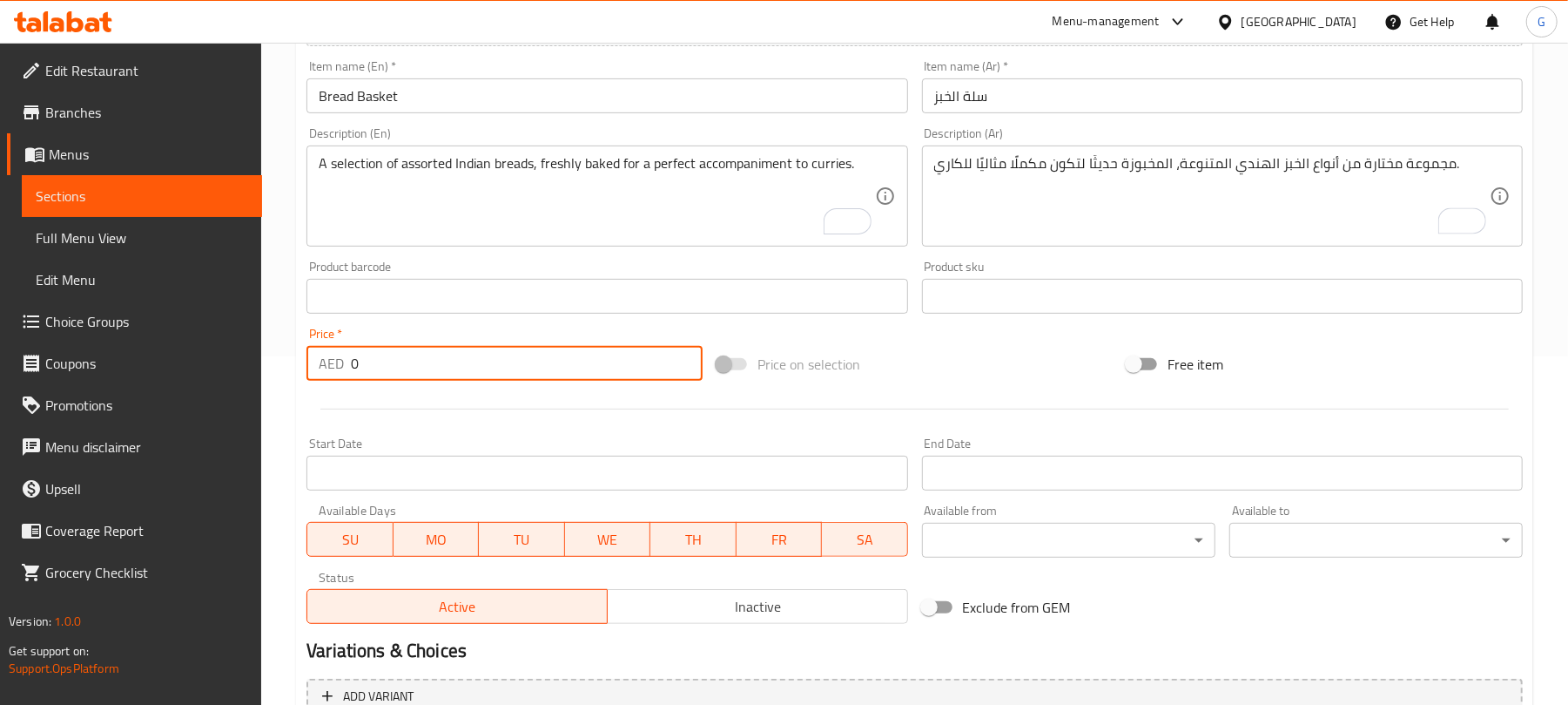
click at [482, 350] on input "0" at bounding box center [527, 362] width 352 height 35
paste input "32"
type input "32"
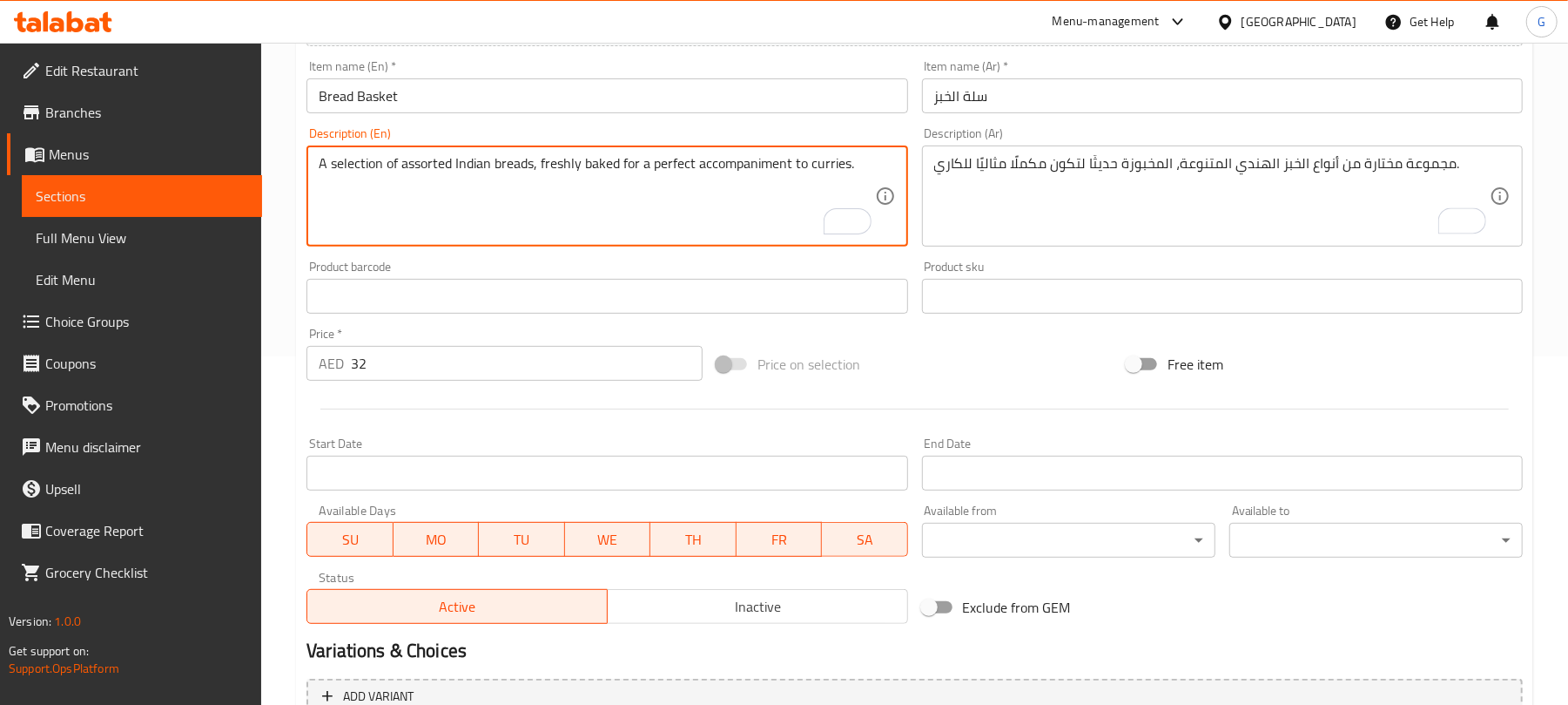
scroll to position [465, 0]
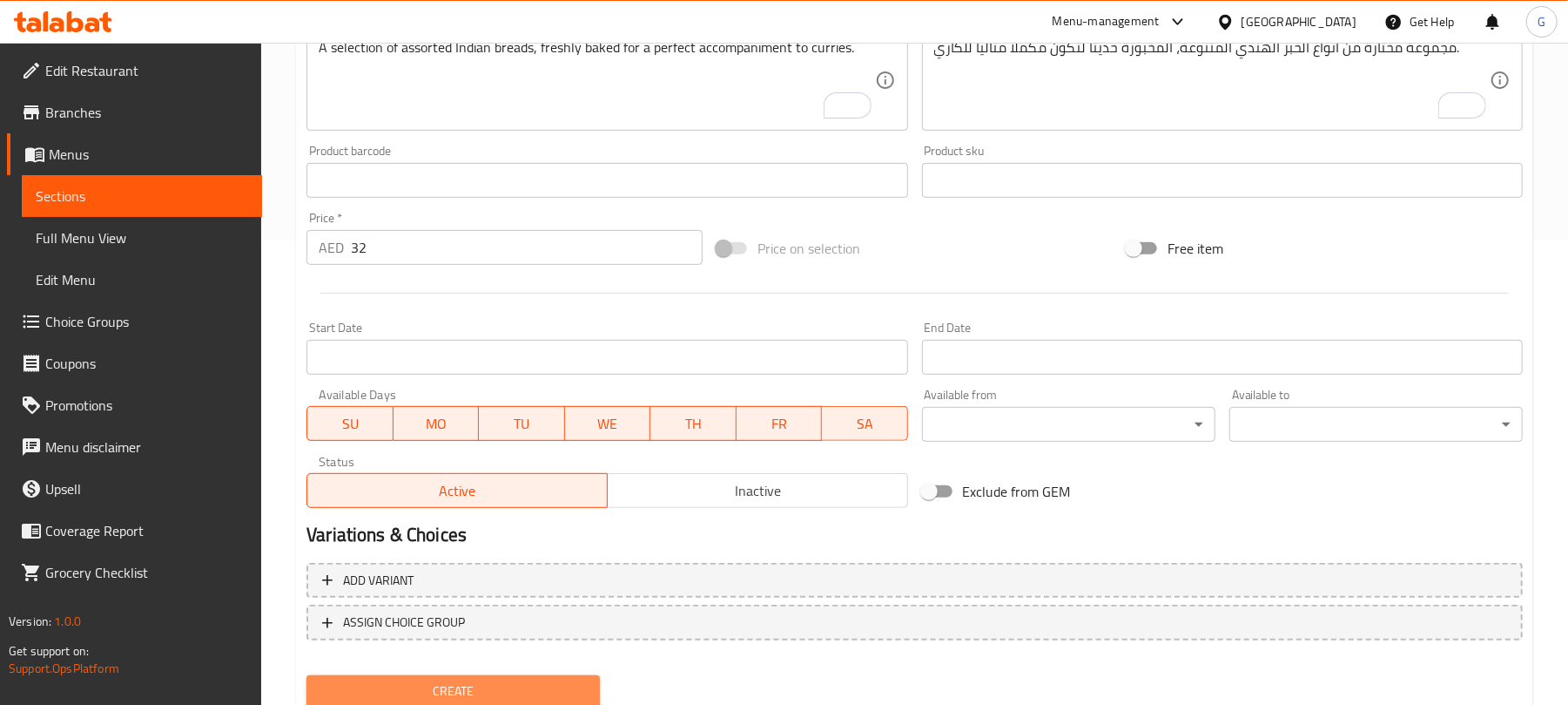
click at [551, 688] on span "Create" at bounding box center [453, 691] width 266 height 22
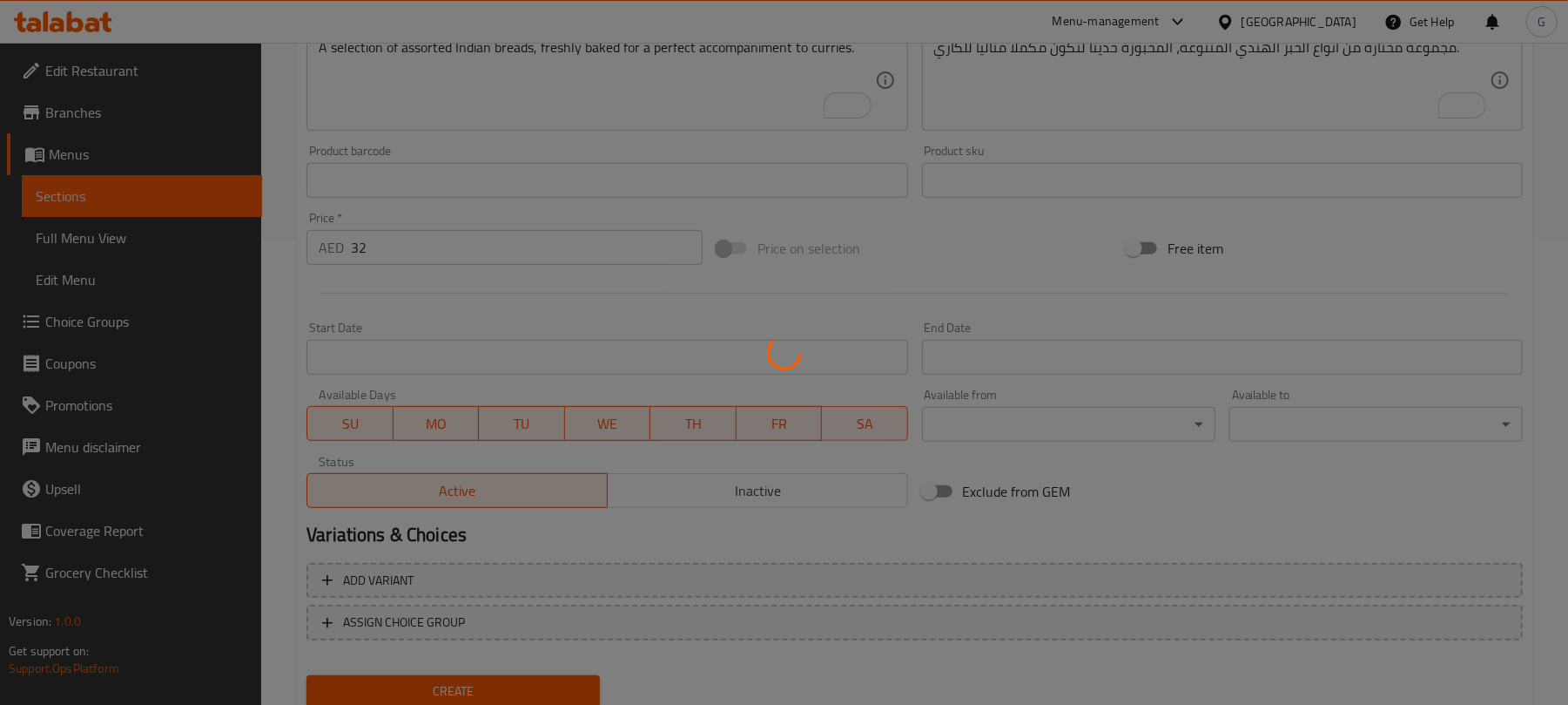
type input "0"
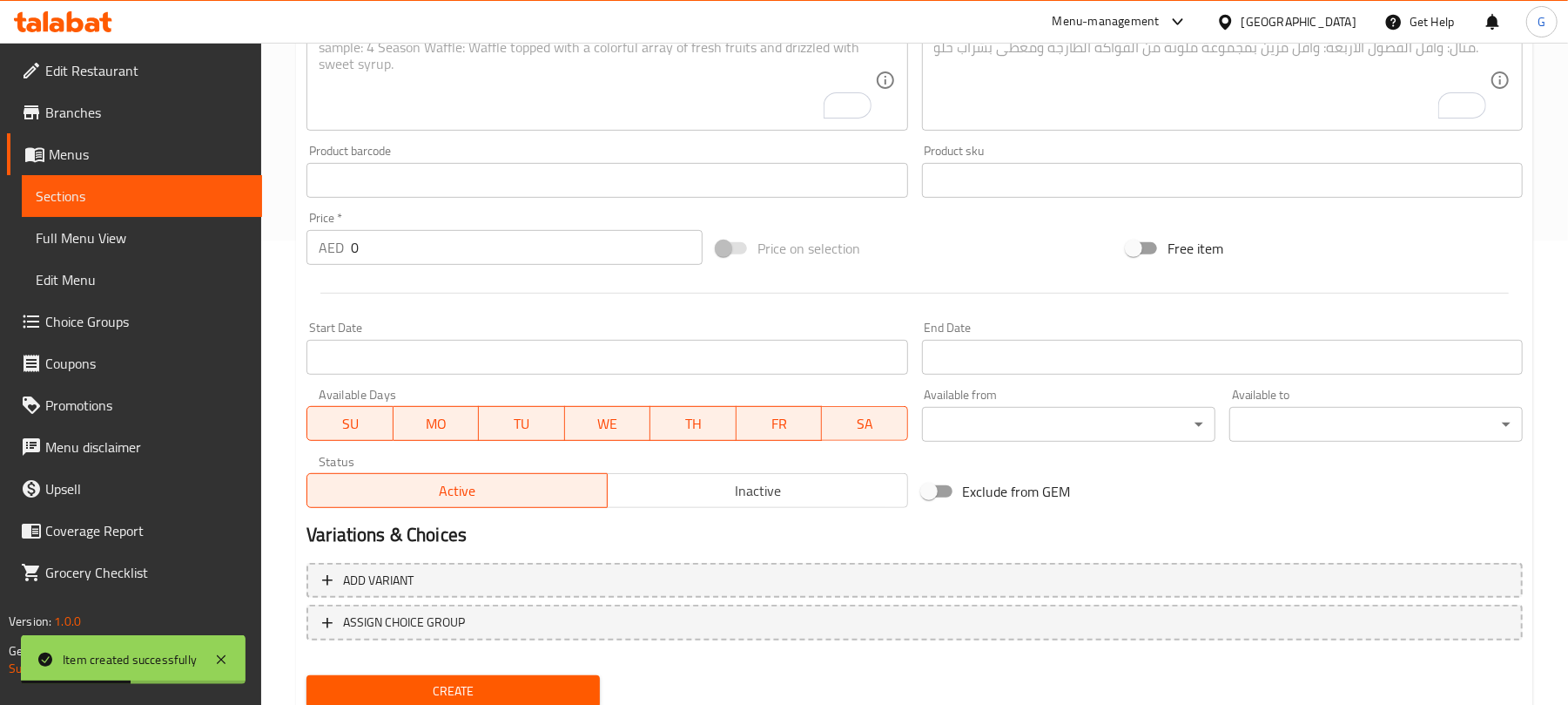
scroll to position [0, 0]
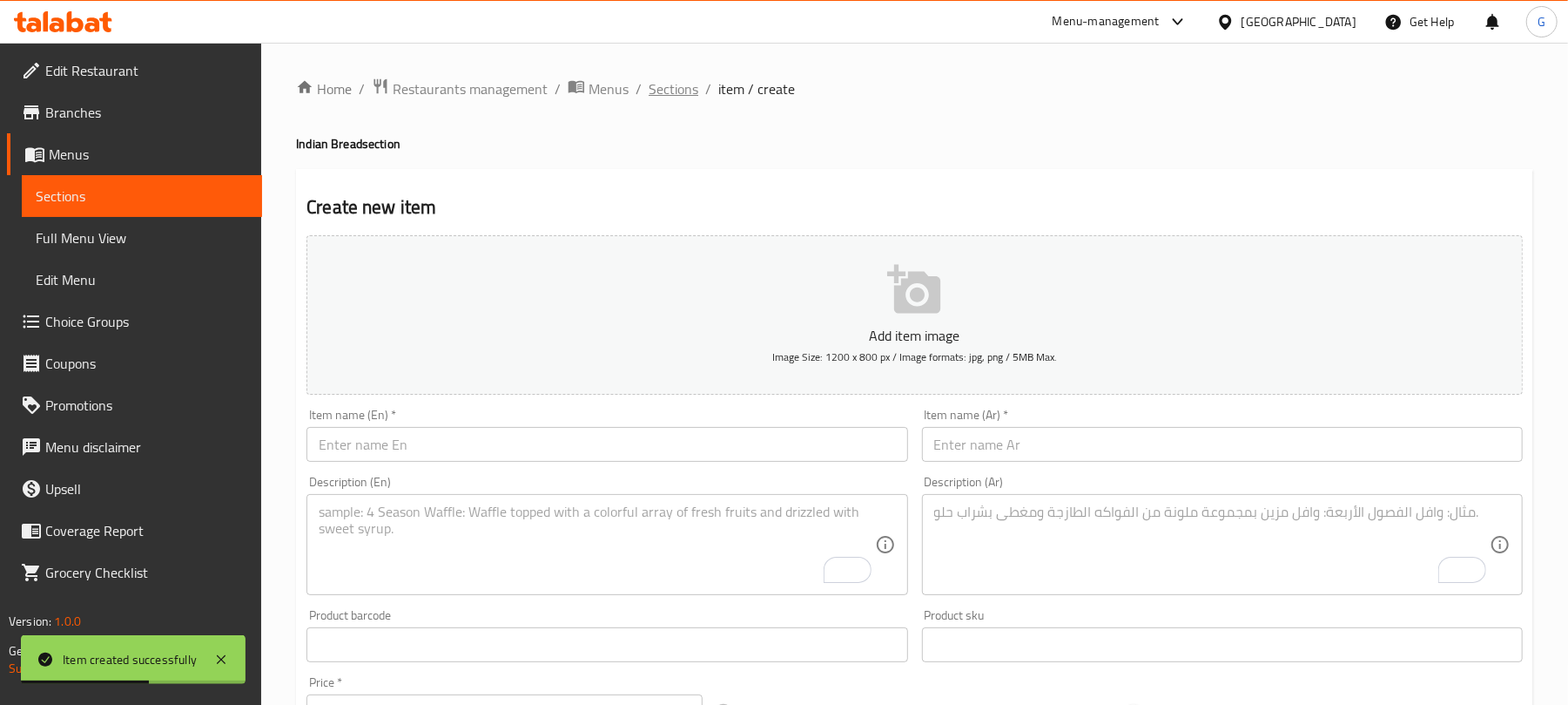
click at [662, 91] on span "Sections" at bounding box center [673, 89] width 49 height 21
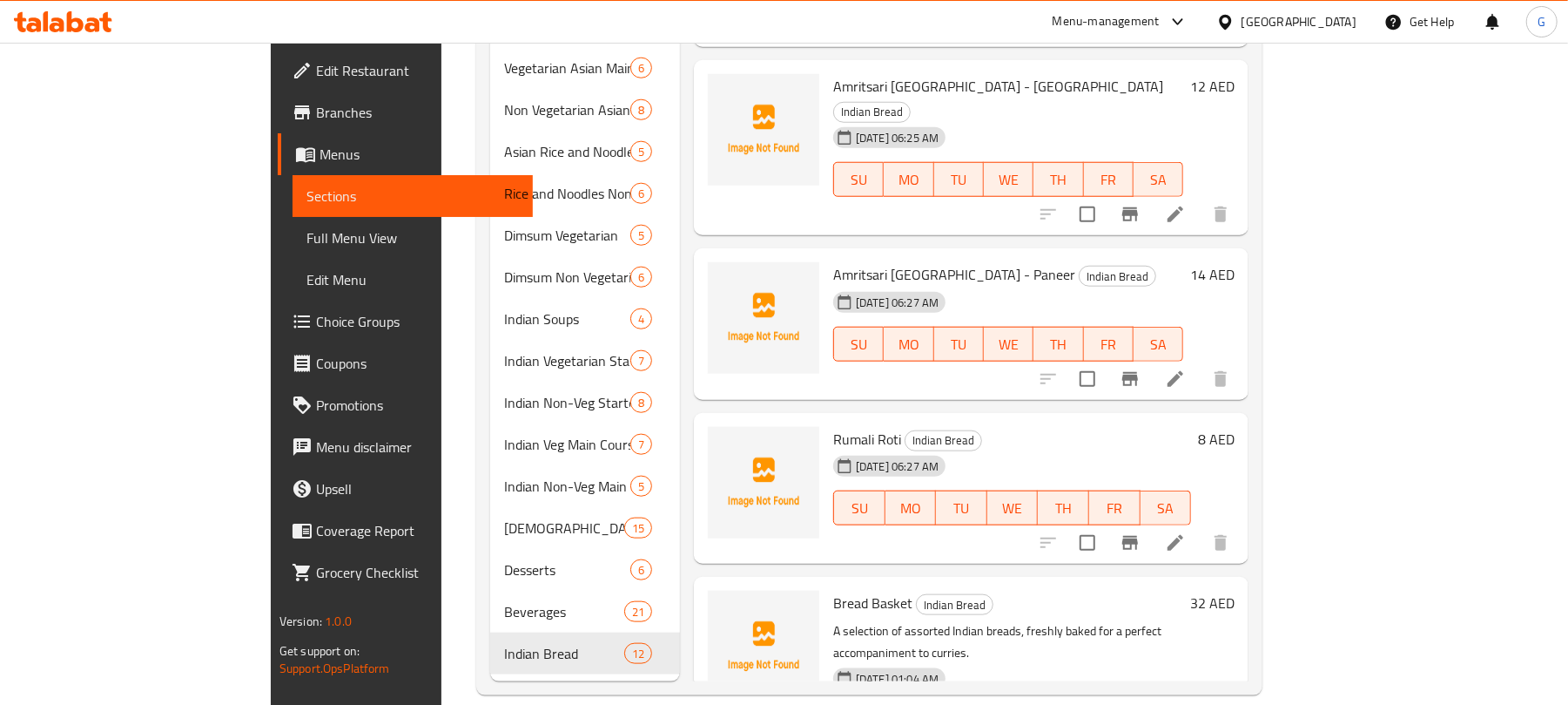
scroll to position [465, 0]
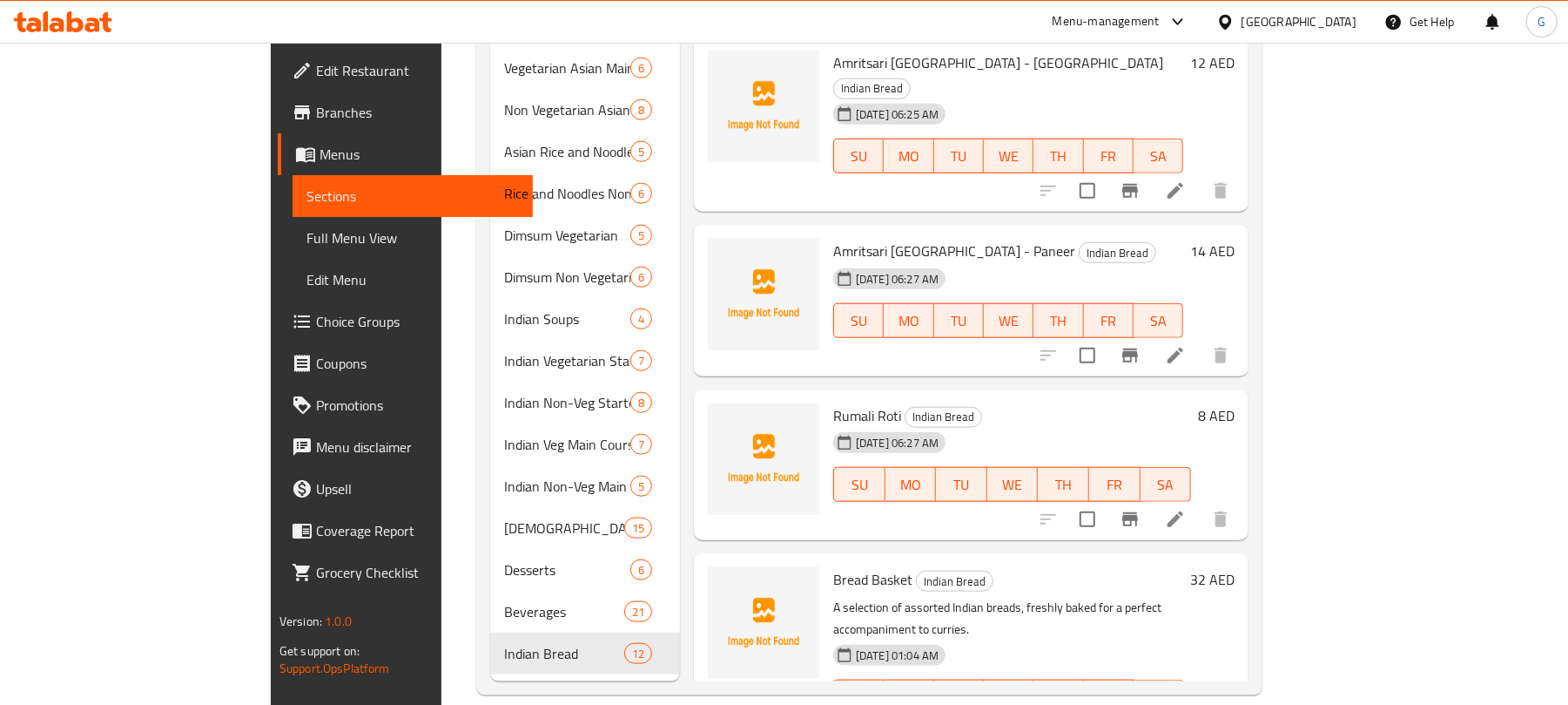
click at [959, 596] on p "A selection of assorted Indian breads, freshly baked for a perfect accompanimen…" at bounding box center [1008, 618] width 350 height 44
copy p "freshly"
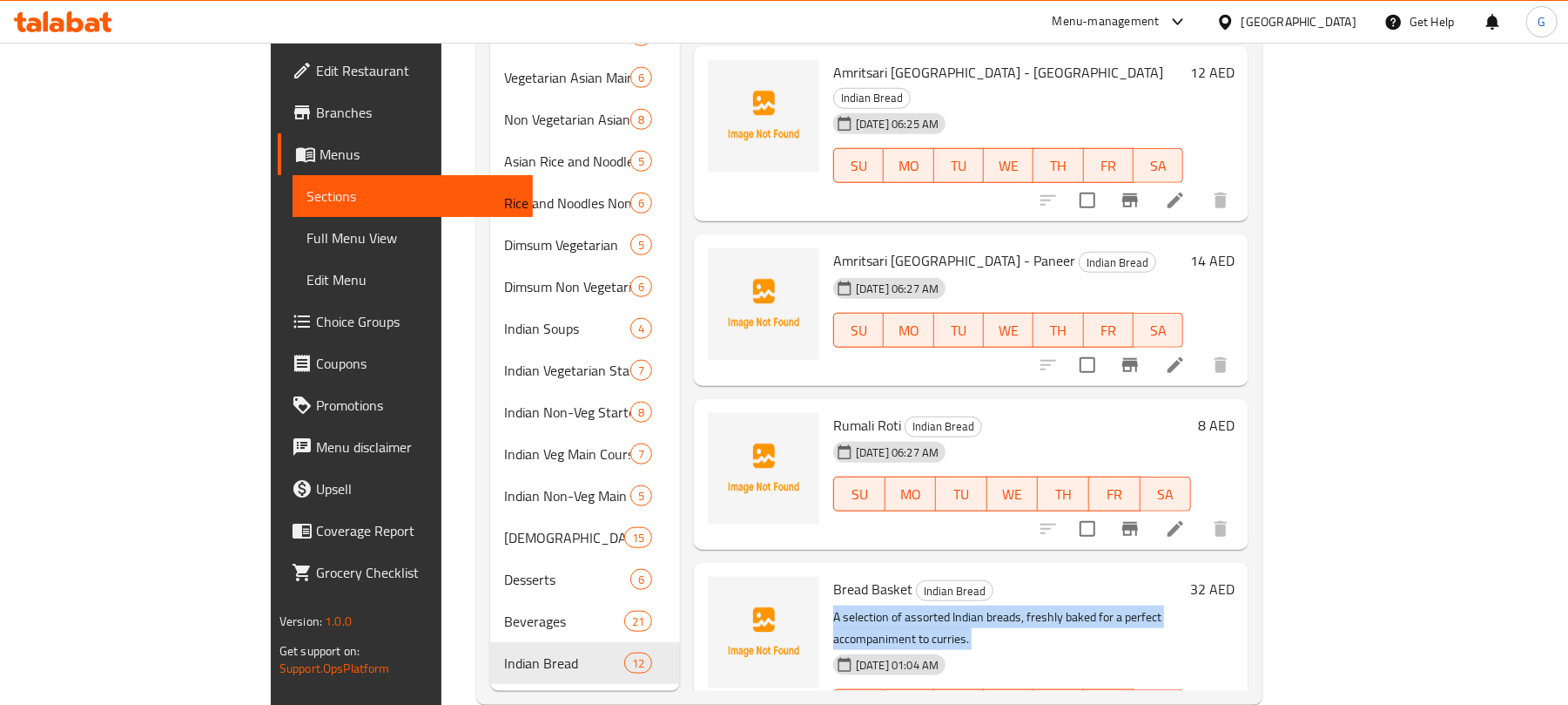
scroll to position [1116, 0]
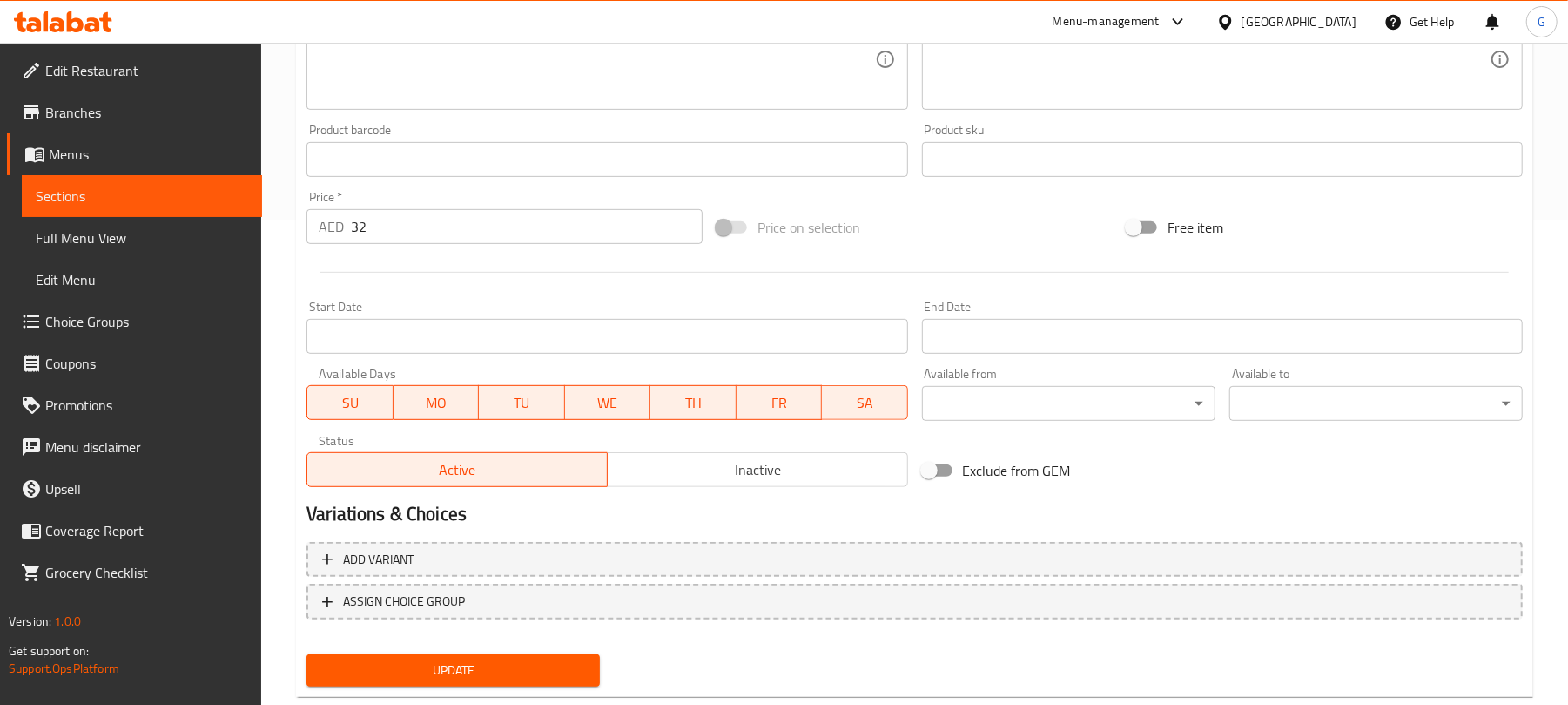
scroll to position [524, 0]
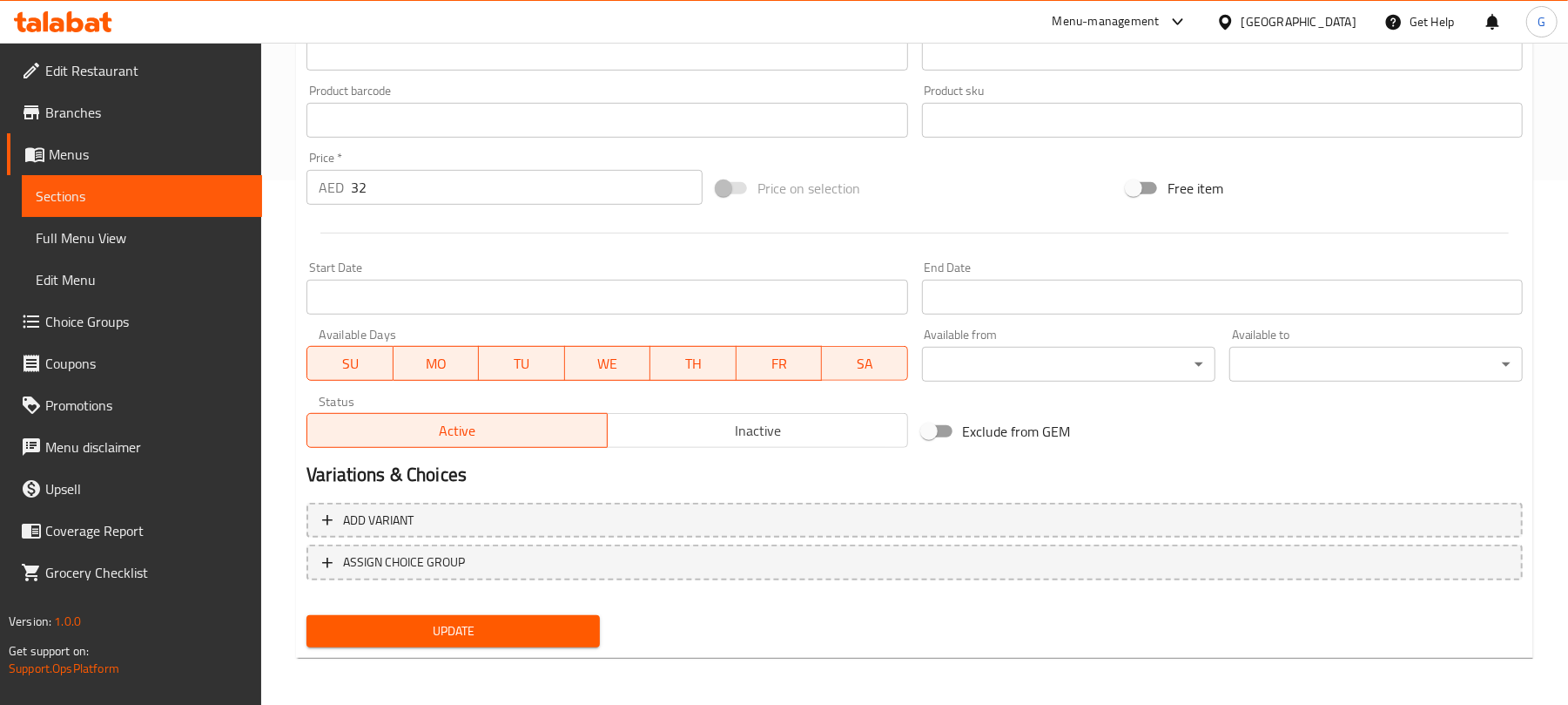
click at [804, 429] on span "Inactive" at bounding box center [758, 431] width 287 height 26
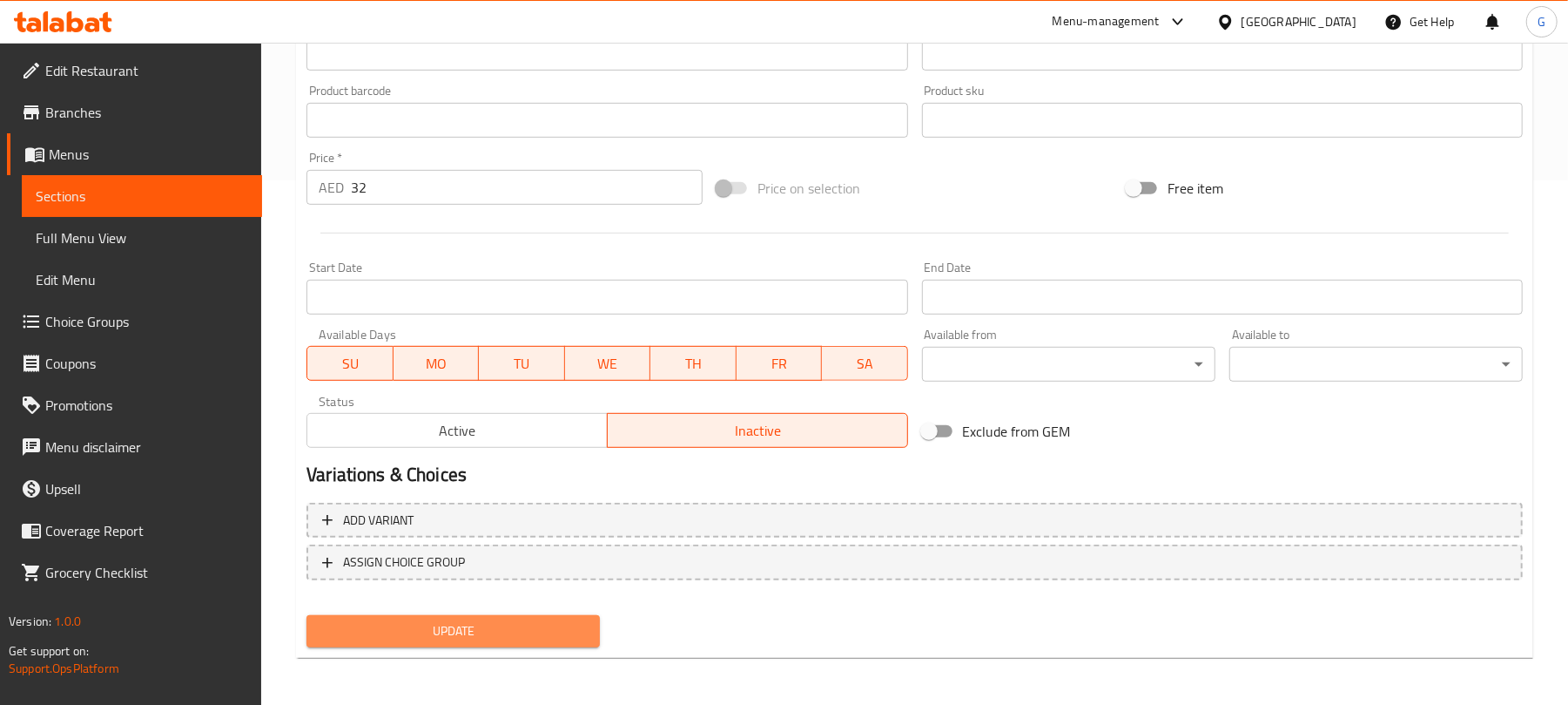
click at [576, 631] on span "Update" at bounding box center [453, 630] width 266 height 22
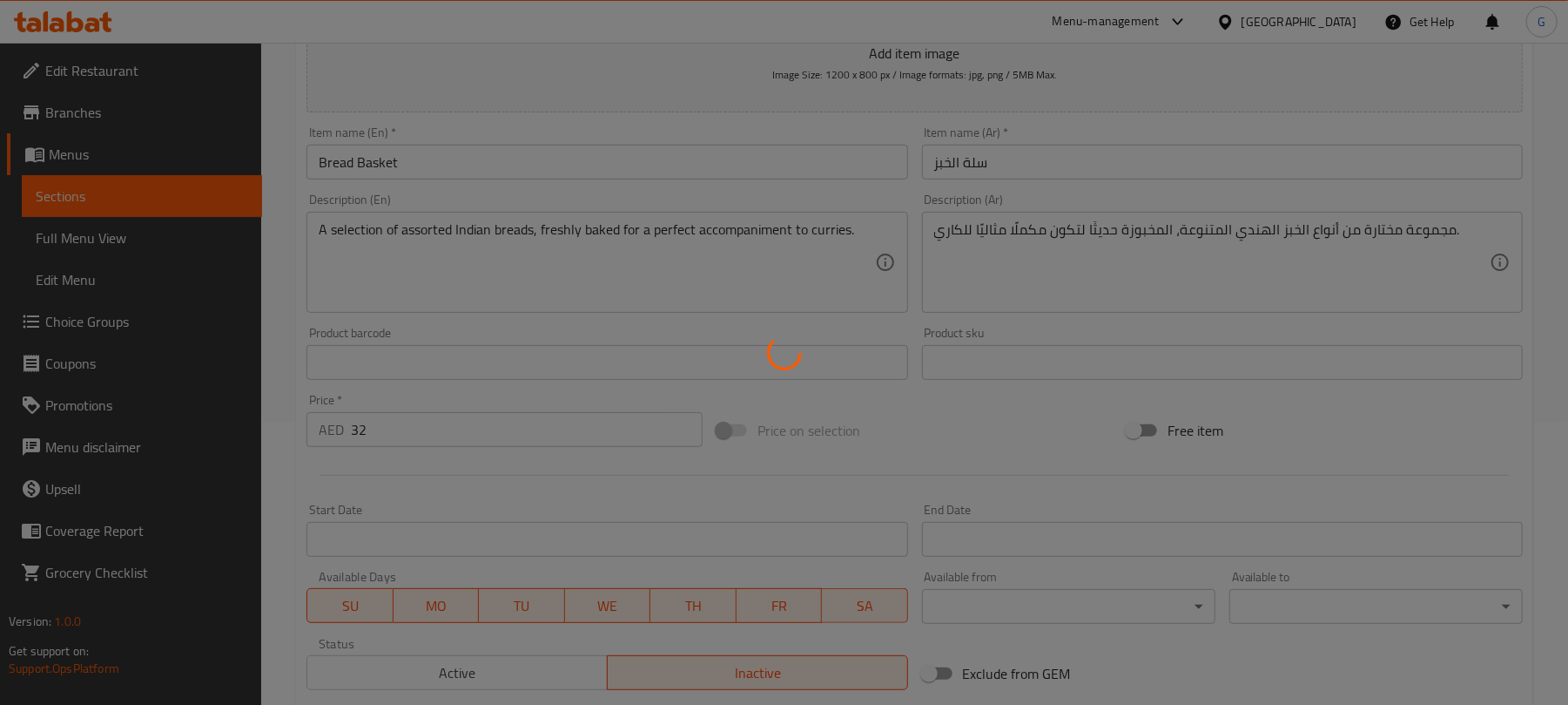
scroll to position [0, 0]
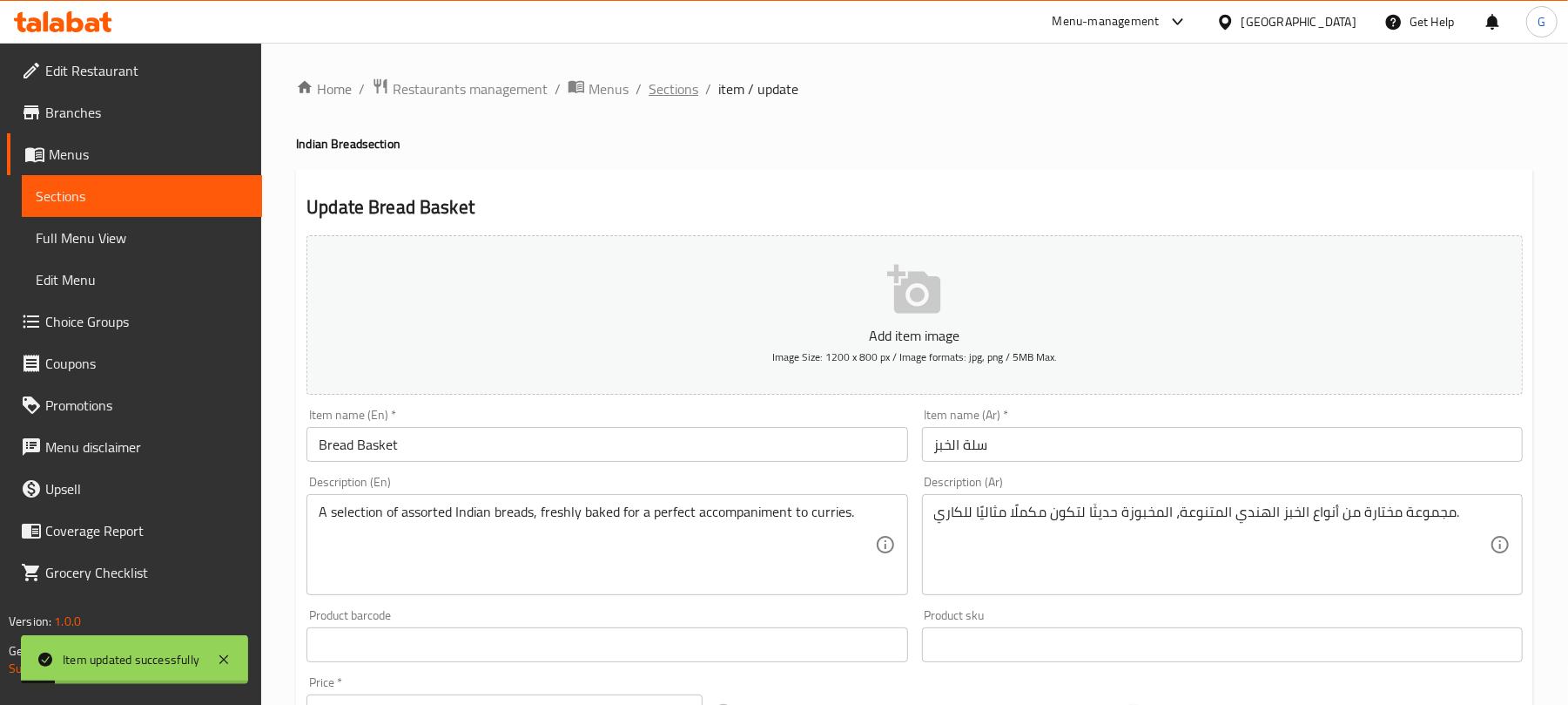
click at [649, 84] on span "Sections" at bounding box center [673, 89] width 49 height 21
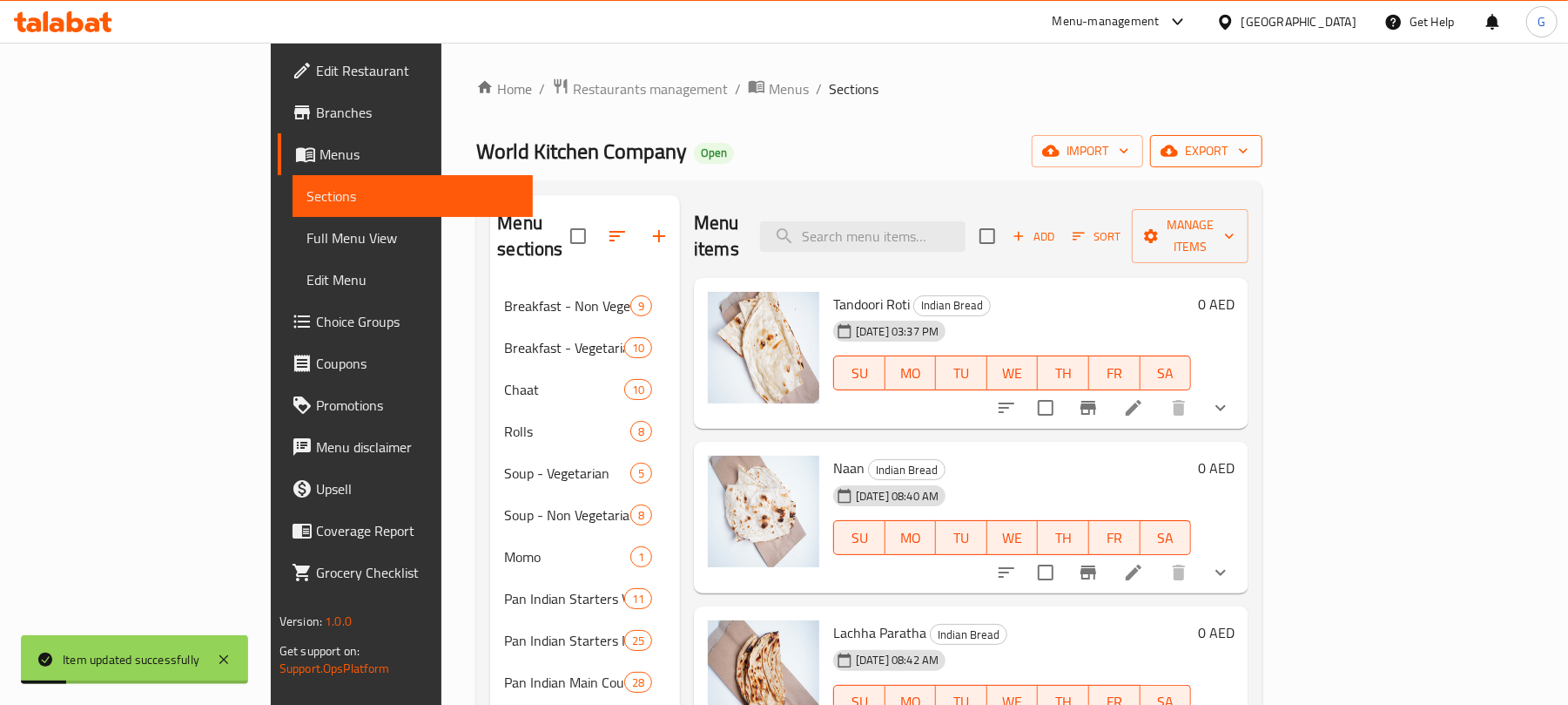
click at [1248, 158] on span "export" at bounding box center [1206, 150] width 84 height 22
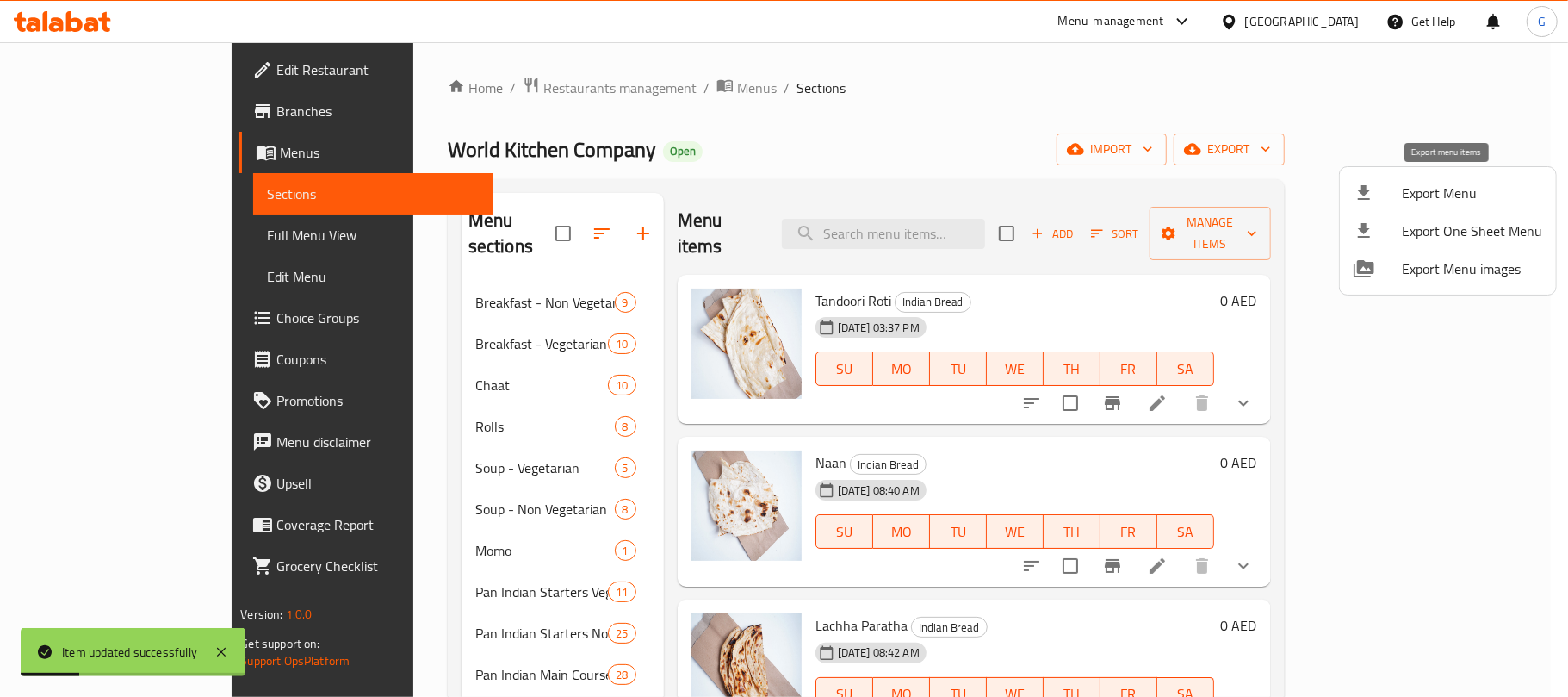
click at [1424, 182] on span "Export Menu" at bounding box center [1472, 193] width 140 height 21
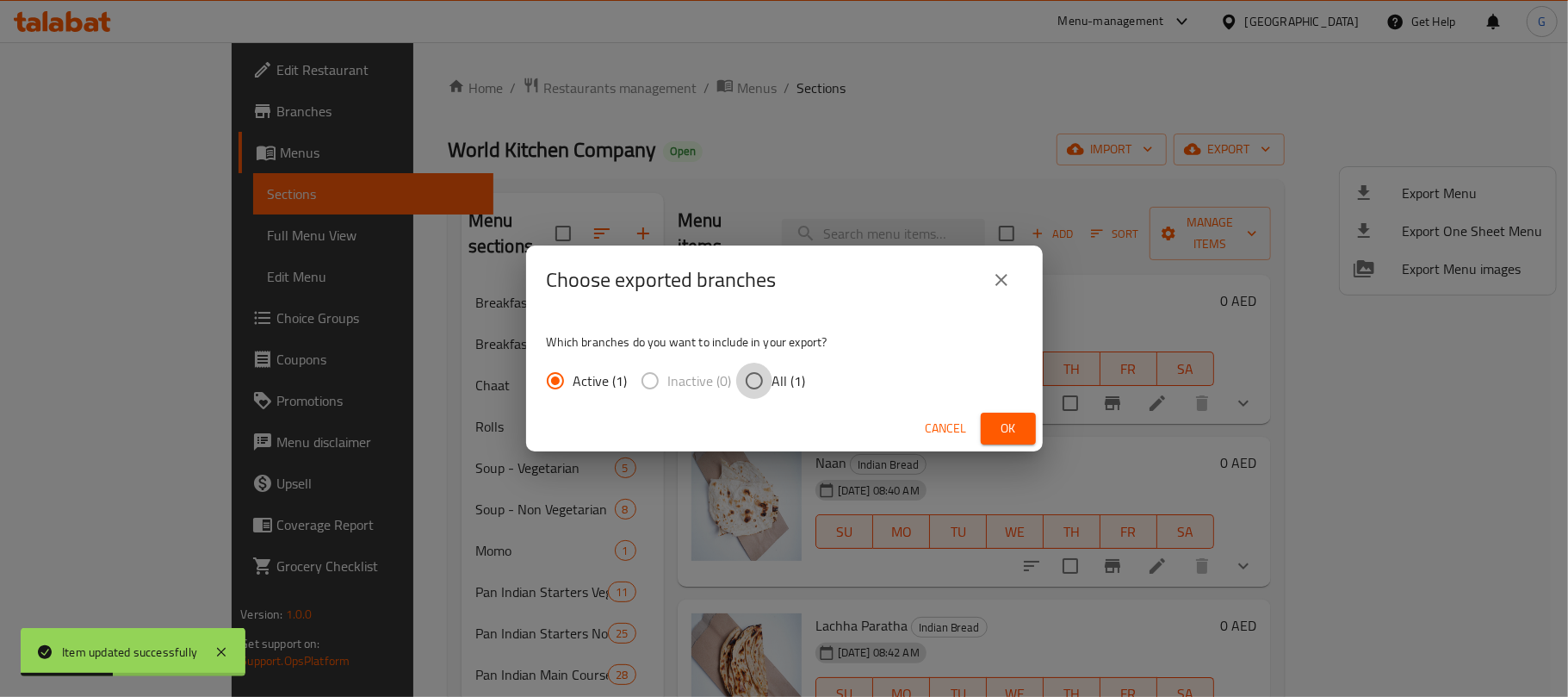
click at [762, 369] on input "All (1)" at bounding box center [754, 380] width 36 height 36
radio input "true"
drag, startPoint x: 999, startPoint y: 428, endPoint x: 990, endPoint y: 428, distance: 9.0
click at [1000, 428] on span "Ok" at bounding box center [1008, 428] width 27 height 22
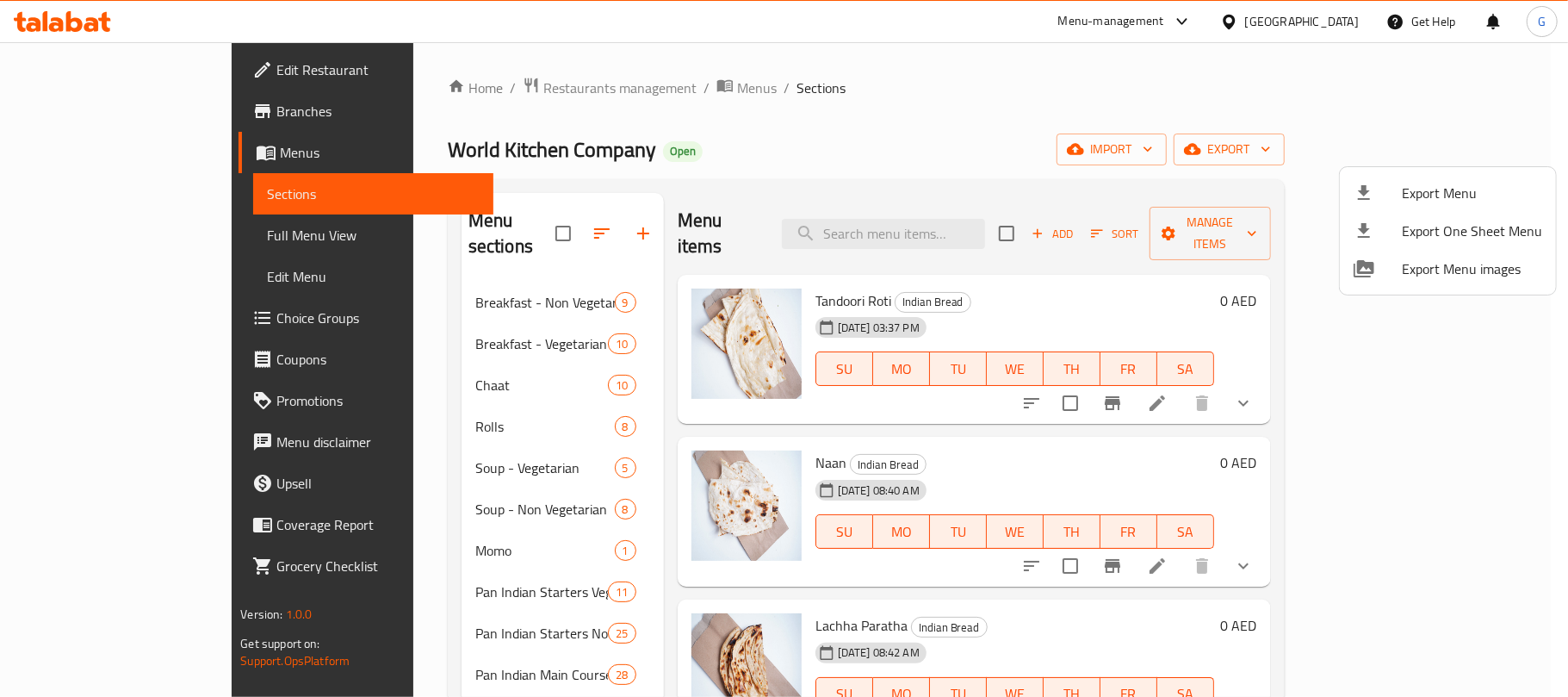
click at [895, 244] on div at bounding box center [784, 348] width 1568 height 697
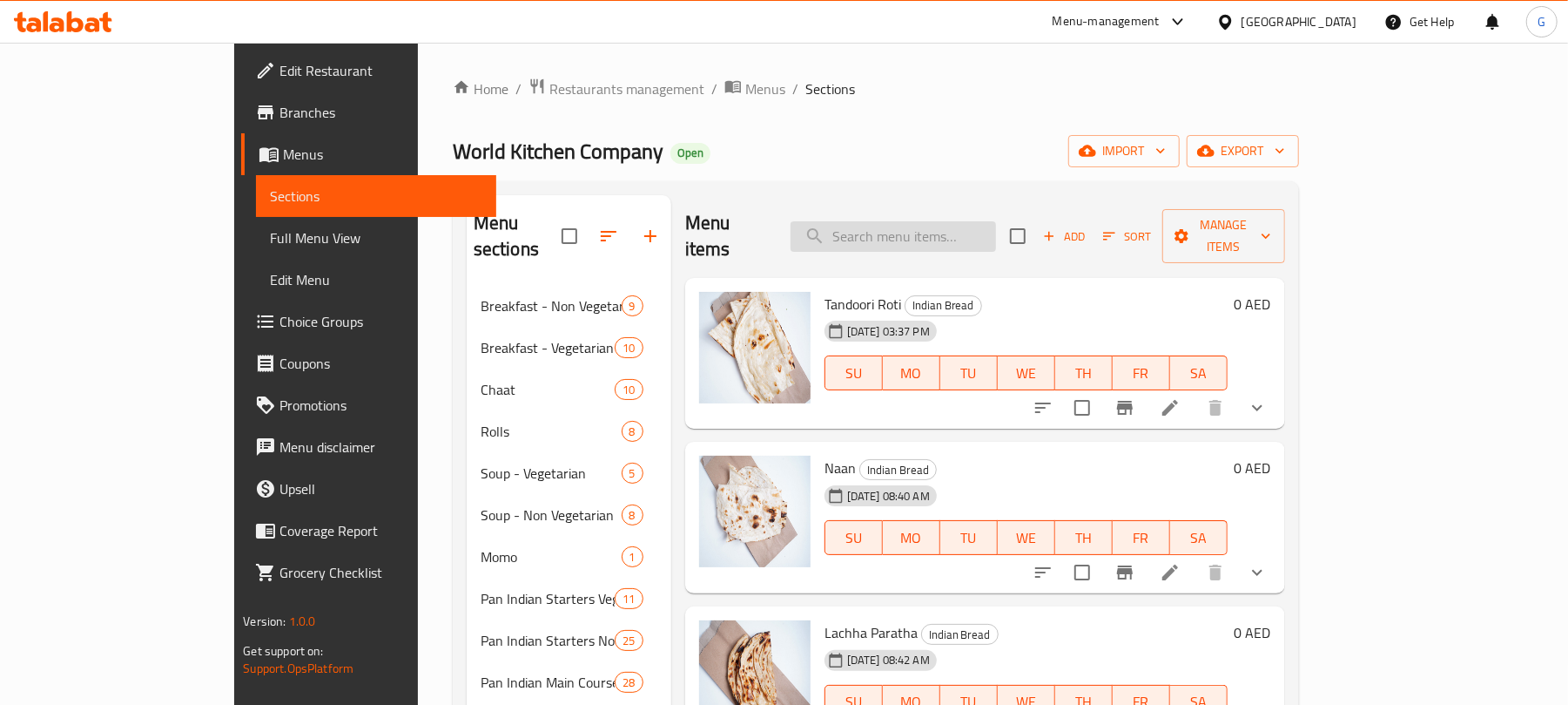
click at [947, 221] on input "search" at bounding box center [893, 237] width 205 height 30
paste input "Bread Basket: Choices to include Roti, Missi Roti, Butter Naan, Laccha Paratha,…"
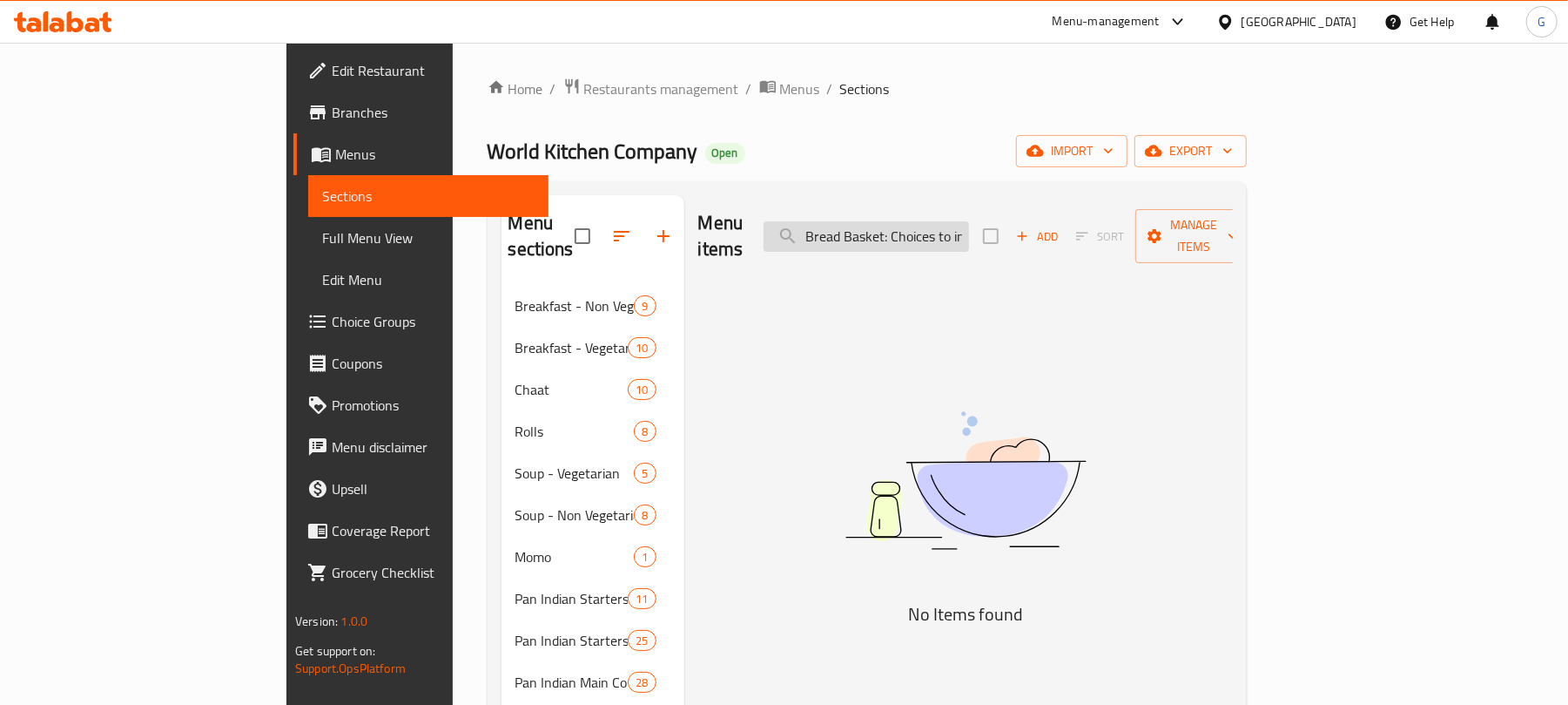
click at [968, 232] on input "Bread Basket: Choices to include Roti, Missi Roti, Butter Naan, Laccha Paratha,…" at bounding box center [865, 237] width 205 height 30
paste input "search"
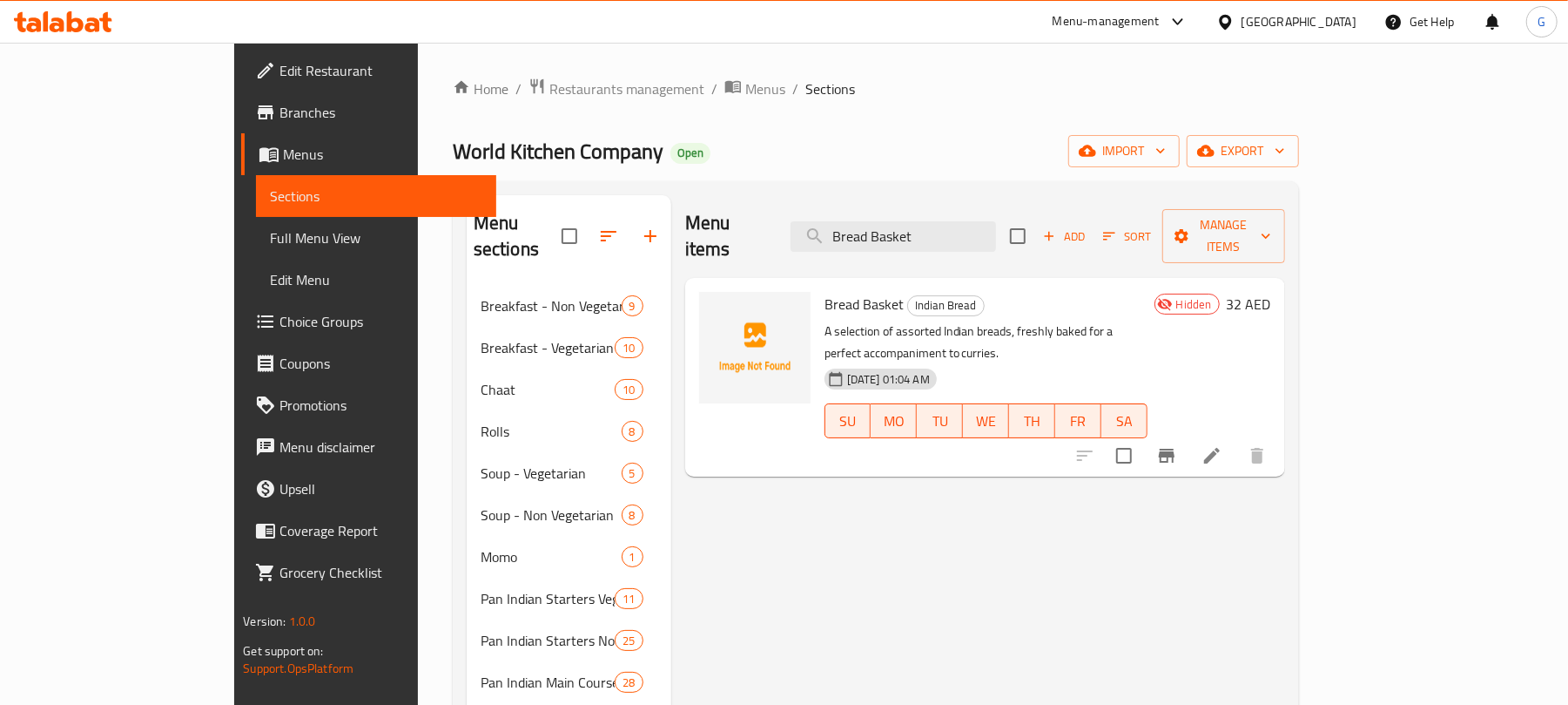
type input "Bread Basket"
click at [825, 321] on p "A selection of assorted Indian breads, freshly baked for a perfect accompanimen…" at bounding box center [985, 343] width 322 height 44
copy p "selection"
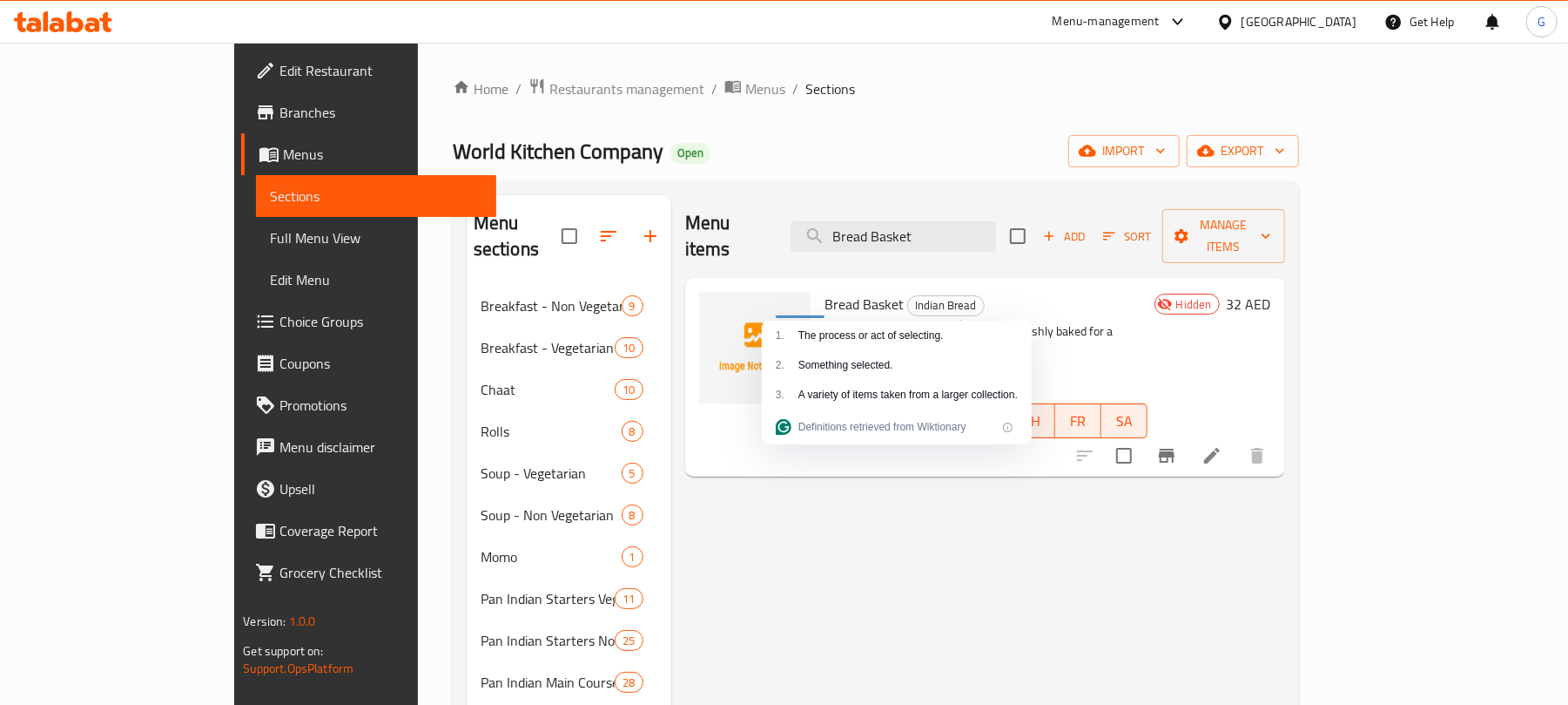
click at [902, 321] on p "A selection of assorted Indian breads, freshly baked for a perfect accompanimen…" at bounding box center [985, 343] width 322 height 44
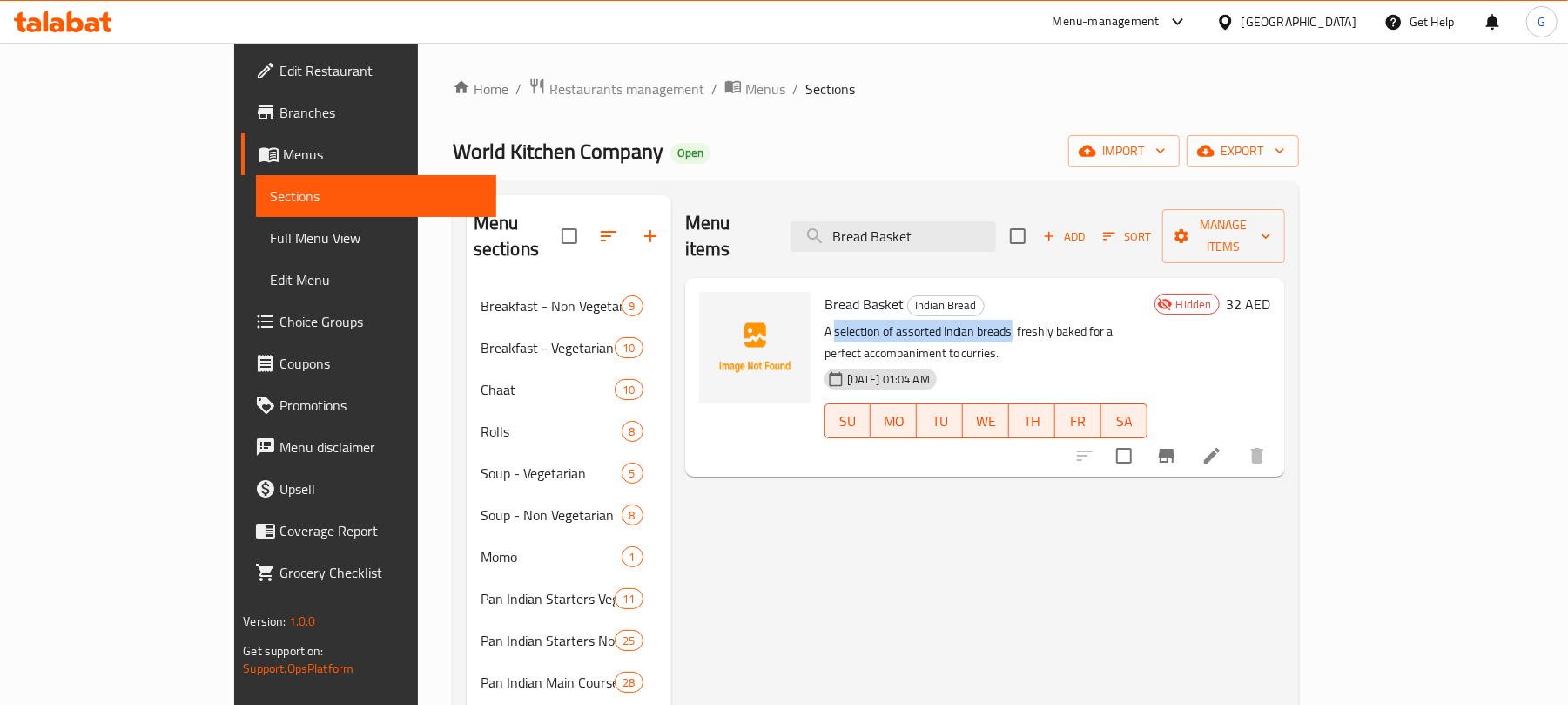
drag, startPoint x: 776, startPoint y: 308, endPoint x: 951, endPoint y: 305, distance: 175.0
click at [951, 321] on p "A selection of assorted Indian breads, freshly baked for a perfect accompanimen…" at bounding box center [985, 343] width 322 height 44
copy p "selection of assorted Indian breads"
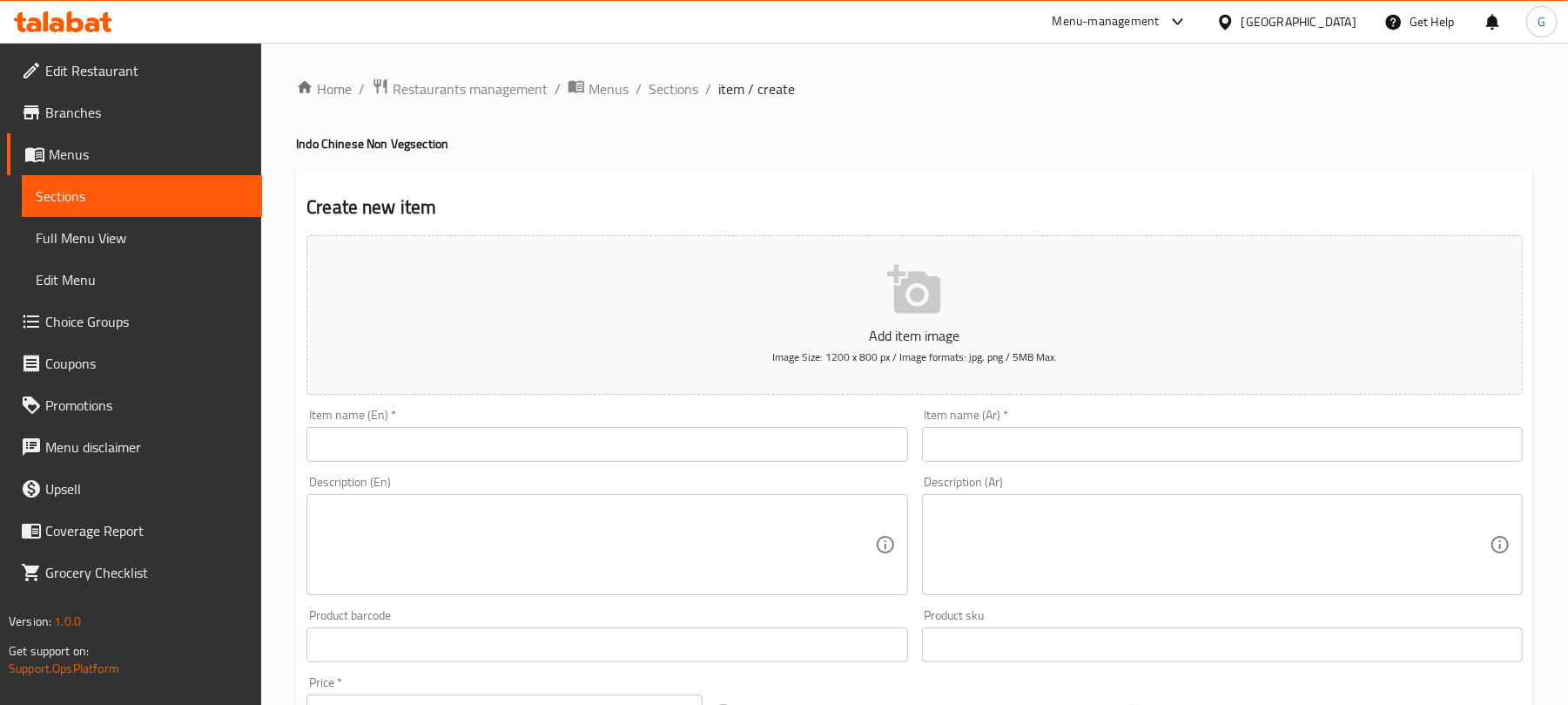
click at [109, 323] on span "Choice Groups" at bounding box center [147, 322] width 202 height 21
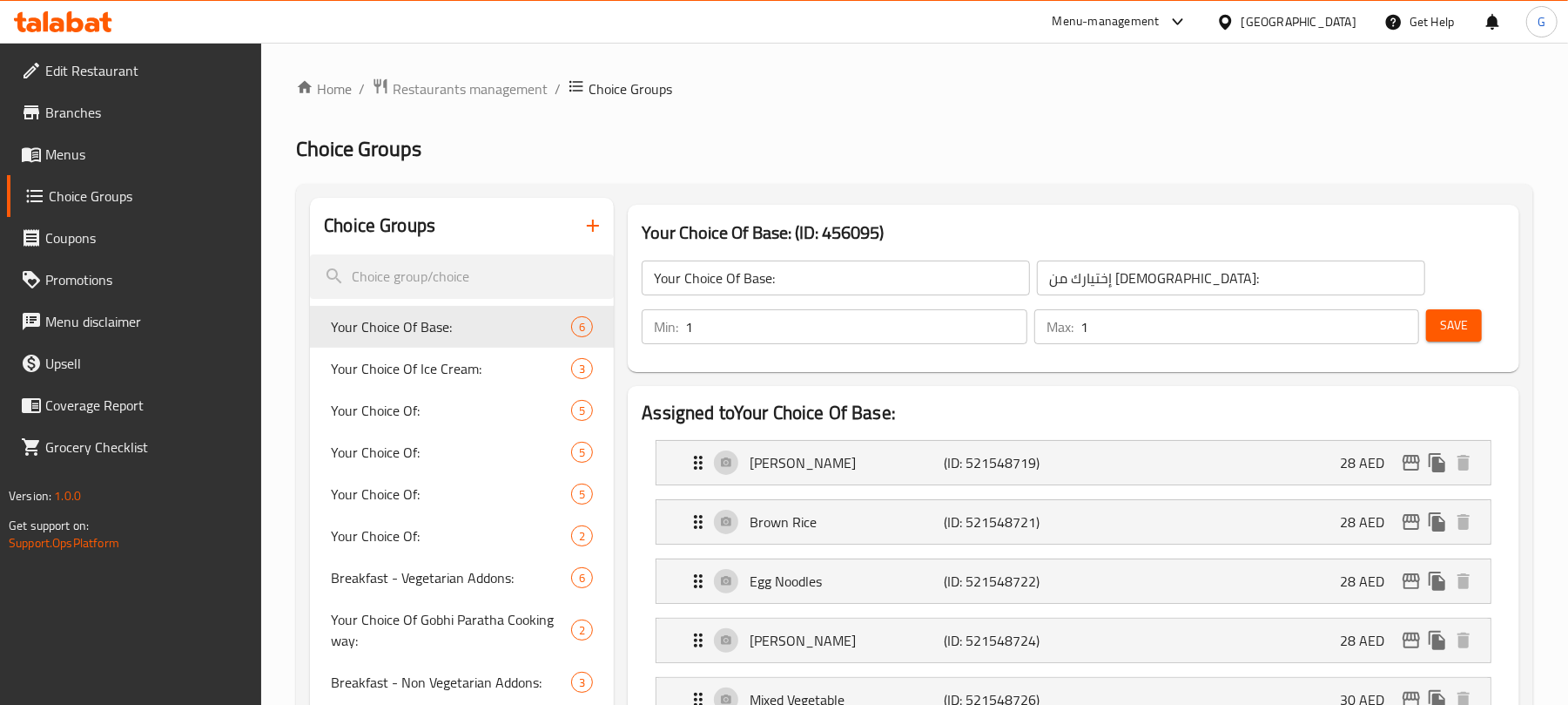
click at [596, 220] on icon "button" at bounding box center [593, 225] width 21 height 21
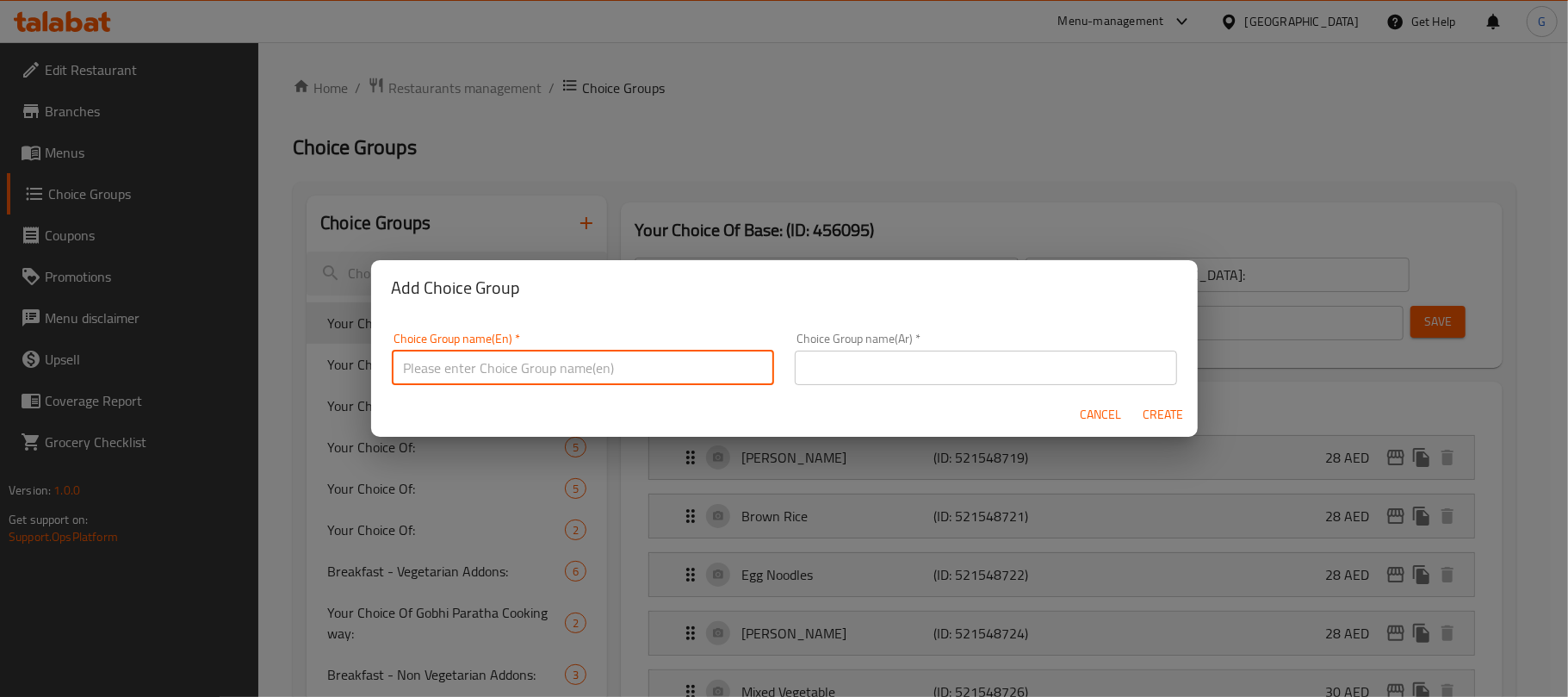
click at [598, 358] on input "text" at bounding box center [583, 368] width 383 height 35
paste input "protein"
type input "protein"
click at [598, 358] on input "protein" at bounding box center [583, 368] width 383 height 35
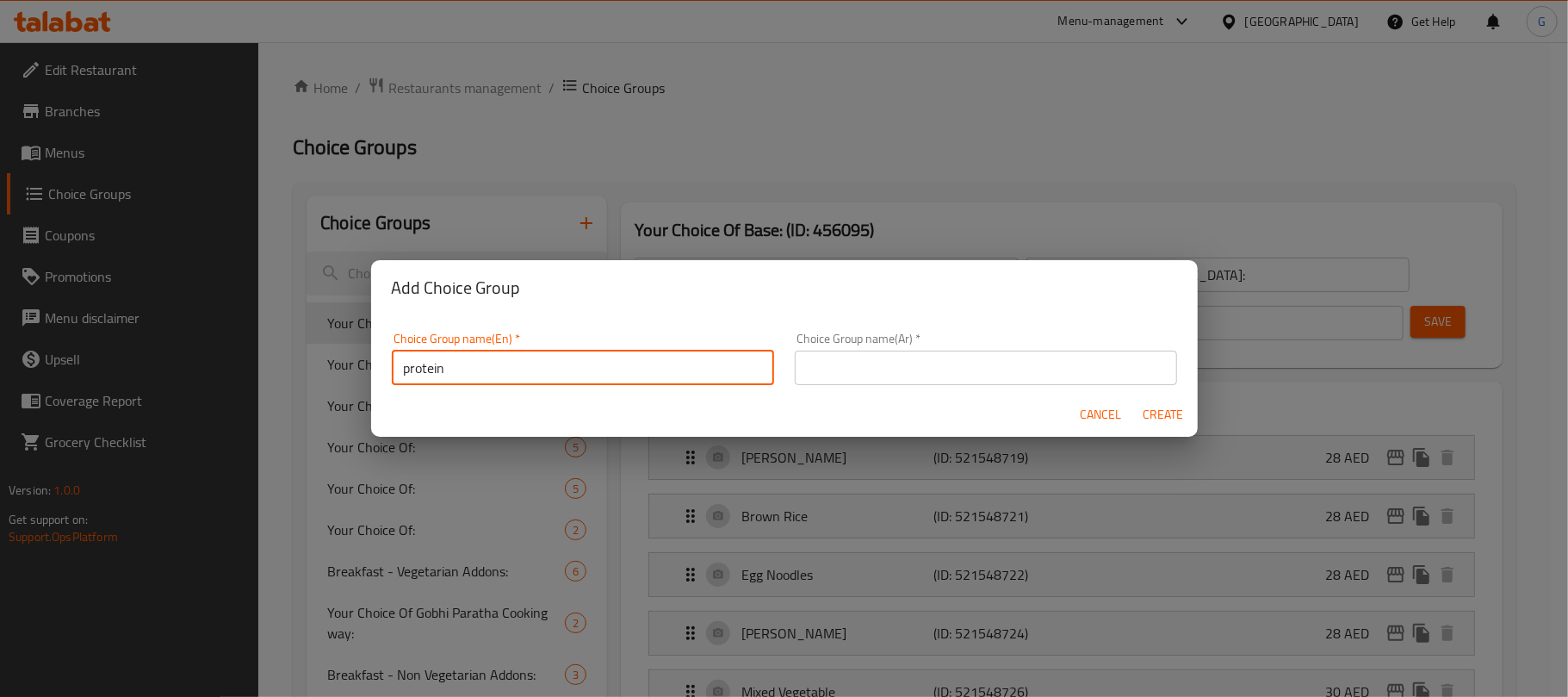
click at [598, 358] on input "protein" at bounding box center [583, 368] width 383 height 35
click at [598, 358] on input "text" at bounding box center [583, 368] width 383 height 35
drag, startPoint x: 492, startPoint y: 372, endPoint x: 525, endPoint y: 360, distance: 35.1
click at [525, 360] on input "Your Choice Of Size1" at bounding box center [583, 368] width 383 height 35
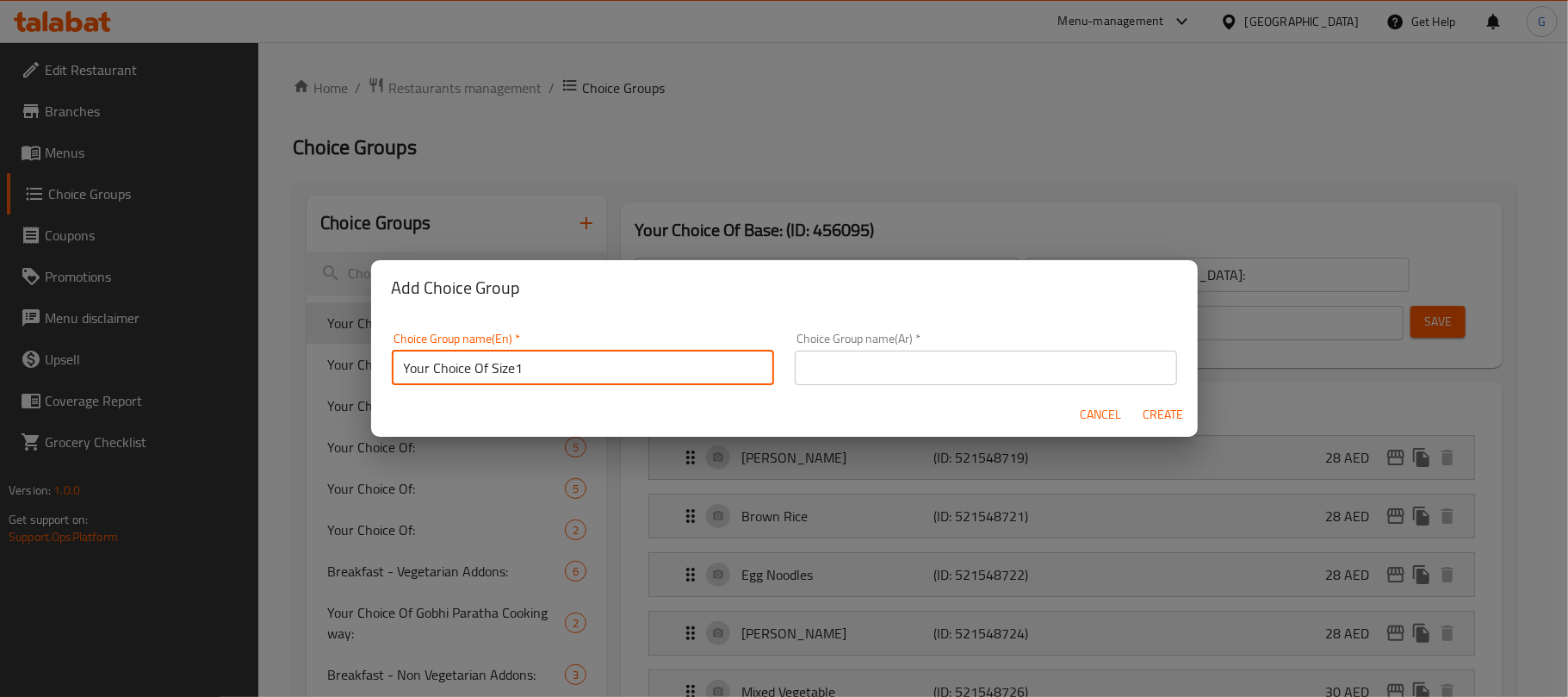
paste input "protein"
click at [525, 360] on input "Your Choice Of protein" at bounding box center [583, 368] width 383 height 35
click at [587, 375] on input "Your Choice of Protein" at bounding box center [583, 368] width 383 height 35
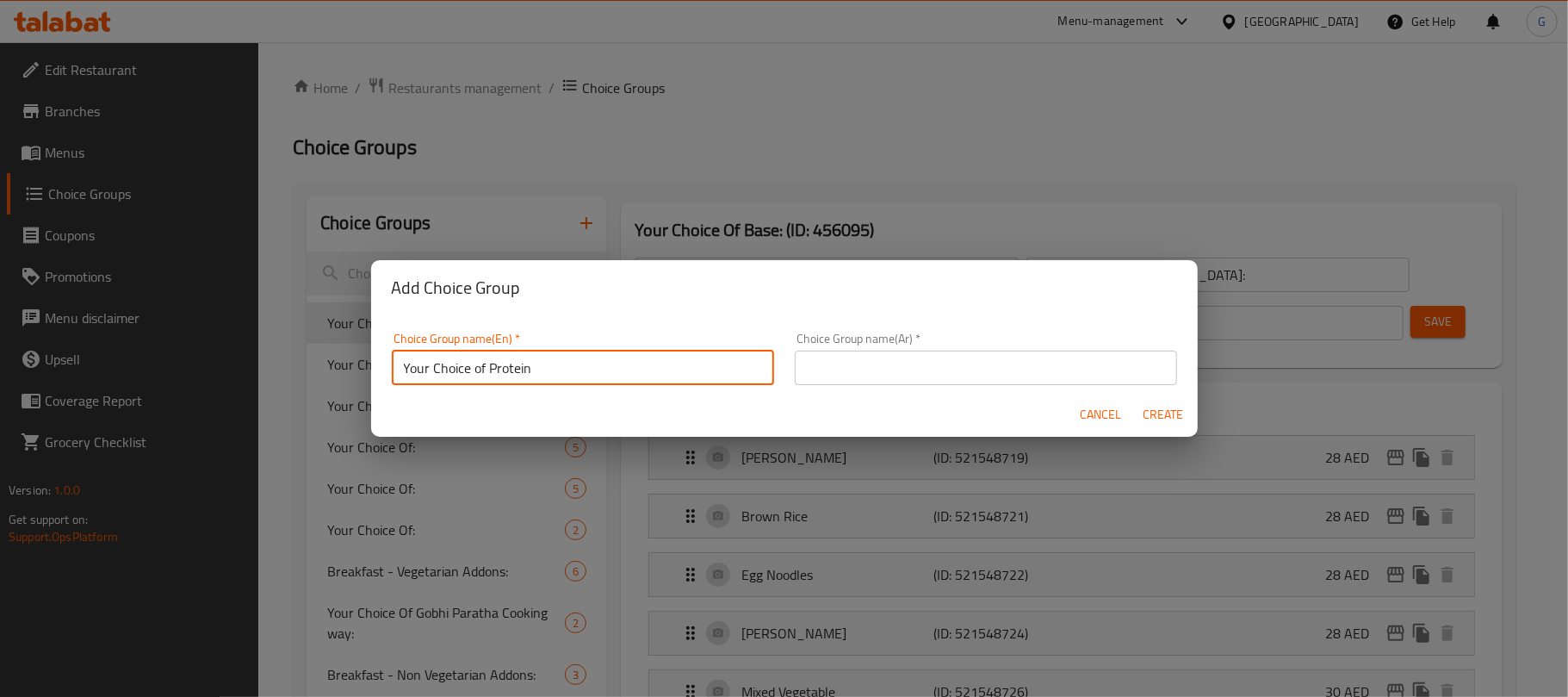
type input "Your Choice of Protein"
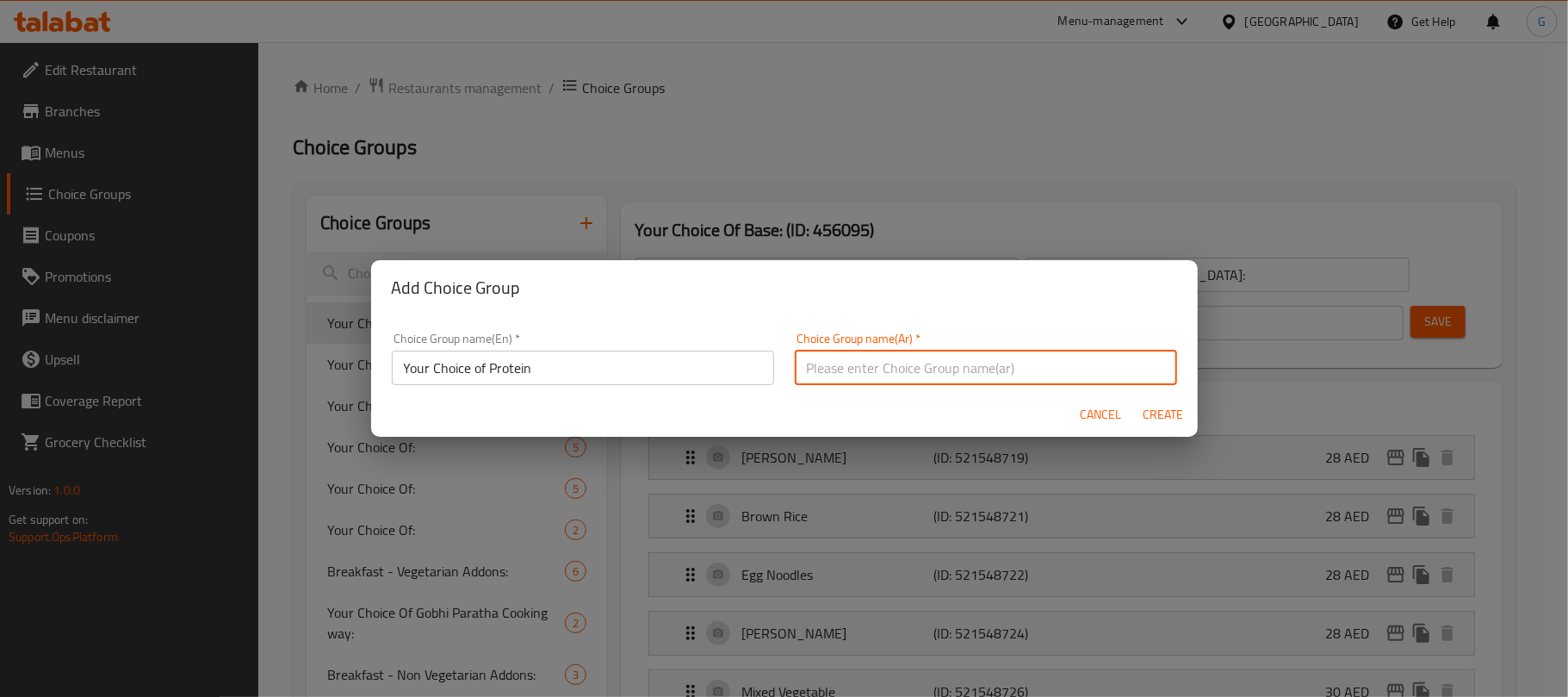
click at [996, 358] on input "text" at bounding box center [986, 368] width 383 height 35
click at [859, 365] on input "اختيارك من :" at bounding box center [986, 368] width 383 height 35
paste input "البروتين"
type input "اختيارك من البروتين :"
click at [1176, 404] on span "Create" at bounding box center [1163, 414] width 41 height 22
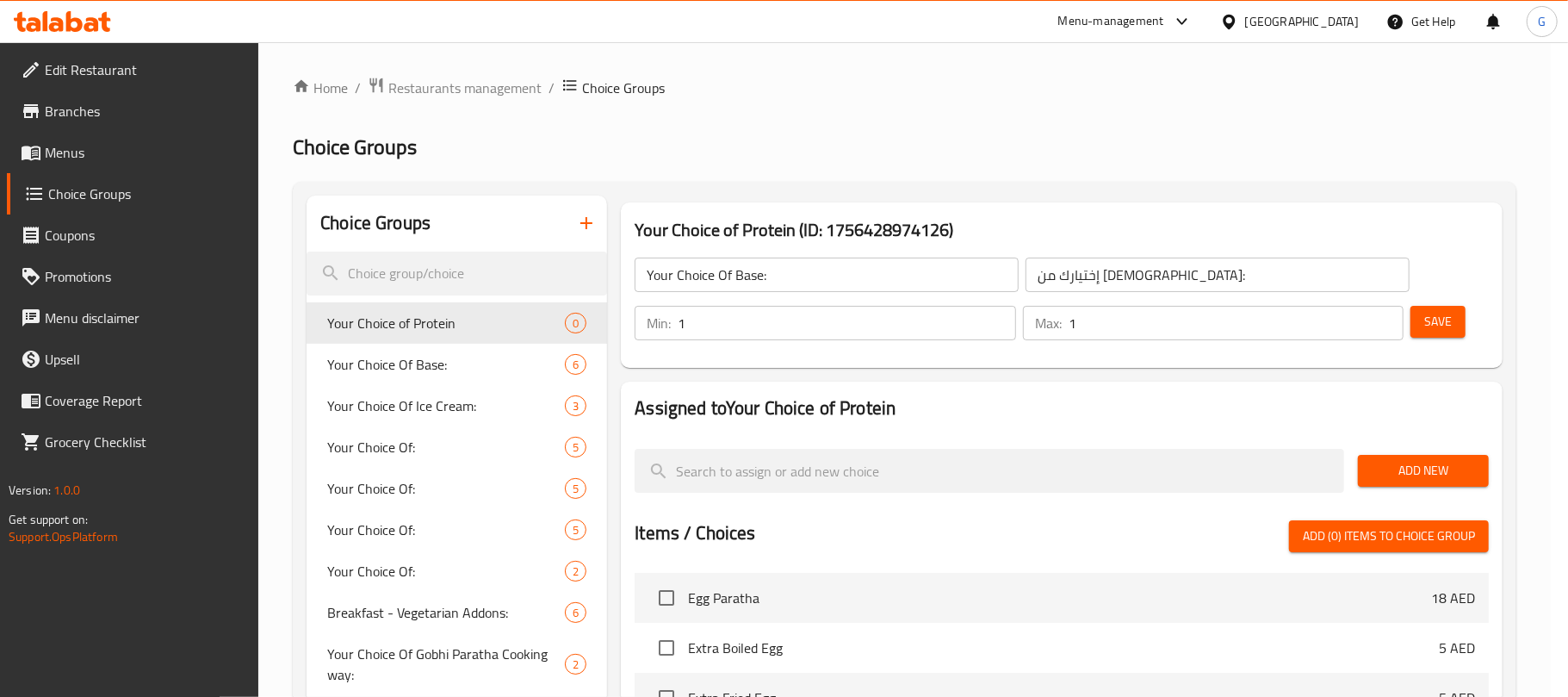
type input "Your Choice of Protein"
type input "اختيارك من البروتين :"
type input "0"
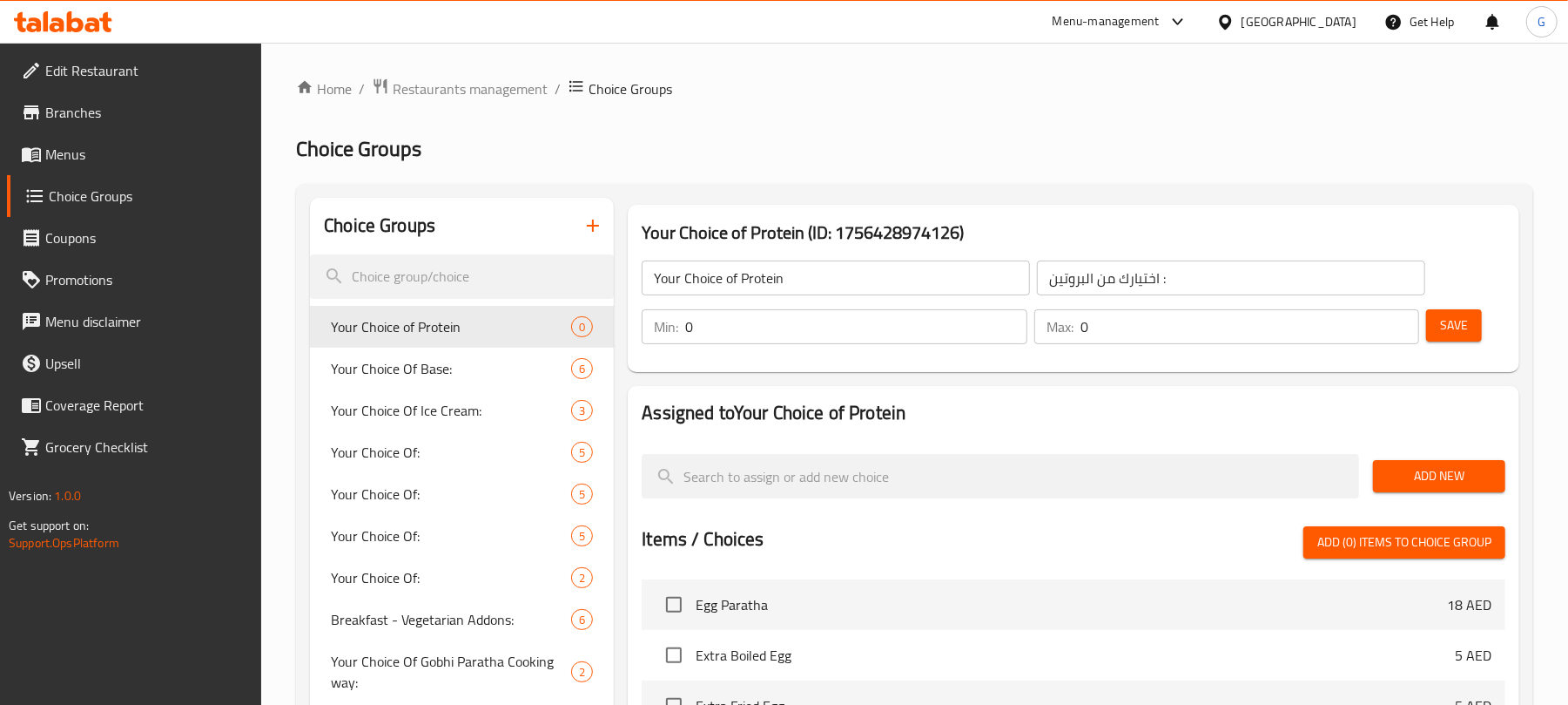
click at [788, 350] on div "Min: 0 ​ Max: 0 ​" at bounding box center [1030, 326] width 792 height 49
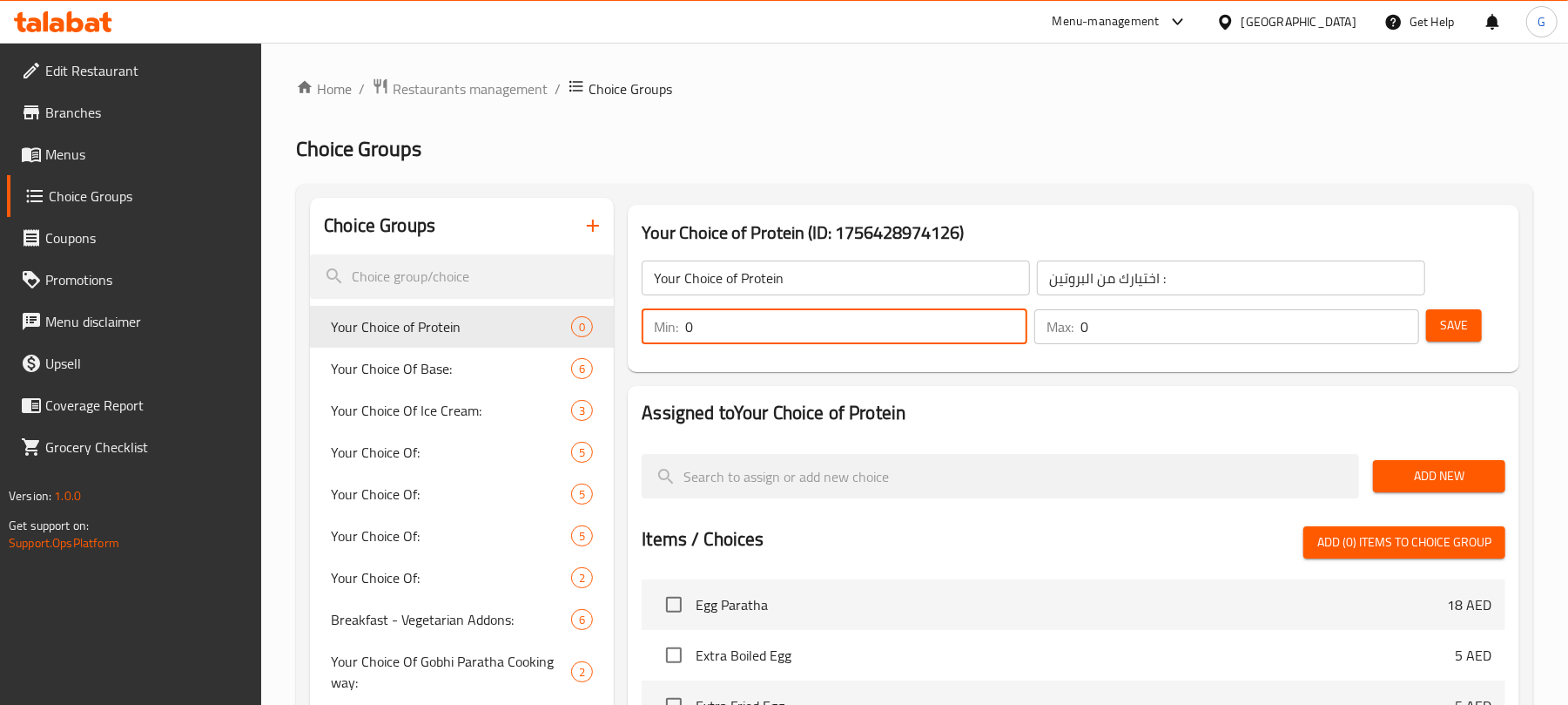
click at [788, 336] on input "0" at bounding box center [855, 326] width 341 height 35
type input "1"
click at [1087, 328] on input "0" at bounding box center [1249, 326] width 339 height 35
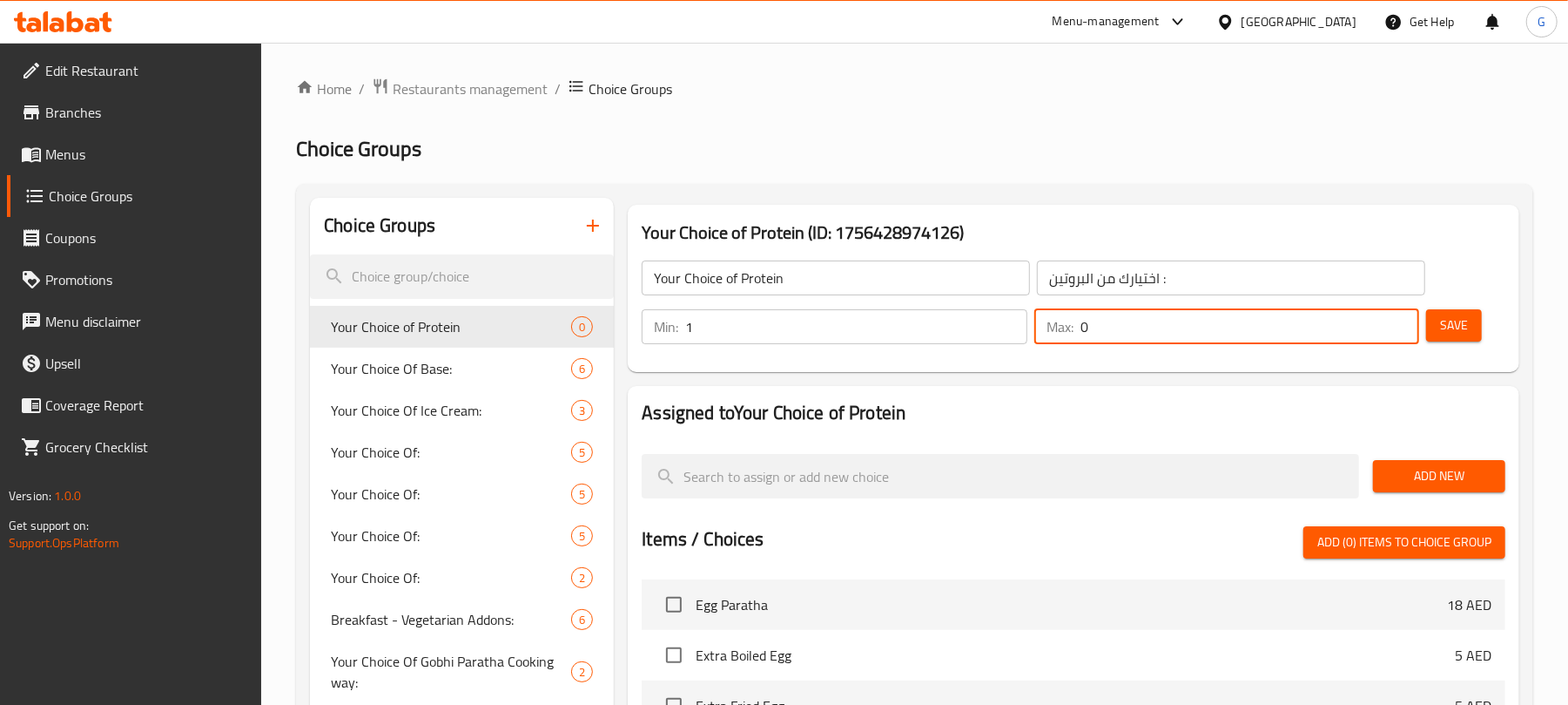
click at [1087, 328] on input "0" at bounding box center [1249, 326] width 339 height 35
type input "1"
click at [1483, 104] on div "Home / Restaurants management / Choice Groups Choice Groups Choice Groups Your …" at bounding box center [915, 714] width 1237 height 1274
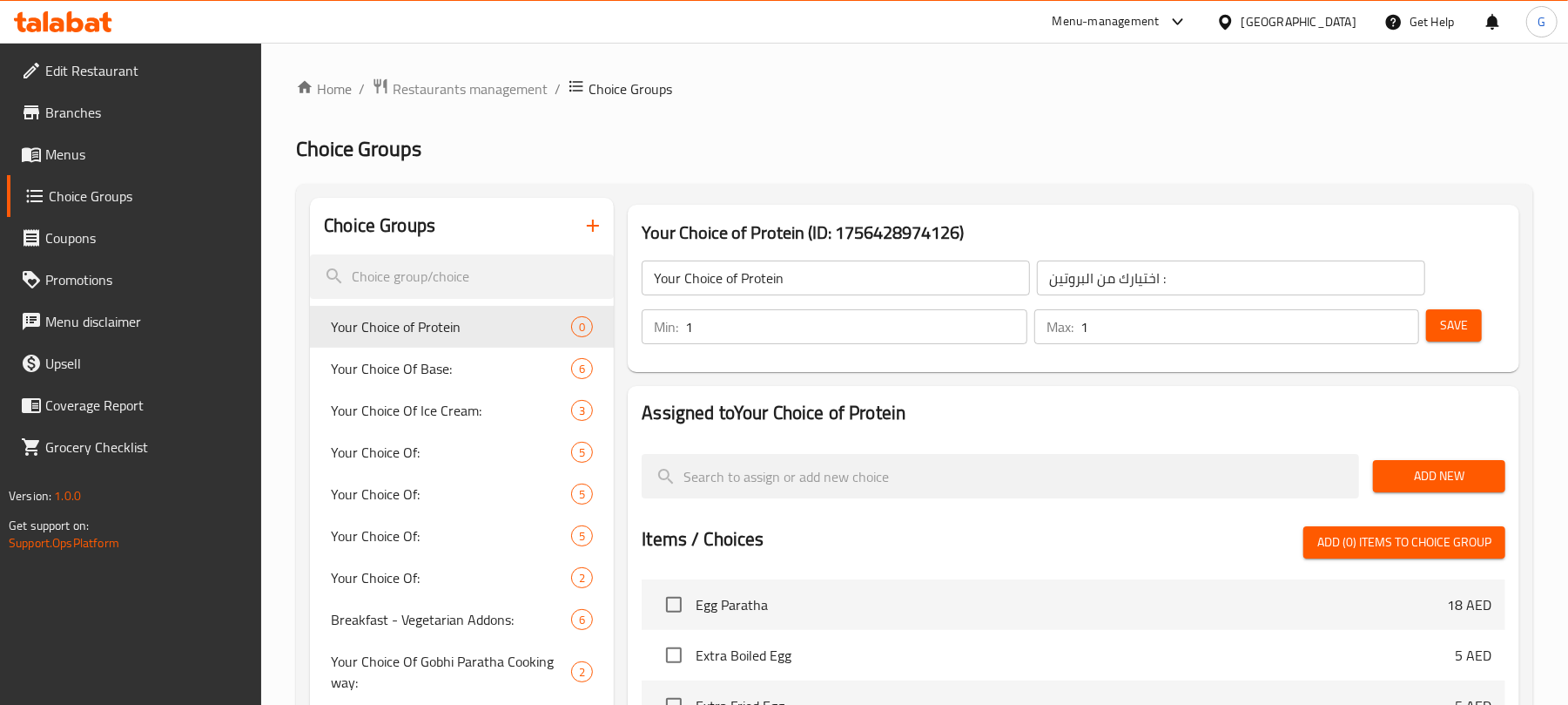
click at [1456, 308] on div "Save" at bounding box center [1458, 326] width 72 height 42
click at [1456, 310] on button "Save" at bounding box center [1454, 326] width 56 height 32
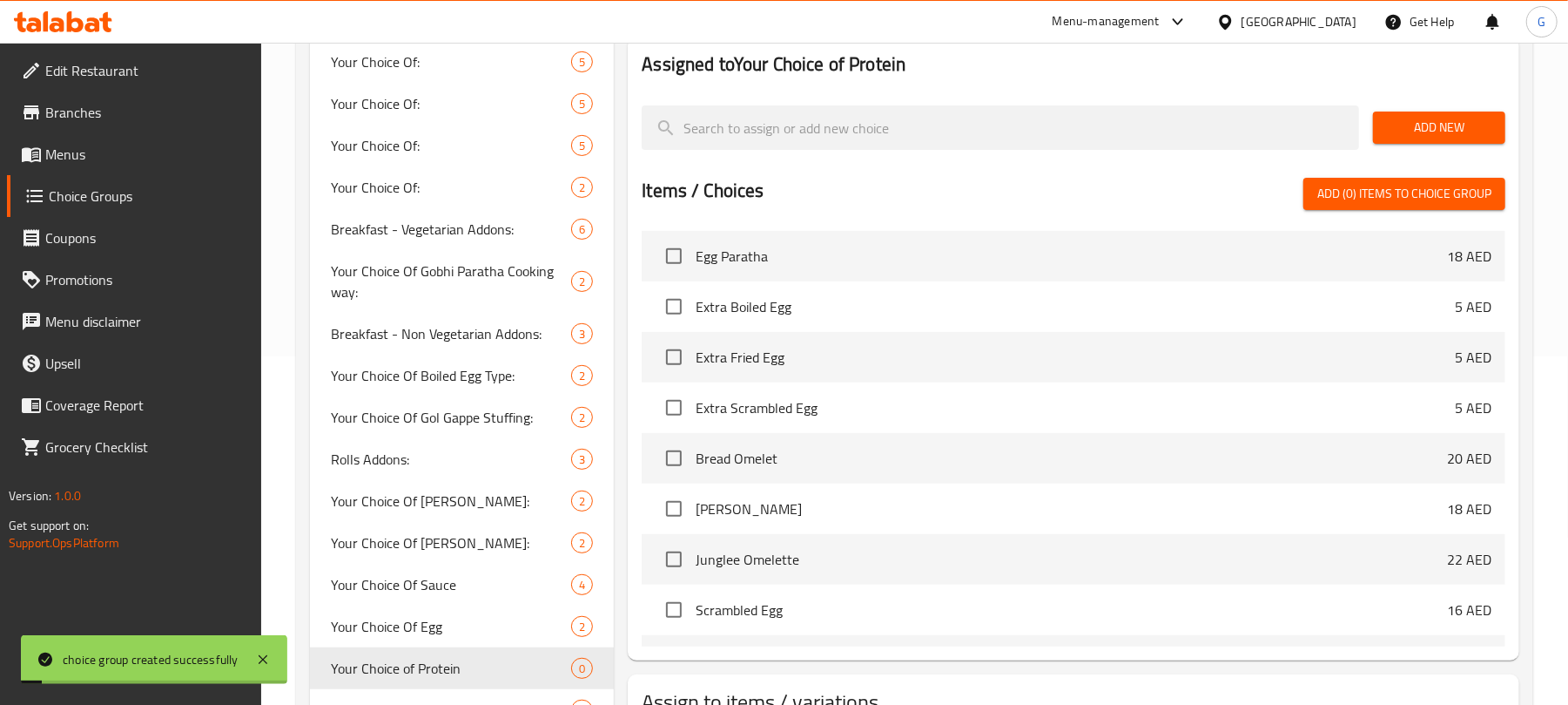
scroll to position [232, 0]
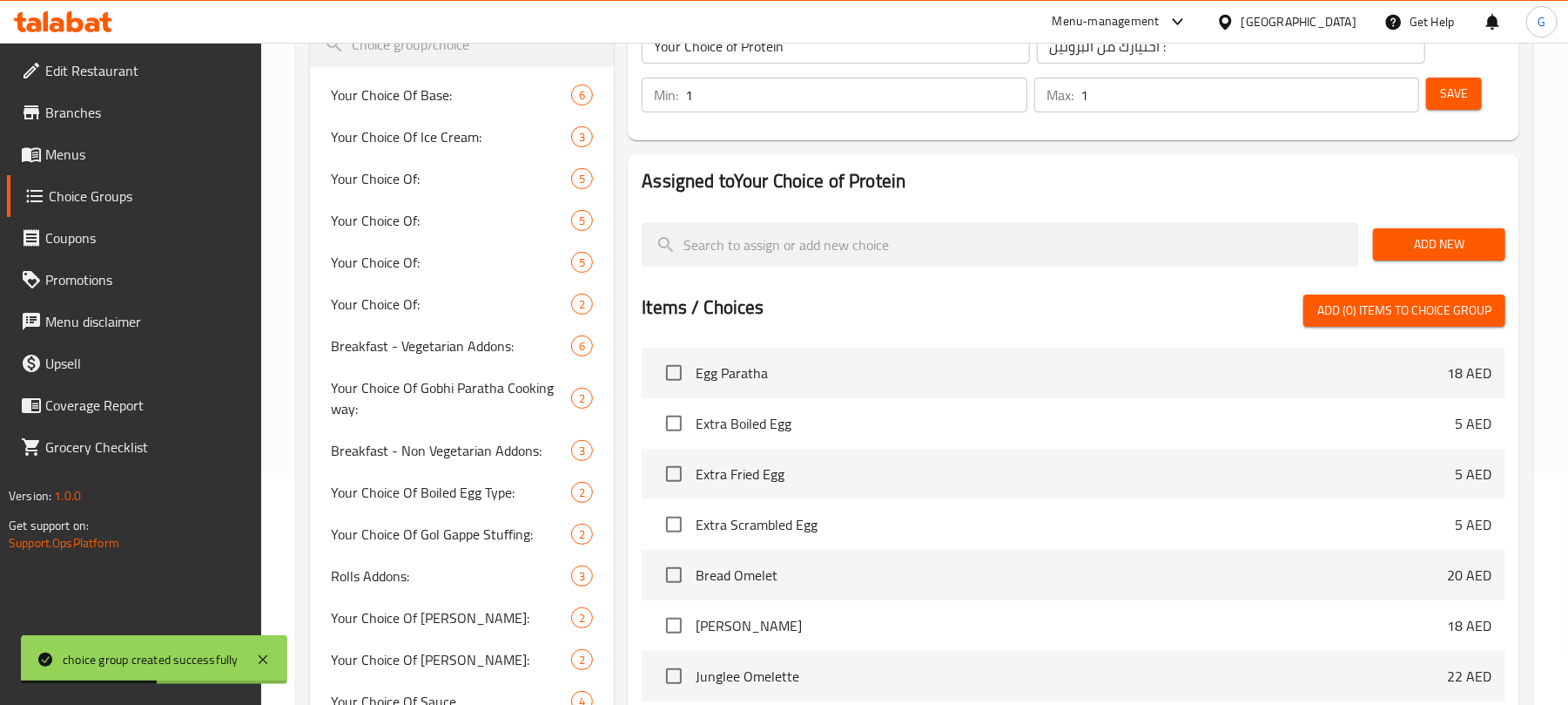
click at [1464, 241] on span "Add New" at bounding box center [1438, 244] width 104 height 22
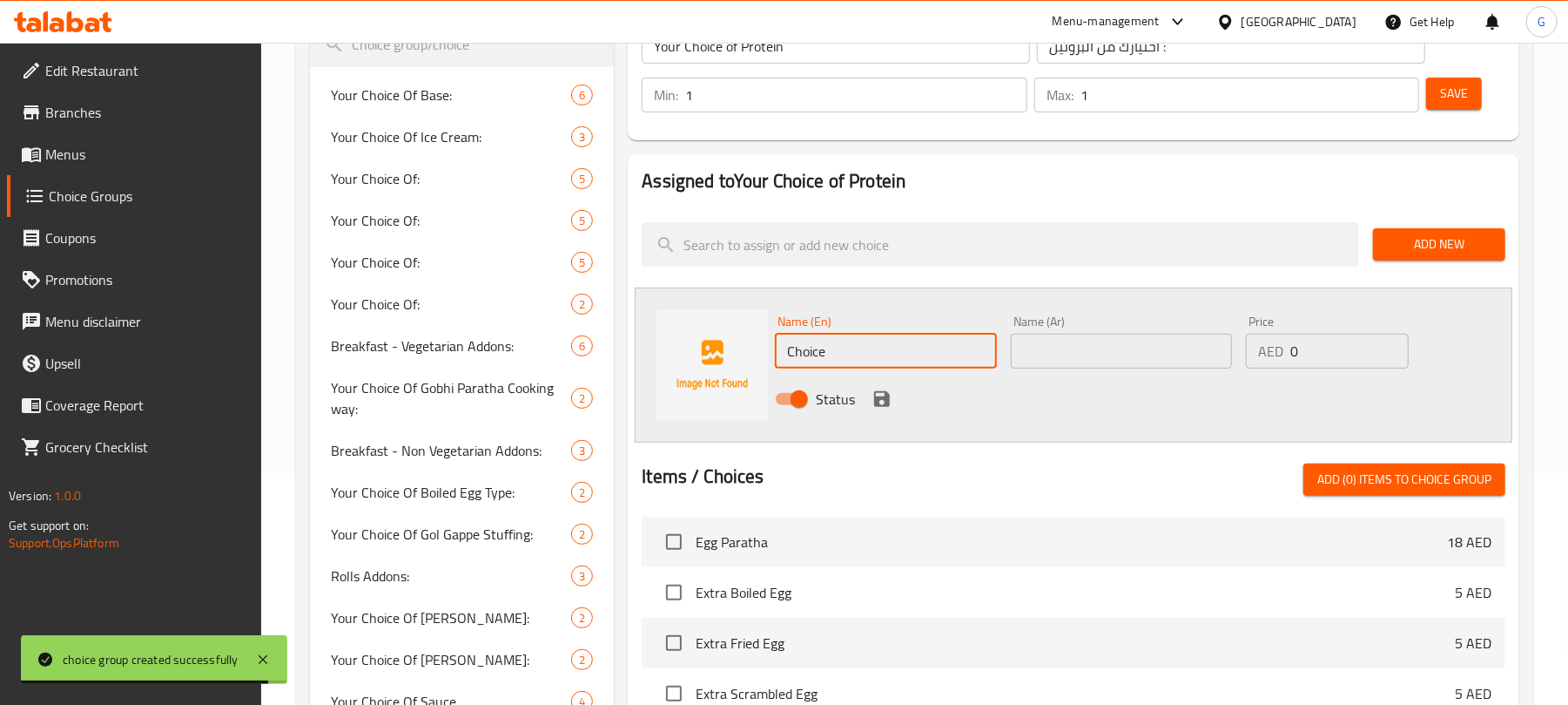
click at [857, 342] on input "Choice" at bounding box center [885, 351] width 221 height 35
paste input "Veg"
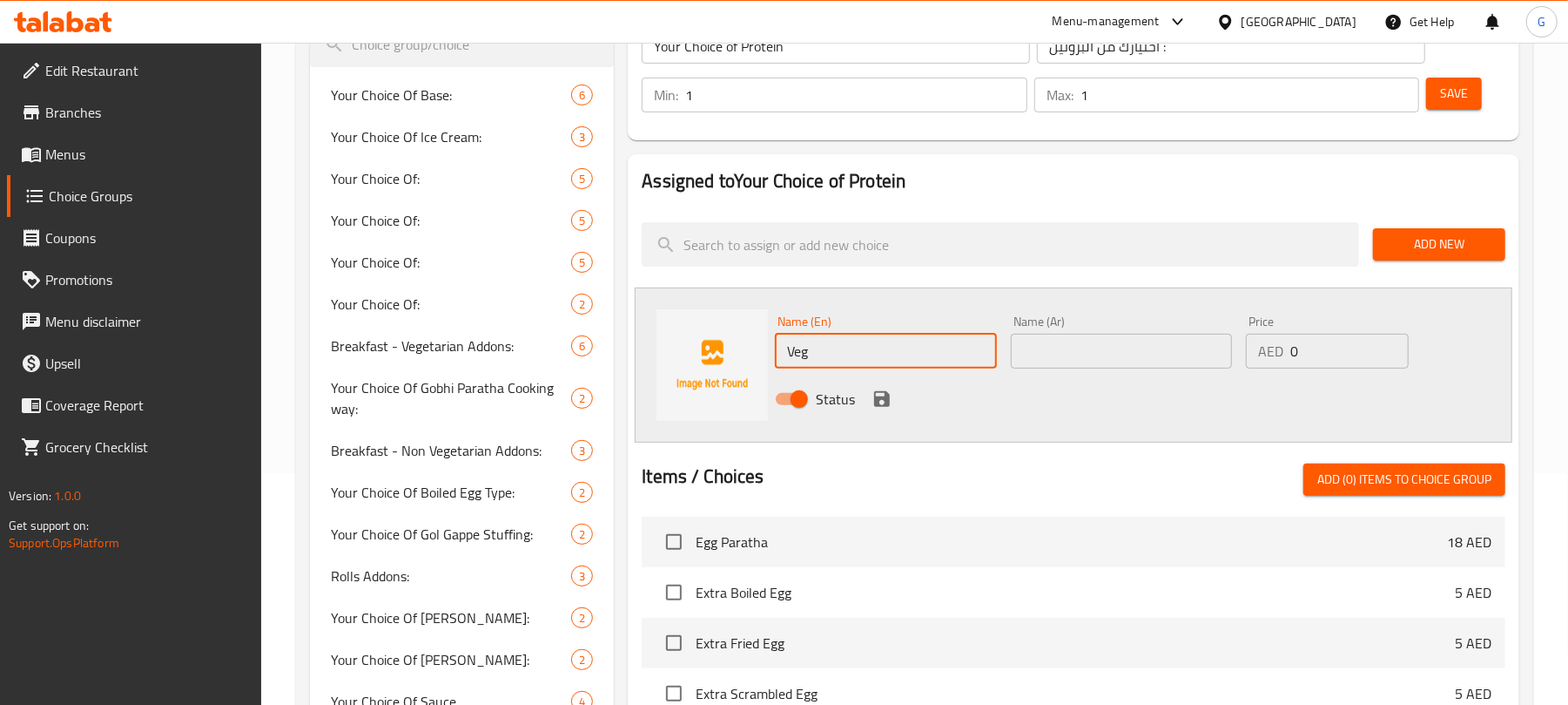
type input "Veg"
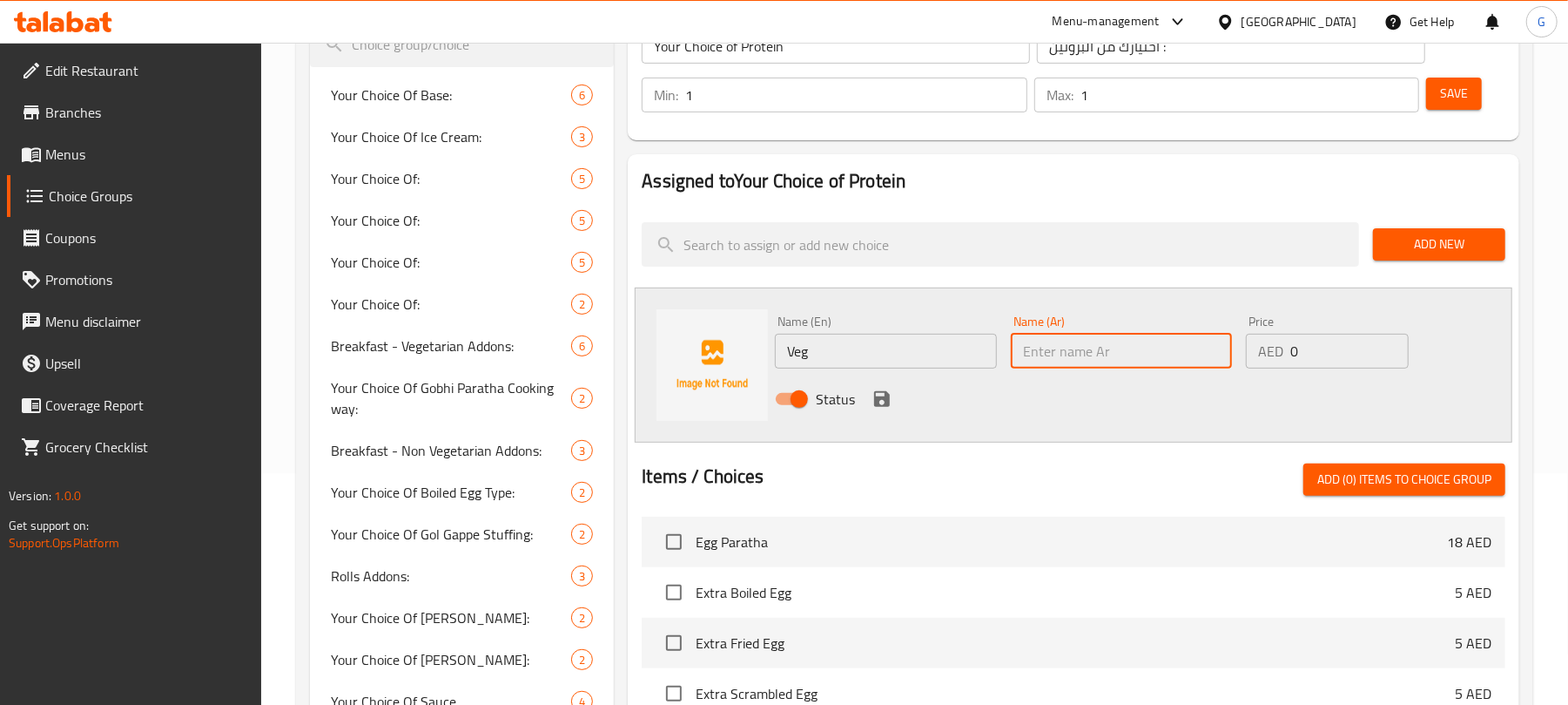
drag, startPoint x: 1073, startPoint y: 352, endPoint x: 1310, endPoint y: 369, distance: 237.6
click at [1073, 352] on input "text" at bounding box center [1122, 351] width 221 height 35
paste input "نباتي"
type input "نباتي"
click at [880, 397] on icon "save" at bounding box center [881, 398] width 16 height 16
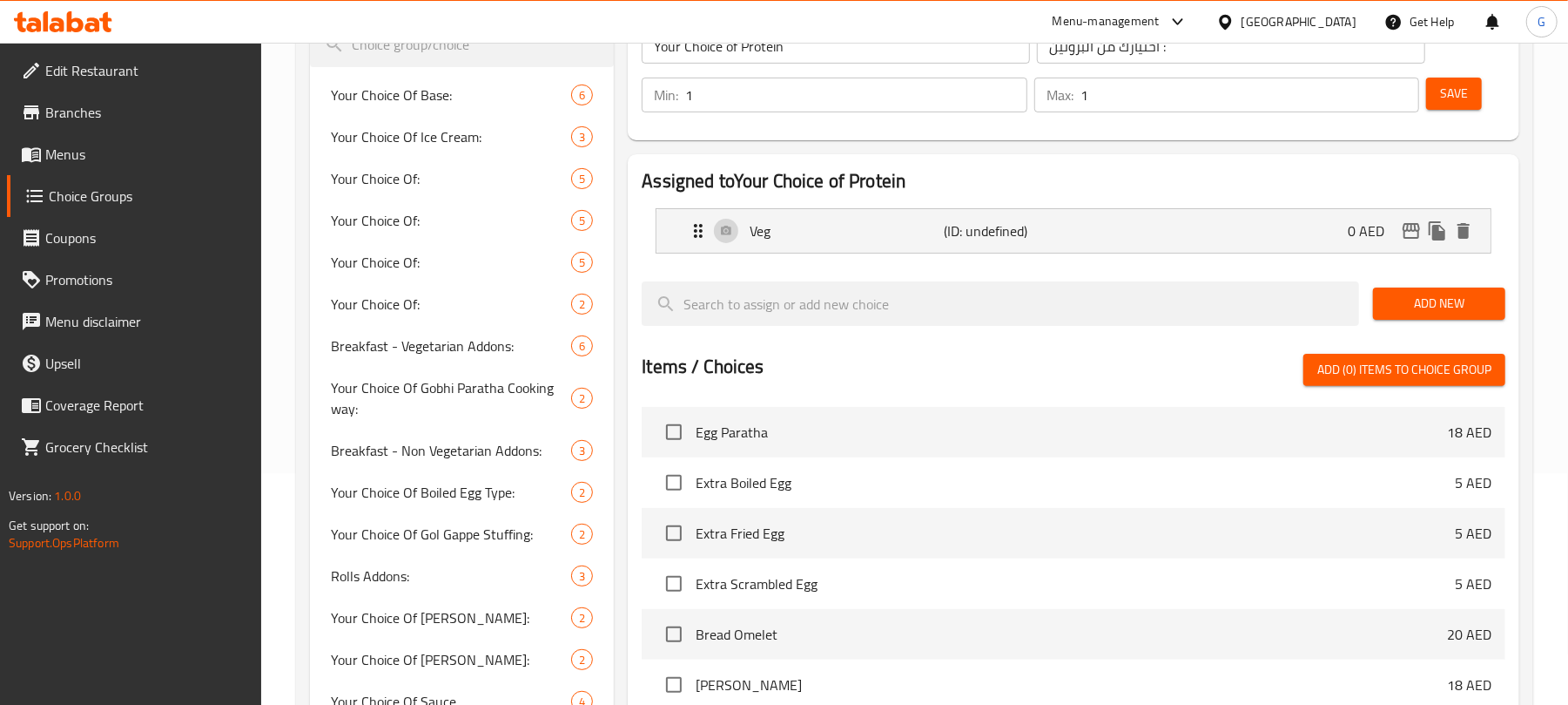
click at [1428, 298] on span "Add New" at bounding box center [1438, 303] width 104 height 22
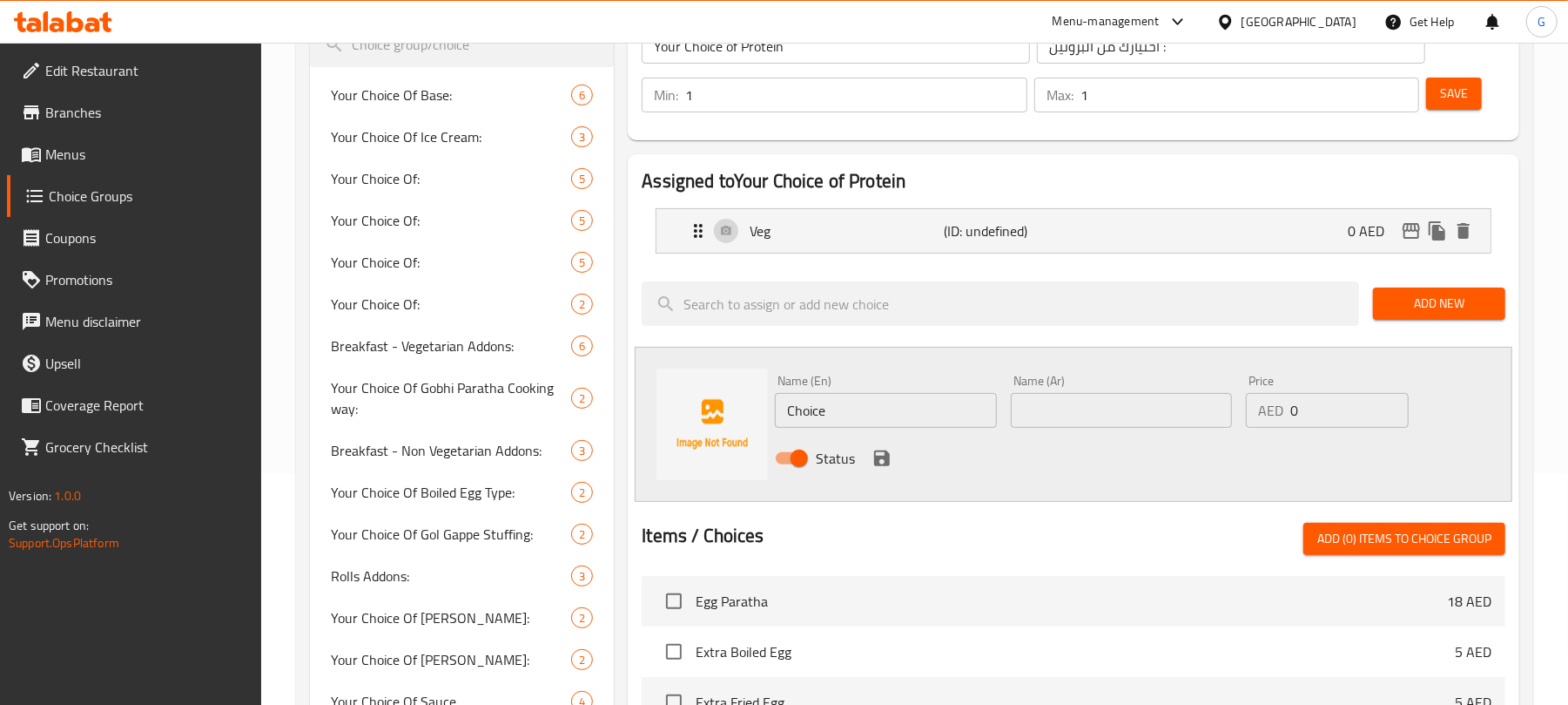
click at [870, 430] on div "Name (En) Choice Name (En)" at bounding box center [885, 400] width 235 height 67
click at [875, 413] on input "Choice" at bounding box center [885, 410] width 221 height 35
paste input "icken"
type input "Chicken"
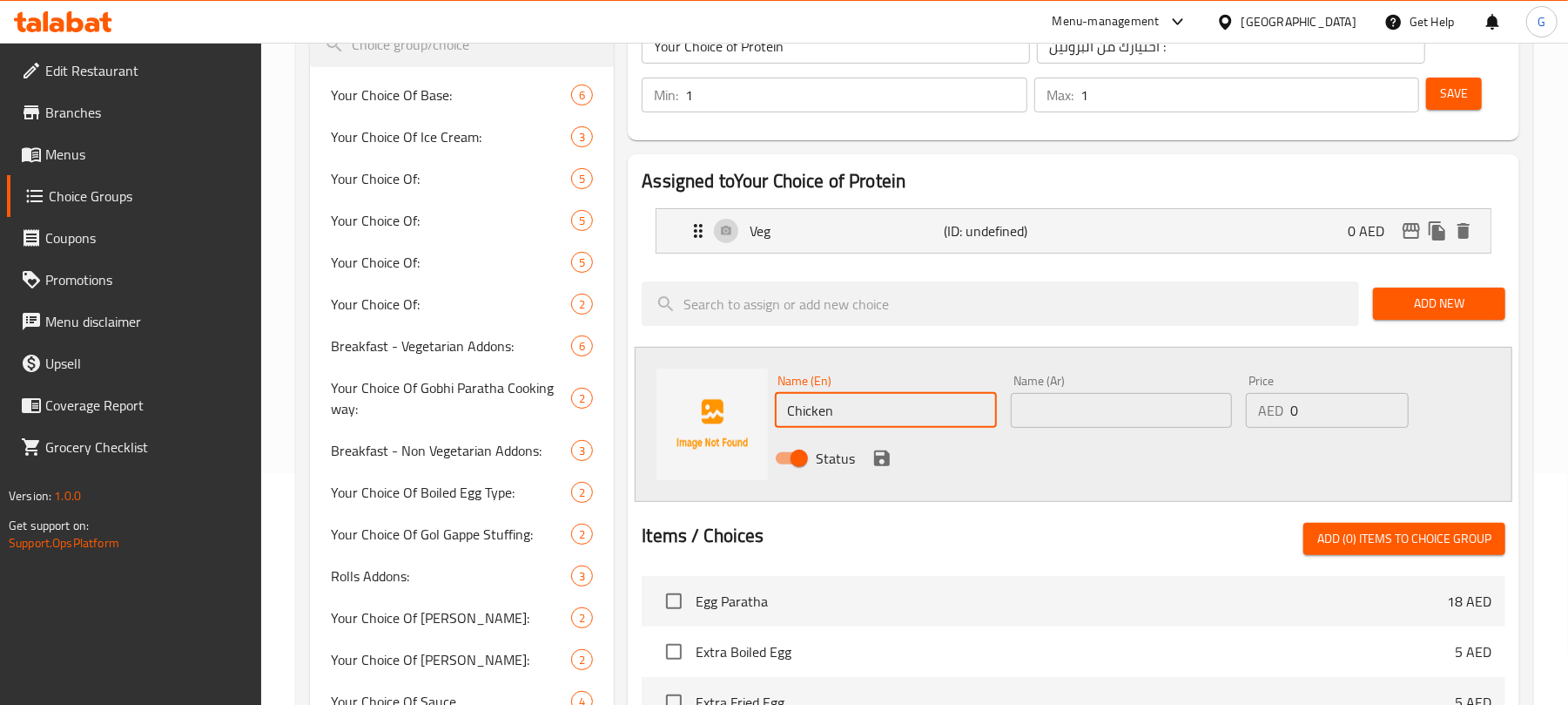
click at [1087, 415] on input "text" at bounding box center [1122, 410] width 221 height 35
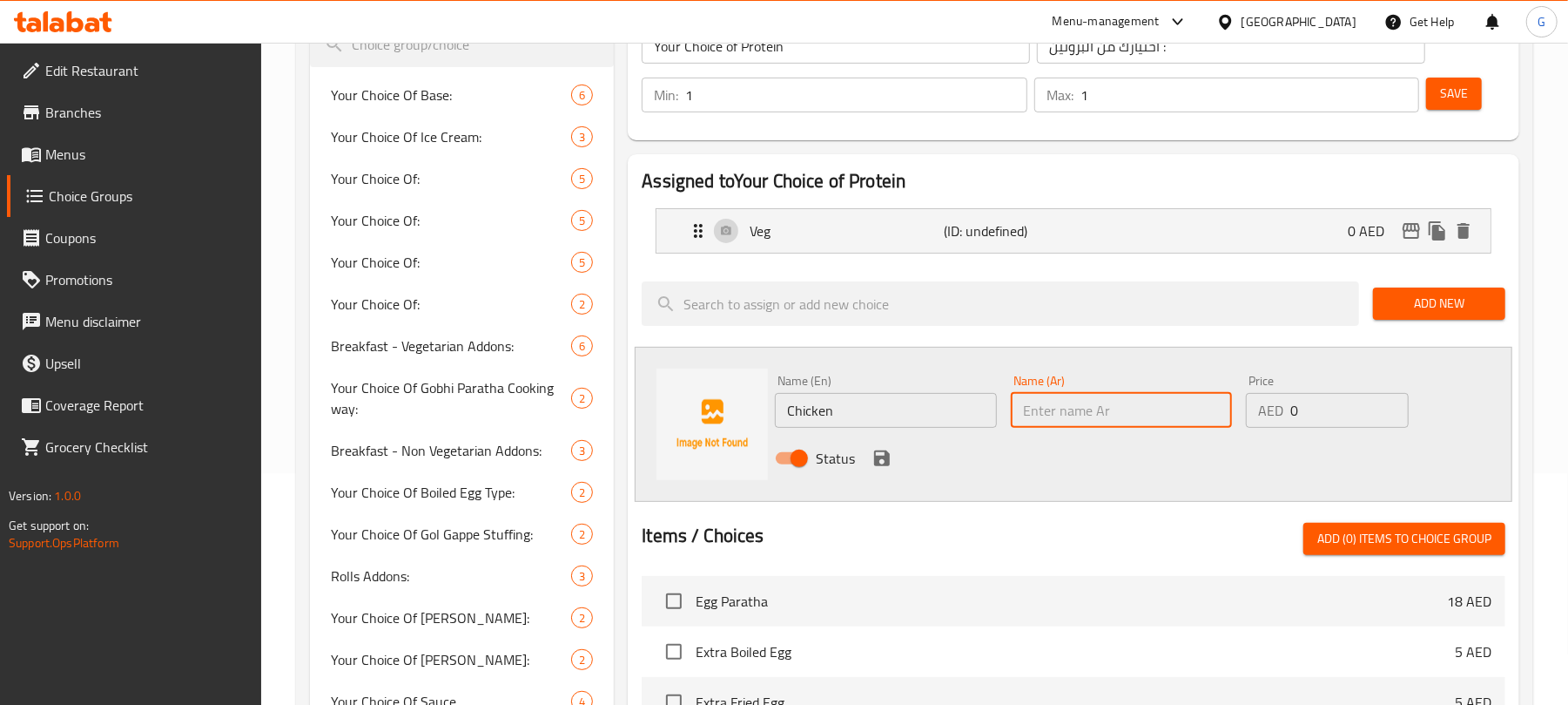
paste input "دجاج"
type input "دجاج"
click at [881, 454] on icon "save" at bounding box center [881, 458] width 21 height 21
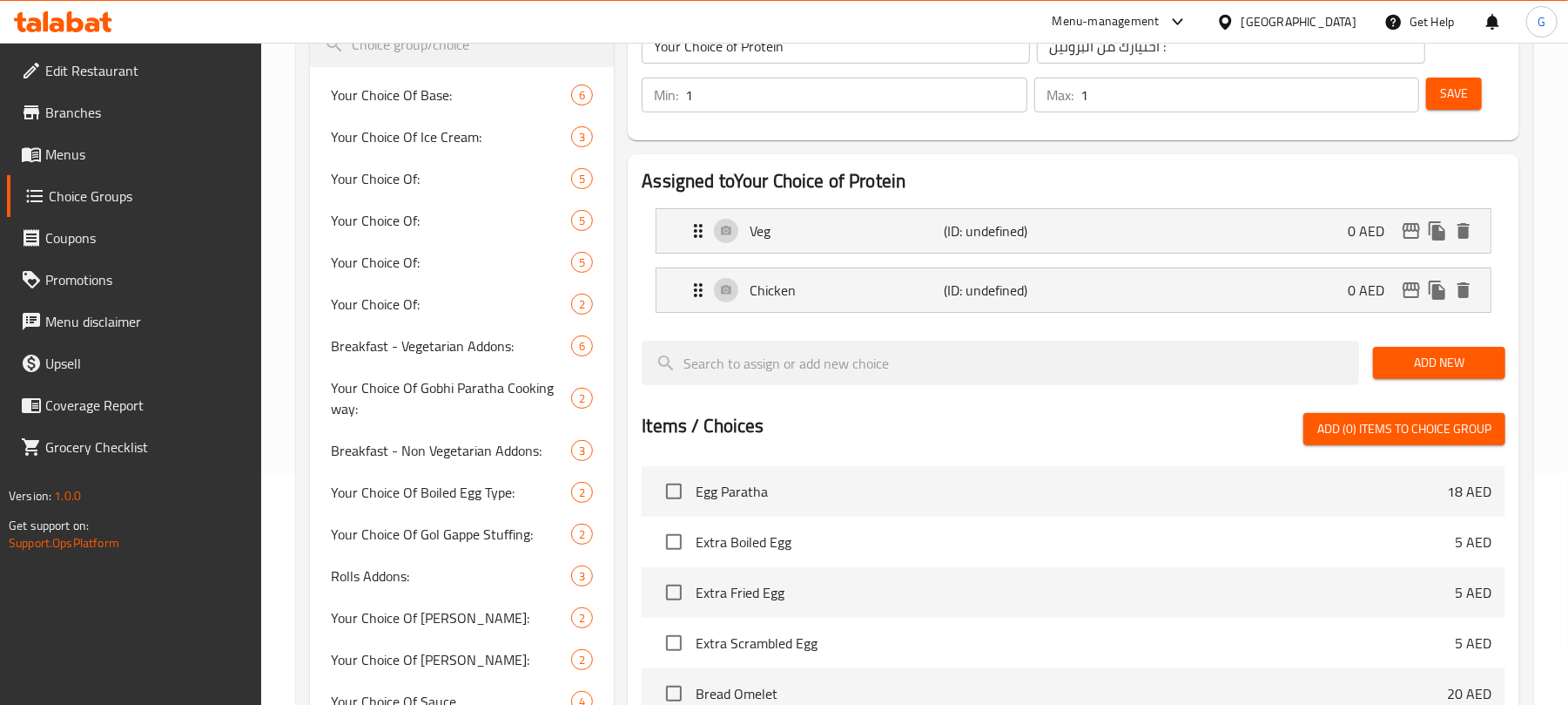
click at [1476, 352] on button "Add New" at bounding box center [1438, 362] width 132 height 32
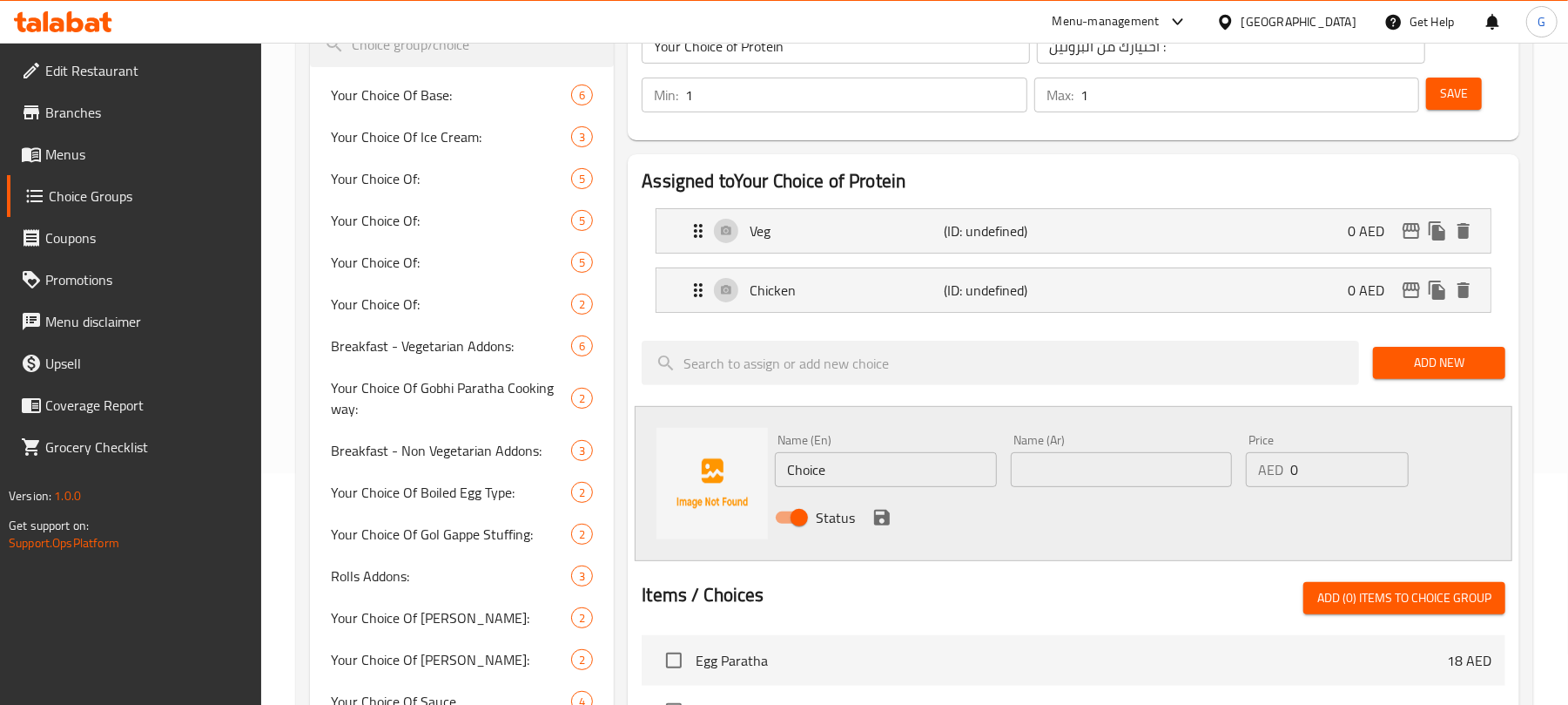
click at [902, 467] on input "Choice" at bounding box center [885, 469] width 221 height 35
click at [902, 468] on input "Choice" at bounding box center [885, 469] width 221 height 35
paste input "Prawn"
type input "Prawn"
click at [1036, 478] on input "text" at bounding box center [1122, 469] width 221 height 35
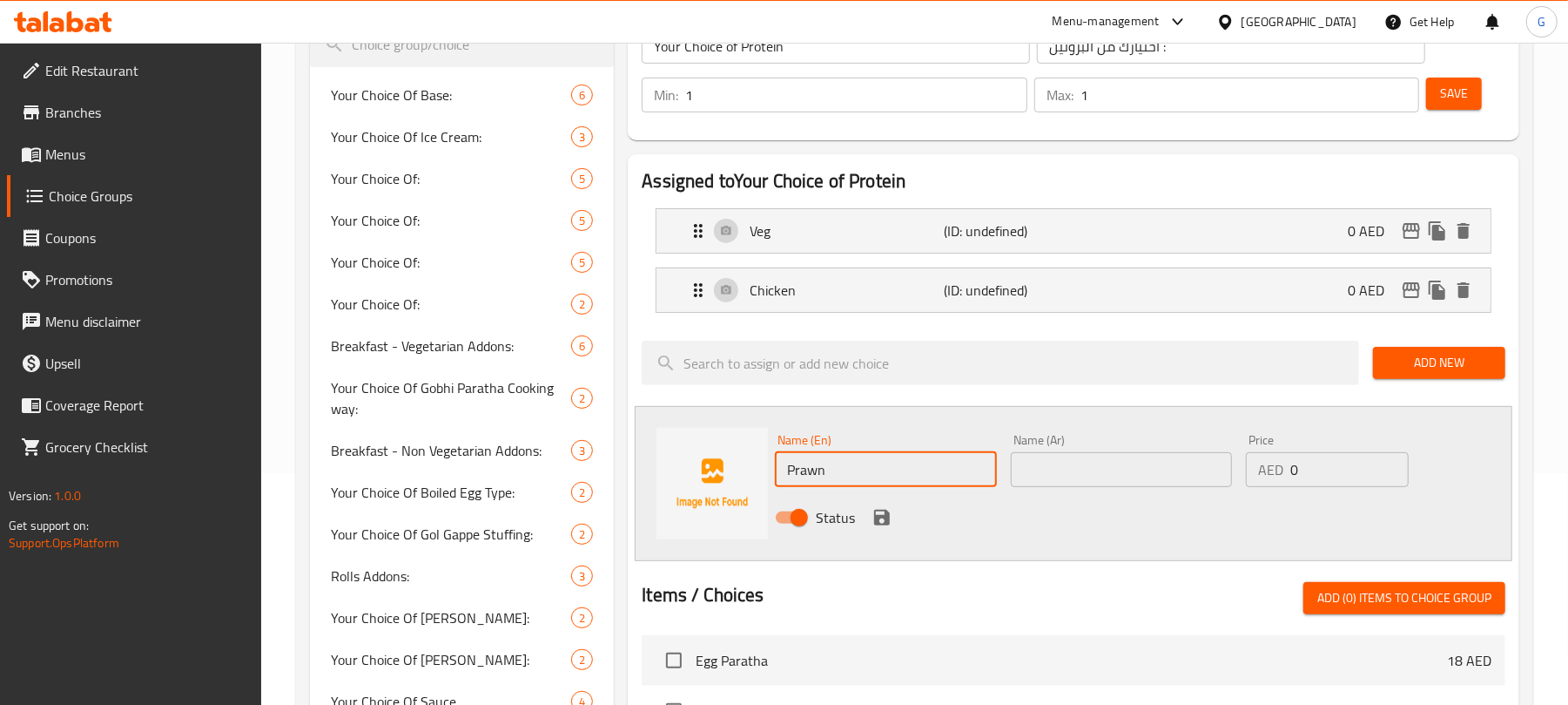
paste input "الروبيان"
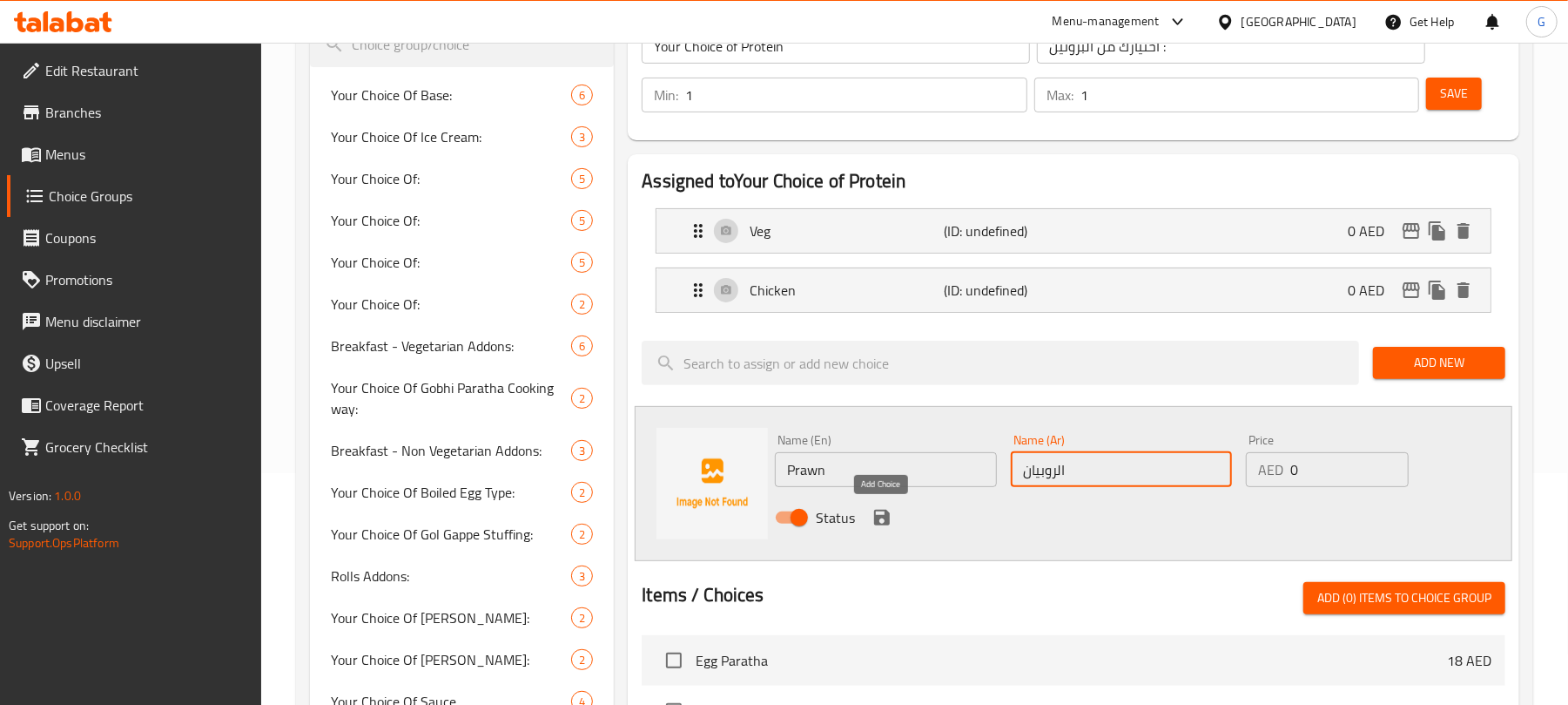
type input "الروبيان"
click at [876, 512] on icon "save" at bounding box center [881, 517] width 16 height 16
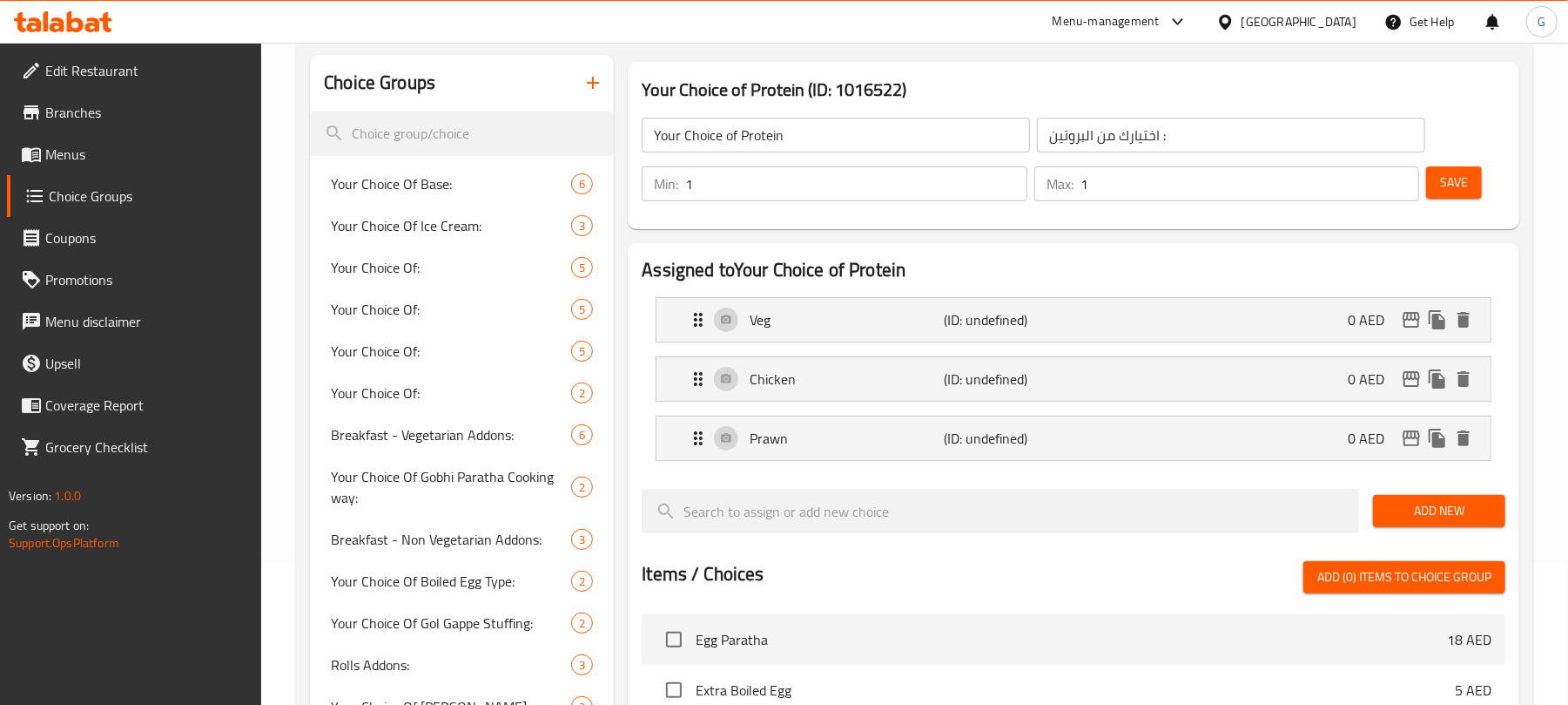
scroll to position [115, 0]
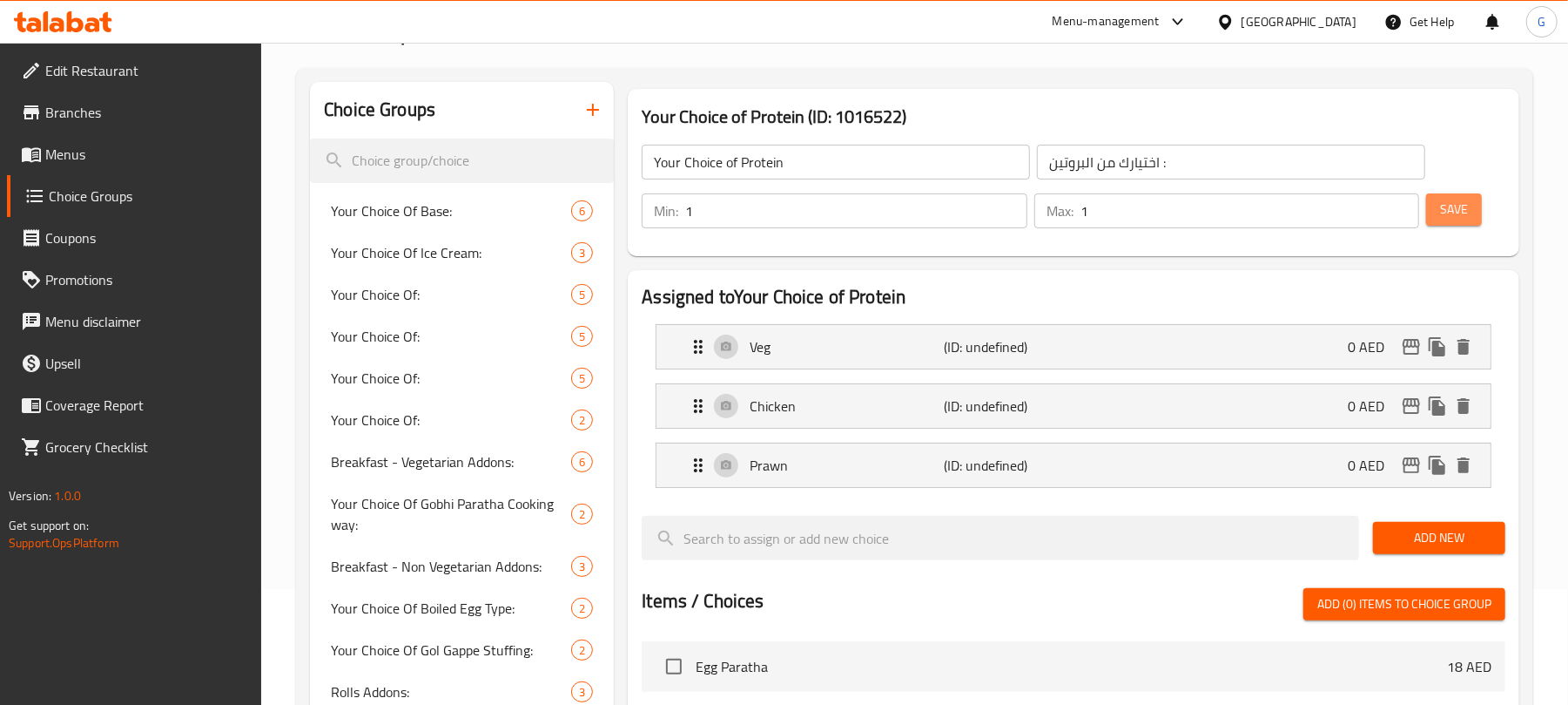
click at [1467, 193] on button "Save" at bounding box center [1454, 209] width 56 height 32
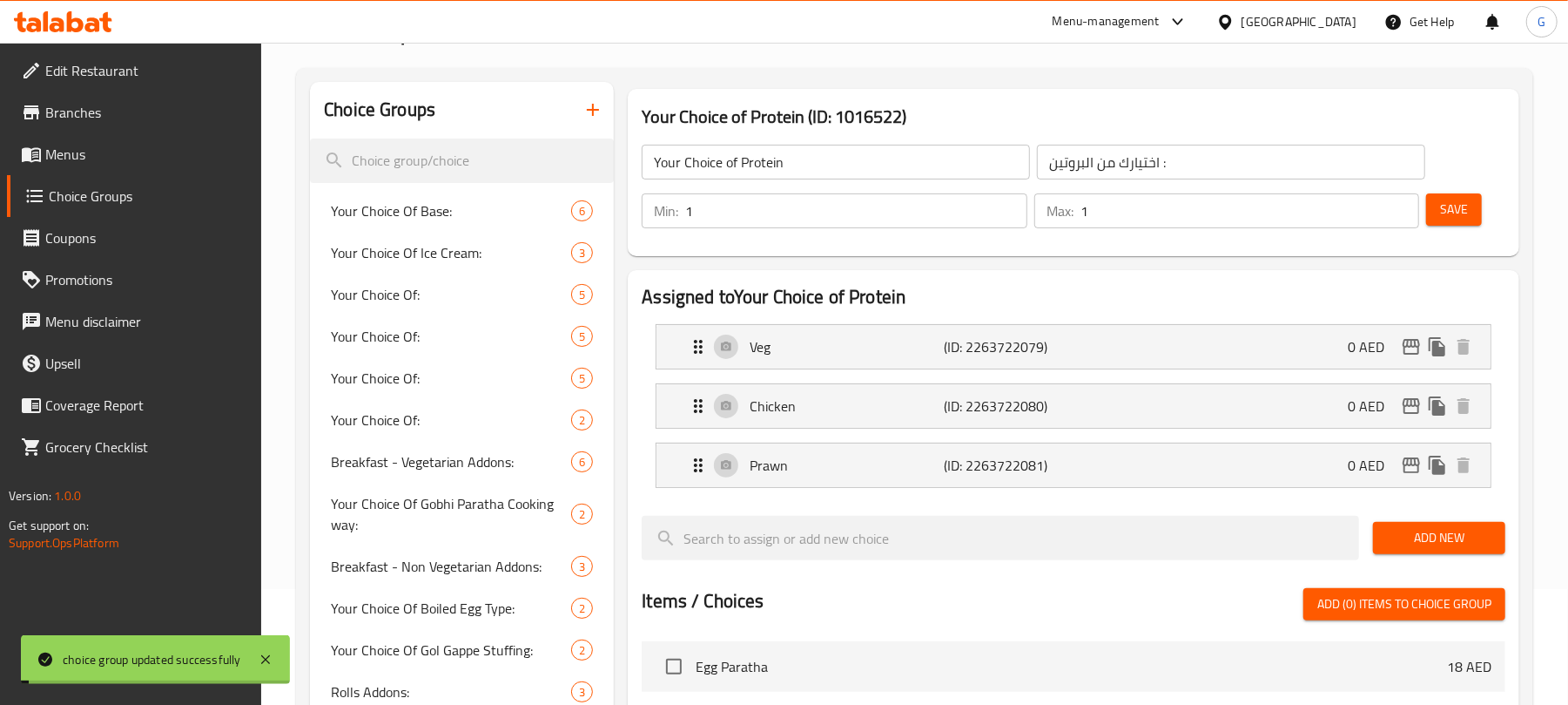
click at [1447, 97] on div "Your Choice of Protein (ID: 1016522) Your Choice of Protein ​ اختيارك من البروت…" at bounding box center [1073, 172] width 891 height 167
click at [1133, 157] on input "اختيارك من البروتين :" at bounding box center [1230, 162] width 388 height 35
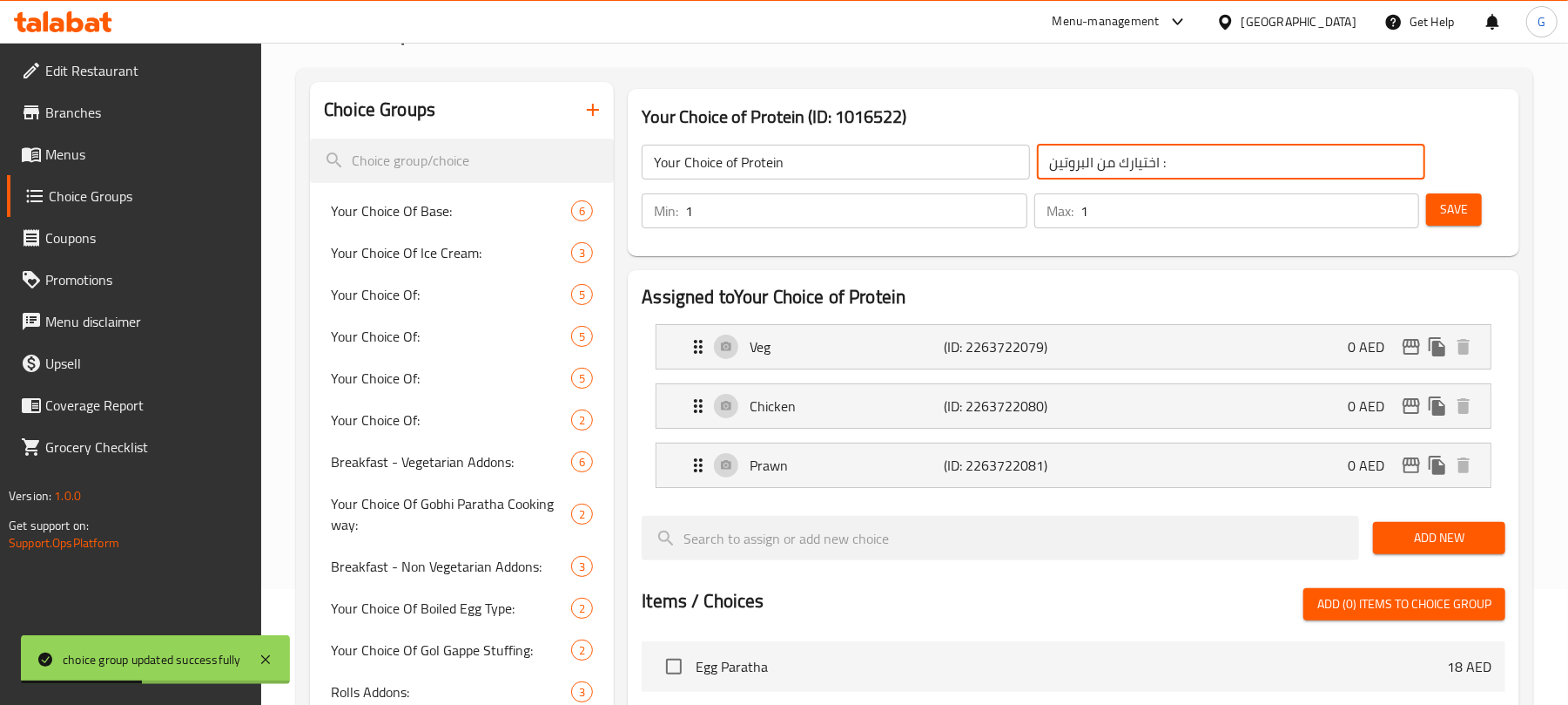
click at [1133, 157] on input "اختيارك من البروتين :" at bounding box center [1230, 162] width 388 height 35
click at [1141, 98] on div "Your Choice of Protein (ID: 1016522) Your Choice of Protein ​ اختيارك من البروت…" at bounding box center [1073, 172] width 891 height 167
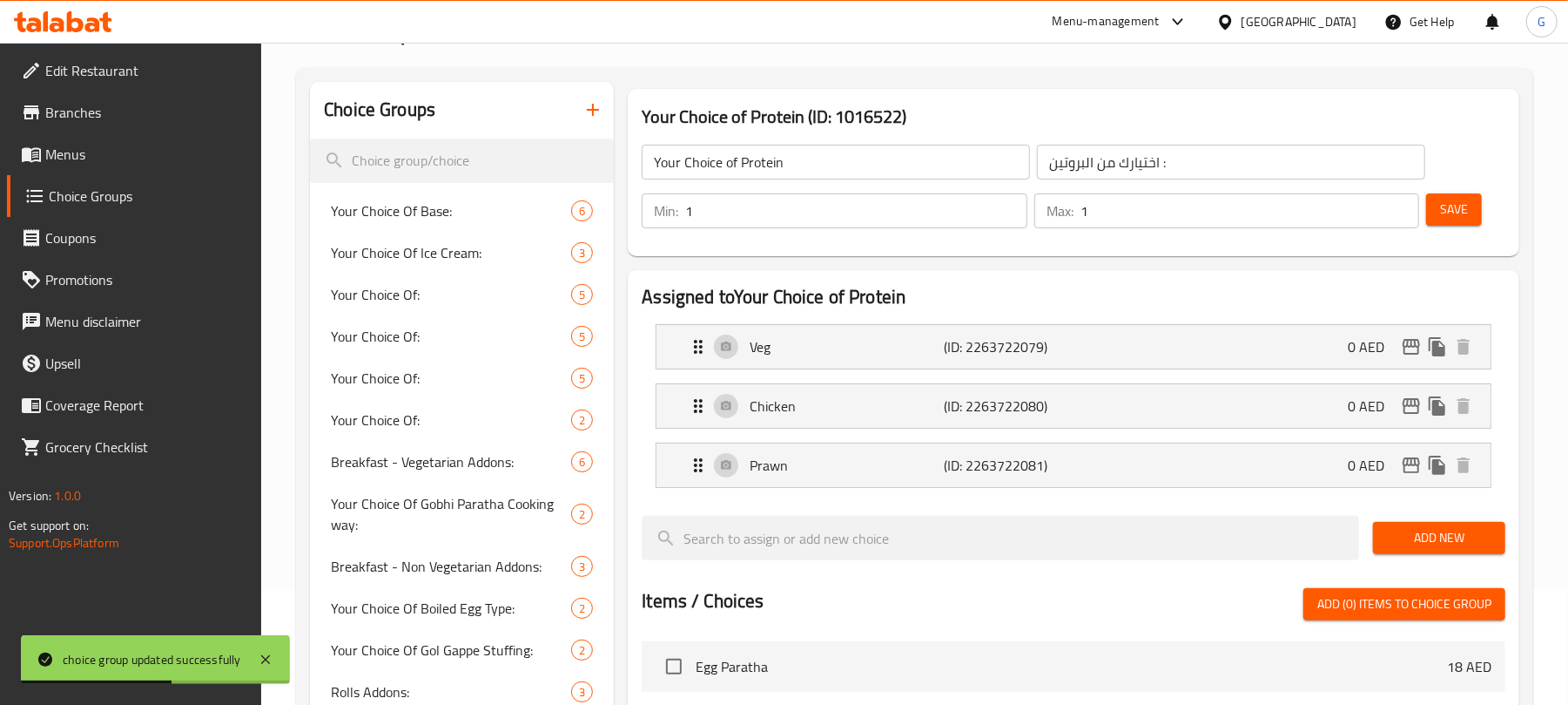
click at [957, 162] on input "Your Choice of Protein" at bounding box center [835, 162] width 388 height 35
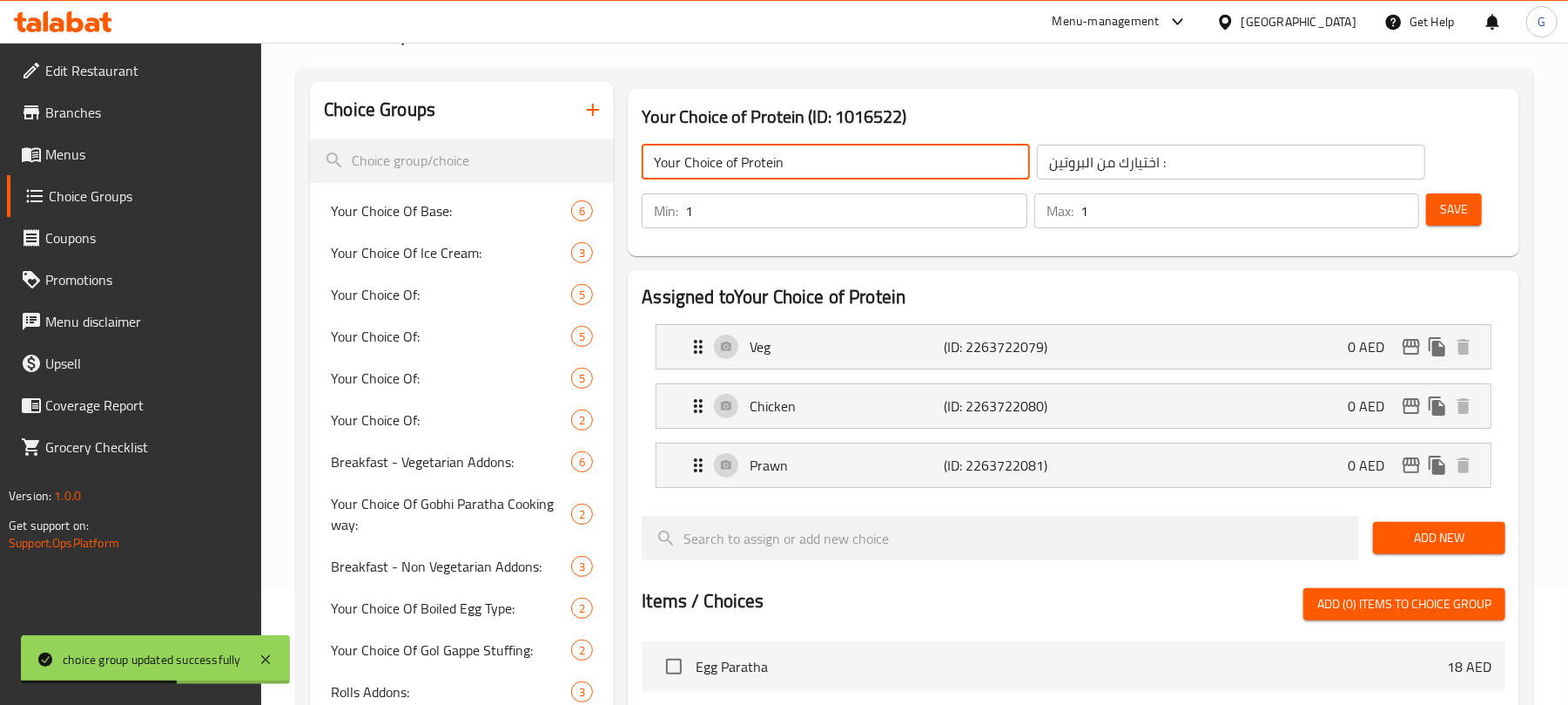
click at [957, 162] on input "Your Choice of Protein" at bounding box center [835, 162] width 388 height 35
click at [1021, 82] on div "Your Choice of Protein (ID: 1016522) Your Choice of Protein ​ اختيارك من البروت…" at bounding box center [1072, 172] width 905 height 181
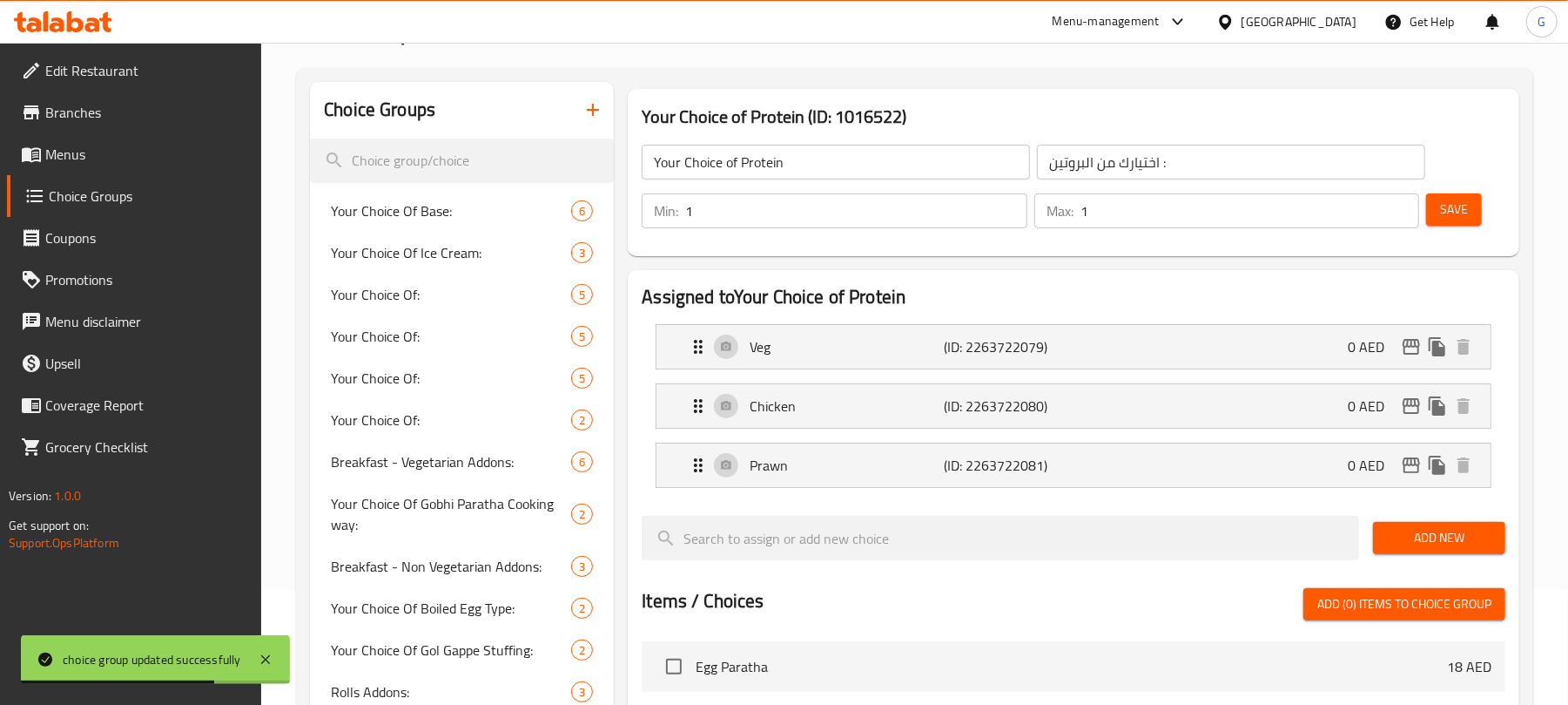
click at [850, 126] on h3 "Your Choice of Protein (ID: 1016522)" at bounding box center [1072, 116] width 863 height 27
click at [1067, 106] on h3 "Your Choice of Protein (ID: 1016522)" at bounding box center [1072, 116] width 863 height 27
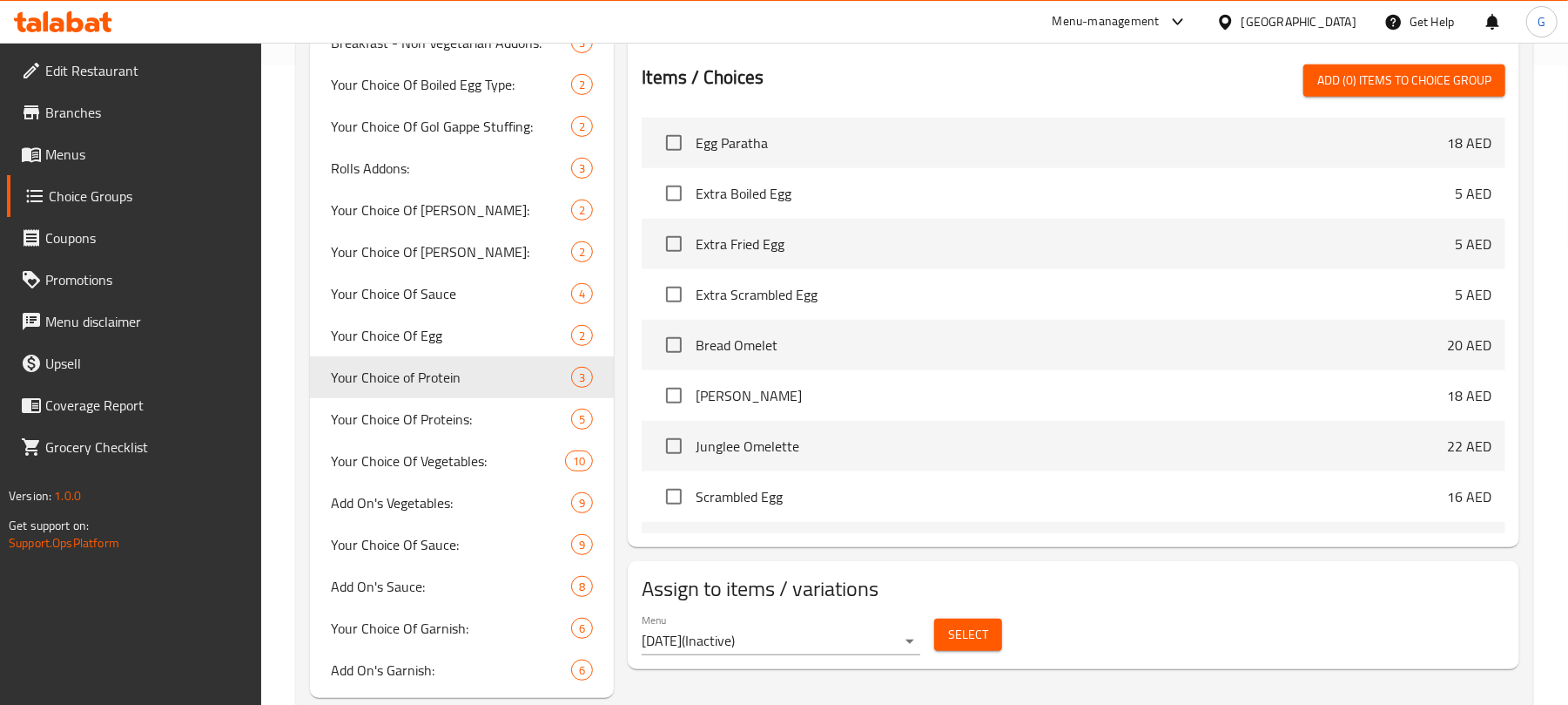
scroll to position [681, 0]
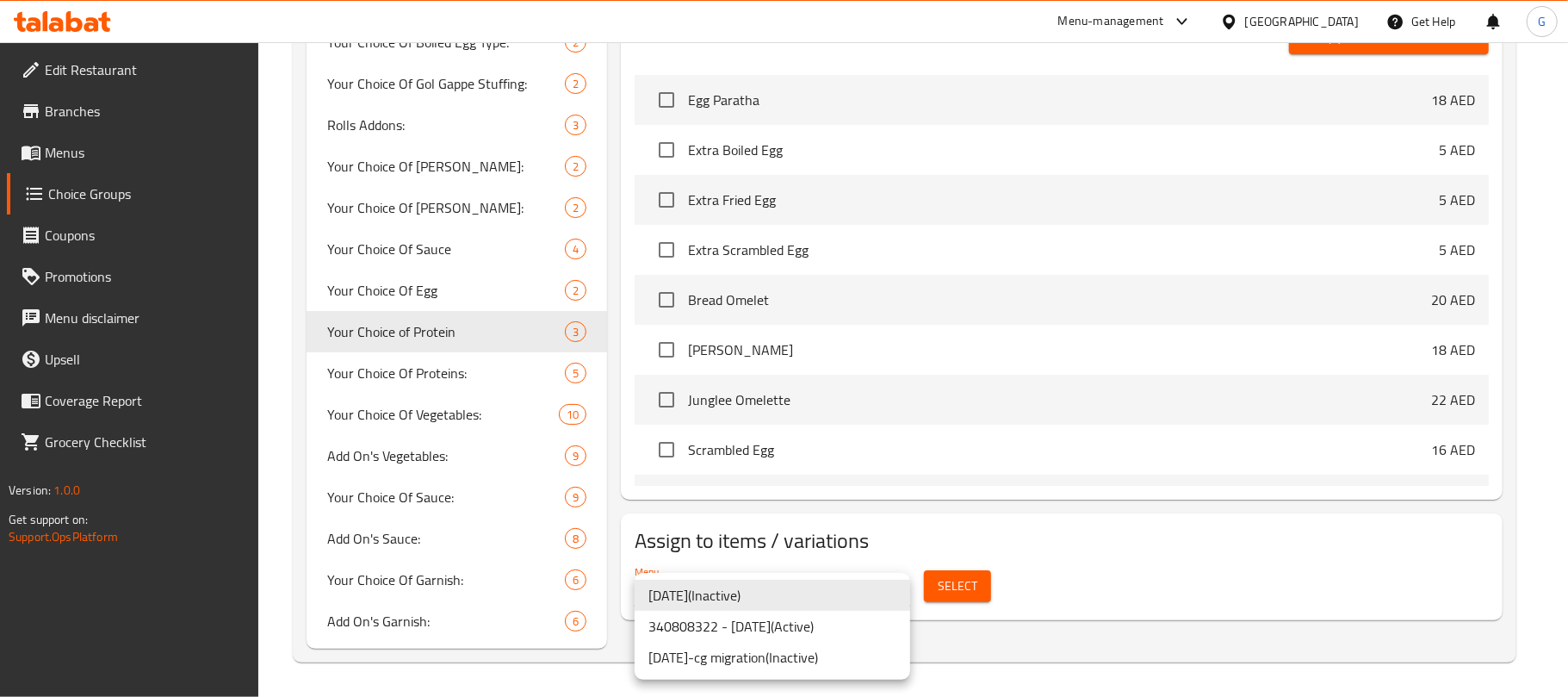
click at [863, 625] on li "340808322 - [DATE] ( Active )" at bounding box center [772, 626] width 276 height 31
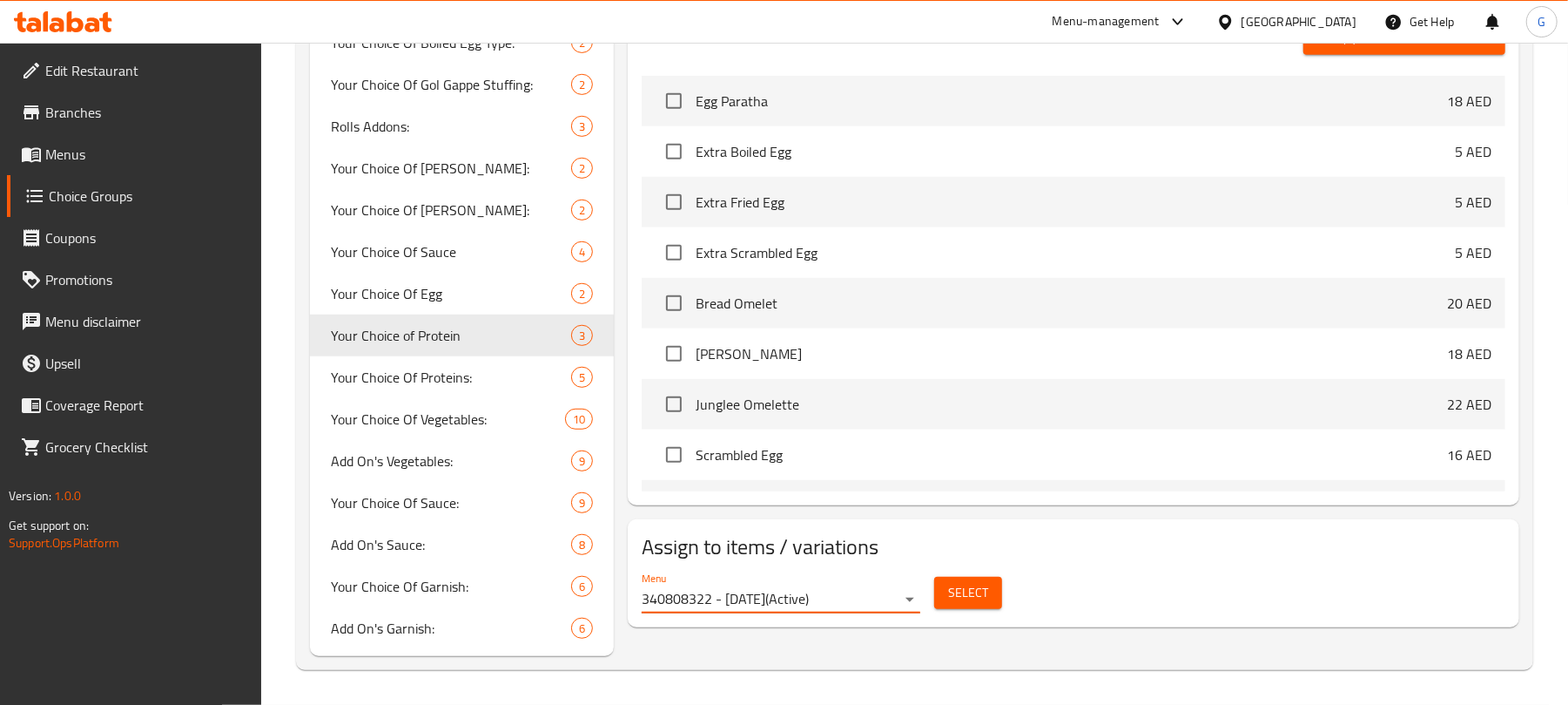
click at [983, 590] on span "Select" at bounding box center [967, 592] width 40 height 22
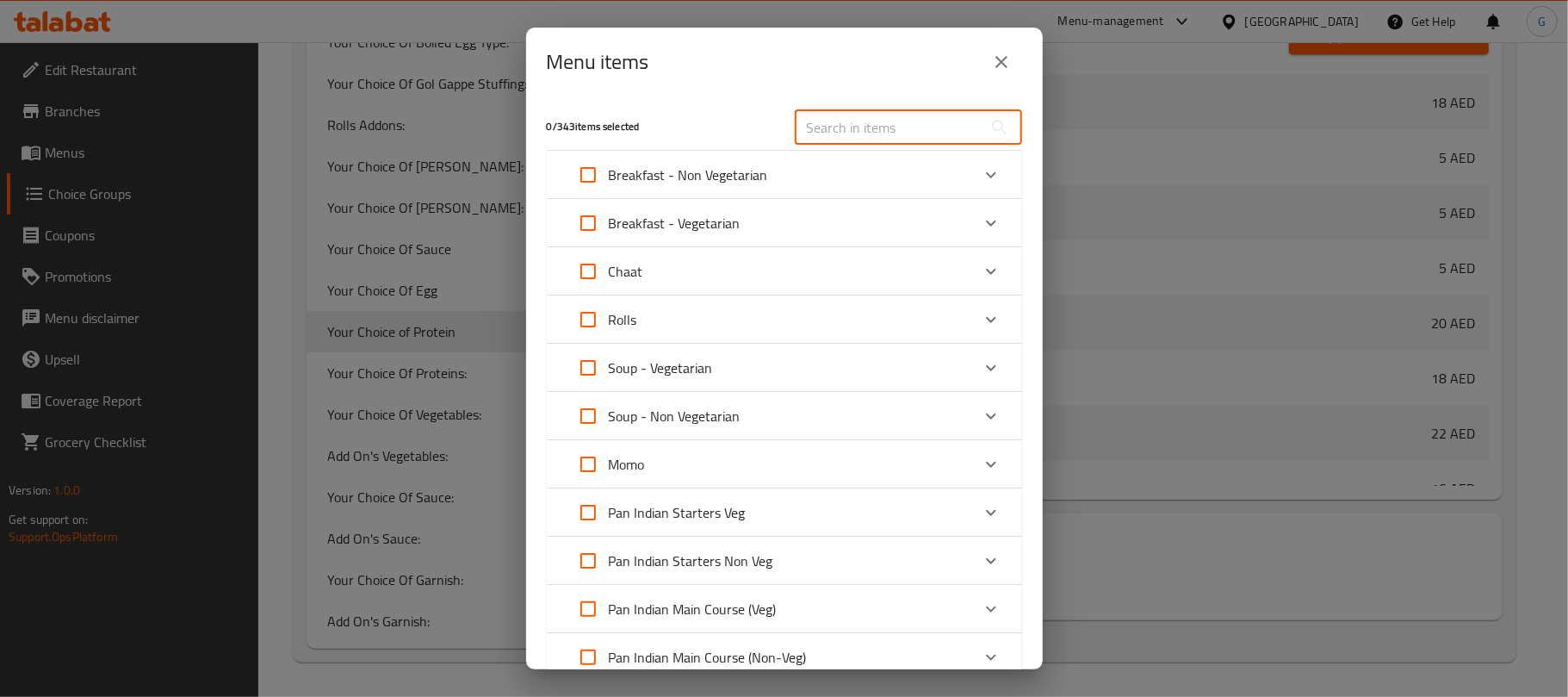
click at [887, 125] on input "text" at bounding box center [889, 127] width 188 height 35
paste input "Chicken Fried Rice"
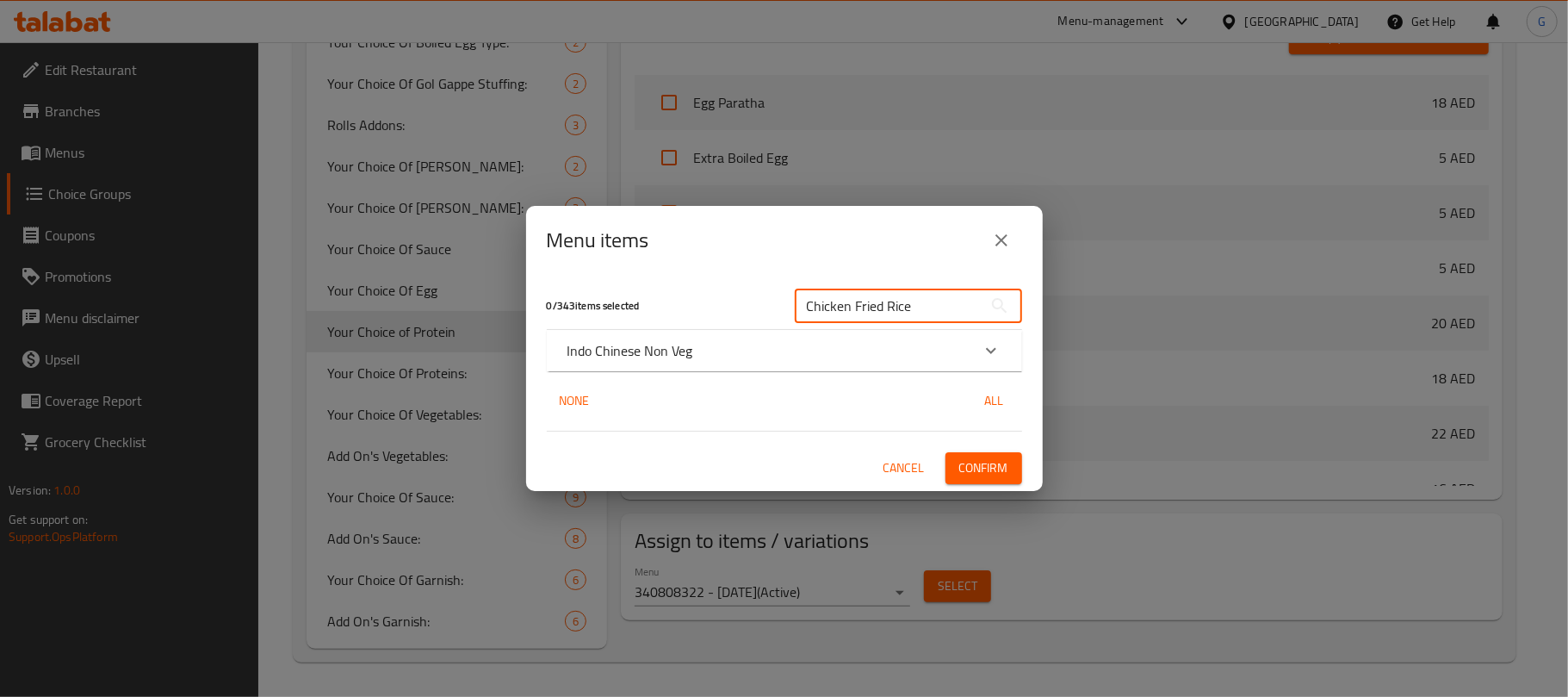
type input "Chicken Fried Rice"
click at [687, 355] on p "Indo Chinese Non Veg" at bounding box center [631, 351] width 125 height 21
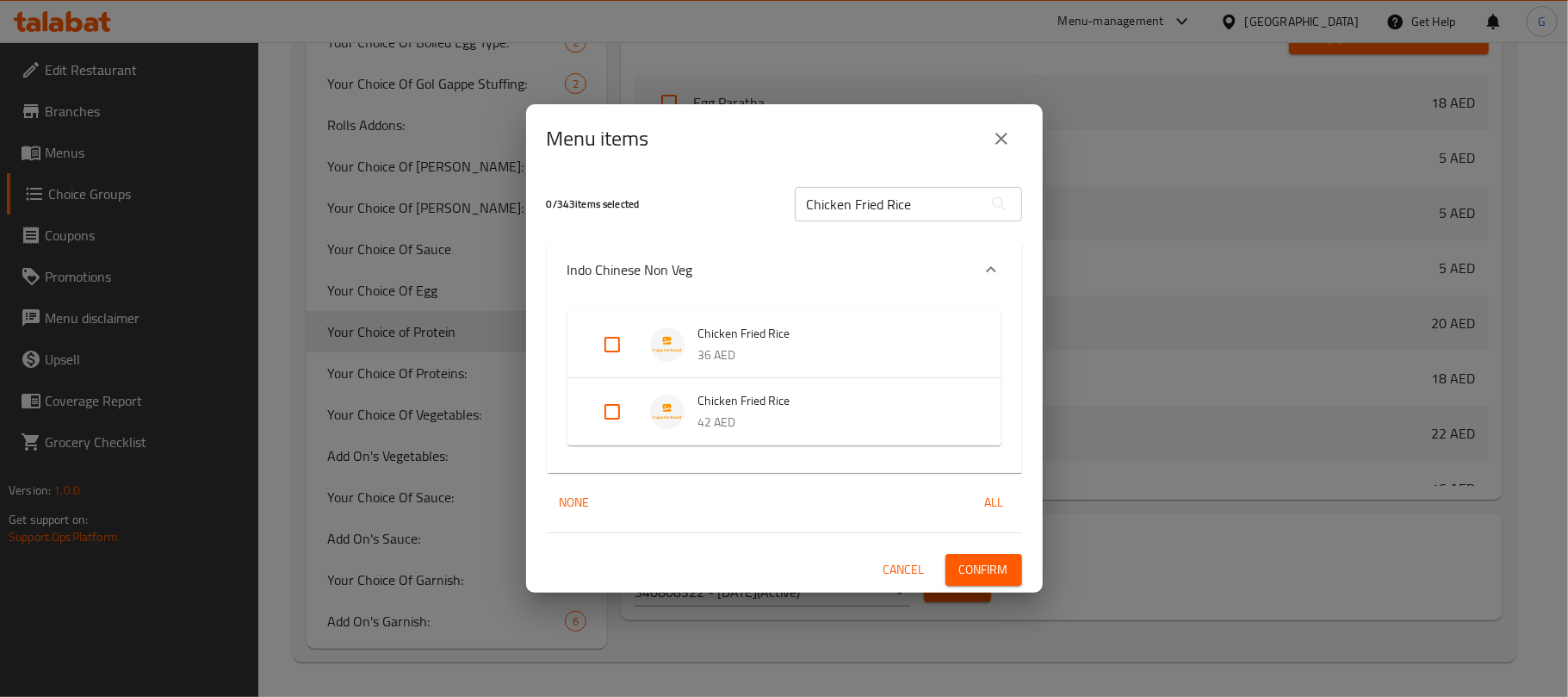
click at [598, 341] on input "Expand" at bounding box center [612, 344] width 41 height 41
checkbox input "true"
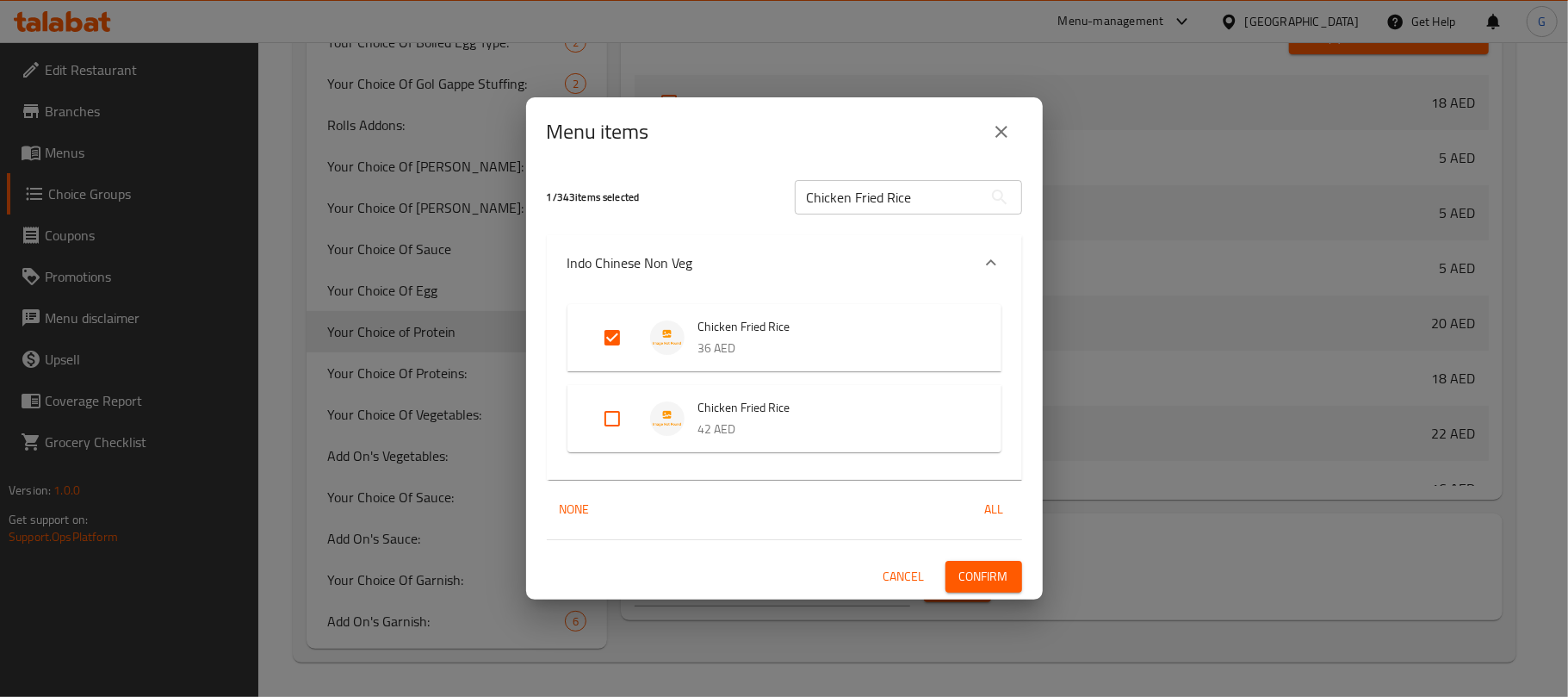
click at [986, 563] on button "Confirm" at bounding box center [984, 576] width 77 height 32
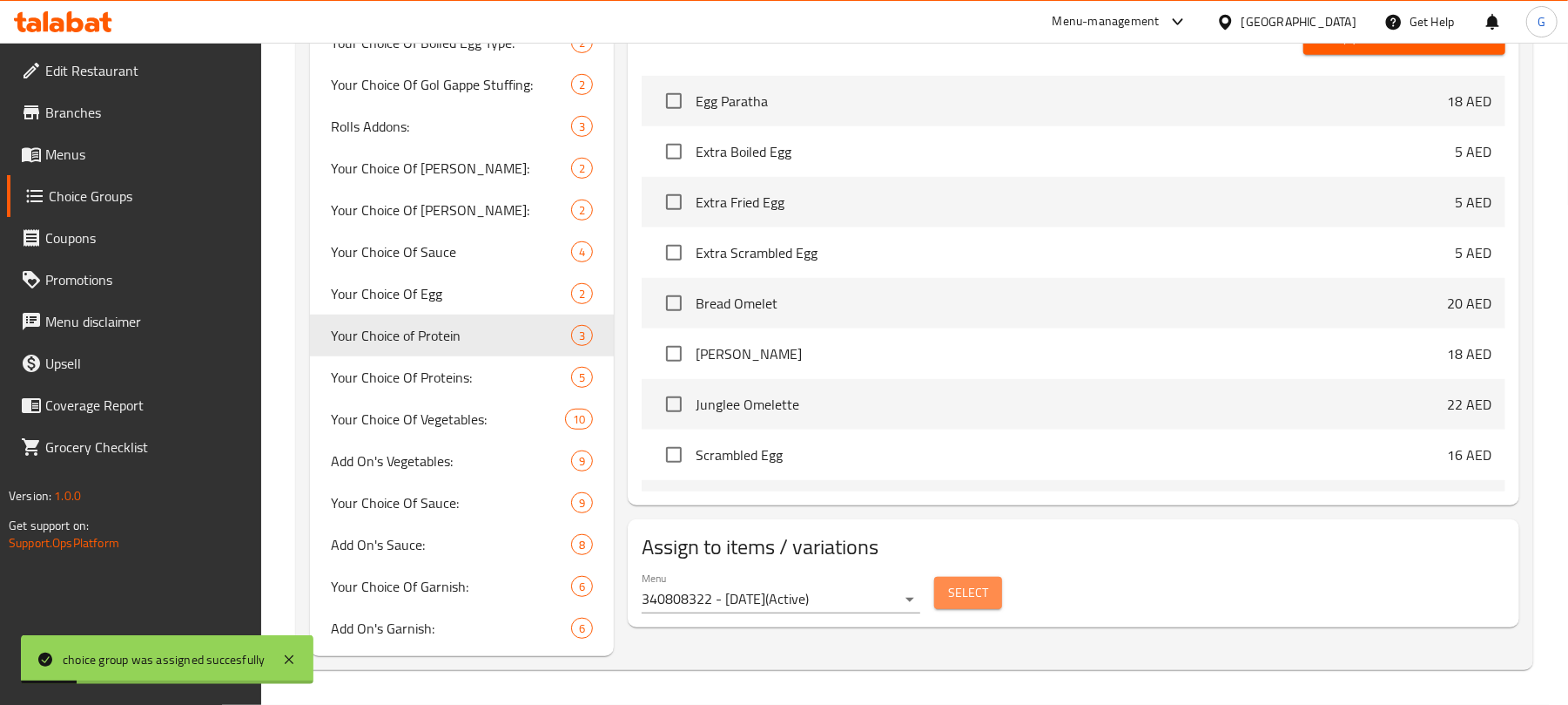
click at [992, 596] on button "Select" at bounding box center [968, 592] width 68 height 32
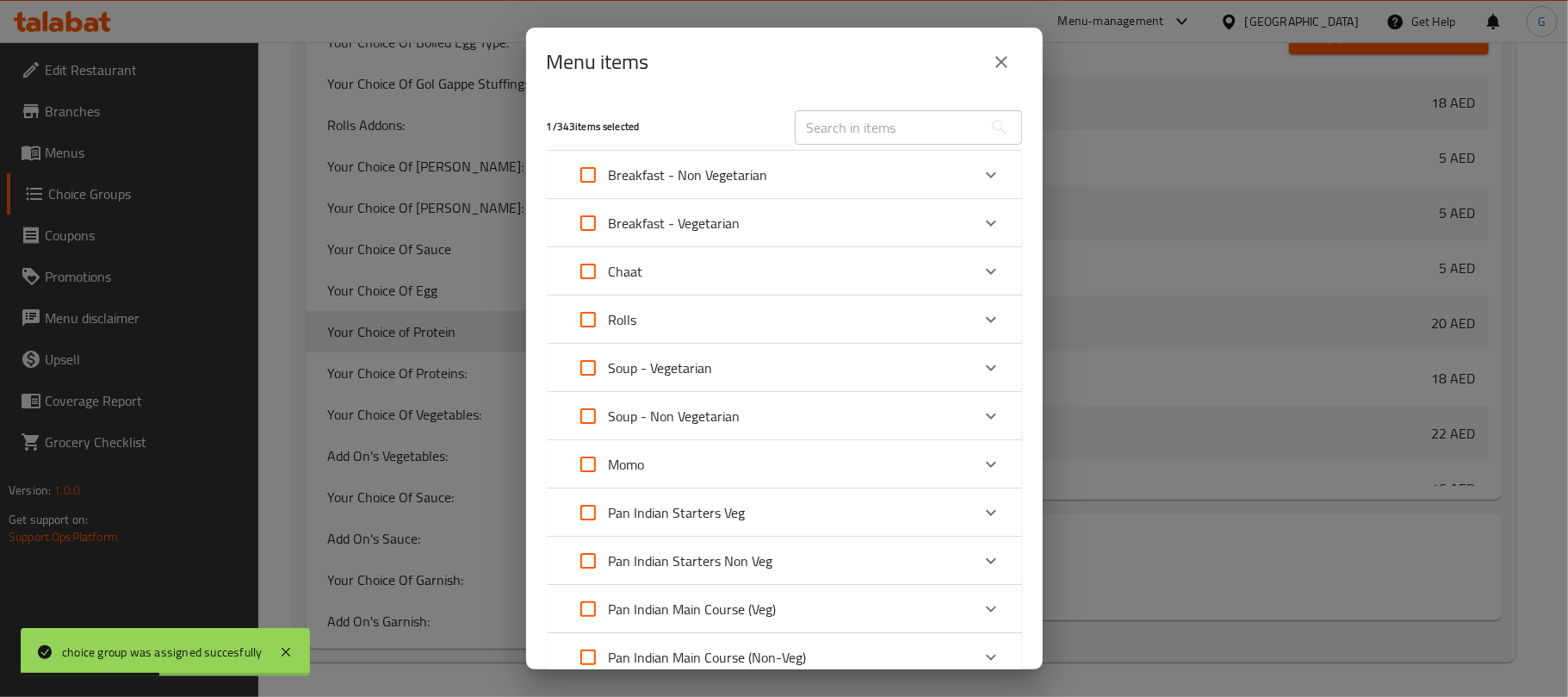
click at [896, 136] on input "text" at bounding box center [889, 127] width 188 height 35
paste input "Prawn Fried Rice"
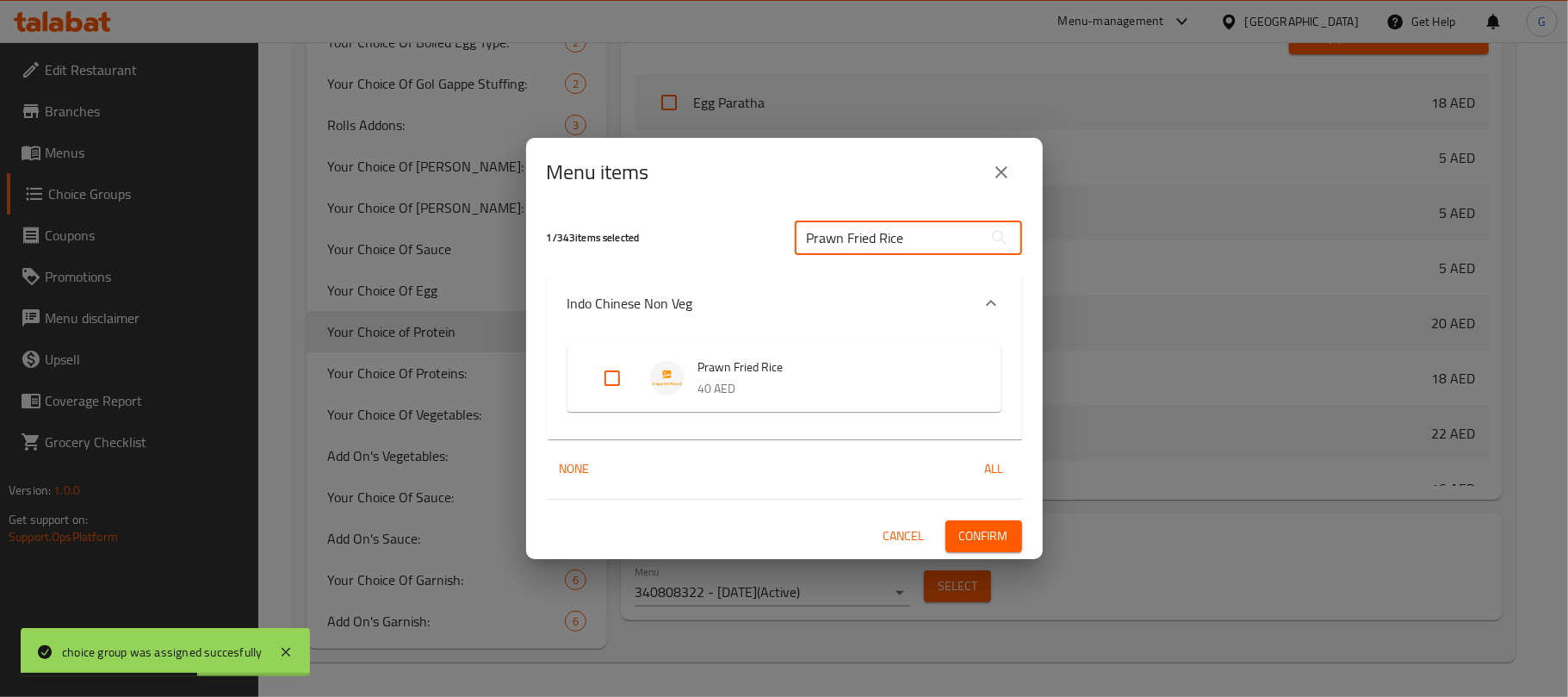
type input "Prawn Fried Rice"
click at [600, 384] on input "Expand" at bounding box center [612, 378] width 41 height 41
checkbox input "true"
click at [1014, 545] on button "Confirm" at bounding box center [984, 536] width 77 height 32
